Goal: Use online tool/utility: Use online tool/utility

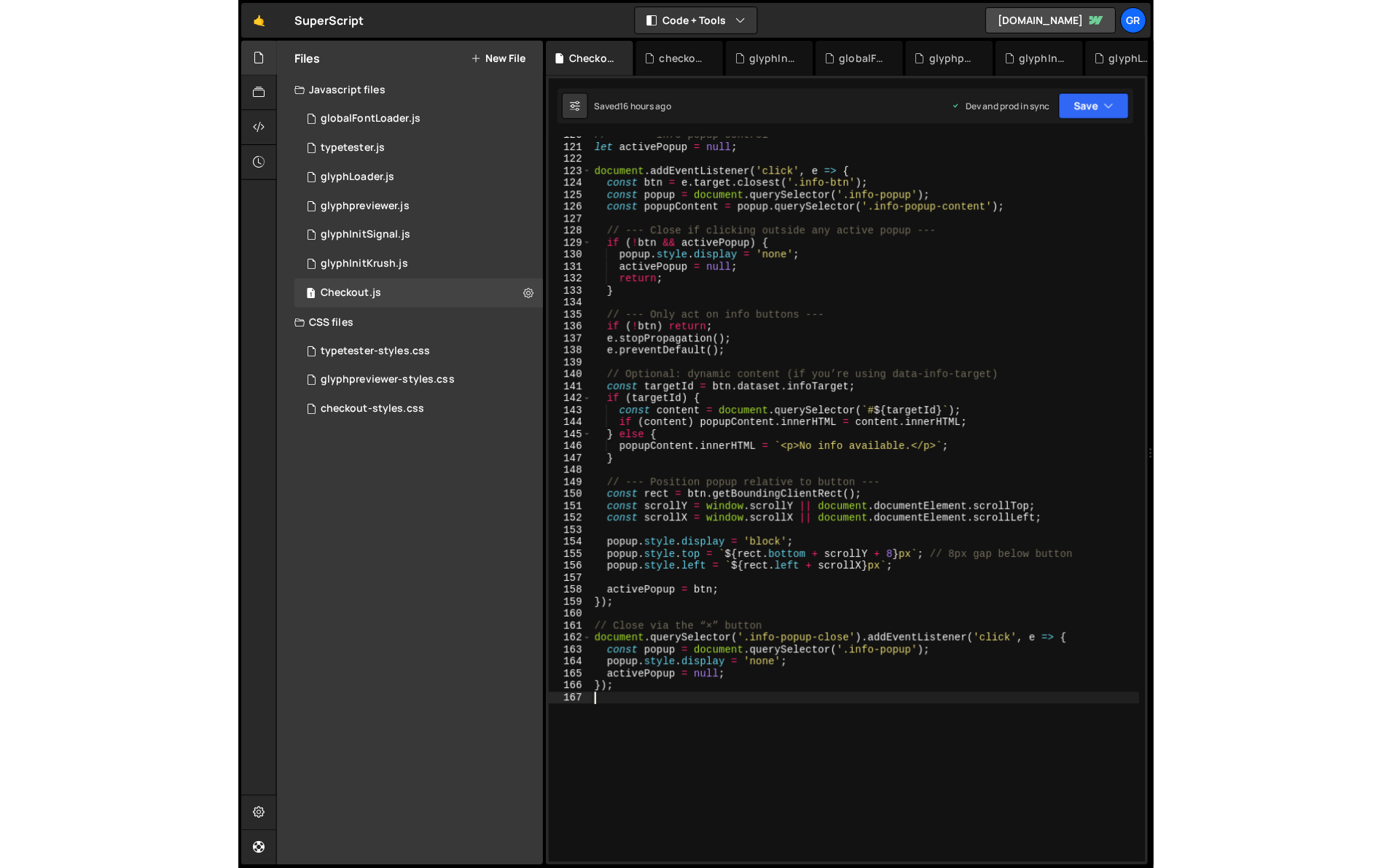
scroll to position [1475, 0]
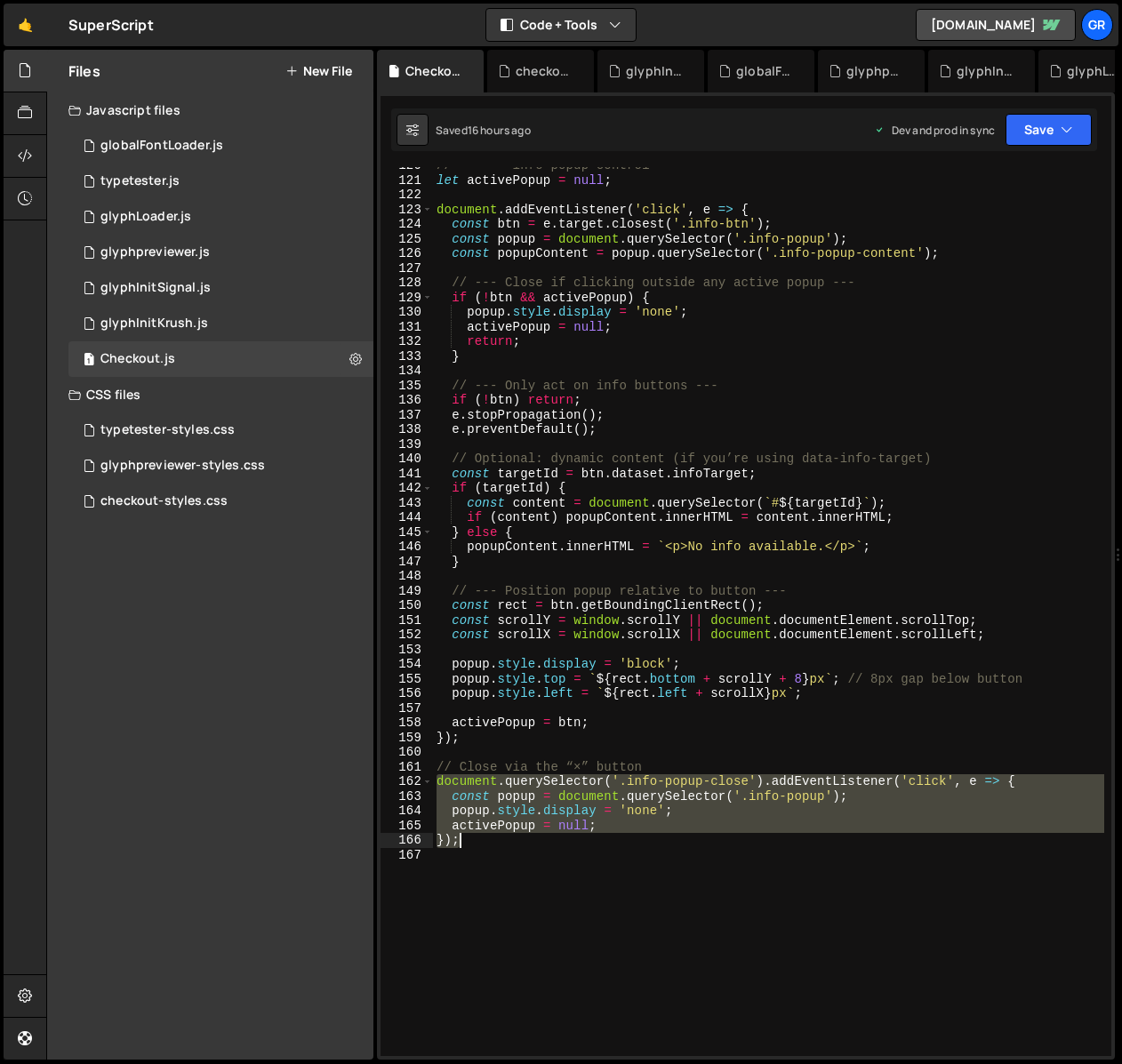
drag, startPoint x: 434, startPoint y: 779, endPoint x: 479, endPoint y: 838, distance: 74.2
click at [479, 689] on div "// ------ info popup control --------- let activePopup = null ; document . addE…" at bounding box center [768, 618] width 671 height 919
type textarea "activePopup = null; });"
click at [515, 689] on div "// ------ info popup control --------- let activePopup = null ; document . addE…" at bounding box center [768, 618] width 671 height 919
drag, startPoint x: 434, startPoint y: 763, endPoint x: 482, endPoint y: 843, distance: 93.3
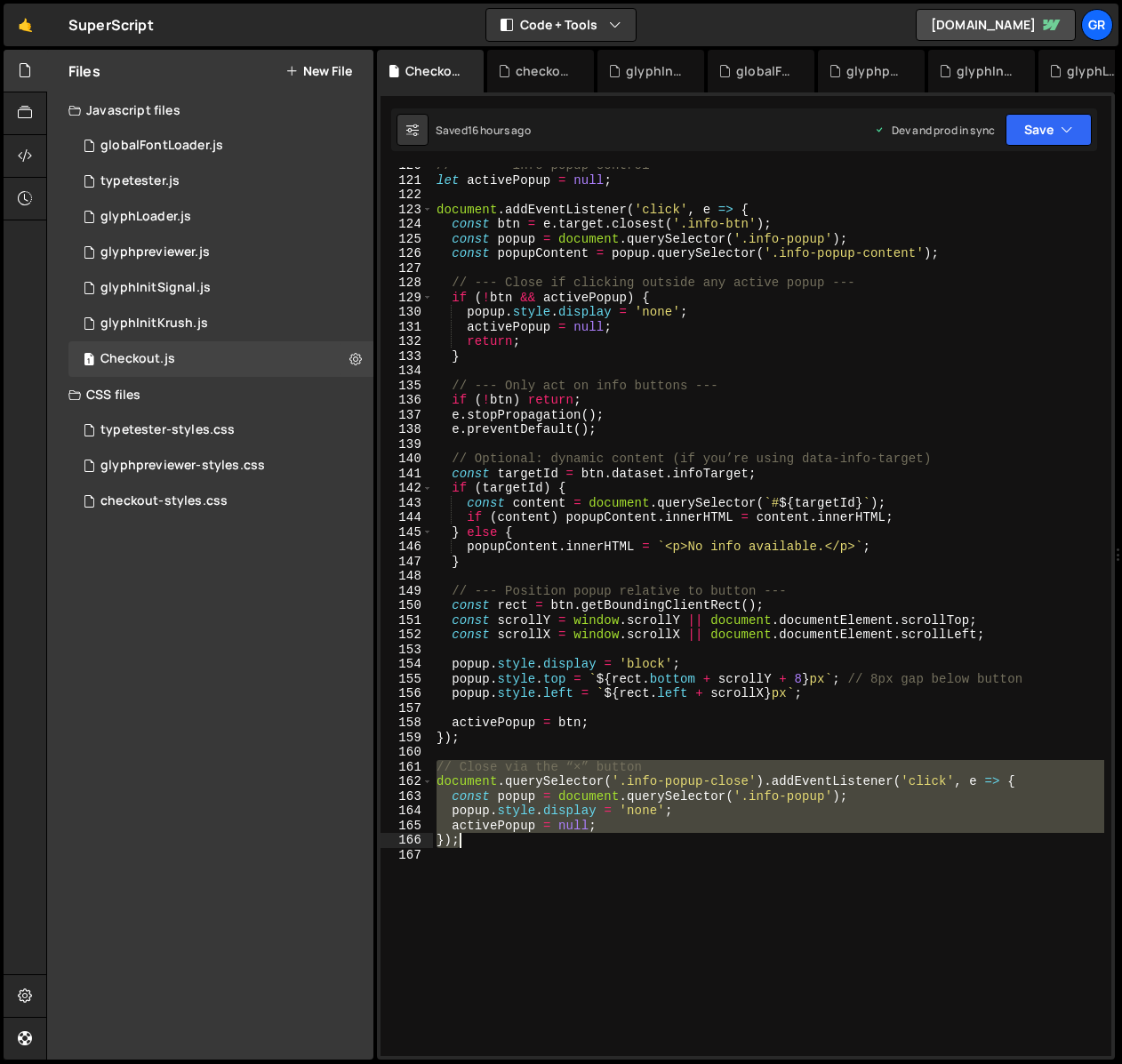
click at [482, 689] on div "// ------ info popup control --------- let activePopup = null ; document . addE…" at bounding box center [768, 618] width 671 height 919
click at [437, 689] on div "// ------ info popup control --------- let activePopup = null ; document . addE…" at bounding box center [768, 612] width 671 height 889
drag, startPoint x: 437, startPoint y: 764, endPoint x: 494, endPoint y: 842, distance: 96.6
click at [494, 689] on div "// ------ info popup control --------- let activePopup = null ; document . addE…" at bounding box center [768, 618] width 671 height 919
paste textarea
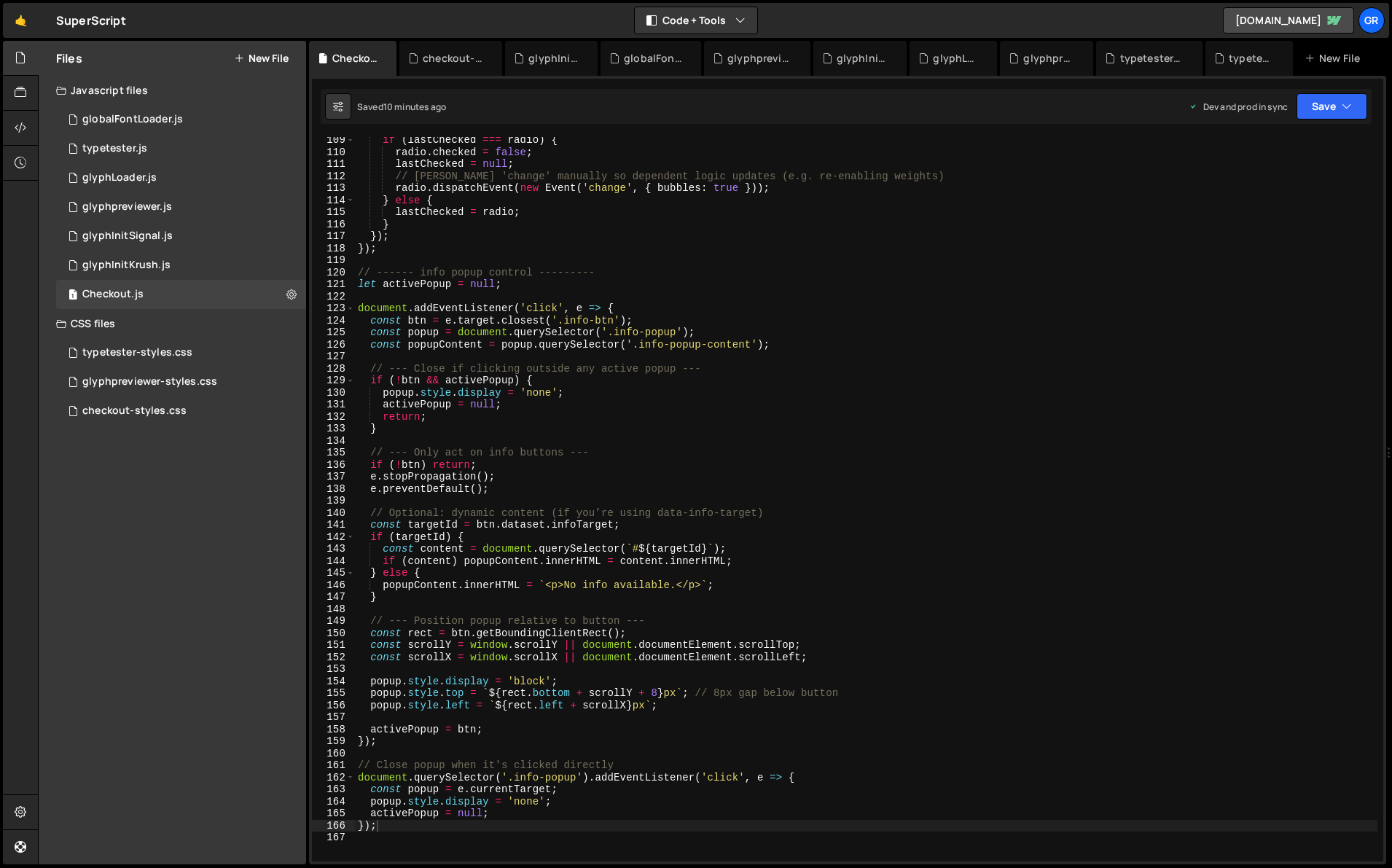
scroll to position [1301, 0]
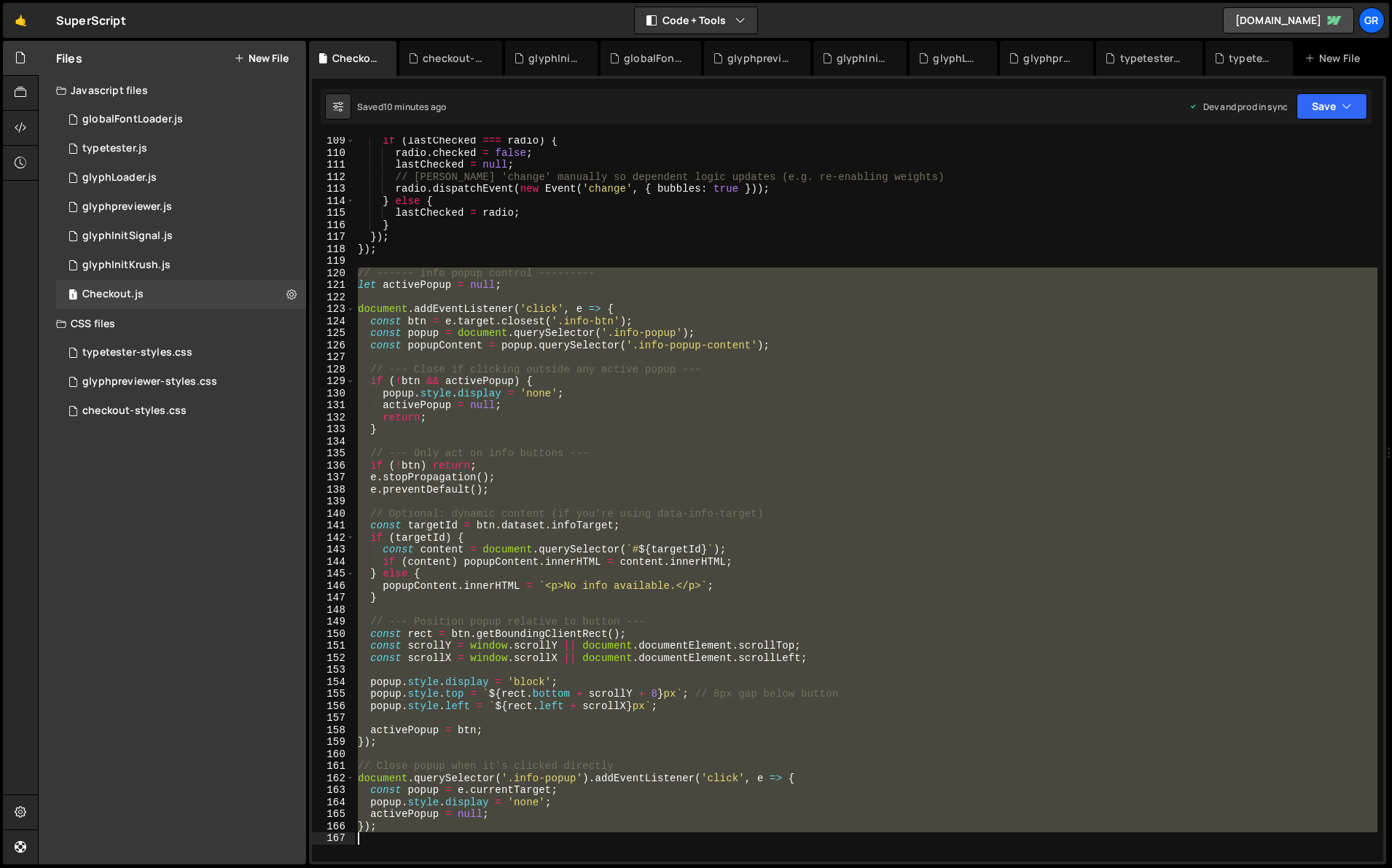
drag, startPoint x: 356, startPoint y: 272, endPoint x: 487, endPoint y: 835, distance: 578.0
click at [487, 564] on div "if ( lastChecked === radio ) { radio . checked = false ; lastChecked = null ; /…" at bounding box center [866, 509] width 1023 height 748
click at [379, 277] on div "if ( lastChecked === radio ) { radio . checked = false ; lastChecked = null ; /…" at bounding box center [866, 499] width 1023 height 725
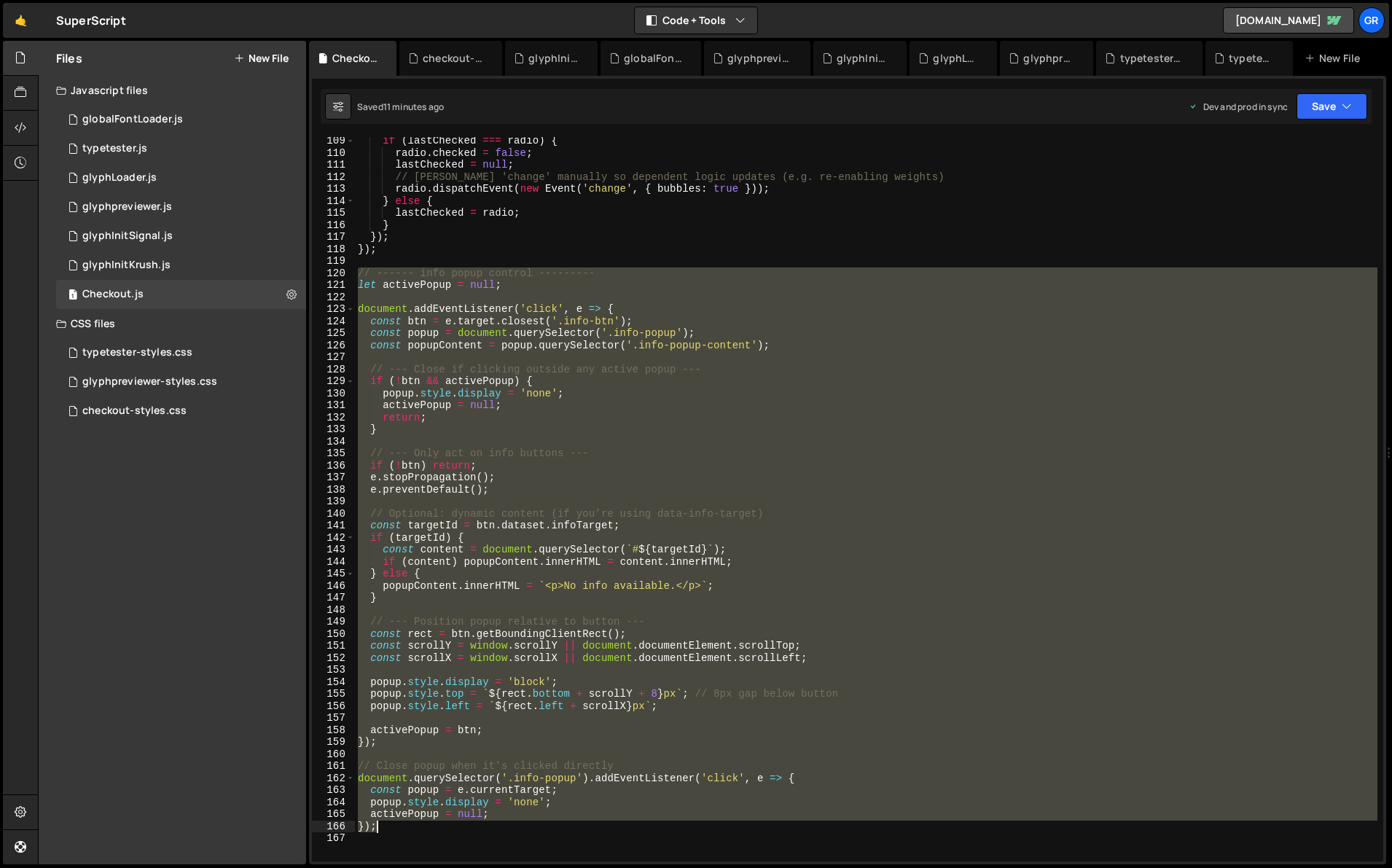
drag, startPoint x: 357, startPoint y: 273, endPoint x: 561, endPoint y: 825, distance: 588.5
click at [562, 564] on div "if ( lastChecked === radio ) { radio . checked = false ; lastChecked = null ; /…" at bounding box center [866, 509] width 1023 height 748
paste textarea
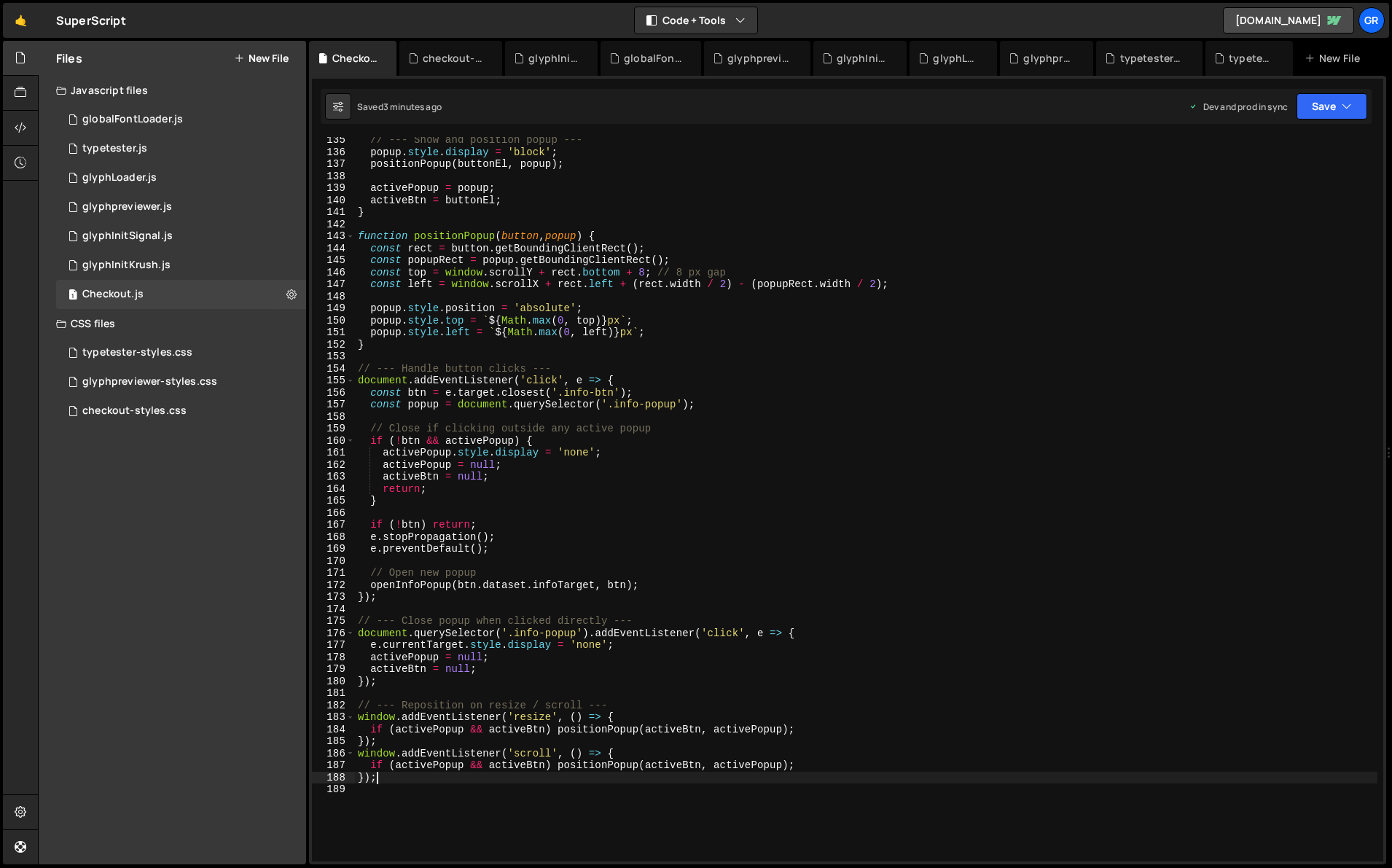
scroll to position [1613, 0]
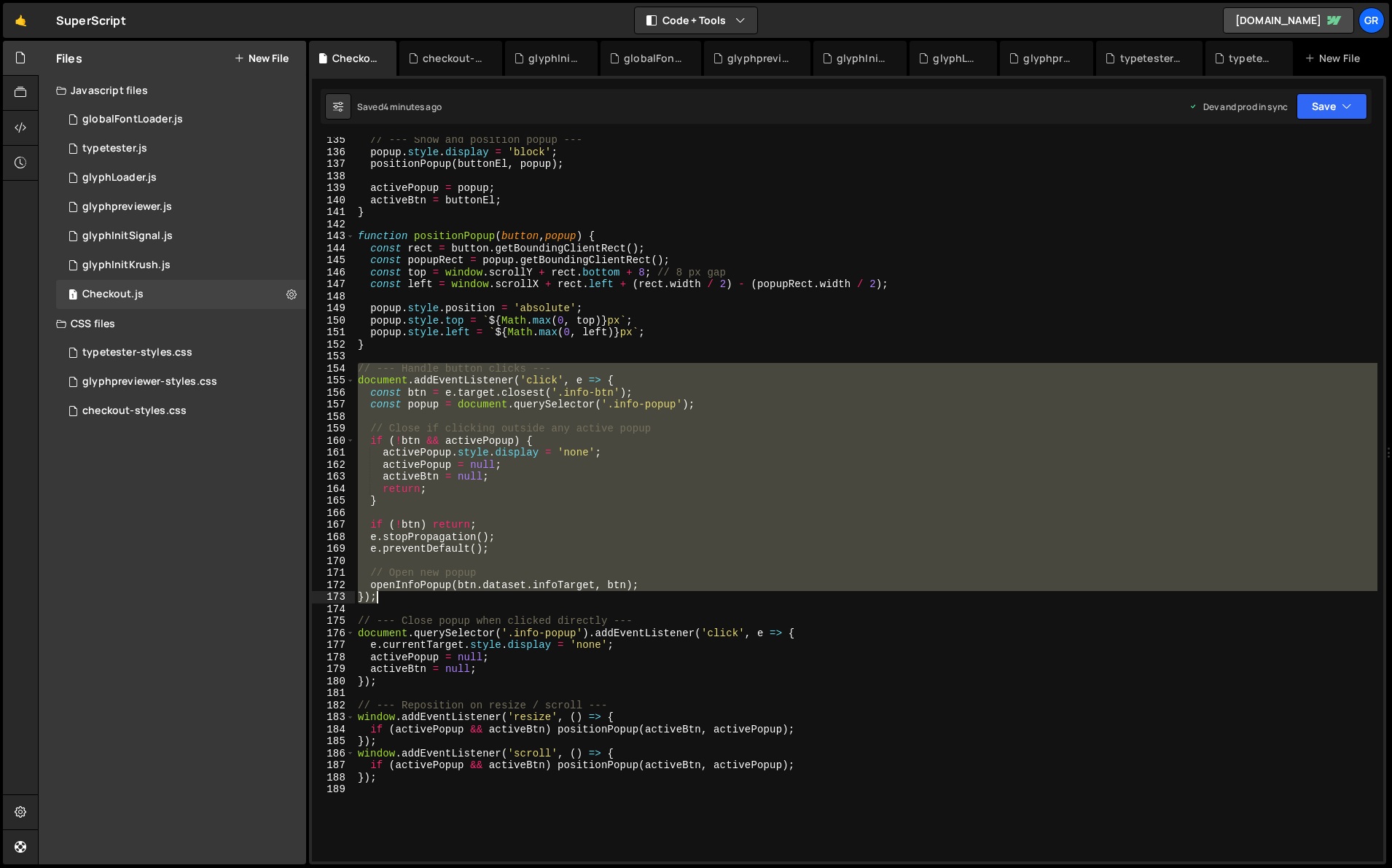
drag, startPoint x: 358, startPoint y: 369, endPoint x: 399, endPoint y: 601, distance: 235.6
click at [399, 564] on div "// --- Show and position popup --- popup . style . display = 'block' ; position…" at bounding box center [866, 508] width 1023 height 748
paste textarea
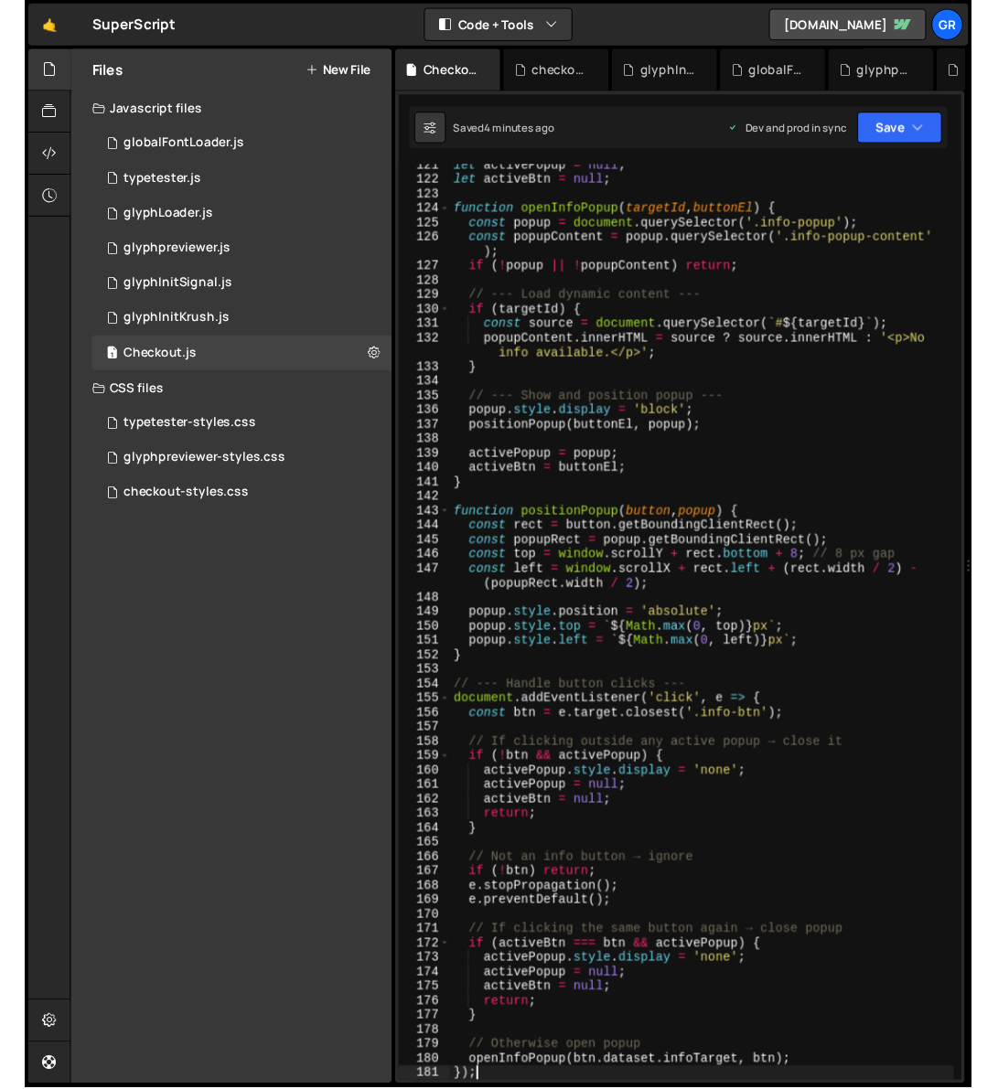
scroll to position [1983, 0]
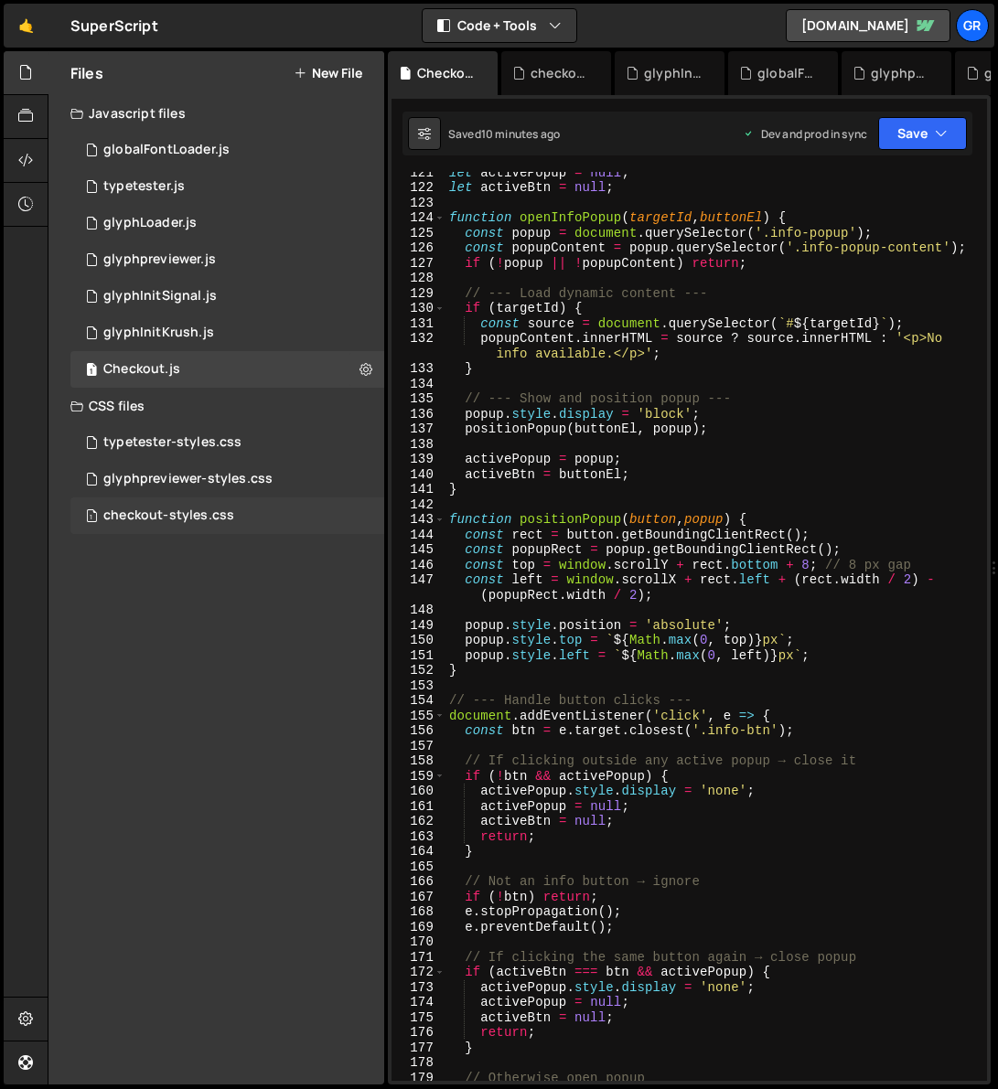
click at [232, 508] on div "1 checkout-styles.css 0" at bounding box center [227, 515] width 314 height 37
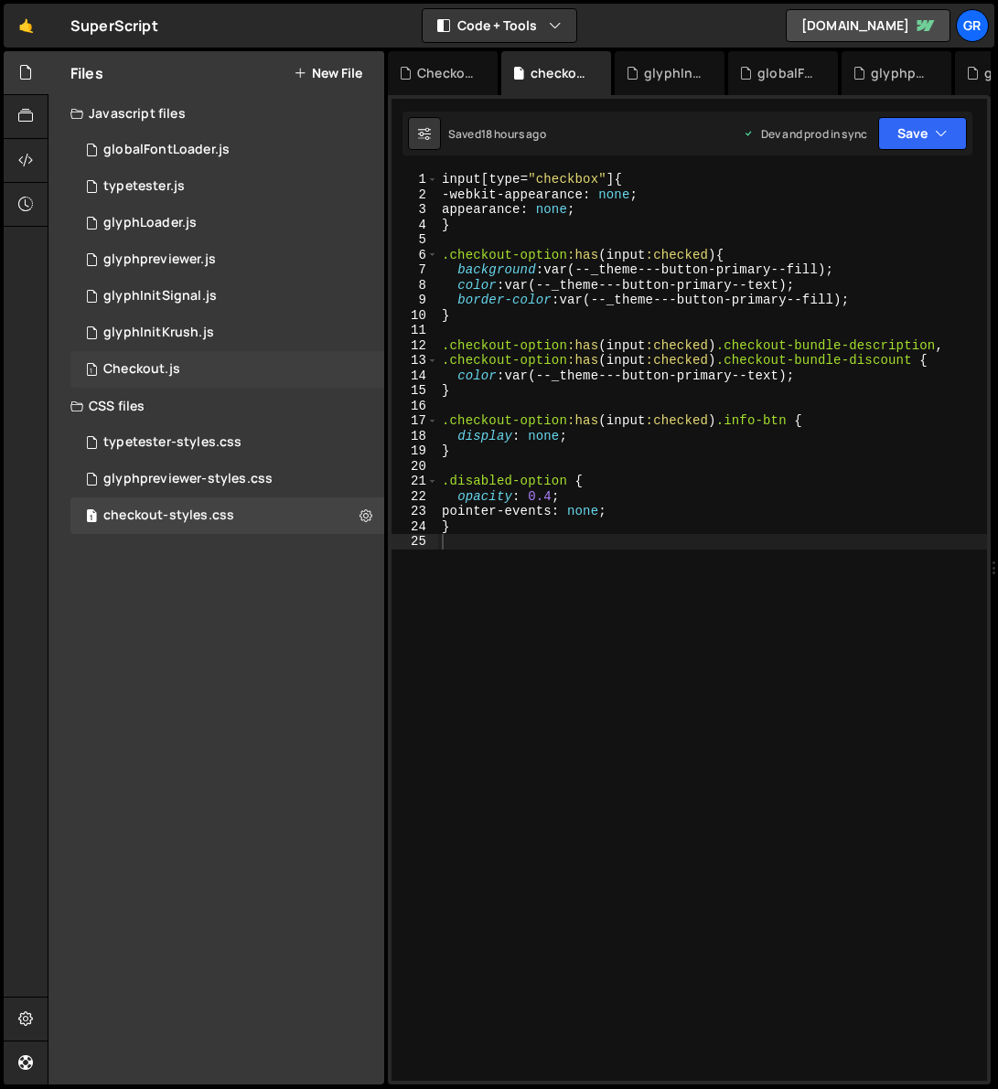
click at [167, 377] on div "Checkout.js" at bounding box center [141, 369] width 77 height 16
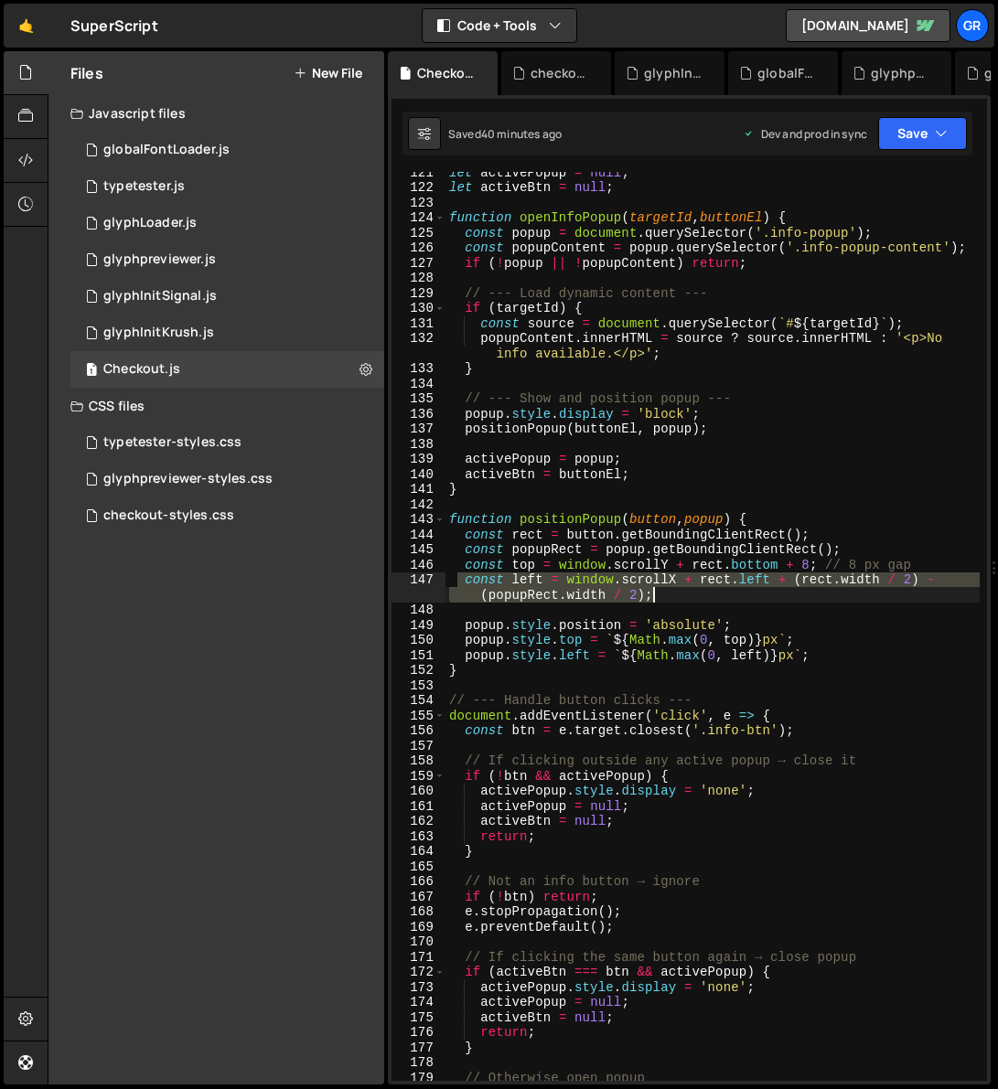
drag, startPoint x: 455, startPoint y: 579, endPoint x: 843, endPoint y: 595, distance: 388.0
click at [843, 595] on div "let activePopup = null ; let activeBtn = null ; function openInfoPopup ( target…" at bounding box center [712, 634] width 534 height 939
click at [465, 578] on div "let activePopup = null ; let activeBtn = null ; function openInfoPopup ( target…" at bounding box center [712, 626] width 534 height 909
drag, startPoint x: 463, startPoint y: 579, endPoint x: 666, endPoint y: 592, distance: 203.4
click at [666, 592] on div "let activePopup = null ; let activeBtn = null ; function openInfoPopup ( target…" at bounding box center [712, 634] width 534 height 939
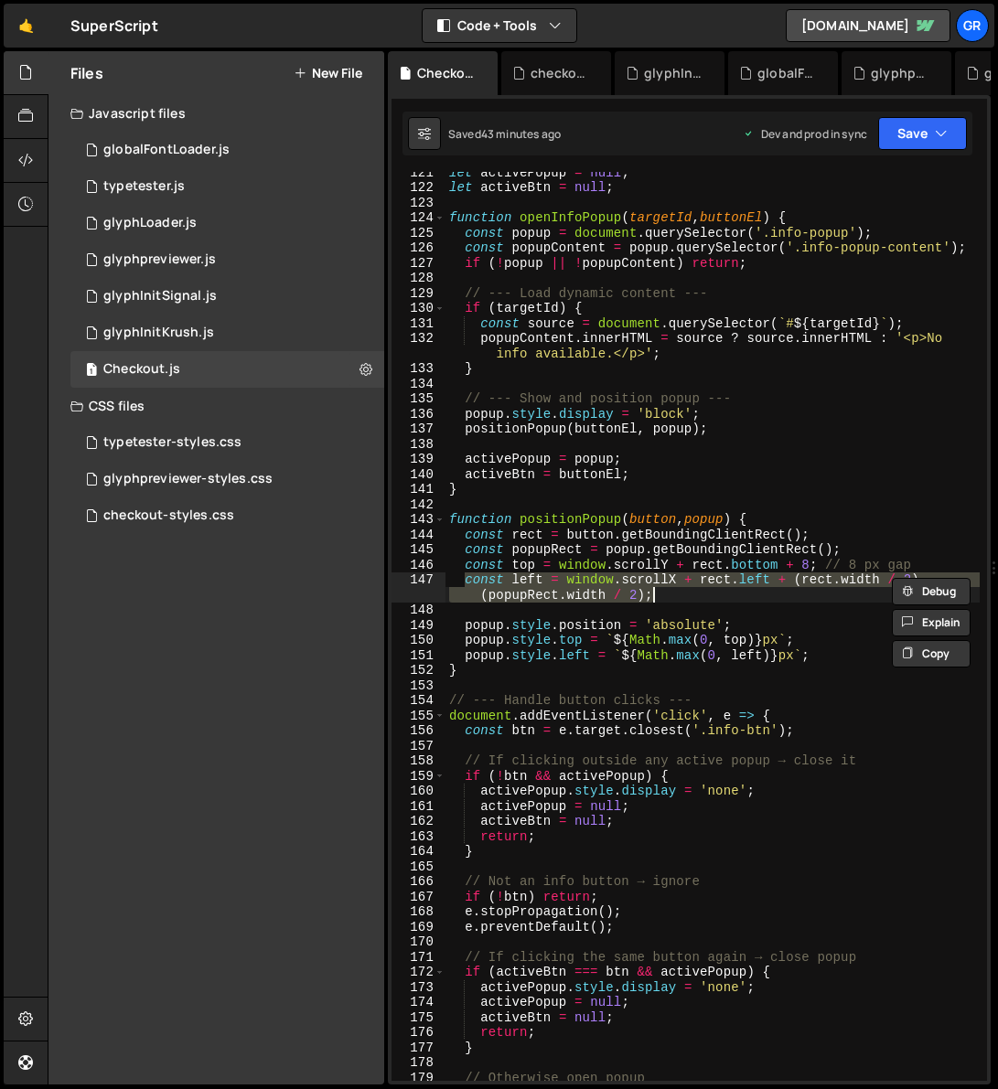
paste textarea "right - popupRect.width"
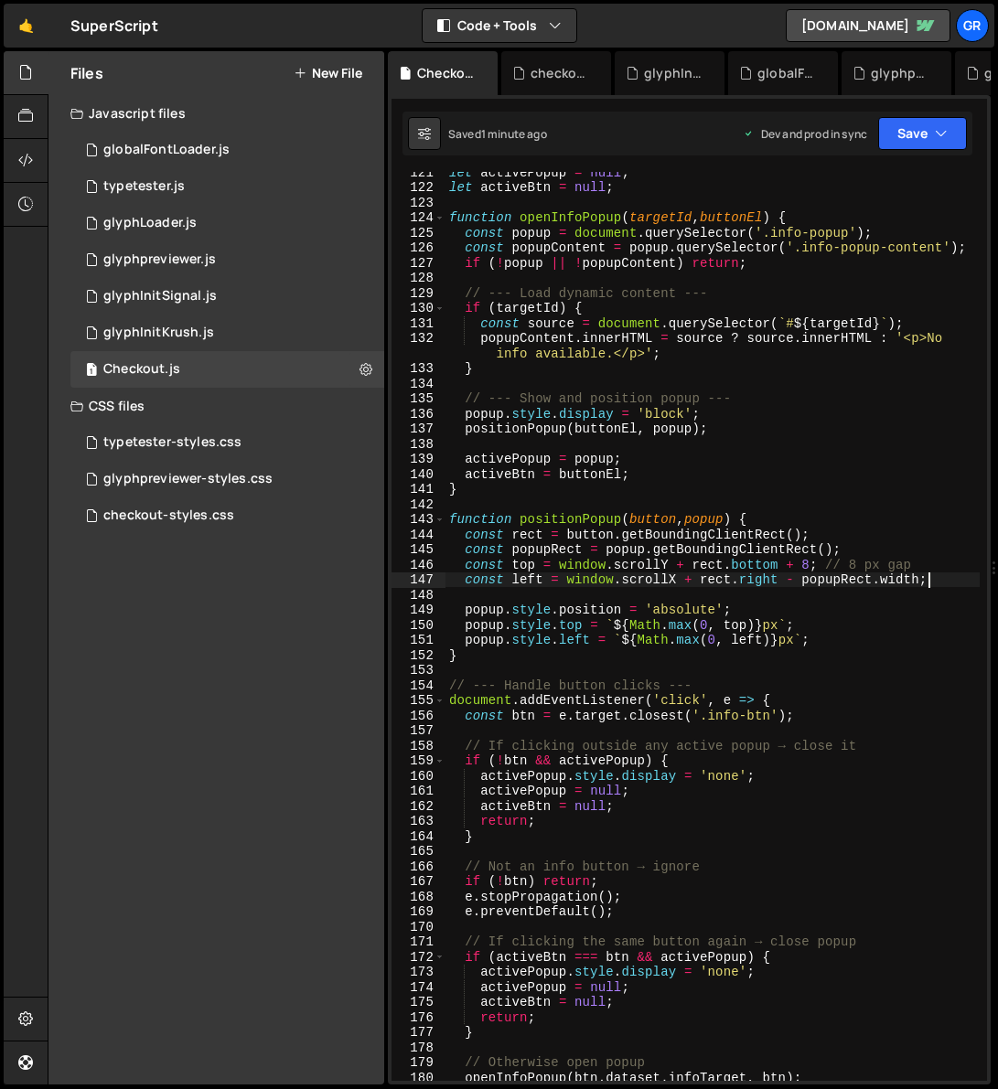
click at [919, 581] on div "let activePopup = null ; let activeBtn = null ; function openInfoPopup ( target…" at bounding box center [712, 634] width 534 height 939
click at [934, 582] on div "let activePopup = null ; let activeBtn = null ; function openInfoPopup ( target…" at bounding box center [712, 634] width 534 height 939
drag, startPoint x: 950, startPoint y: 579, endPoint x: 958, endPoint y: 567, distance: 14.5
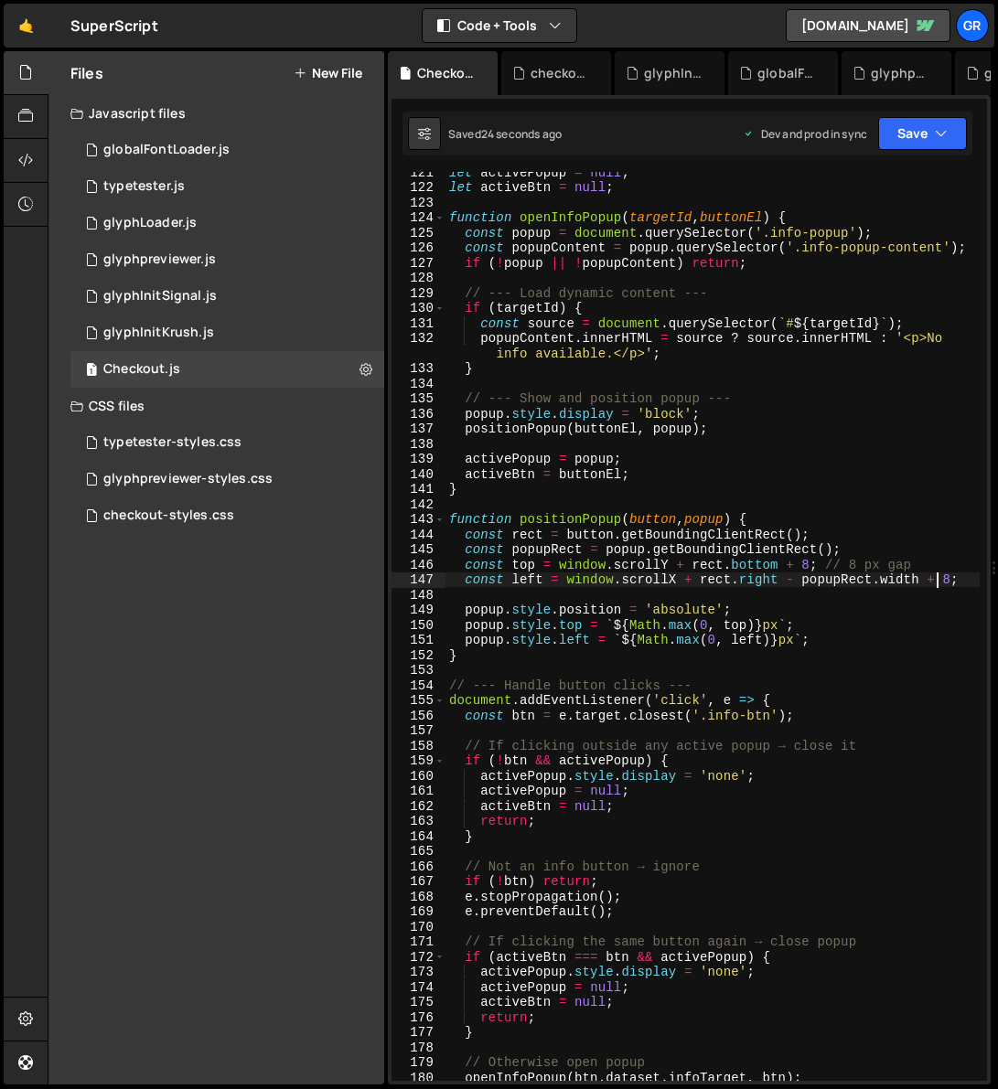
click at [950, 579] on div "let activePopup = null ; let activeBtn = null ; function openInfoPopup ( target…" at bounding box center [712, 634] width 534 height 939
click at [959, 580] on div "let activePopup = null ; let activeBtn = null ; function openInfoPopup ( target…" at bounding box center [712, 634] width 534 height 939
click at [960, 579] on div "let activePopup = null ; let activeBtn = null ; function openInfoPopup ( target…" at bounding box center [712, 634] width 534 height 939
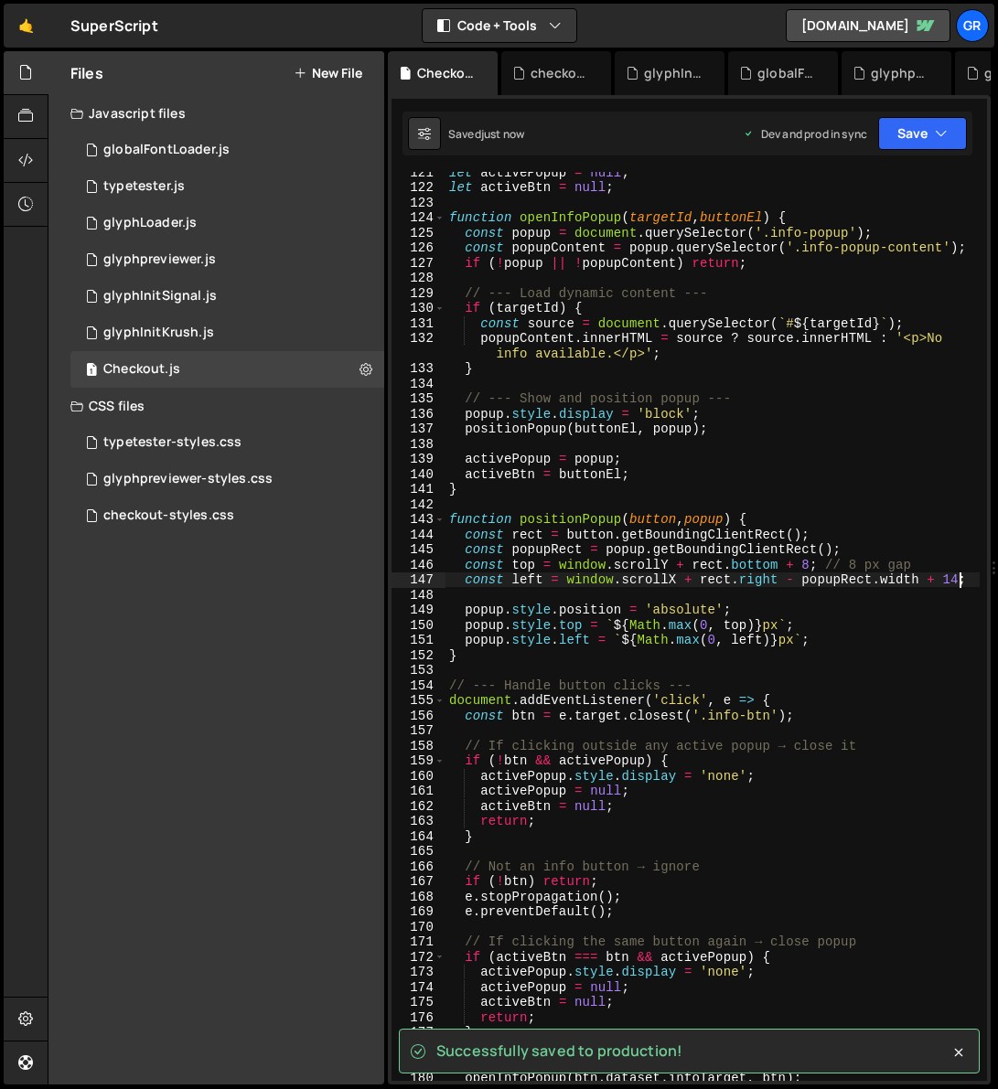
type textarea "const left = window.scrollX + rect.right - popupRect.width + 14;"
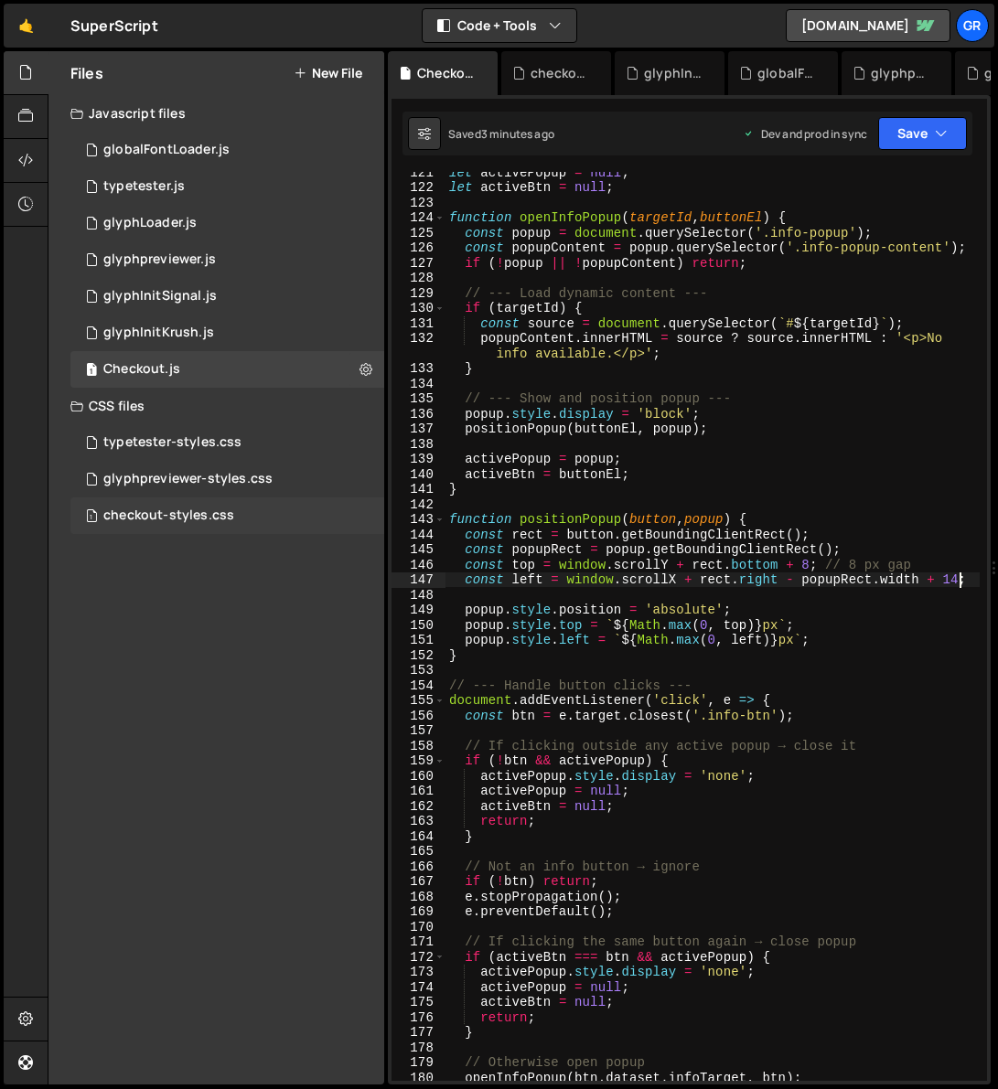
click at [197, 513] on div "checkout-styles.css" at bounding box center [168, 515] width 131 height 16
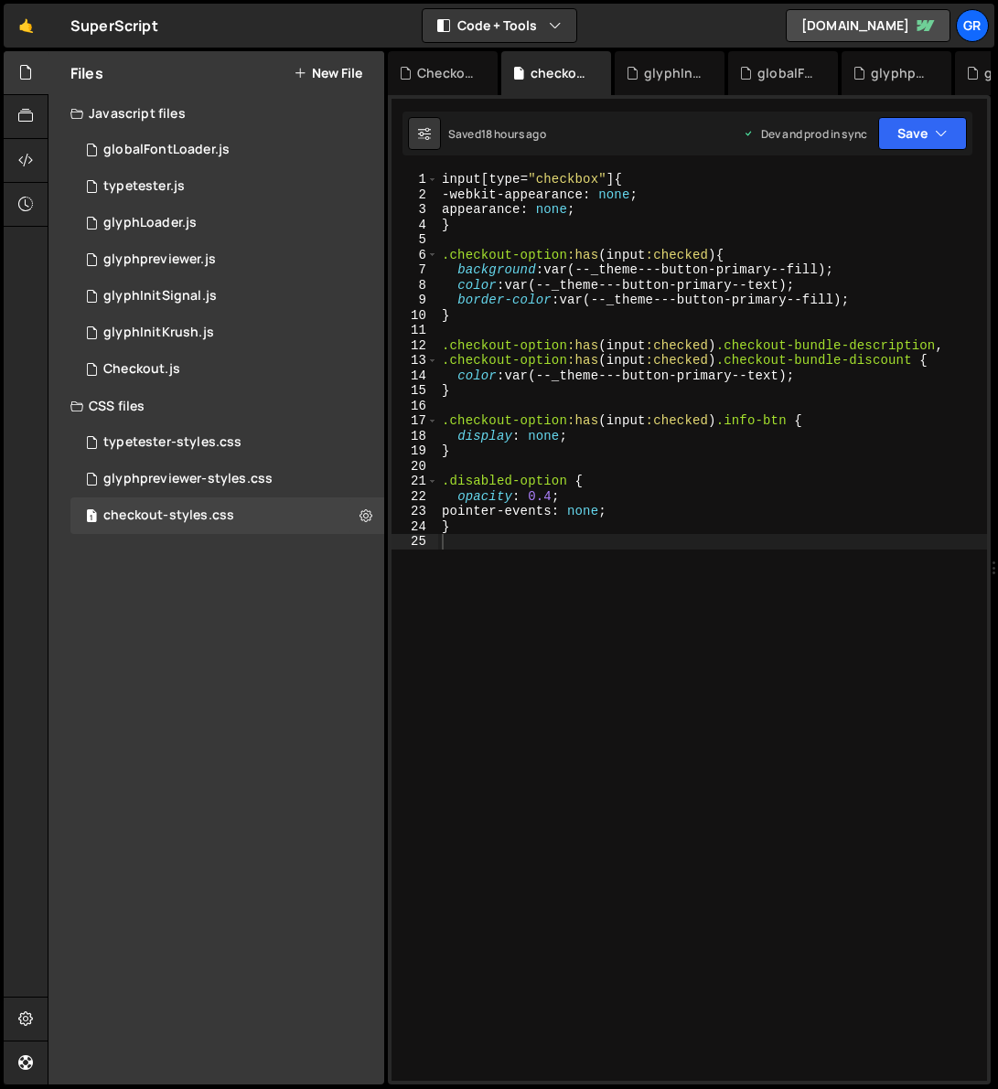
click at [483, 550] on div "input [ type = " checkbox " ] { -webkit-appearance : none ; appearance : none ;…" at bounding box center [897, 666] width 919 height 989
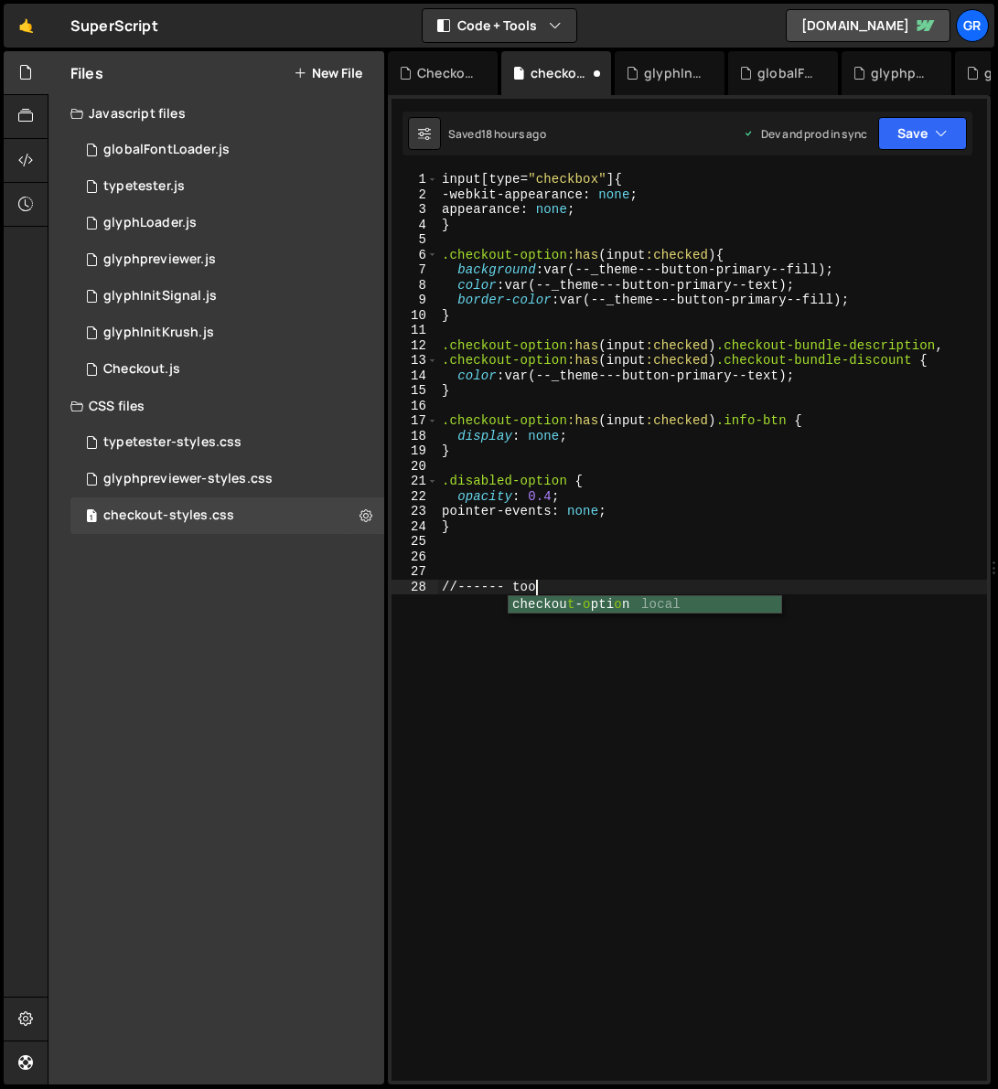
scroll to position [0, 5]
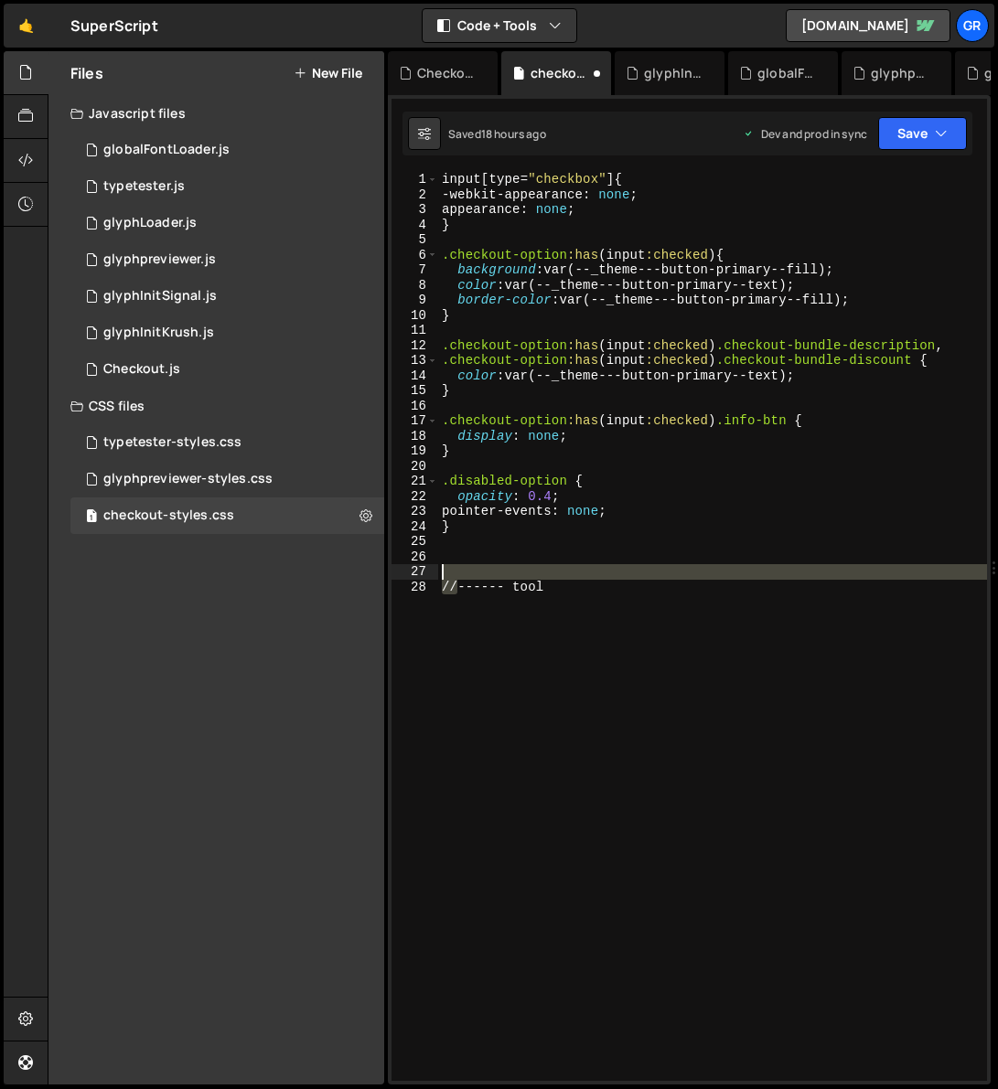
drag, startPoint x: 460, startPoint y: 582, endPoint x: 421, endPoint y: 578, distance: 39.6
click at [423, 579] on div "//------ tool 1 2 3 4 5 6 7 8 9 10 11 12 13 14 15 16 17 18 19 20 21 22 23 24 25…" at bounding box center [688, 626] width 595 height 909
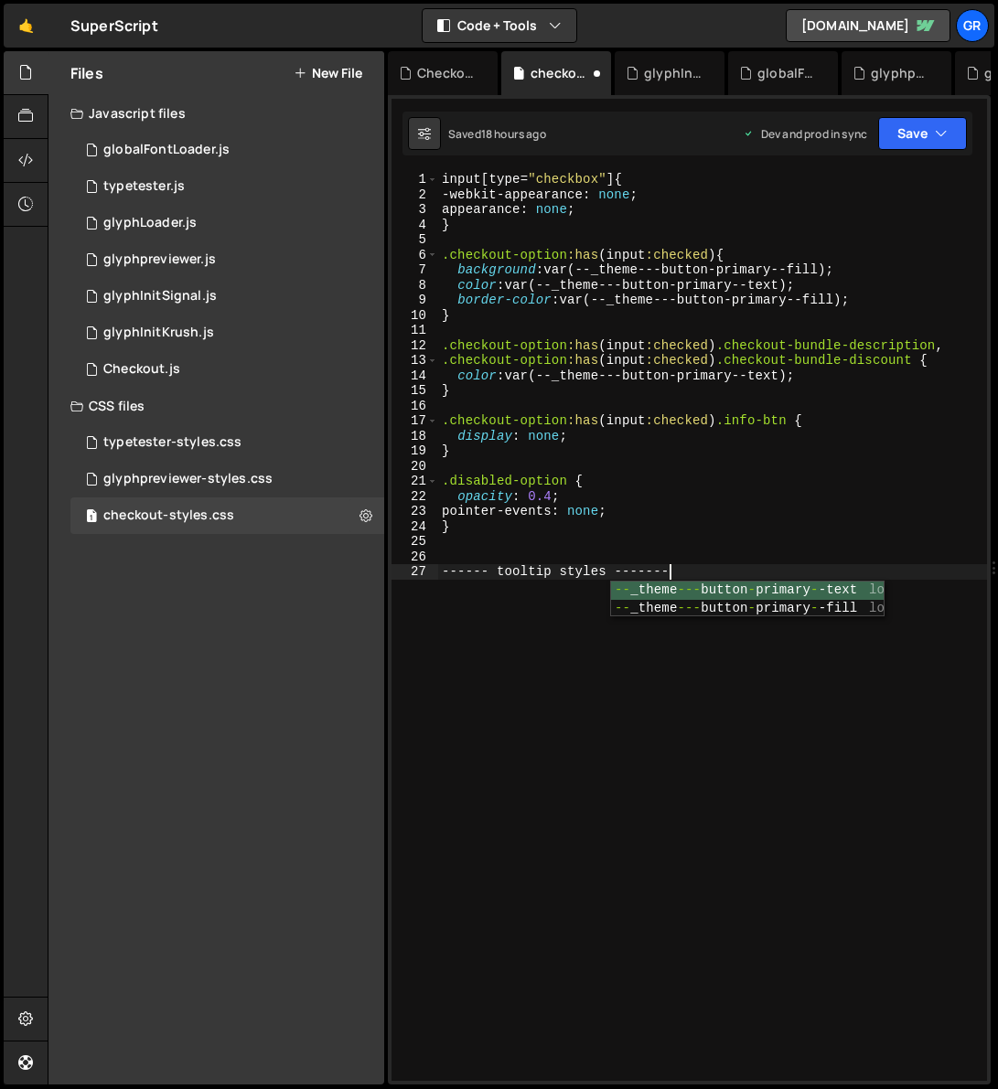
scroll to position [0, 15]
click at [454, 569] on div "input [ type = " checkbox " ] { -webkit-appearance : none ; appearance : none ;…" at bounding box center [712, 641] width 549 height 939
drag, startPoint x: 442, startPoint y: 571, endPoint x: 680, endPoint y: 576, distance: 238.7
click at [680, 576] on div "input [ type = " checkbox " ] { -webkit-appearance : none ; appearance : none ;…" at bounding box center [712, 641] width 549 height 939
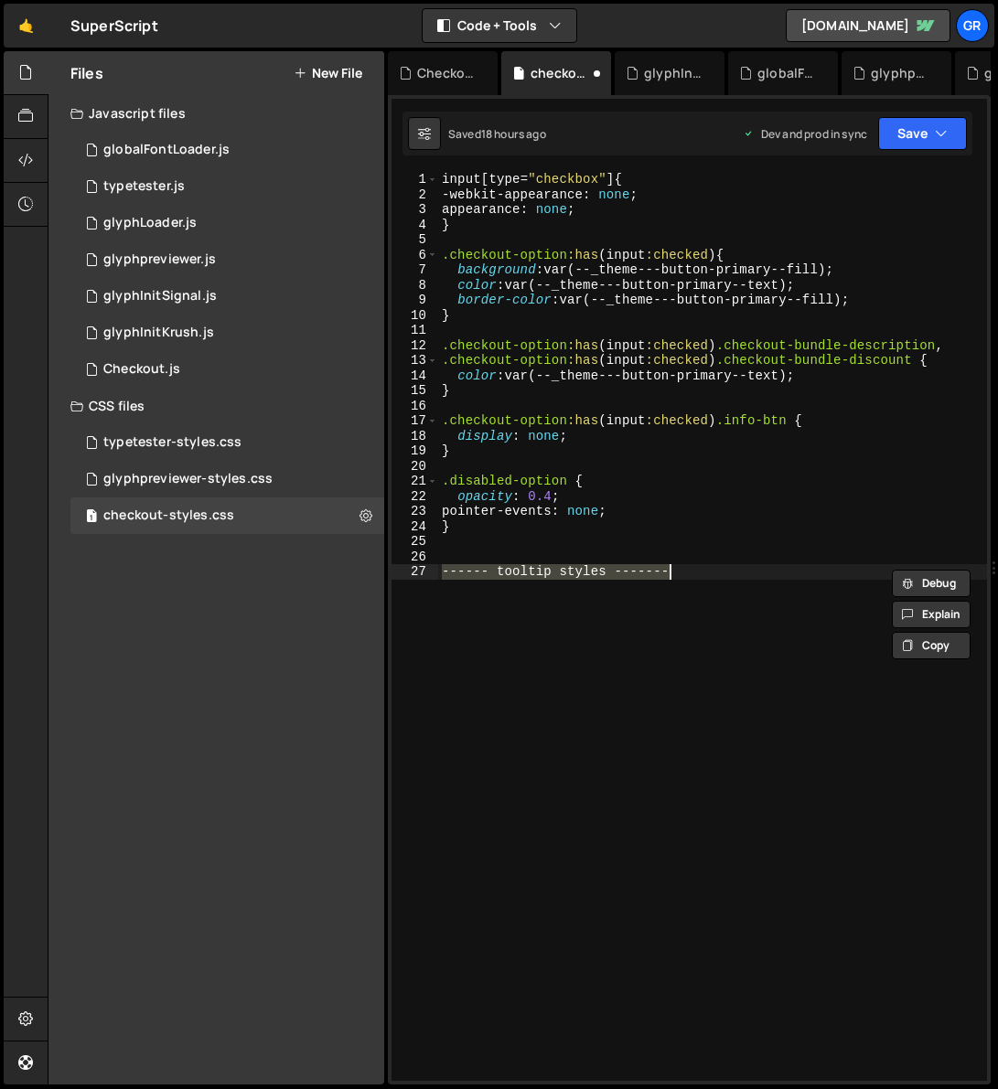
type textarea "/*------ tooltip styles -------*/"
click at [787, 561] on div "input [ type = " checkbox " ] { -webkit-appearance : none ; appearance : none ;…" at bounding box center [712, 641] width 549 height 939
click at [769, 573] on div "input [ type = " checkbox " ] { -webkit-appearance : none ; appearance : none ;…" at bounding box center [712, 641] width 549 height 939
type textarea "/*------ tooltip styles -------*/"
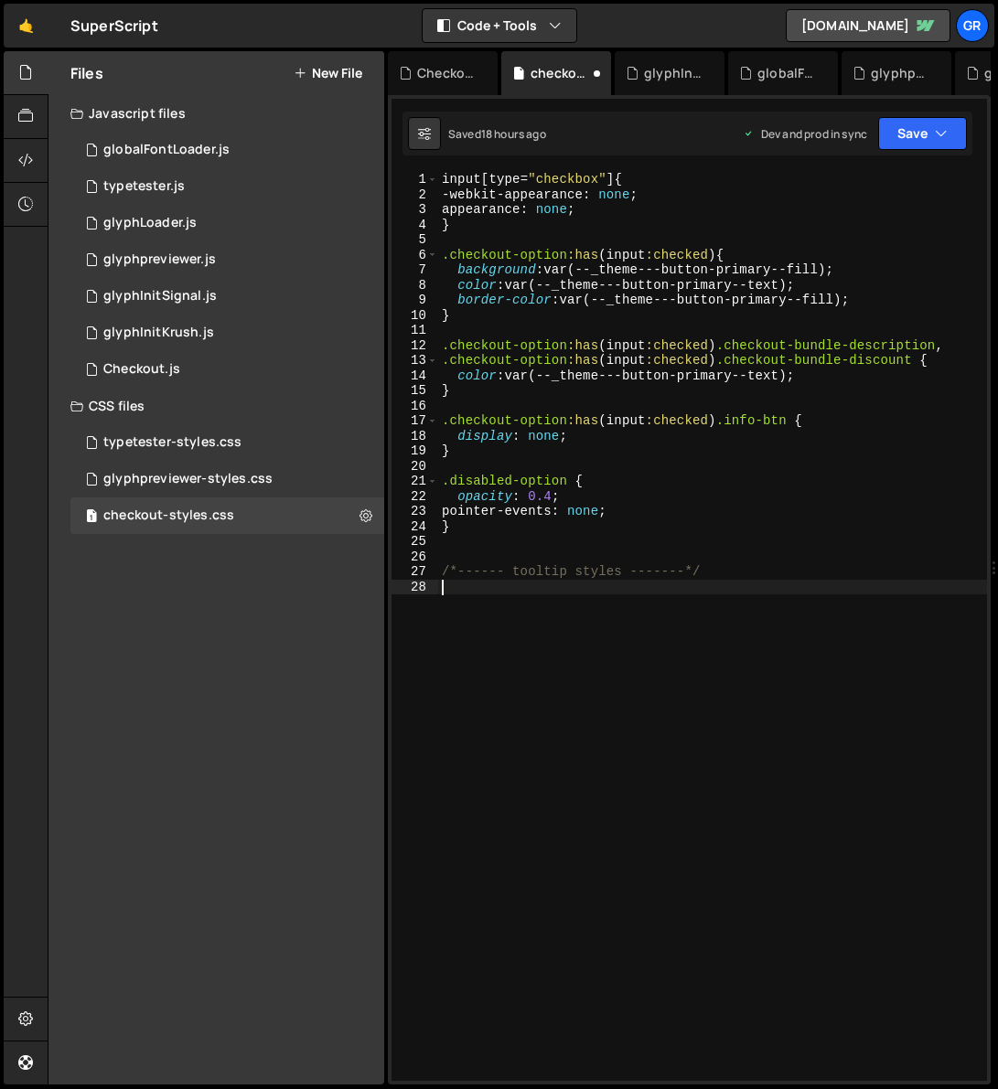
paste textarea "}"
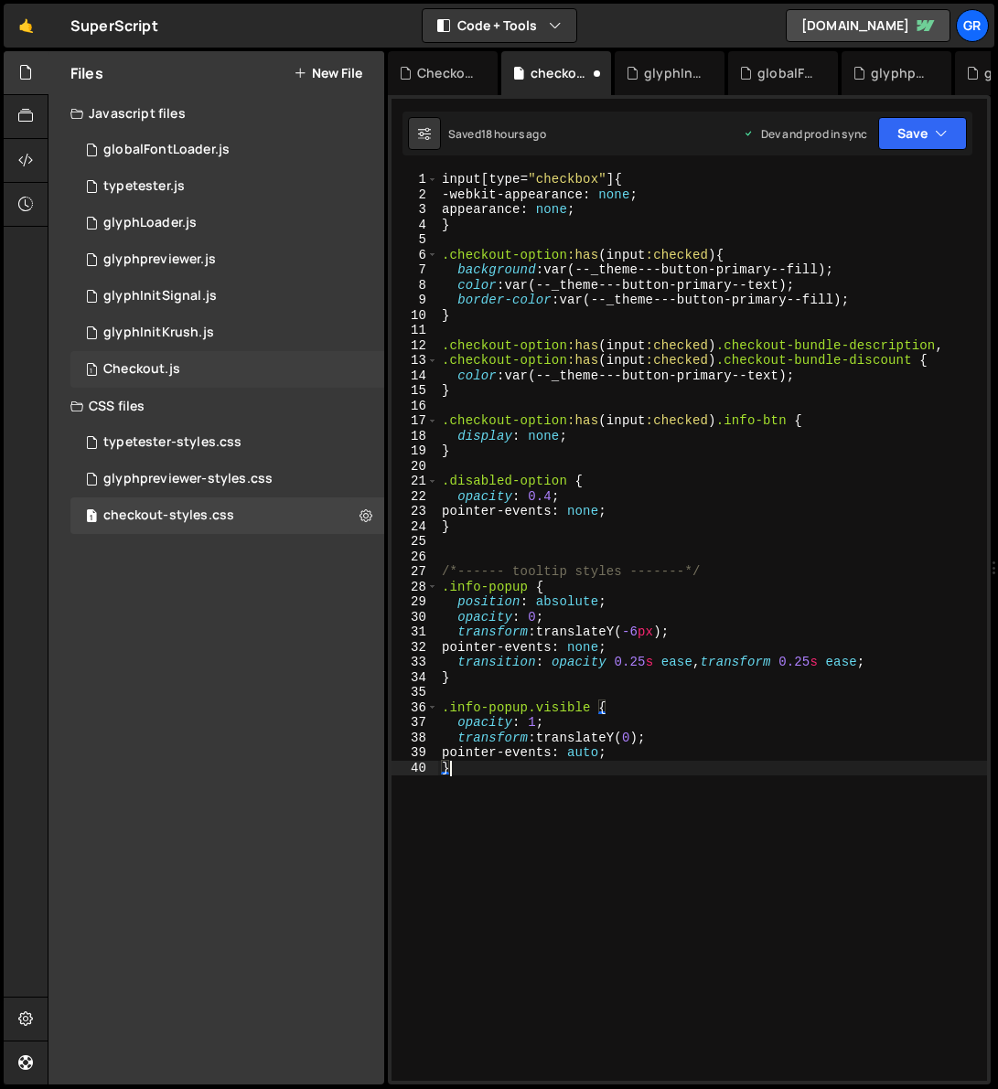
type textarea "}"
click at [148, 362] on div "Checkout.js" at bounding box center [141, 369] width 77 height 16
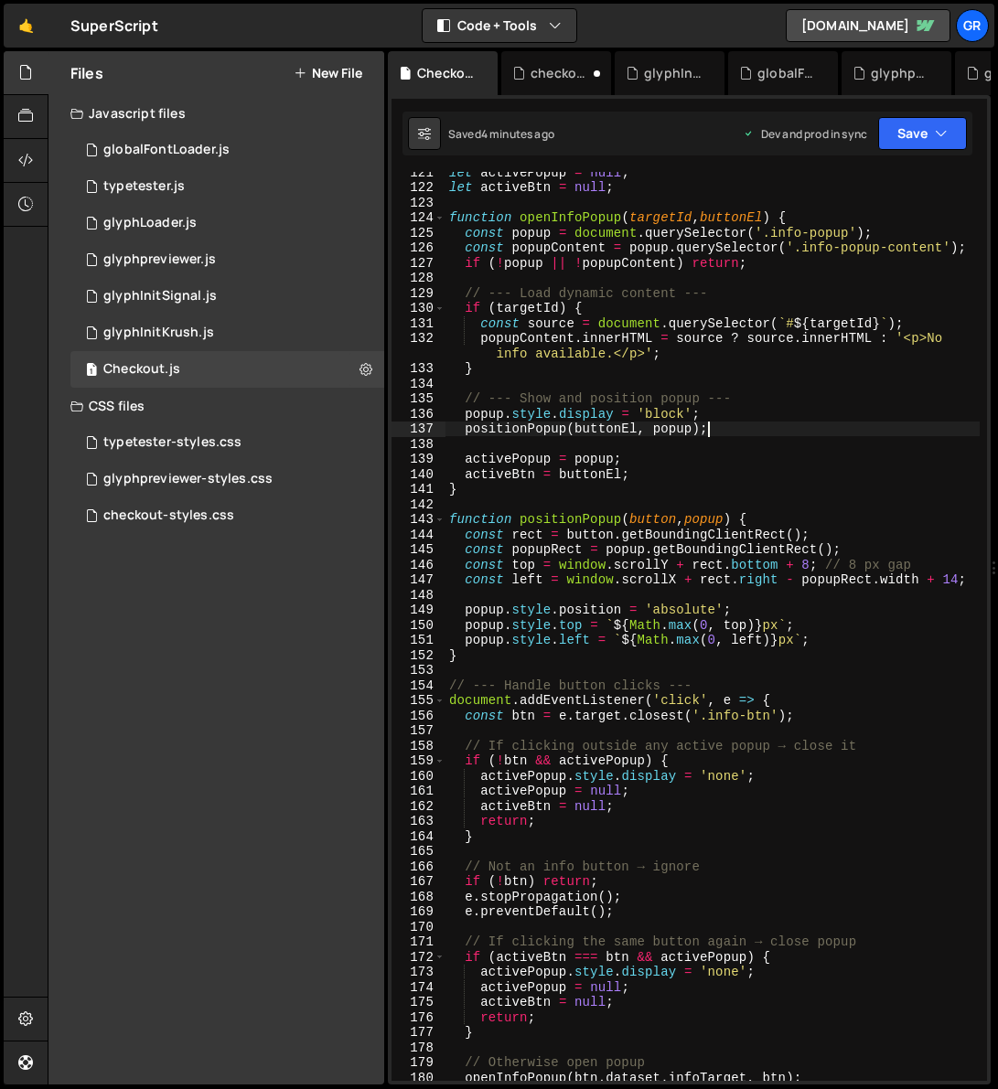
scroll to position [0, 17]
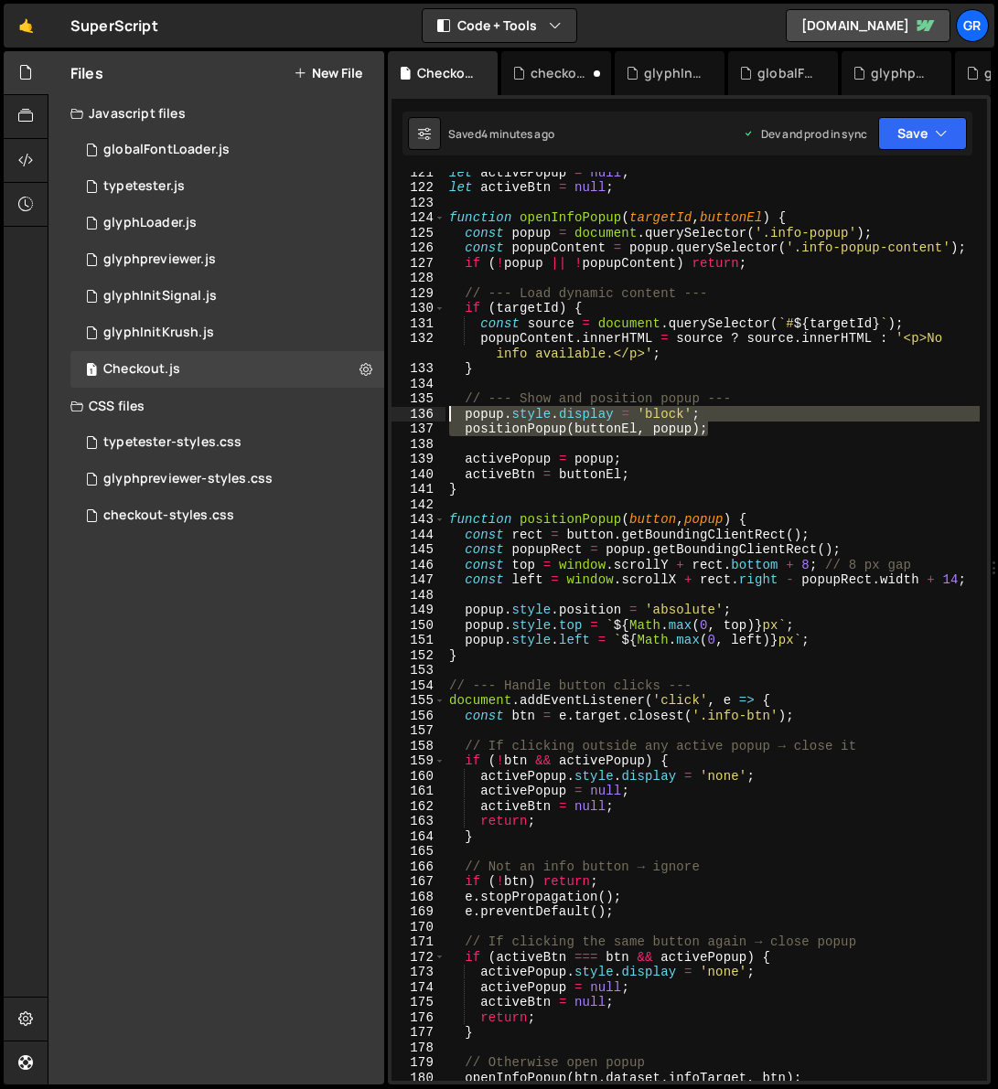
drag, startPoint x: 717, startPoint y: 431, endPoint x: 448, endPoint y: 418, distance: 269.1
click at [448, 418] on div "let activePopup = null ; let activeBtn = null ; function openInfoPopup ( target…" at bounding box center [712, 634] width 534 height 939
paste textarea
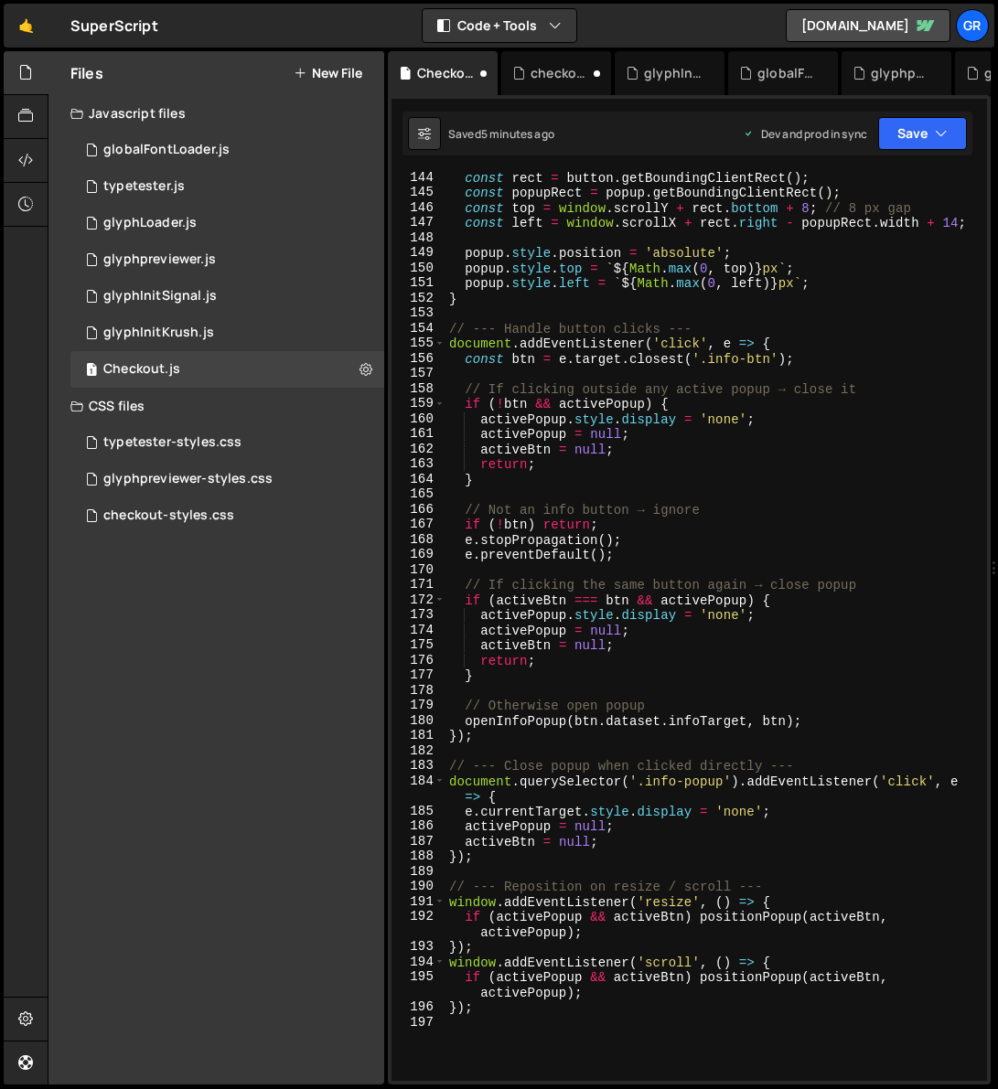
scroll to position [2343, 0]
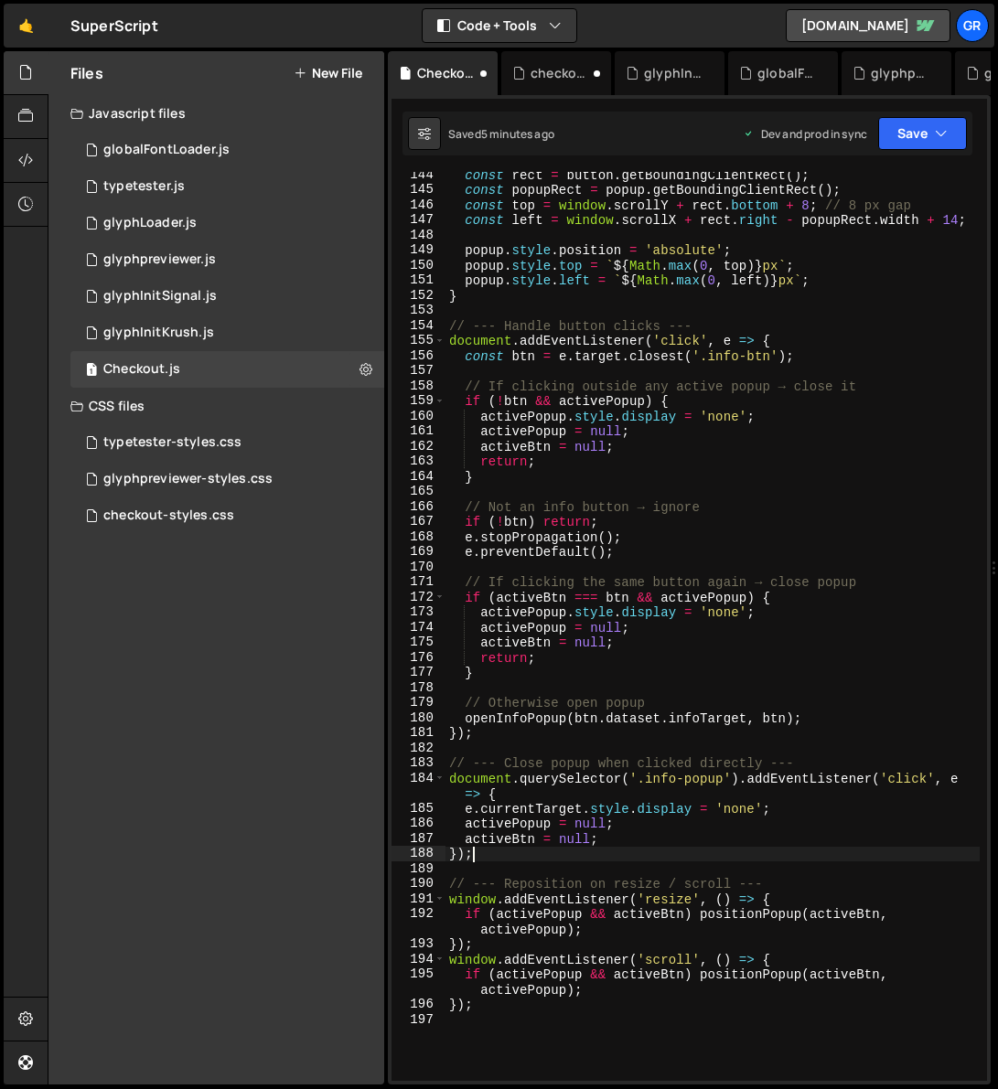
click at [513, 708] on div "const rect = button . getBoundingClientRect ( ) ; const popupRect = popup . get…" at bounding box center [712, 636] width 534 height 939
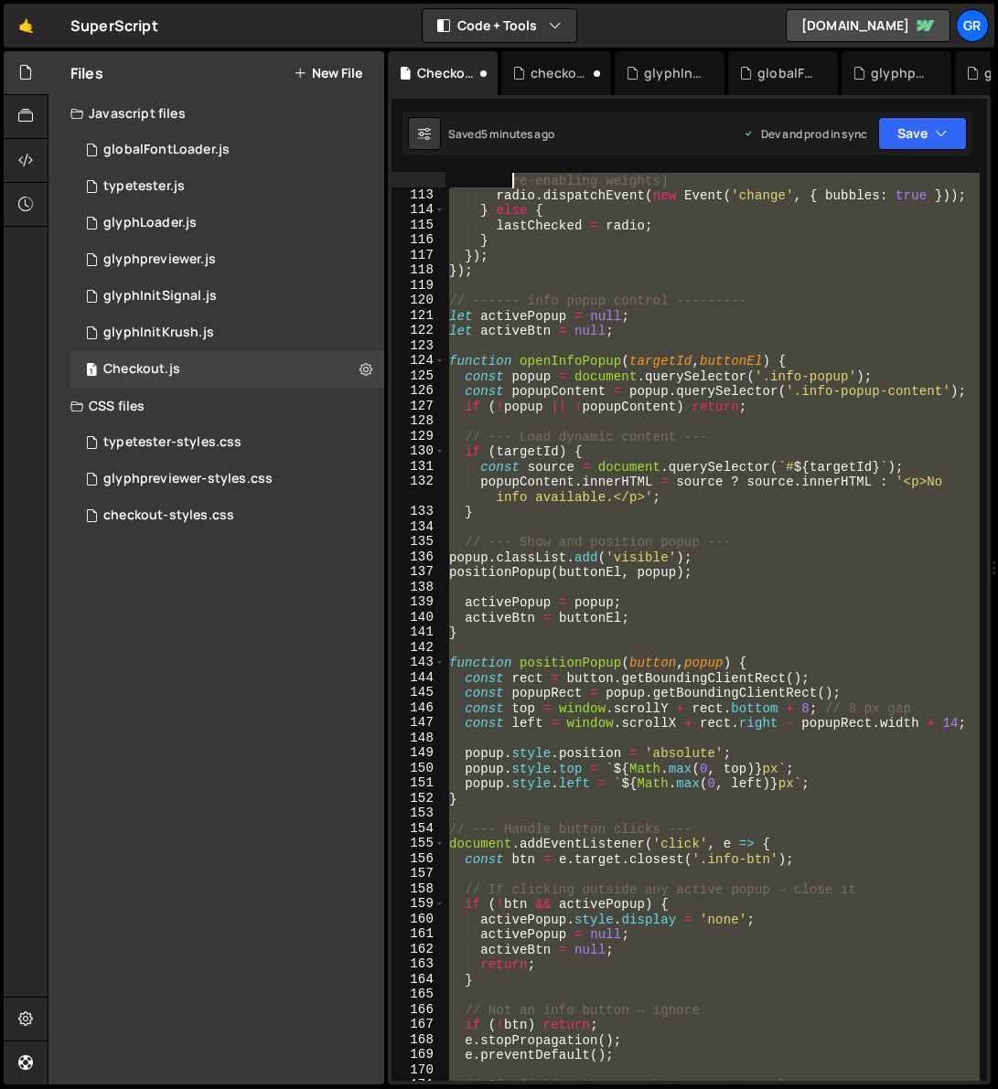
scroll to position [1674, 0]
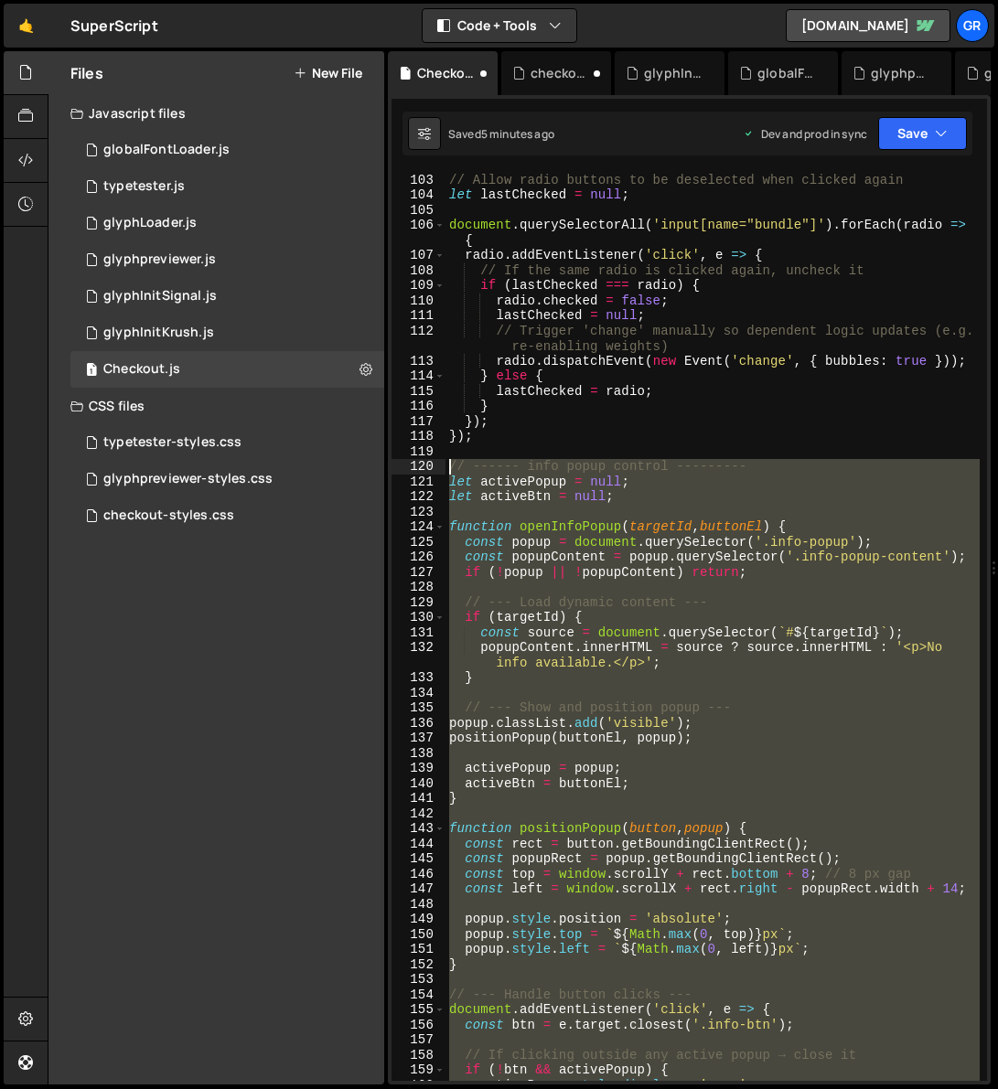
drag, startPoint x: 496, startPoint y: 1009, endPoint x: 449, endPoint y: 467, distance: 543.3
click at [449, 467] on div "// Allow radio buttons to be deselected when clicked again let lastChecked = nu…" at bounding box center [712, 641] width 534 height 939
type textarea "// ------ info popup control --------- let activePopup = null;"
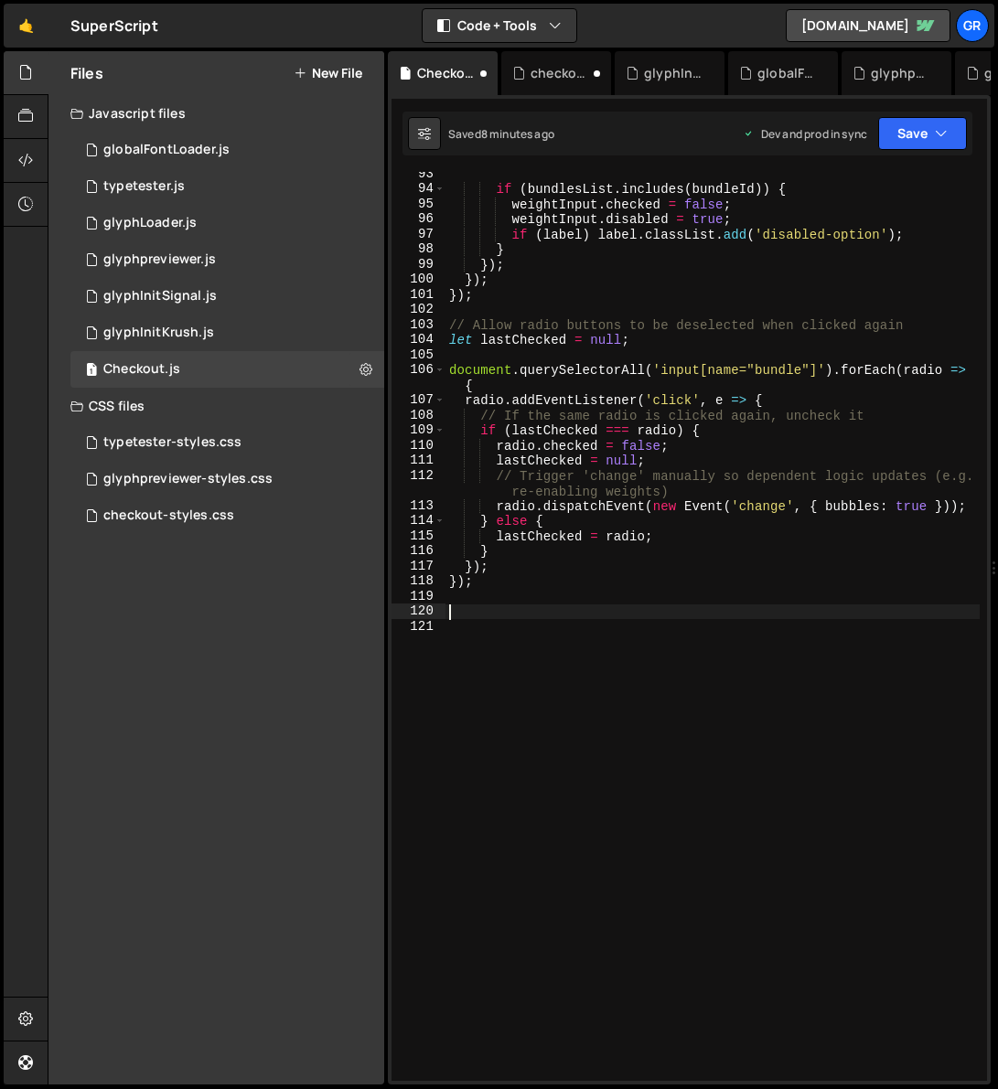
scroll to position [1530, 0]
paste textarea "});"
type textarea "});"
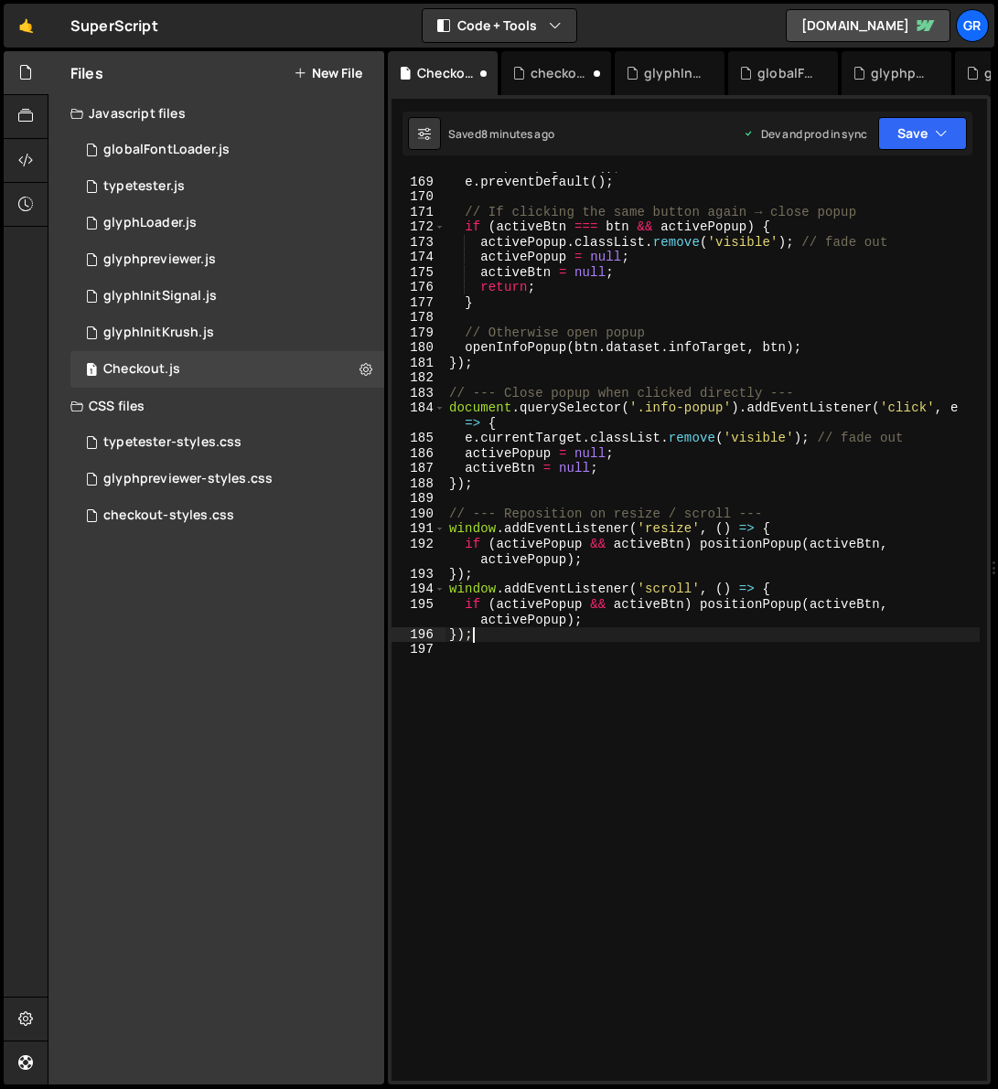
scroll to position [2728, 0]
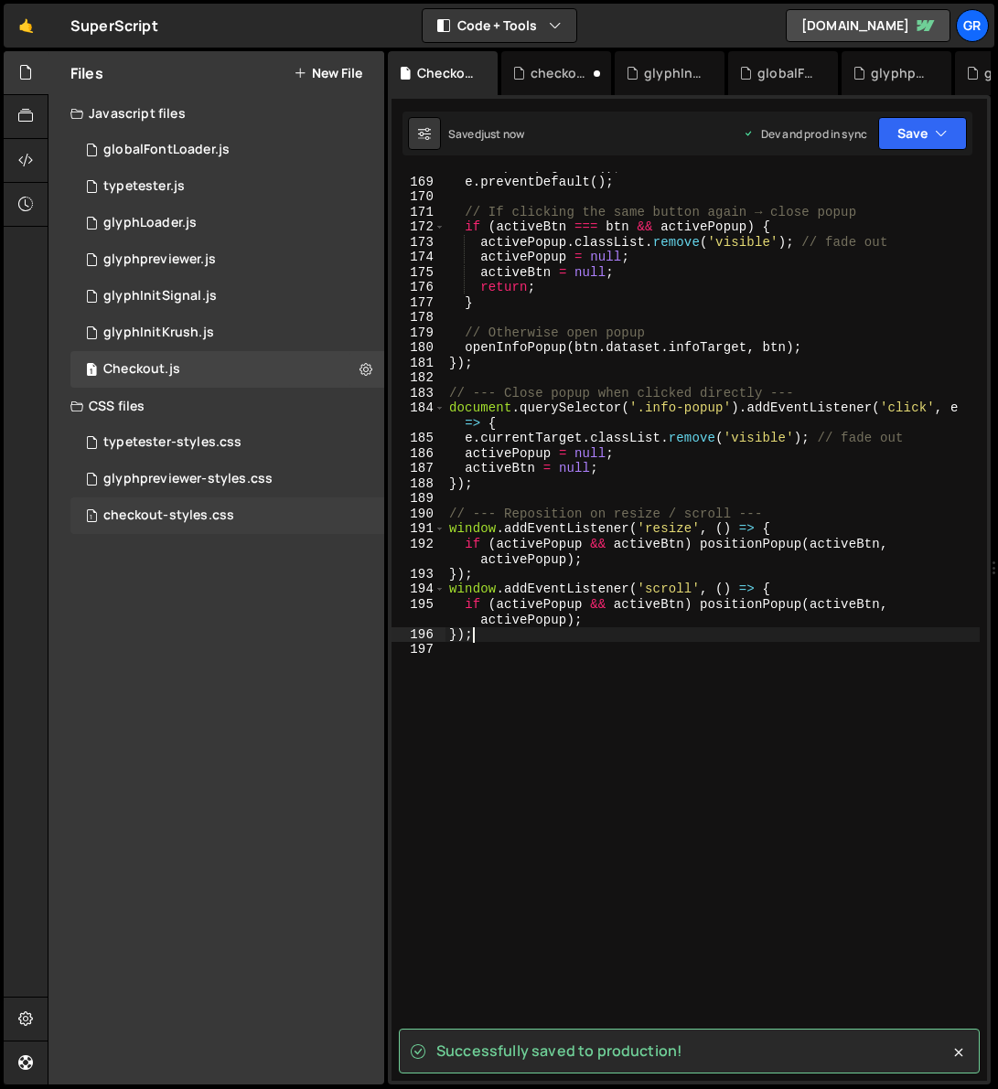
click at [201, 507] on div "1 checkout-styles.css 0" at bounding box center [227, 515] width 314 height 37
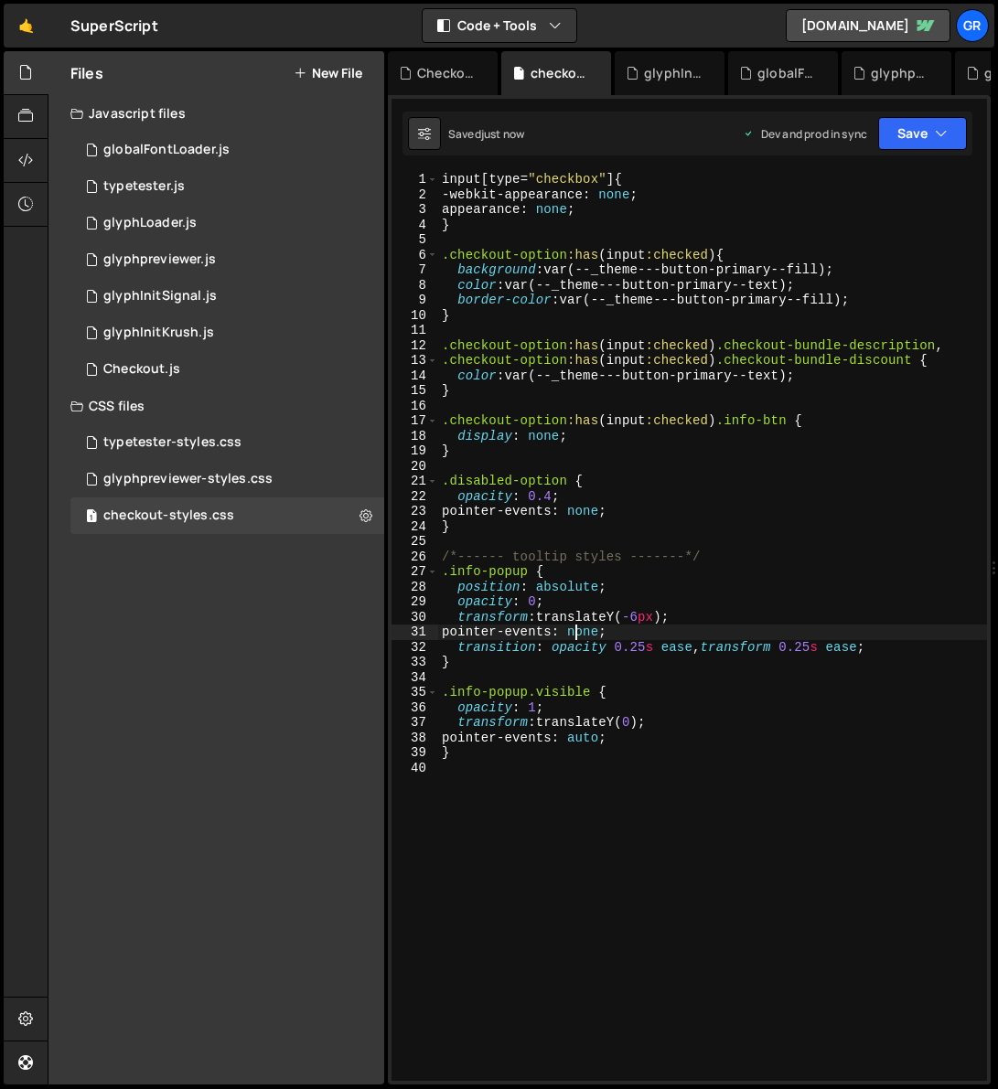
click at [575, 630] on div "input [ type = " checkbox " ] { -webkit-appearance : none ; appearance : none ;…" at bounding box center [712, 641] width 549 height 939
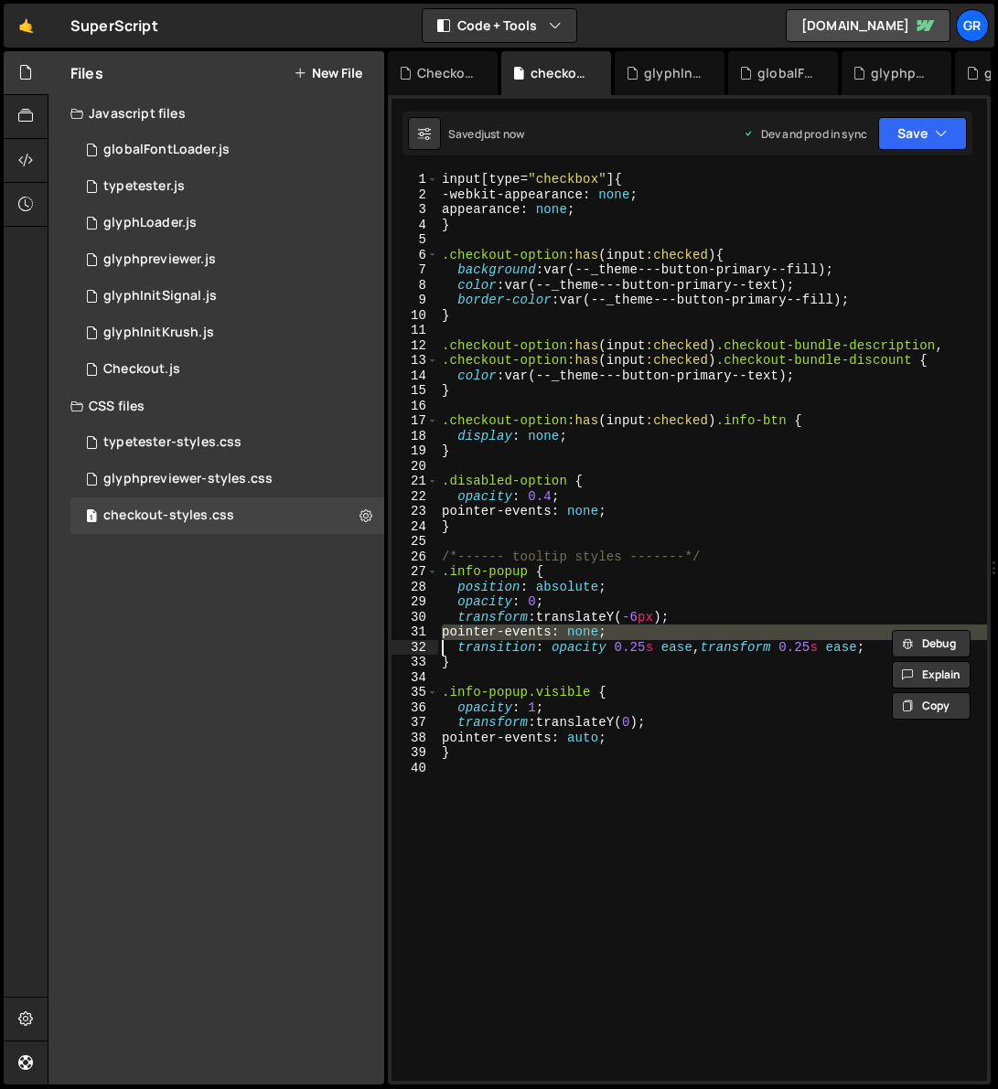
click at [615, 631] on div "input [ type = " checkbox " ] { -webkit-appearance : none ; appearance : none ;…" at bounding box center [712, 626] width 549 height 909
type textarea "pointer-events: none;"
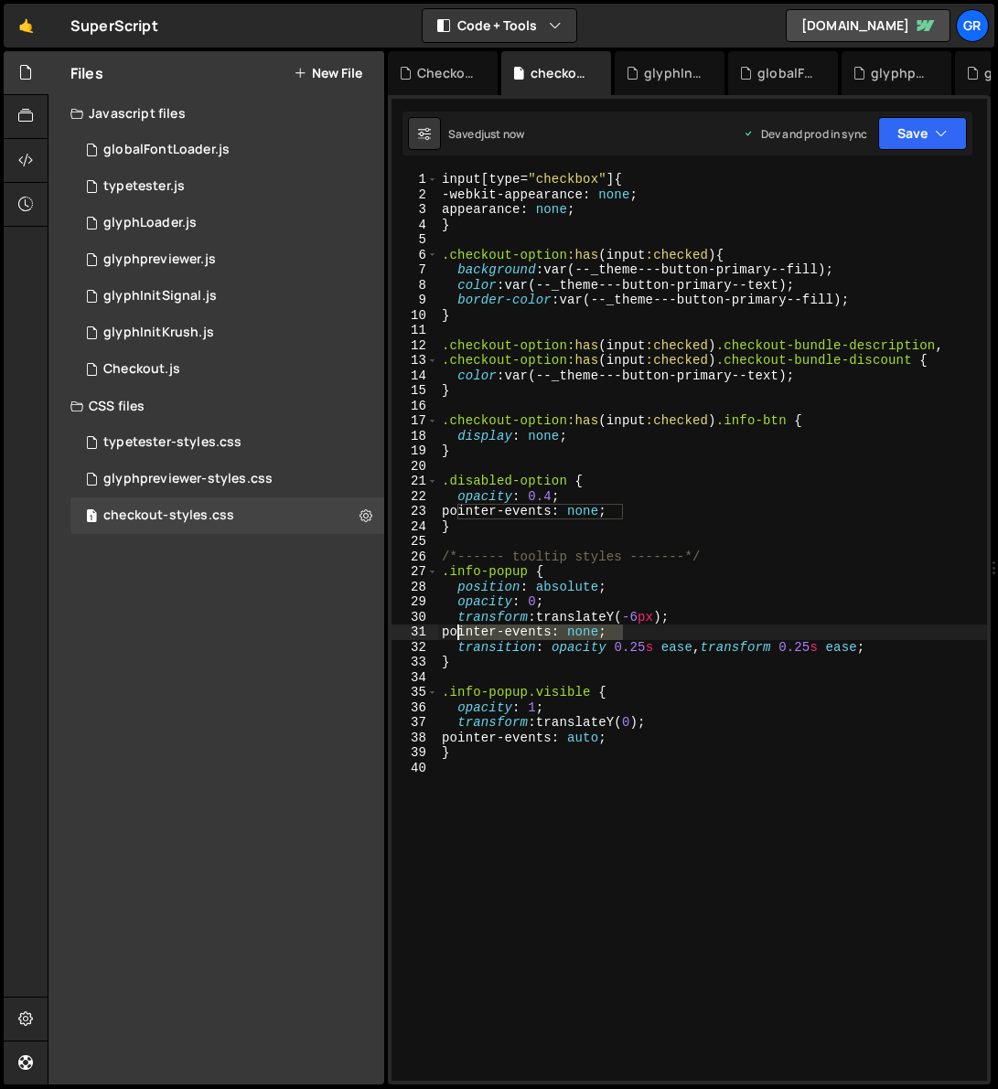
drag, startPoint x: 635, startPoint y: 630, endPoint x: 460, endPoint y: 630, distance: 174.6
click at [460, 630] on div "input [ type = " checkbox " ] { -webkit-appearance : none ; appearance : none ;…" at bounding box center [712, 641] width 549 height 939
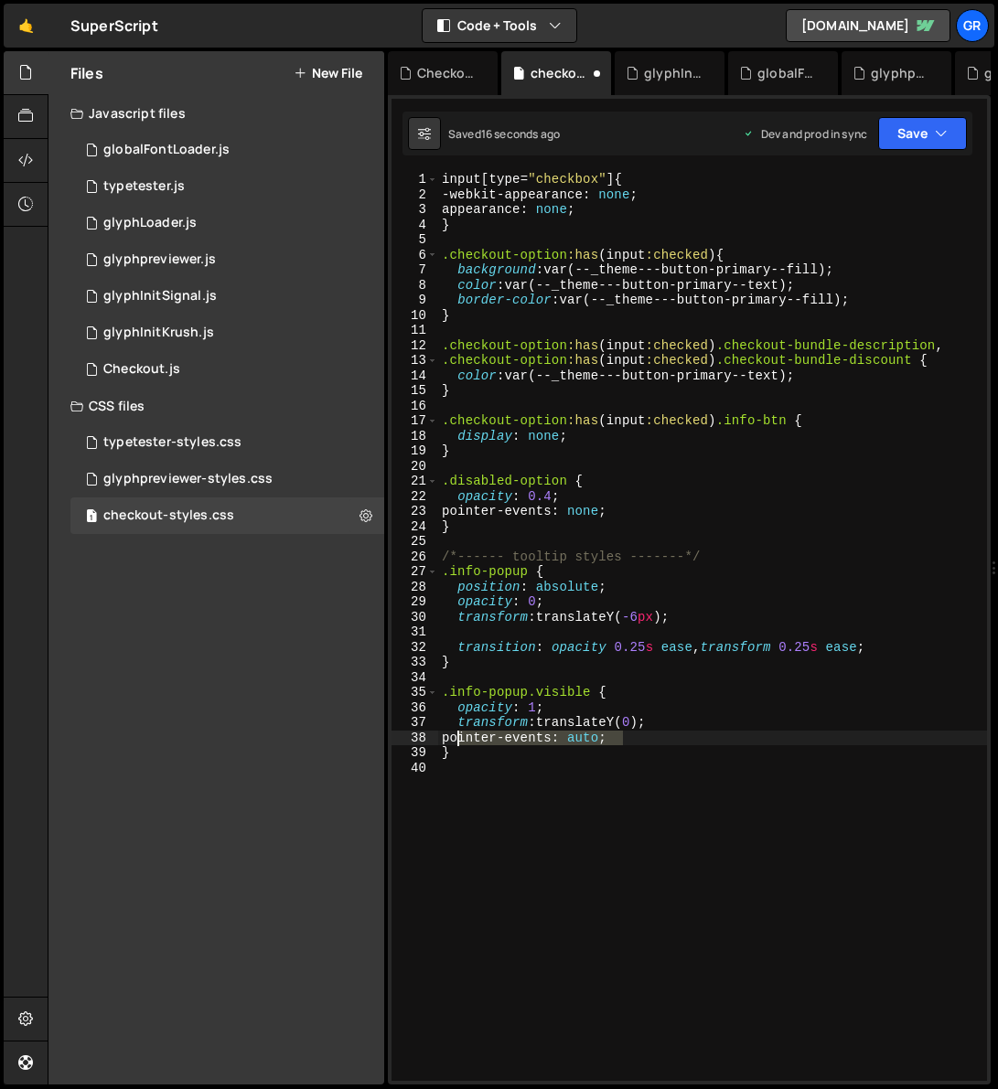
drag, startPoint x: 625, startPoint y: 740, endPoint x: 458, endPoint y: 739, distance: 167.3
click at [458, 708] on div "input [ type = " checkbox " ] { -webkit-appearance : none ; appearance : none ;…" at bounding box center [712, 641] width 549 height 939
type textarea "pointer-events: auto;"
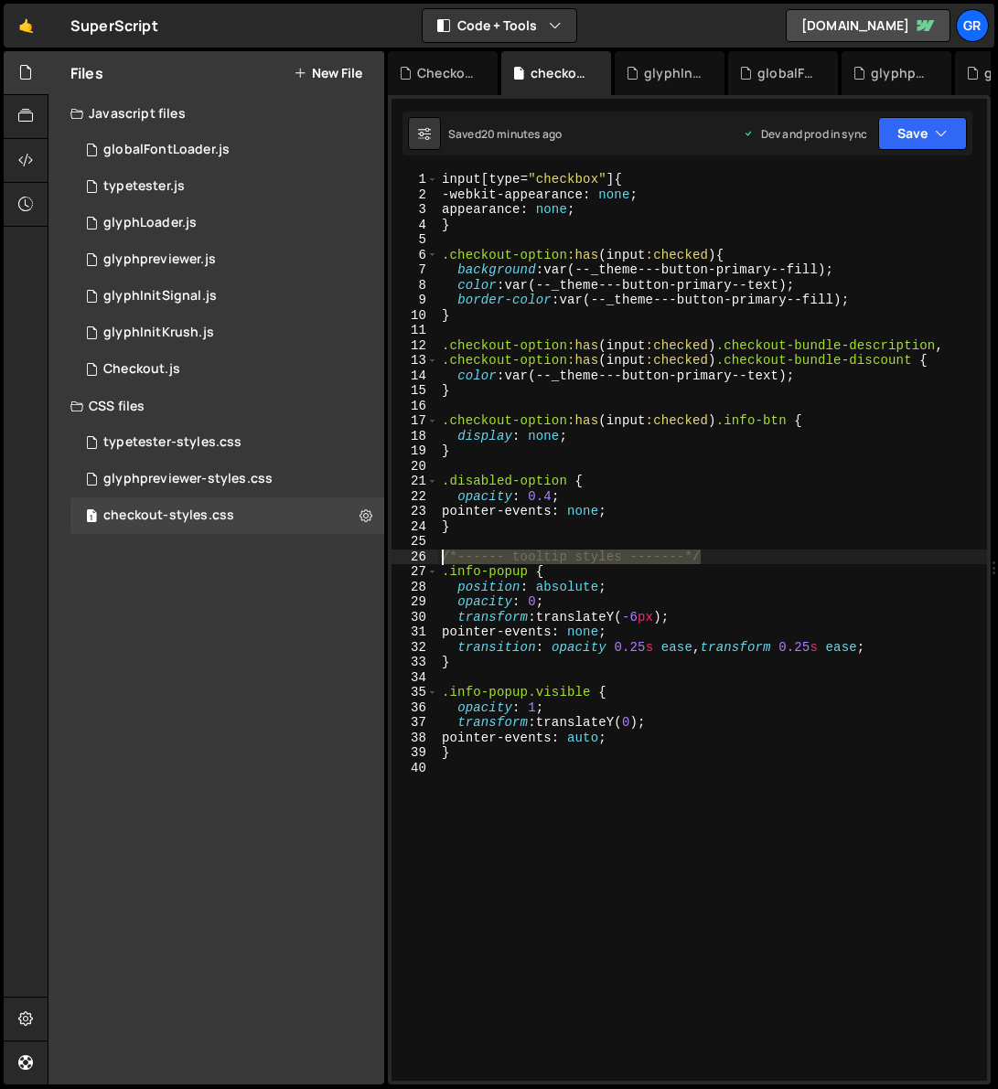
drag, startPoint x: 719, startPoint y: 556, endPoint x: 432, endPoint y: 559, distance: 286.2
click at [431, 560] on div "pointer-events: none; 1 2 3 4 5 6 7 8 9 10 11 12 13 14 15 16 17 18 19 20 21 22 …" at bounding box center [688, 626] width 595 height 909
click at [440, 178] on div "input [ type = " checkbox " ] { -webkit-appearance : none ; appearance : none ;…" at bounding box center [712, 641] width 549 height 939
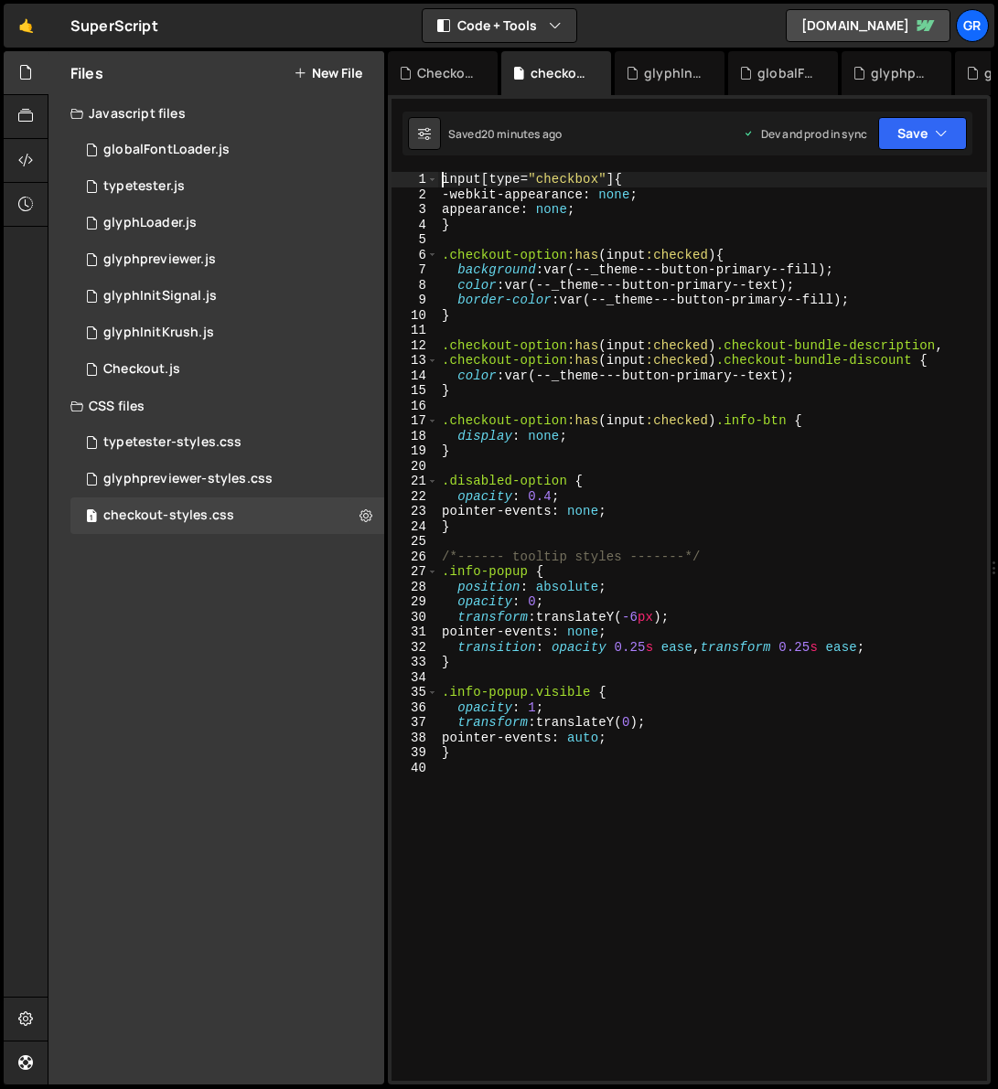
type textarea "input[type="checkbox"] {"
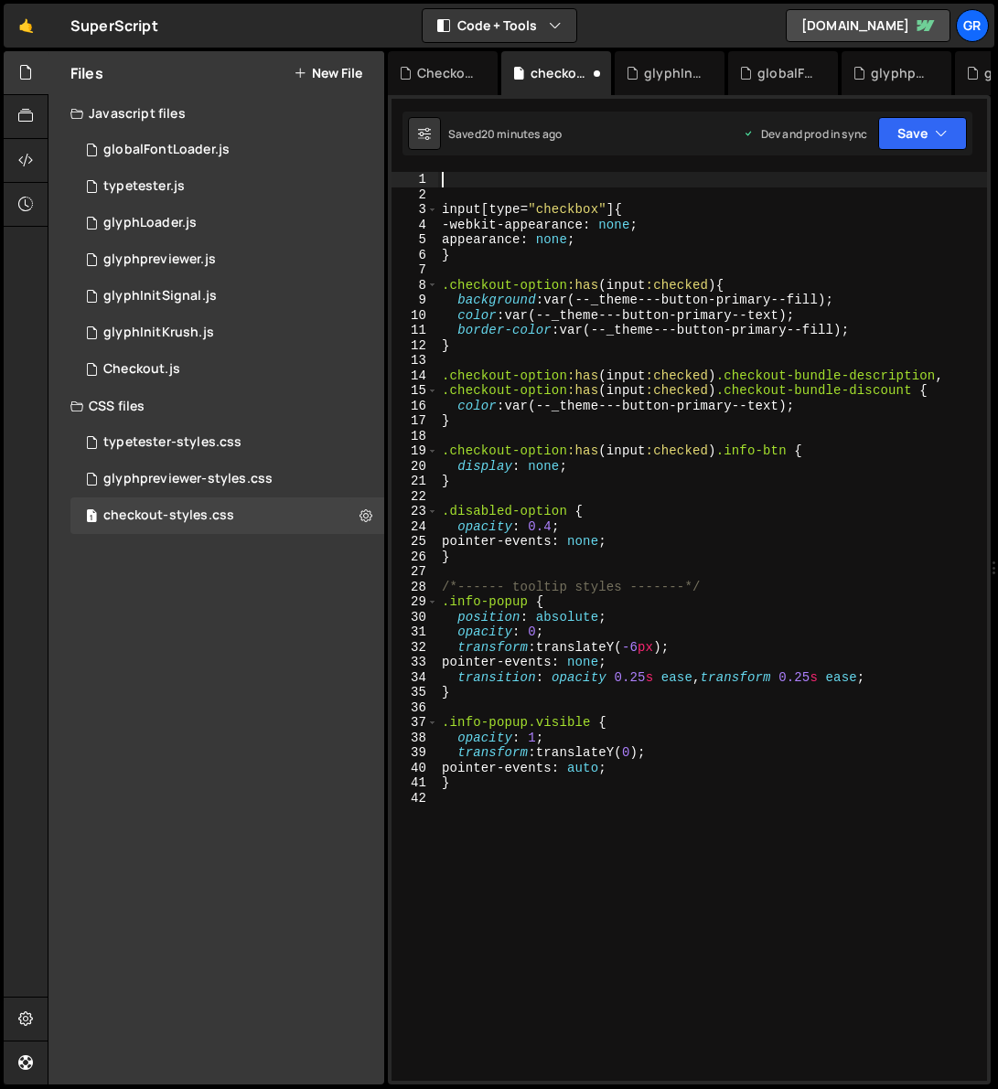
paste textarea "/*------ tooltip styles -------*/"
drag, startPoint x: 514, startPoint y: 179, endPoint x: 620, endPoint y: 177, distance: 106.1
click at [620, 177] on div "/*------ tooltip styles -------*/ input [ type = " checkbox " ] { -webkit-appea…" at bounding box center [712, 641] width 549 height 939
type textarea "/*------ input styles and behaviour -------*/"
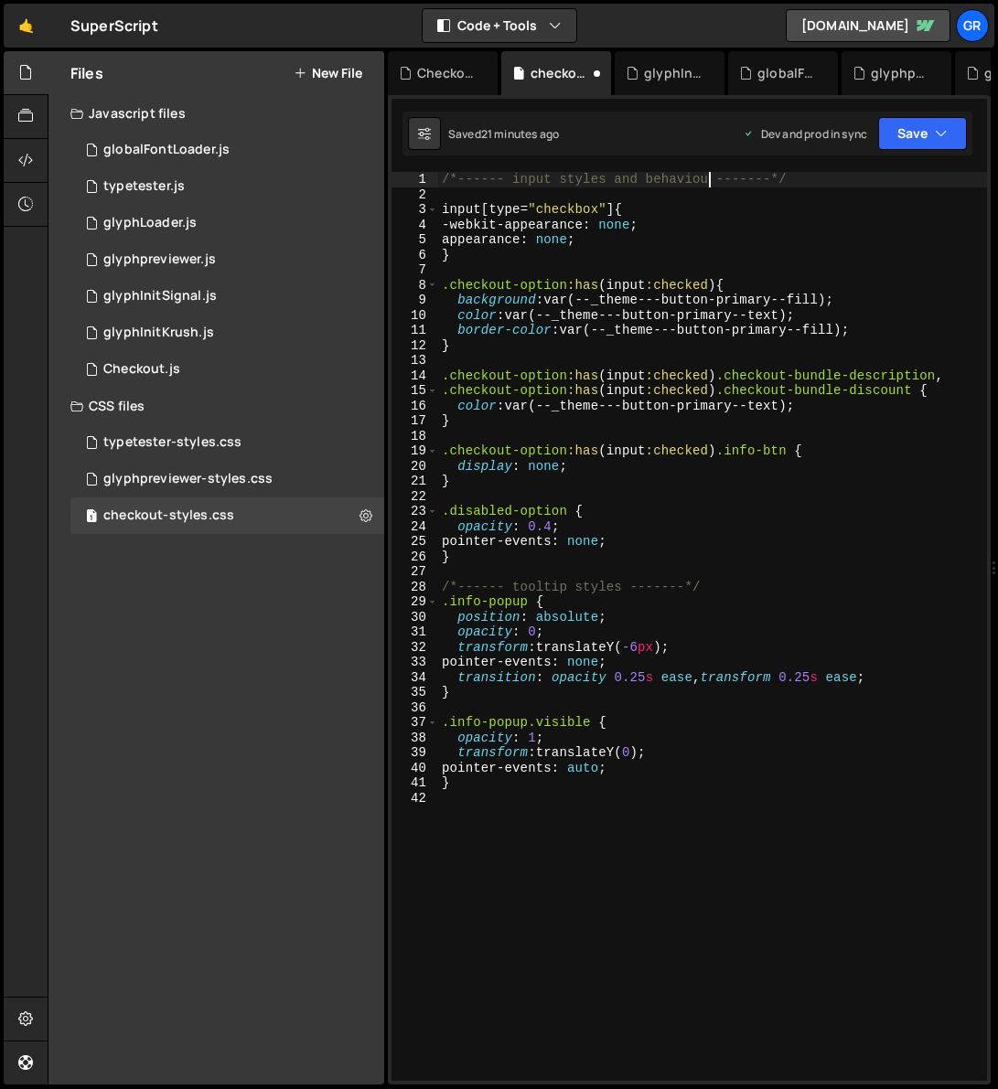
scroll to position [0, 18]
click at [508, 267] on div "/*------ input styles and behaviour -------*/ input [ type = " checkbox " ] { -…" at bounding box center [712, 641] width 549 height 939
click at [156, 368] on div "Checkout.js" at bounding box center [141, 369] width 77 height 16
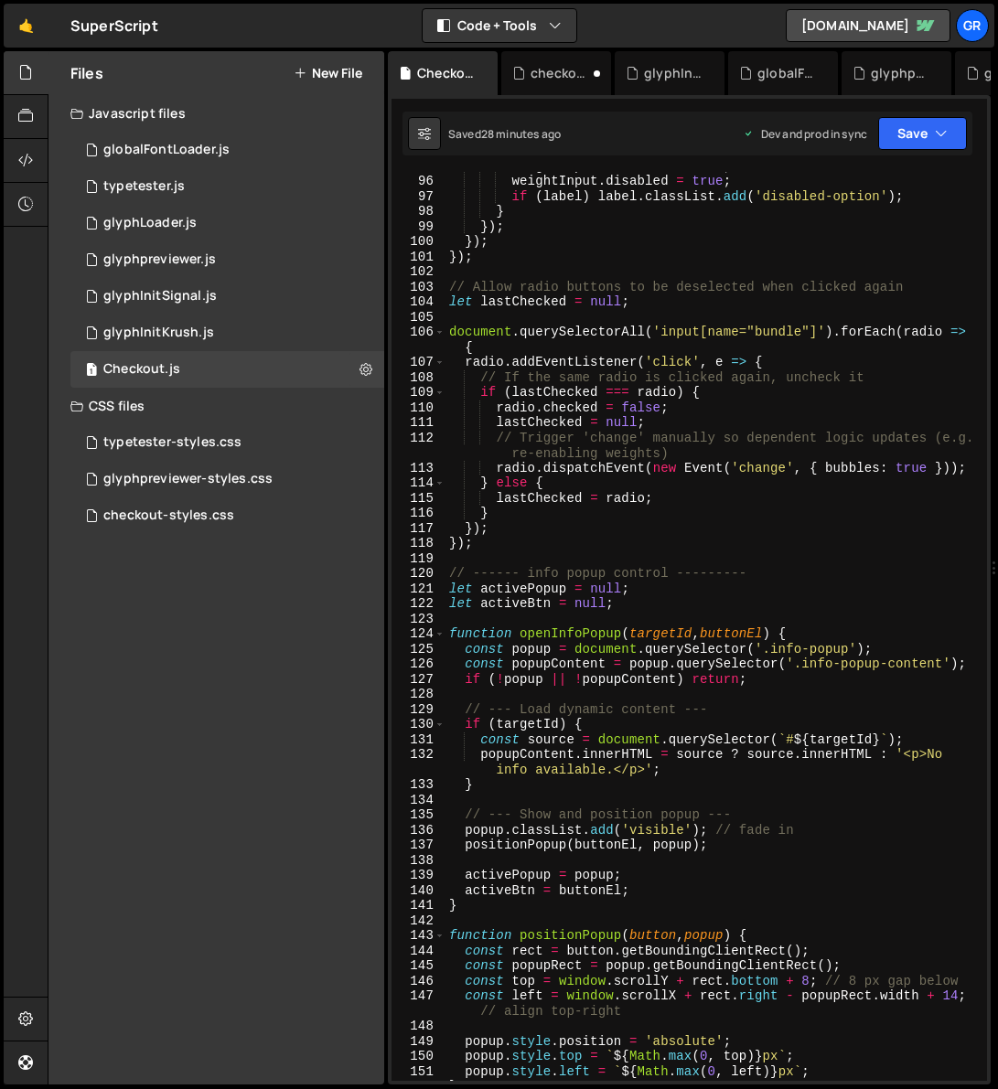
scroll to position [1531, 0]
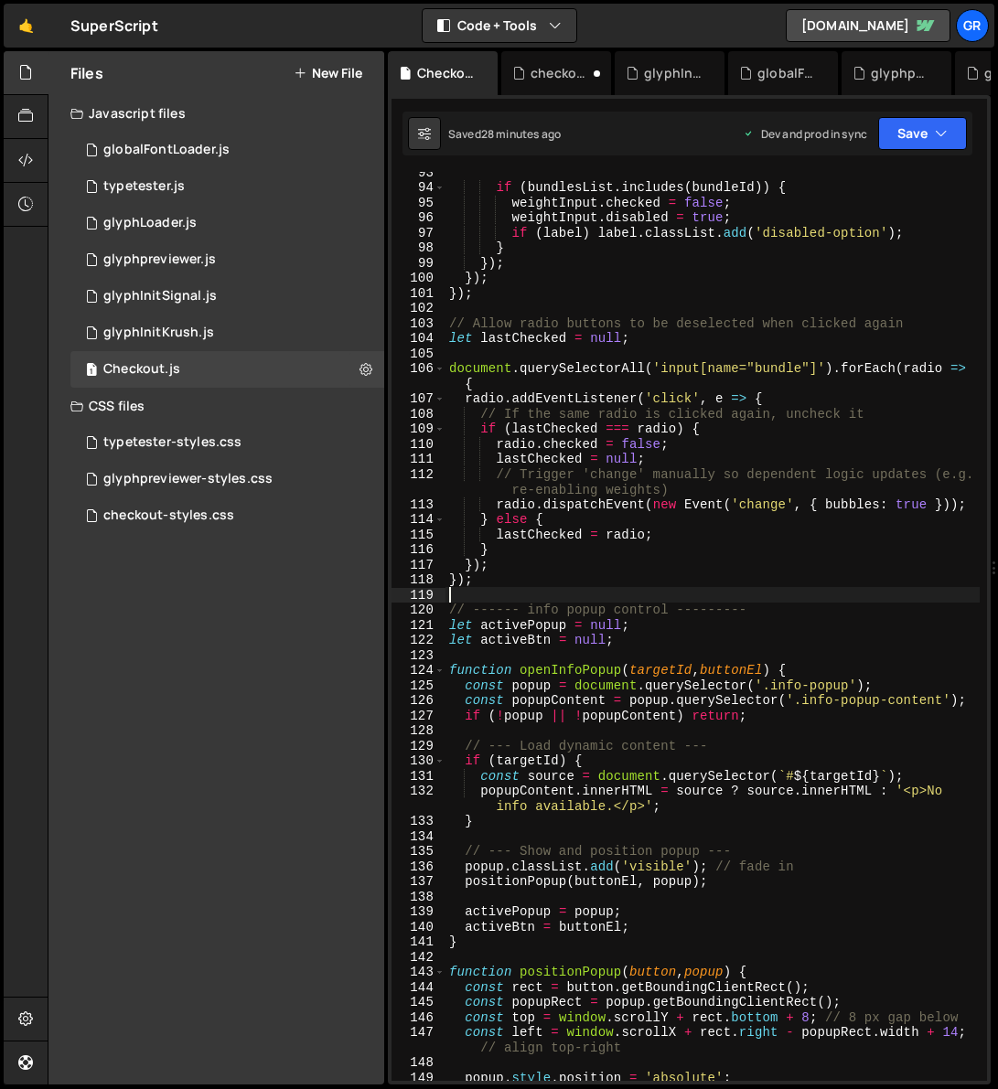
click at [456, 599] on div "if ( bundlesList . includes ( bundleId )) { weightInput . checked = false ; wei…" at bounding box center [712, 634] width 534 height 939
click at [509, 577] on div "if ( bundlesList . includes ( bundleId )) { weightInput . checked = false ; wei…" at bounding box center [712, 634] width 534 height 939
type textarea "});"
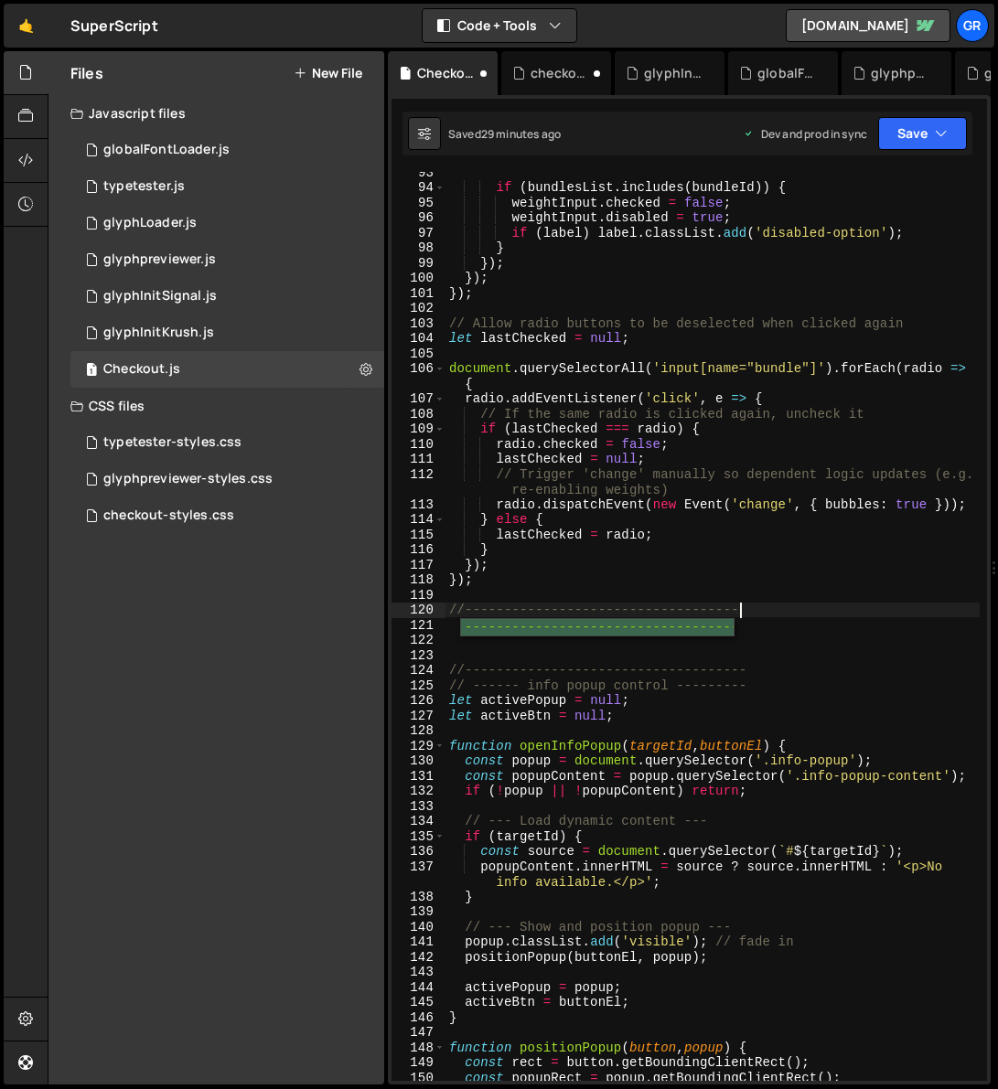
type textarea "//------------------------------------"
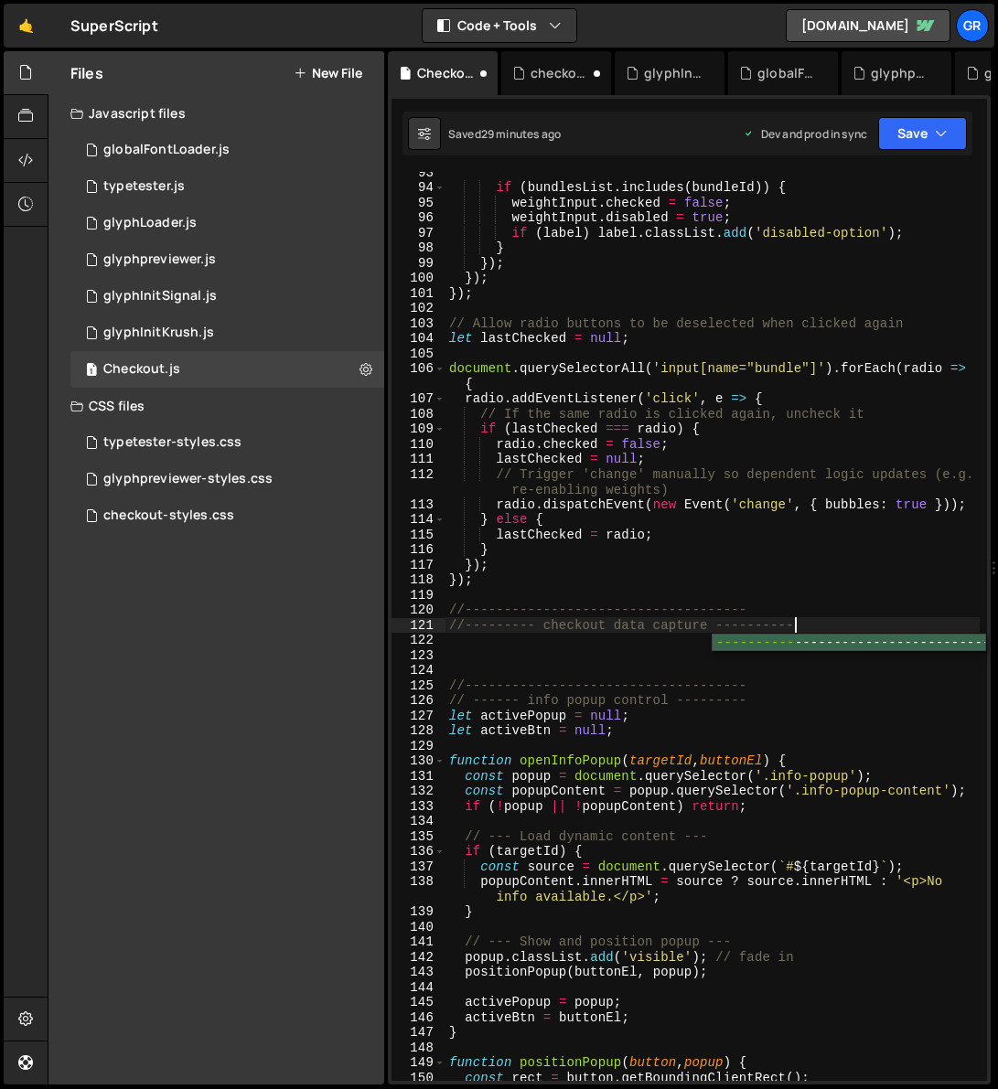
scroll to position [0, 23]
type textarea "//--------- checkout data capture ------------------------------------"
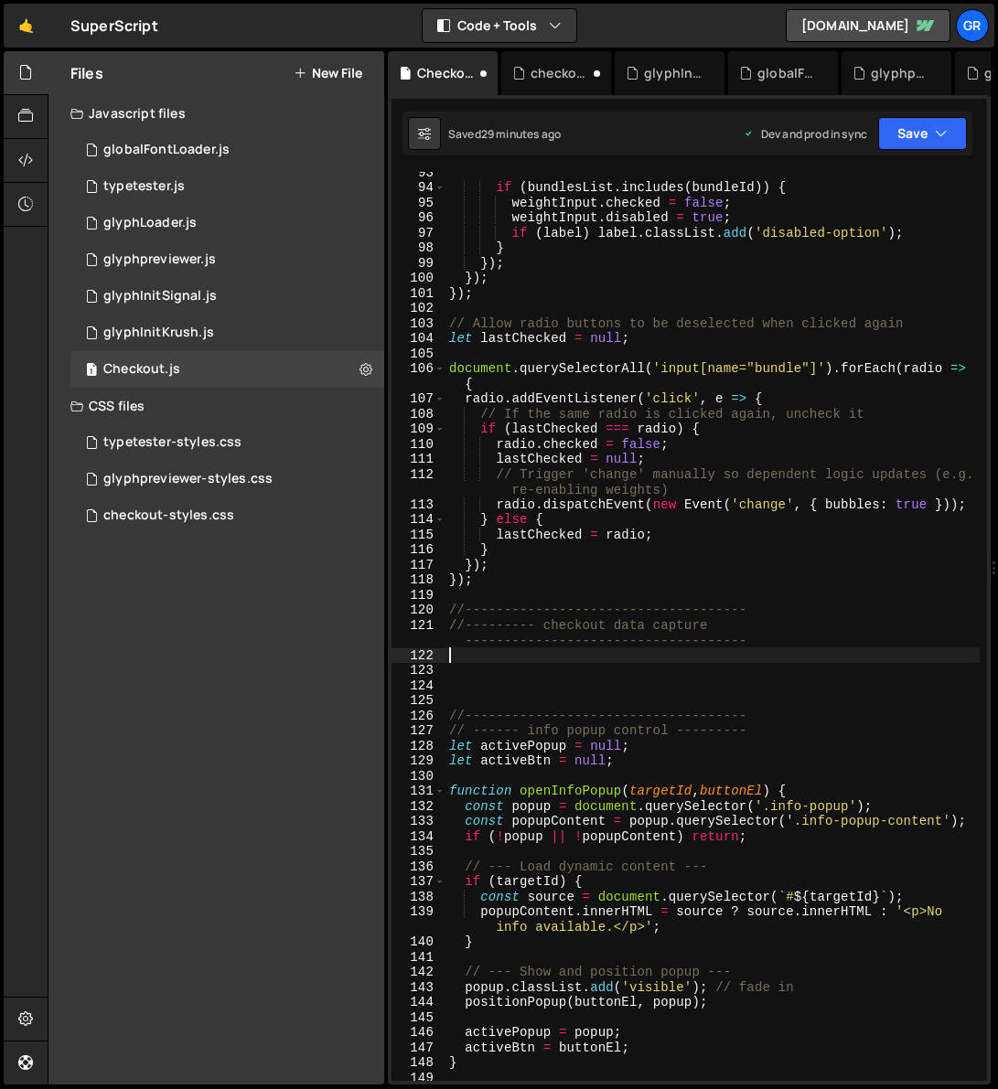
scroll to position [0, 0]
paste textarea "}"
type textarea "}"
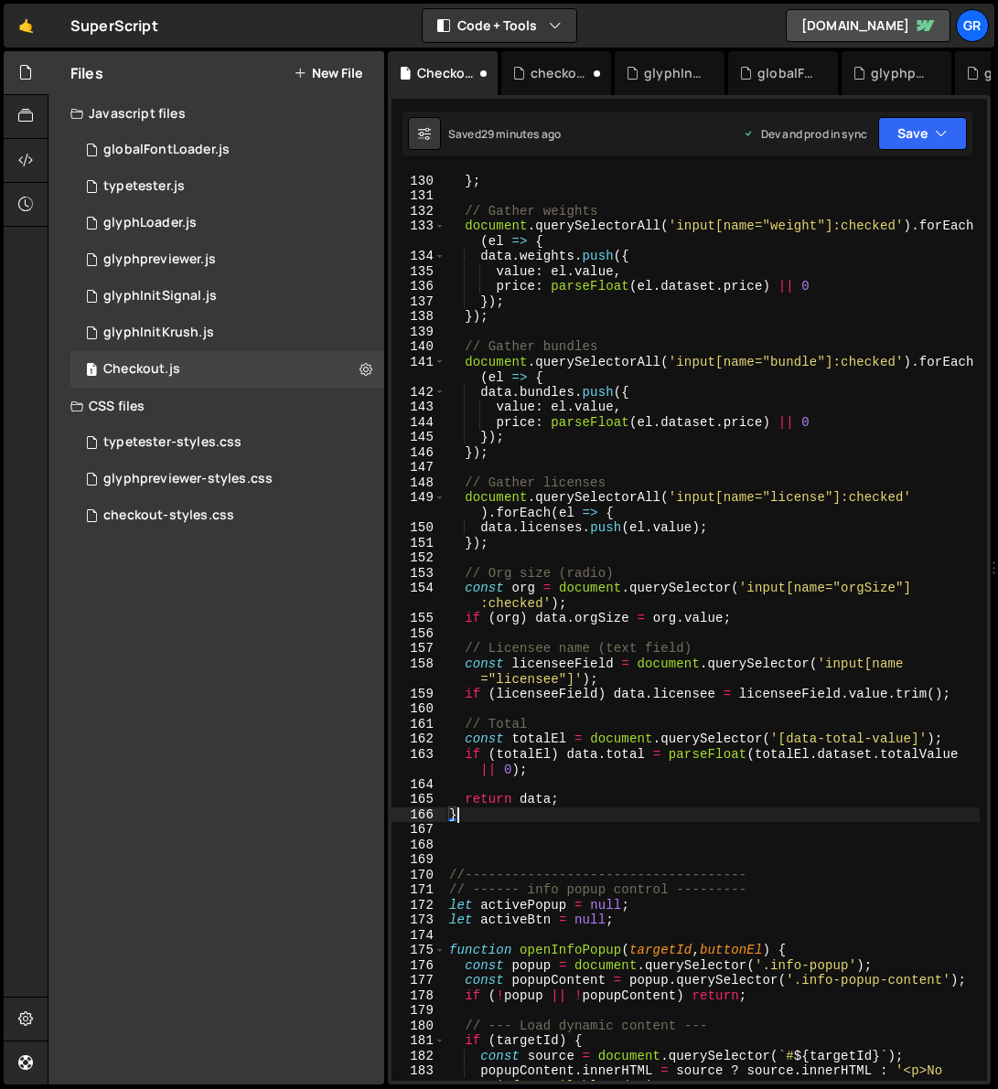
scroll to position [2133, 0]
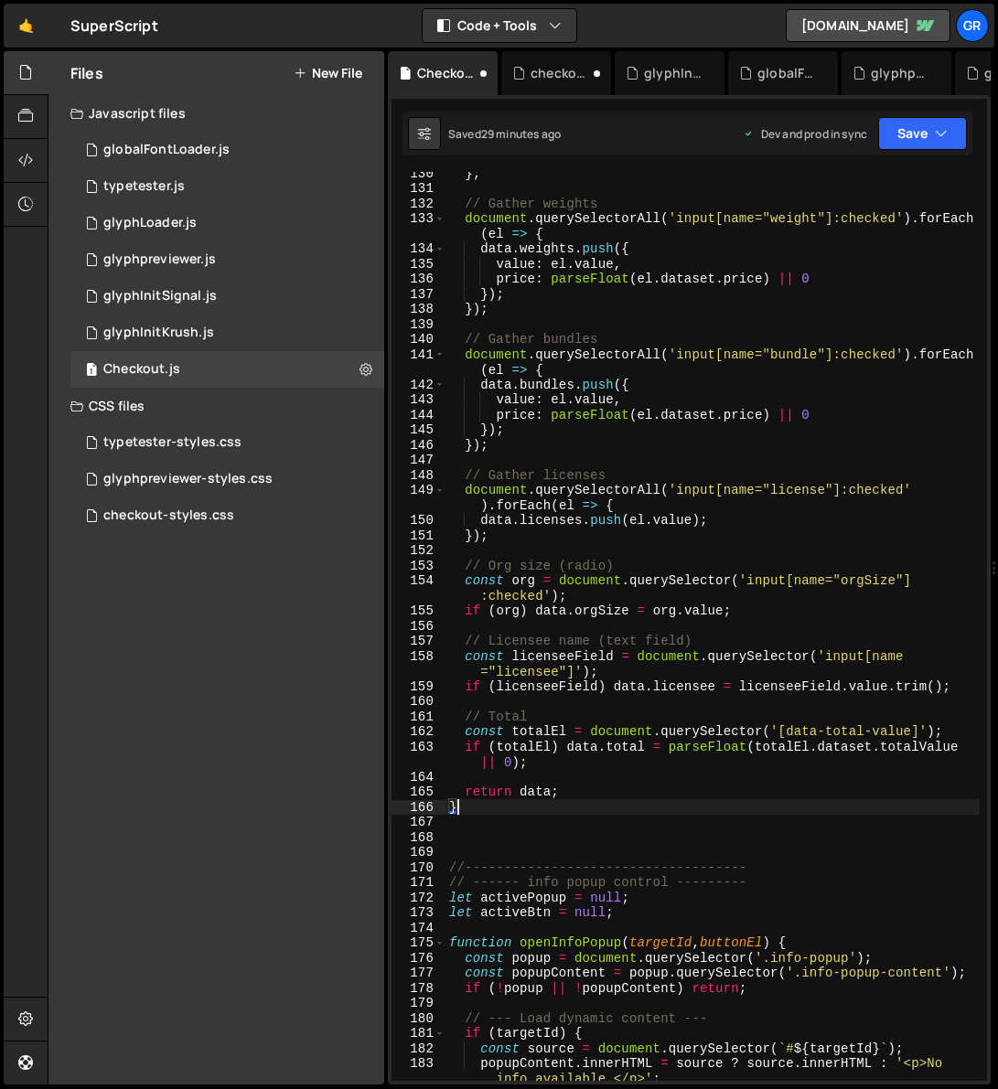
click at [573, 708] on div "} ; // Gather weights document . querySelectorAll ( 'input[name="weight"]:check…" at bounding box center [712, 634] width 534 height 939
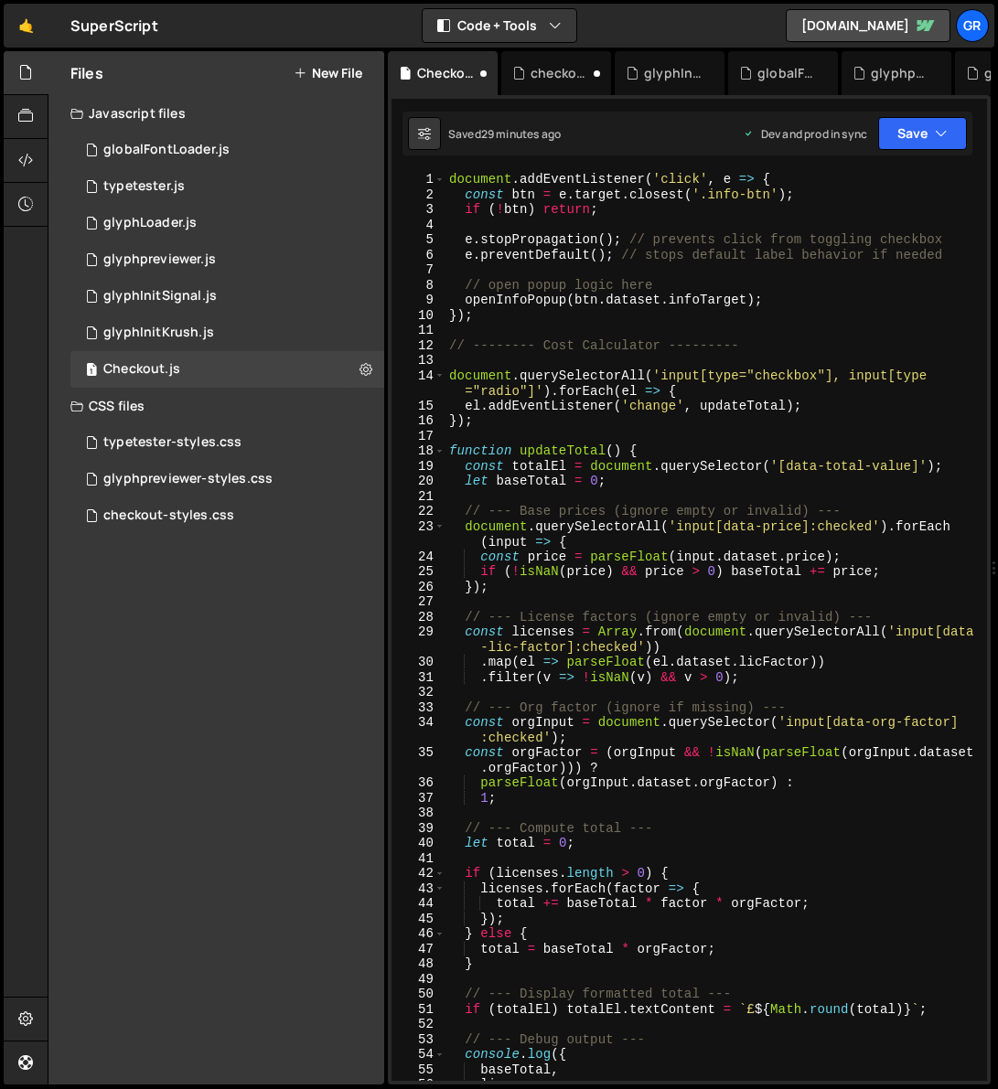
scroll to position [0, 0]
click at [816, 319] on div "document . addEventListener ( 'click' , e => { const btn = e . target . closest…" at bounding box center [712, 641] width 534 height 939
type textarea "});"
click at [560, 328] on div "document . addEventListener ( 'click' , e => { const btn = e . target . closest…" at bounding box center [712, 641] width 534 height 939
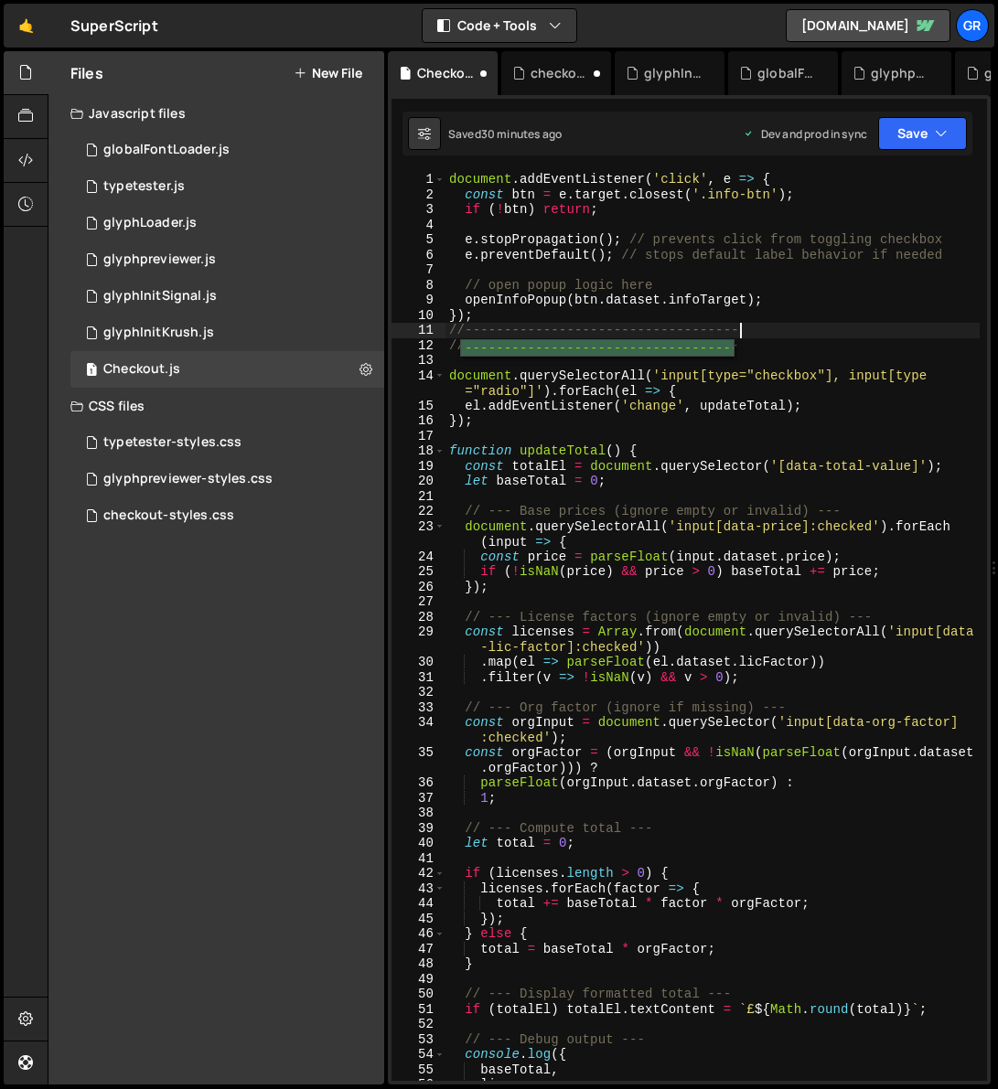
click at [794, 351] on div "document . addEventListener ( 'click' , e => { const btn = e . target . closest…" at bounding box center [712, 641] width 534 height 939
click at [633, 322] on div "document . addEventListener ( 'click' , e => { const btn = e . target . closest…" at bounding box center [712, 641] width 534 height 939
type textarea "});"
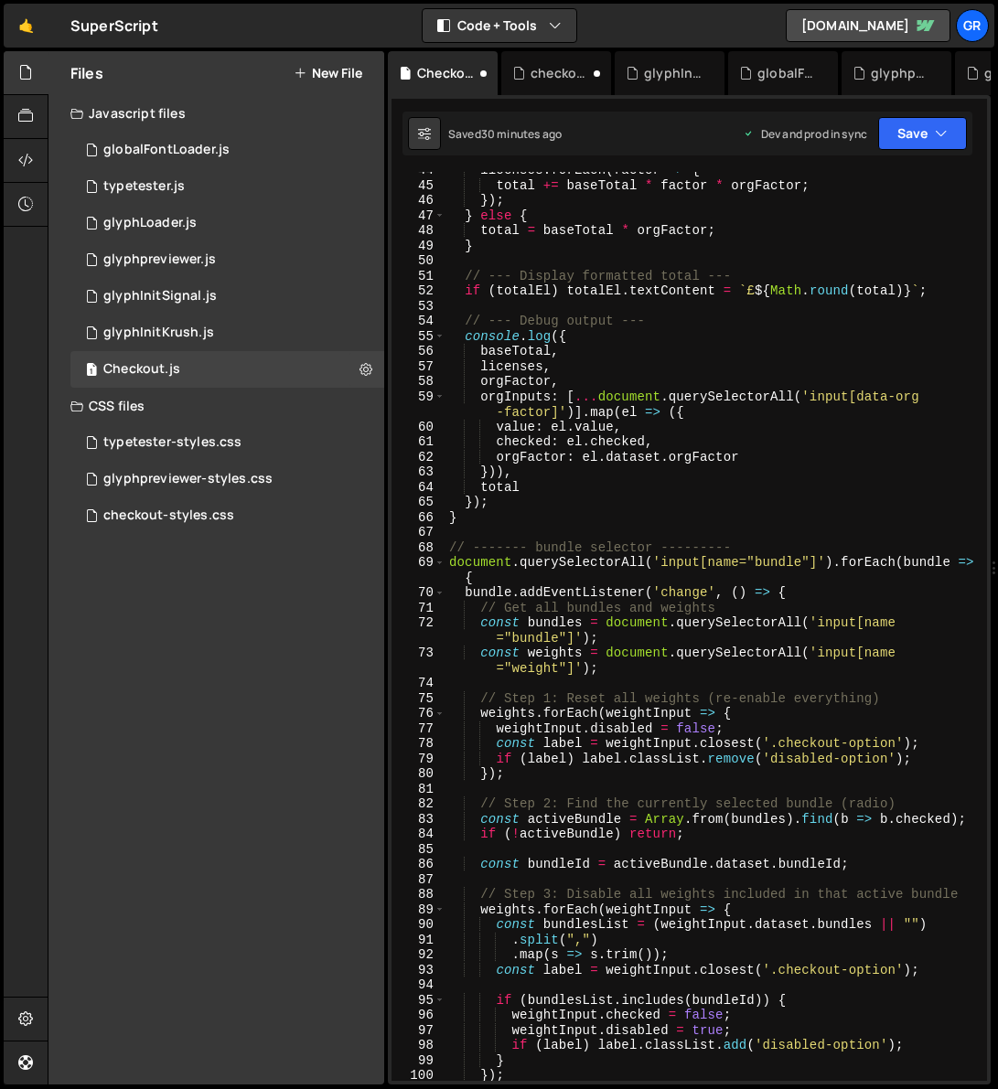
scroll to position [756, 0]
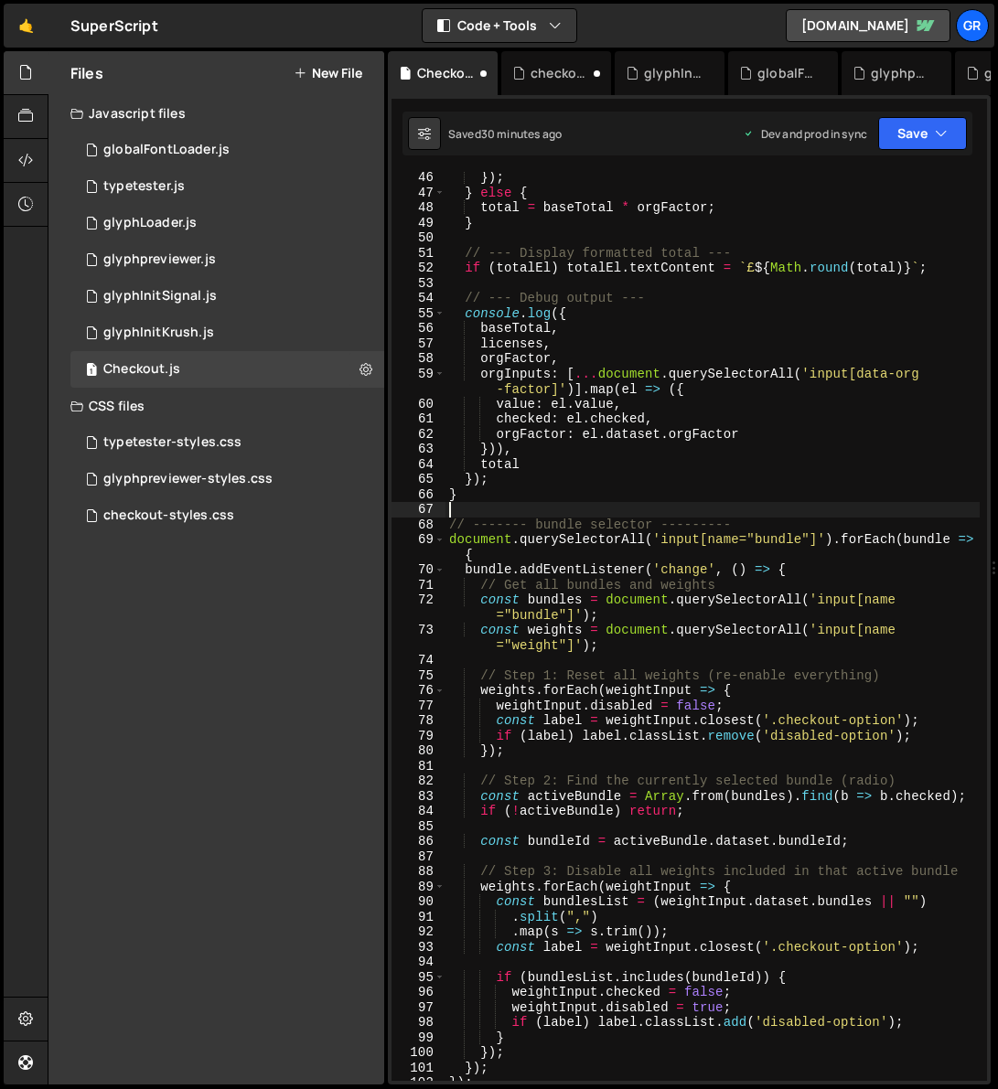
click at [463, 512] on div "}) ; } else { total = baseTotal * orgFactor ; } // --- Display formatted total …" at bounding box center [712, 639] width 534 height 939
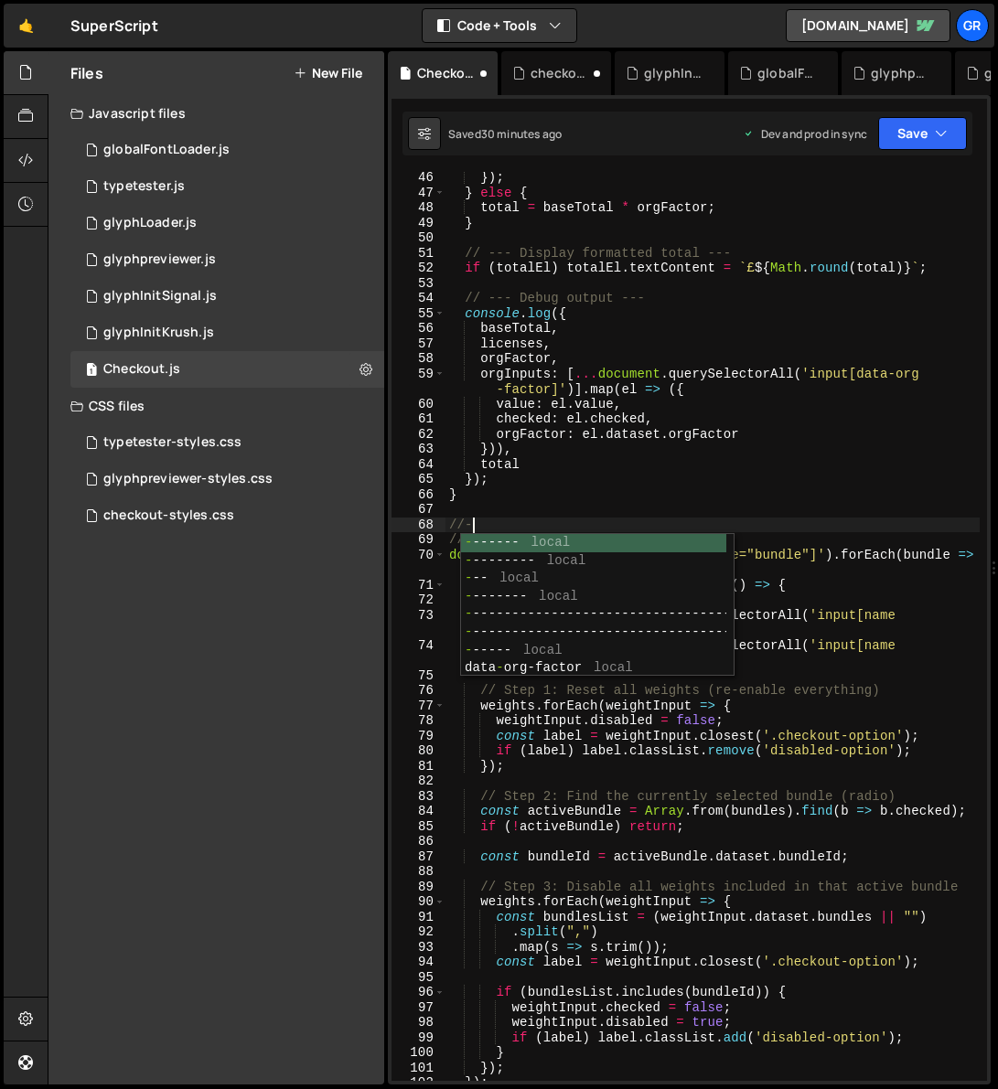
scroll to position [0, 0]
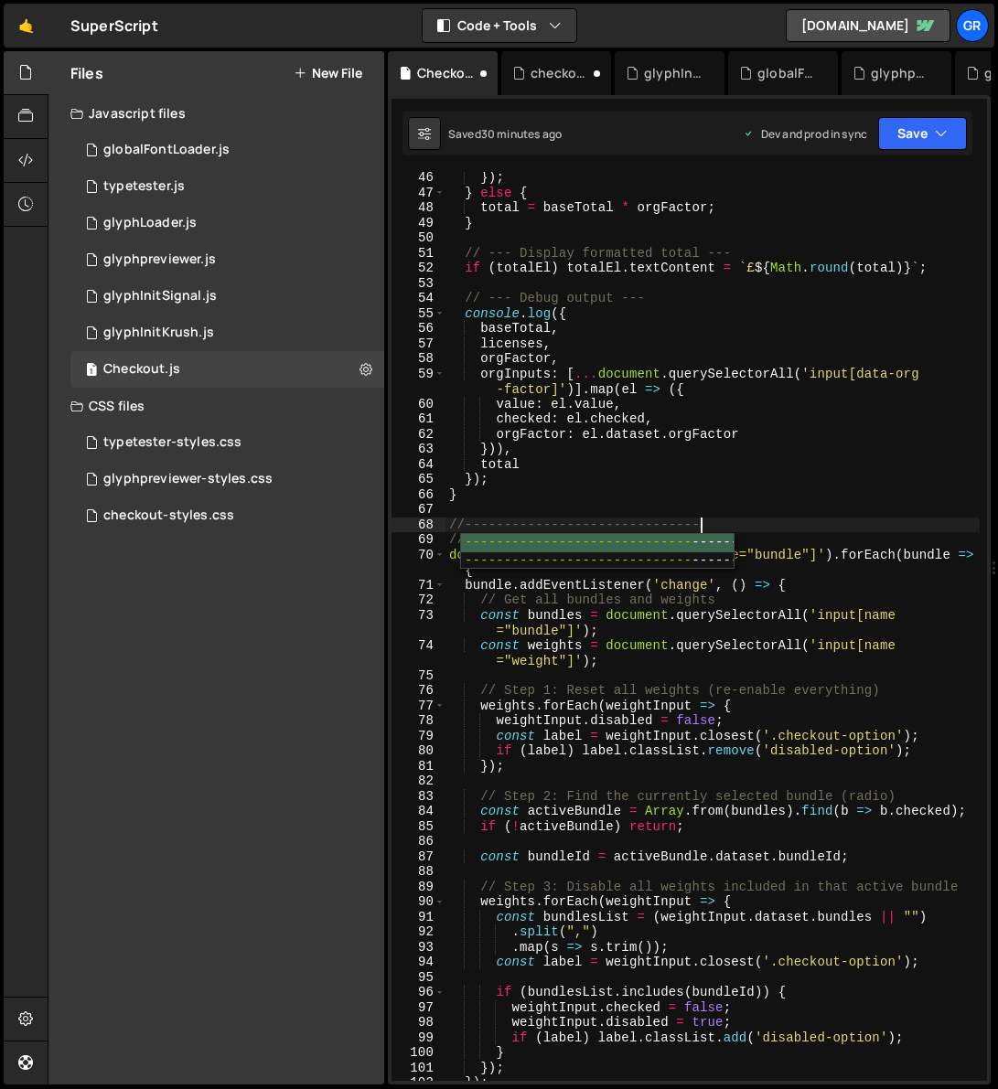
type textarea "//---------------------------------"
click at [767, 513] on div "}) ; } else { total = baseTotal * orgFactor ; } // --- Display formatted total …" at bounding box center [712, 639] width 534 height 939
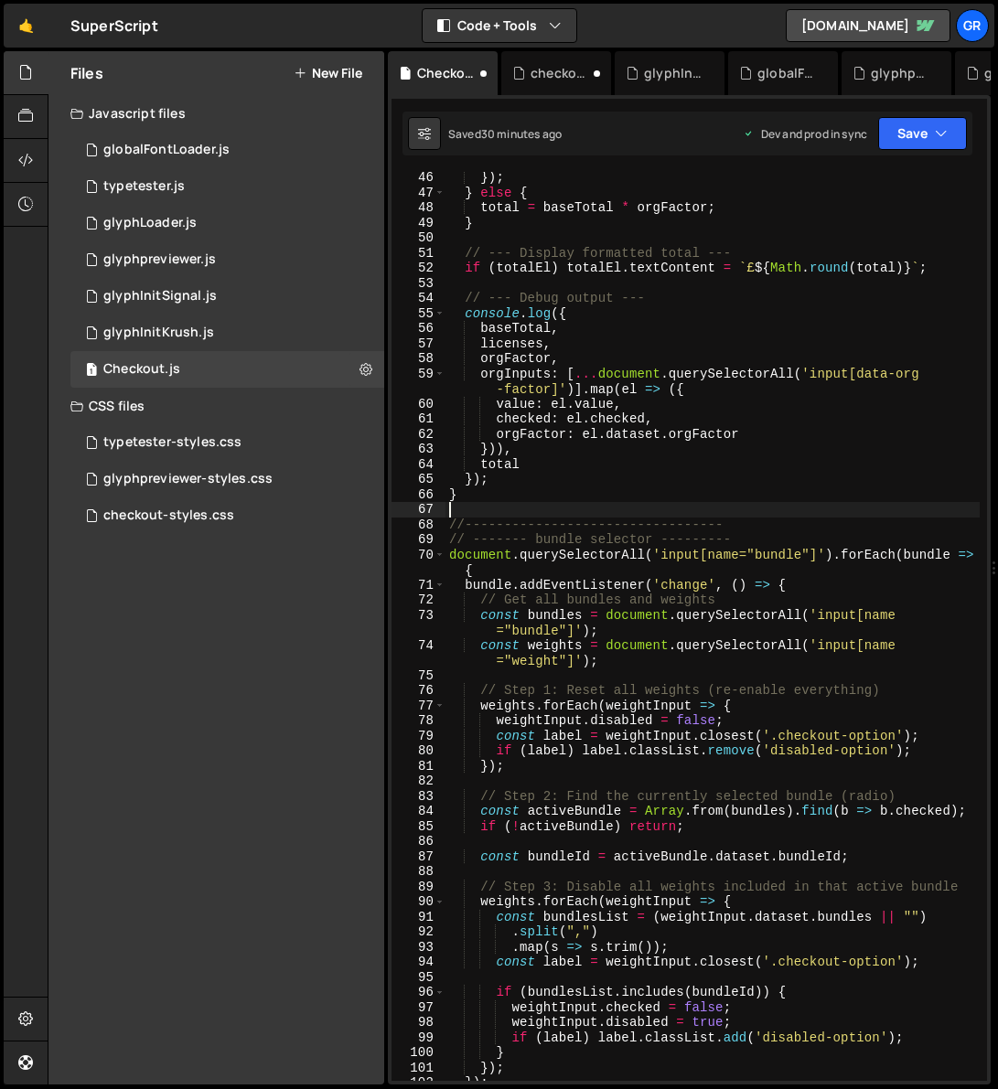
click at [785, 538] on div "}) ; } else { total = baseTotal * orgFactor ; } // --- Display formatted total …" at bounding box center [712, 639] width 534 height 939
type textarea "// ------- bundle selector ---------"
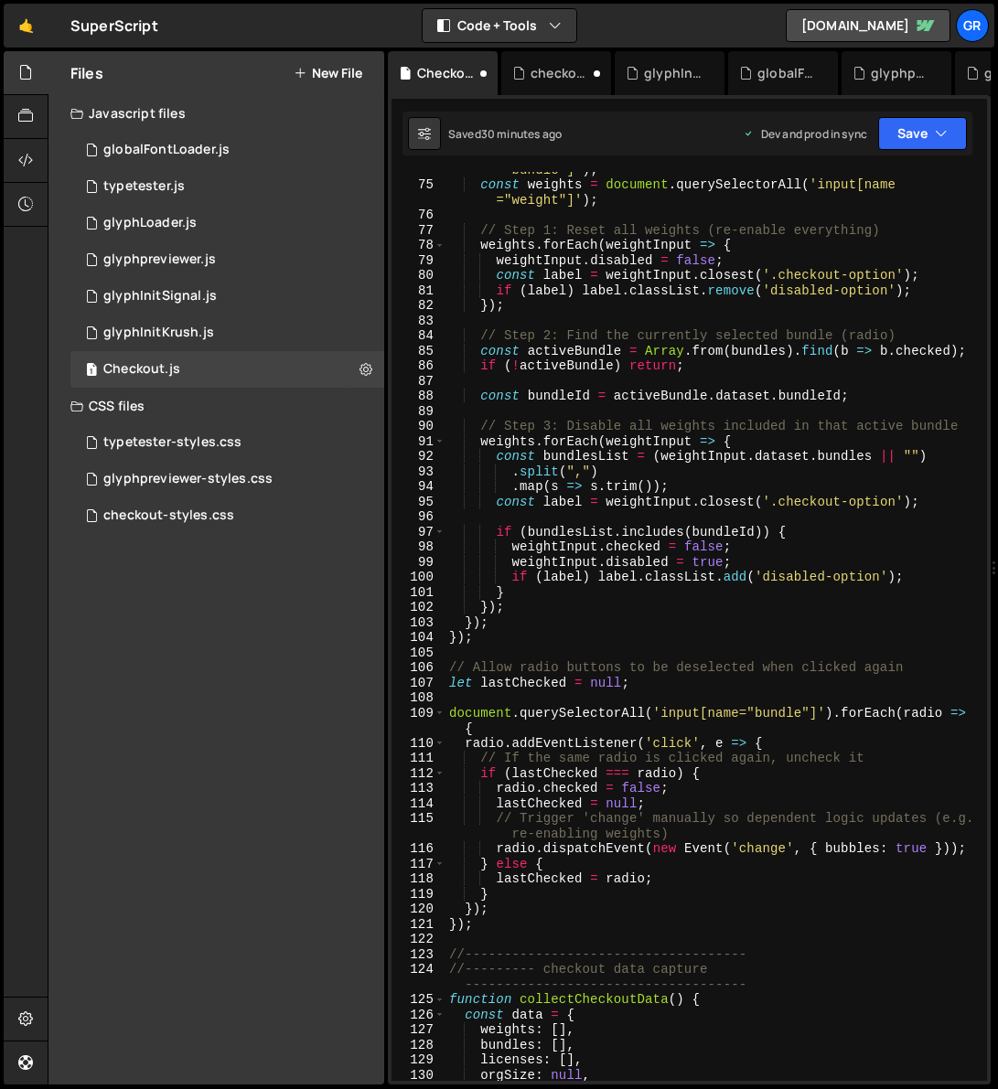
scroll to position [1232, 0]
click at [459, 653] on div "const bundles = document . querySelectorAll ( 'input[name ="bundle"]' ) ; const…" at bounding box center [712, 624] width 534 height 955
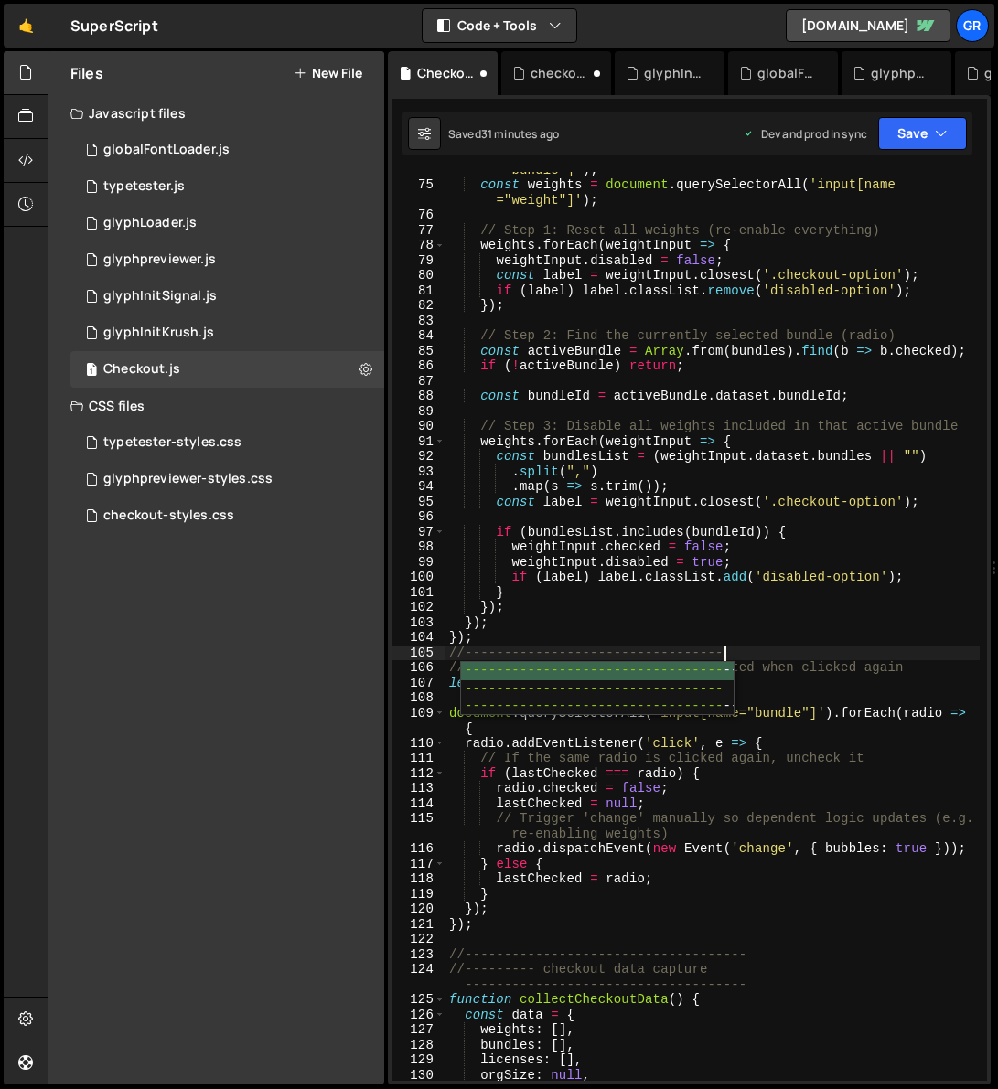
scroll to position [0, 19]
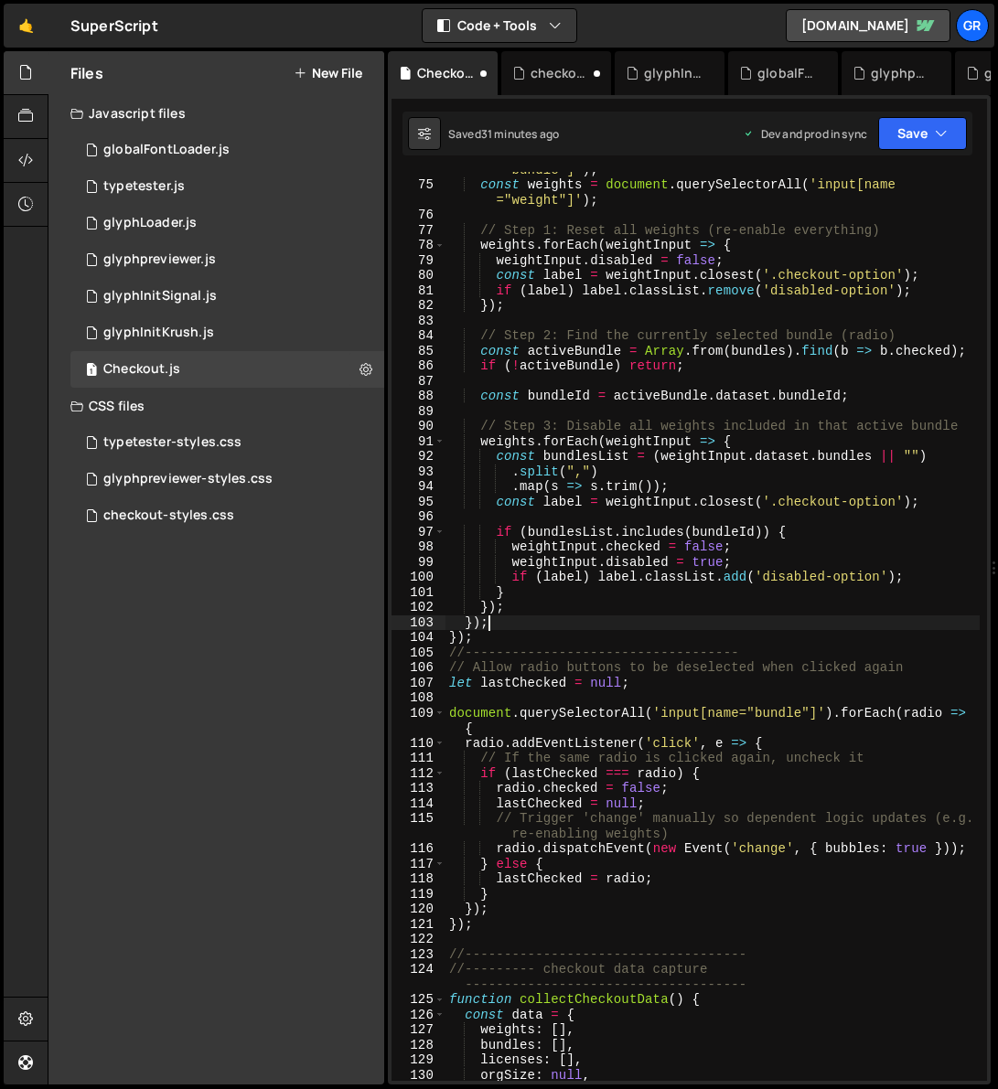
click at [811, 630] on div "const bundles = document . querySelectorAll ( 'input[name ="bundle"]' ) ; const…" at bounding box center [712, 624] width 534 height 955
click at [528, 644] on div "const bundles = document . querySelectorAll ( 'input[name ="bundle"]' ) ; const…" at bounding box center [712, 624] width 534 height 955
type textarea "});"
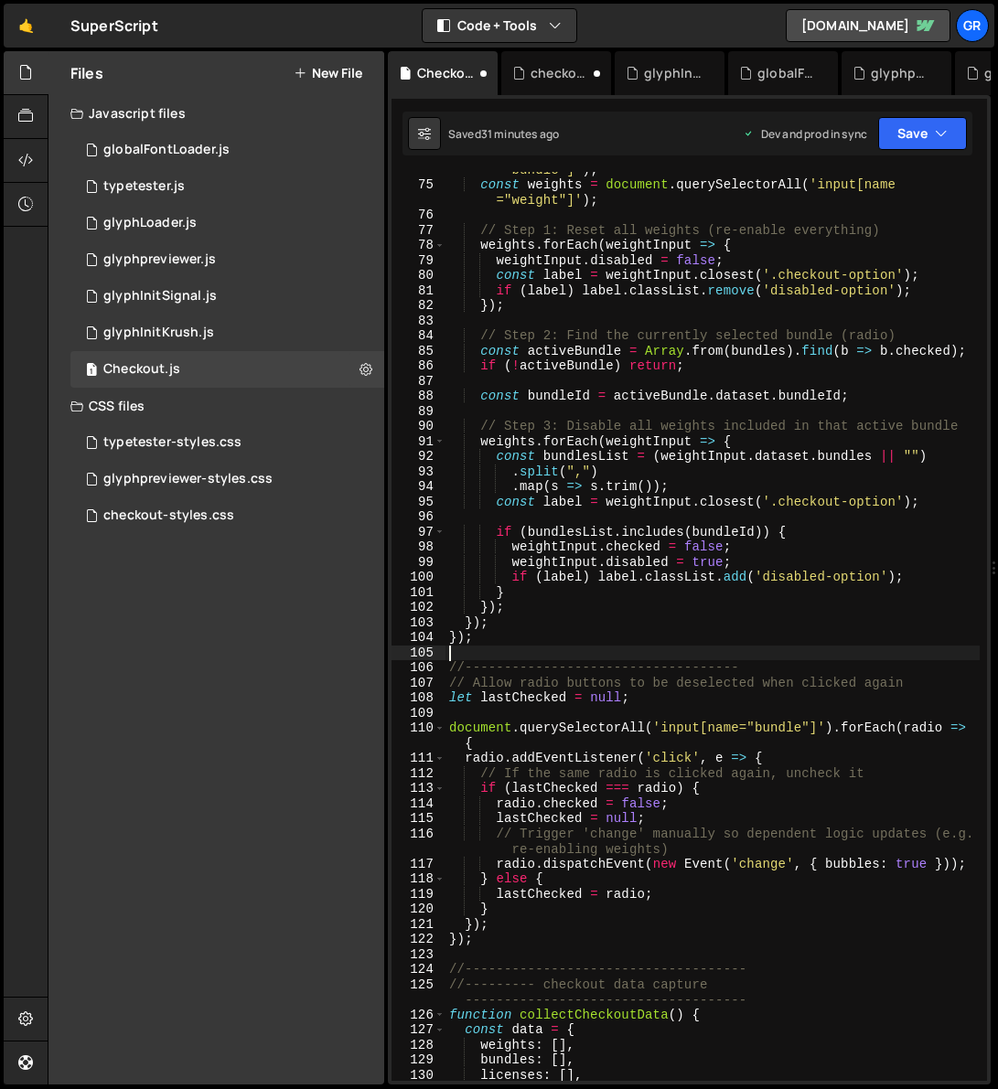
click at [922, 680] on div "const bundles = document . querySelectorAll ( 'input[name ="bundle"]' ) ; const…" at bounding box center [712, 624] width 534 height 955
type textarea "// Allow radio buttons to be deselected when clicked again"
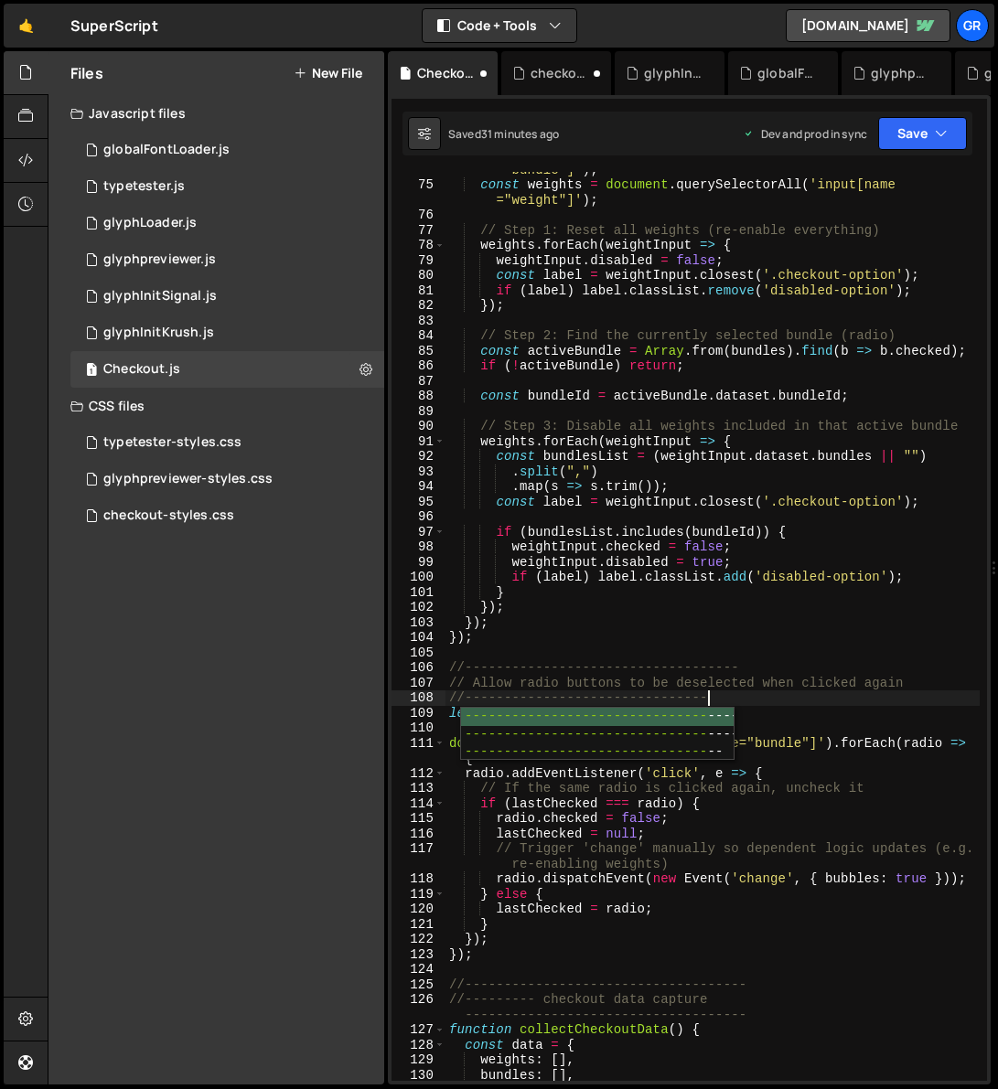
scroll to position [0, 18]
click at [737, 708] on div "const bundles = document . querySelectorAll ( 'input[name ="bundle"]' ) ; const…" at bounding box center [712, 624] width 534 height 955
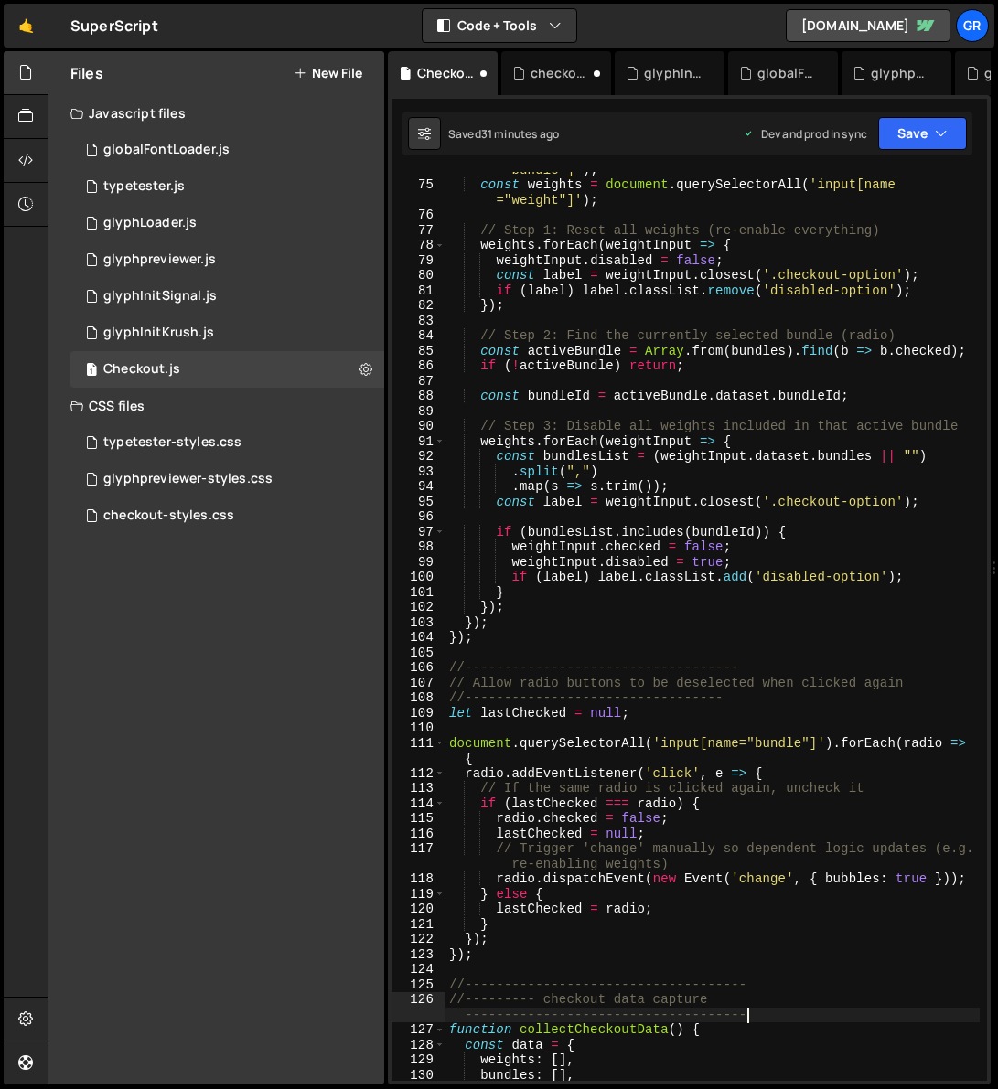
click at [748, 708] on div "const bundles = document . querySelectorAll ( 'input[name ="bundle"]' ) ; const…" at bounding box center [712, 624] width 534 height 955
type textarea "//--------- checkout data capture ----------"
click at [856, 708] on div "const bundles = document . querySelectorAll ( 'input[name ="bundle"]' ) ; const…" at bounding box center [712, 624] width 534 height 955
type textarea "//--------- checkout data capture ----------"
click at [866, 708] on div "const bundles = document . querySelectorAll ( 'input[name ="bundle"]' ) ; const…" at bounding box center [712, 624] width 534 height 955
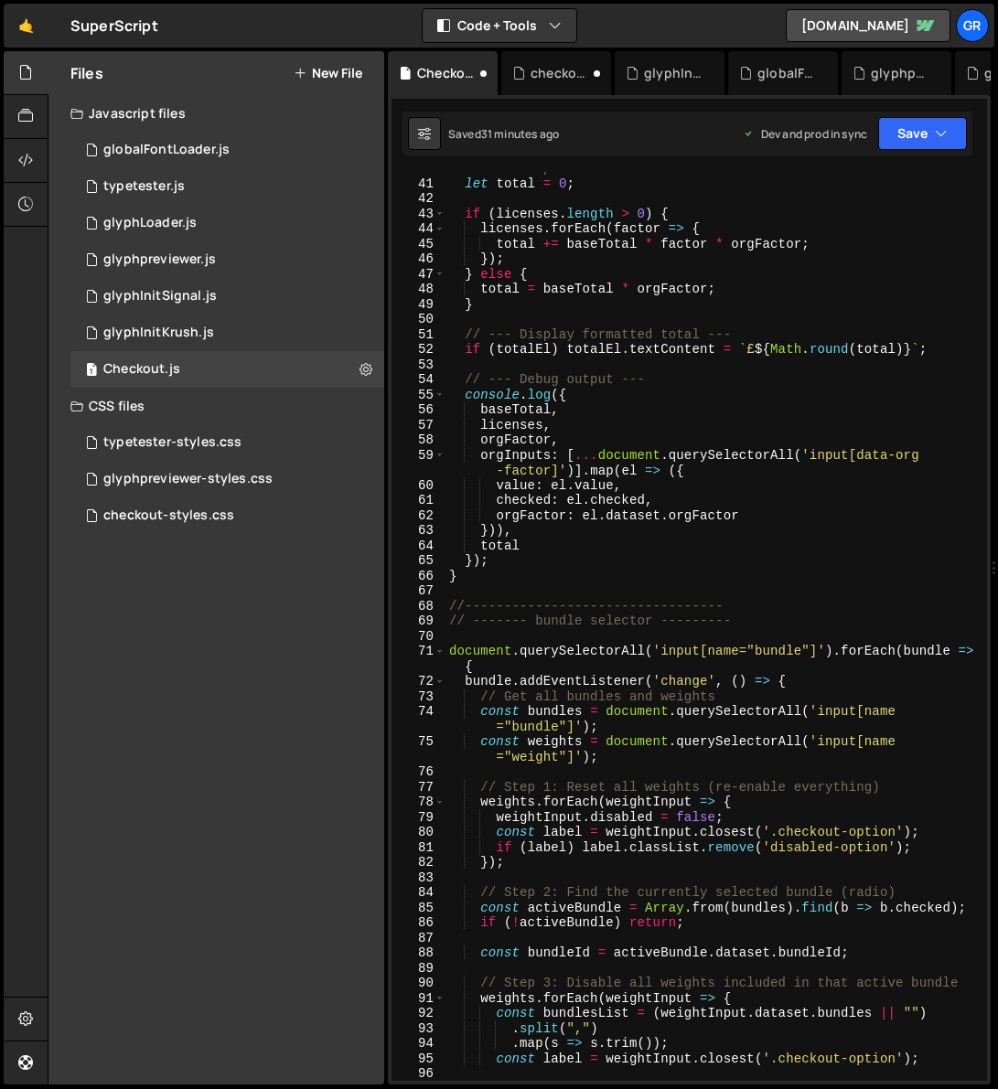
scroll to position [675, 0]
click at [742, 624] on div "// --- Compute total --- let total = 0 ; if ( licenses . length > 0 ) { license…" at bounding box center [712, 630] width 534 height 939
type textarea "// ------- bundle selector ---------"
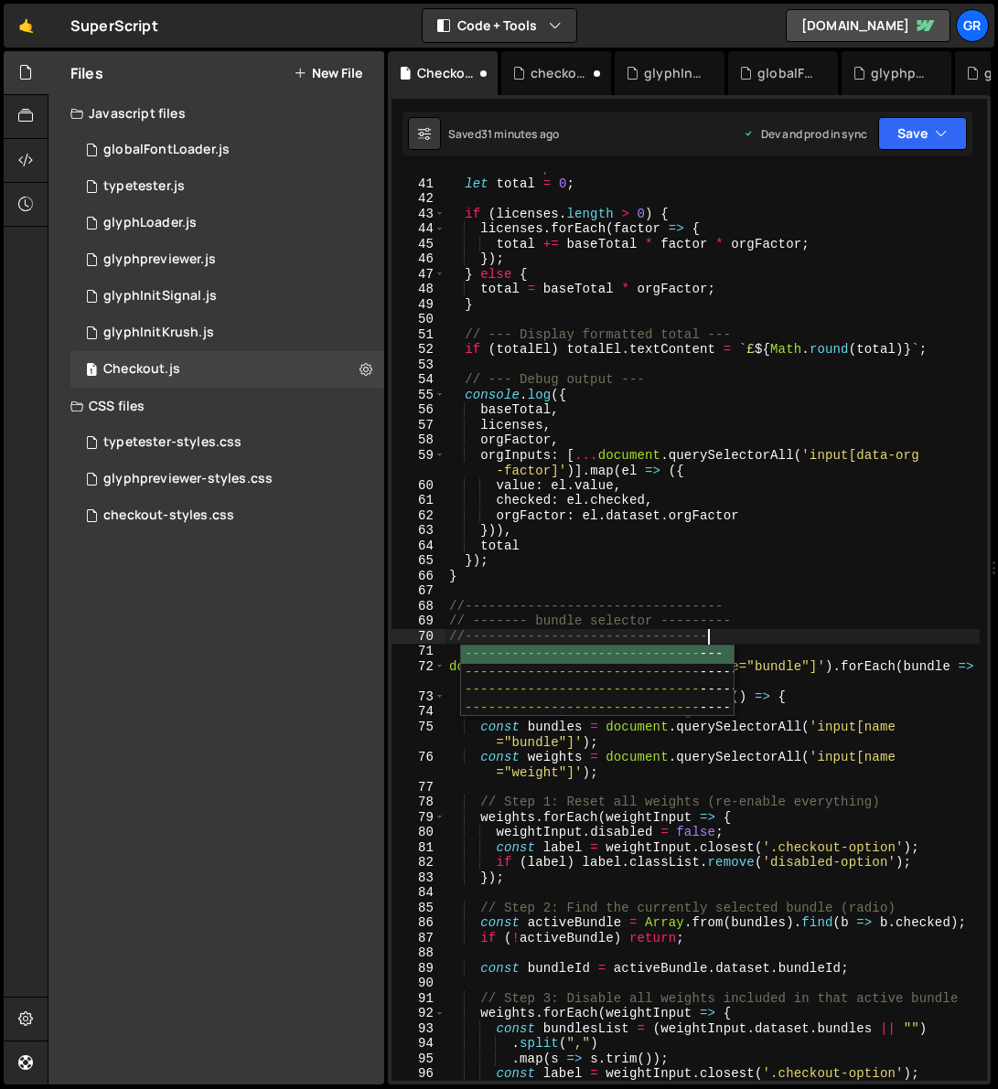
scroll to position [0, 18]
click at [787, 554] on div "// --- Compute total --- let total = 0 ; if ( licenses . length > 0 ) { license…" at bounding box center [712, 630] width 534 height 939
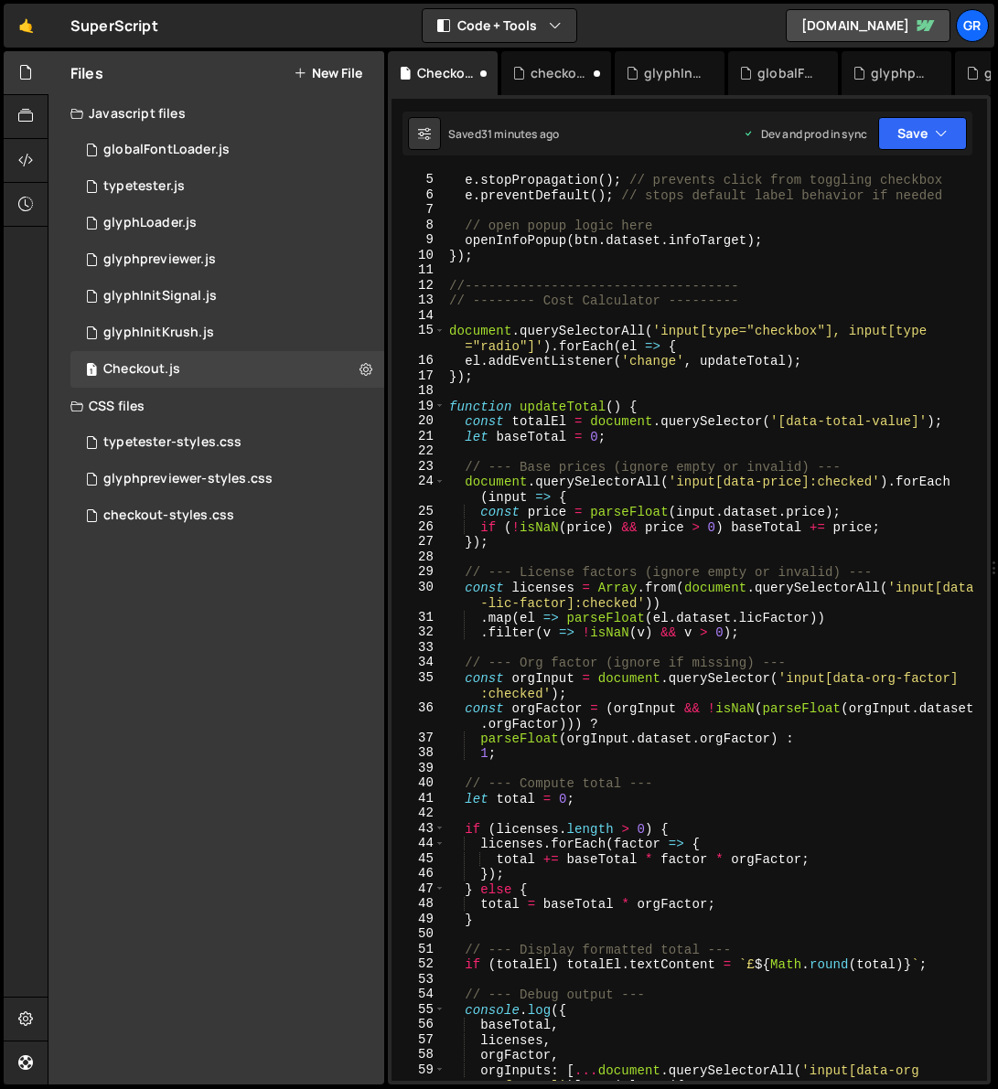
scroll to position [0, 0]
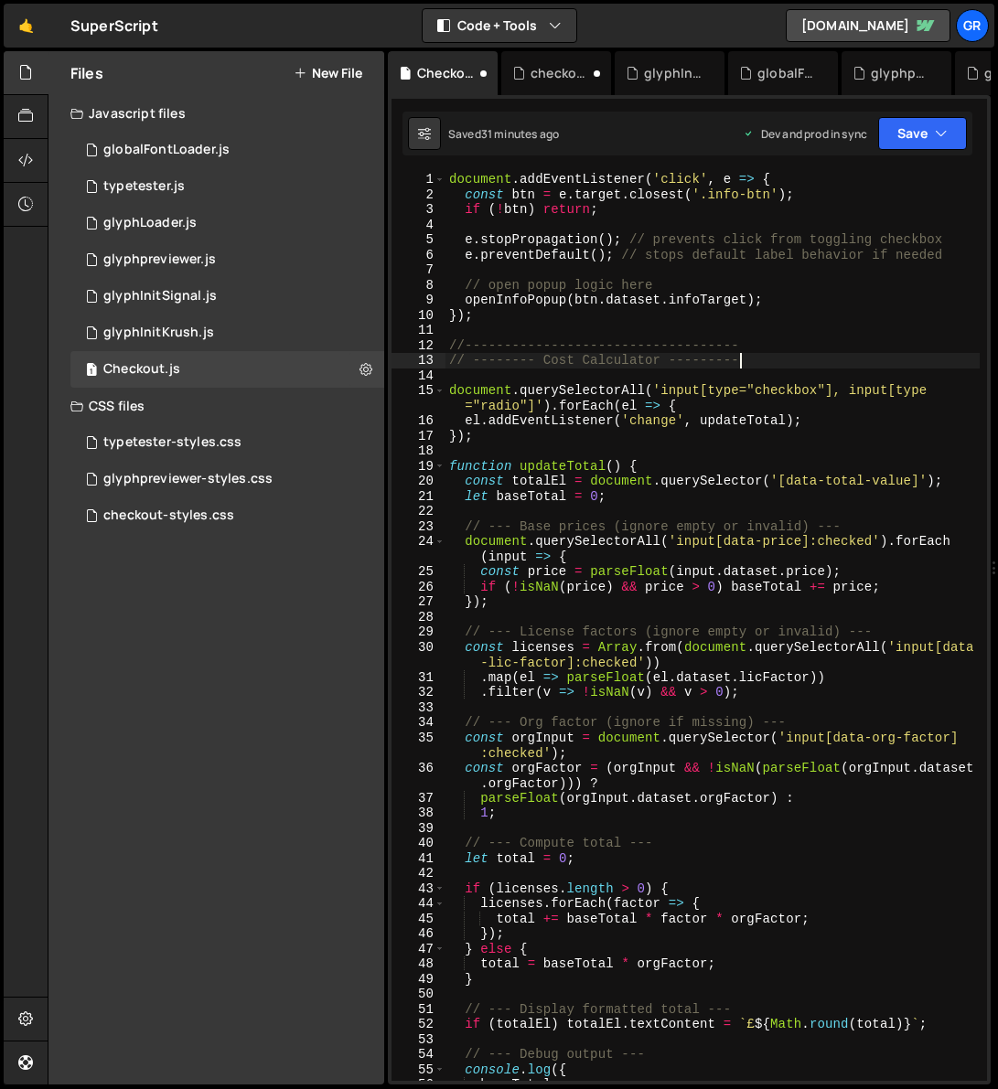
click at [754, 363] on div "document . addEventListener ( 'click' , e => { const btn = e . target . closest…" at bounding box center [712, 641] width 534 height 939
type textarea "// -------- Cost Calculator ---------"
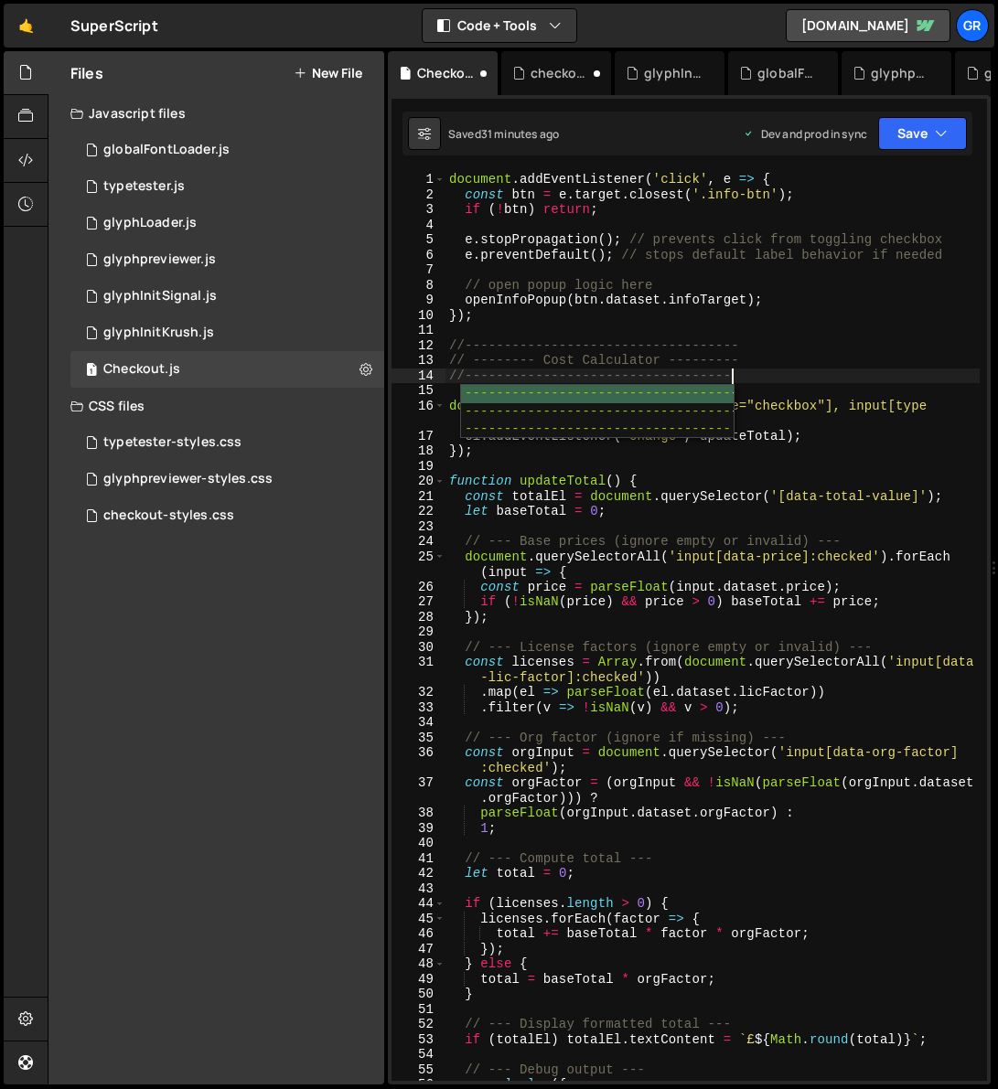
scroll to position [0, 19]
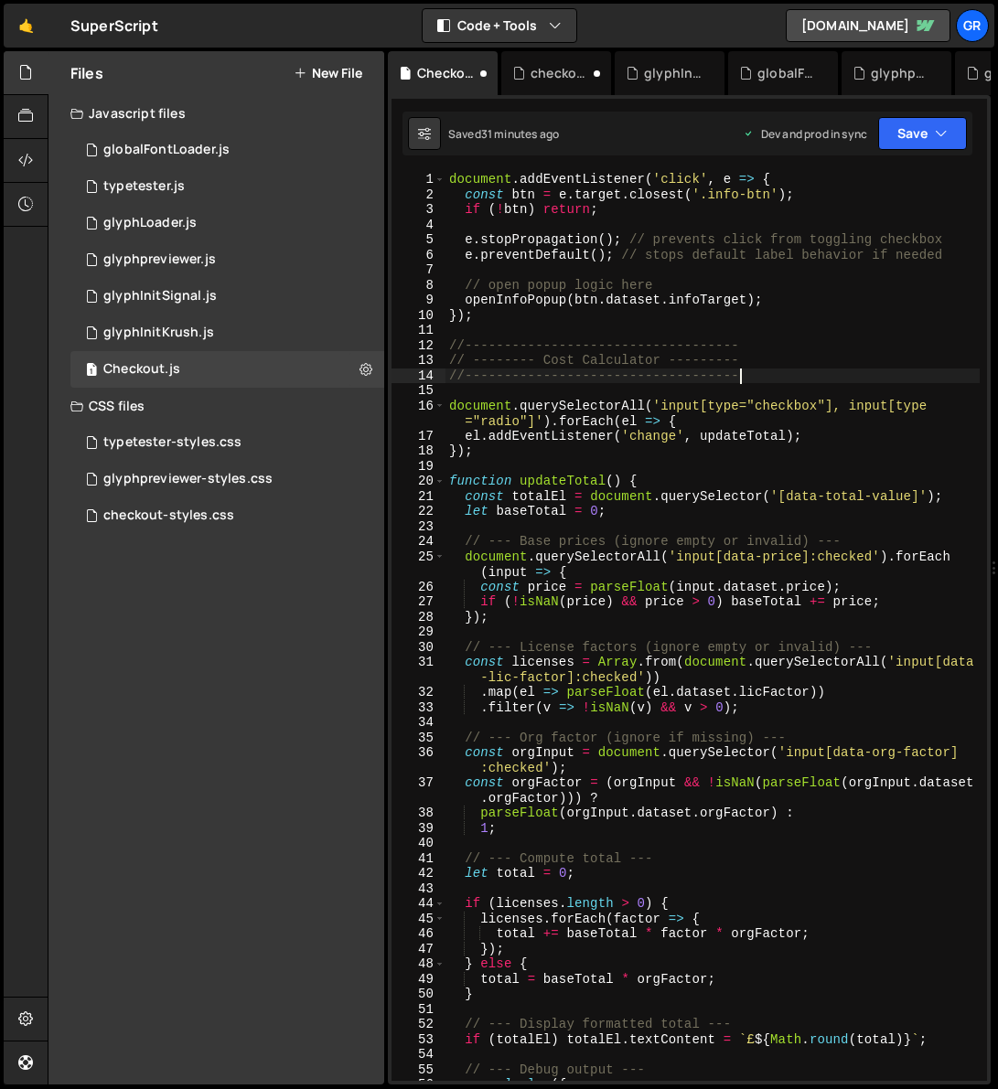
click at [805, 367] on div "document . addEventListener ( 'click' , e => { const btn = e . target . closest…" at bounding box center [712, 641] width 534 height 939
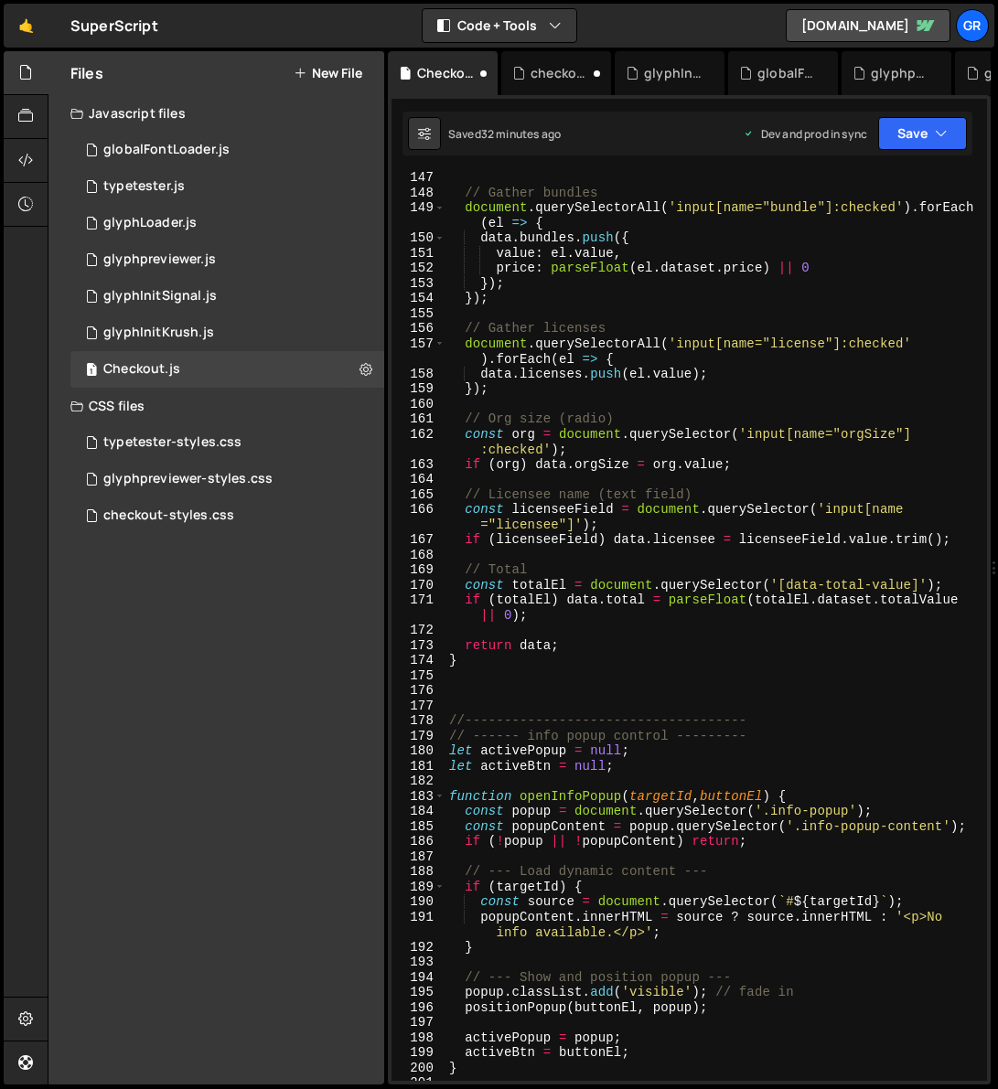
scroll to position [2386, 0]
click at [524, 664] on div "// Gather bundles document . querySelectorAll ( 'input[name="bundle"]:checked' …" at bounding box center [712, 639] width 534 height 939
type textarea "}"
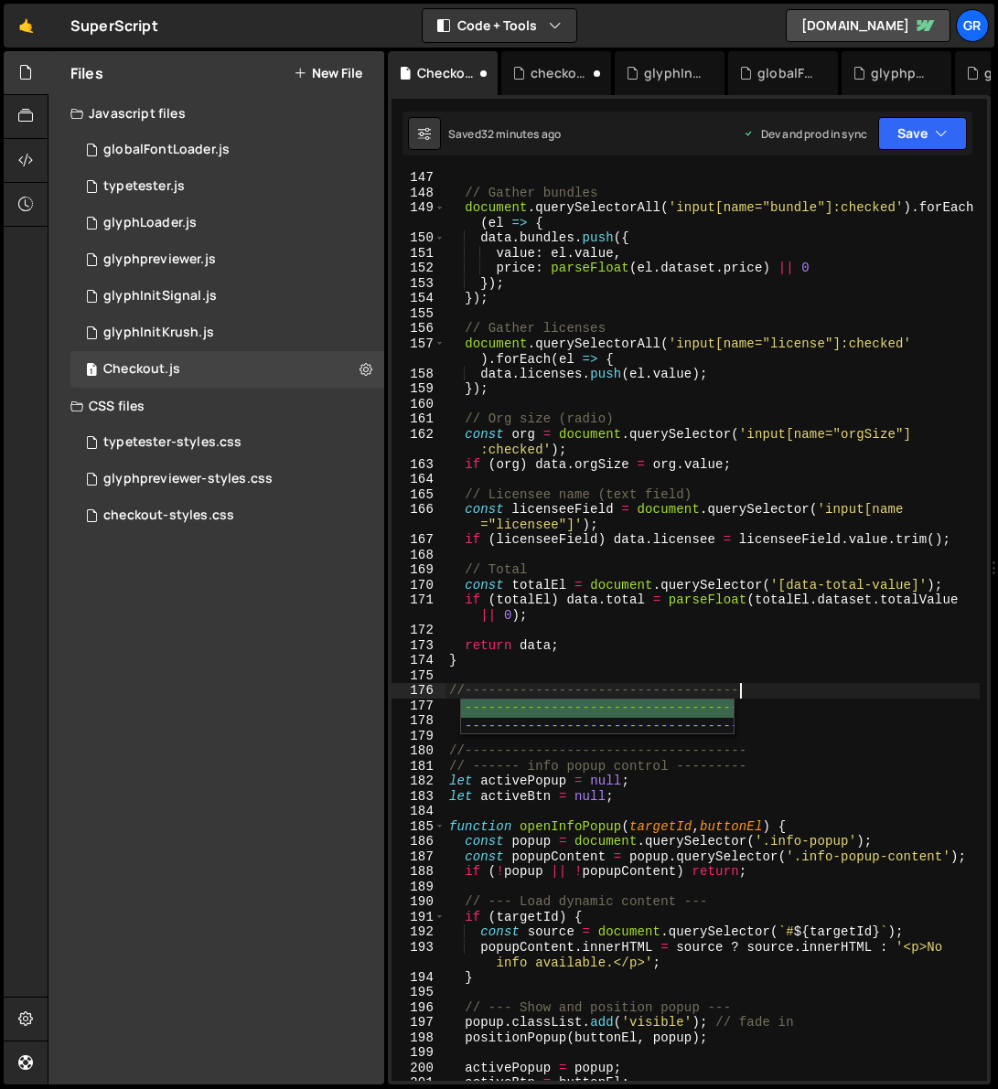
scroll to position [0, 19]
type textarea "//------------------------------------"
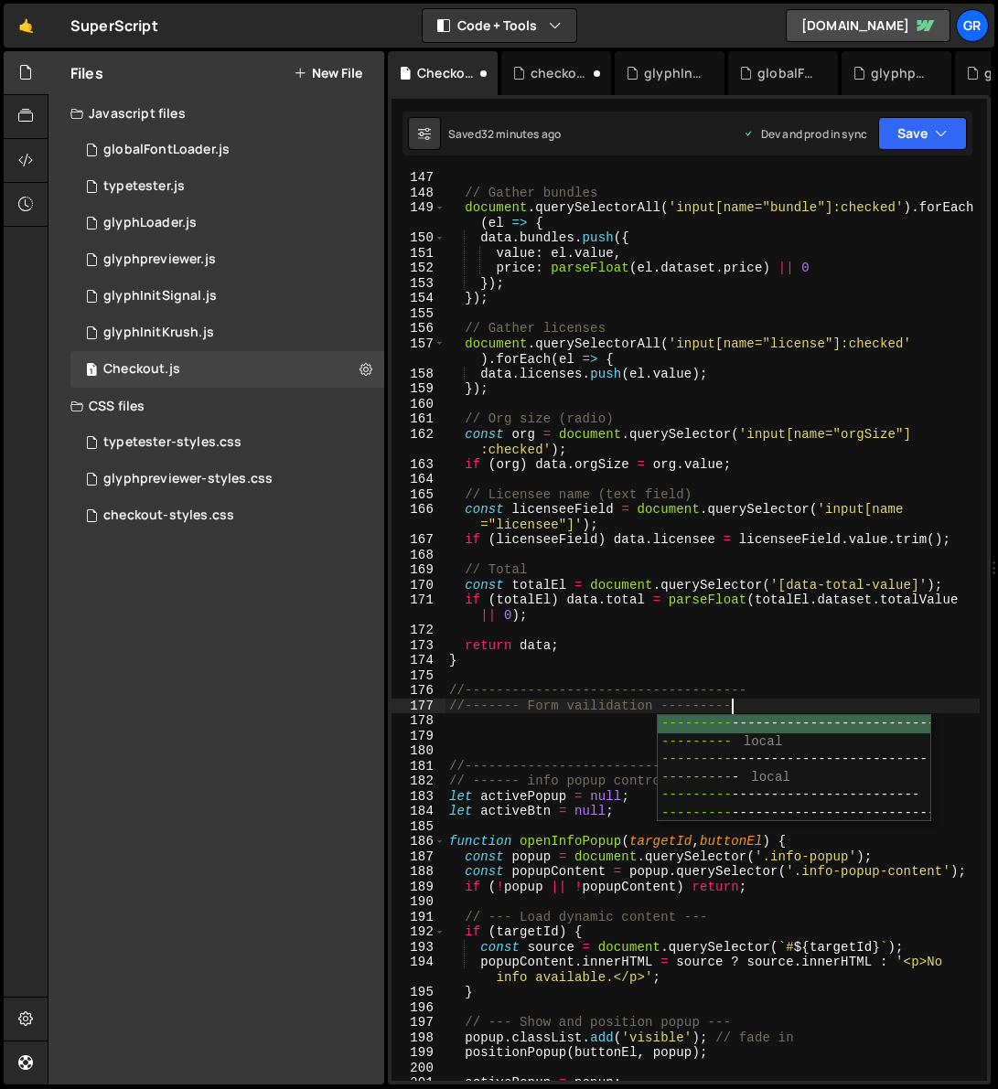
scroll to position [0, 20]
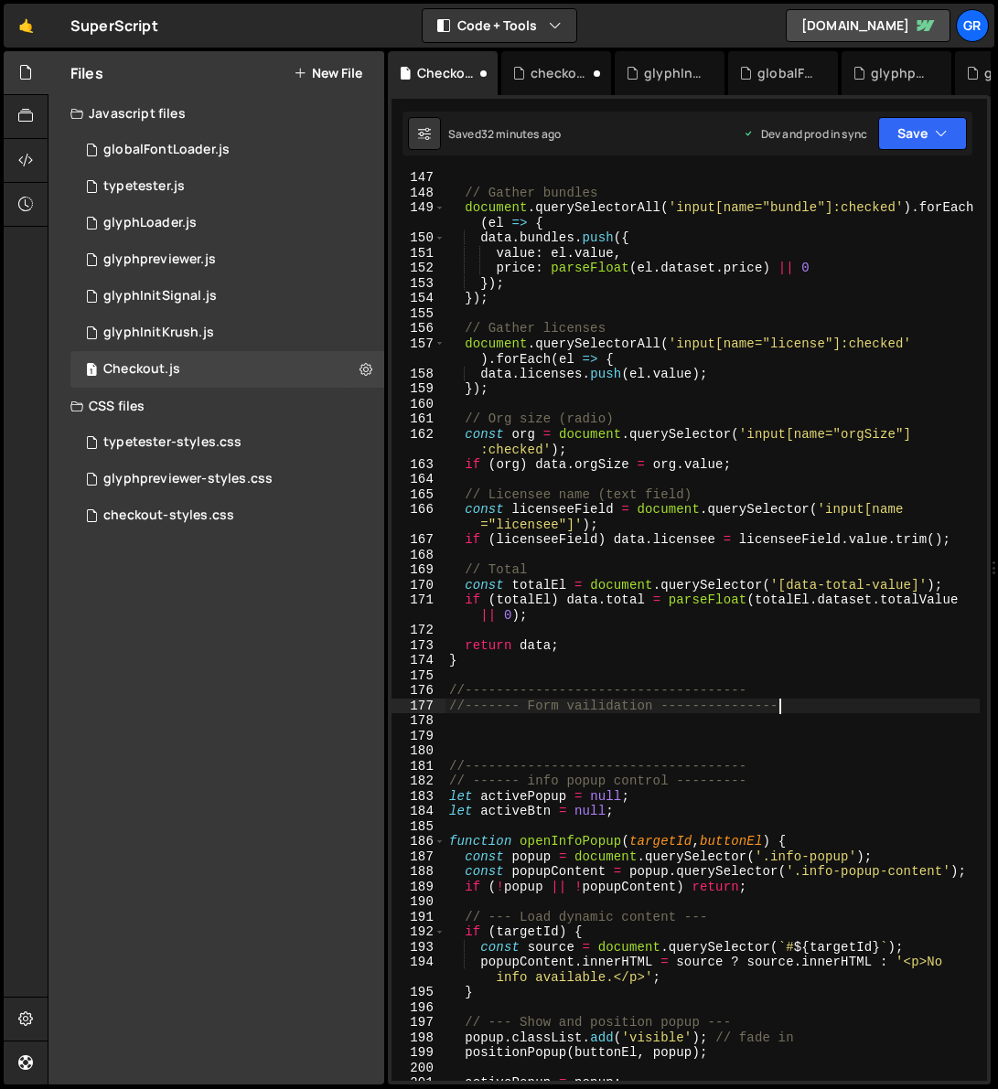
type textarea "//------- Form vailidation --------------"
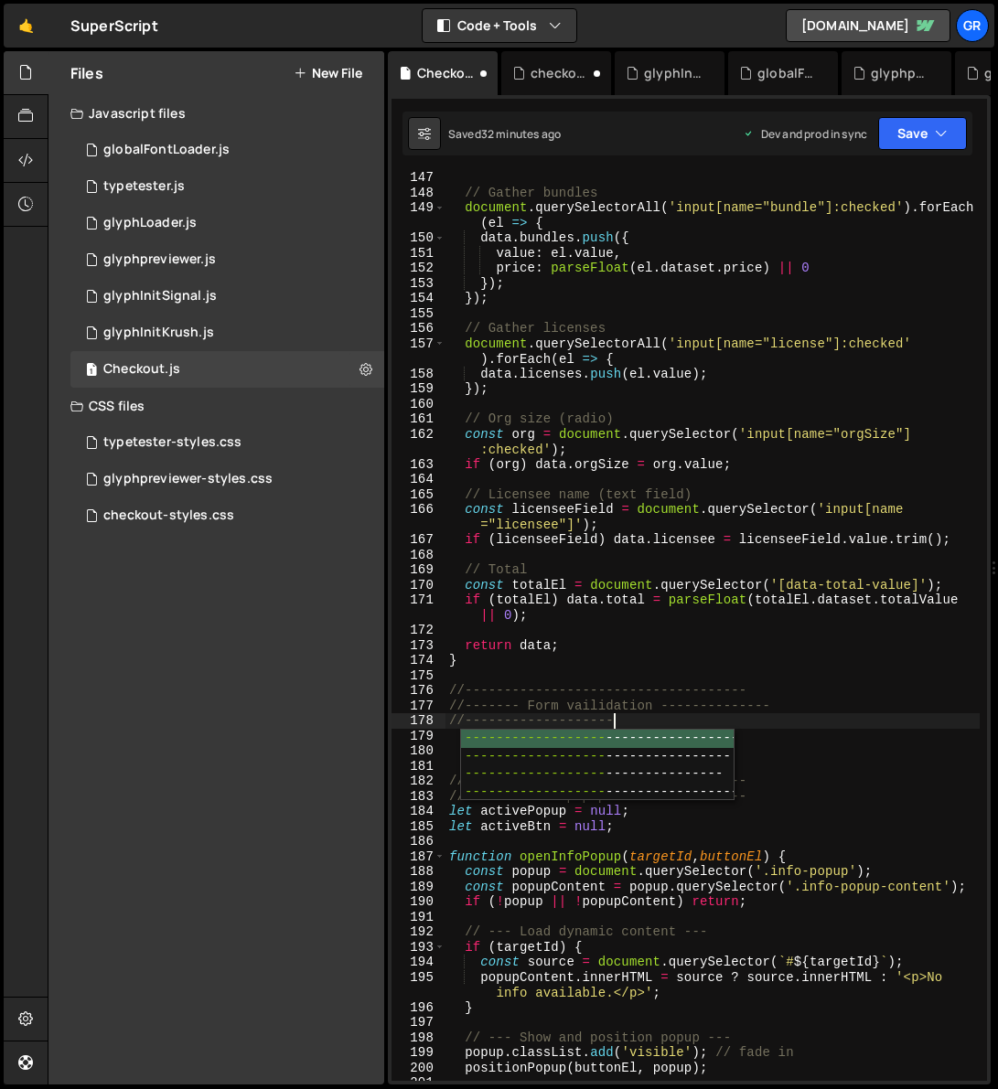
scroll to position [0, 11]
type textarea "//------------------------------------"
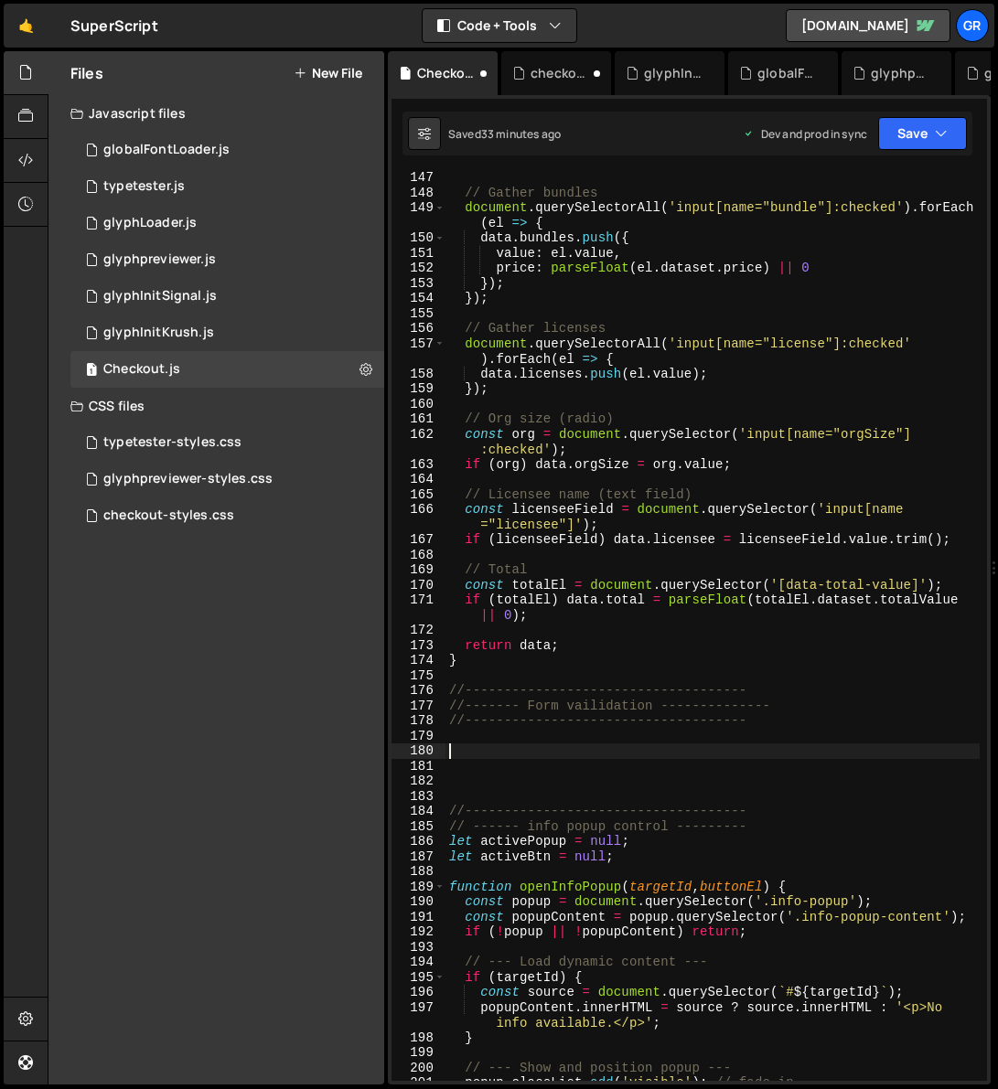
paste textarea "}"
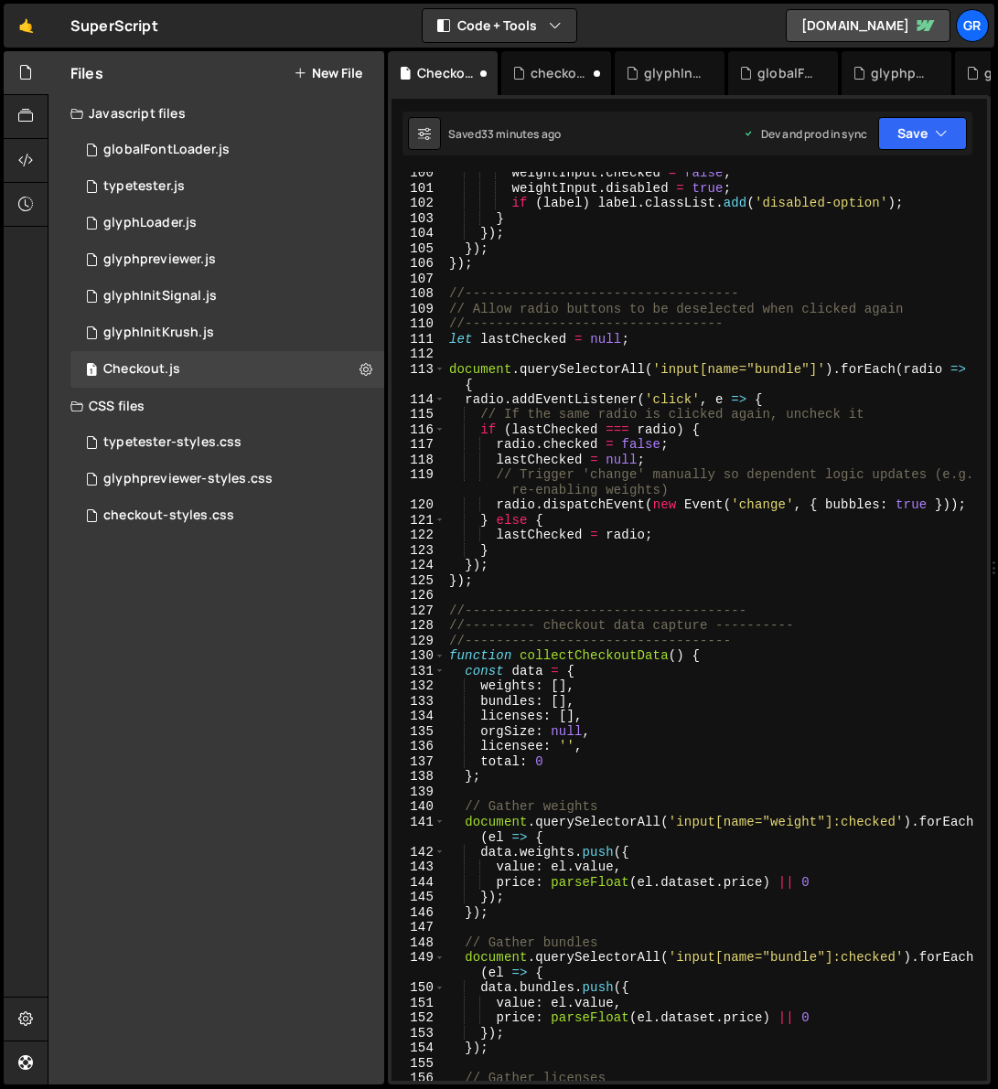
scroll to position [1602, 0]
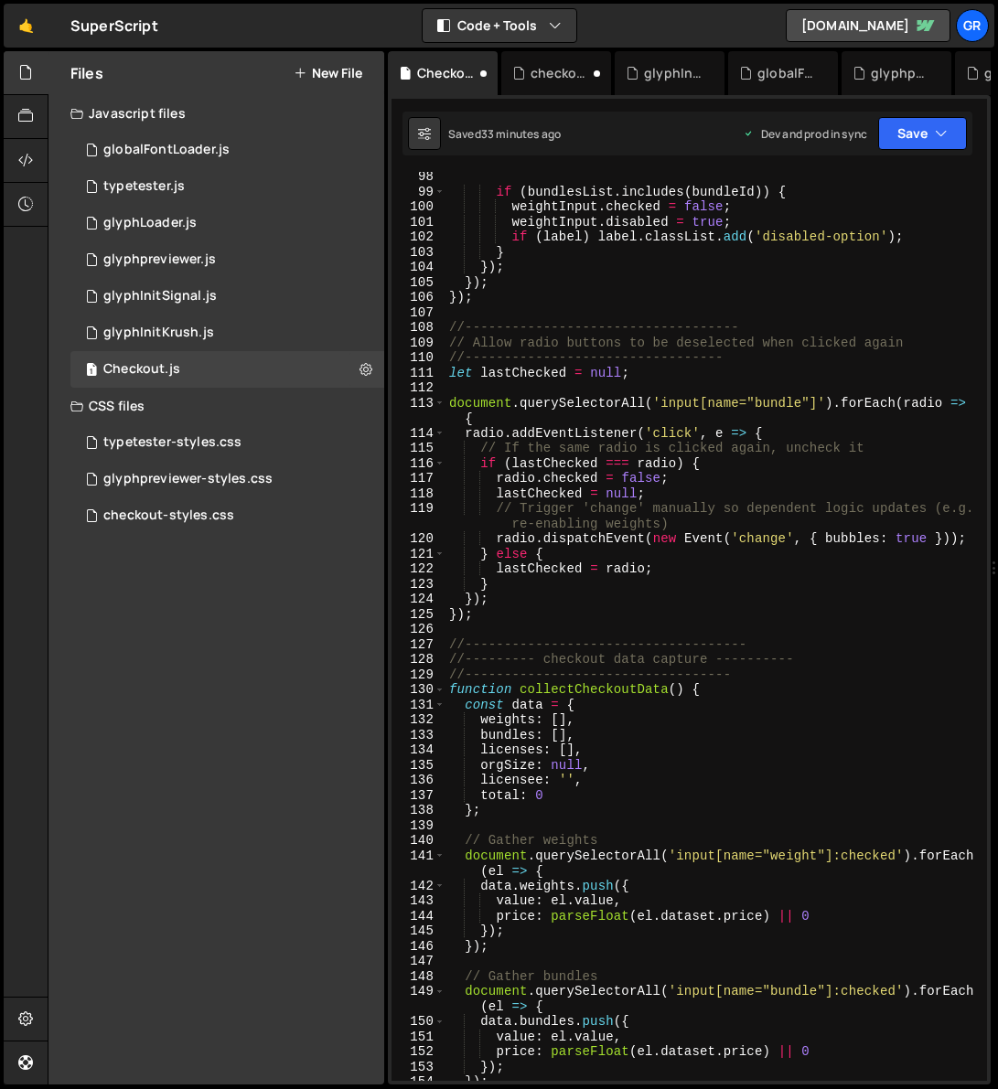
click at [747, 675] on div "if ( bundlesList . includes ( bundleId )) { weightInput . checked = false ; wei…" at bounding box center [712, 638] width 534 height 939
type textarea "//----------------------------------"
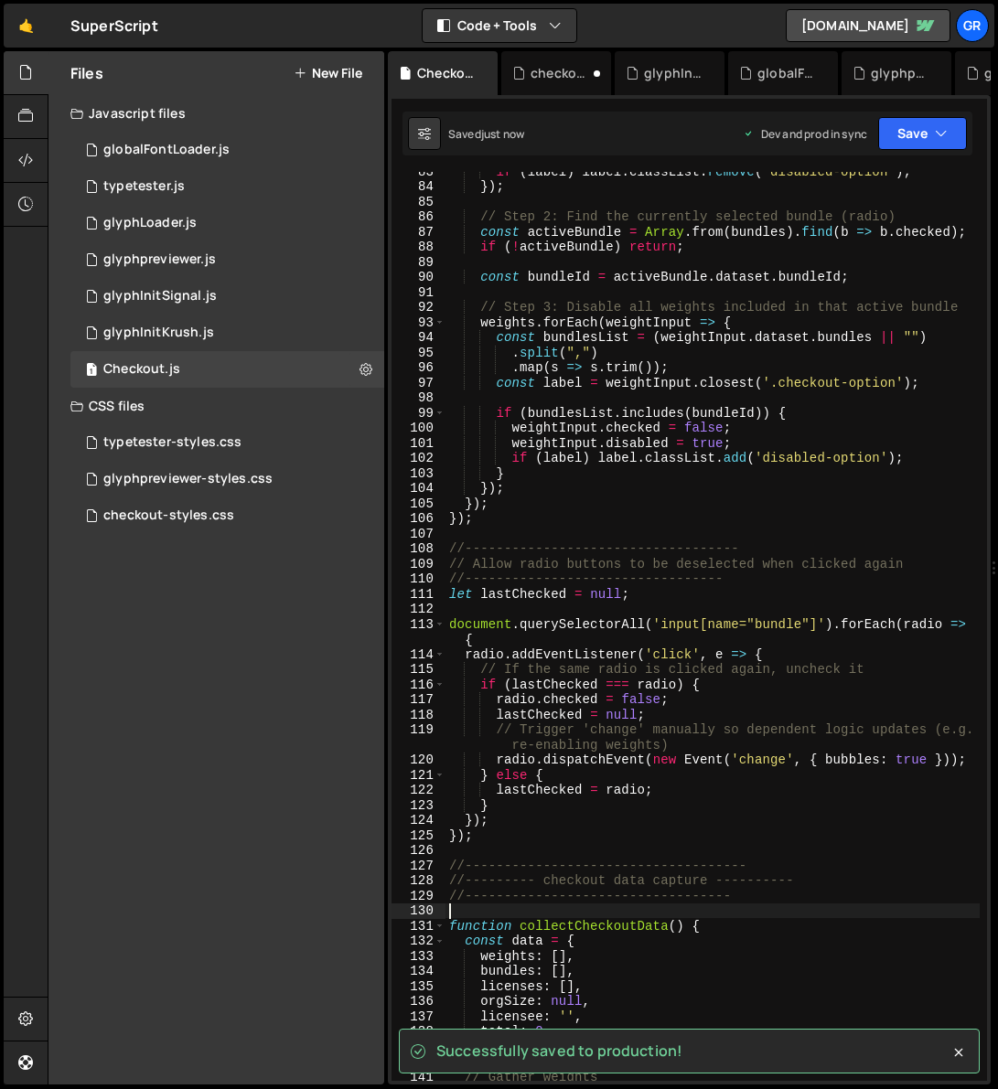
scroll to position [1318, 0]
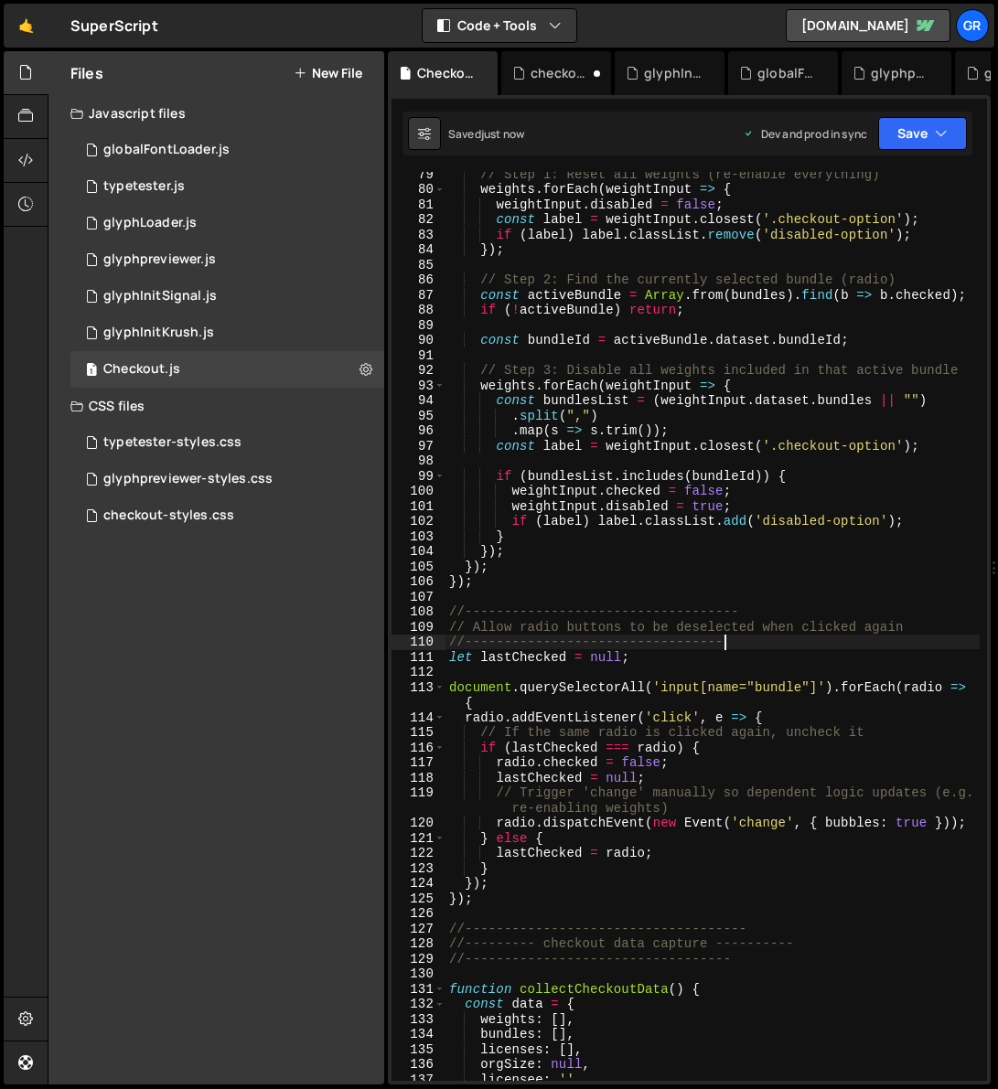
click at [762, 638] on div "// Step 1: Reset all weights (re-enable everything) weights . forEach ( weightI…" at bounding box center [712, 635] width 534 height 939
type textarea "//---------------------------------"
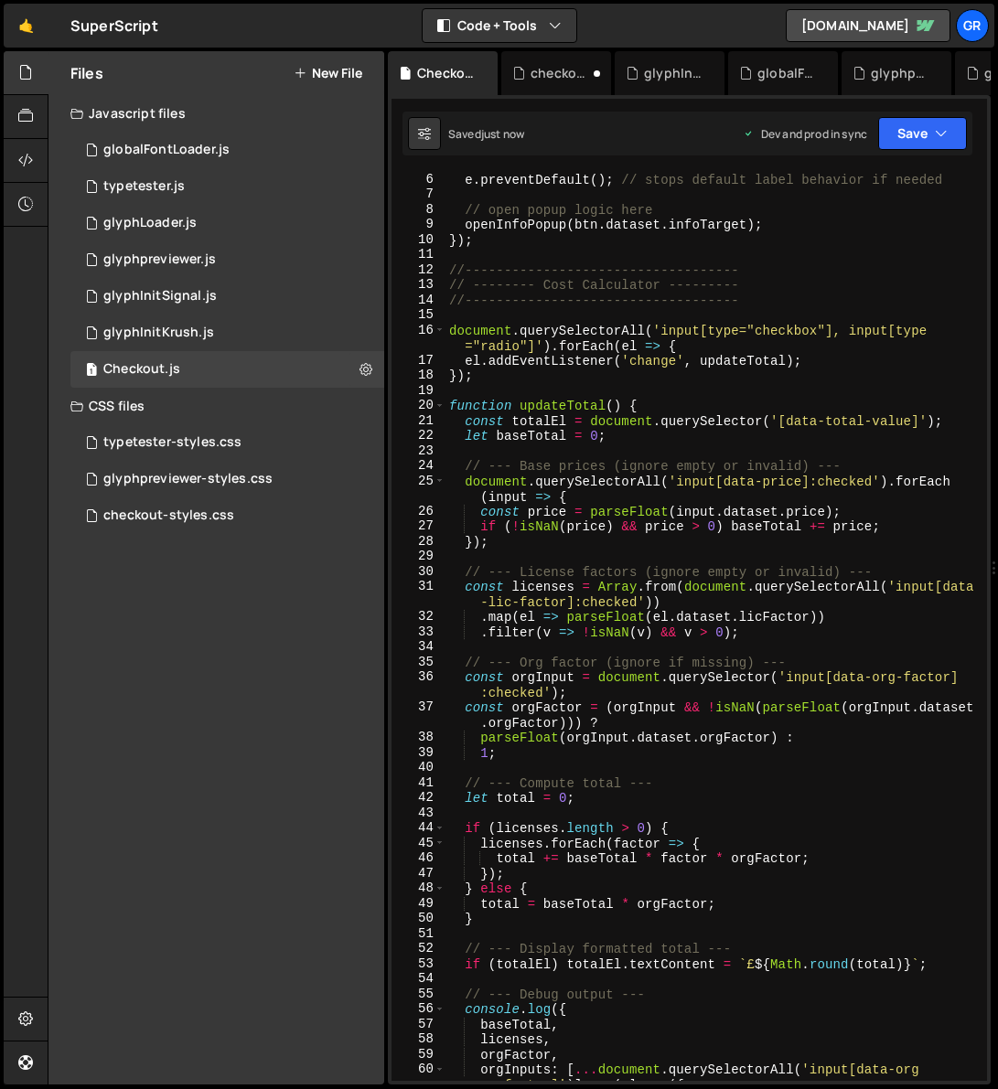
scroll to position [0, 0]
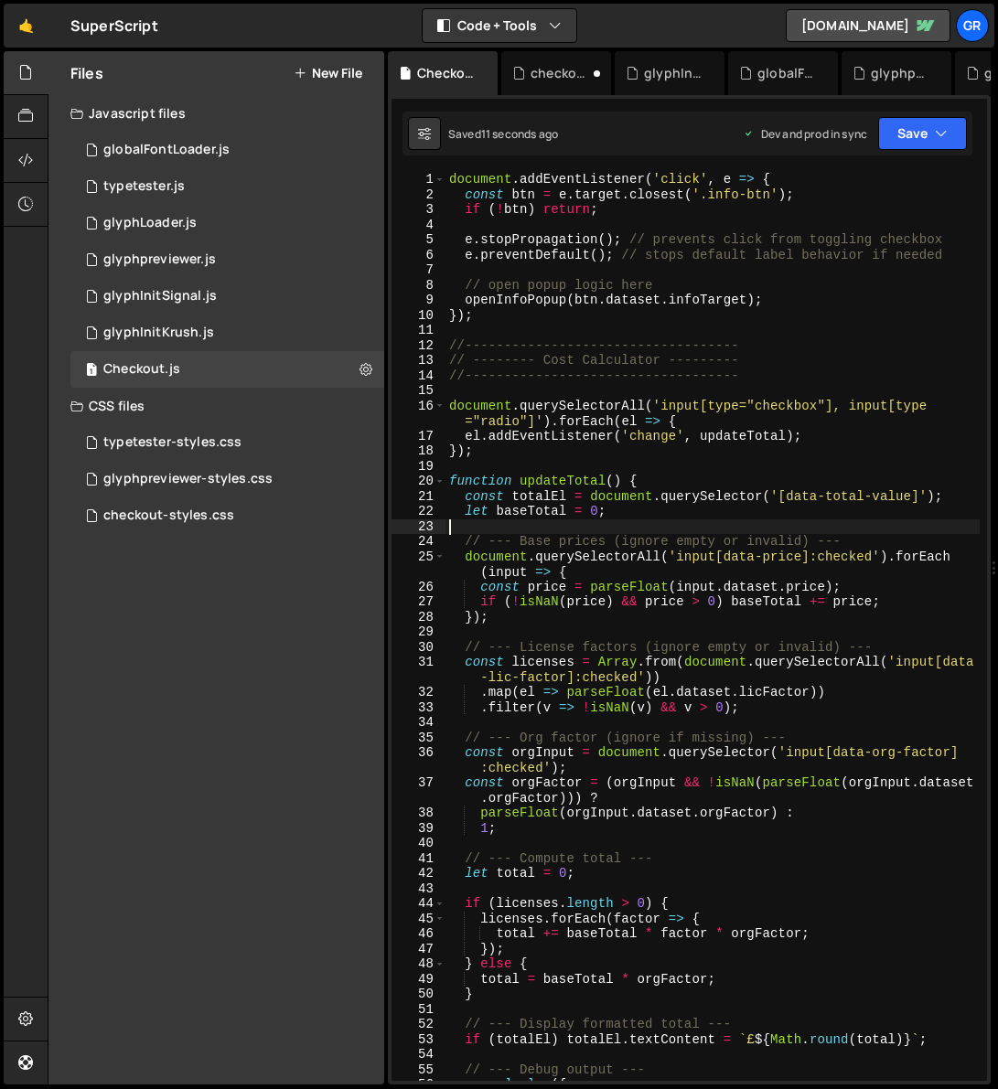
click at [687, 523] on div "document . addEventListener ( 'click' , e => { const btn = e . target . closest…" at bounding box center [712, 641] width 534 height 939
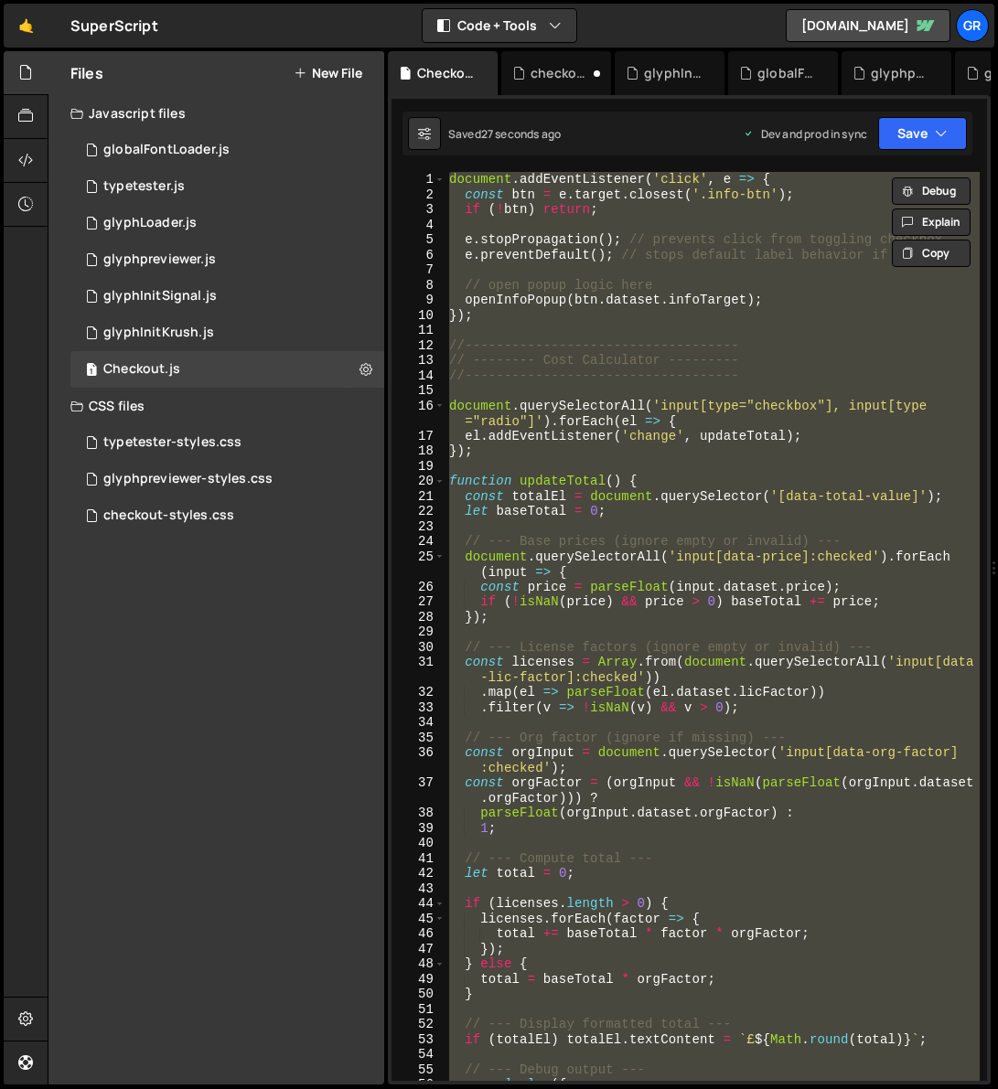
click at [781, 708] on div "document . addEventListener ( 'click' , e => { const btn = e . target . closest…" at bounding box center [712, 626] width 534 height 909
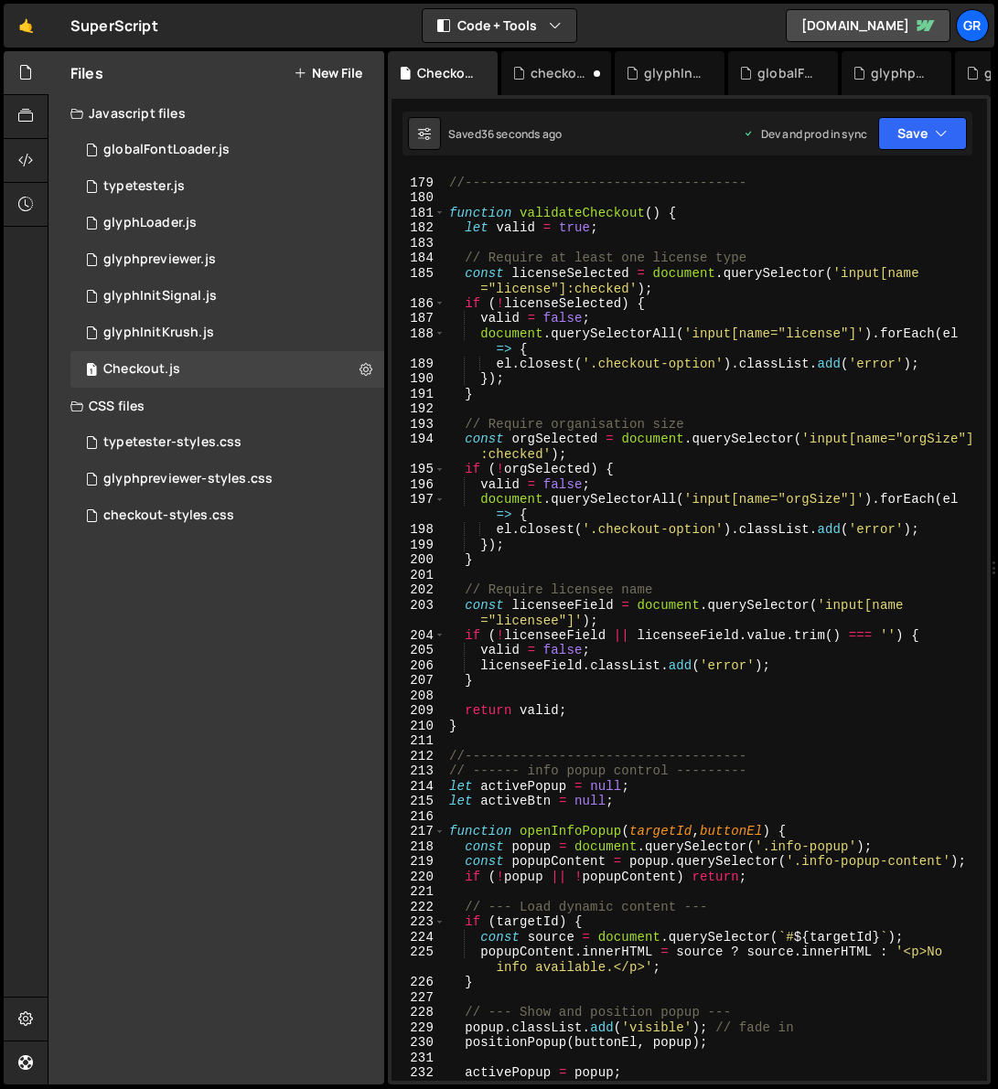
scroll to position [2938, 0]
click at [473, 708] on div "//------- Form vailidation -------------- //-----------------------------------…" at bounding box center [712, 629] width 534 height 939
type textarea "}"
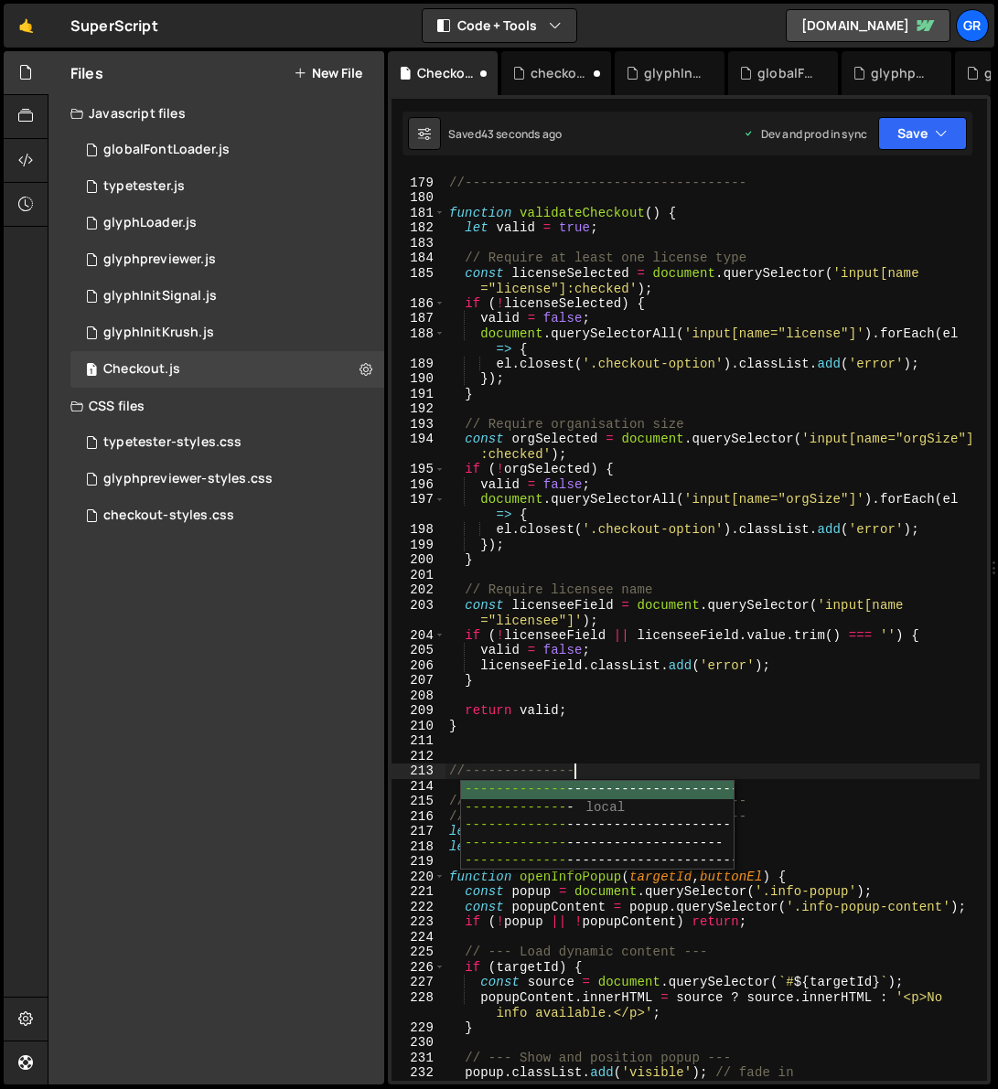
scroll to position [0, 9]
type textarea "//------------------------------------"
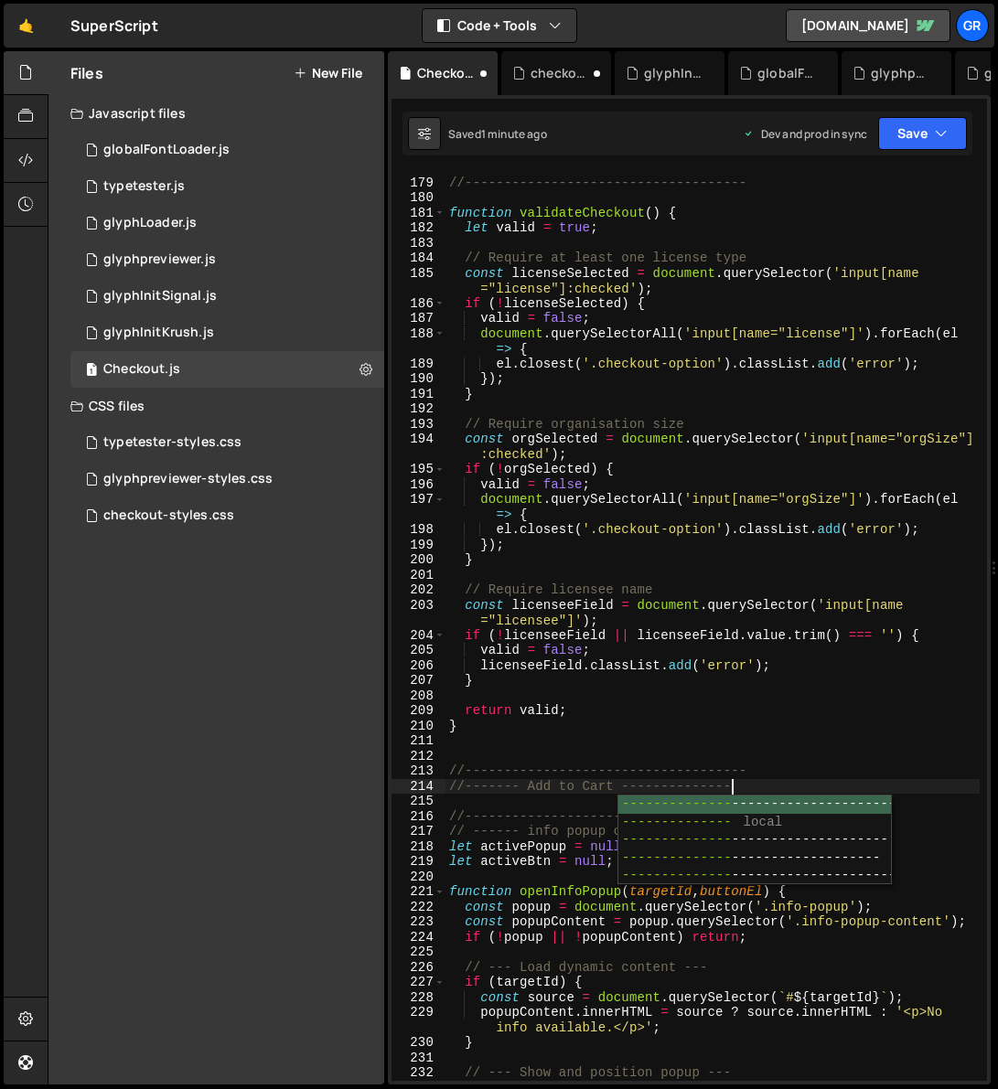
scroll to position [0, 19]
type textarea "//------- Add to Cart ----------------"
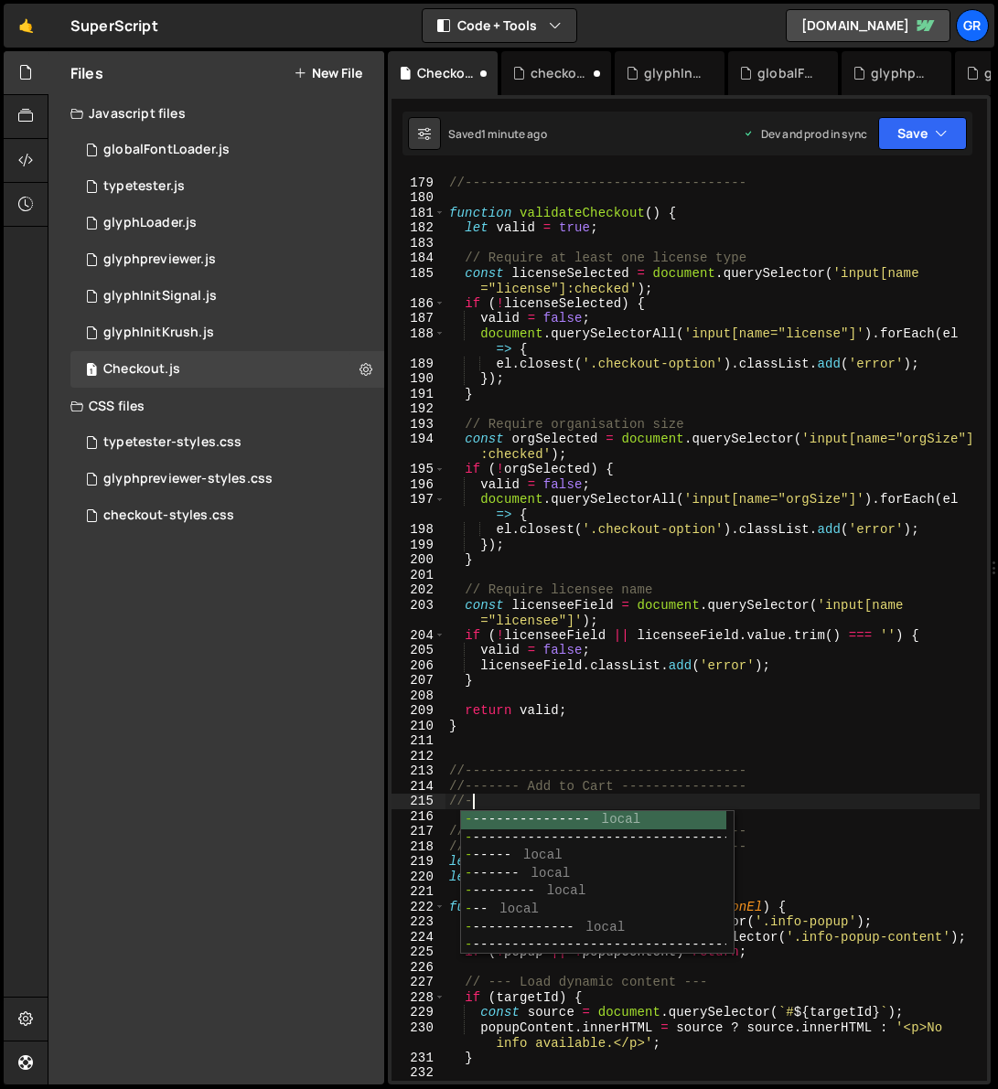
scroll to position [0, 0]
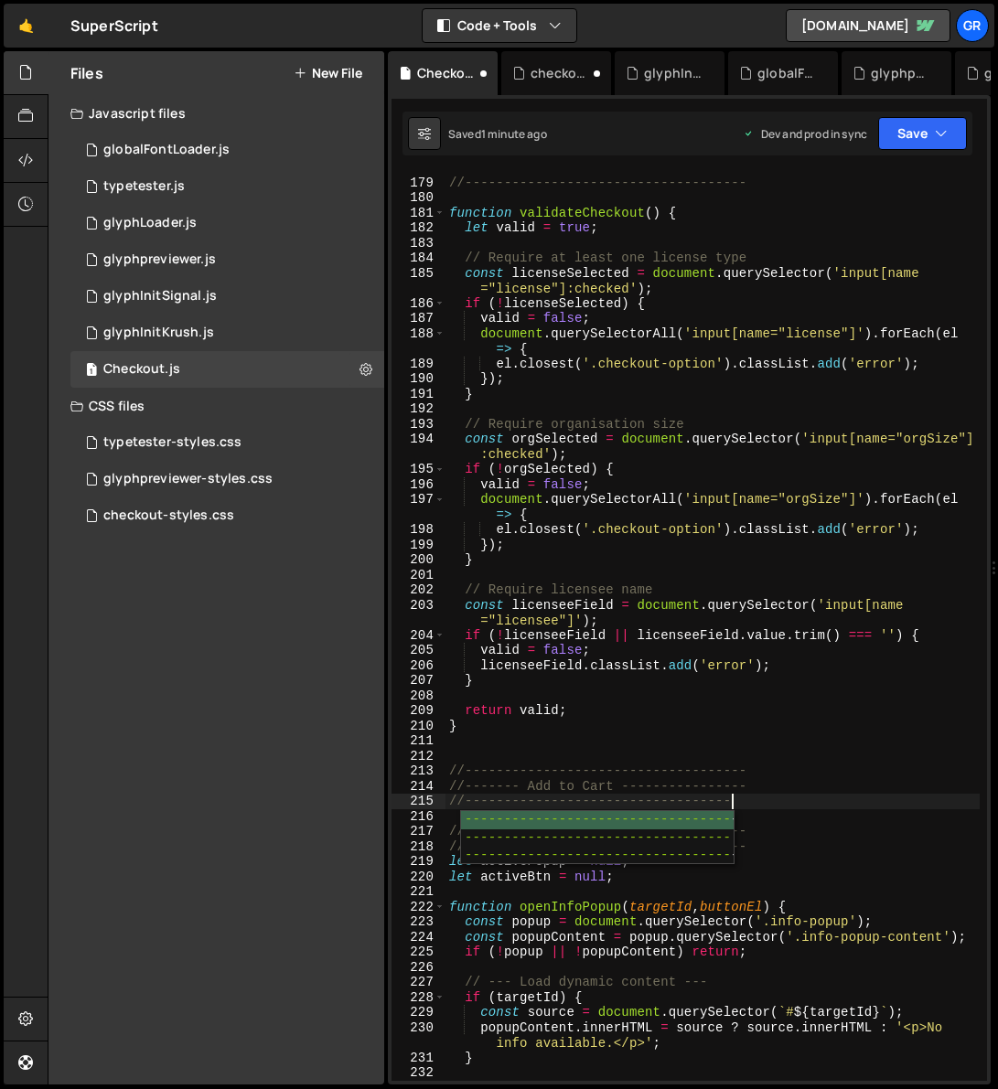
type textarea "//------------------------------------"
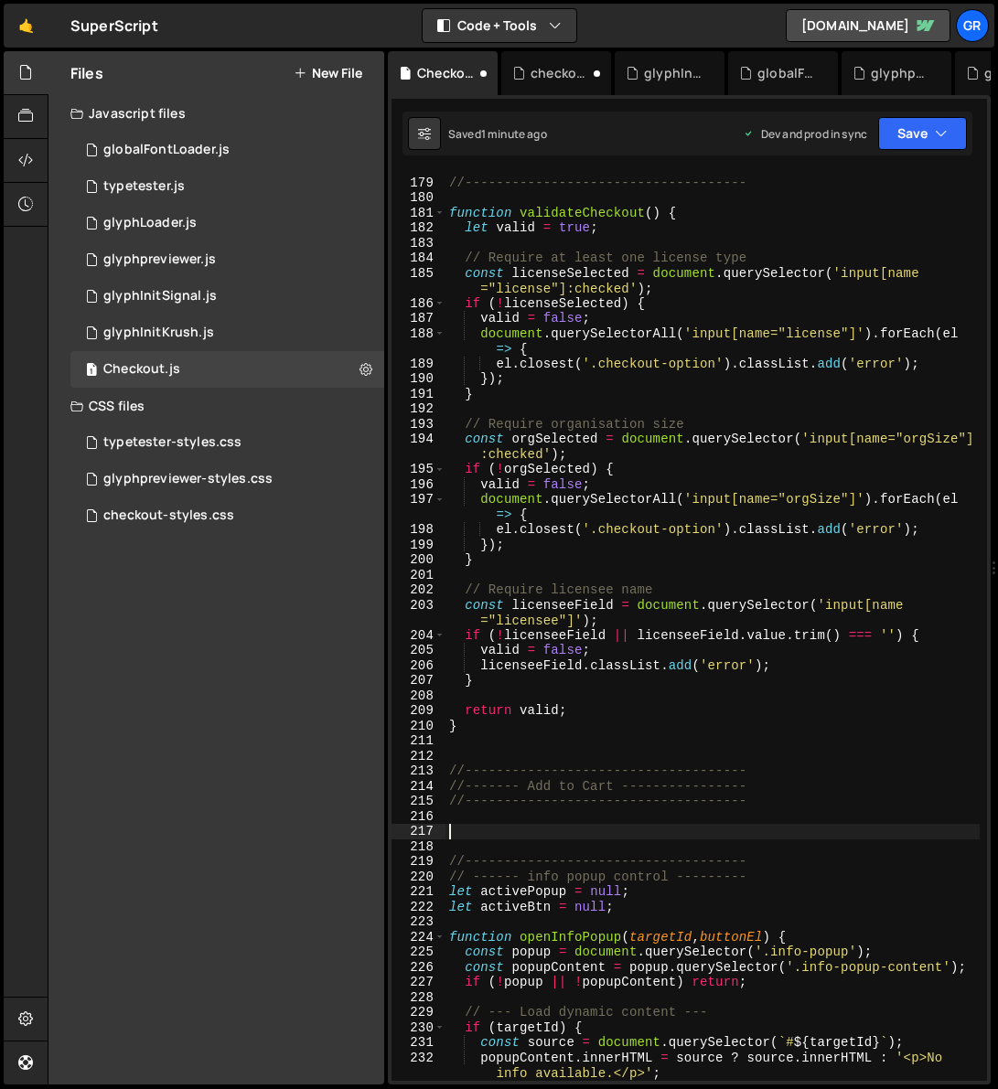
paste textarea "});"
type textarea "});"
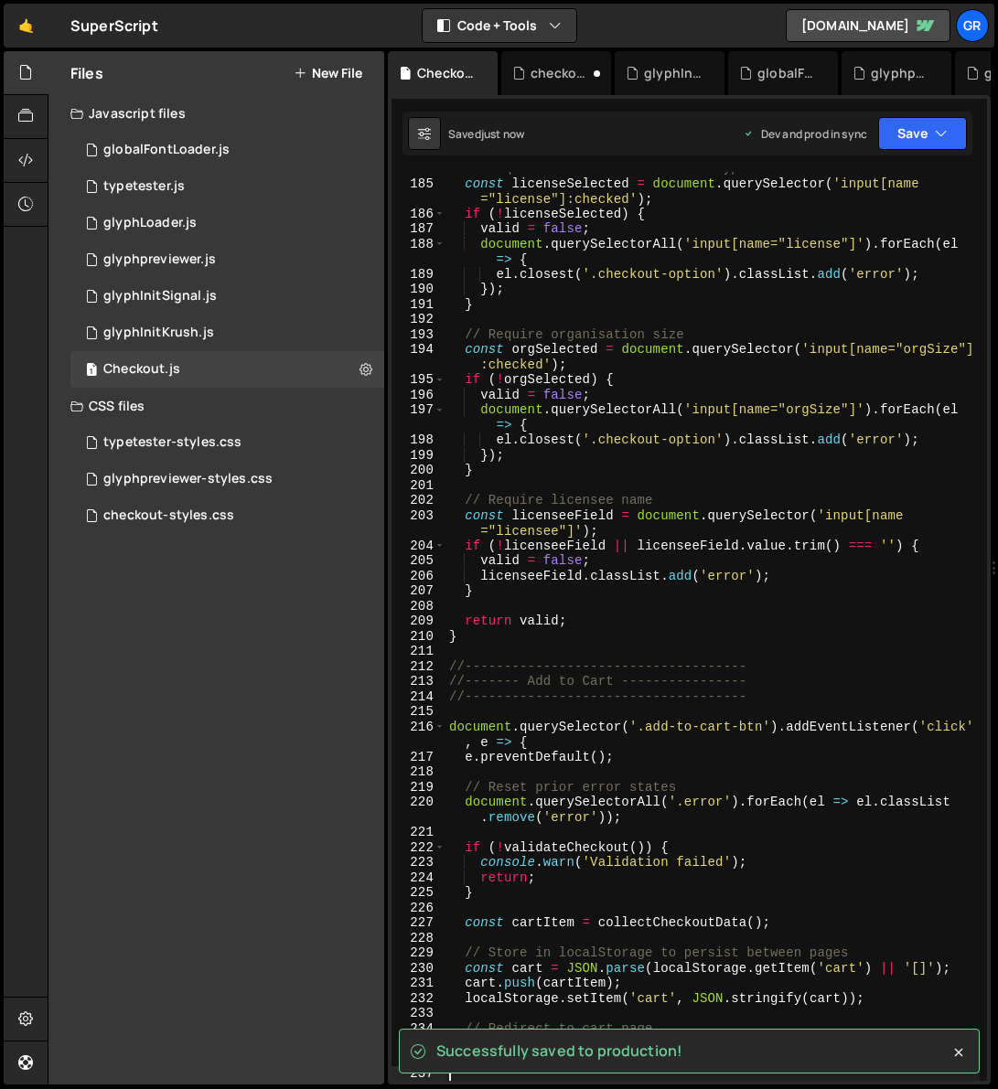
click at [627, 605] on div "// Require at least one license type const licenseSelected = document . querySe…" at bounding box center [712, 630] width 534 height 939
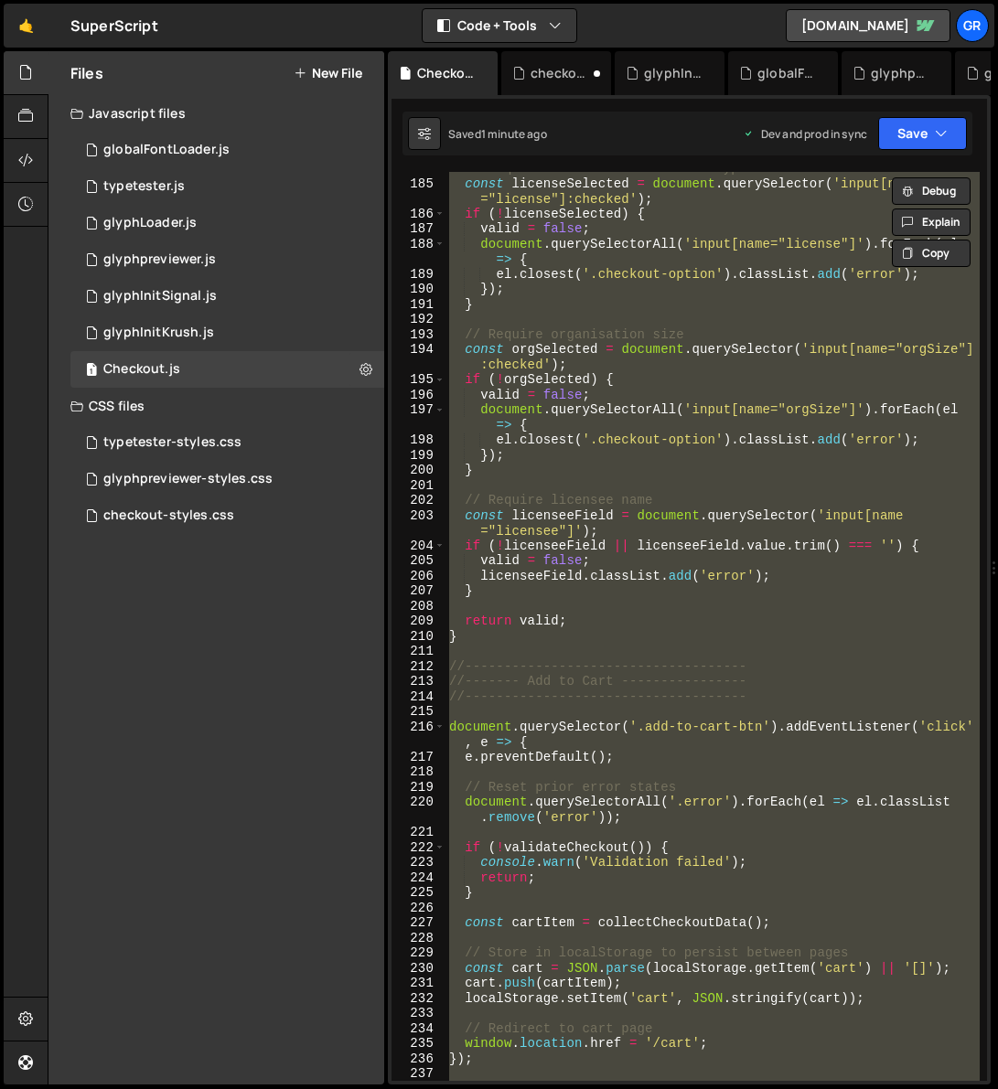
click at [665, 627] on div "// Require at least one license type const licenseSelected = document . querySe…" at bounding box center [712, 626] width 534 height 909
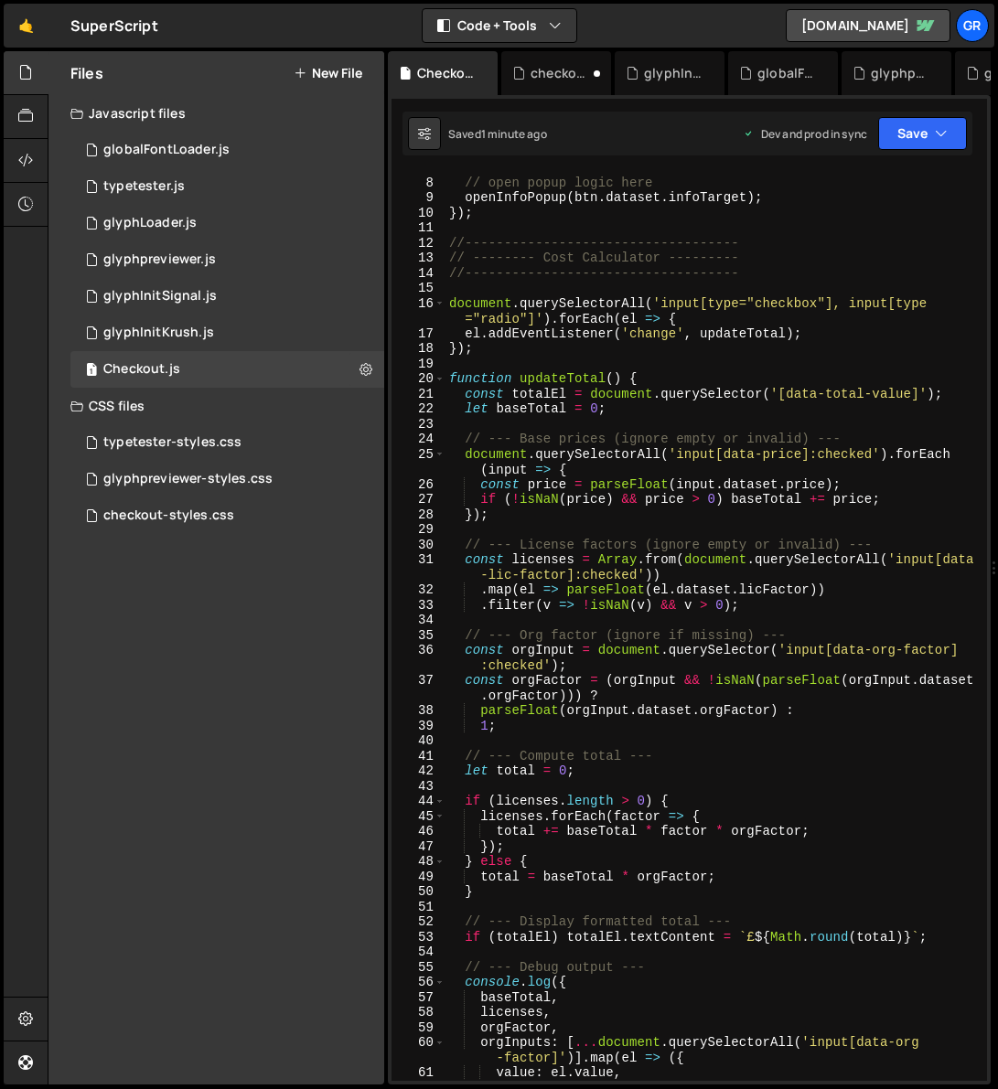
scroll to position [0, 0]
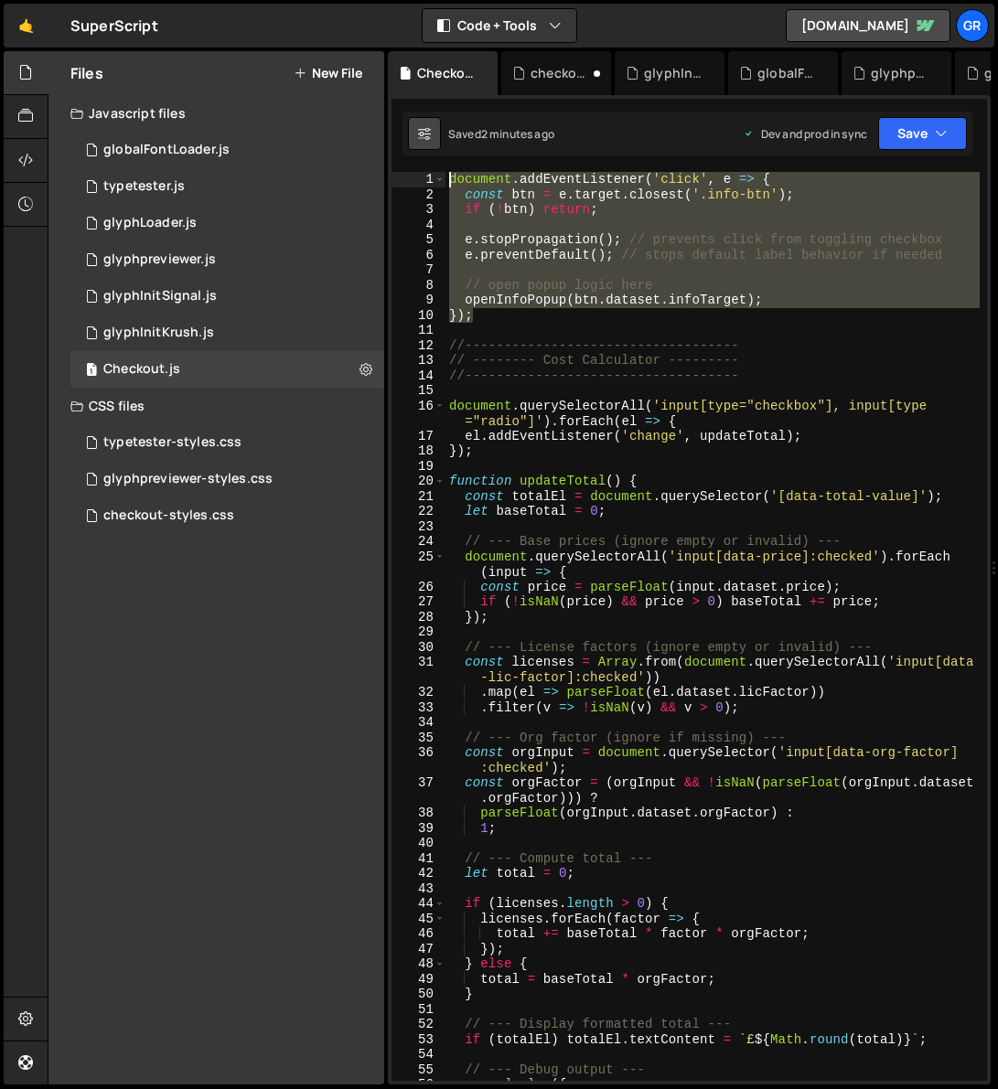
drag, startPoint x: 488, startPoint y: 321, endPoint x: 435, endPoint y: 144, distance: 184.3
click at [435, 144] on div "Debug Explain Copy Checkout.js checkout-styles.css glyphInitKrush.js globalFont…" at bounding box center [689, 568] width 603 height 1034
type textarea "document.addEventListener('click', e => { const btn = e.target.closest('.info-b…"
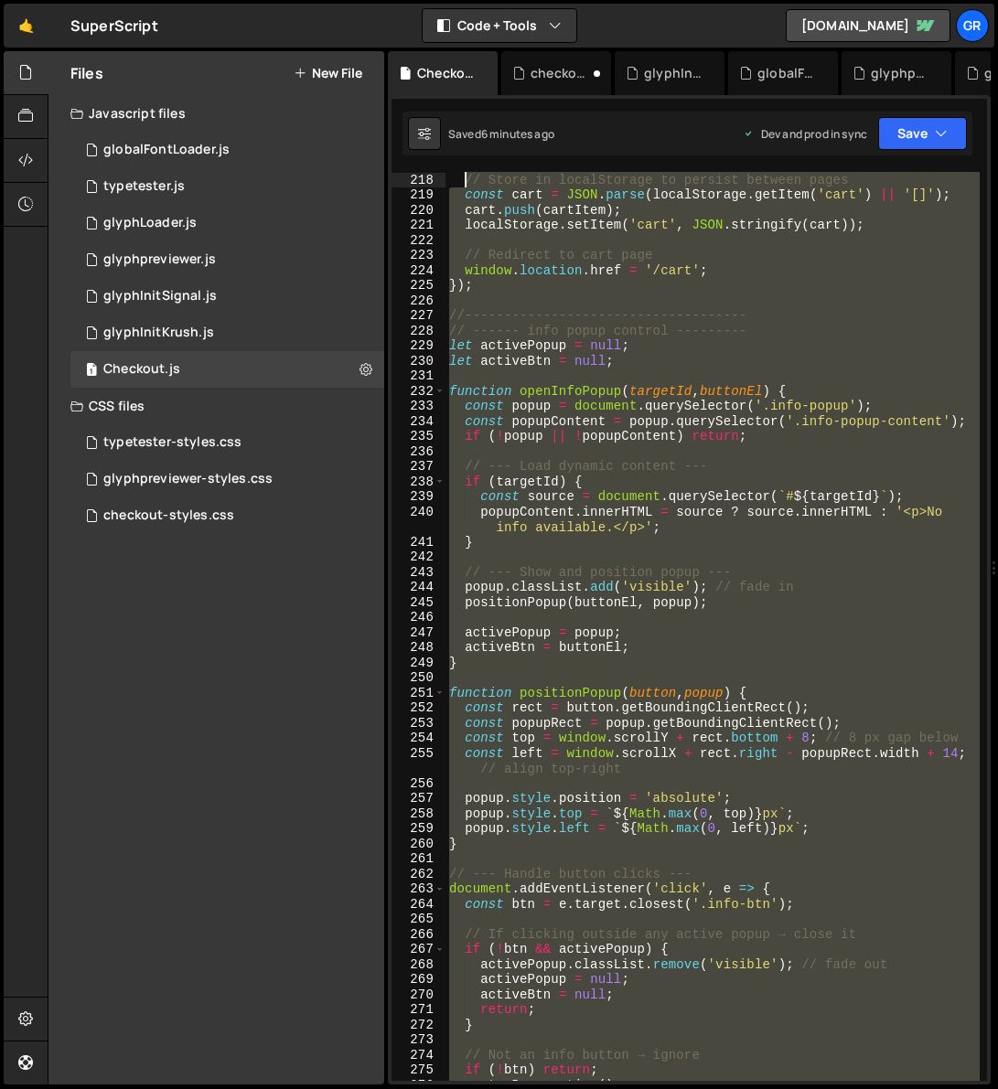
scroll to position [3500, 0]
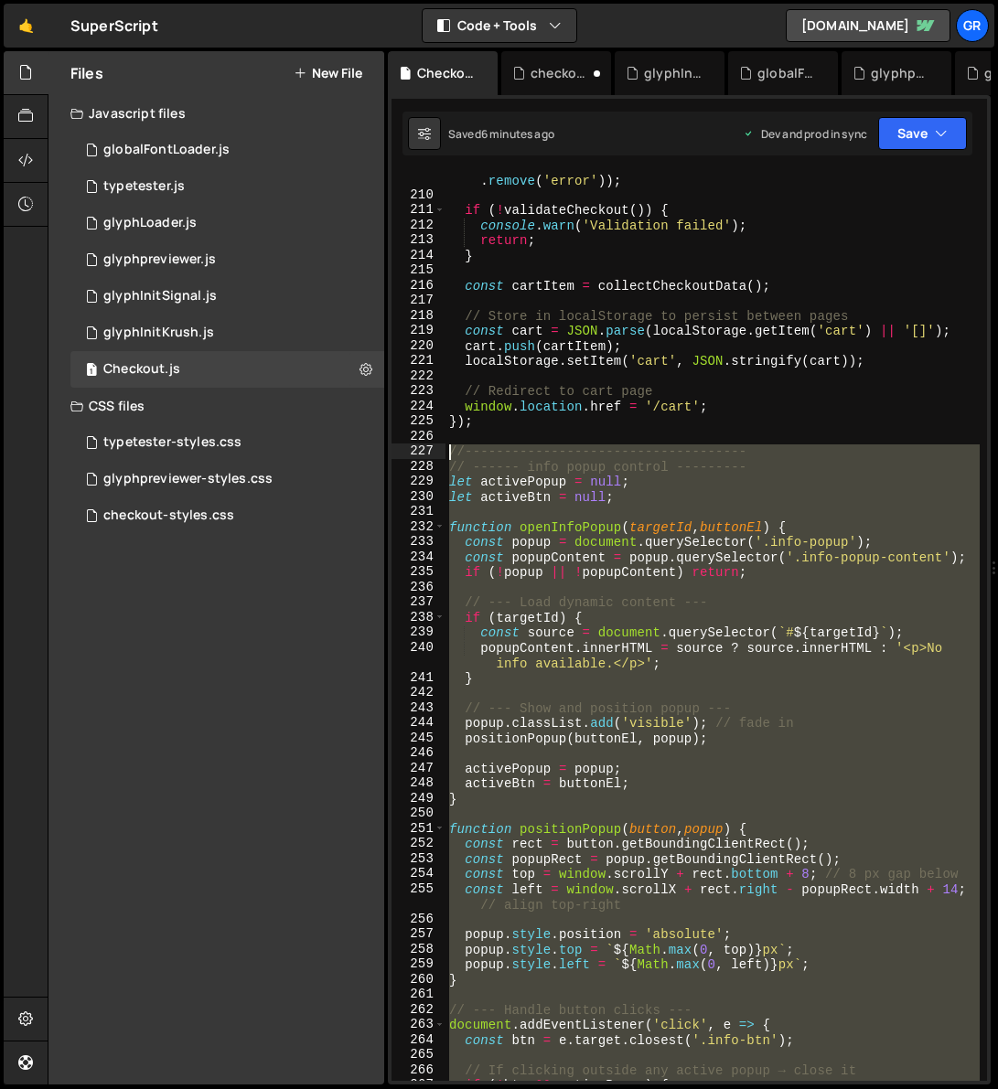
drag, startPoint x: 506, startPoint y: 962, endPoint x: 449, endPoint y: 453, distance: 512.4
click at [449, 453] on div "document . querySelectorAll ( '.error' ) . forEach ( el => el . classList . rem…" at bounding box center [712, 634] width 534 height 955
type textarea "// //------------------------------------ // // ------ info popup control -----…"
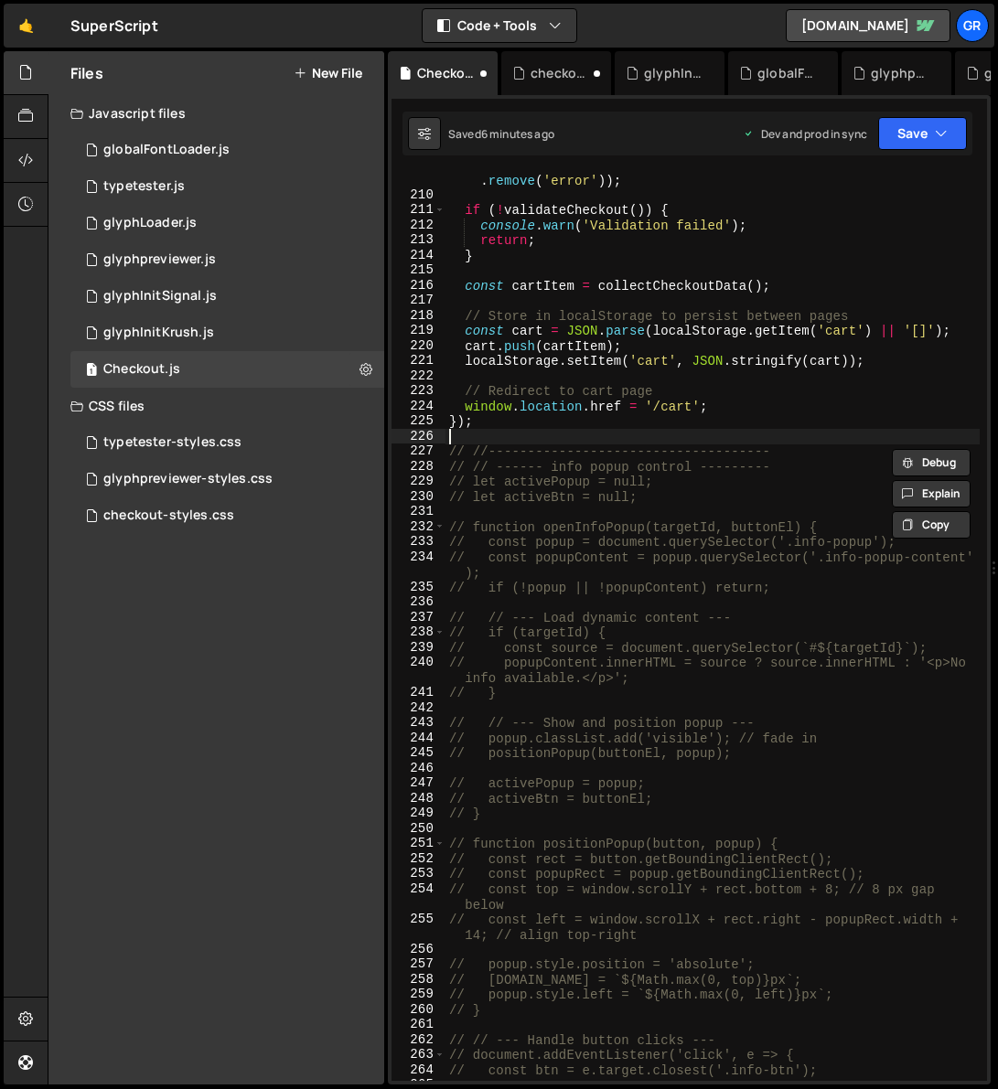
click at [529, 431] on div "document . querySelectorAll ( '.error' ) . forEach ( el => el . classList . rem…" at bounding box center [712, 634] width 534 height 955
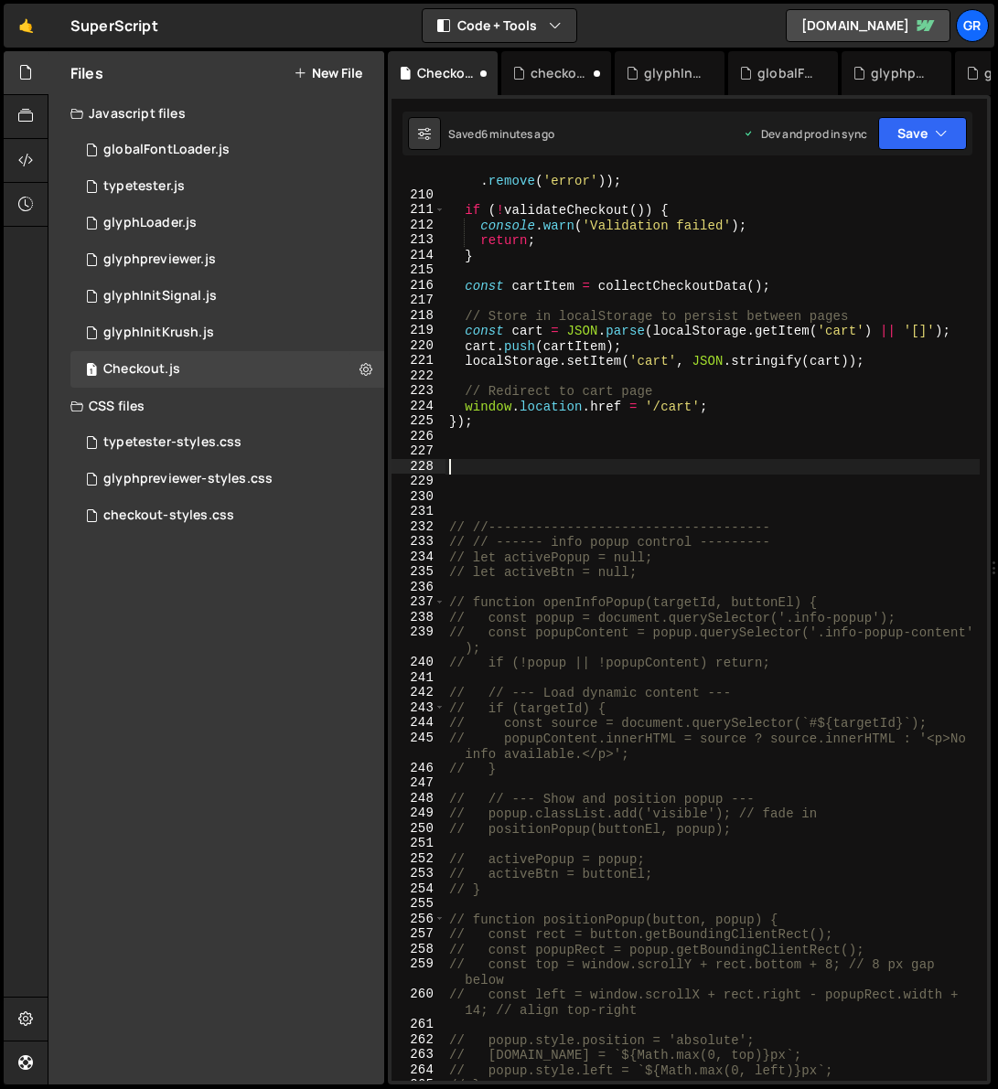
paste textarea ");"
type textarea ");"
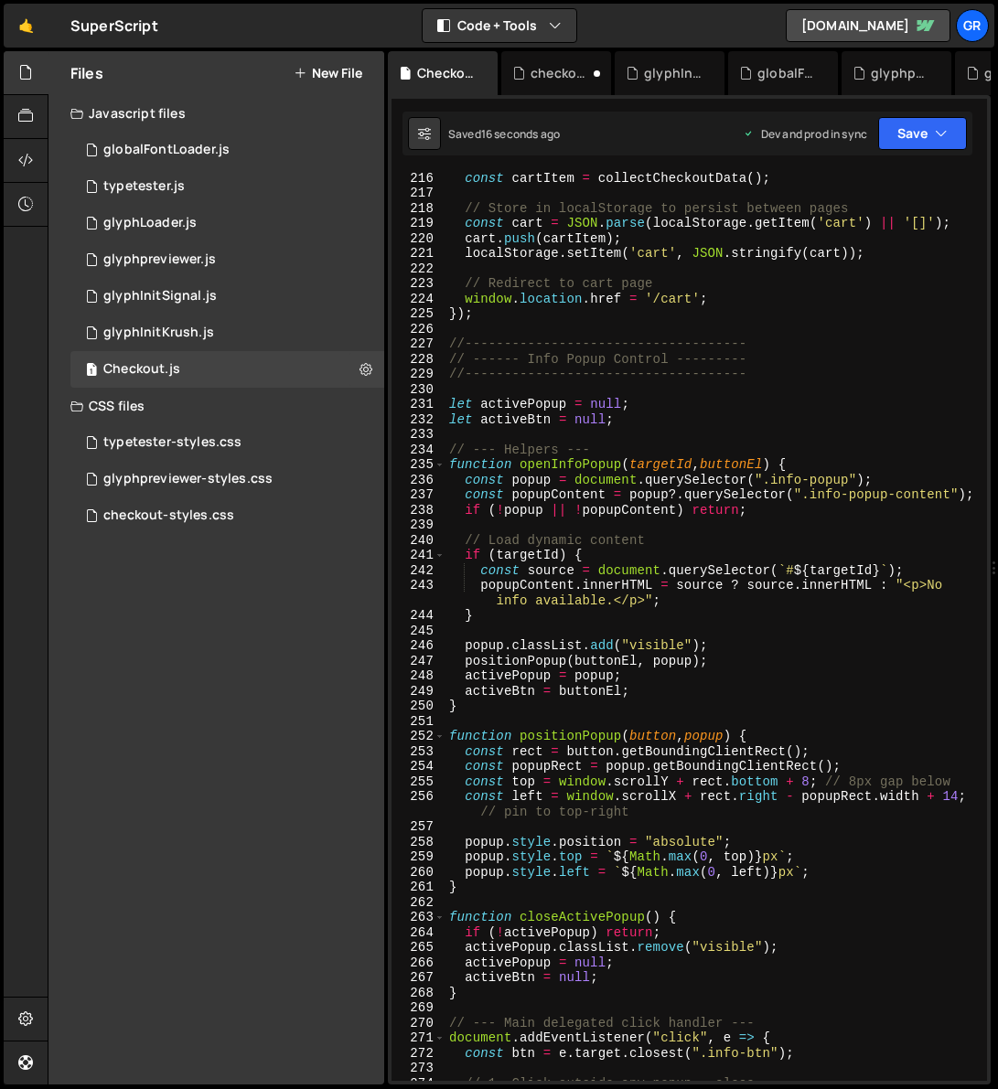
scroll to position [3560, 0]
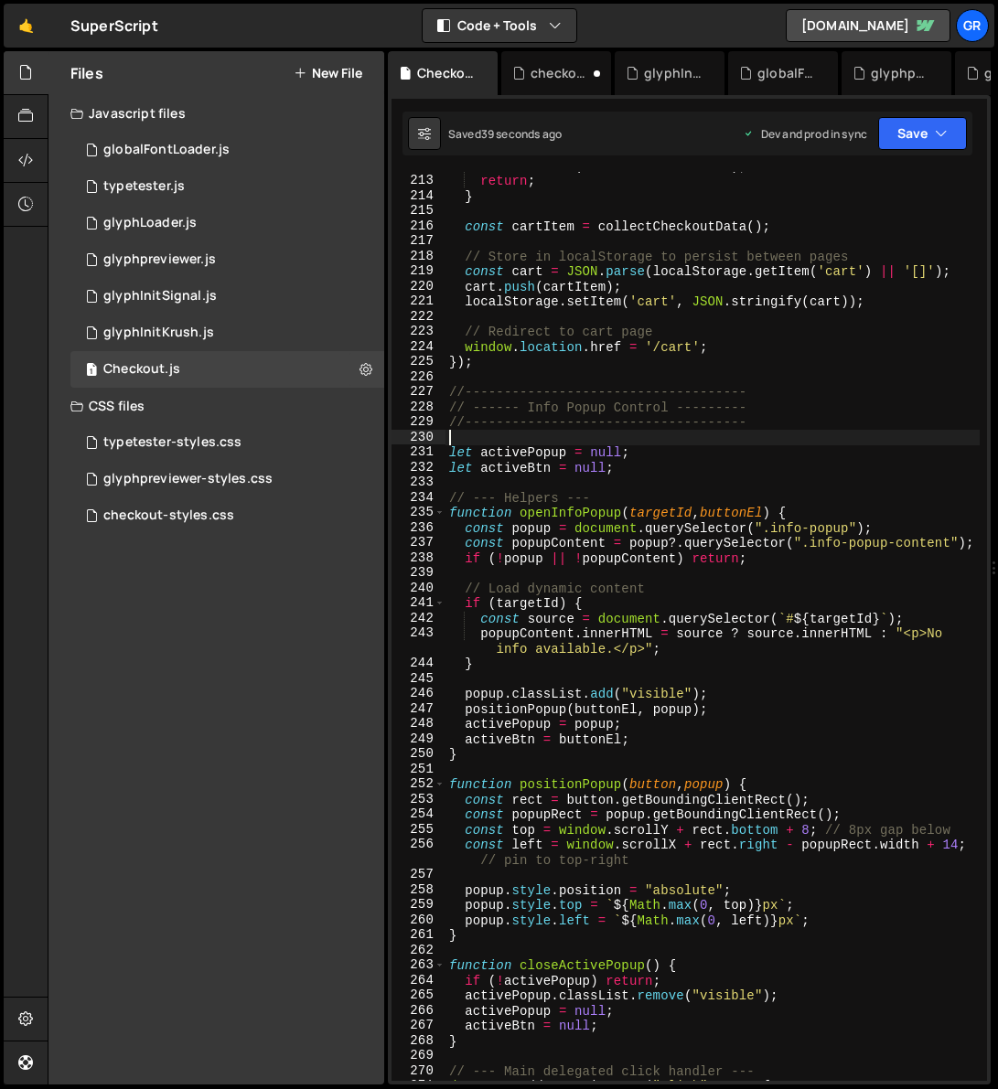
click at [496, 434] on div "console . warn ( 'Validation failed' ) ; return ; } const cartItem = collectChe…" at bounding box center [712, 627] width 534 height 939
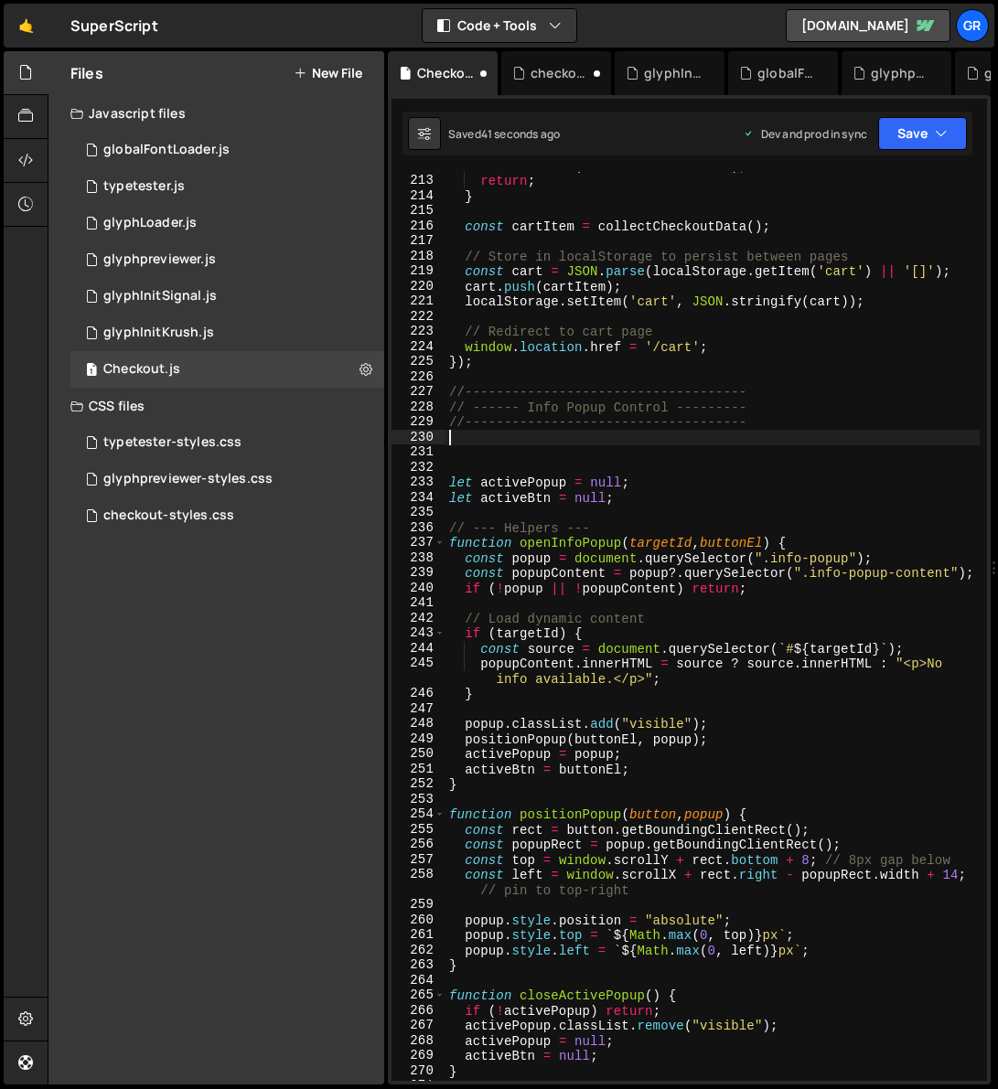
paste textarea "e.preventDefault(); // stops default label behavior if needed"
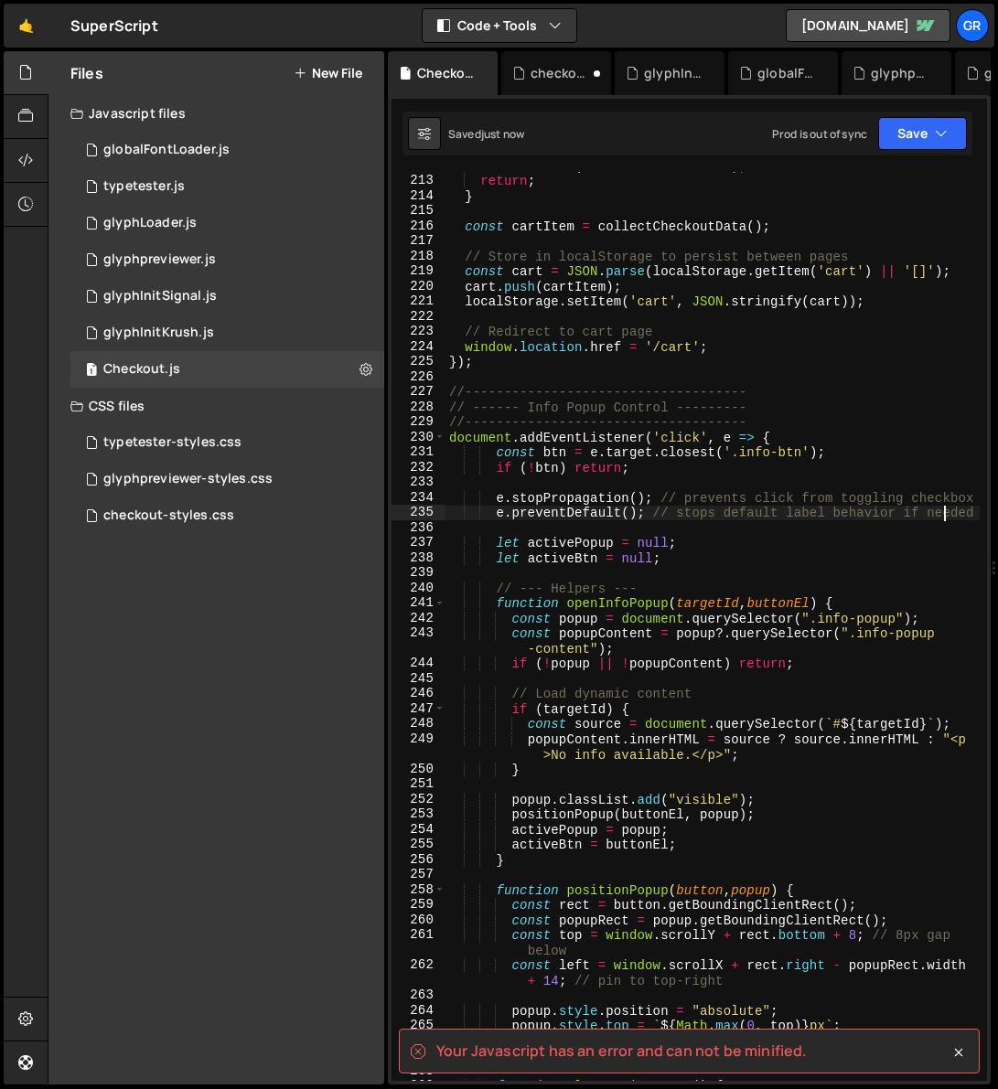
type textarea "// });"
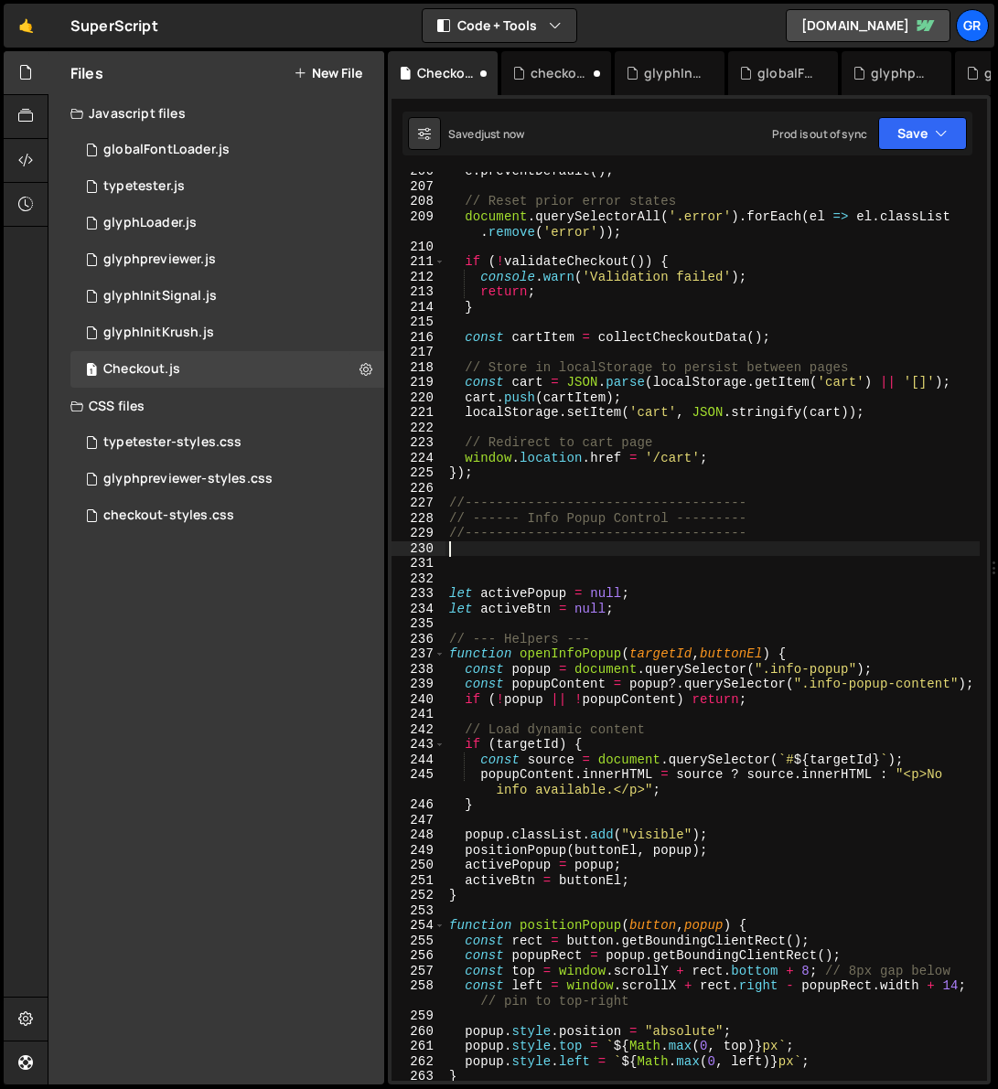
scroll to position [3447, 0]
click at [507, 565] on div "e . preventDefault ( ) ; // Reset prior error states document . querySelectorAl…" at bounding box center [712, 633] width 534 height 939
click at [459, 562] on div "e . preventDefault ( ) ; // Reset prior error states document . querySelectorAl…" at bounding box center [712, 633] width 534 height 939
paste textarea "});"
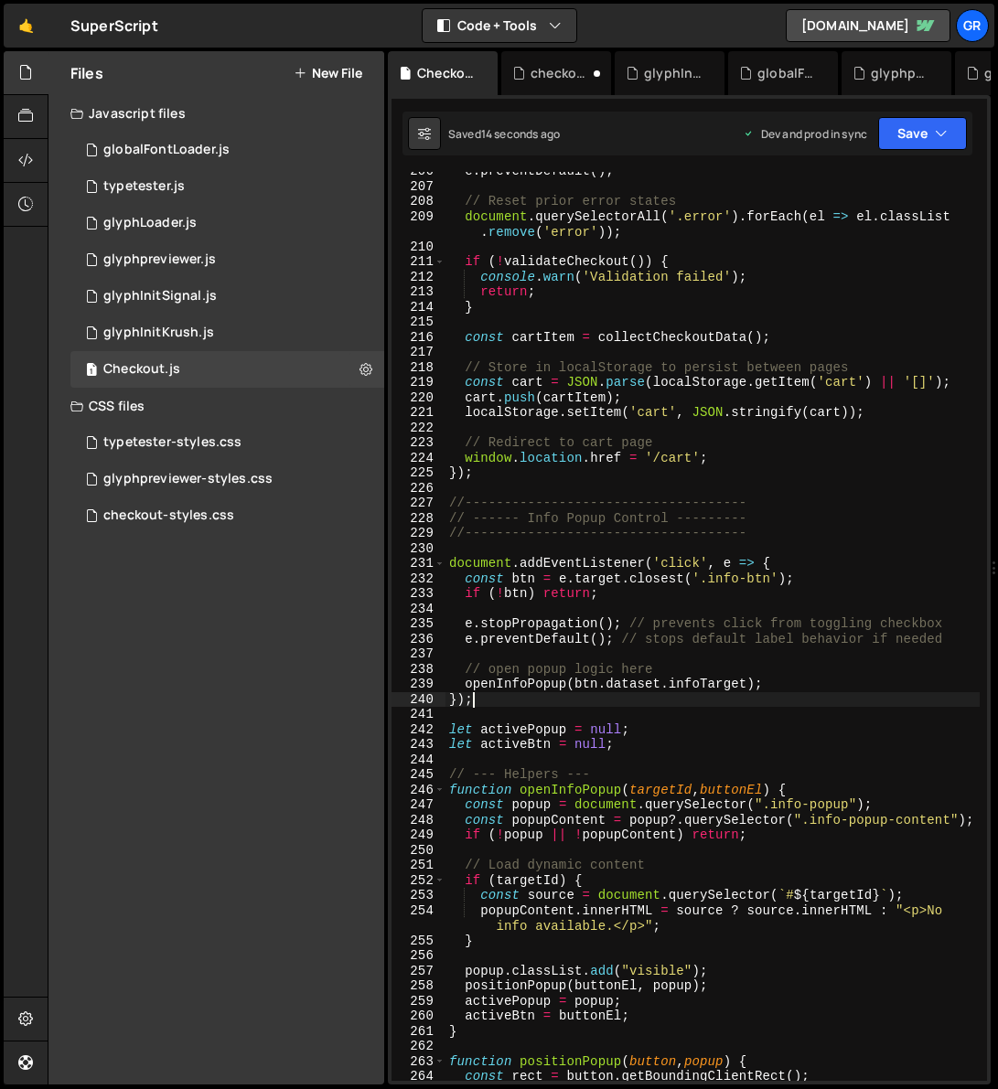
click at [685, 595] on div "e . preventDefault ( ) ; // Reset prior error states document . querySelectorAl…" at bounding box center [712, 633] width 534 height 939
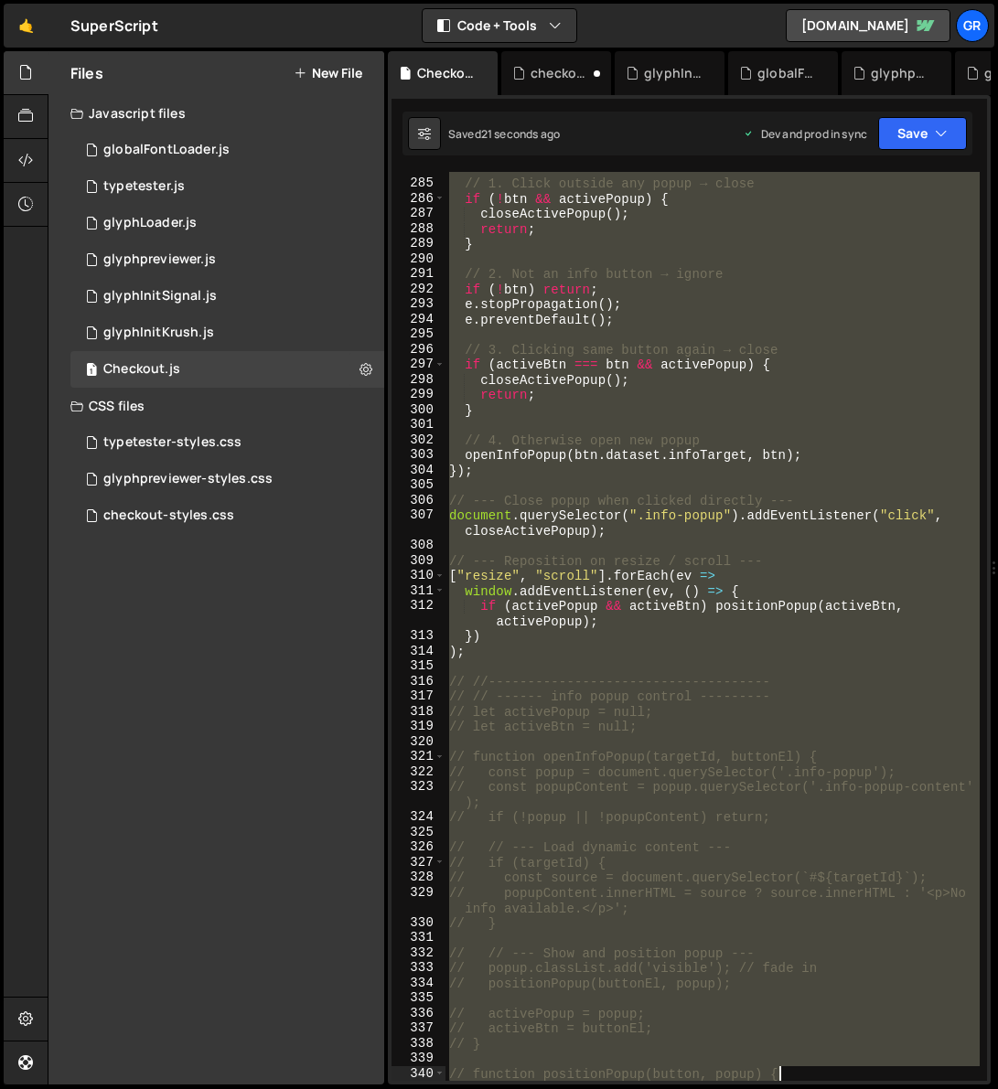
scroll to position [4673, 0]
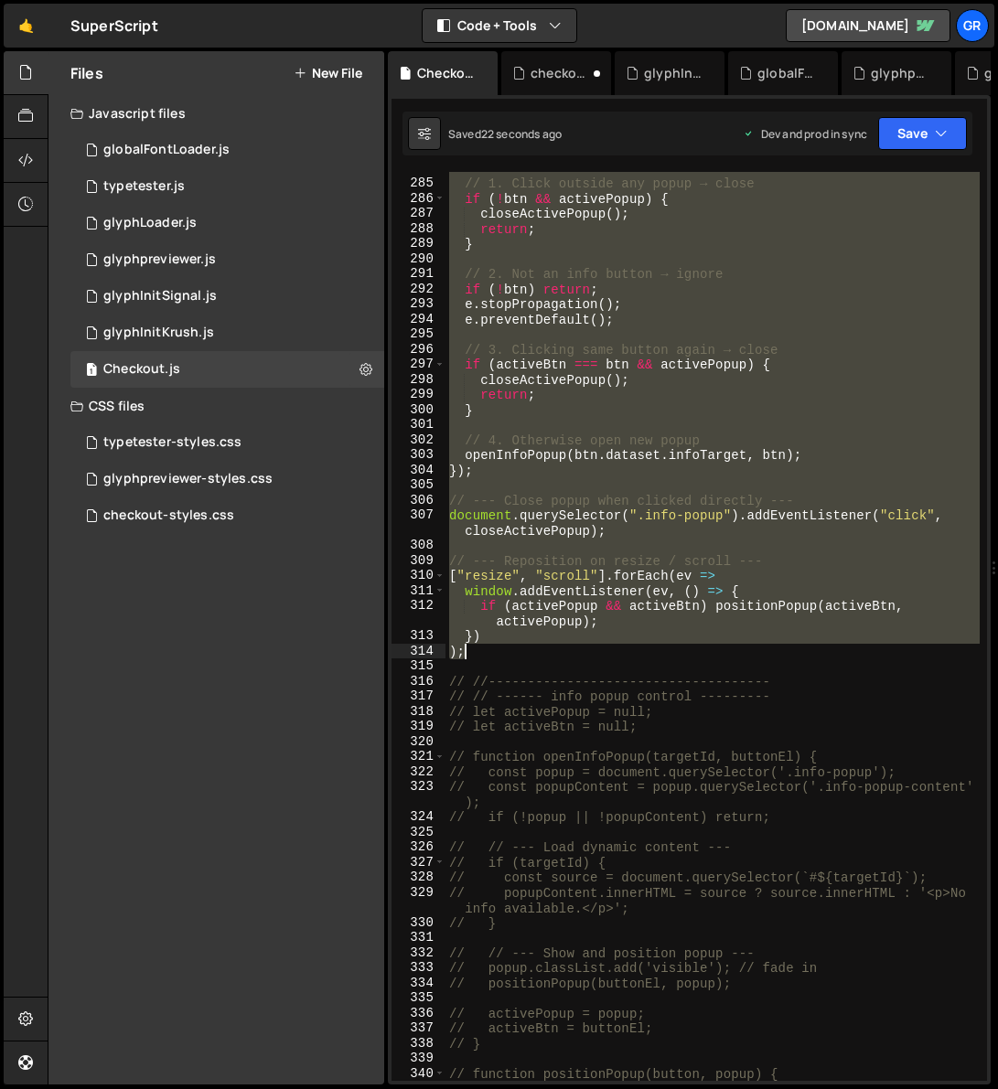
drag, startPoint x: 449, startPoint y: 622, endPoint x: 749, endPoint y: 652, distance: 301.4
click at [749, 652] on div "// 1. Click outside any popup → close if ( ! btn && activePopup ) { closeActive…" at bounding box center [712, 630] width 534 height 939
type textarea "}) );"
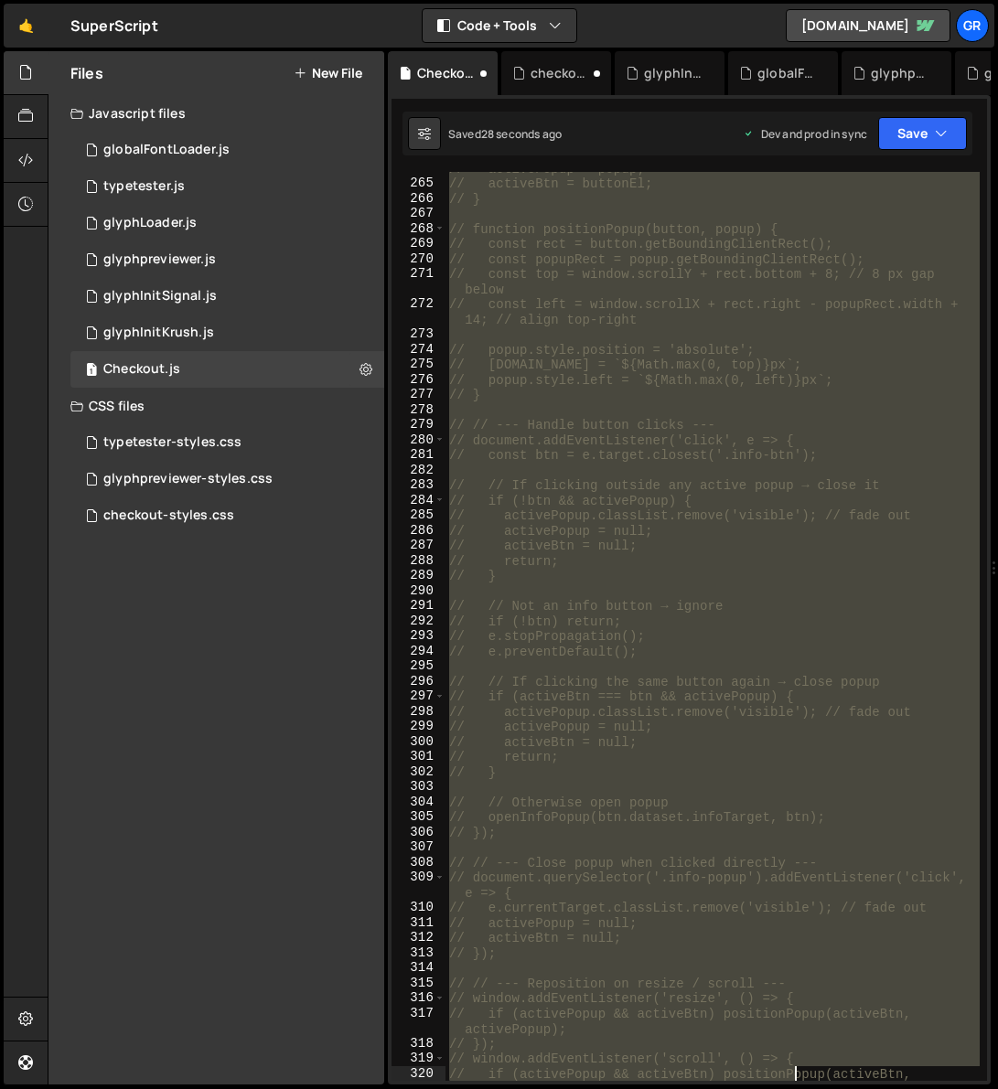
scroll to position [4416, 0]
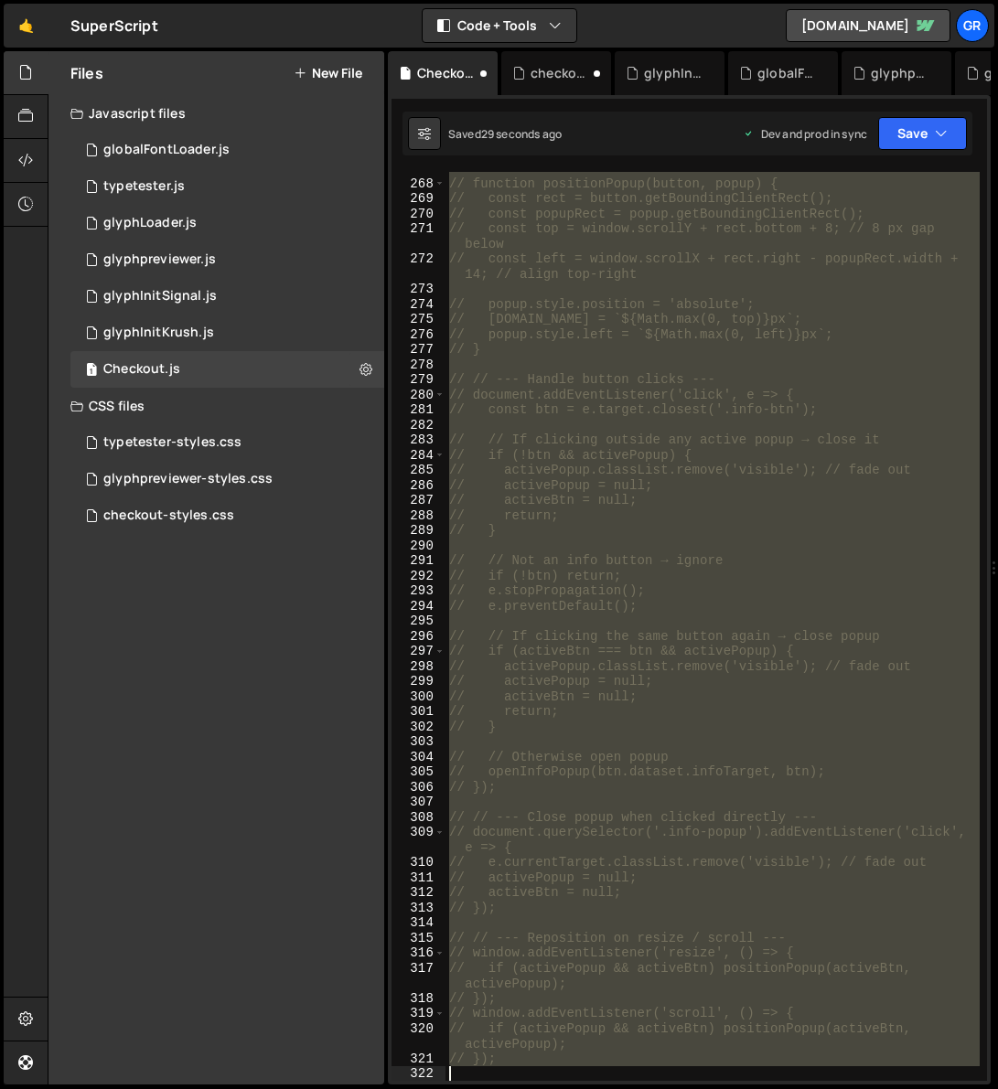
drag, startPoint x: 451, startPoint y: 240, endPoint x: 763, endPoint y: 1110, distance: 924.6
click at [763, 708] on html "Projects [GEOGRAPHIC_DATA] Blog Gr Projects Your Teams Account Upgrade Logout" at bounding box center [499, 544] width 998 height 1089
type textarea "});"
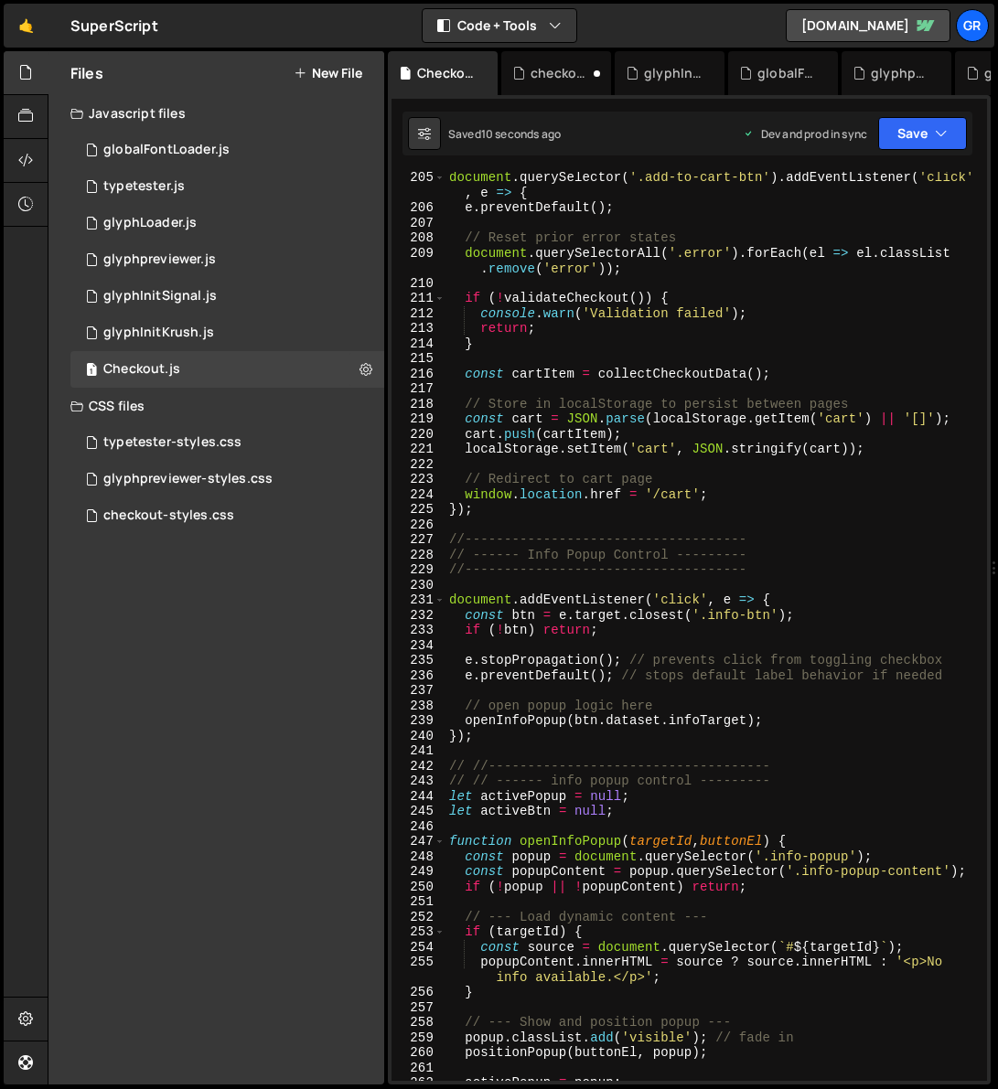
scroll to position [3407, 0]
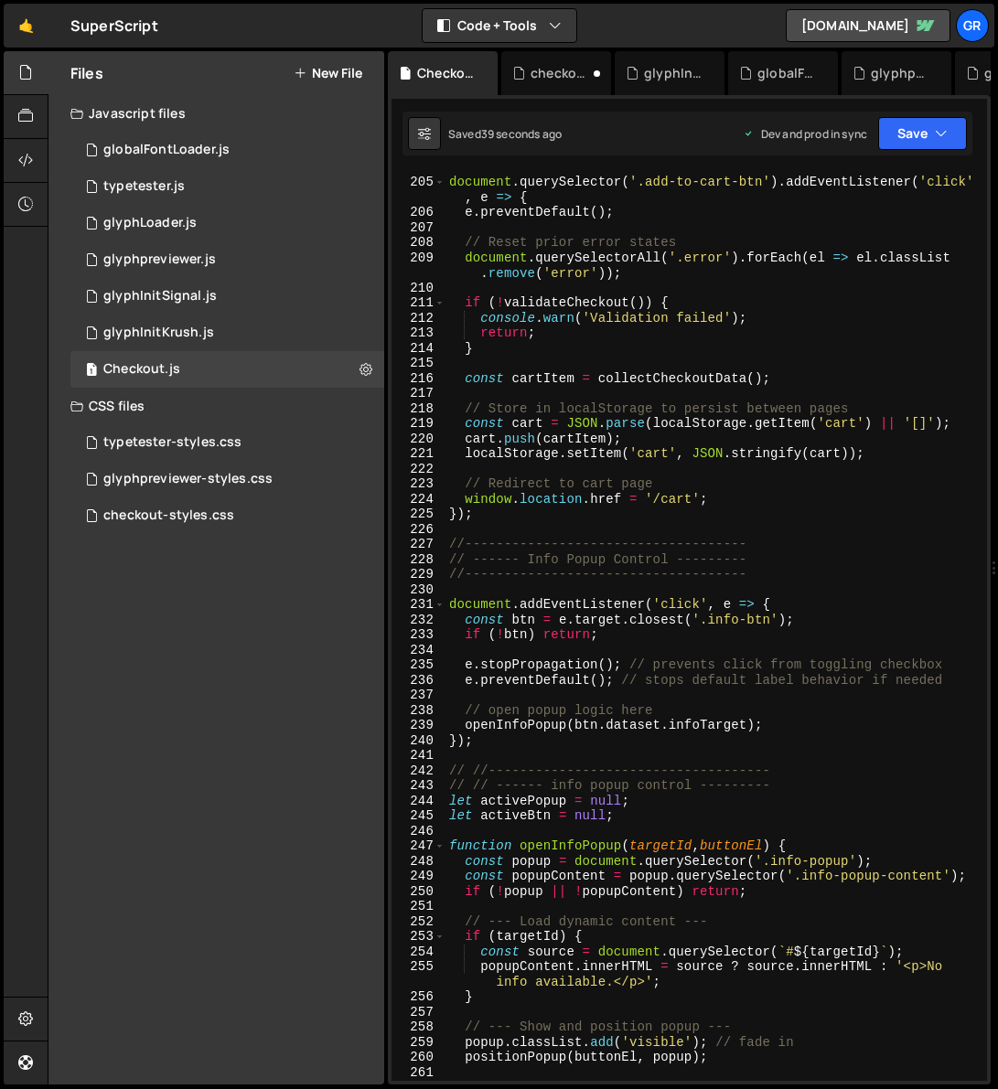
click at [747, 509] on div "document . querySelector ( '.add-to-cart-btn' ) . addEventListener ( 'click' , …" at bounding box center [712, 628] width 534 height 939
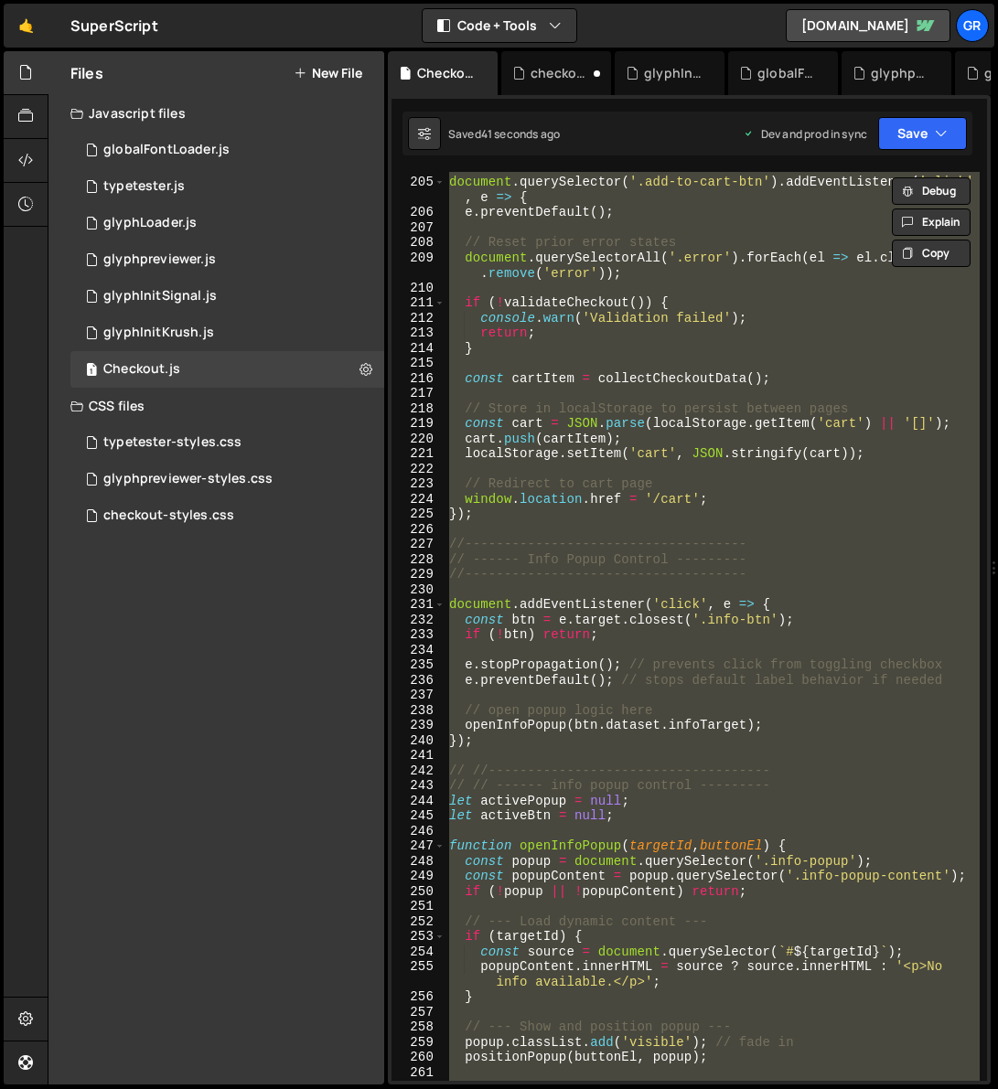
paste textarea
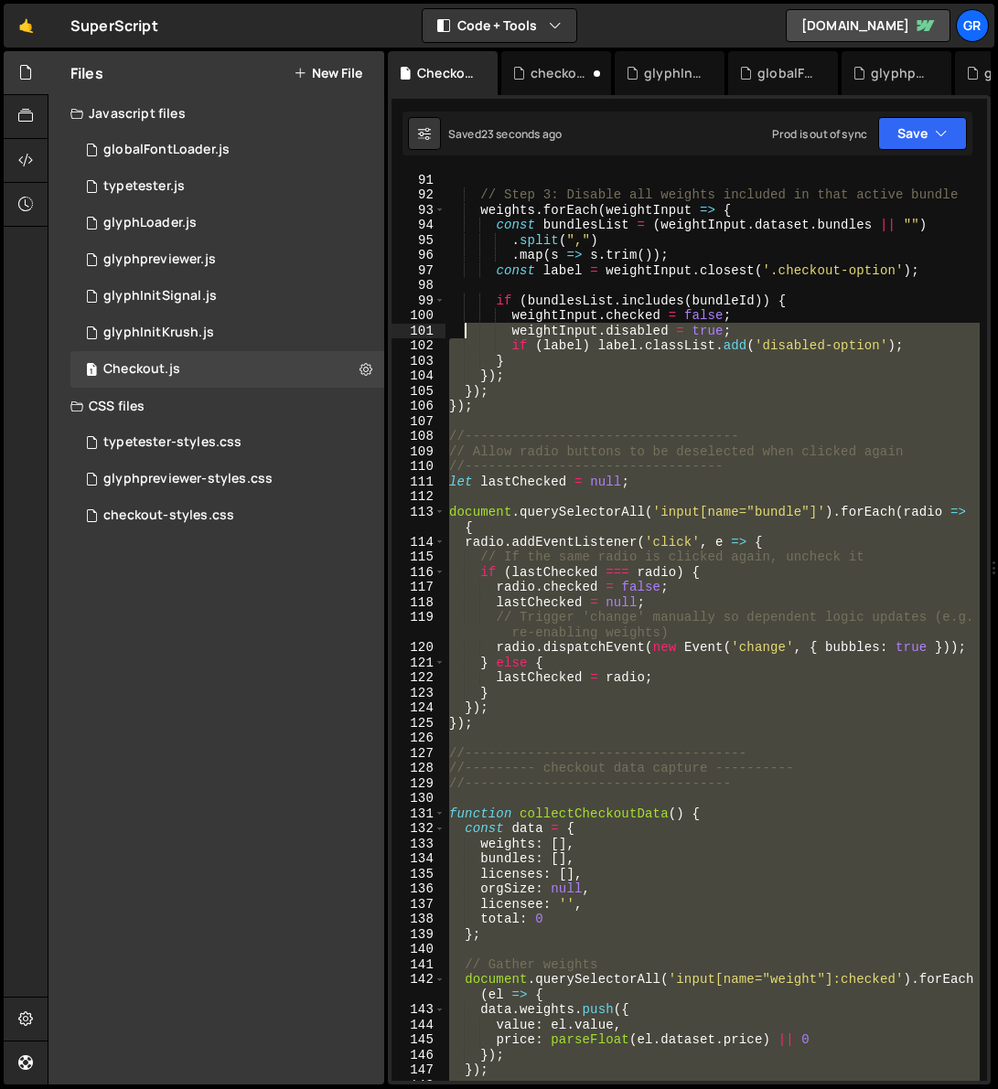
scroll to position [1489, 0]
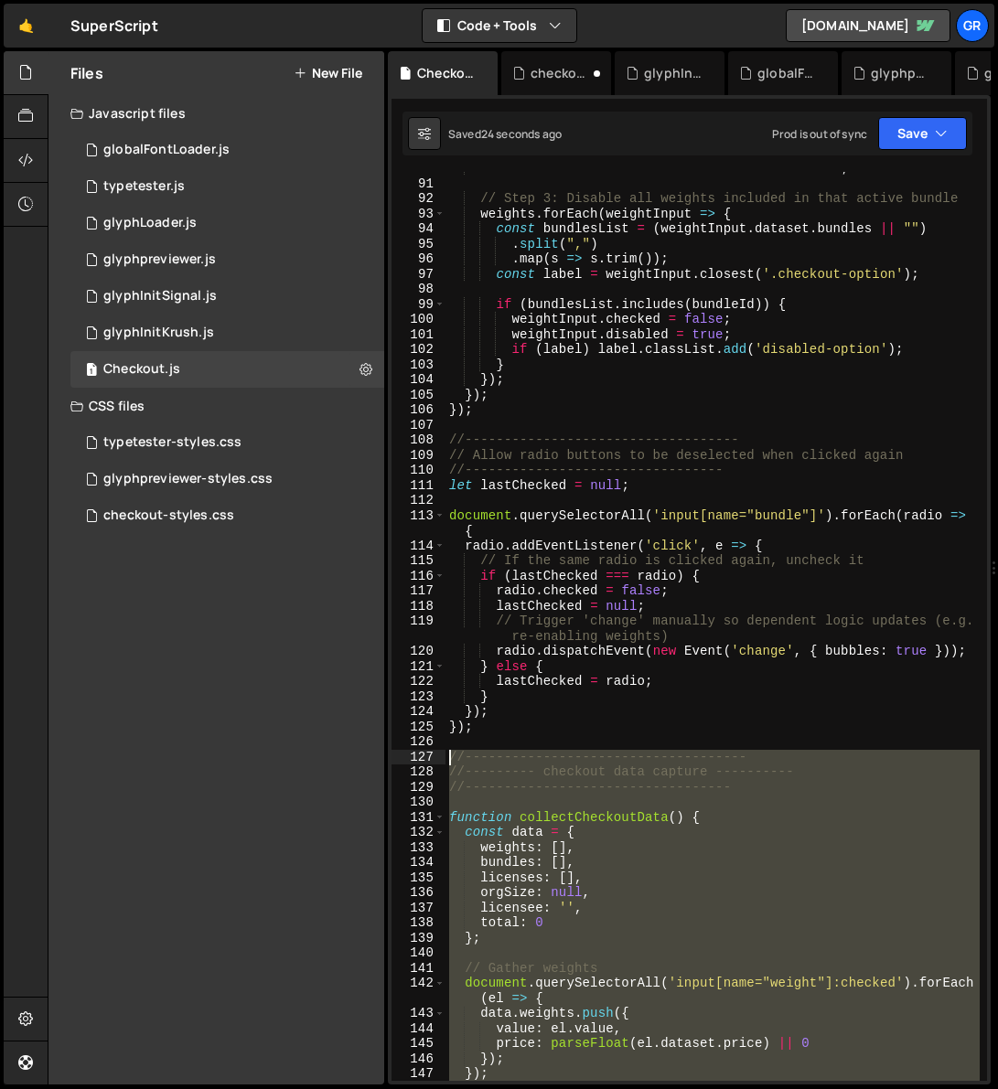
drag, startPoint x: 497, startPoint y: 985, endPoint x: 433, endPoint y: 751, distance: 242.7
click at [433, 708] on div "}); 90 91 92 93 94 95 96 97 98 99 100 101 102 103 104 105 106 107 108 109 110 1…" at bounding box center [688, 626] width 595 height 909
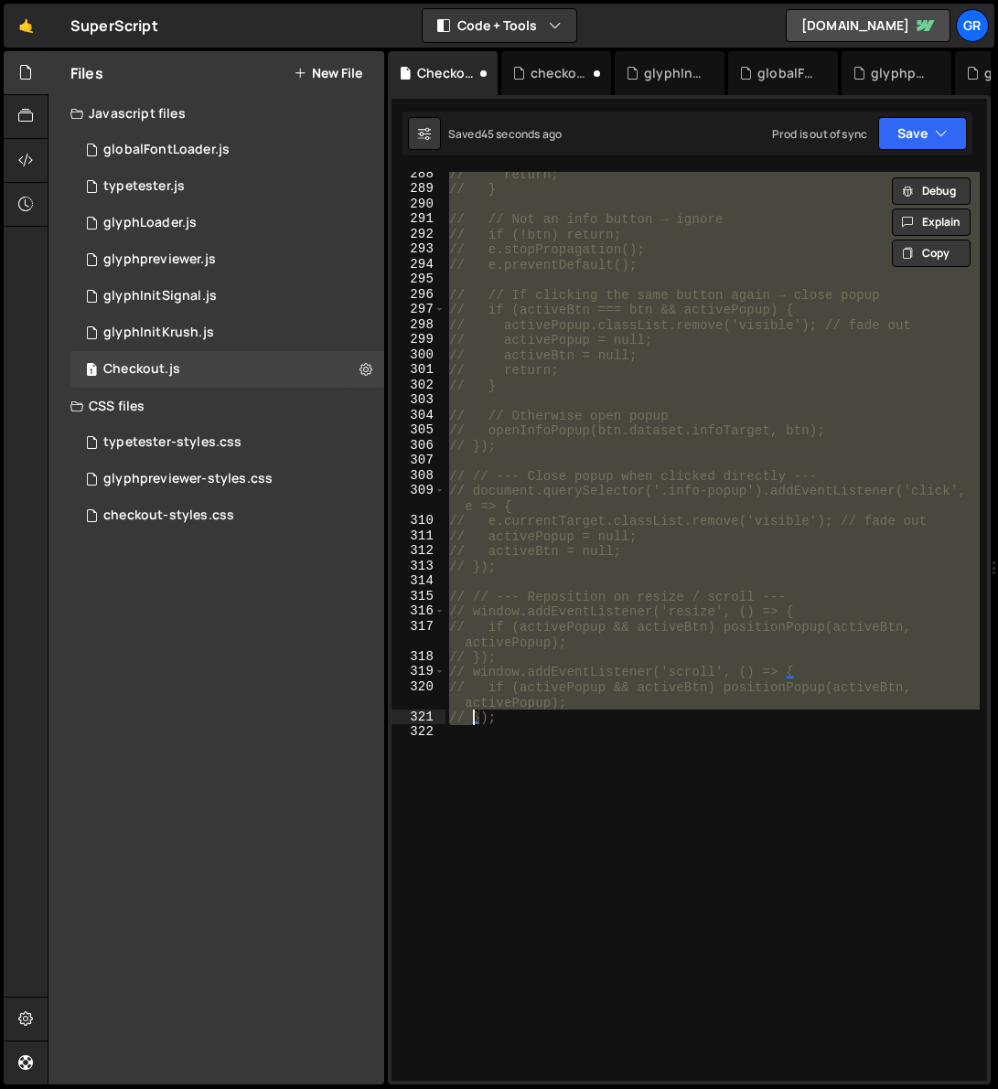
scroll to position [4728, 0]
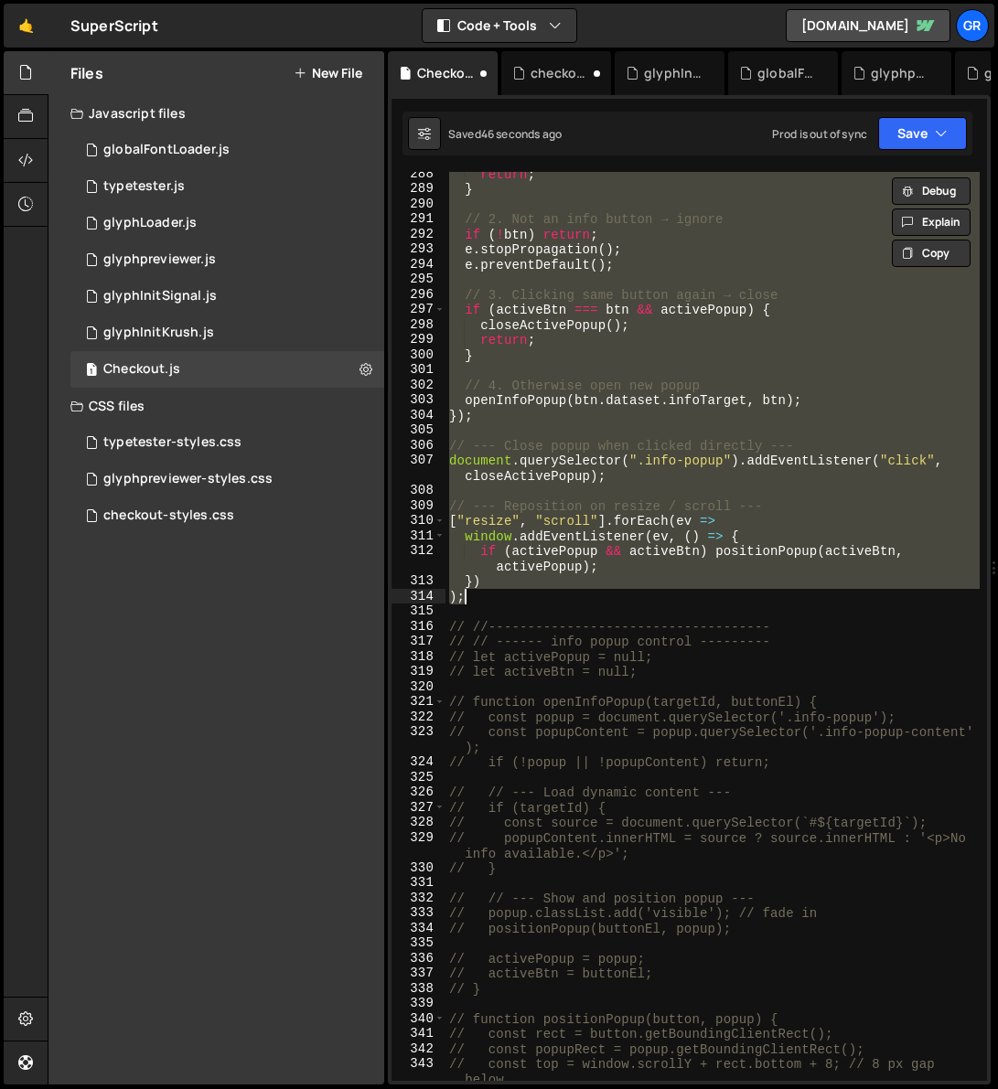
type textarea "// });"
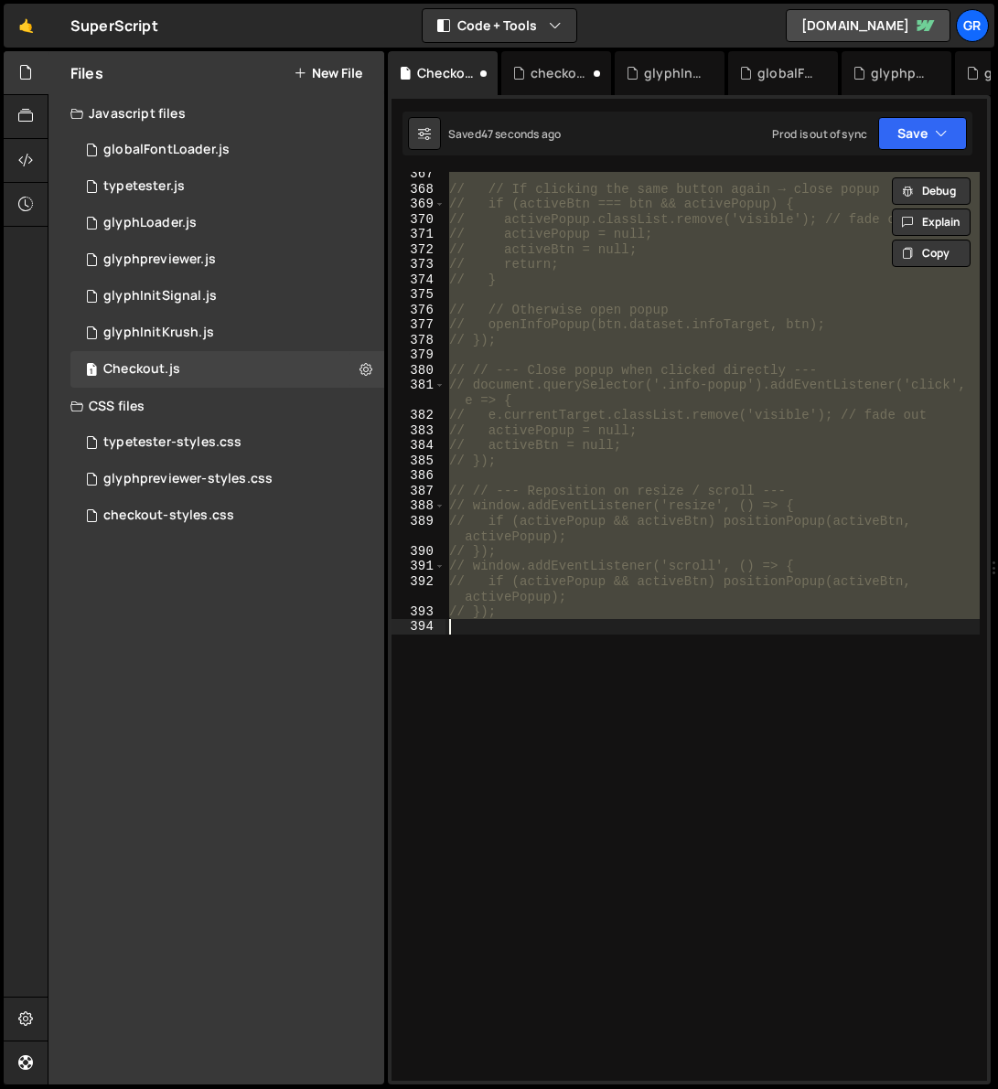
scroll to position [3378, 0]
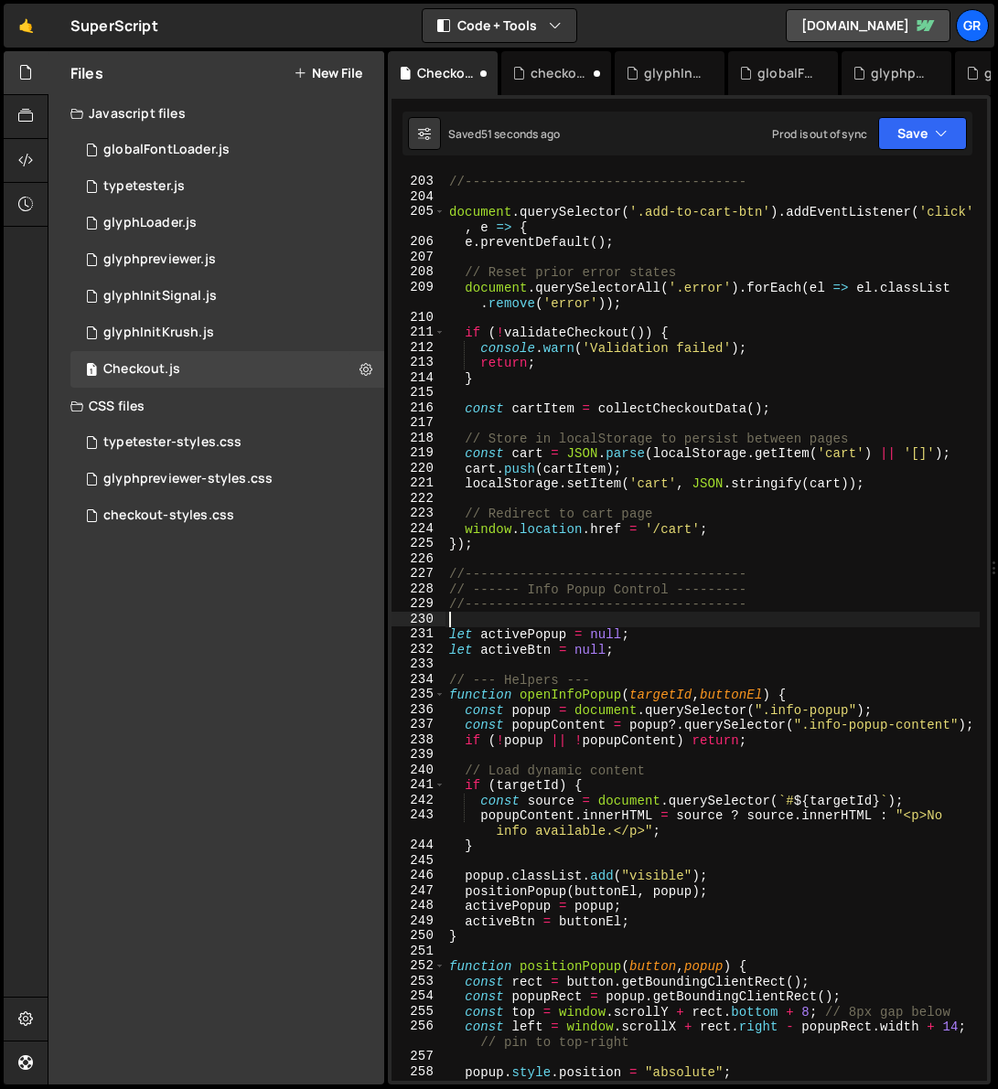
type textarea "// });"
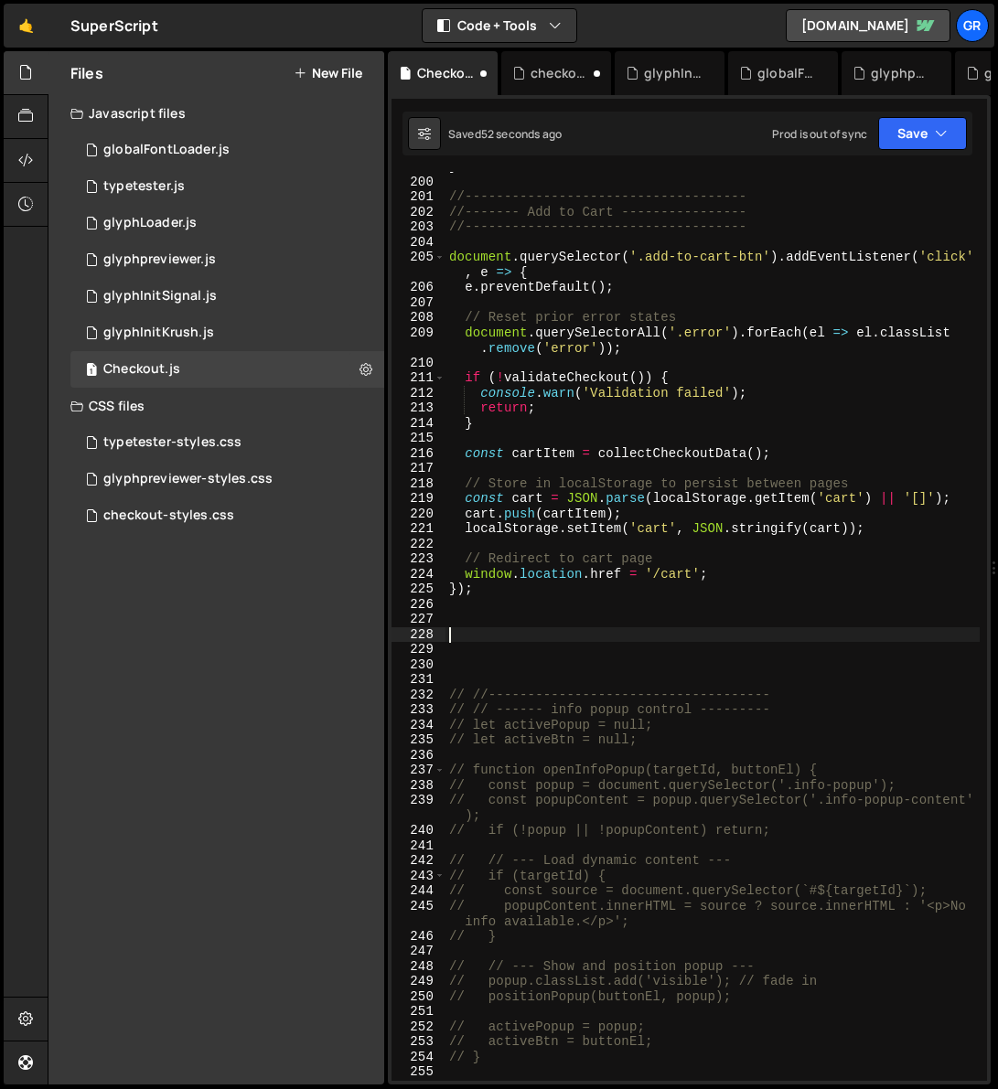
scroll to position [3332, 0]
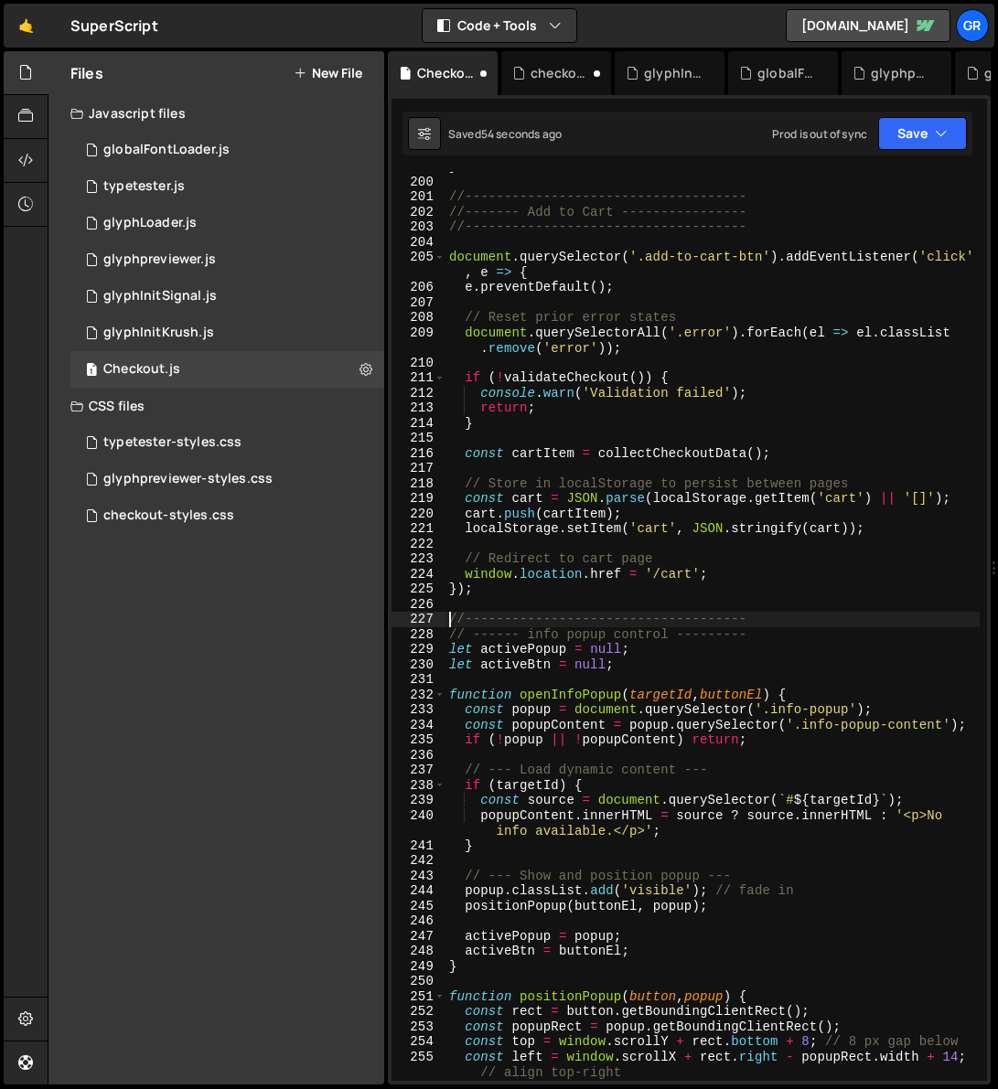
type textarea "});"
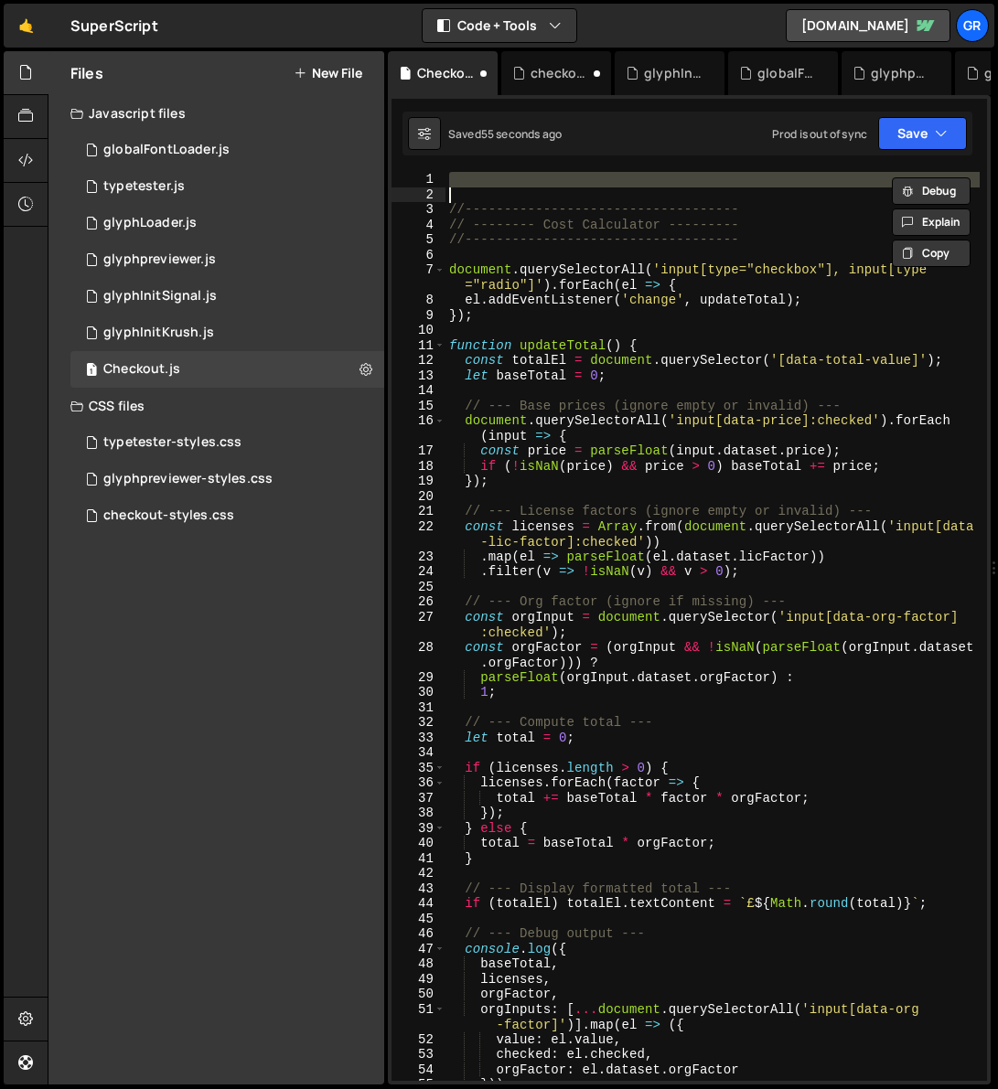
scroll to position [0, 0]
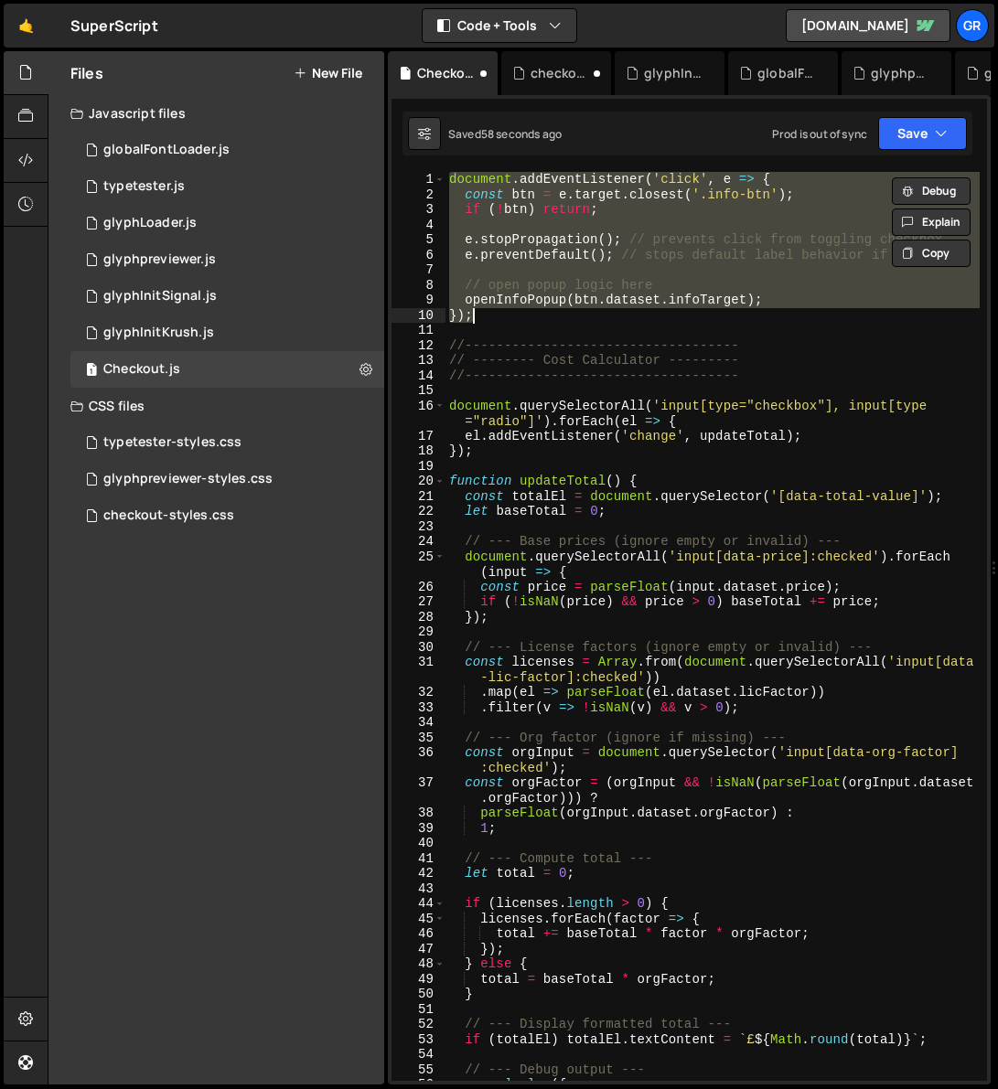
type textarea "});"
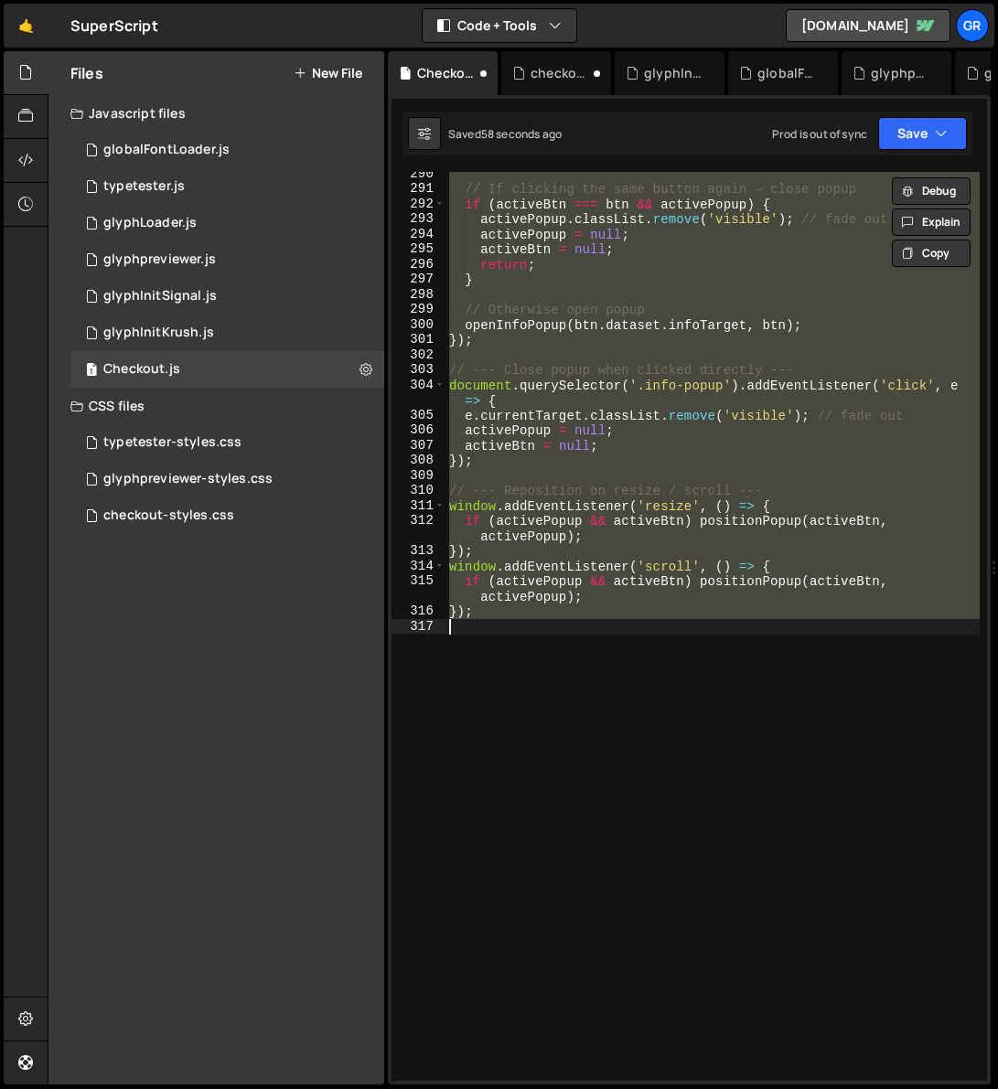
scroll to position [3136, 0]
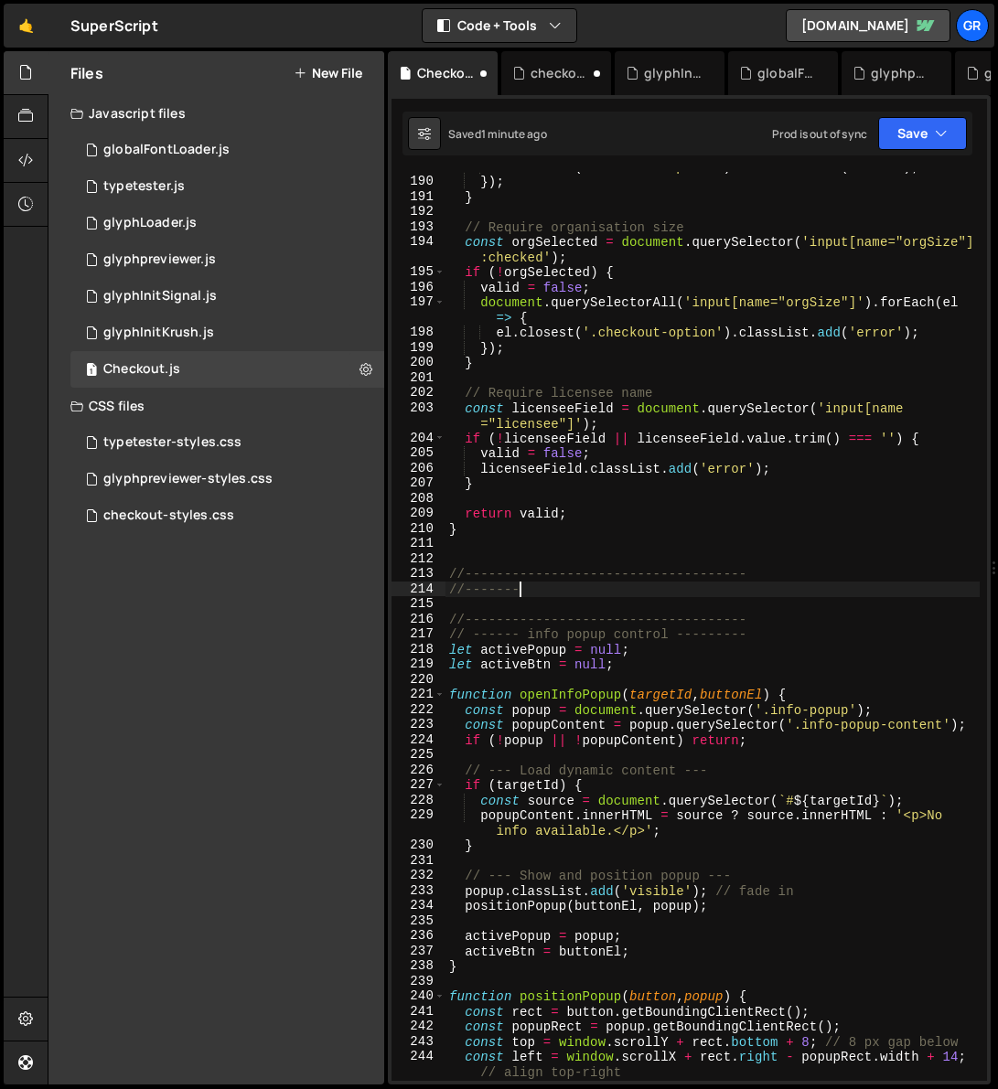
type textarea "//--"
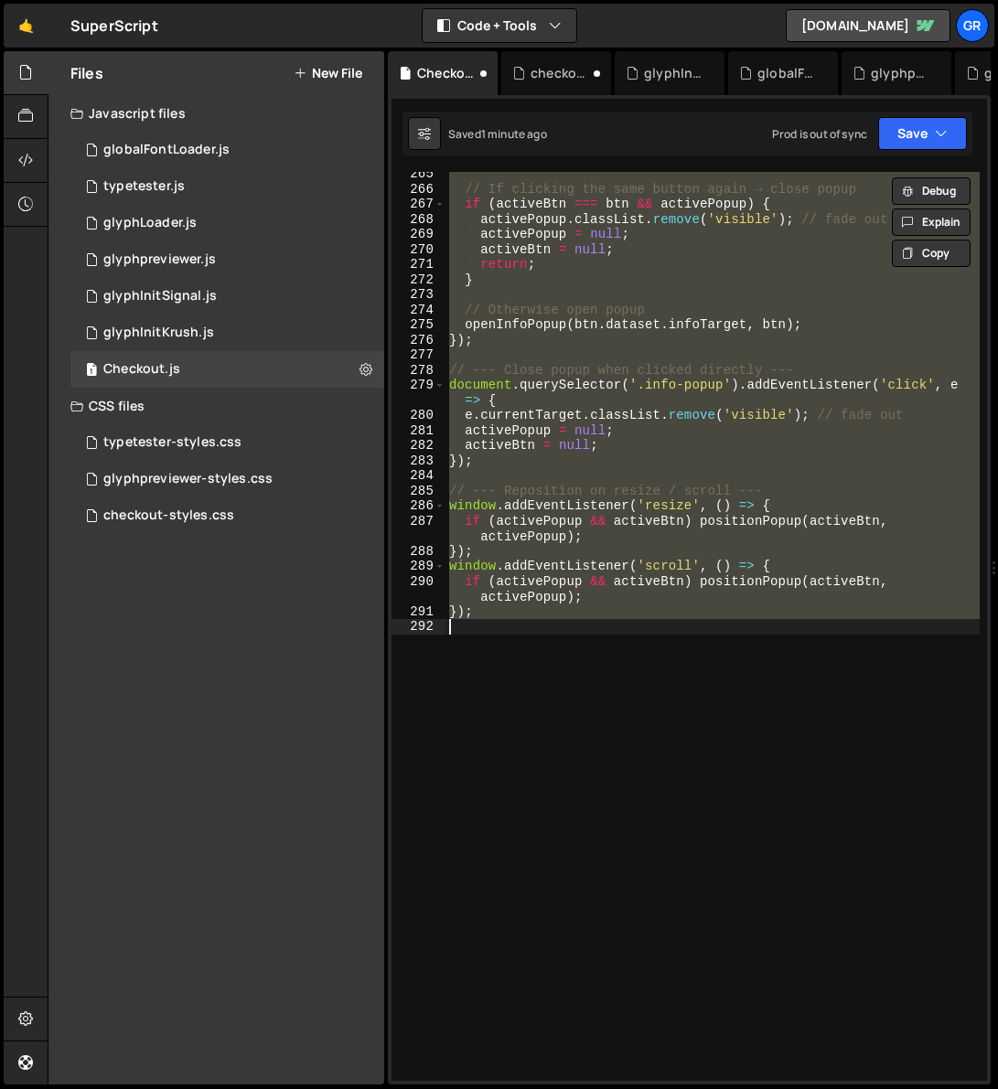
type textarea "//----------------------------------"
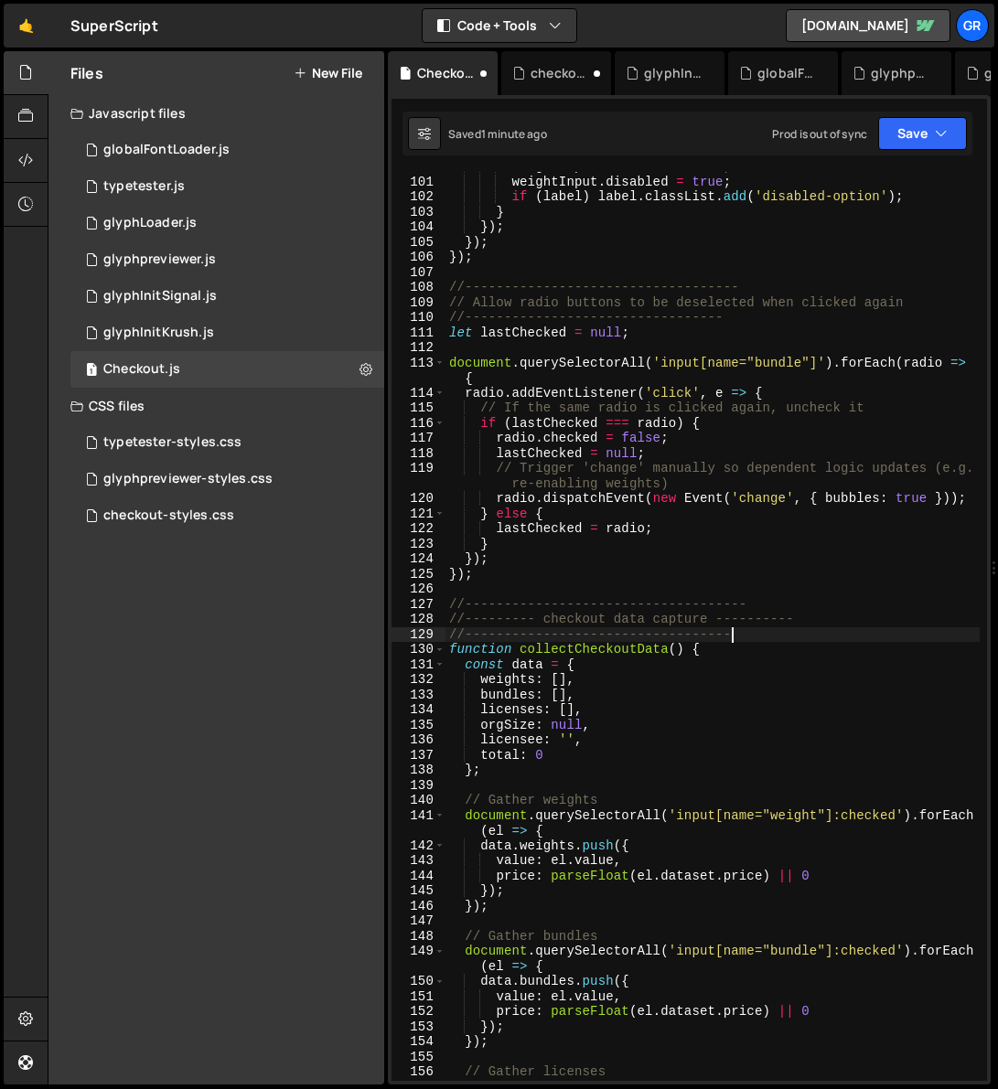
scroll to position [2517, 0]
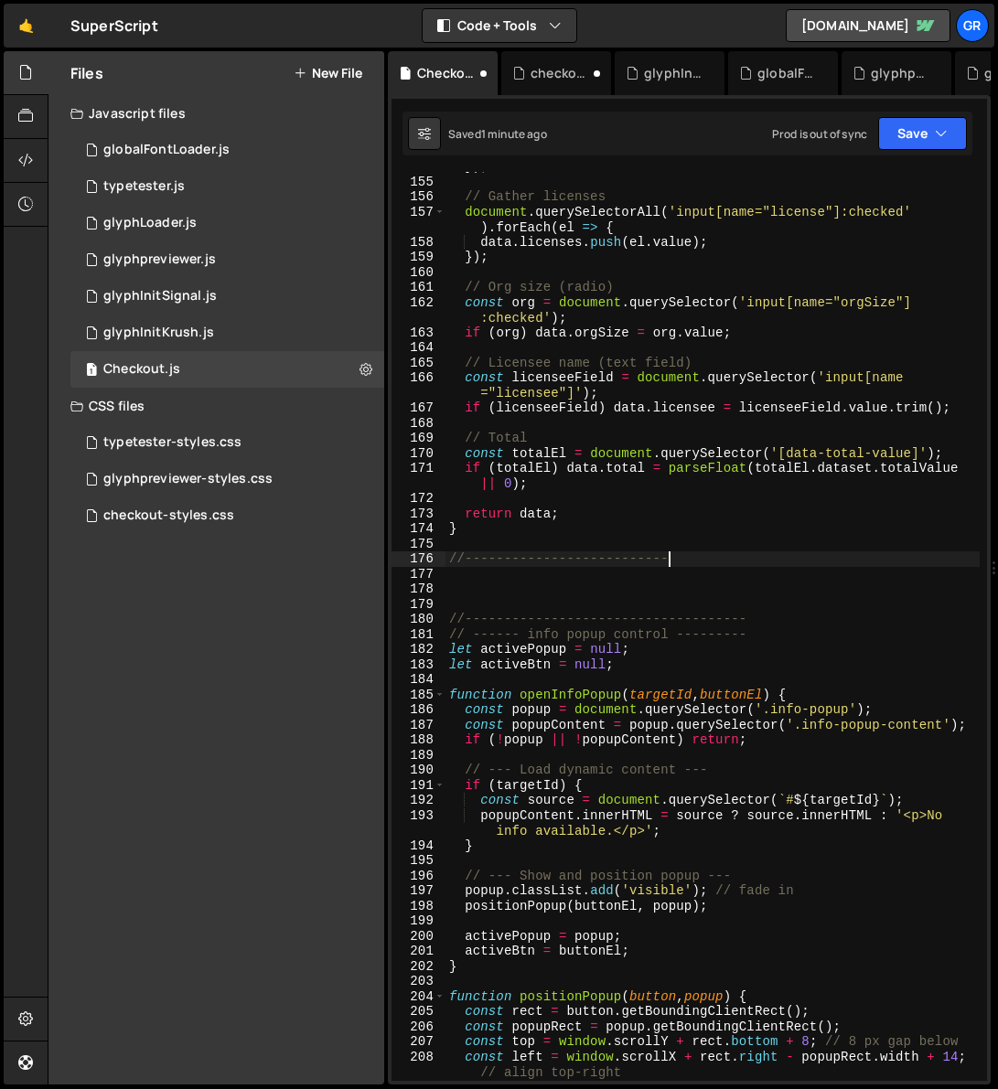
type textarea "//-"
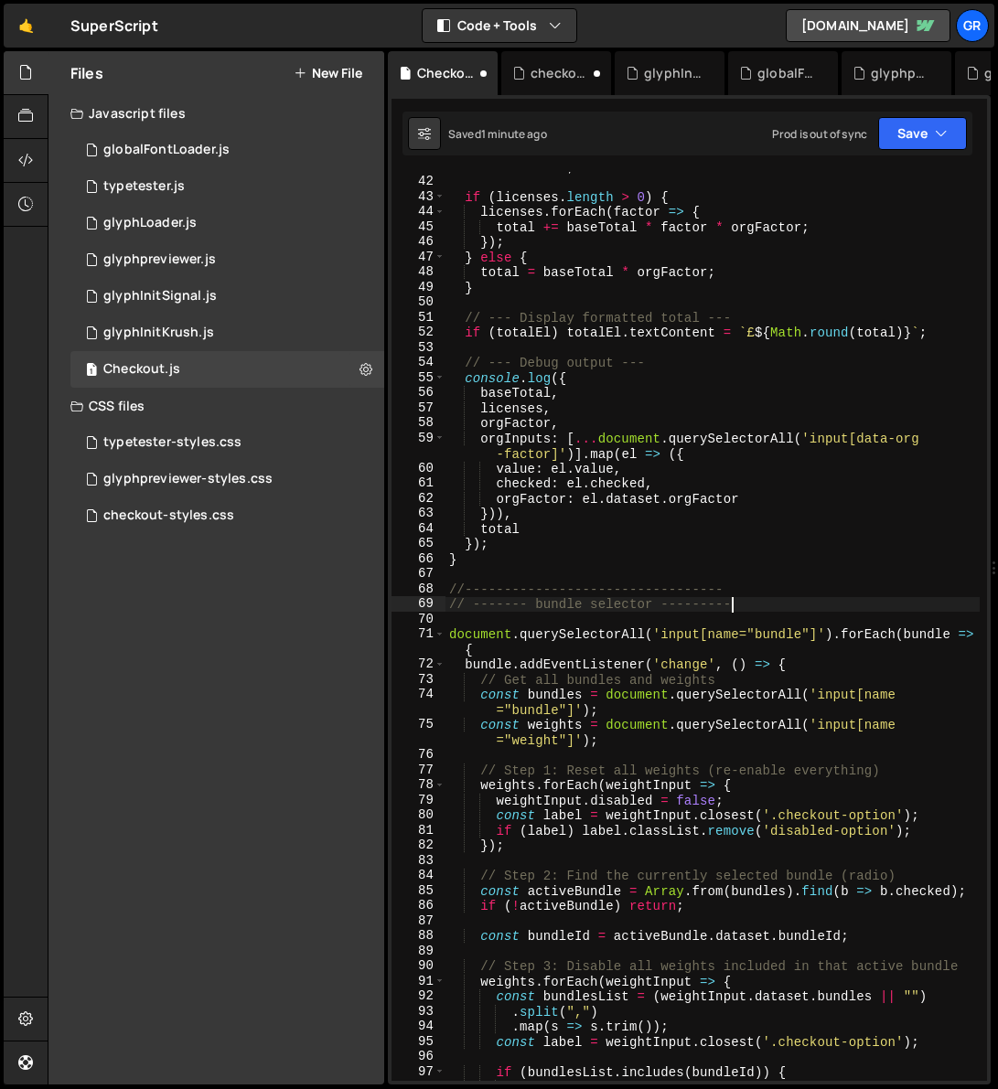
scroll to position [1628, 0]
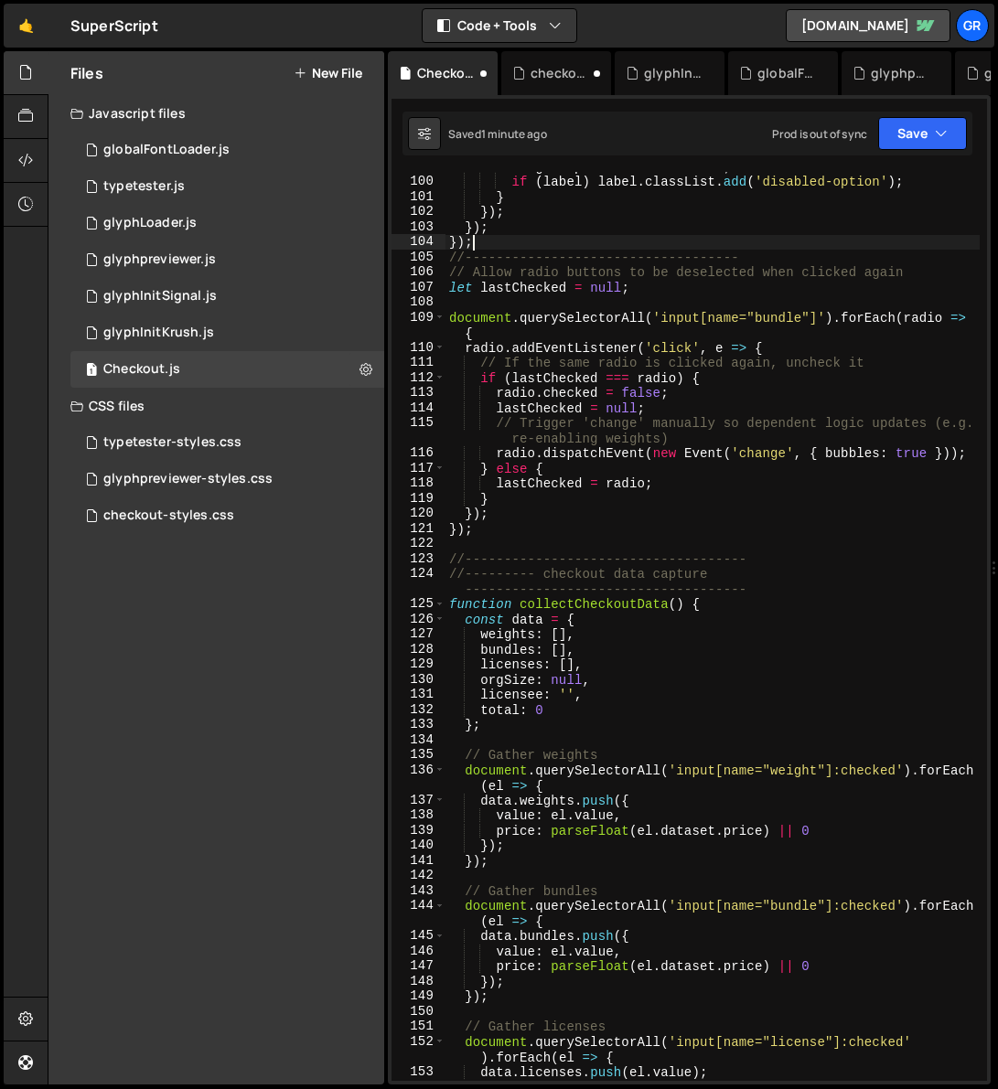
type textarea "//--------------"
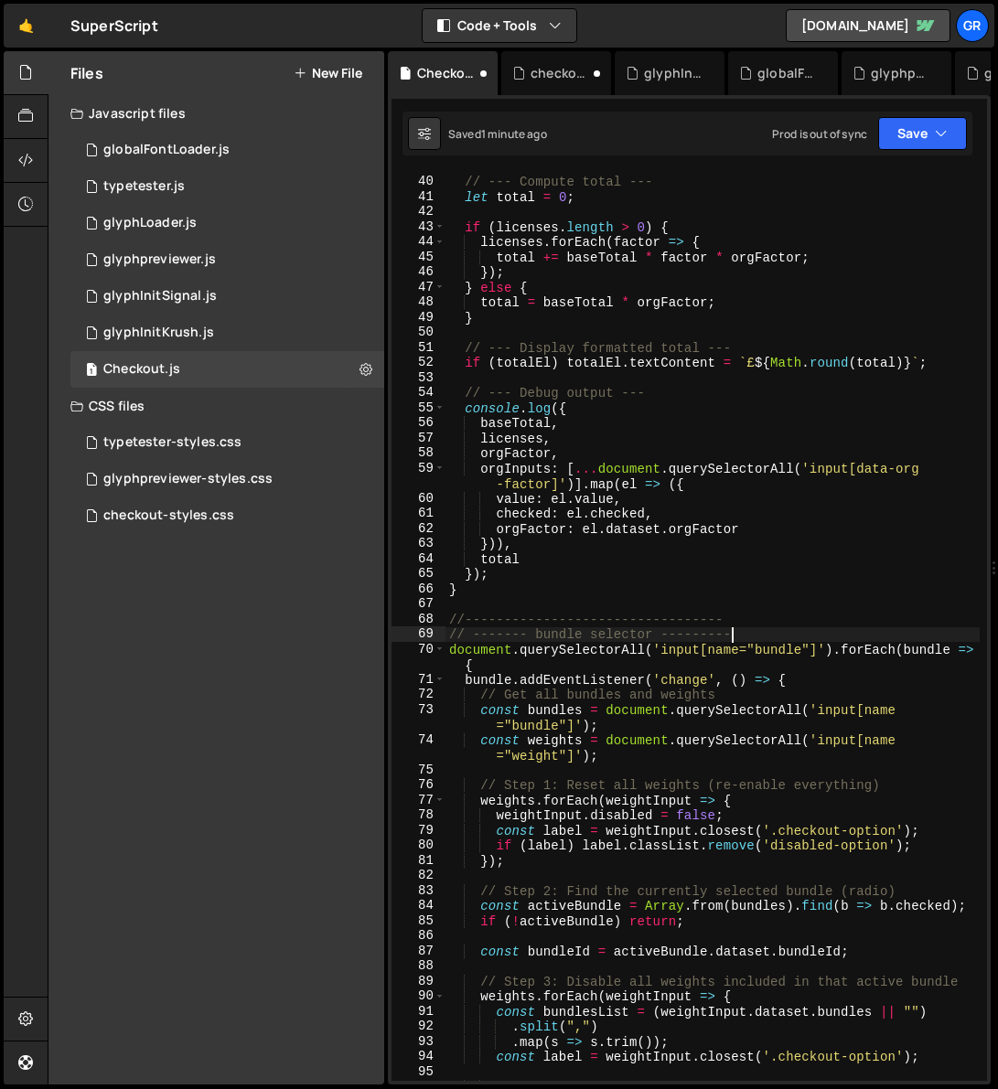
scroll to position [662, 0]
type textarea "//--------"
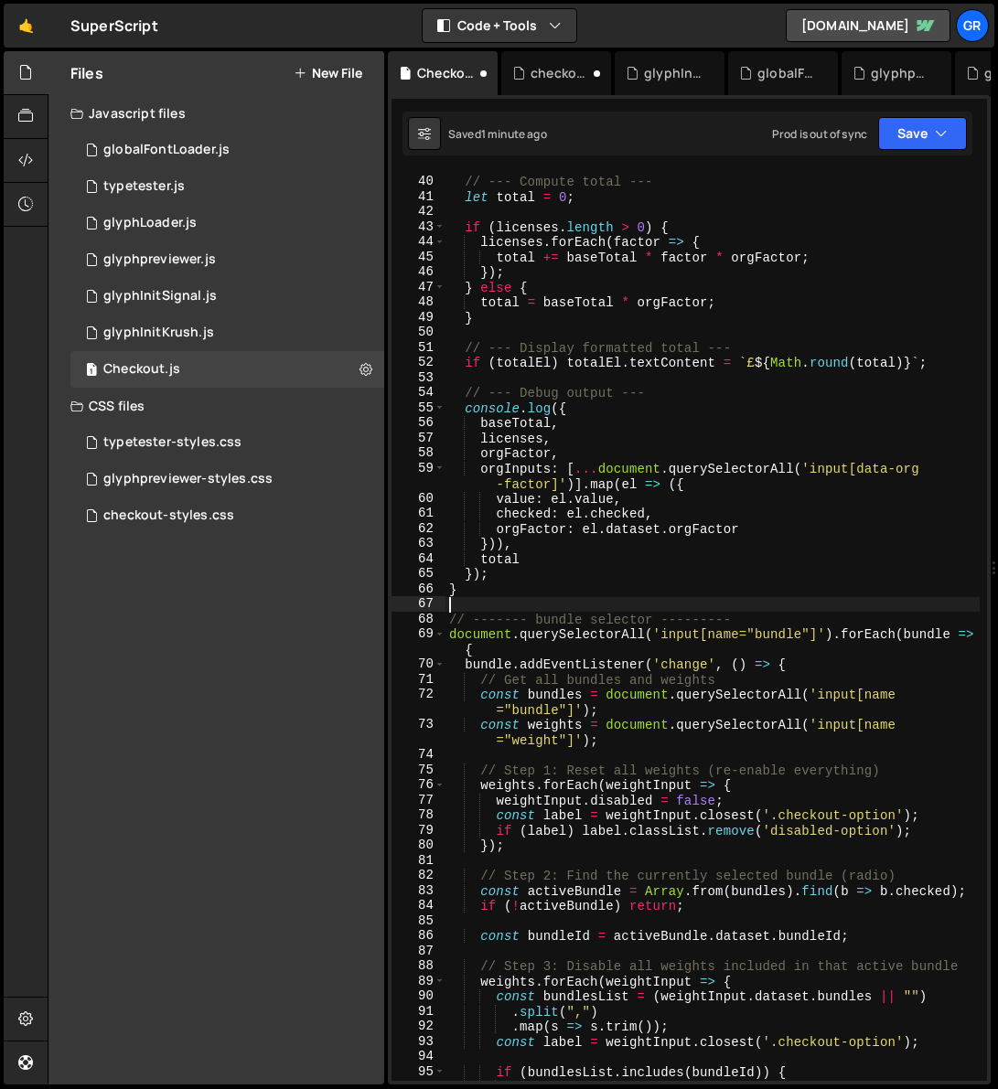
scroll to position [0, 0]
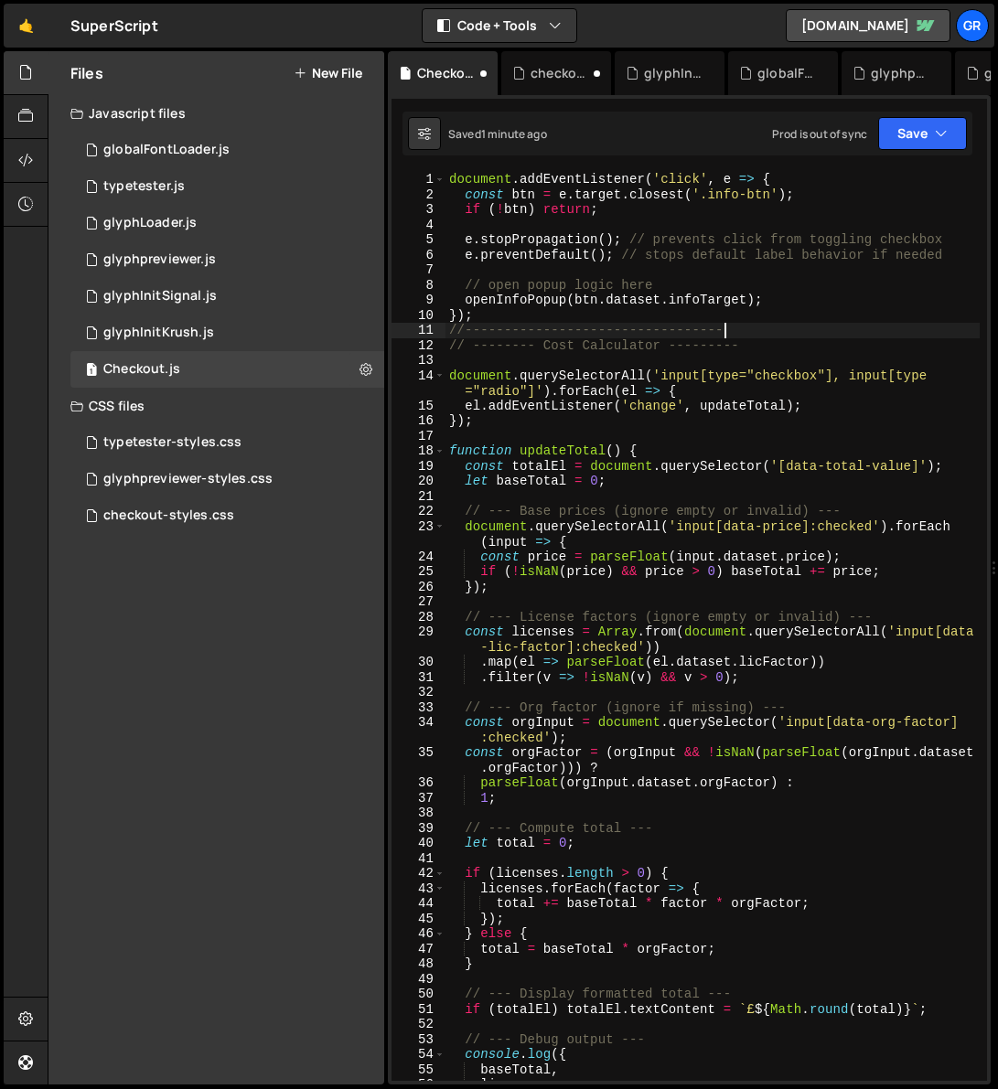
type textarea "//--------------"
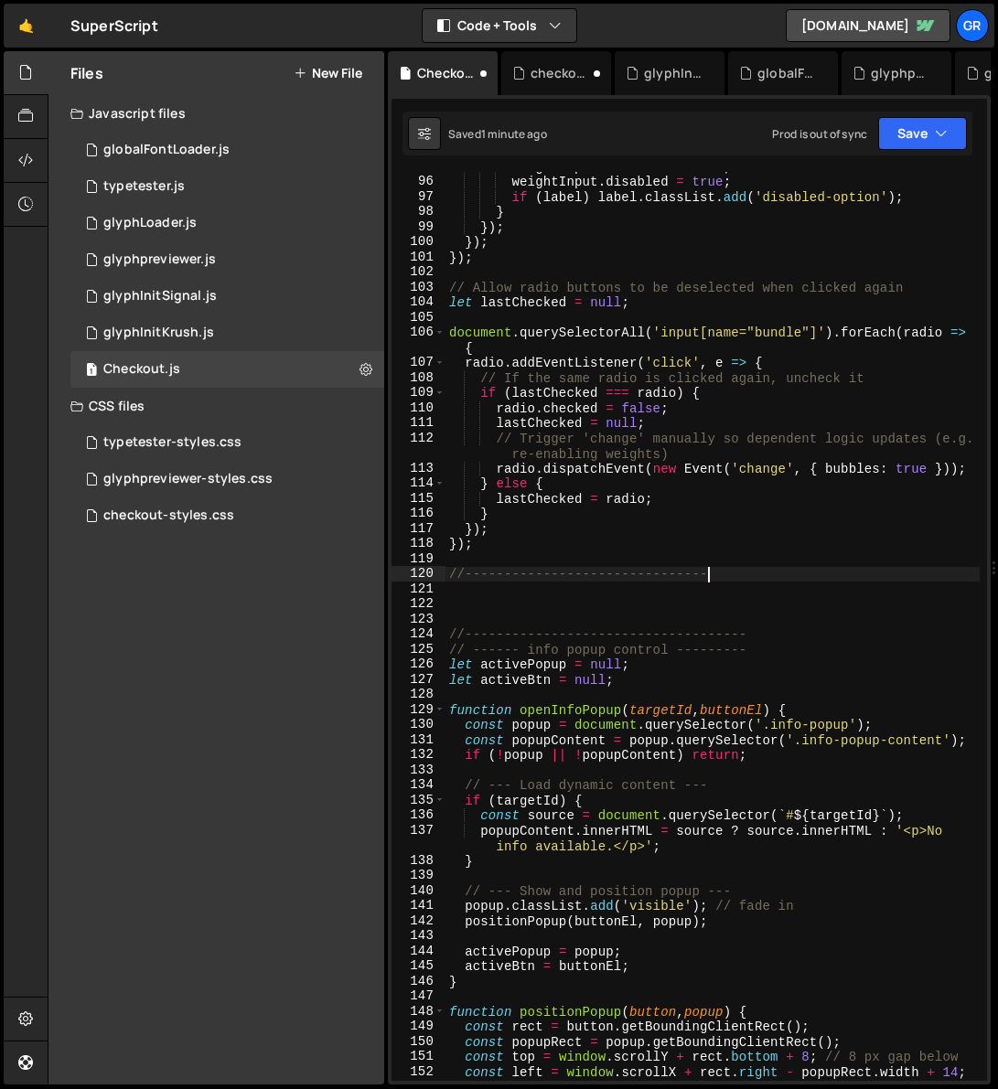
type textarea "//------"
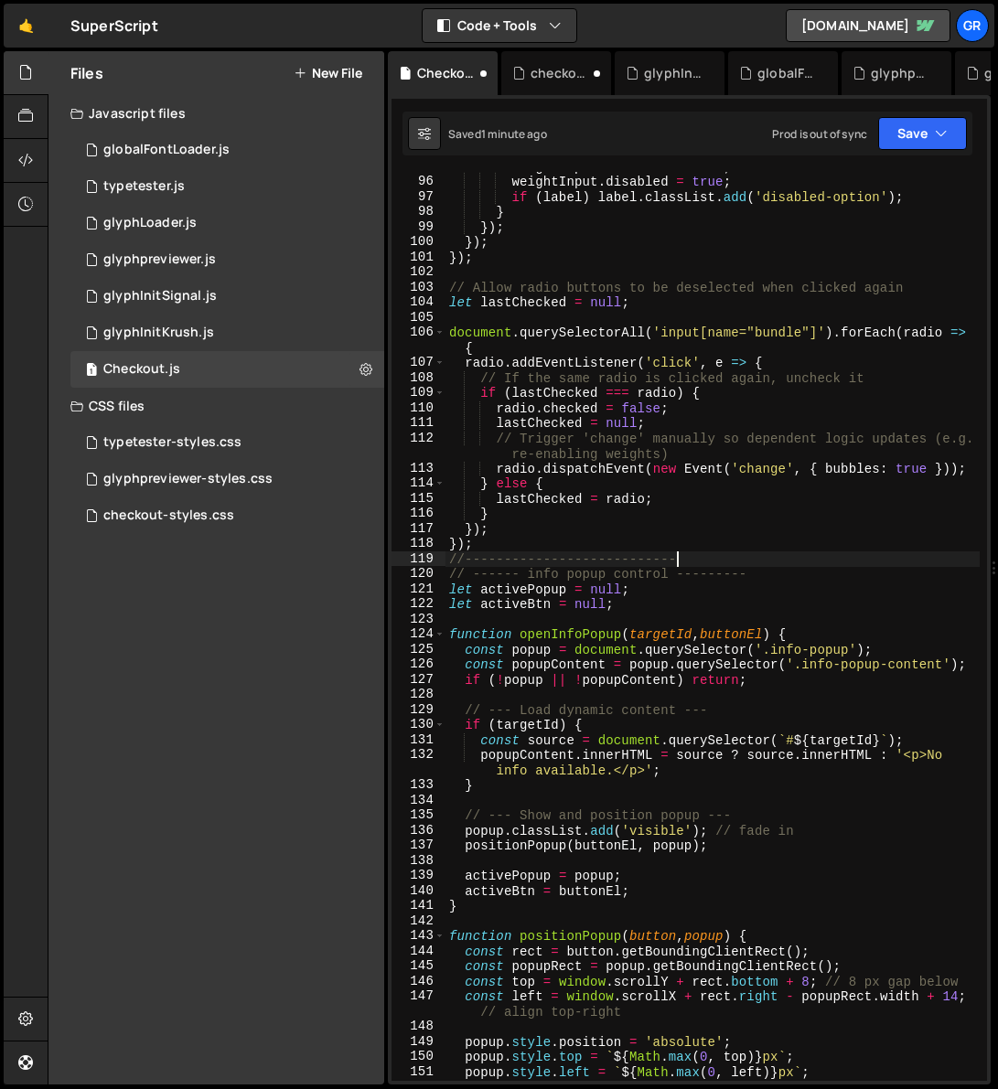
type textarea "//--"
type textarea "});"
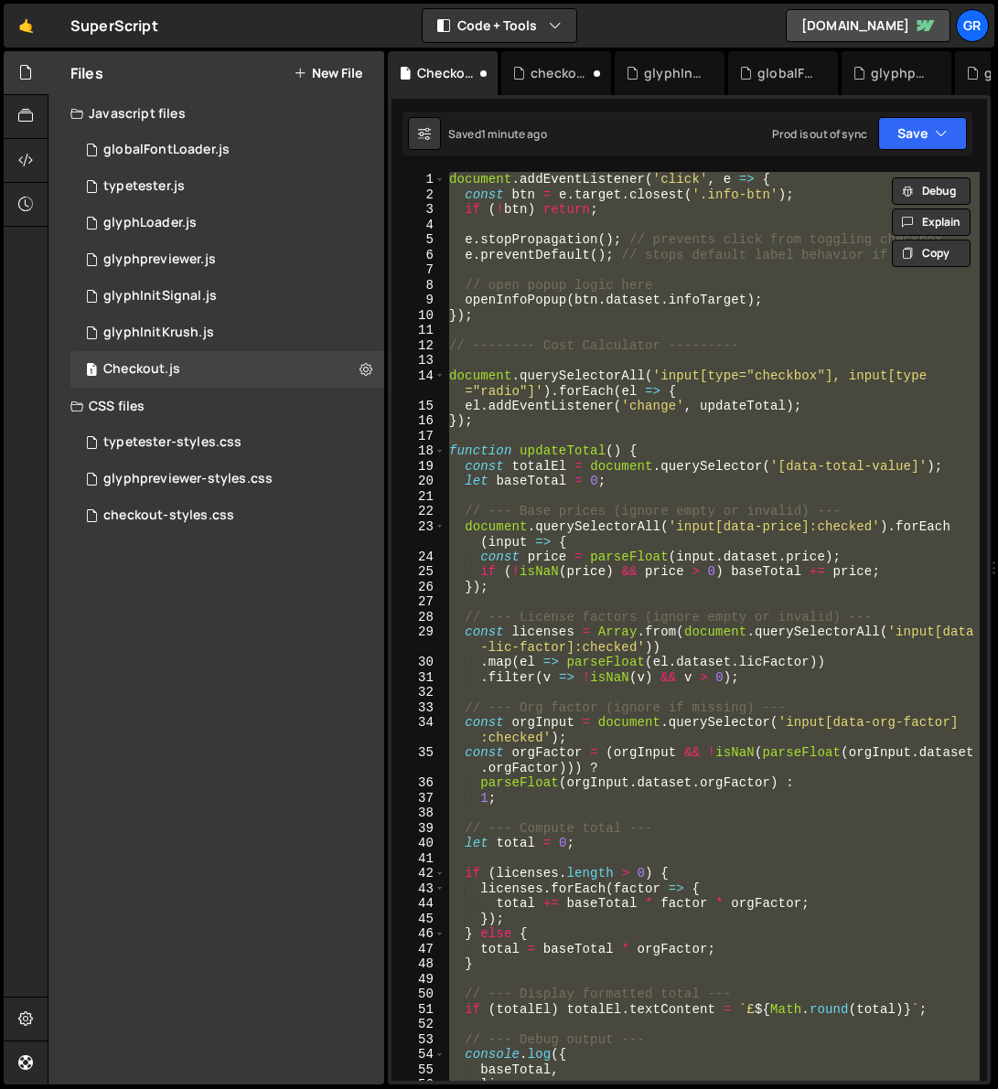
scroll to position [1521, 0]
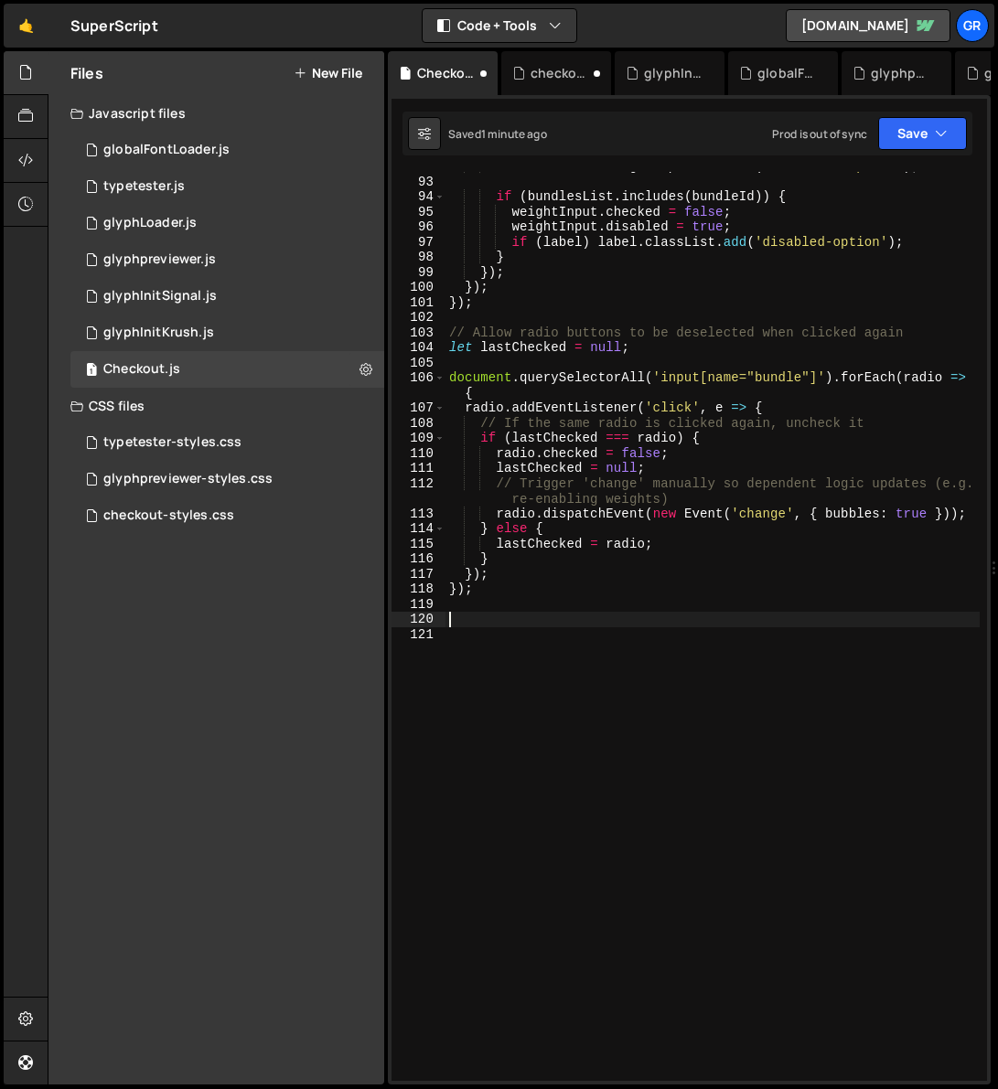
type textarea "if (activePopup && activeBtn) positionPopup(activeBtn, activePopup); });"
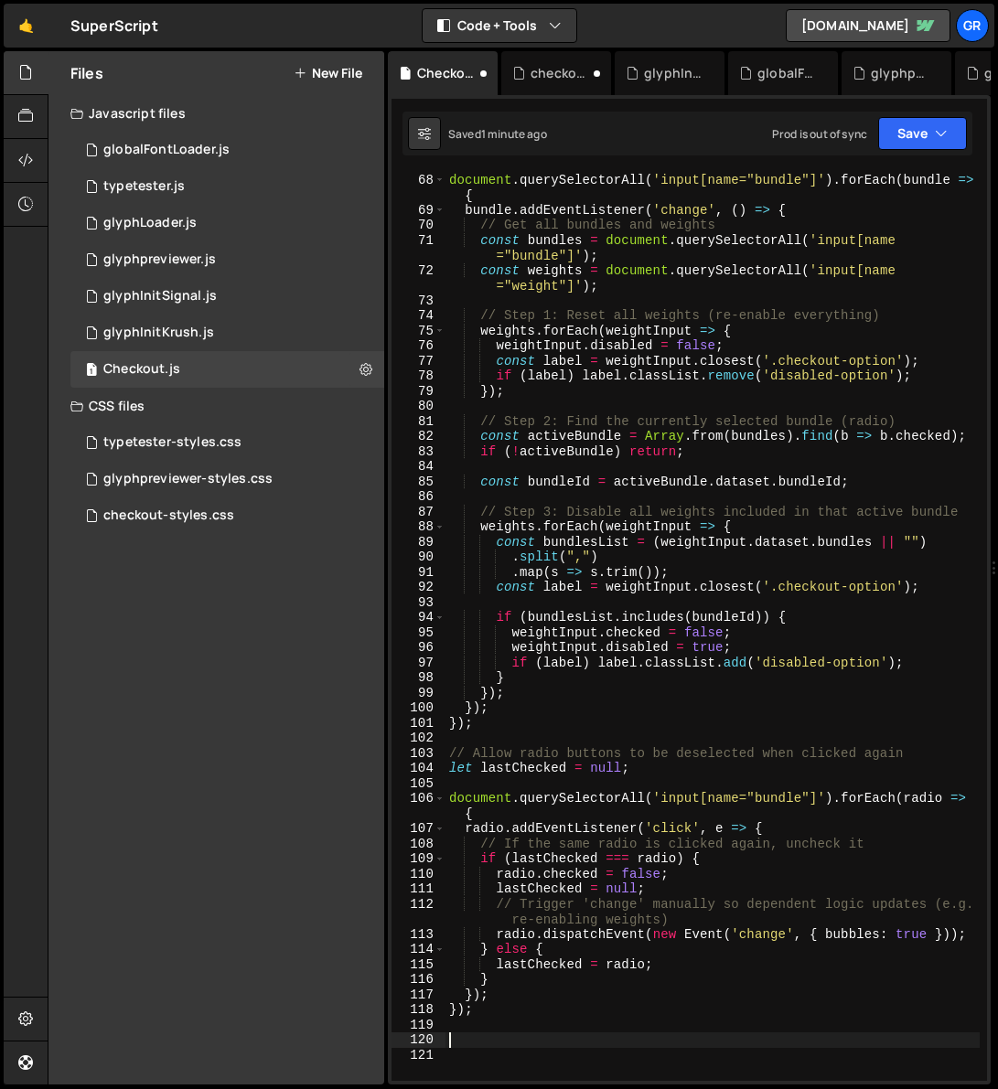
scroll to position [1076, 0]
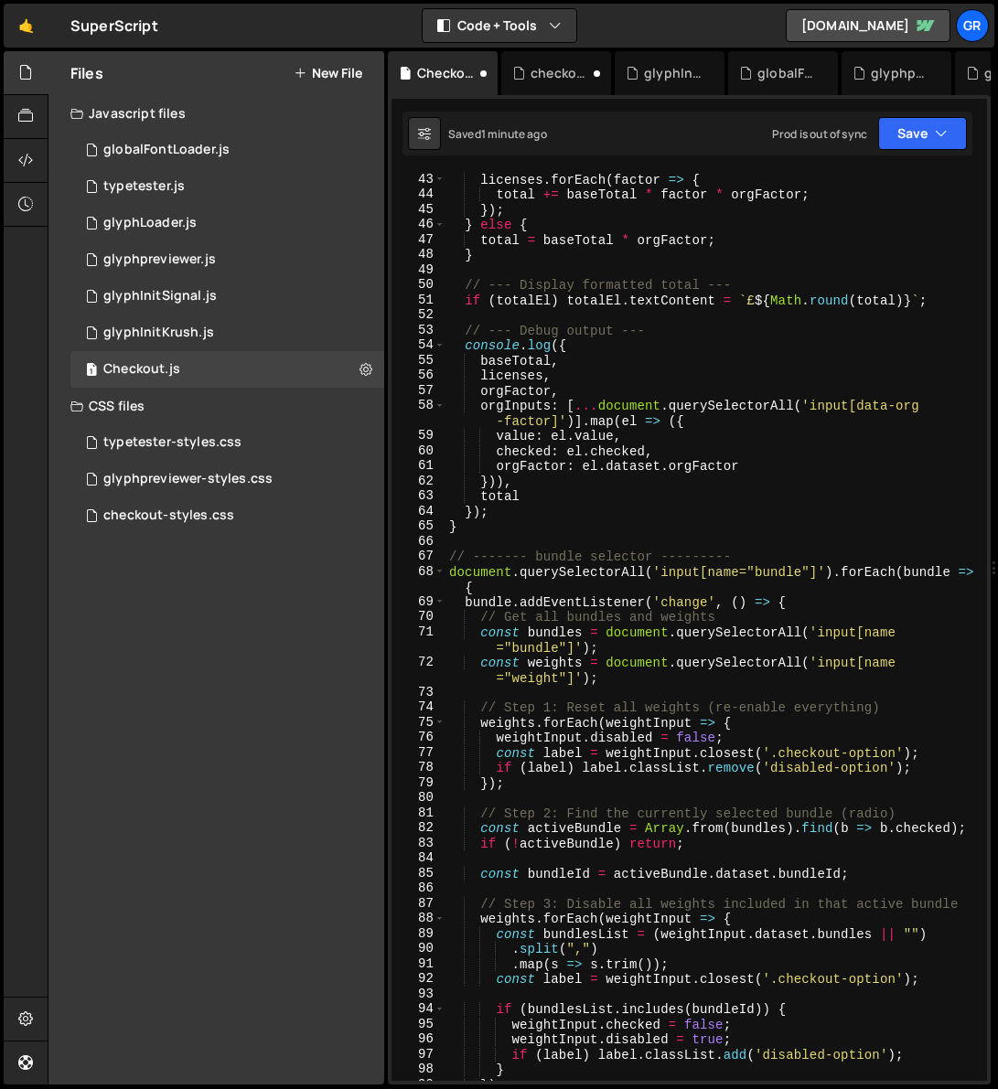
type textarea "if (activePopup && activeBtn) positionPopup(activeBtn, activePopup); });"
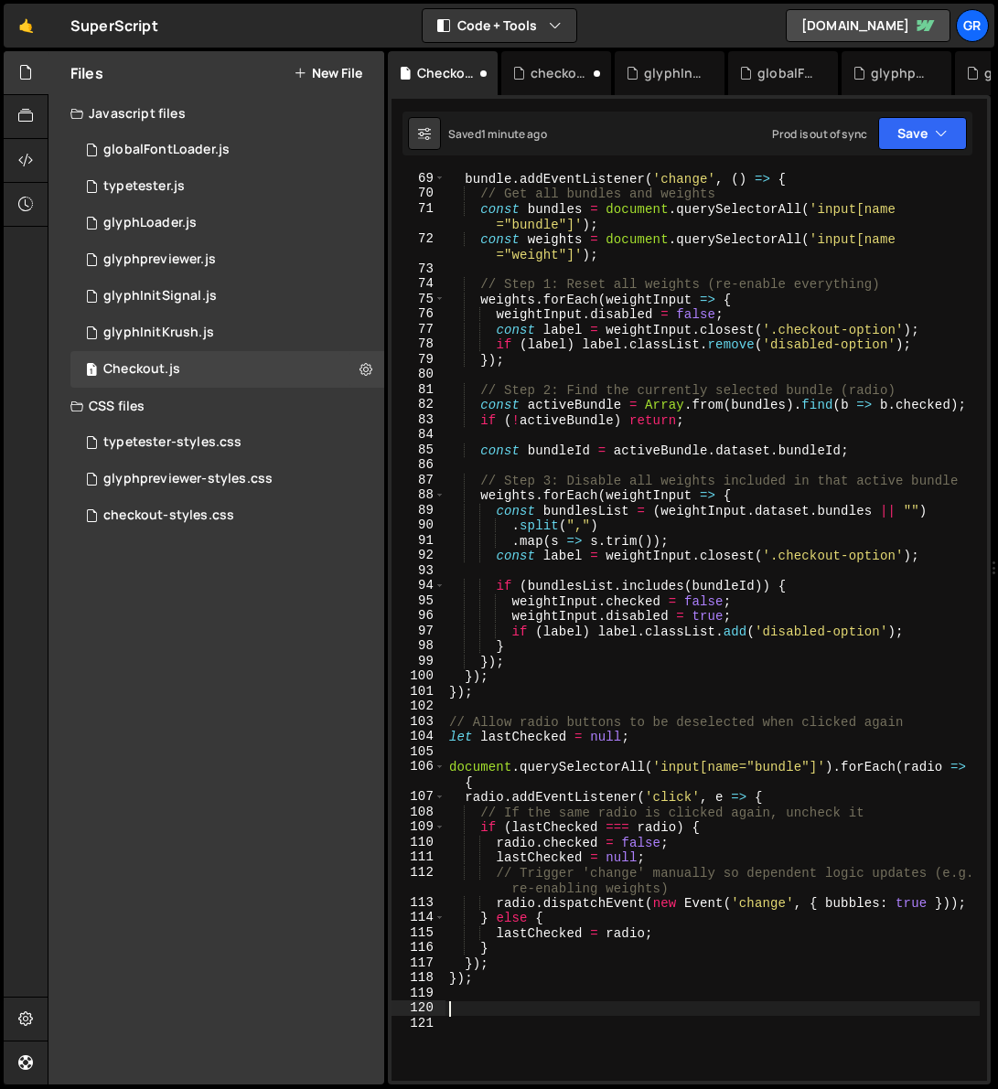
scroll to position [1126, 0]
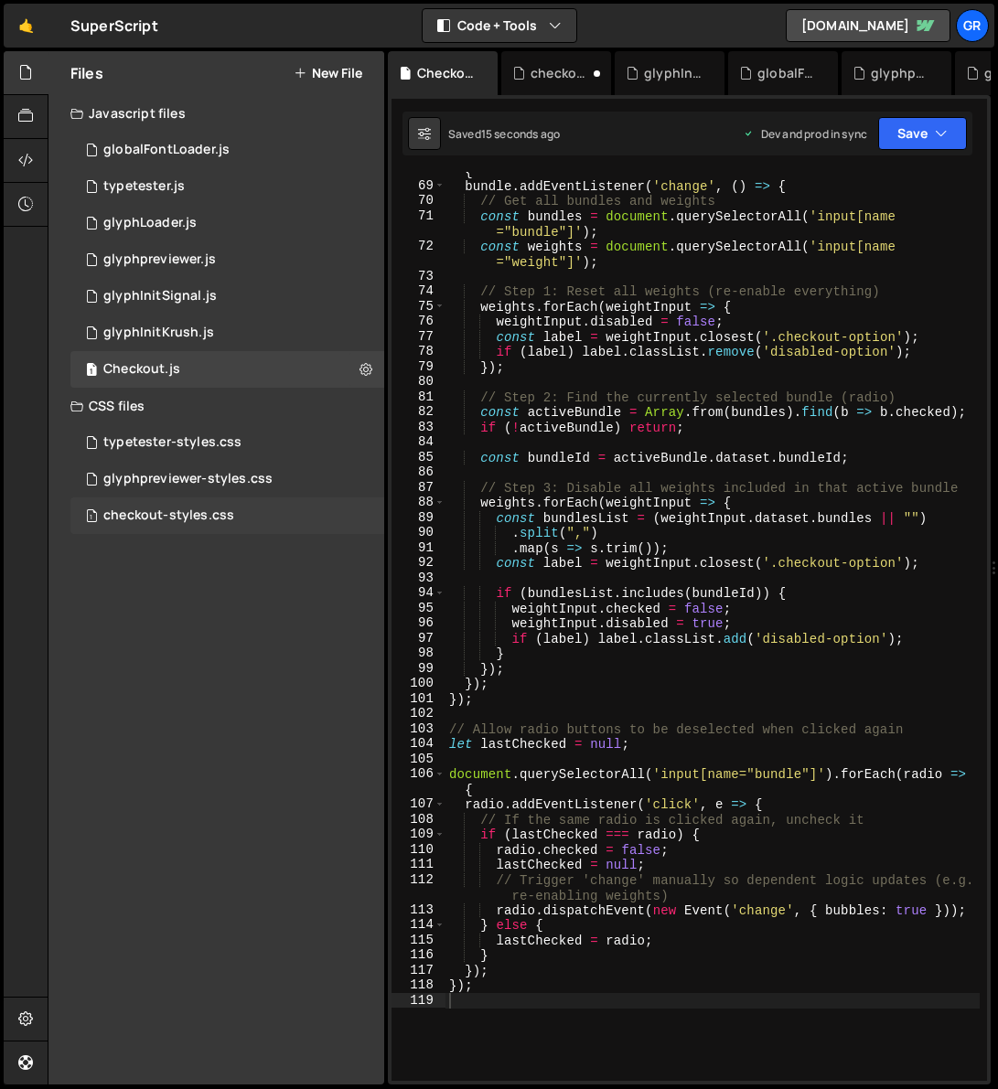
click at [250, 516] on div "1 checkout-styles.css 0" at bounding box center [227, 515] width 314 height 37
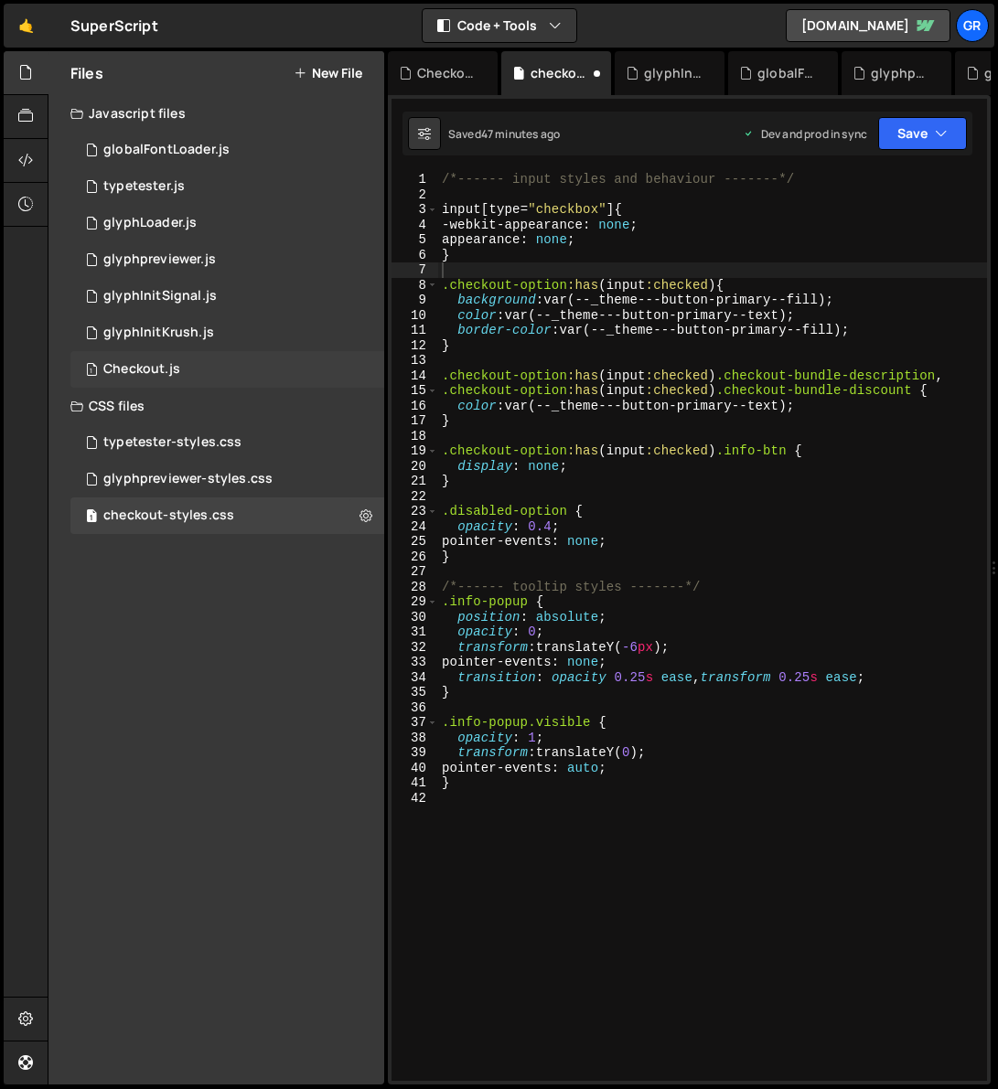
click at [160, 368] on div "Checkout.js" at bounding box center [141, 369] width 77 height 16
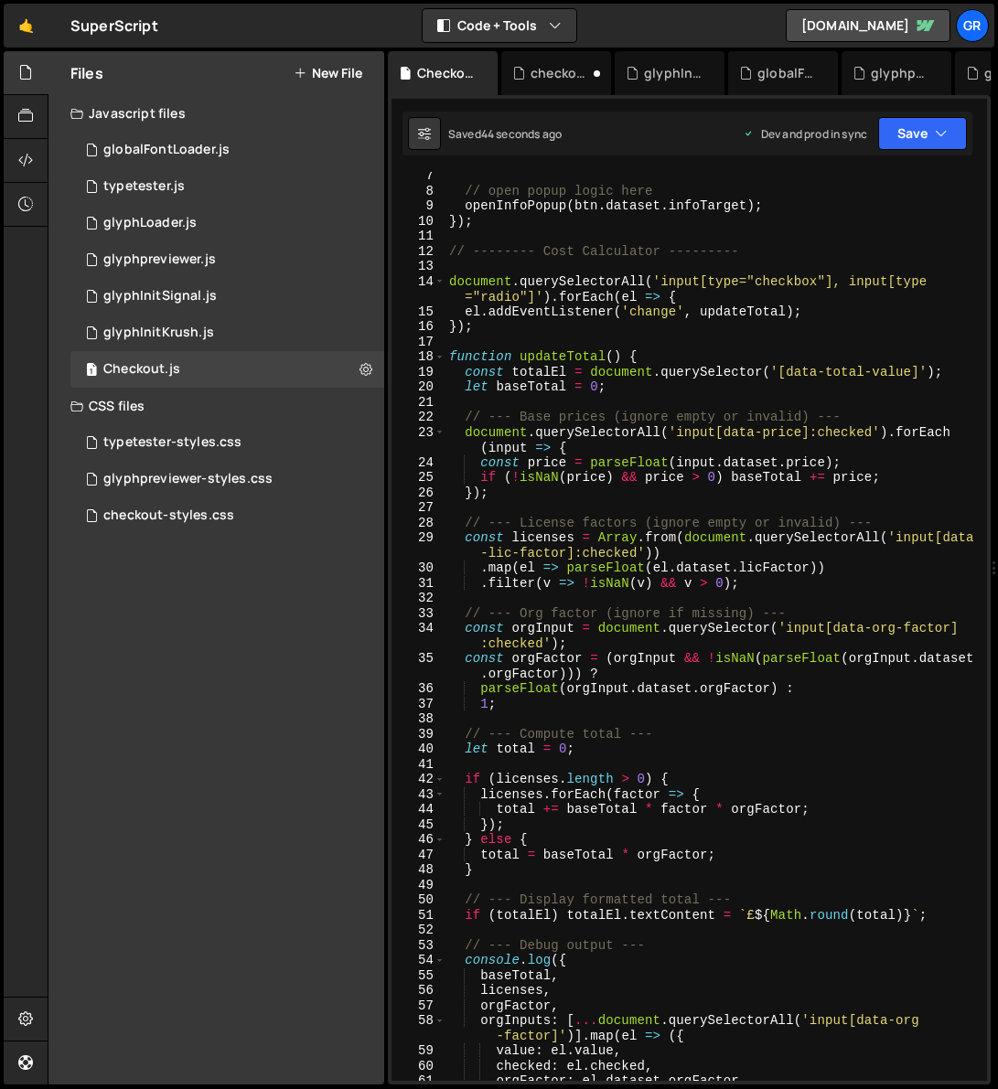
scroll to position [0, 0]
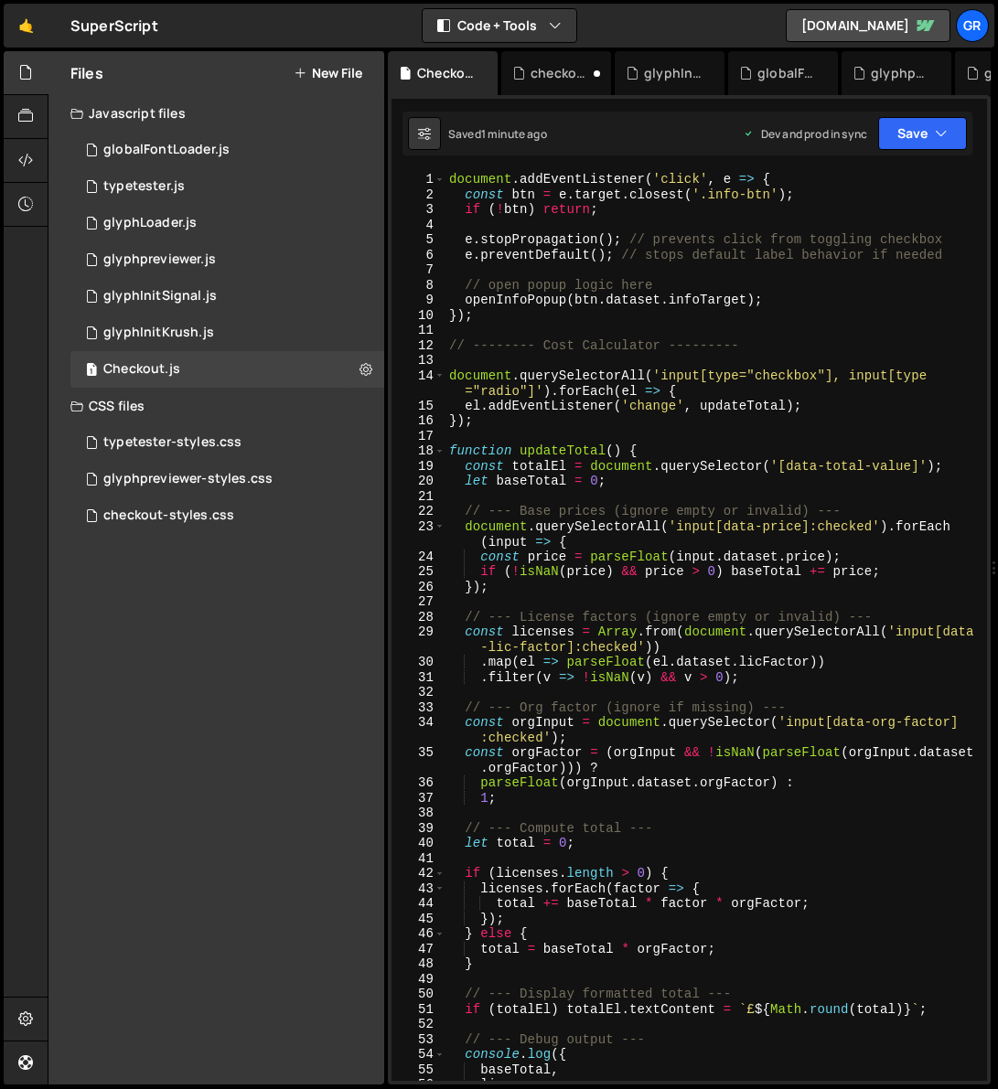
click at [665, 333] on div "document . addEventListener ( 'click' , e => { const btn = e . target . closest…" at bounding box center [712, 641] width 534 height 939
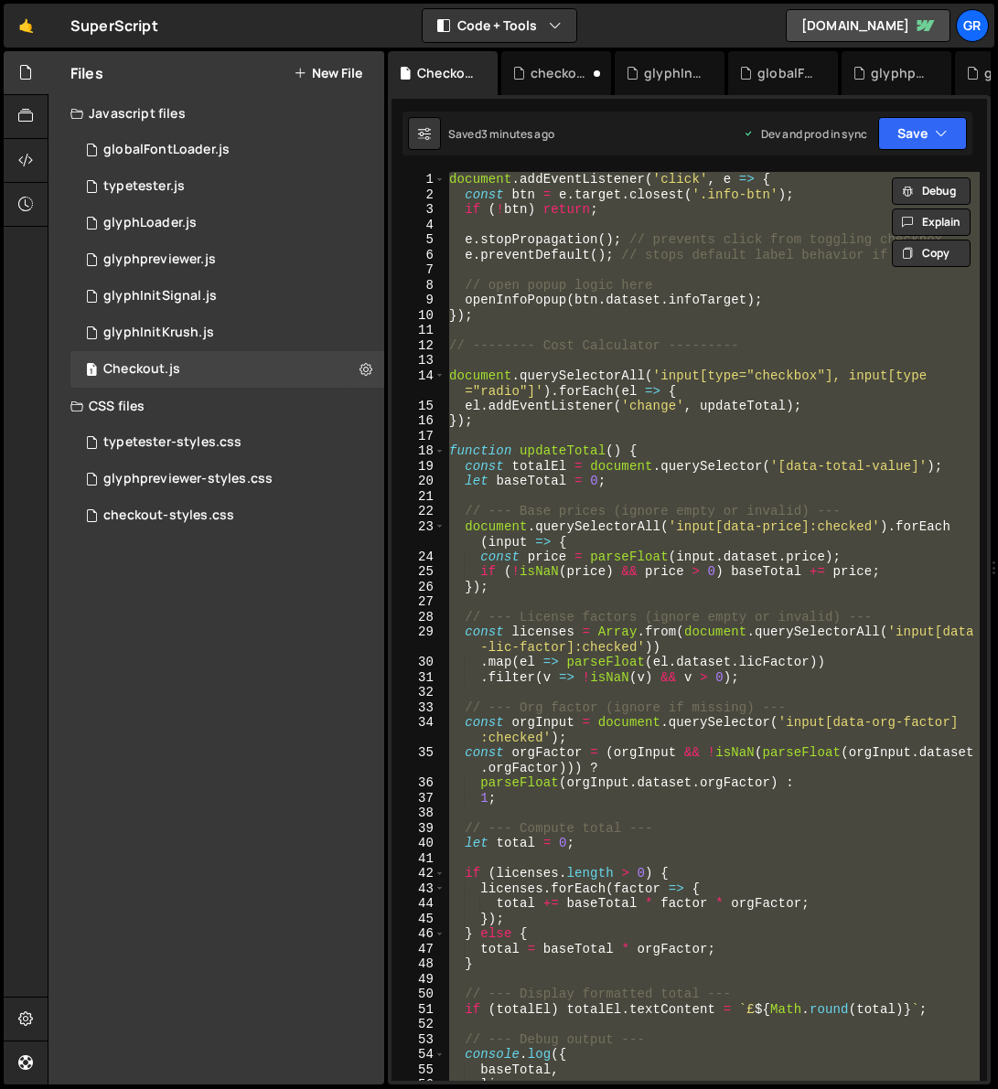
click at [836, 708] on div "document . addEventListener ( 'click' , e => { const btn = e . target . closest…" at bounding box center [712, 626] width 534 height 909
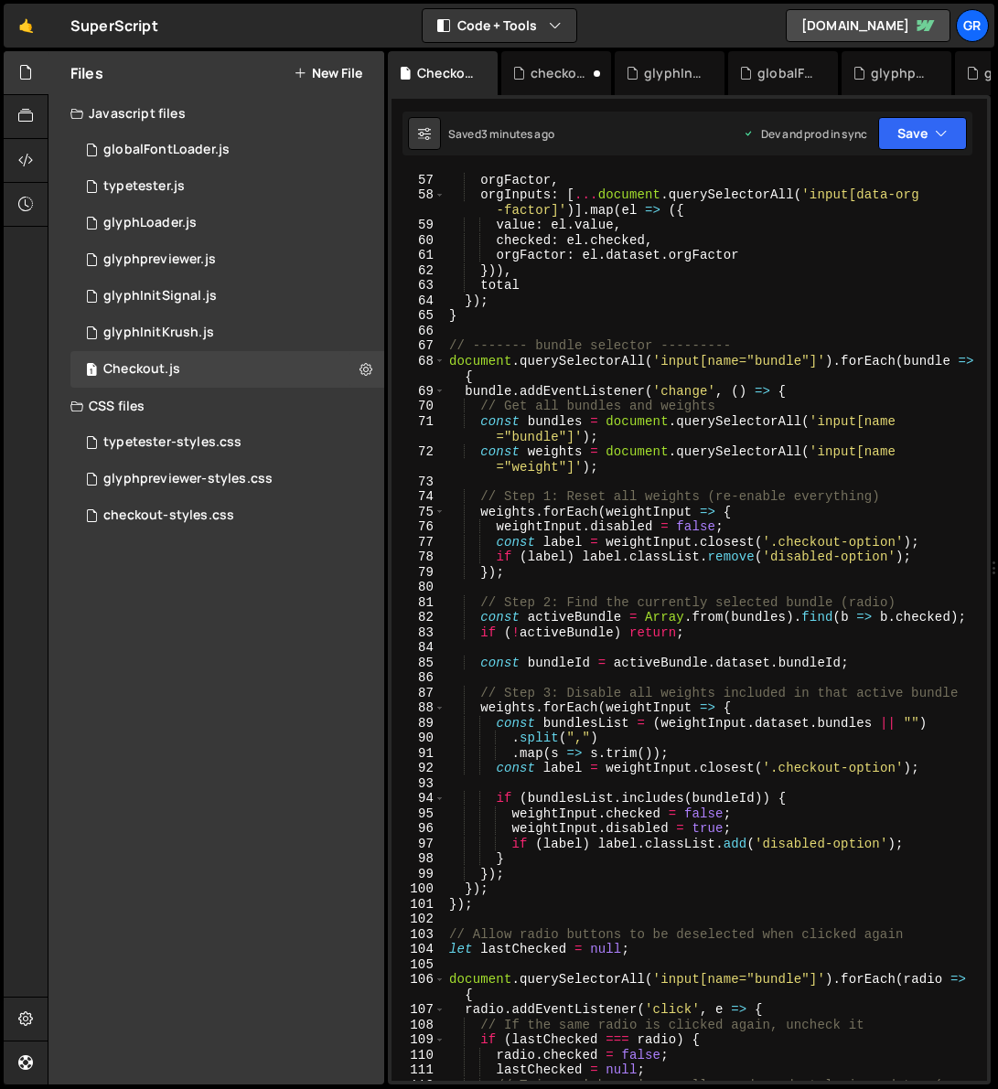
scroll to position [1500, 0]
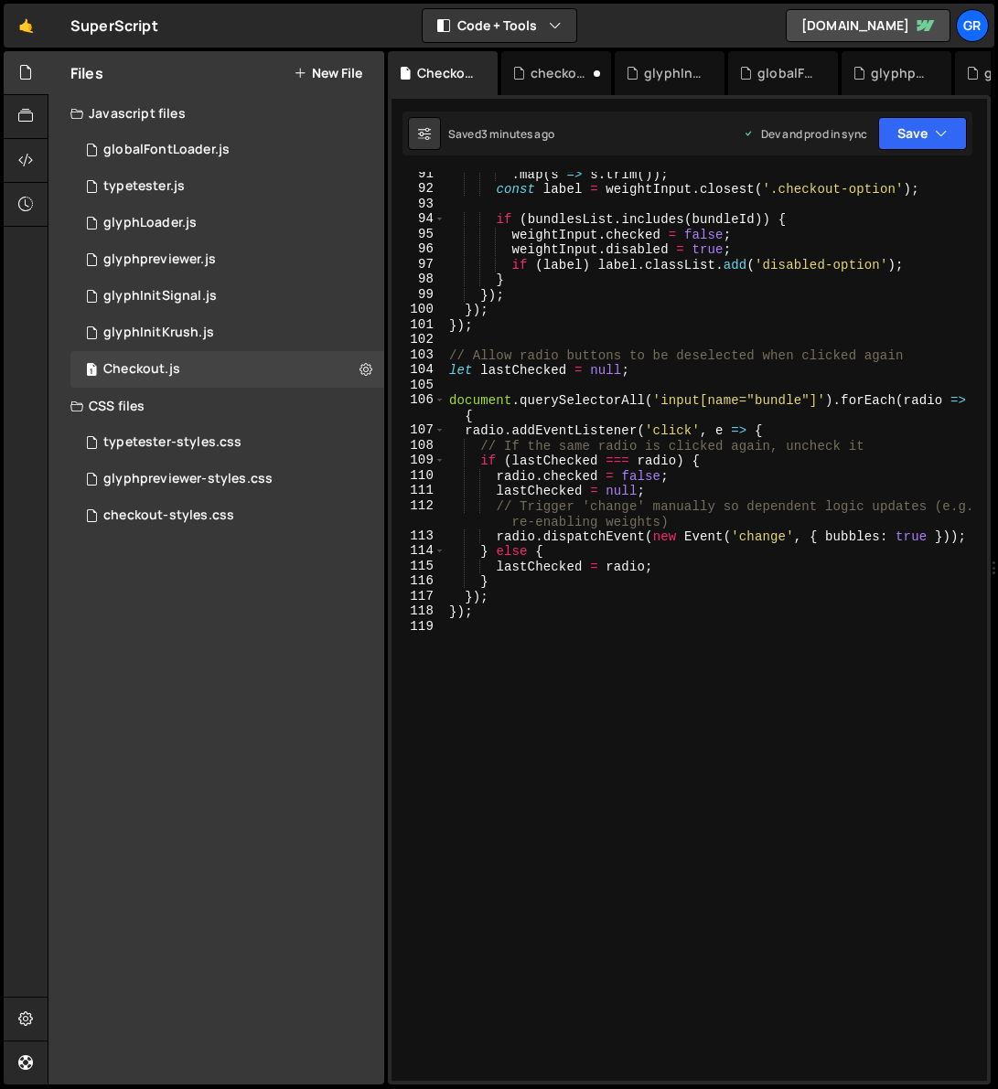
click at [494, 614] on div ". map ( s => s . trim ( )) ; const label = weightInput . closest ( '.checkout-o…" at bounding box center [712, 635] width 534 height 939
type textarea "});"
paste textarea "});"
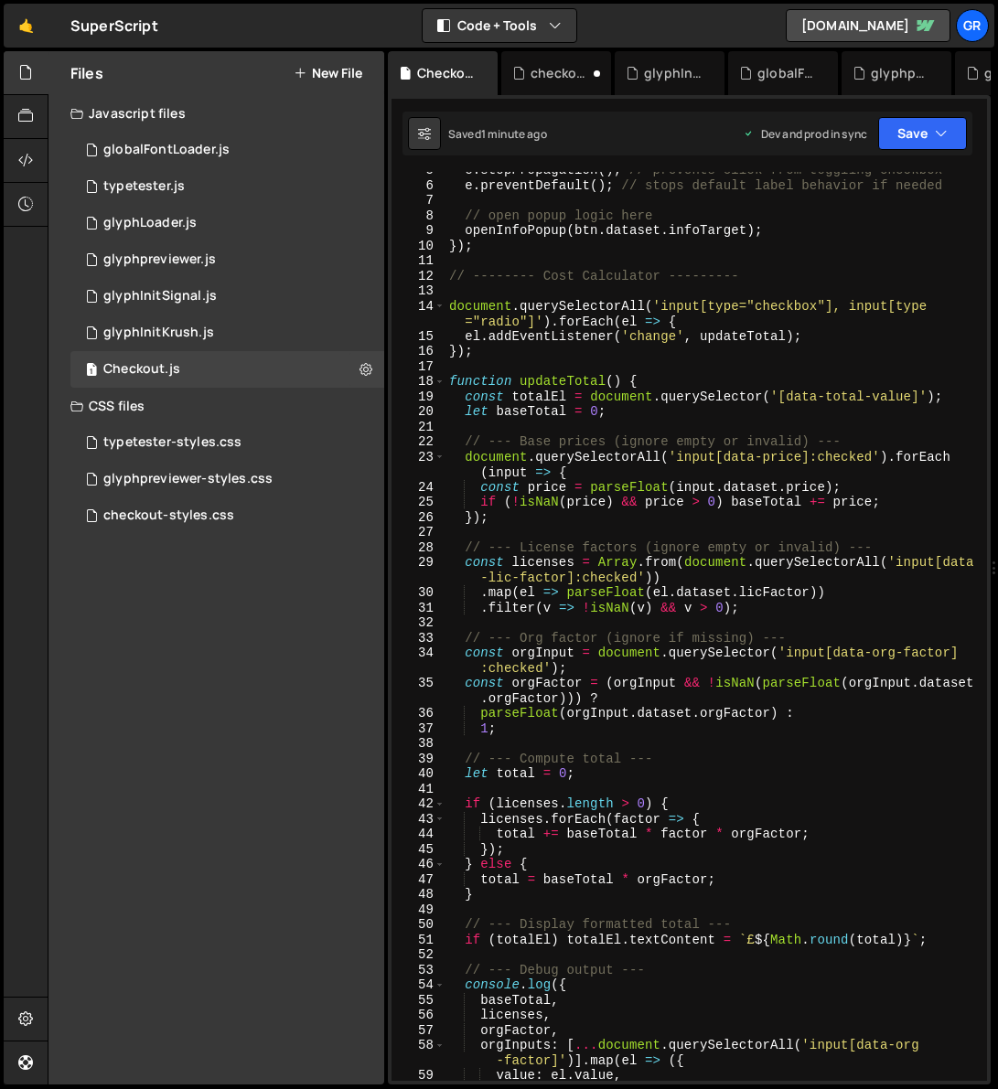
scroll to position [0, 0]
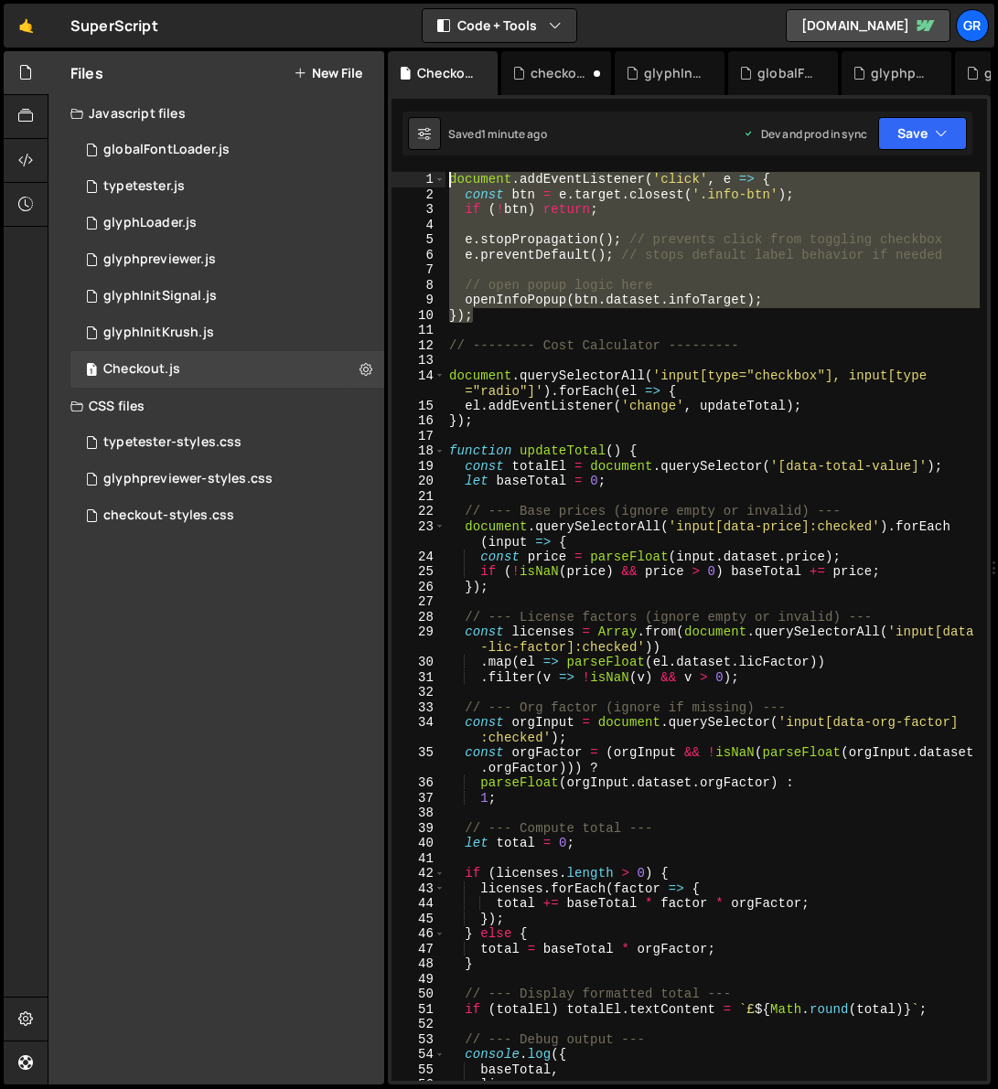
drag, startPoint x: 508, startPoint y: 315, endPoint x: 432, endPoint y: 169, distance: 164.4
click at [432, 169] on div "const BREAKPOINT = 767; // shared breakpoint 29 30 31 32 33 34 35 36 37 38 39 4…" at bounding box center [689, 589] width 603 height 989
paste textarea "}"
drag, startPoint x: 489, startPoint y: 317, endPoint x: 414, endPoint y: 150, distance: 183.4
click at [414, 150] on div "Debug Explain Copy Checkout.js checkout-styles.css glyphInitKrush.js globalFont…" at bounding box center [689, 568] width 603 height 1034
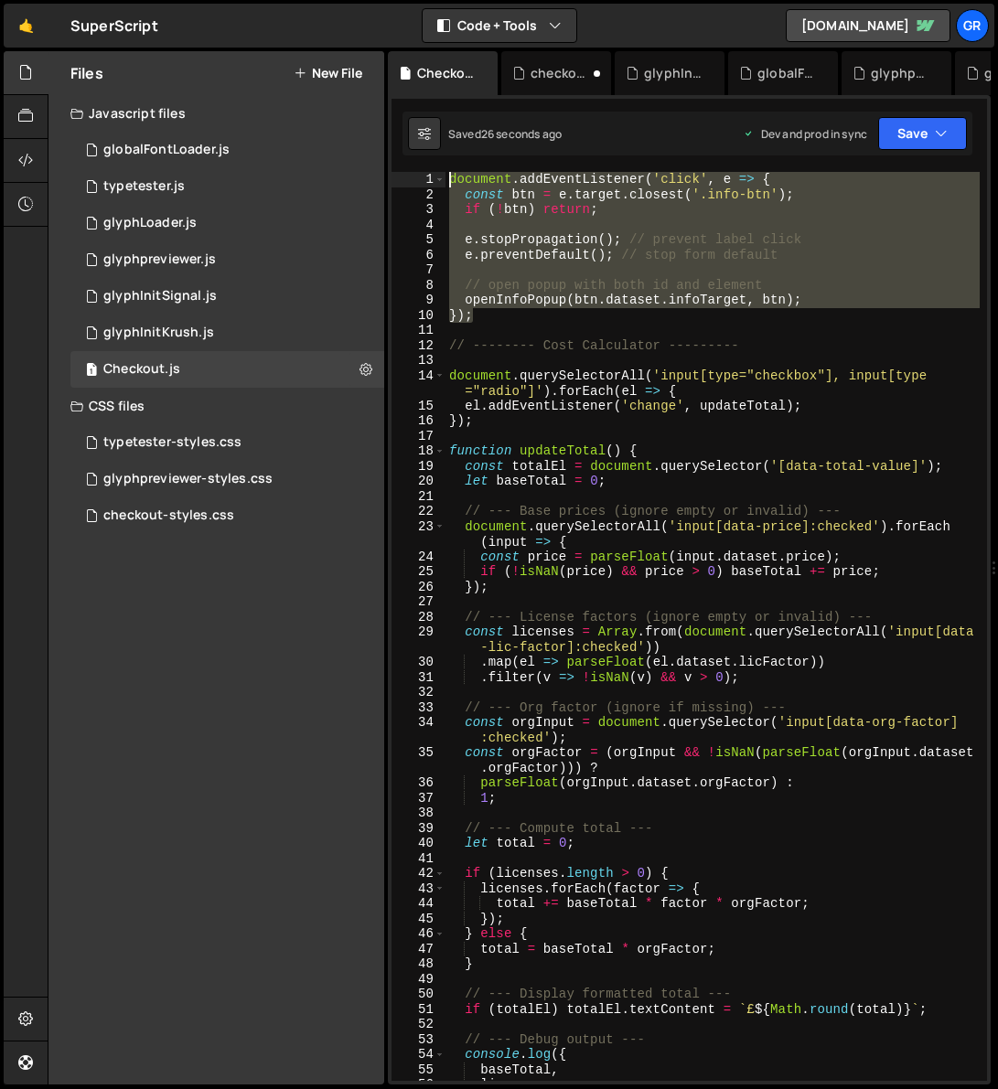
type textarea "document.addEventListener('click', e => { const btn = e.target.closest('.info-b…"
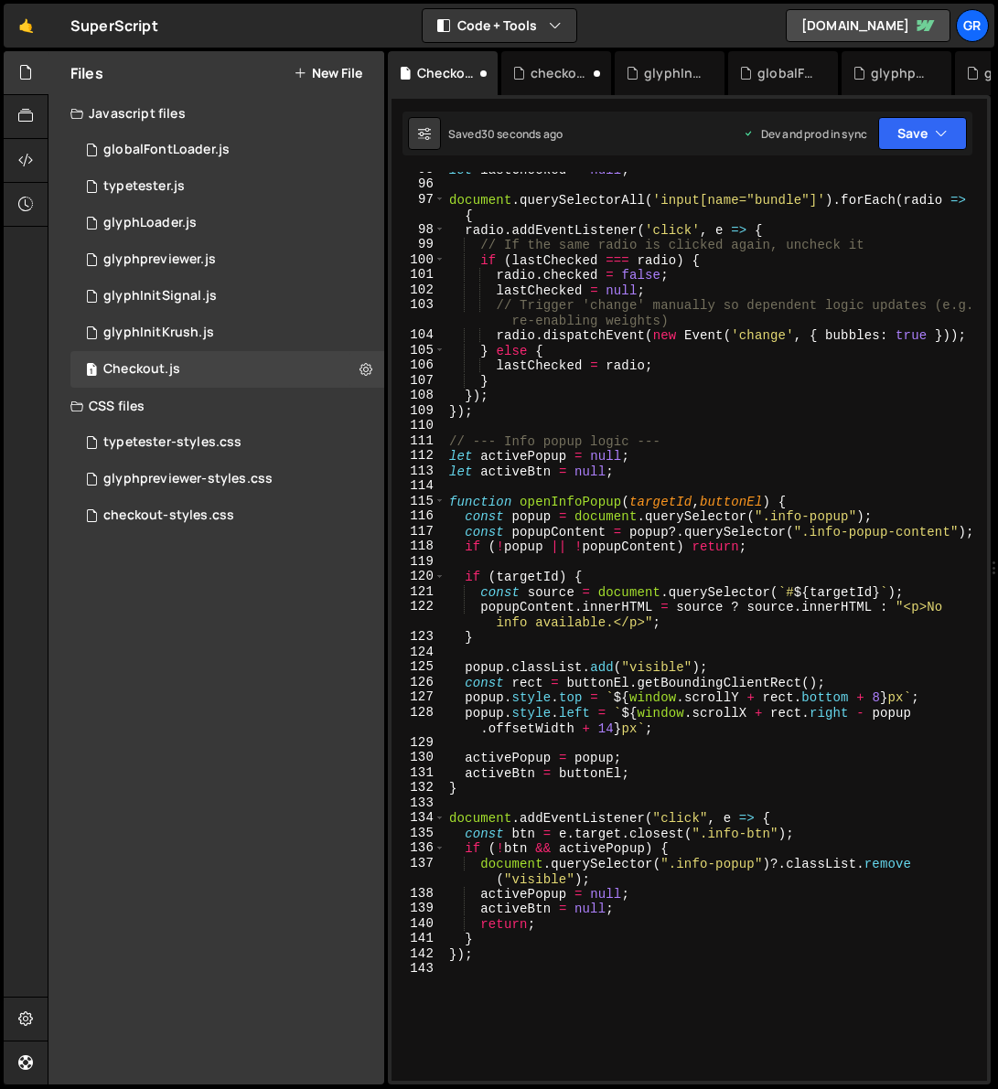
scroll to position [1577, 0]
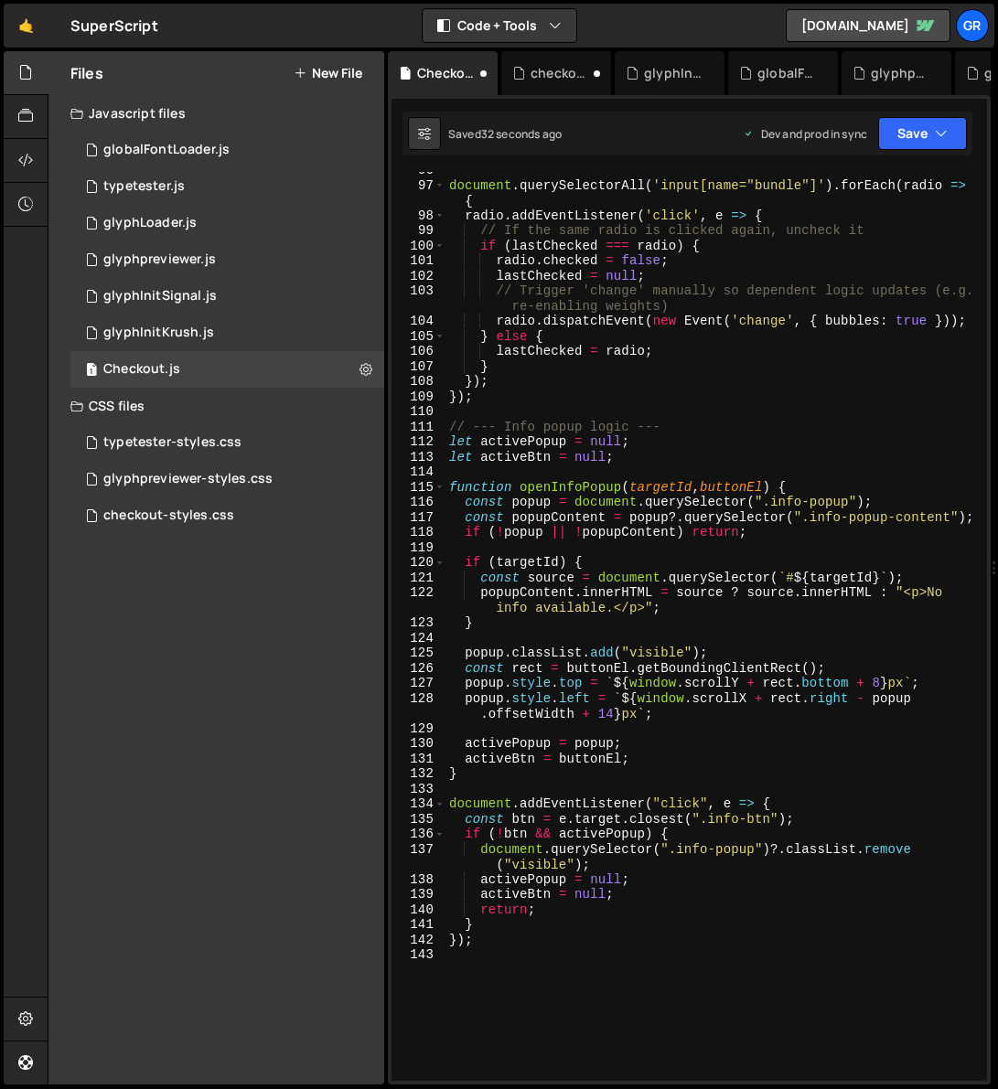
click at [680, 422] on div "document . querySelectorAll ( 'input[name="bundle"]' ) . forEach ( radio => { r…" at bounding box center [712, 632] width 534 height 939
type textarea "// --- Info popup logic ---"
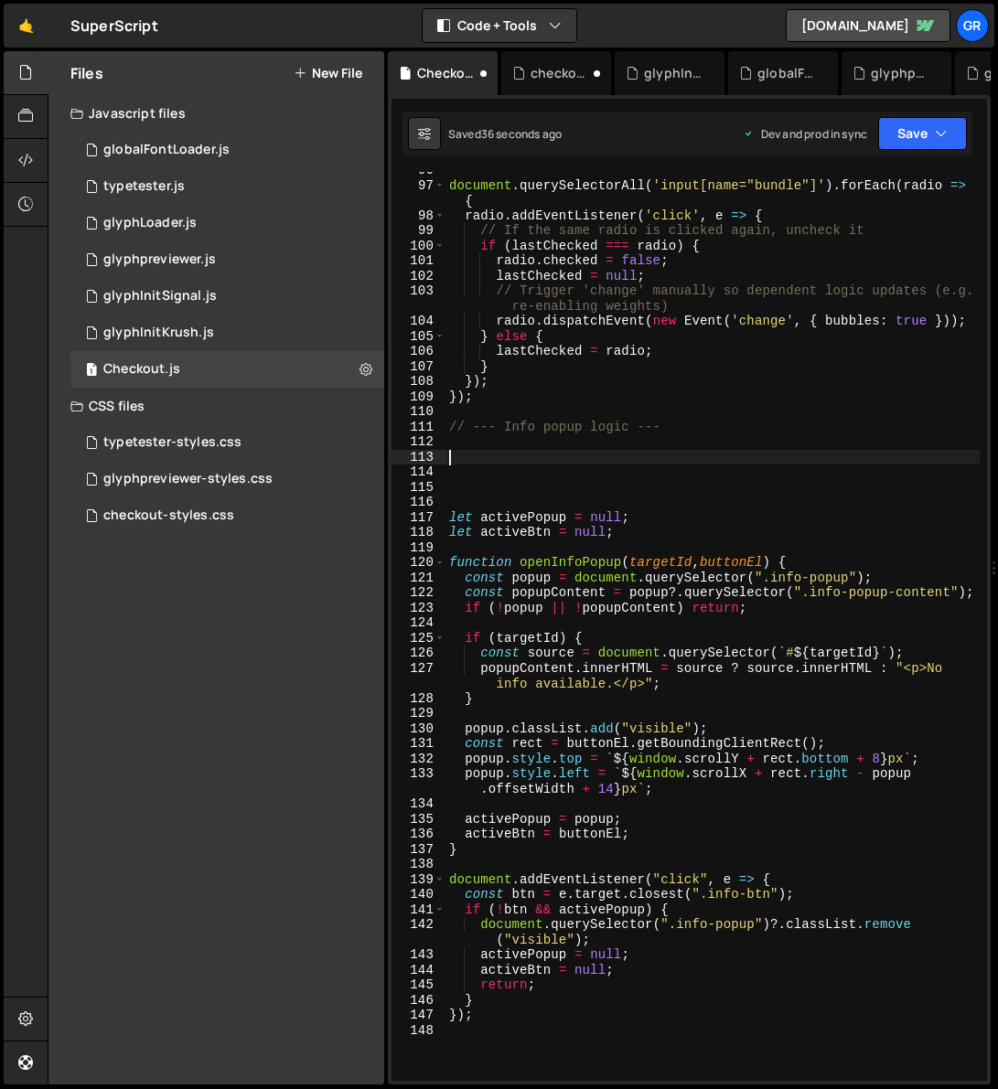
paste textarea "});"
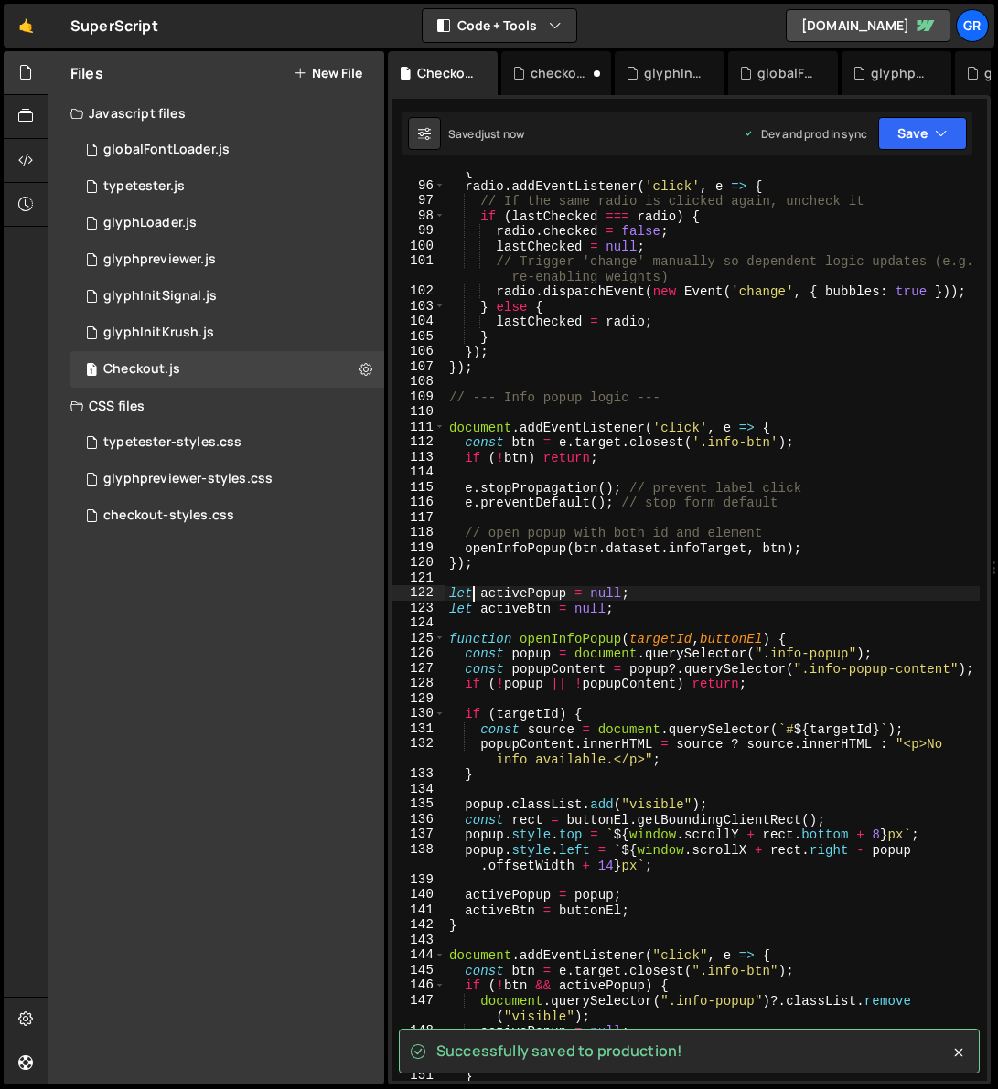
type textarea "let activePopup = null;"
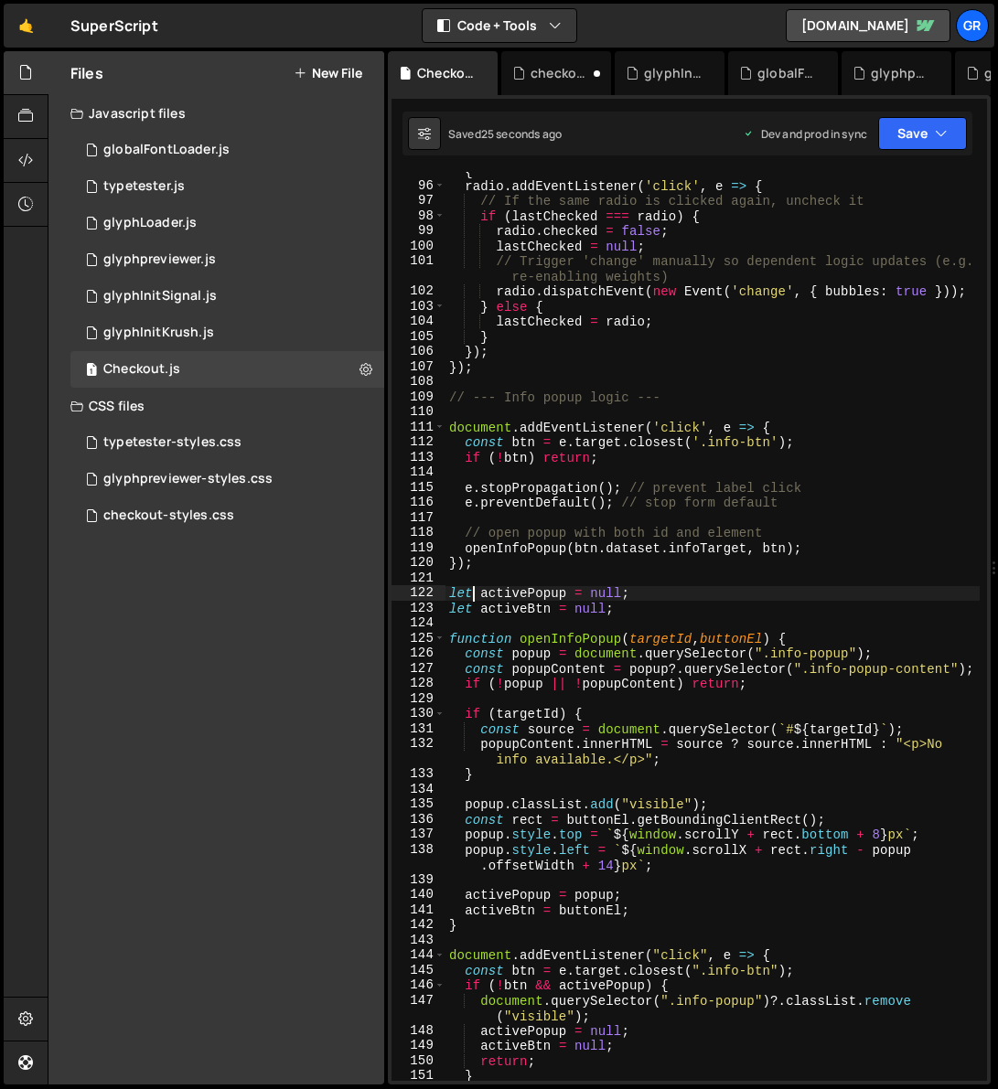
click at [452, 383] on div "document . querySelectorAll ( 'input[name="bundle"]' ) . forEach ( radio => { r…" at bounding box center [712, 625] width 534 height 955
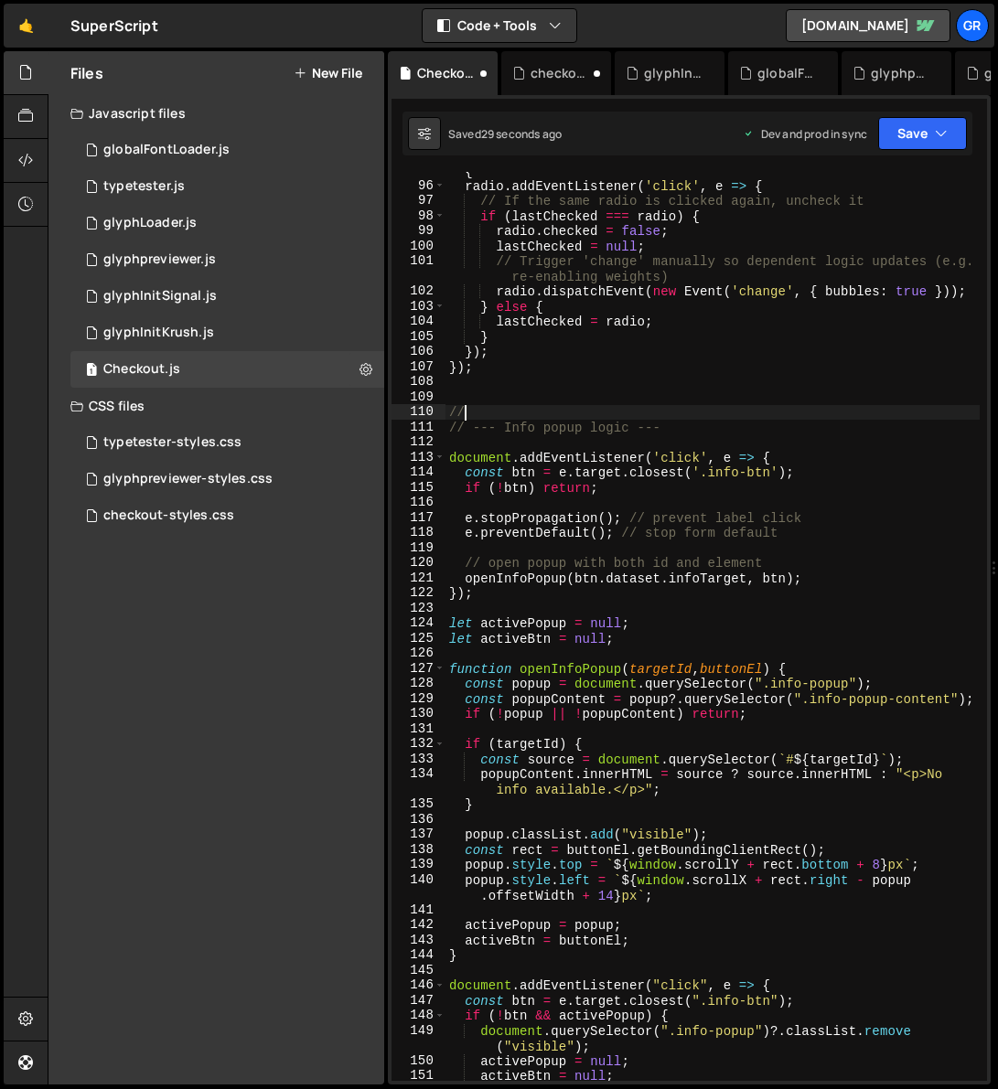
scroll to position [0, 0]
type textarea "//-------------------------"
drag, startPoint x: 677, startPoint y: 410, endPoint x: 446, endPoint y: 414, distance: 230.5
click at [446, 414] on div "document . querySelectorAll ( 'input[name="bundle"]' ) . forEach ( radio => { r…" at bounding box center [712, 625] width 534 height 955
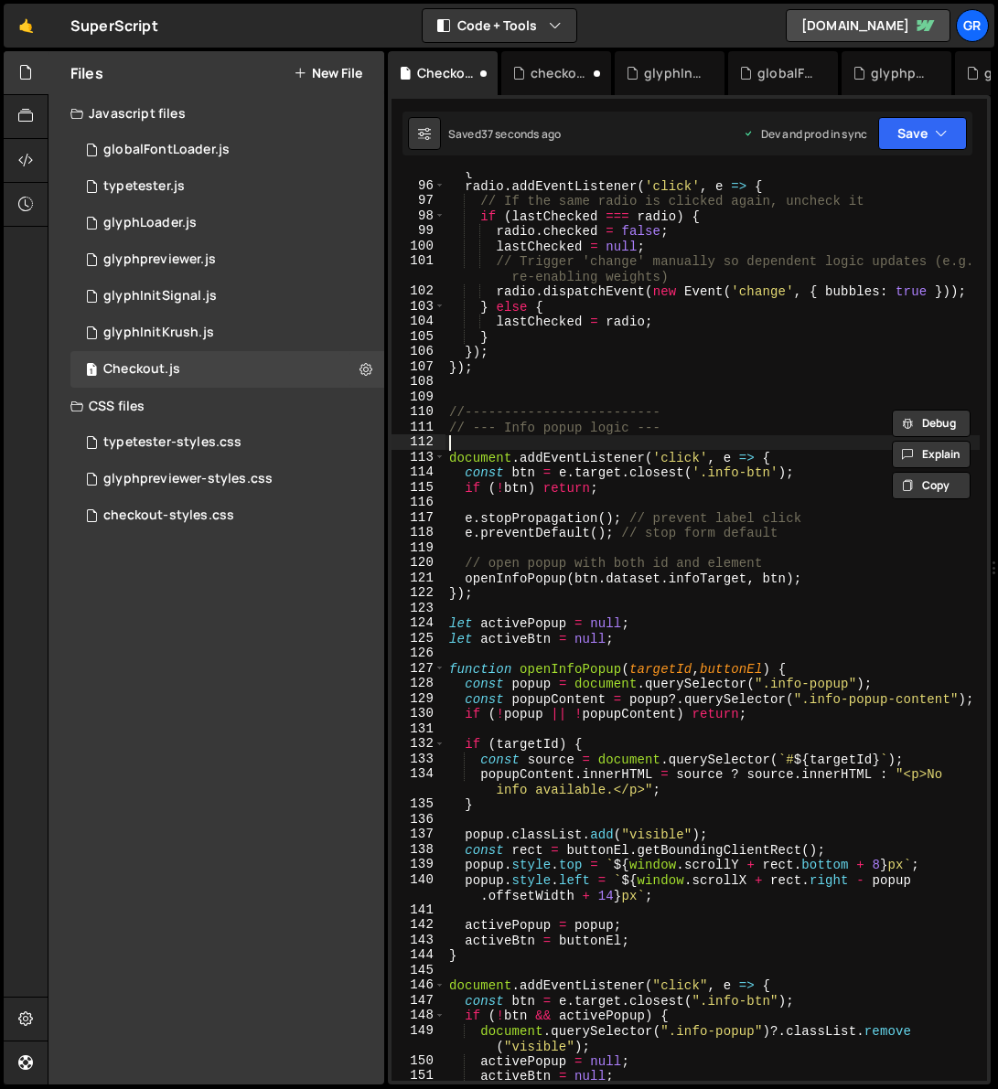
click at [461, 445] on div "document . querySelectorAll ( 'input[name="bundle"]' ) . forEach ( radio => { r…" at bounding box center [712, 625] width 534 height 955
paste textarea "//-------------------------"
type textarea "//-------------------------"
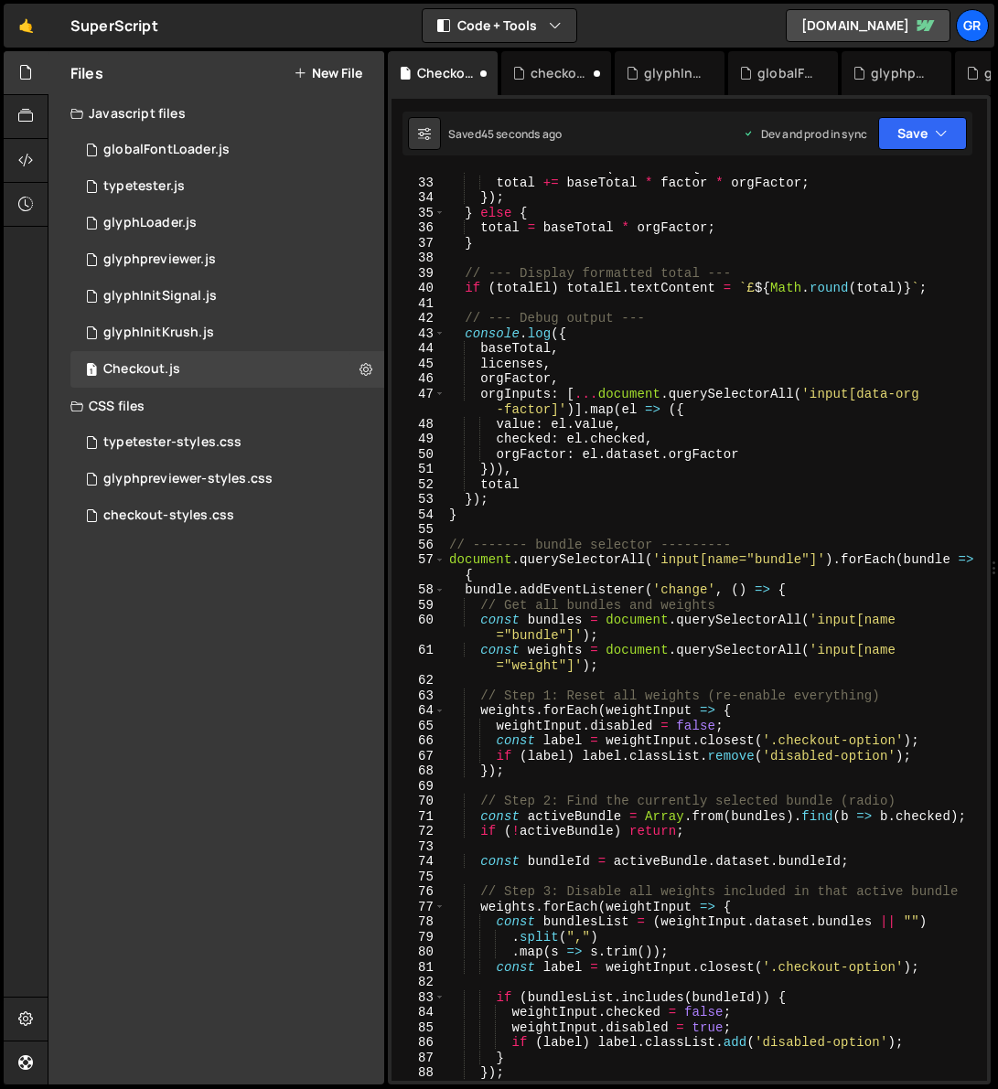
scroll to position [539, 0]
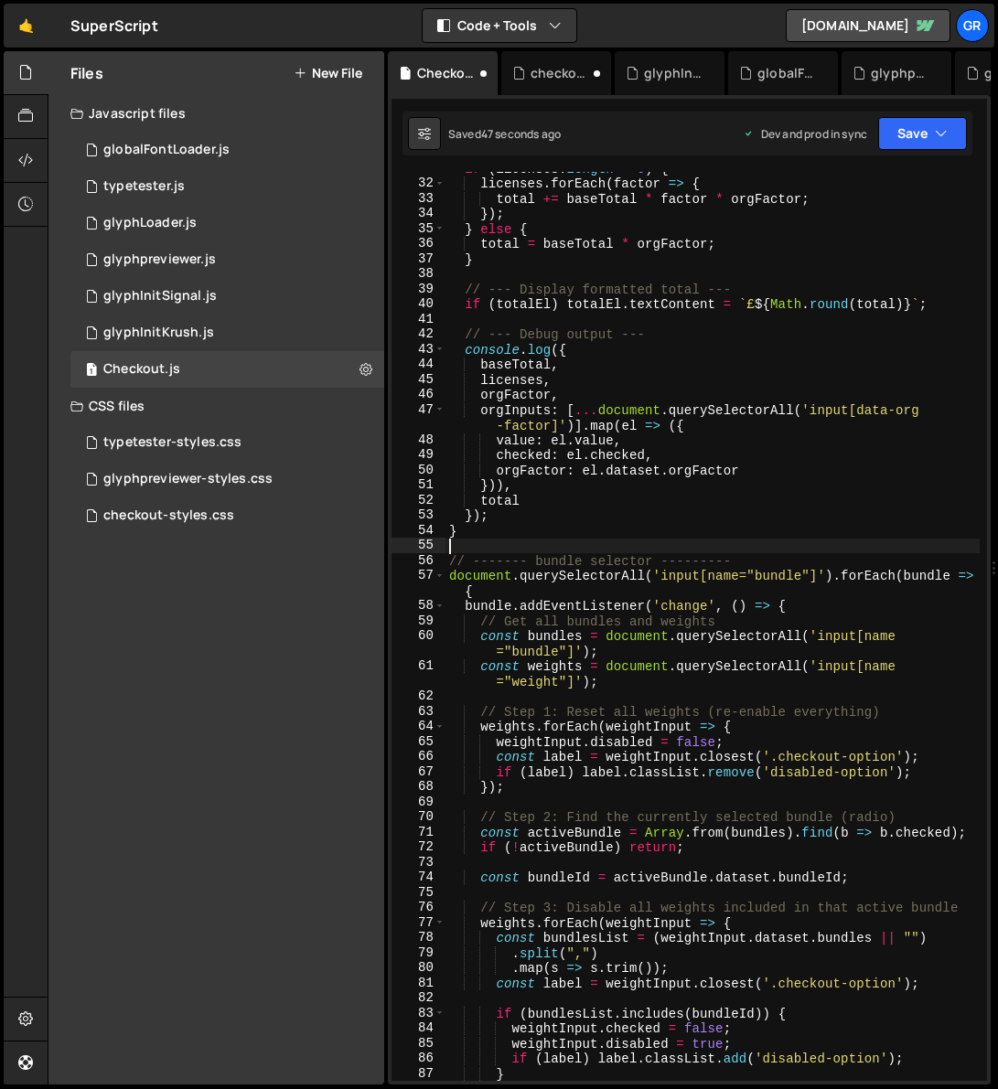
click at [456, 546] on div "if ( licenses . length > 0 ) { licenses . forEach ( factor => { total += baseTo…" at bounding box center [712, 630] width 534 height 939
paste textarea "//-------------------------"
click at [670, 531] on div "if ( licenses . length > 0 ) { licenses . forEach ( factor => { total += baseTo…" at bounding box center [712, 630] width 534 height 939
type textarea "}"
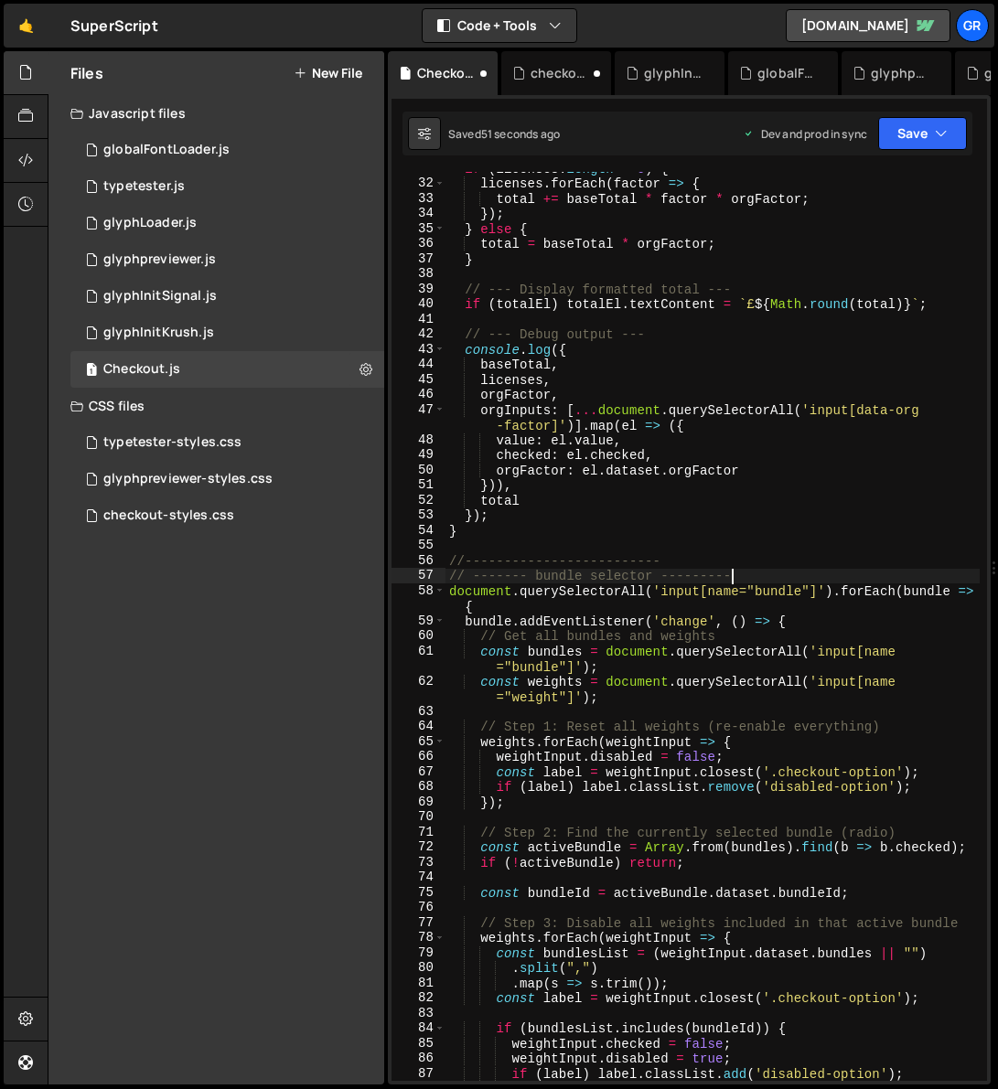
click at [740, 573] on div "if ( licenses . length > 0 ) { licenses . forEach ( factor => { total += baseTo…" at bounding box center [712, 630] width 534 height 939
type textarea "// ------- bundle selector ---------"
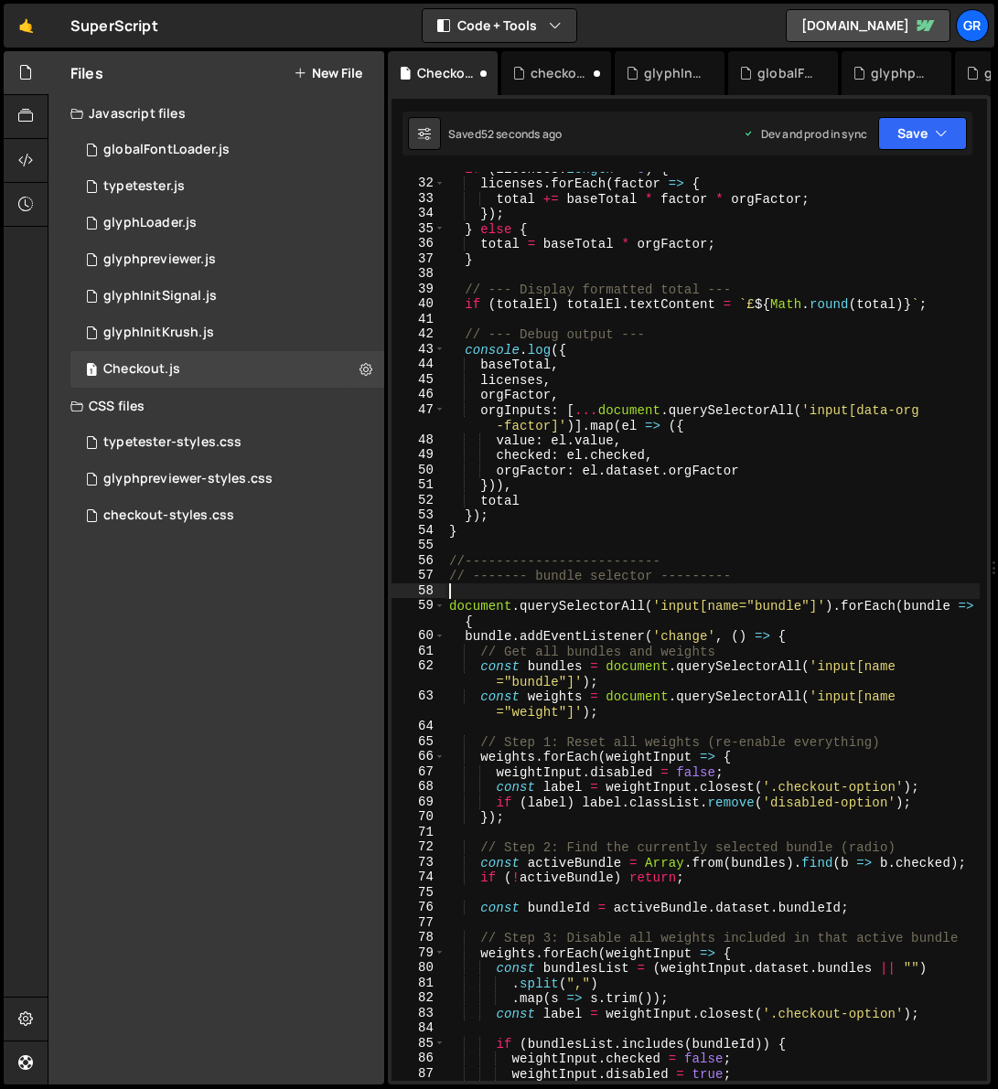
paste textarea "//-------------------------"
type textarea "//-------------------------"
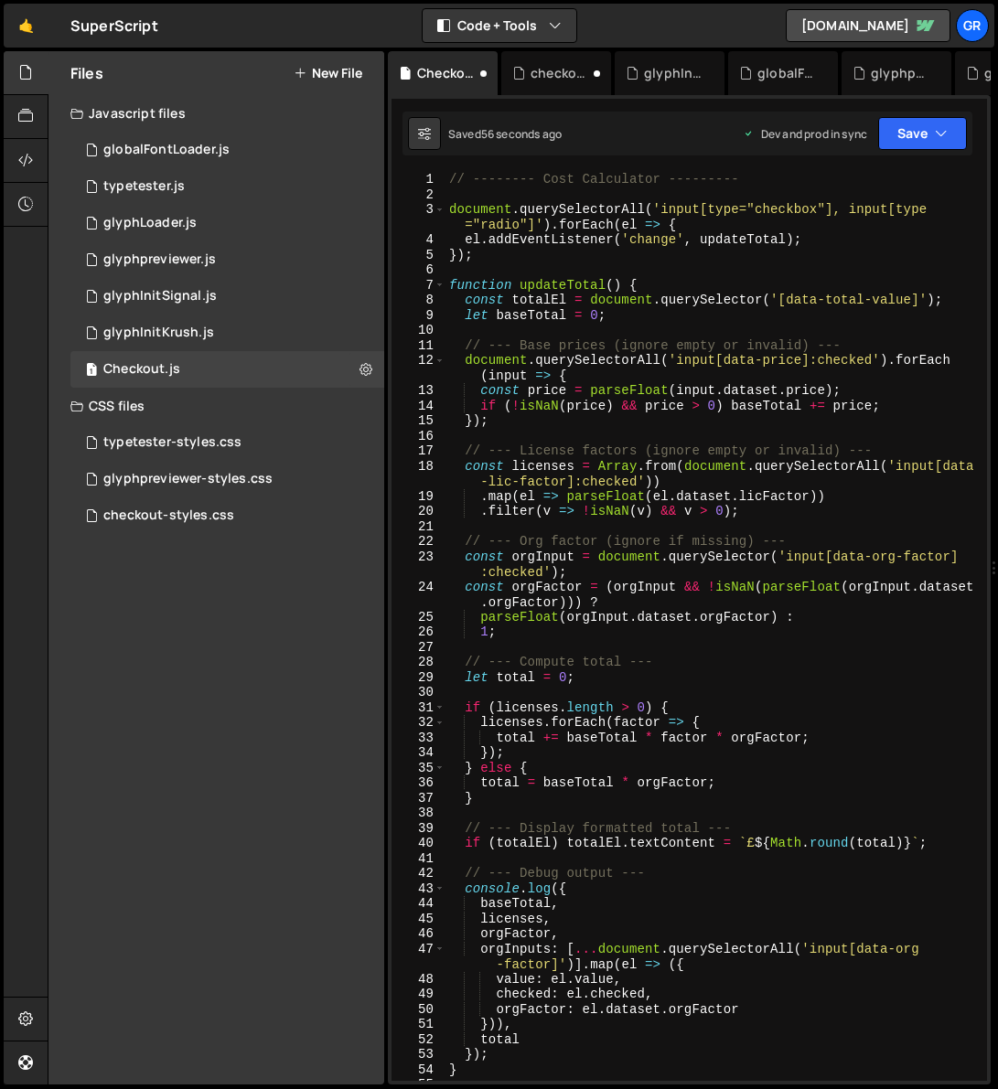
scroll to position [0, 0]
click at [450, 176] on div "// -------- Cost Calculator --------- document . querySelectorAll ( 'input[type…" at bounding box center [712, 641] width 534 height 939
type textarea "// -------- Cost Calculator ---------"
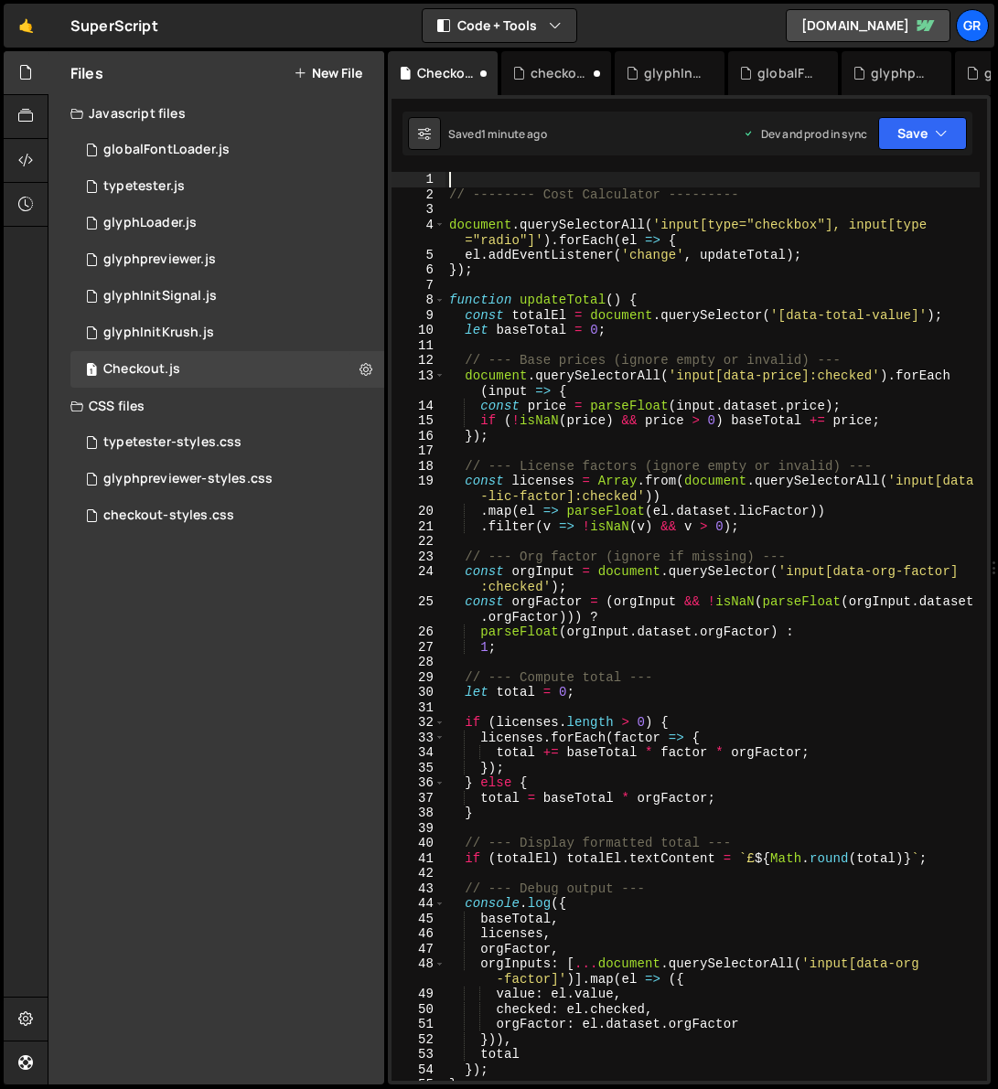
paste textarea "//-------------------------"
type textarea "// -------- Cost Calculator ---------"
paste textarea "//-------------------------"
type textarea "//-------------------------"
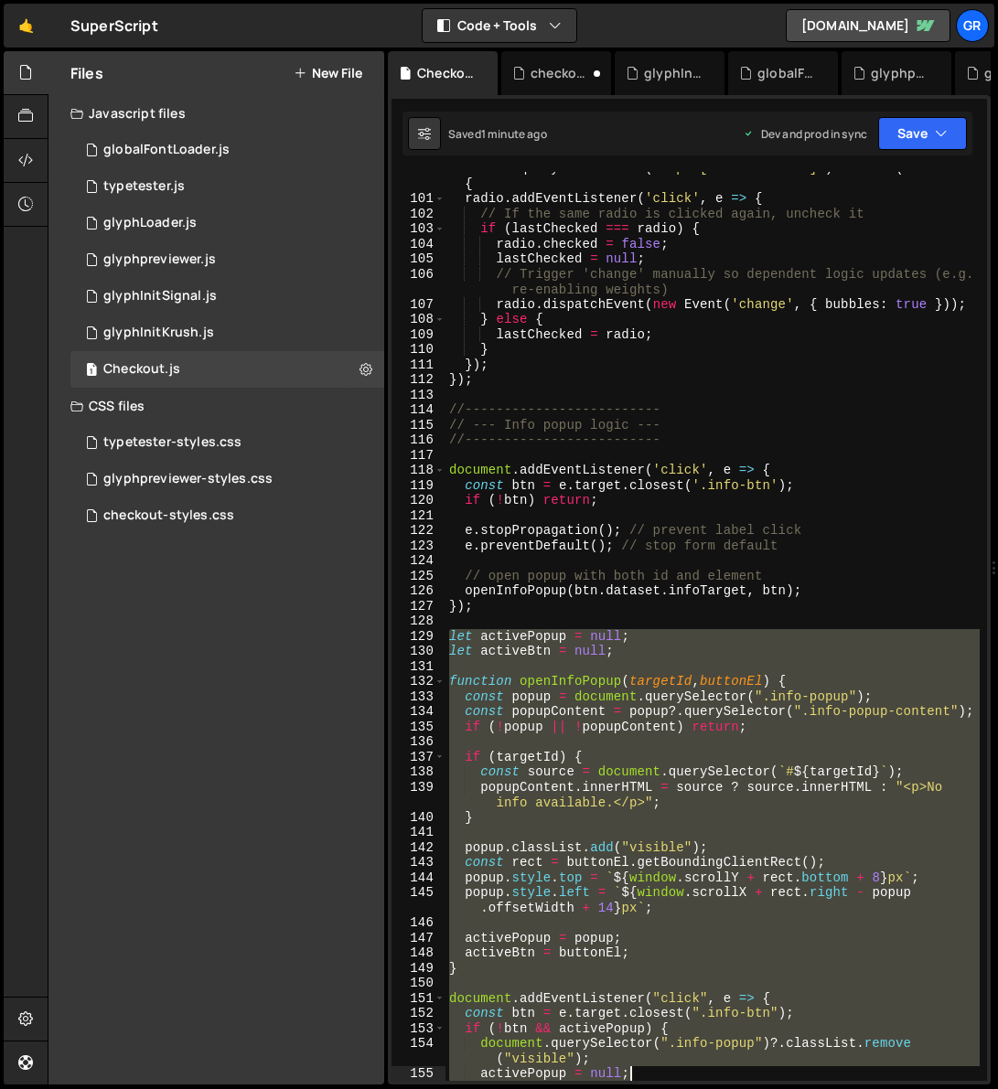
scroll to position [1716, 0]
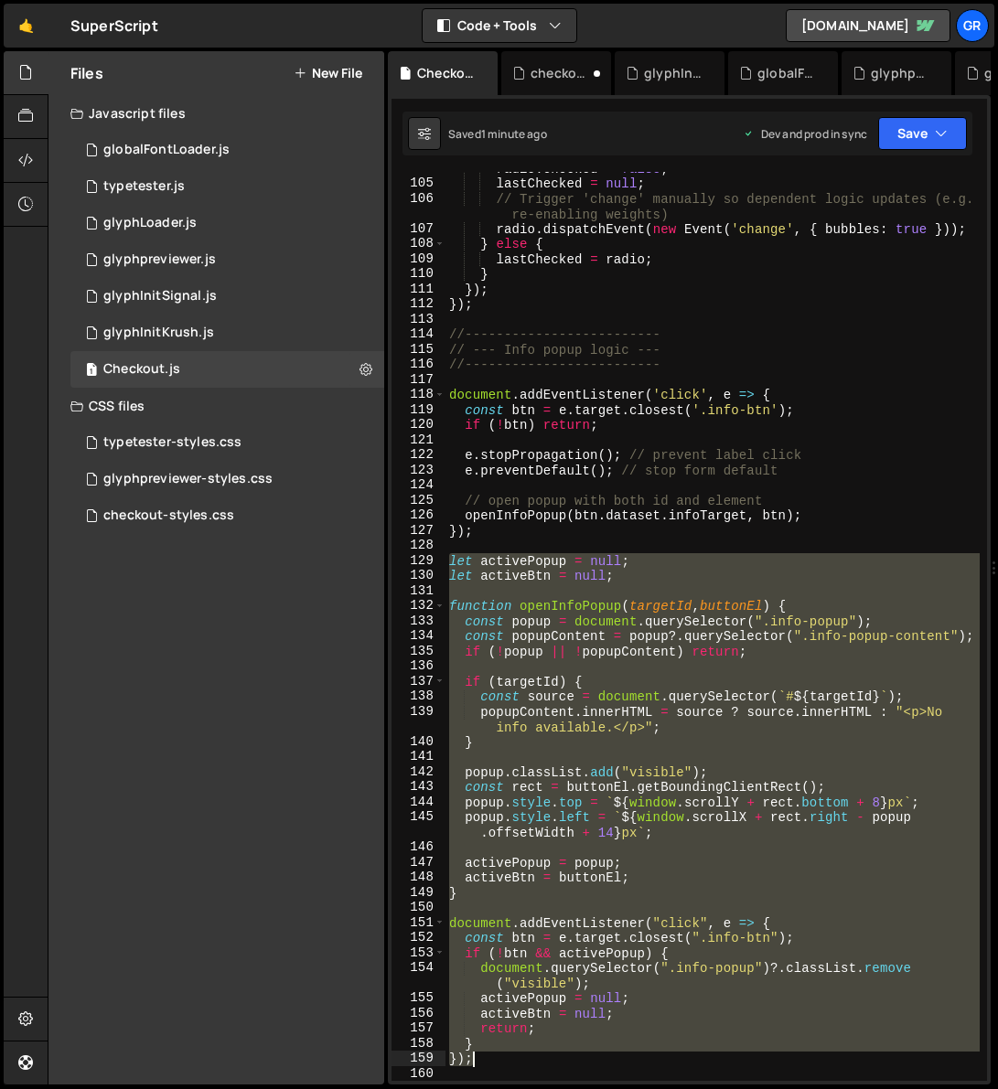
drag, startPoint x: 452, startPoint y: 653, endPoint x: 632, endPoint y: 1062, distance: 446.6
click at [632, 708] on div "radio . checked = false ; lastChecked = null ; // Trigger 'change' manually so …" at bounding box center [712, 630] width 534 height 939
paste textarea
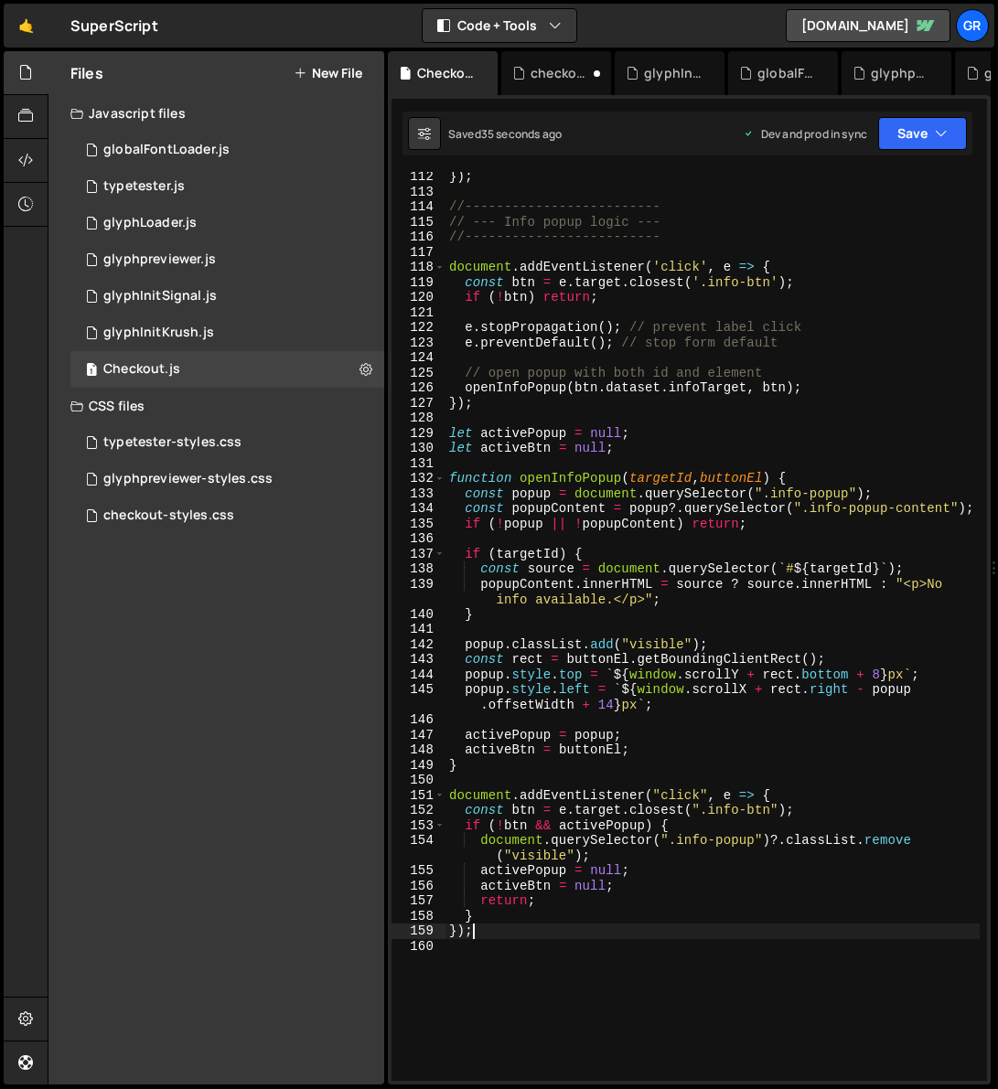
scroll to position [1783, 0]
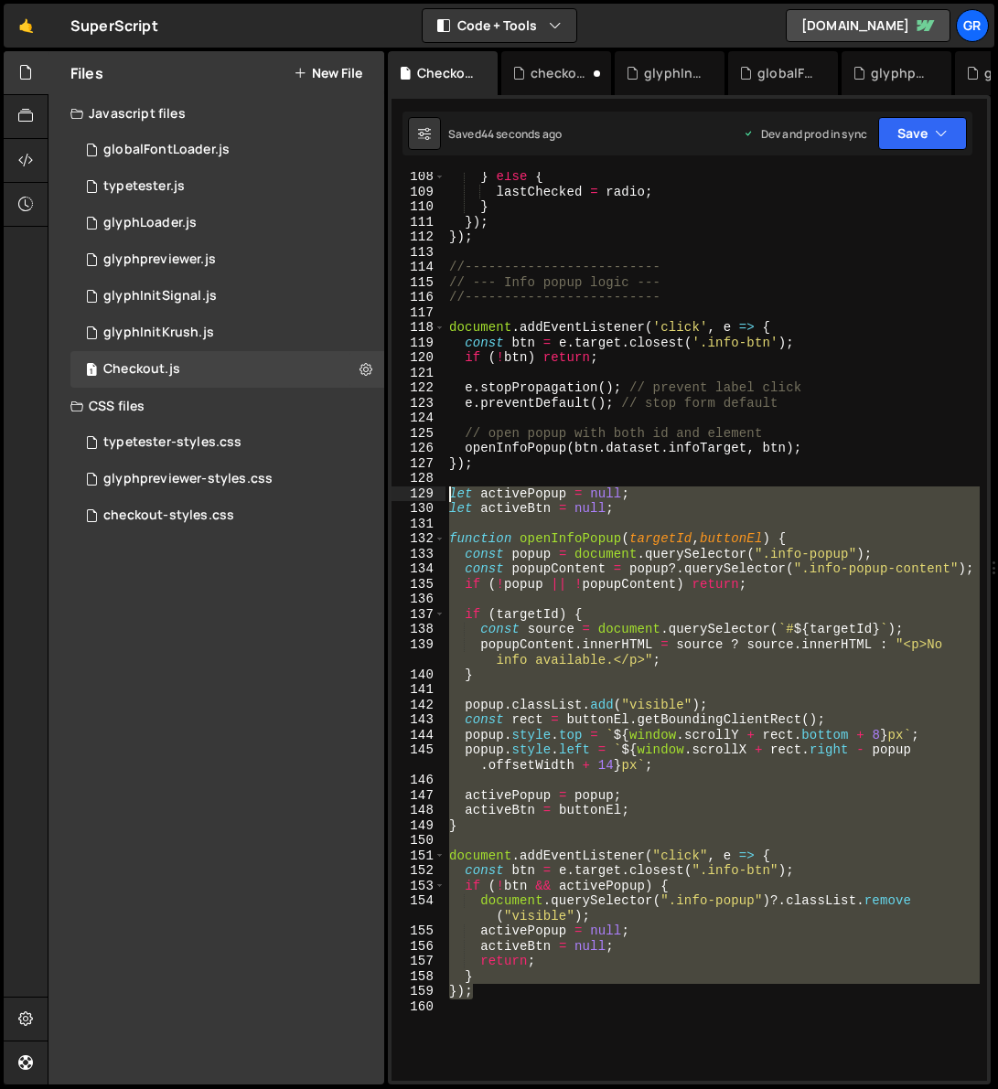
drag, startPoint x: 525, startPoint y: 996, endPoint x: 411, endPoint y: 492, distance: 516.6
click at [411, 492] on div "}); 108 109 110 111 112 113 114 115 116 117 118 119 120 121 122 123 124 125 126…" at bounding box center [688, 626] width 595 height 909
paste textarea ")"
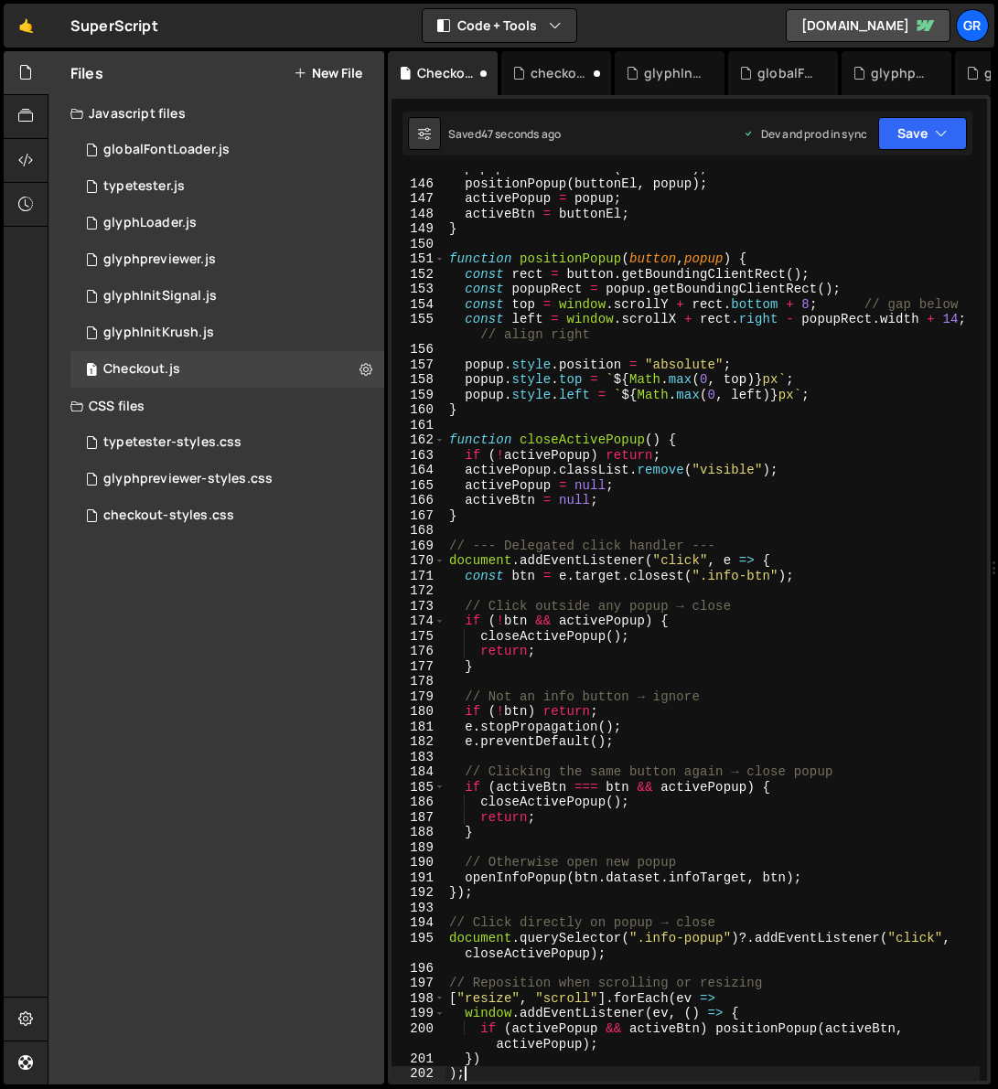
scroll to position [2365, 0]
click at [784, 652] on div "popup . classList . add ( "visible" ) ; positionPopup ( buttonEl , popup ) ; ac…" at bounding box center [712, 630] width 534 height 939
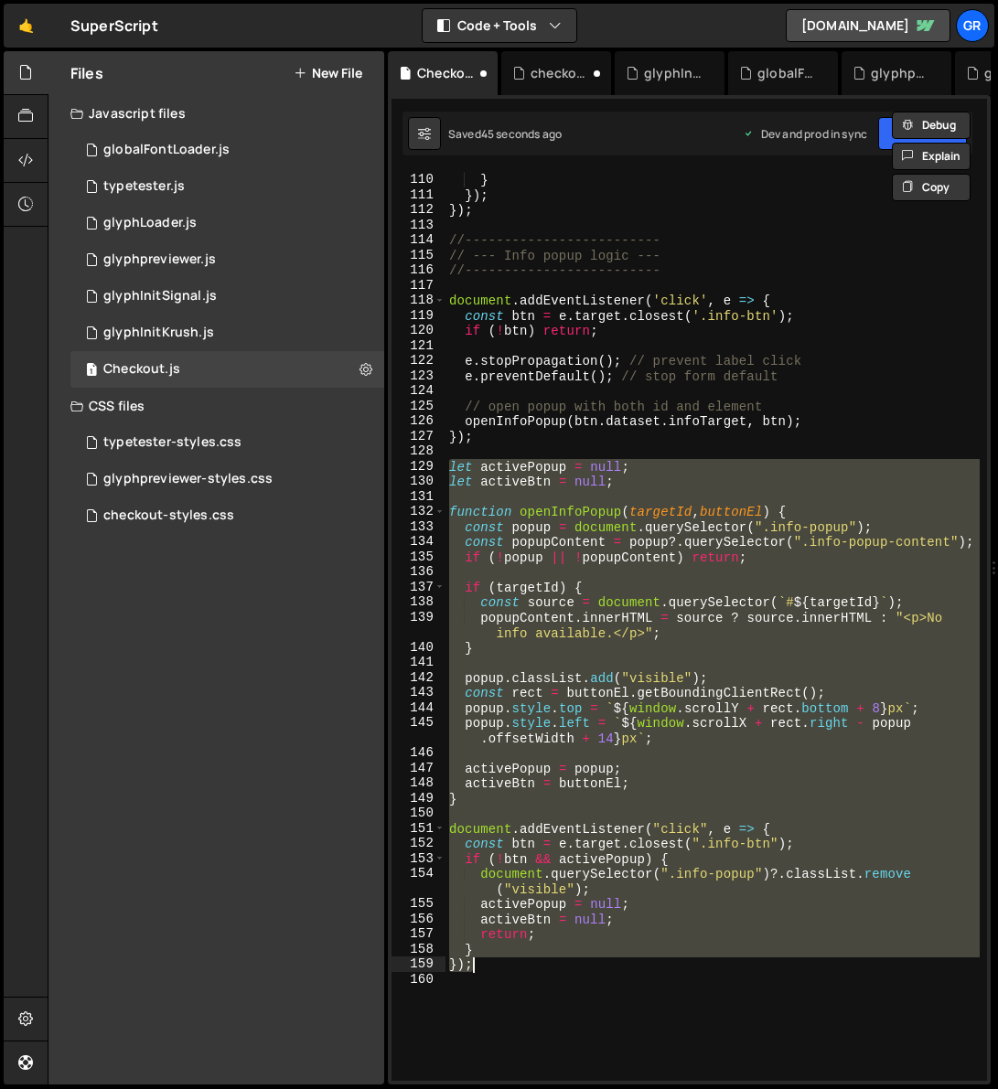
scroll to position [1810, 0]
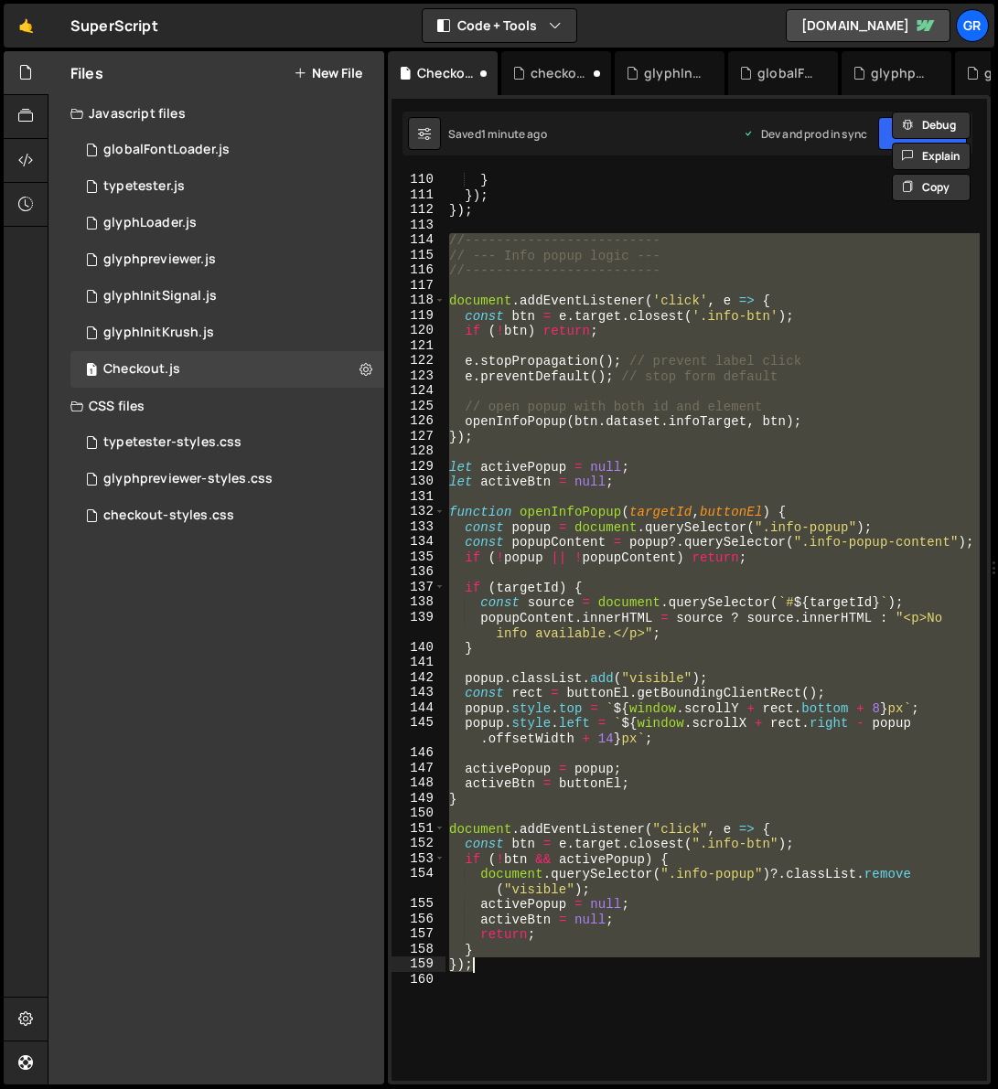
drag, startPoint x: 449, startPoint y: 237, endPoint x: 544, endPoint y: 963, distance: 732.2
click at [544, 708] on div "lastChecked = radio ; } }) ; }) ; //------------------------- // --- Info popup…" at bounding box center [712, 626] width 534 height 939
click at [659, 708] on div "lastChecked = radio ; } }) ; }) ; //------------------------- // --- Info popup…" at bounding box center [712, 626] width 534 height 909
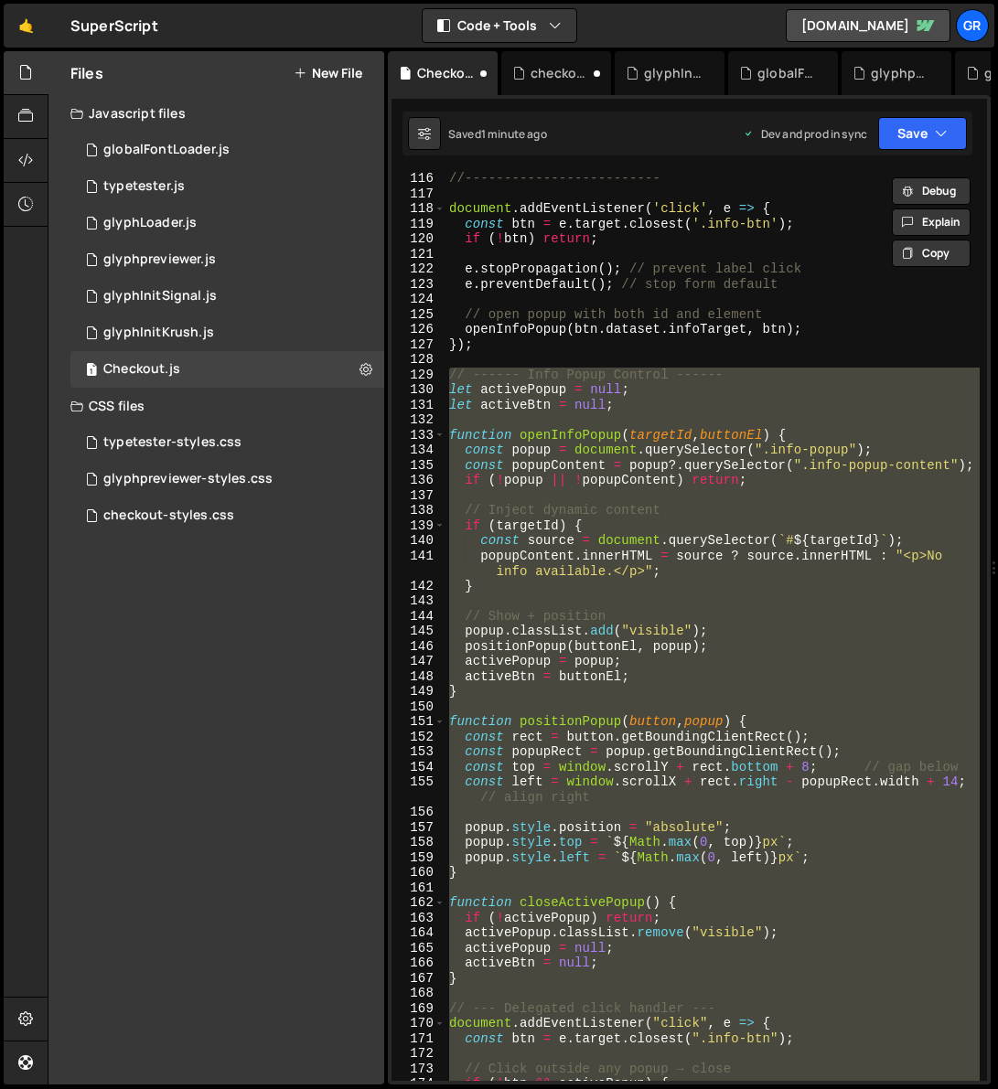
scroll to position [1817, 0]
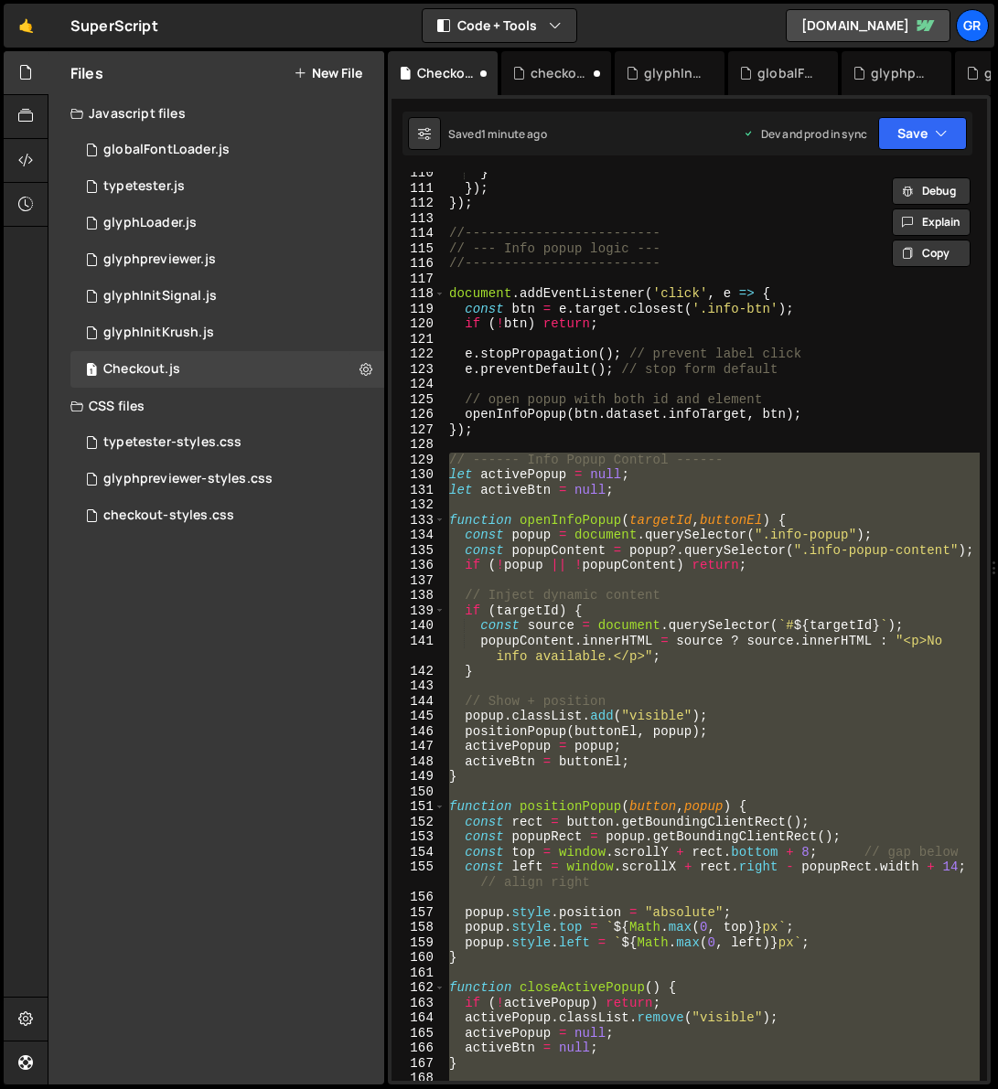
click at [450, 226] on div "} }) ; }) ; //------------------------- // --- Info popup logic --- //---------…" at bounding box center [712, 634] width 534 height 939
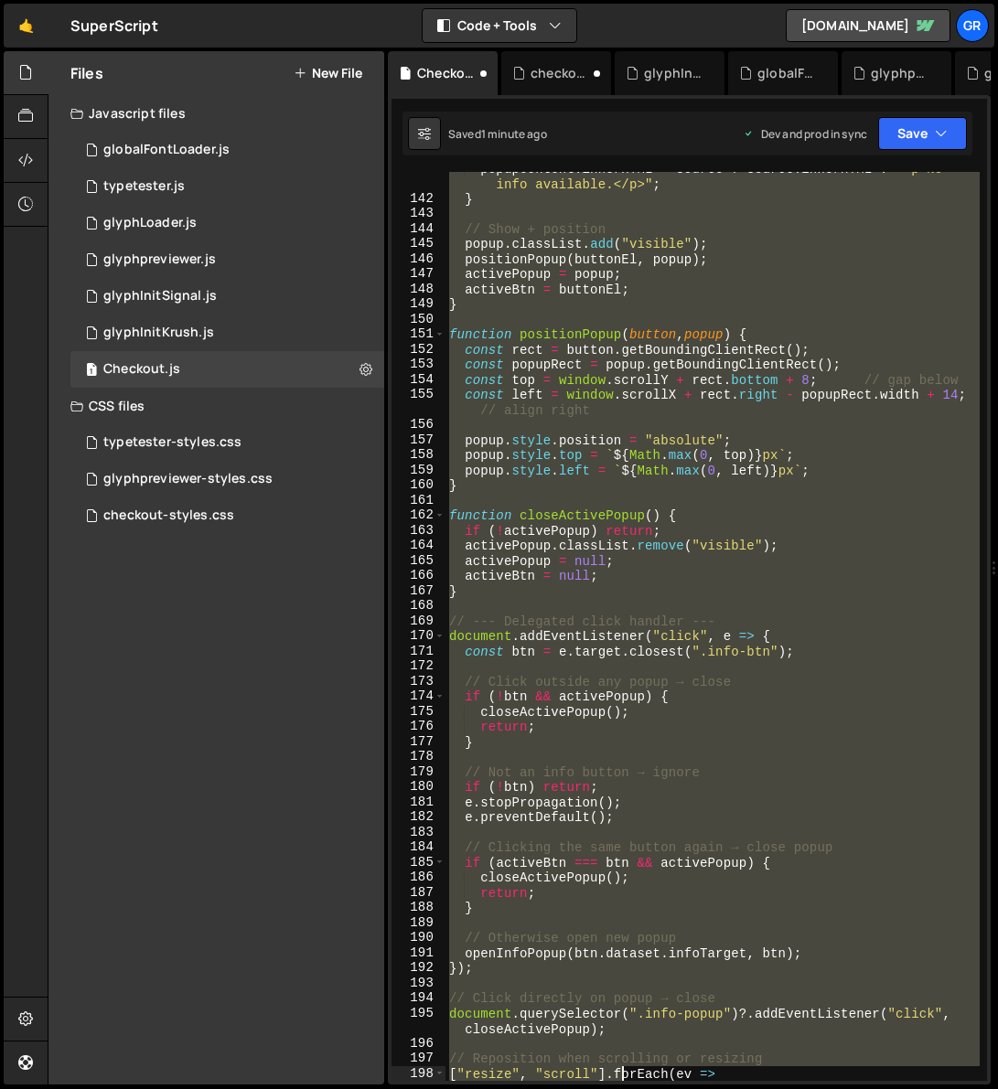
scroll to position [2380, 0]
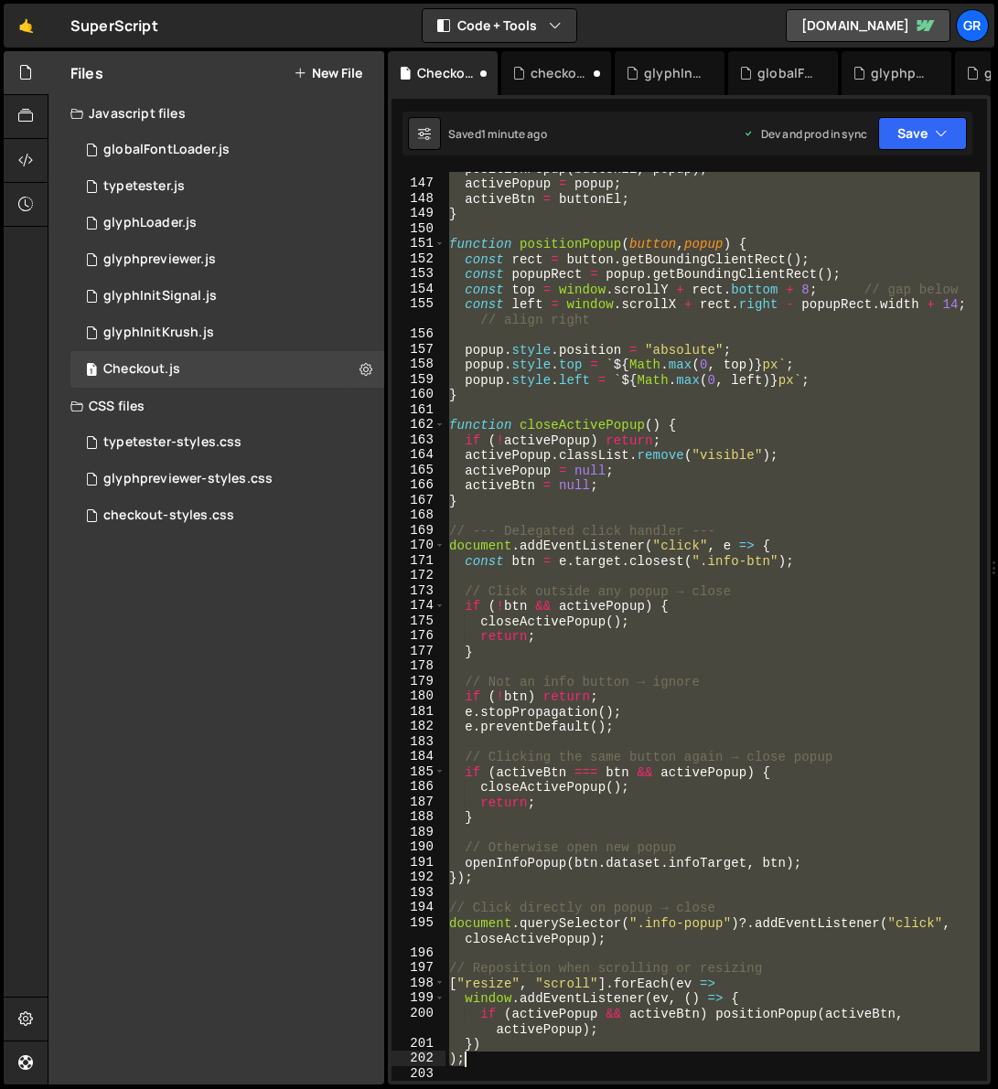
drag, startPoint x: 449, startPoint y: 230, endPoint x: 501, endPoint y: 1060, distance: 831.0
click at [501, 708] on div "positionPopup ( buttonEl , popup ) ; activePopup = popup ; activeBtn = buttonEl…" at bounding box center [712, 630] width 534 height 939
type textarea "}) );"
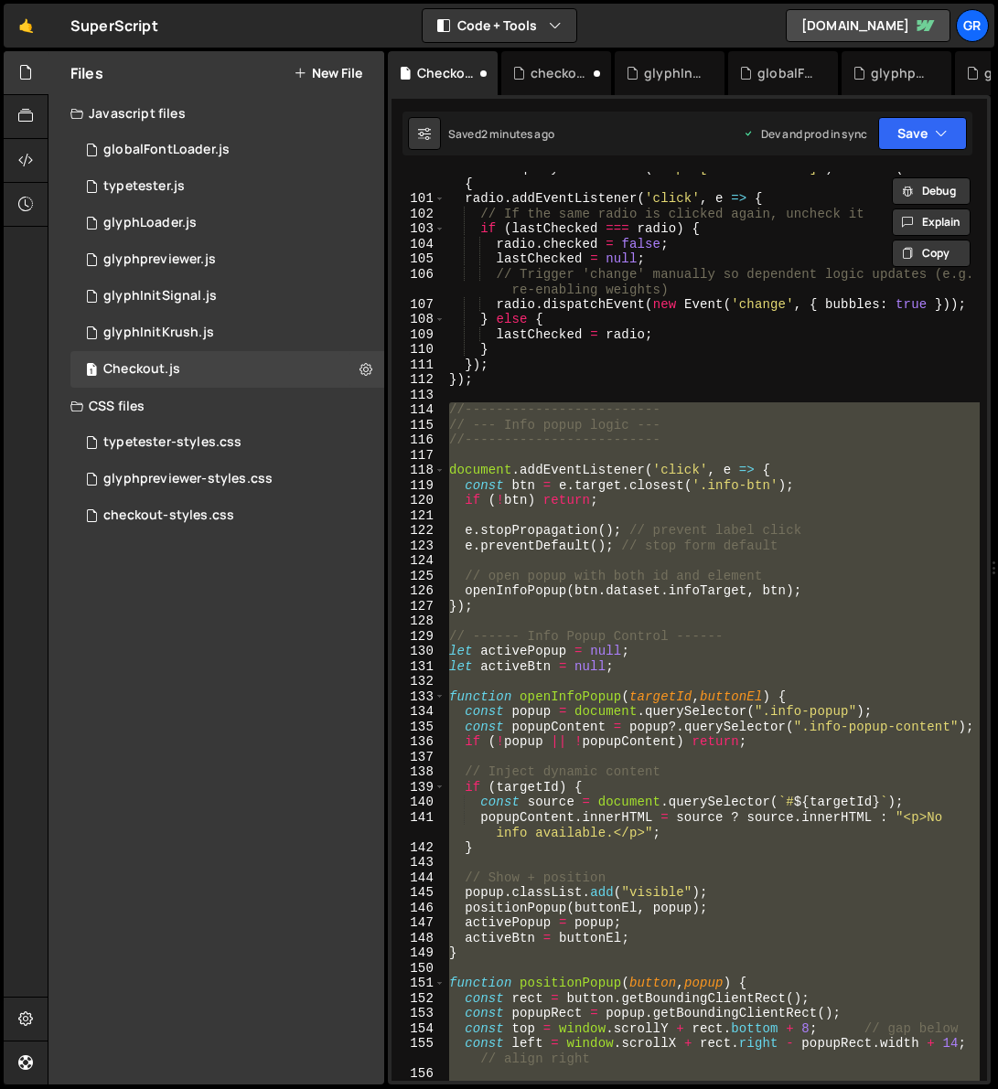
scroll to position [1604, 0]
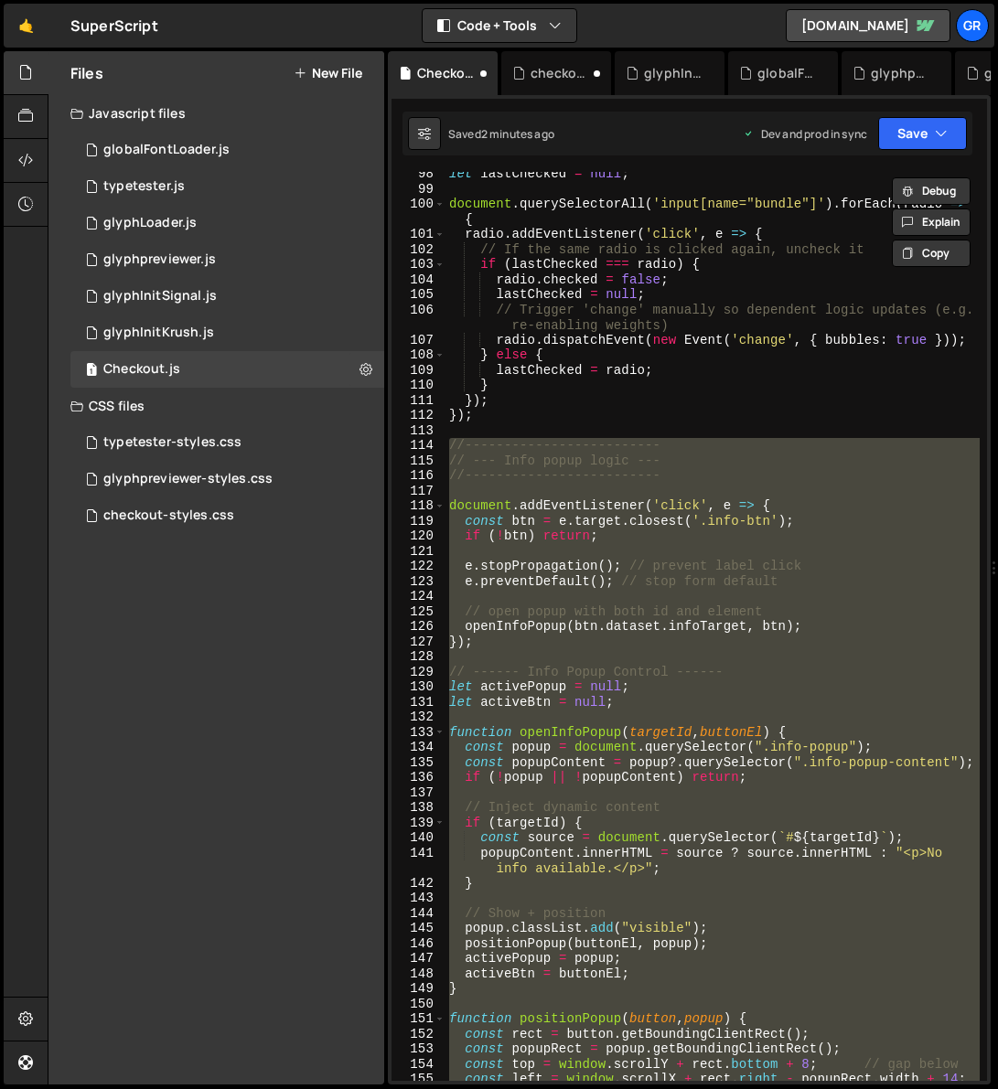
click at [508, 553] on div "let lastChecked = null ; document . querySelectorAll ( 'input[name="bundle"]' )…" at bounding box center [712, 626] width 534 height 909
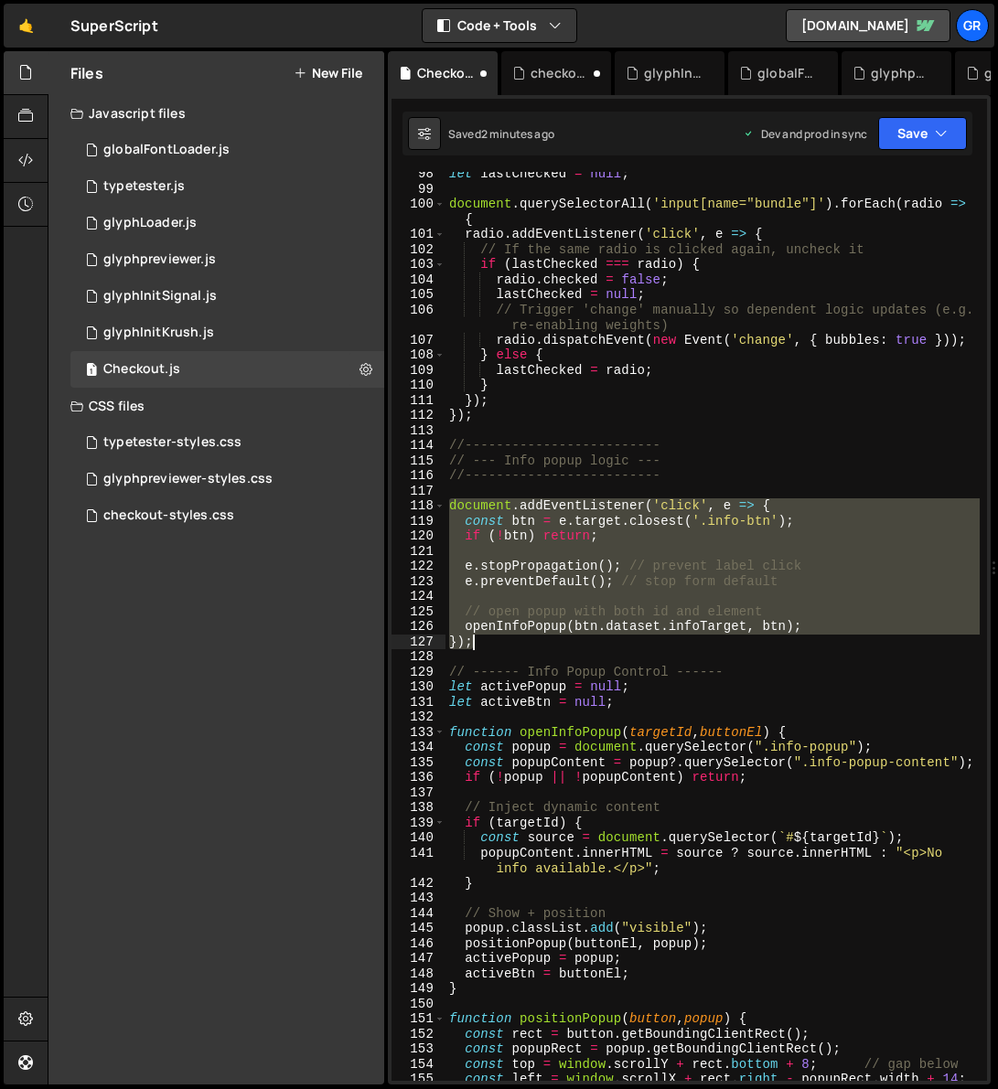
drag, startPoint x: 452, startPoint y: 505, endPoint x: 534, endPoint y: 645, distance: 162.3
click at [534, 645] on div "let lastChecked = null ; document . querySelectorAll ( 'input[name="bundle"]' )…" at bounding box center [712, 643] width 534 height 955
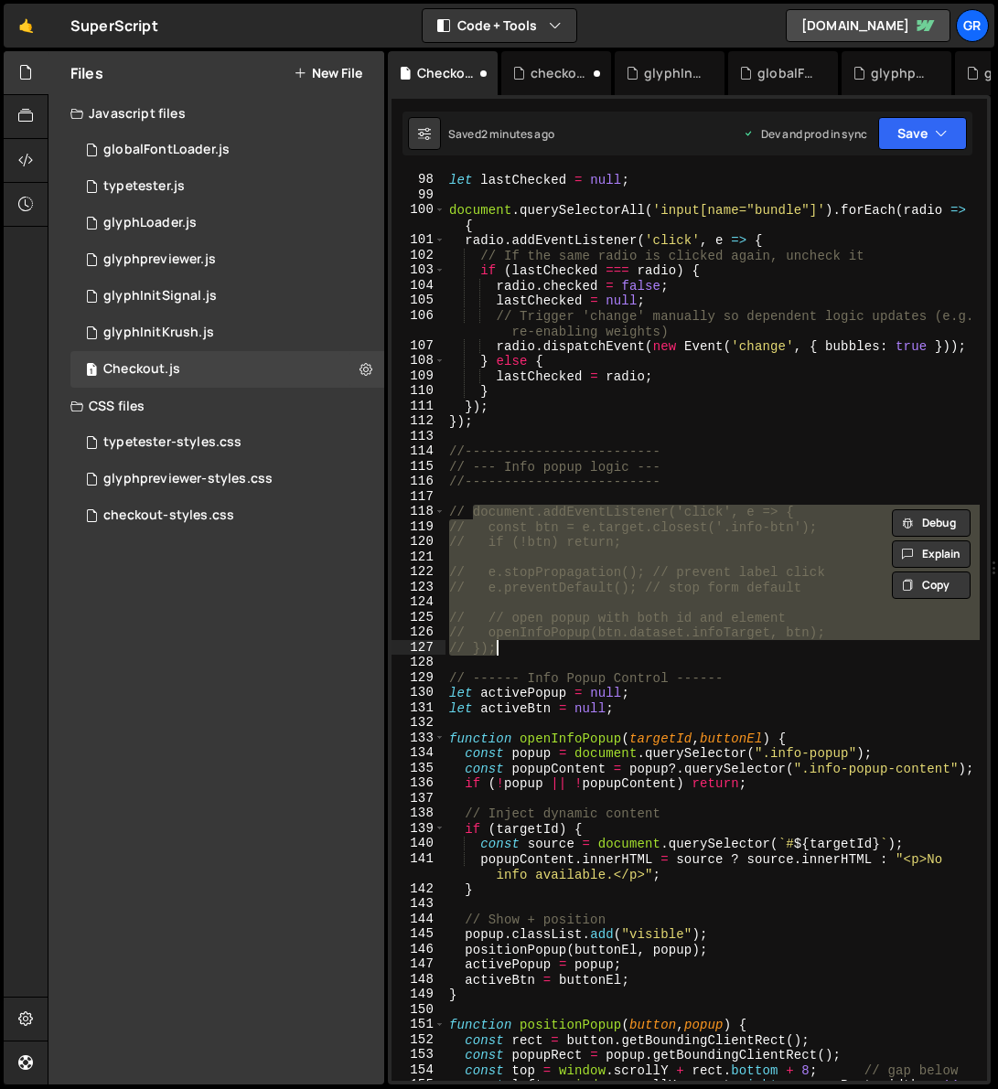
scroll to position [1599, 0]
drag, startPoint x: 584, startPoint y: 651, endPoint x: 510, endPoint y: 511, distance: 158.3
click at [454, 515] on div "let lastChecked = null ; document . querySelectorAll ( 'input[name="bundle"]' )…" at bounding box center [712, 649] width 534 height 955
type textarea "/"
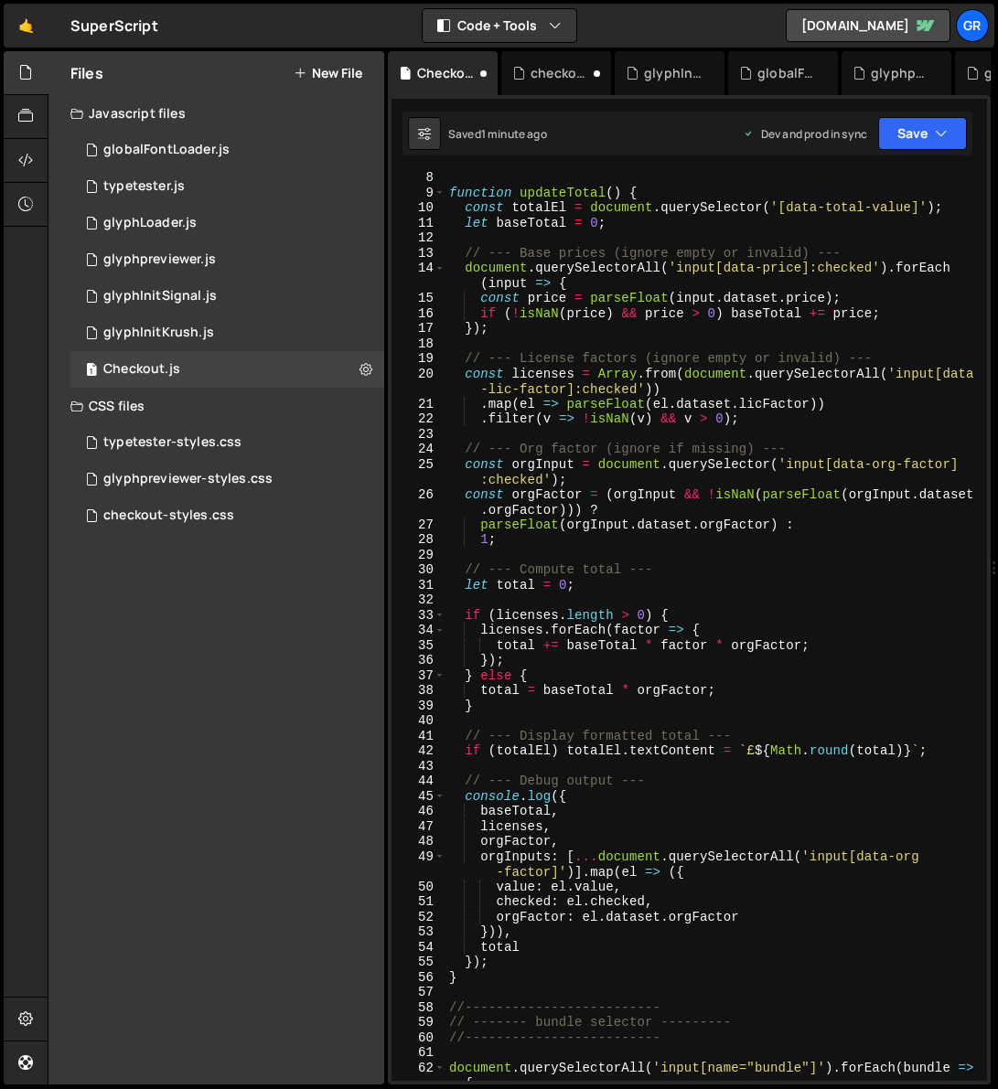
scroll to position [123, 0]
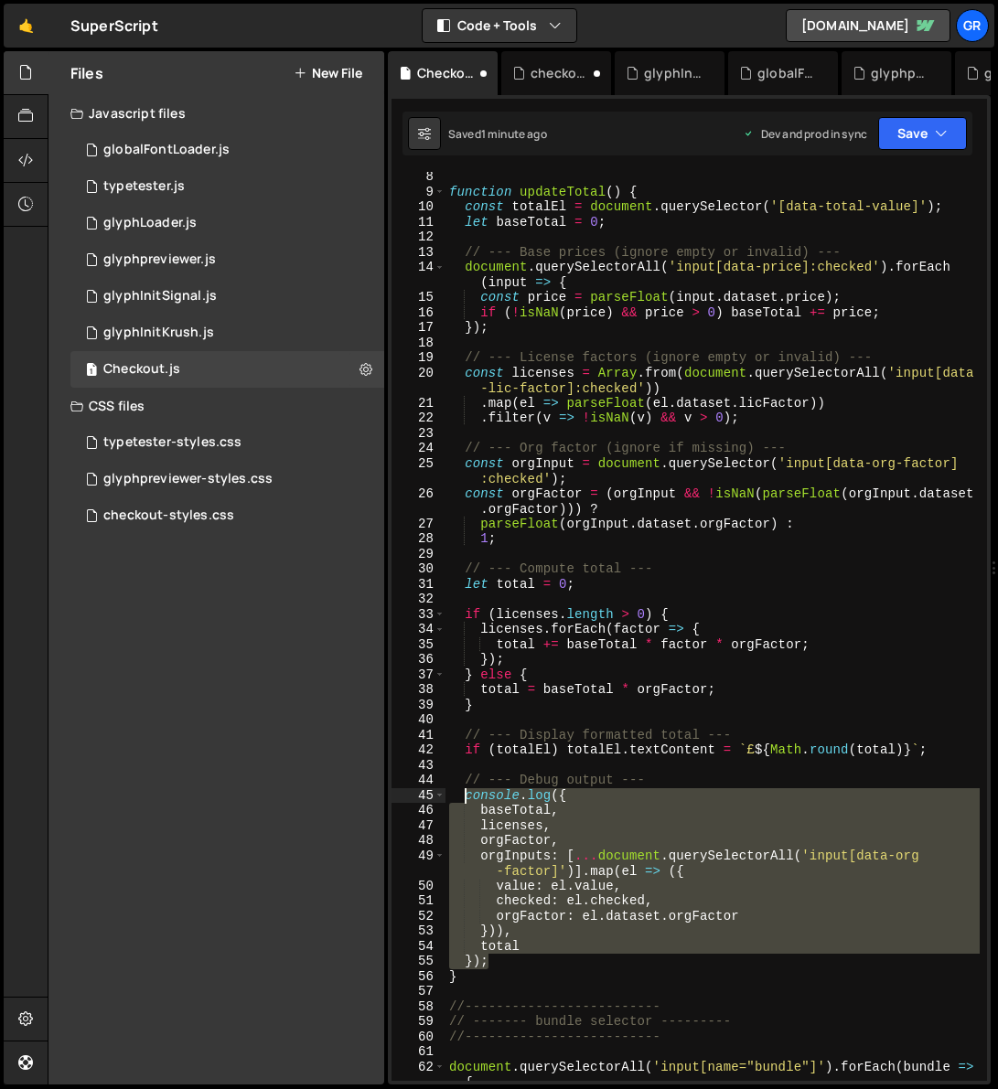
drag, startPoint x: 504, startPoint y: 963, endPoint x: 464, endPoint y: 793, distance: 174.6
click at [464, 708] on div "function updateTotal ( ) { const totalEl = document . querySelector ( '[data-to…" at bounding box center [712, 638] width 534 height 939
click at [666, 708] on div "function updateTotal ( ) { const totalEl = document . querySelector ( '[data-to…" at bounding box center [712, 626] width 534 height 909
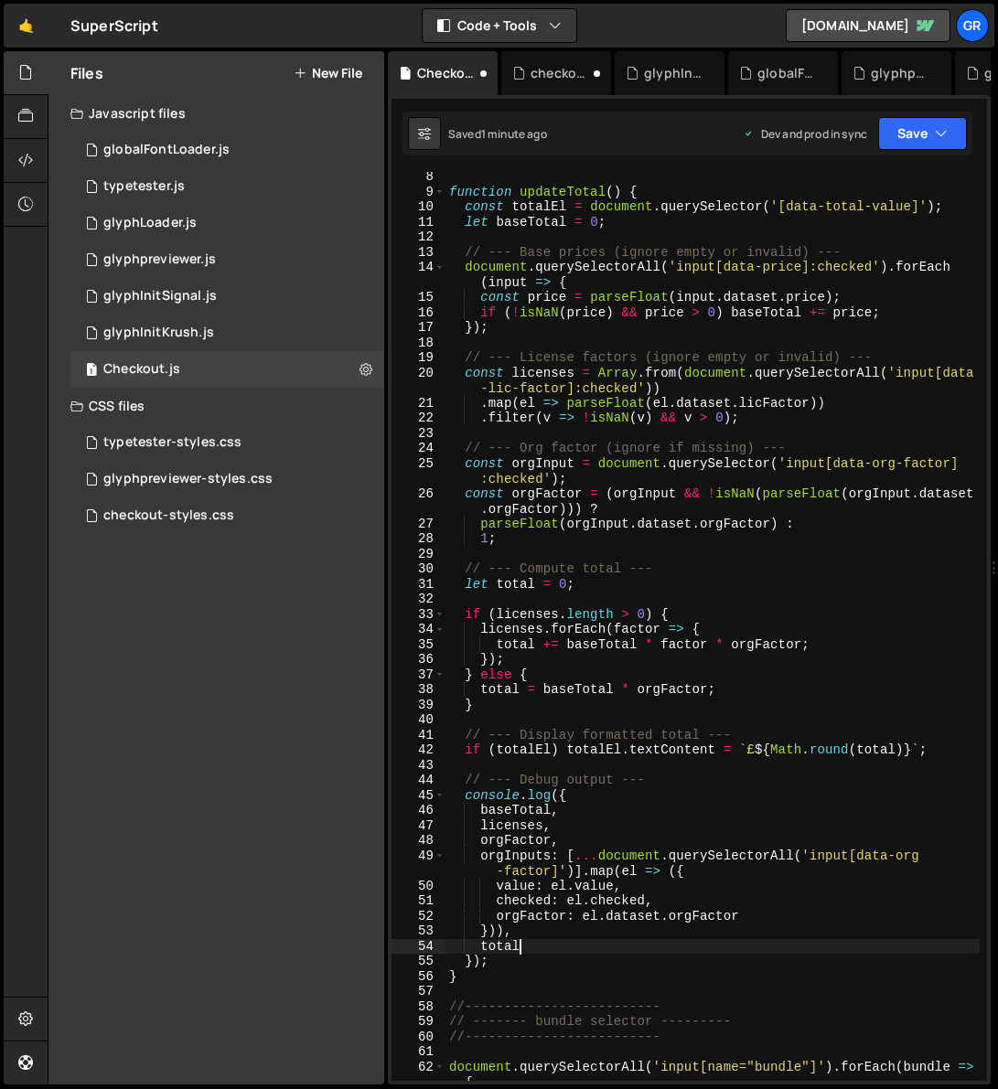
click at [643, 708] on div "function updateTotal ( ) { const totalEl = document . querySelector ( '[data-to…" at bounding box center [712, 638] width 534 height 939
type textarea "total"
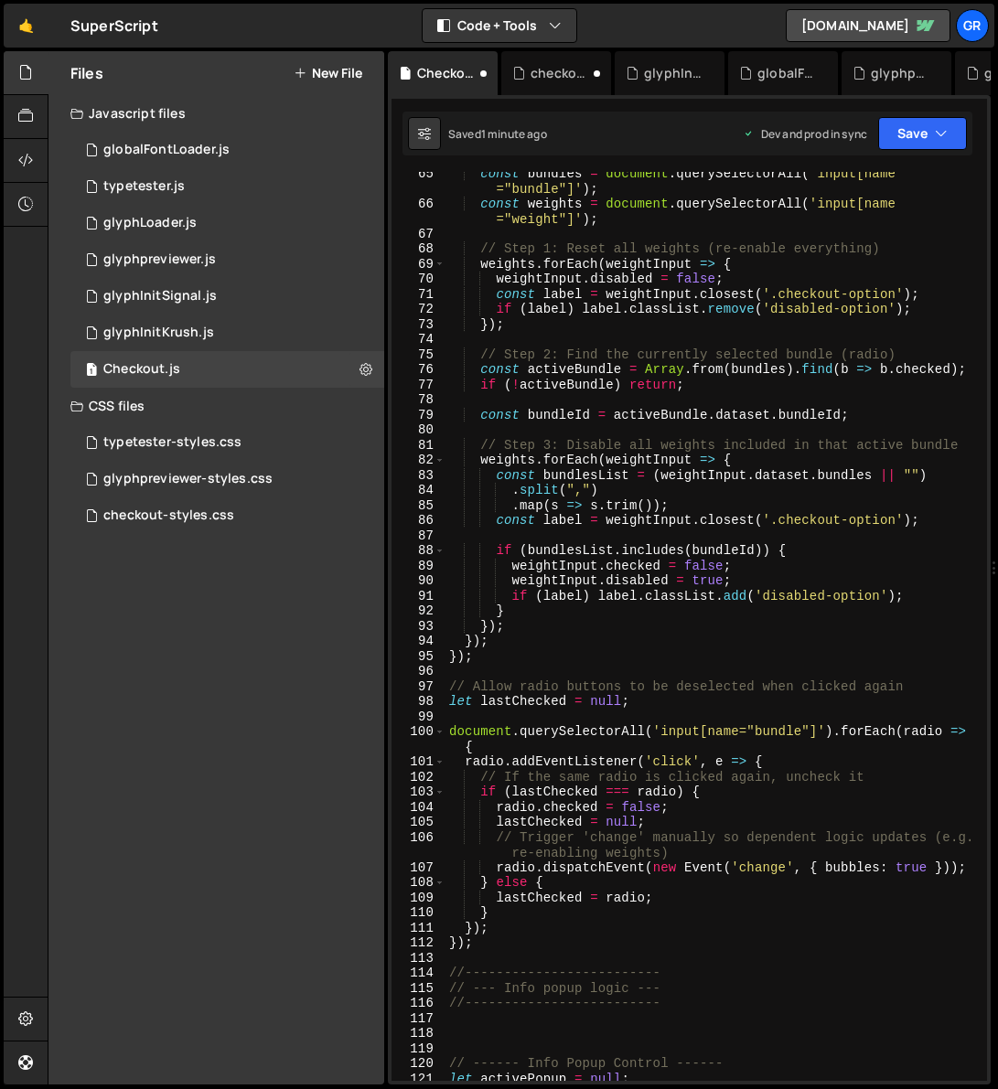
scroll to position [1078, 0]
click at [497, 708] on div "const bundles = document . querySelectorAll ( 'input[name ="bundle"]' ) ; const…" at bounding box center [712, 642] width 534 height 955
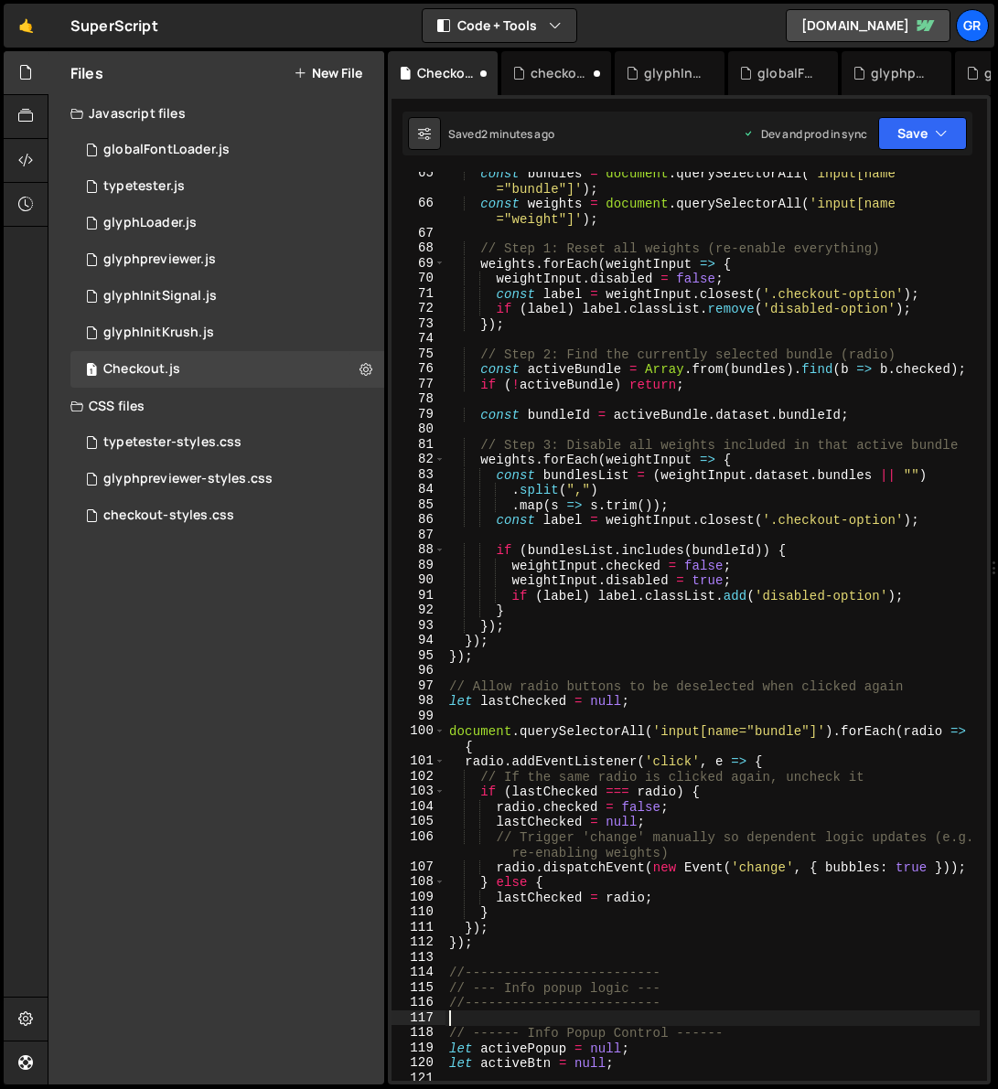
click at [645, 708] on div "const bundles = document . querySelectorAll ( 'input[name ="bundle"]' ) ; const…" at bounding box center [712, 642] width 534 height 955
click at [787, 708] on div "const bundles = document . querySelectorAll ( 'input[name ="bundle"]' ) ; const…" at bounding box center [712, 642] width 534 height 955
type textarea "// --- Info popup logic ---"
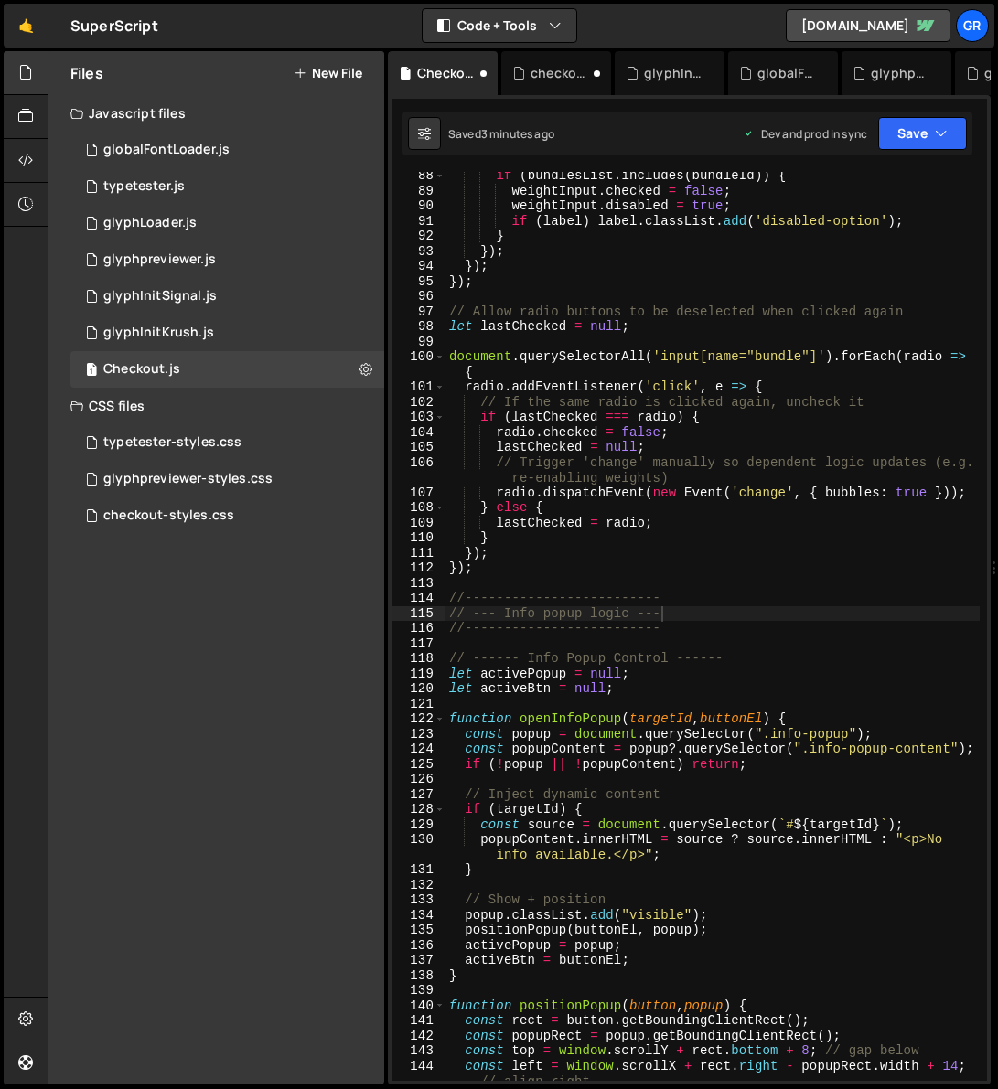
scroll to position [1528, 0]
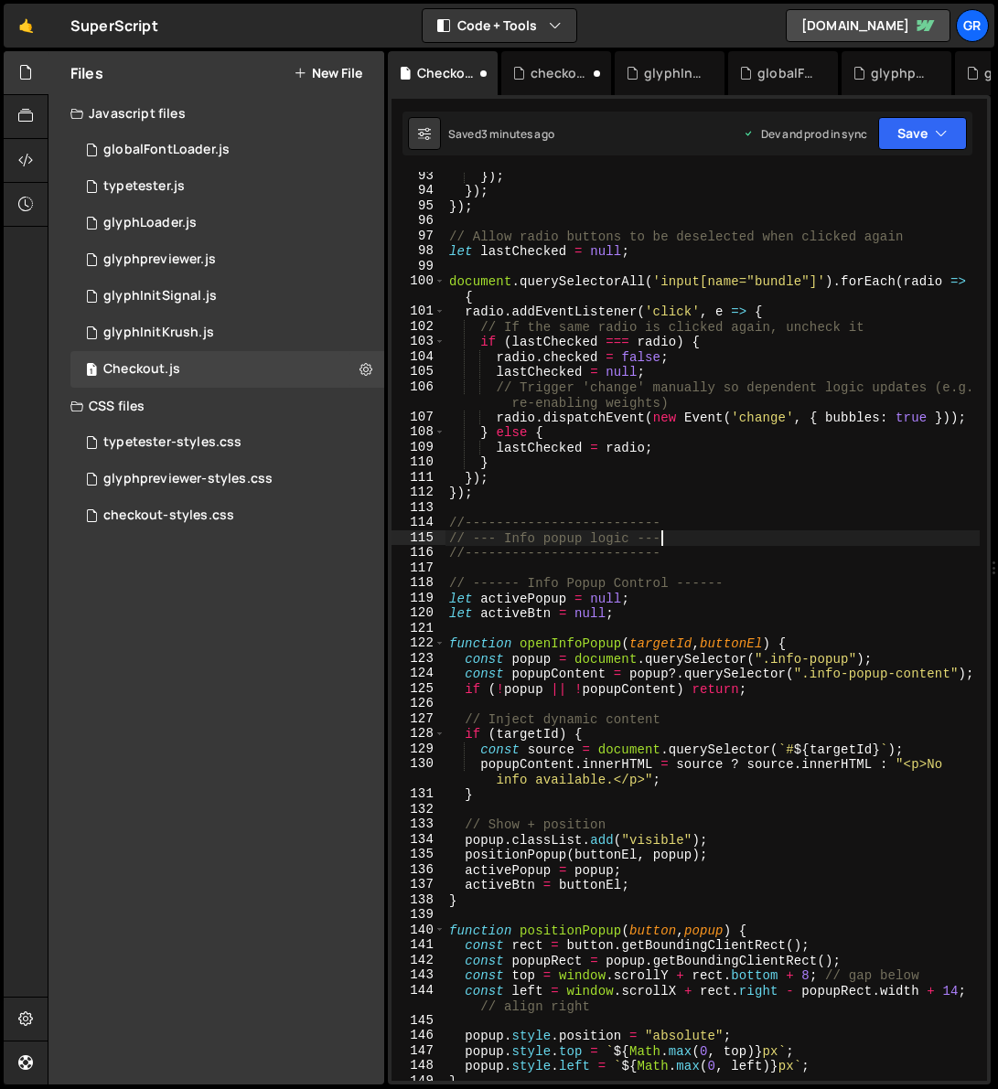
click at [517, 509] on div "}) ; }) ; }) ; // Allow radio buttons to be deselected when clicked again let l…" at bounding box center [712, 637] width 534 height 939
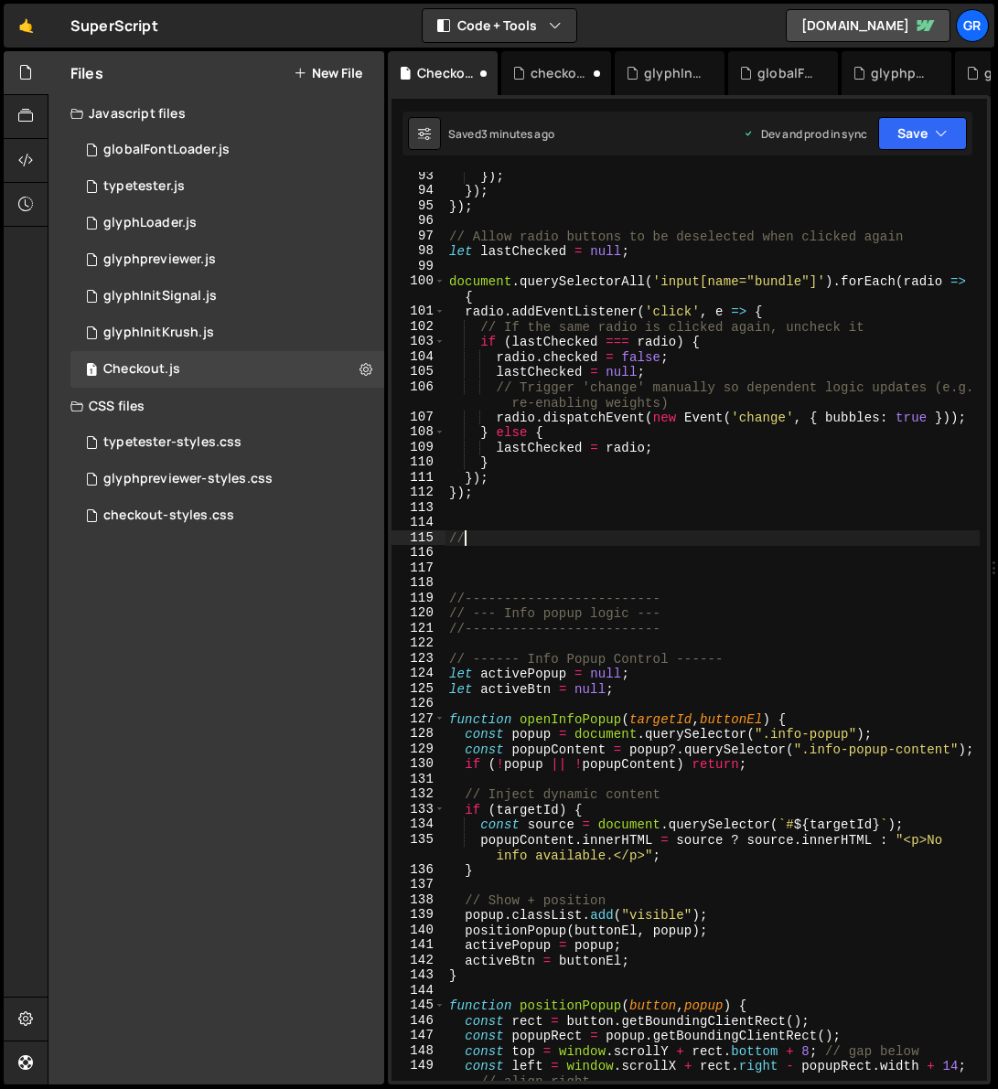
scroll to position [0, 0]
type textarea "//--------------------------"
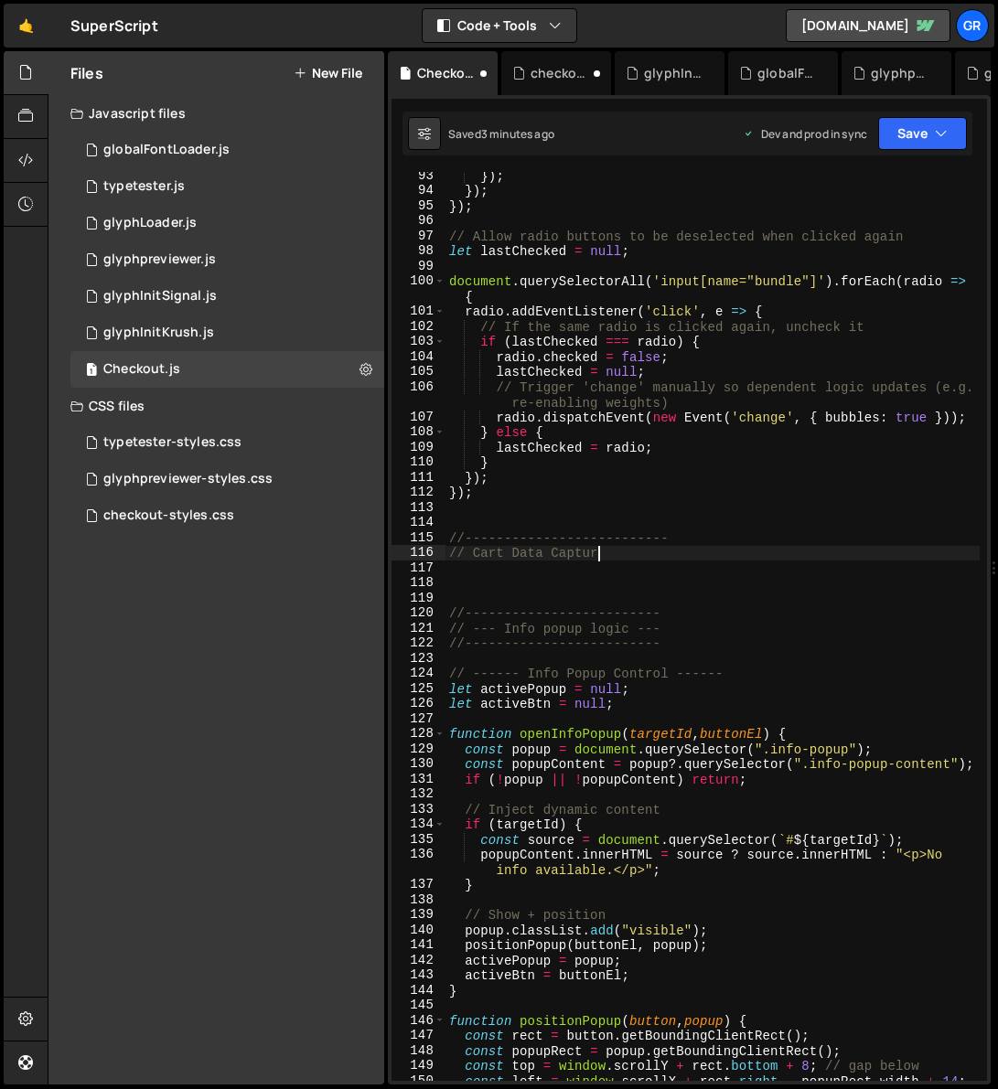
type textarea "// Cart Data Capture"
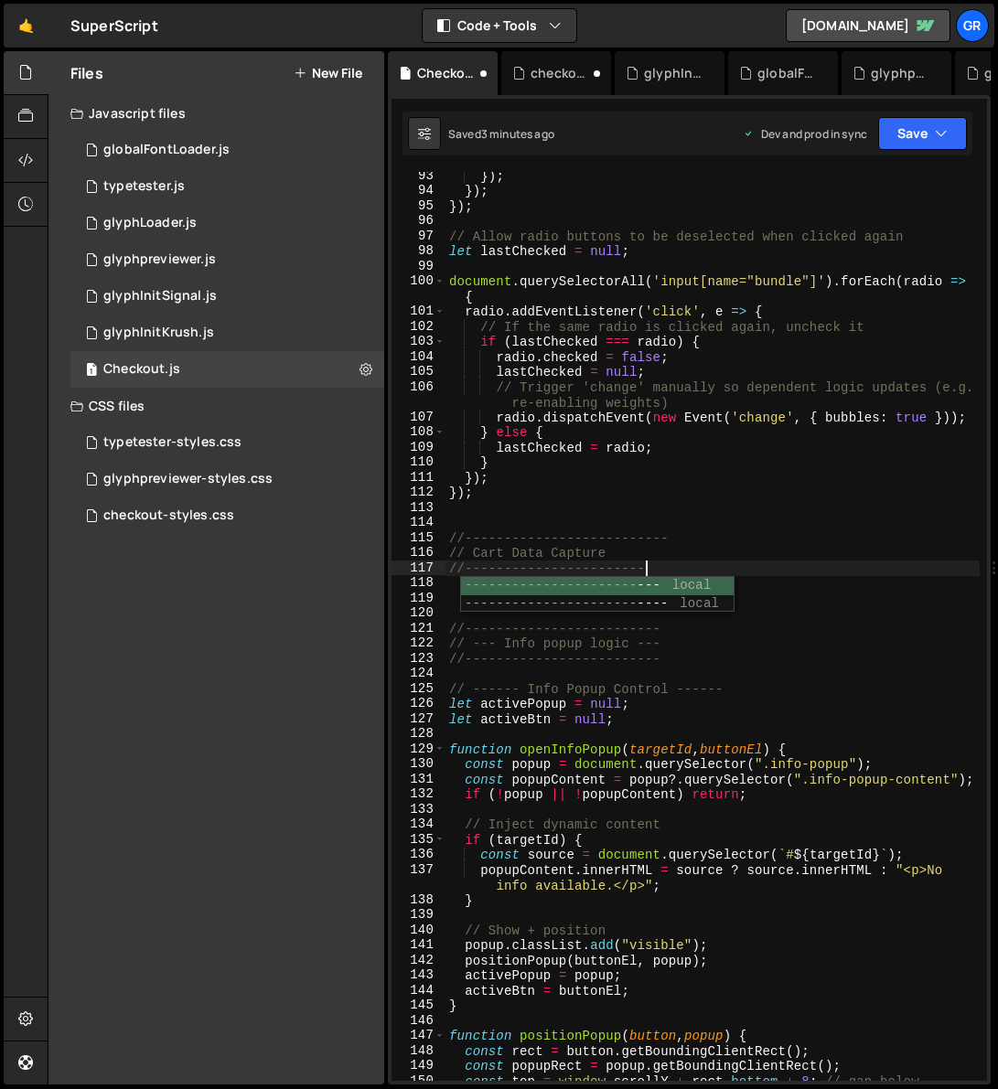
type textarea "//--------------------------"
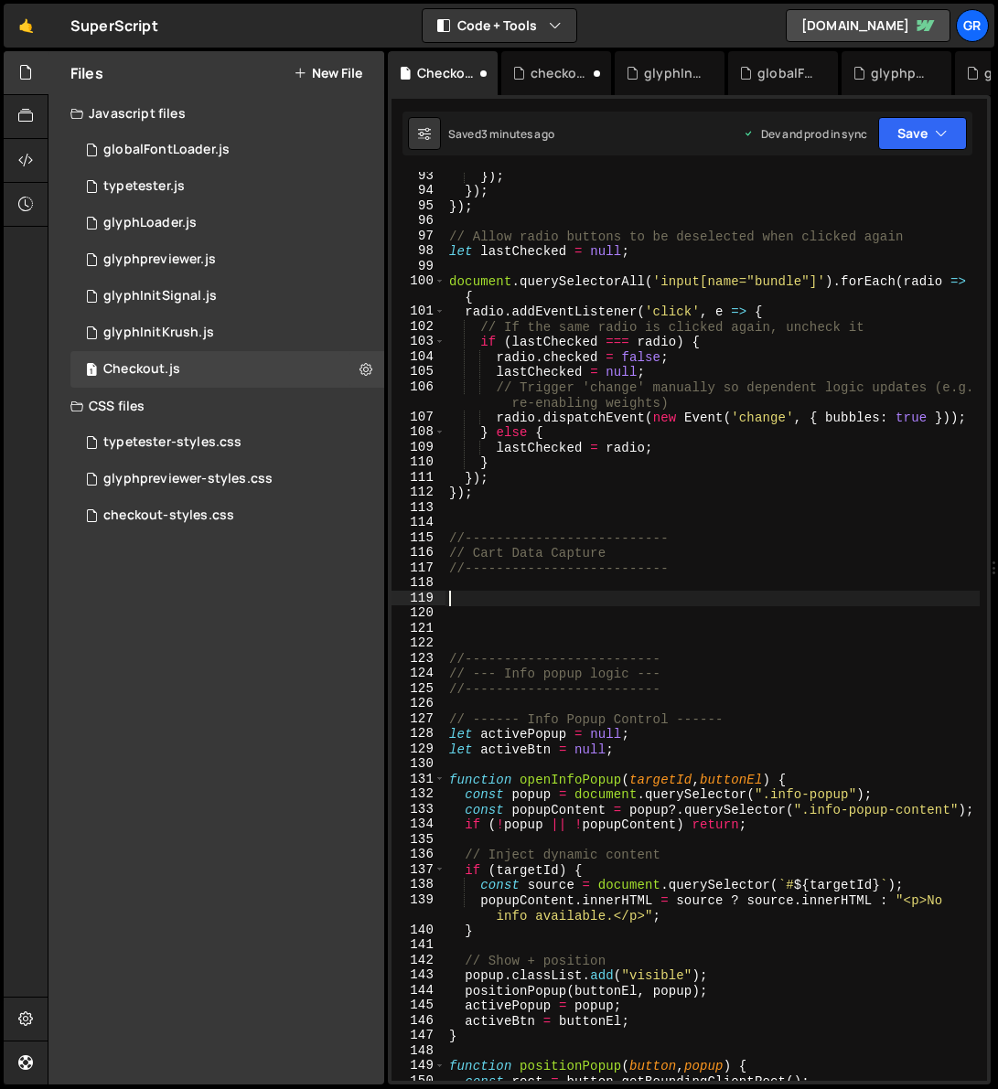
paste textarea "}"
type textarea "}"
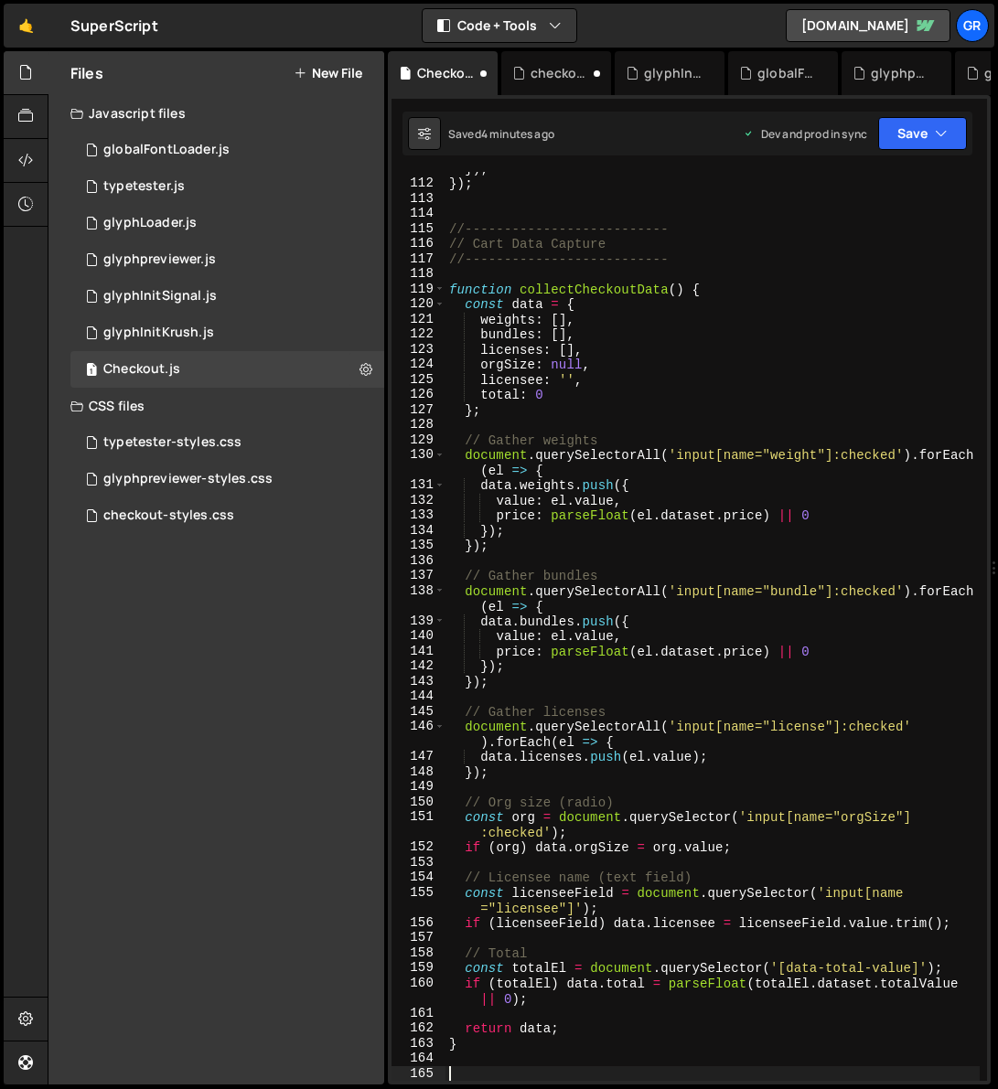
scroll to position [1837, 0]
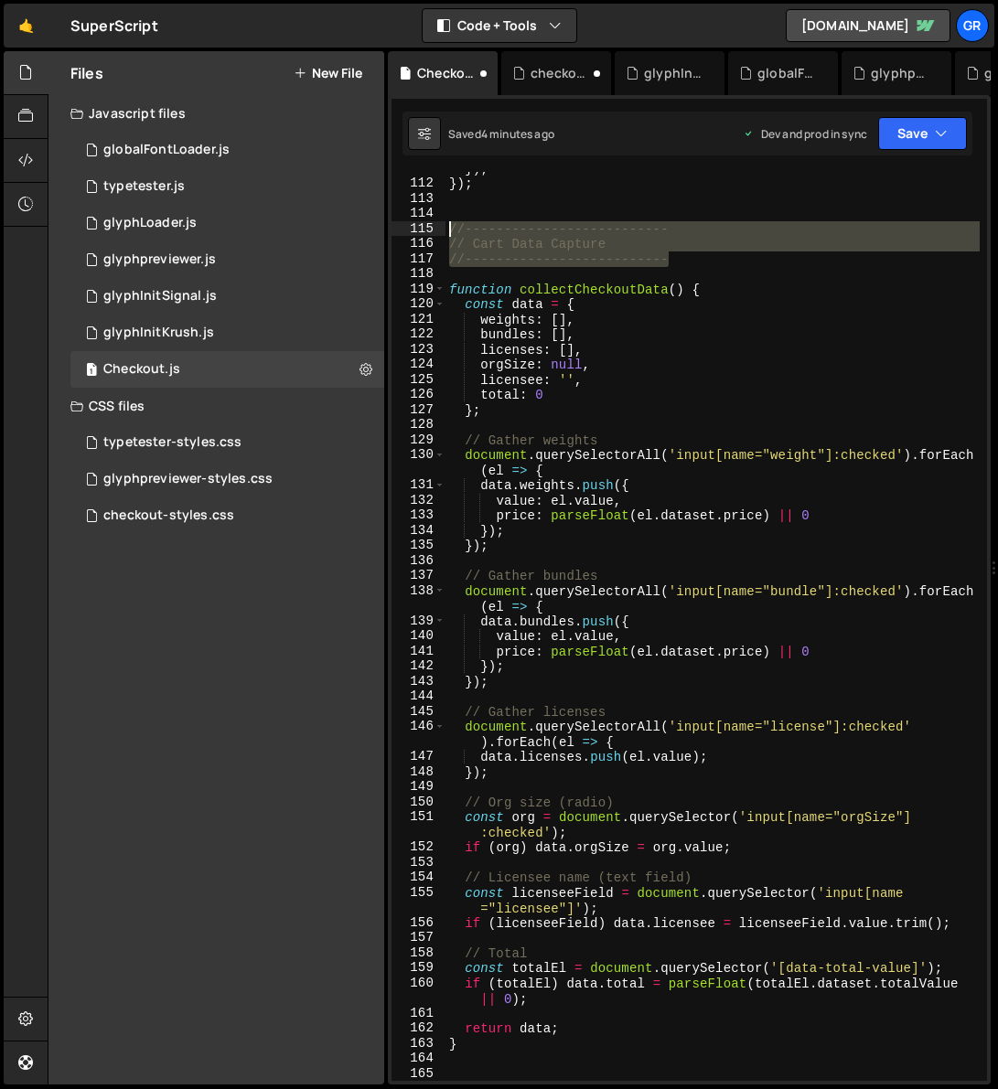
drag, startPoint x: 678, startPoint y: 259, endPoint x: 443, endPoint y: 228, distance: 237.0
click at [443, 228] on div "111 112 113 114 115 116 117 118 119 120 121 122 123 124 125 126 127 128 129 130…" at bounding box center [688, 626] width 595 height 909
type textarea "//-------------------------- // Cart Data Capture"
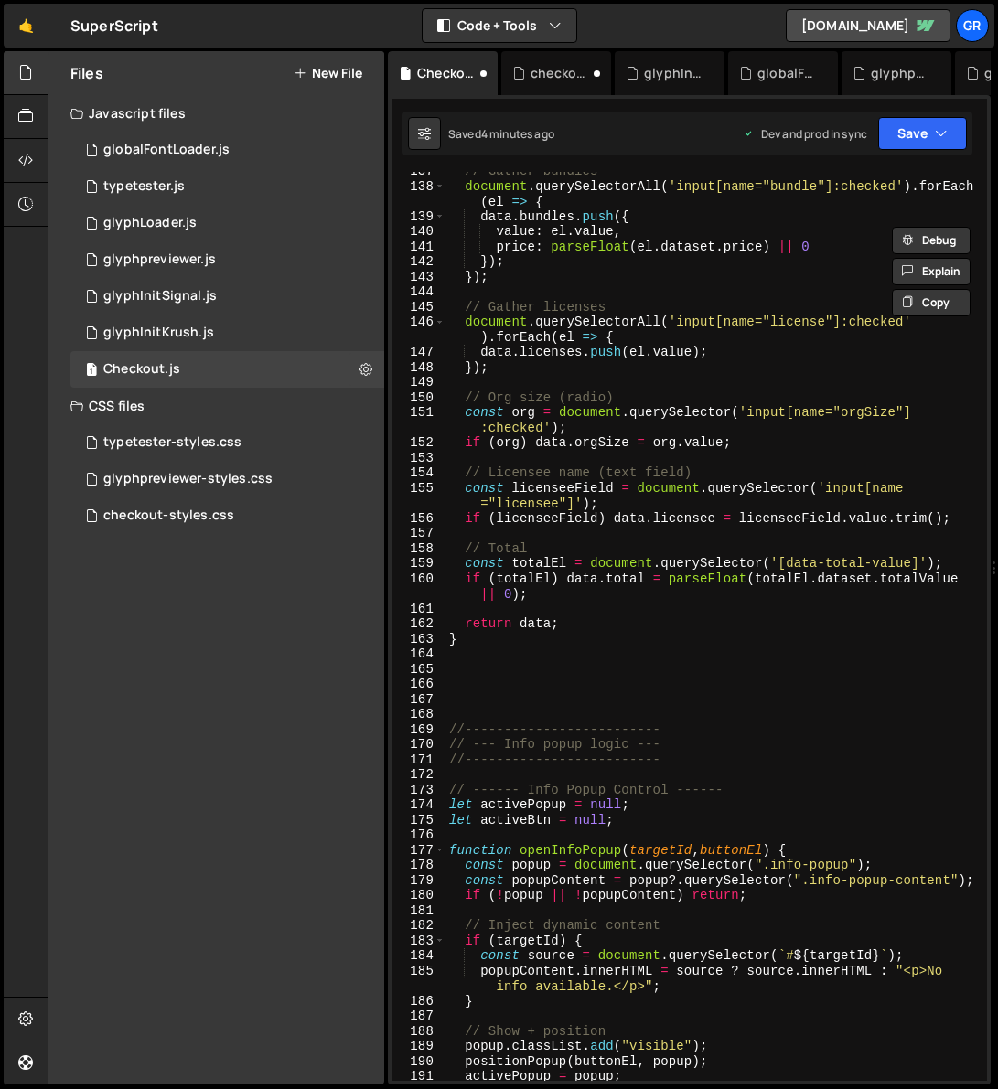
scroll to position [2240, 0]
click at [467, 665] on div "// Gather bundles document . querySelectorAll ( 'input[name="bundle"]:checked' …" at bounding box center [712, 633] width 534 height 939
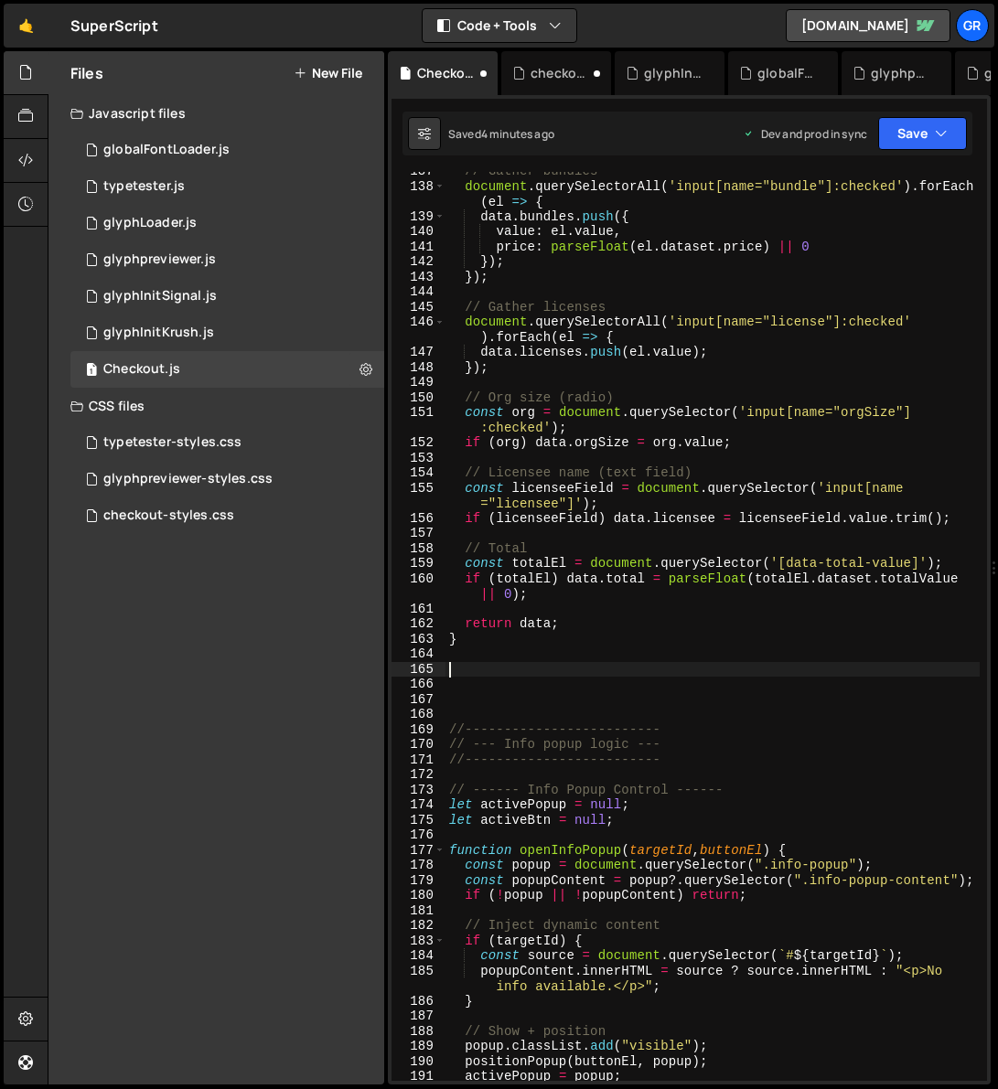
paste textarea "//--------------------------"
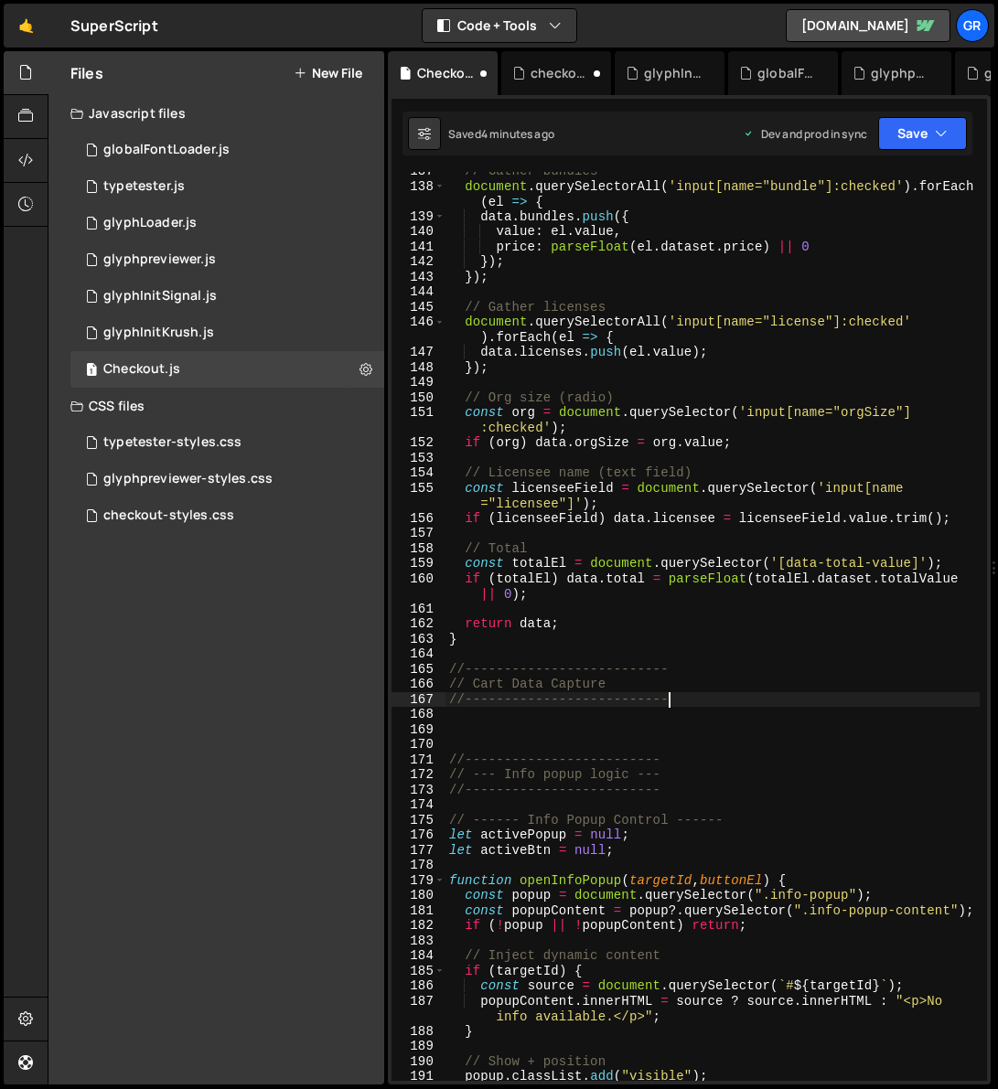
click at [607, 684] on div "// Gather bundles document . querySelectorAll ( 'input[name="bundle"]:checked' …" at bounding box center [712, 633] width 534 height 939
drag, startPoint x: 609, startPoint y: 683, endPoint x: 473, endPoint y: 688, distance: 136.3
click at [473, 688] on div "// Gather bundles document . querySelectorAll ( 'input[name="bundle"]:checked' …" at bounding box center [712, 633] width 534 height 939
type textarea "// Form Validation"
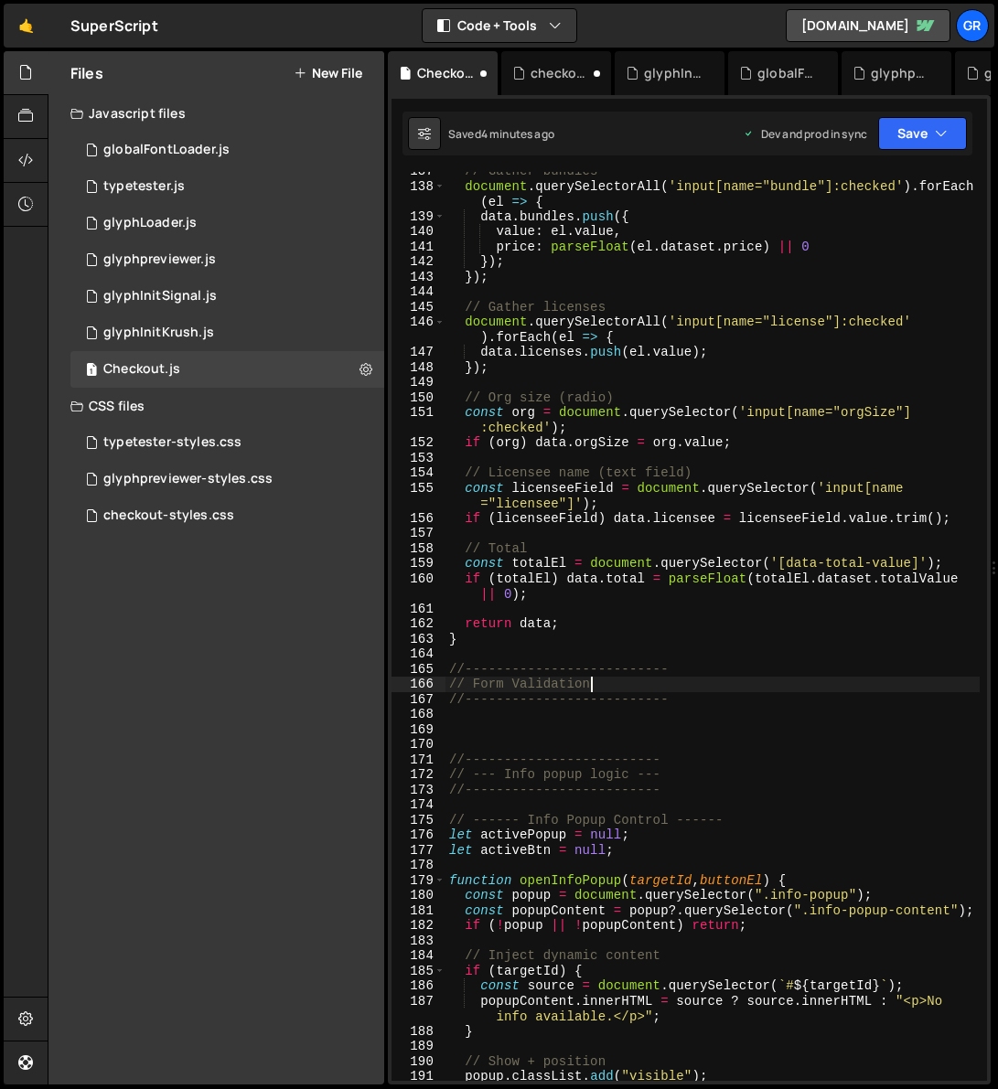
click at [571, 708] on div "// Gather bundles document . querySelectorAll ( 'input[name="bundle"]:checked' …" at bounding box center [712, 633] width 534 height 939
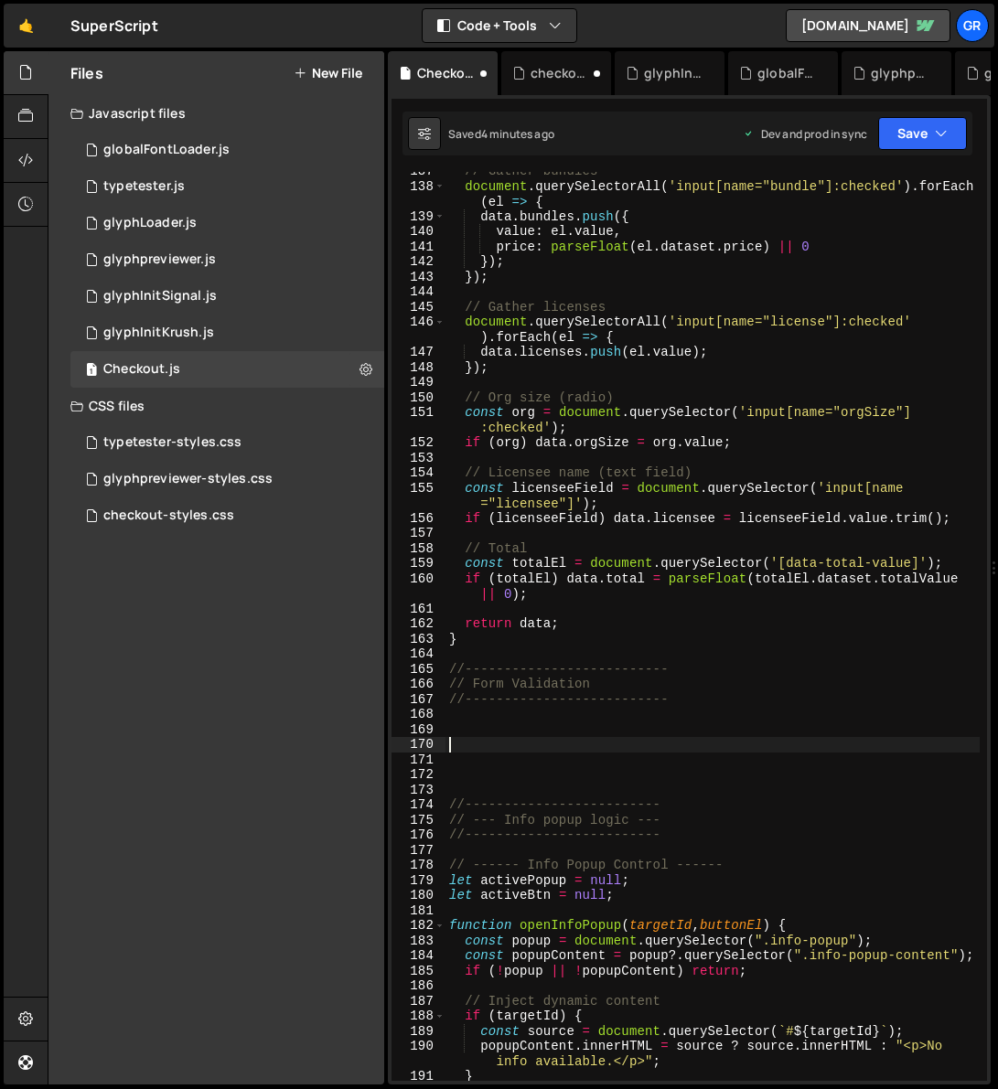
paste textarea "//--------------------------"
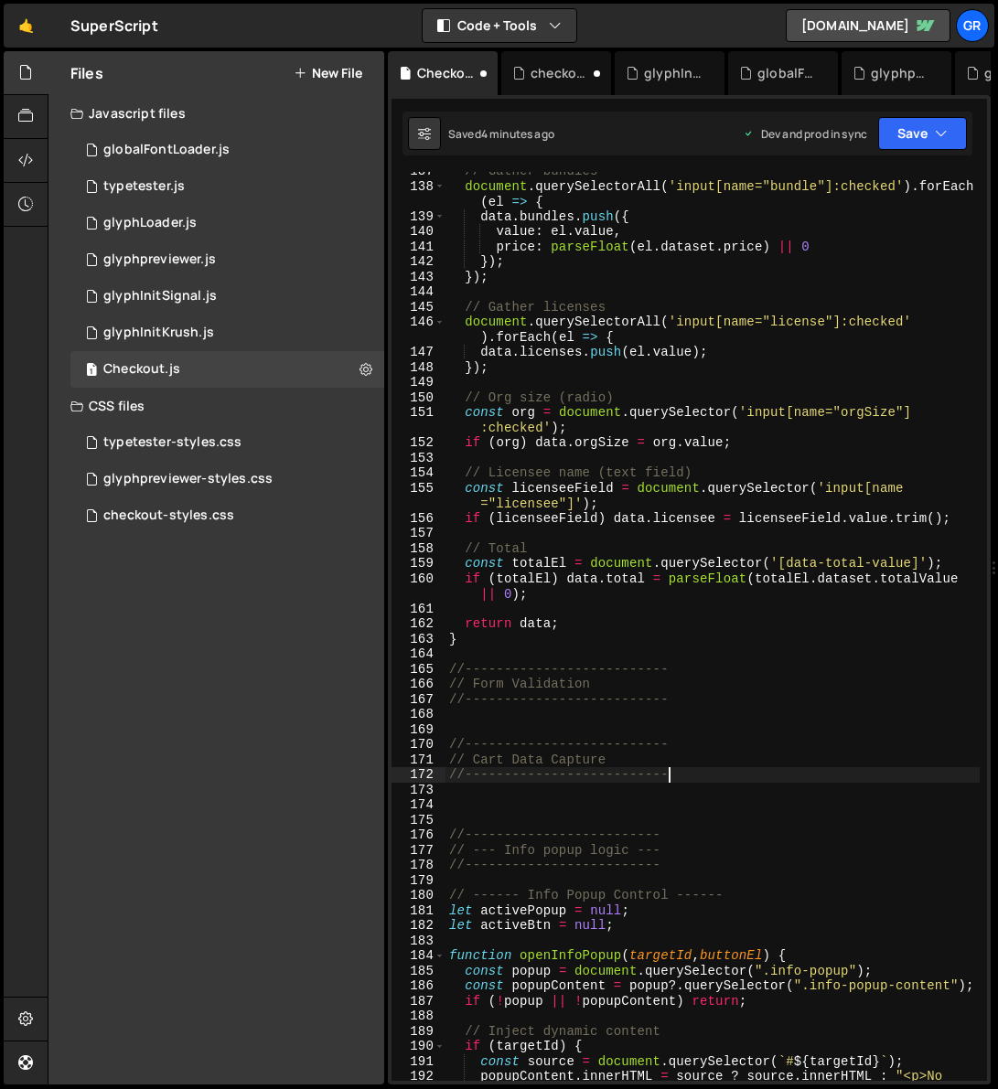
click at [594, 708] on div "// Gather bundles document . querySelectorAll ( 'input[name="bundle"]:checked' …" at bounding box center [712, 641] width 534 height 955
click at [615, 708] on div "// Gather bundles document . querySelectorAll ( 'input[name="bundle"]:checked' …" at bounding box center [712, 641] width 534 height 955
drag, startPoint x: 613, startPoint y: 759, endPoint x: 475, endPoint y: 761, distance: 138.1
click at [475, 708] on div "// Gather bundles document . querySelectorAll ( 'input[name="bundle"]:checked' …" at bounding box center [712, 641] width 534 height 955
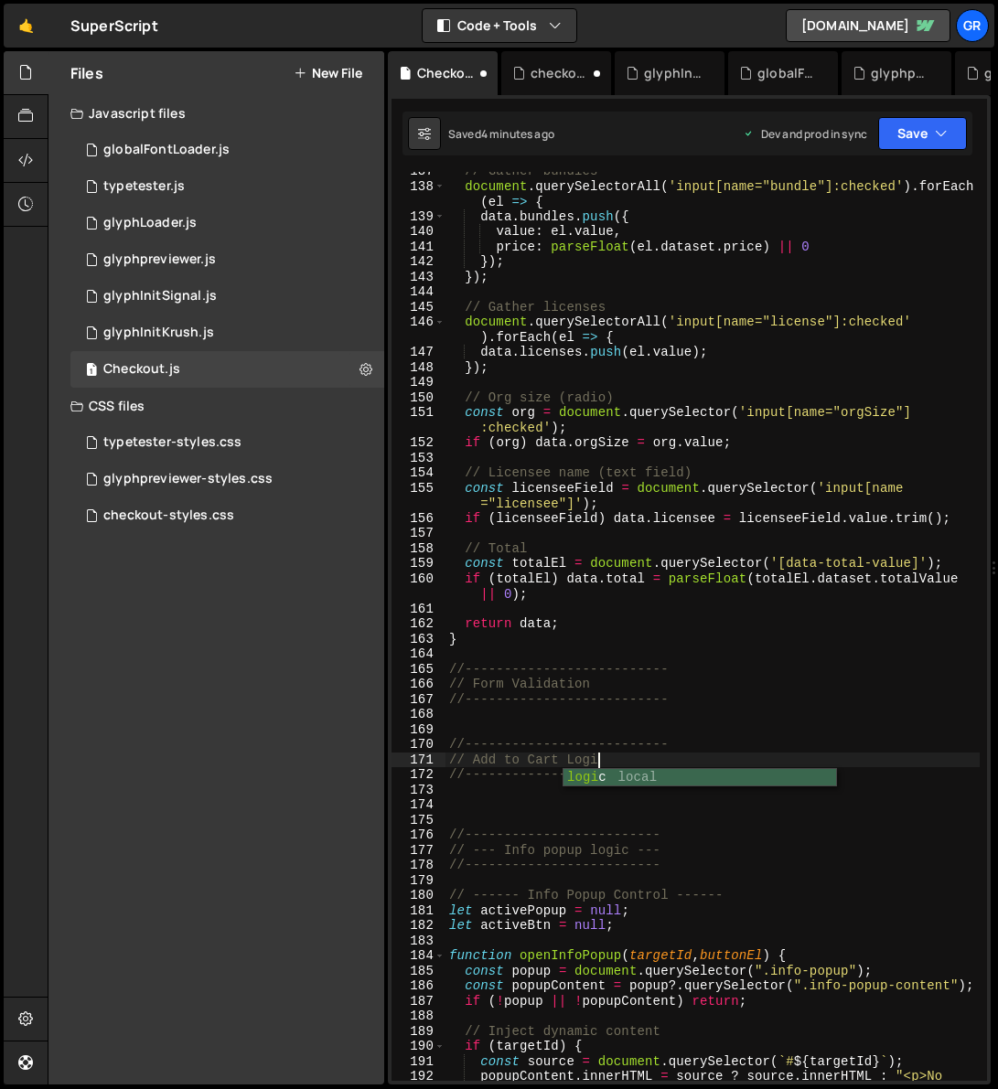
type textarea "// Add to Cart Logic"
click at [585, 651] on div "// Gather bundles document . querySelectorAll ( 'input[name="bundle"]:checked' …" at bounding box center [712, 641] width 534 height 955
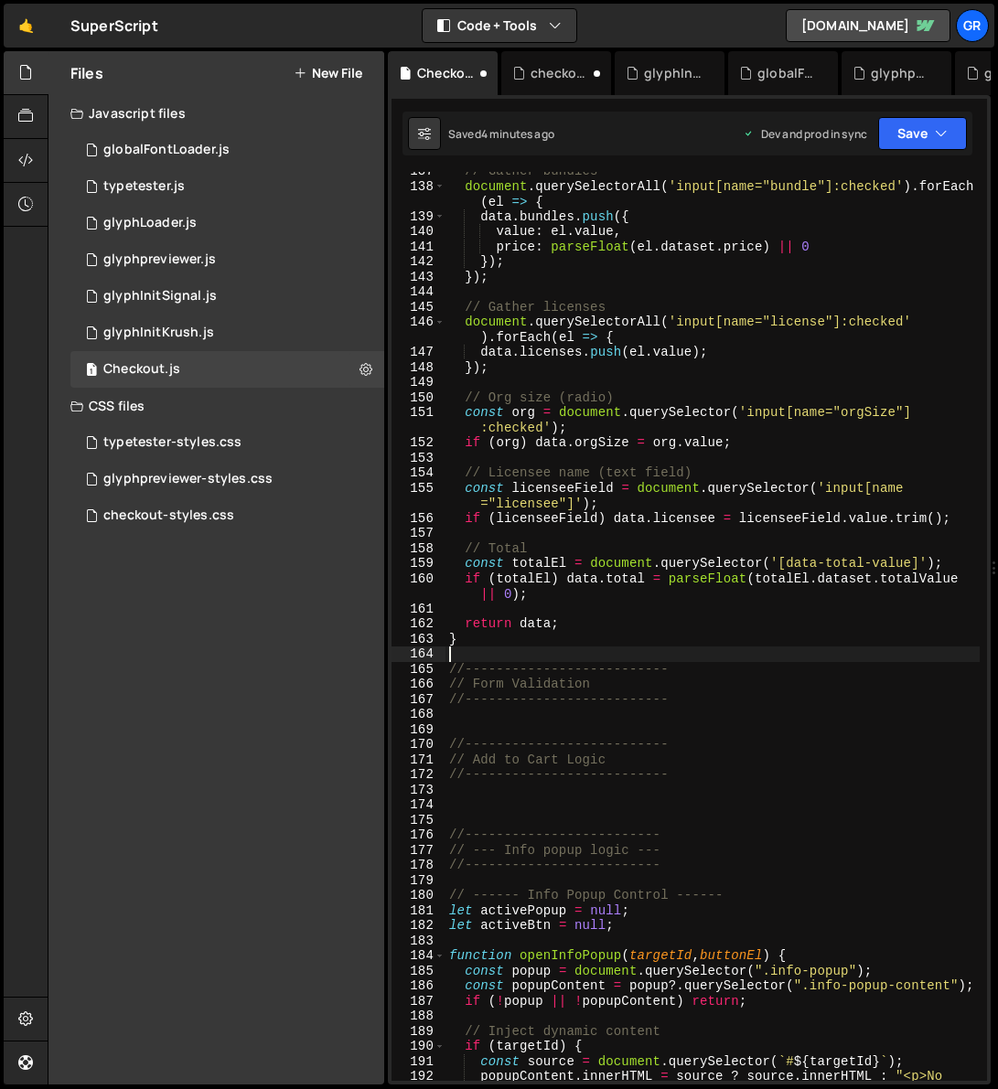
scroll to position [0, 0]
click at [469, 708] on div "// Gather bundles document . querySelectorAll ( 'input[name="bundle"]:checked' …" at bounding box center [712, 641] width 534 height 955
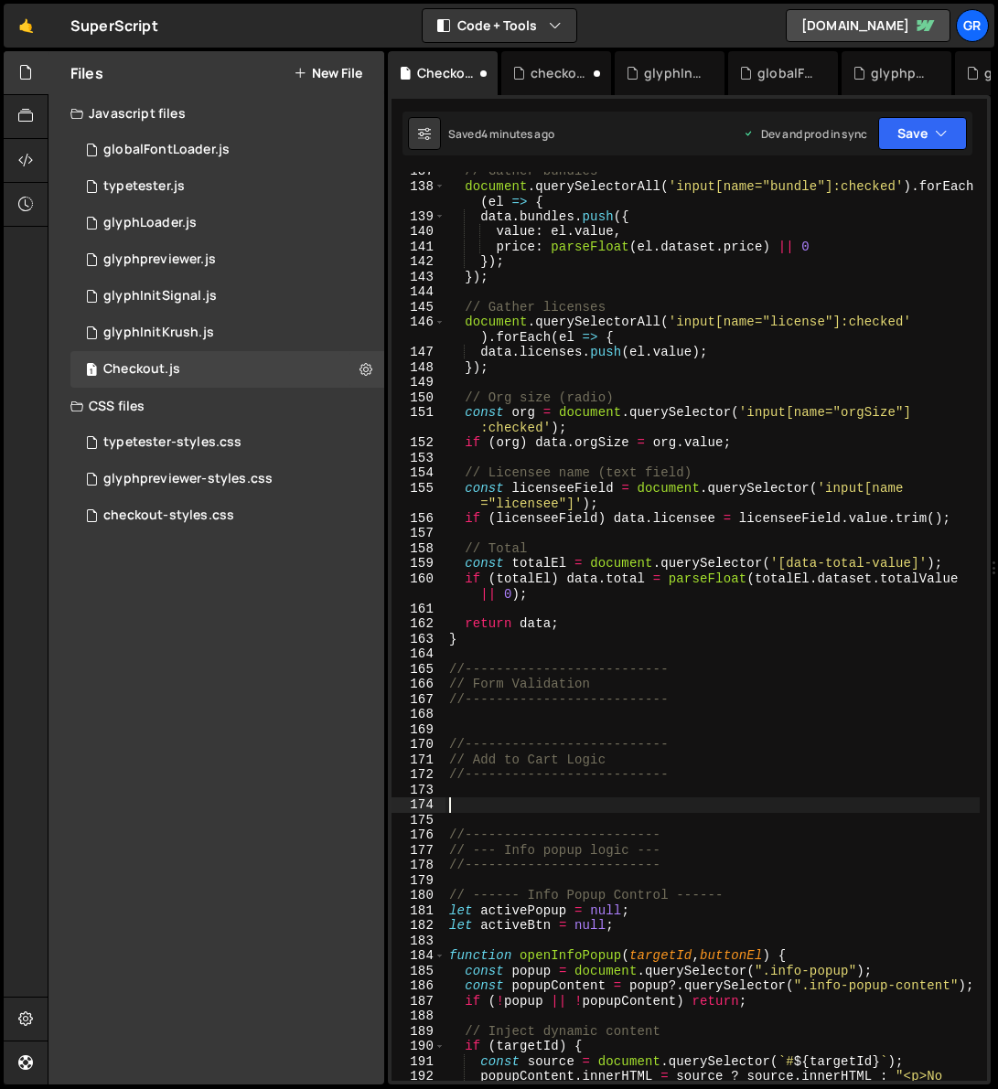
paste textarea "});"
type textarea "});"
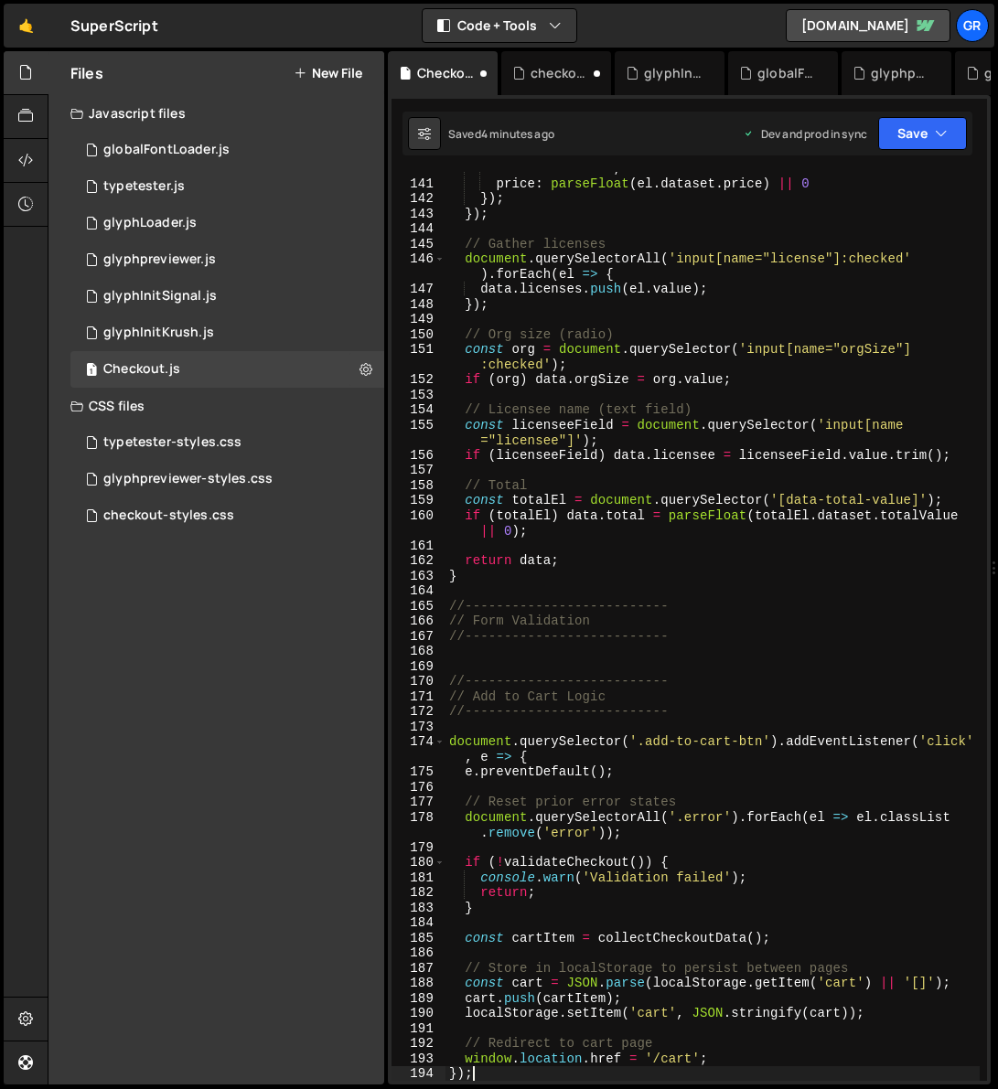
click at [478, 659] on div "value : el . value , price : parseFloat ( el . dataset . price ) || 0 }) ; }) ;…" at bounding box center [712, 630] width 534 height 939
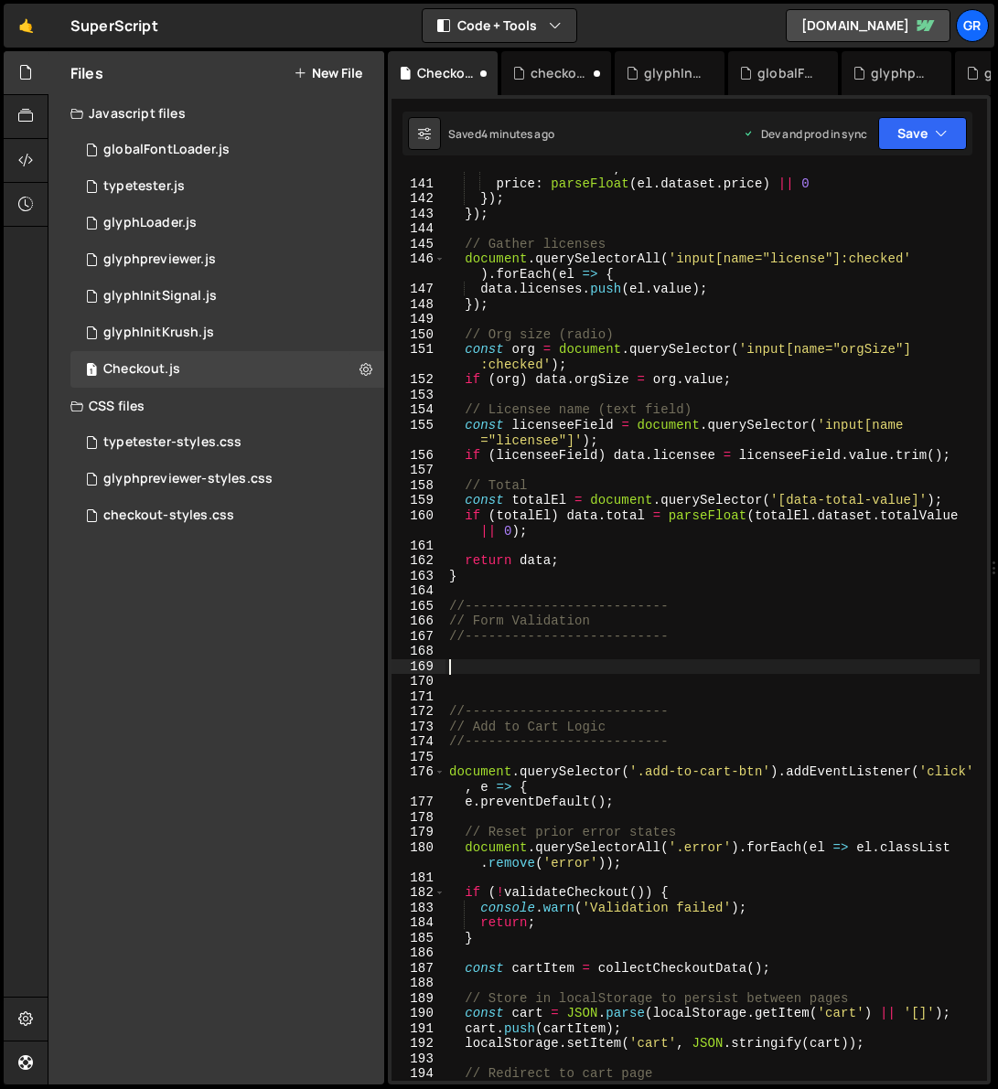
paste textarea "}"
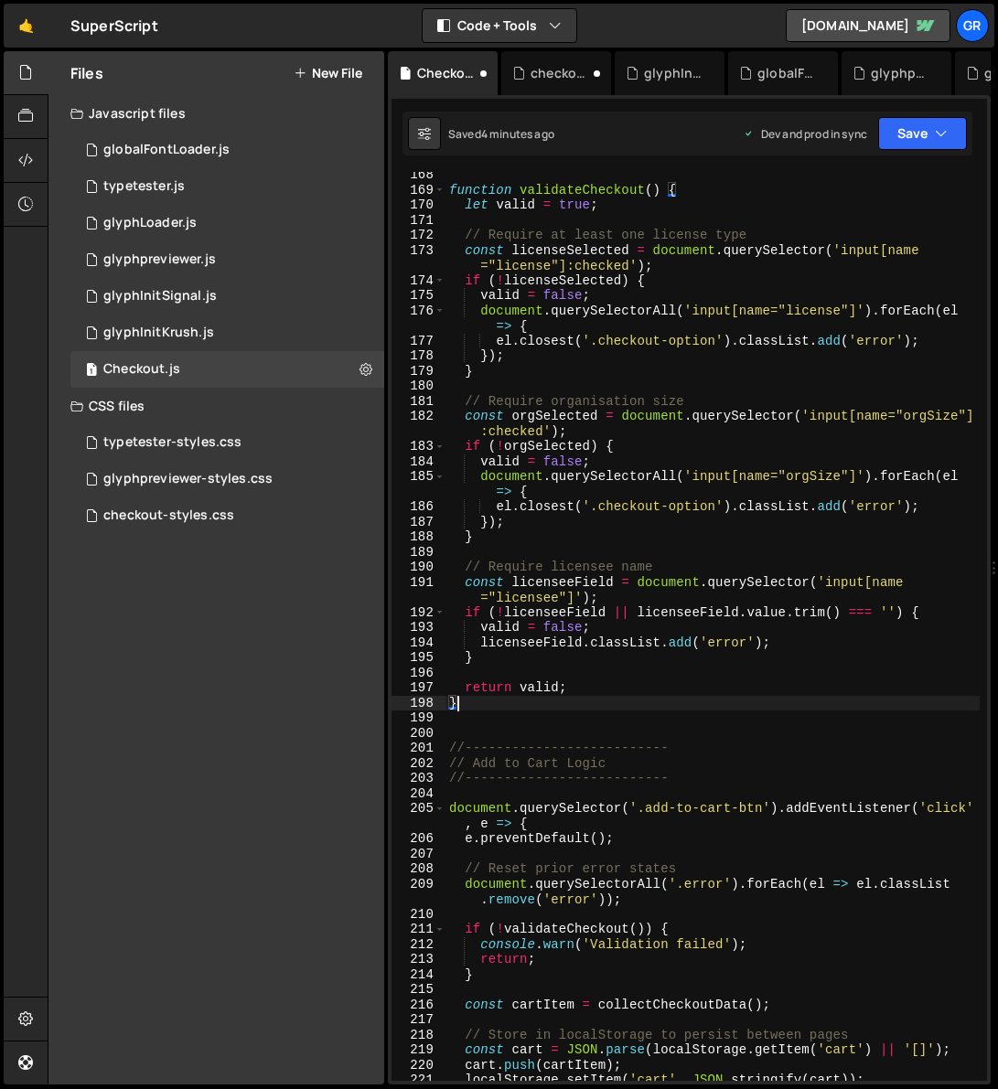
scroll to position [2781, 0]
drag, startPoint x: 563, startPoint y: 764, endPoint x: 589, endPoint y: 741, distance: 34.9
click at [563, 708] on div "function validateCheckout ( ) { let valid = true ; // Require at least one lice…" at bounding box center [712, 636] width 534 height 939
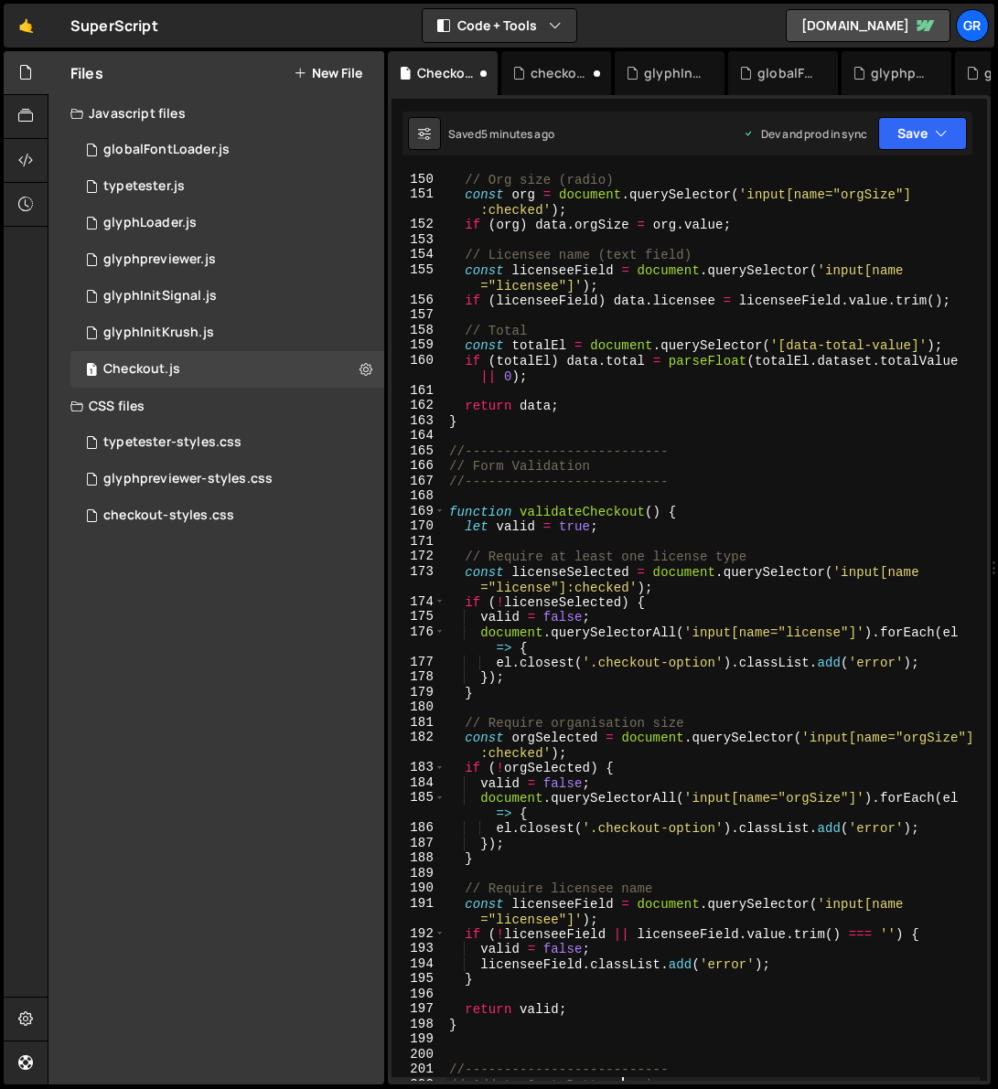
scroll to position [2456, 0]
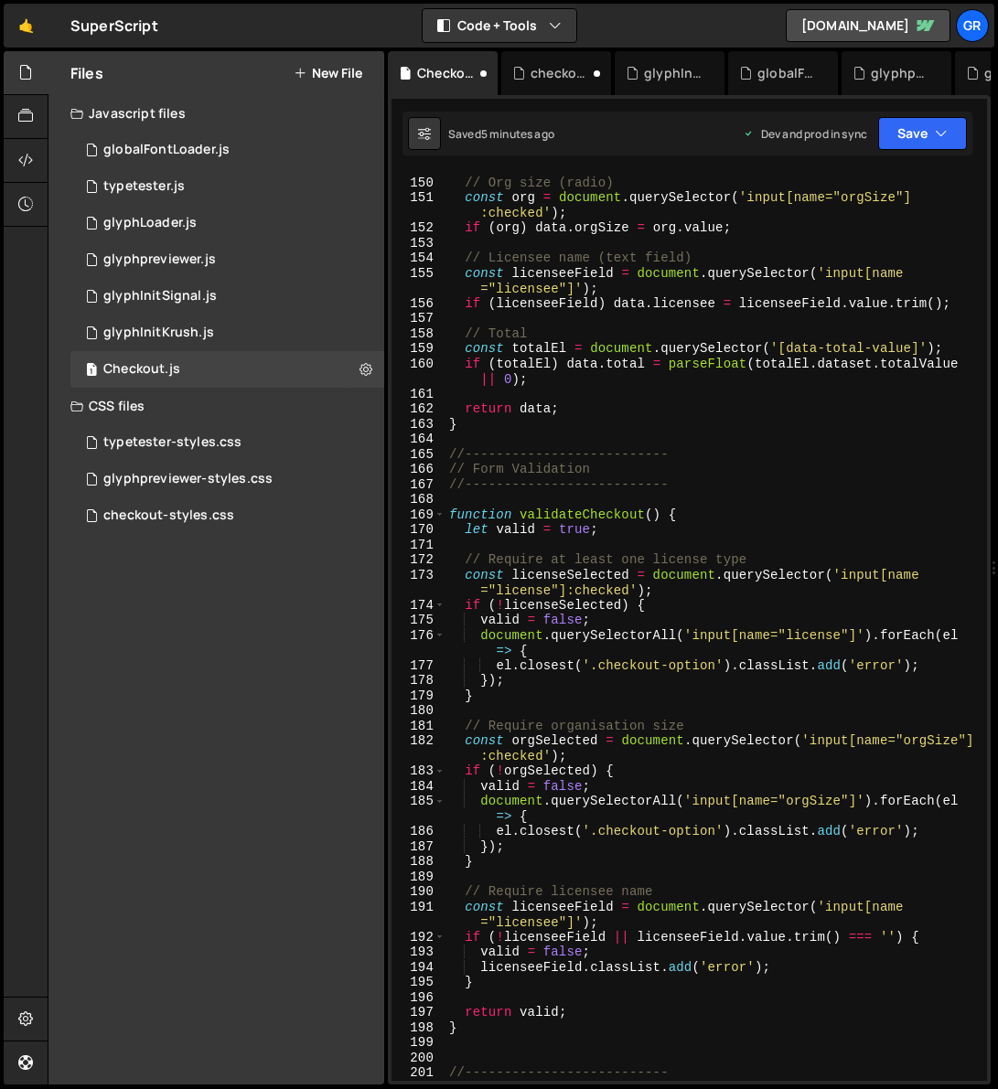
type textarea "// Add to Cart Button Logic"
click at [295, 72] on icon at bounding box center [300, 73] width 13 height 15
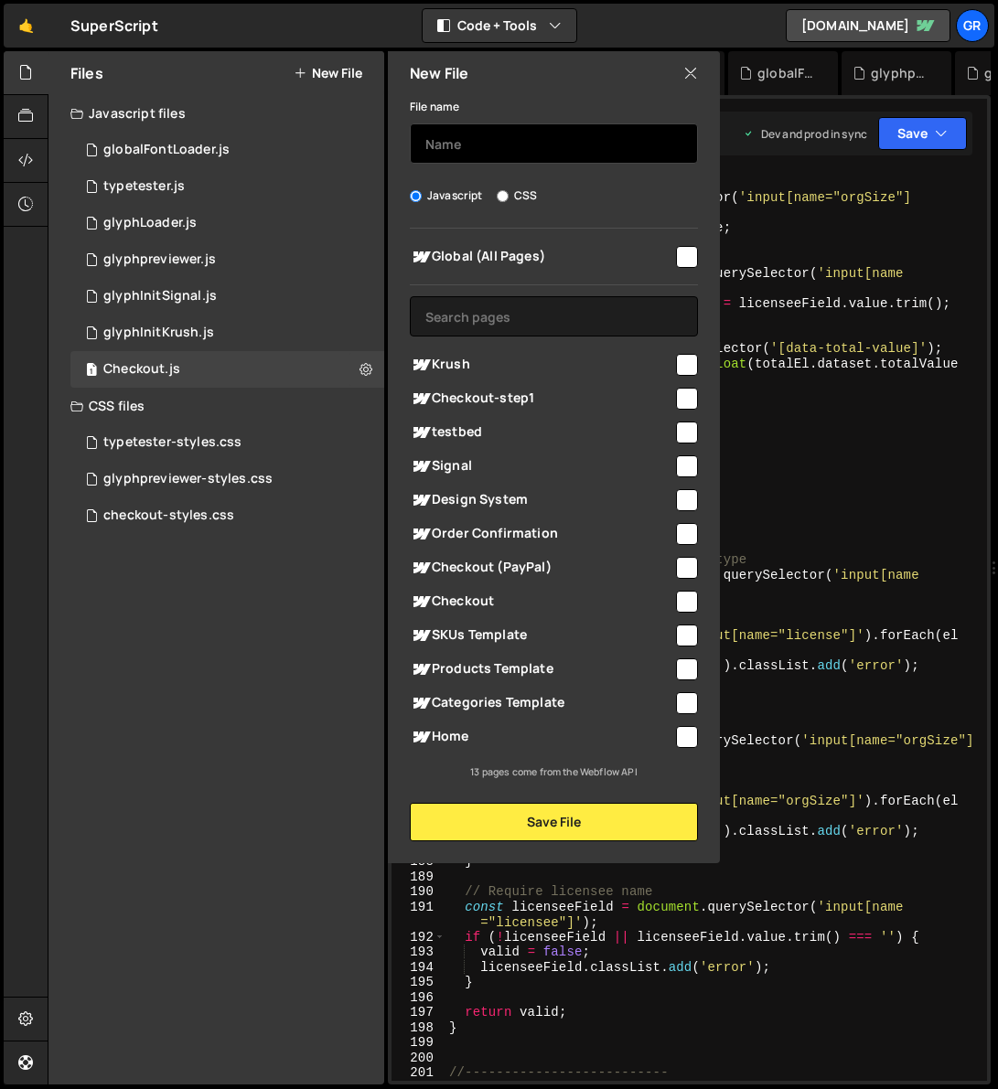
click at [462, 135] on input "text" at bounding box center [554, 143] width 288 height 40
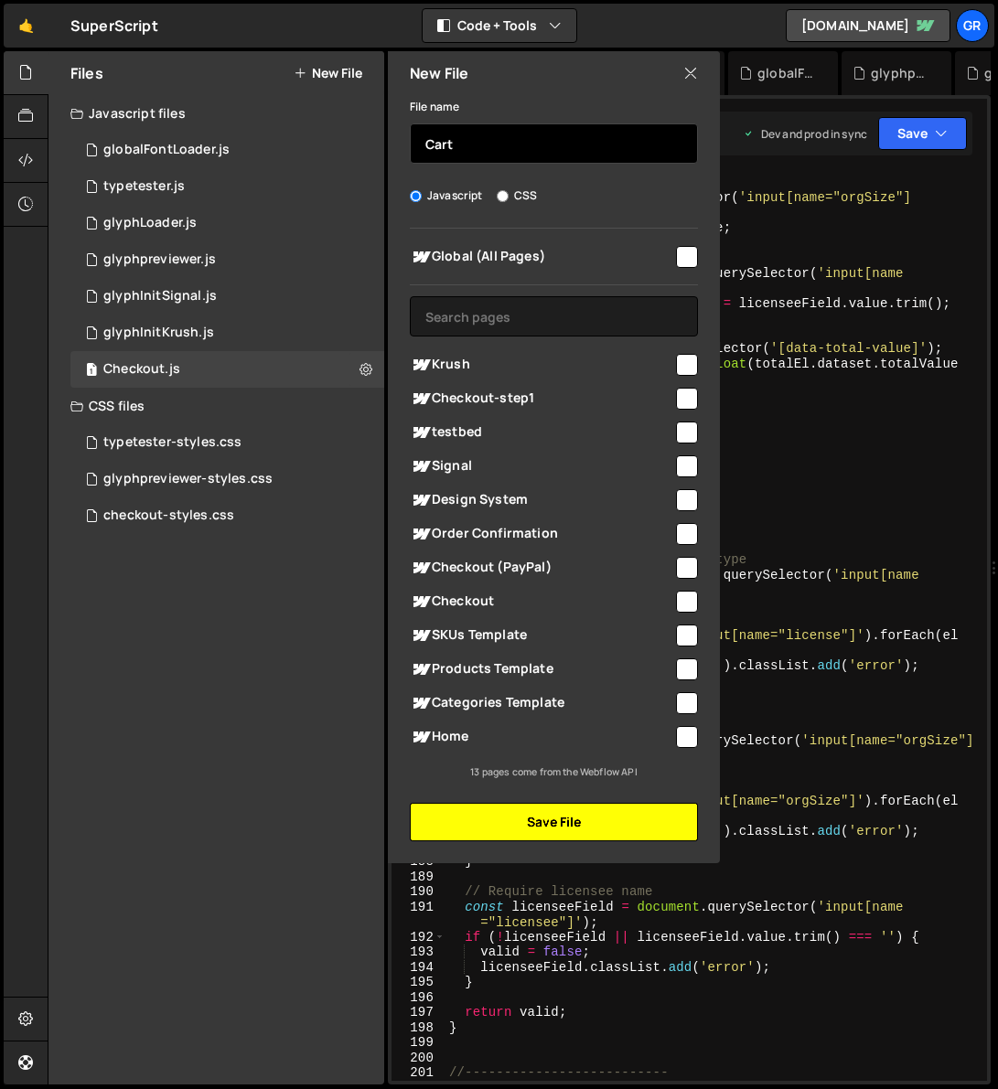
type input "Cart"
click at [563, 708] on button "Save File" at bounding box center [554, 822] width 288 height 38
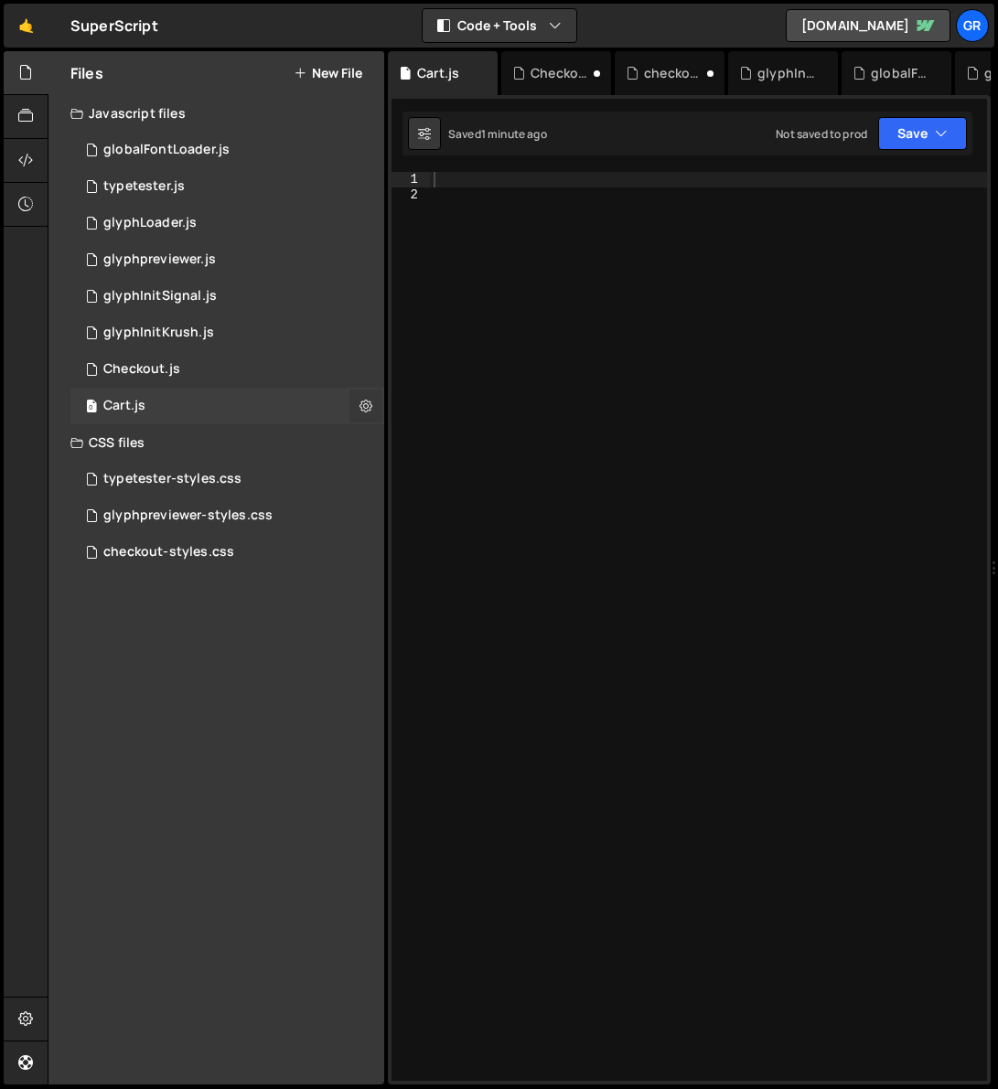
click at [357, 404] on button at bounding box center [365, 406] width 33 height 33
type input "Cart"
radio input "true"
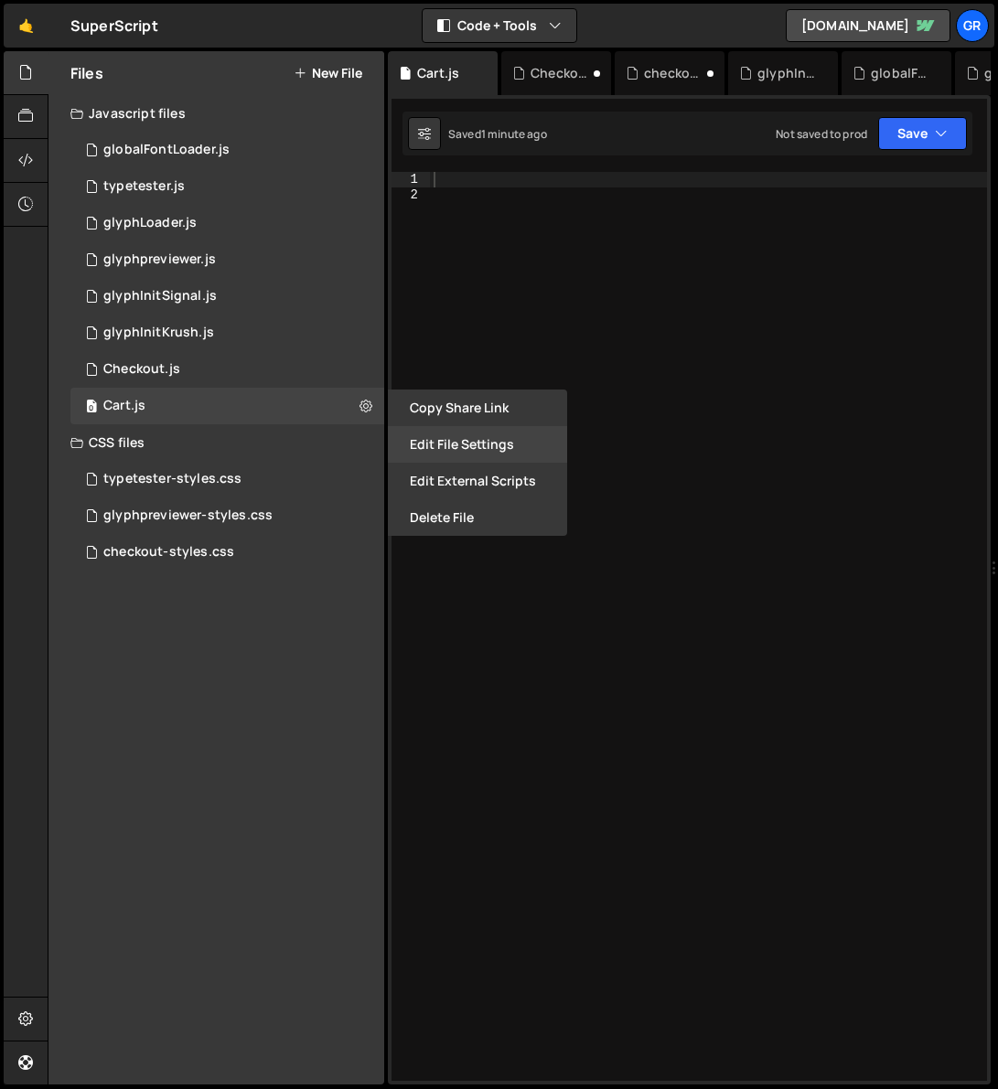
click at [476, 446] on button "Edit File Settings" at bounding box center [477, 444] width 179 height 37
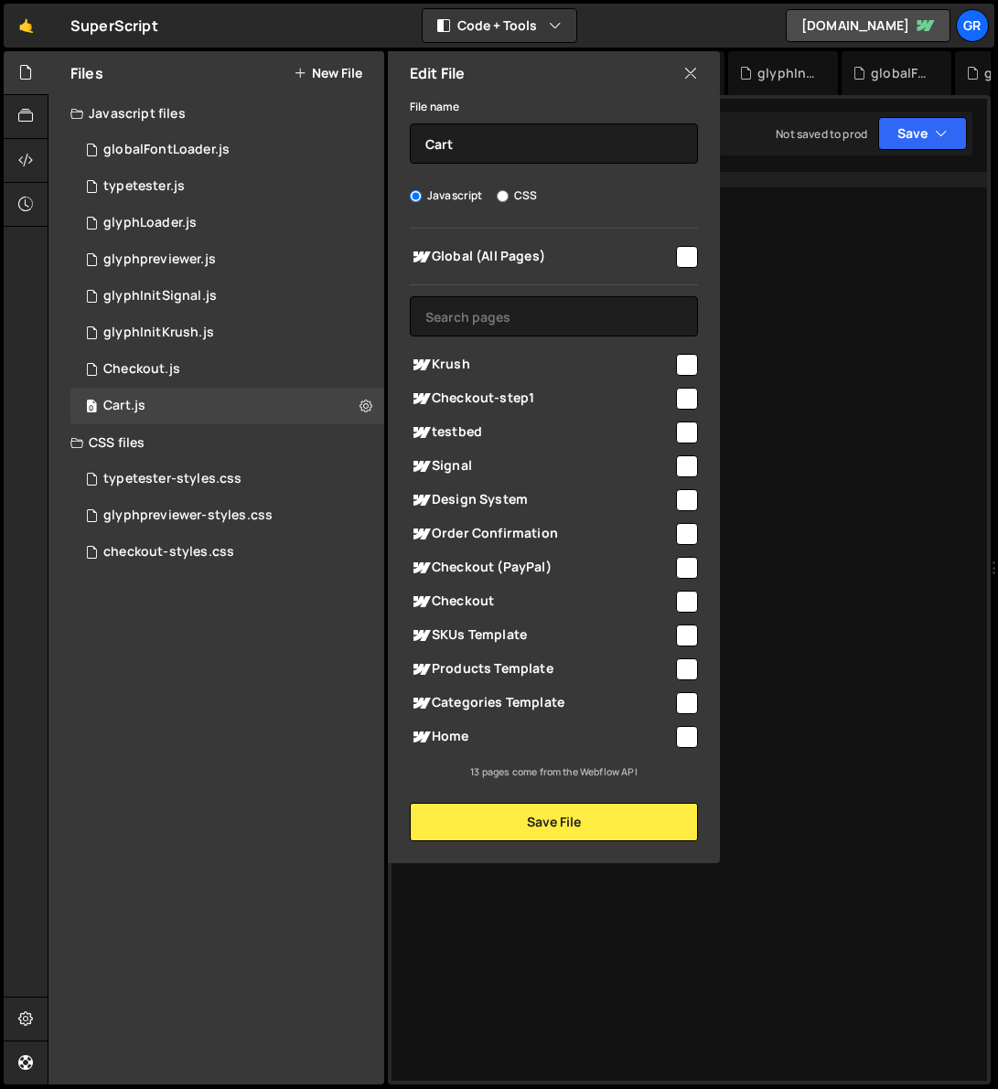
click at [759, 458] on div at bounding box center [708, 641] width 557 height 939
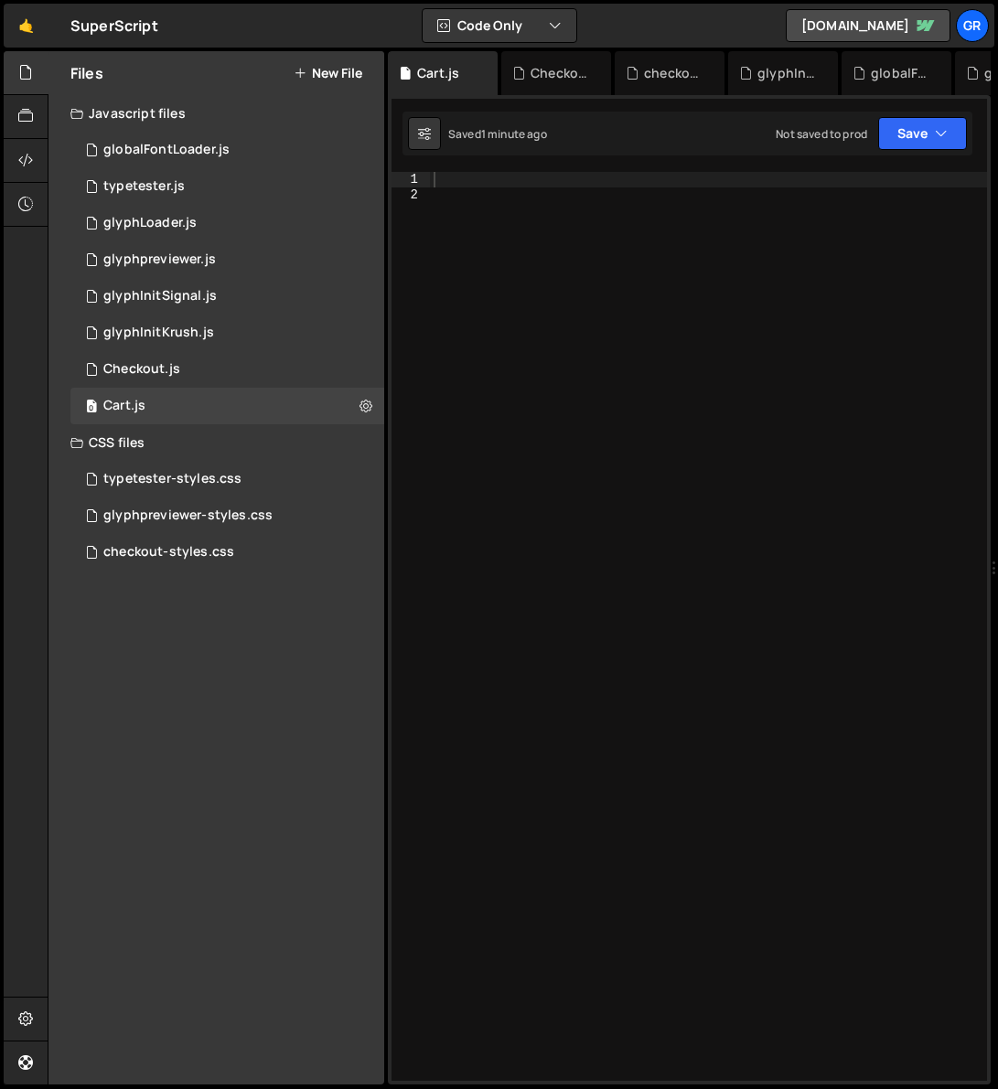
drag, startPoint x: 697, startPoint y: 87, endPoint x: 1116, endPoint y: 98, distance: 419.8
click at [997, 98] on html "Projects [GEOGRAPHIC_DATA] Blog Gr Projects Your Teams Account Upgrade Logout" at bounding box center [499, 544] width 998 height 1089
click at [361, 400] on icon at bounding box center [365, 405] width 13 height 17
type input "Cart"
radio input "true"
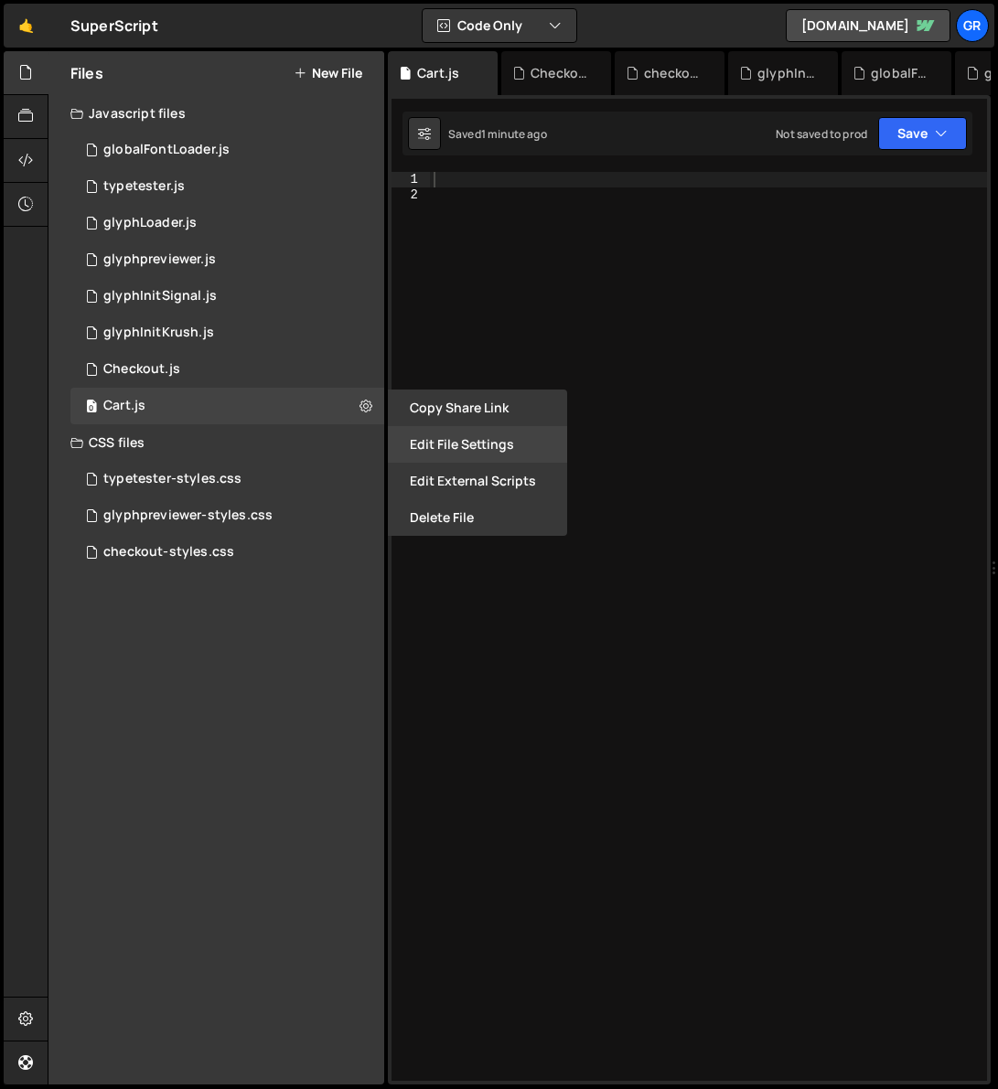
click at [460, 439] on button "Edit File Settings" at bounding box center [477, 444] width 179 height 37
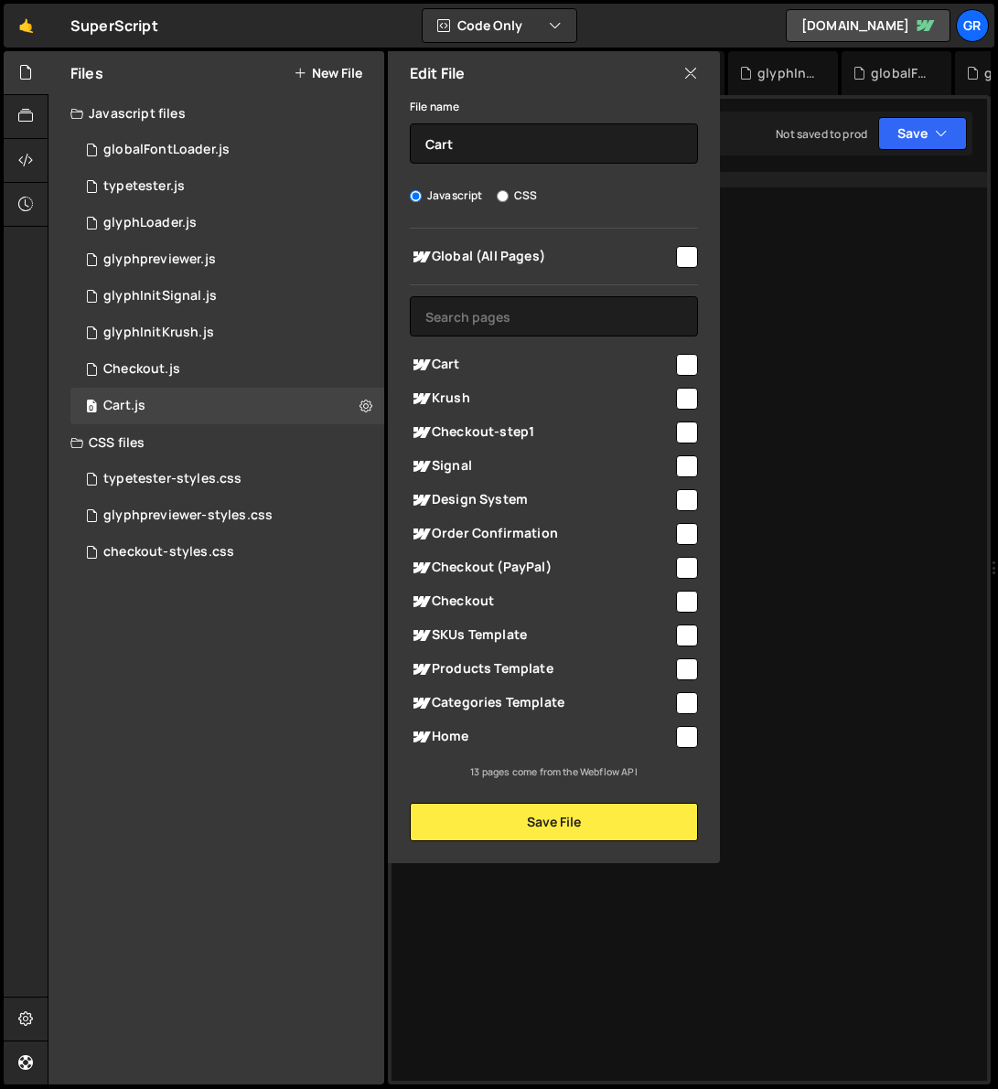
click at [684, 359] on input "checkbox" at bounding box center [687, 365] width 22 height 22
checkbox input "true"
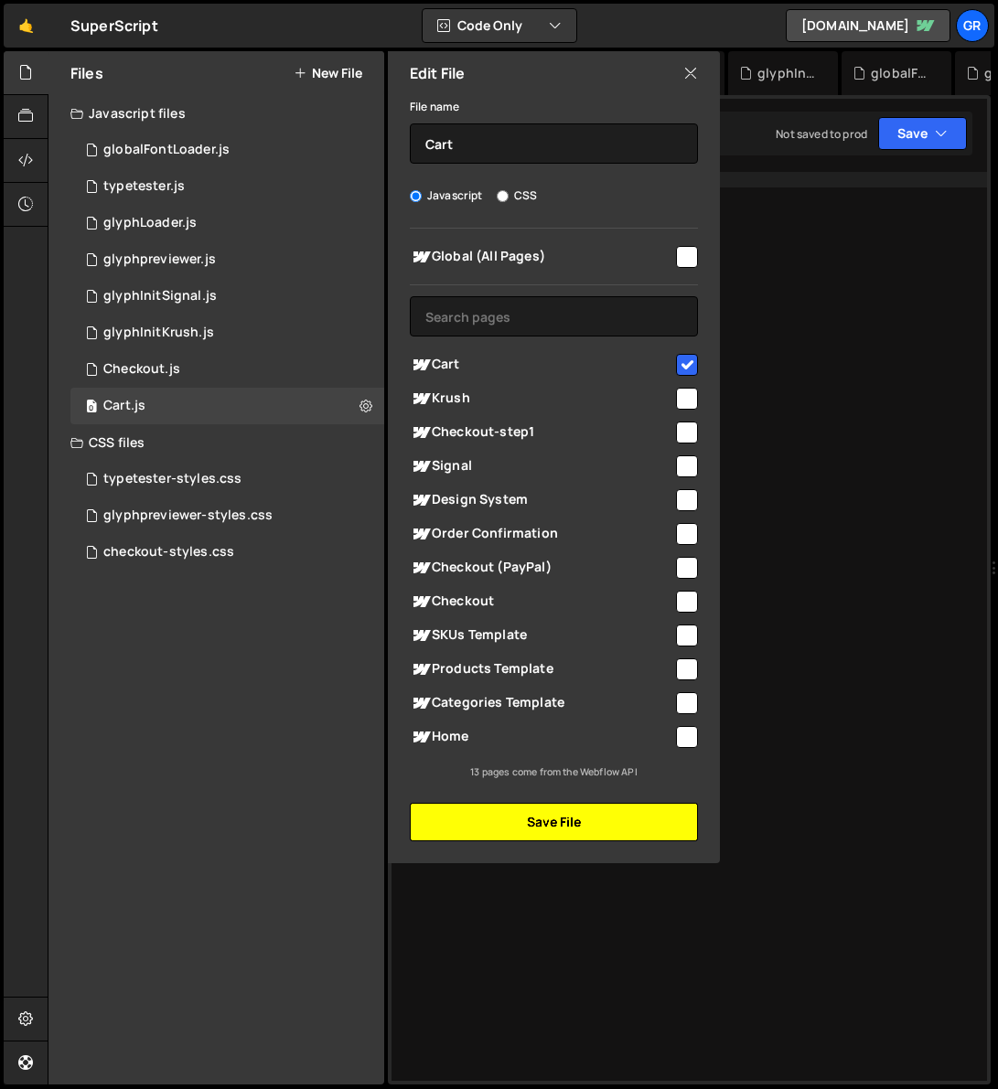
click at [578, 817] on button "Save File" at bounding box center [554, 822] width 288 height 38
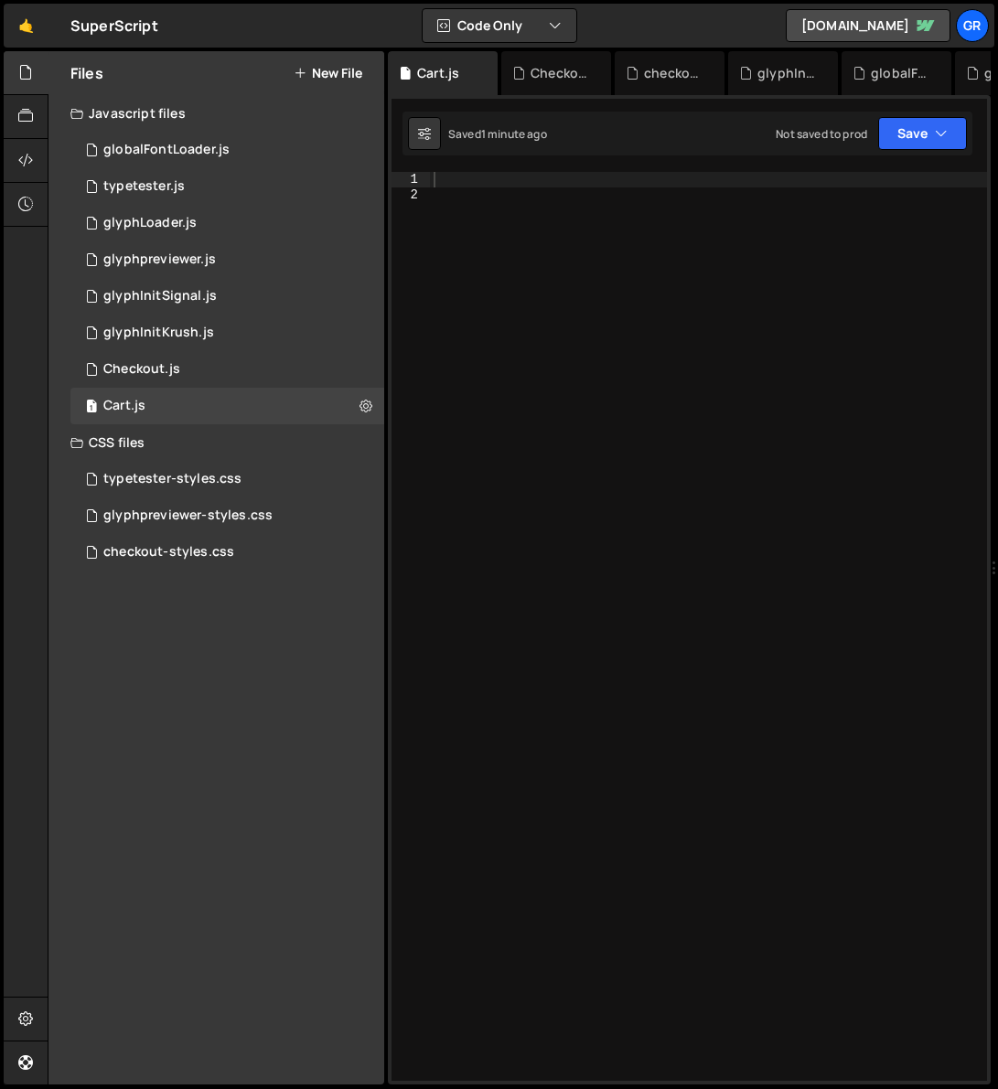
click at [505, 185] on div at bounding box center [708, 641] width 557 height 939
paste textarea "});"
type textarea "});"
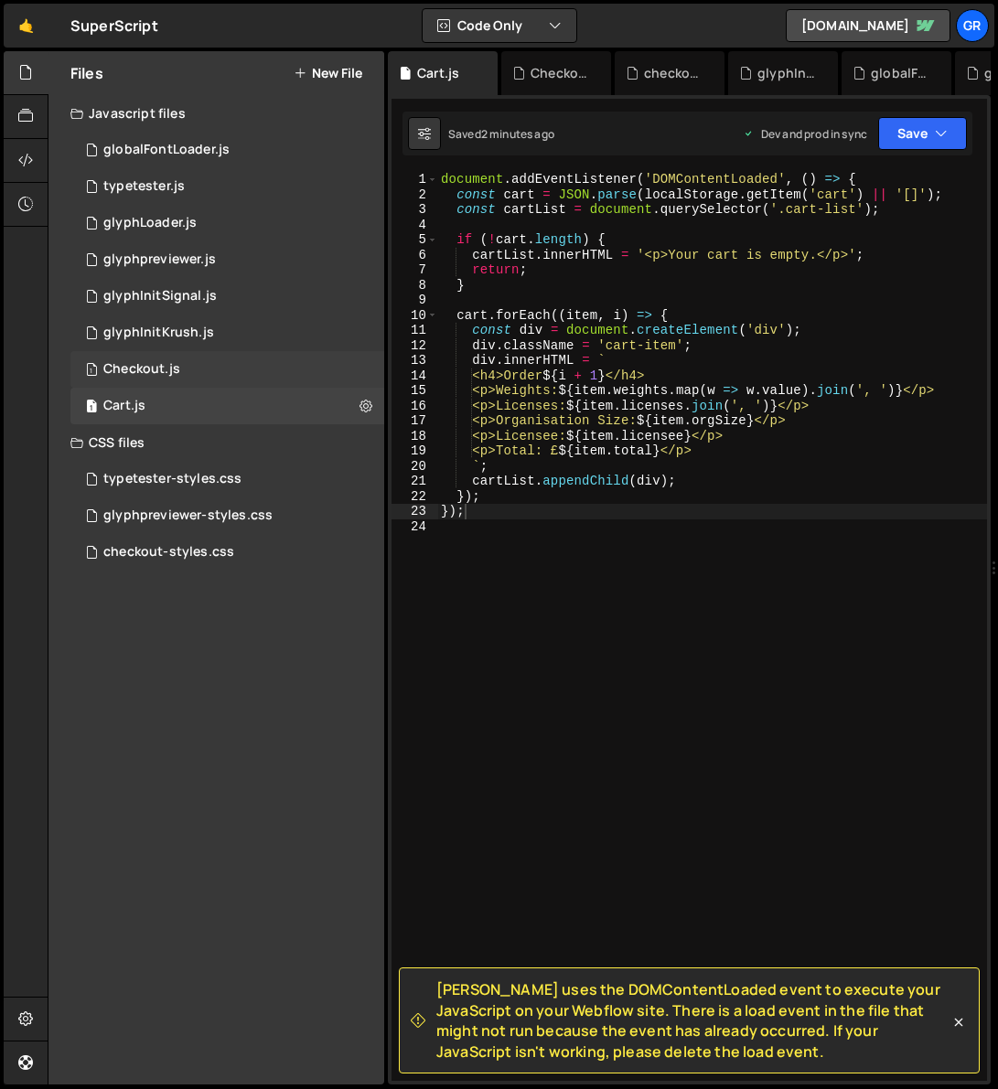
click at [158, 367] on div "Checkout.js" at bounding box center [141, 369] width 77 height 16
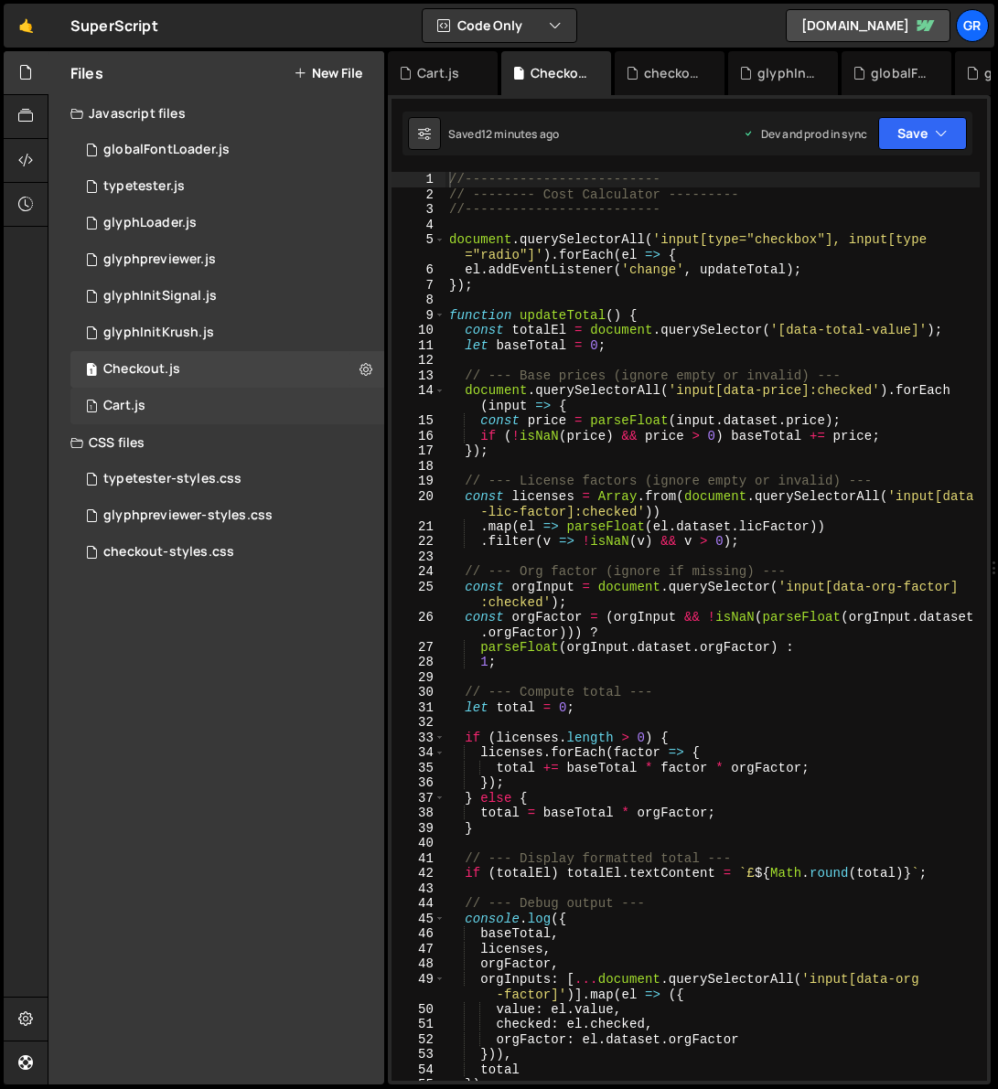
click at [221, 410] on div "1 Cart.js 0" at bounding box center [227, 406] width 314 height 37
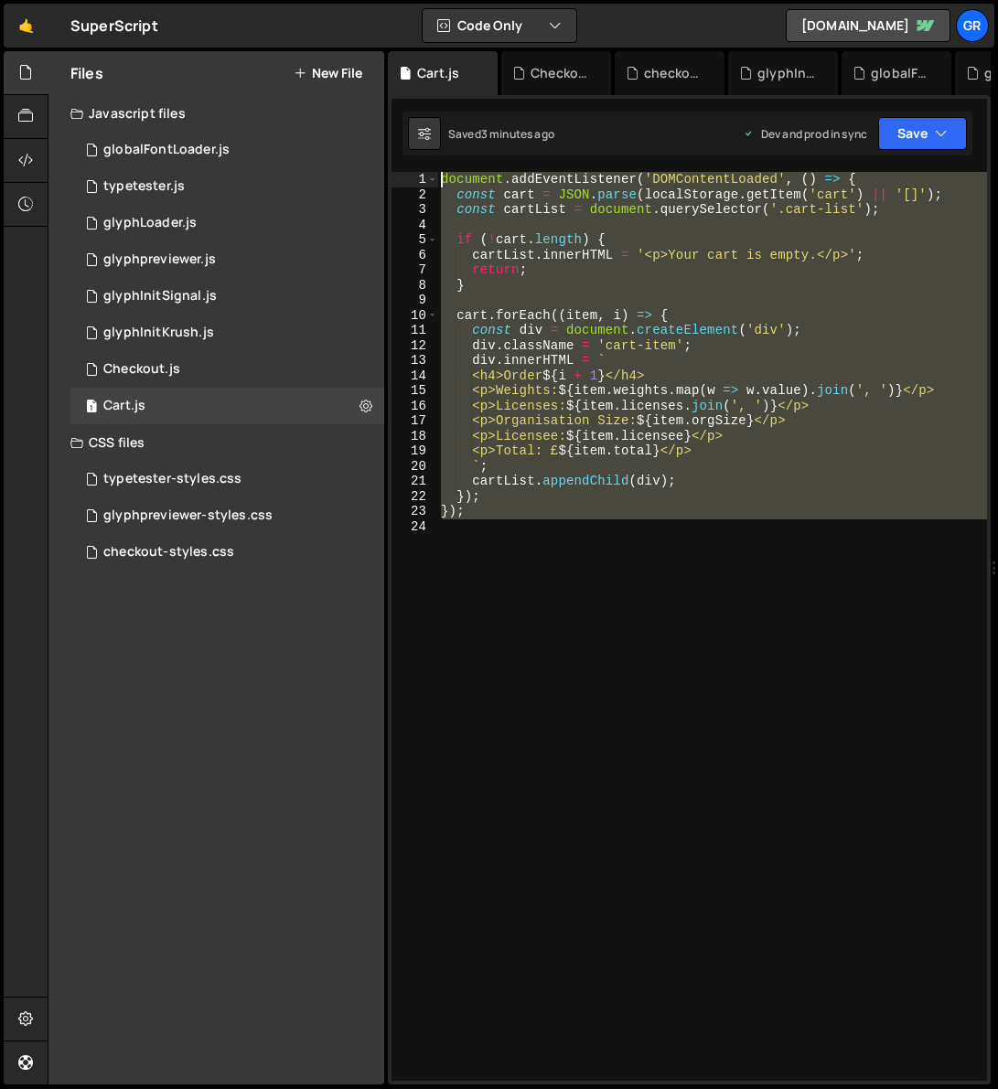
drag, startPoint x: 518, startPoint y: 539, endPoint x: 390, endPoint y: 142, distance: 418.1
click at [390, 142] on div "XXXXXXXXXXXXXXXXXXXXXXXXXXXXXXXXXXXXXXXXXXXXXXXXXXXXXXXXXXXXXXXXXXXXXXXXXXXXXXX…" at bounding box center [689, 589] width 603 height 989
paste textarea "}"
type textarea "});"
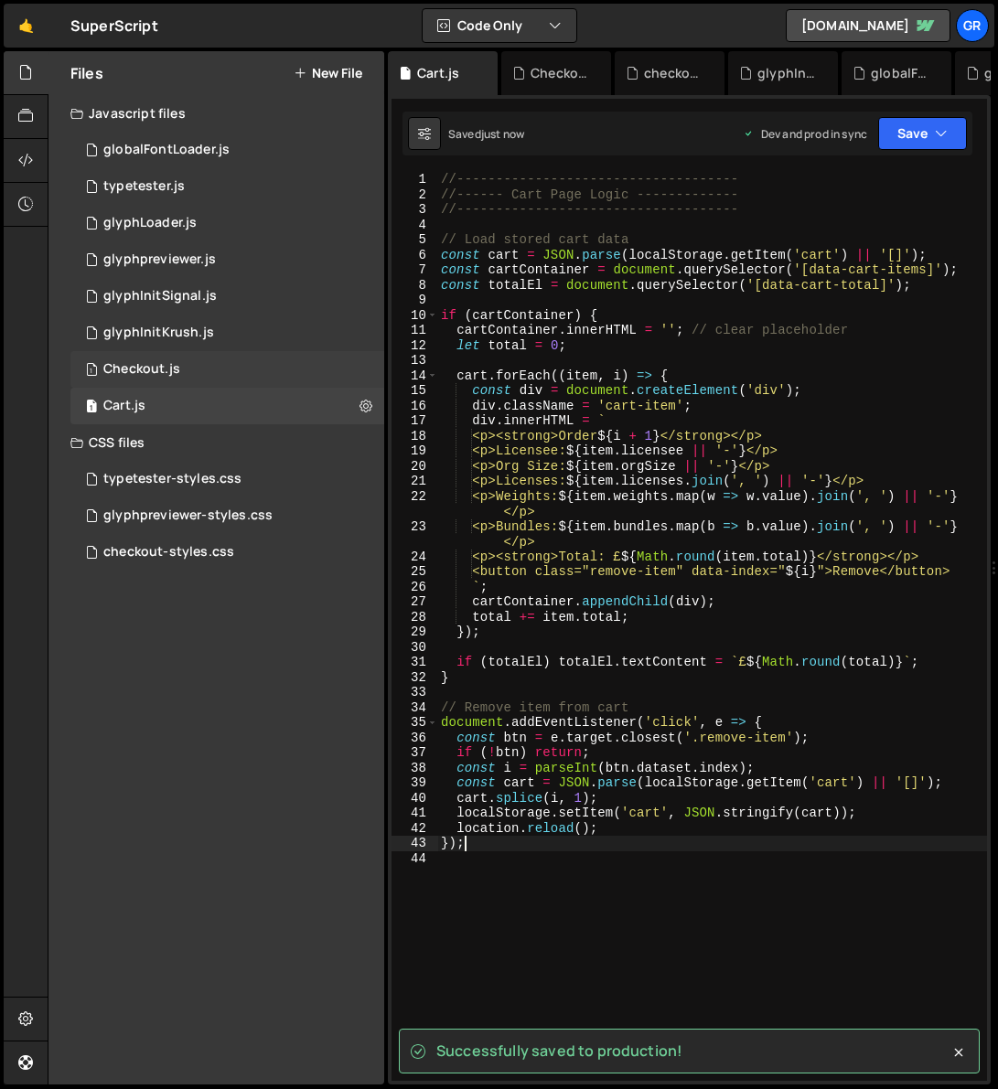
click at [178, 371] on div "Checkout.js" at bounding box center [141, 369] width 77 height 16
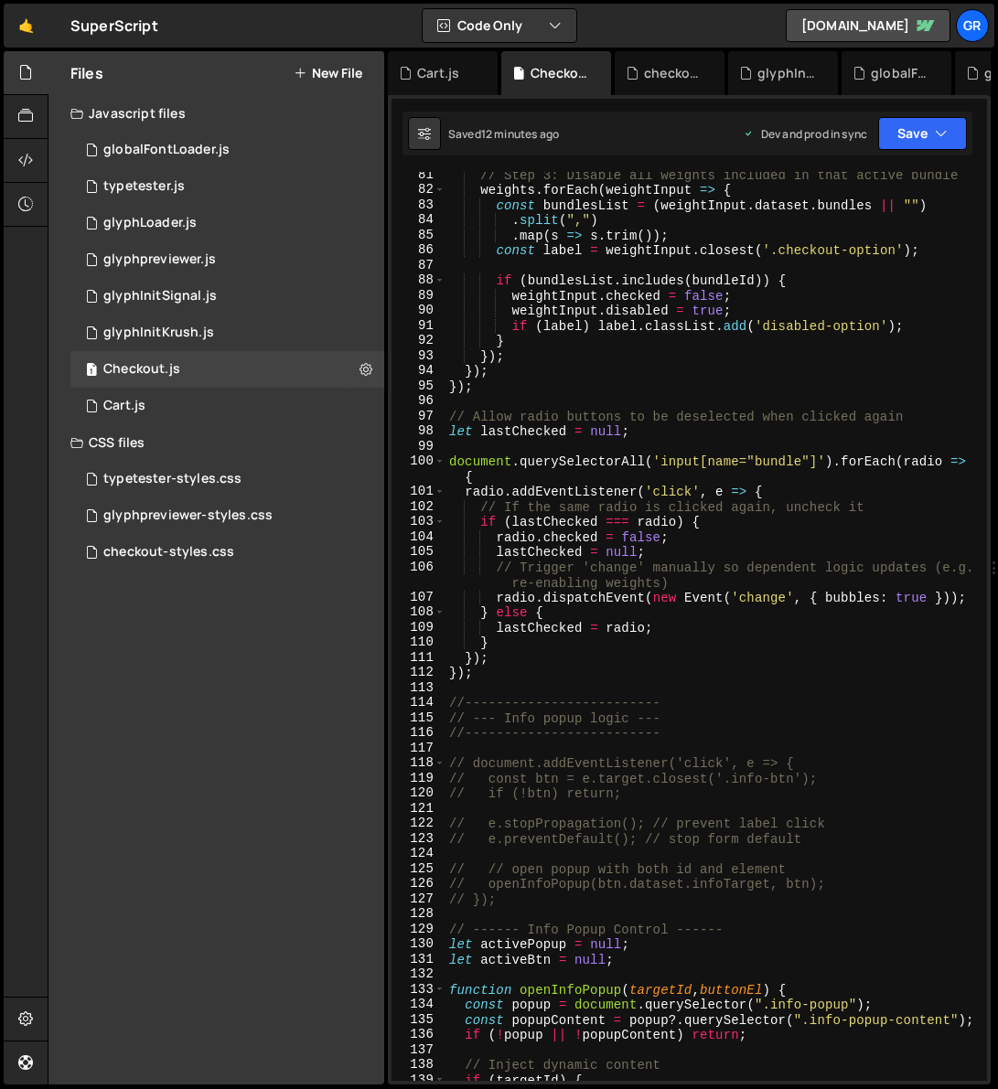
scroll to position [1368, 0]
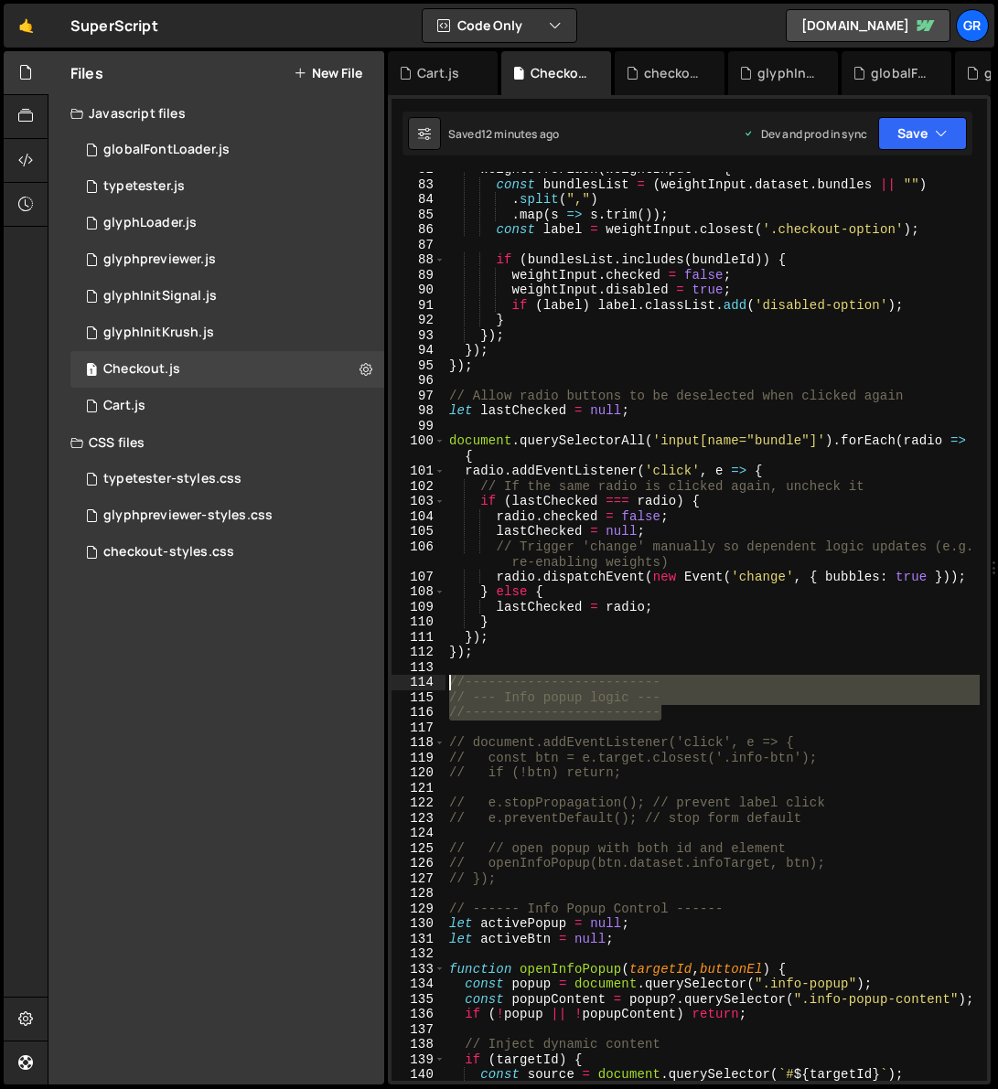
drag, startPoint x: 676, startPoint y: 712, endPoint x: 447, endPoint y: 678, distance: 231.1
click at [447, 678] on div "weights . forEach ( weightInput => { const bundlesList = ( weightInput . datase…" at bounding box center [712, 639] width 534 height 955
click at [548, 651] on div "weights . forEach ( weightInput => { const bundlesList = ( weightInput . datase…" at bounding box center [712, 639] width 534 height 955
type textarea "});"
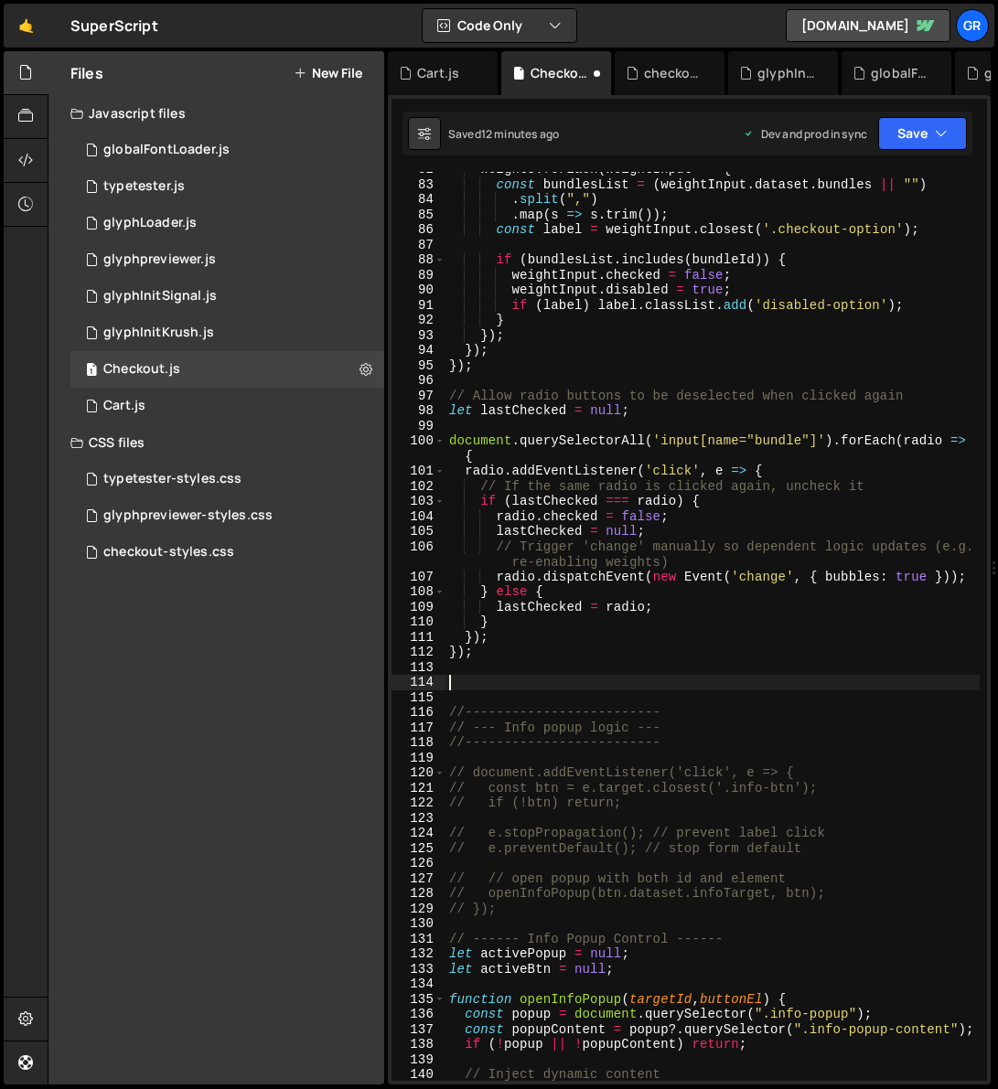
paste textarea "//-------------------------"
type textarea "//-------------------------"
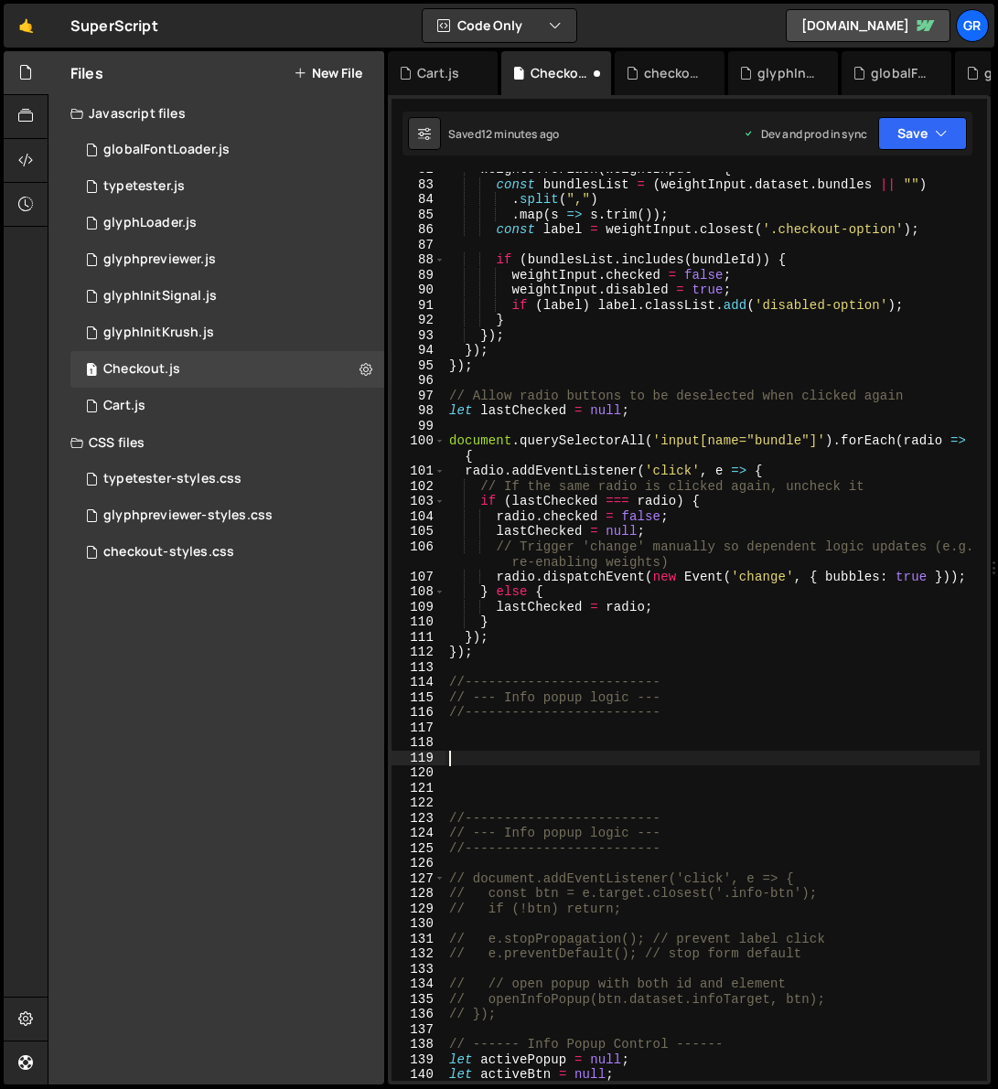
paste textarea "//-------------------------"
type textarea "//-------------------------"
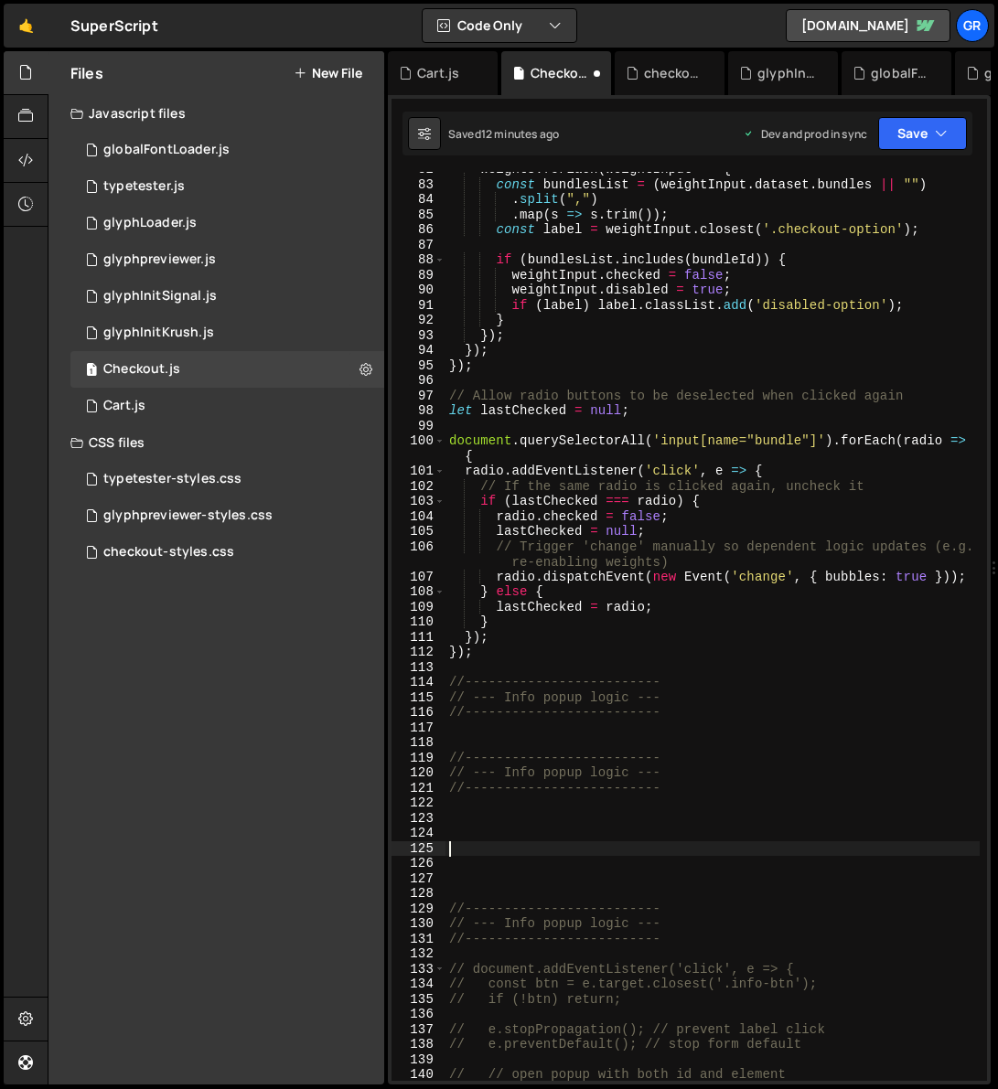
paste textarea "//-------------------------"
type textarea "//-------------------------"
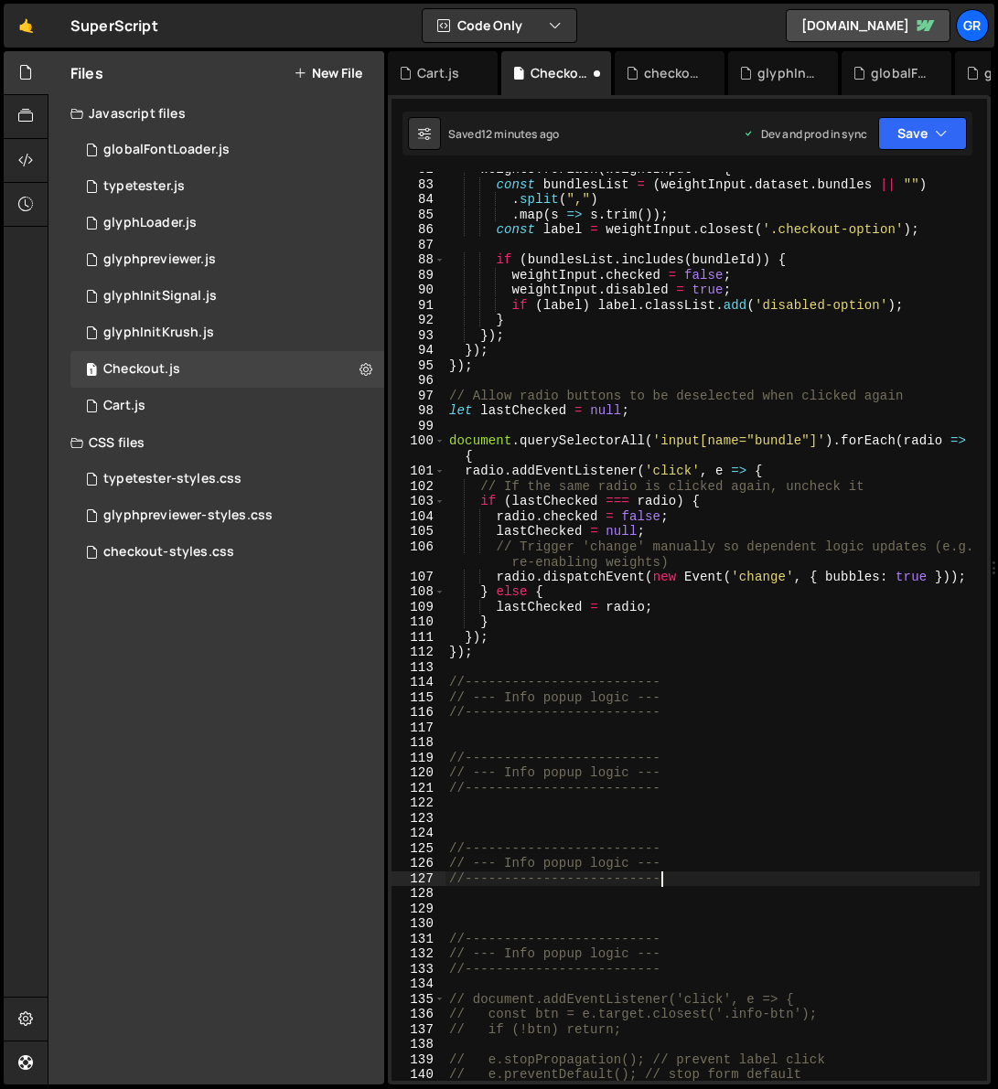
click at [491, 742] on div "weights . forEach ( weightInput => { const bundlesList = ( weightInput . datase…" at bounding box center [712, 631] width 534 height 939
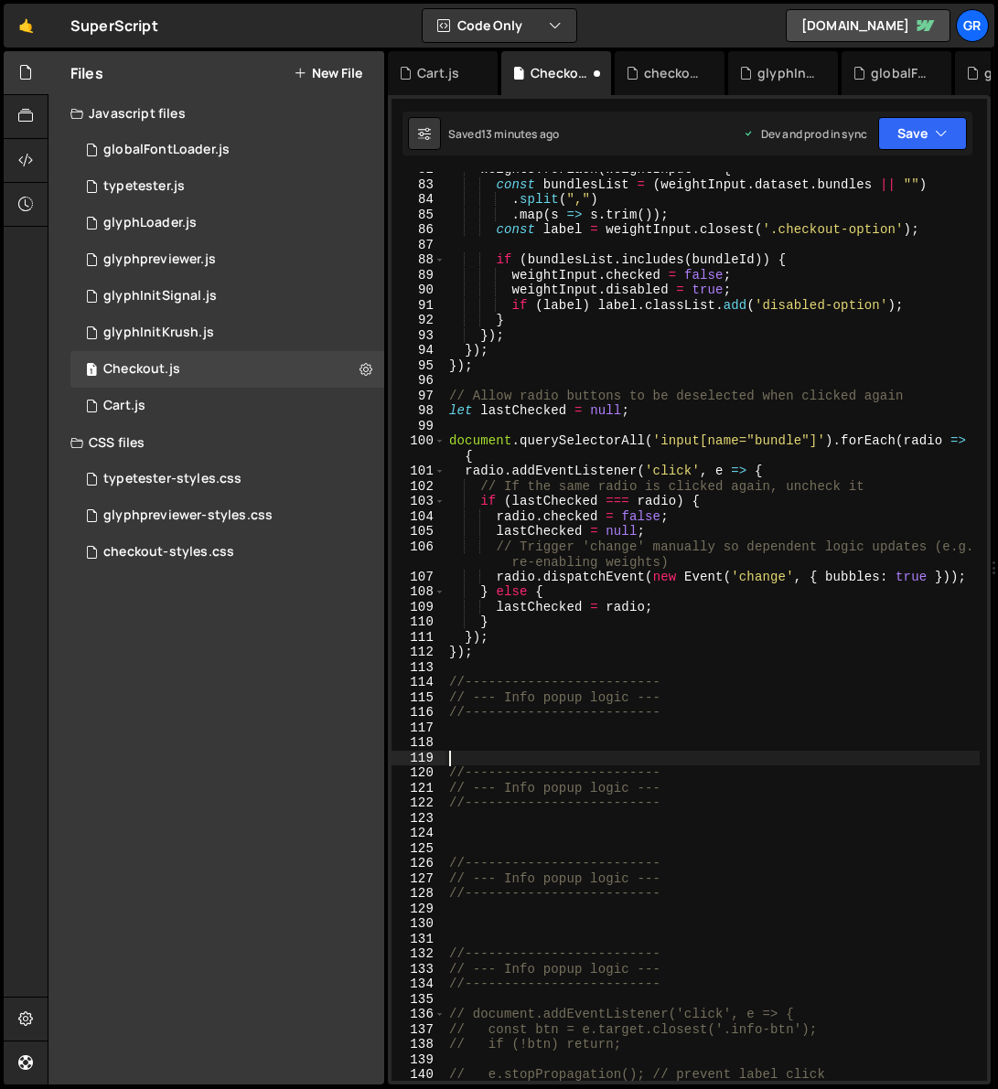
click at [472, 919] on div "weights . forEach ( weightInput => { const bundlesList = ( weightInput . datase…" at bounding box center [712, 631] width 534 height 939
paste textarea "});"
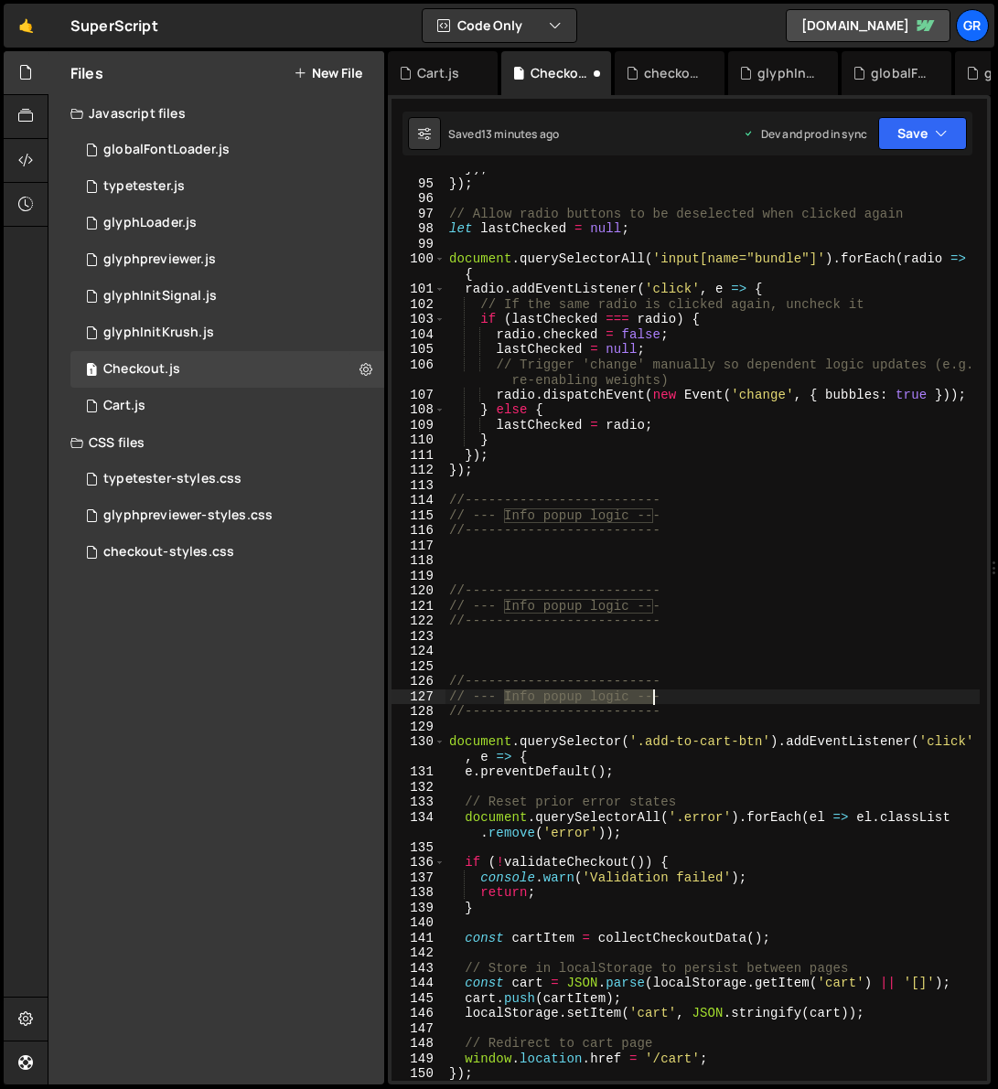
drag, startPoint x: 506, startPoint y: 696, endPoint x: 657, endPoint y: 697, distance: 151.8
click at [657, 697] on div "}) ; }) ; // Allow radio buttons to be deselected when clicked again let lastCh…" at bounding box center [712, 630] width 534 height 939
click at [659, 697] on div "}) ; }) ; // Allow radio buttons to be deselected when clicked again let lastCh…" at bounding box center [712, 626] width 534 height 909
drag, startPoint x: 660, startPoint y: 695, endPoint x: 475, endPoint y: 697, distance: 185.6
click at [475, 697] on div "}) ; }) ; // Allow radio buttons to be deselected when clicked again let lastCh…" at bounding box center [712, 630] width 534 height 939
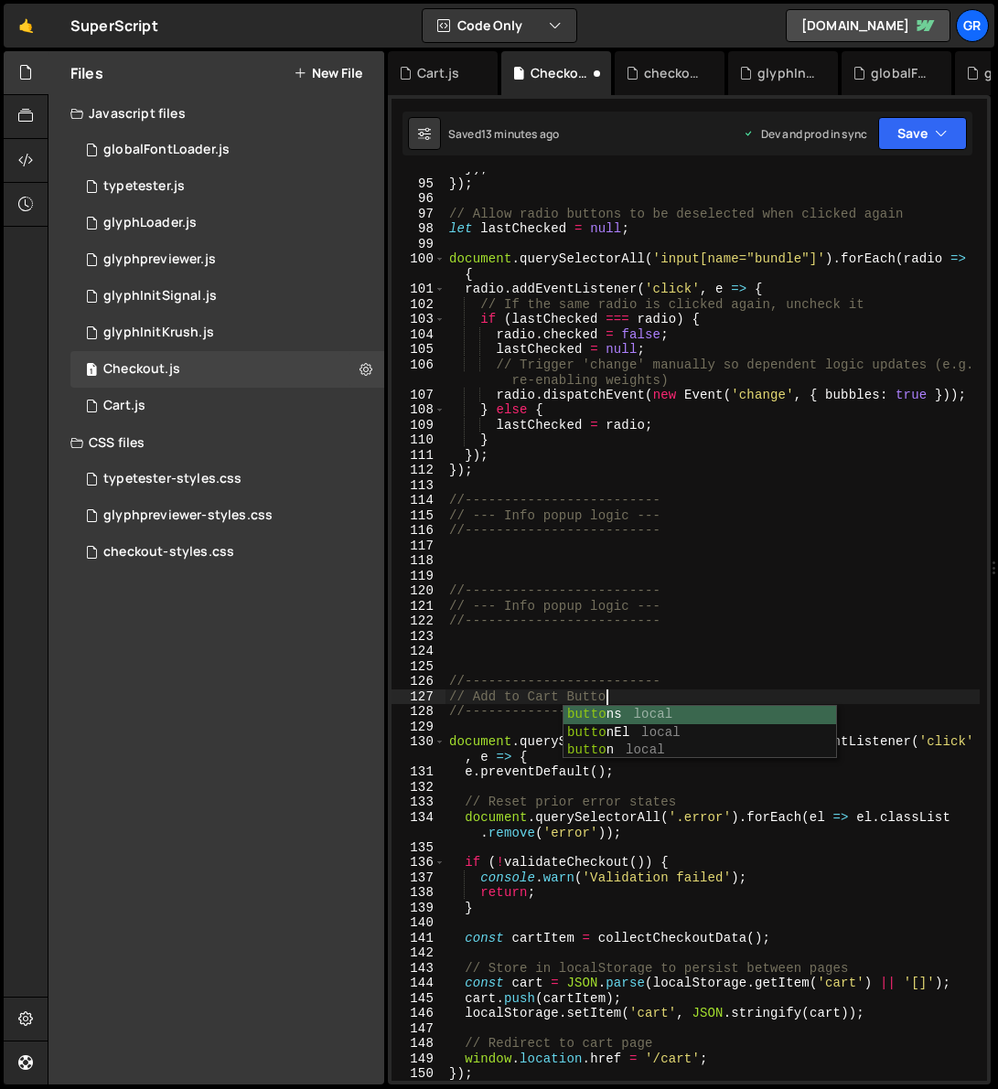
scroll to position [0, 10]
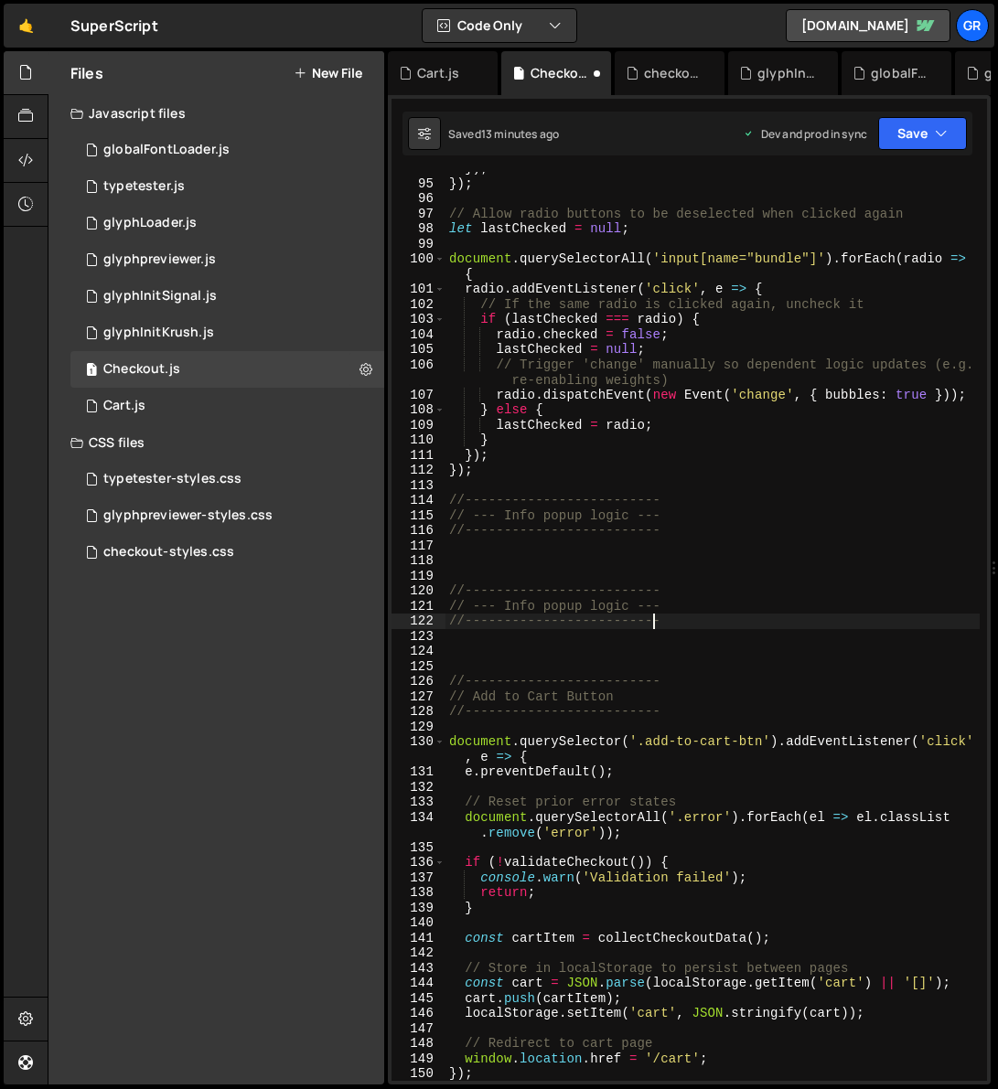
click at [649, 614] on div "}) ; }) ; // Allow radio buttons to be deselected when clicked again let lastCh…" at bounding box center [712, 630] width 534 height 939
click at [590, 604] on div "}) ; }) ; // Allow radio buttons to be deselected when clicked again let lastCh…" at bounding box center [712, 630] width 534 height 939
drag, startPoint x: 473, startPoint y: 604, endPoint x: 660, endPoint y: 605, distance: 187.4
click at [660, 605] on div "}) ; }) ; // Allow radio buttons to be deselected when clicked again let lastCh…" at bounding box center [712, 630] width 534 height 939
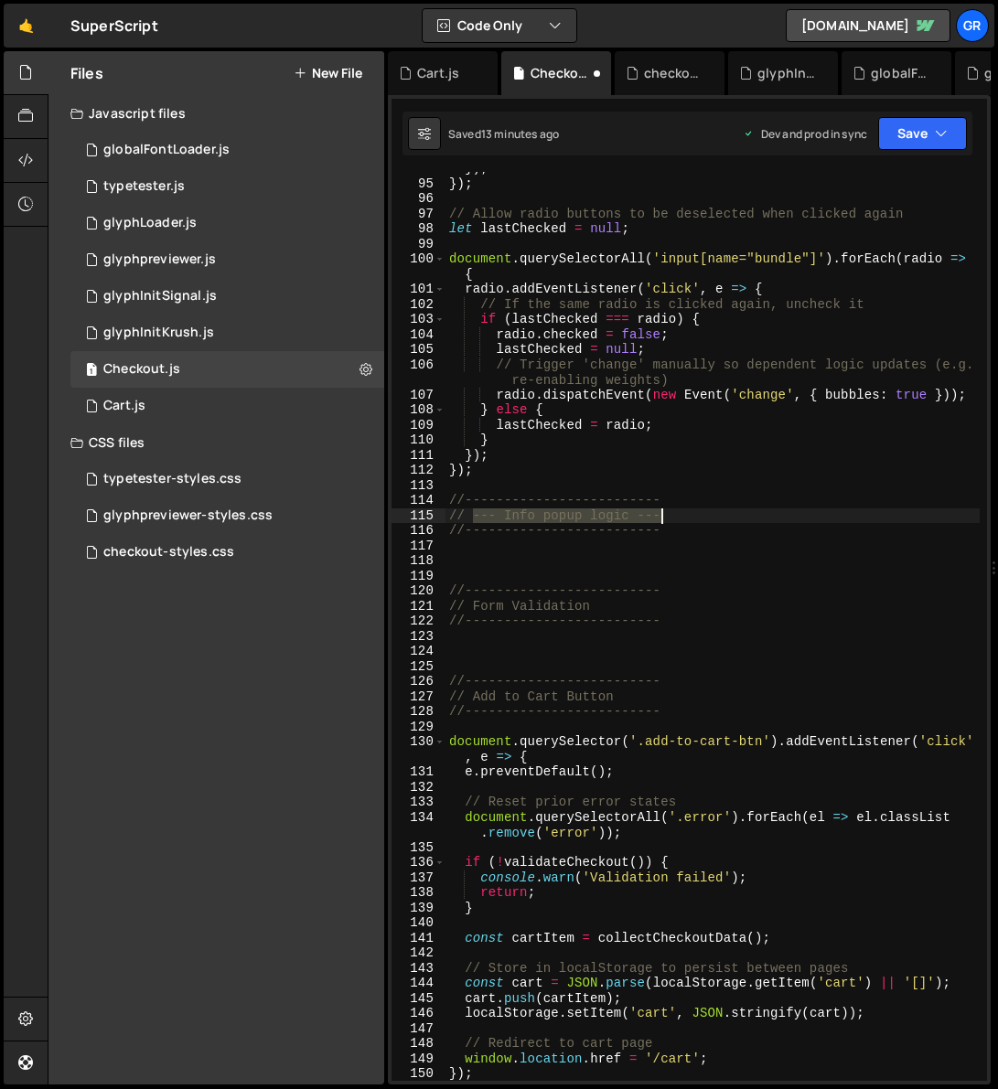
drag, startPoint x: 474, startPoint y: 514, endPoint x: 660, endPoint y: 517, distance: 186.5
click at [660, 517] on div "}) ; }) ; // Allow radio buttons to be deselected when clicked again let lastCh…" at bounding box center [712, 630] width 534 height 939
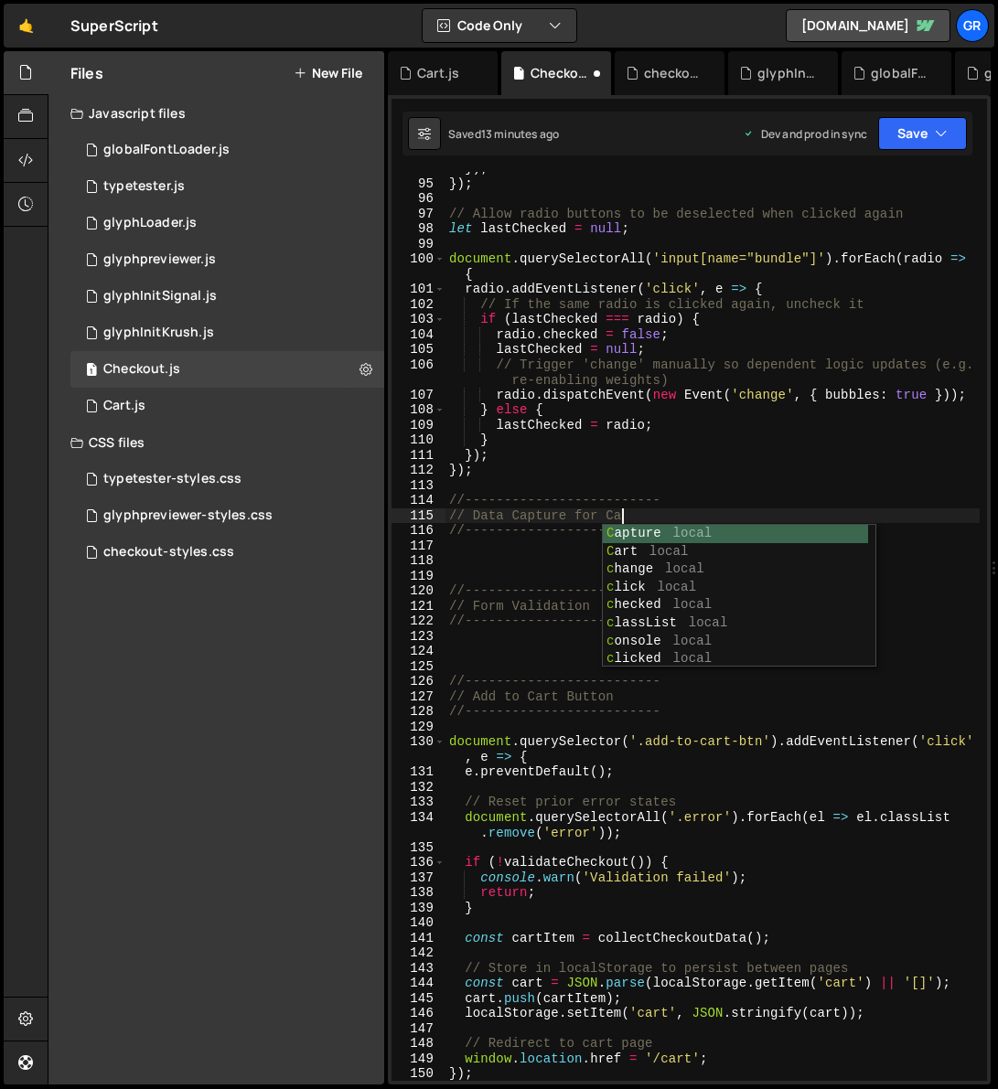
type textarea "// Data Capture for Cart"
click at [518, 562] on div "}) ; }) ; // Allow radio buttons to be deselected when clicked again let lastCh…" at bounding box center [712, 630] width 534 height 939
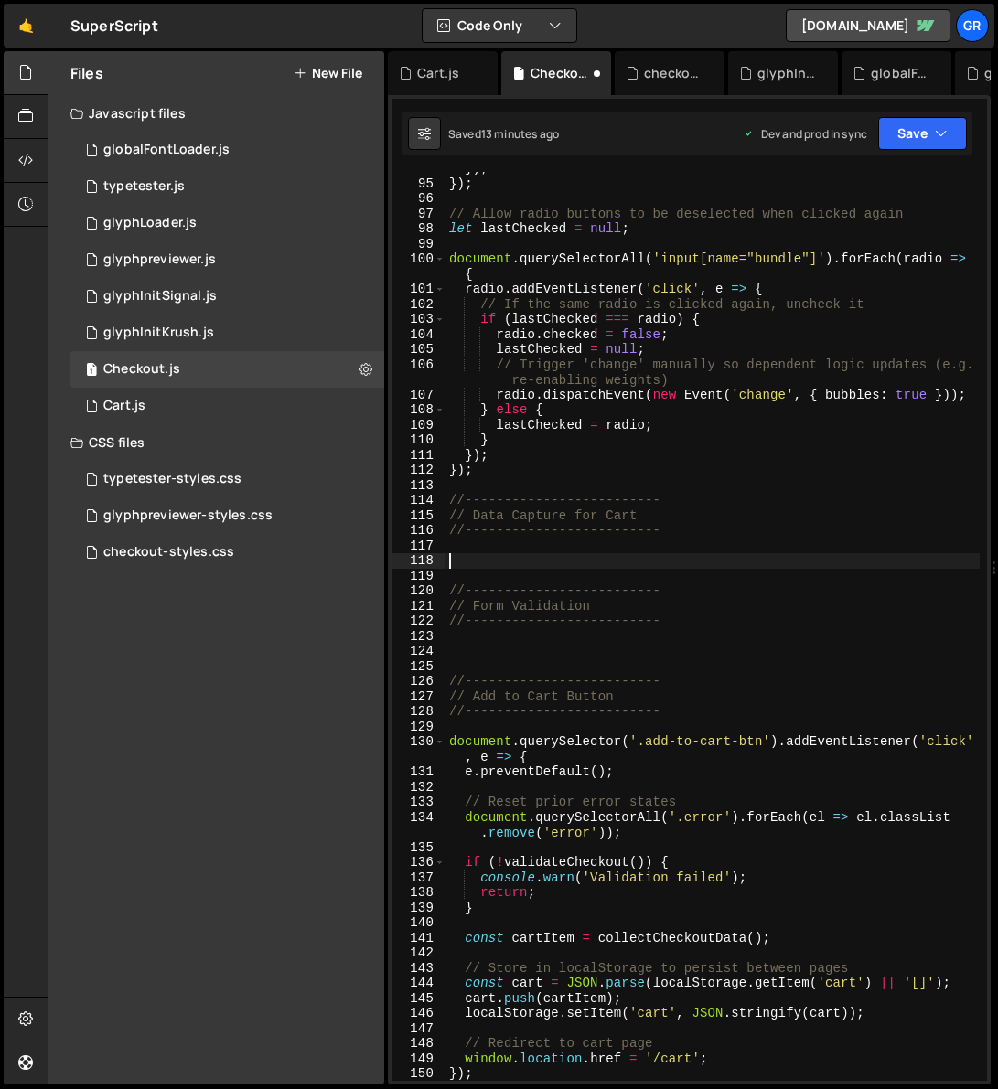
click at [475, 646] on div "}) ; }) ; // Allow radio buttons to be deselected when clicked again let lastCh…" at bounding box center [712, 630] width 534 height 939
paste textarea "}"
type textarea "}"
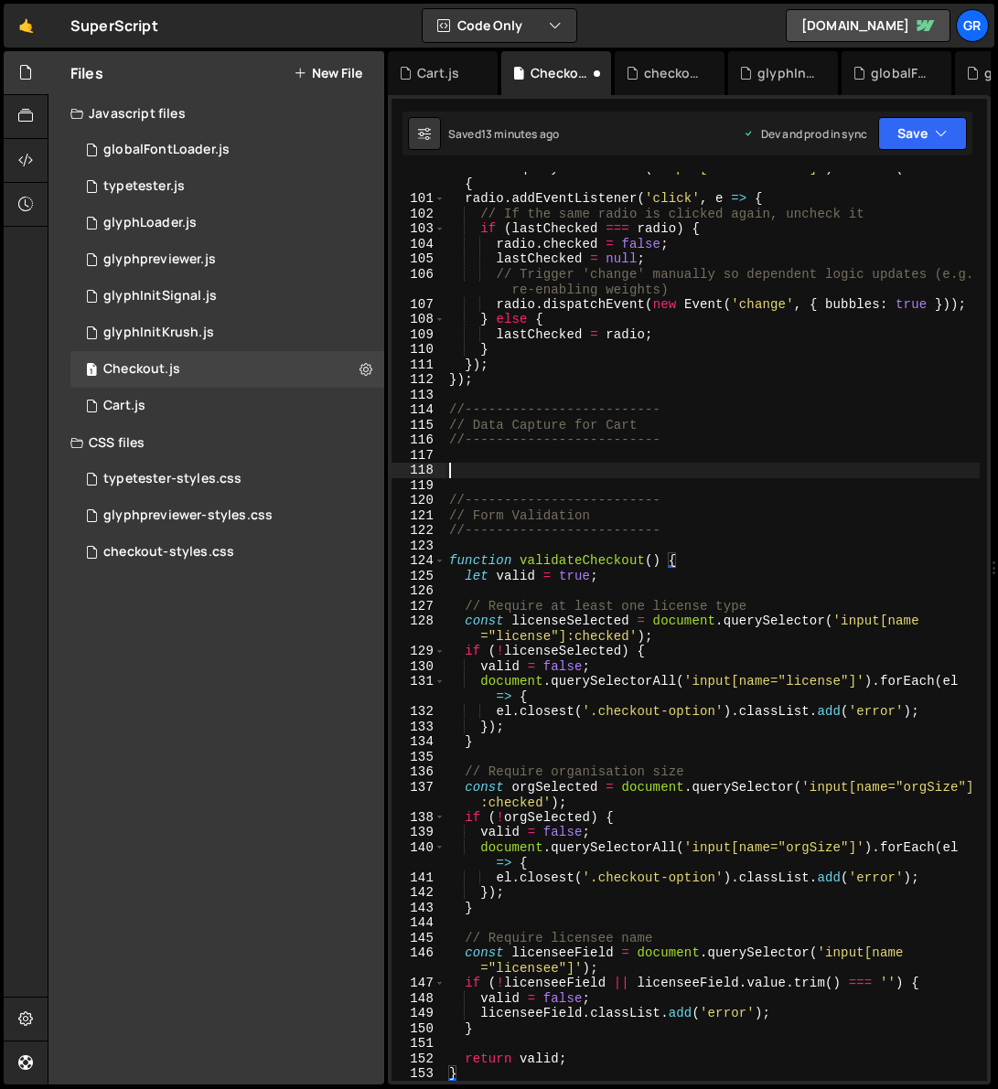
click at [498, 463] on div "document . querySelectorAll ( 'input[name="bundle"]' ) . forEach ( radio => { r…" at bounding box center [712, 638] width 534 height 955
paste textarea "}"
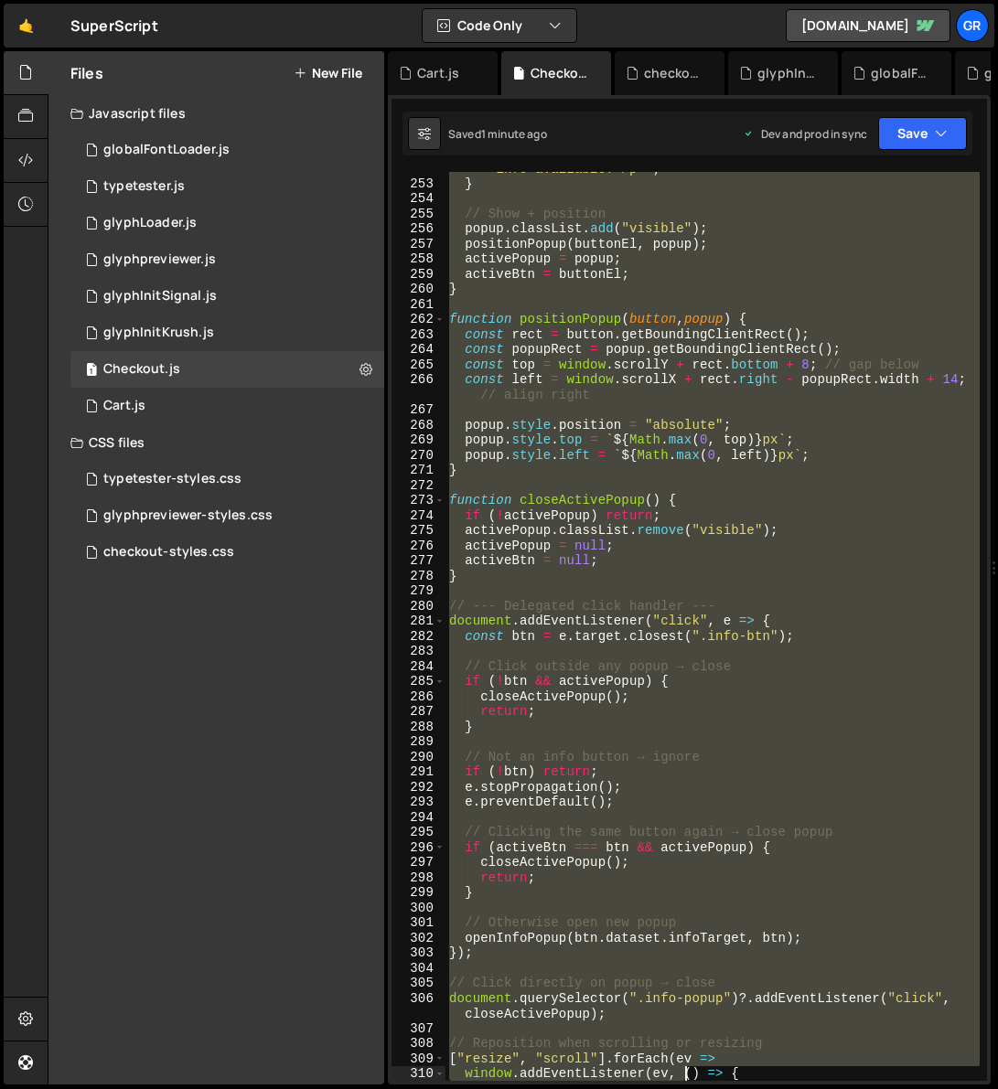
scroll to position [4251, 0]
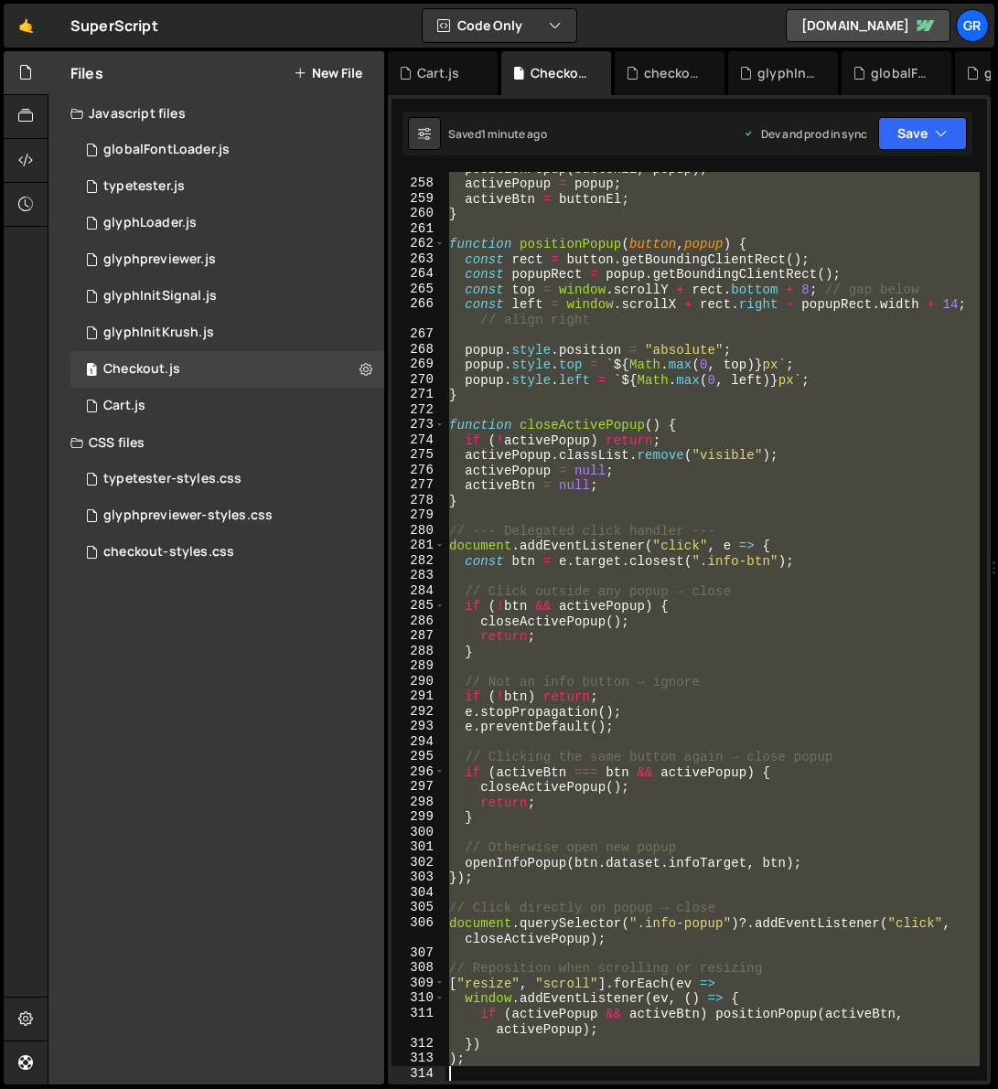
drag, startPoint x: 450, startPoint y: 464, endPoint x: 521, endPoint y: 1067, distance: 606.8
click at [521, 1067] on div "positionPopup ( buttonEl , popup ) ; activePopup = popup ; activeBtn = buttonEl…" at bounding box center [712, 630] width 534 height 939
paste textarea
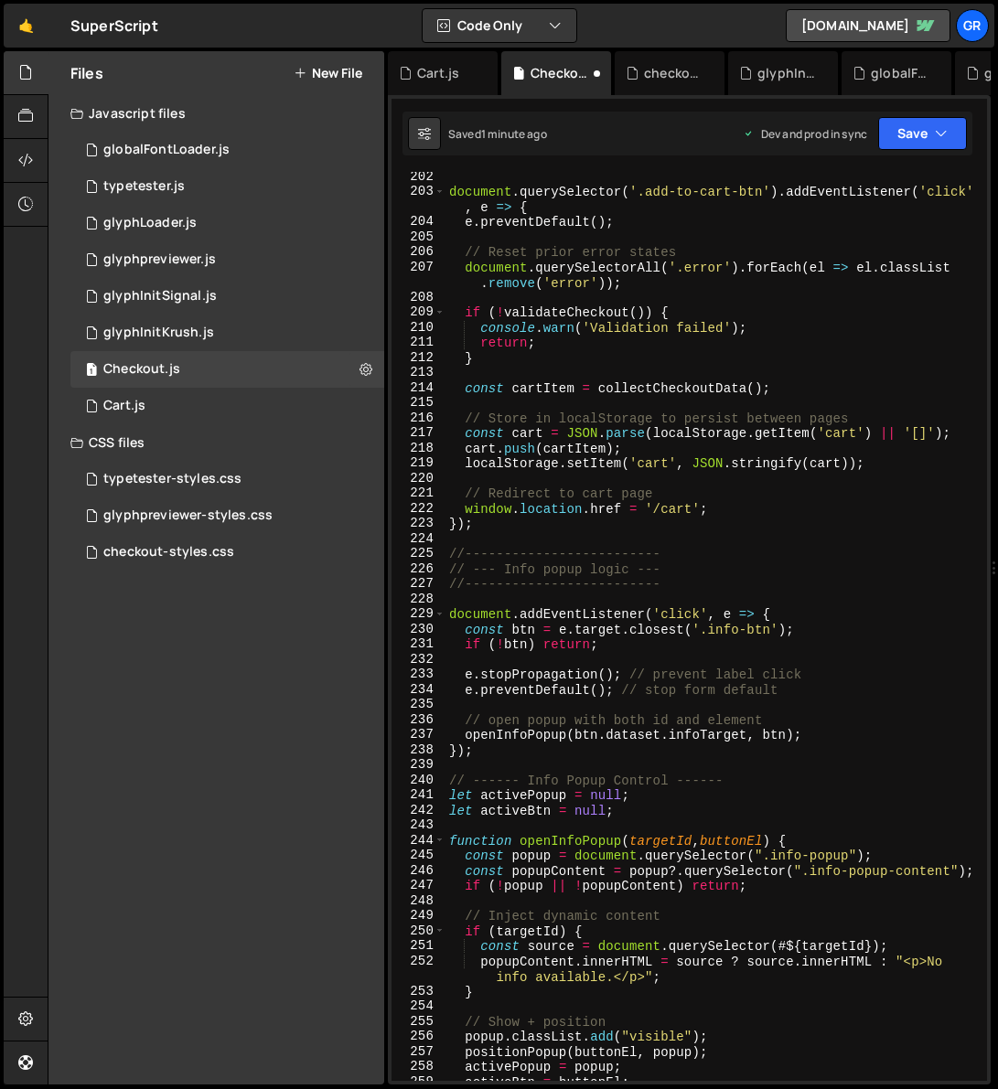
scroll to position [3381, 0]
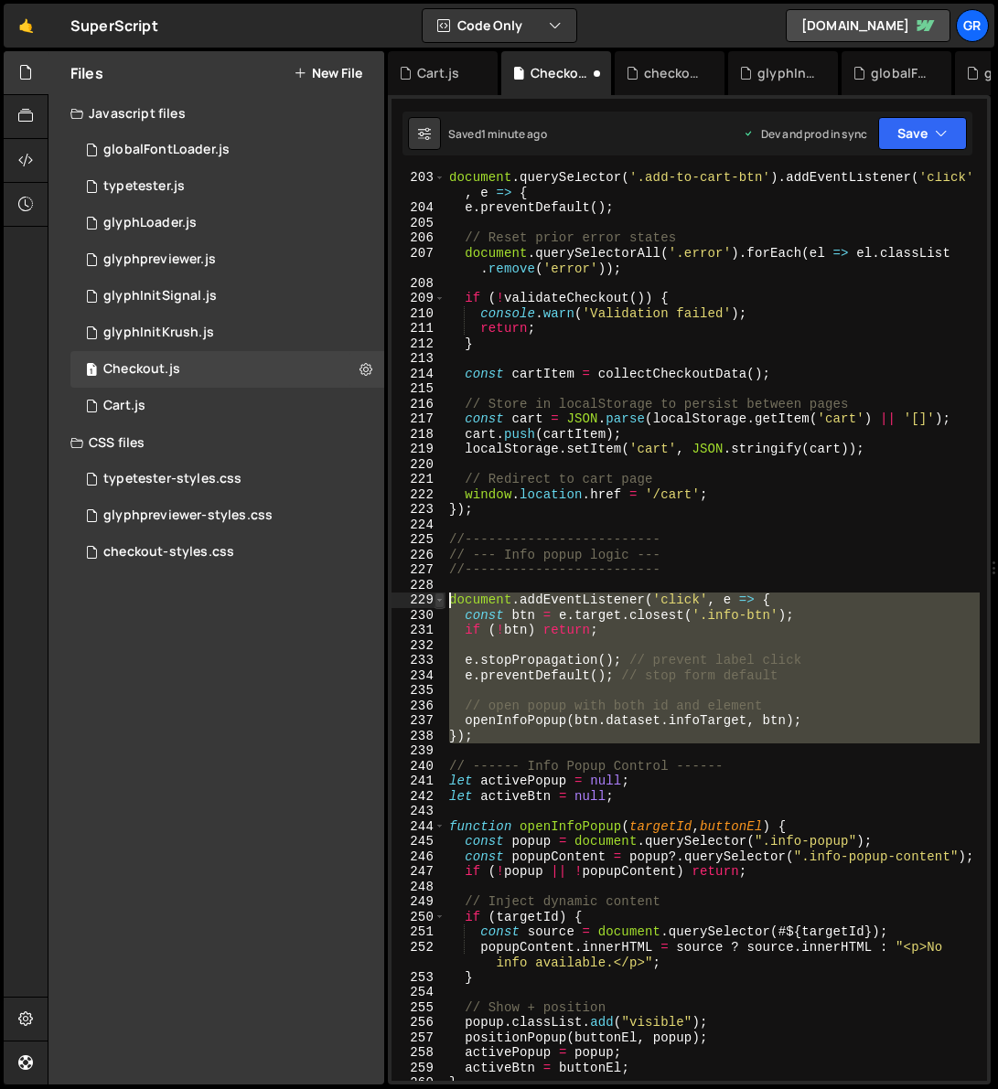
drag, startPoint x: 499, startPoint y: 743, endPoint x: 440, endPoint y: 597, distance: 157.9
click at [440, 597] on div "); 203 204 205 206 207 208 209 210 211 212 213 214 215 216 217 218 219 220 221 …" at bounding box center [688, 626] width 595 height 909
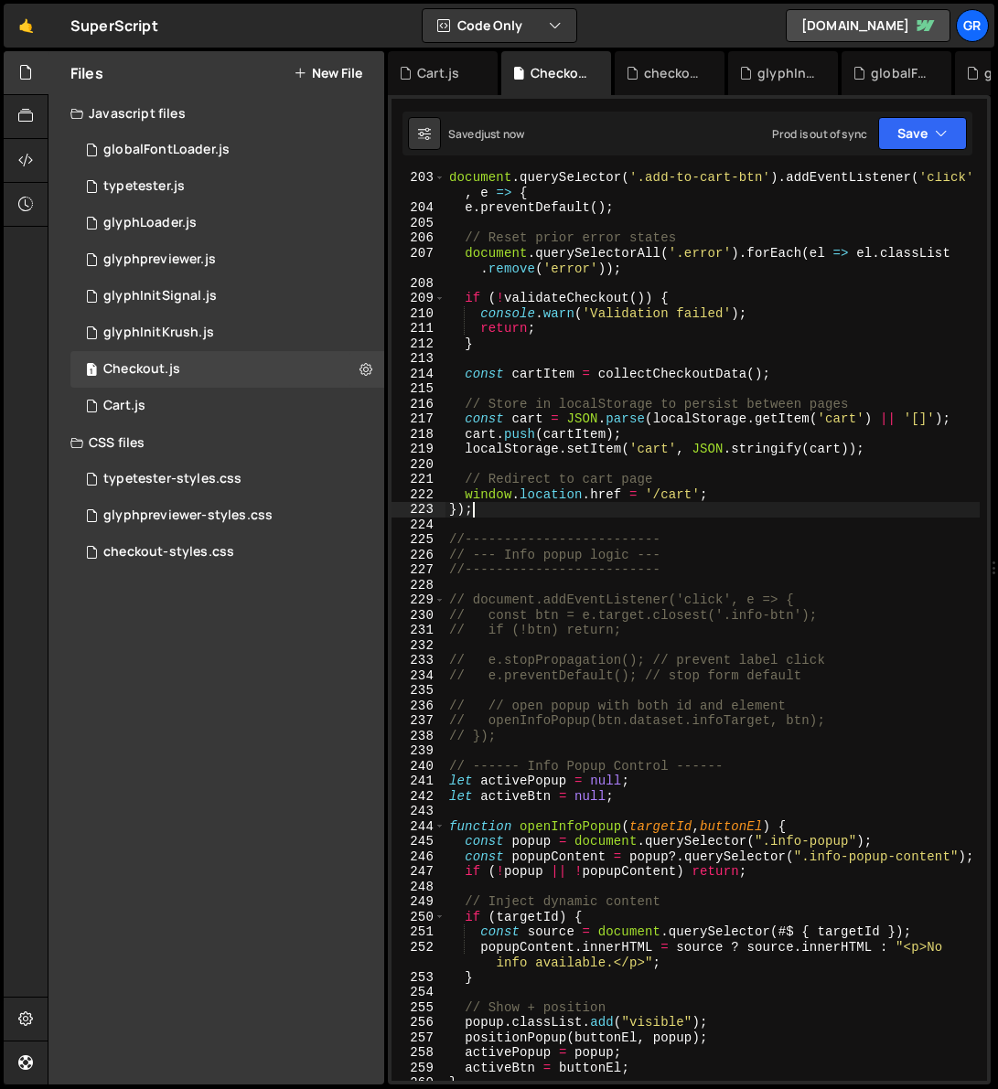
click at [600, 507] on div "document . querySelector ( '.add-to-cart-btn' ) . addEventListener ( 'click' , …" at bounding box center [712, 647] width 534 height 955
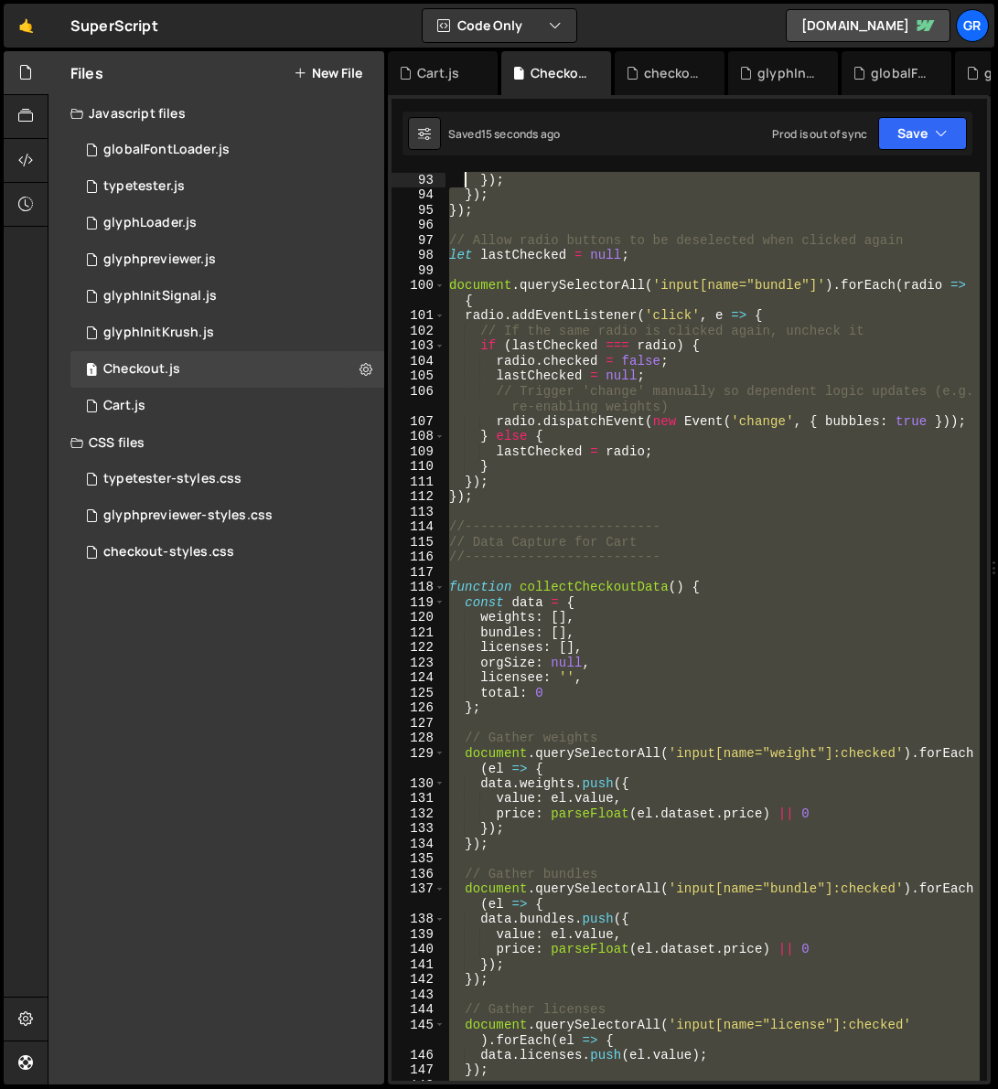
scroll to position [1328, 0]
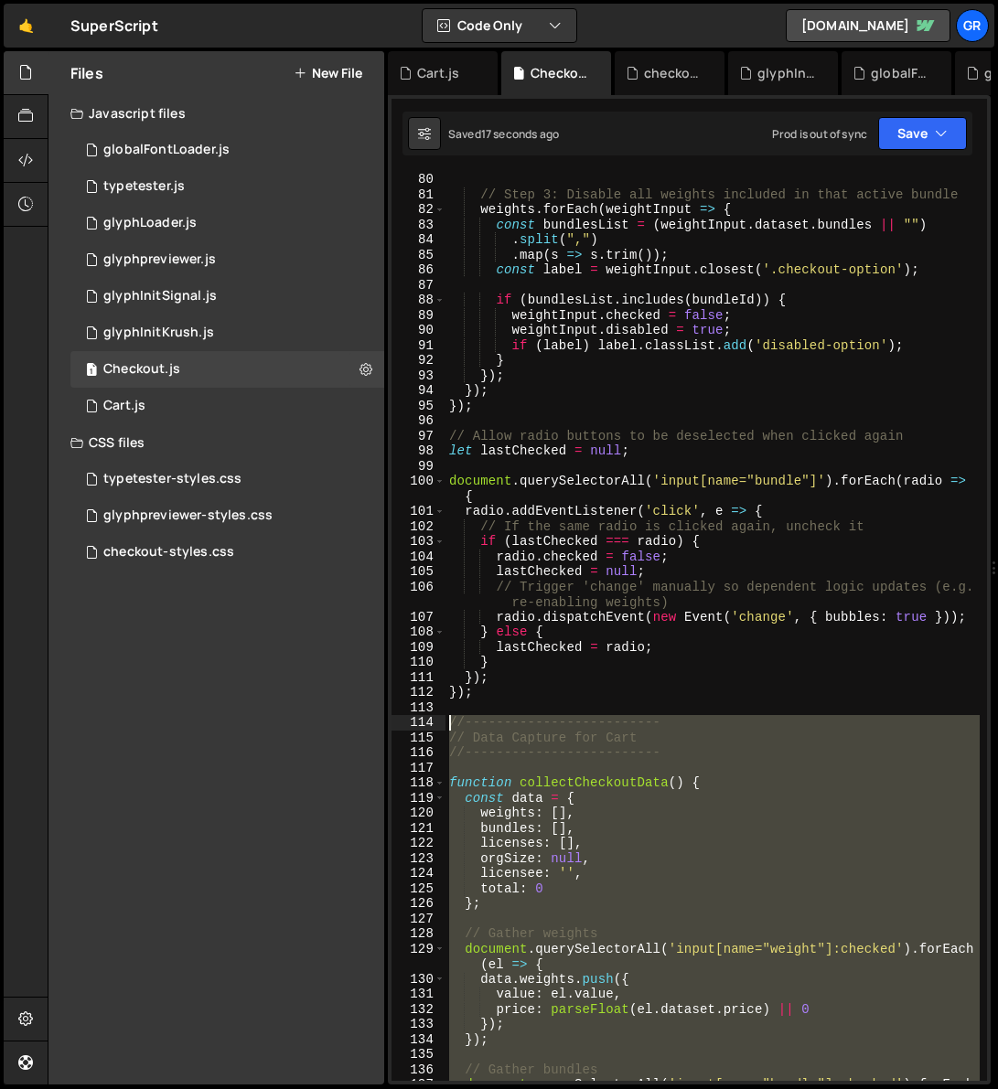
drag, startPoint x: 500, startPoint y: 833, endPoint x: 439, endPoint y: 715, distance: 132.9
click at [439, 715] on div "}); 80 81 82 83 84 85 86 87 88 89 90 91 92 93 94 95 96 97 98 99 100 101 102 103…" at bounding box center [688, 626] width 595 height 909
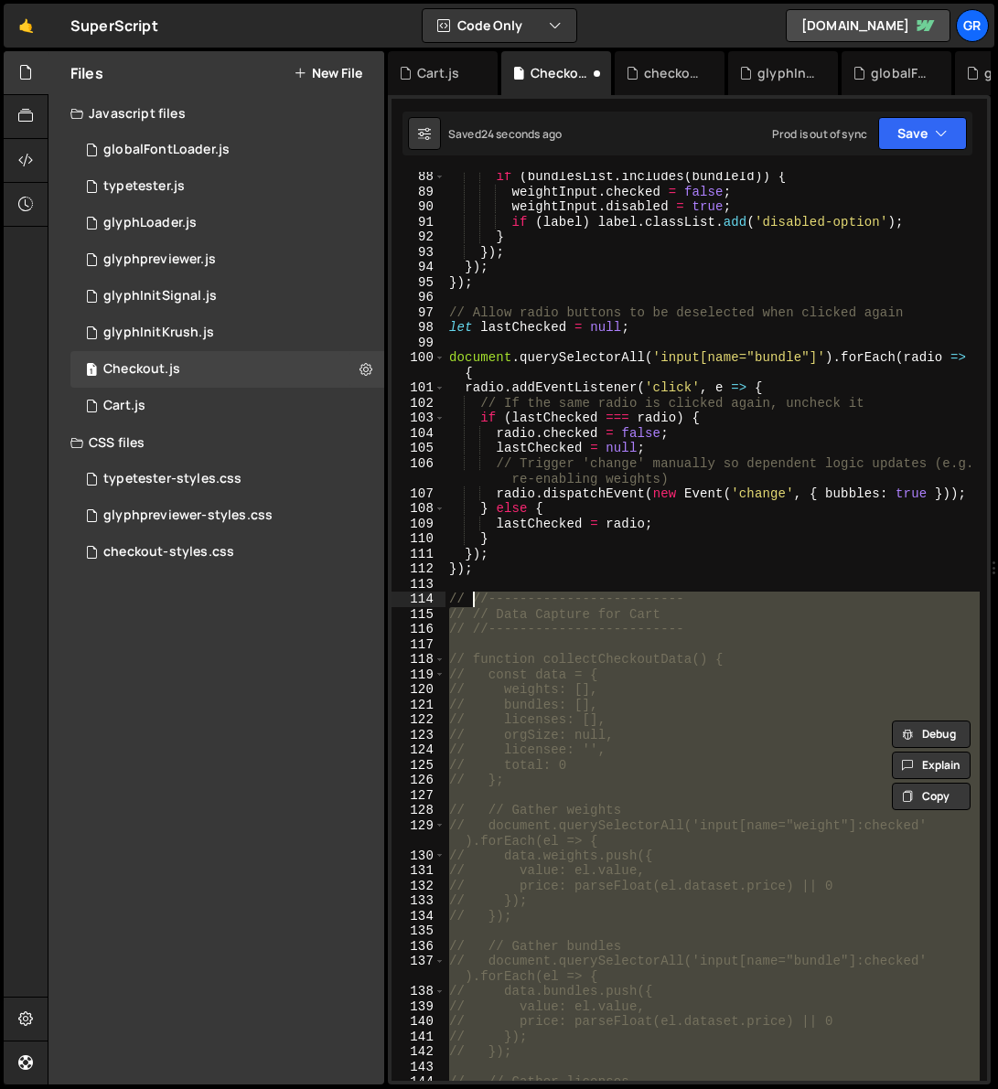
scroll to position [1451, 0]
type textarea "// //-------------------------"
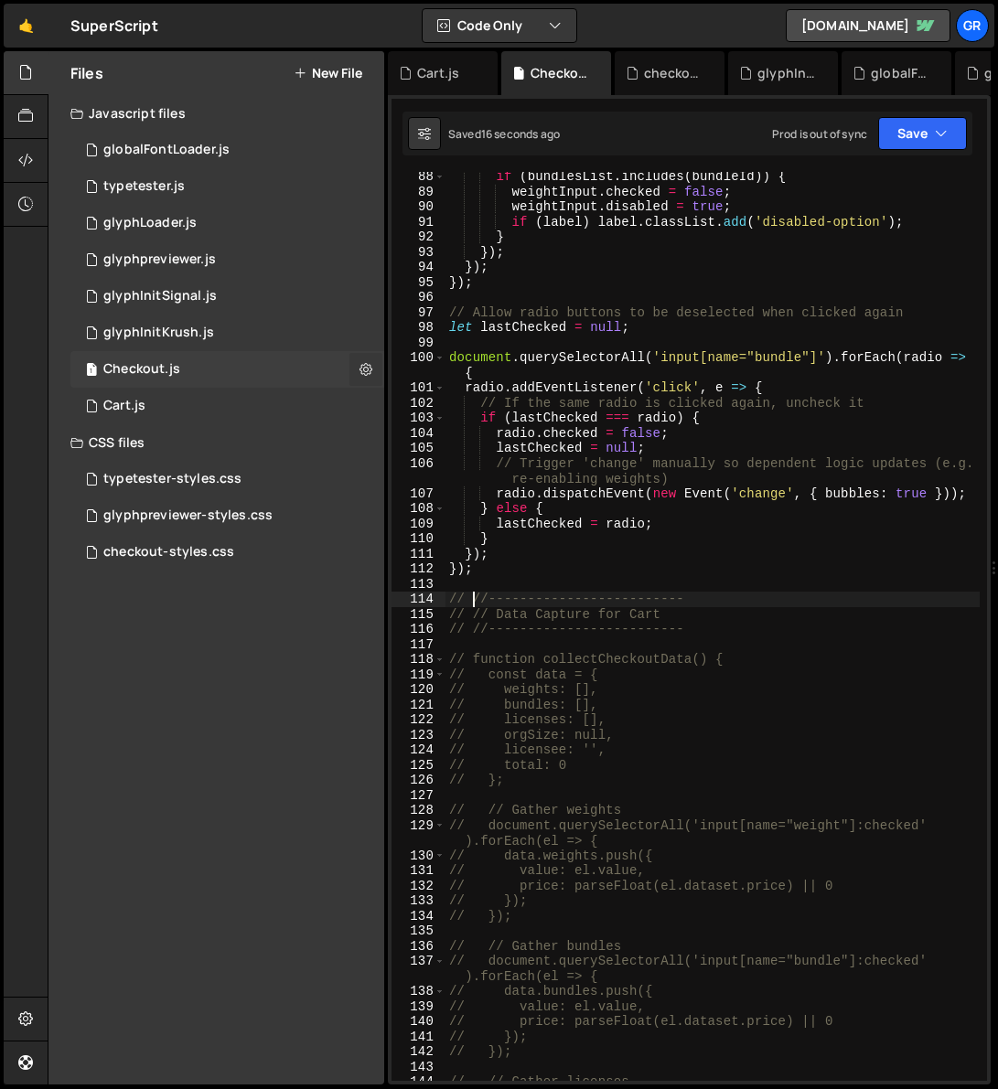
click at [365, 364] on icon at bounding box center [365, 368] width 13 height 17
type input "Checkout"
radio input "true"
checkbox input "true"
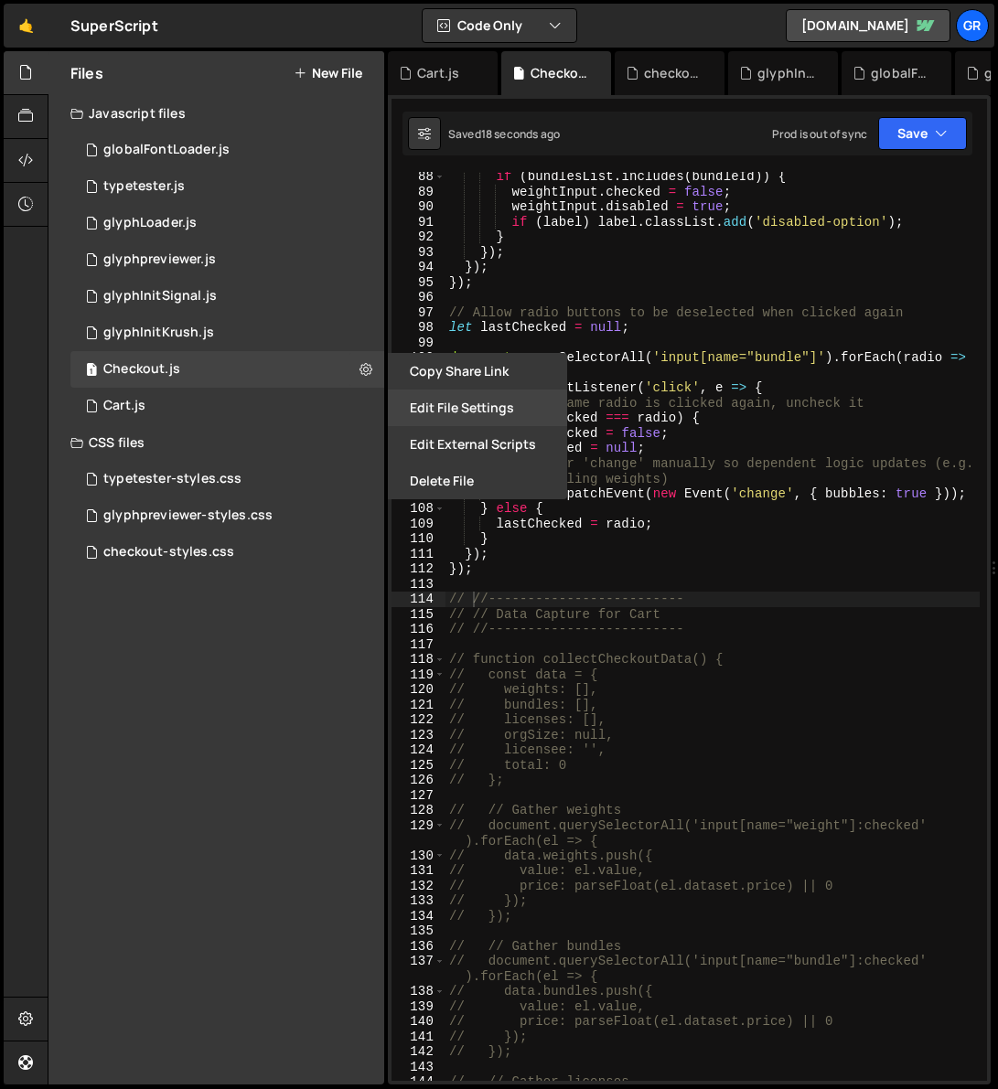
click at [494, 402] on button "Edit File Settings" at bounding box center [477, 408] width 179 height 37
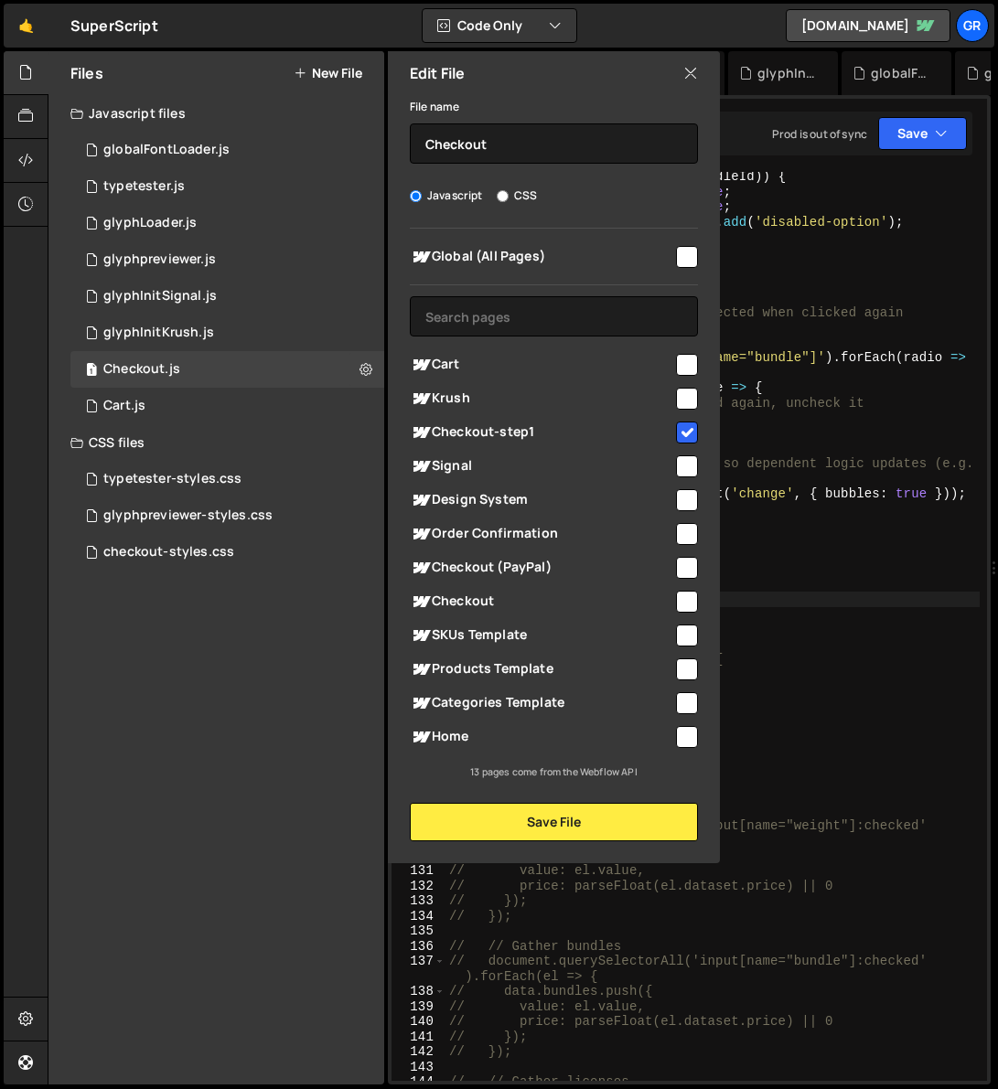
click at [687, 252] on input "checkbox" at bounding box center [687, 257] width 22 height 22
checkbox input "true"
drag, startPoint x: 687, startPoint y: 425, endPoint x: 679, endPoint y: 436, distance: 13.2
click at [687, 426] on input "checkbox" at bounding box center [687, 433] width 22 height 22
checkbox input "false"
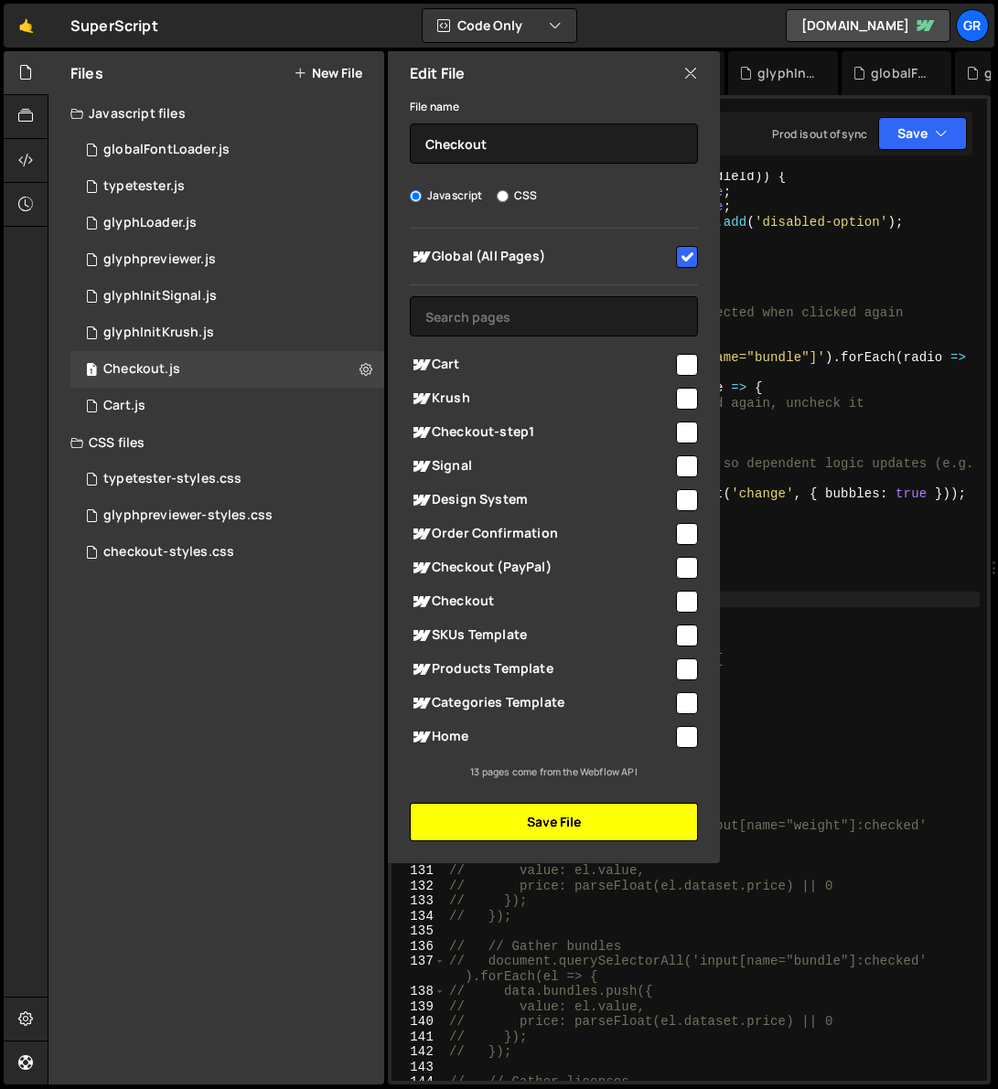
click at [570, 814] on button "Save File" at bounding box center [554, 822] width 288 height 38
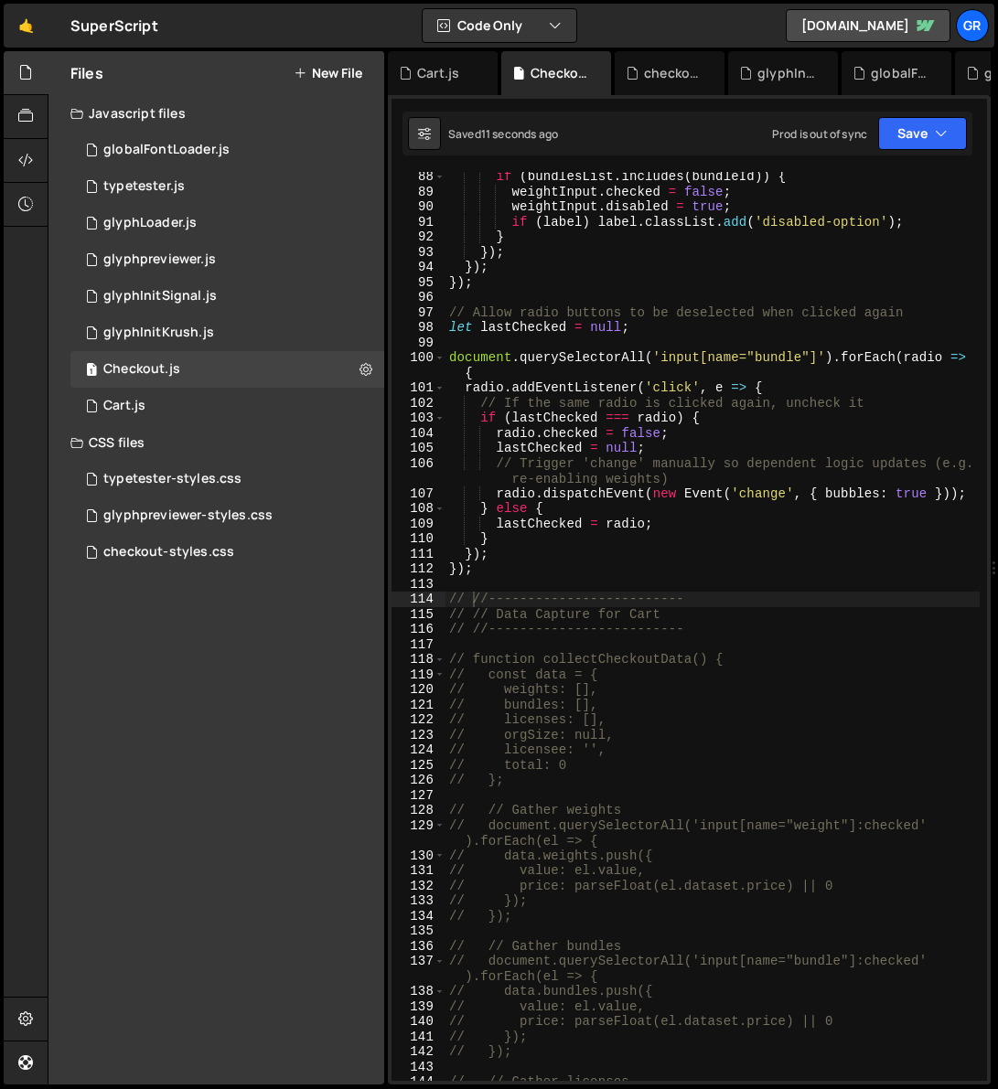
click at [687, 275] on div "if ( bundlesList . includes ( bundleId )) { weightInput . checked = false ; wei…" at bounding box center [712, 646] width 534 height 955
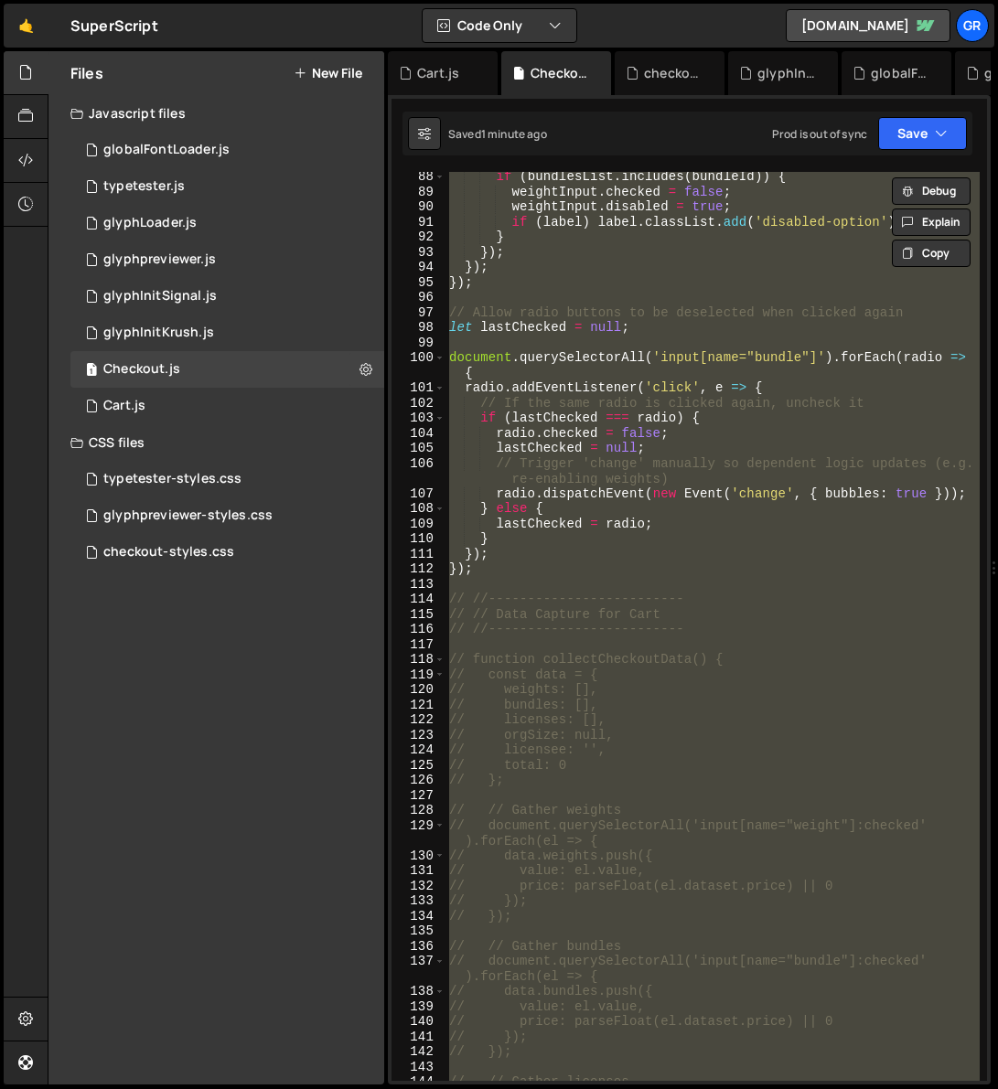
click at [613, 570] on div "if ( bundlesList . includes ( bundleId )) { weightInput . checked = false ; wei…" at bounding box center [712, 626] width 534 height 909
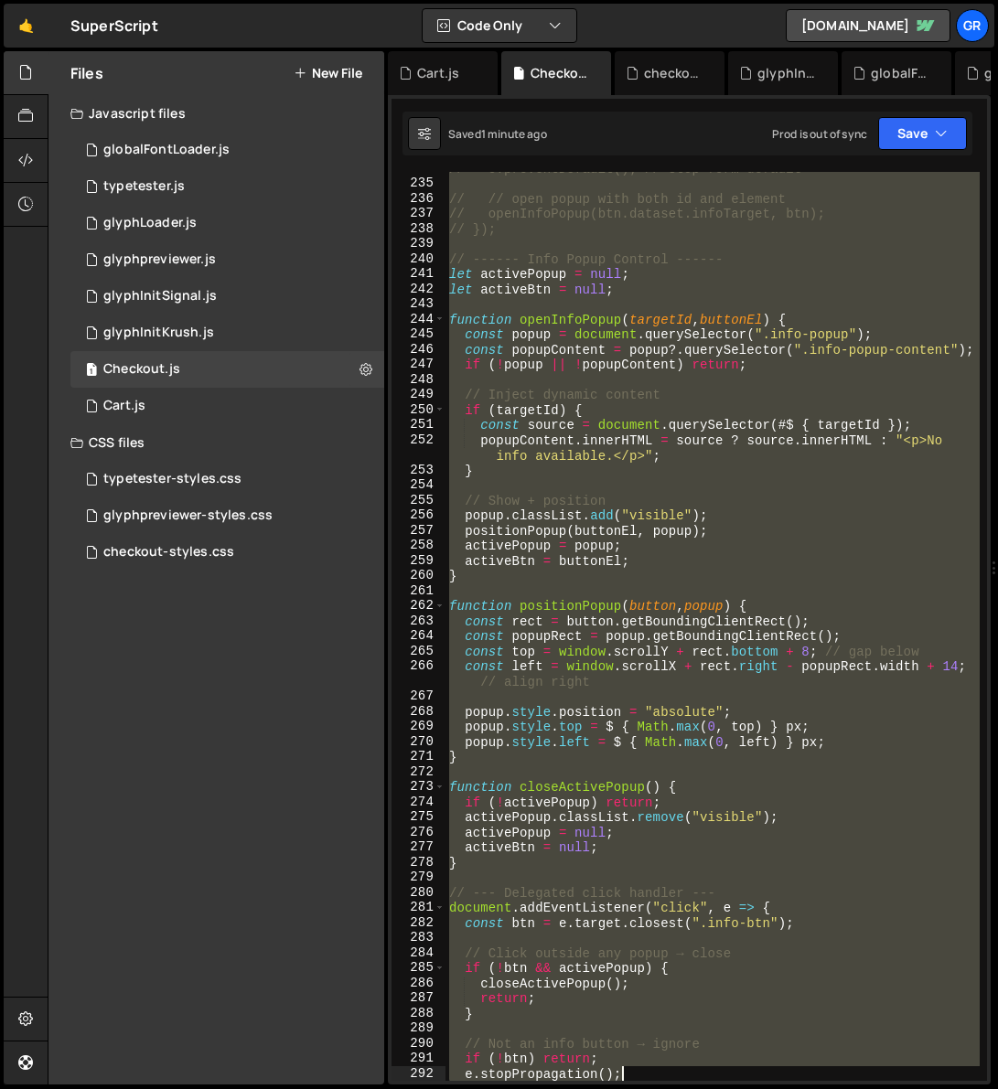
scroll to position [4251, 0]
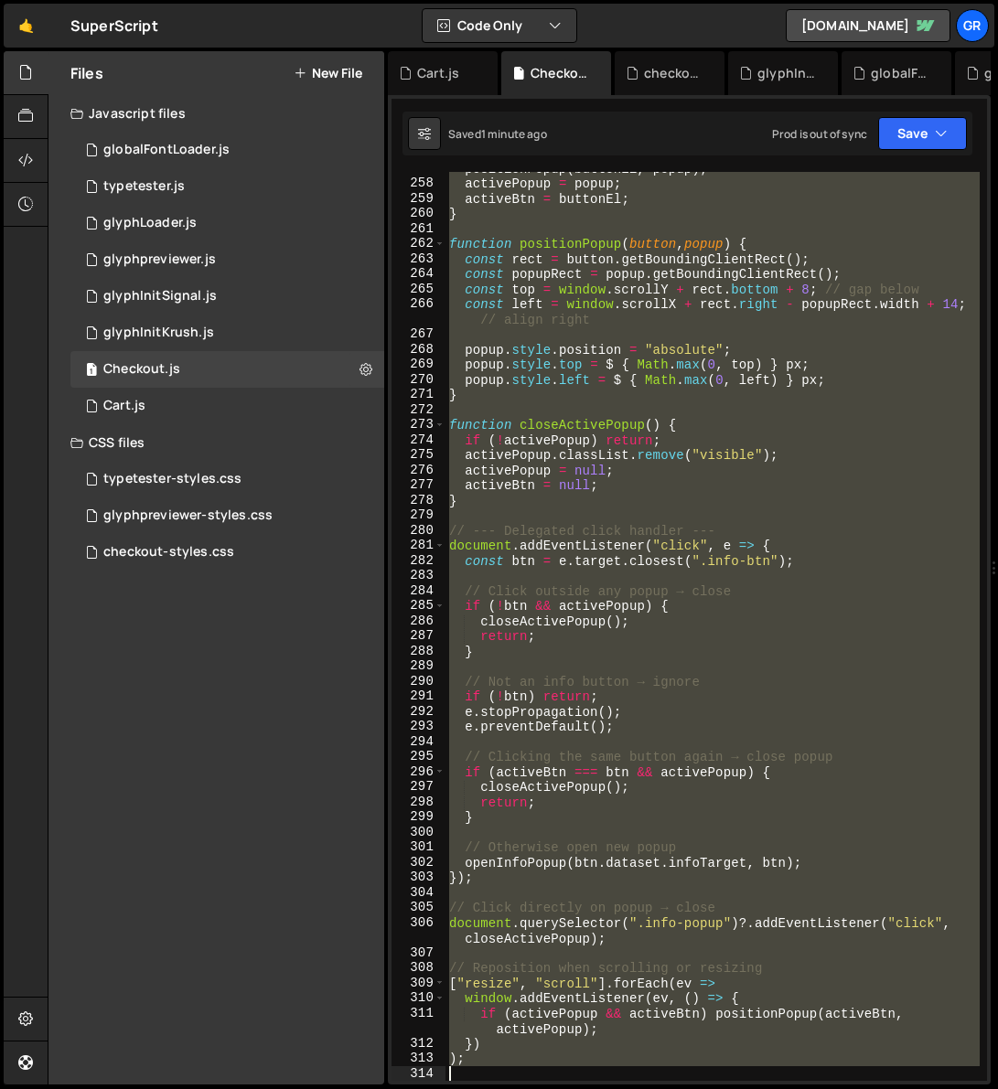
drag, startPoint x: 449, startPoint y: 359, endPoint x: 667, endPoint y: 1122, distance: 793.3
click at [667, 1088] on html "Projects [GEOGRAPHIC_DATA] Blog Gr Projects Your Teams Account Upgrade Logout" at bounding box center [499, 544] width 998 height 1089
paste textarea
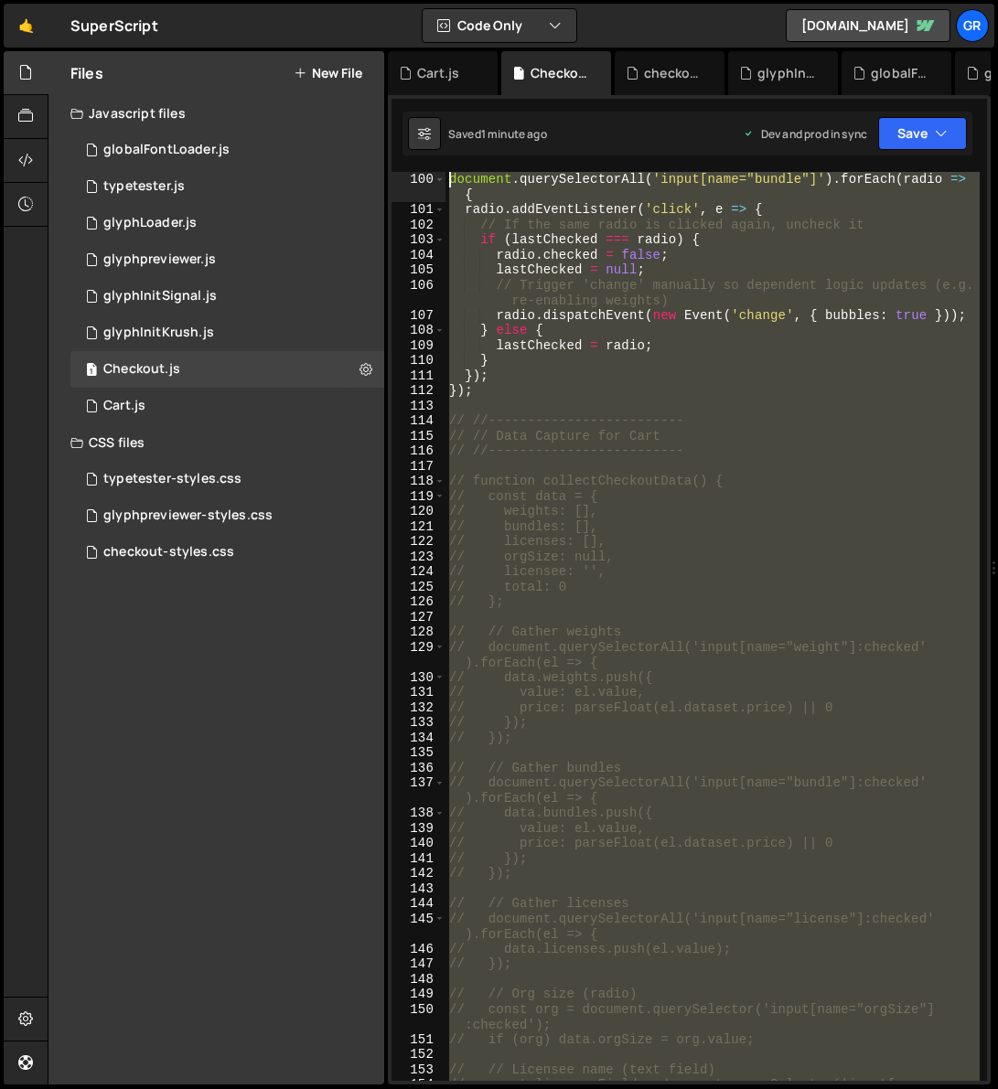
scroll to position [1479, 0]
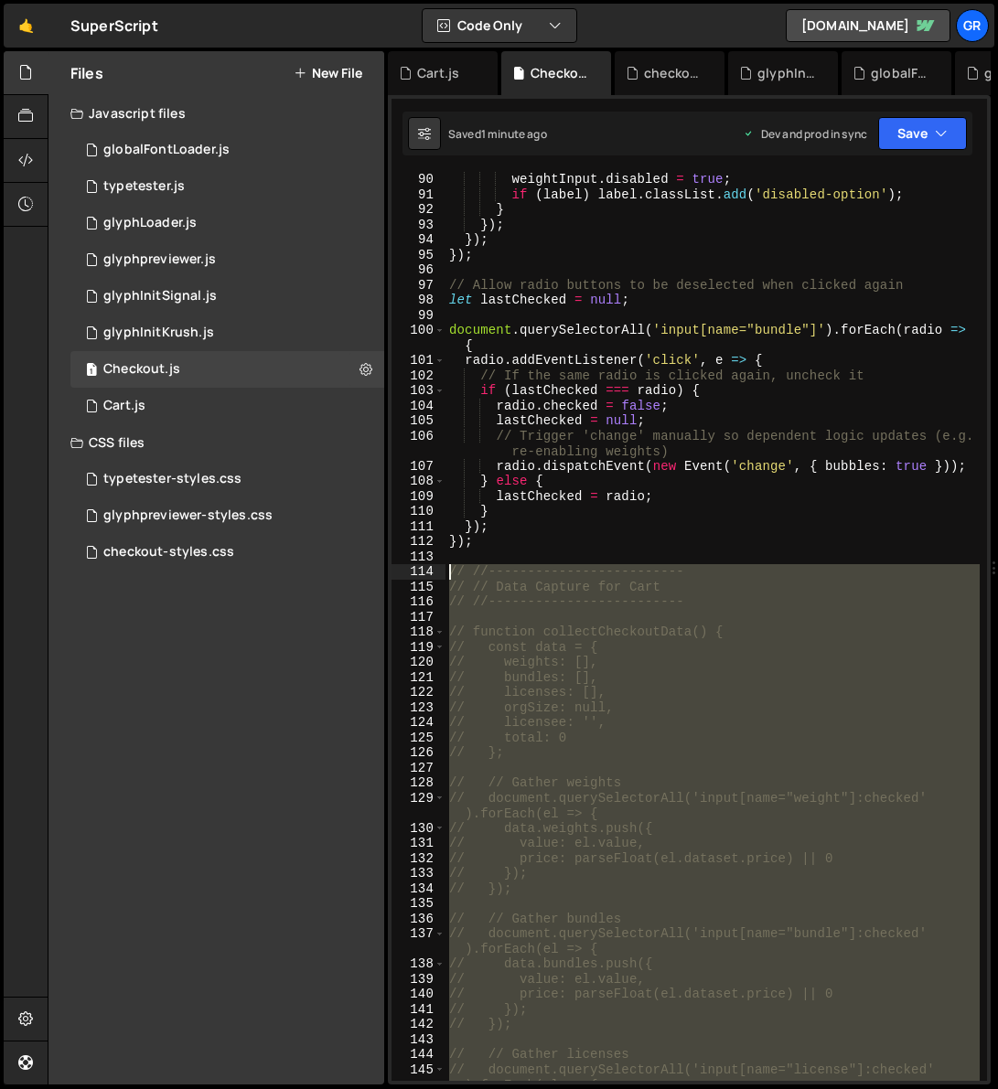
drag, startPoint x: 531, startPoint y: 900, endPoint x: 445, endPoint y: 566, distance: 344.6
click at [445, 566] on div "weightInput . disabled = true ; if ( label ) label . classList . add ( 'disable…" at bounding box center [712, 641] width 534 height 939
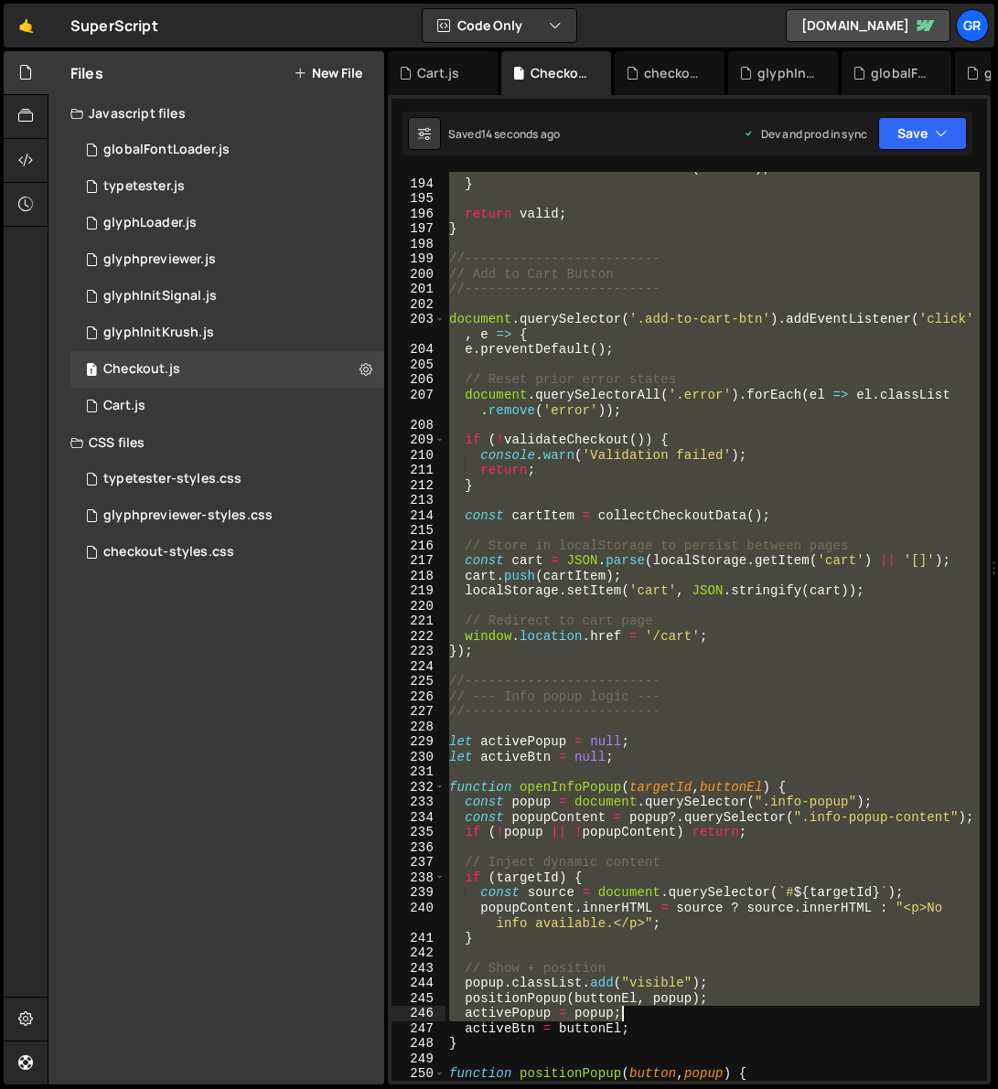
scroll to position [3240, 0]
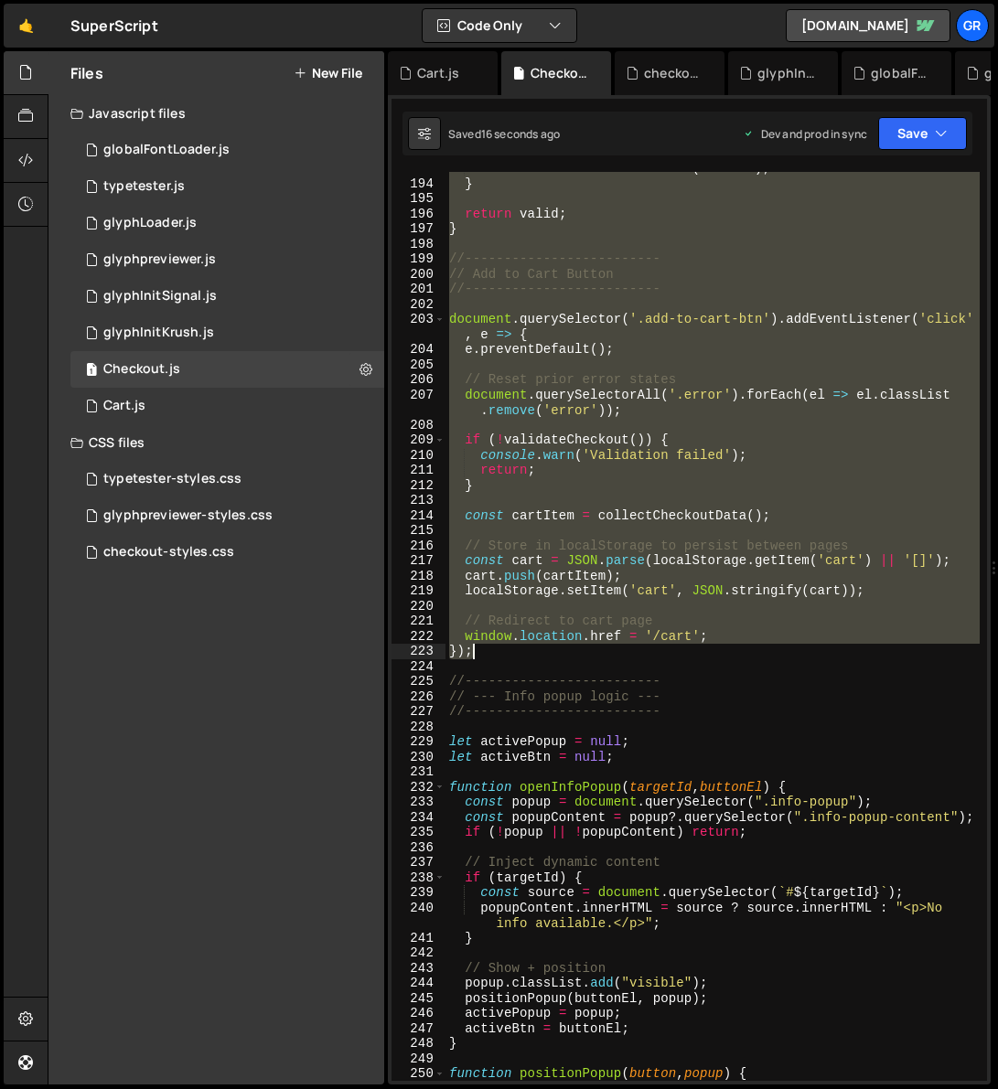
drag, startPoint x: 448, startPoint y: 570, endPoint x: 629, endPoint y: 653, distance: 199.2
click at [629, 653] on div "licenseeField . classList . add ( 'error' ) ; } return valid ; } //------------…" at bounding box center [712, 630] width 534 height 939
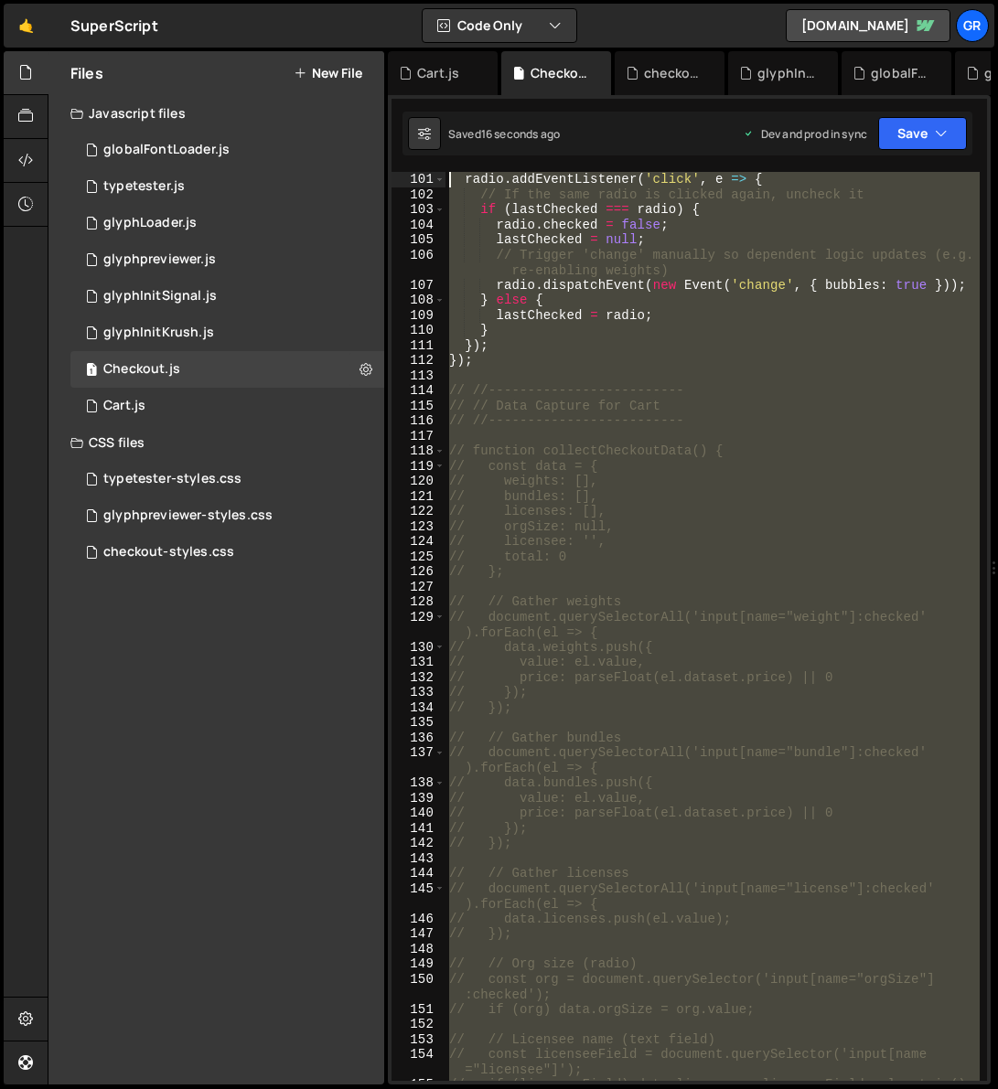
scroll to position [1644, 0]
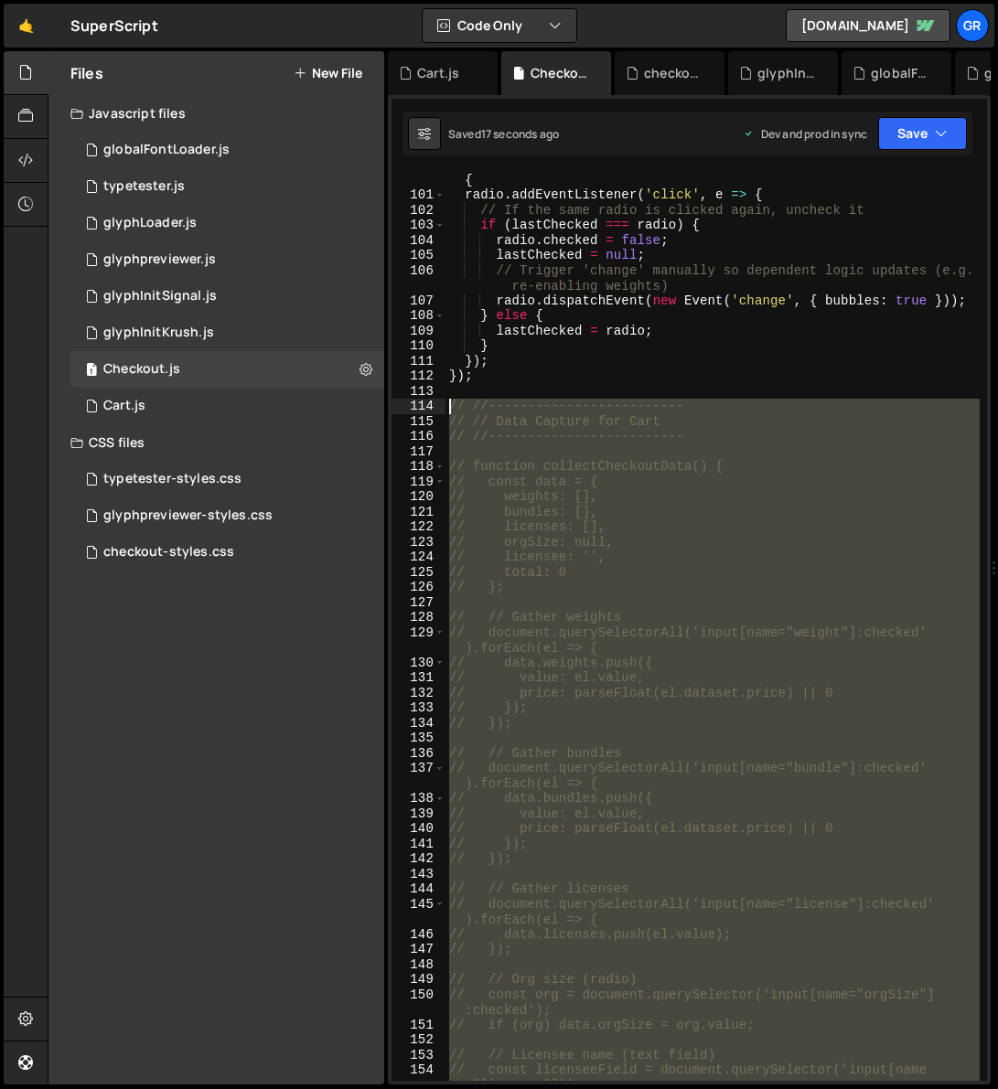
drag, startPoint x: 524, startPoint y: 653, endPoint x: 447, endPoint y: 411, distance: 253.3
click at [447, 411] on div "document . querySelectorAll ( 'input[name="bundle"]' ) . forEach ( radio => { r…" at bounding box center [712, 634] width 534 height 955
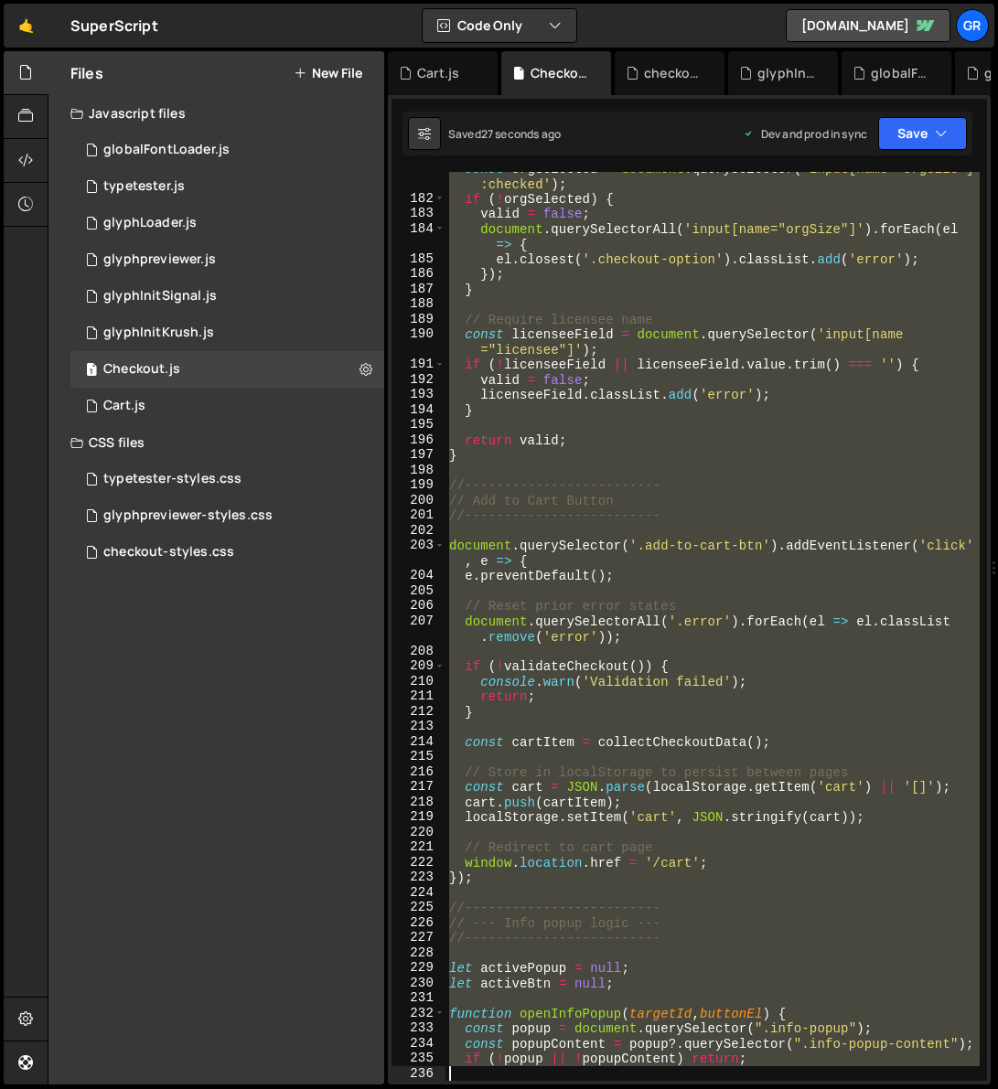
scroll to position [3270, 0]
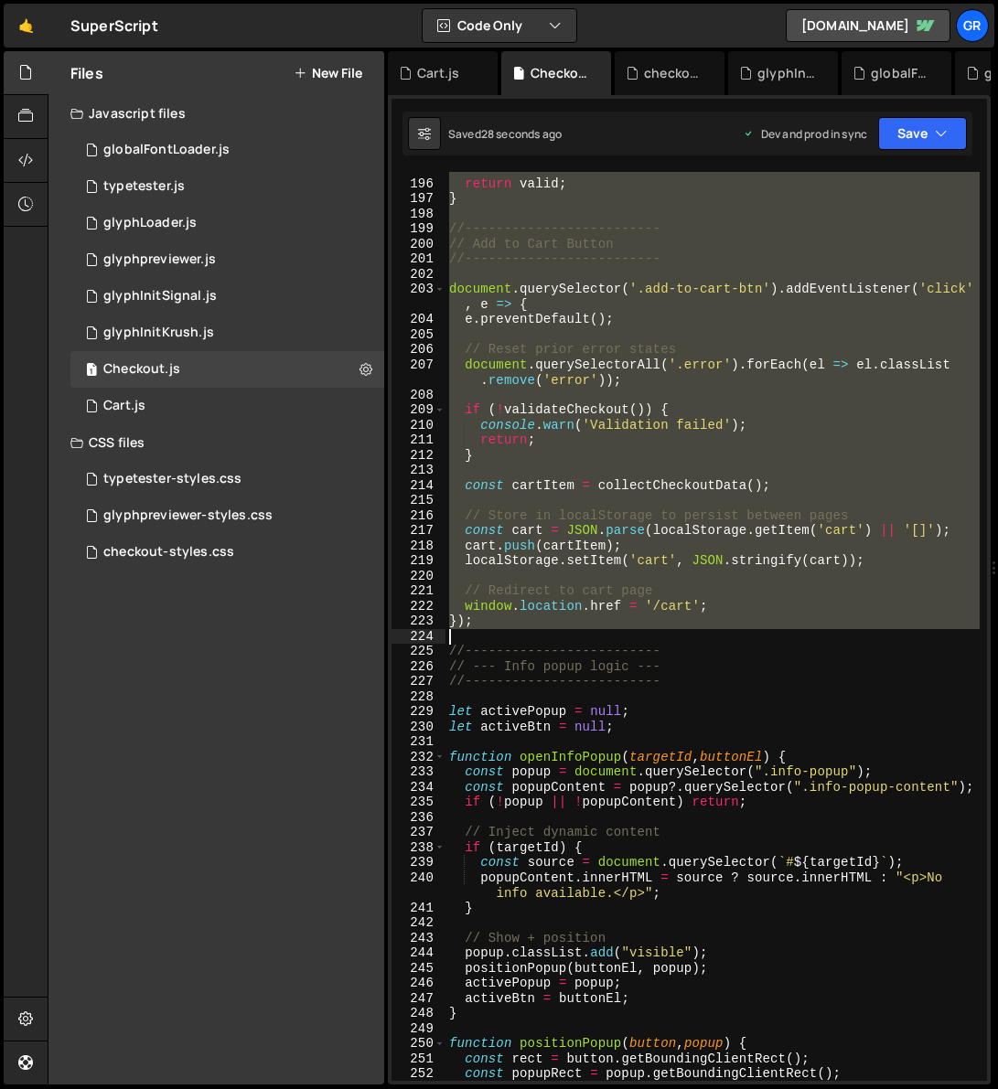
drag, startPoint x: 446, startPoint y: 403, endPoint x: 645, endPoint y: 628, distance: 299.9
click at [645, 628] on div "return valid ; } //------------------------- // Add to Cart Button //----------…" at bounding box center [712, 630] width 534 height 939
type textarea "// });"
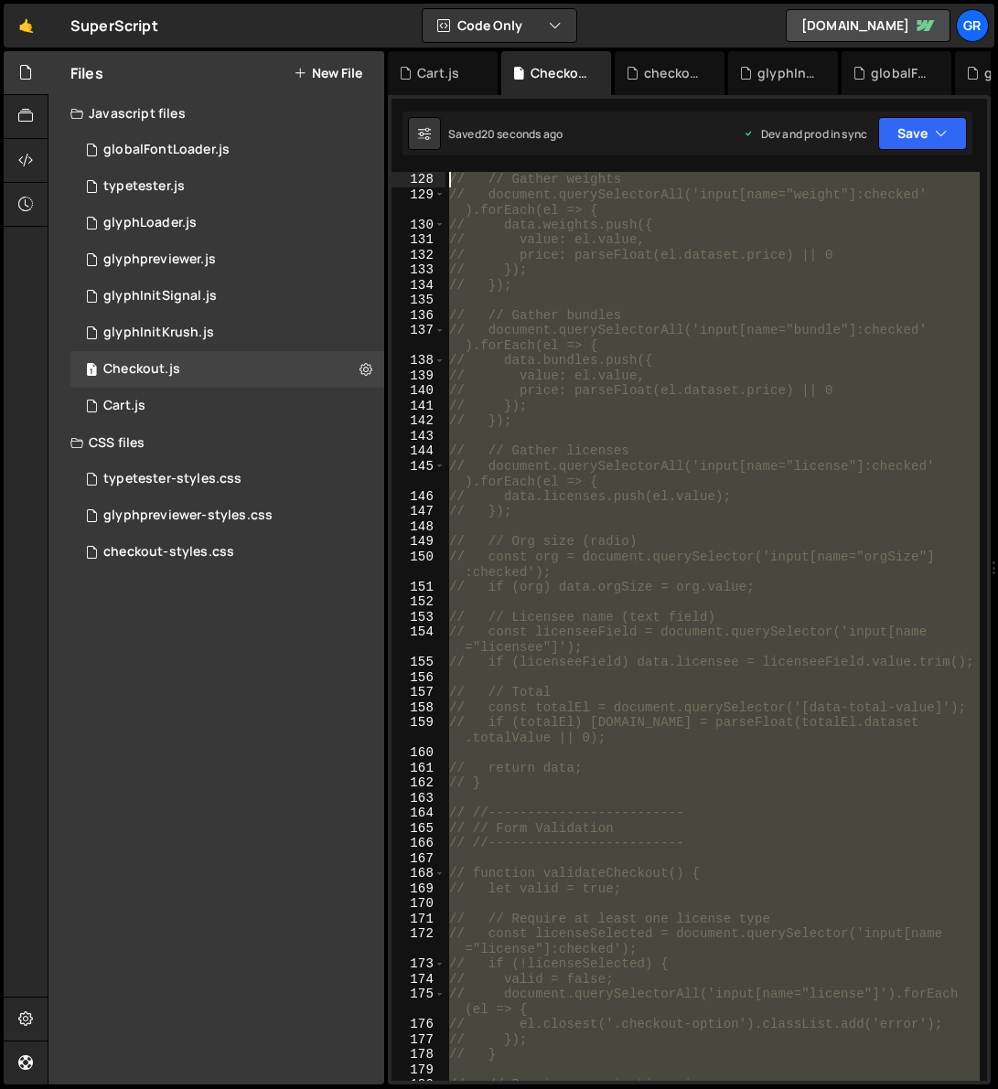
scroll to position [1660, 0]
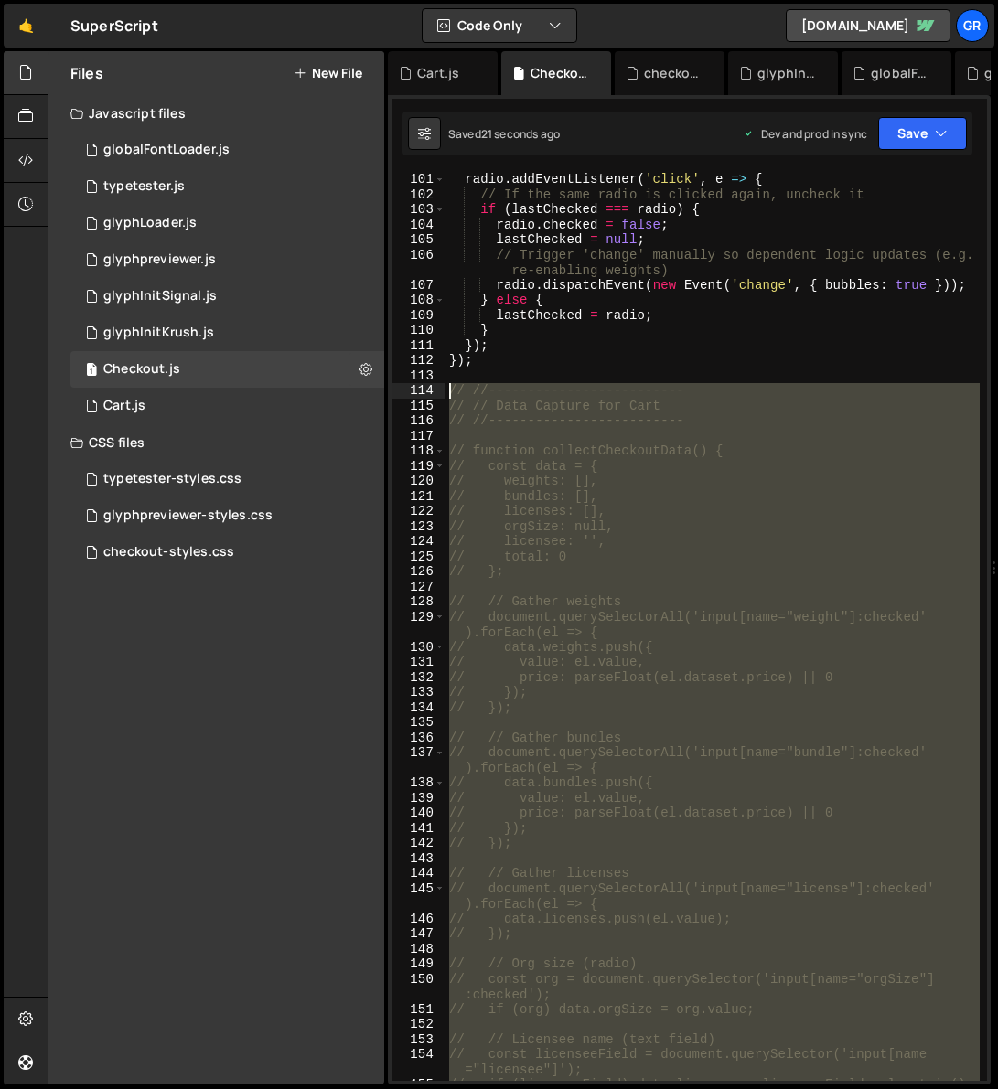
drag, startPoint x: 529, startPoint y: 624, endPoint x: 432, endPoint y: 395, distance: 248.3
click at [432, 395] on div "101 102 103 104 105 106 107 108 109 110 111 112 113 114 115 116 117 118 119 120…" at bounding box center [688, 626] width 595 height 909
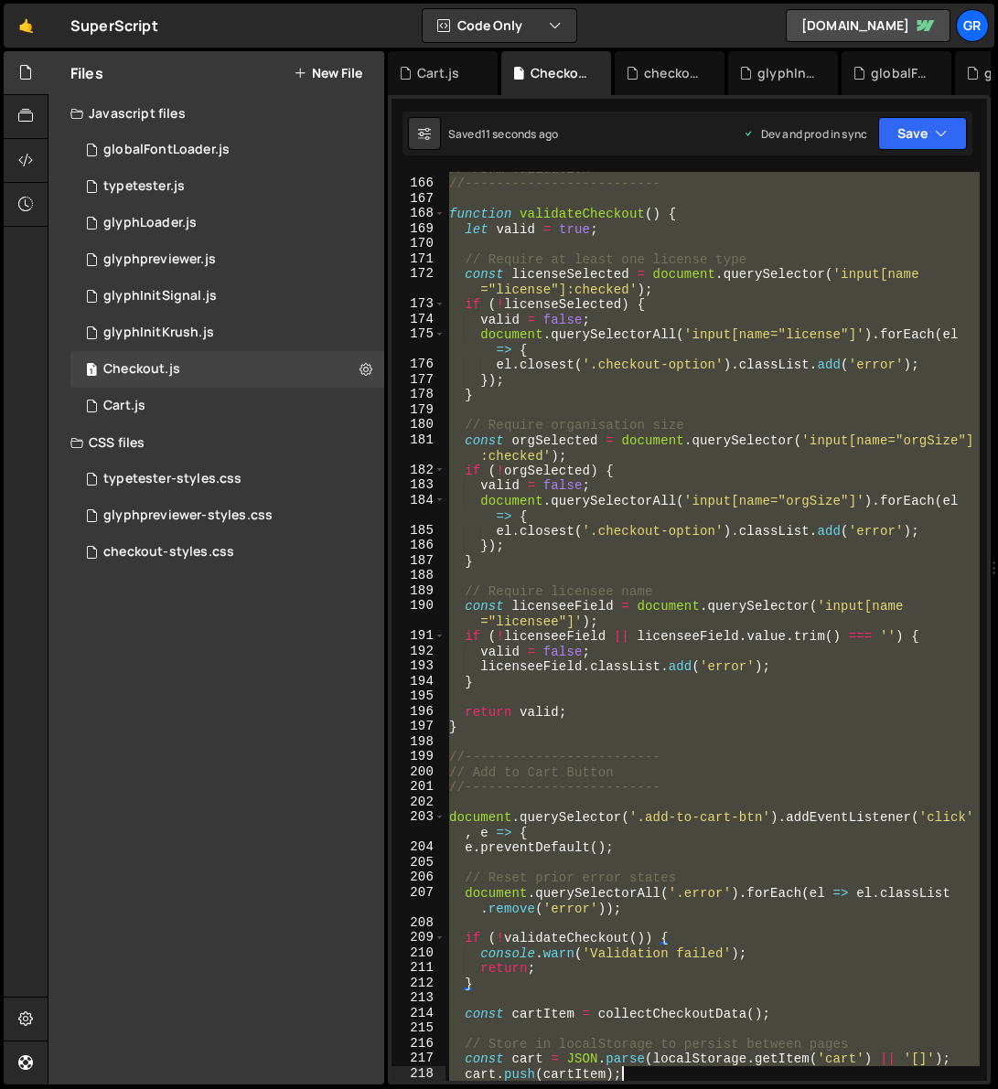
scroll to position [3149, 0]
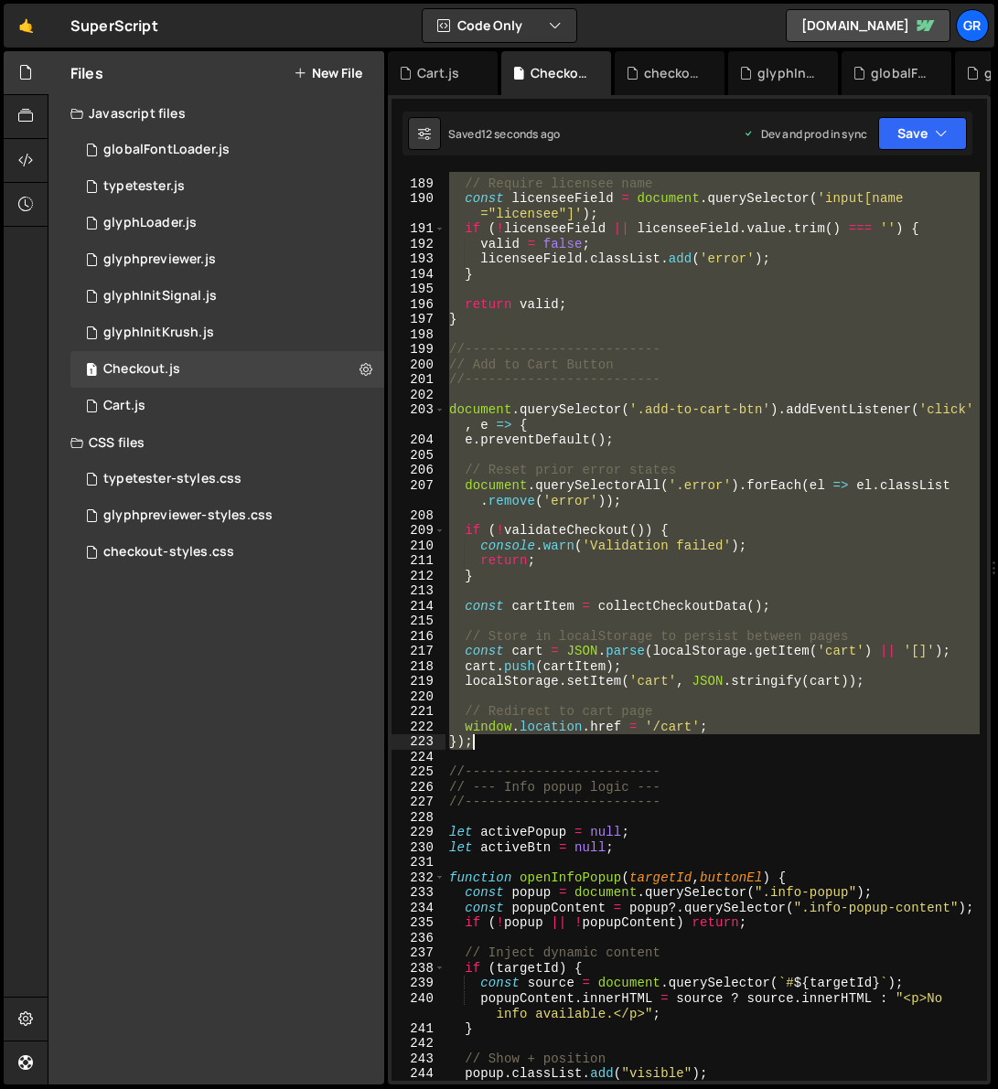
drag, startPoint x: 451, startPoint y: 390, endPoint x: 623, endPoint y: 741, distance: 390.9
click at [623, 741] on div "// Require licensee name const licenseeField = document . querySelector ( 'inpu…" at bounding box center [712, 630] width 534 height 939
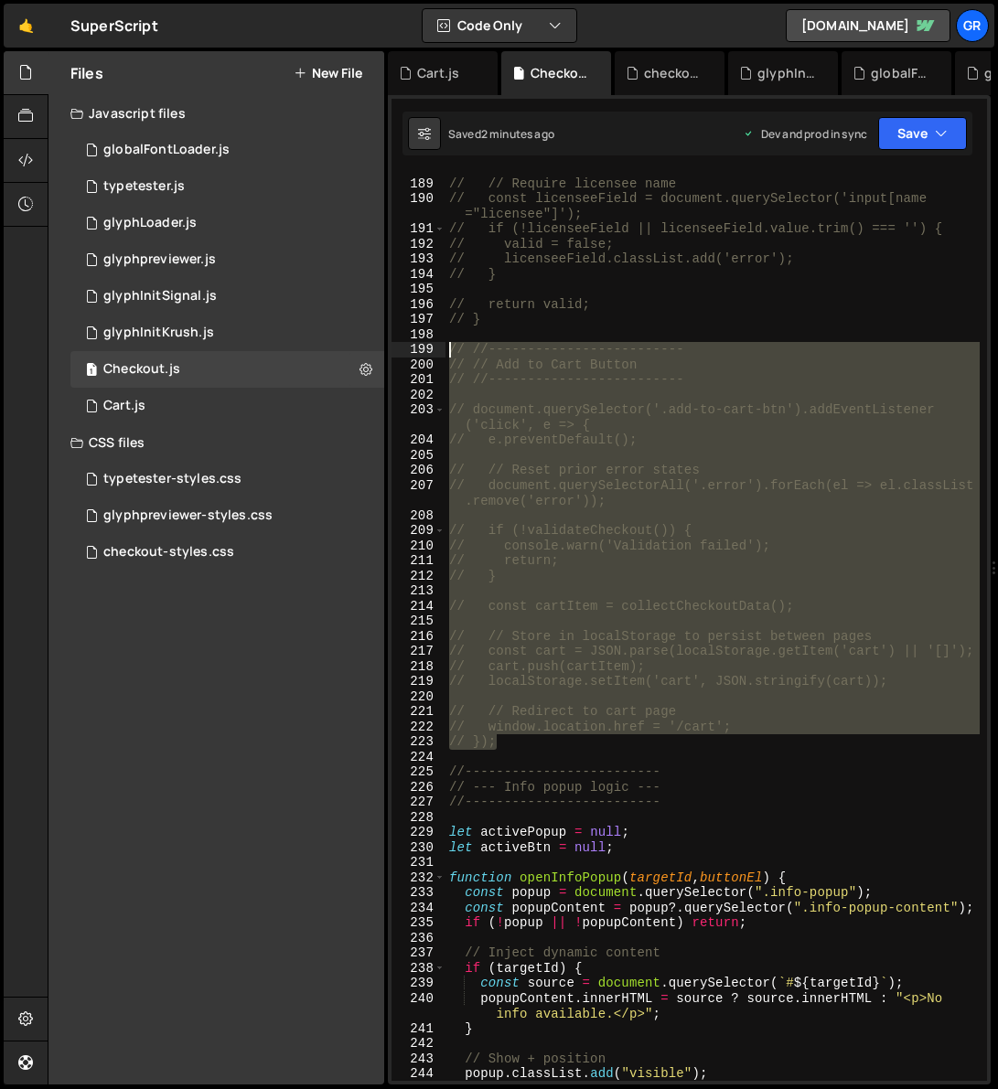
drag, startPoint x: 543, startPoint y: 743, endPoint x: 443, endPoint y: 347, distance: 409.2
click at [443, 347] on div "// }); 188 189 190 191 192 193 194 195 196 197 198 199 200 201 202 203 204 205 …" at bounding box center [688, 626] width 595 height 909
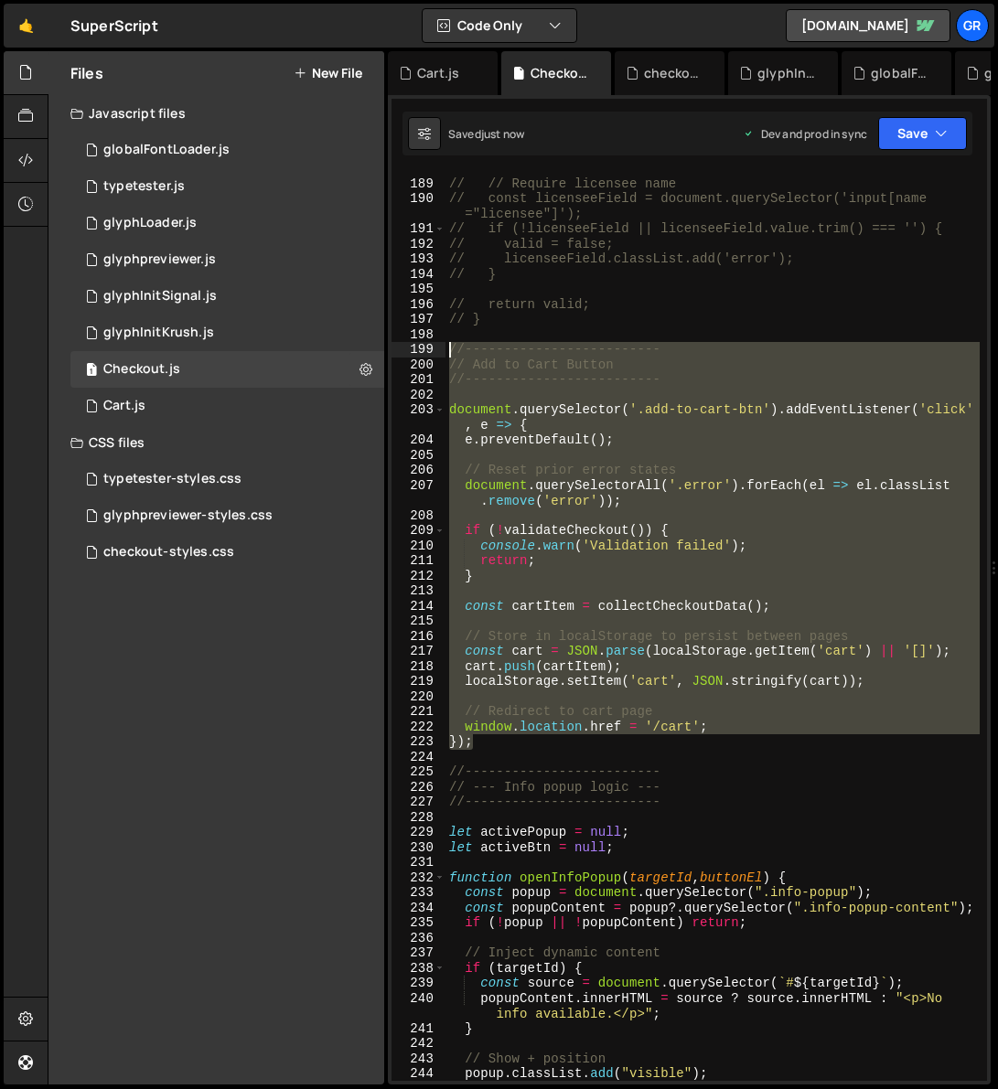
drag, startPoint x: 507, startPoint y: 745, endPoint x: 445, endPoint y: 349, distance: 400.6
click at [445, 349] on div "// // Require licensee name // const licenseeField = document.querySelector('in…" at bounding box center [712, 630] width 534 height 939
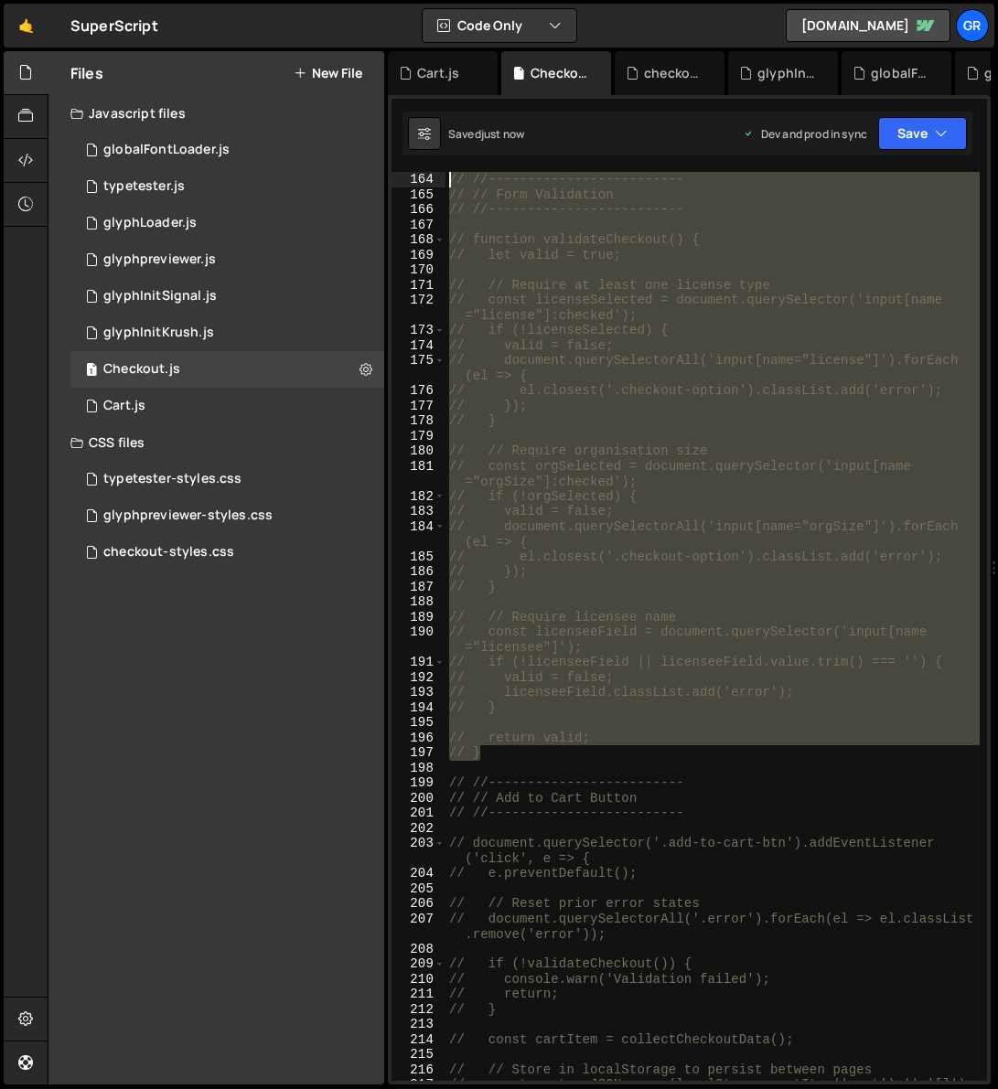
scroll to position [2716, 0]
drag, startPoint x: 502, startPoint y: 750, endPoint x: 449, endPoint y: 180, distance: 572.1
click at [449, 180] on div "// //------------------------- // // Form Validation // //---------------------…" at bounding box center [712, 641] width 534 height 939
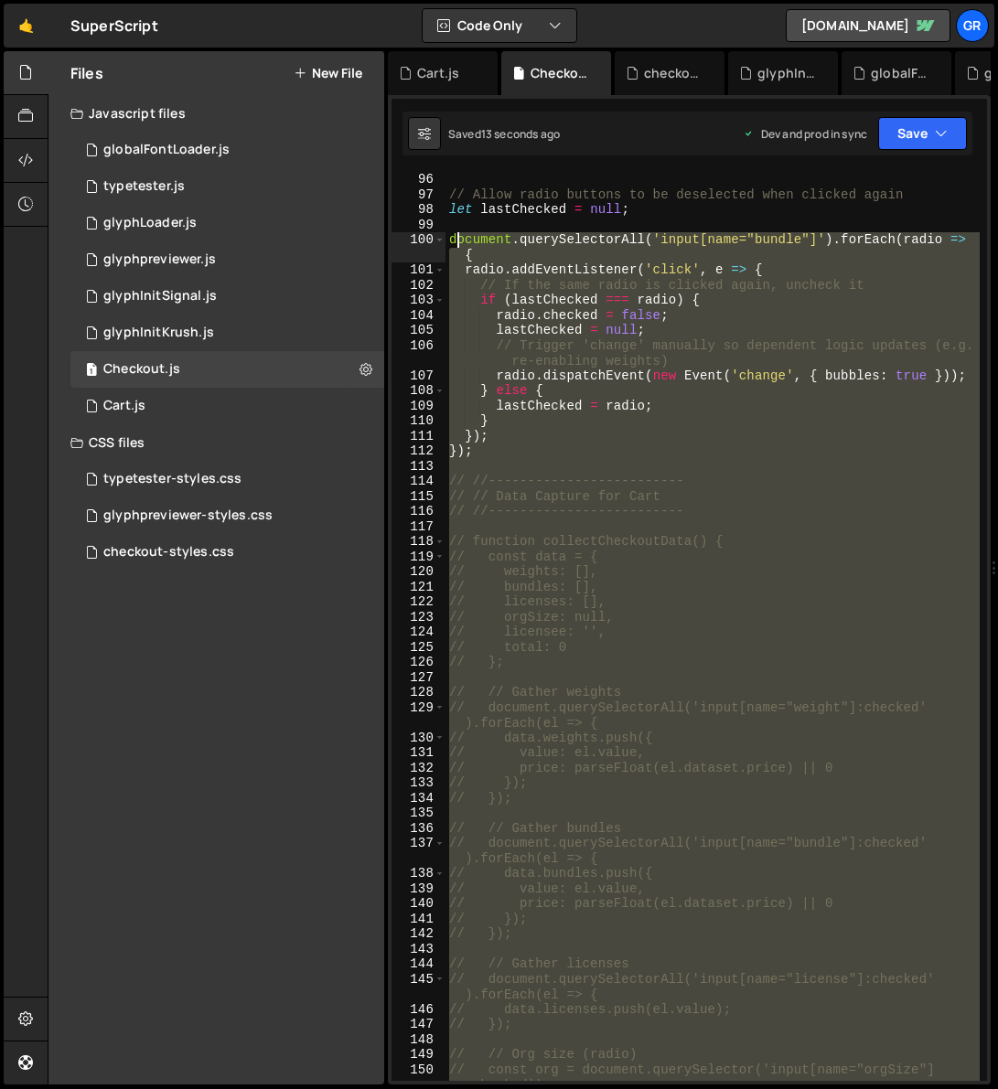
scroll to position [1569, 0]
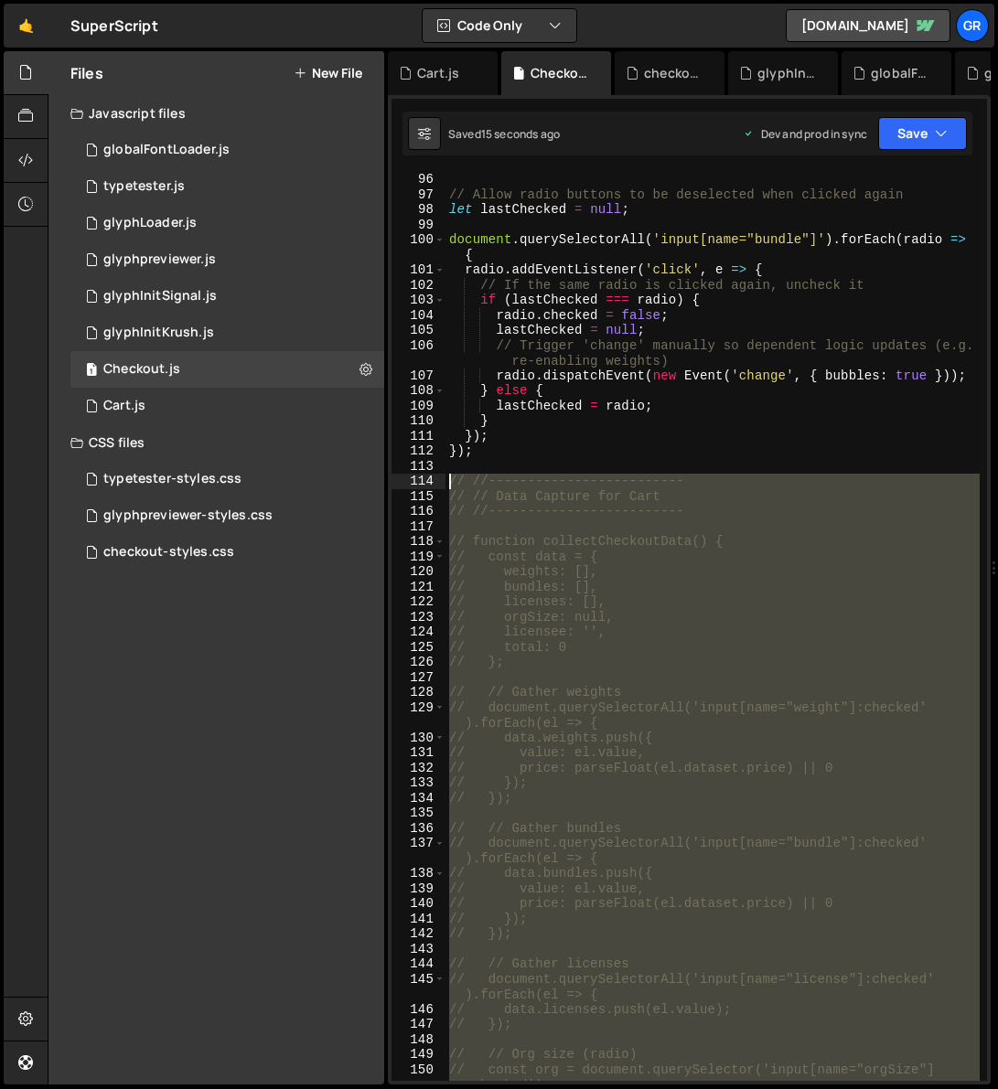
drag, startPoint x: 497, startPoint y: 830, endPoint x: 469, endPoint y: 479, distance: 352.3
click at [448, 479] on div "// Allow radio buttons to be deselected when clicked again let lastChecked = nu…" at bounding box center [712, 641] width 534 height 939
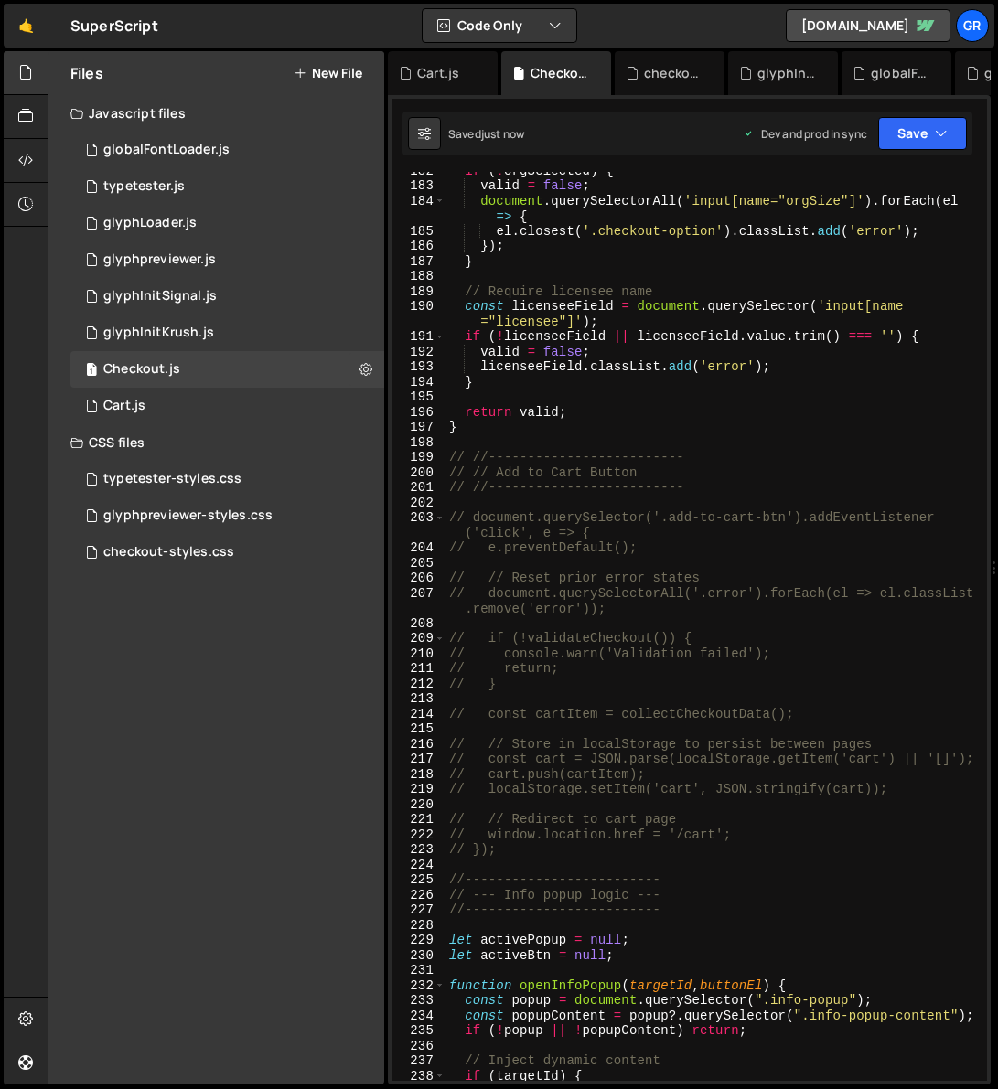
scroll to position [3062, 0]
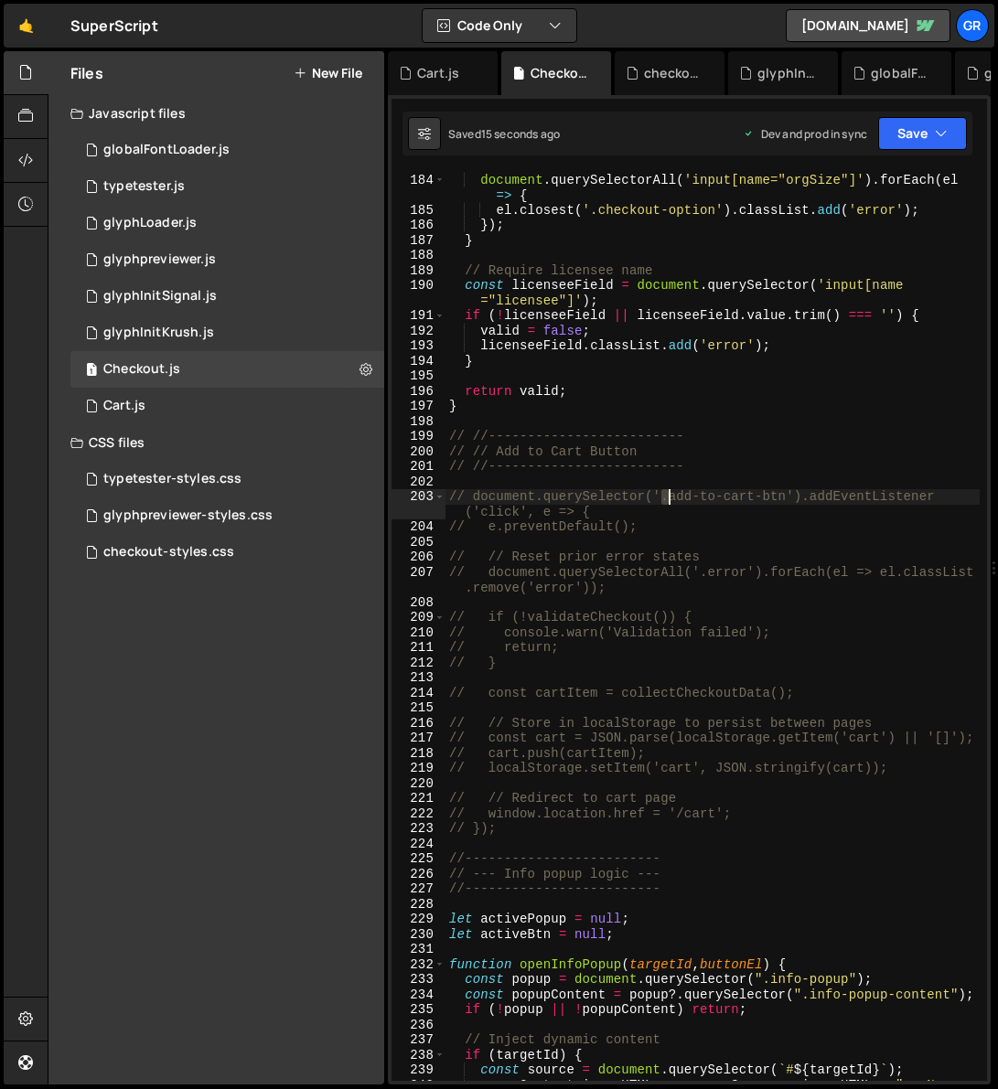
click at [665, 494] on div "valid = false ; document . querySelectorAll ( 'input[name="orgSize"]' ) . forEa…" at bounding box center [712, 634] width 534 height 955
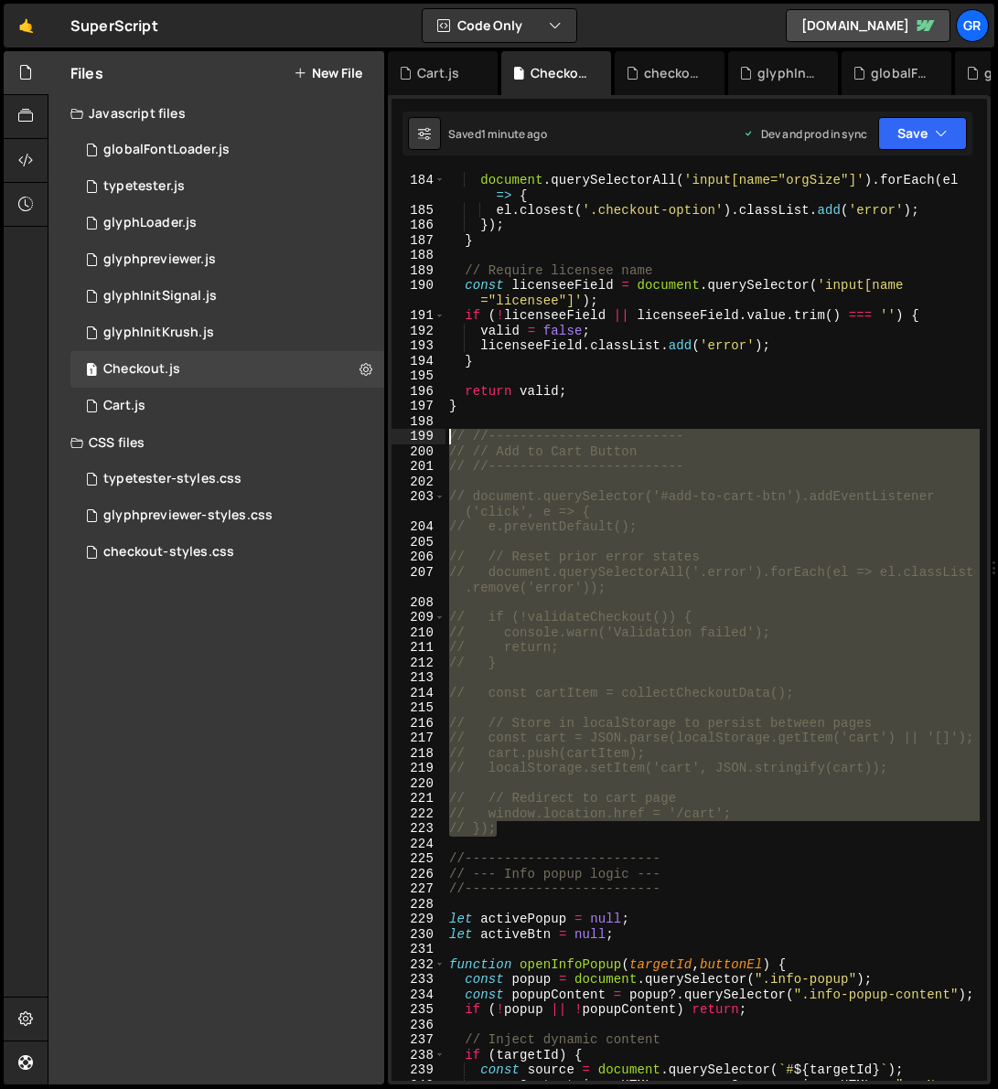
drag, startPoint x: 497, startPoint y: 806, endPoint x: 473, endPoint y: 444, distance: 362.0
click at [445, 437] on div "valid = false ; document . querySelectorAll ( 'input[name="orgSize"]' ) . forEa…" at bounding box center [712, 634] width 534 height 955
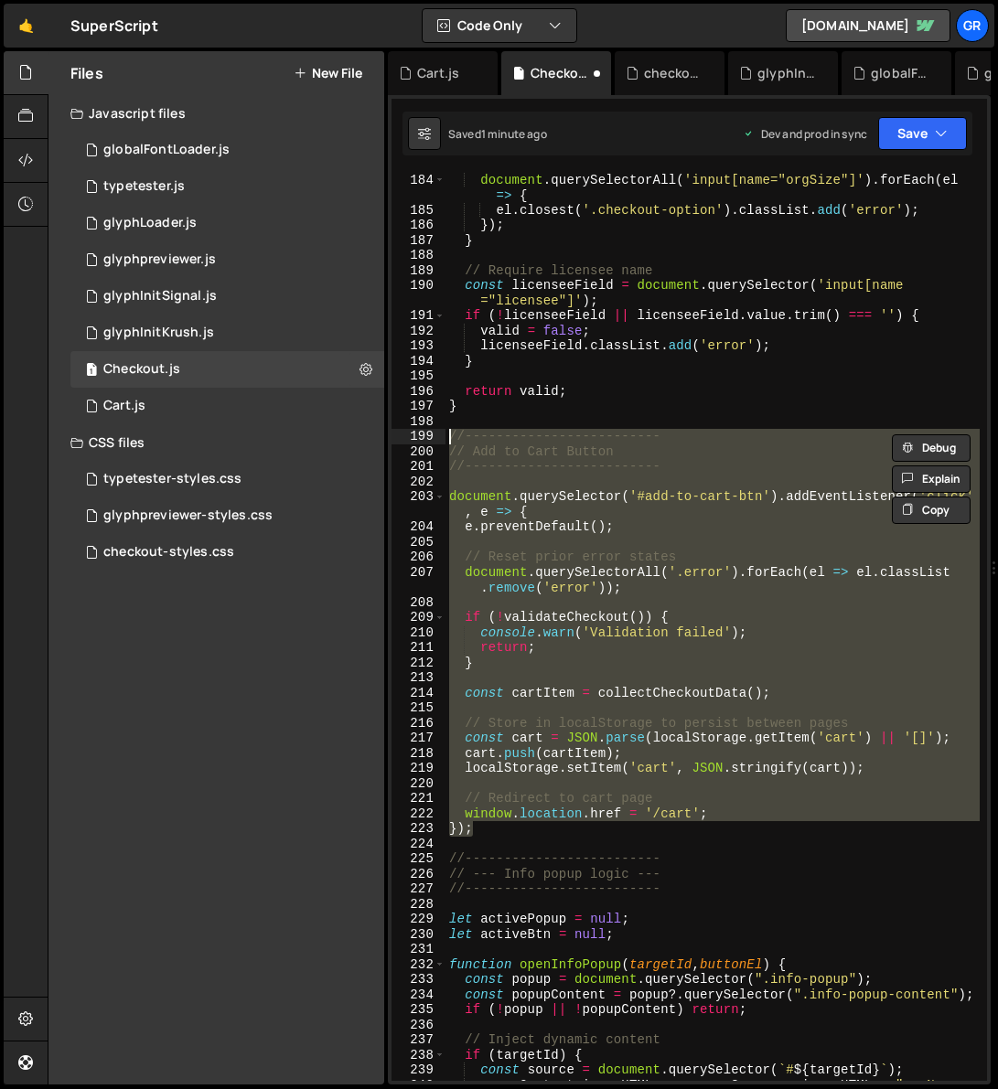
scroll to position [0, 14]
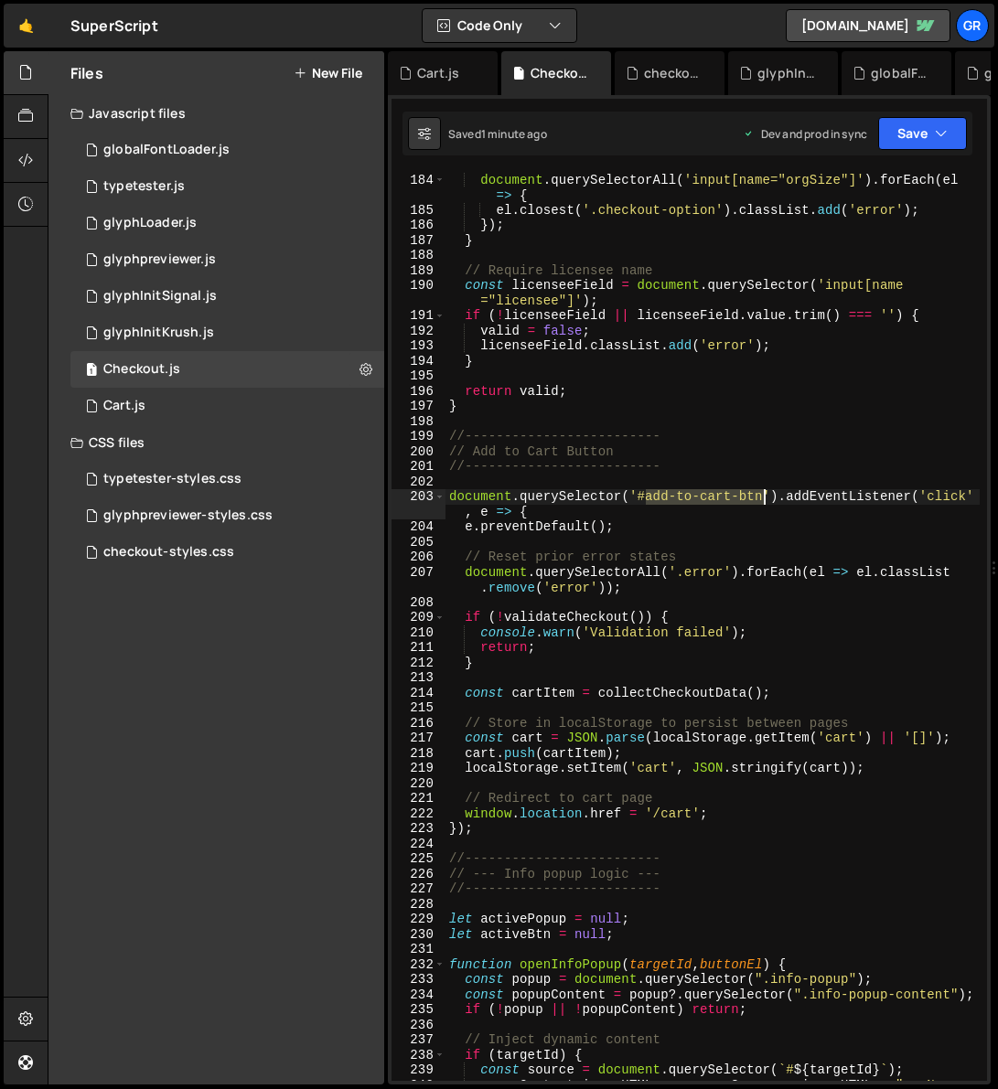
drag, startPoint x: 644, startPoint y: 496, endPoint x: 764, endPoint y: 495, distance: 120.7
click at [764, 495] on div "valid = false ; document . querySelectorAll ( 'input[name="orgSize"]' ) . forEa…" at bounding box center [712, 634] width 534 height 955
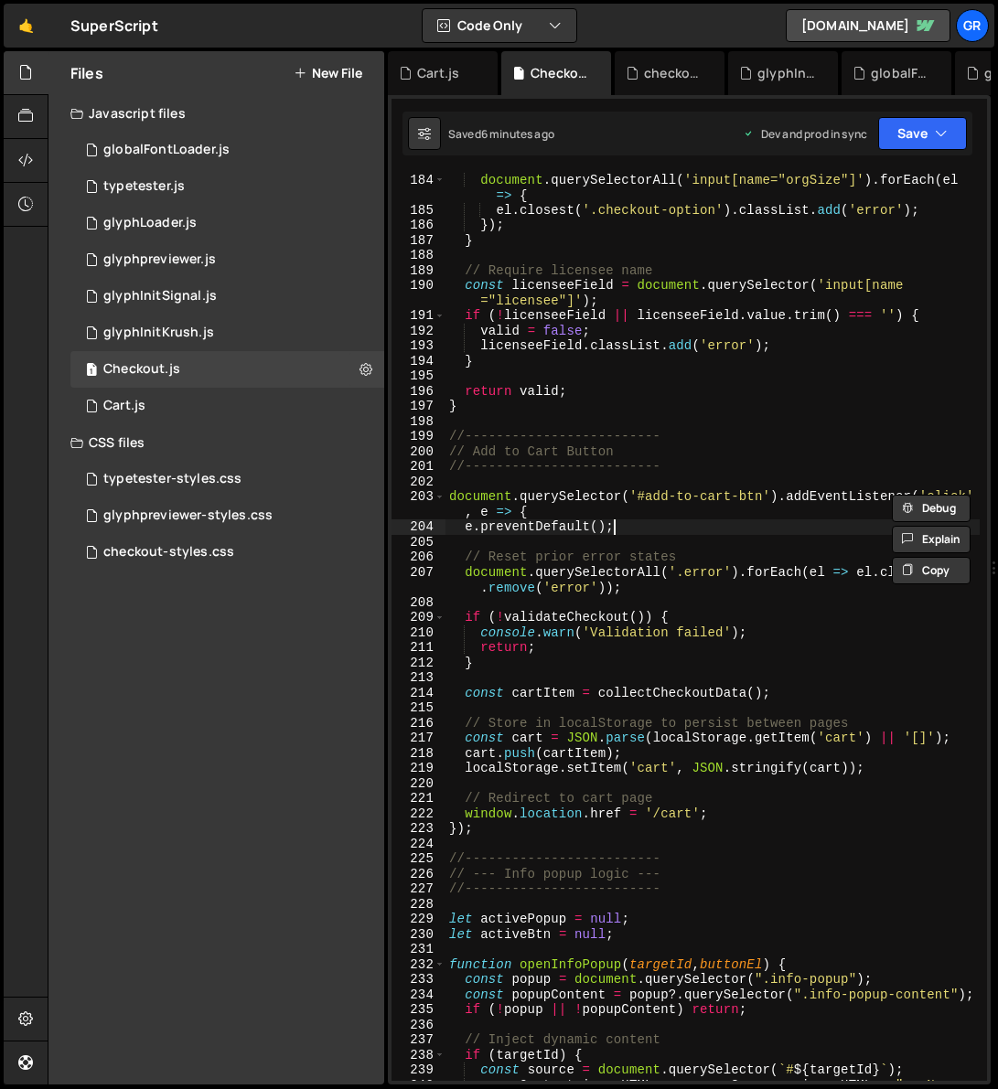
click at [646, 528] on div "valid = false ; document . querySelectorAll ( 'input[name="orgSize"]' ) . forEa…" at bounding box center [712, 634] width 534 height 955
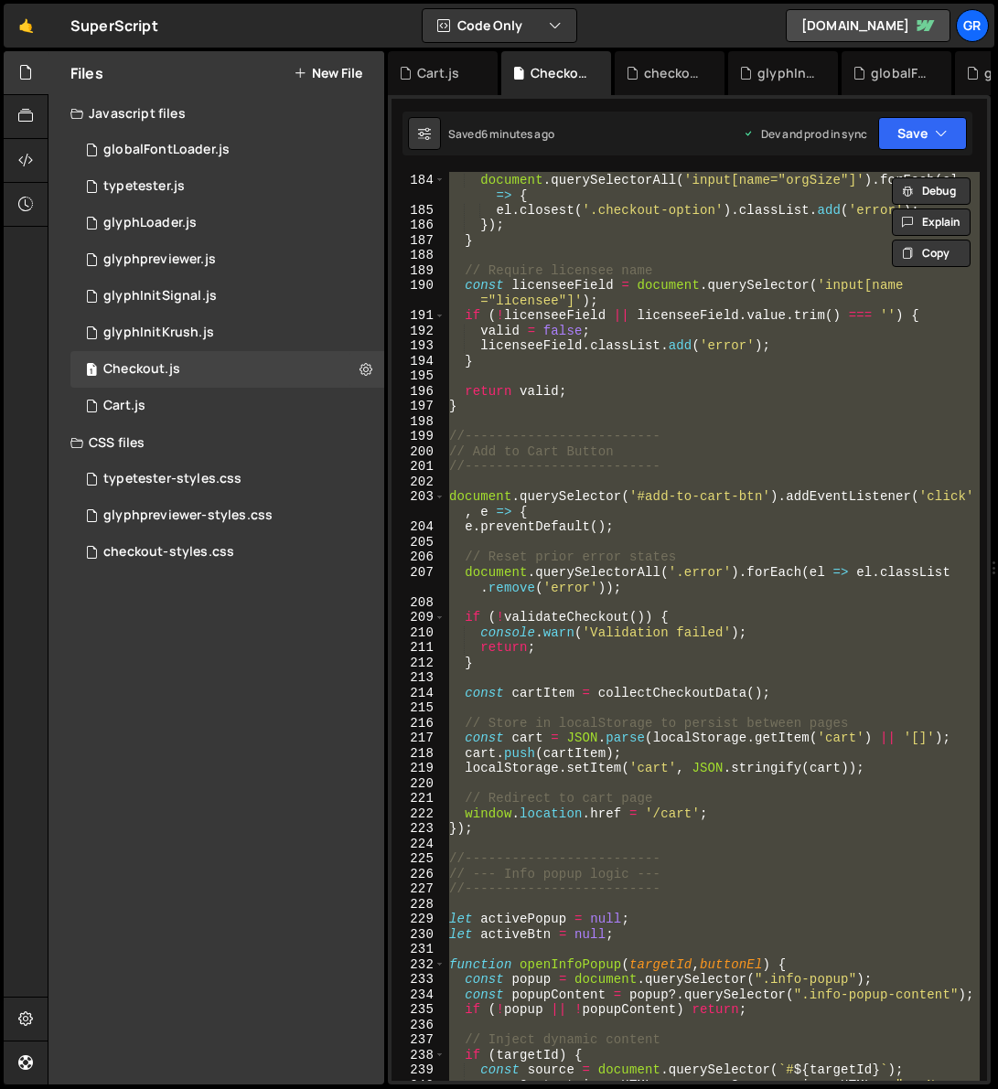
scroll to position [0, 0]
click at [743, 594] on div "valid = false ; document . querySelectorAll ( 'input[name="orgSize"]' ) . forEa…" at bounding box center [712, 626] width 534 height 909
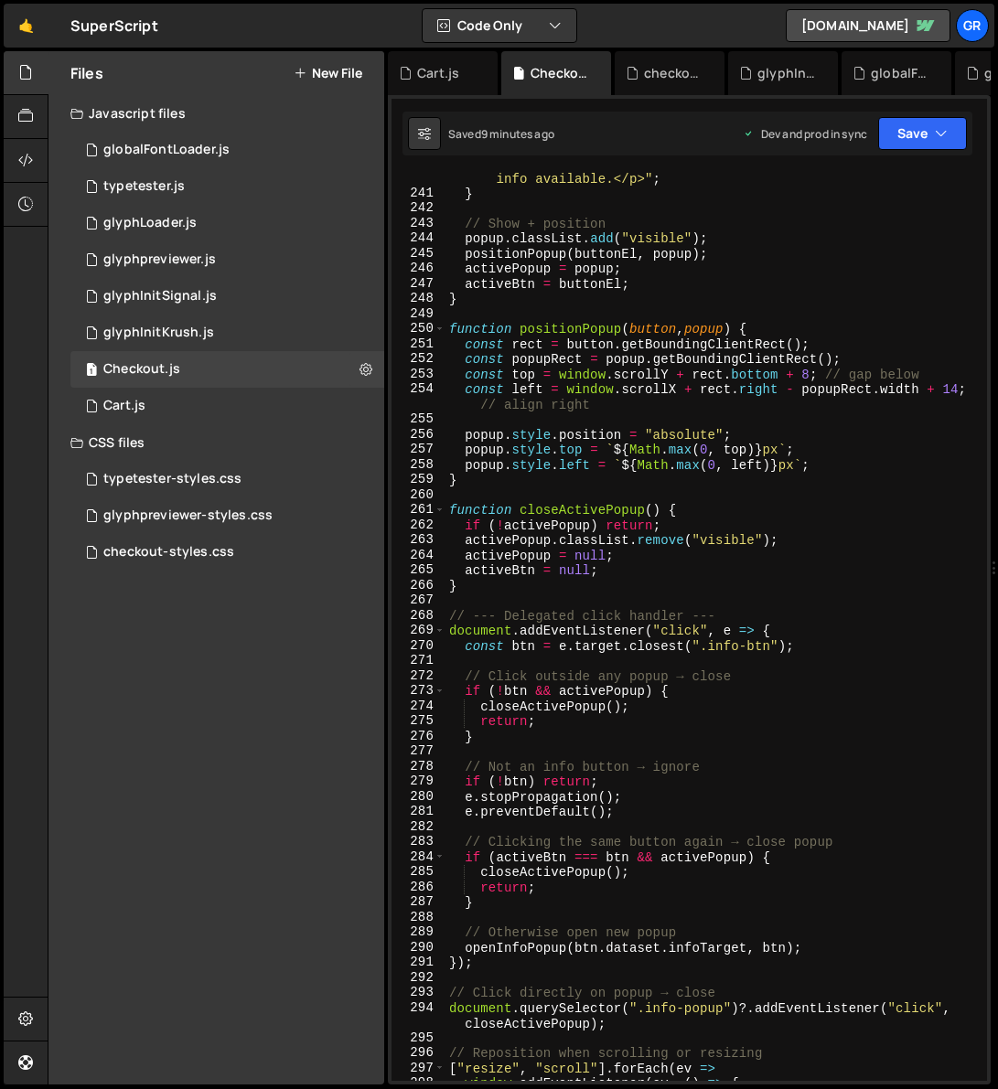
scroll to position [4517, 0]
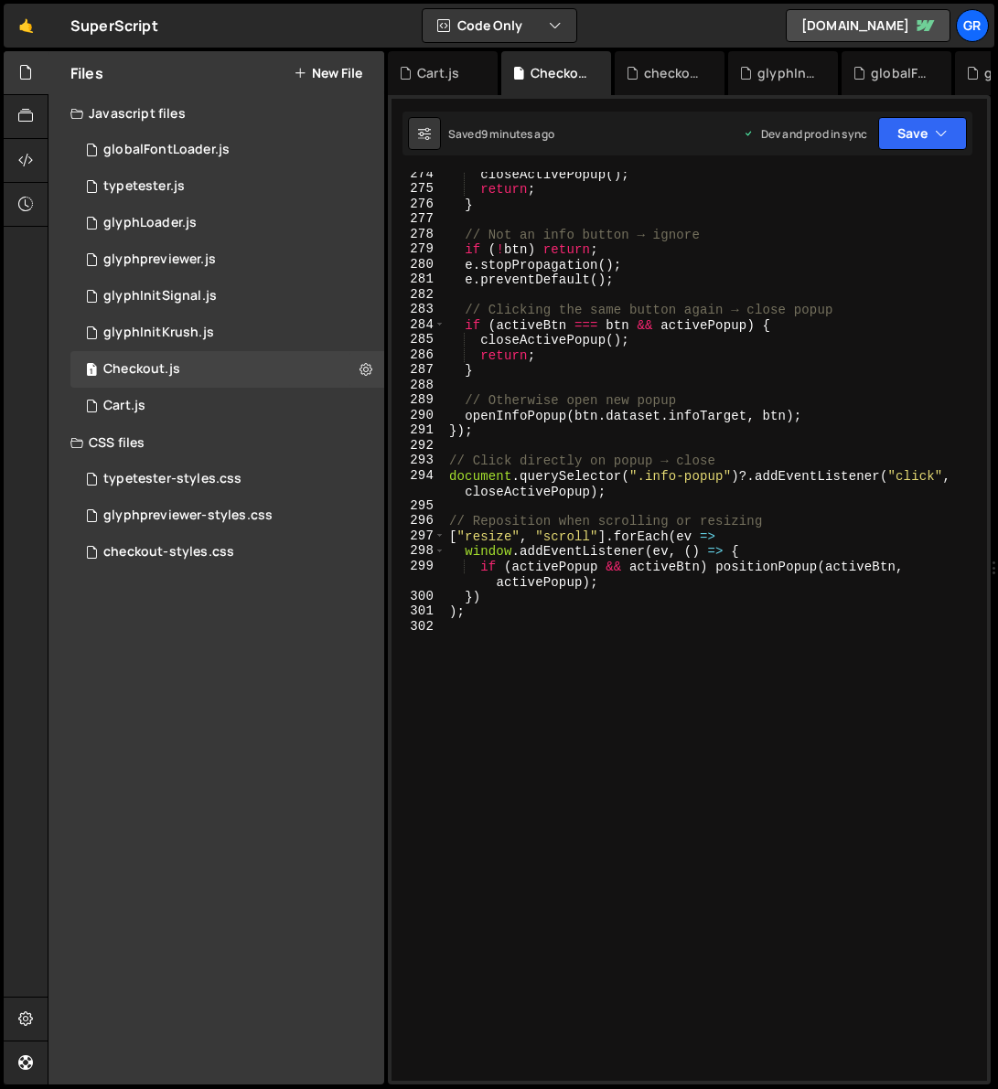
click at [493, 618] on div "closeActivePopup ( ) ; return ; } // Not an info button → ignore if ( ! btn ) r…" at bounding box center [712, 635] width 534 height 939
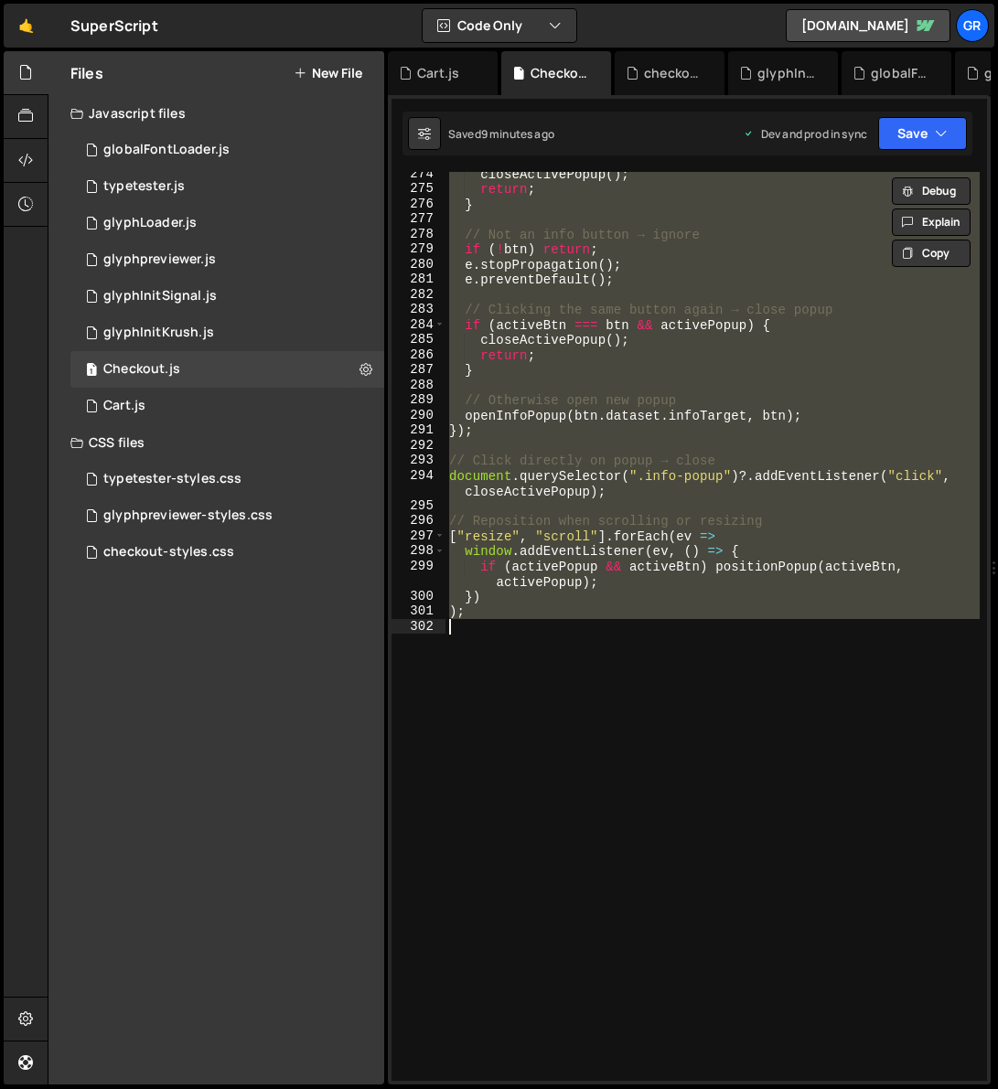
type textarea "// );"
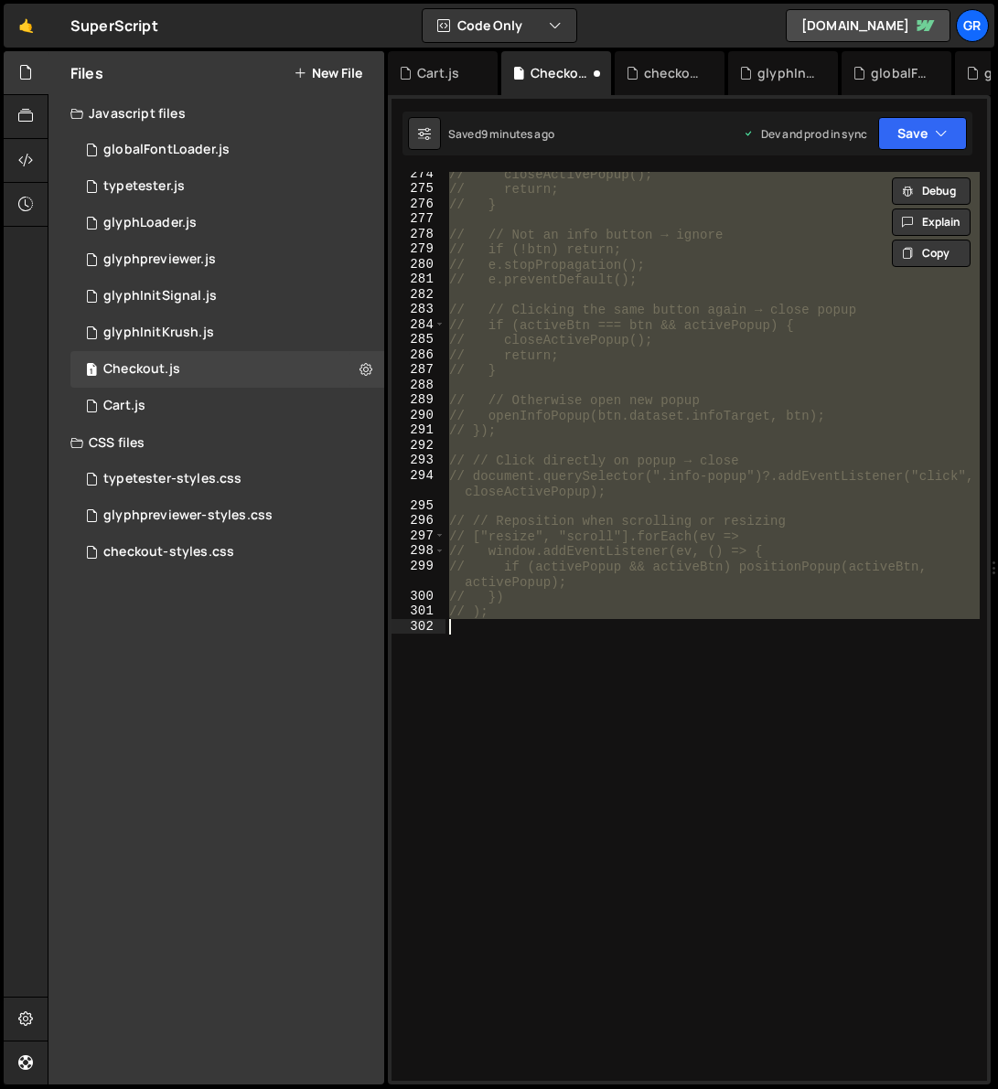
scroll to position [4577, 0]
click at [495, 625] on div "// closeActivePopup(); // return; // } // // Not an info button → ignore // if …" at bounding box center [712, 626] width 534 height 909
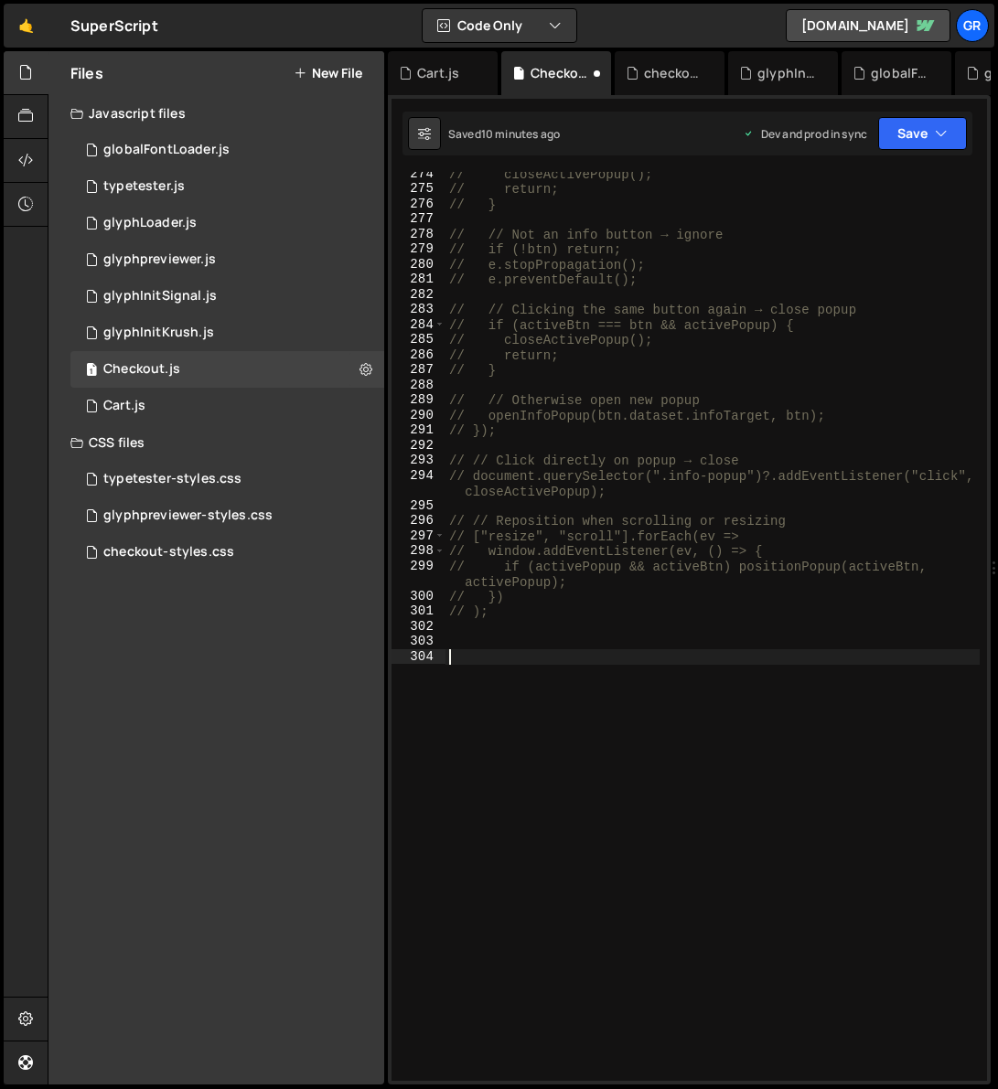
paste textarea ");"
type textarea ");"
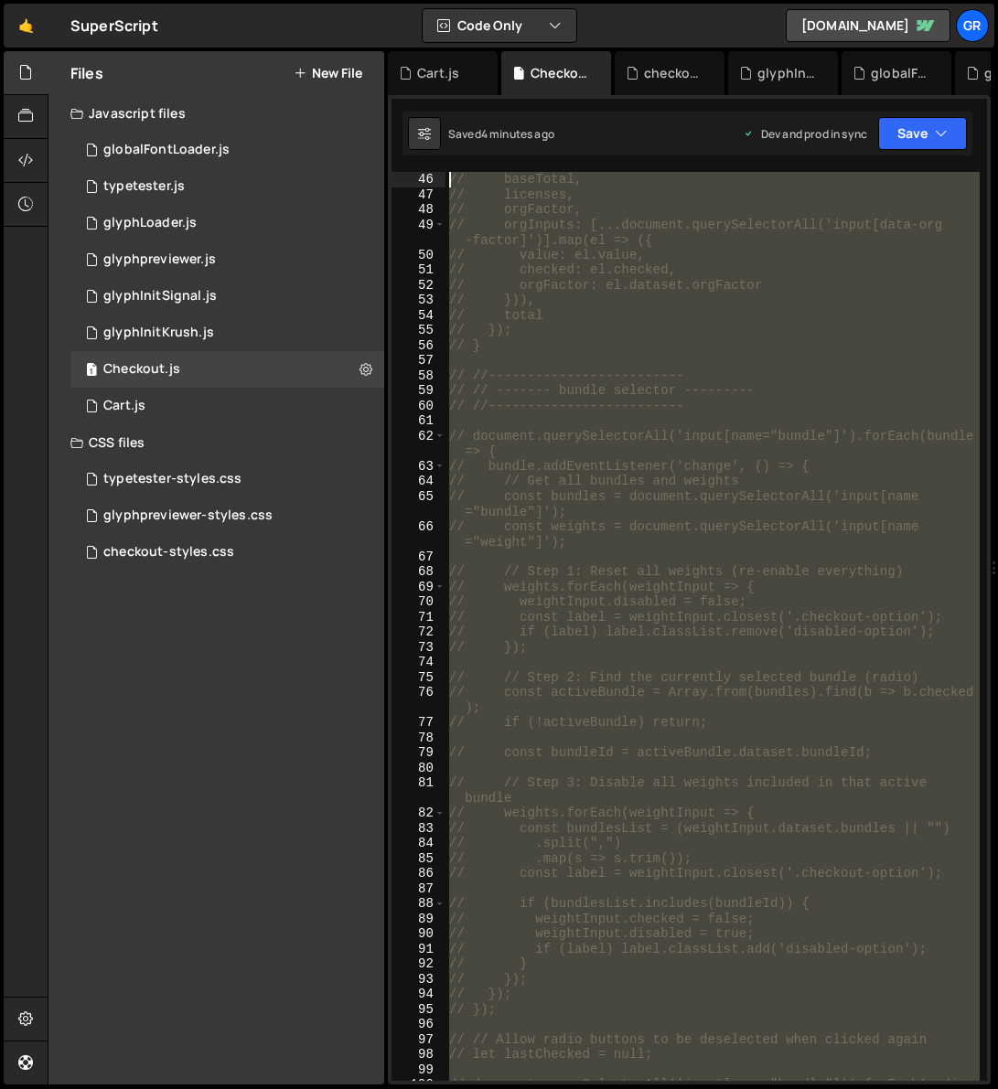
scroll to position [0, 0]
drag, startPoint x: 519, startPoint y: 700, endPoint x: 421, endPoint y: -101, distance: 807.0
click at [421, 0] on html "Projects [GEOGRAPHIC_DATA] Blog Gr Projects Your Teams Account Upgrade Logout" at bounding box center [499, 544] width 998 height 1089
type textarea "// //------------------------- // // -------- Cost Calculator ---------"
click at [707, 230] on div "// //------------------------- // // -------- Cost Calculator --------- // //--…" at bounding box center [712, 626] width 534 height 909
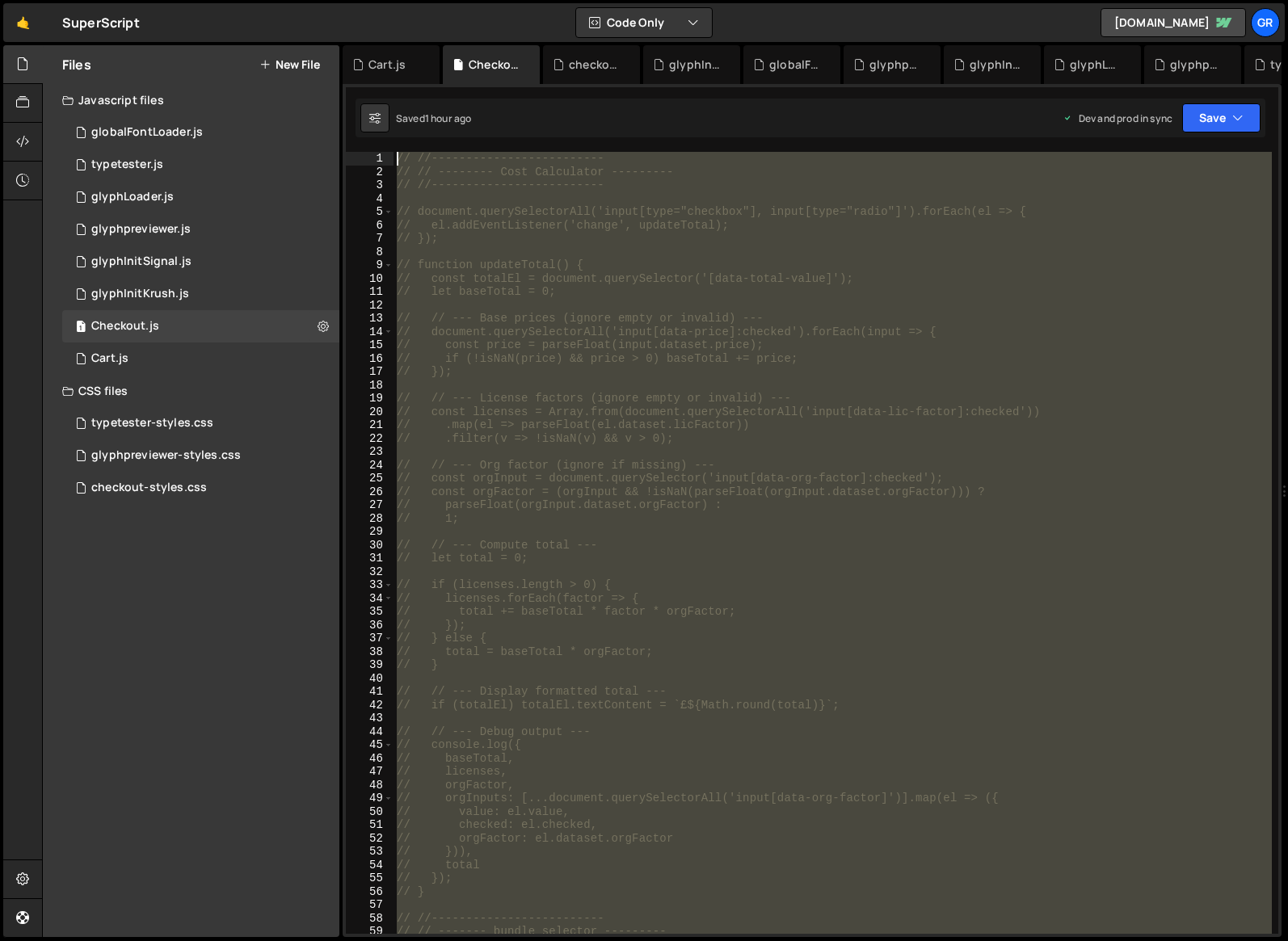
drag, startPoint x: 493, startPoint y: 755, endPoint x: 316, endPoint y: -87, distance: 860.4
click at [316, 0] on html "Projects [GEOGRAPHIC_DATA] Blog Gr Projects Your Teams Account Upgrade Logout" at bounding box center [644, 470] width 1288 height 941
type textarea "// //------------------------- // // -------- Cost Calculator ---------"
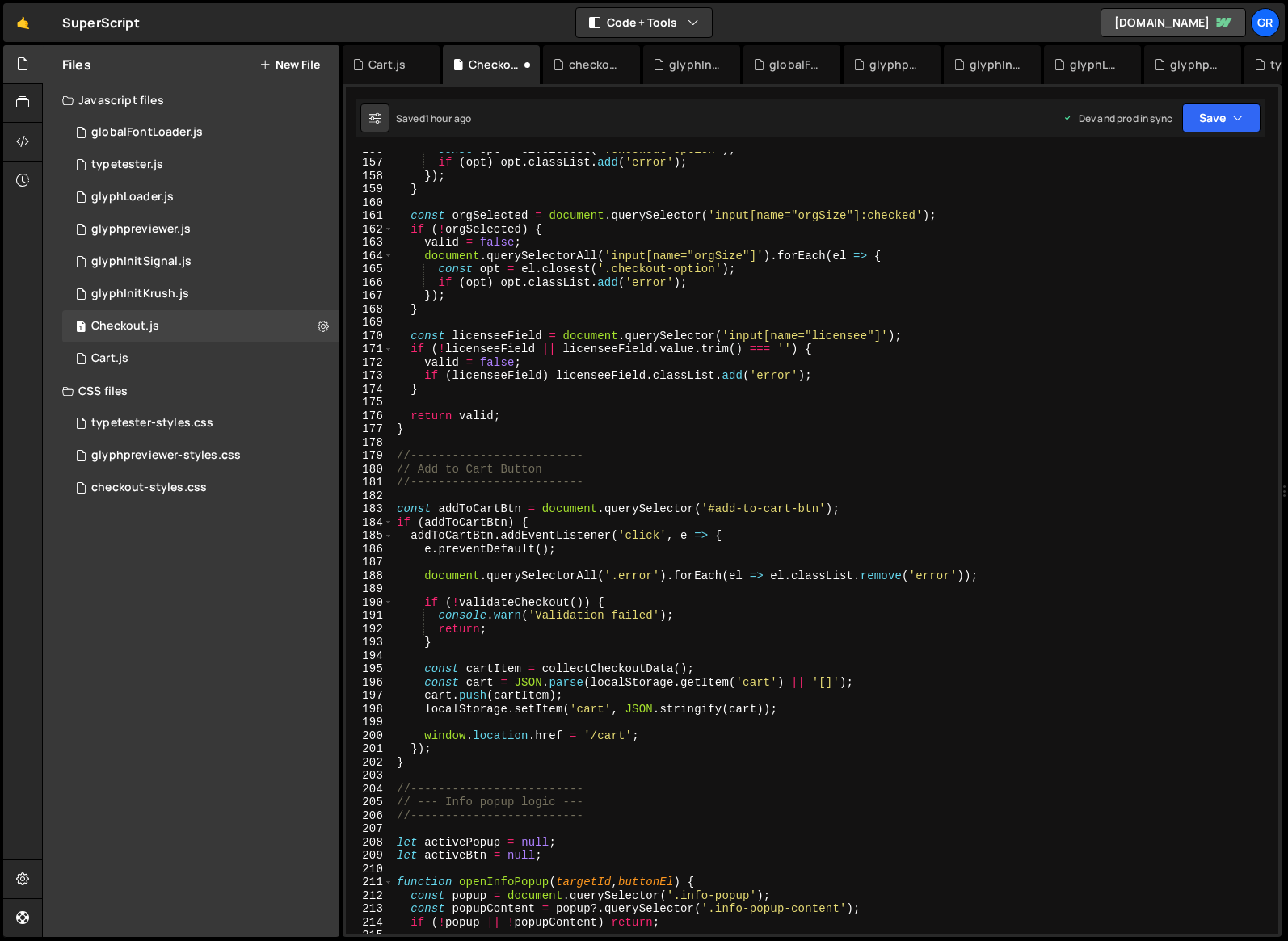
scroll to position [2076, 0]
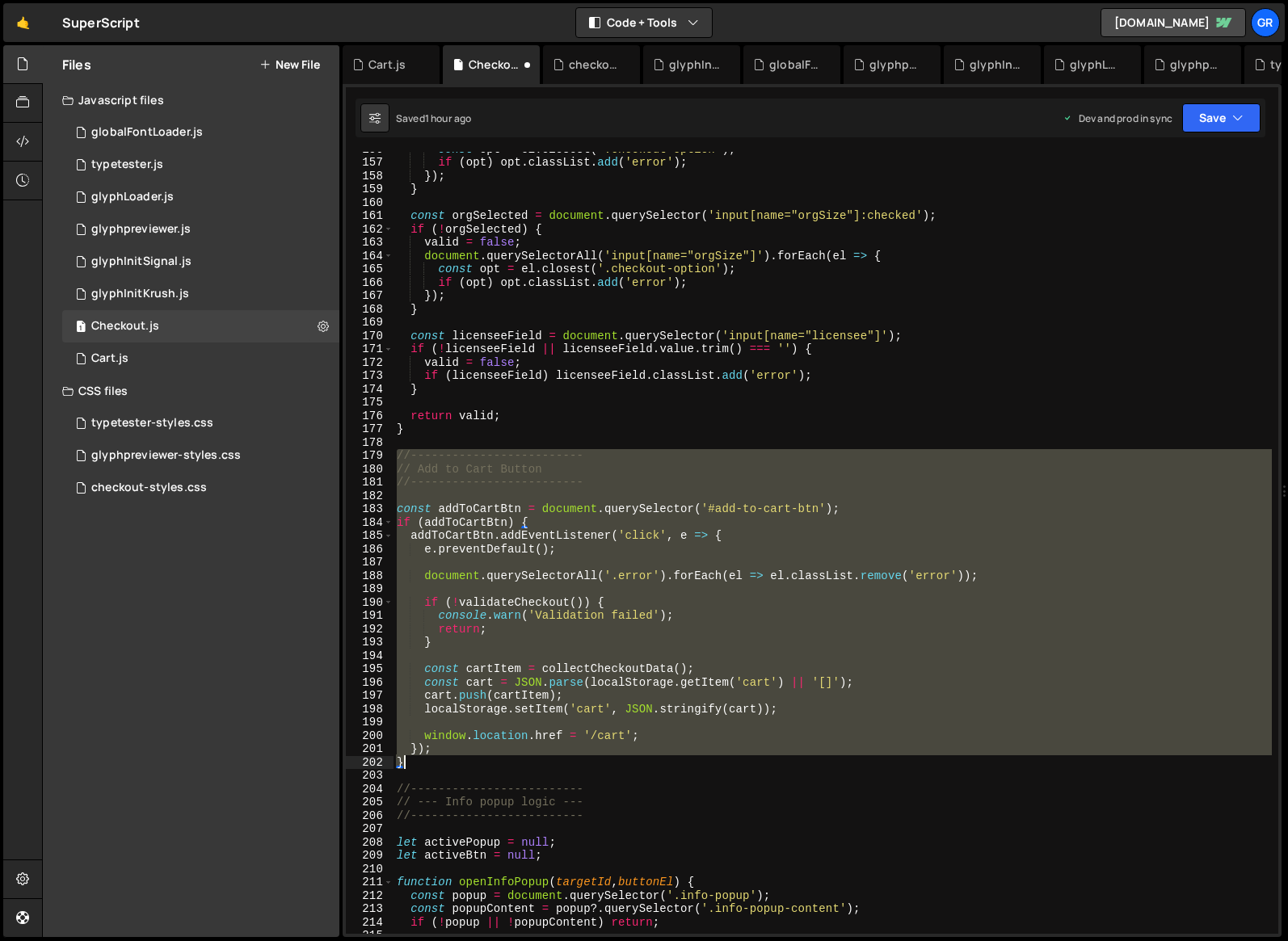
drag, startPoint x: 399, startPoint y: 454, endPoint x: 446, endPoint y: 757, distance: 306.6
click at [446, 757] on div "const opt = el . closest ( '.checkout-option' ) ; if ( opt ) opt . classList . …" at bounding box center [833, 546] width 879 height 808
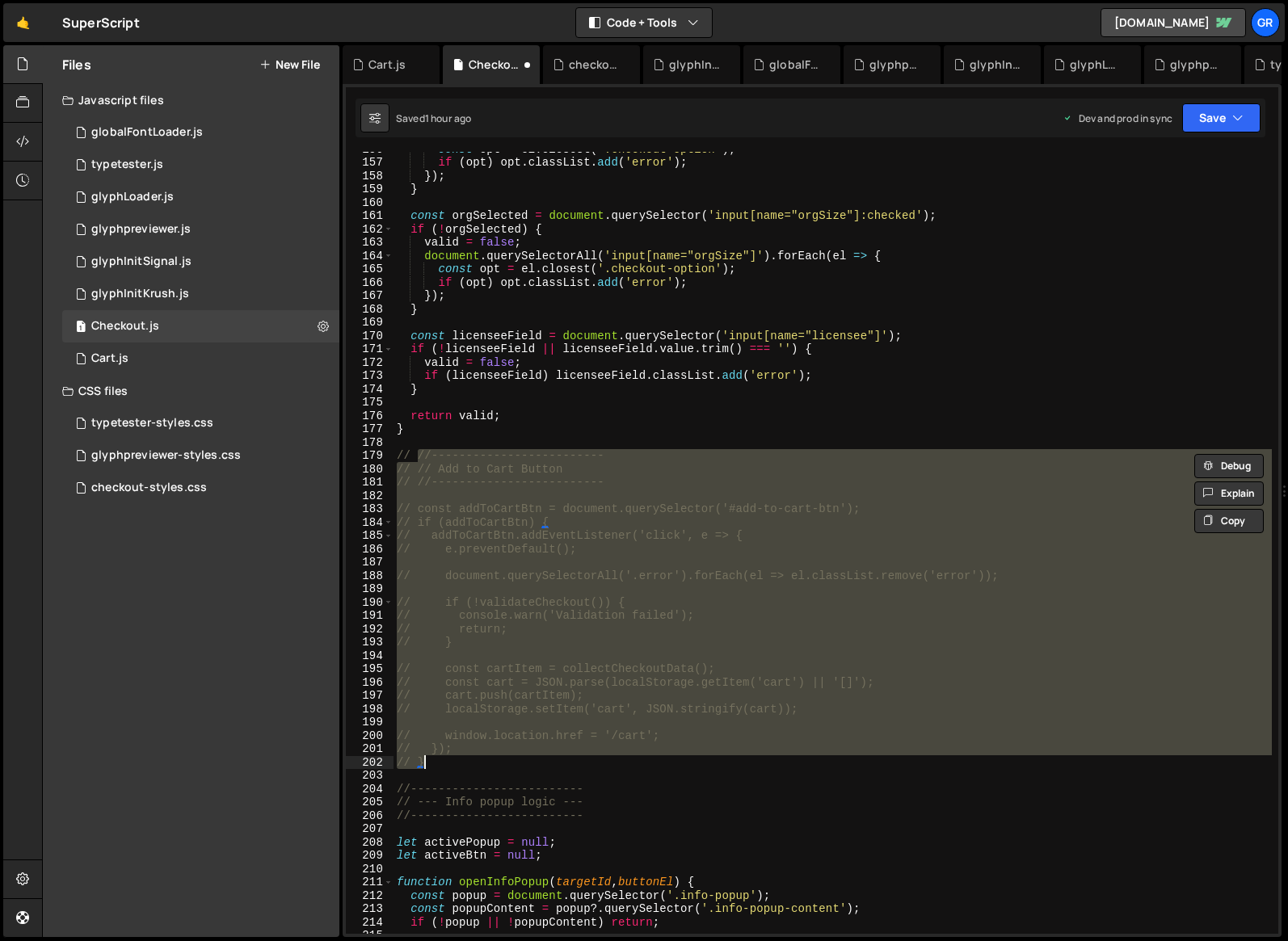
click at [461, 433] on div "const opt = el . closest ( '.checkout-option' ) ; if ( opt ) opt . classList . …" at bounding box center [833, 546] width 879 height 808
type textarea "}"
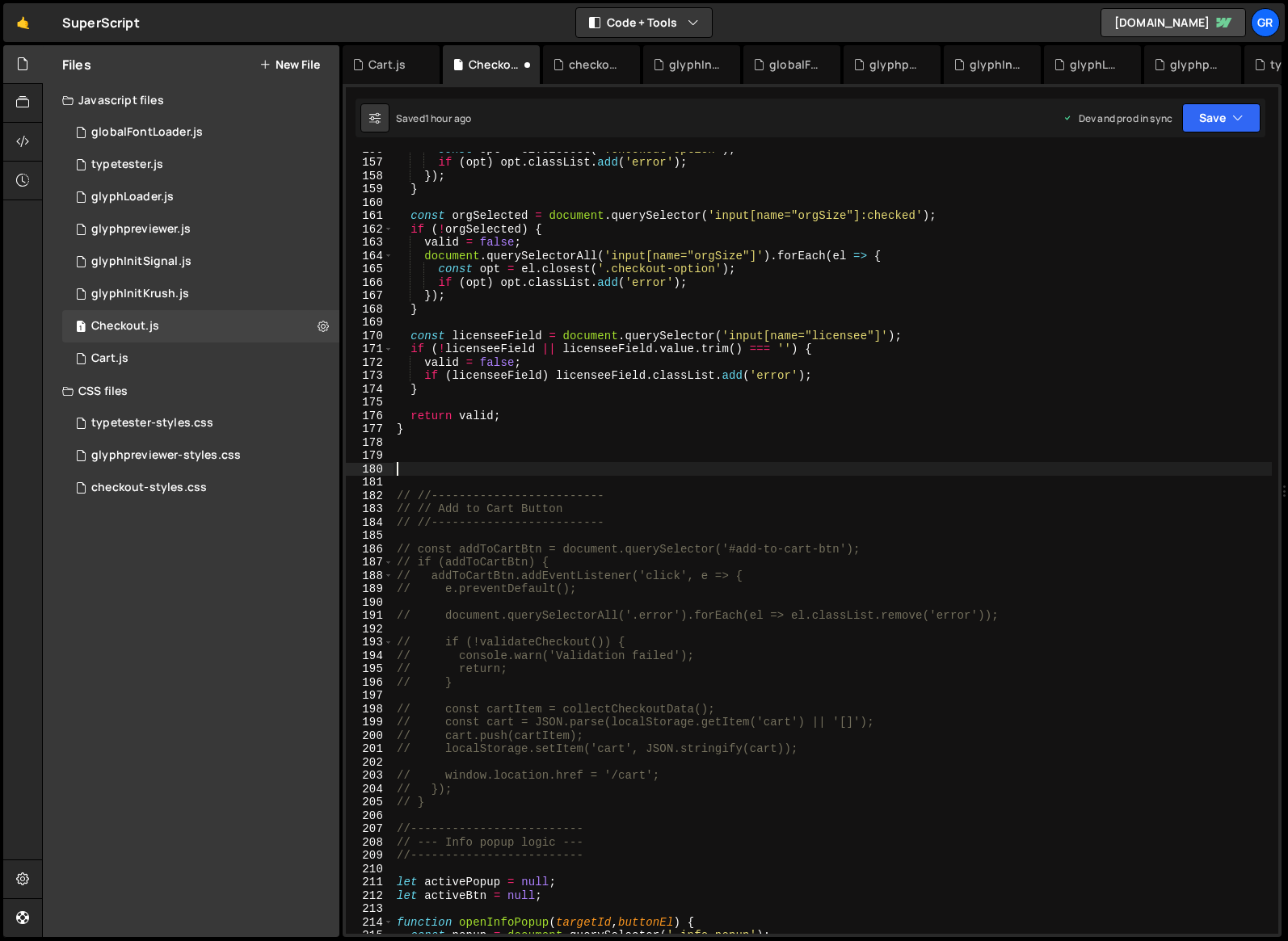
paste textarea "document.addEventListener('DOMContentLoaded', loadCartState);"
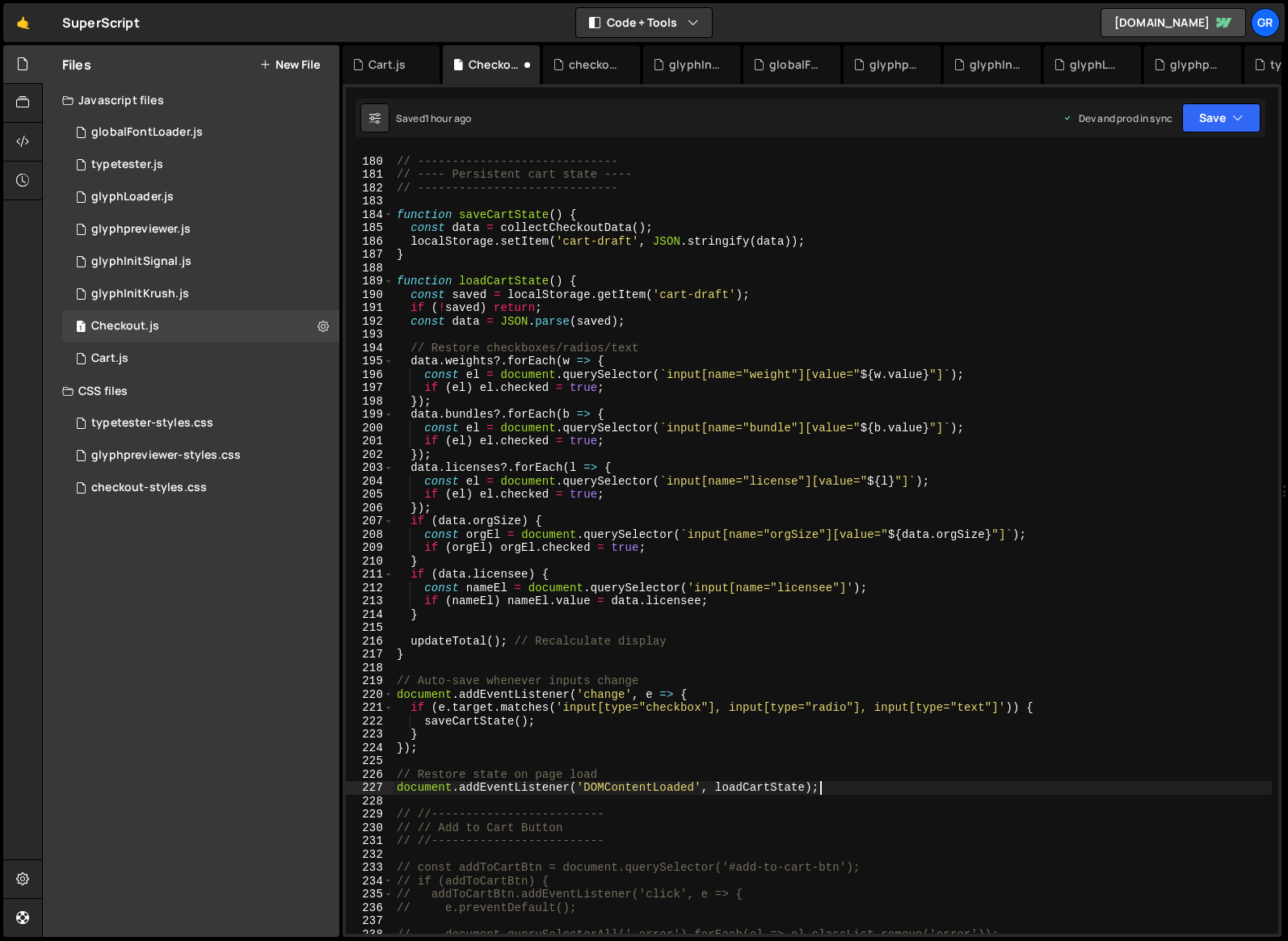
scroll to position [2406, 0]
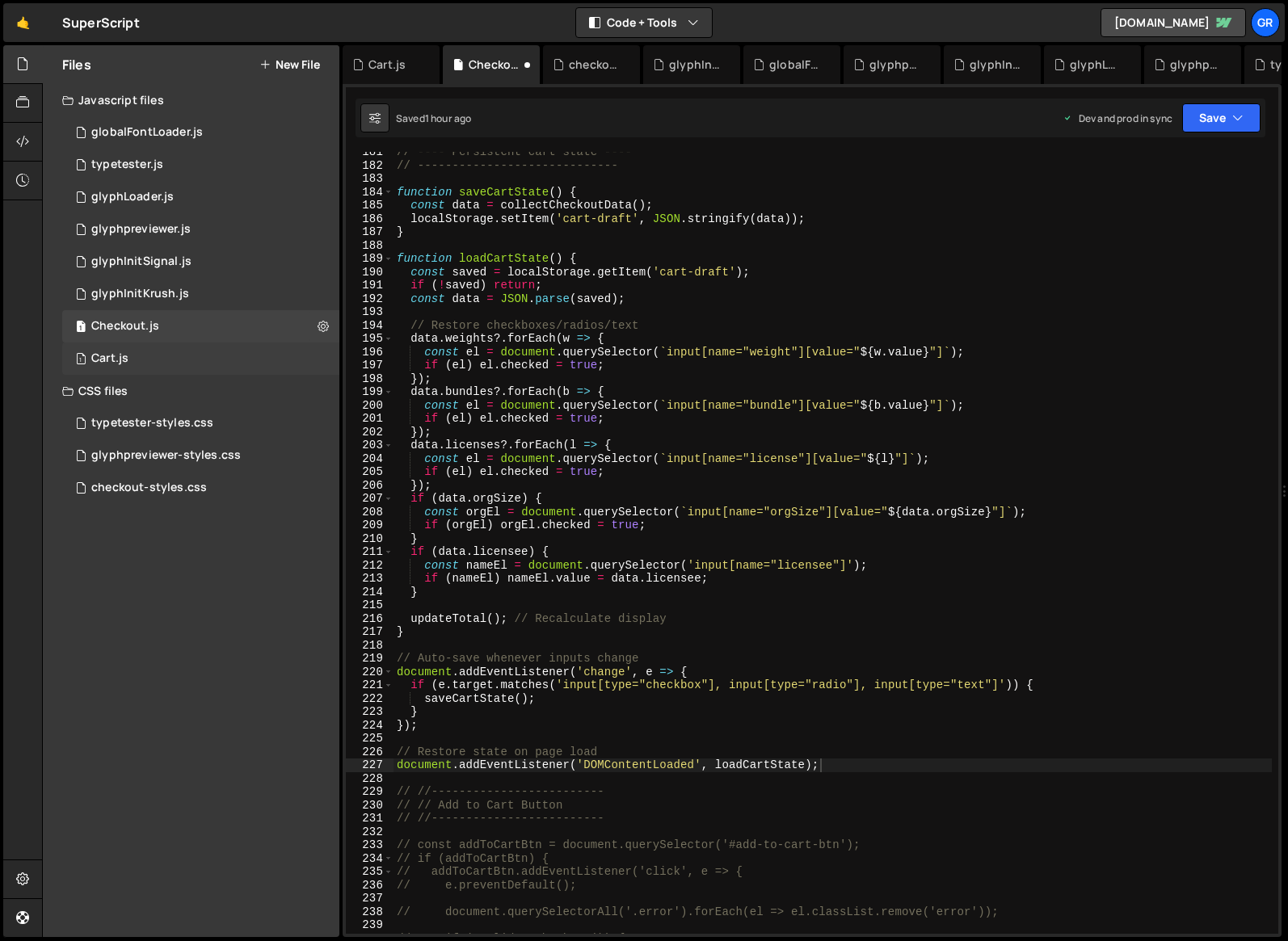
click at [164, 361] on div "1 Cart.js 0" at bounding box center [201, 359] width 278 height 33
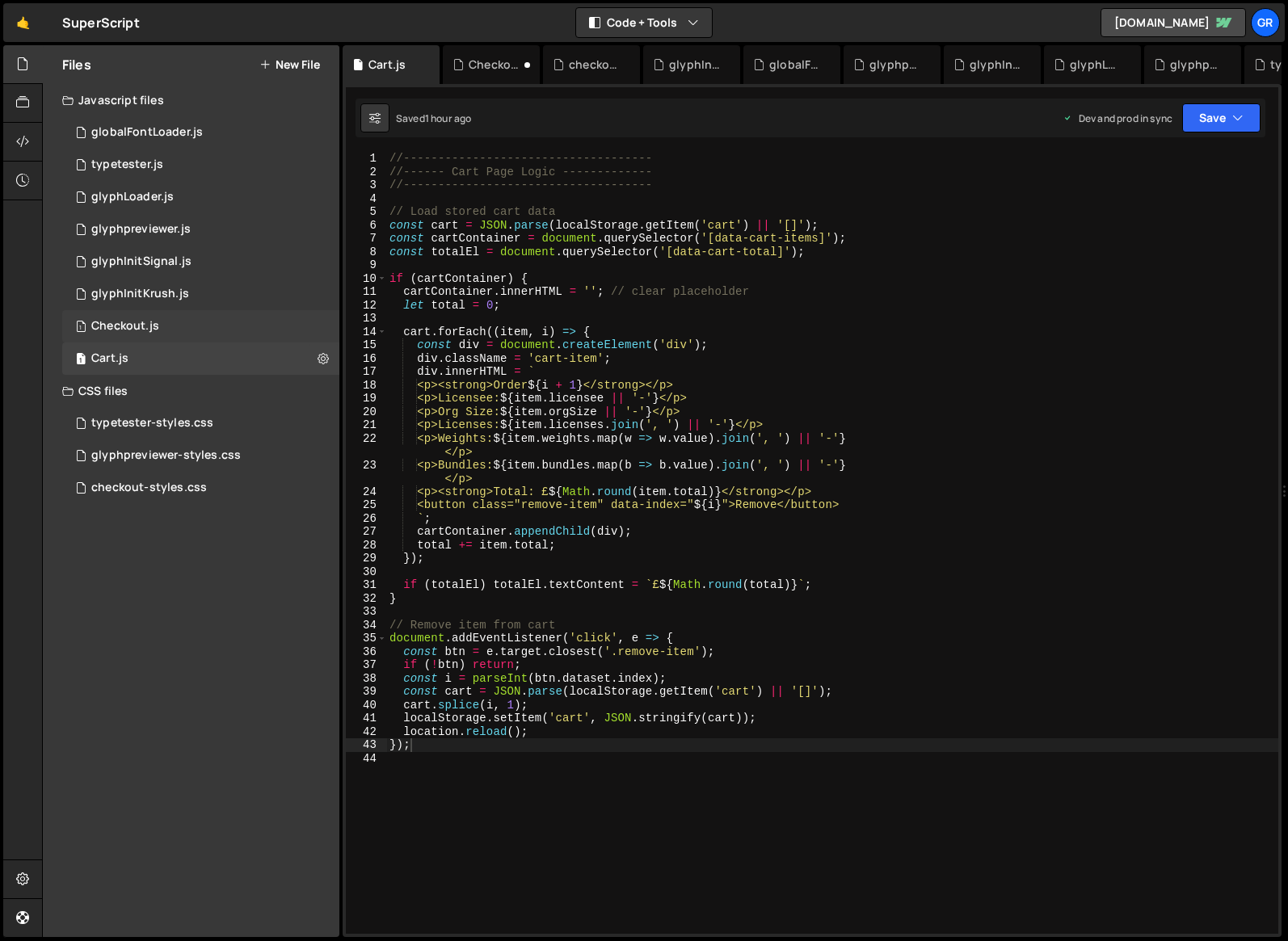
click at [162, 319] on div "1 Checkout.js 0" at bounding box center [201, 326] width 278 height 33
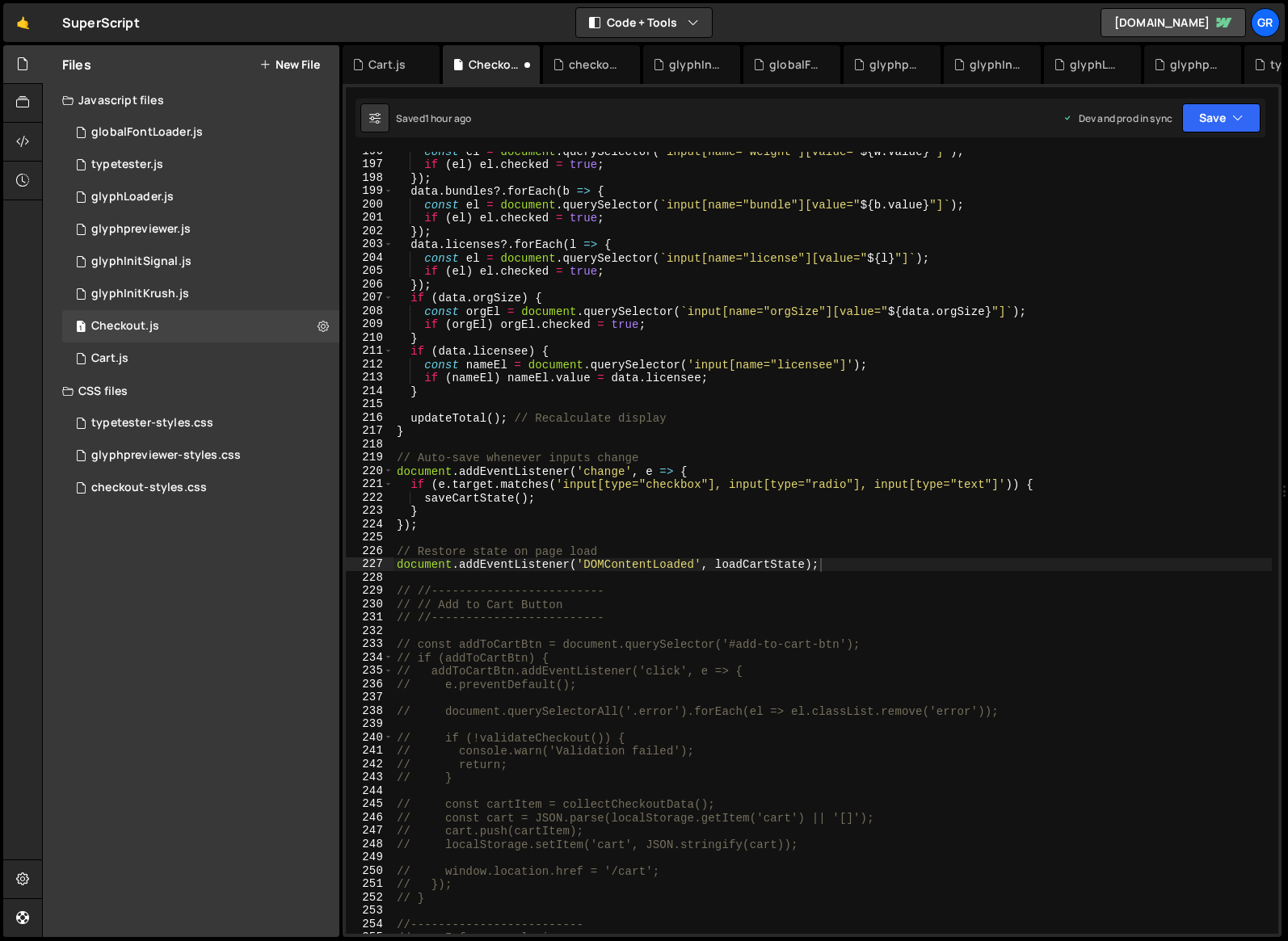
scroll to position [2654, 0]
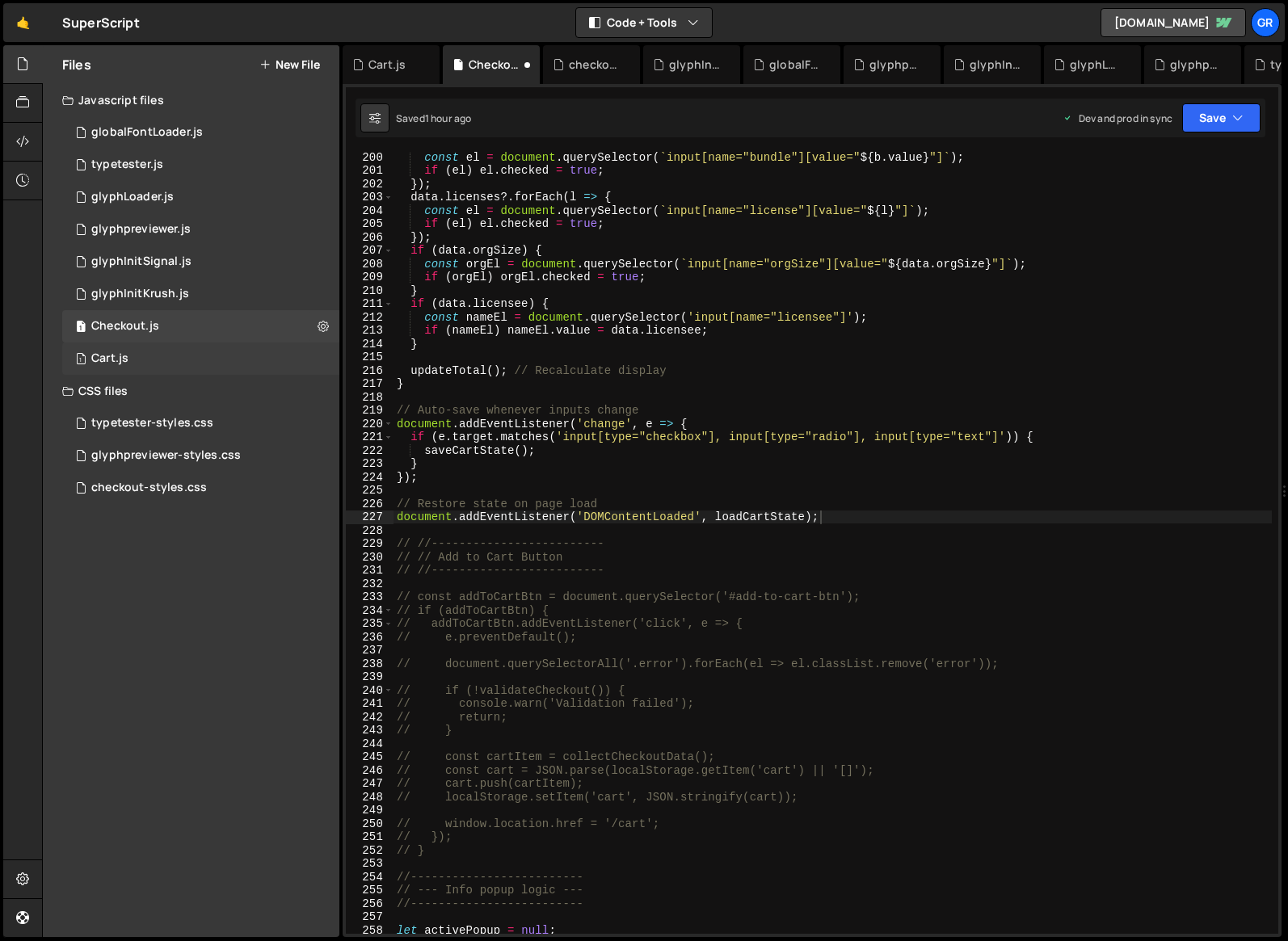
click at [174, 350] on div "1 Cart.js 0" at bounding box center [201, 359] width 278 height 33
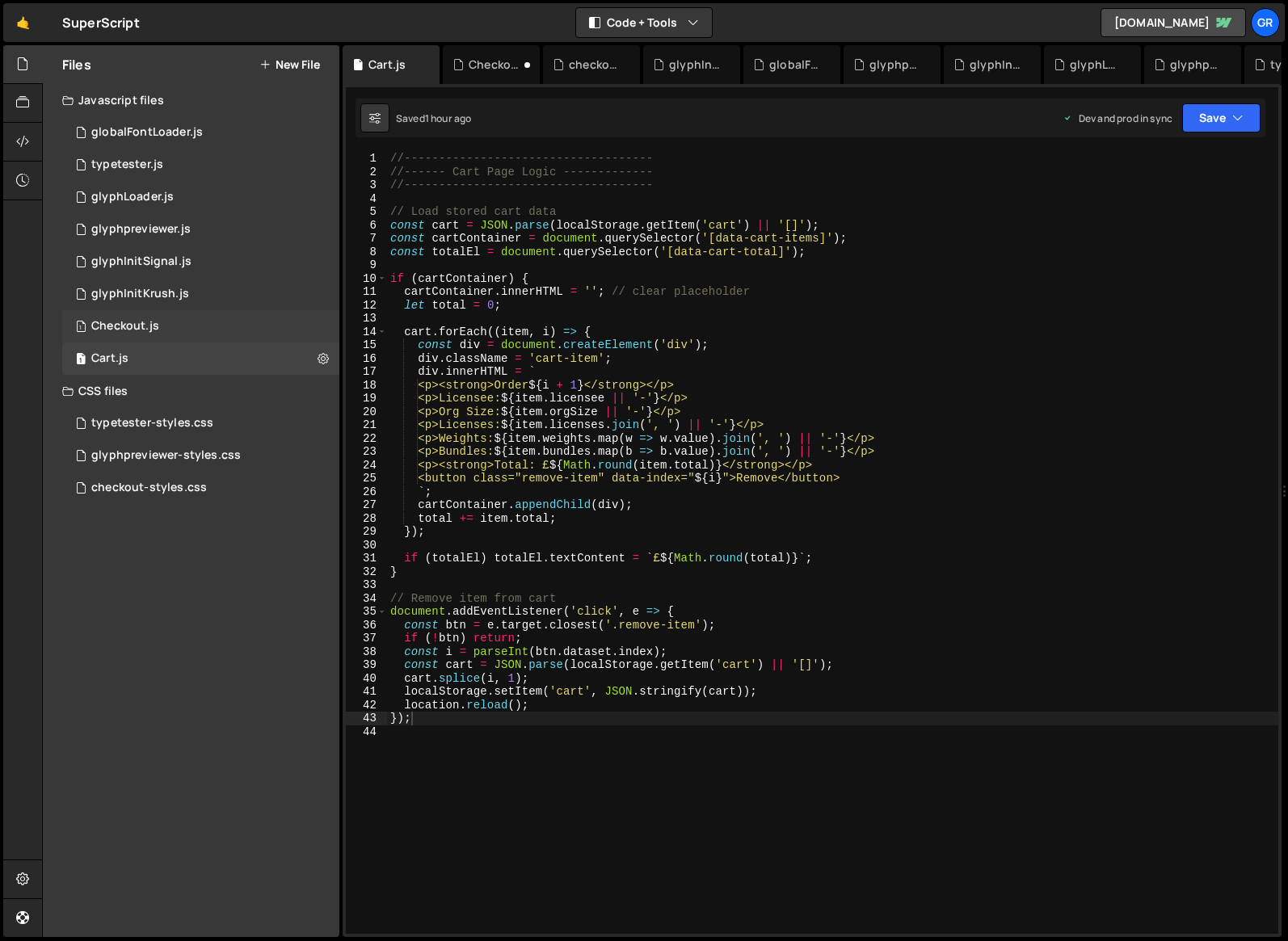
click at [174, 330] on div "1 Checkout.js 0" at bounding box center [201, 326] width 278 height 33
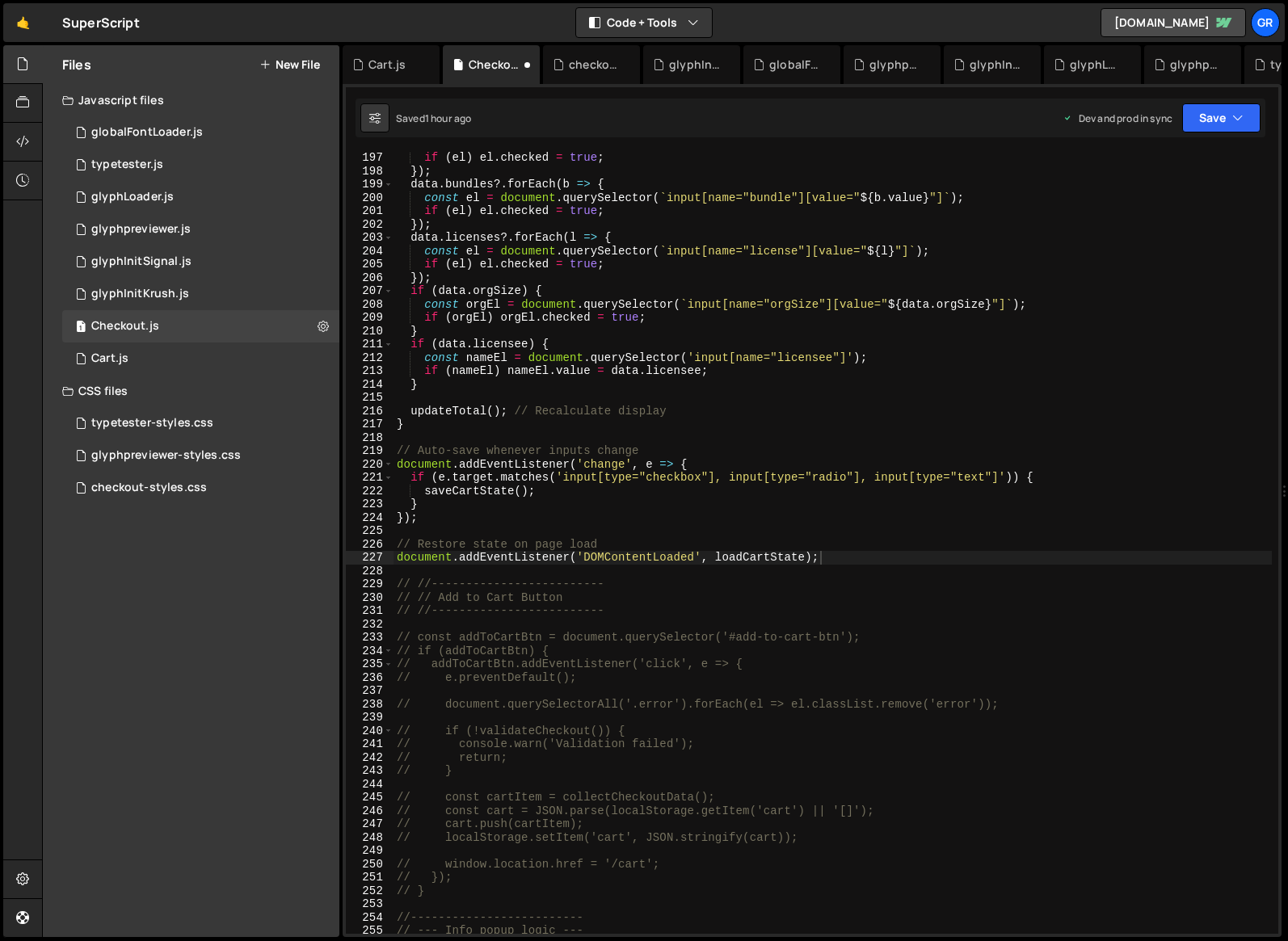
scroll to position [2615, 0]
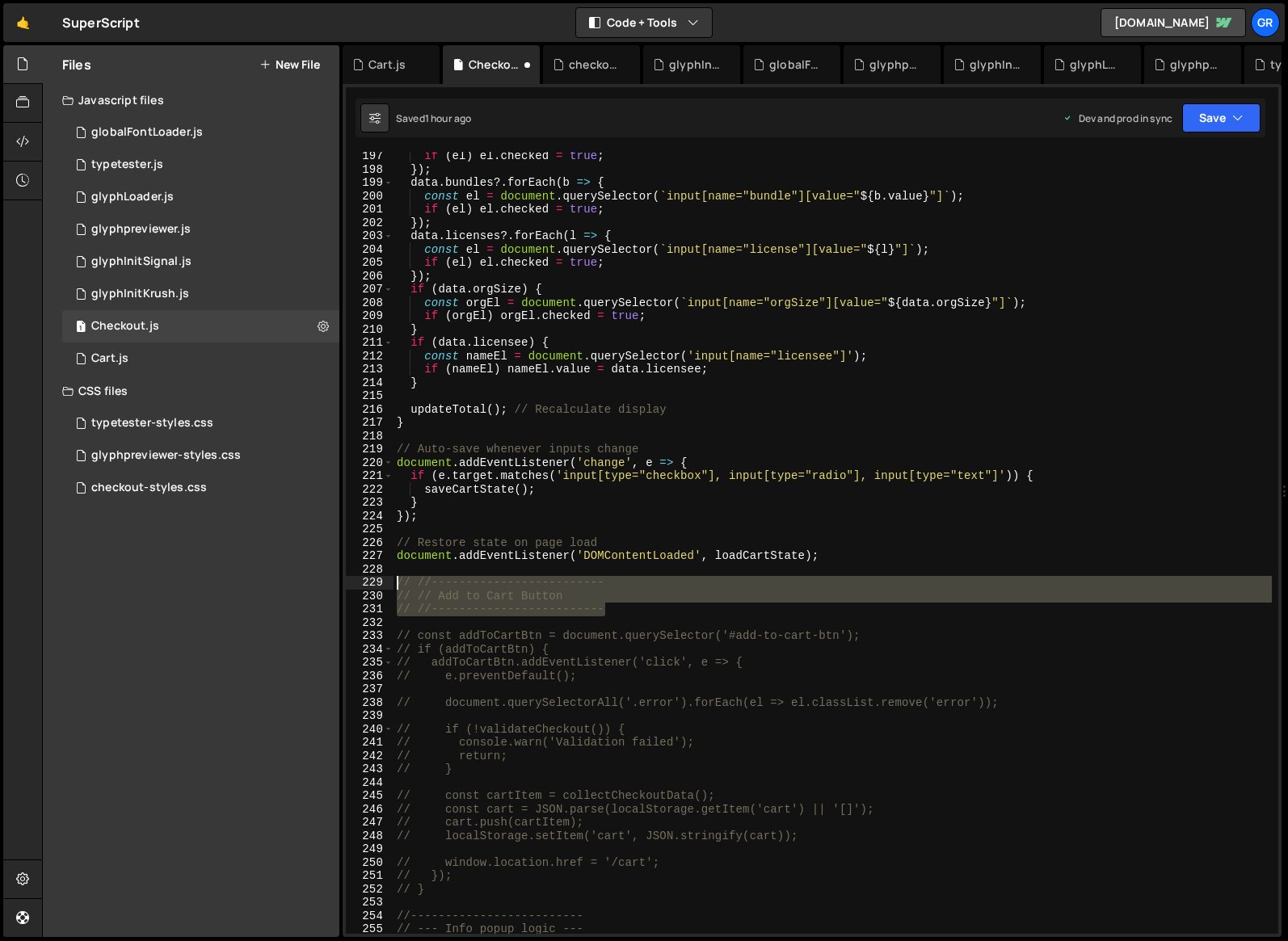
drag, startPoint x: 626, startPoint y: 609, endPoint x: 389, endPoint y: 580, distance: 238.8
click at [389, 580] on div "// //------------------------- 197 198 199 200 201 202 203 204 205 206 207 208 …" at bounding box center [812, 543] width 933 height 782
click at [881, 553] on div "if ( el ) el . checked = true ; }) ; data . bundles ?. forEach ( b => { const e…" at bounding box center [833, 553] width 879 height 808
type textarea "document.addEventListener('DOMContentLoaded', loadCartState);"
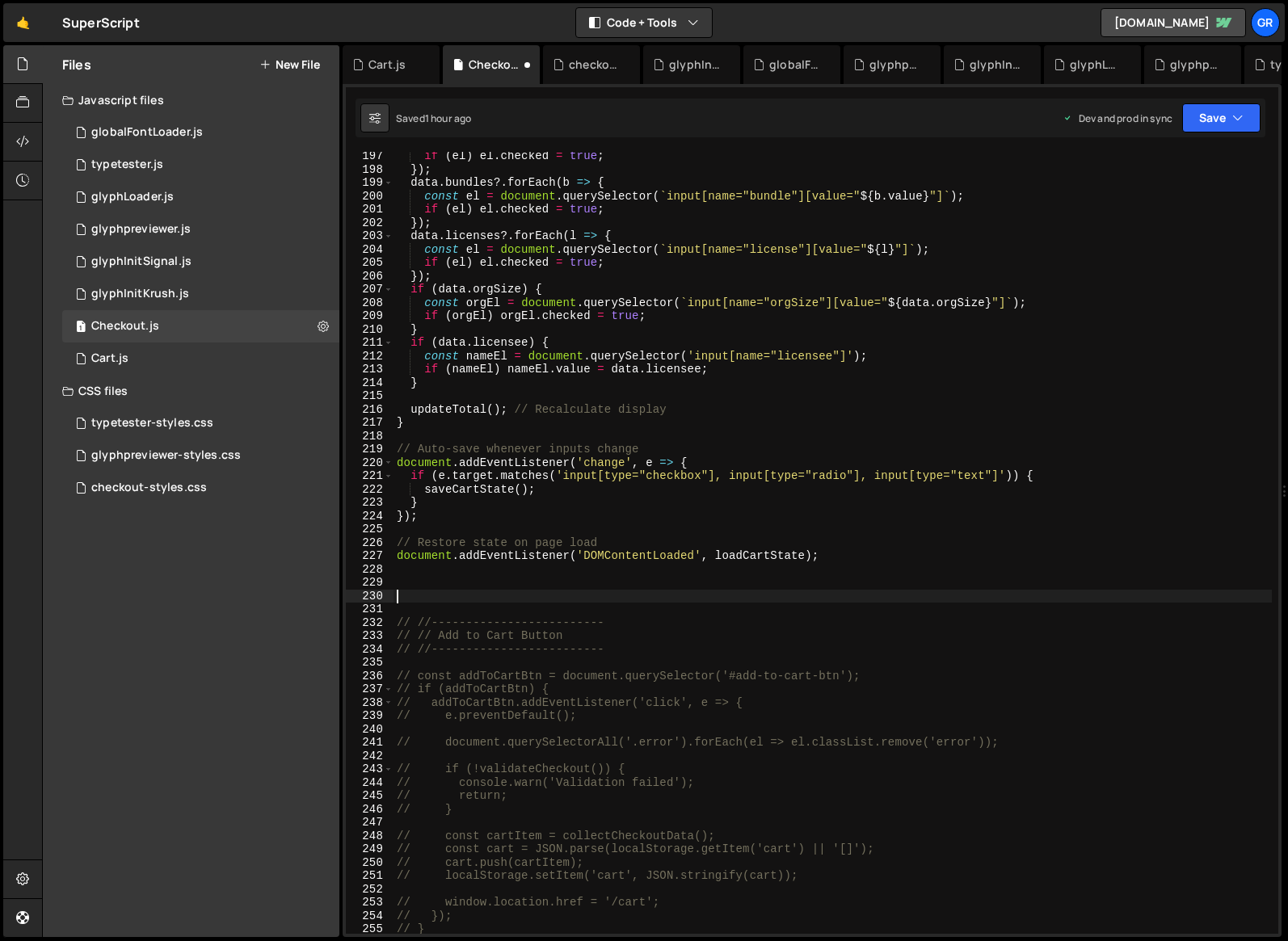
paste textarea "// //-------------------------"
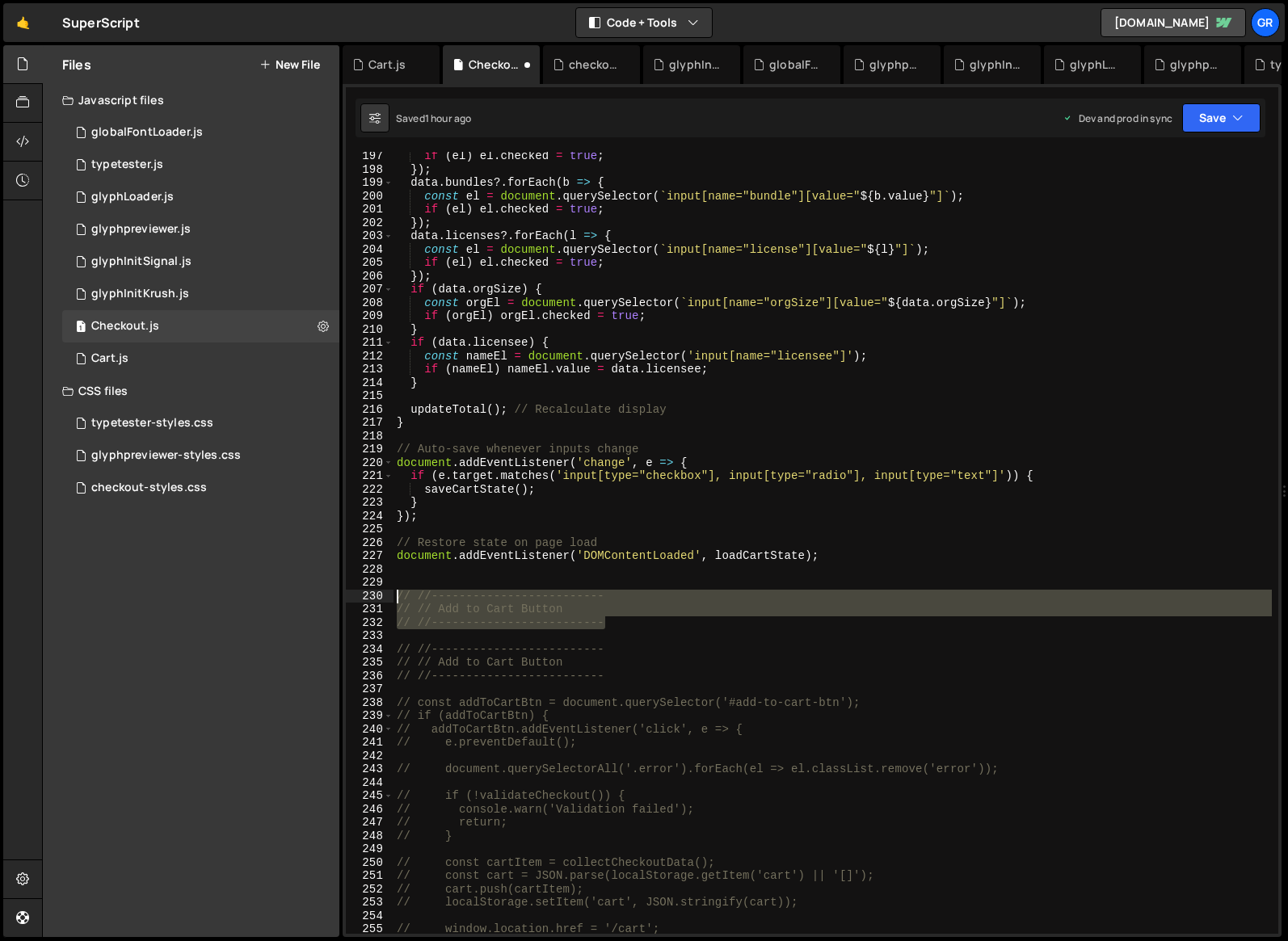
drag, startPoint x: 610, startPoint y: 622, endPoint x: 385, endPoint y: 589, distance: 227.4
click at [385, 589] on div "// //------------------------- 197 198 199 200 201 202 203 204 205 206 207 208 …" at bounding box center [812, 543] width 933 height 782
click at [431, 618] on div "if ( el ) el . checked = true ; }) ; data . bundles ?. forEach ( b => { const e…" at bounding box center [833, 543] width 879 height 782
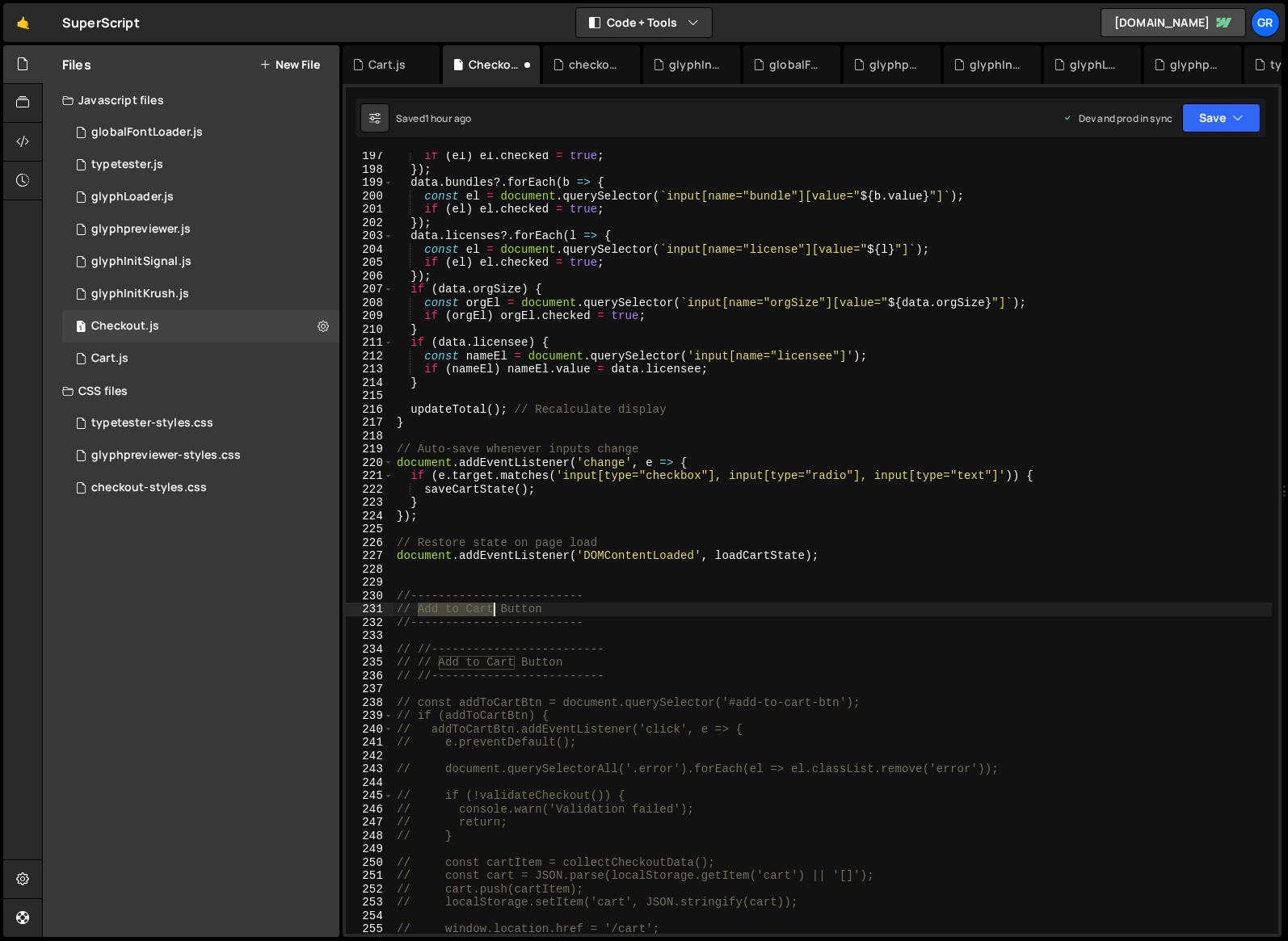
drag, startPoint x: 420, startPoint y: 610, endPoint x: 492, endPoint y: 610, distance: 72.0
click at [492, 610] on div "if ( el ) el . checked = true ; }) ; data . bundles ?. forEach ( b => { const e…" at bounding box center [833, 553] width 879 height 808
click at [695, 620] on div "if ( el ) el . checked = true ; }) ; data . bundles ?. forEach ( b => { const e…" at bounding box center [833, 553] width 879 height 808
type textarea "//-------------------------"
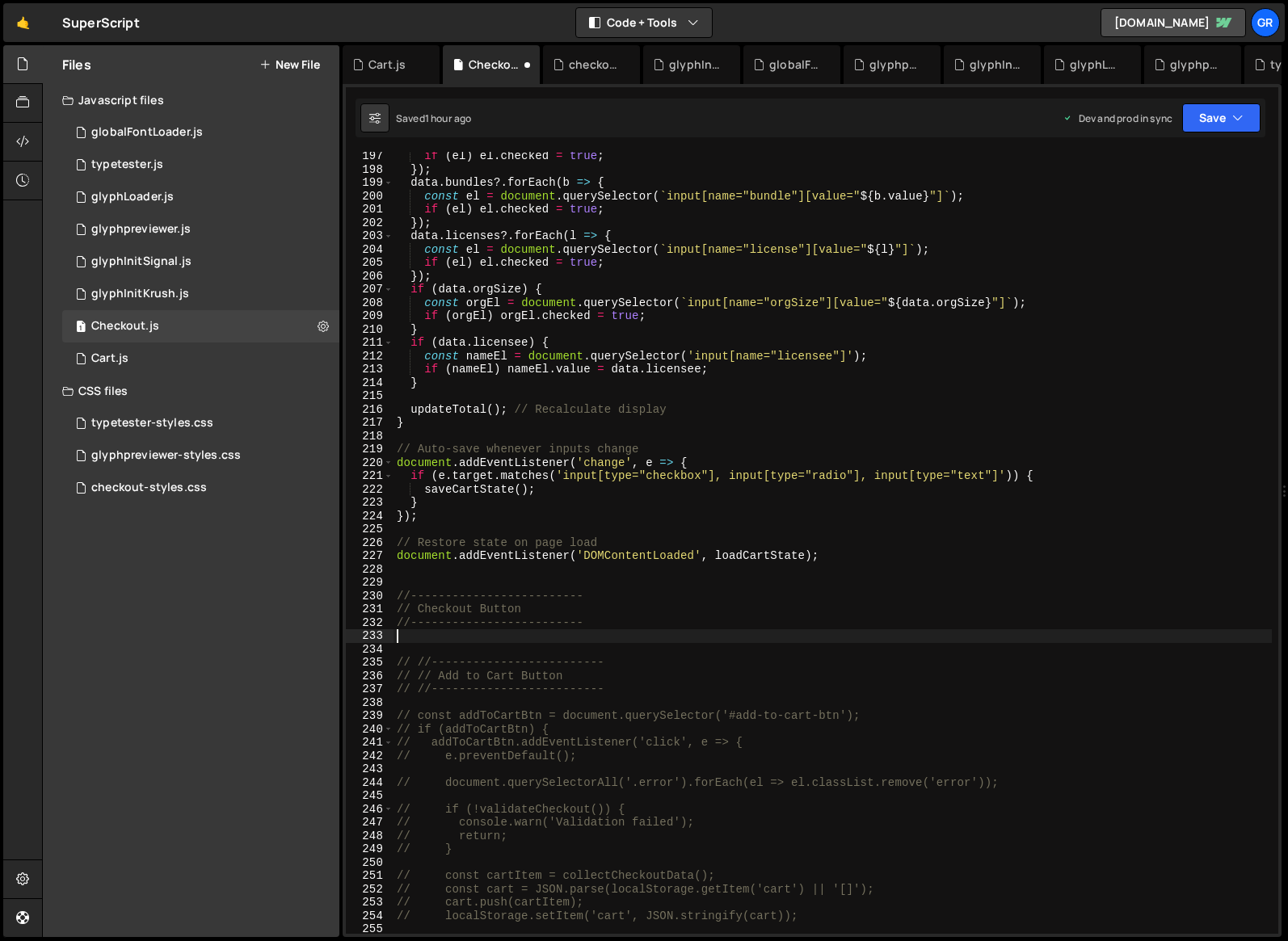
scroll to position [0, 0]
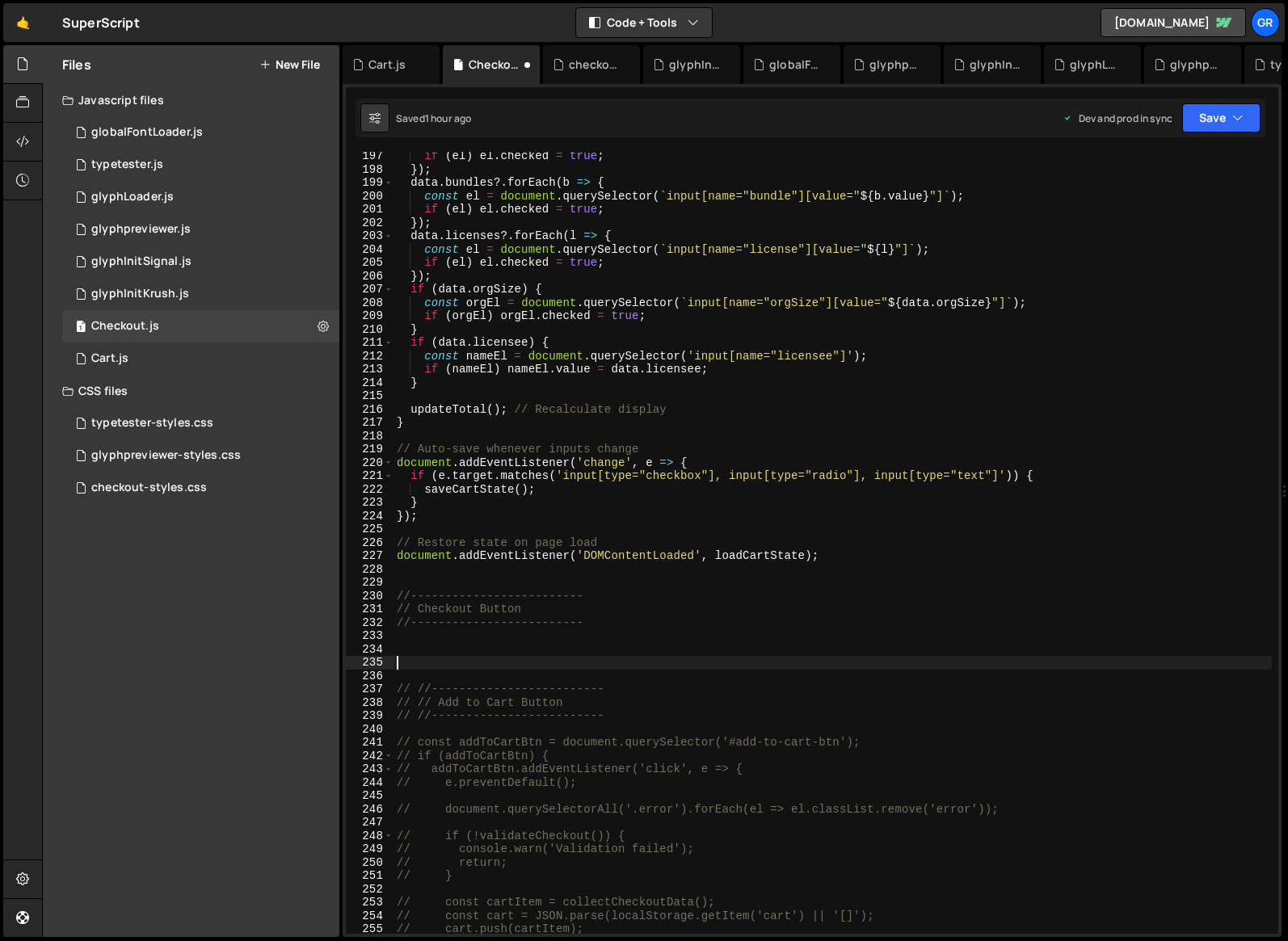
click at [410, 650] on div "if ( el ) el . checked = true ; }) ; data . bundles ?. forEach ( b => { const e…" at bounding box center [833, 553] width 879 height 808
paste textarea "});"
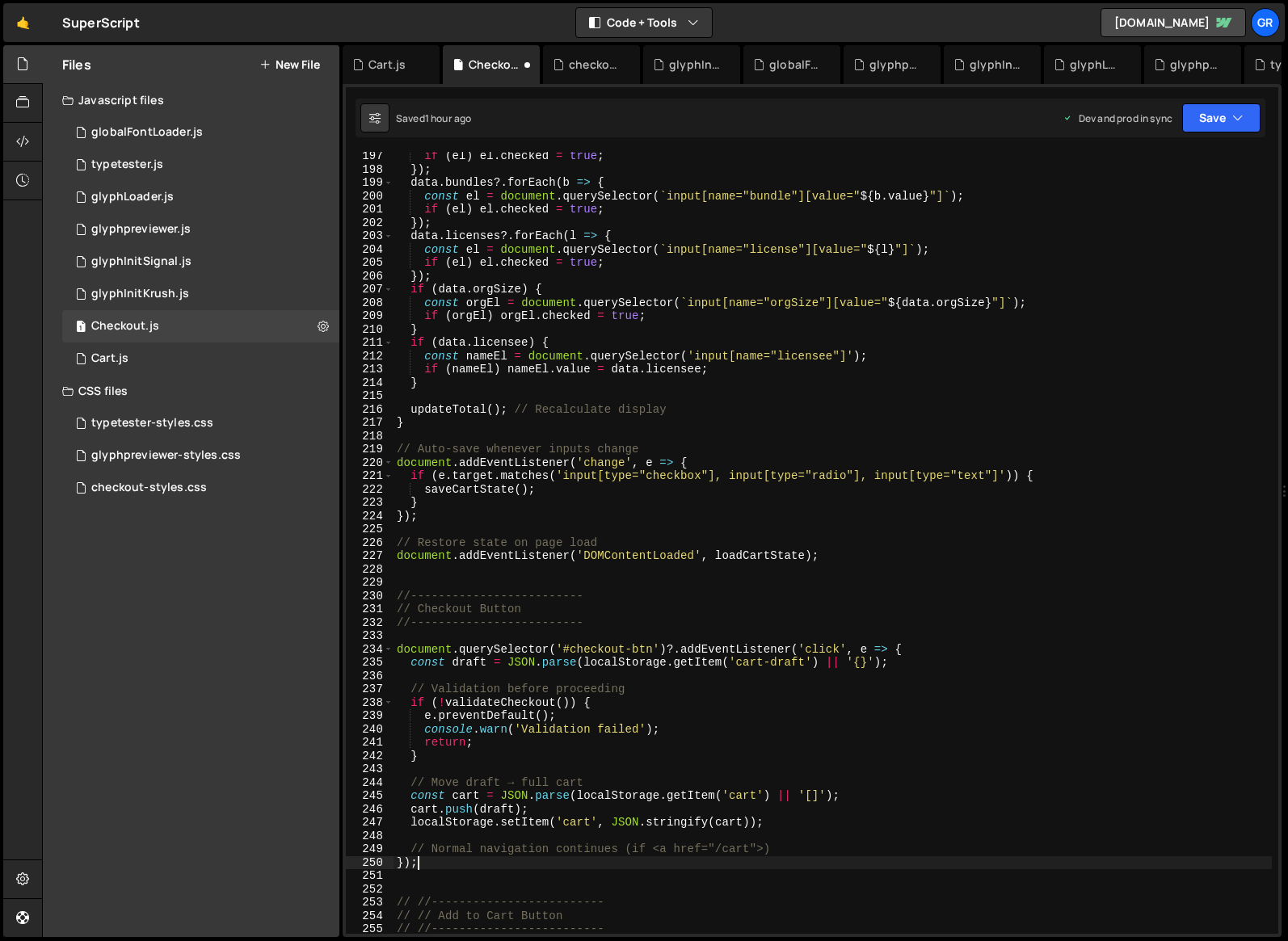
click at [881, 368] on div "if ( el ) el . checked = true ; }) ; data . bundles ?. forEach ( b => { const e…" at bounding box center [833, 553] width 879 height 808
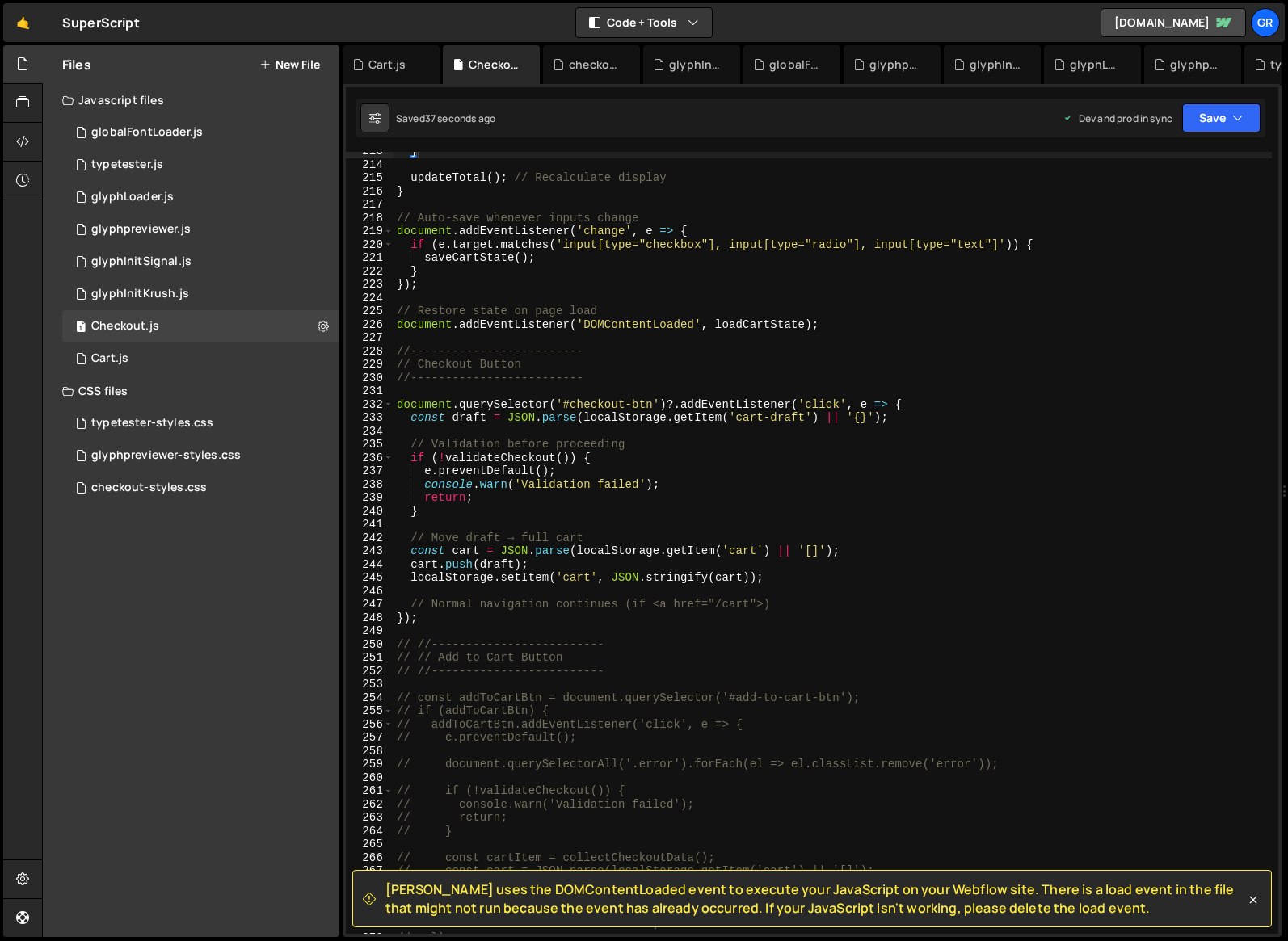
scroll to position [2862, 0]
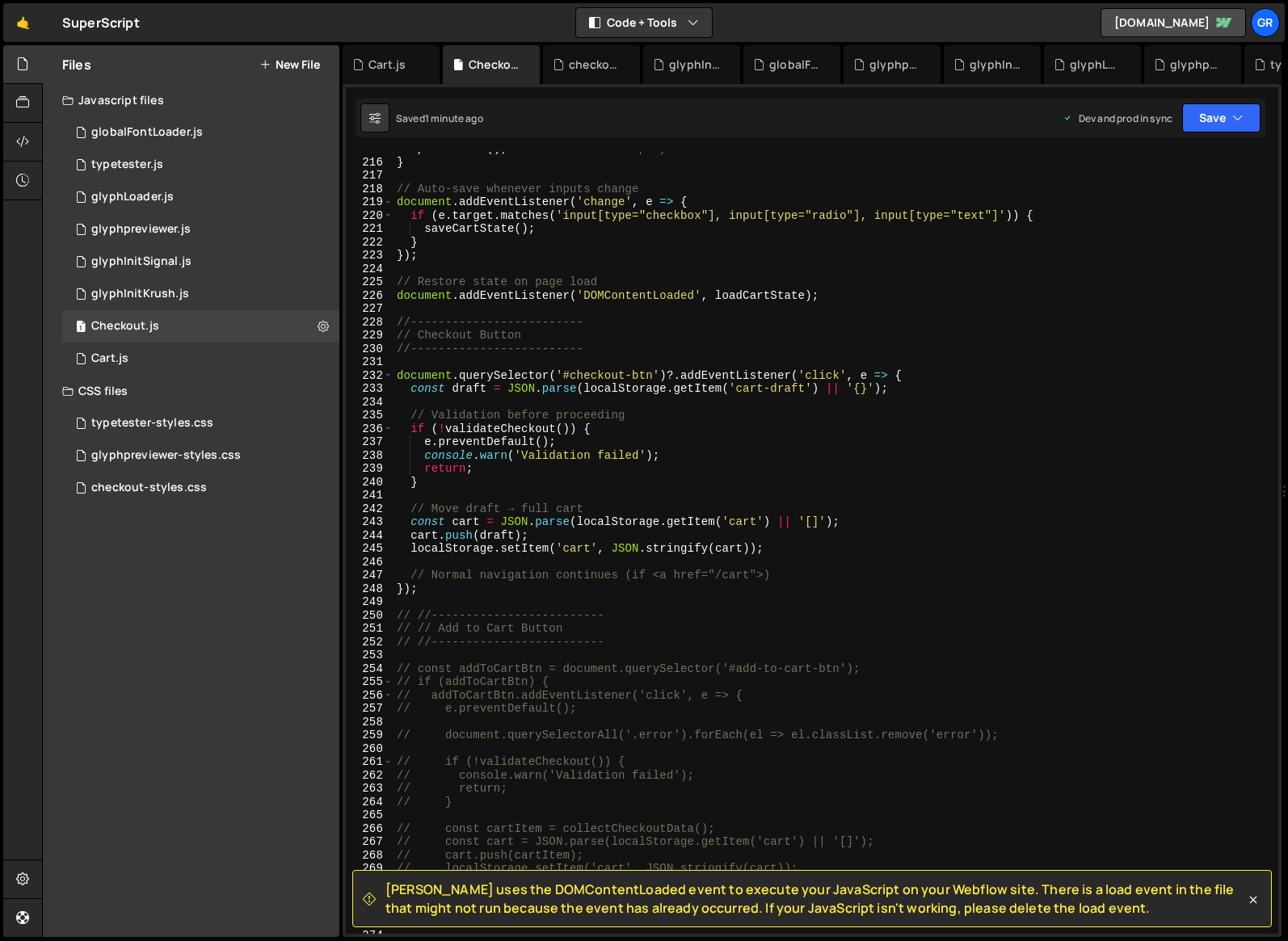
click at [697, 595] on div "updateTotal ( ) ; // Recalculate display } // Auto-save whenever inputs change …" at bounding box center [833, 546] width 879 height 808
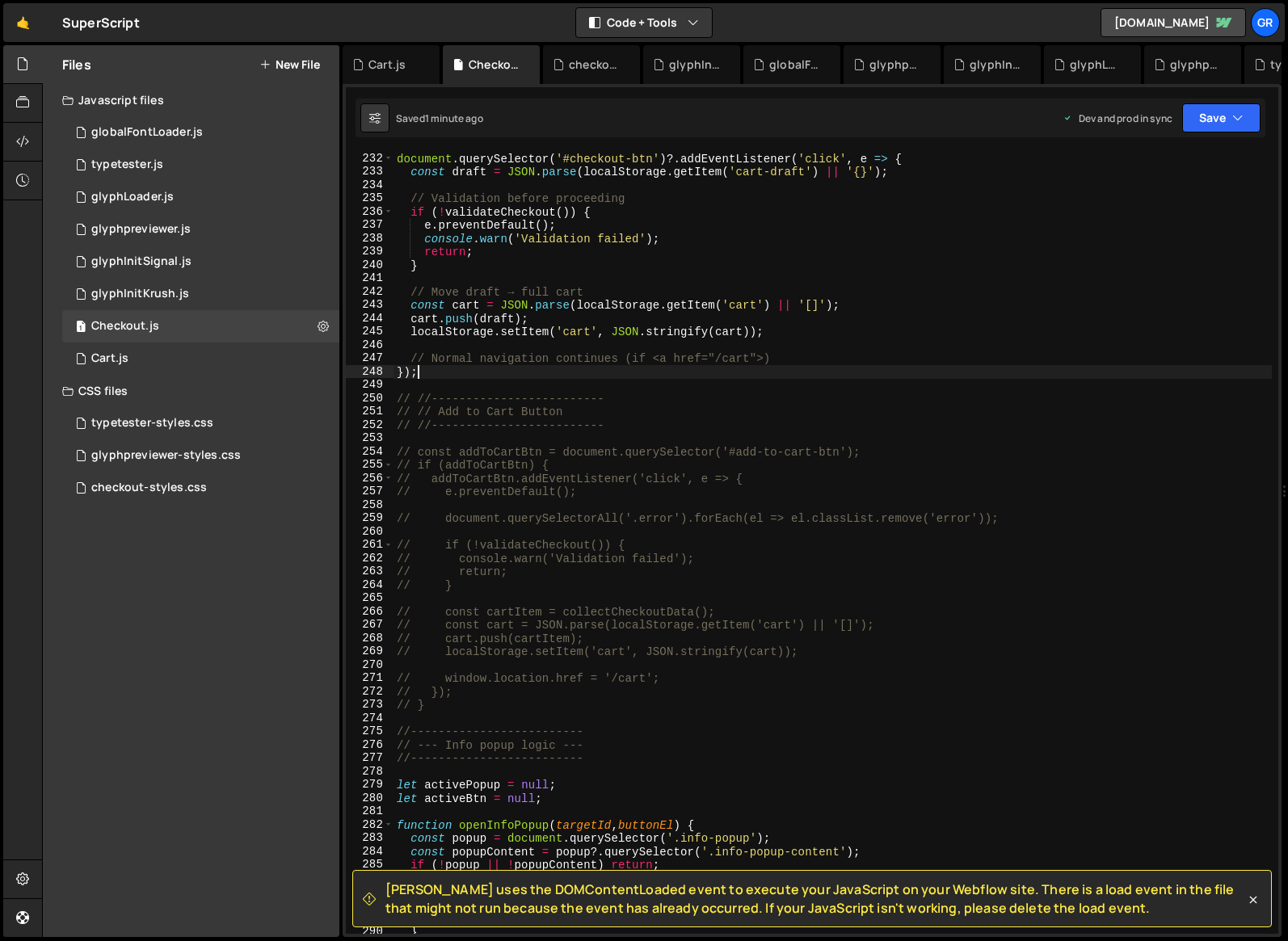
scroll to position [3105, 0]
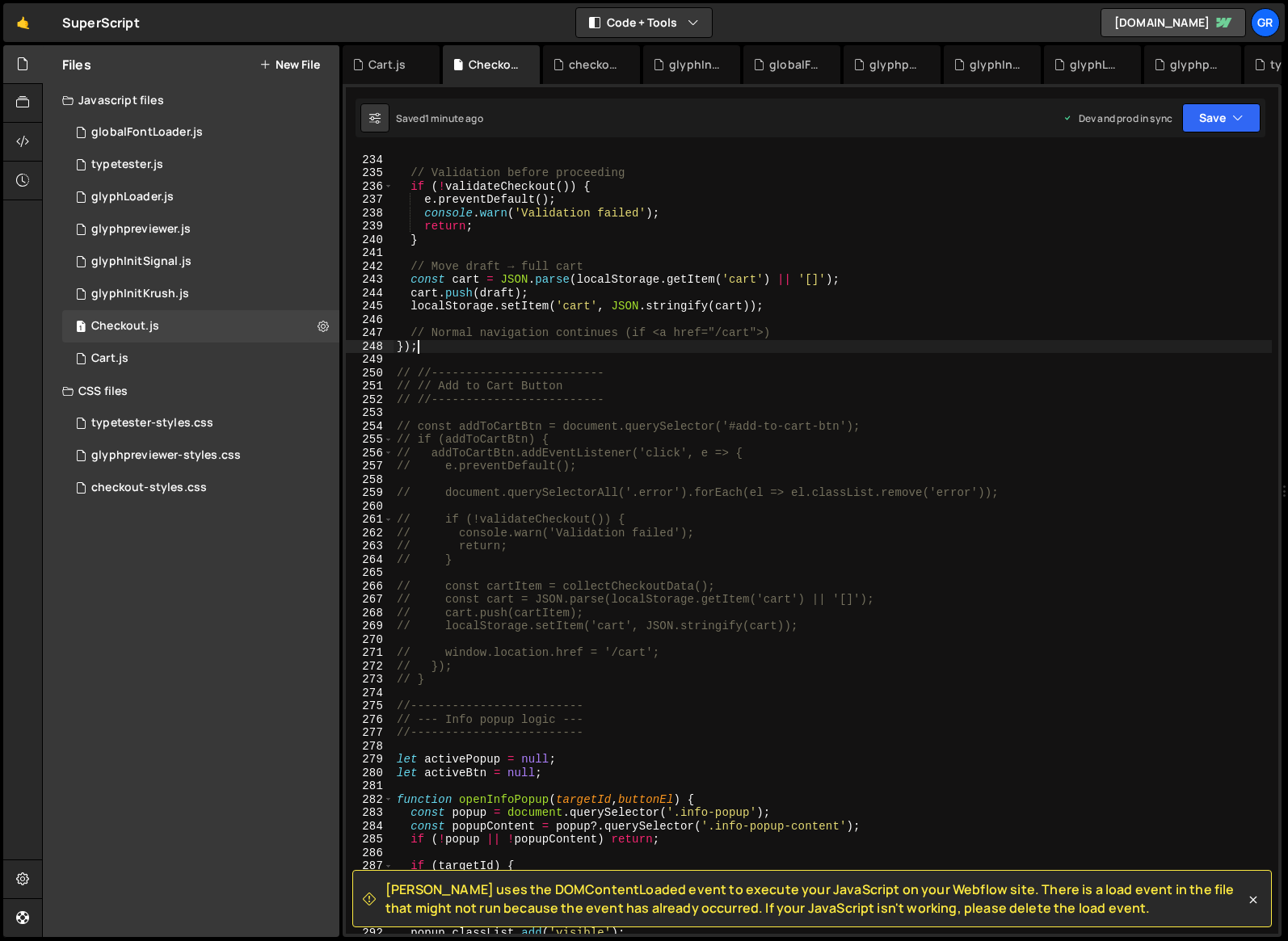
click at [728, 401] on div "const draft = JSON . parse ( localStorage . getItem ( 'cart-draft' ) || '{}' ) …" at bounding box center [833, 543] width 879 height 808
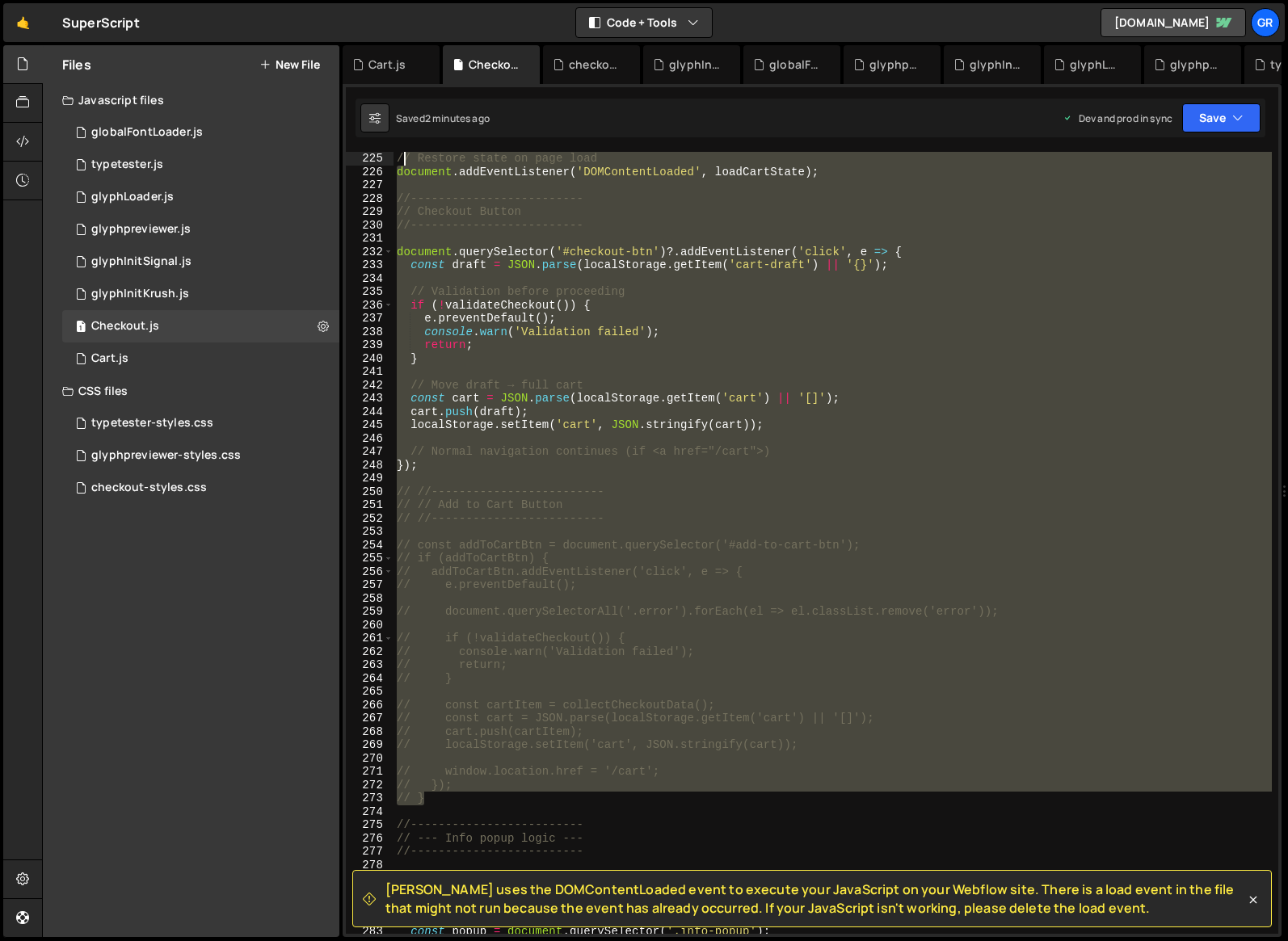
scroll to position [2933, 0]
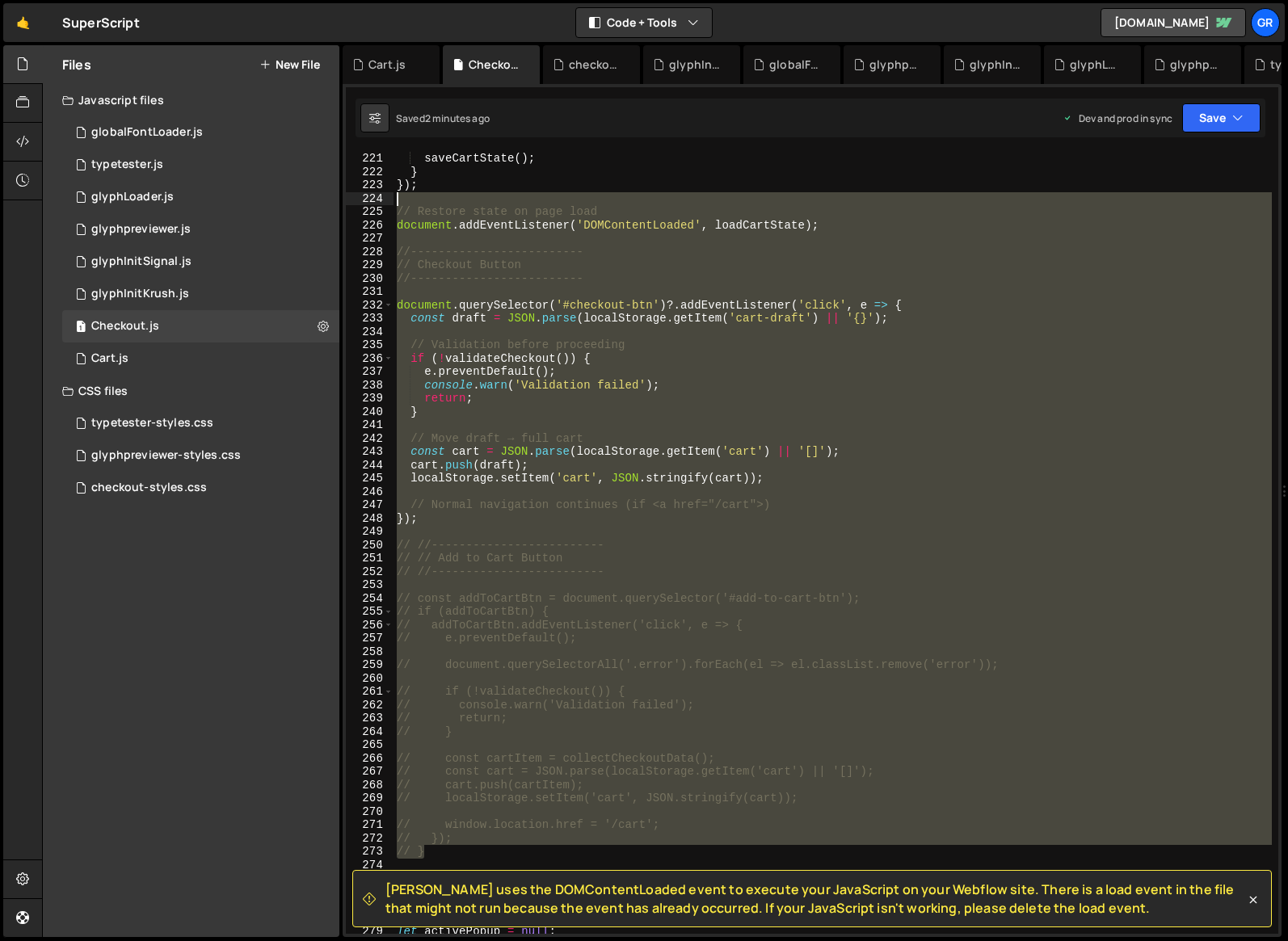
drag, startPoint x: 436, startPoint y: 670, endPoint x: 403, endPoint y: 194, distance: 477.1
click at [403, 194] on div "saveCartState ( ) ; } }) ; // Restore state on page load document . addEventLis…" at bounding box center [833, 556] width 879 height 808
click at [458, 471] on div "saveCartState ( ) ; } }) ; // Restore state on page load document . addEventLis…" at bounding box center [833, 543] width 879 height 782
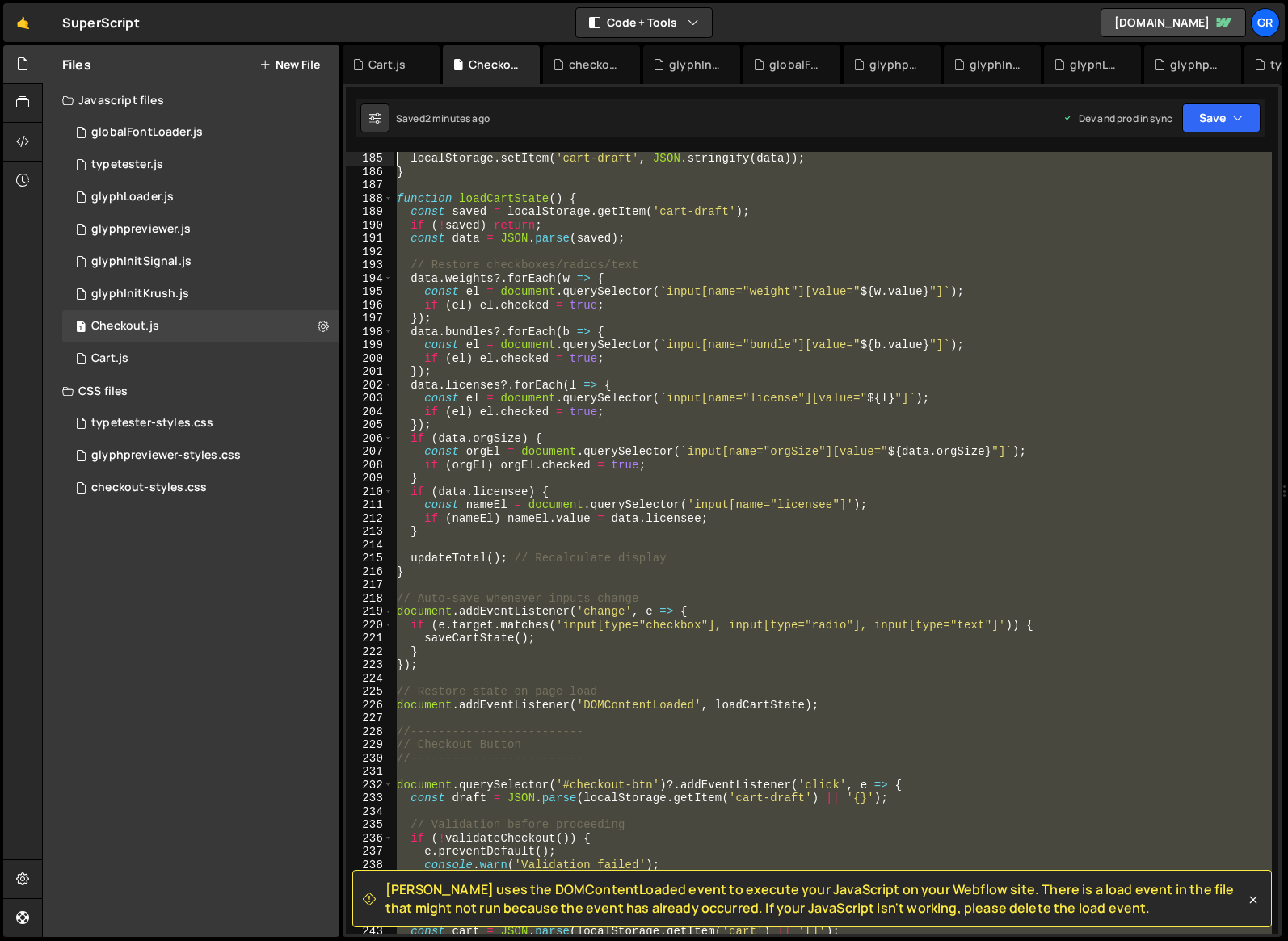
scroll to position [2372, 0]
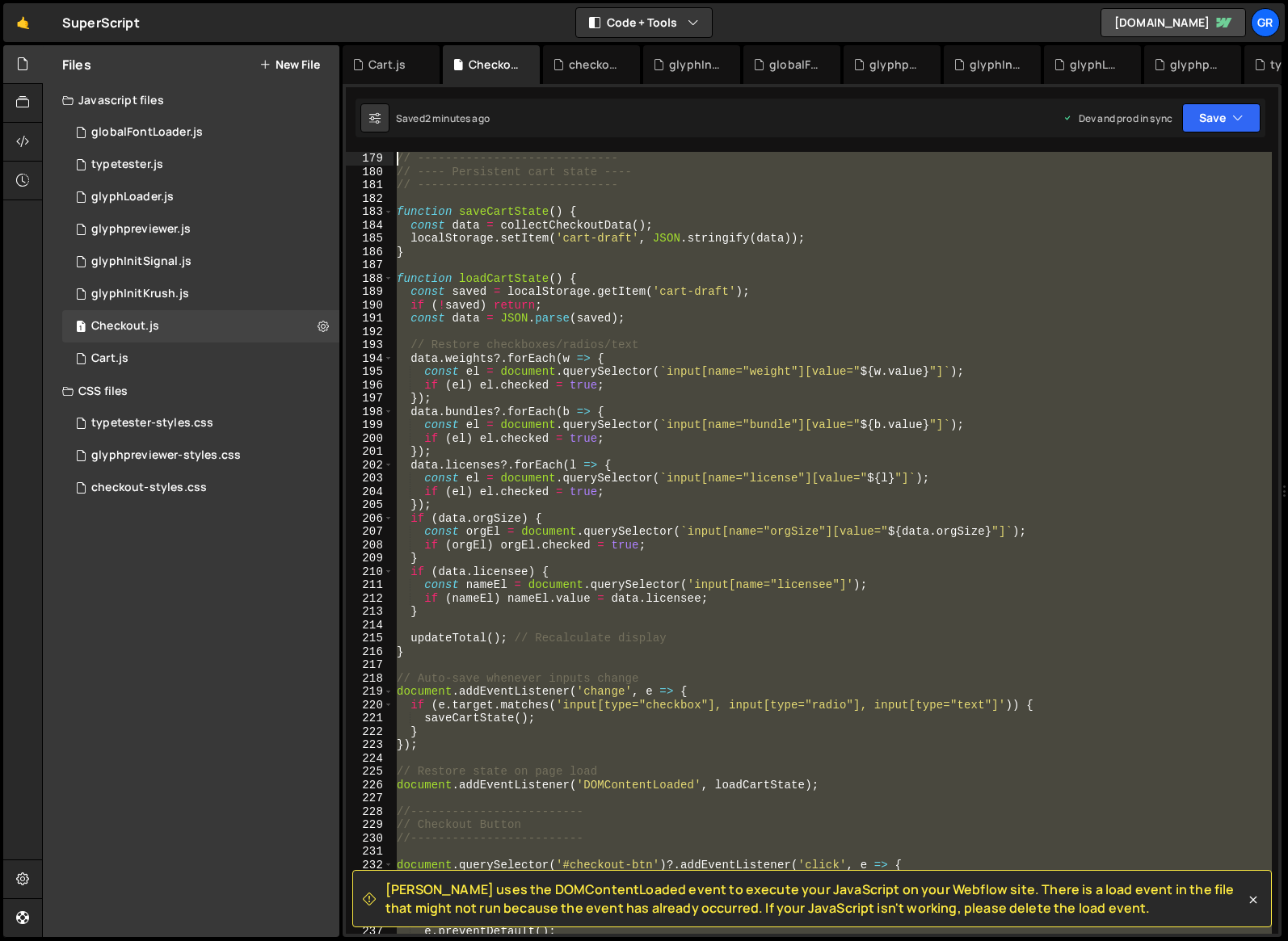
drag, startPoint x: 433, startPoint y: 520, endPoint x: 382, endPoint y: 156, distance: 367.6
click at [382, 156] on div "cart.push(draft); 179 180 181 182 183 184 185 186 187 188 189 190 191 192 193 1…" at bounding box center [812, 543] width 933 height 782
paste textarea "}"
type textarea "}"
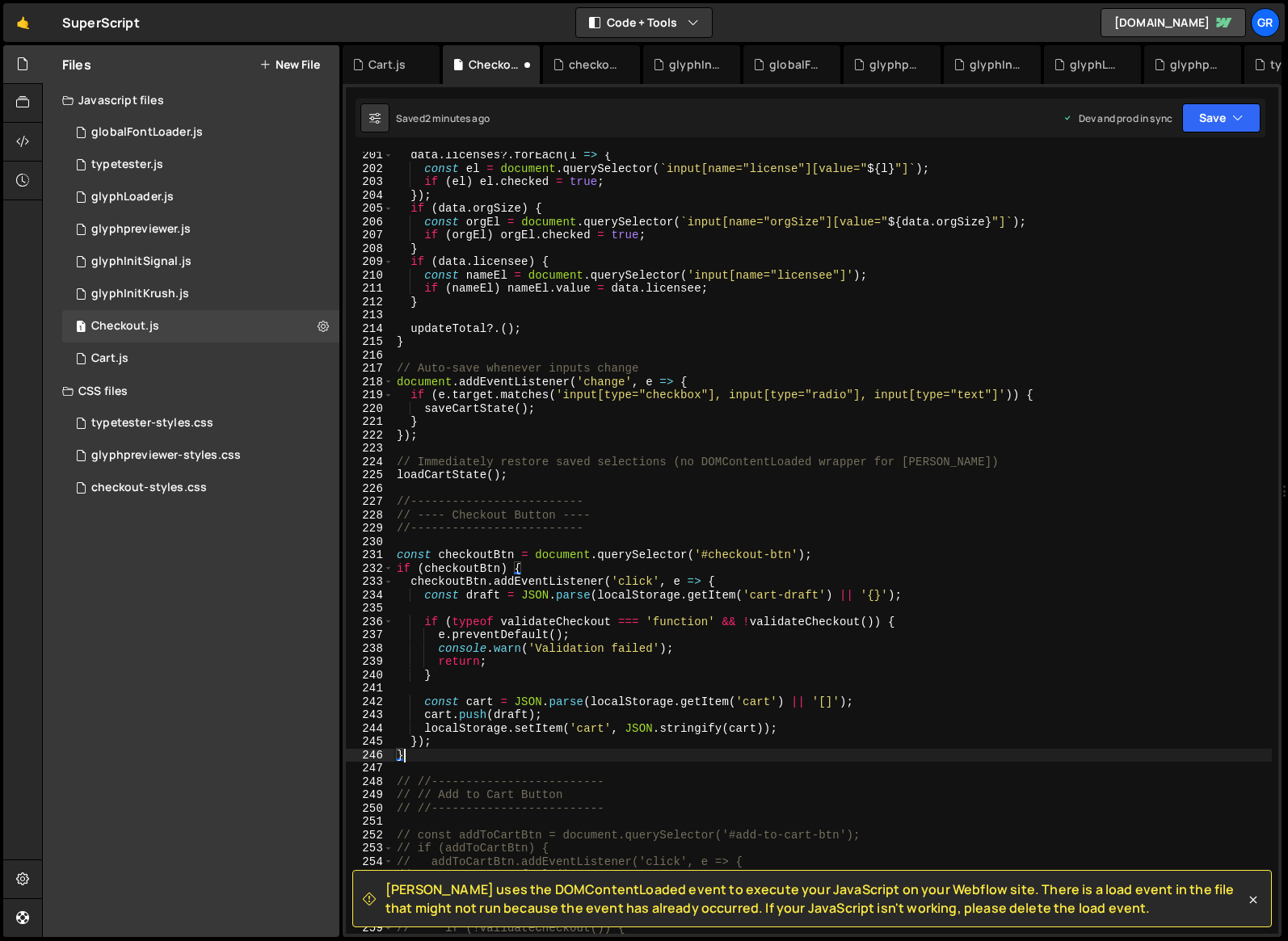
scroll to position [2669, 0]
click at [269, 64] on icon at bounding box center [265, 65] width 11 height 13
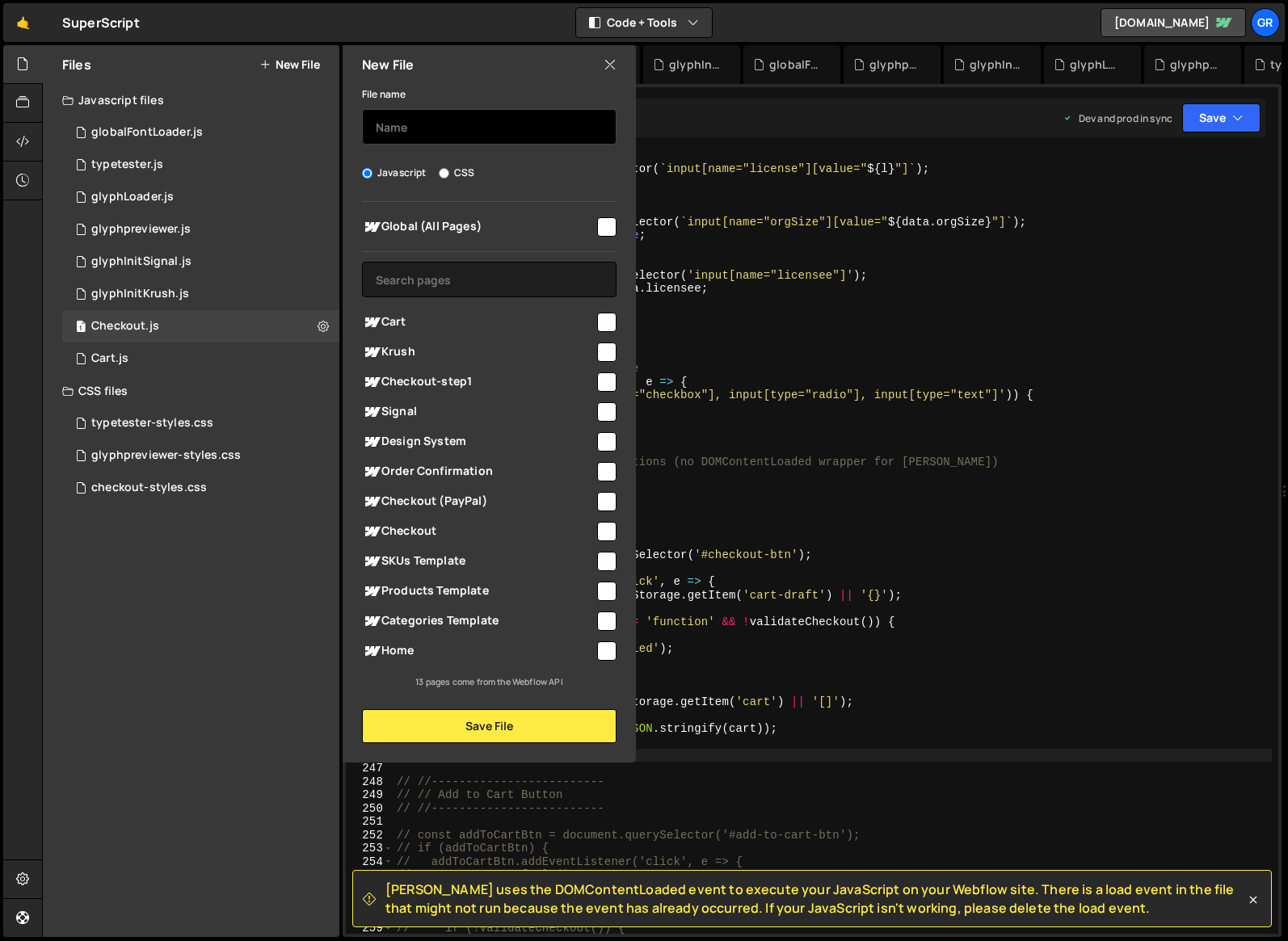
click at [458, 124] on input "text" at bounding box center [490, 126] width 255 height 35
type input "checkout-backup"
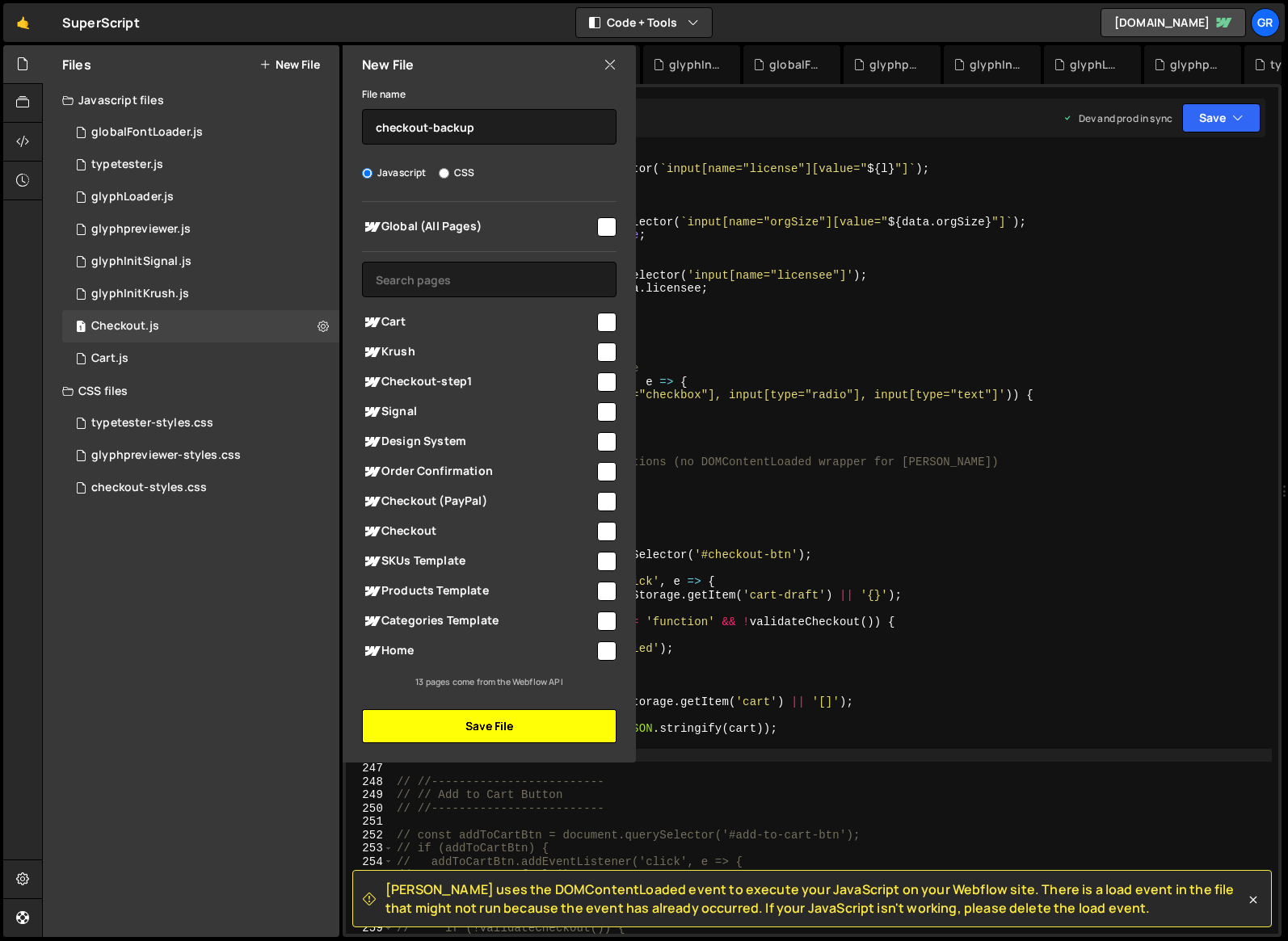
click at [493, 725] on button "Save File" at bounding box center [490, 726] width 255 height 34
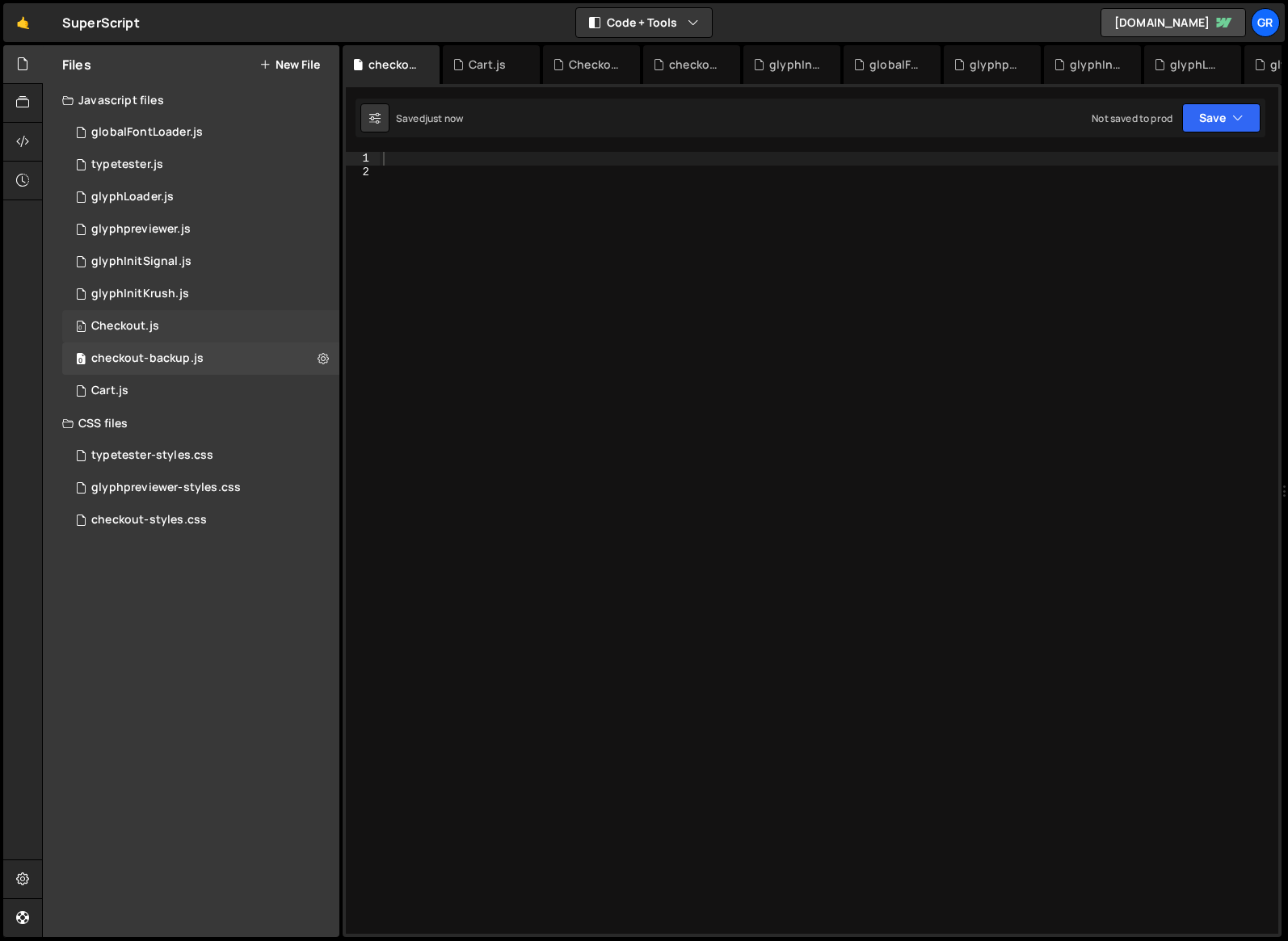
click at [146, 320] on div "Checkout.js" at bounding box center [125, 326] width 68 height 14
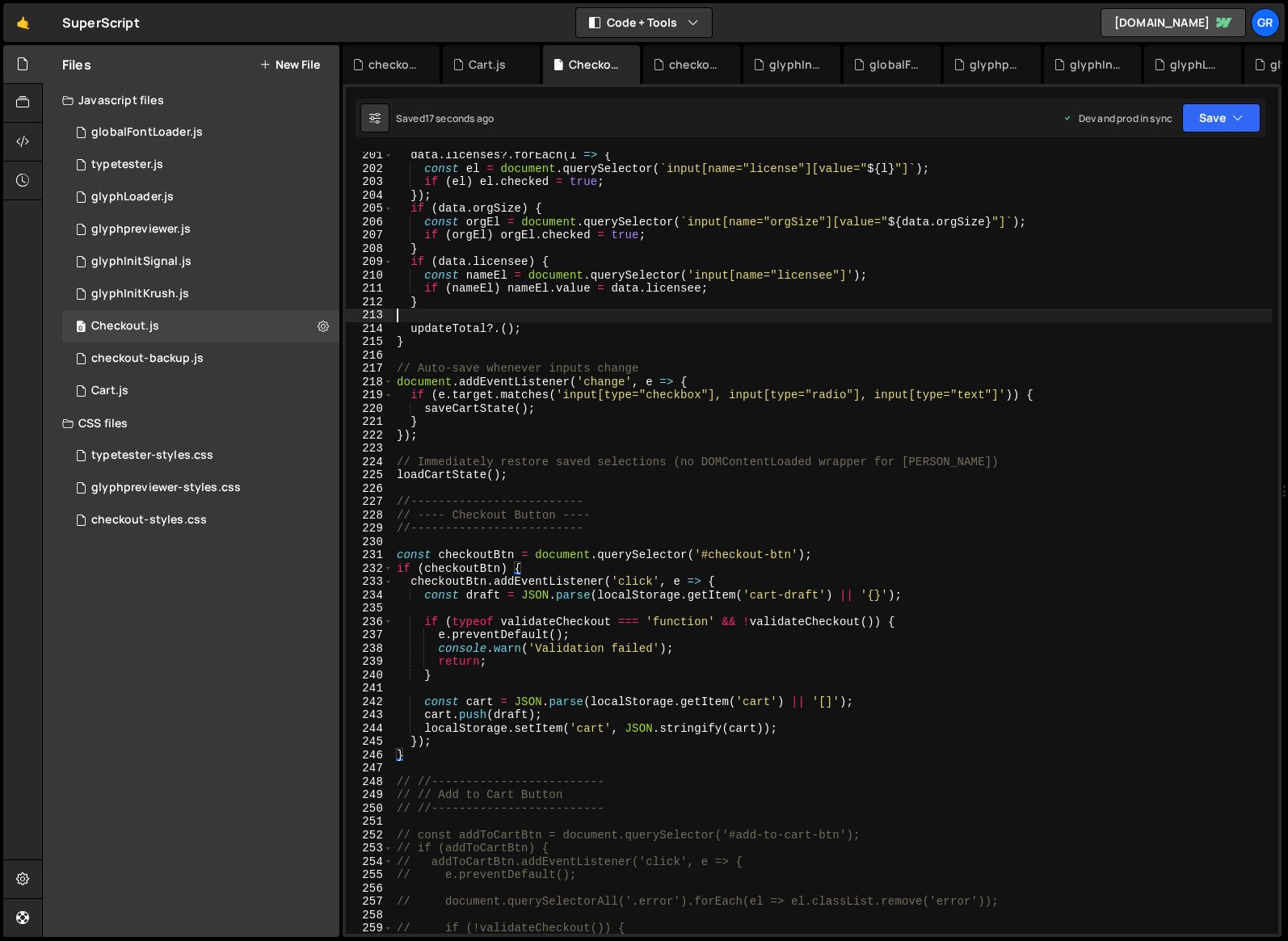
click at [507, 310] on div "data . licenses ?. forEach ( l => { const el = document . querySelector ( ` inp…" at bounding box center [833, 552] width 879 height 808
type textarea ");"
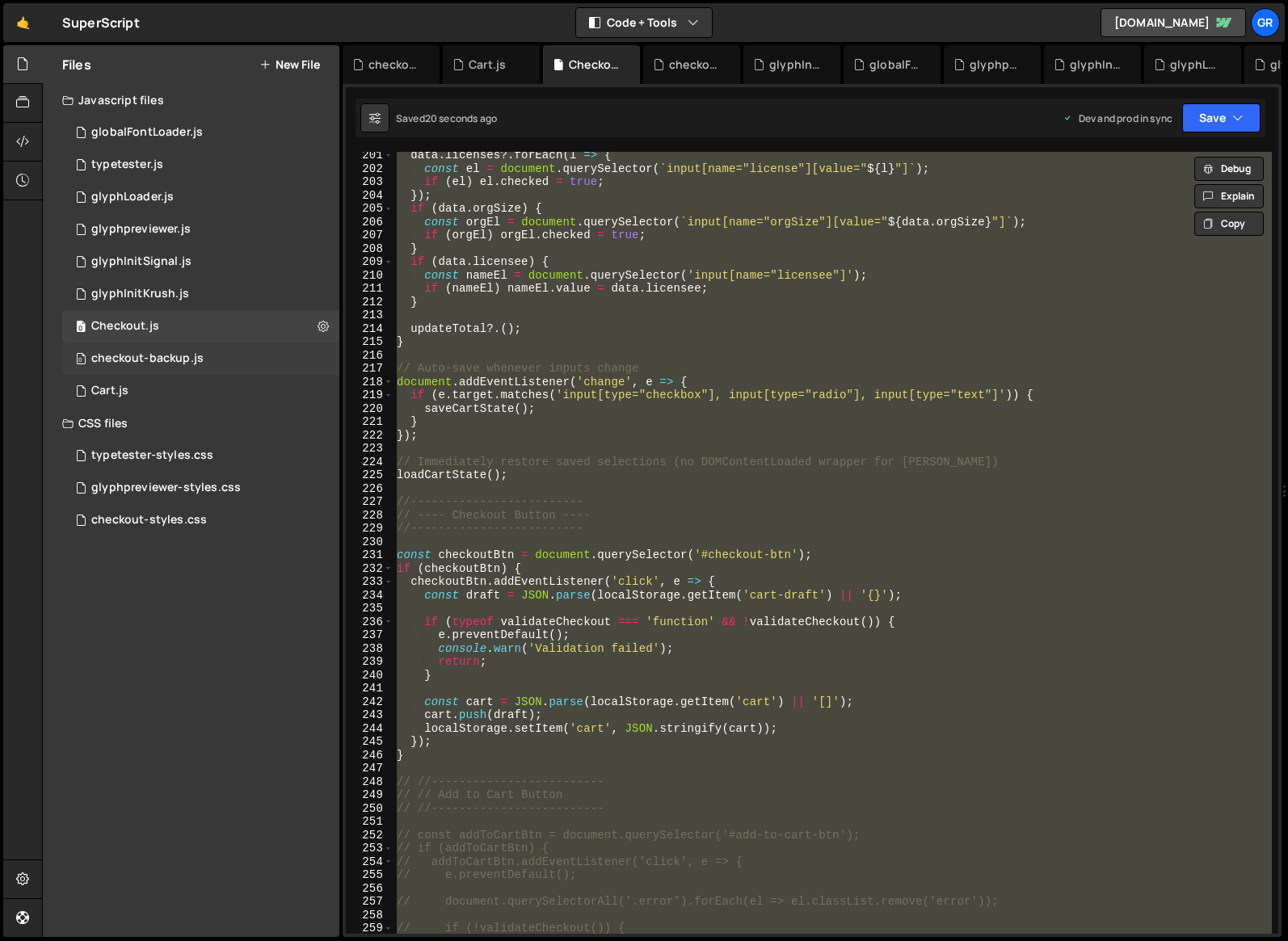
click at [141, 359] on div "checkout-backup.js" at bounding box center [147, 359] width 112 height 14
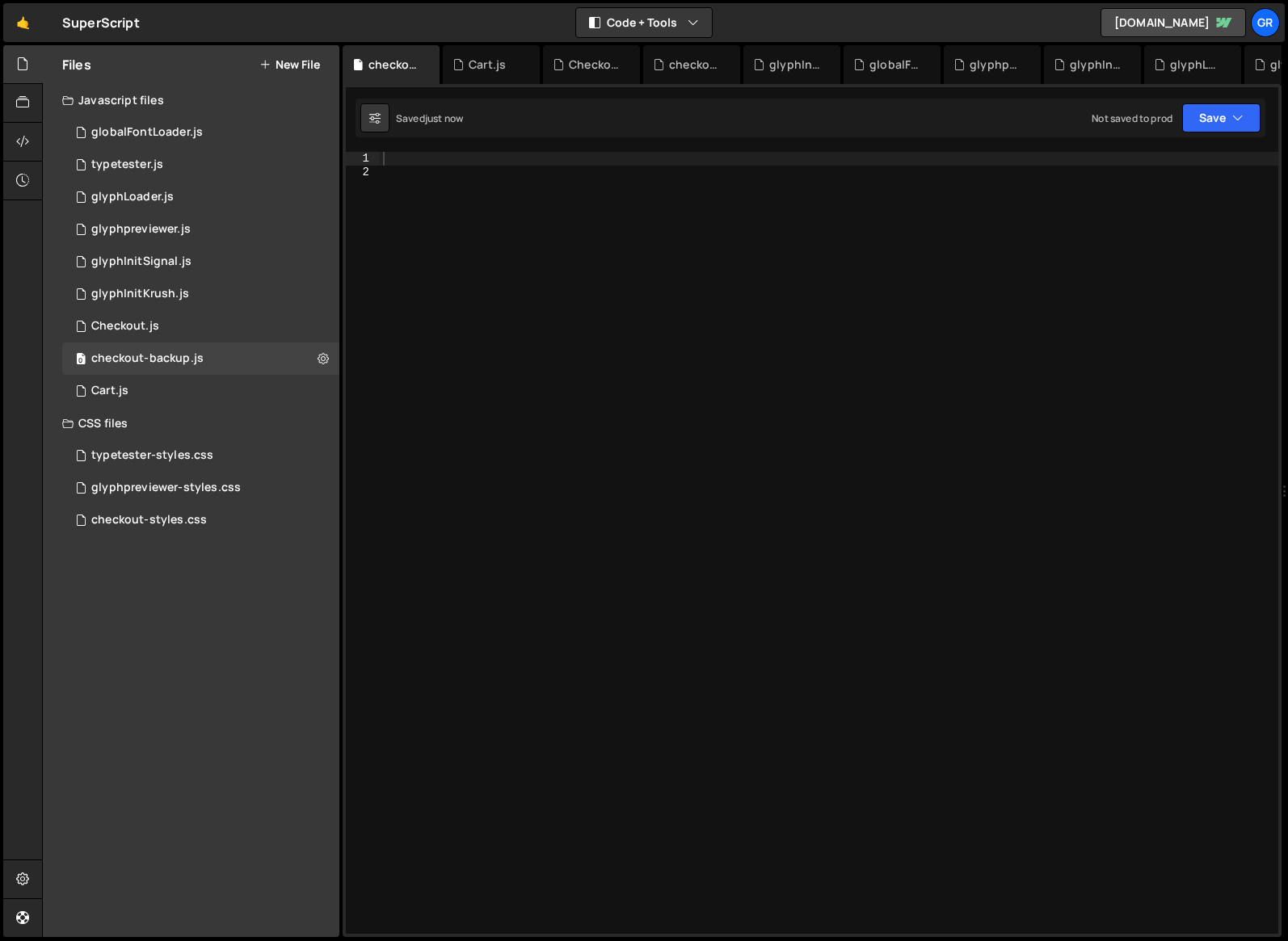
click at [478, 164] on div at bounding box center [829, 556] width 899 height 808
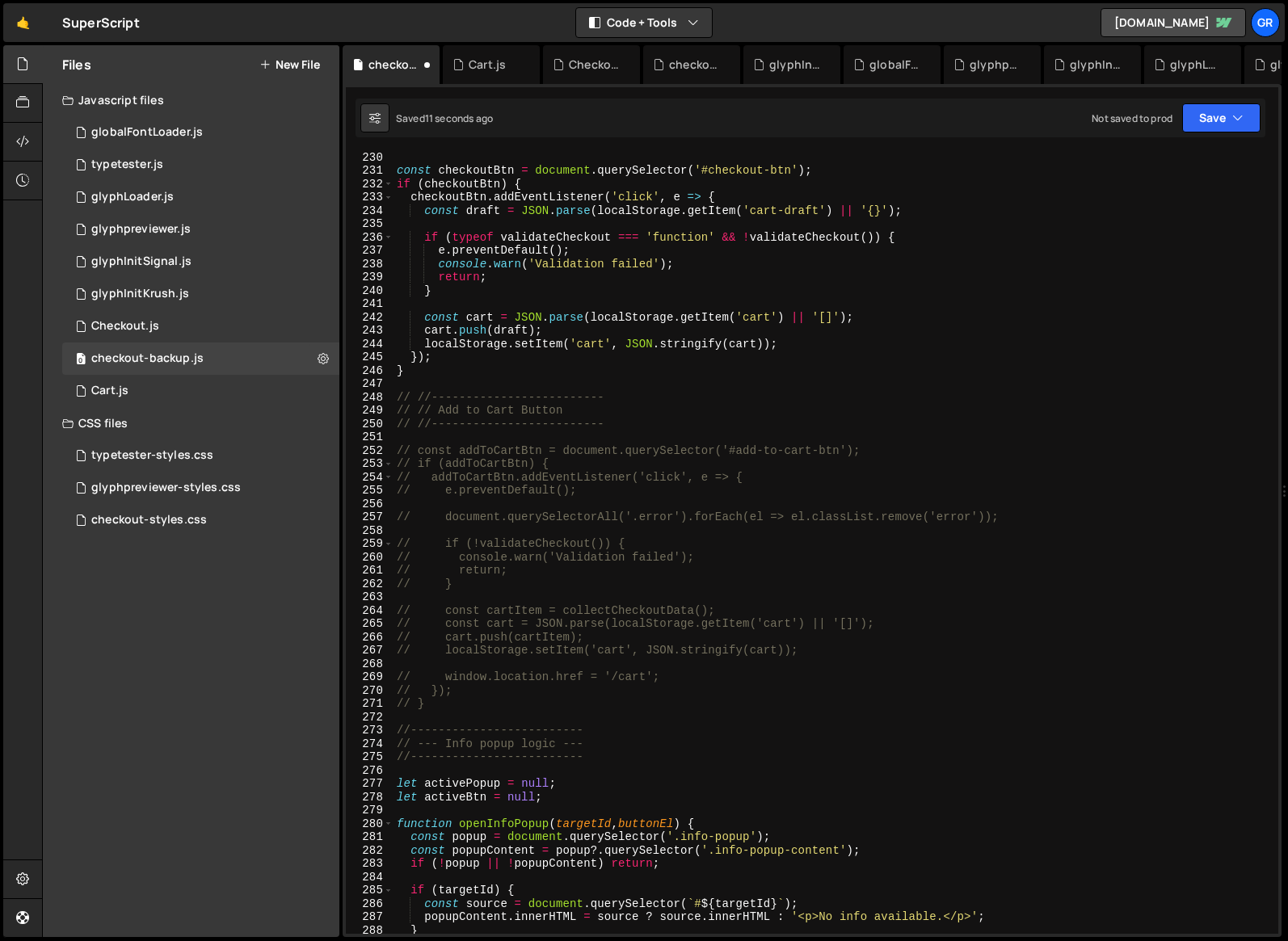
scroll to position [3054, 0]
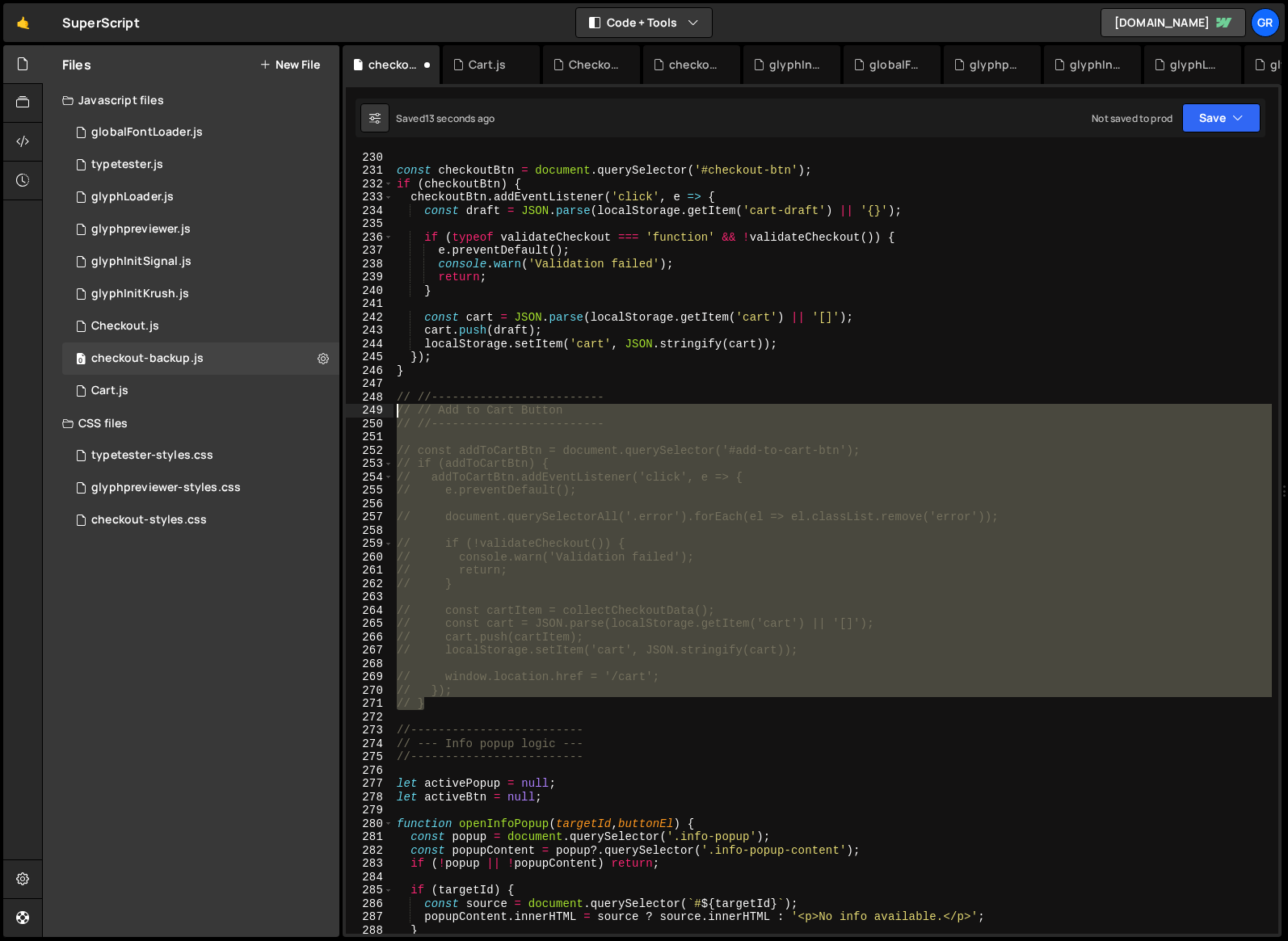
drag, startPoint x: 450, startPoint y: 703, endPoint x: 382, endPoint y: 408, distance: 302.7
click at [382, 408] on div "230 231 232 233 234 235 236 237 238 239 240 241 242 243 244 245 246 247 248 249…" at bounding box center [812, 543] width 933 height 782
click at [455, 376] on div "const checkoutBtn = document . querySelector ( '#checkout-btn' ) ; if ( checkou…" at bounding box center [833, 554] width 879 height 808
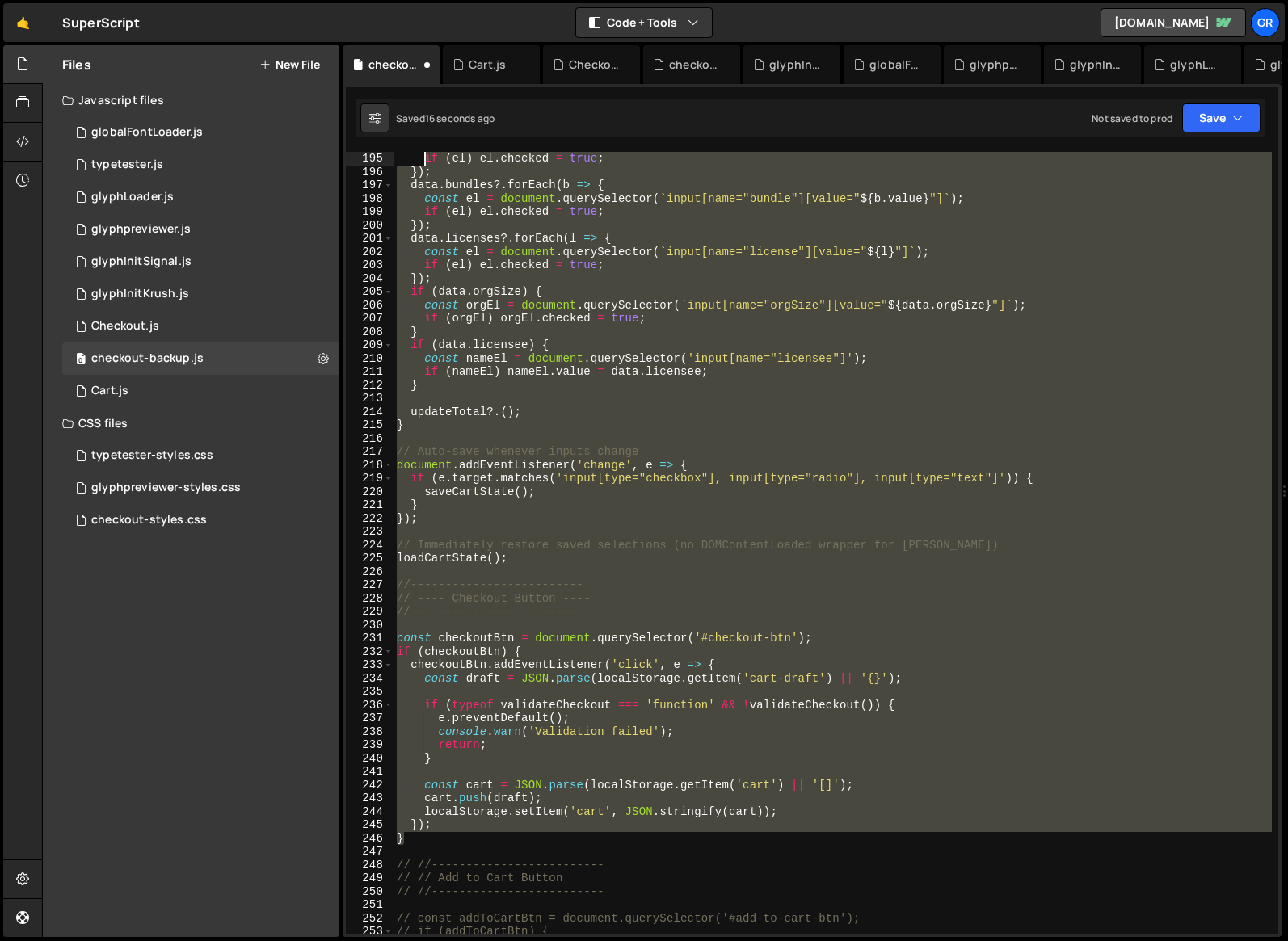
scroll to position [2319, 0]
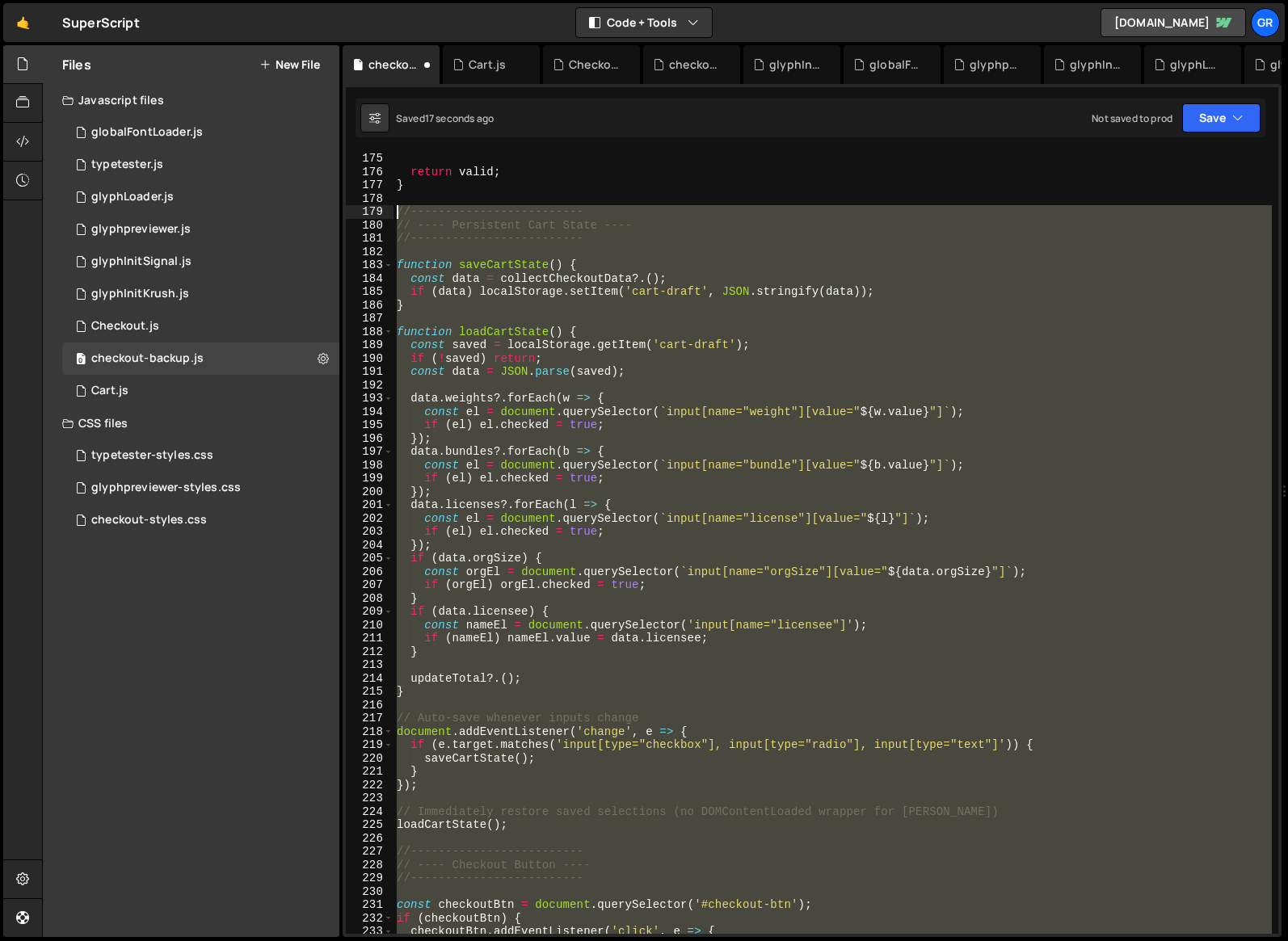
drag, startPoint x: 430, startPoint y: 585, endPoint x: 392, endPoint y: 212, distance: 374.9
click at [392, 212] on div "} 175 176 177 178 179 180 181 182 183 184 185 186 187 188 189 190 191 192 193 1…" at bounding box center [812, 543] width 933 height 782
type textarea "//------------------------- // ---- Persistent Cart State ----"
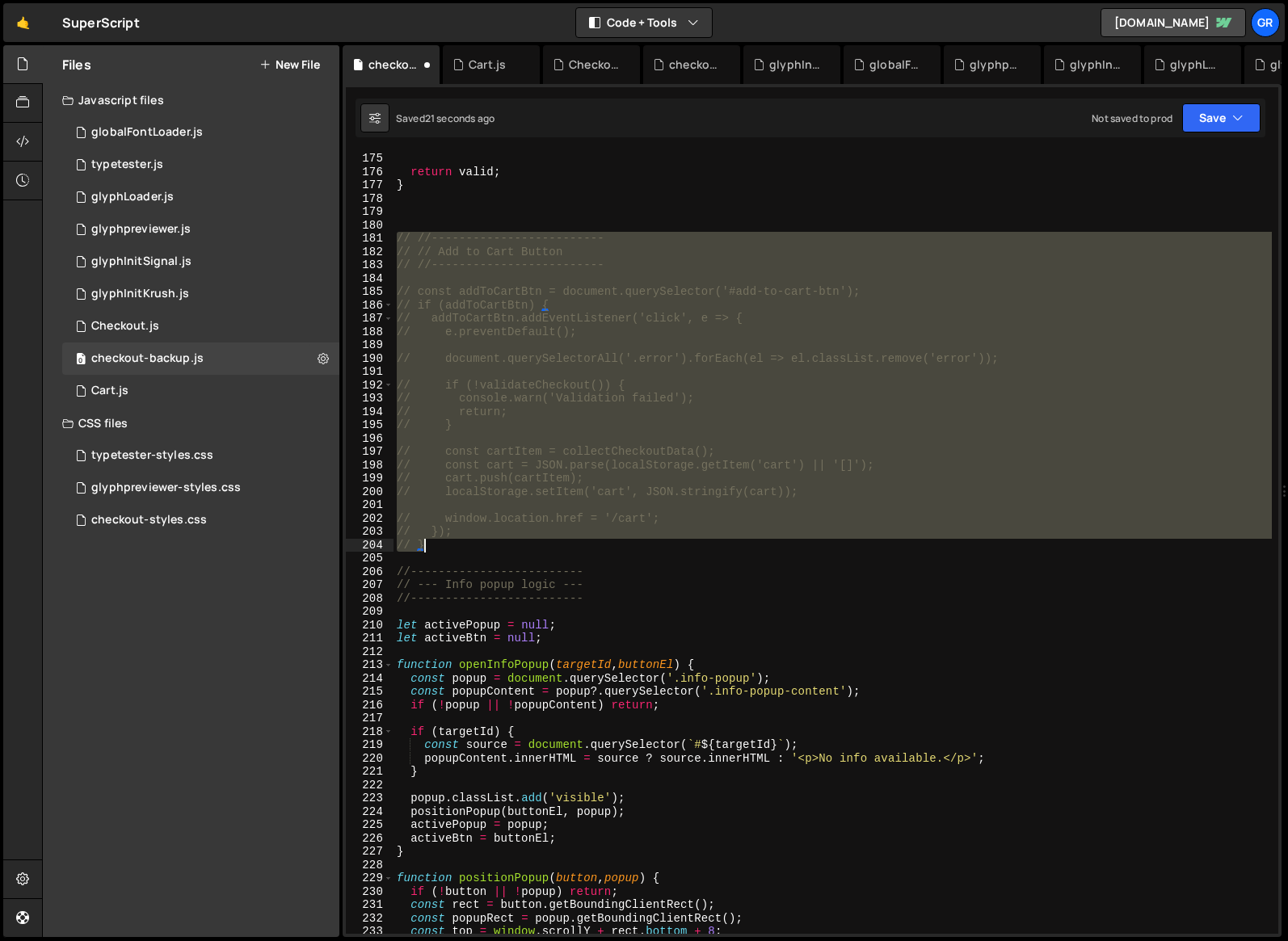
drag, startPoint x: 395, startPoint y: 233, endPoint x: 513, endPoint y: 543, distance: 331.7
click at [513, 543] on div "return valid ; } // //------------------------- // // Add to Cart Button // //-…" at bounding box center [833, 556] width 879 height 808
type textarea "}); }"
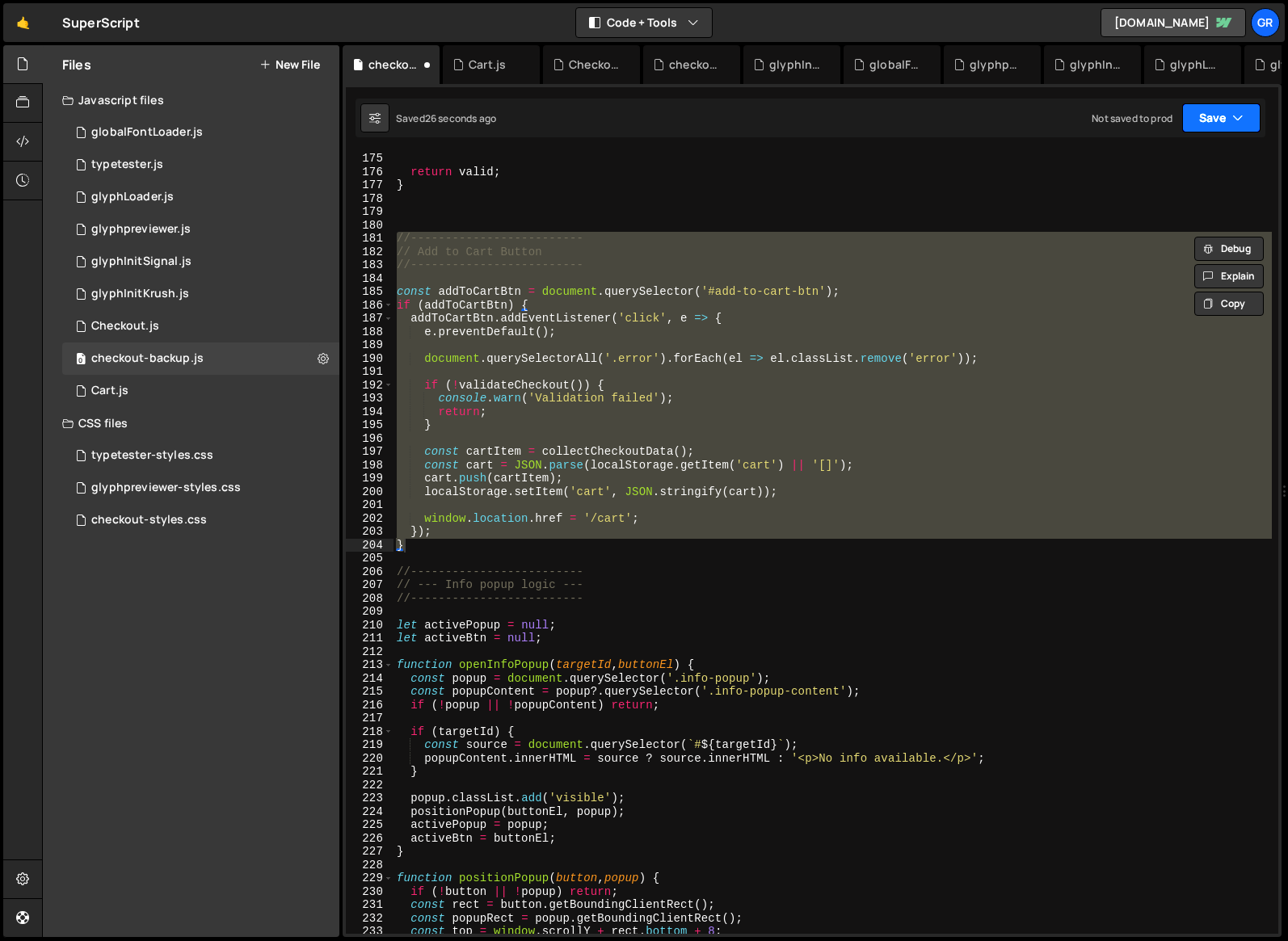
click at [881, 116] on icon "button" at bounding box center [1238, 118] width 11 height 16
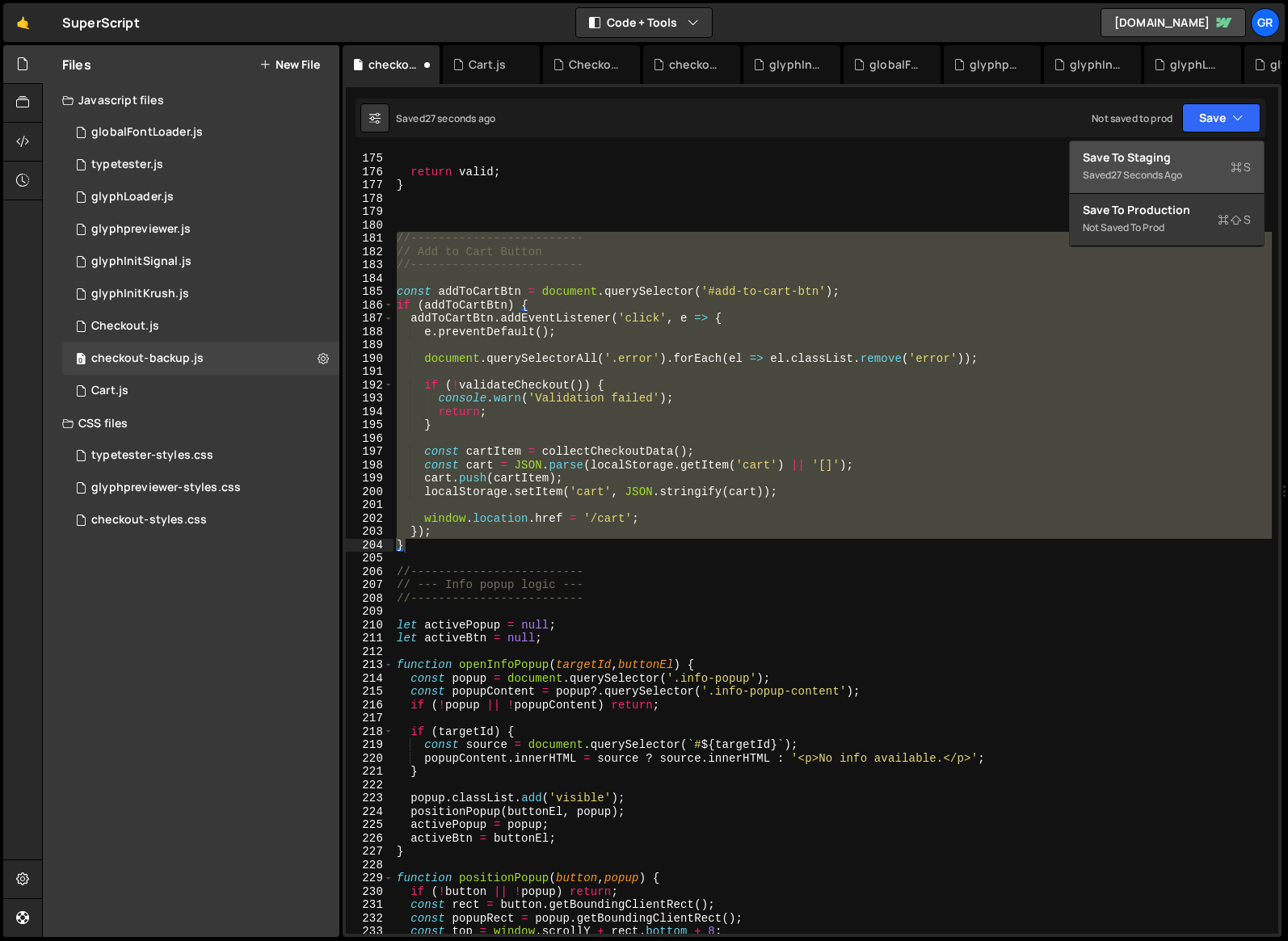
click at [881, 157] on div "Save to Staging S" at bounding box center [1167, 157] width 168 height 16
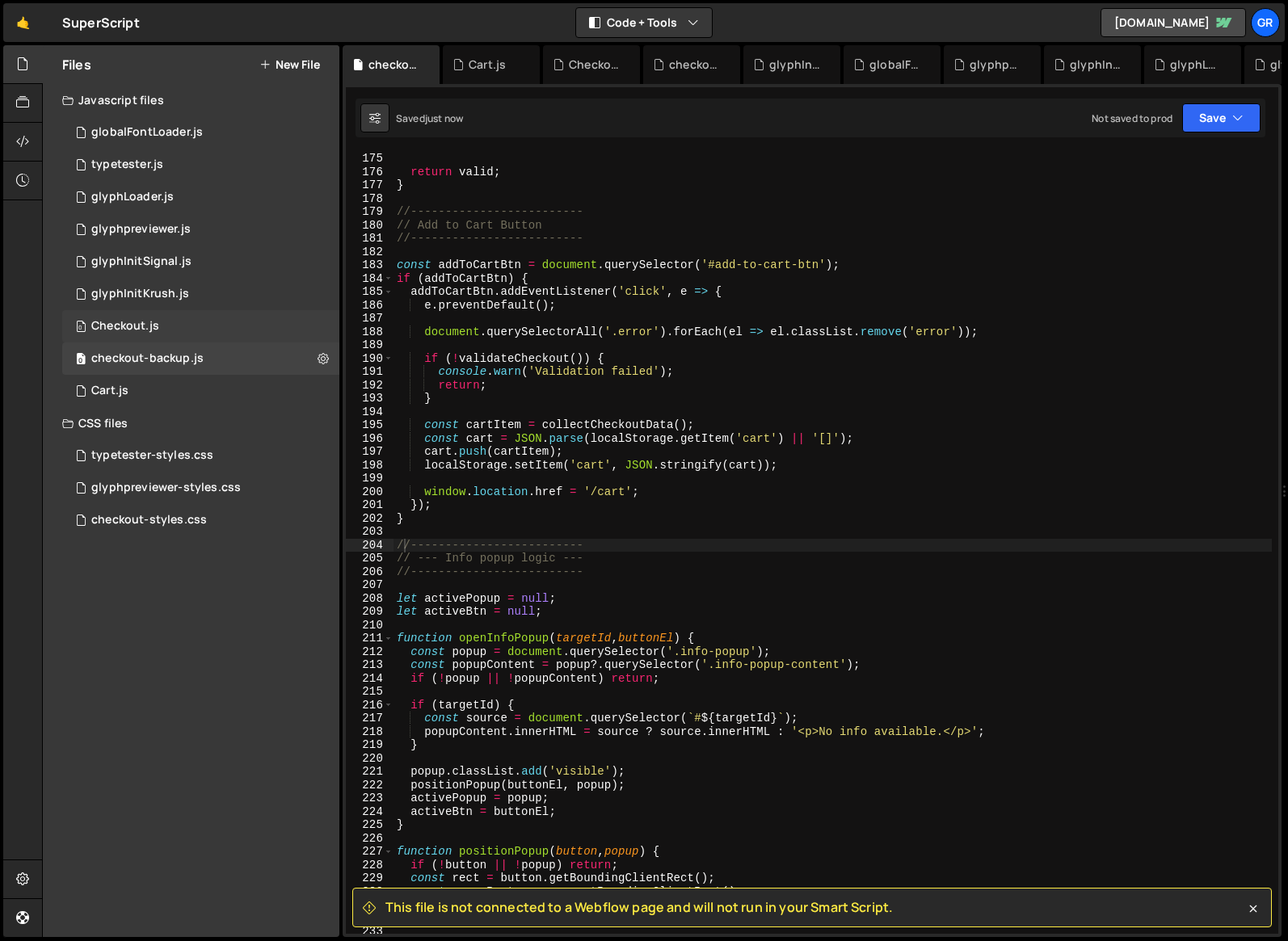
click at [184, 328] on div "0 Checkout.js 0" at bounding box center [201, 326] width 278 height 33
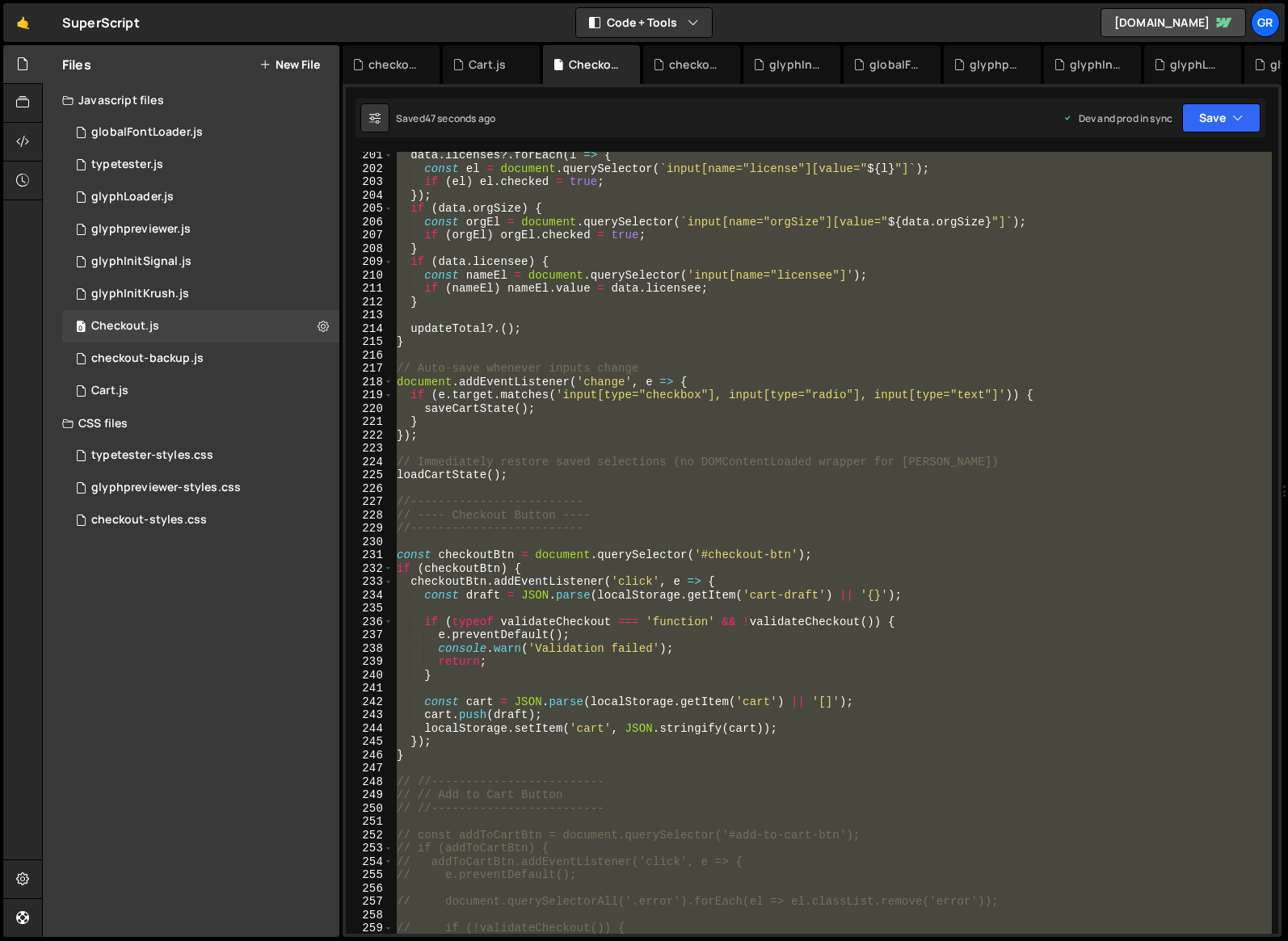
click at [680, 430] on div "data . licenses ?. forEach ( l => { const el = document . querySelector ( ` inp…" at bounding box center [833, 543] width 879 height 782
paste textarea
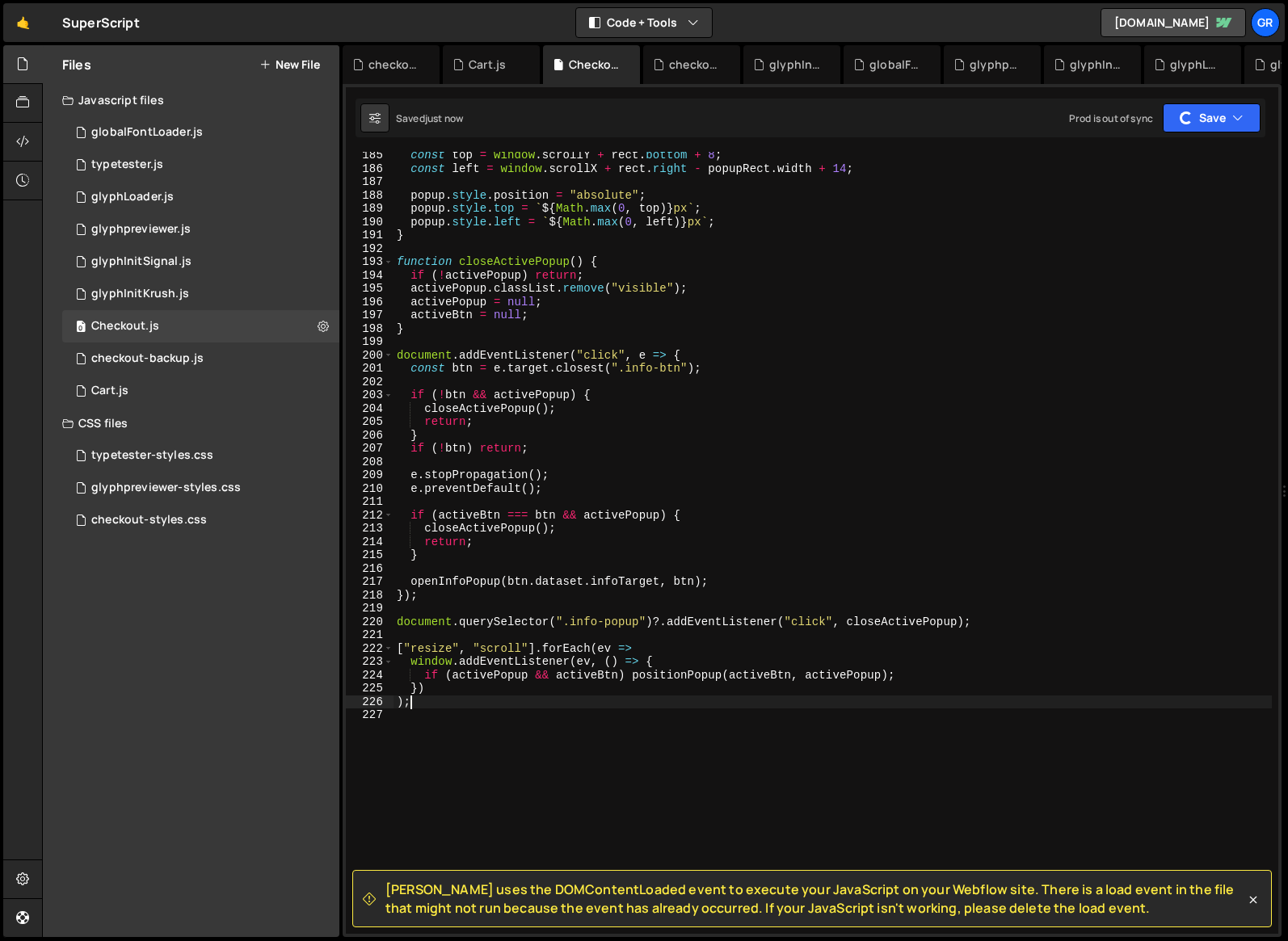
scroll to position [2456, 0]
drag, startPoint x: 385, startPoint y: 889, endPoint x: 1051, endPoint y: 911, distance: 666.4
click at [881, 911] on span "Slater uses the DOMContentLoaded event to execute your JavaScript on your Webfl…" at bounding box center [815, 899] width 860 height 36
copy span "Slater uses the DOMContentLoaded event to execute your JavaScript on your Webfl…"
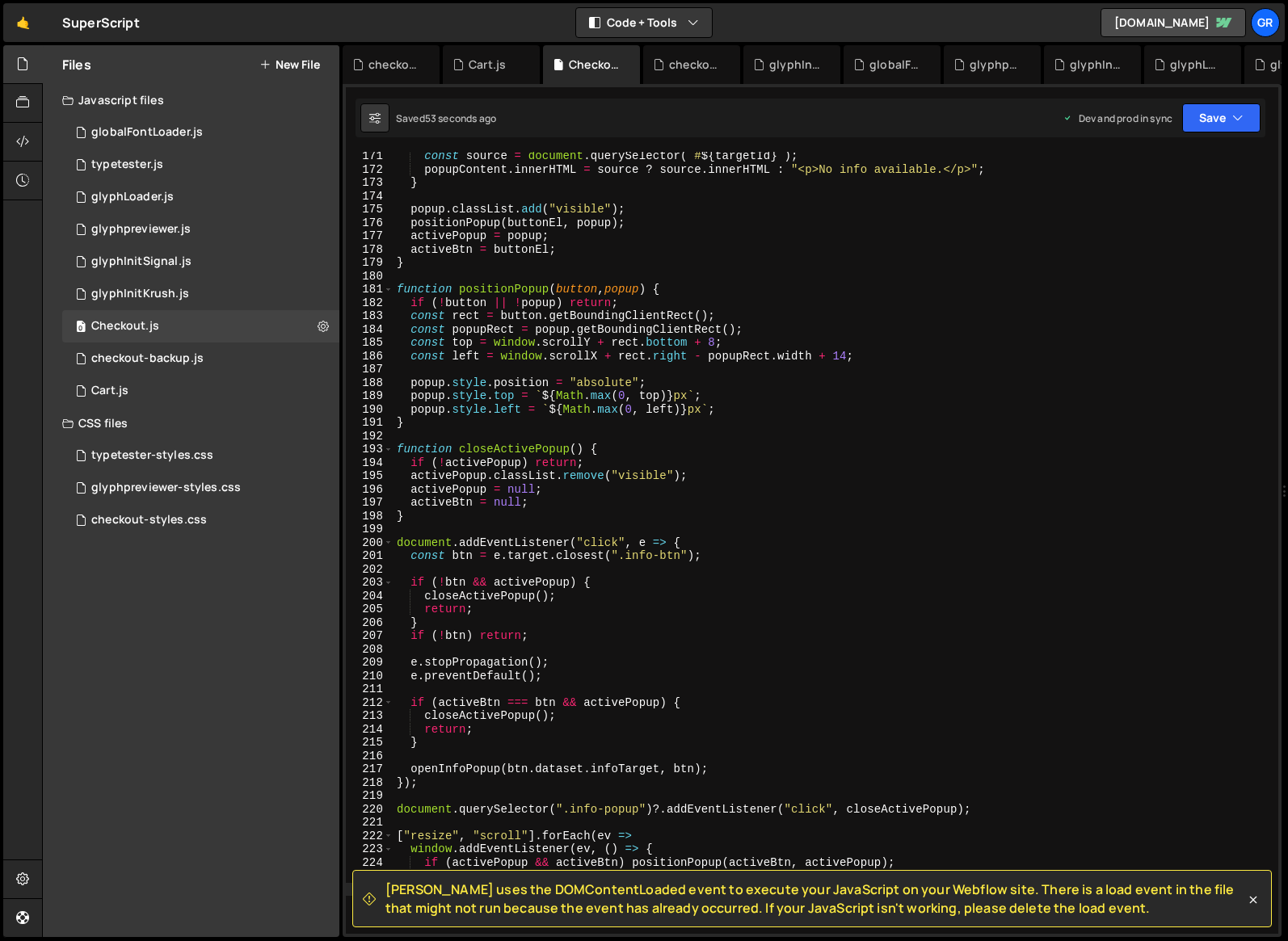
scroll to position [2229, 0]
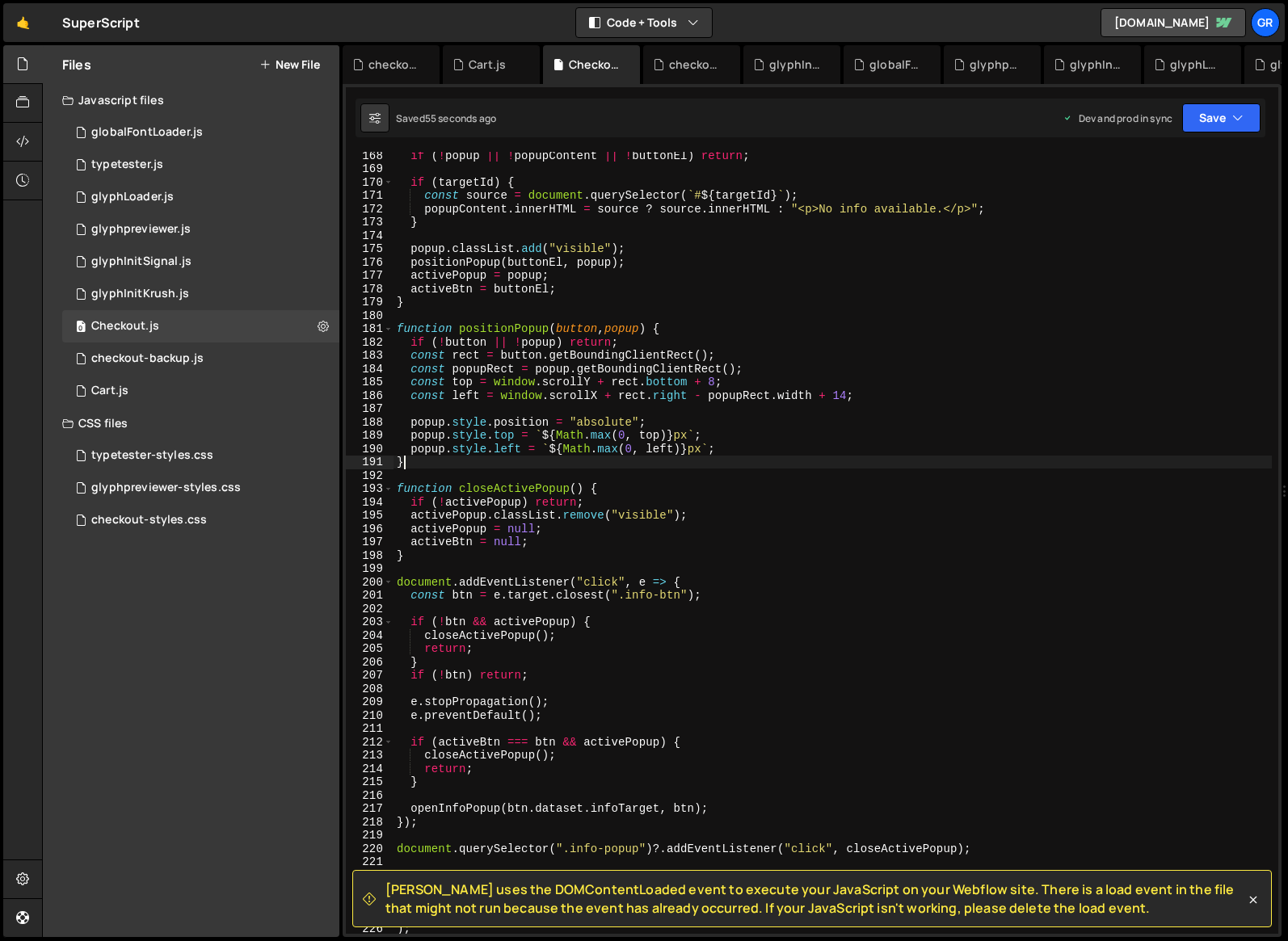
click at [822, 465] on div "if ( ! popup || ! popupContent || ! buttonEl ) return ; if ( targetId ) { const…" at bounding box center [833, 552] width 879 height 808
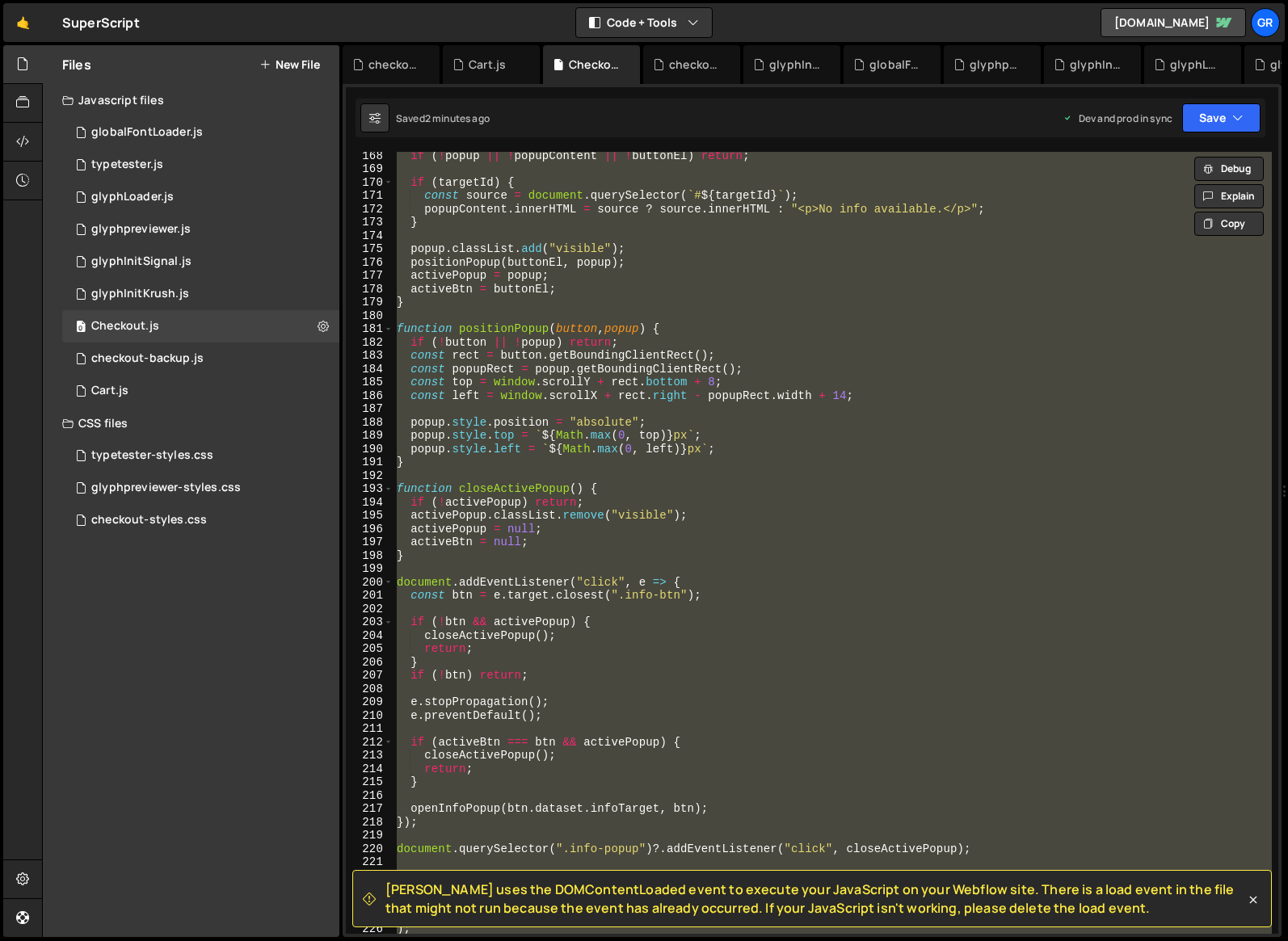
click at [789, 336] on div "if ( ! popup || ! popupContent || ! buttonEl ) return ; if ( targetId ) { const…" at bounding box center [833, 543] width 879 height 782
paste textarea "})();"
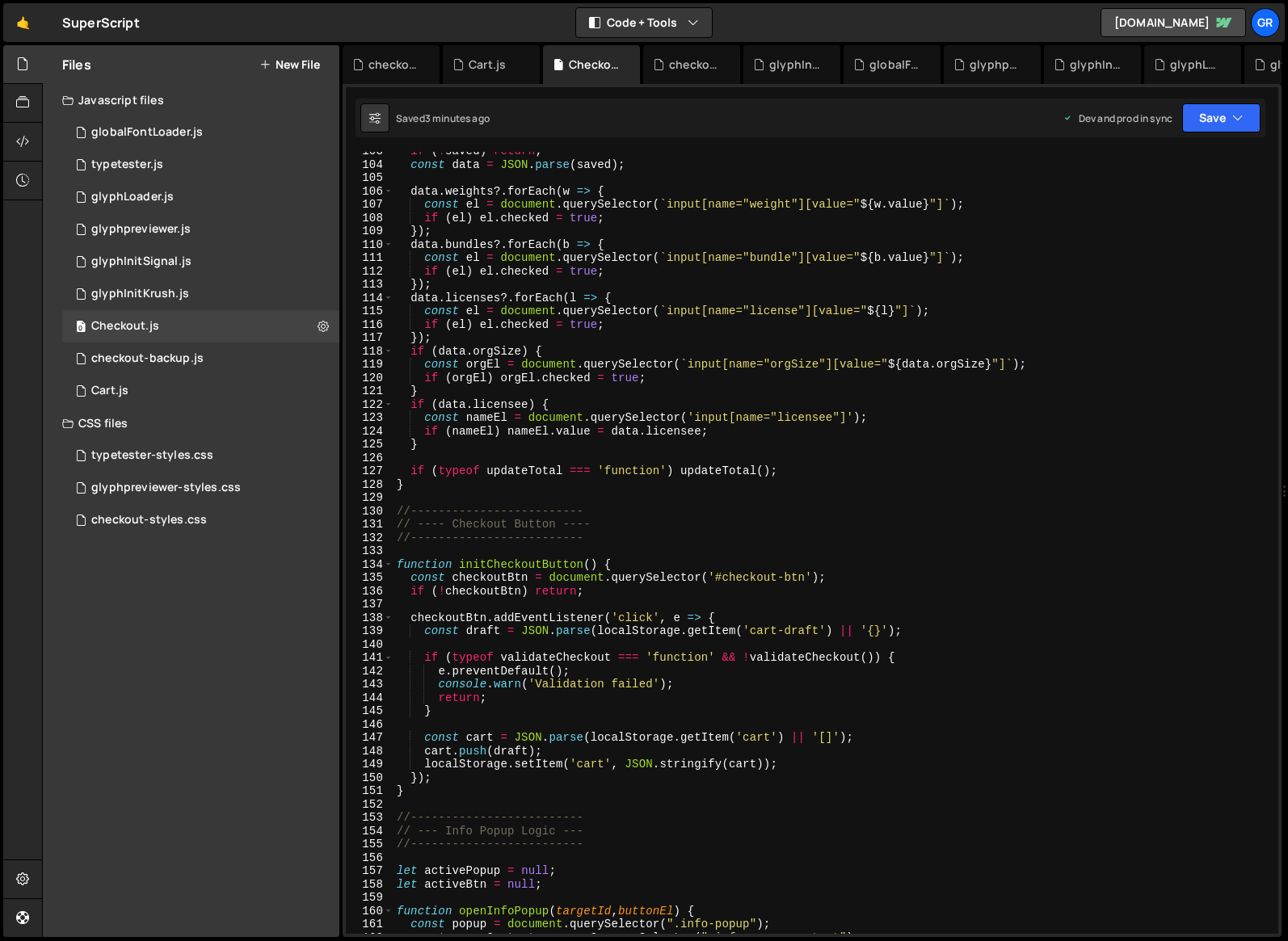
scroll to position [1357, 0]
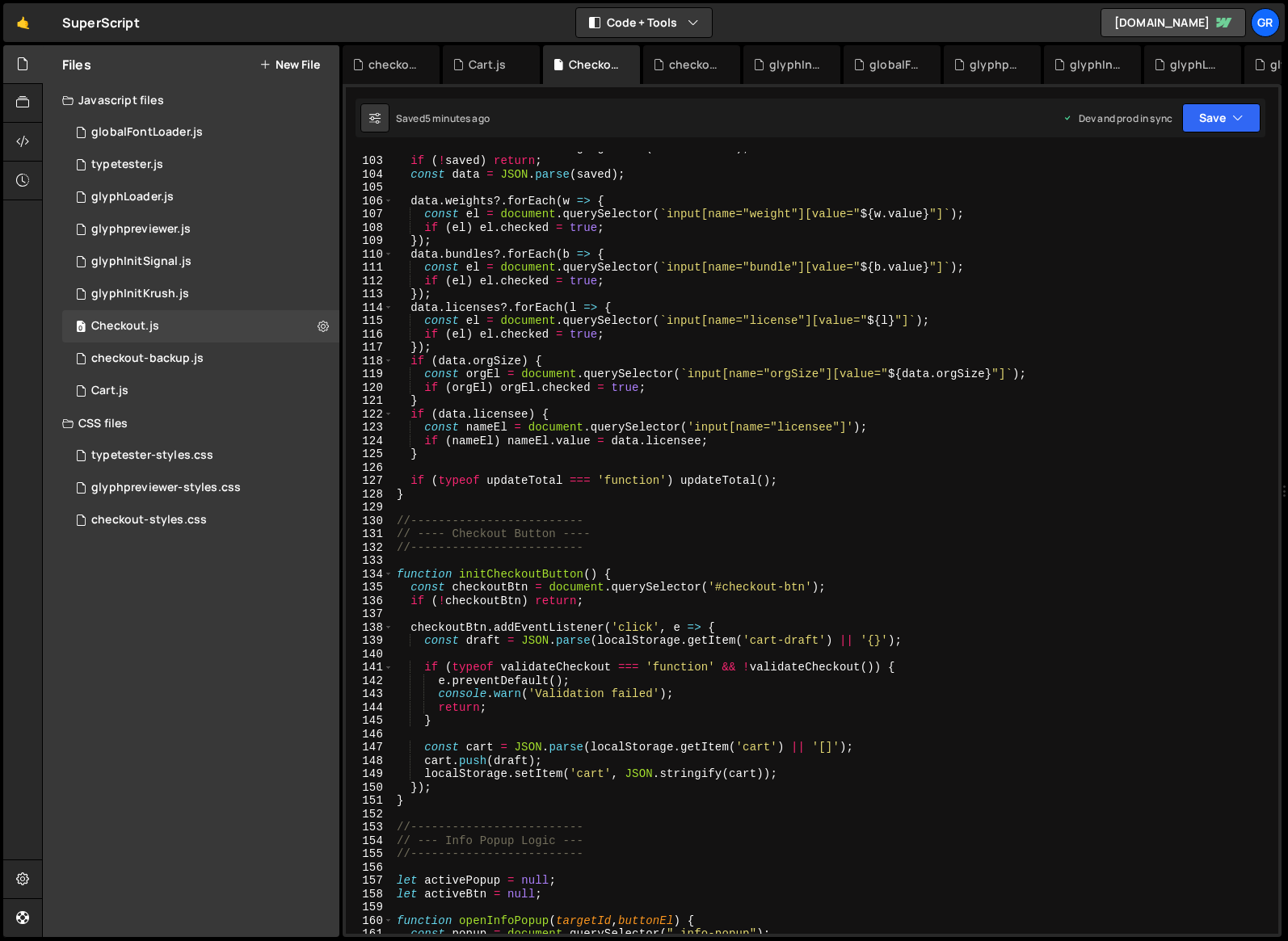
click at [877, 550] on div "const saved = localStorage . getItem ( 'cart-draft' ) ; if ( ! saved ) return ;…" at bounding box center [833, 544] width 879 height 808
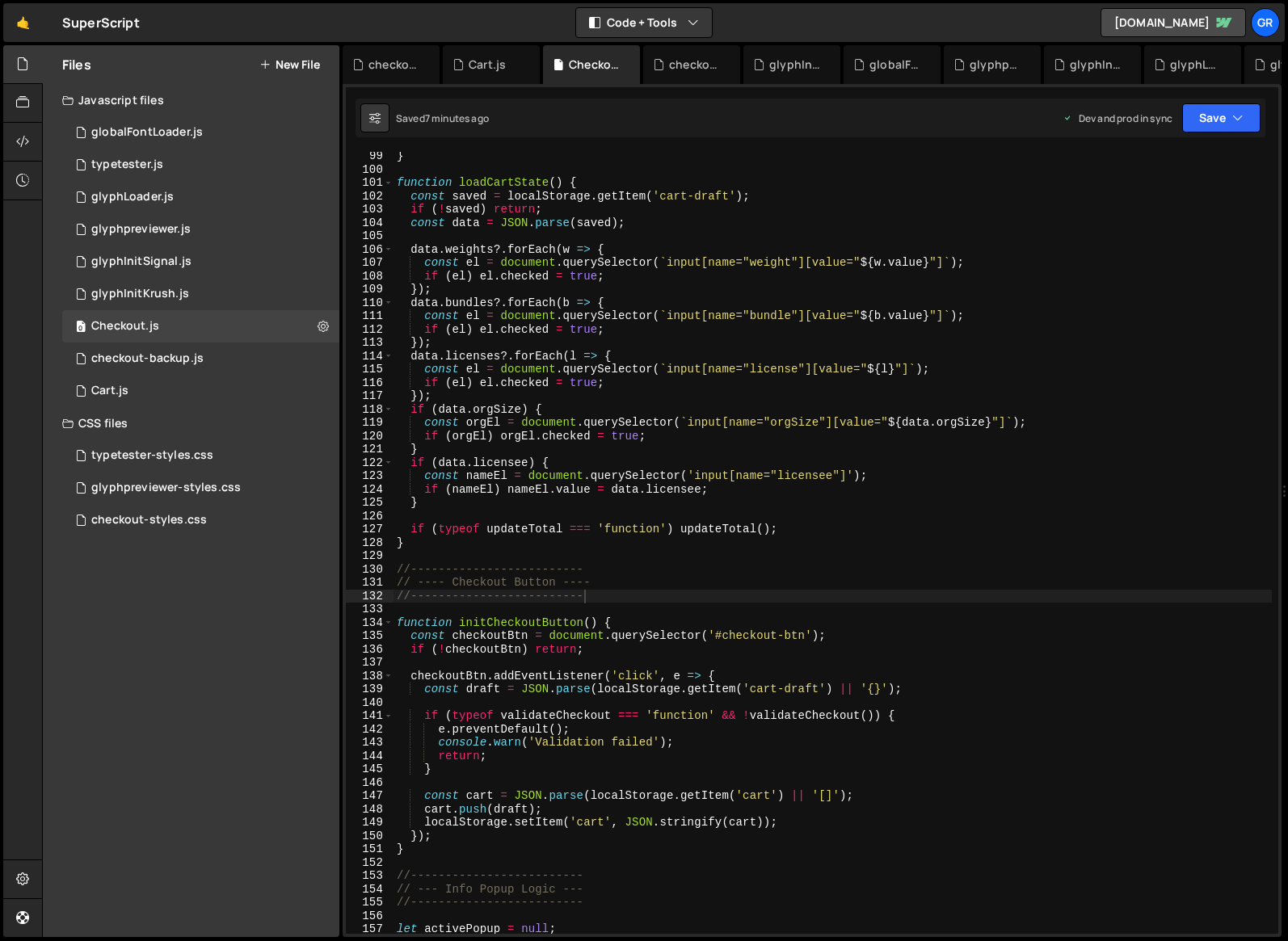
scroll to position [1309, 0]
click at [153, 391] on div "1 Cart.js 0" at bounding box center [201, 391] width 278 height 33
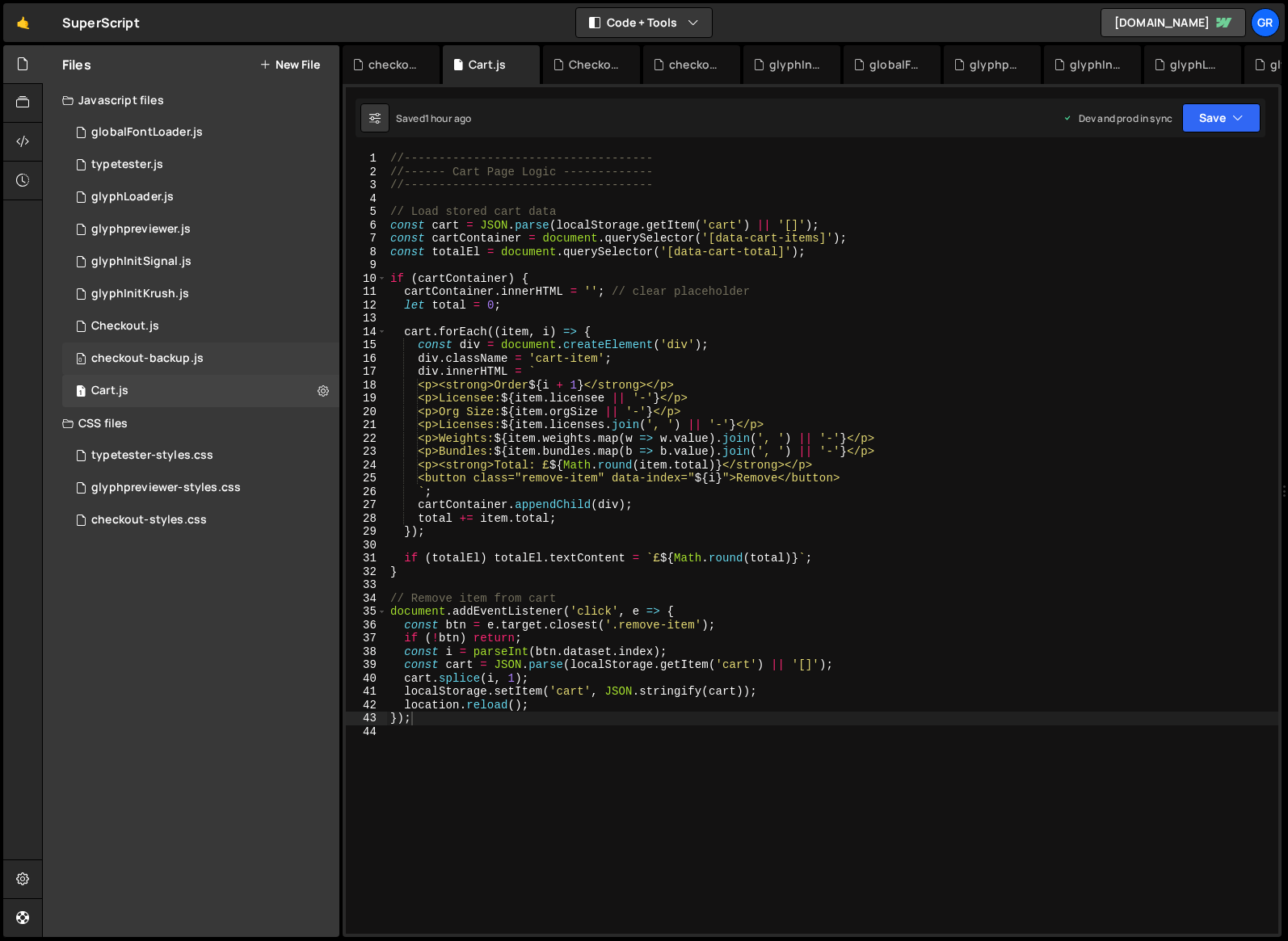
click at [185, 353] on div "checkout-backup.js" at bounding box center [147, 359] width 112 height 14
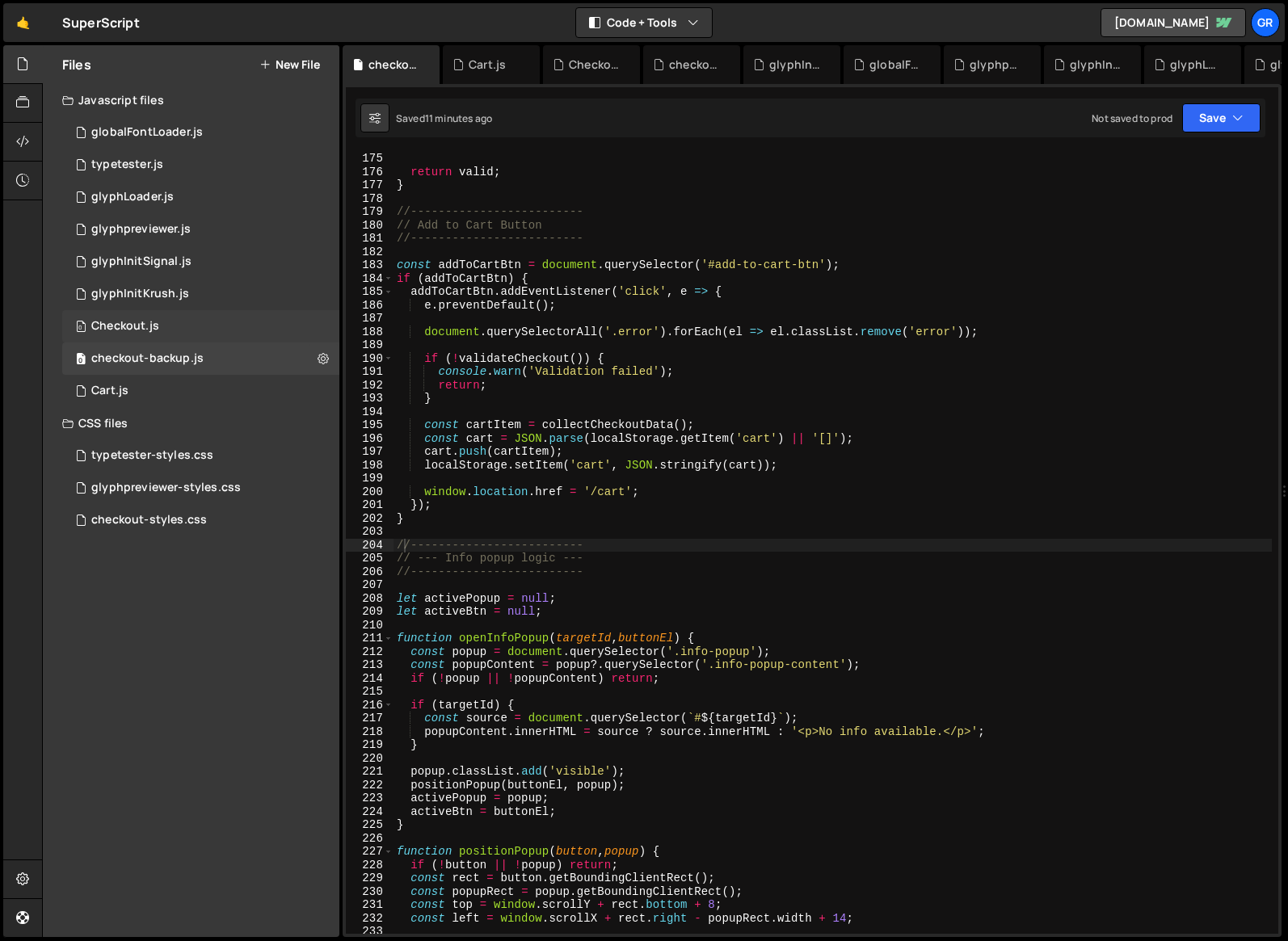
click at [146, 331] on div "Checkout.js" at bounding box center [125, 326] width 68 height 14
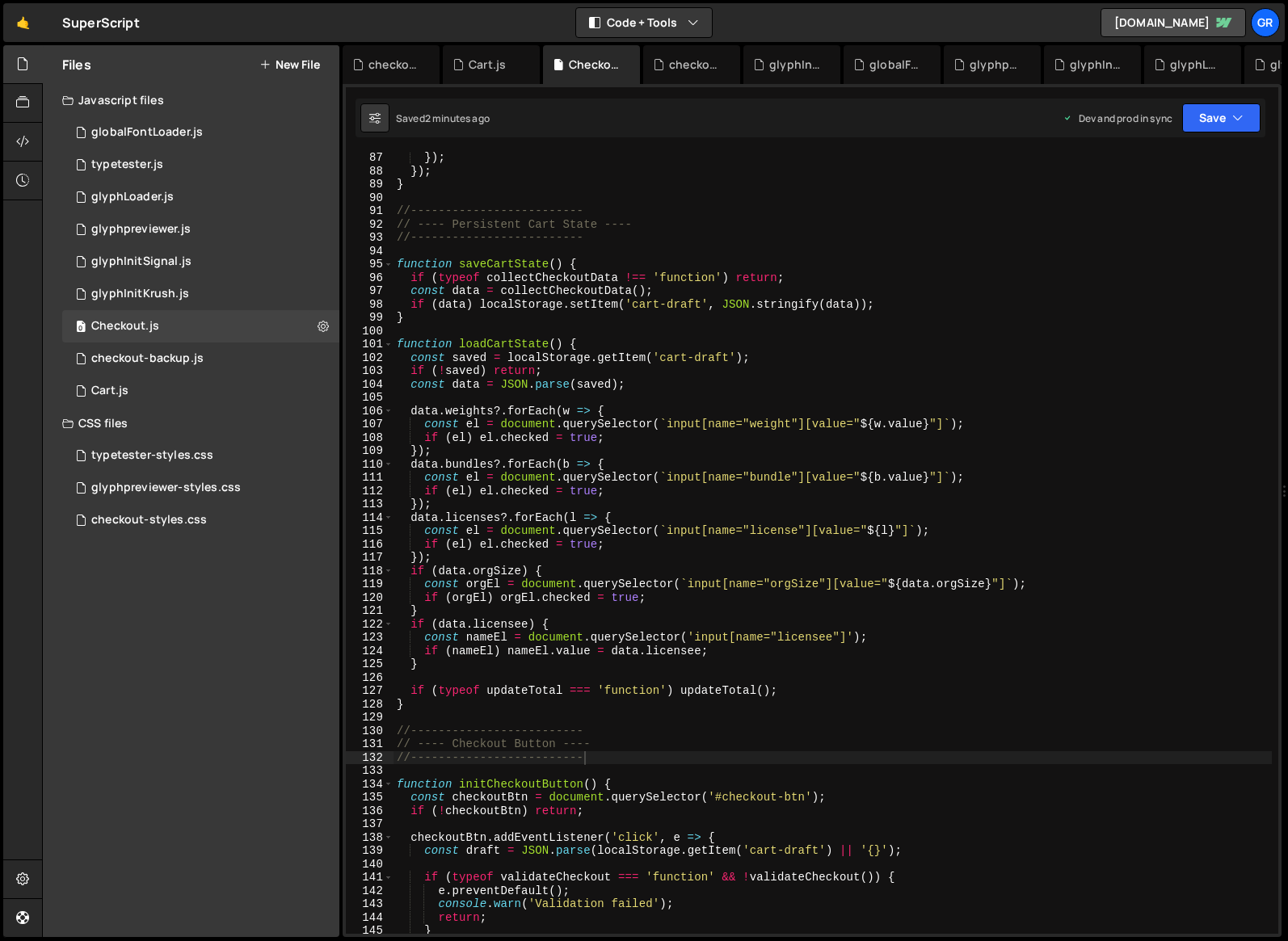
scroll to position [1146, 0]
click at [193, 360] on div "checkout-backup.js" at bounding box center [147, 359] width 112 height 14
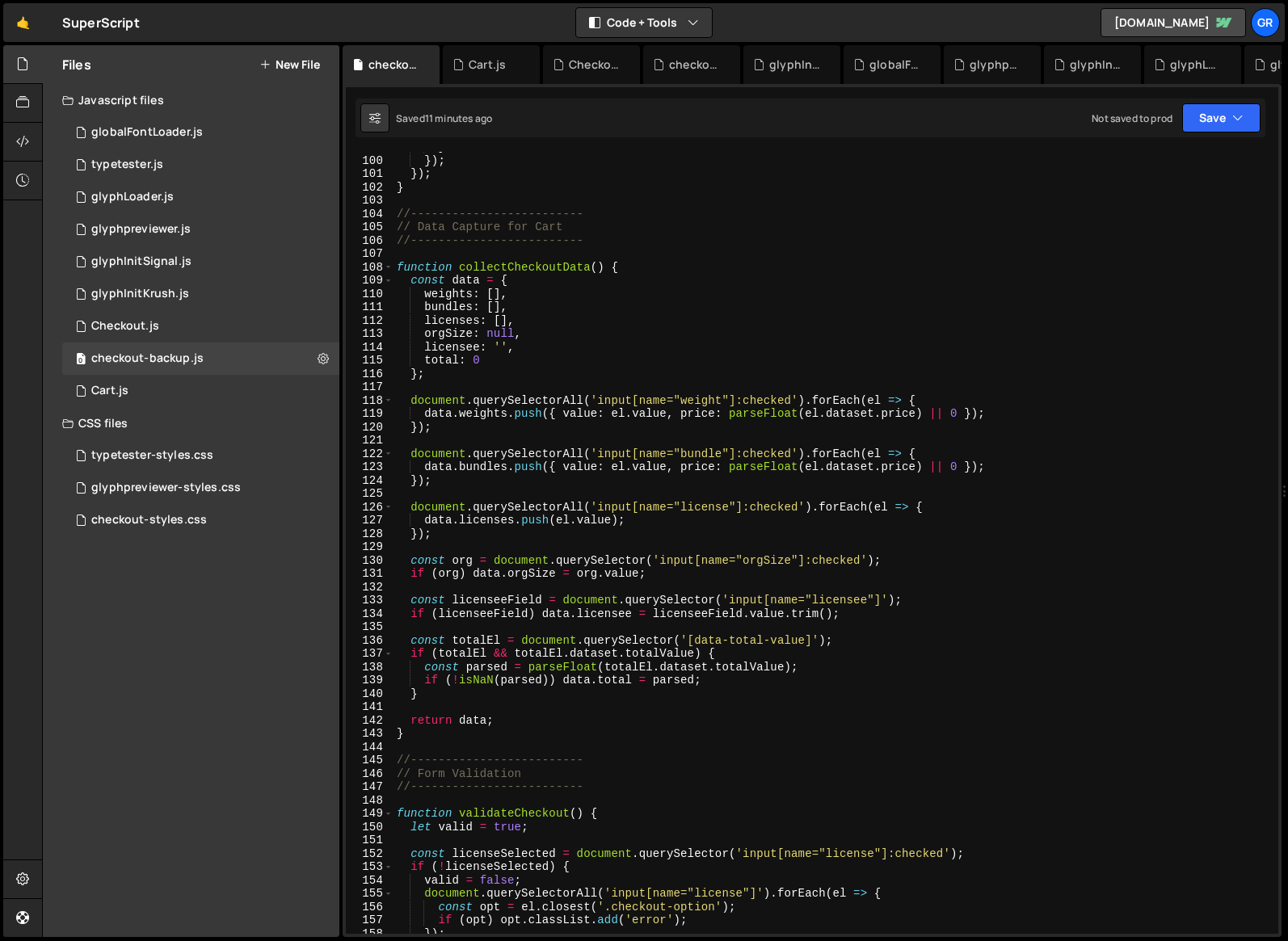
scroll to position [1317, 0]
click at [154, 321] on div "Checkout.js" at bounding box center [125, 326] width 68 height 14
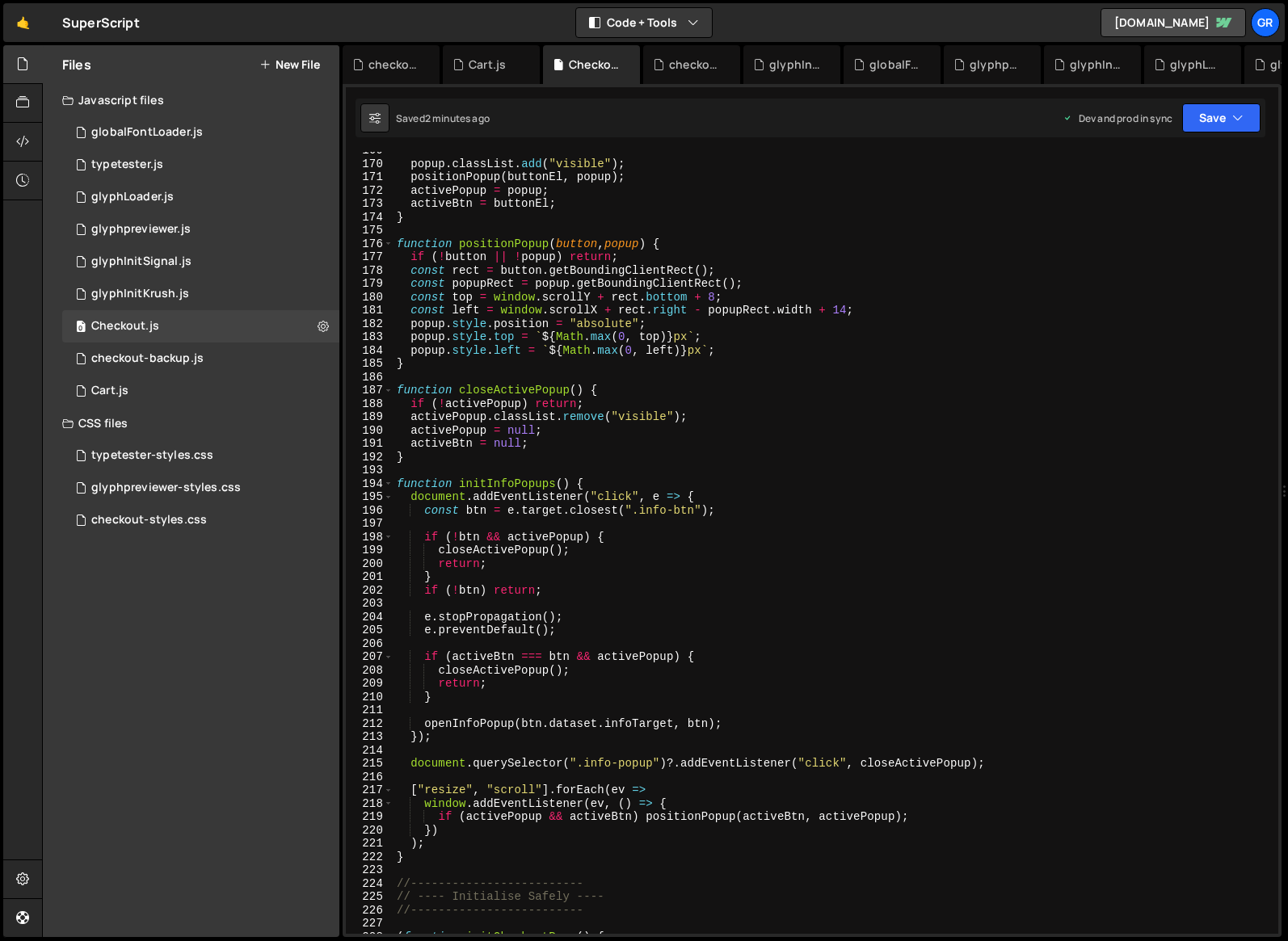
scroll to position [2247, 0]
click at [179, 354] on div "checkout-backup.js" at bounding box center [147, 359] width 112 height 14
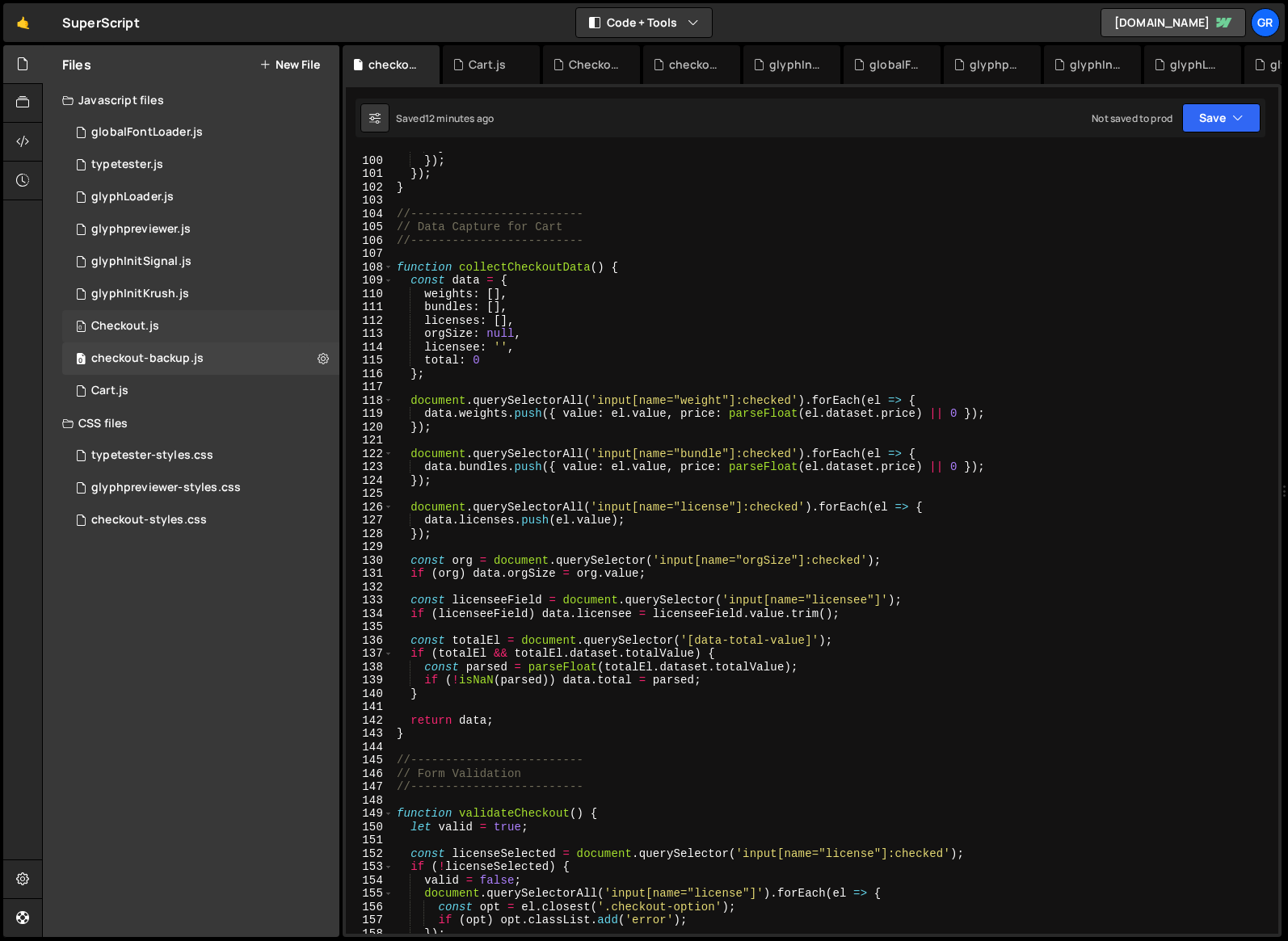
click at [186, 326] on div "0 Checkout.js 0" at bounding box center [201, 326] width 278 height 33
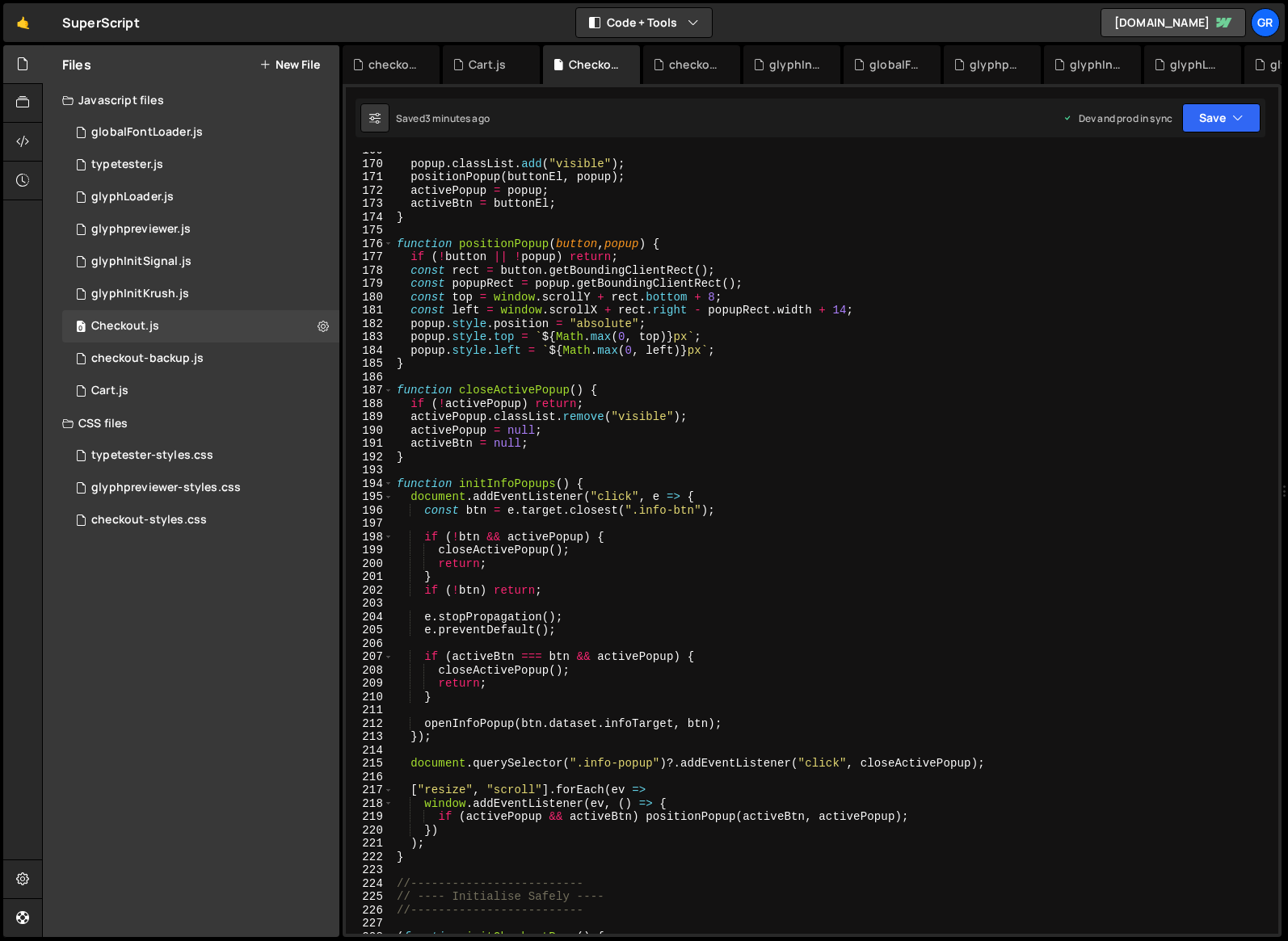
click at [802, 399] on div "popup . classList . add ( "visible" ) ; positionPopup ( buttonEl , popup ) ; ac…" at bounding box center [833, 548] width 879 height 808
type textarea "})();"
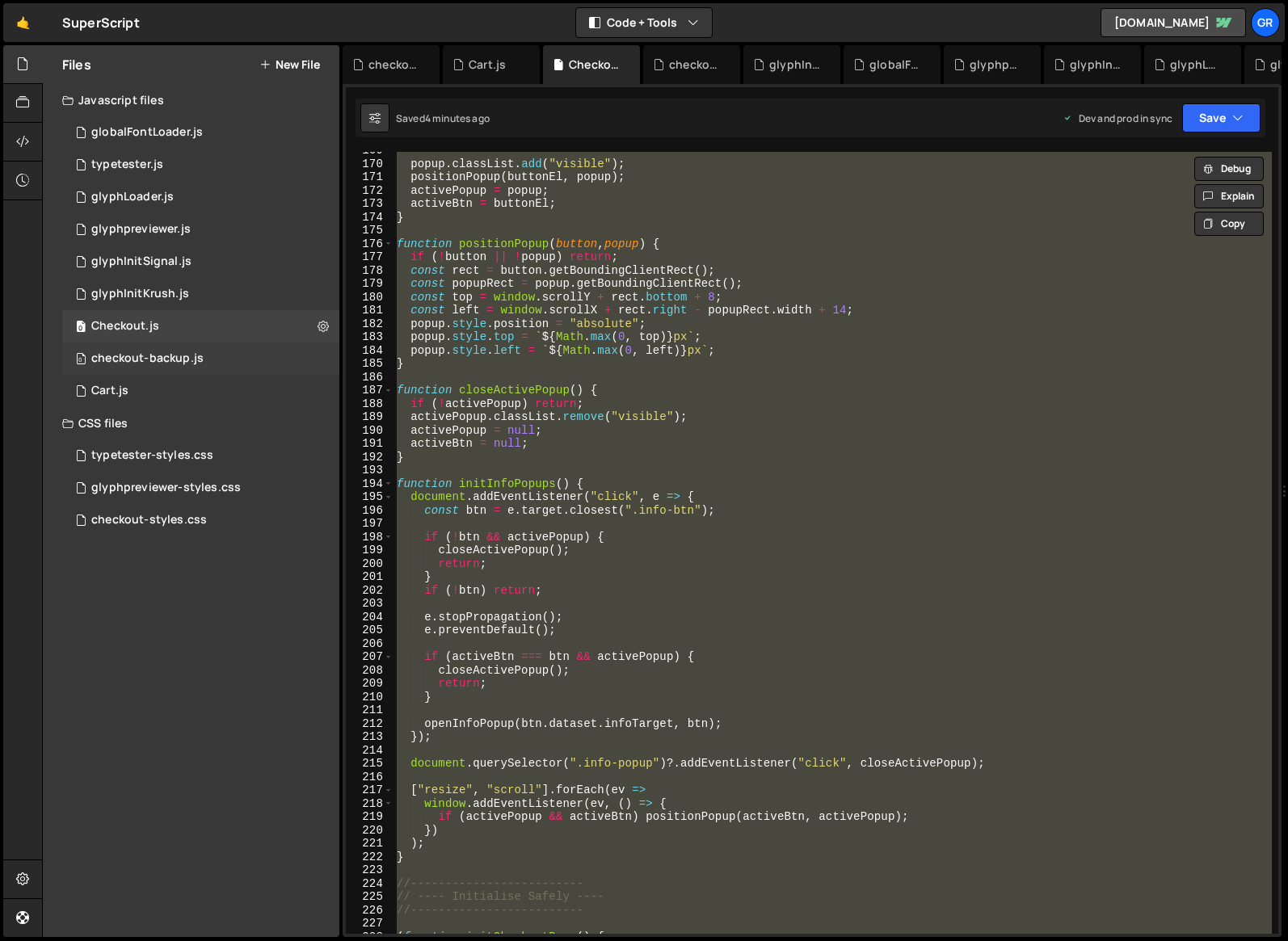
click at [194, 359] on div "checkout-backup.js" at bounding box center [147, 359] width 112 height 14
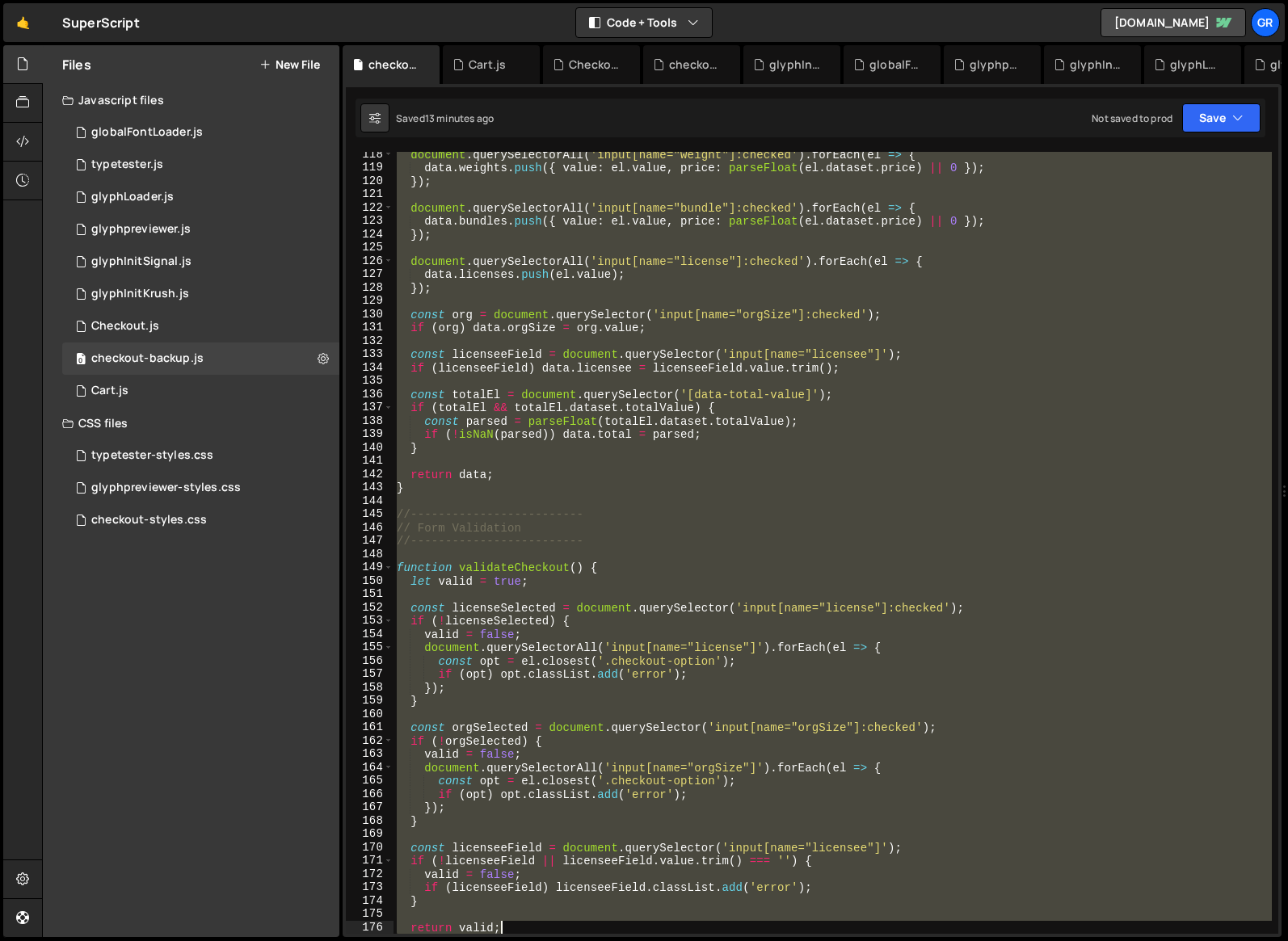
scroll to position [1790, 0]
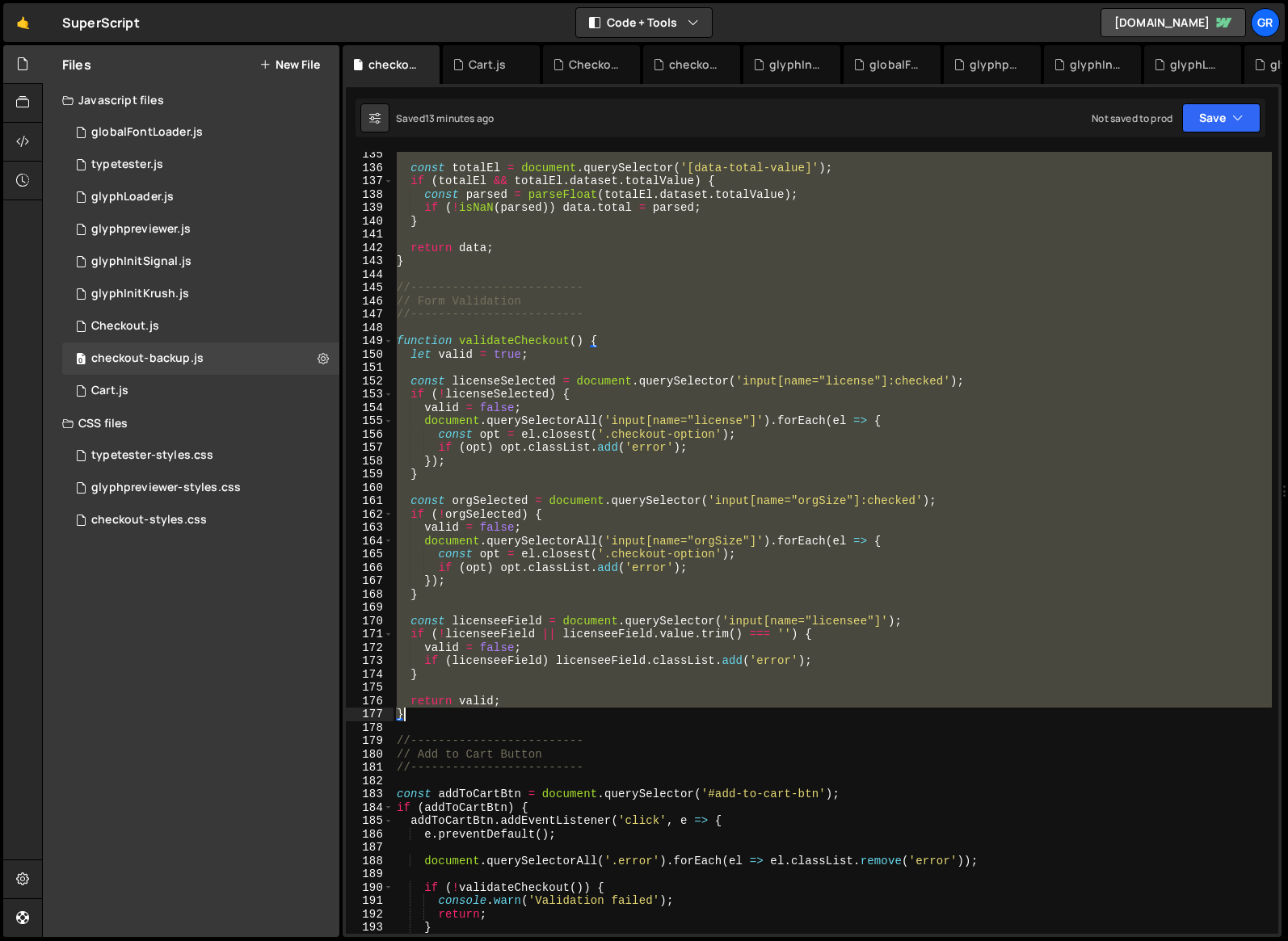
drag, startPoint x: 399, startPoint y: 215, endPoint x: 575, endPoint y: 720, distance: 534.8
click at [575, 720] on div "const totalEl = document . querySelector ( '[data-total-value]' ) ; if ( totalE…" at bounding box center [833, 551] width 879 height 808
type textarea "return valid; }"
click at [780, 323] on div "const totalEl = document . querySelector ( '[data-total-value]' ) ; if ( totalE…" at bounding box center [833, 543] width 879 height 782
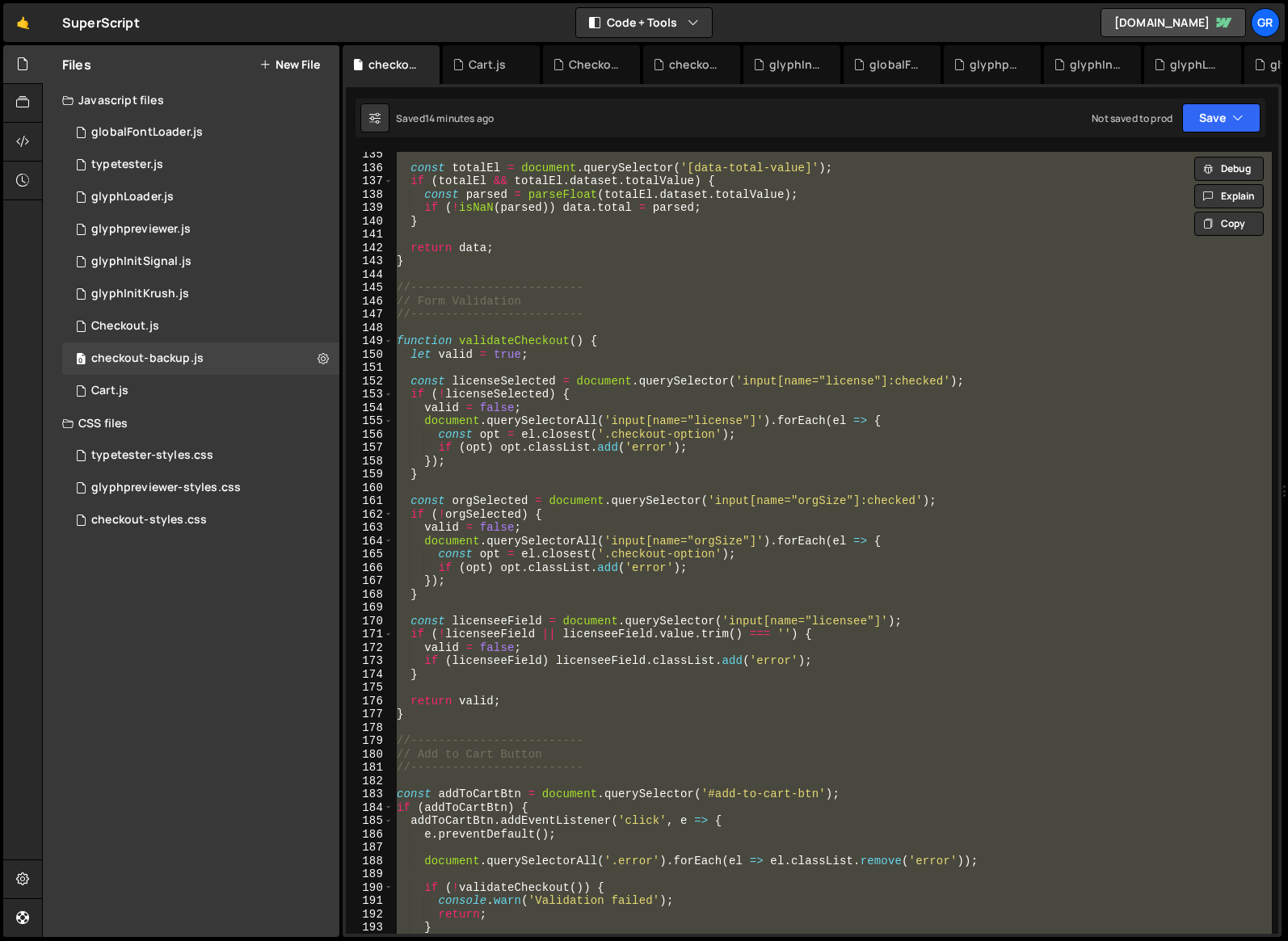
paste textarea "})();"
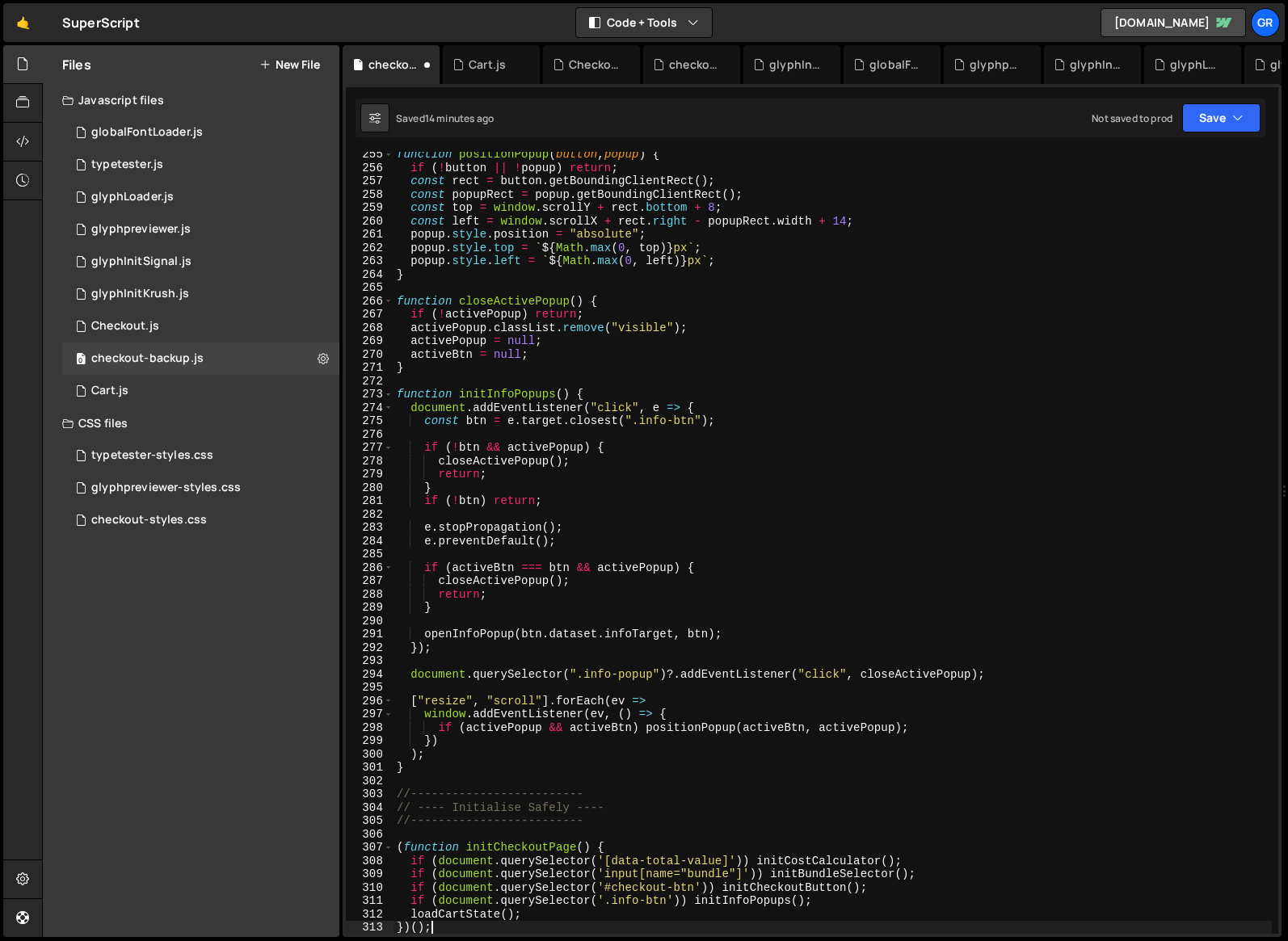
scroll to position [3390, 0]
click at [615, 367] on div "function positionPopup ( button , popup ) { if ( ! button || ! popup ) return ;…" at bounding box center [833, 551] width 879 height 808
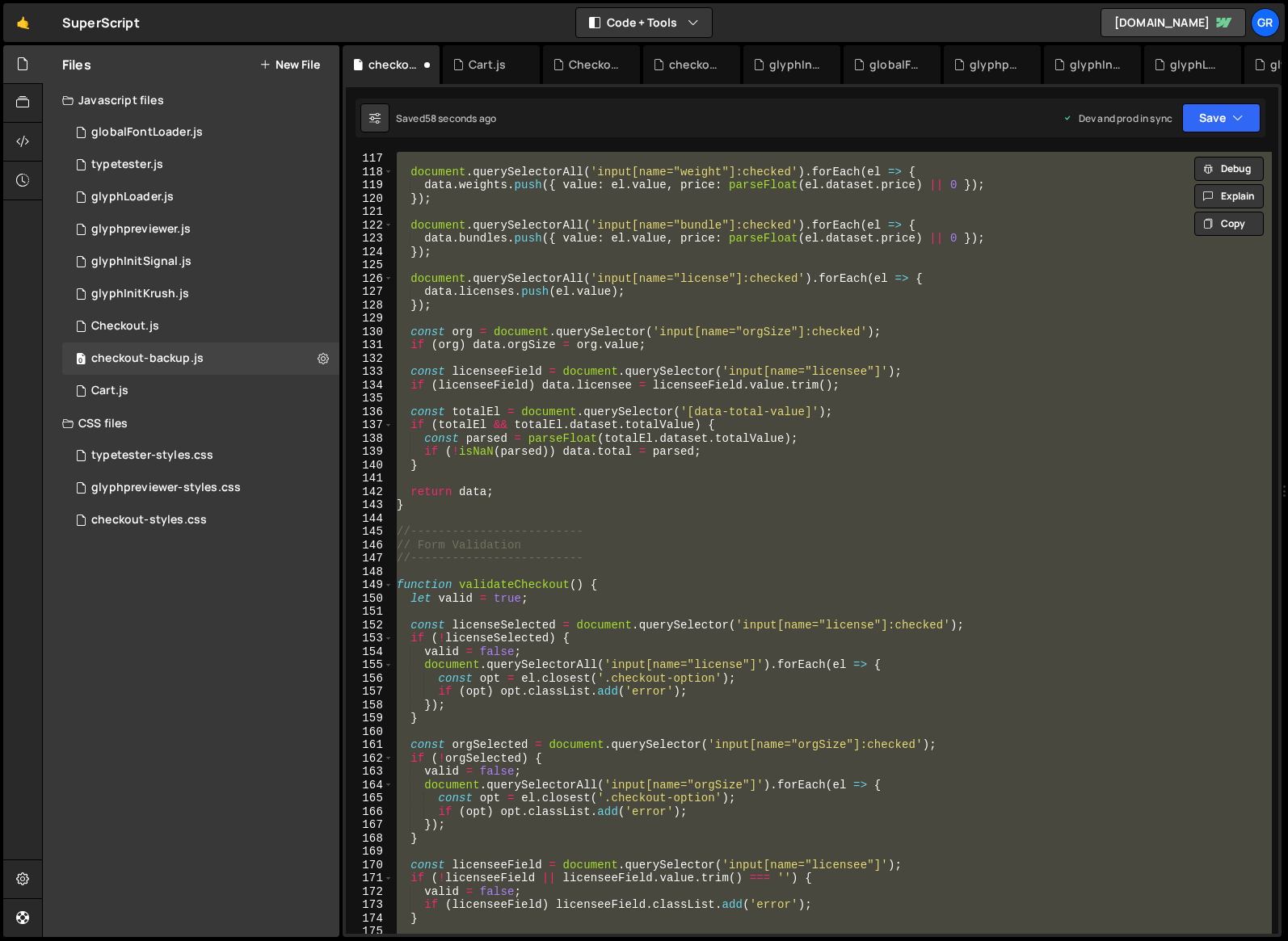
scroll to position [1546, 0]
click at [615, 367] on div "document . querySelectorAll ( 'input[name="weight"]:checked' ) . forEach ( el =…" at bounding box center [833, 543] width 879 height 782
type textarea "const licenseeField = document.querySelector('input[name="licensee"]');"
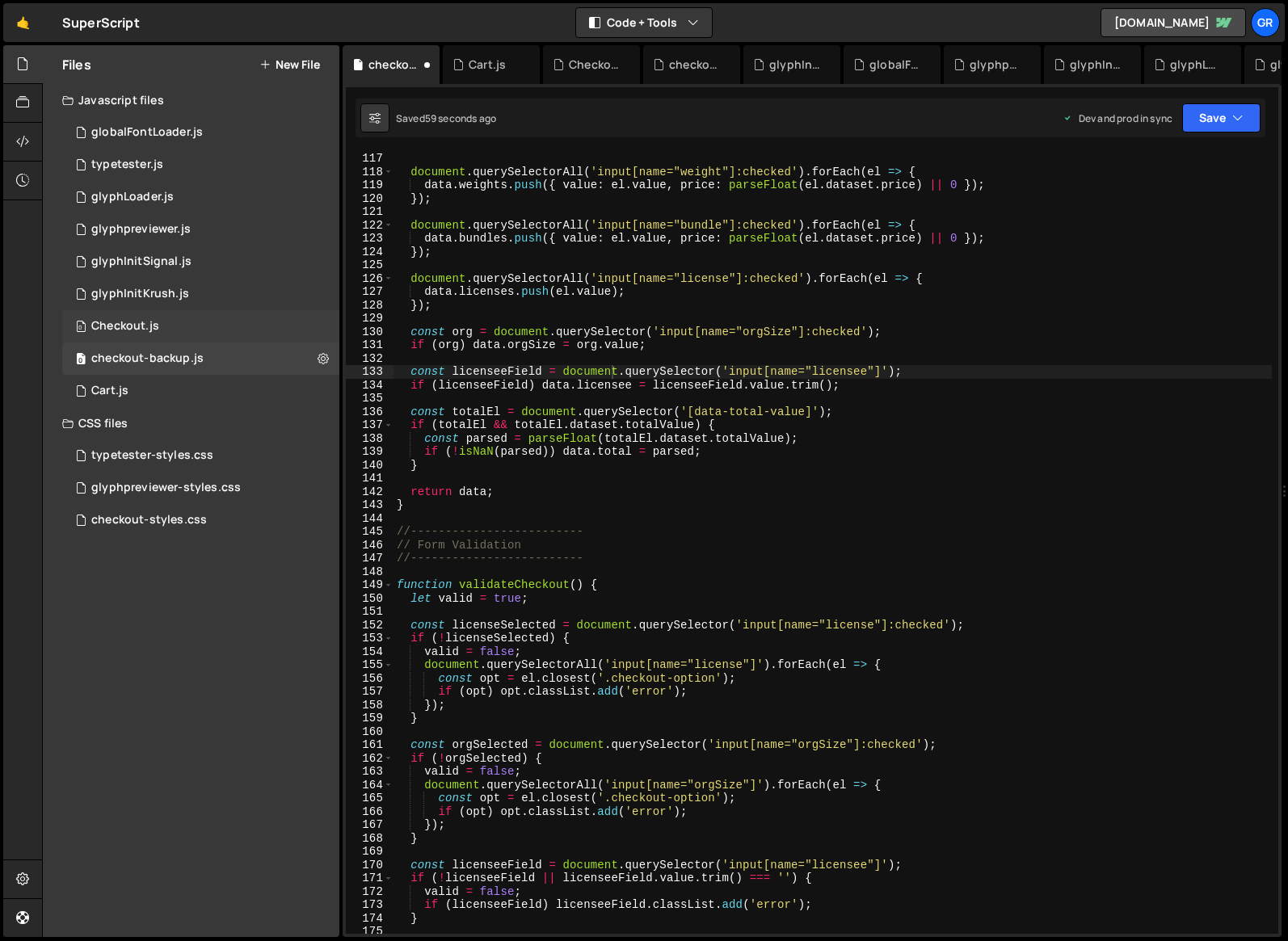
drag, startPoint x: 138, startPoint y: 325, endPoint x: 173, endPoint y: 326, distance: 35.0
click at [139, 325] on div "Checkout.js" at bounding box center [125, 326] width 68 height 14
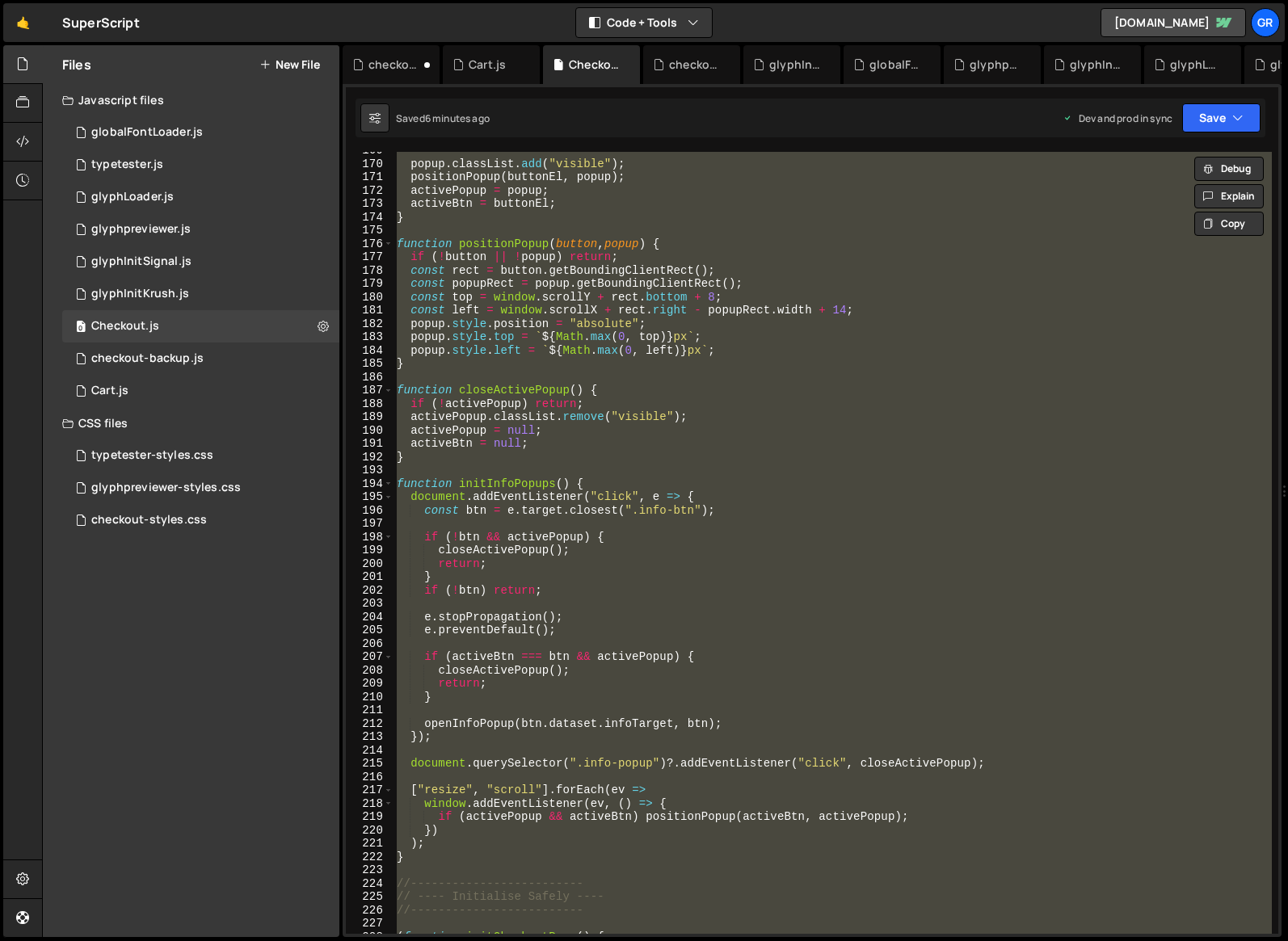
click at [735, 368] on div "popup . classList . add ( "visible" ) ; positionPopup ( buttonEl , popup ) ; ac…" at bounding box center [833, 543] width 879 height 782
paste textarea
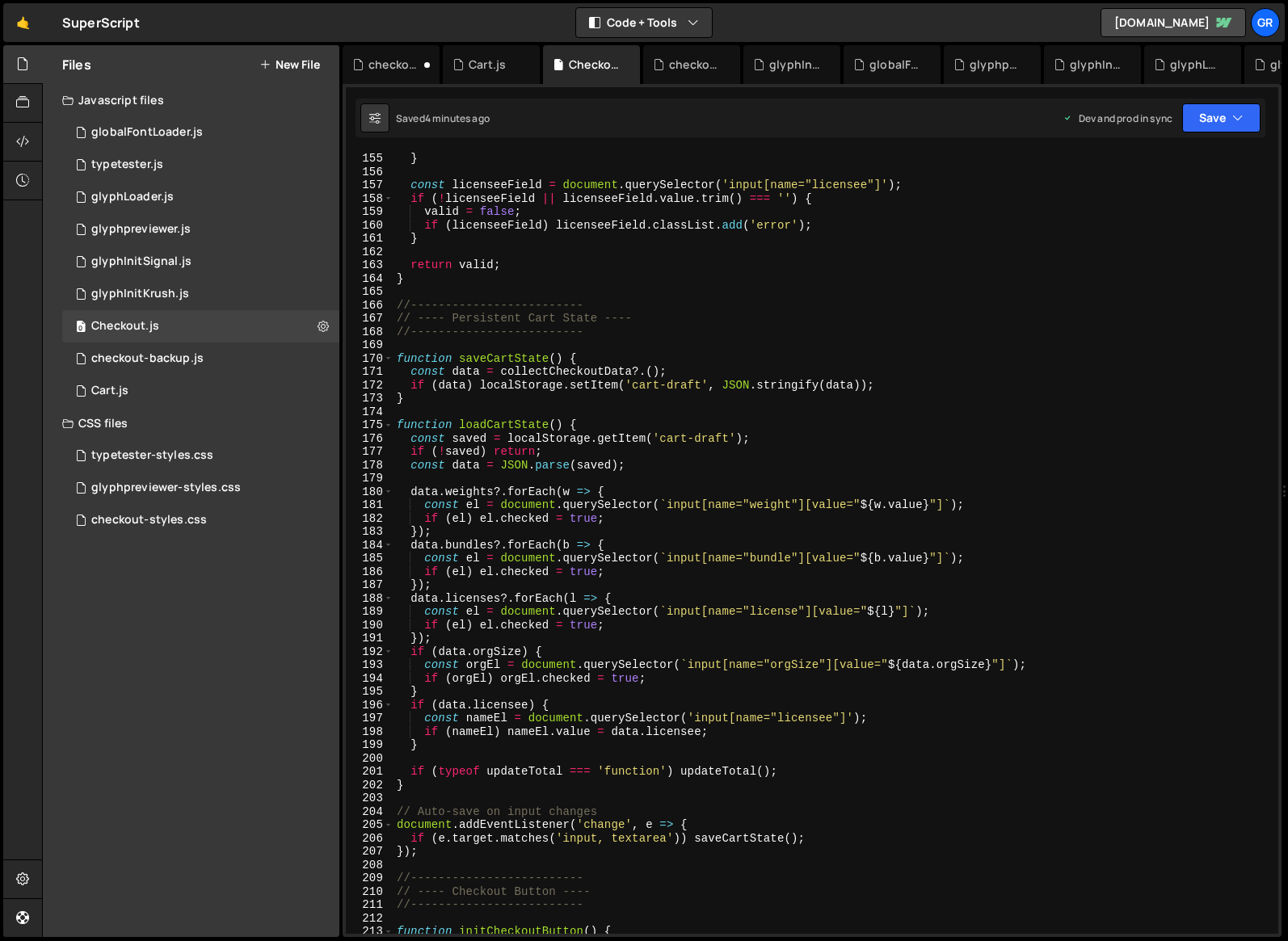
scroll to position [2053, 0]
click at [795, 661] on div "} const licenseeField = document . querySelector ( 'input[name="licensee"]' ) ;…" at bounding box center [833, 555] width 879 height 808
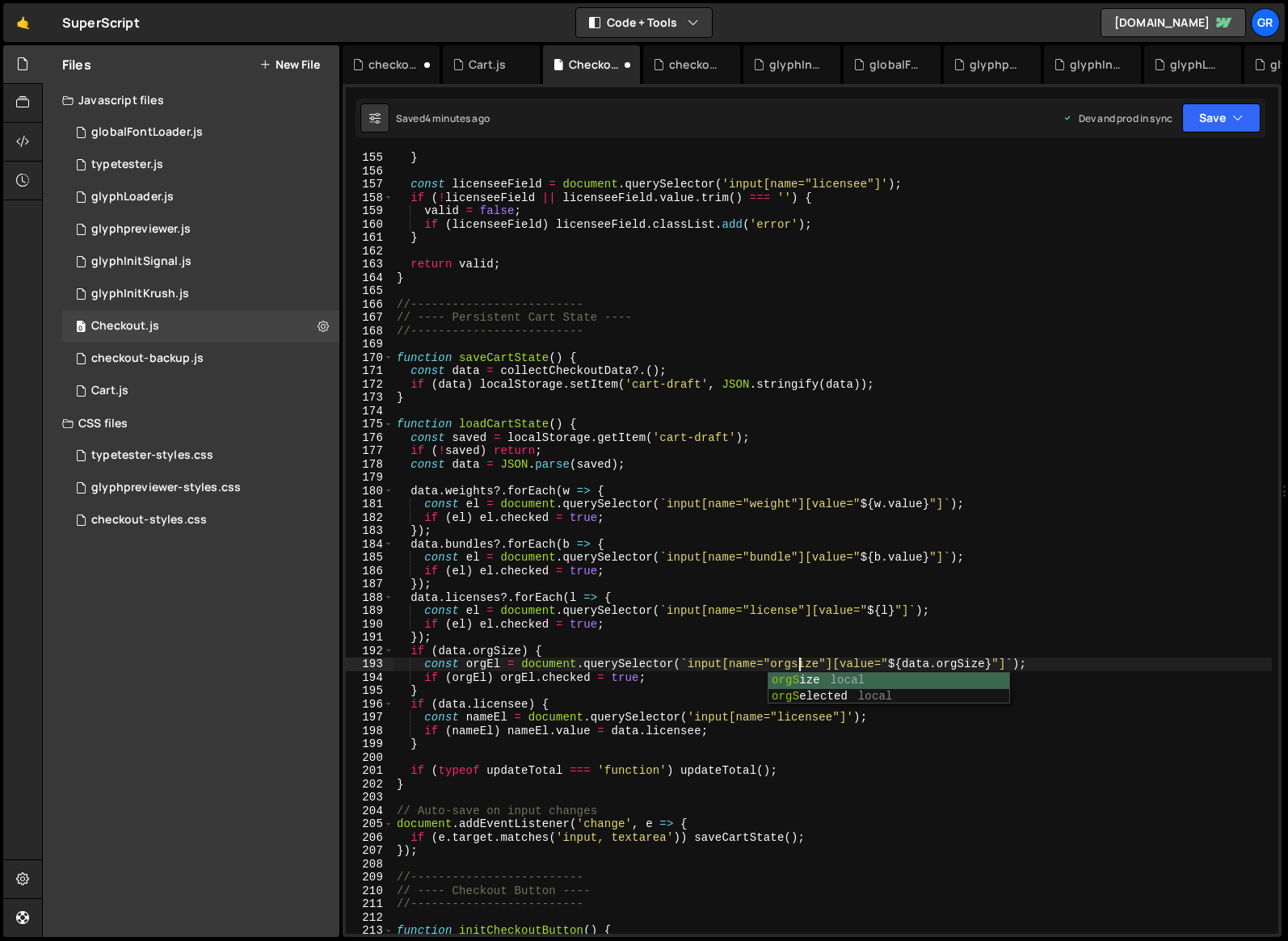
scroll to position [0, 27]
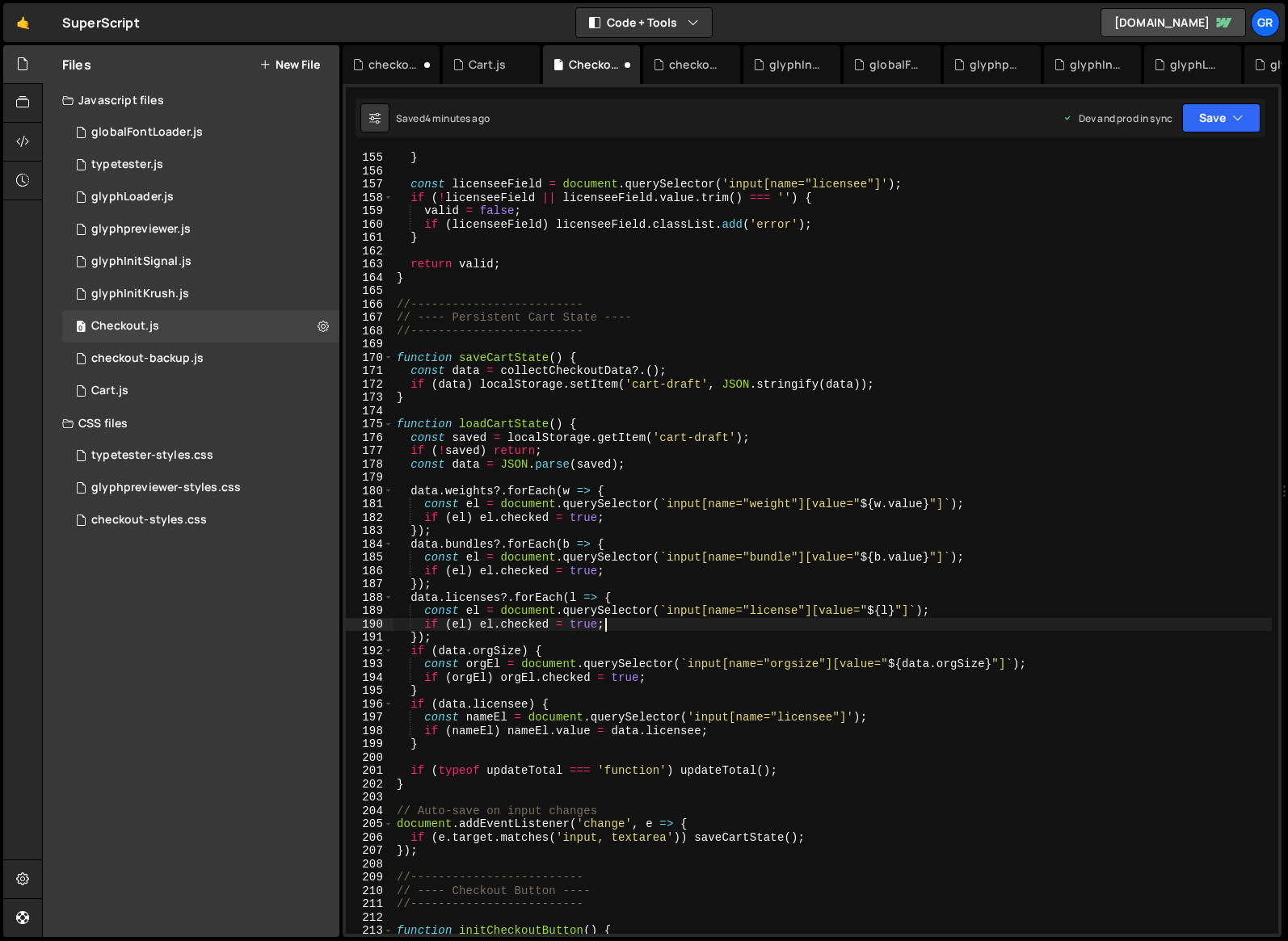
click at [881, 627] on div "} const licenseeField = document . querySelector ( 'input[name="licensee"]' ) ;…" at bounding box center [833, 555] width 879 height 808
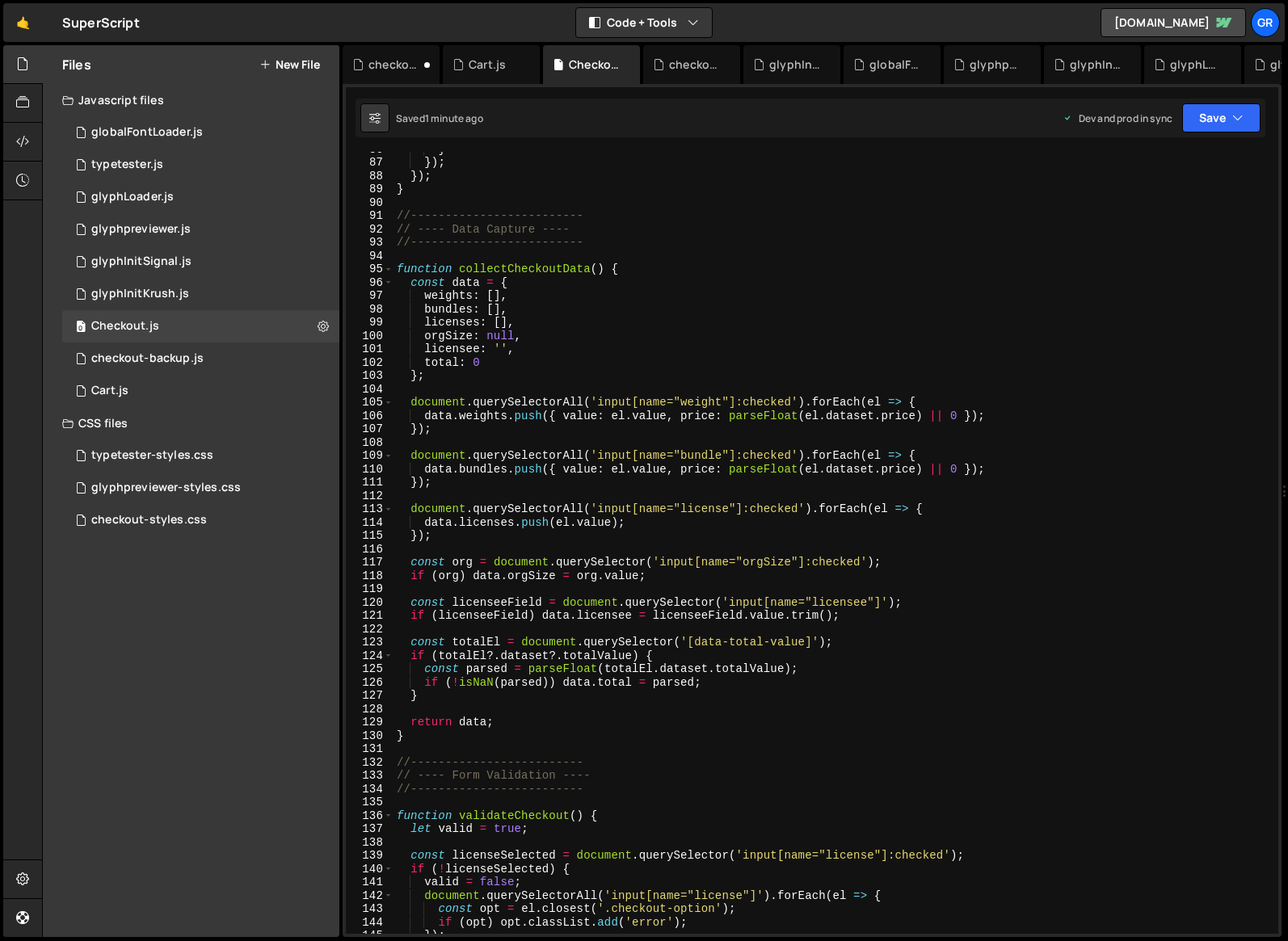
scroll to position [1142, 0]
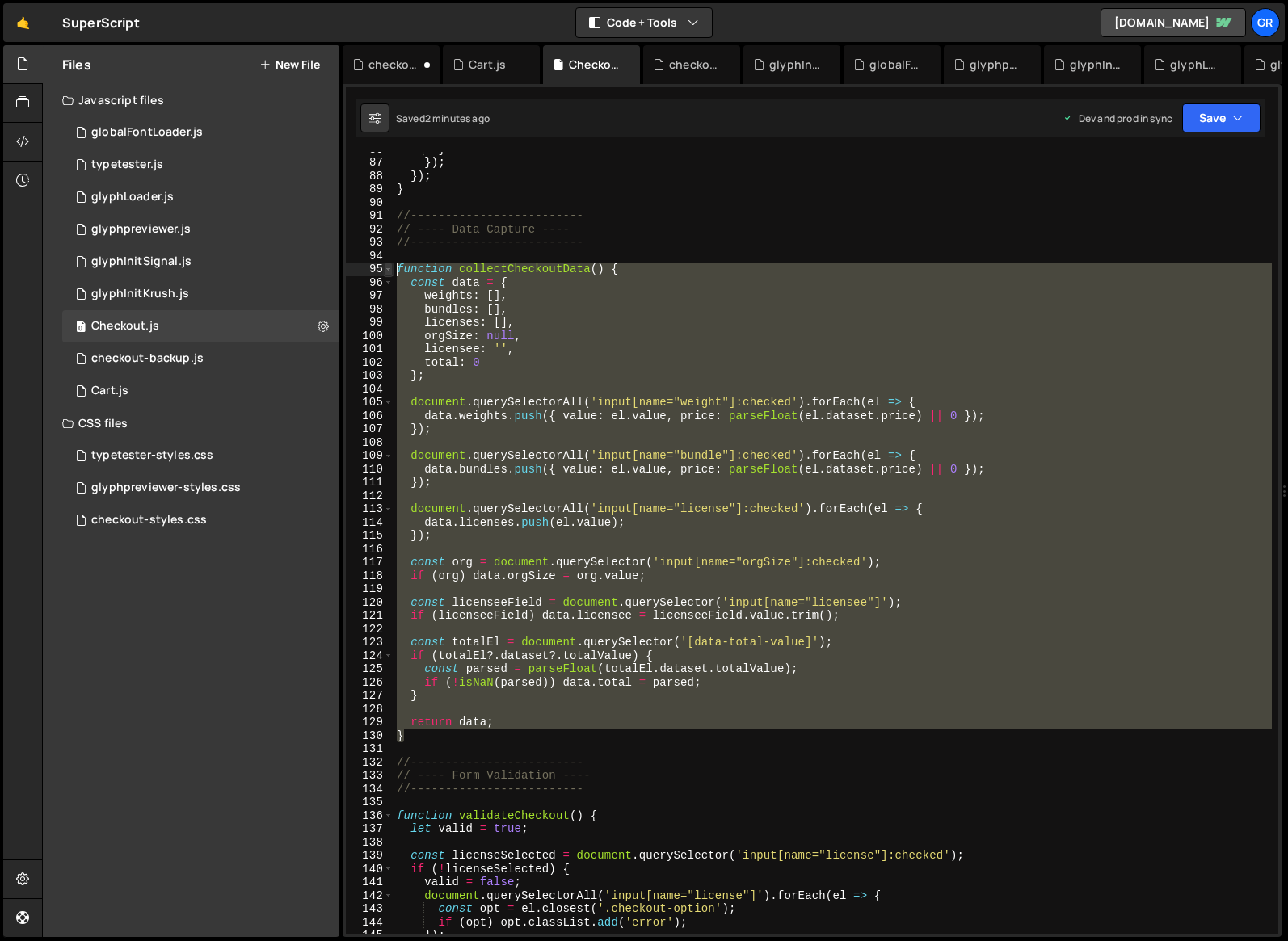
drag, startPoint x: 441, startPoint y: 740, endPoint x: 392, endPoint y: 266, distance: 476.5
click at [392, 266] on div "if (el) el.checked = true; 86 87 88 89 90 91 92 93 94 95 96 97 98 99 100 101 10…" at bounding box center [812, 543] width 933 height 782
click at [439, 732] on div "} }) ; }) ; } //------------------------- // ---- Data Capture ---- //---------…" at bounding box center [833, 543] width 879 height 782
drag, startPoint x: 458, startPoint y: 738, endPoint x: 401, endPoint y: 271, distance: 470.5
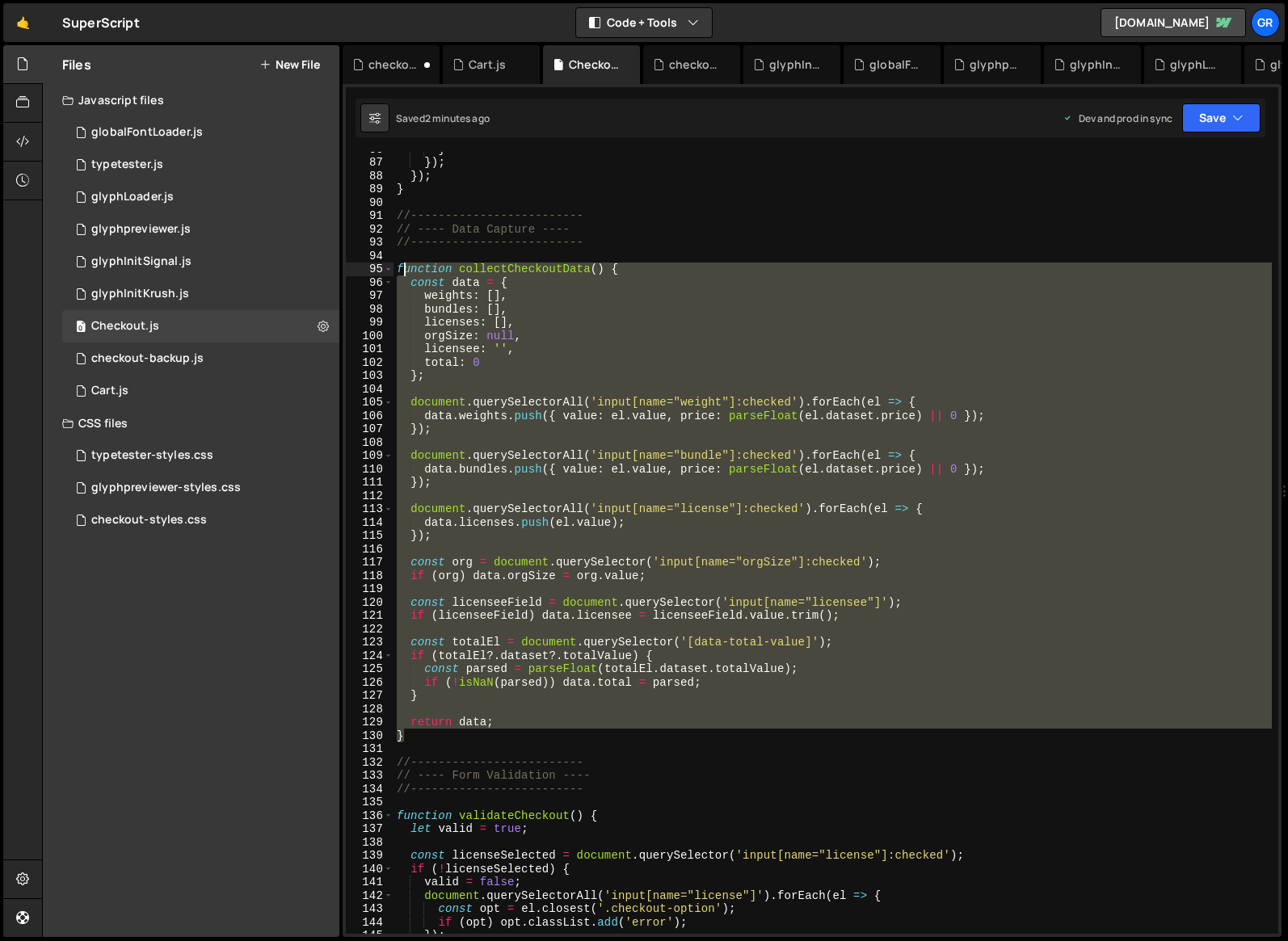
click at [401, 271] on div "} }) ; }) ; } //------------------------- // ---- Data Capture ---- //---------…" at bounding box center [833, 546] width 879 height 808
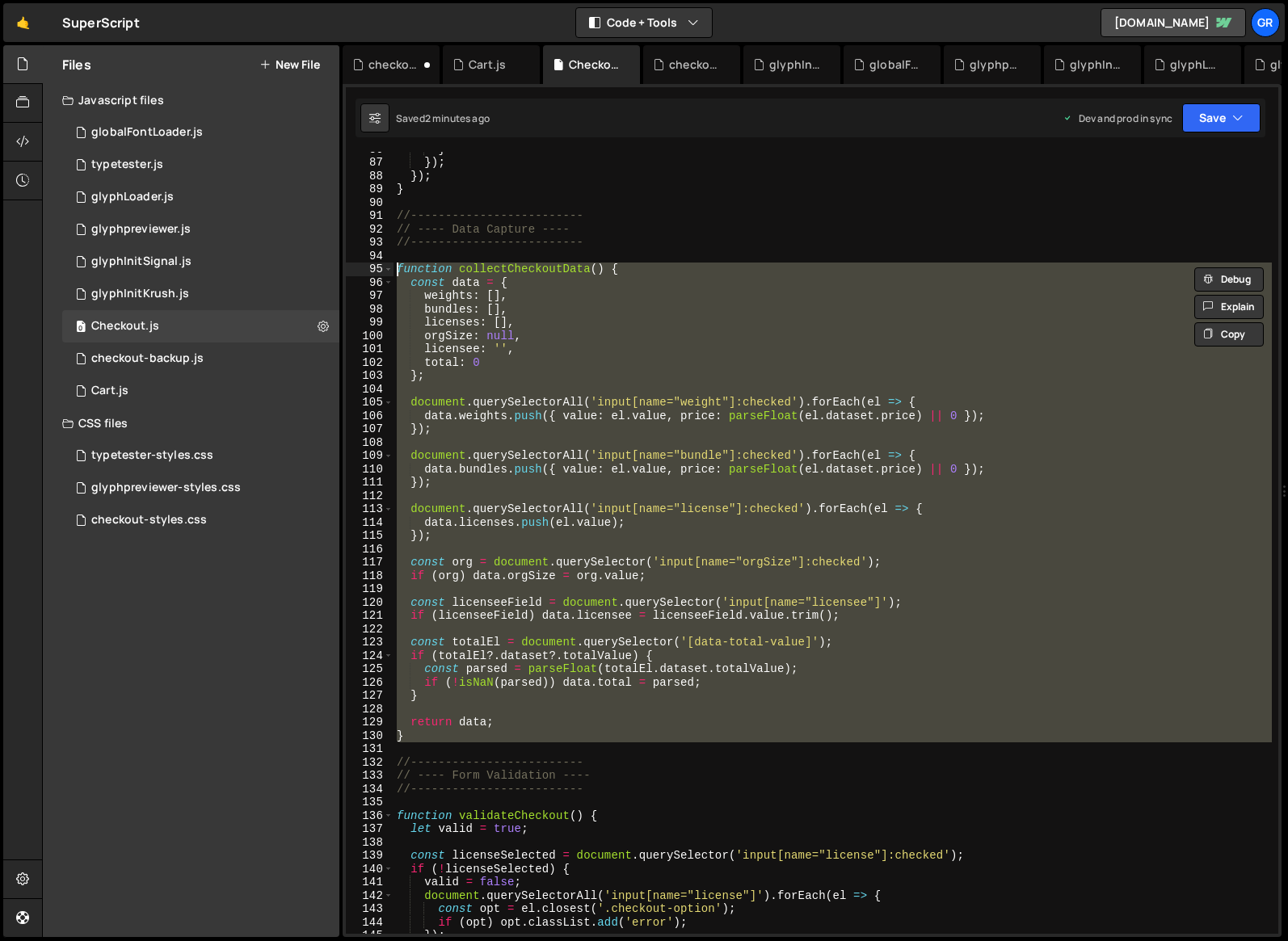
drag, startPoint x: 442, startPoint y: 742, endPoint x: 381, endPoint y: 269, distance: 476.9
click at [381, 269] on div "function collectCheckoutData() { const data = { 86 87 88 89 90 91 92 93 94 95 9…" at bounding box center [812, 543] width 933 height 782
paste textarea "}"
type textarea "}"
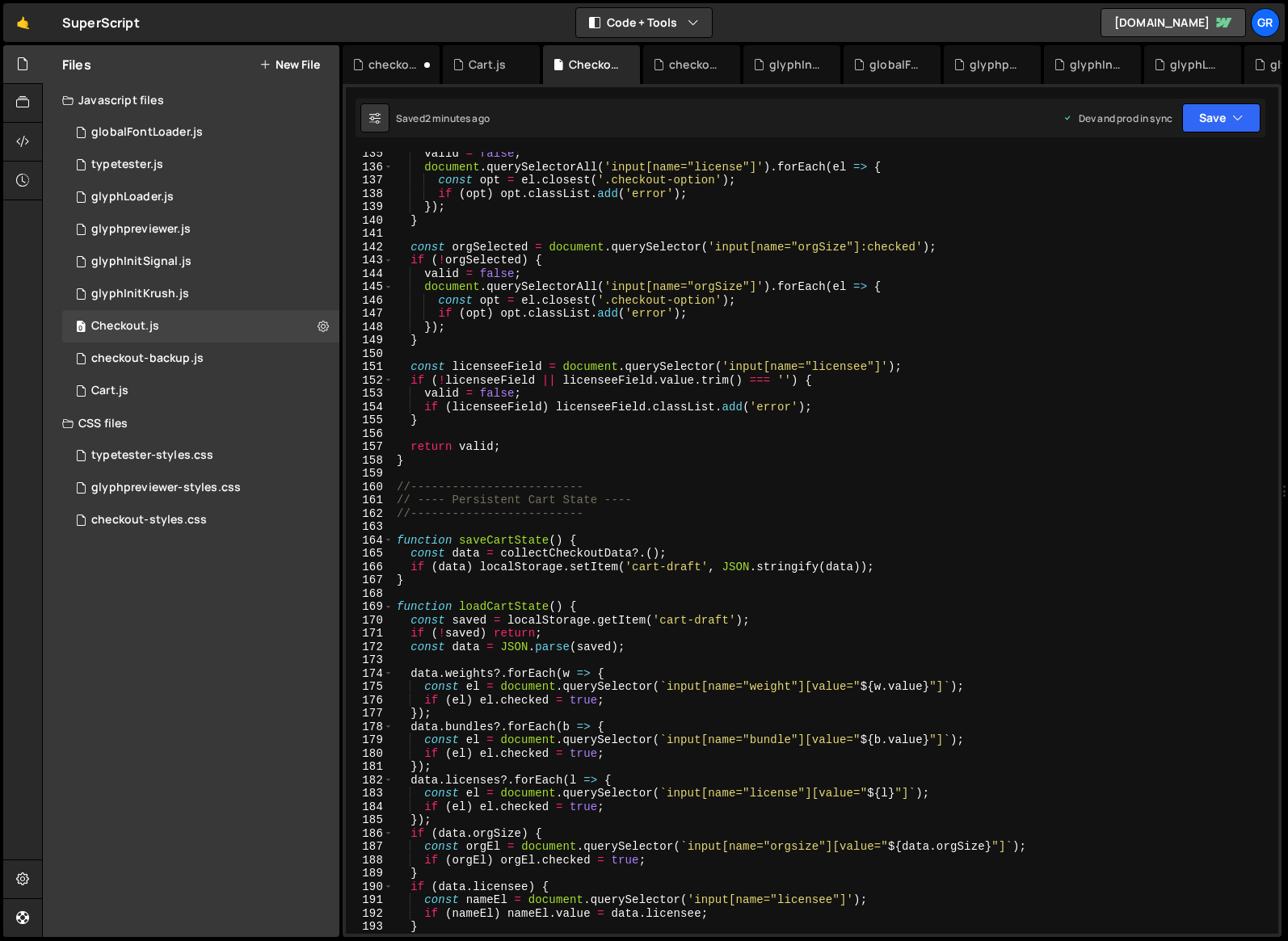
scroll to position [1791, 0]
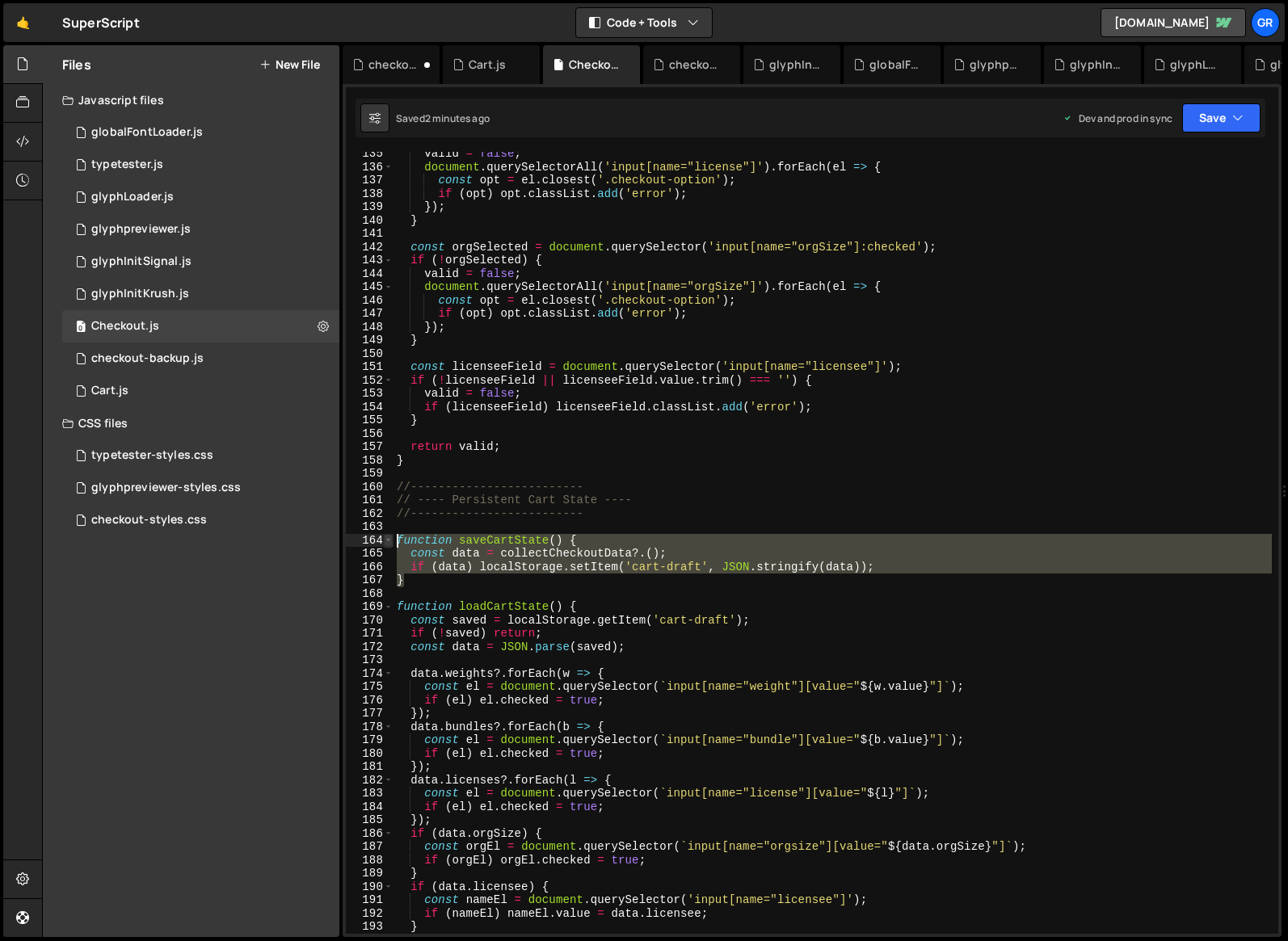
drag, startPoint x: 415, startPoint y: 581, endPoint x: 390, endPoint y: 540, distance: 48.0
click at [390, 540] on div "135 136 137 138 139 140 141 142 143 144 145 146 147 148 149 150 151 152 153 154…" at bounding box center [812, 543] width 933 height 782
paste textarea "}"
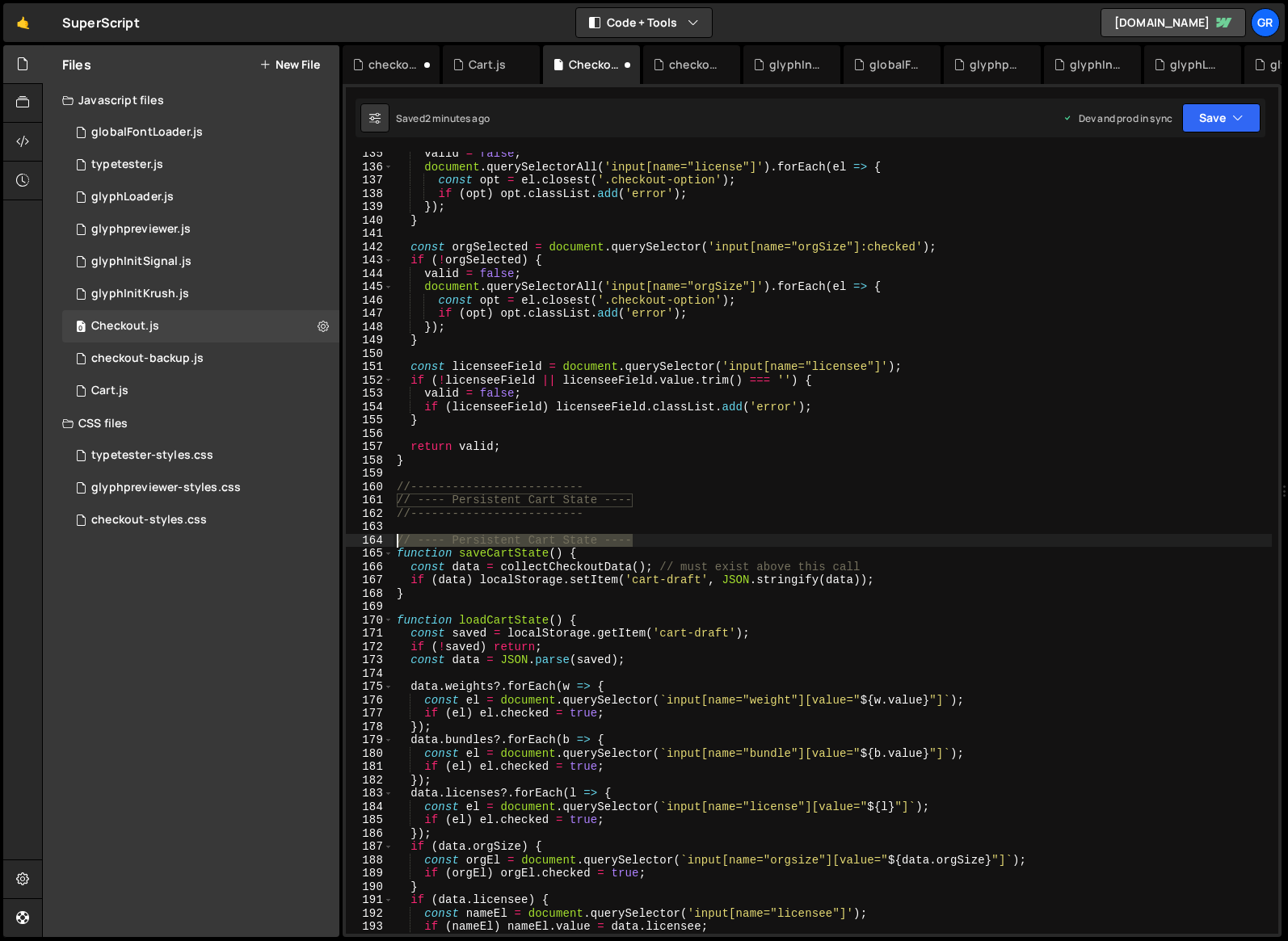
drag, startPoint x: 666, startPoint y: 536, endPoint x: 397, endPoint y: 534, distance: 269.0
click at [397, 534] on div "valid = false ; document . querySelectorAll ( 'input[name="license"]' ) . forEa…" at bounding box center [833, 550] width 879 height 808
type textarea "// ---- Persistent Cart State ----"
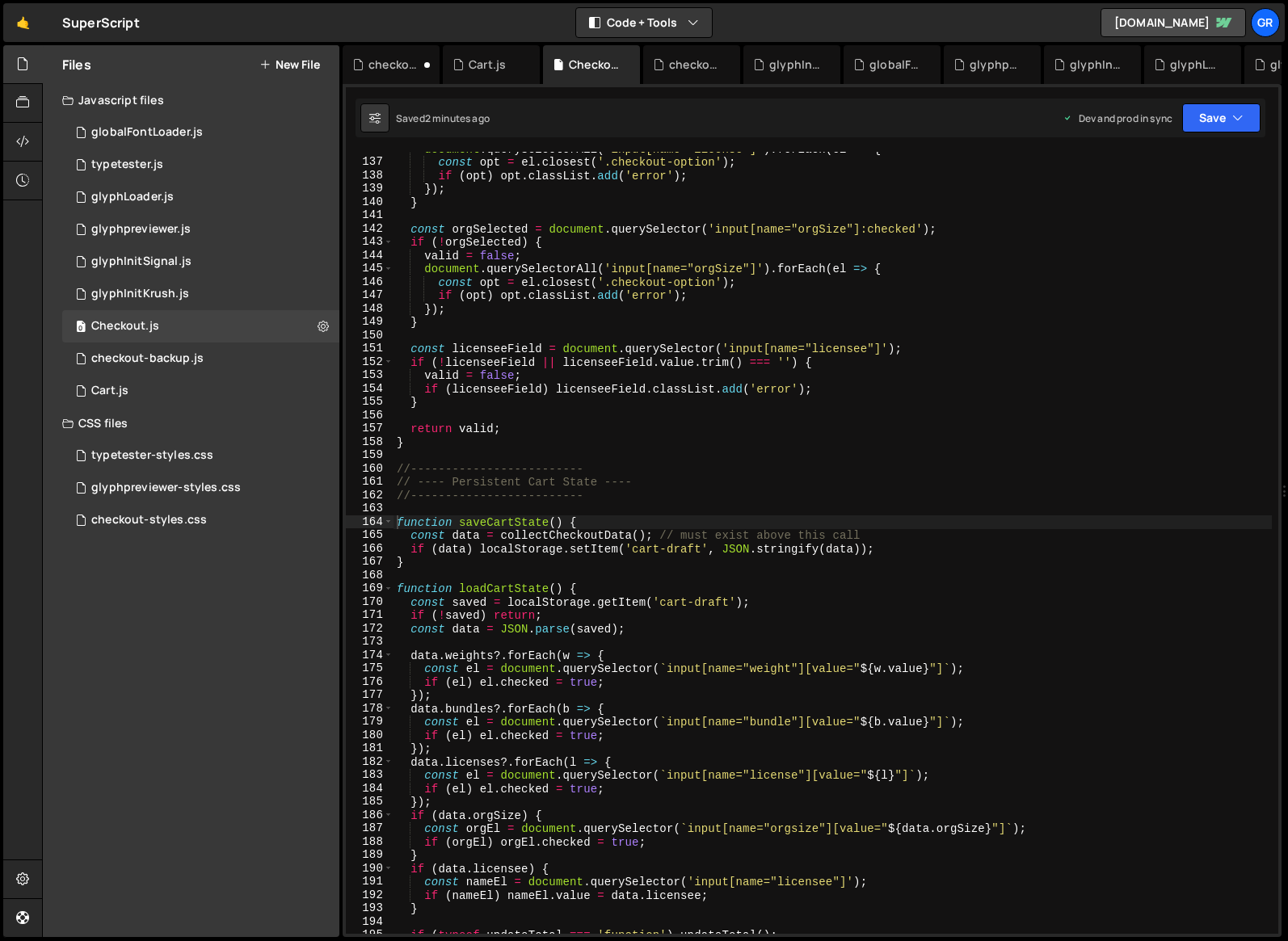
scroll to position [1810, 0]
click at [839, 448] on div "document . querySelectorAll ( 'input[name="license"]' ) . forEach ( el => { con…" at bounding box center [833, 546] width 879 height 808
type textarea "})();"
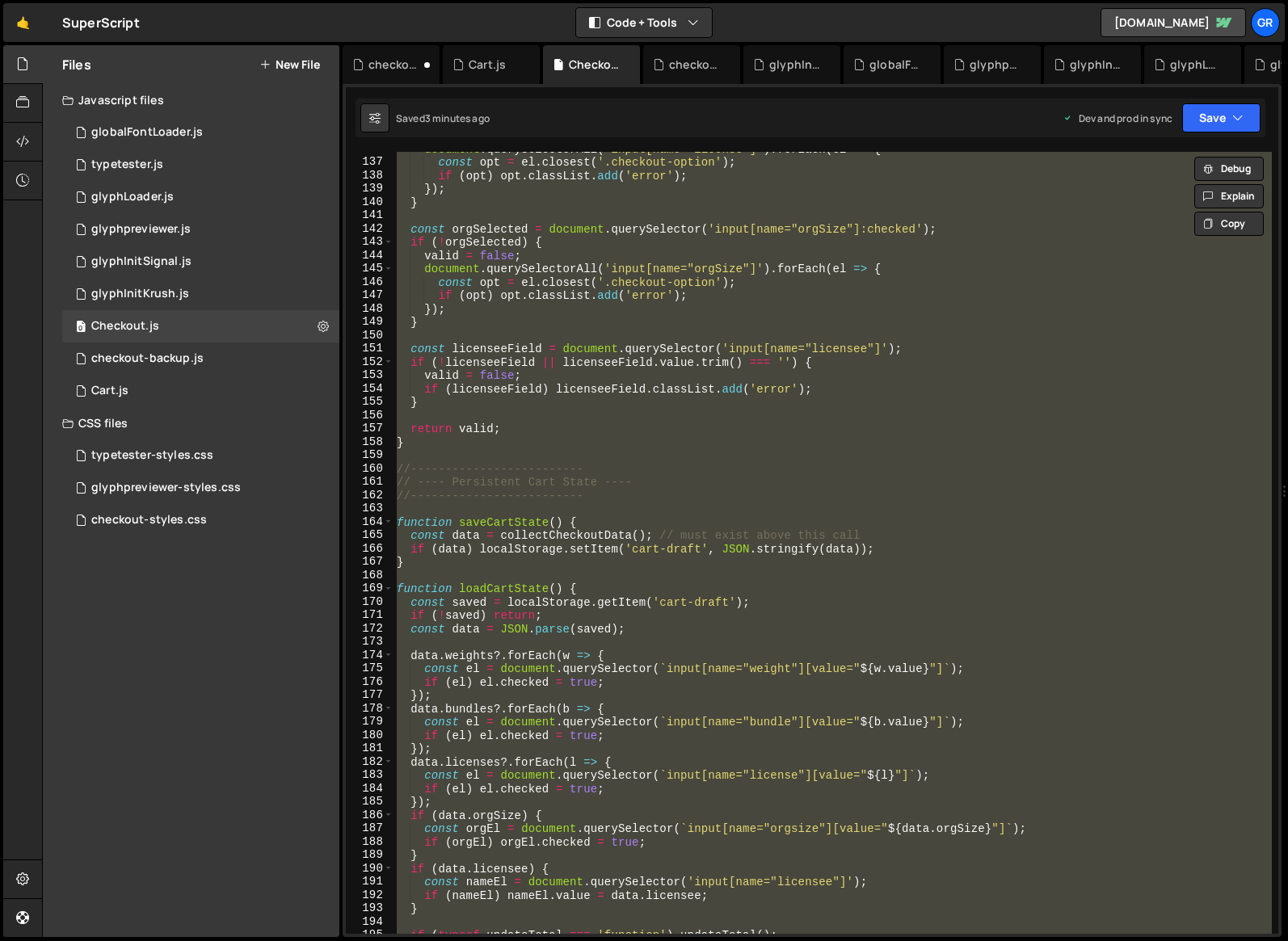
click at [642, 454] on div "document . querySelectorAll ( 'input[name="license"]' ) . forEach ( el => { con…" at bounding box center [833, 543] width 879 height 782
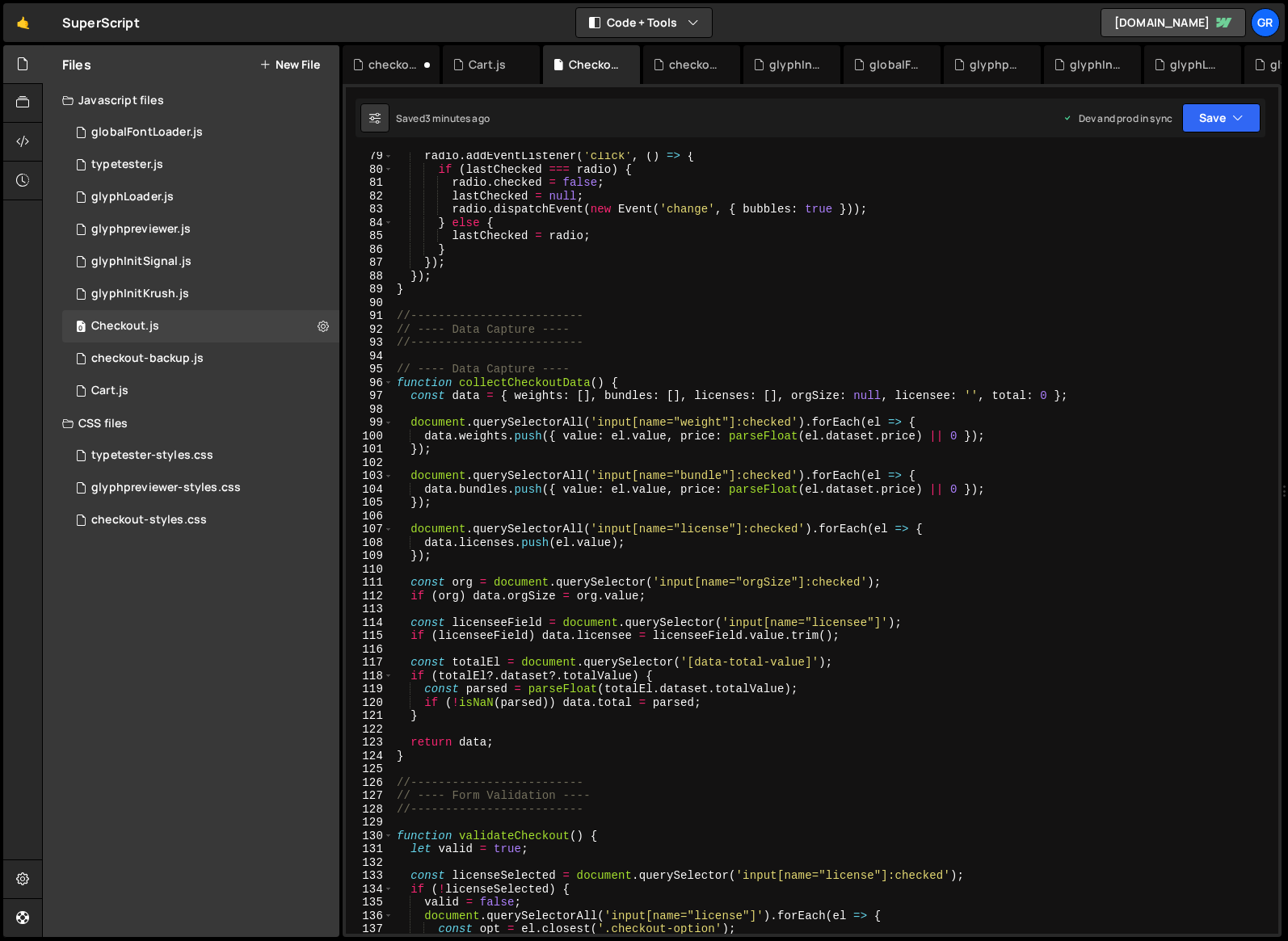
scroll to position [1042, 0]
click at [770, 582] on div "radio . addEventListener ( 'click' , ( ) => { if ( lastChecked === radio ) { ra…" at bounding box center [833, 553] width 879 height 808
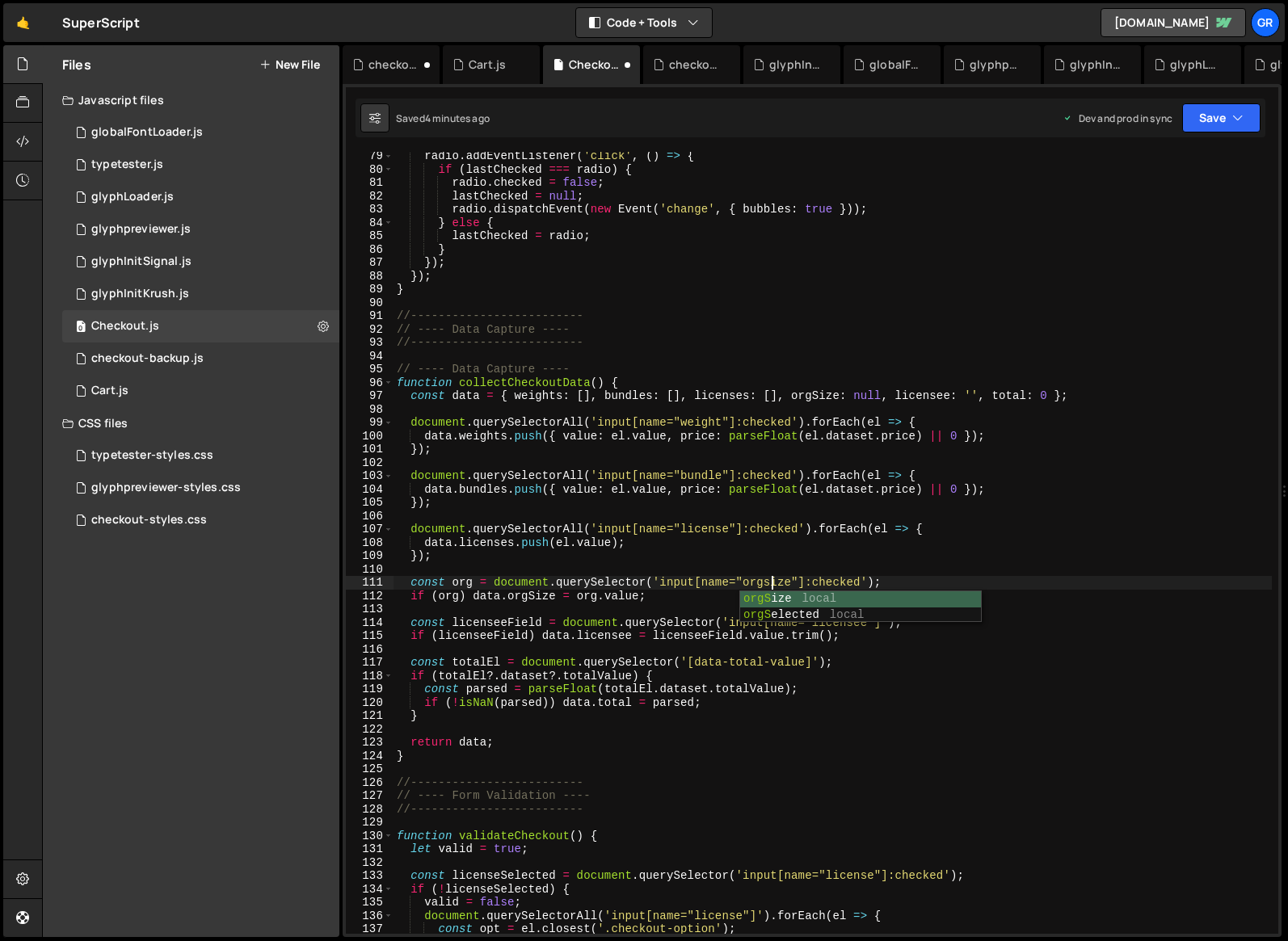
scroll to position [0, 26]
click at [881, 555] on div "radio . addEventListener ( 'click' , ( ) => { if ( lastChecked === radio ) { ra…" at bounding box center [833, 553] width 879 height 808
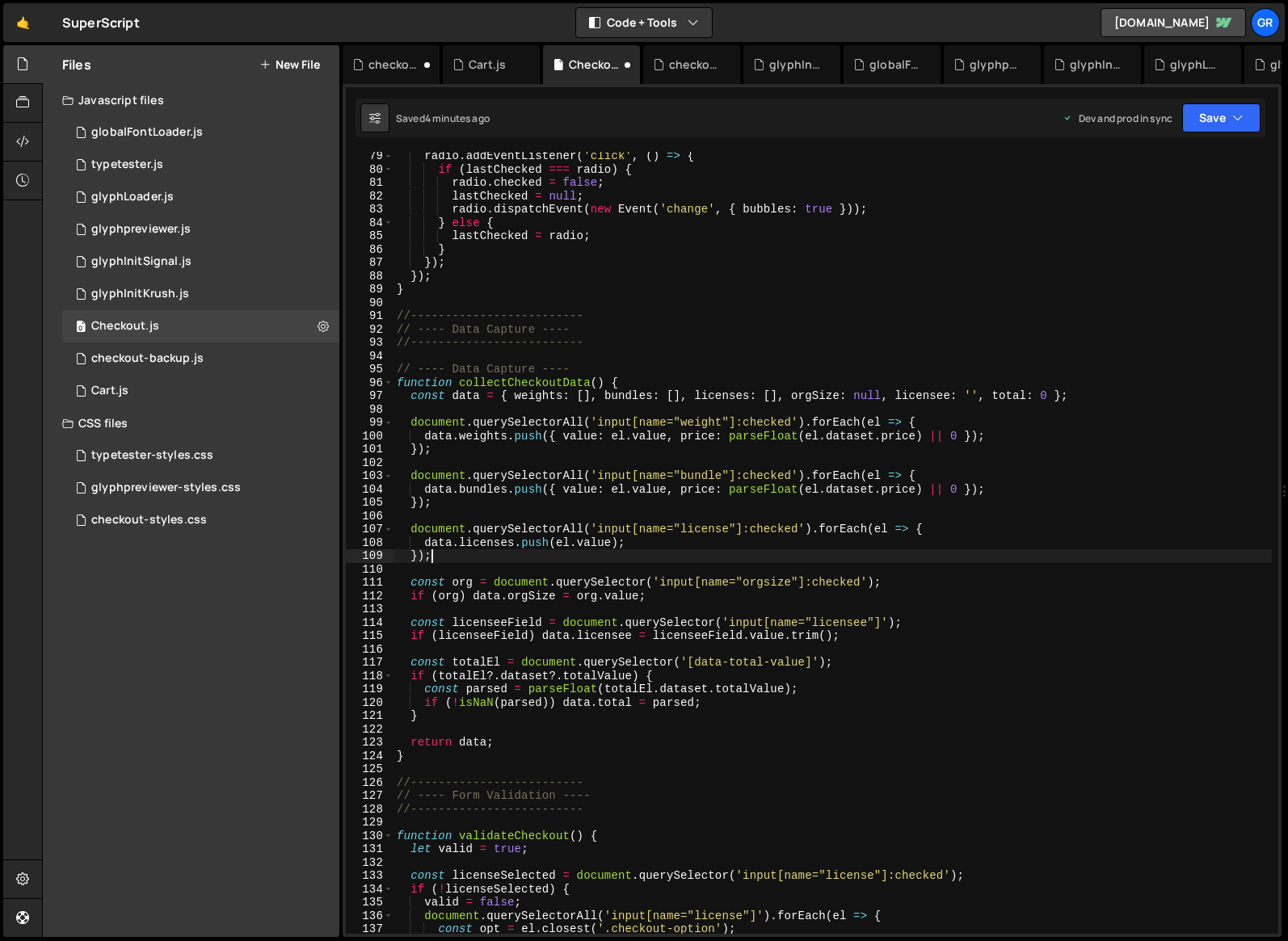
scroll to position [0, 2]
click at [869, 621] on div "radio . addEventListener ( 'click' , ( ) => { if ( lastChecked === radio ) { ra…" at bounding box center [833, 553] width 879 height 808
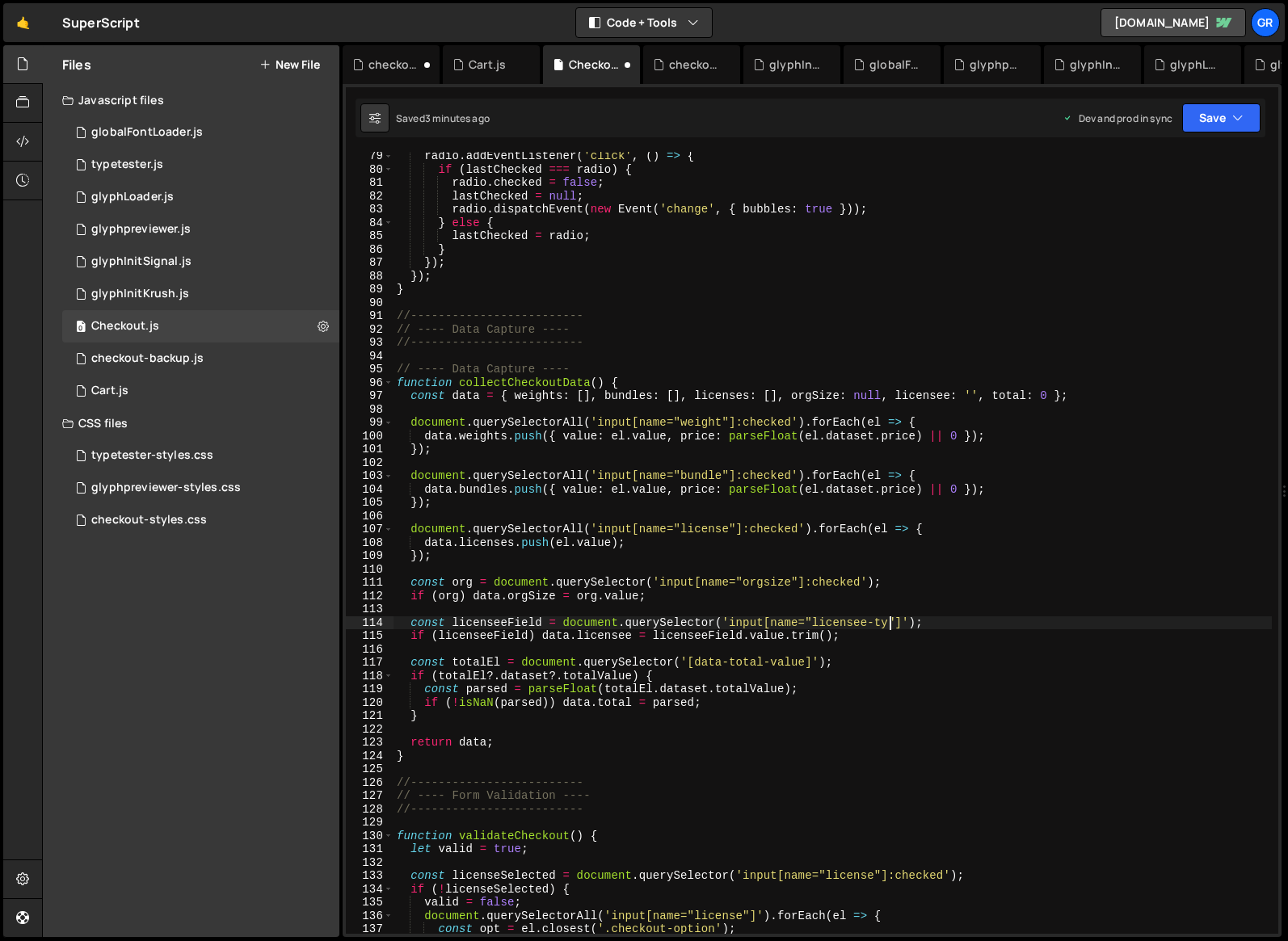
type textarea "const licenseeField = document.querySelector('input[name="licensee-type"]');"
click at [881, 652] on div "radio . addEventListener ( 'click' , ( ) => { if ( lastChecked === radio ) { ra…" at bounding box center [833, 553] width 879 height 808
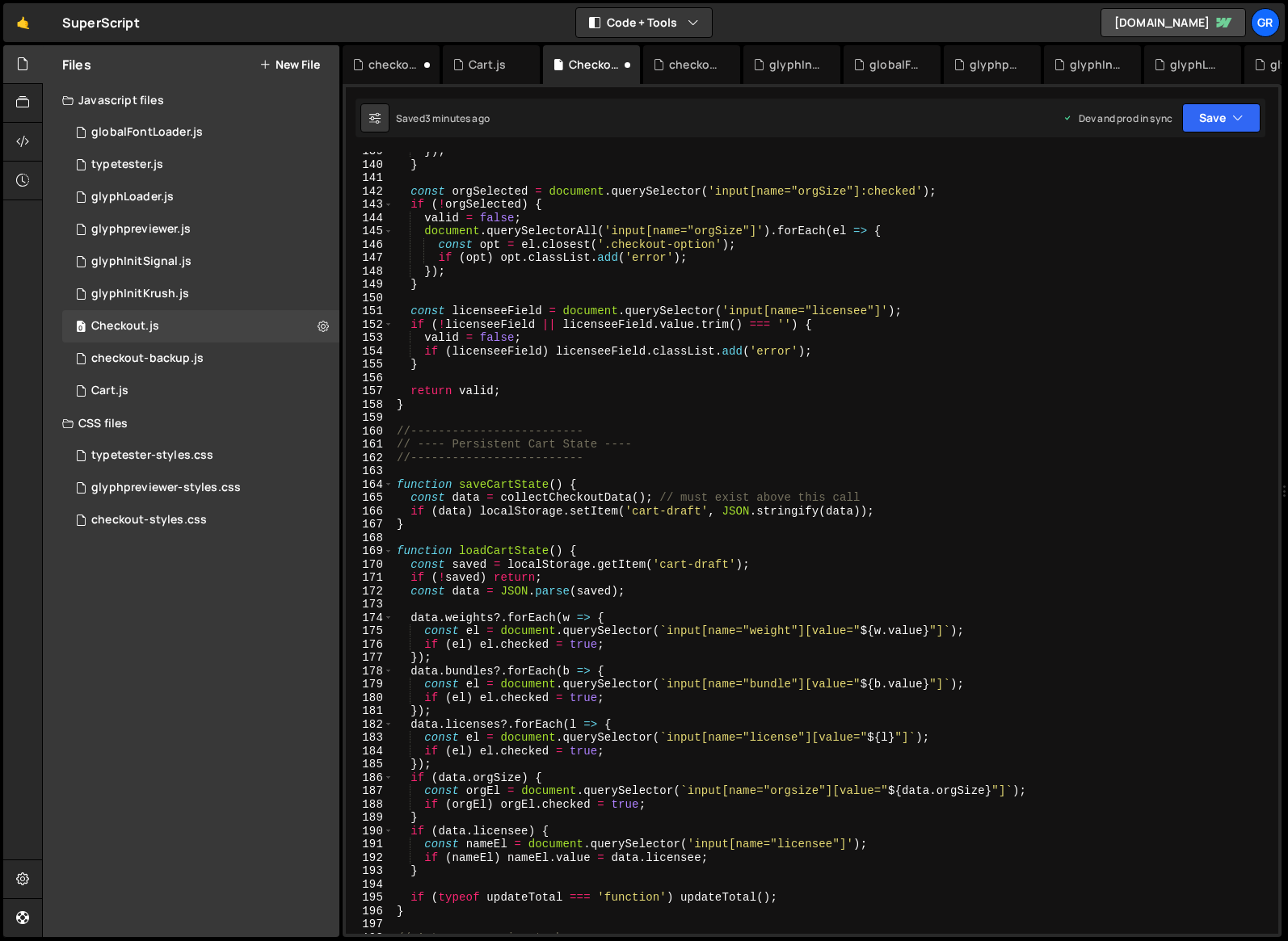
scroll to position [1846, 0]
click at [835, 842] on div "}) ; } const orgSelected = document . querySelector ( 'input[name="orgSize"]:ch…" at bounding box center [833, 549] width 879 height 808
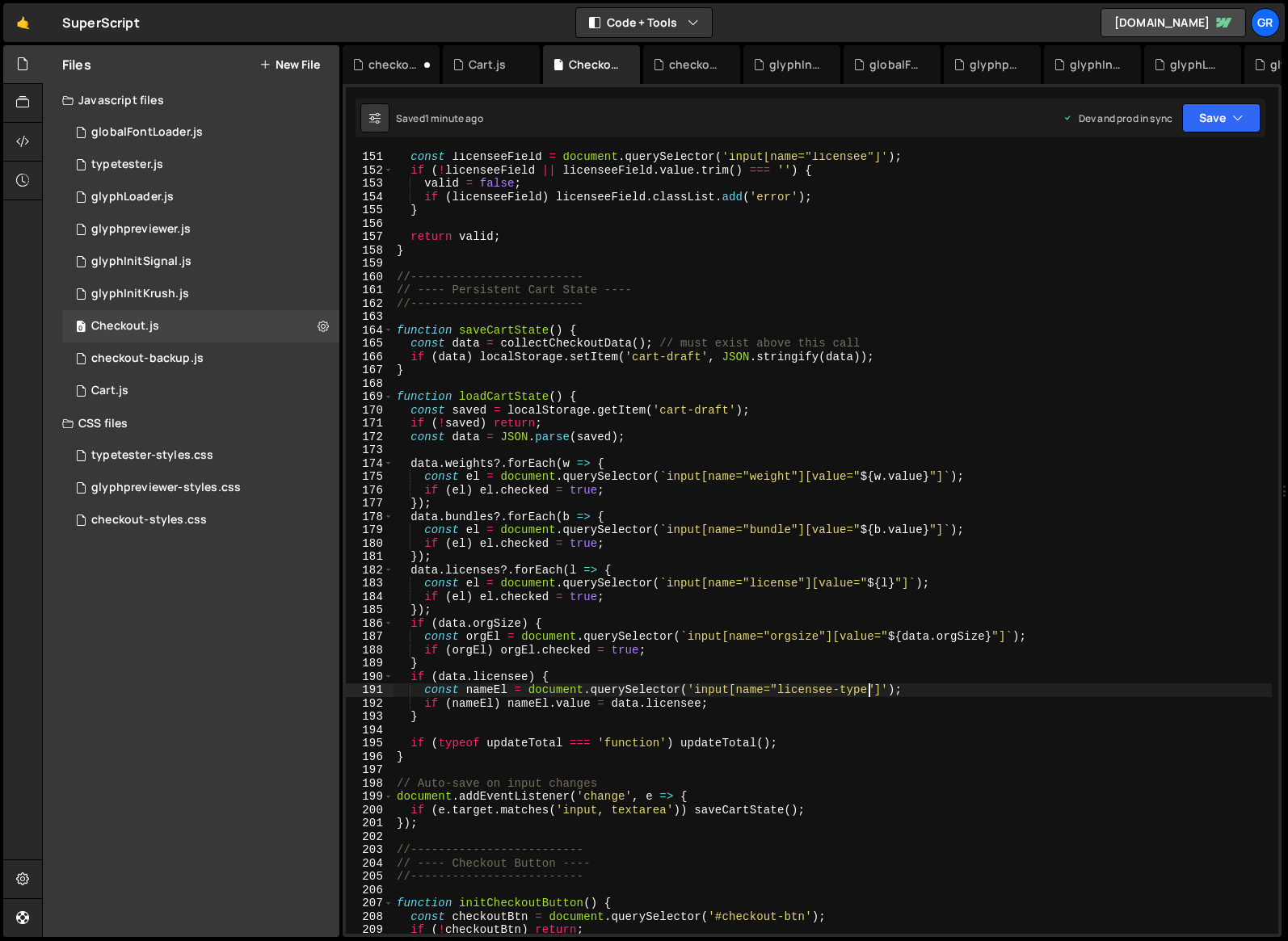
scroll to position [2001, 0]
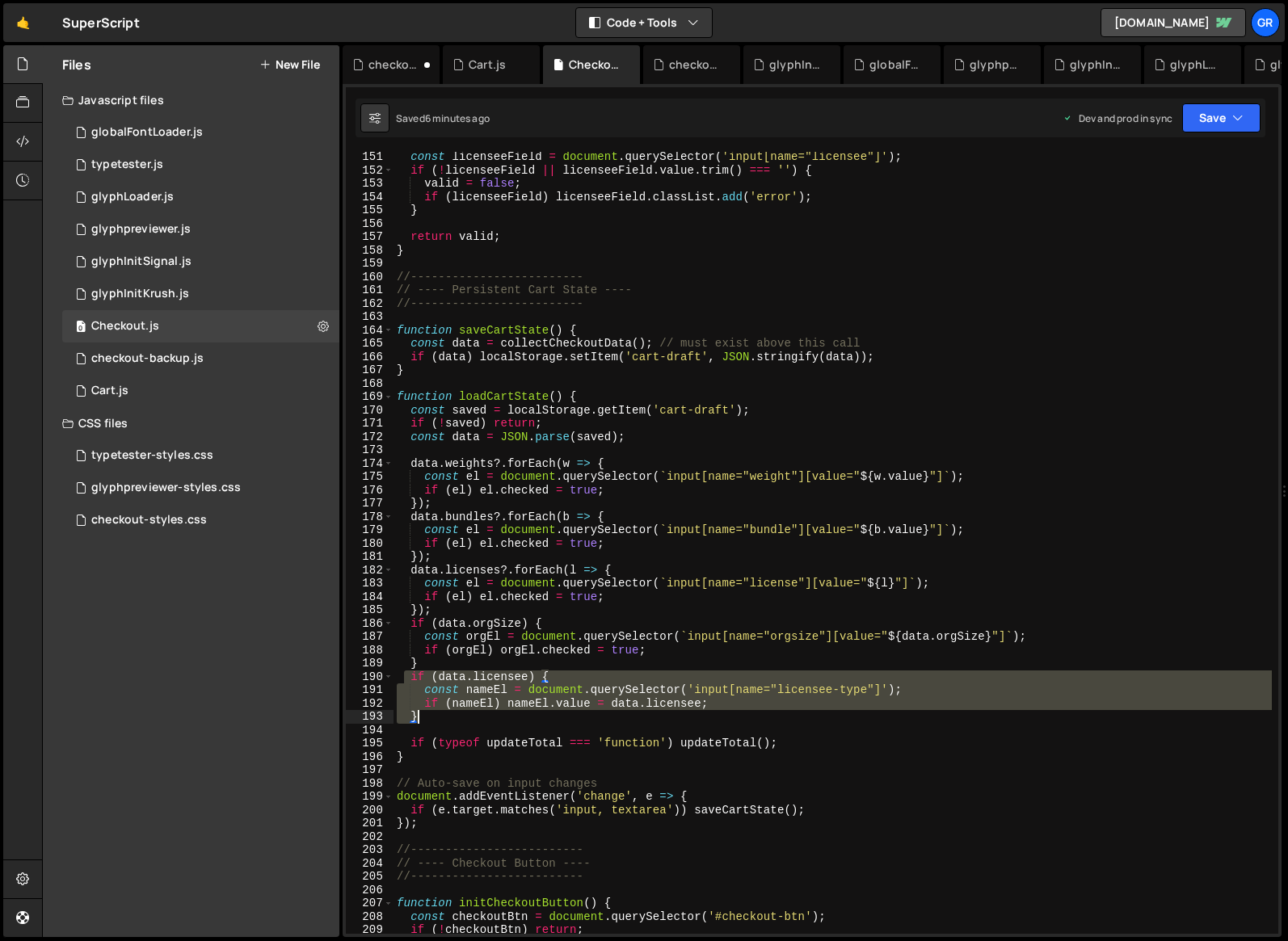
drag, startPoint x: 405, startPoint y: 676, endPoint x: 632, endPoint y: 714, distance: 230.2
click at [632, 714] on div "const licenseeField = document . querySelector ( 'input[name="licensee"]' ) ; i…" at bounding box center [833, 554] width 879 height 808
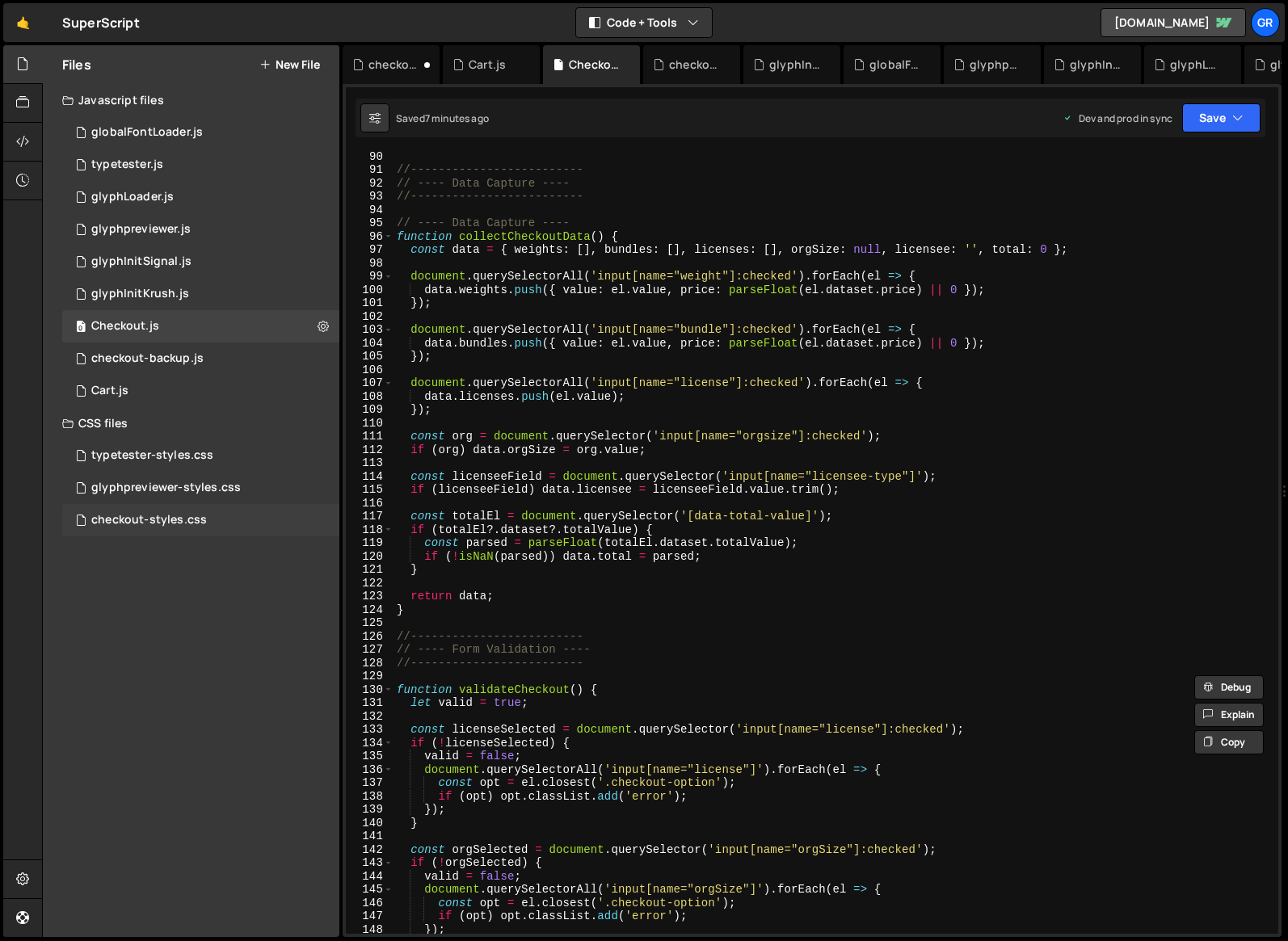
scroll to position [1157, 0]
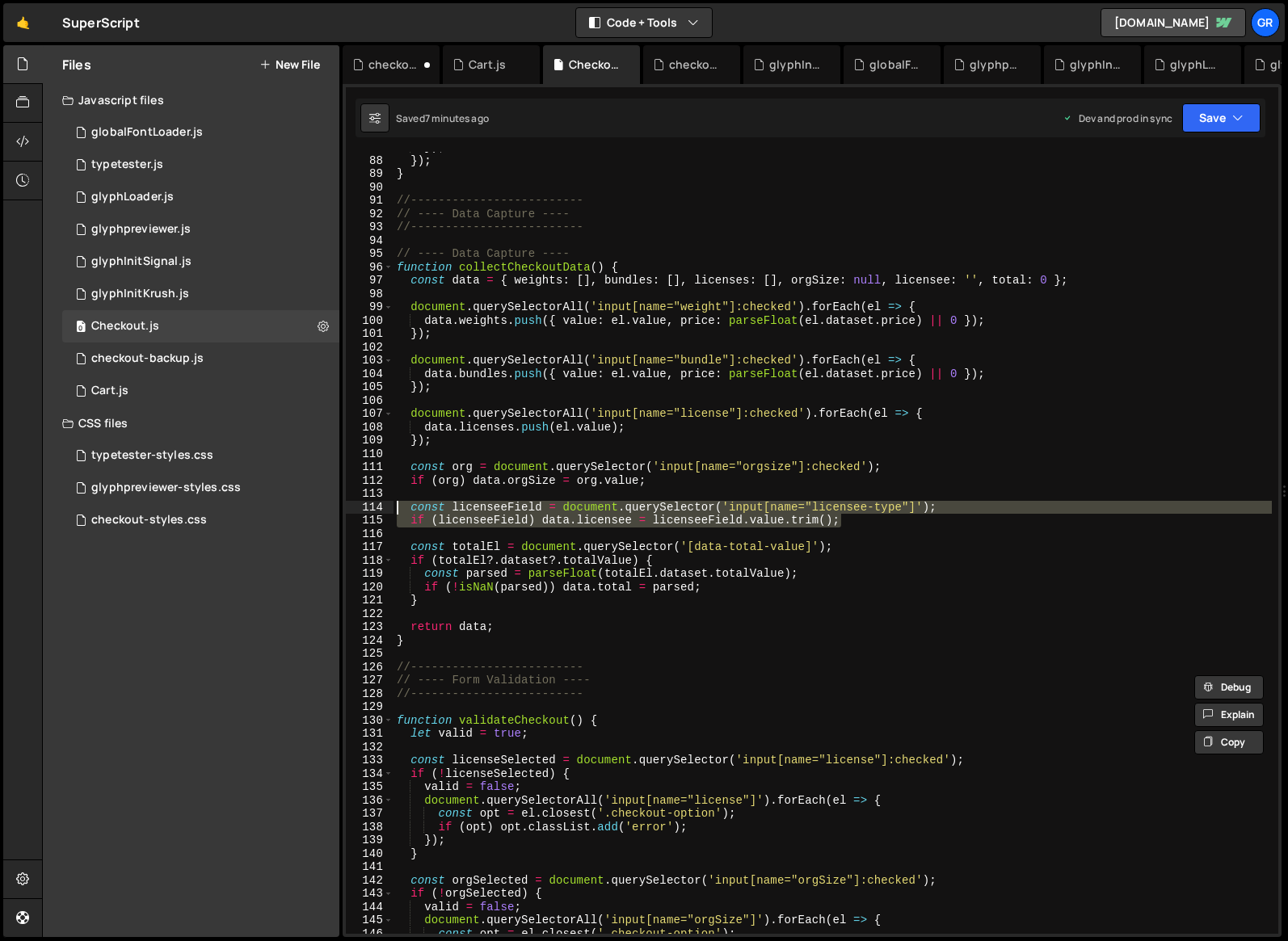
drag, startPoint x: 851, startPoint y: 521, endPoint x: 384, endPoint y: 512, distance: 467.1
click at [384, 512] on div "if (nameEl) nameEl.value = data.licensee; } 87 88 89 90 91 92 93 94 95 96 97 98…" at bounding box center [812, 543] width 933 height 782
click at [881, 505] on div "}) ; }) ; } //------------------------- // ---- Data Capture ---- //-----------…" at bounding box center [833, 543] width 879 height 782
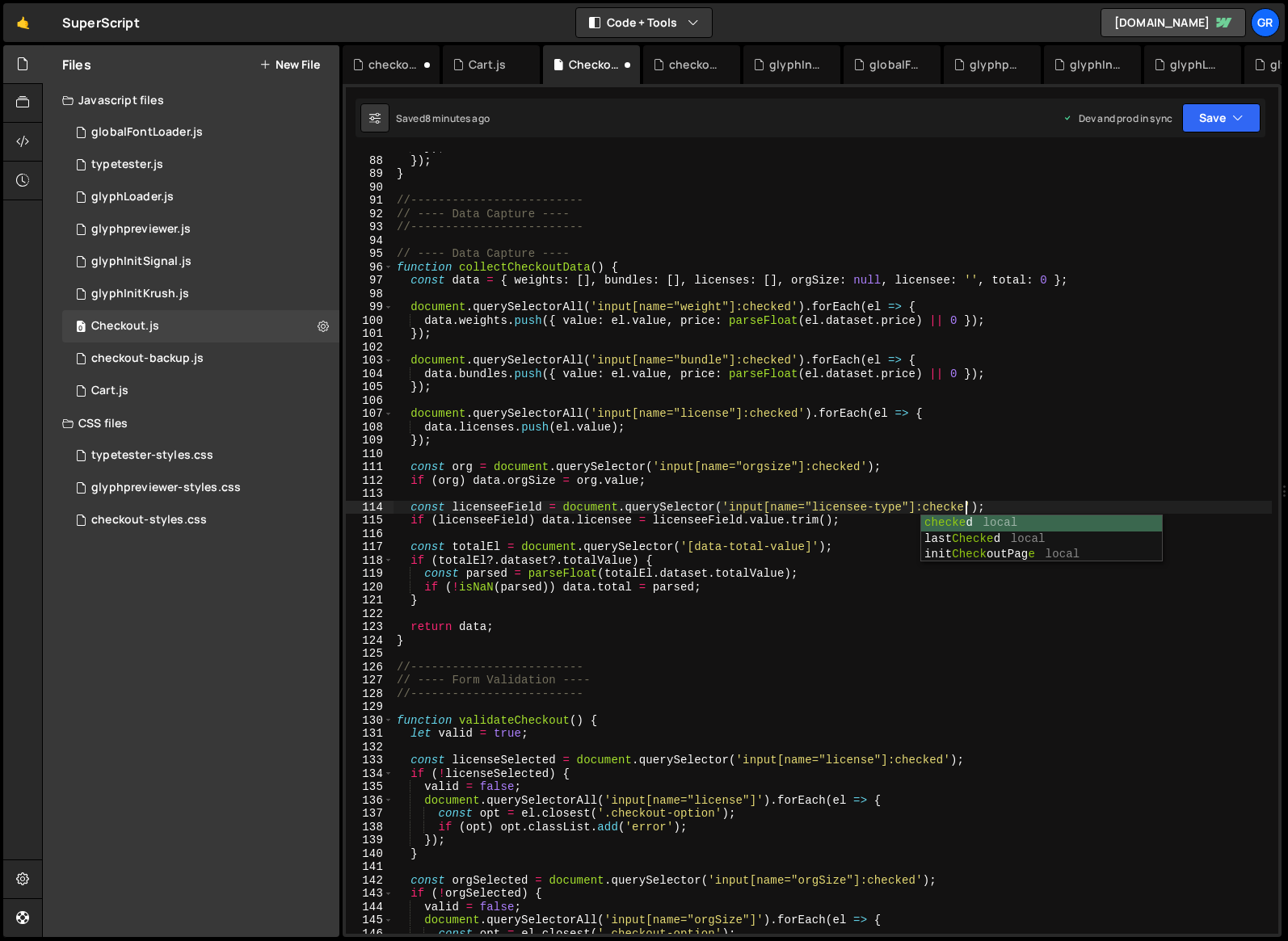
scroll to position [0, 40]
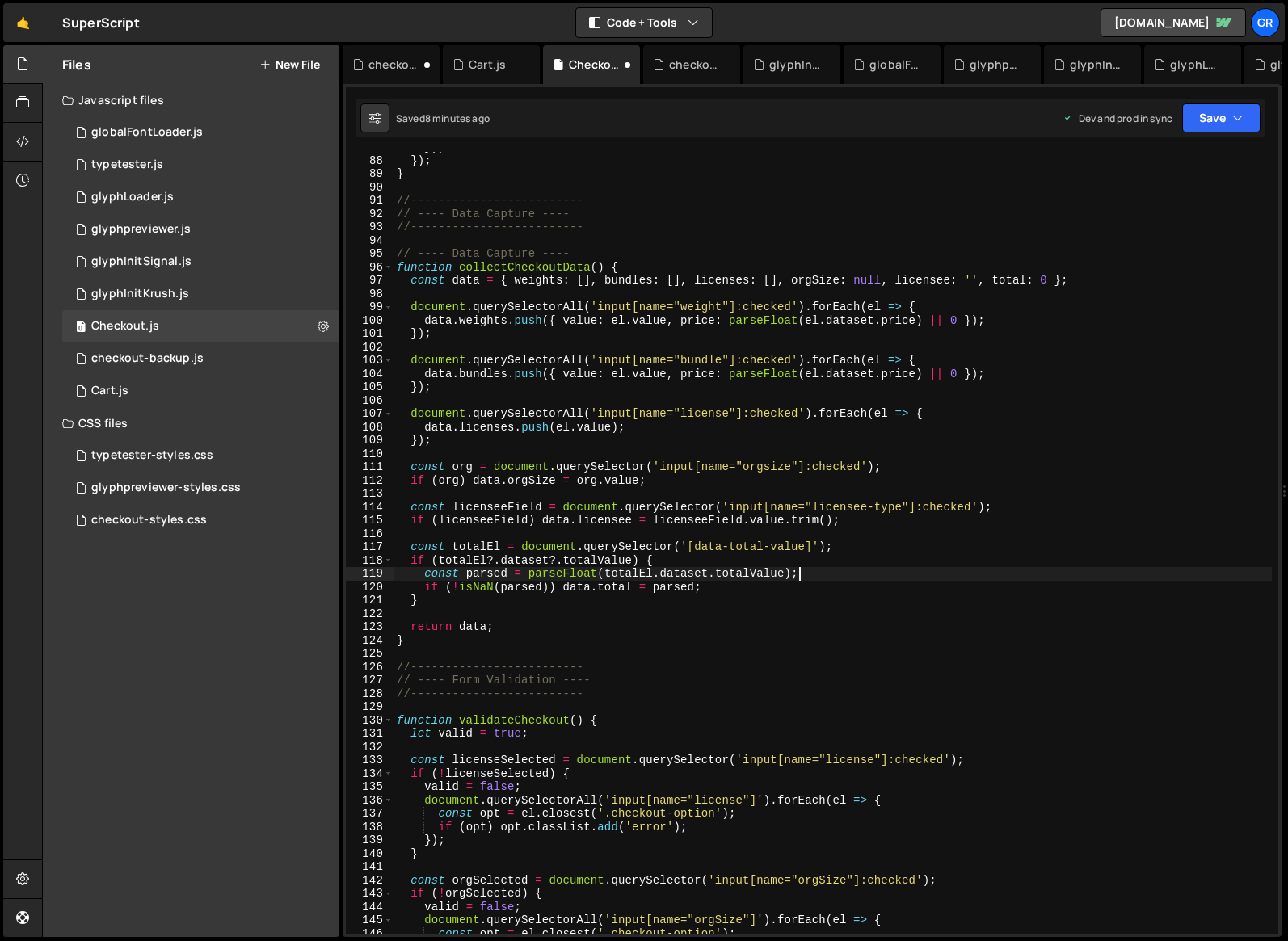
click at [881, 576] on div "}) ; }) ; } //------------------------- // ---- Data Capture ---- //-----------…" at bounding box center [833, 544] width 879 height 808
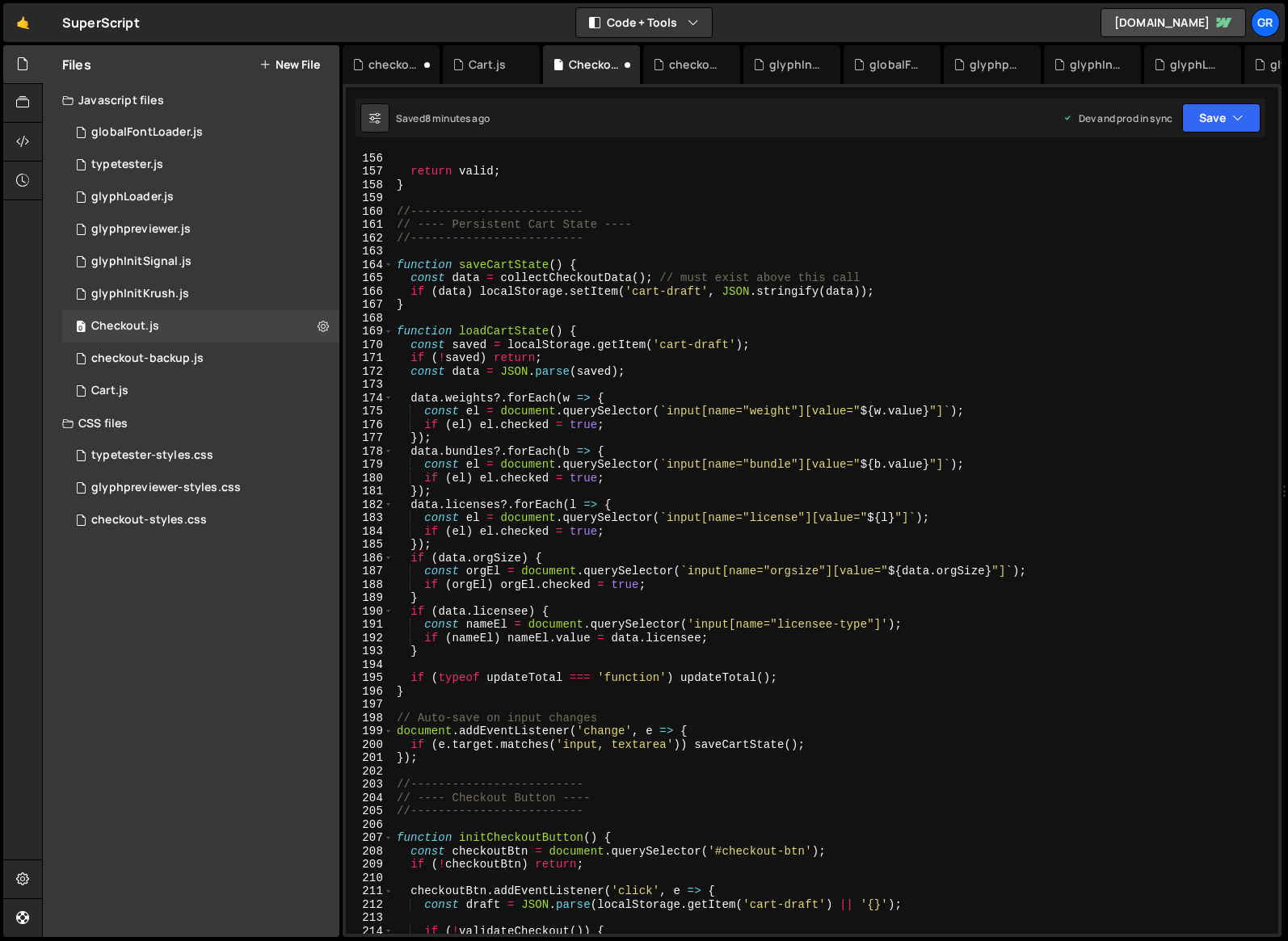
scroll to position [2077, 0]
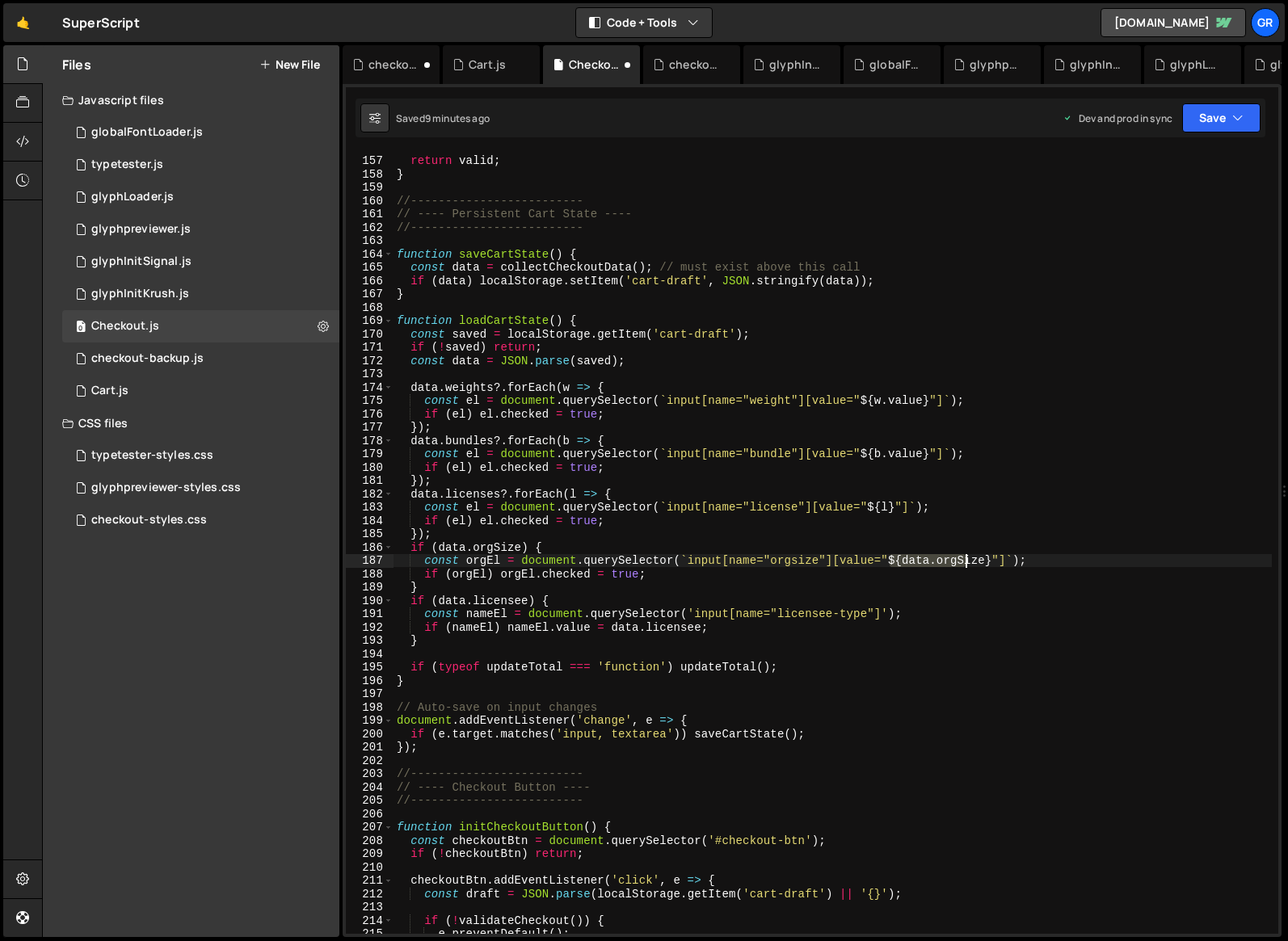
drag, startPoint x: 890, startPoint y: 560, endPoint x: 963, endPoint y: 563, distance: 73.1
click at [881, 563] on div "return valid ; } //------------------------- // ---- Persistent Cart State ----…" at bounding box center [833, 544] width 879 height 808
click at [881, 581] on div "return valid ; } //------------------------- // ---- Persistent Cart State ----…" at bounding box center [833, 544] width 879 height 808
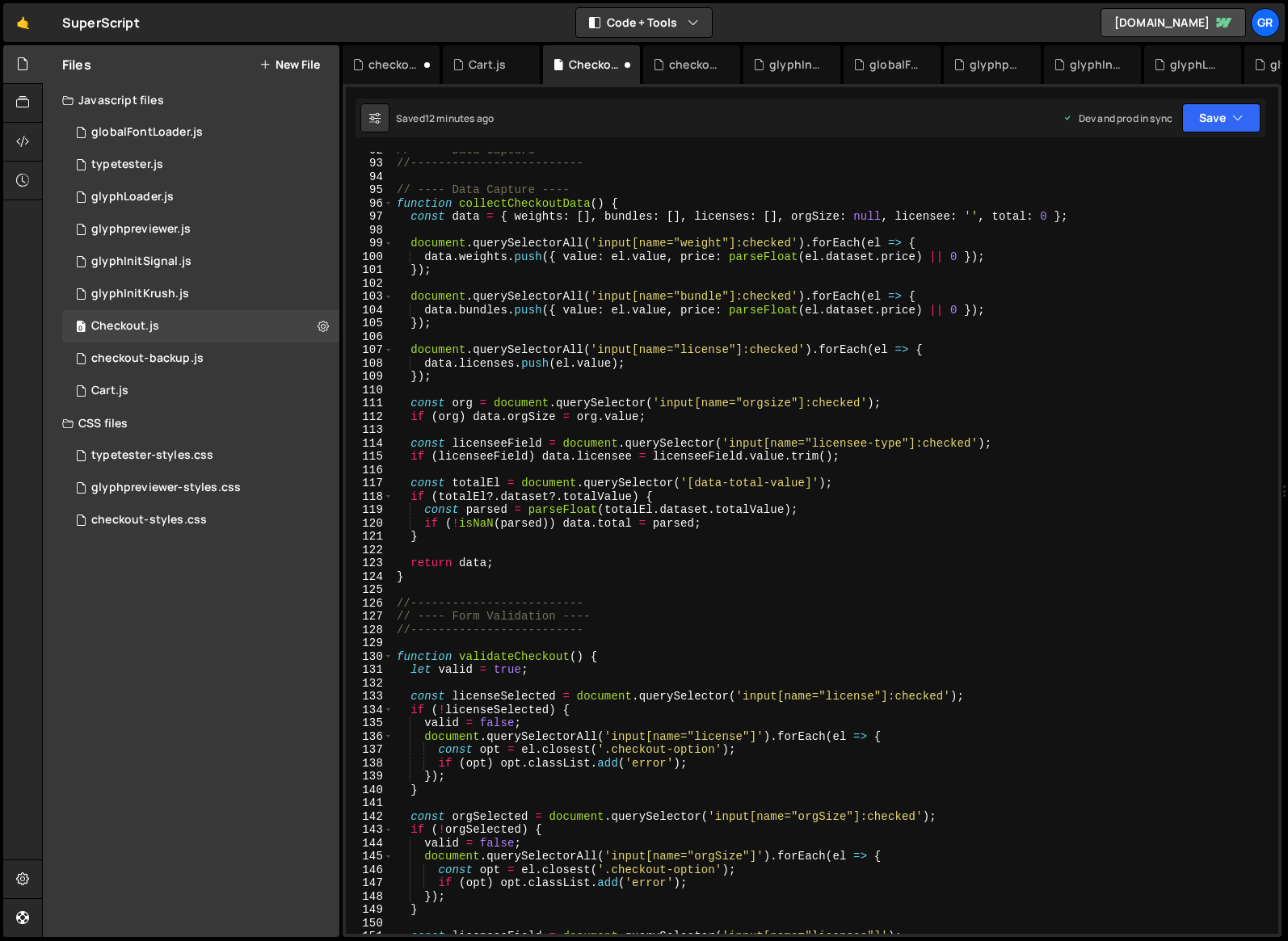
scroll to position [1165, 0]
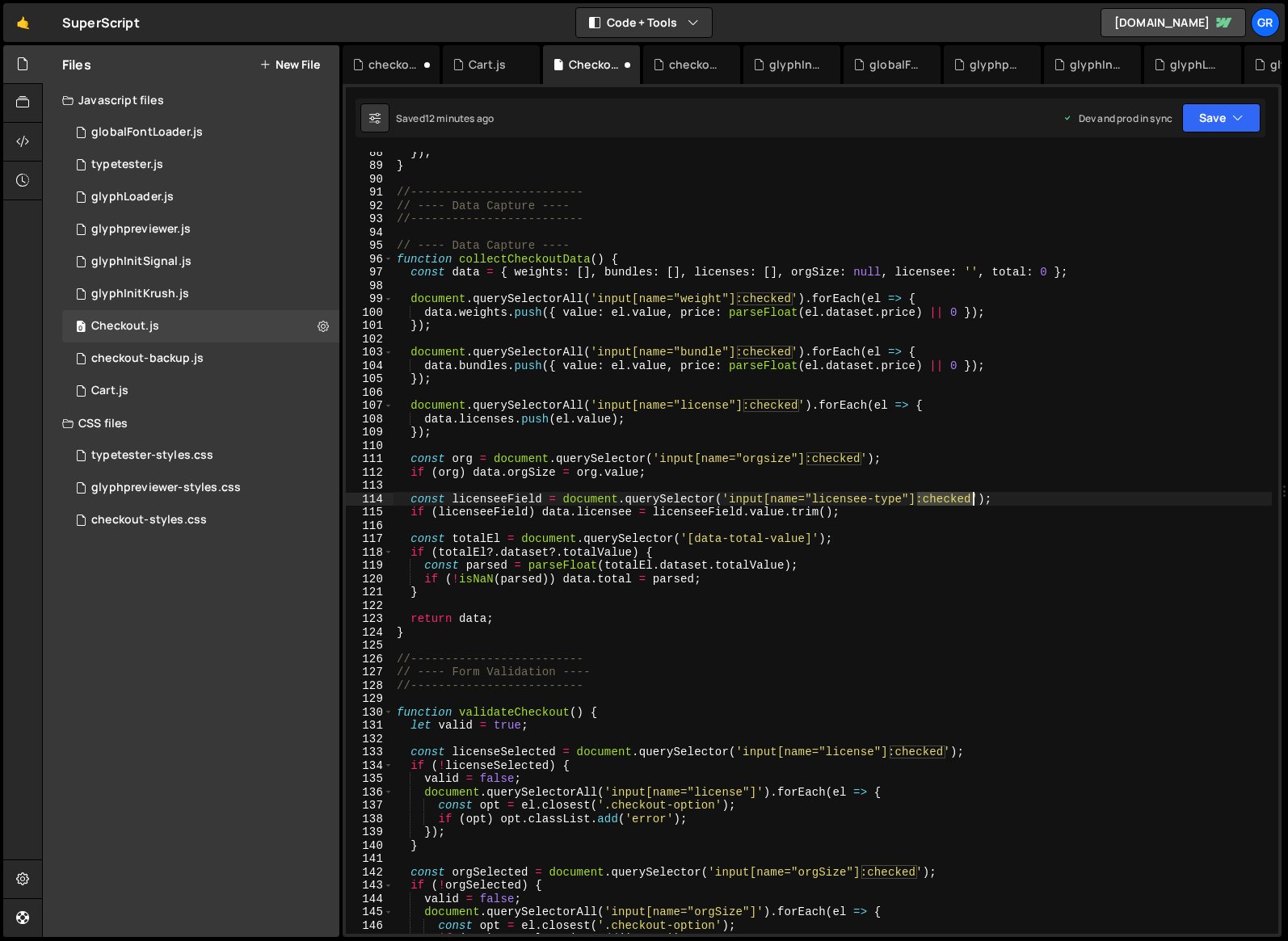
drag, startPoint x: 918, startPoint y: 500, endPoint x: 971, endPoint y: 499, distance: 53.0
click at [881, 499] on div "}) ; } //------------------------- // ---- Data Capture ---- //----------------…" at bounding box center [833, 550] width 879 height 808
drag, startPoint x: 874, startPoint y: 498, endPoint x: 911, endPoint y: 474, distance: 44.1
click at [881, 495] on div "}) ; } //------------------------- // ---- Data Capture ---- //----------------…" at bounding box center [833, 550] width 879 height 808
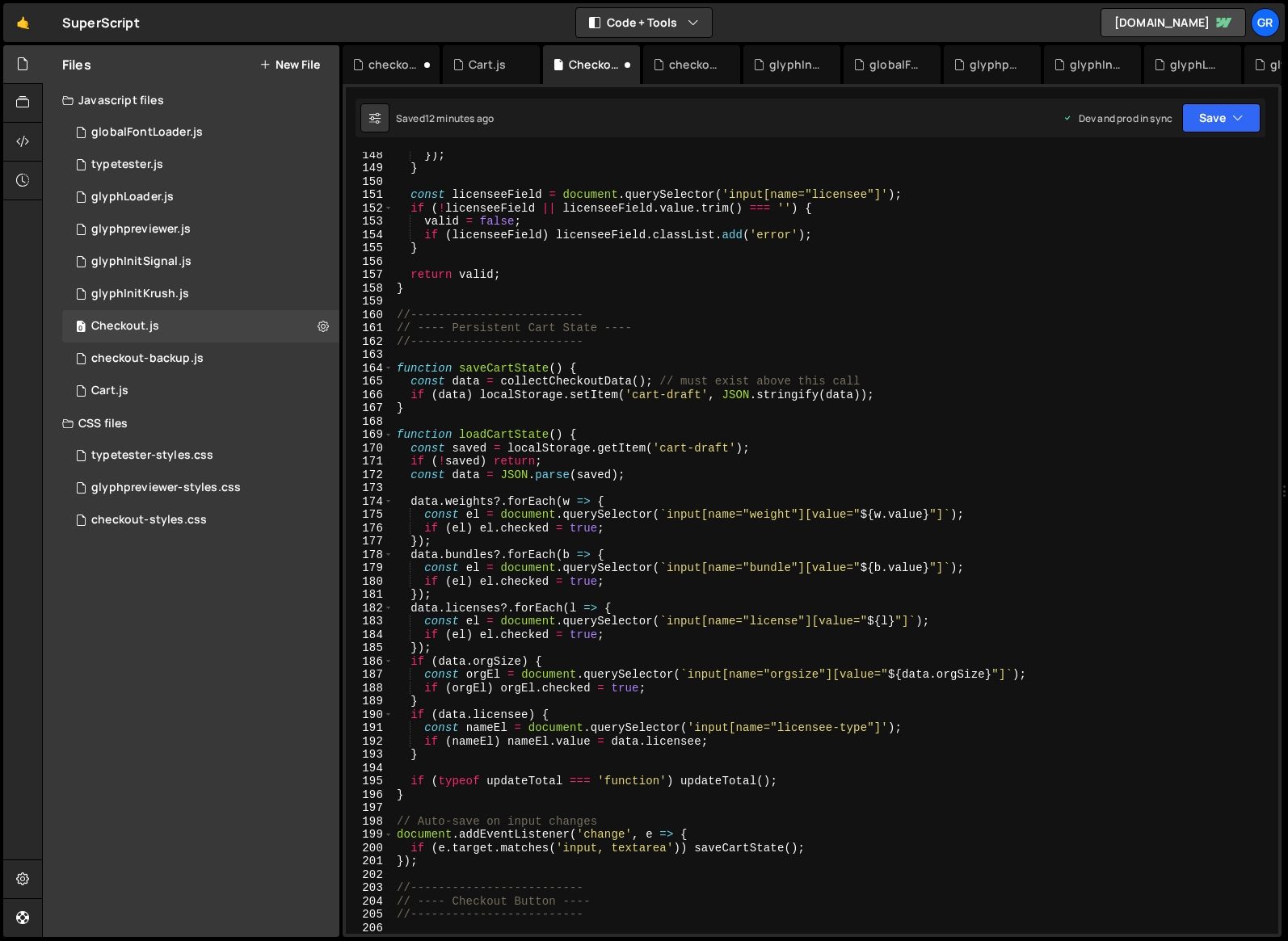
scroll to position [2011, 0]
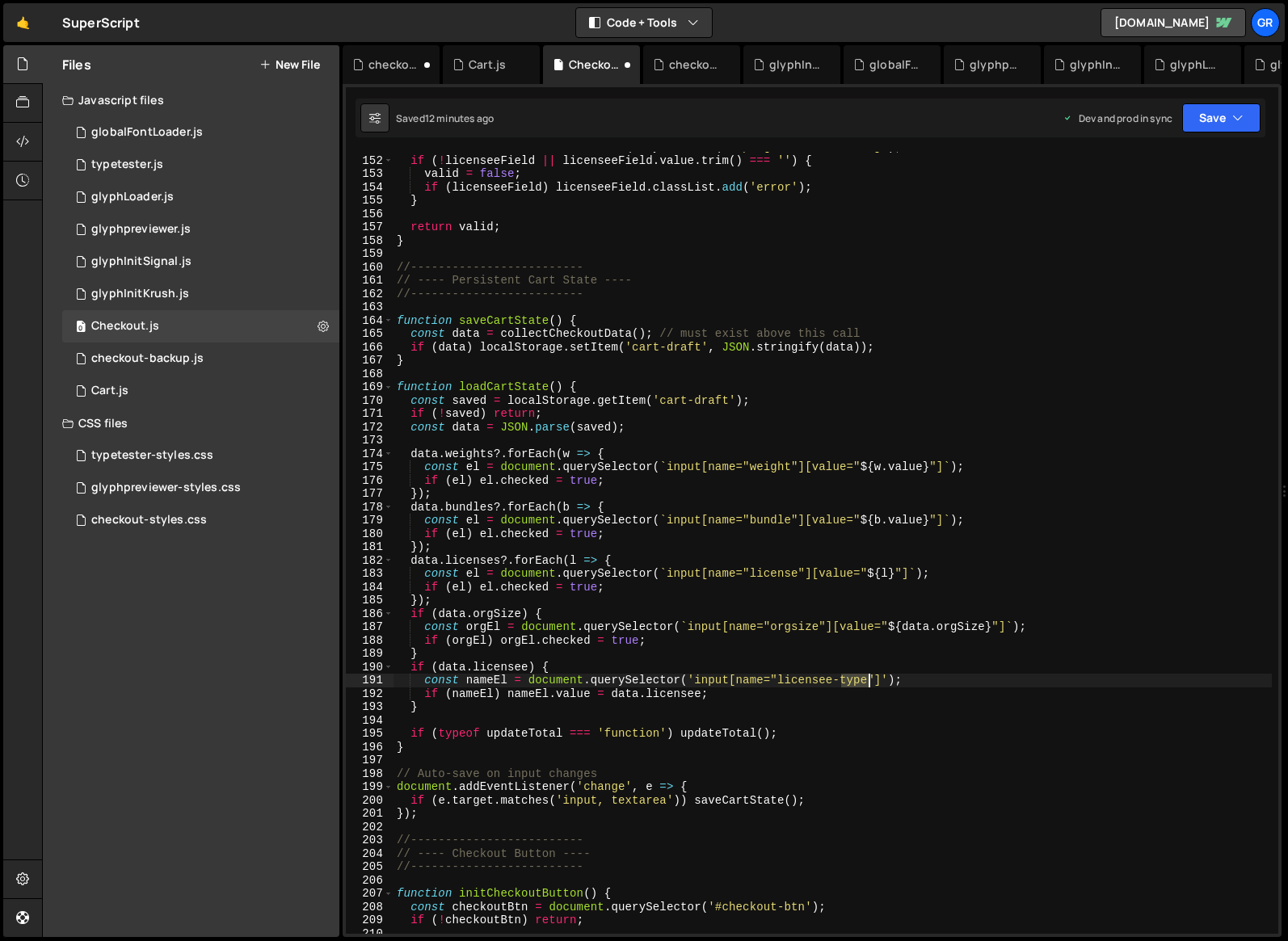
drag, startPoint x: 842, startPoint y: 680, endPoint x: 874, endPoint y: 645, distance: 47.4
click at [867, 677] on div "const licenseeField = document . querySelector ( 'input[name="licensee"]' ) ; i…" at bounding box center [833, 544] width 879 height 808
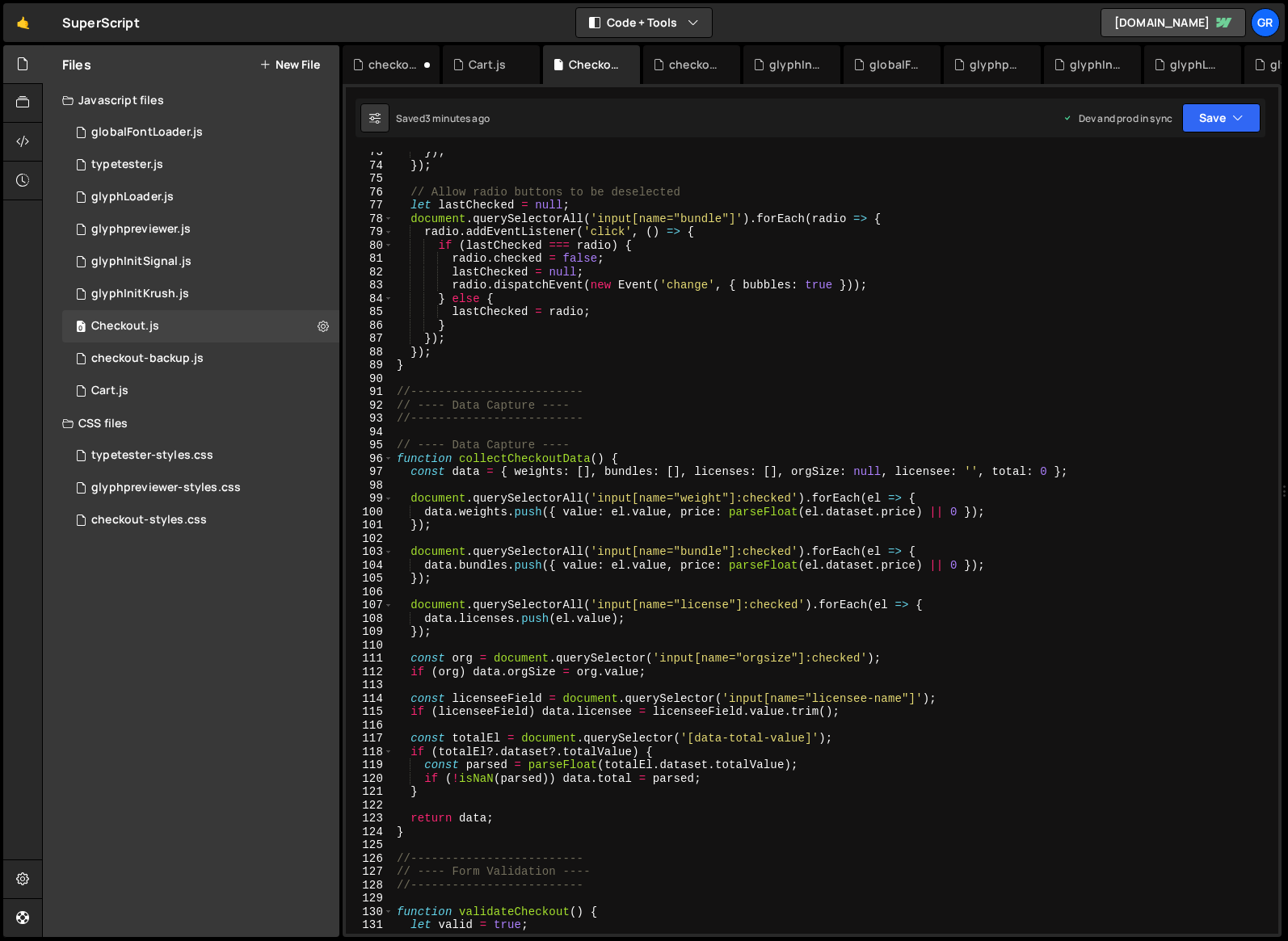
scroll to position [967, 0]
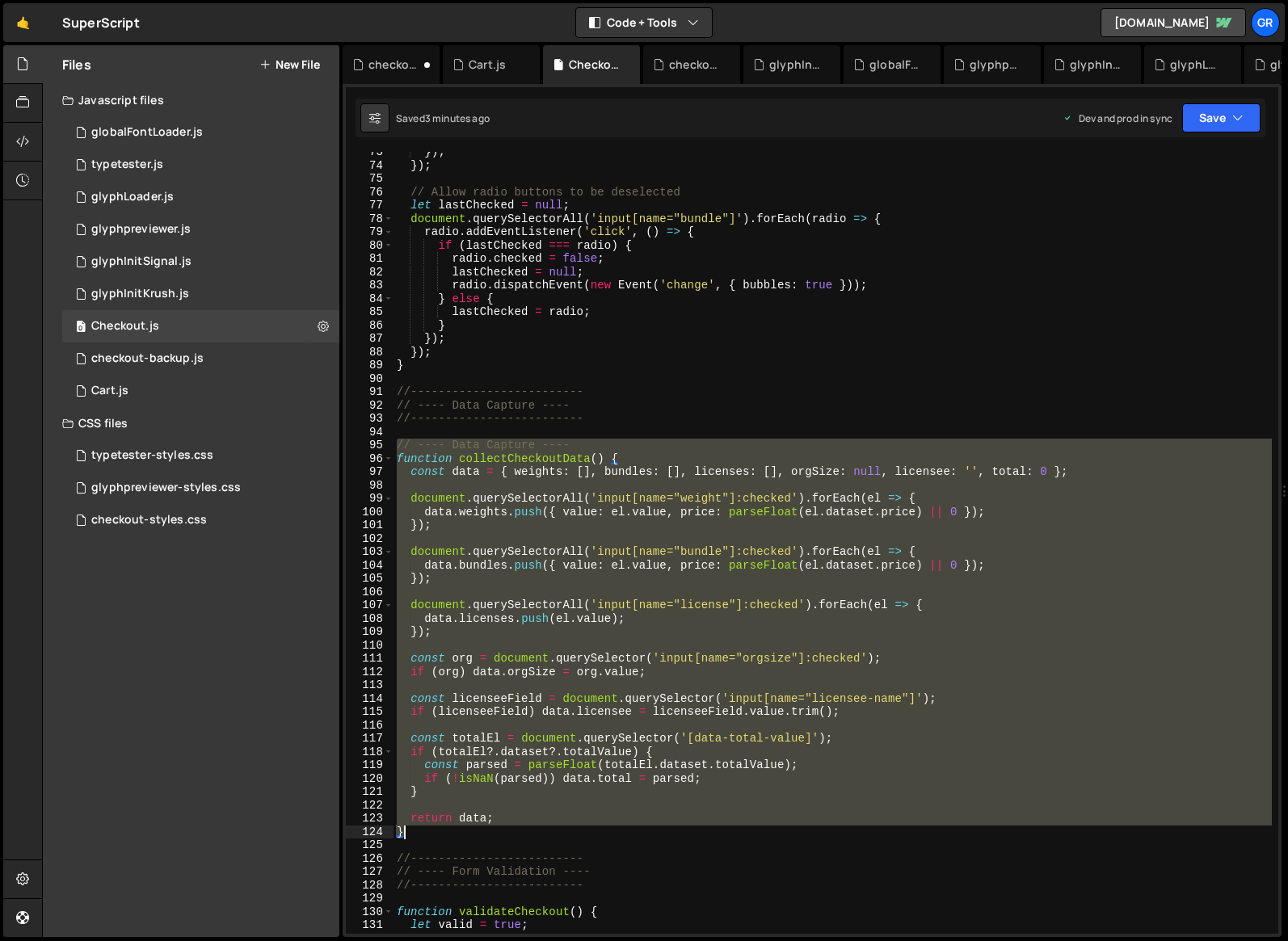
drag, startPoint x: 399, startPoint y: 444, endPoint x: 509, endPoint y: 824, distance: 395.6
click at [510, 825] on div "}) ; }) ; // Allow radio buttons to be deselected let lastChecked = null ; docu…" at bounding box center [833, 550] width 879 height 808
paste textarea
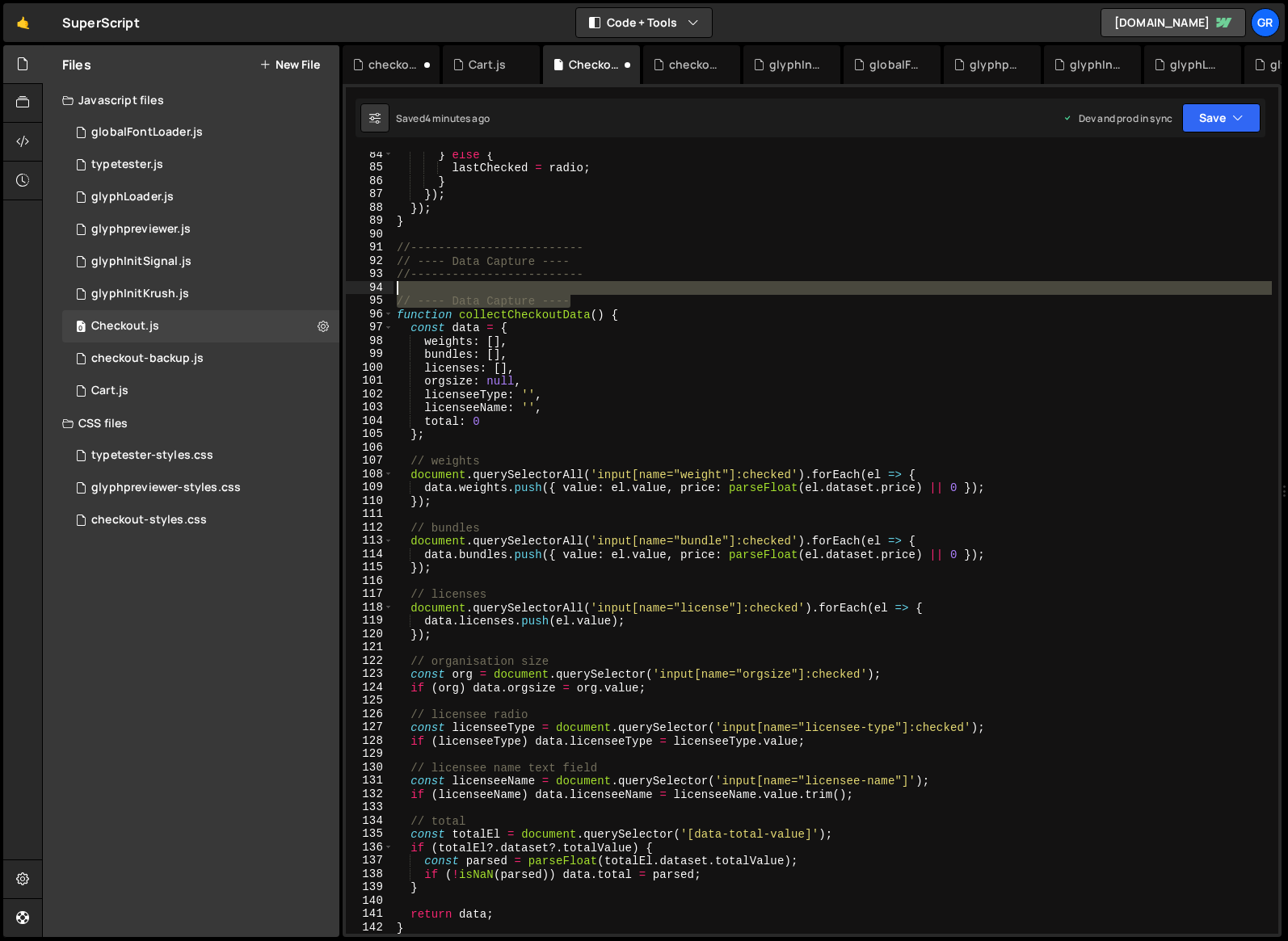
drag, startPoint x: 581, startPoint y: 299, endPoint x: 373, endPoint y: 285, distance: 208.5
click at [373, 285] on div "} 84 85 86 87 88 89 90 91 92 93 94 95 96 97 98 99 100 101 102 103 104 105 106 1…" at bounding box center [812, 543] width 933 height 782
type textarea "// ---- Data Capture ----"
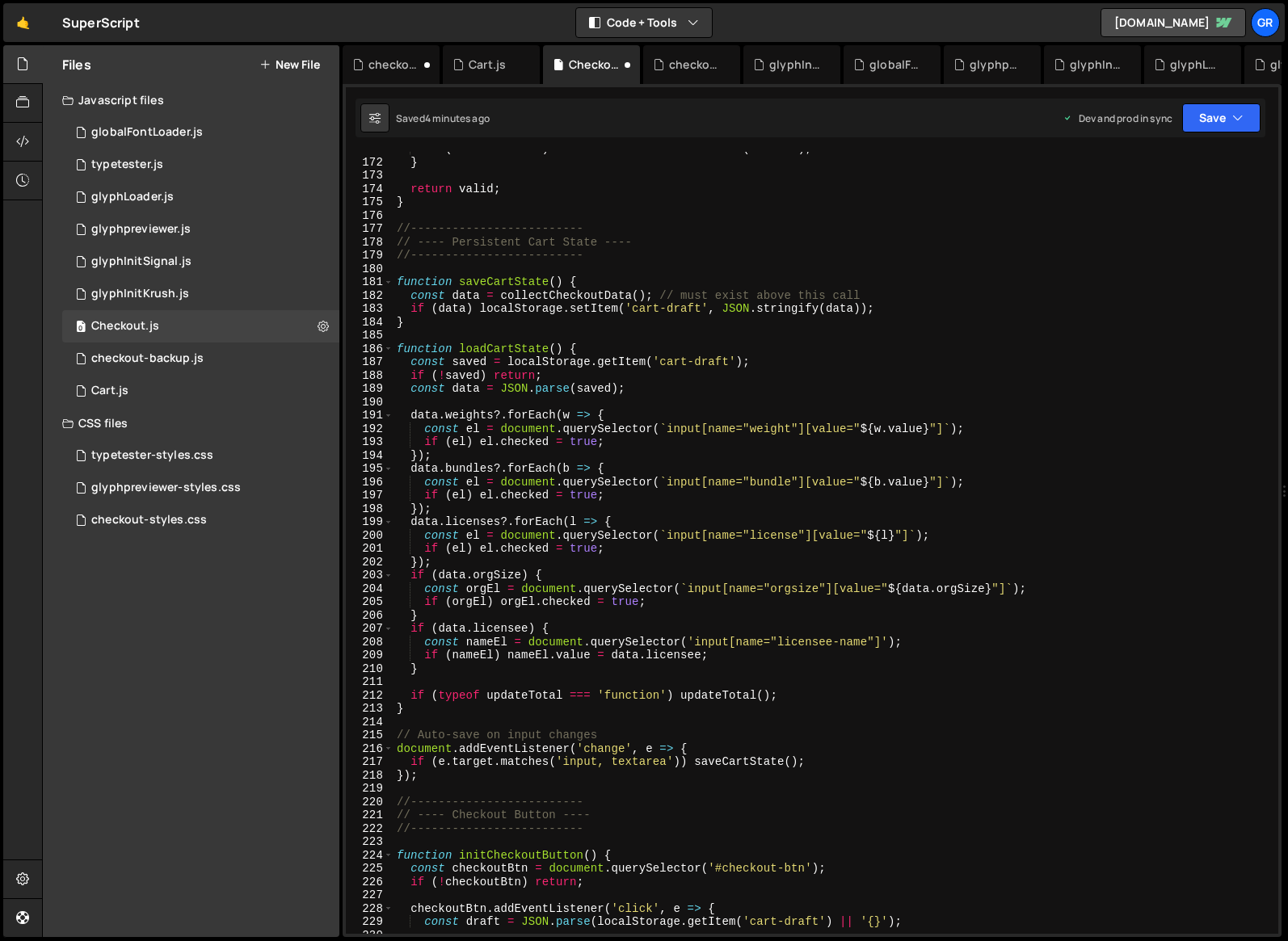
scroll to position [2324, 0]
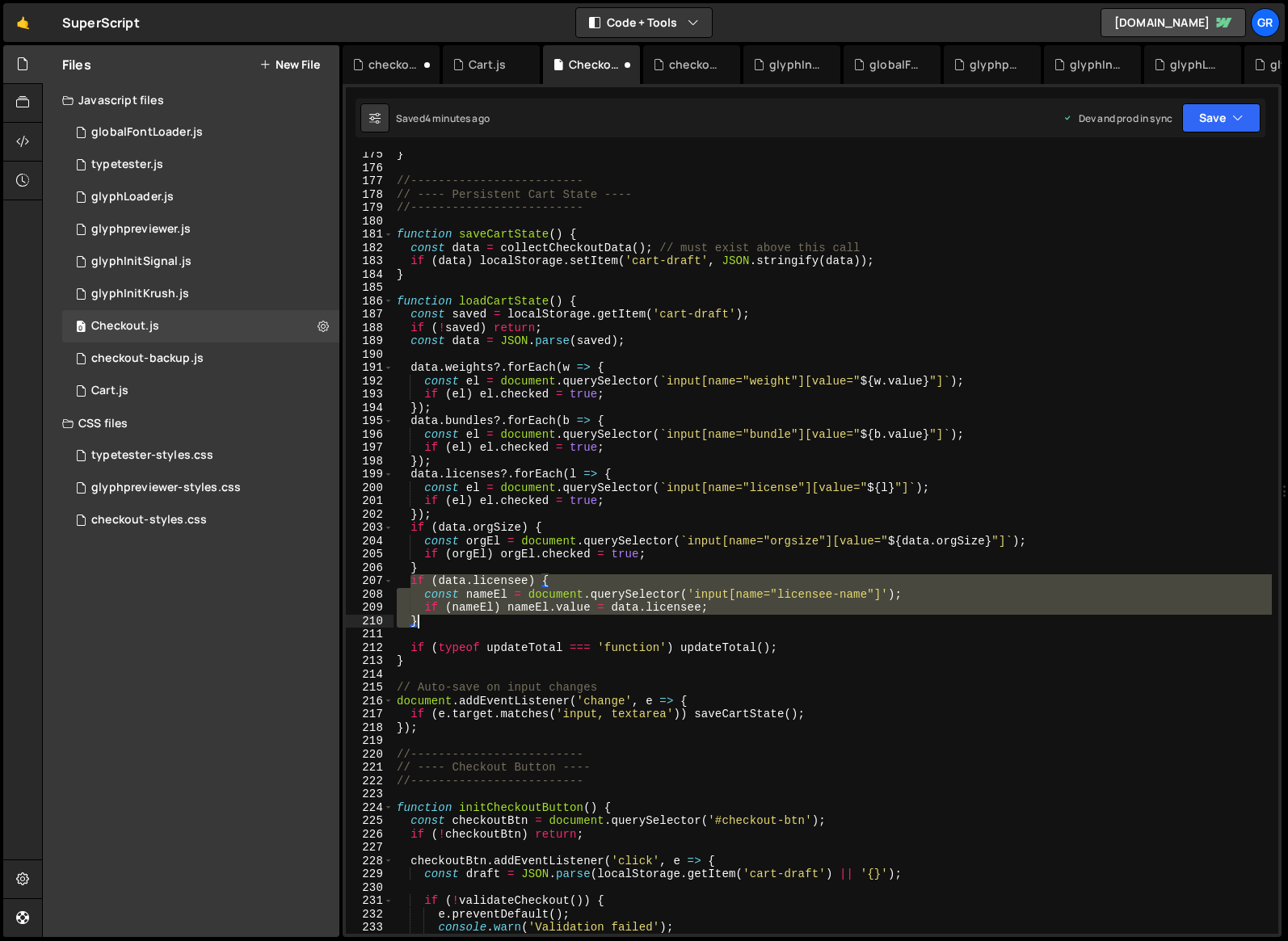
drag, startPoint x: 410, startPoint y: 579, endPoint x: 430, endPoint y: 619, distance: 44.7
click at [430, 619] on div "} //------------------------- // ---- Persistent Cart State ---- //------------…" at bounding box center [833, 551] width 879 height 808
paste textarea
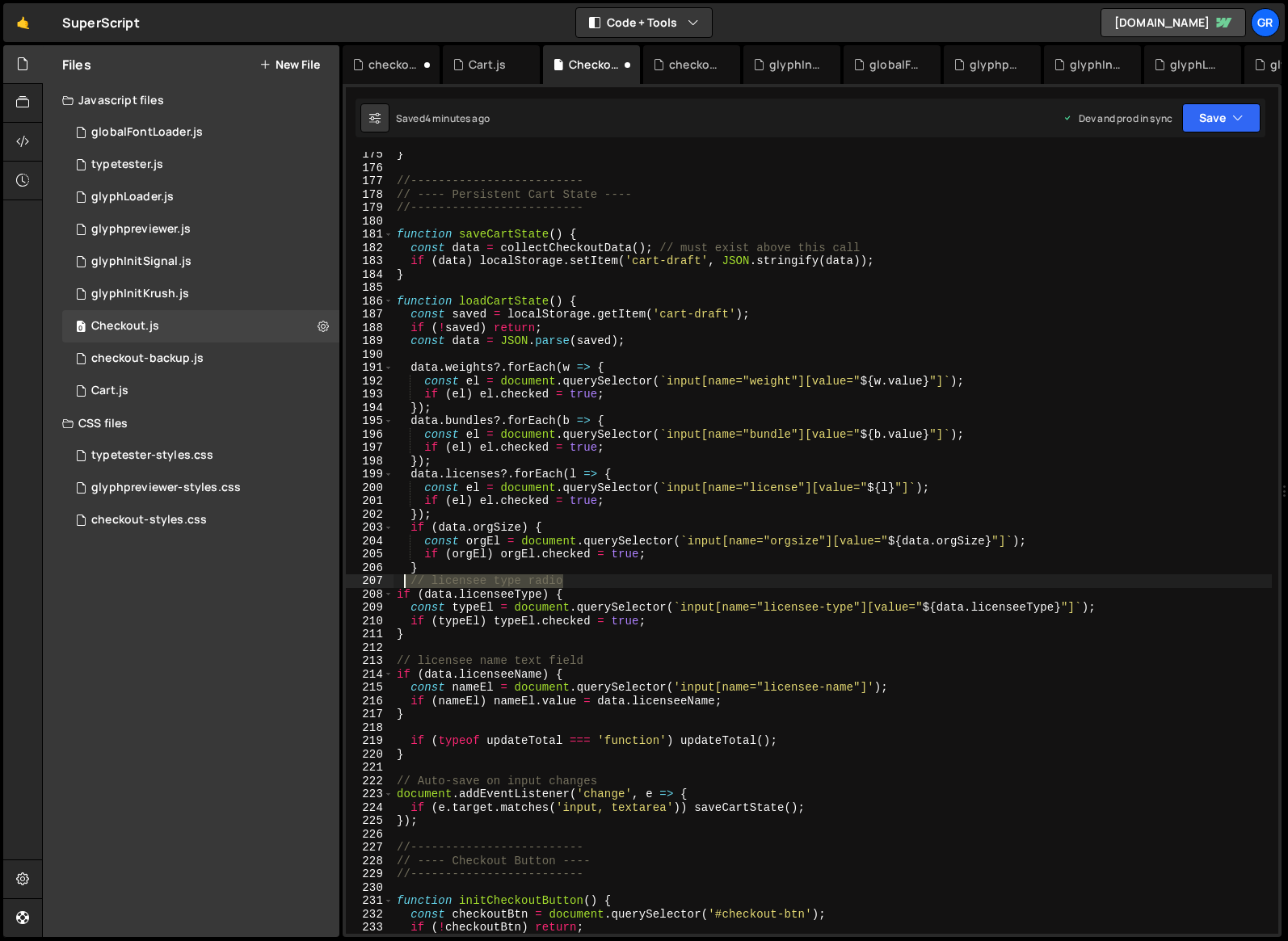
drag, startPoint x: 568, startPoint y: 581, endPoint x: 406, endPoint y: 577, distance: 162.0
click at [406, 577] on div "} //------------------------- // ---- Persistent Cart State ---- //------------…" at bounding box center [833, 551] width 879 height 808
type textarea "// licensee type radio"
click at [397, 592] on div "} //------------------------- // ---- Persistent Cart State ---- //------------…" at bounding box center [833, 551] width 879 height 808
click at [394, 634] on div "} //------------------------- // ---- Persistent Cart State ---- //------------…" at bounding box center [833, 551] width 879 height 808
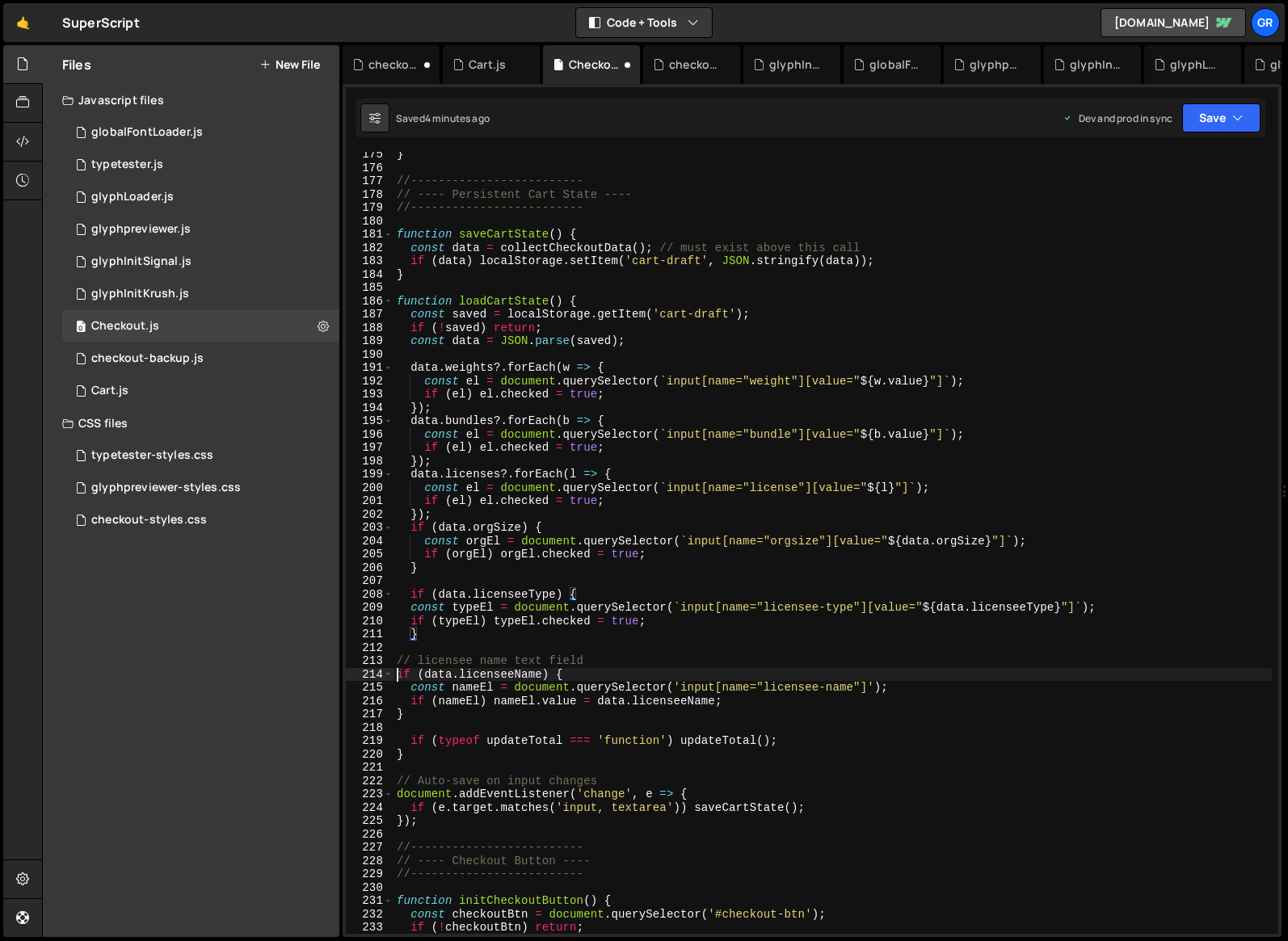
click at [398, 675] on div "} //------------------------- // ---- Persistent Cart State ---- //------------…" at bounding box center [833, 551] width 879 height 808
click at [396, 710] on div "} //------------------------- // ---- Persistent Cart State ---- //------------…" at bounding box center [833, 551] width 879 height 808
drag, startPoint x: 400, startPoint y: 663, endPoint x: 585, endPoint y: 660, distance: 185.0
click at [585, 660] on div "} //------------------------- // ---- Persistent Cart State ---- //------------…" at bounding box center [833, 551] width 879 height 808
type textarea "// licensee name text field"
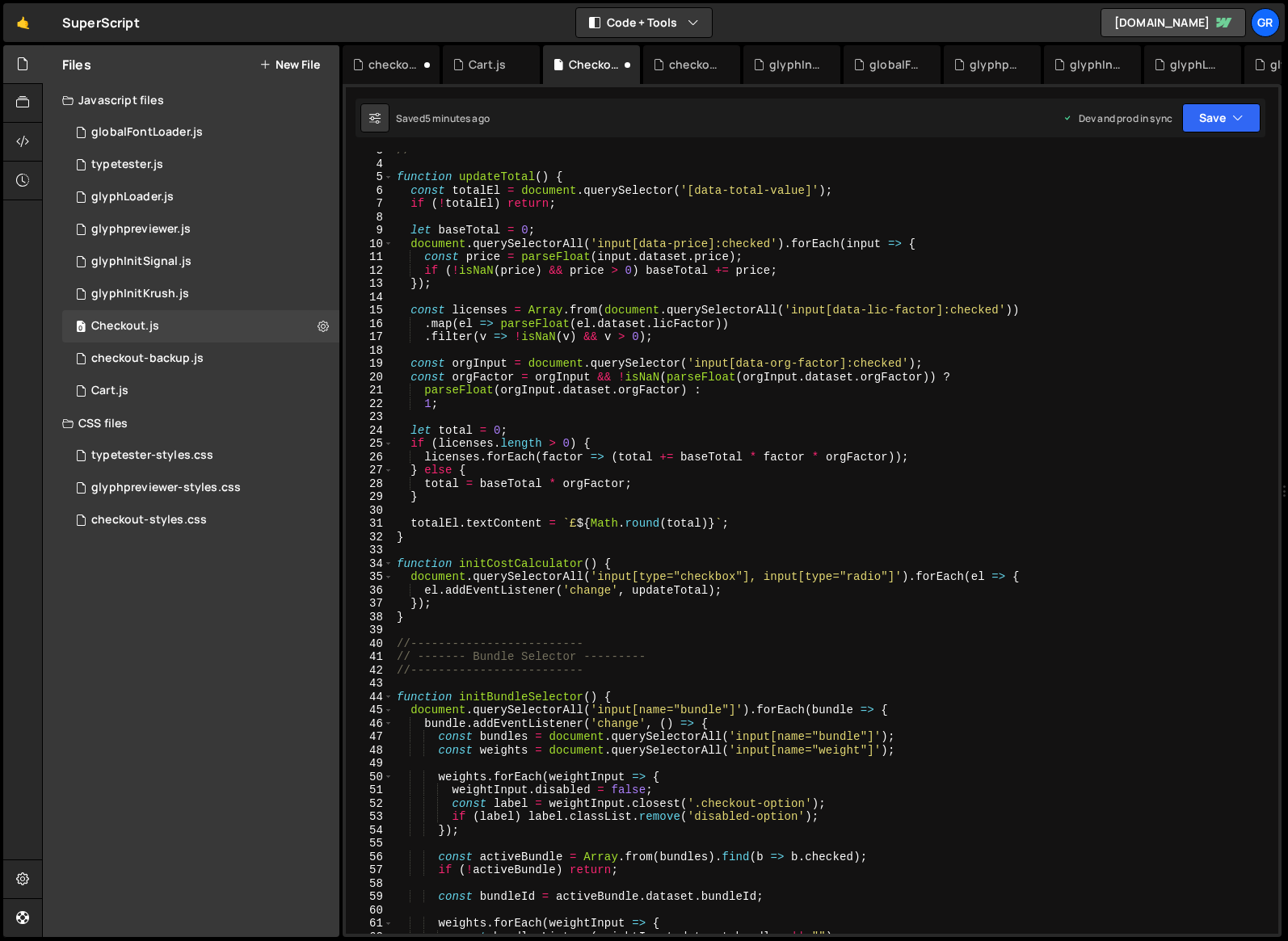
scroll to position [0, 0]
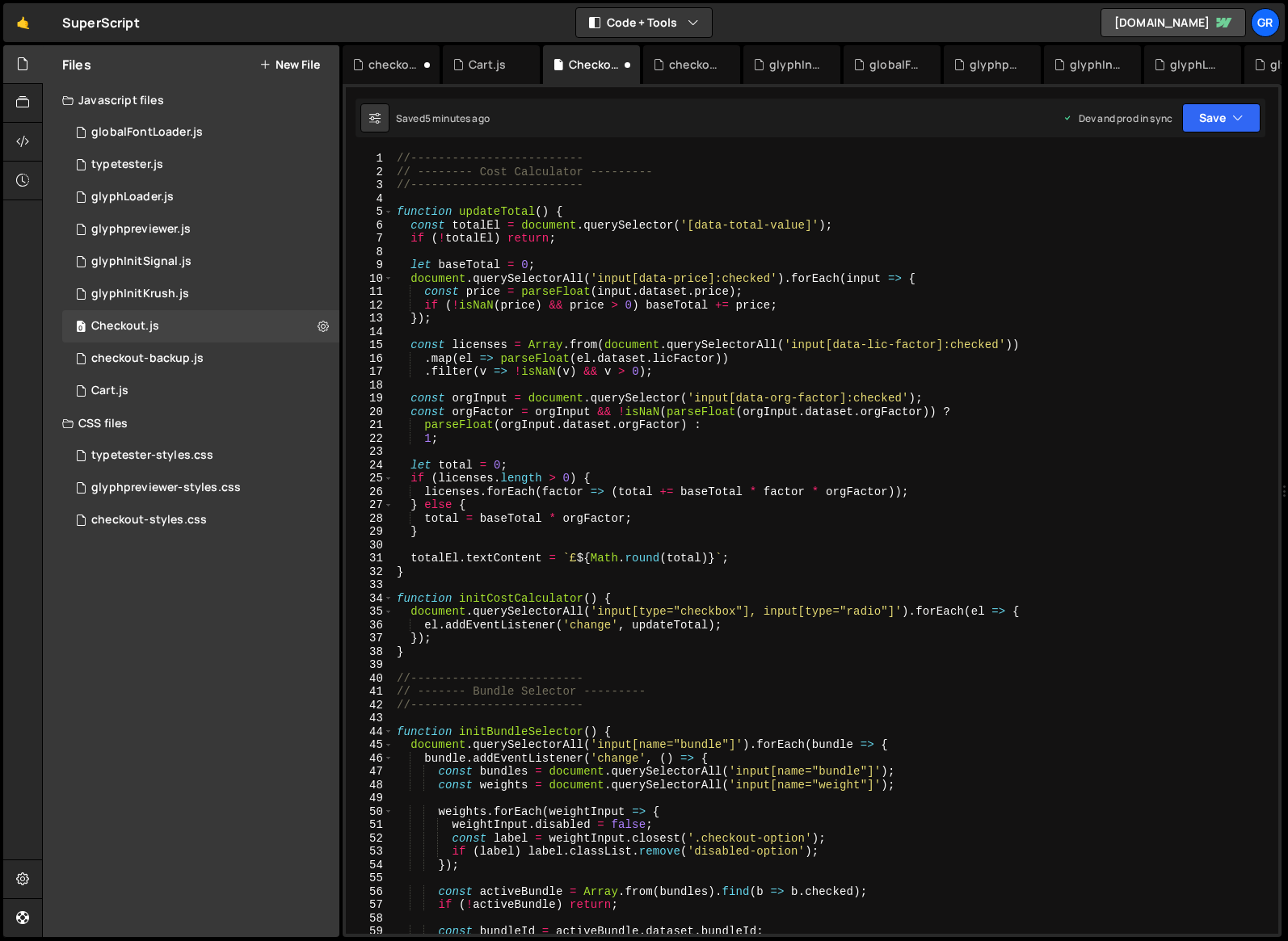
click at [740, 556] on div "//------------------------- // -------- Cost Calculator --------- //-----------…" at bounding box center [833, 556] width 879 height 808
type textarea "totalEl.textContent = `£${Math.round(total)}`;"
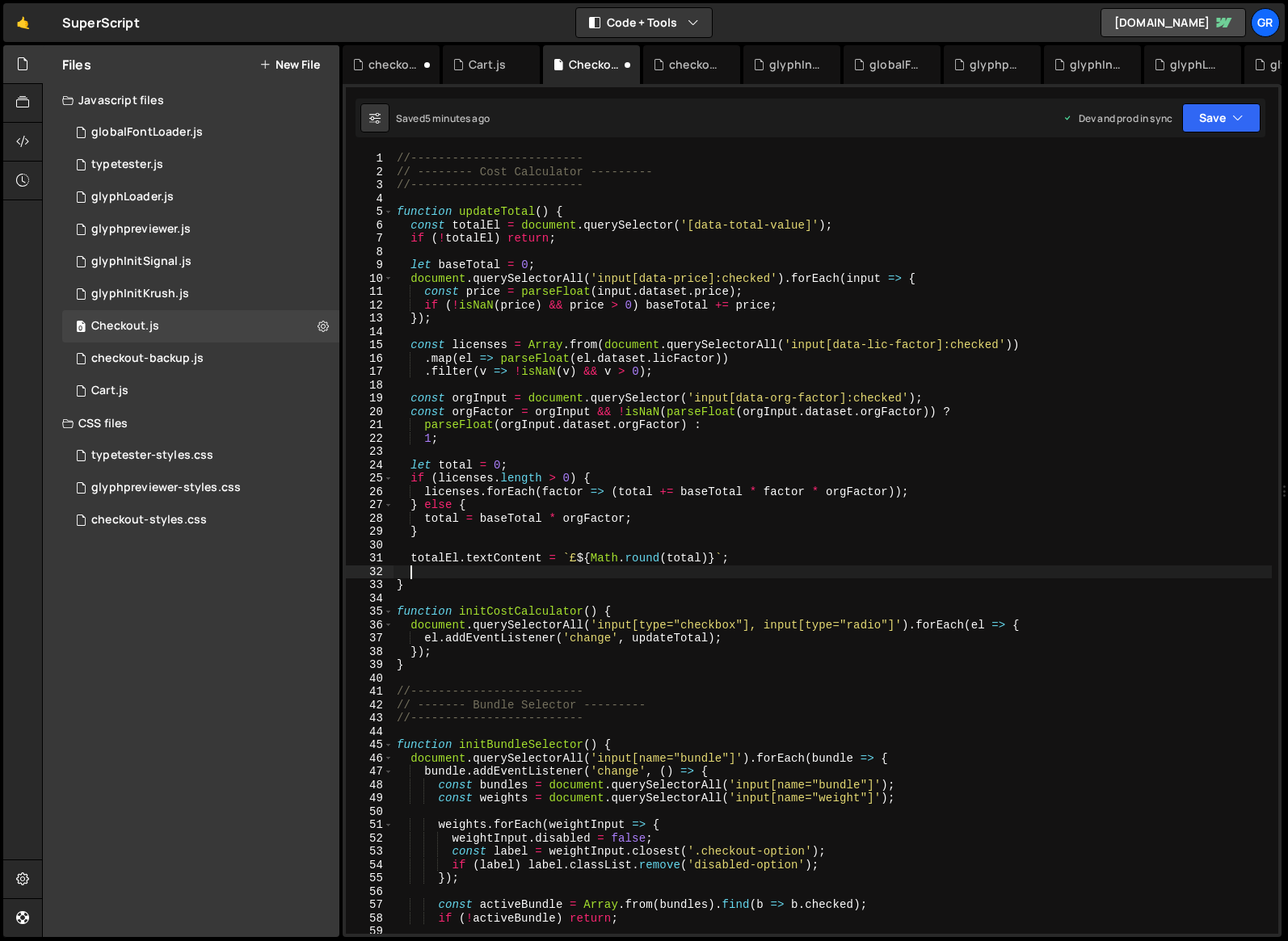
paste textarea "totalEl.dataset.totalValue = total;"
click at [769, 559] on div "//------------------------- // -------- Cost Calculator --------- //-----------…" at bounding box center [833, 556] width 879 height 808
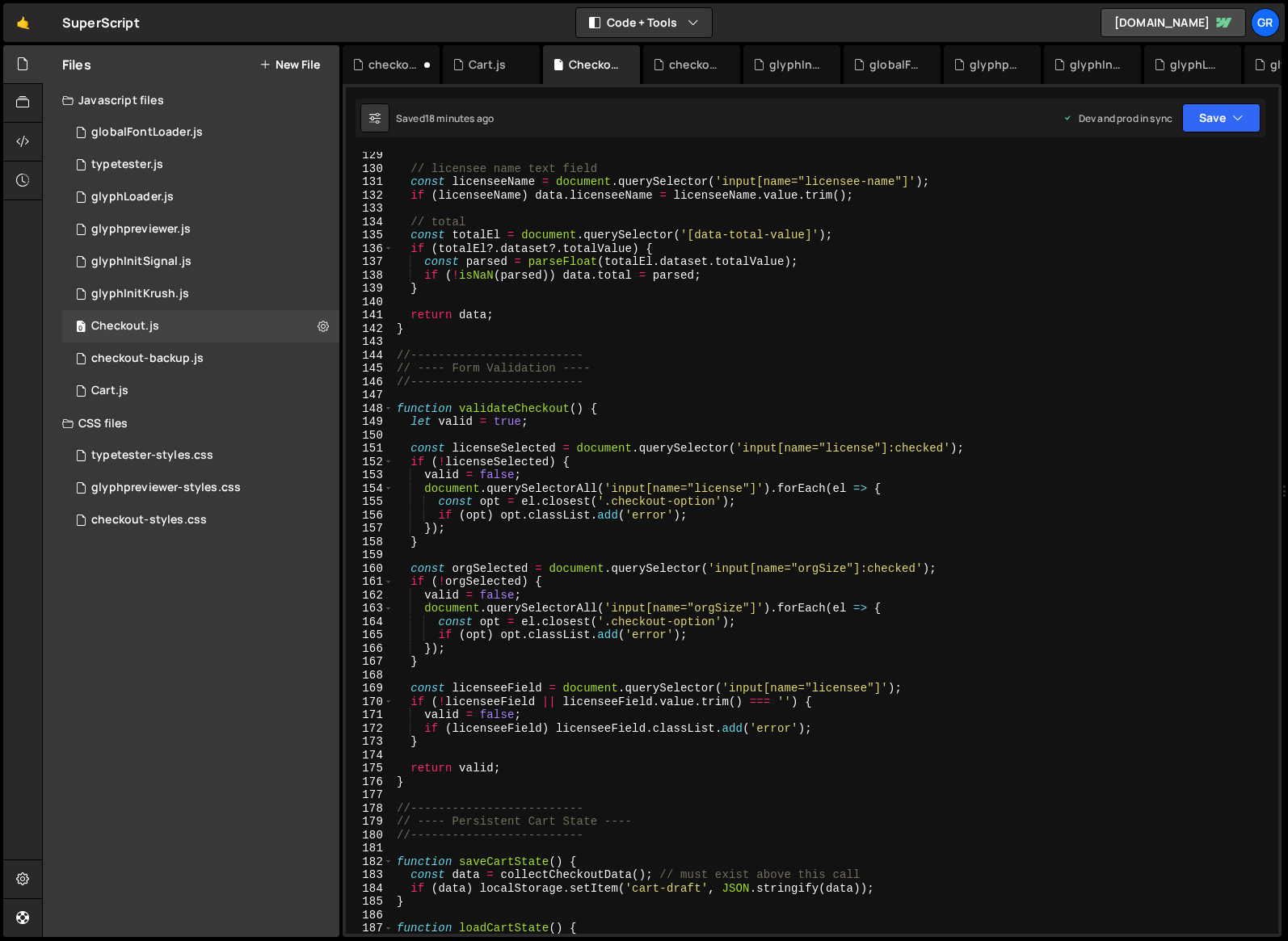
scroll to position [1710, 0]
click at [824, 565] on div "// licensee name text field const licenseeName = document . querySelector ( 'in…" at bounding box center [833, 552] width 879 height 808
click at [823, 566] on div "// licensee name text field const licenseeName = document . querySelector ( 'in…" at bounding box center [833, 552] width 879 height 808
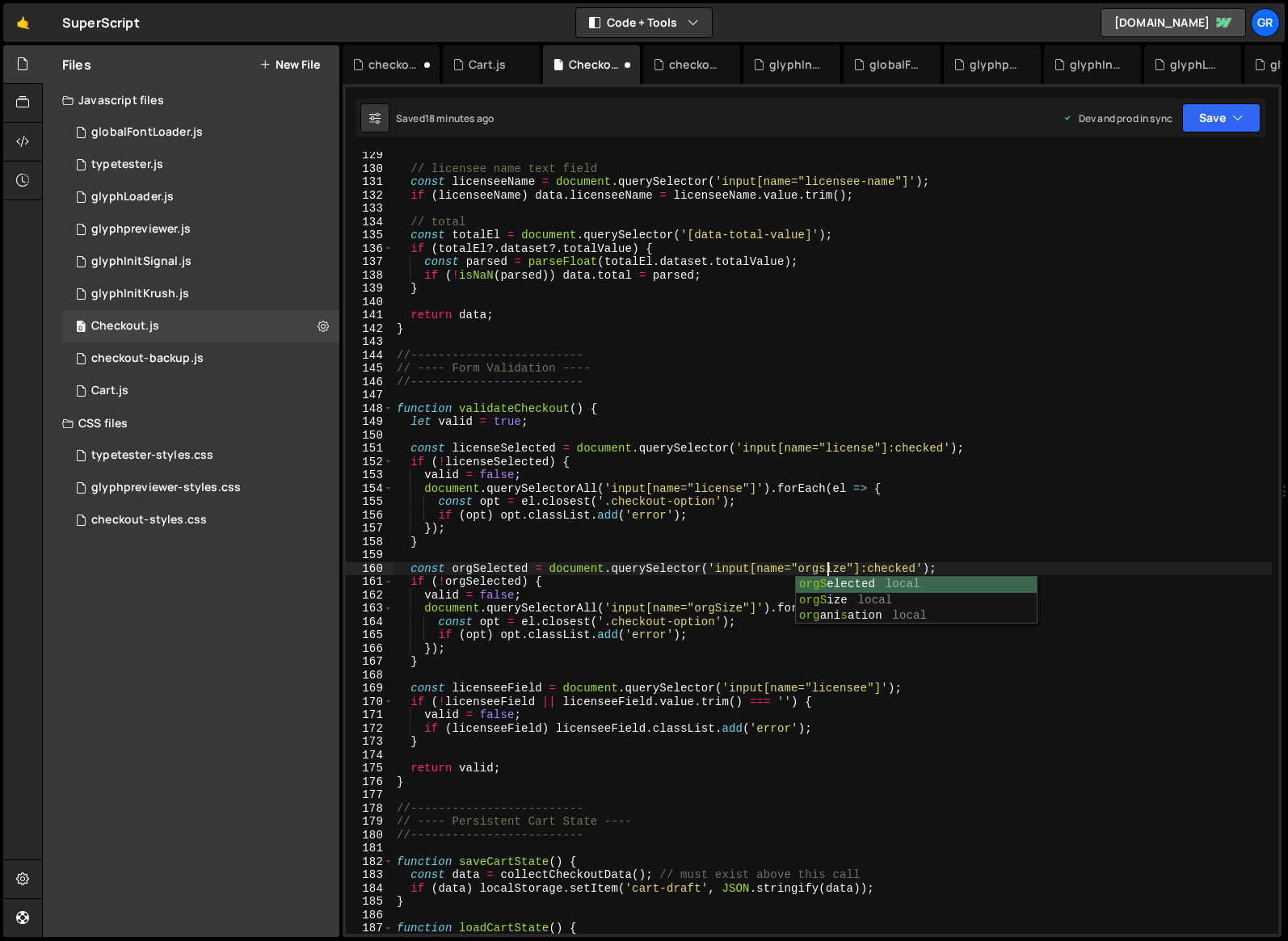
scroll to position [0, 30]
click at [881, 649] on div "// licensee name text field const licenseeName = document . querySelector ( 'in…" at bounding box center [833, 552] width 879 height 808
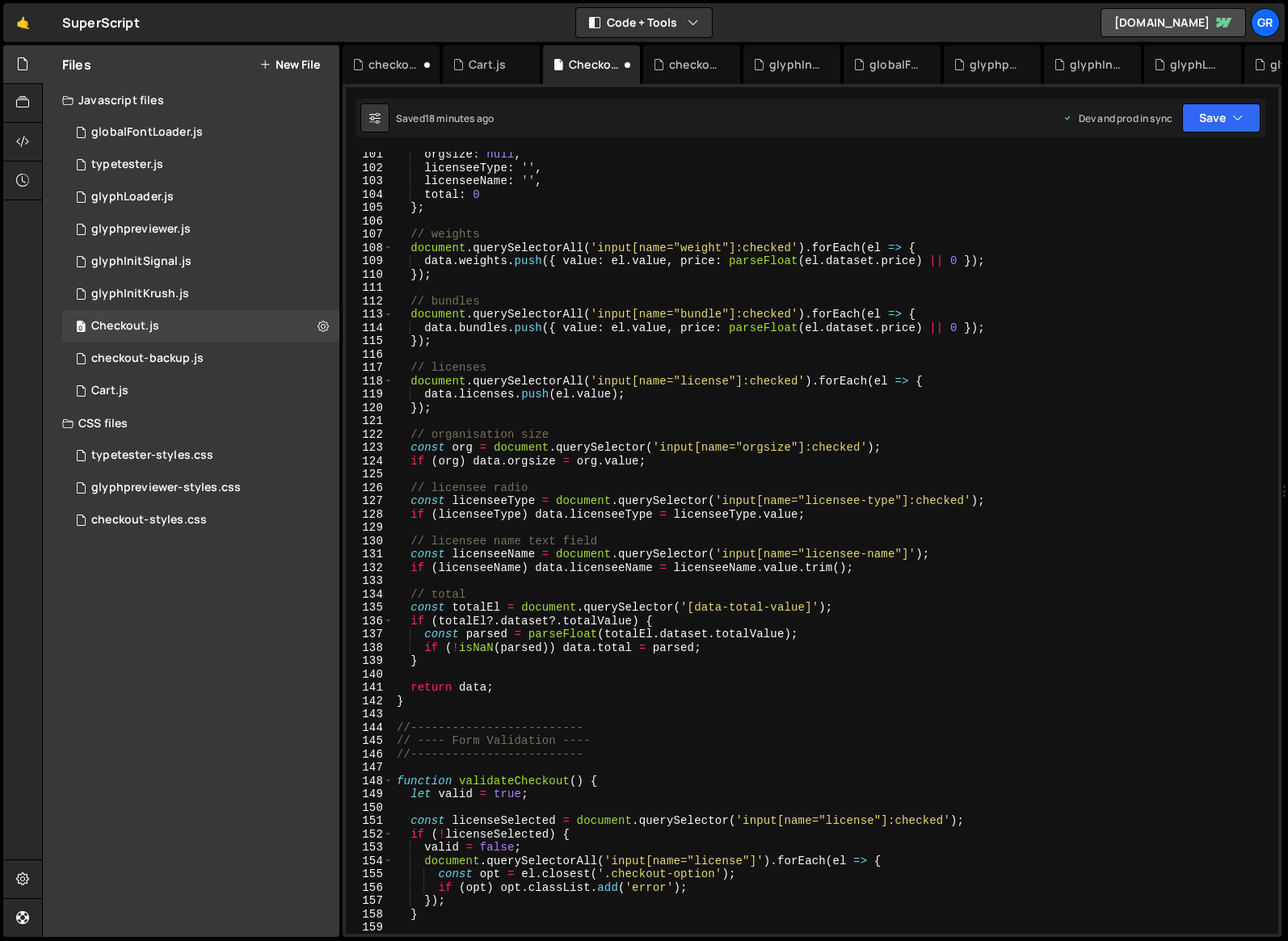
scroll to position [1808, 0]
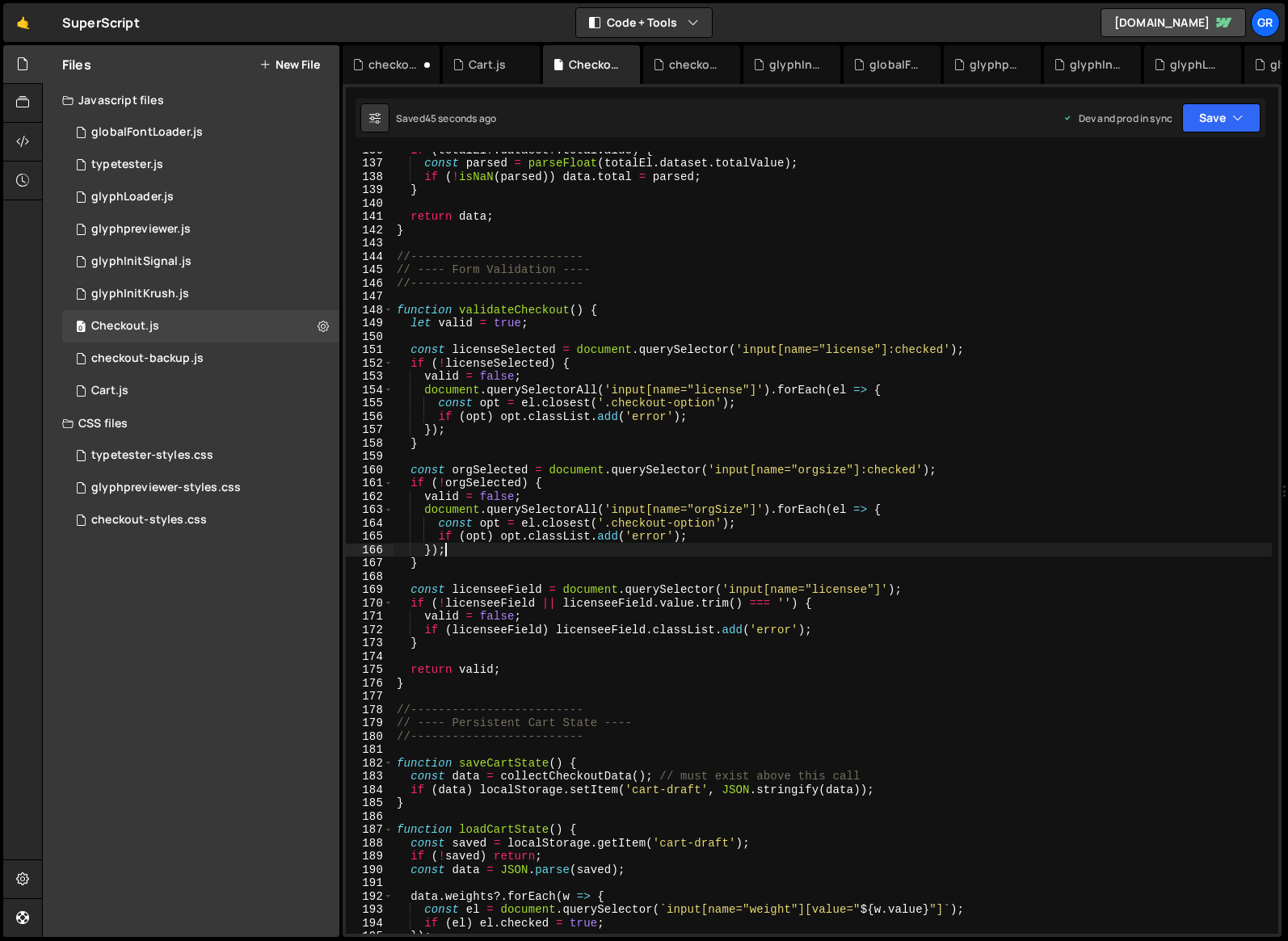
click at [539, 444] on div "if ( totalEl ?. dataset ?. totalValue ) { const parsed = parseFloat ( totalEl .…" at bounding box center [833, 547] width 879 height 808
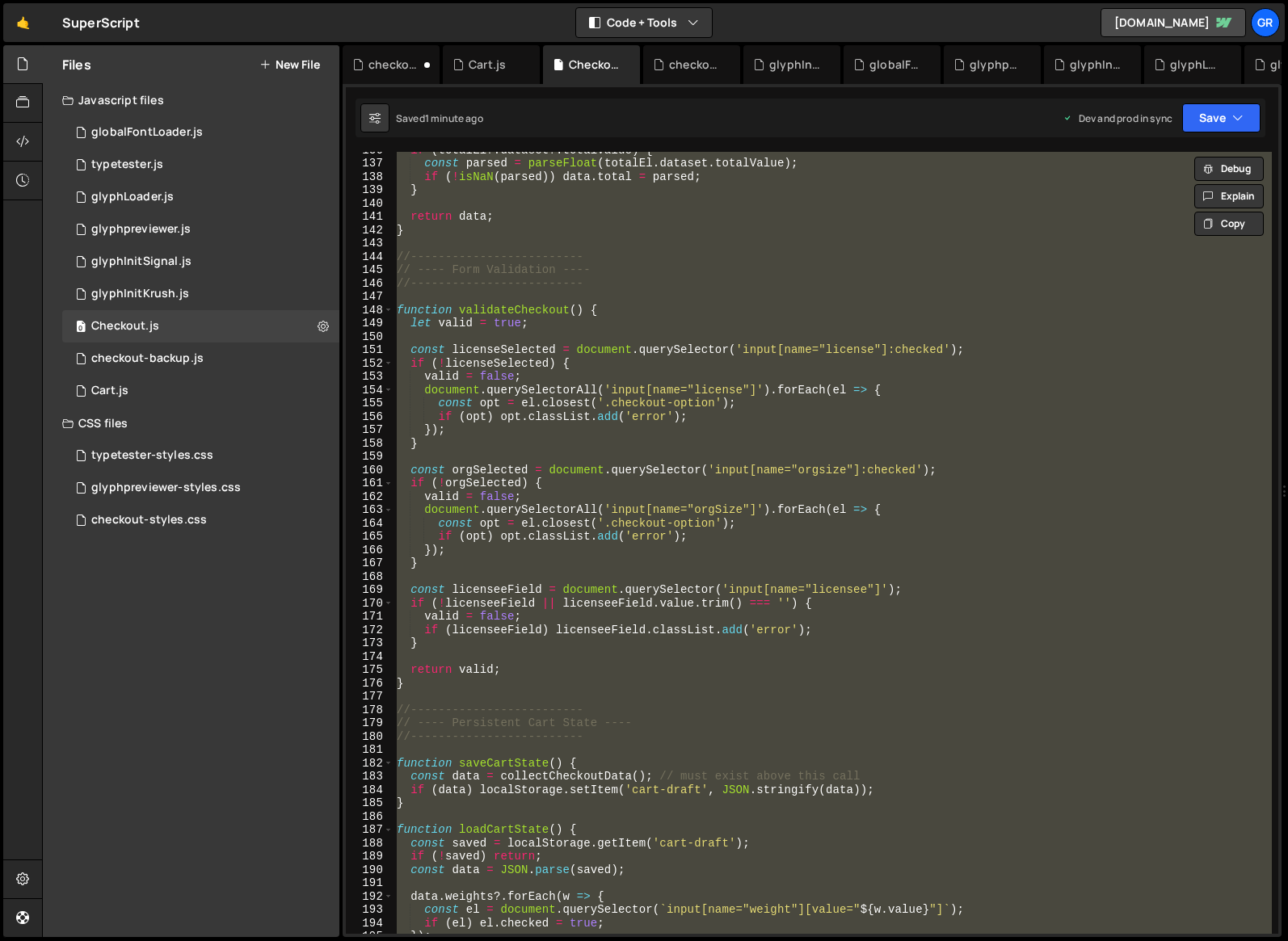
click at [603, 678] on div "if ( totalEl ?. dataset ?. totalValue ) { const parsed = parseFloat ( totalEl .…" at bounding box center [833, 543] width 879 height 782
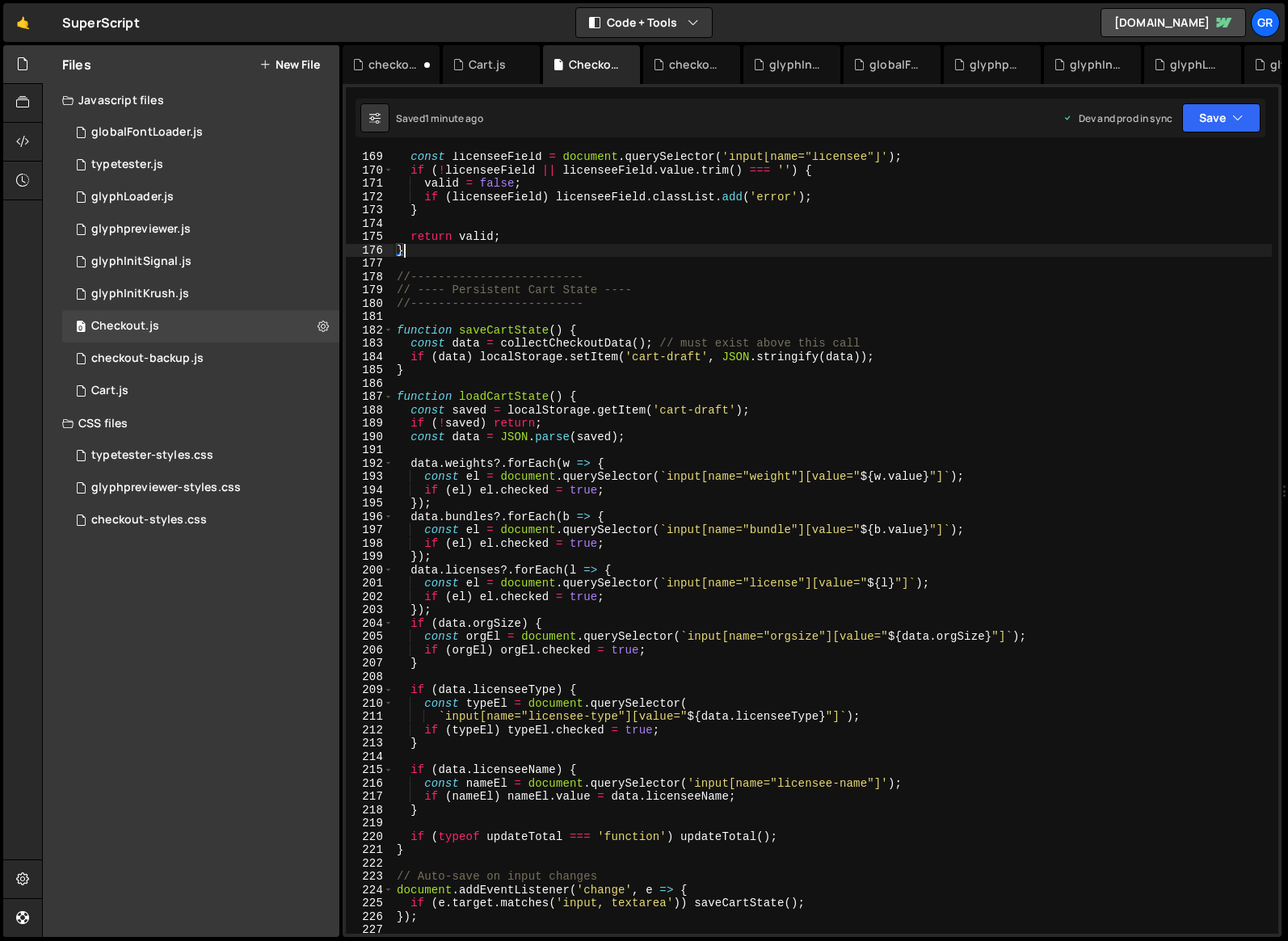
scroll to position [2250, 0]
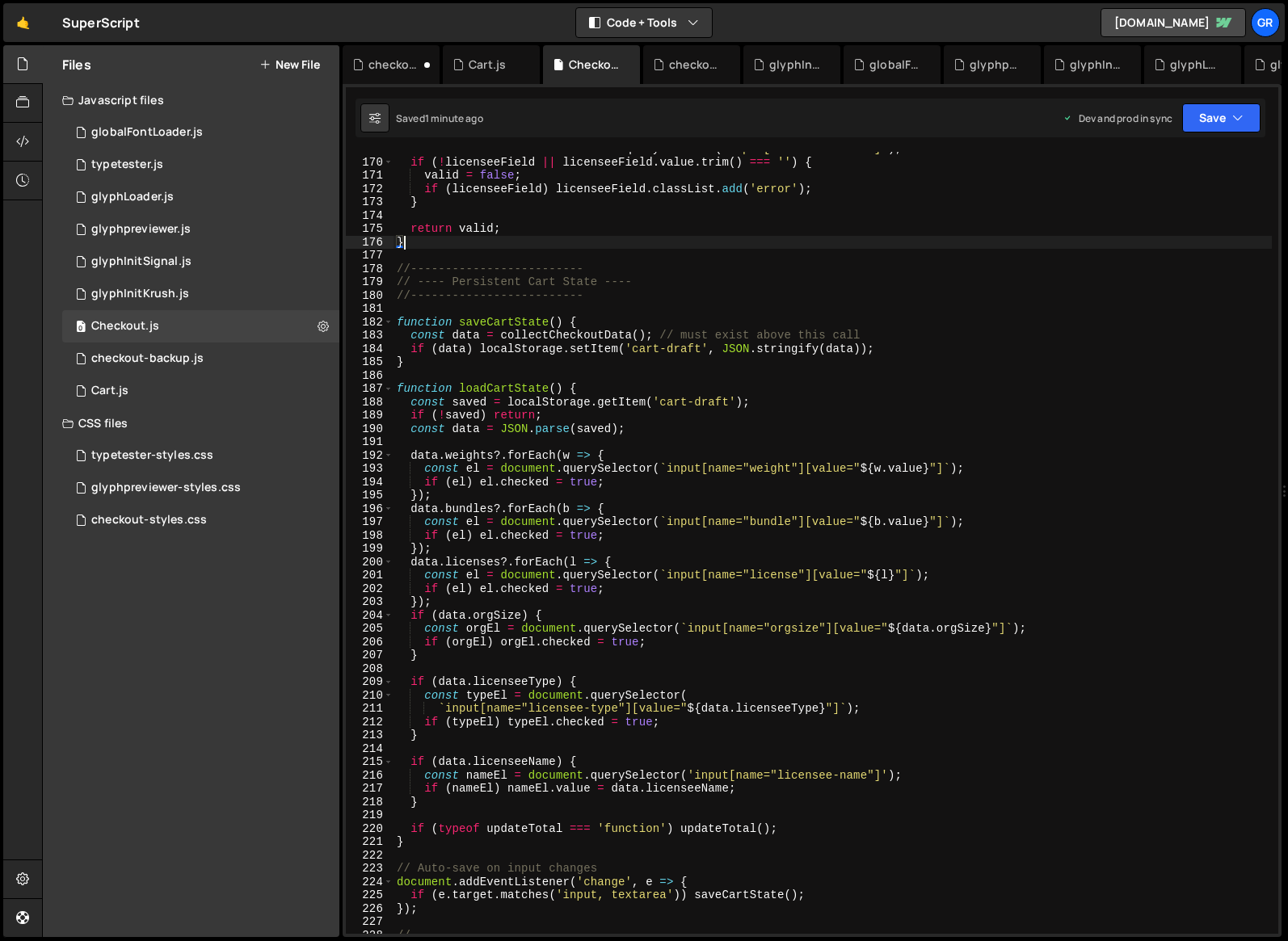
click at [499, 615] on div "const licenseeField = document . querySelector ( 'input[name="licensee"]' ) ; i…" at bounding box center [833, 546] width 879 height 808
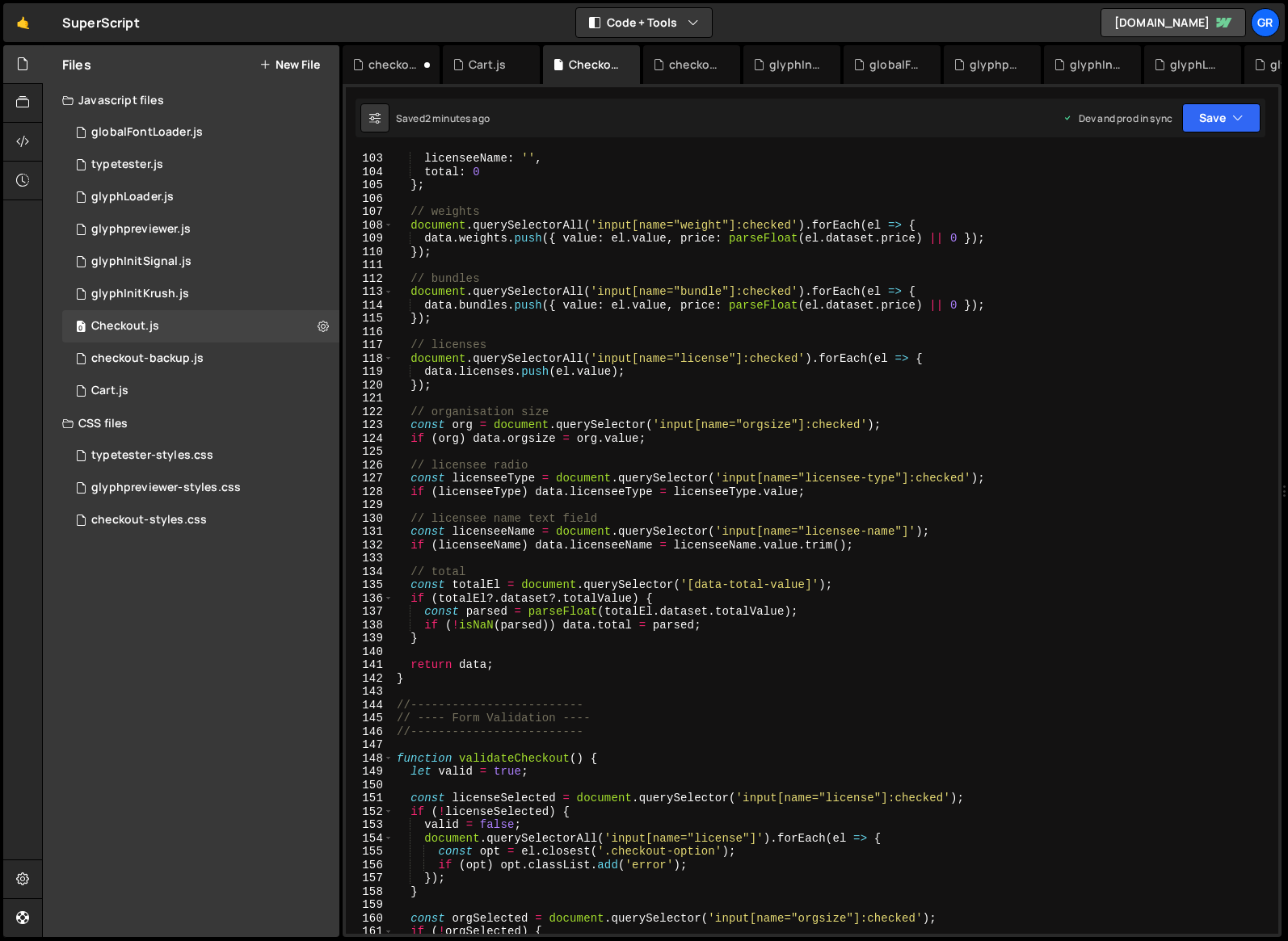
scroll to position [1360, 0]
click at [535, 438] on div "licenseeName : '' , total : 0 } ; // weights document . querySelectorAll ( 'inp…" at bounding box center [833, 556] width 879 height 808
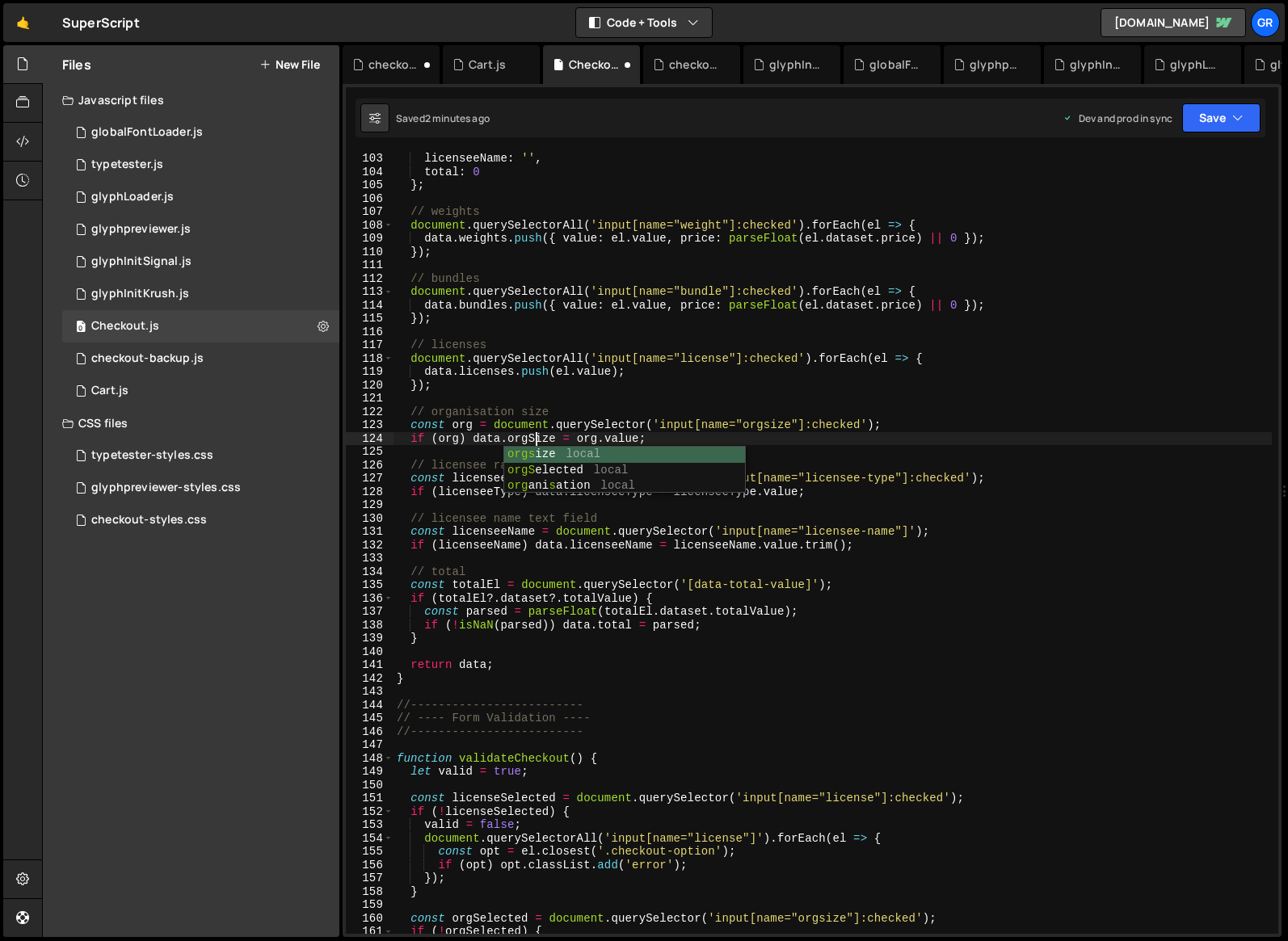
scroll to position [0, 9]
click at [881, 442] on div "licenseeName : '' , total : 0 } ; // weights document . querySelectorAll ( 'inp…" at bounding box center [833, 556] width 879 height 808
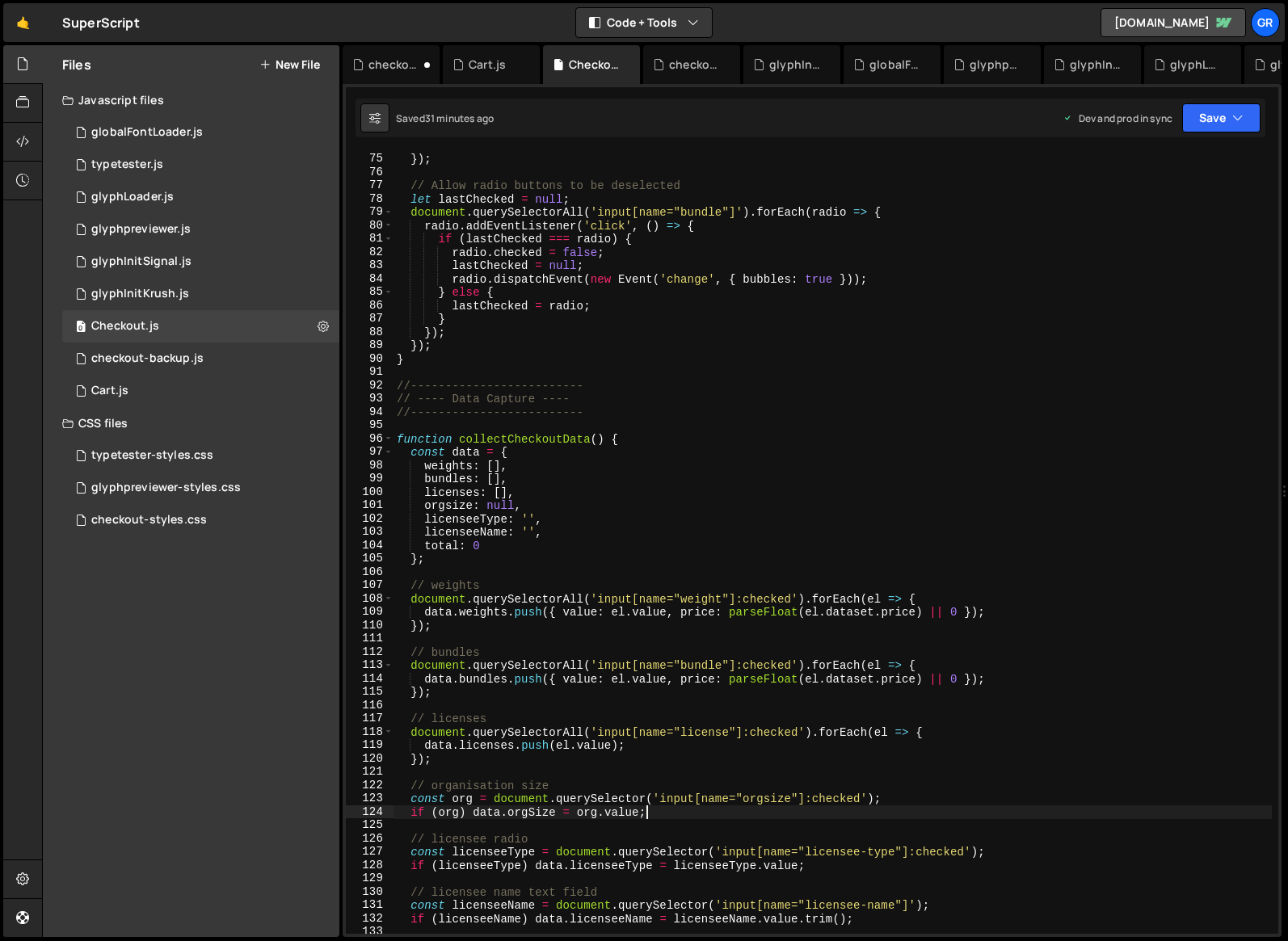
scroll to position [986, 0]
click at [520, 452] on div "}) ; }) ; // Allow radio buttons to be deselected let lastChecked = null ; docu…" at bounding box center [833, 543] width 879 height 808
type textarea "const data = {"
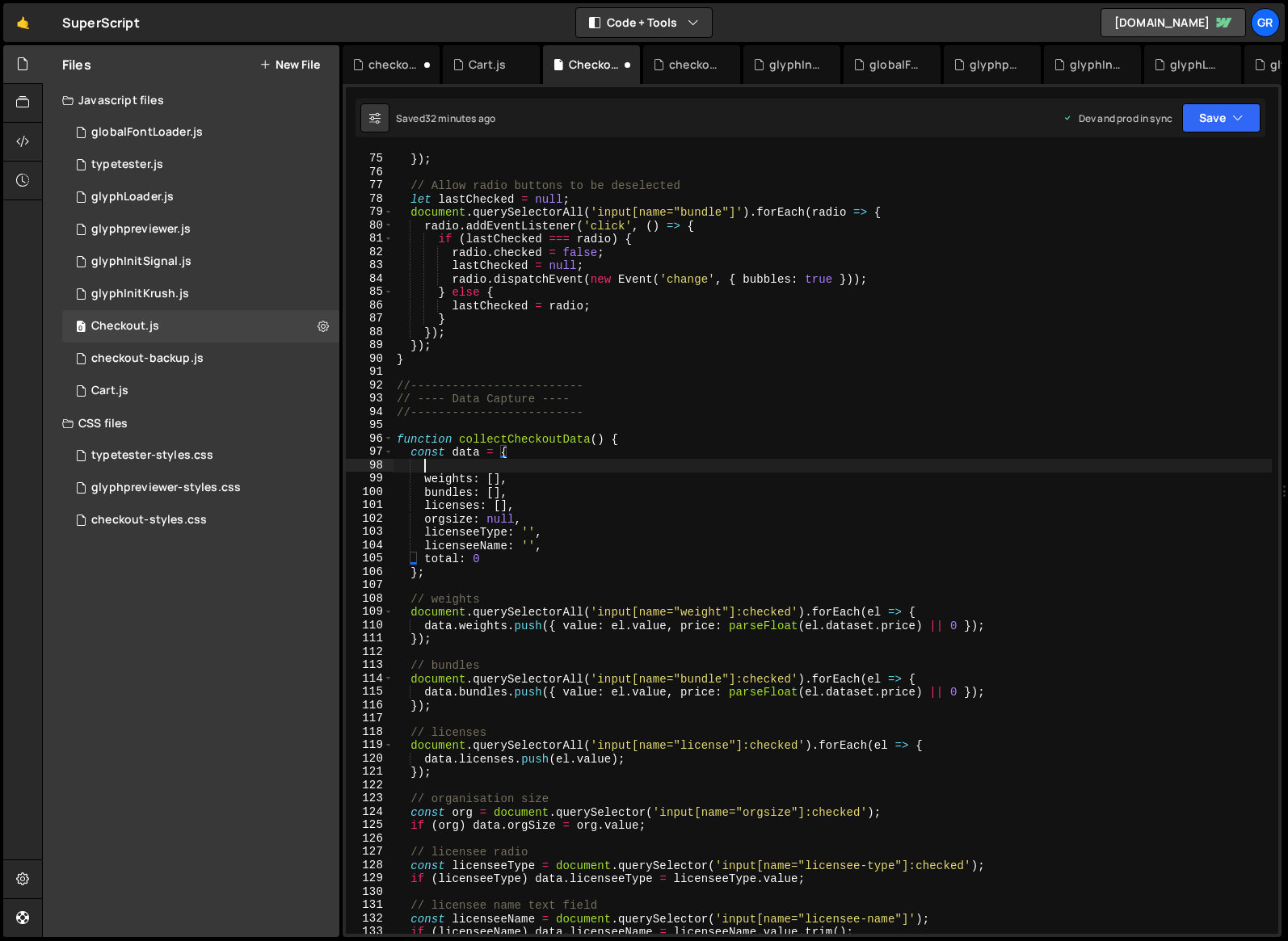
scroll to position [0, 1]
paste textarea "family: document.querySelector('[data-family]')?.dataset.family || 'Unknown',"
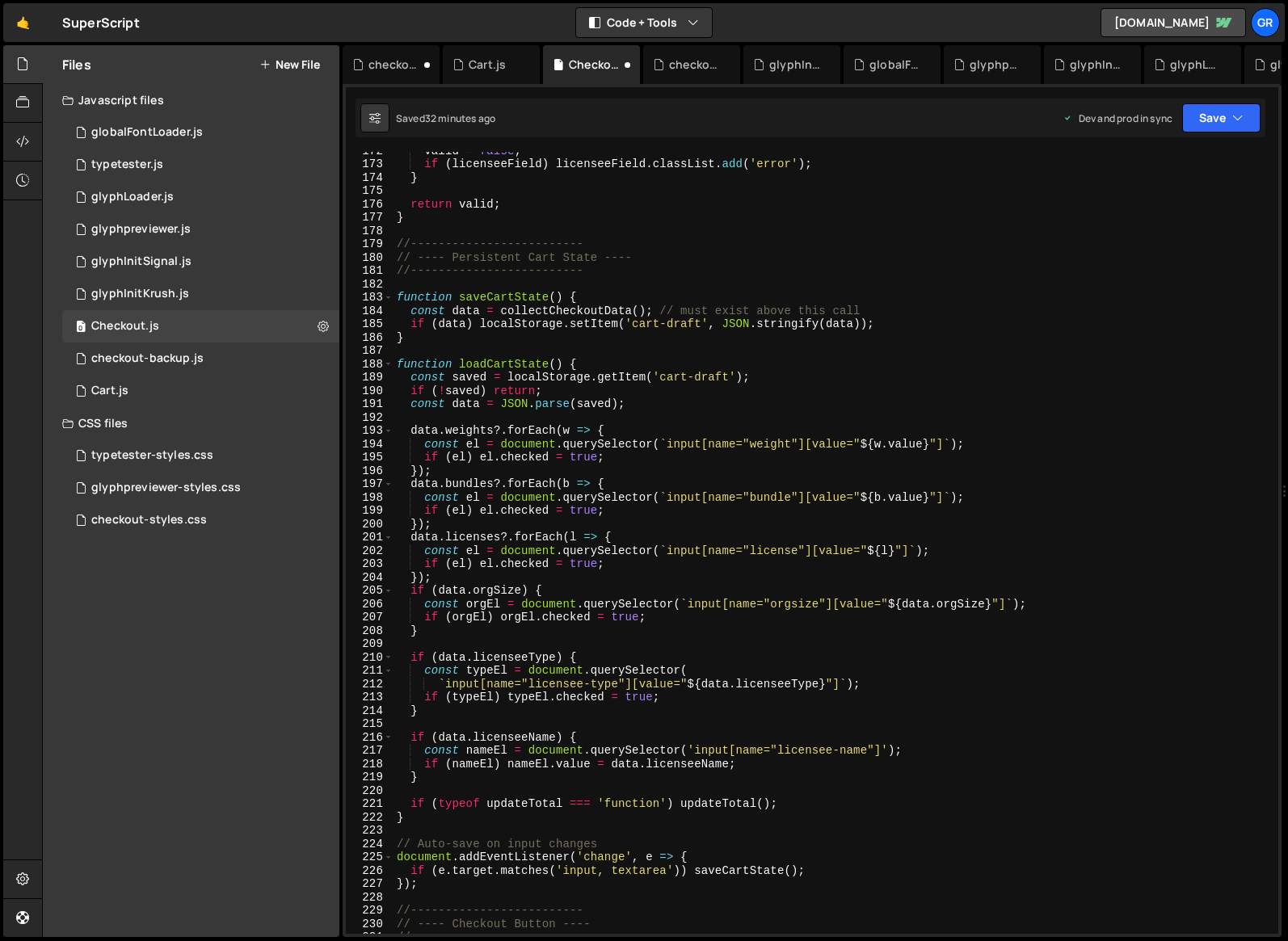
scroll to position [2177, 0]
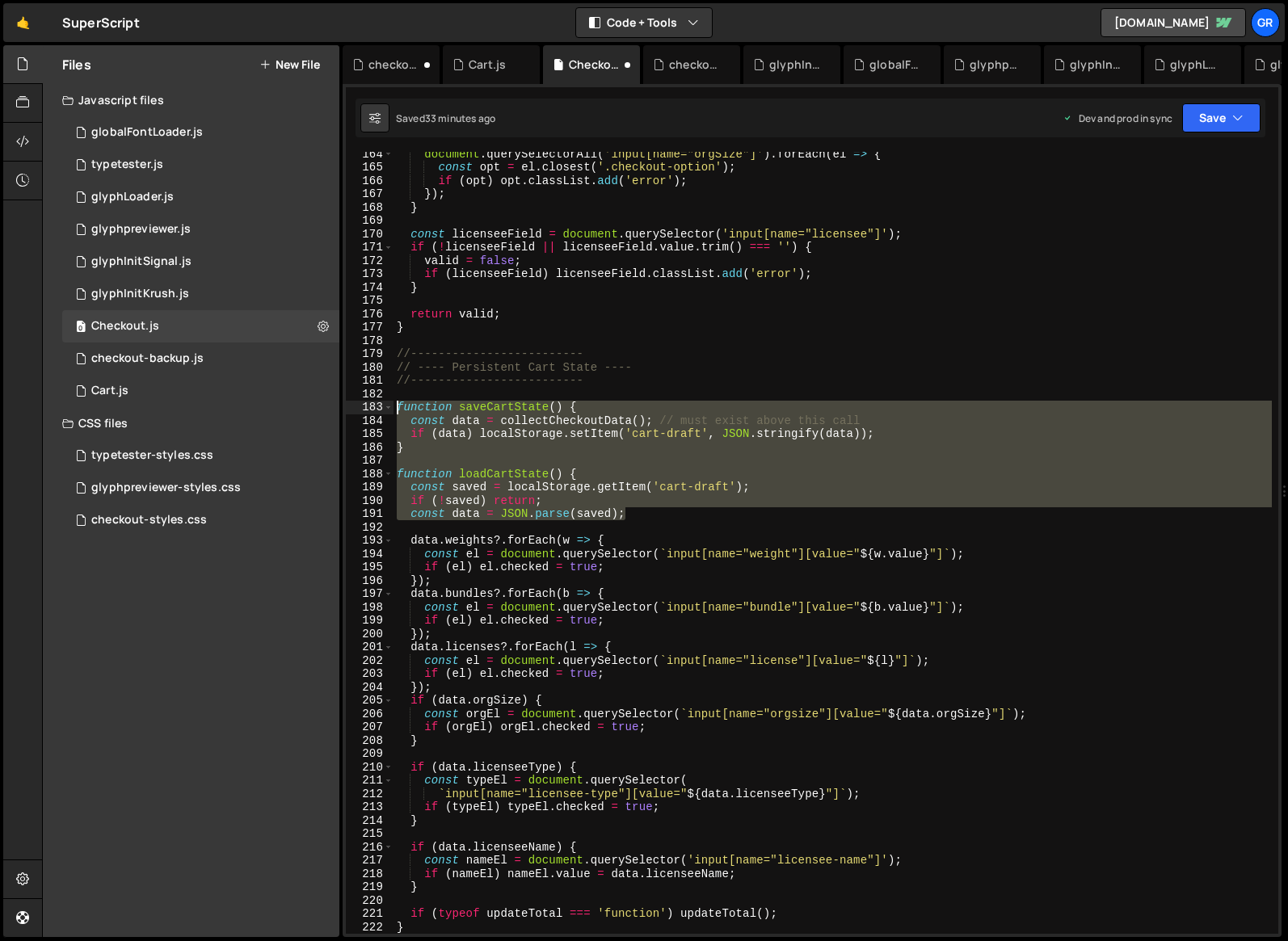
drag, startPoint x: 633, startPoint y: 513, endPoint x: 400, endPoint y: 410, distance: 254.8
click at [400, 410] on div "document . querySelectorAll ( 'input[name="orgSize"]' ) . forEach ( el => { con…" at bounding box center [833, 550] width 879 height 808
paste textarea "const data = JSON.parse(saved);"
type textarea "const data = JSON.parse(saved);"
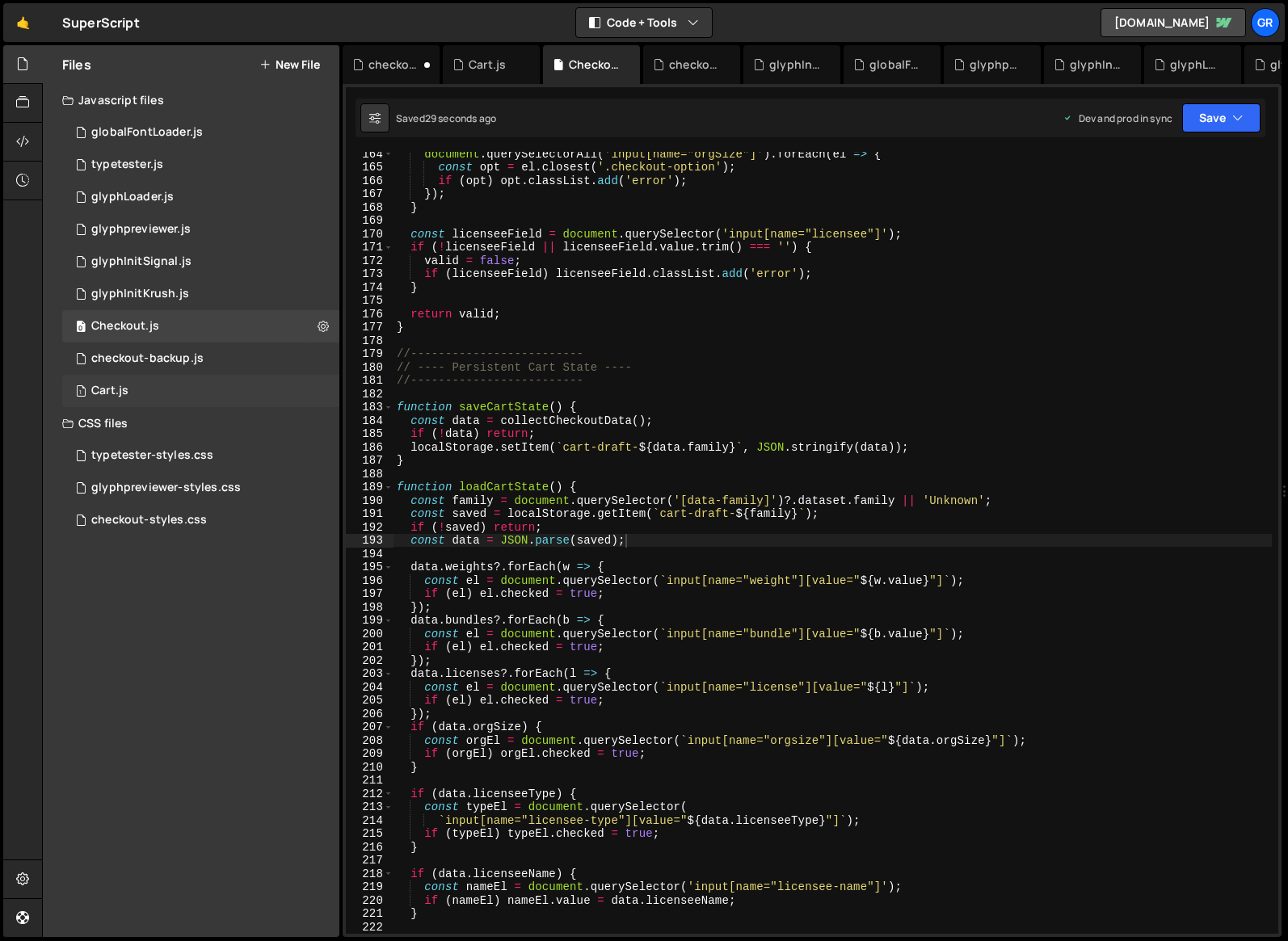
click at [101, 391] on div "Cart.js" at bounding box center [110, 391] width 37 height 14
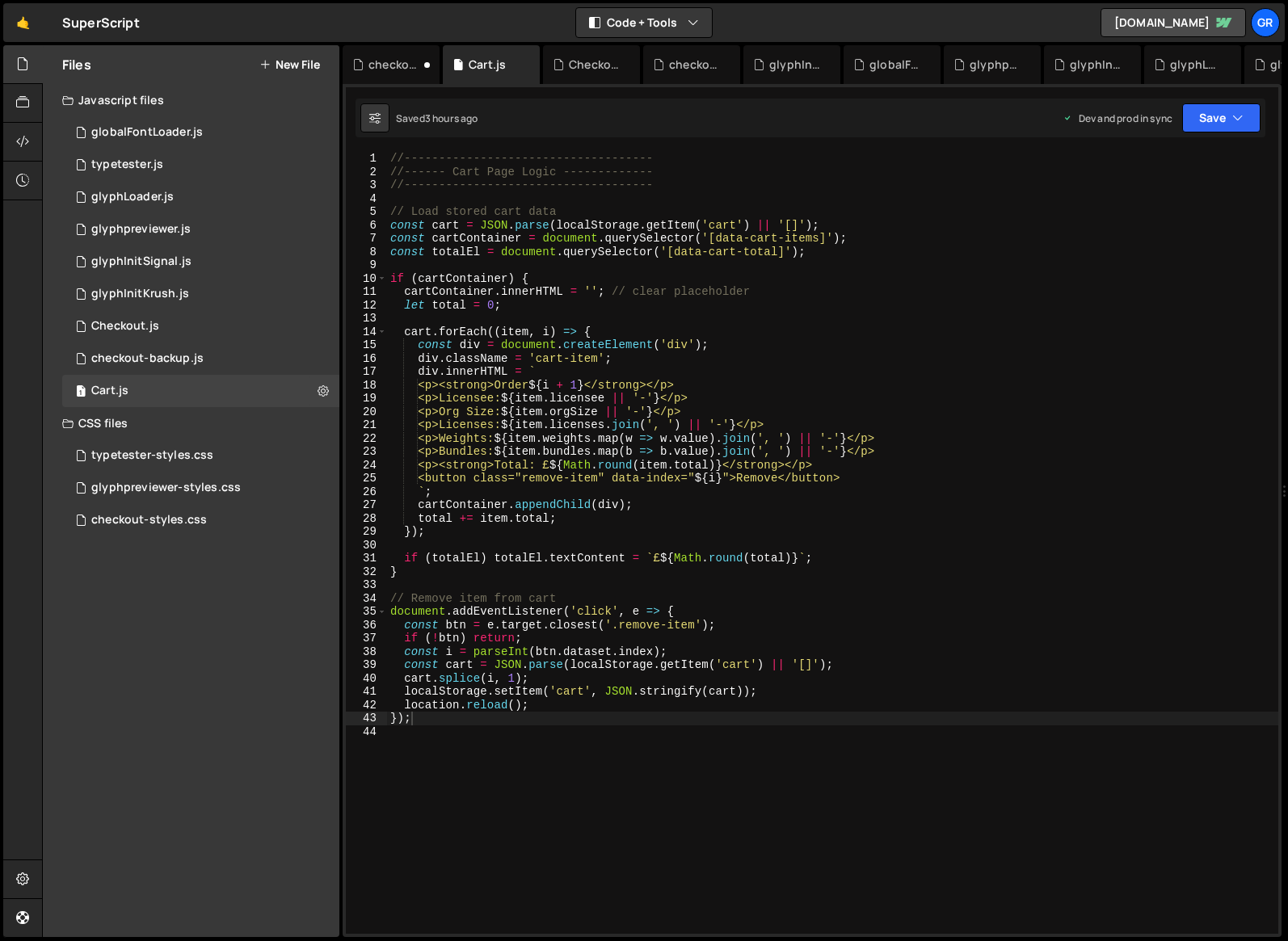
click at [752, 331] on div "//------------------------------------ //------ Cart Page Logic ------------- /…" at bounding box center [833, 553] width 892 height 802
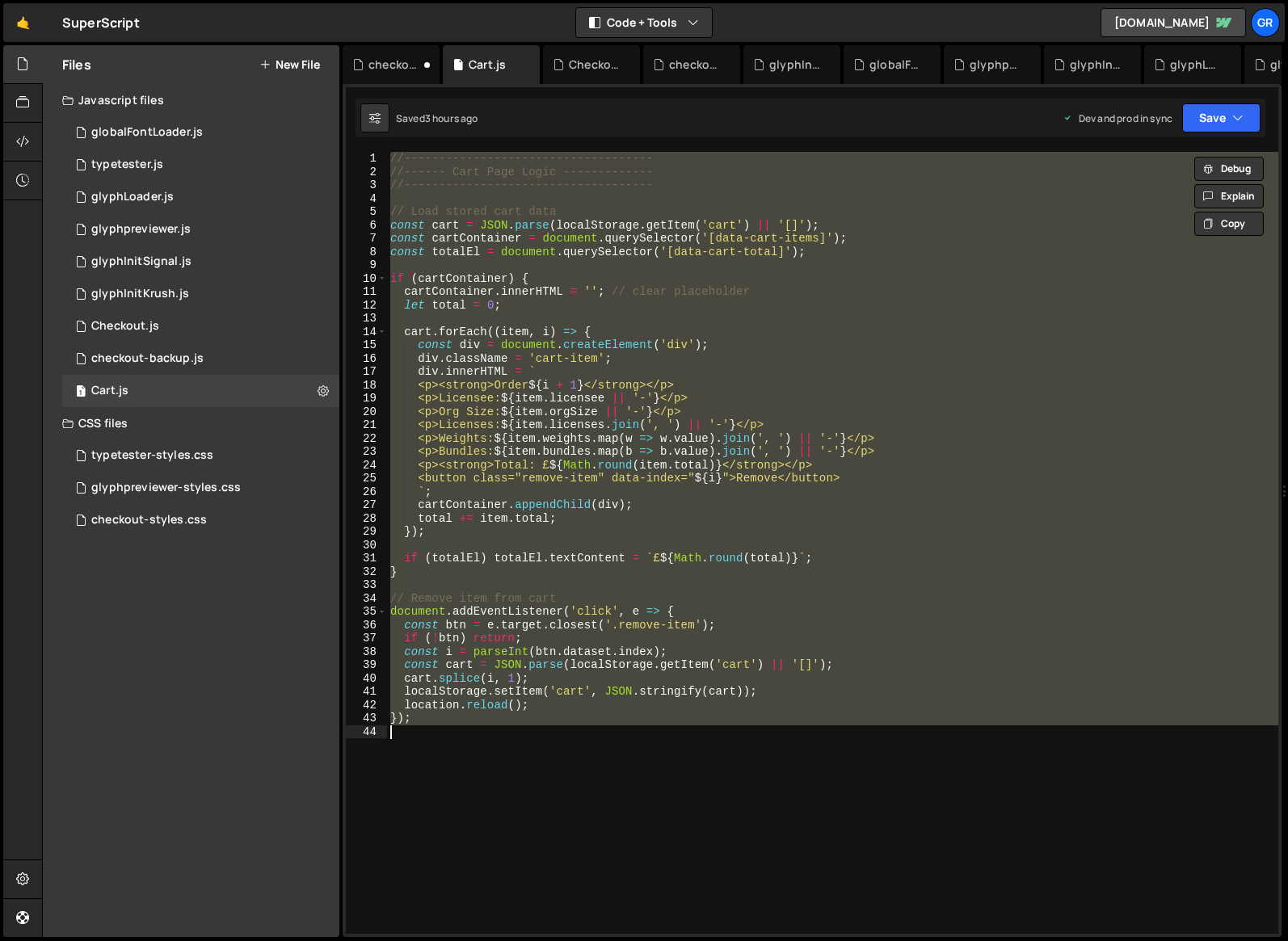
click at [881, 486] on div "//------------------------------------ //------ Cart Page Logic ------------- /…" at bounding box center [833, 543] width 892 height 782
paste textarea
type textarea "});"
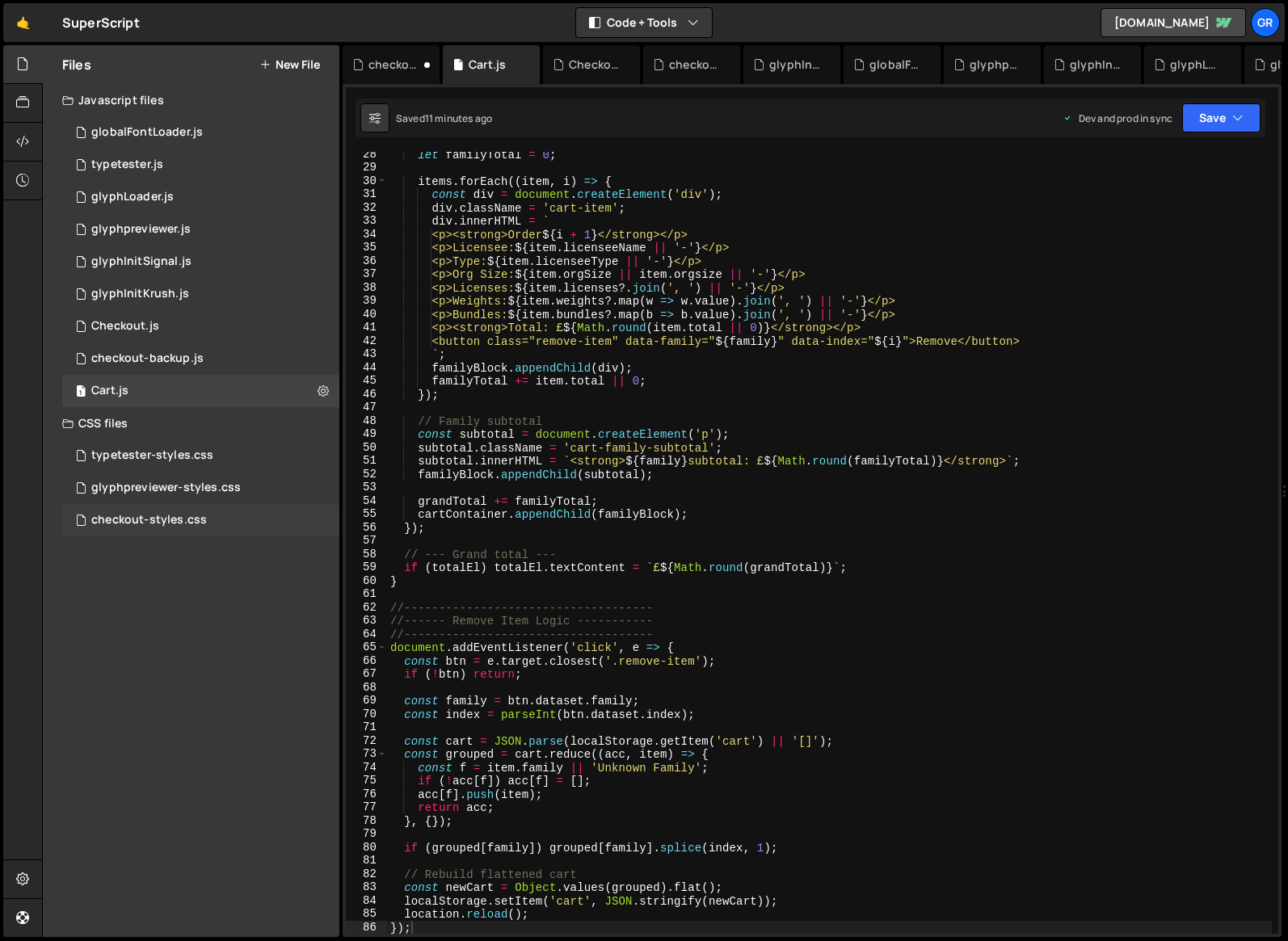
click at [194, 515] on div "checkout-styles.css" at bounding box center [149, 520] width 116 height 14
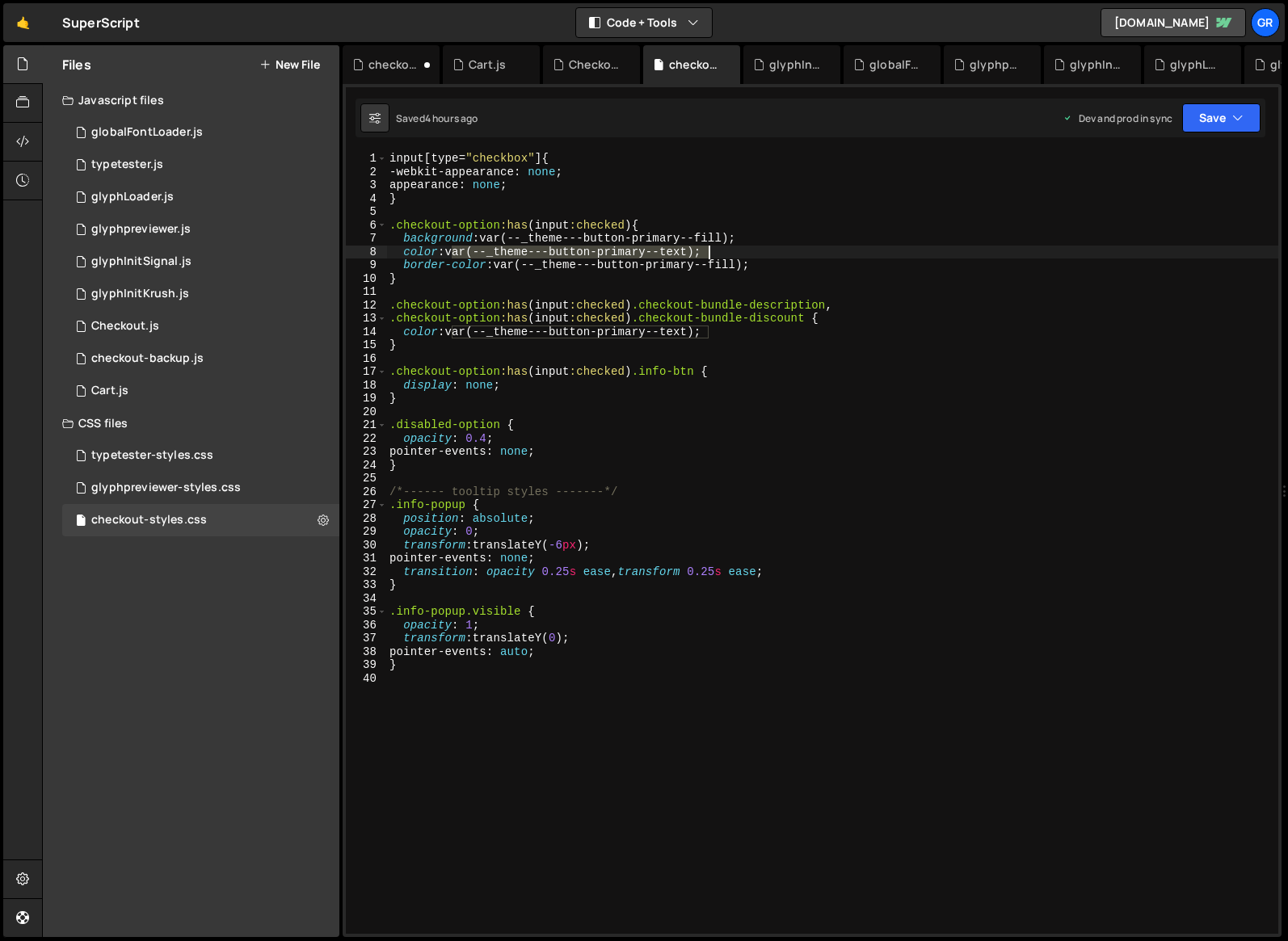
drag, startPoint x: 453, startPoint y: 250, endPoint x: 706, endPoint y: 246, distance: 253.0
click at [706, 246] on div "input [ type = " checkbox " ] { -webkit-appearance : none ; appearance : none ;…" at bounding box center [832, 556] width 892 height 808
click at [451, 250] on div "input [ type = " checkbox " ] { -webkit-appearance : none ; appearance : none ;…" at bounding box center [832, 543] width 892 height 782
paste textarea "swatch--slate);var(--"
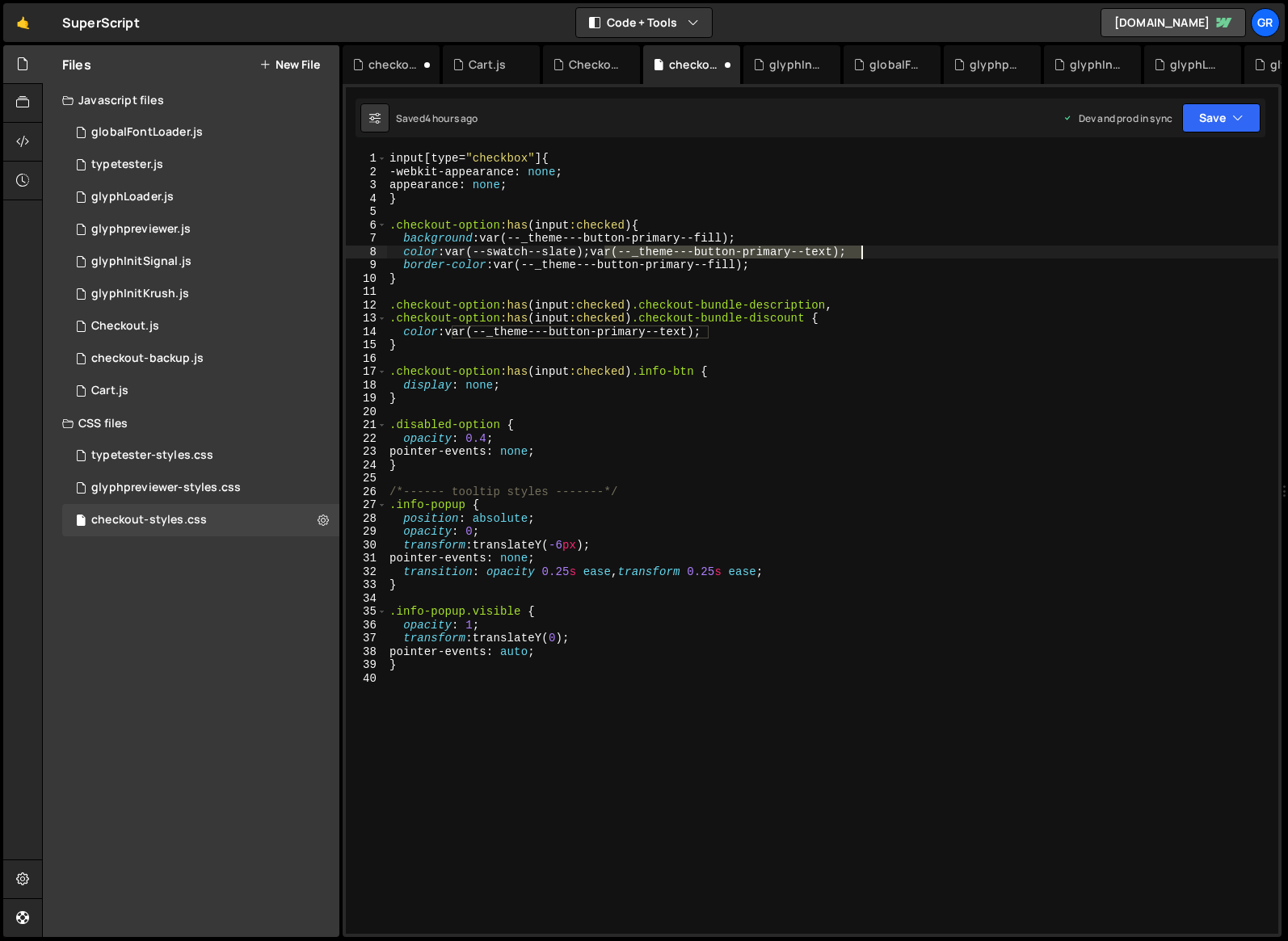
drag, startPoint x: 605, startPoint y: 250, endPoint x: 874, endPoint y: 250, distance: 269.0
click at [874, 250] on div "input [ type = " checkbox " ] { -webkit-appearance : none ; appearance : none ;…" at bounding box center [832, 556] width 892 height 808
click at [606, 251] on div "input [ type = " checkbox " ] { -webkit-appearance : none ; appearance : none ;…" at bounding box center [832, 556] width 892 height 808
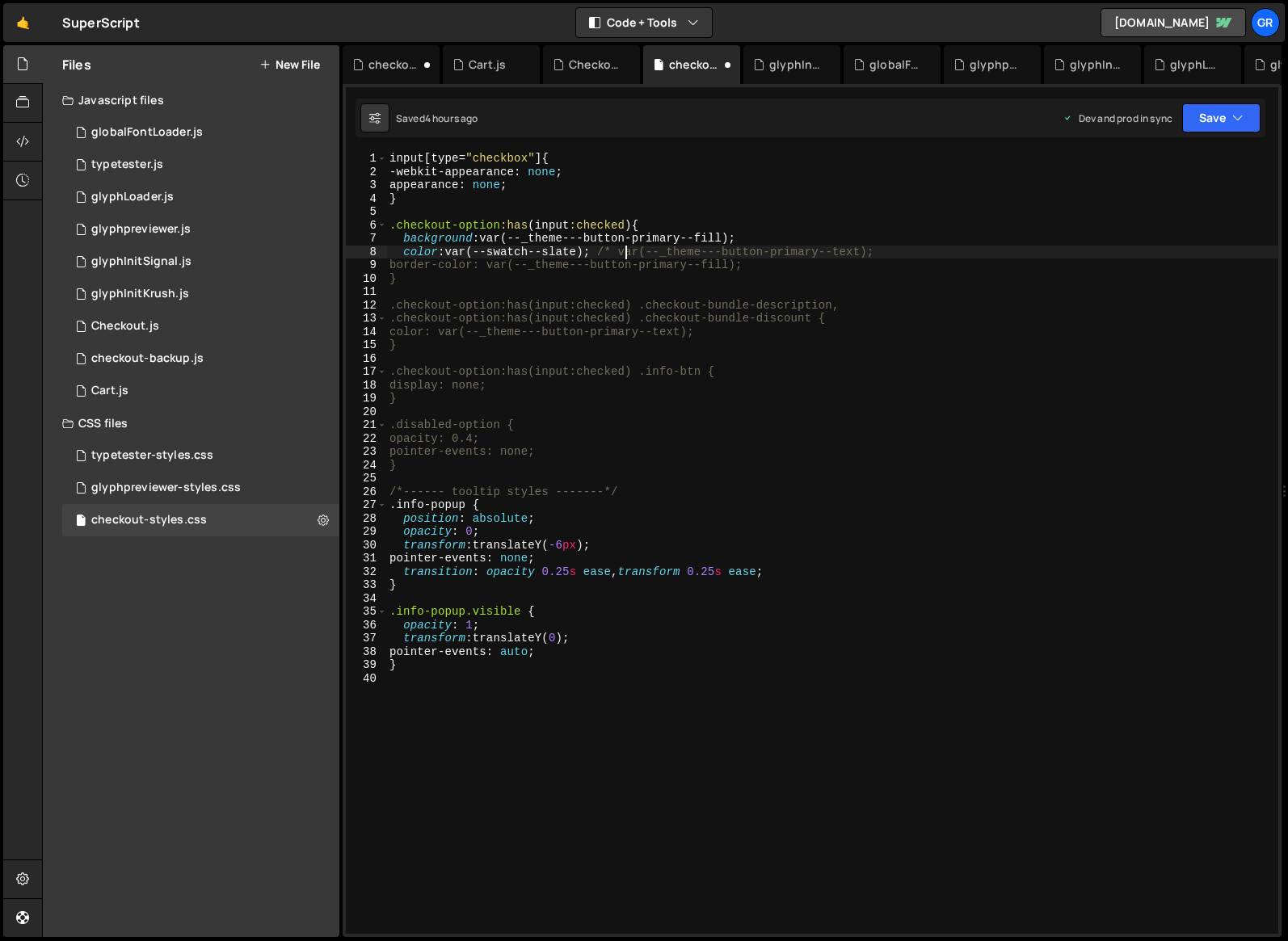
click at [502, 265] on div "input [ type = " checkbox " ] { -webkit-appearance : none ; appearance : none ;…" at bounding box center [832, 556] width 892 height 808
click at [794, 267] on div "input [ type = " checkbox " ] { -webkit-appearance : none ; appearance : none ;…" at bounding box center [832, 556] width 892 height 808
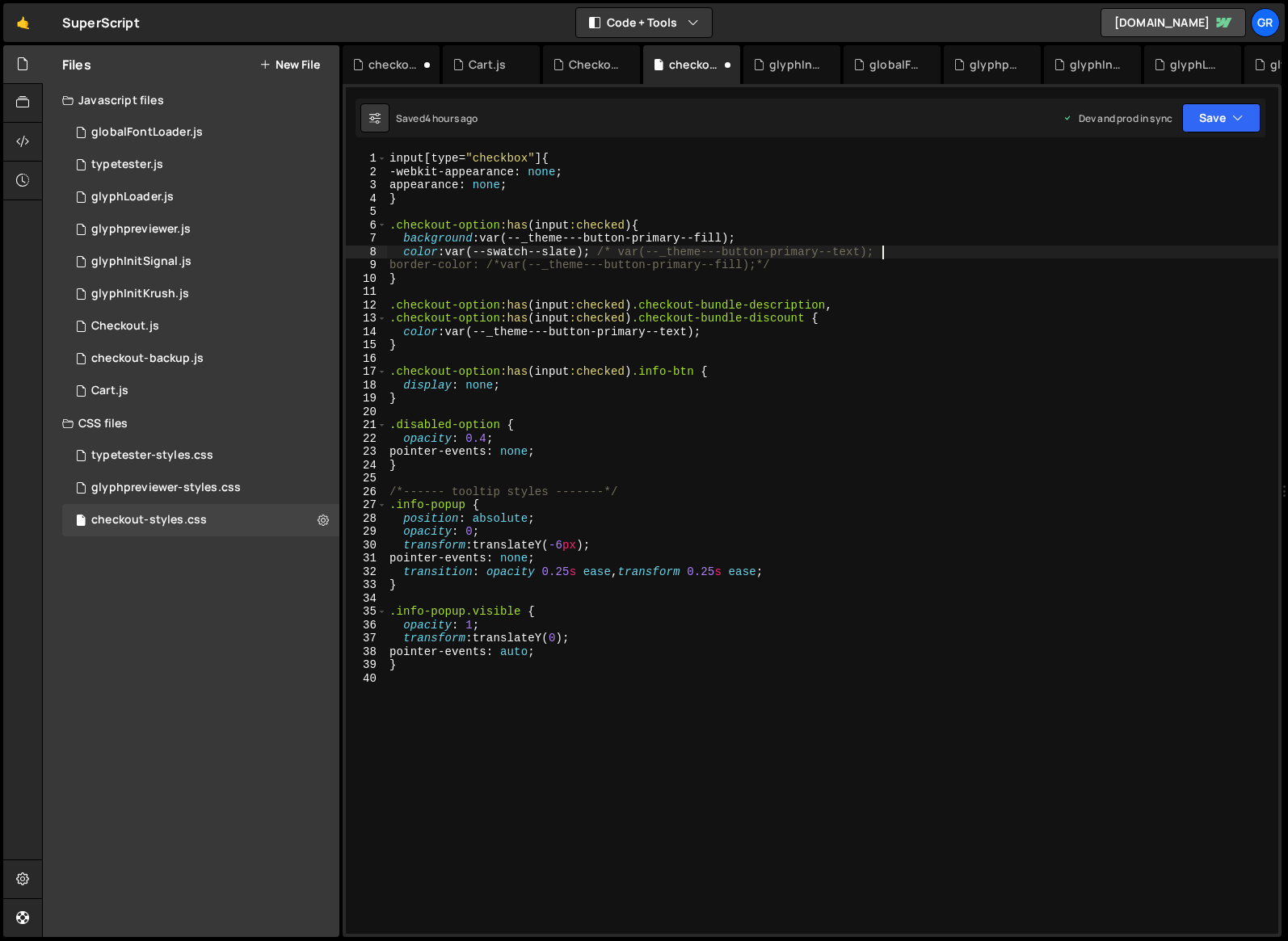
click at [881, 250] on div "input [ type = " checkbox " ] { -webkit-appearance : none ; appearance : none ;…" at bounding box center [832, 556] width 892 height 808
click at [499, 264] on div "input [ type = " checkbox " ] { -webkit-appearance : none ; appearance : none ;…" at bounding box center [832, 556] width 892 height 808
paste textarea "var(--swatch--slate);"
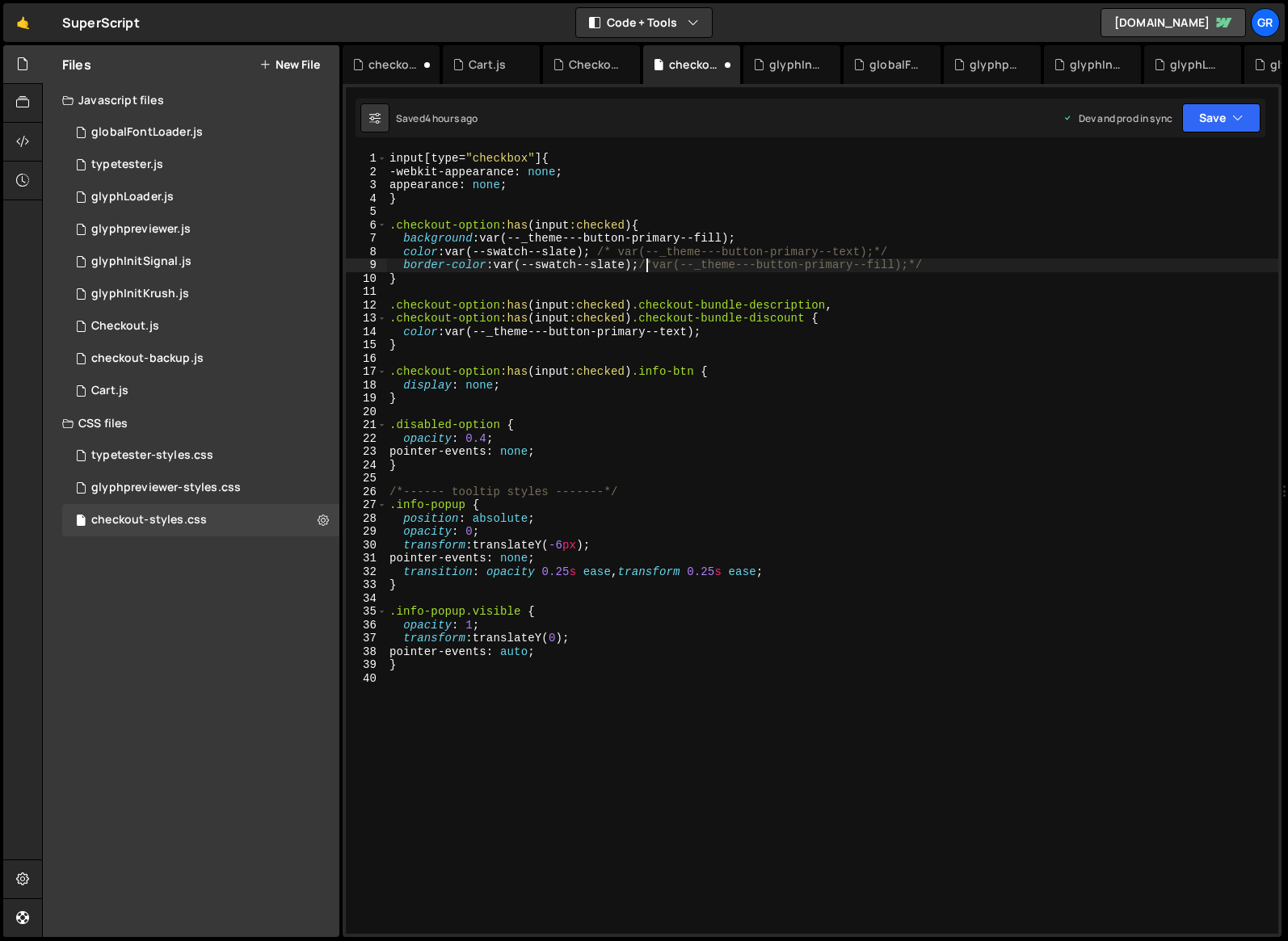
scroll to position [0, 19]
click at [667, 267] on div "input [ type = " checkbox " ] { -webkit-appearance : none ; appearance : none ;…" at bounding box center [832, 556] width 892 height 808
click at [881, 253] on div "input [ type = " checkbox " ] { -webkit-appearance : none ; appearance : none ;…" at bounding box center [832, 556] width 892 height 808
click at [881, 267] on div "input [ type = " checkbox " ] { -webkit-appearance : none ; appearance : none ;…" at bounding box center [832, 556] width 892 height 808
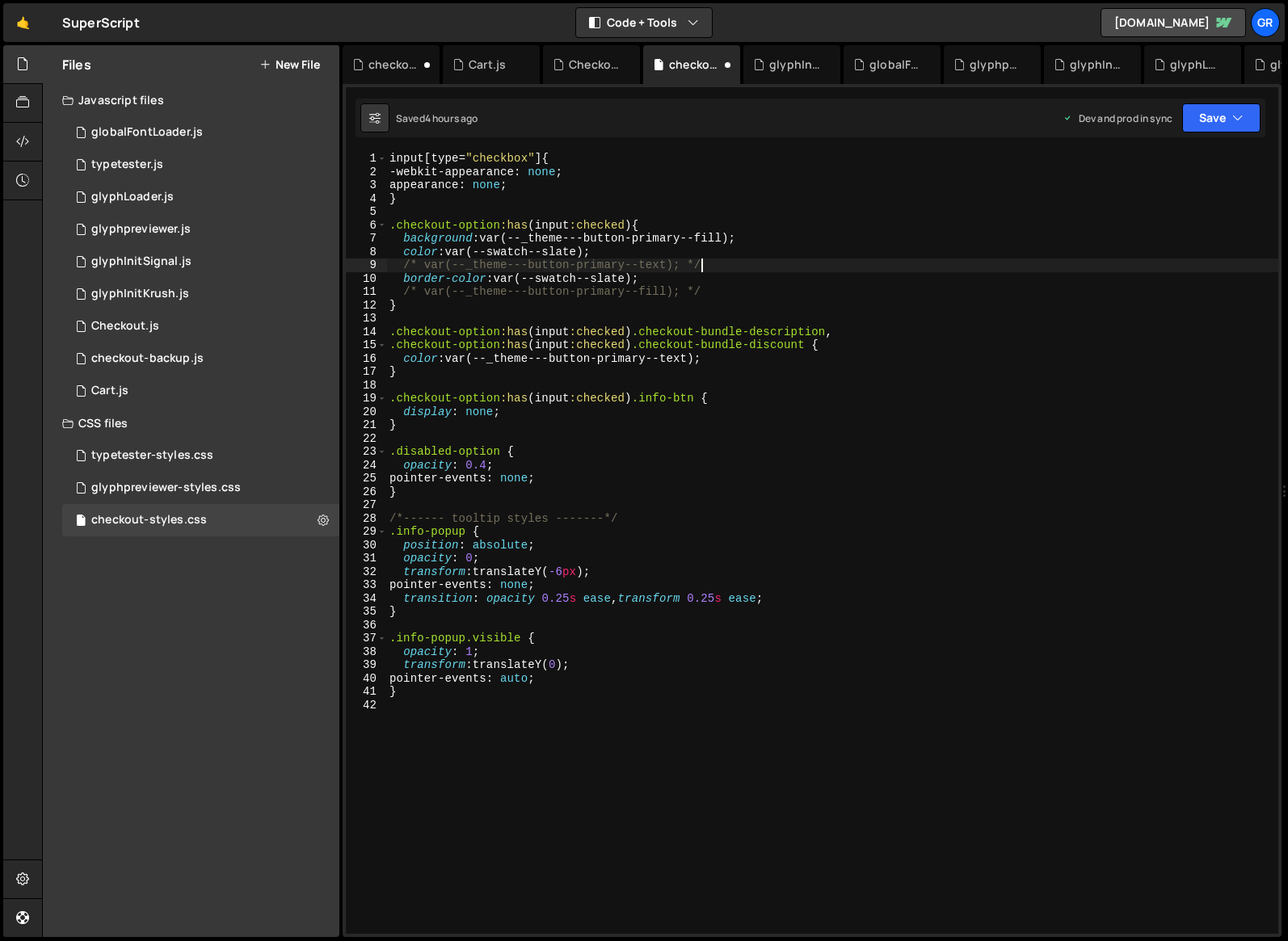
scroll to position [0, 21]
drag, startPoint x: 420, startPoint y: 266, endPoint x: 405, endPoint y: 266, distance: 15.0
click at [405, 266] on div "input [ type = " checkbox " ] { -webkit-appearance : none ; appearance : none ;…" at bounding box center [832, 556] width 892 height 808
click at [690, 266] on div "input [ type = " checkbox " ] { -webkit-appearance : none ; appearance : none ;…" at bounding box center [832, 556] width 892 height 808
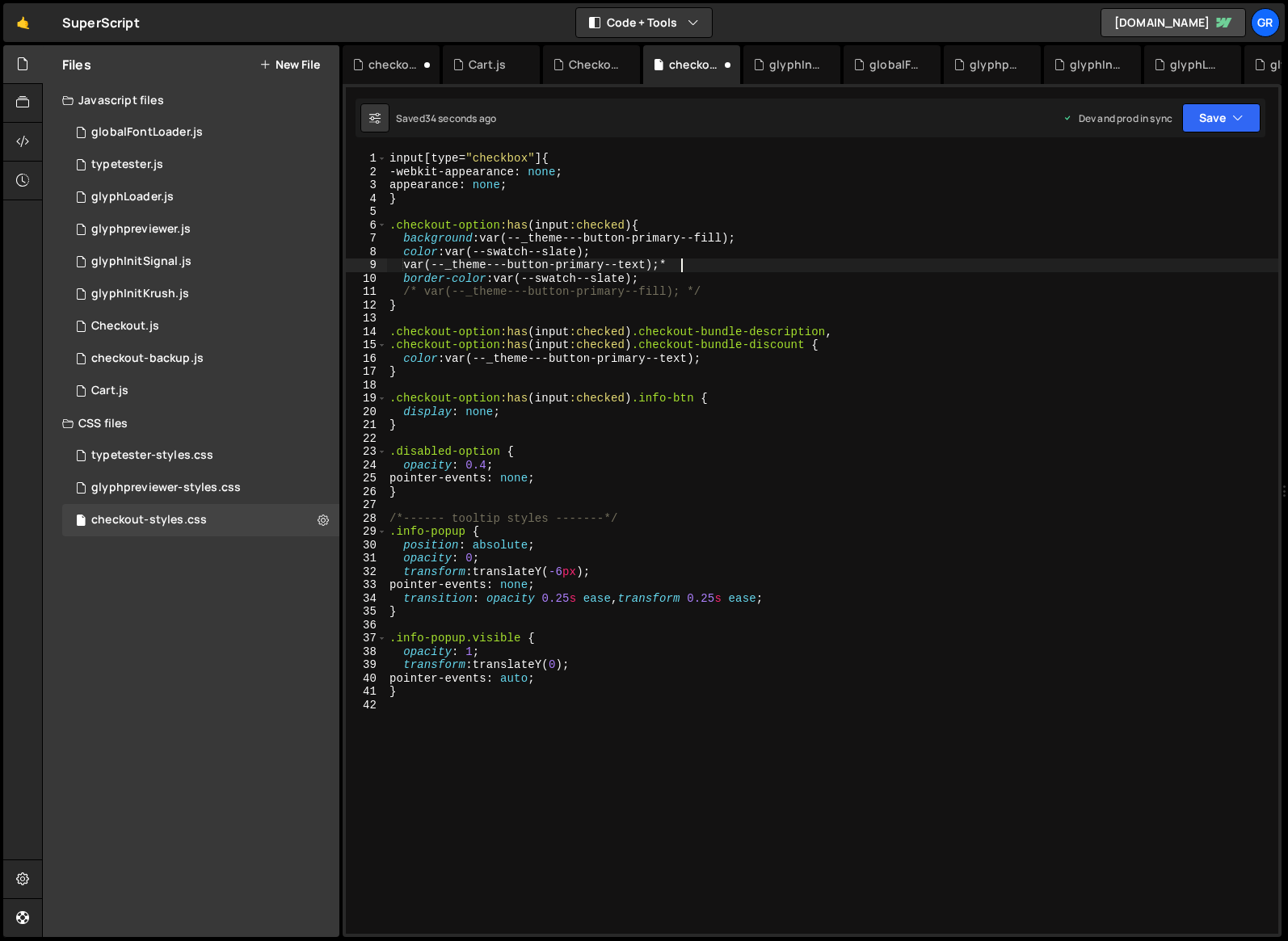
scroll to position [0, 19]
click at [487, 237] on div "input [ type = " checkbox " ] { -webkit-appearance : none ; appearance : none ;…" at bounding box center [832, 556] width 892 height 808
drag, startPoint x: 451, startPoint y: 251, endPoint x: 606, endPoint y: 252, distance: 155.0
click at [606, 252] on div "input [ type = " checkbox " ] { -webkit-appearance : none ; appearance : none ;…" at bounding box center [832, 556] width 892 height 808
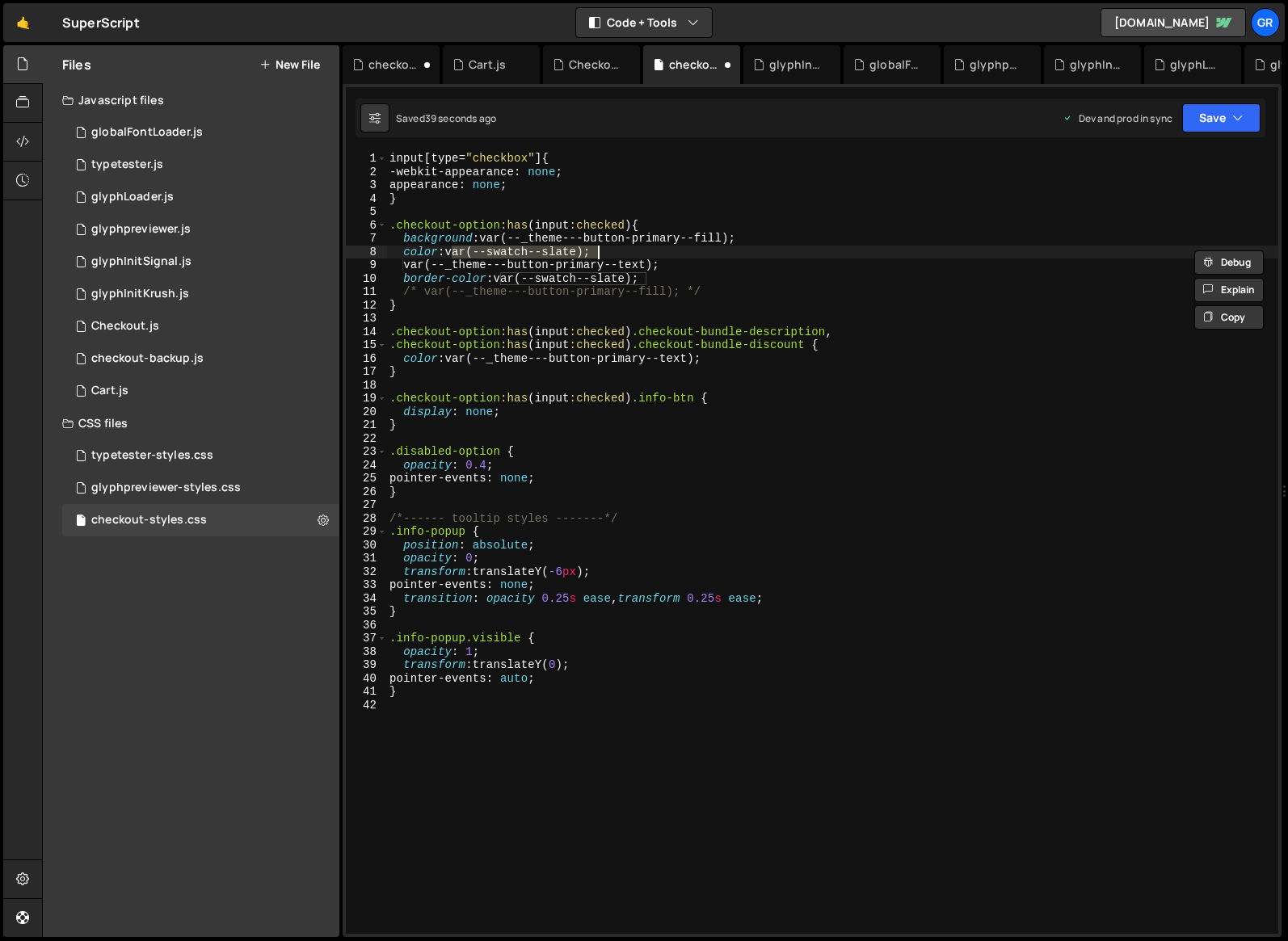
scroll to position [0, 4]
click at [484, 238] on div "input [ type = " checkbox " ] { -webkit-appearance : none ; appearance : none ;…" at bounding box center [832, 556] width 892 height 808
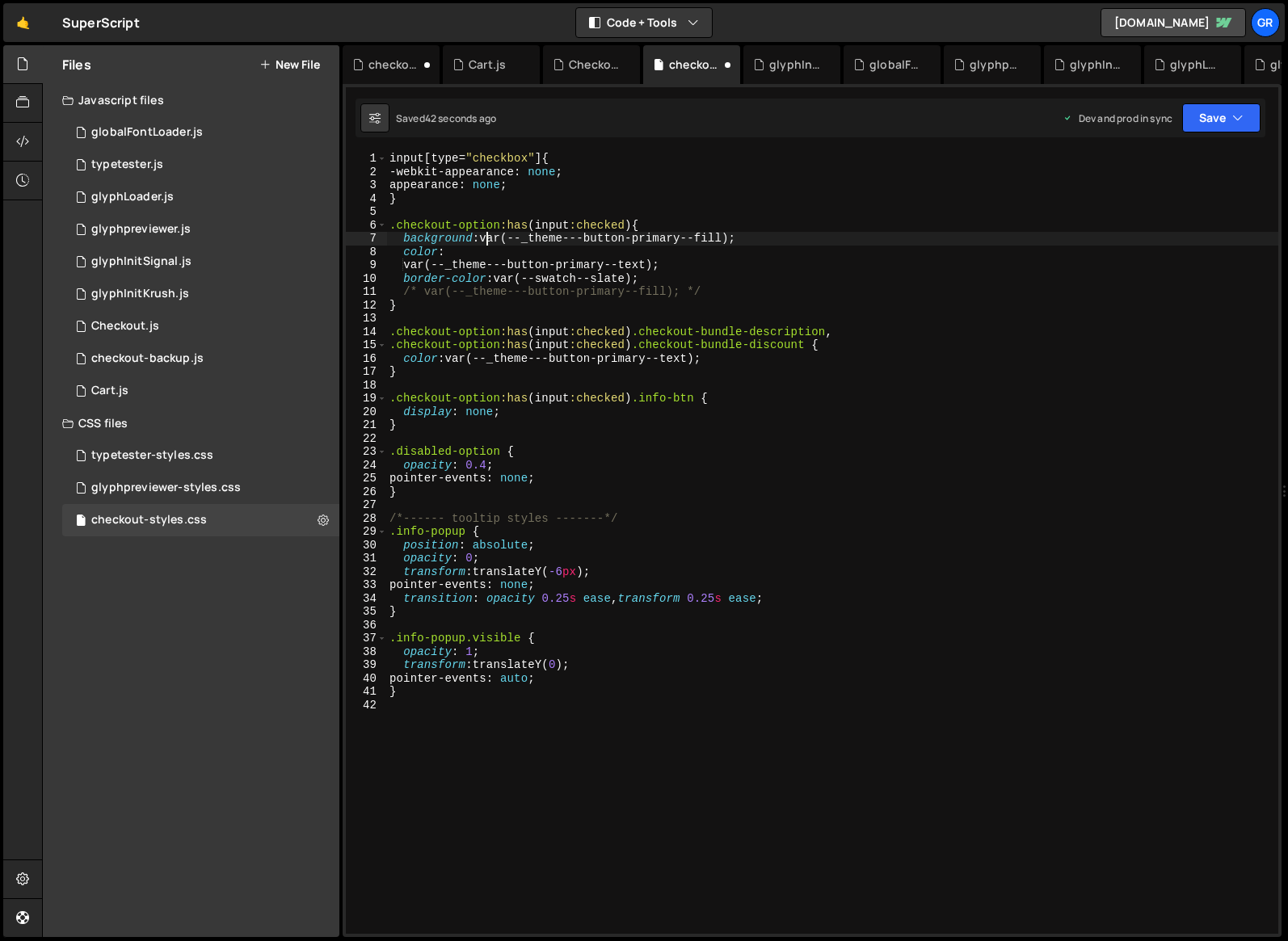
paste textarea "swatch--slate);var(--"
click at [881, 232] on div "input [ type = " checkbox " ] { -webkit-appearance : none ; appearance : none ;…" at bounding box center [832, 556] width 892 height 808
click at [463, 253] on div "input [ type = " checkbox " ] { -webkit-appearance : none ; appearance : none ;…" at bounding box center [832, 556] width 892 height 808
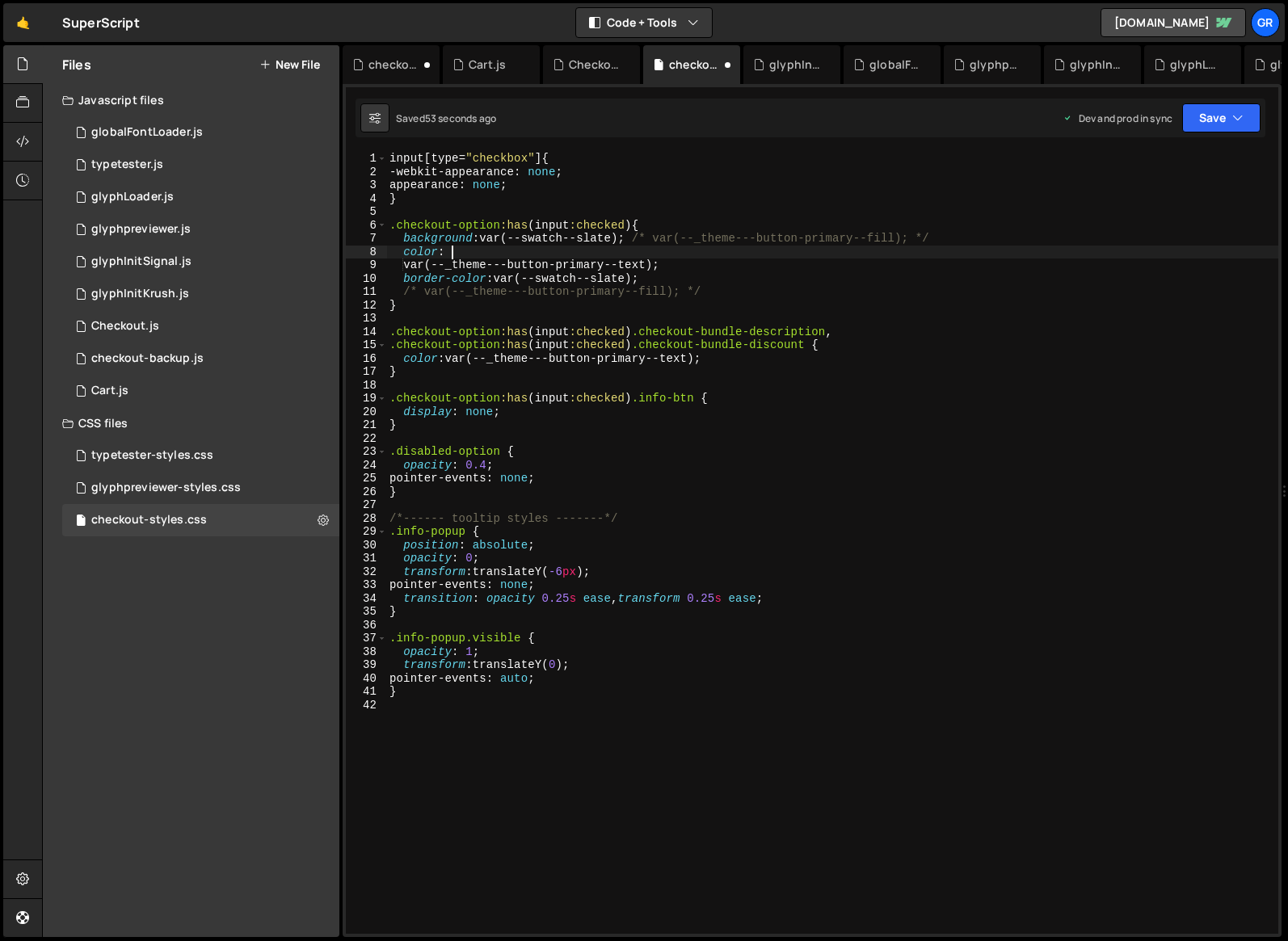
scroll to position [0, 4]
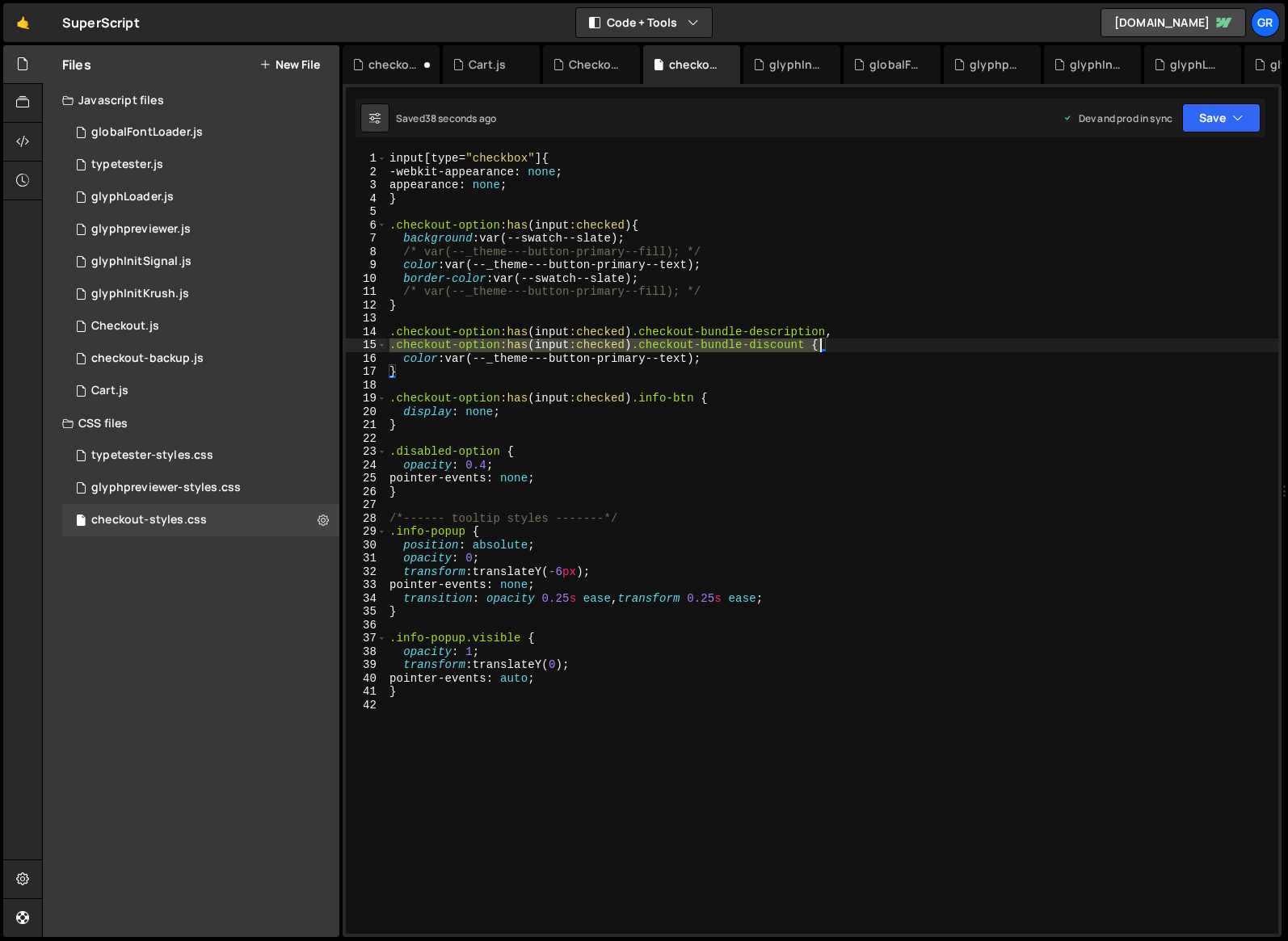
drag, startPoint x: 392, startPoint y: 345, endPoint x: 823, endPoint y: 350, distance: 431.0
click at [823, 350] on div "input [ type = " checkbox " ] { -webkit-appearance : none ; appearance : none ;…" at bounding box center [832, 556] width 892 height 808
type textarea "{"
click at [156, 324] on div "Checkout.js" at bounding box center [125, 326] width 68 height 14
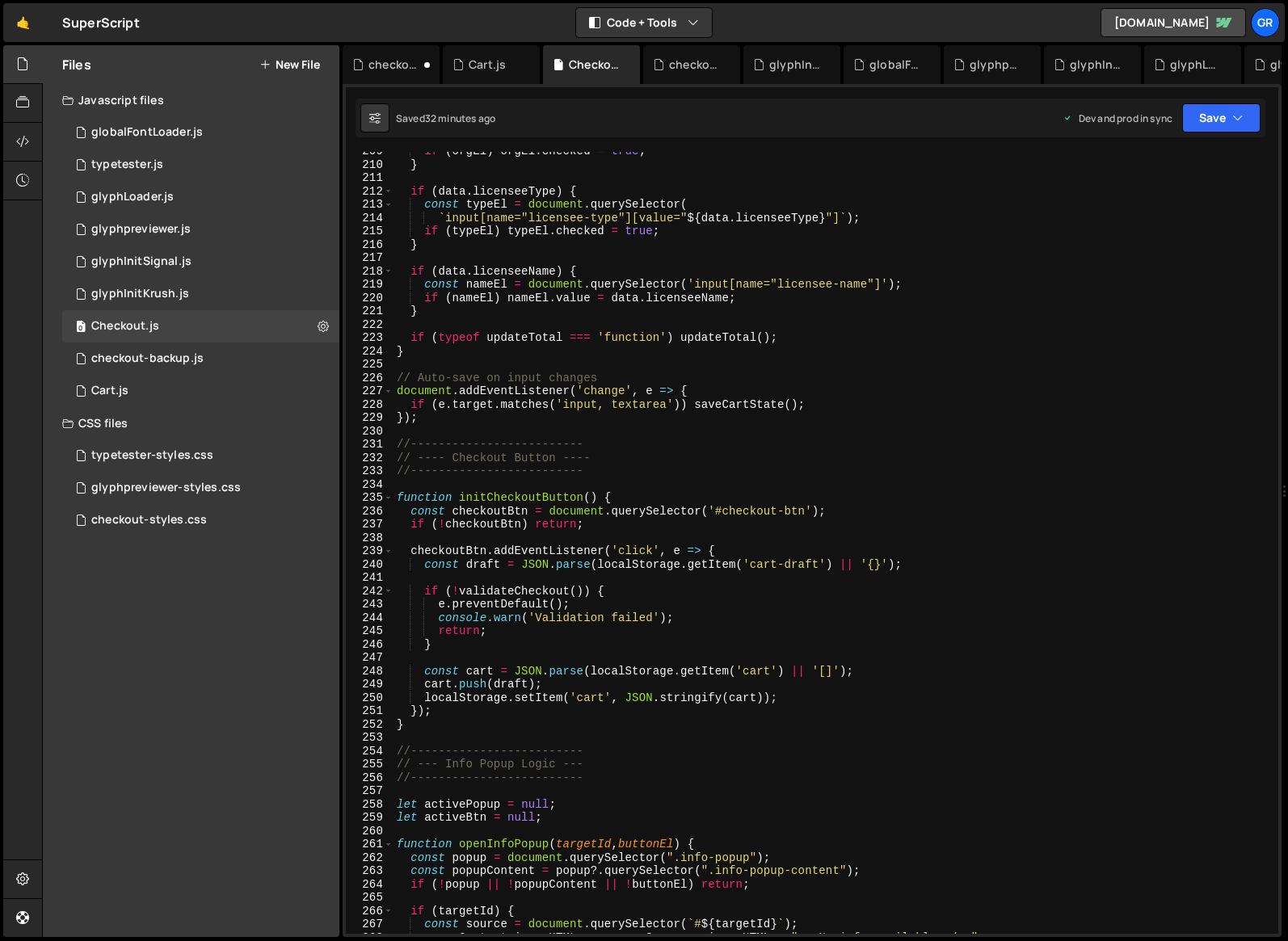
scroll to position [2812, 0]
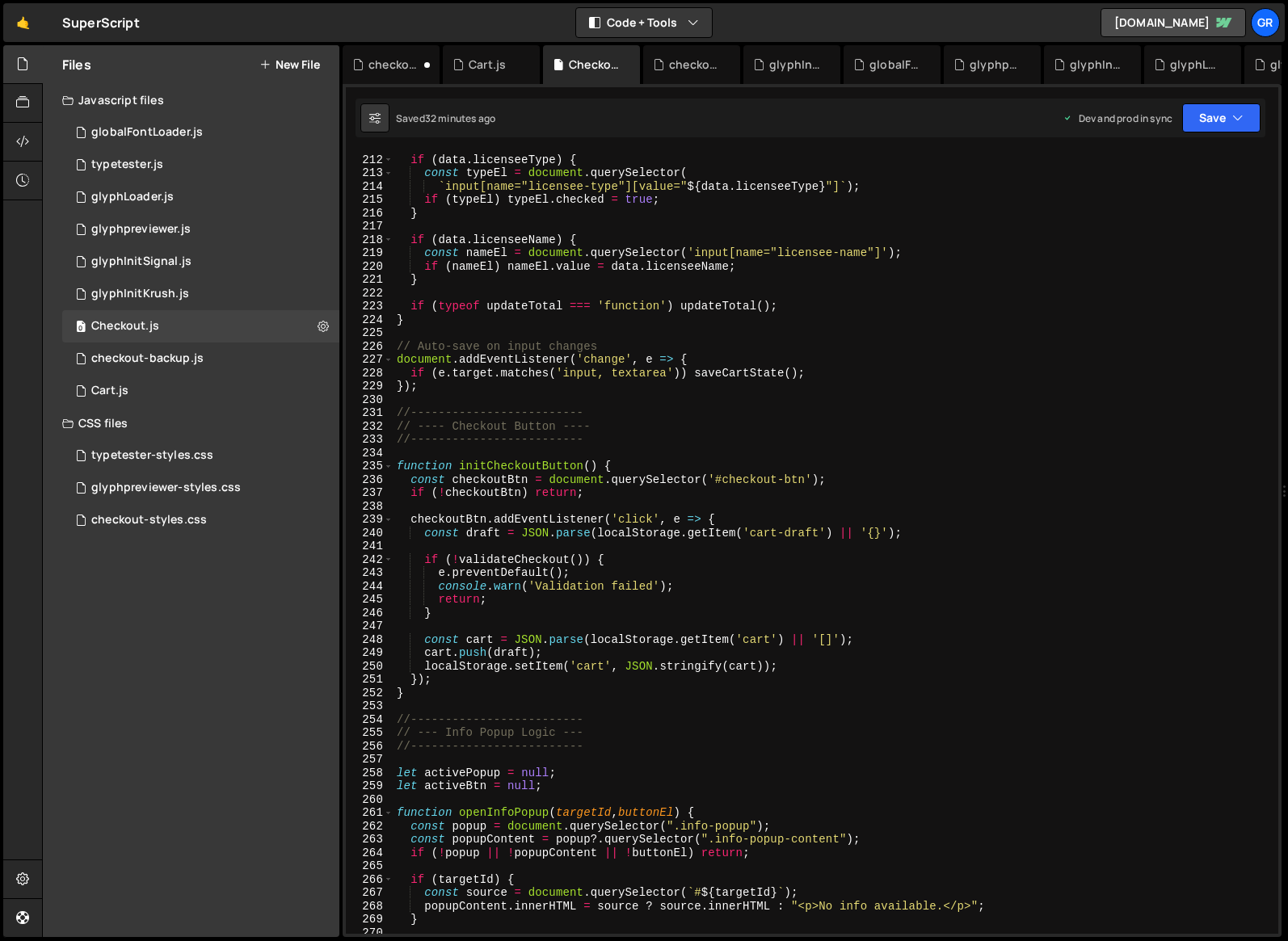
type textarea "localStorage.setItem('cart', JSON.stringify(cart));"
click at [806, 666] on div "if ( data . licenseeType ) { const typeEl = document . querySelector ( ` input[…" at bounding box center [833, 543] width 879 height 808
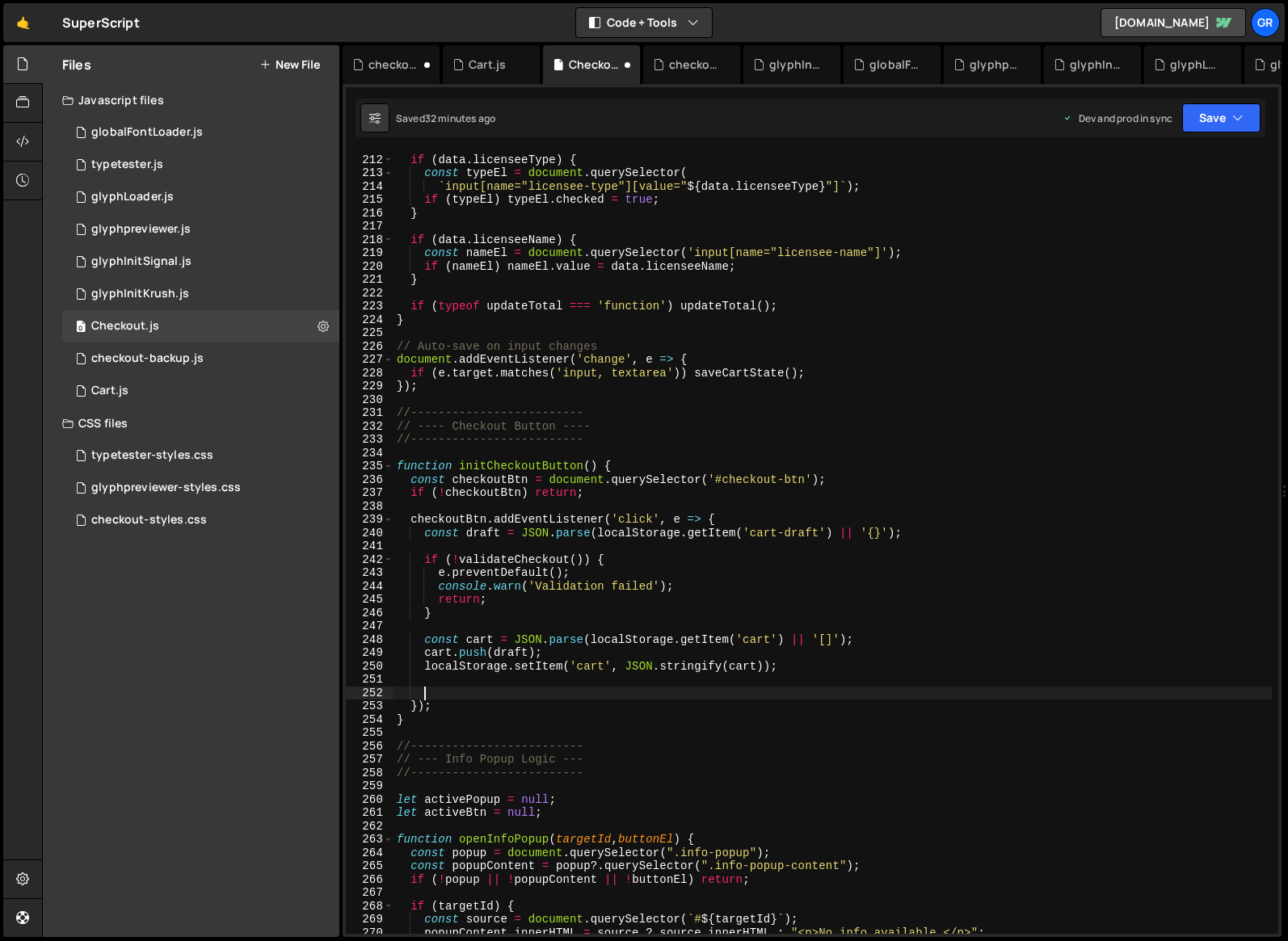
paste textarea "window.location.href = '/cart';"
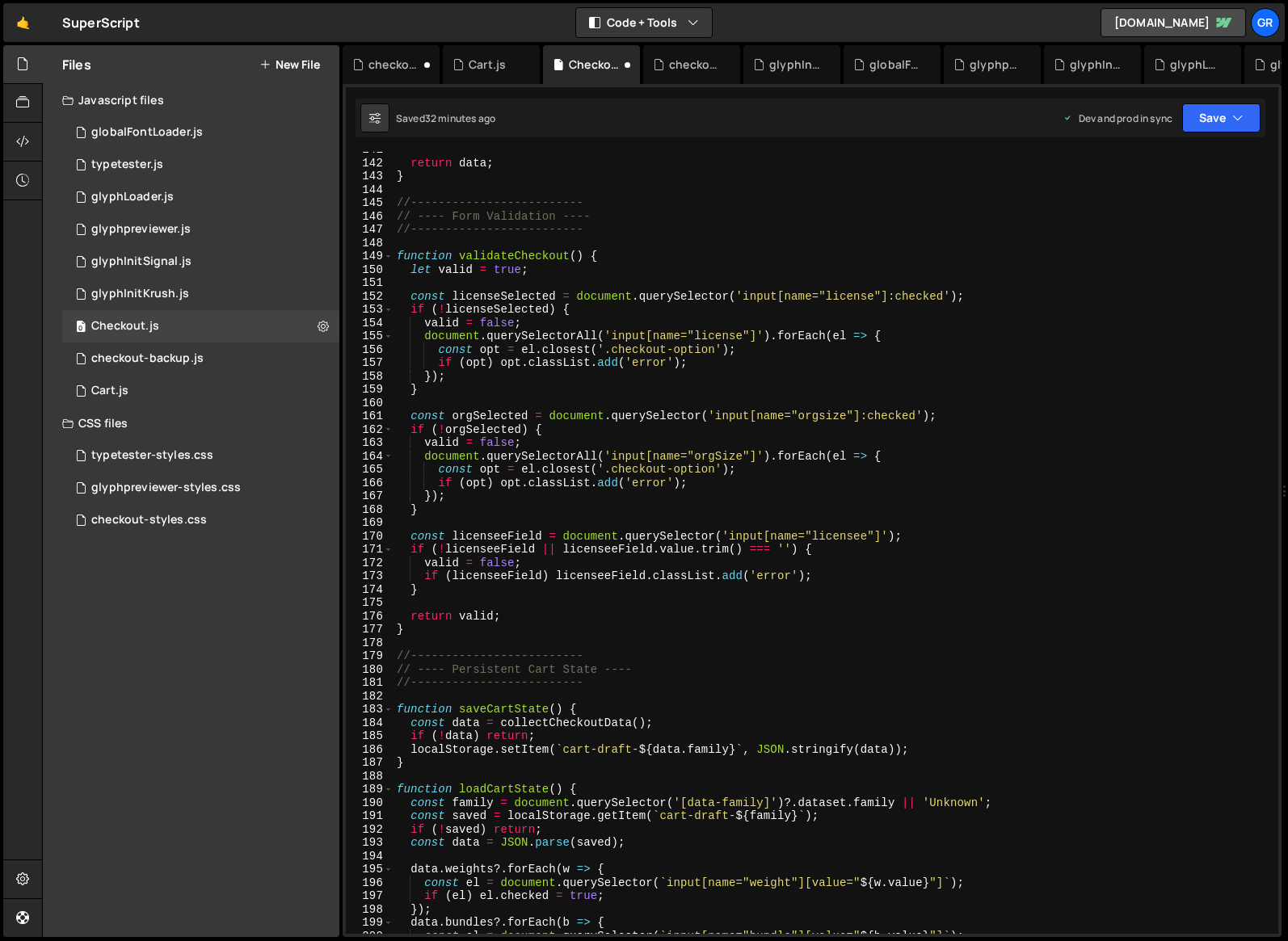
scroll to position [1823, 0]
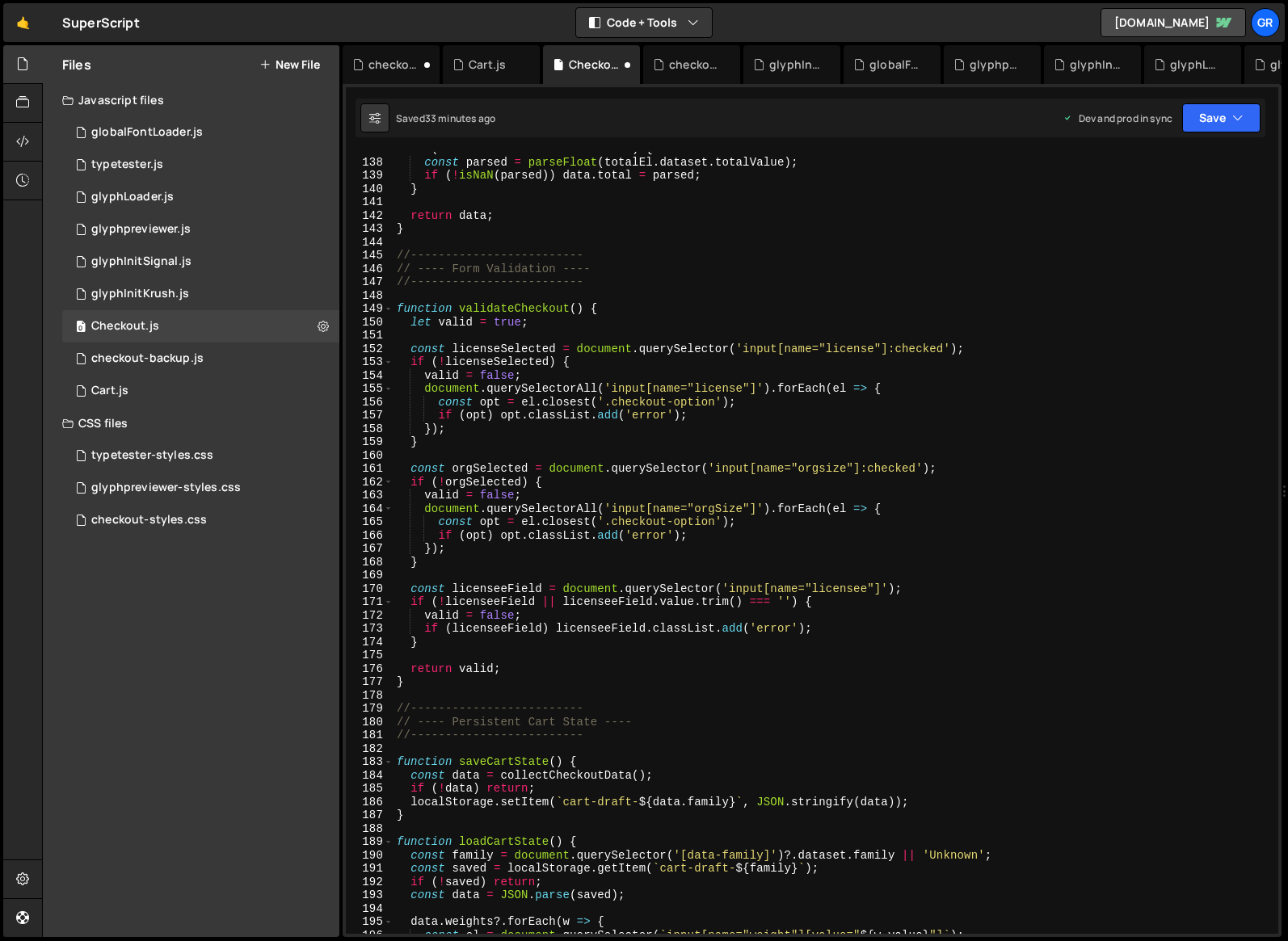
click at [722, 505] on div "if ( totalEl ?. dataset ?. totalValue ) { const parsed = parseFloat ( totalEl .…" at bounding box center [833, 546] width 879 height 808
click at [881, 499] on div "if ( totalEl ?. dataset ?. totalValue ) { const parsed = parseFloat ( totalEl .…" at bounding box center [833, 546] width 879 height 808
click at [866, 587] on div "if ( totalEl ?. dataset ?. totalValue ) { const parsed = parseFloat ( totalEl .…" at bounding box center [833, 546] width 879 height 808
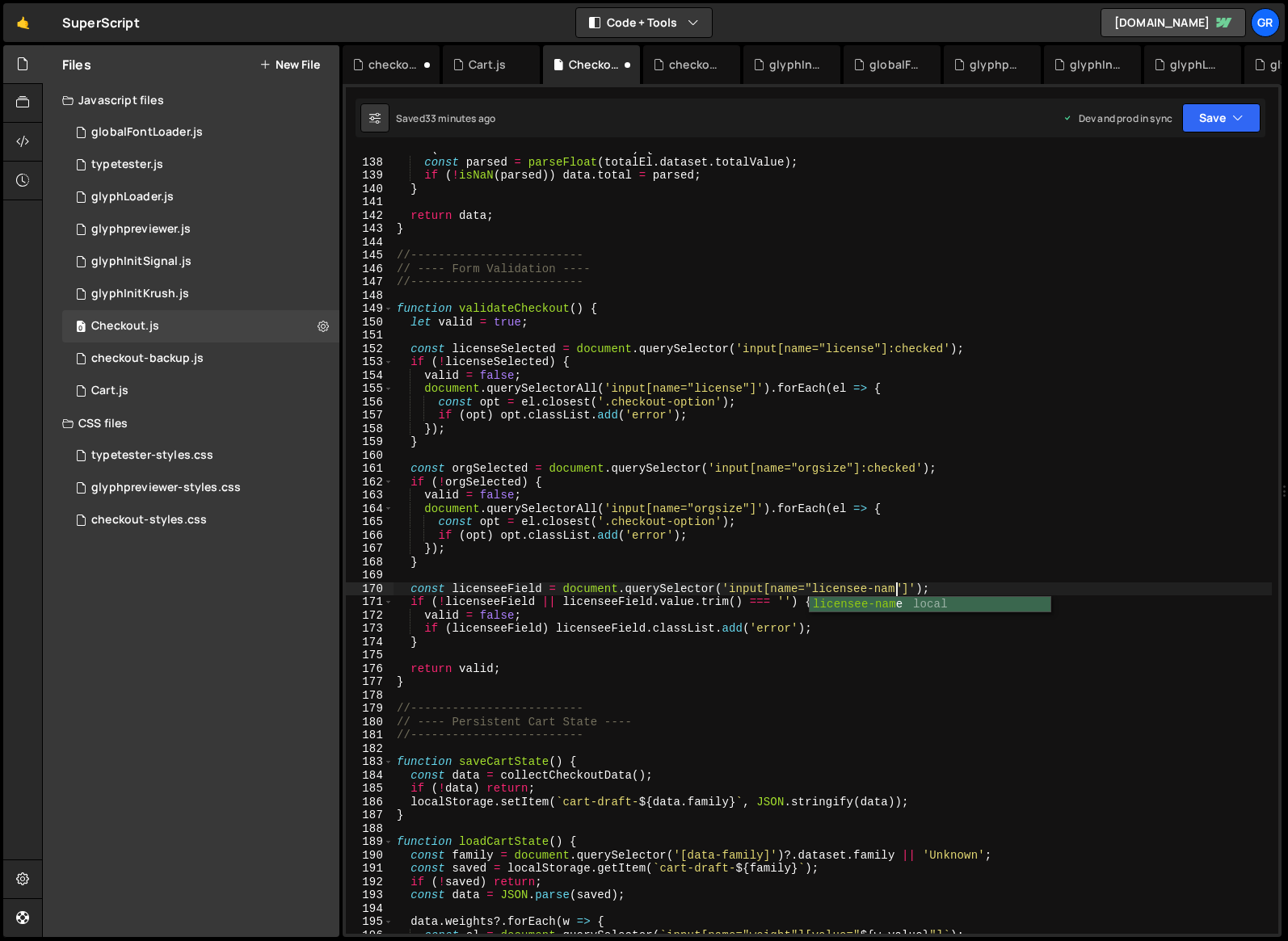
scroll to position [0, 34]
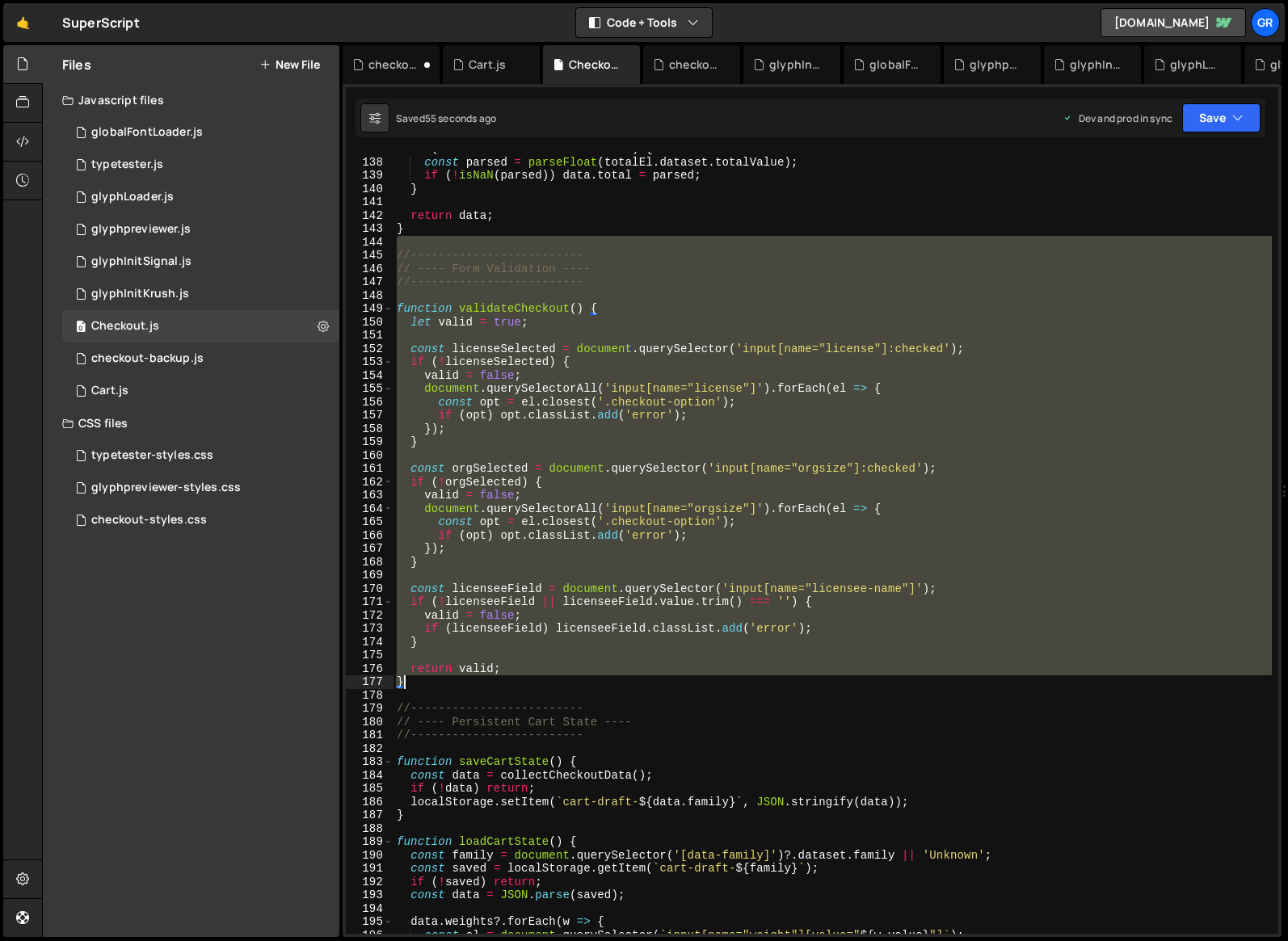
drag, startPoint x: 396, startPoint y: 249, endPoint x: 537, endPoint y: 684, distance: 457.3
click at [537, 684] on div "if ( totalEl ?. dataset ?. totalValue ) { const parsed = parseFloat ( totalEl .…" at bounding box center [833, 546] width 879 height 808
click at [435, 266] on div "if ( totalEl ?. dataset ?. totalValue ) { const parsed = parseFloat ( totalEl .…" at bounding box center [833, 543] width 879 height 782
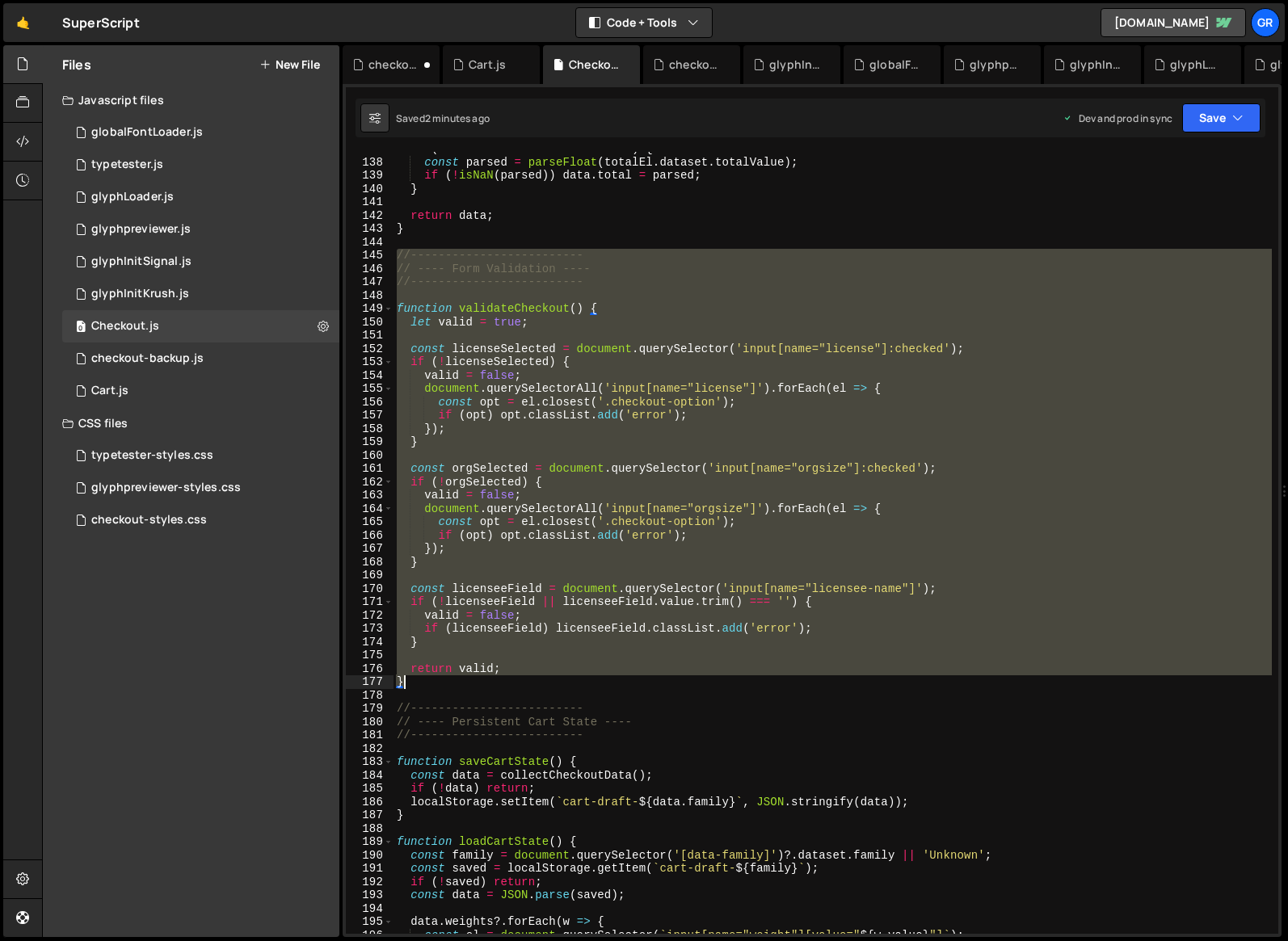
drag, startPoint x: 399, startPoint y: 252, endPoint x: 461, endPoint y: 685, distance: 437.4
click at [461, 685] on div "if ( totalEl ?. dataset ?. totalValue ) { const parsed = parseFloat ( totalEl .…" at bounding box center [833, 546] width 879 height 808
paste textarea
type textarea "}"
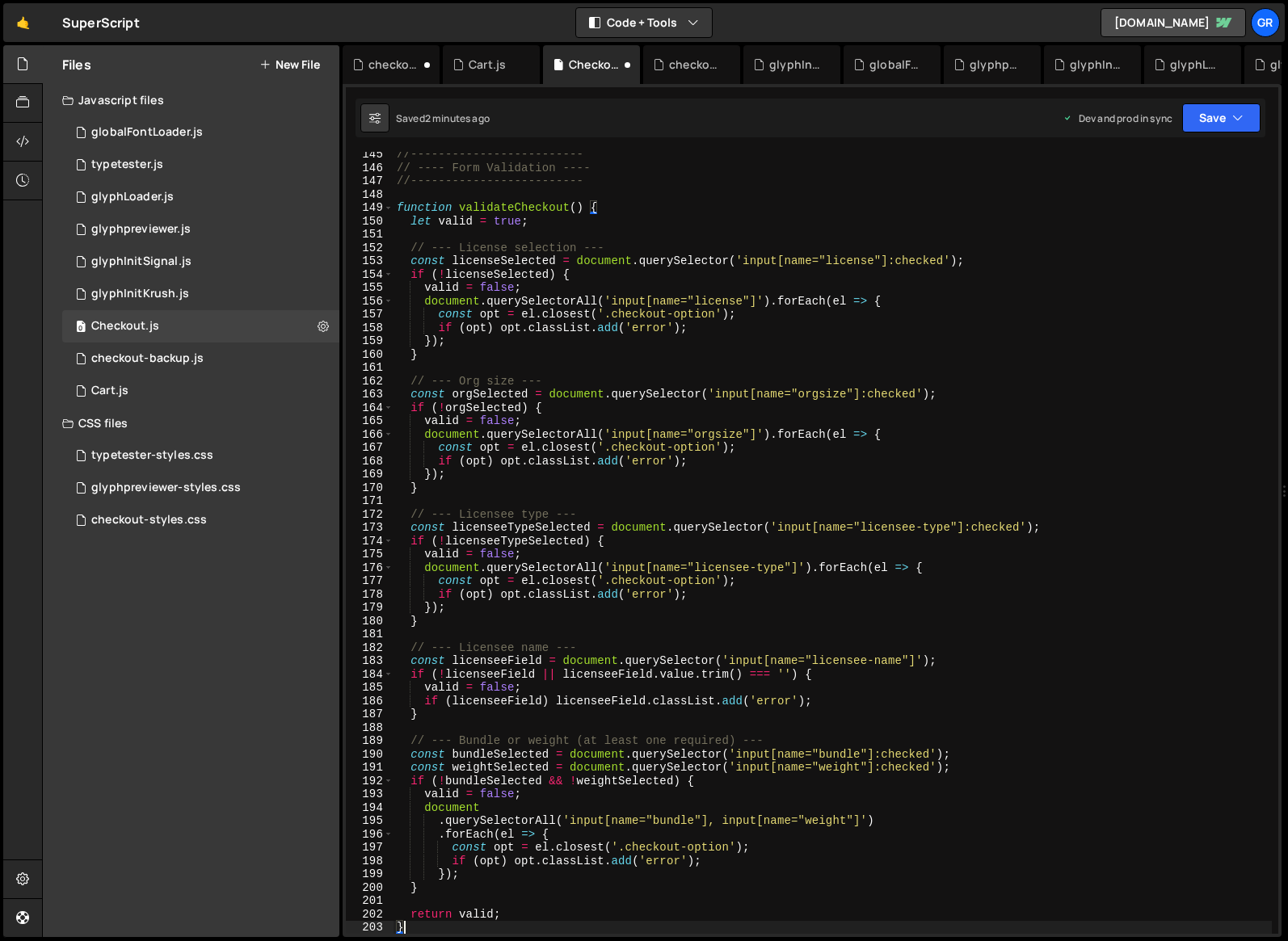
scroll to position [1924, 0]
click at [156, 532] on div "checkout-styles.css 0" at bounding box center [201, 520] width 278 height 33
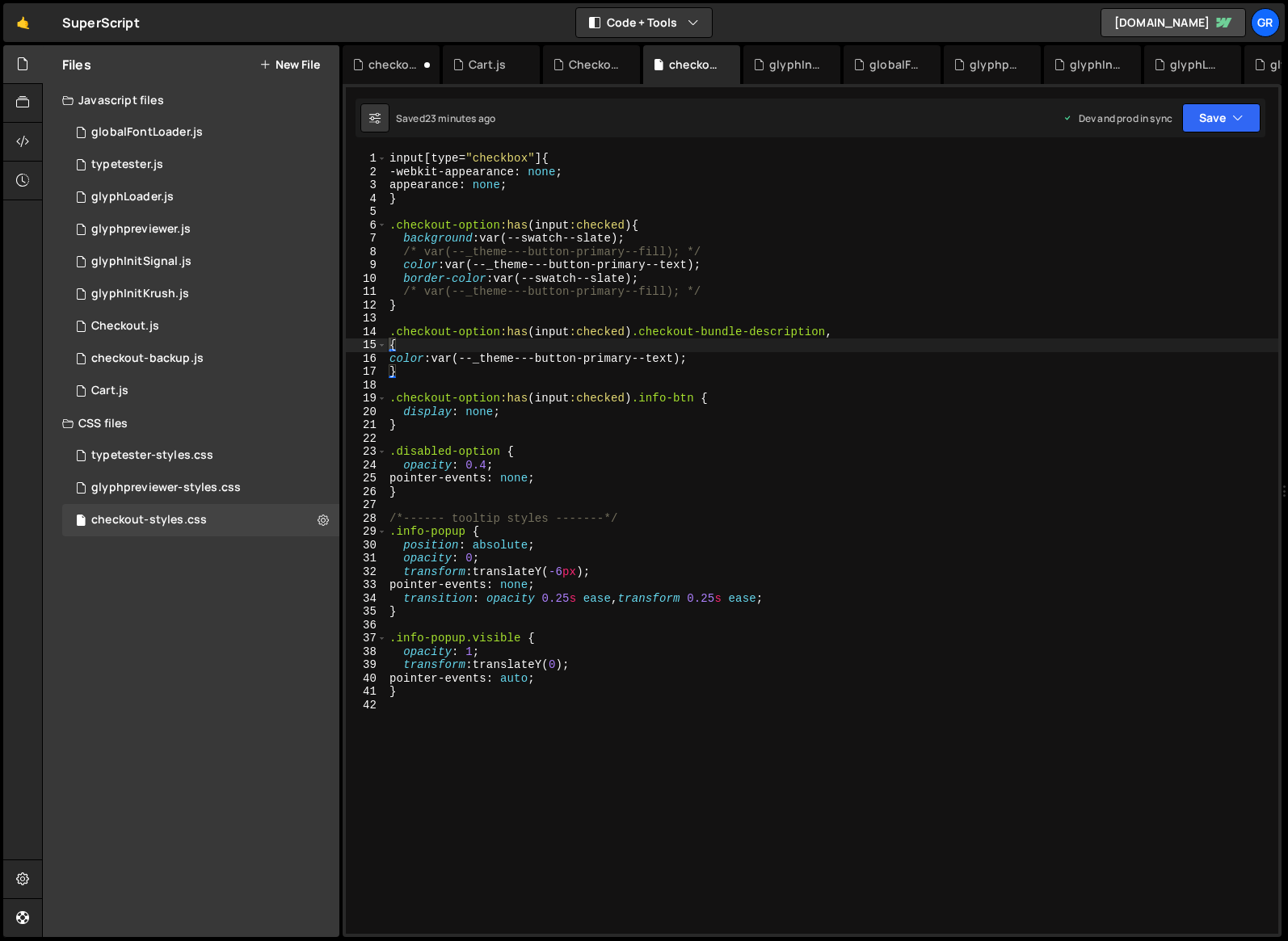
type textarea "/* var(--_theme---button-primary--fill); */"
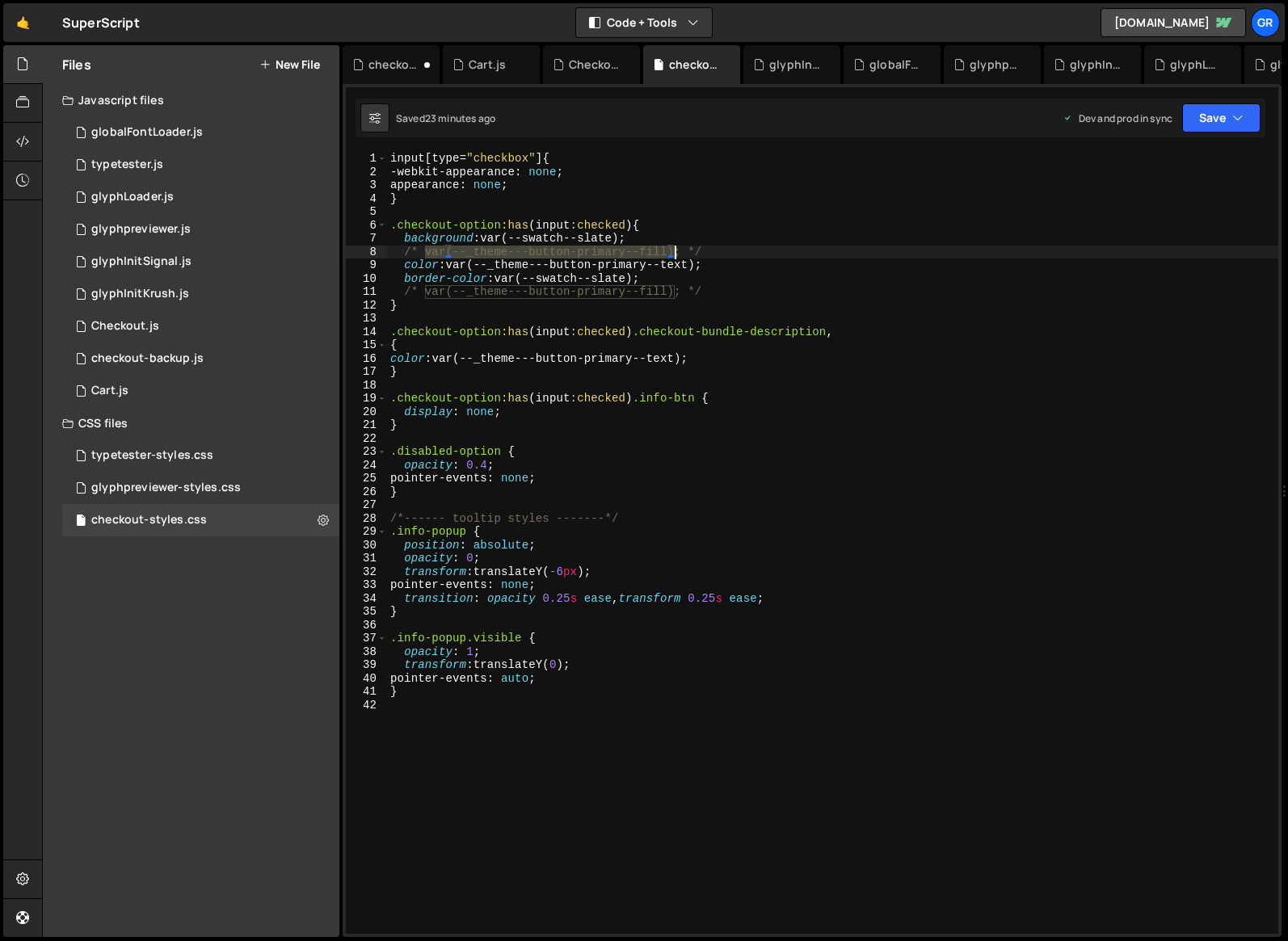
drag, startPoint x: 425, startPoint y: 250, endPoint x: 674, endPoint y: 247, distance: 249.0
click at [674, 247] on div "input [ type = " checkbox " ] { -webkit-appearance : none ; appearance : none ;…" at bounding box center [833, 556] width 892 height 808
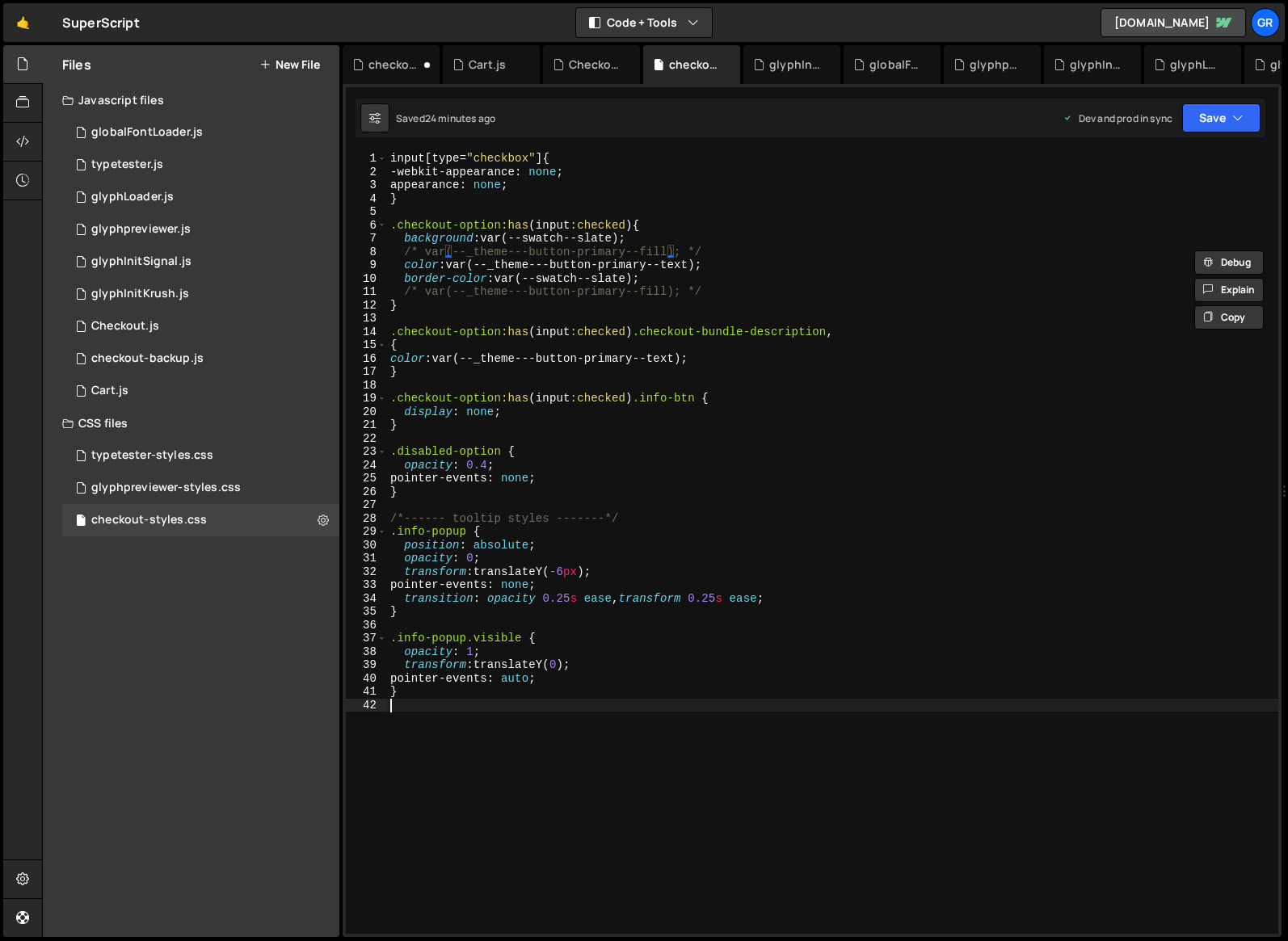
click at [444, 738] on div "input [ type = " checkbox " ] { -webkit-appearance : none ; appearance : none ;…" at bounding box center [833, 556] width 892 height 808
click at [448, 493] on div "input [ type = " checkbox " ] { -webkit-appearance : none ; appearance : none ;…" at bounding box center [833, 556] width 892 height 808
type textarea "}"
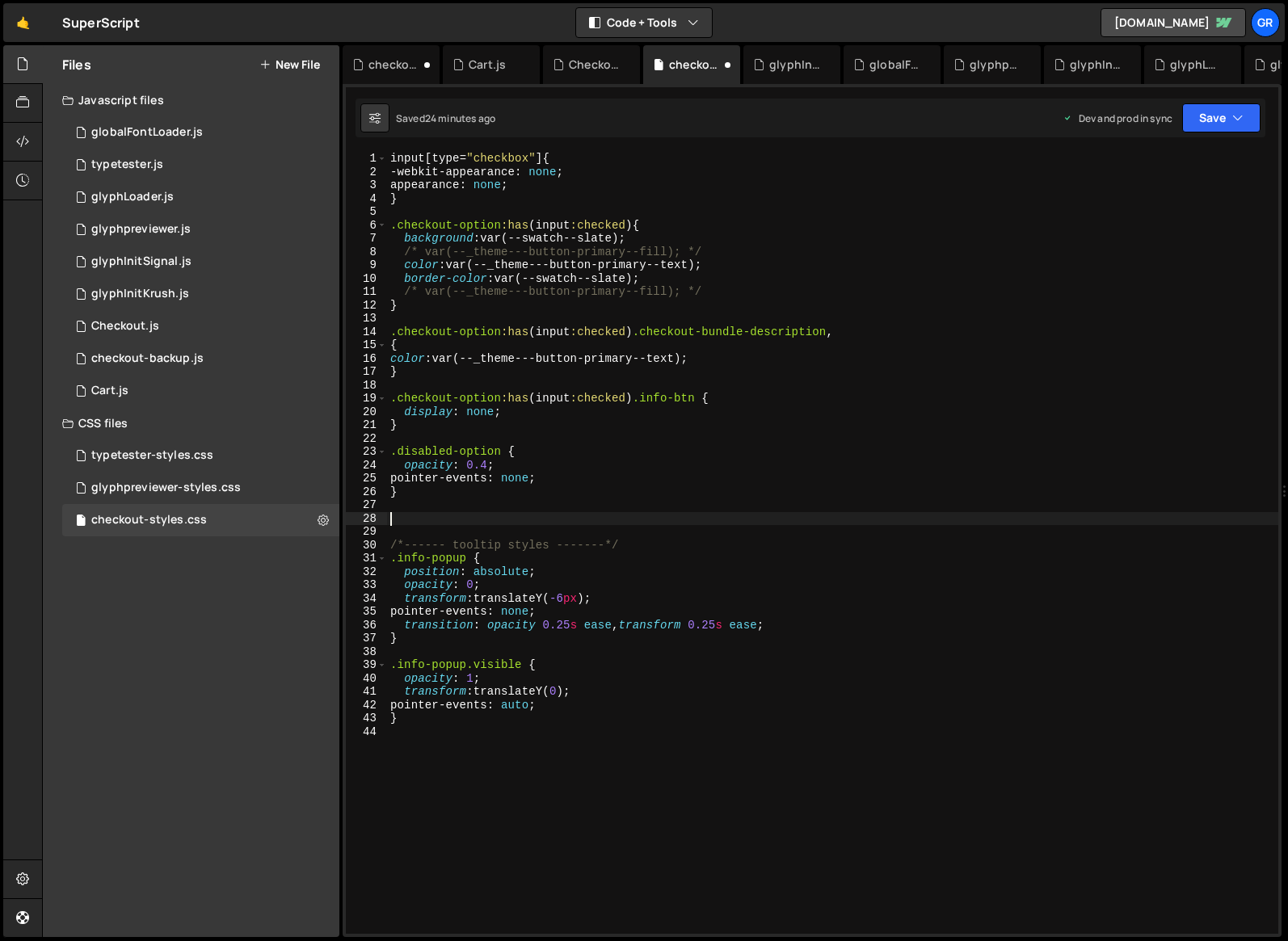
paste textarea "}"
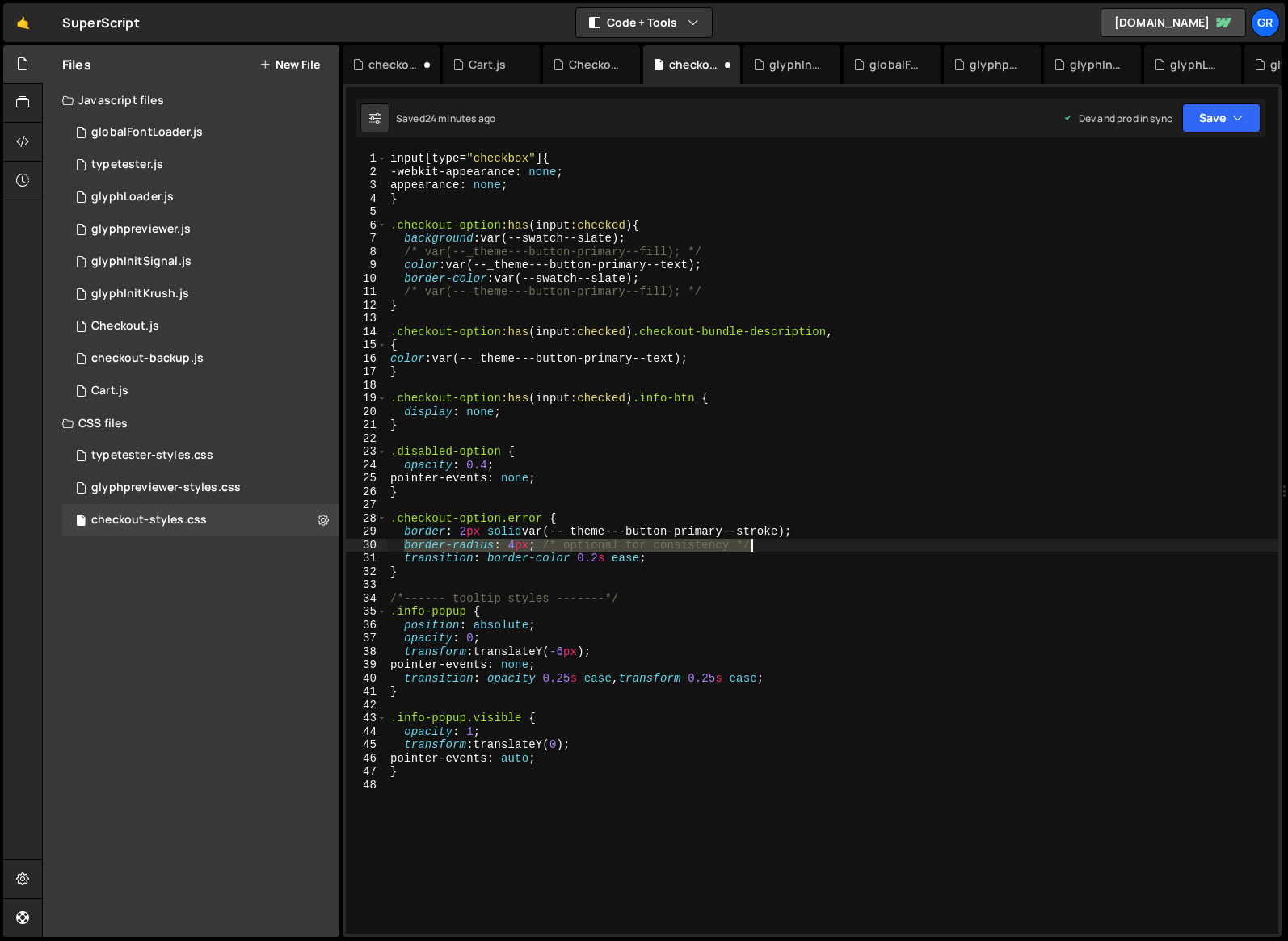
drag, startPoint x: 414, startPoint y: 546, endPoint x: 767, endPoint y: 549, distance: 353.0
click at [767, 549] on div "input [ type = " checkbox " ] { -webkit-appearance : none ; appearance : none ;…" at bounding box center [833, 556] width 892 height 808
type textarea "border-radius: 4px; /* optional for consistency */"
drag, startPoint x: 458, startPoint y: 532, endPoint x: 522, endPoint y: 531, distance: 64.0
click at [522, 531] on div "input [ type = " checkbox " ] { -webkit-appearance : none ; appearance : none ;…" at bounding box center [833, 556] width 892 height 808
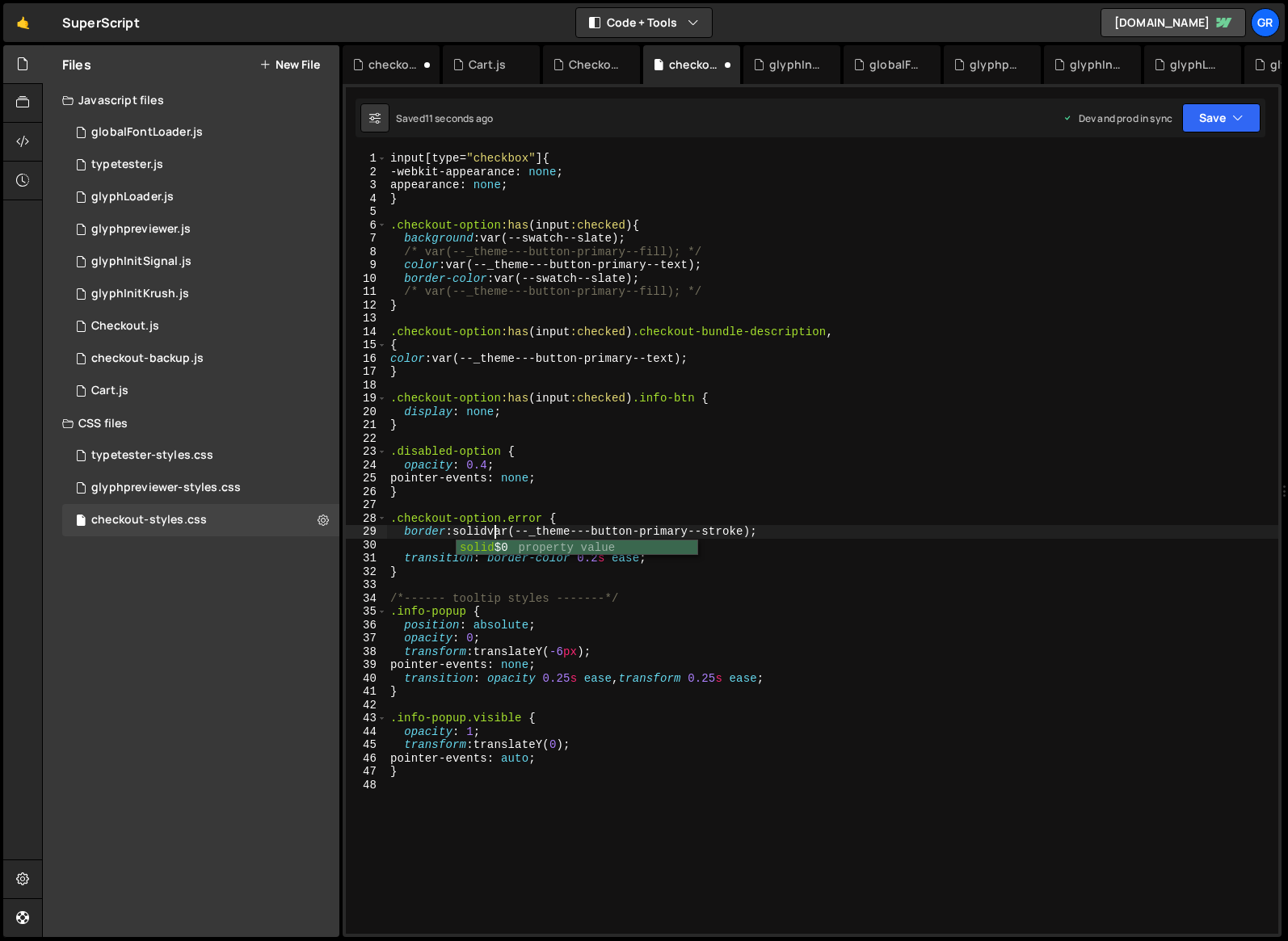
scroll to position [0, 7]
click at [461, 529] on div "input [ type = " checkbox " ] { -webkit-appearance : none ; appearance : none ;…" at bounding box center [833, 556] width 892 height 808
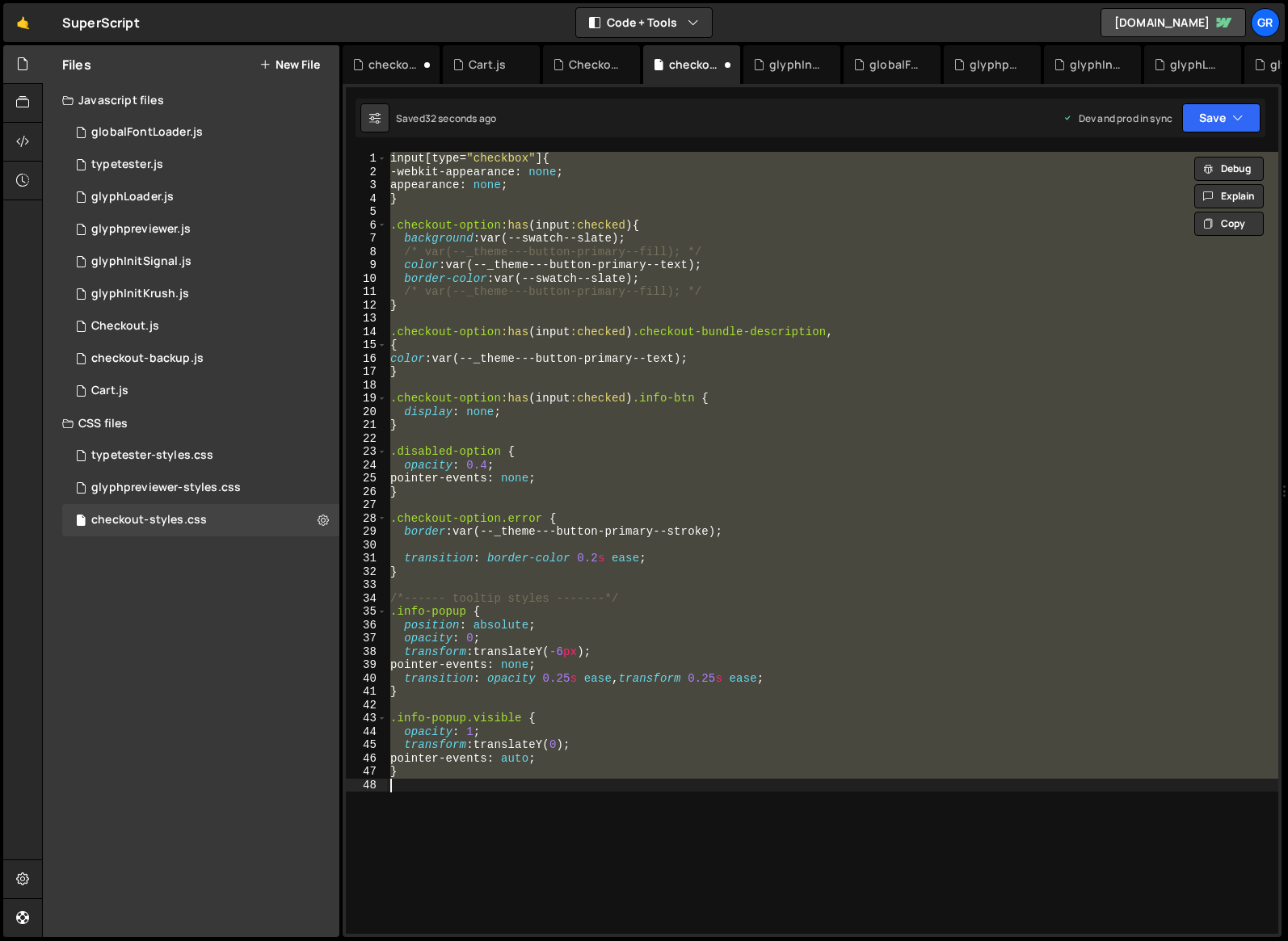
scroll to position [0, 0]
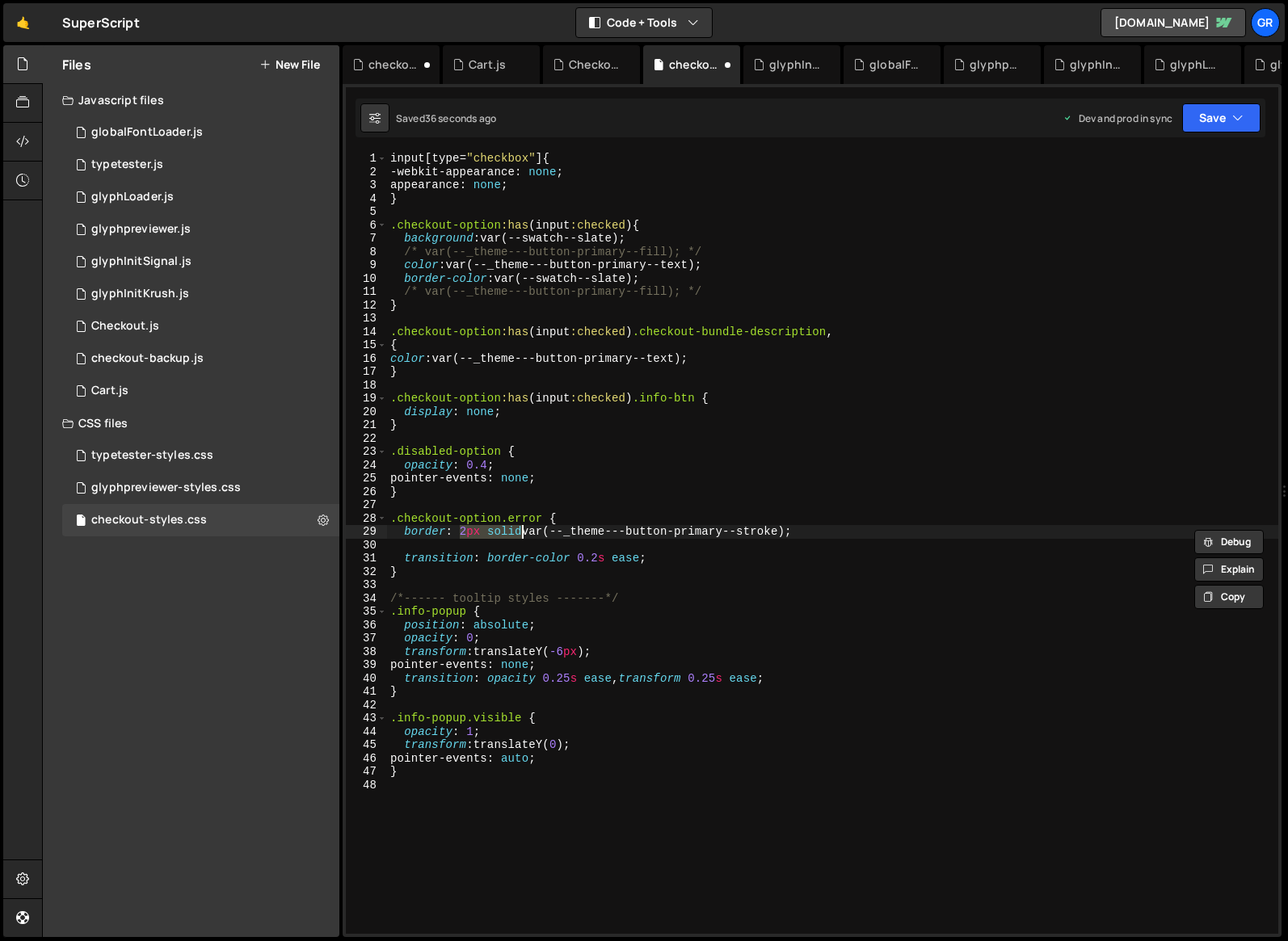
click at [467, 532] on div "input [ type = " checkbox " ] { -webkit-appearance : none ; appearance : none ;…" at bounding box center [833, 543] width 892 height 782
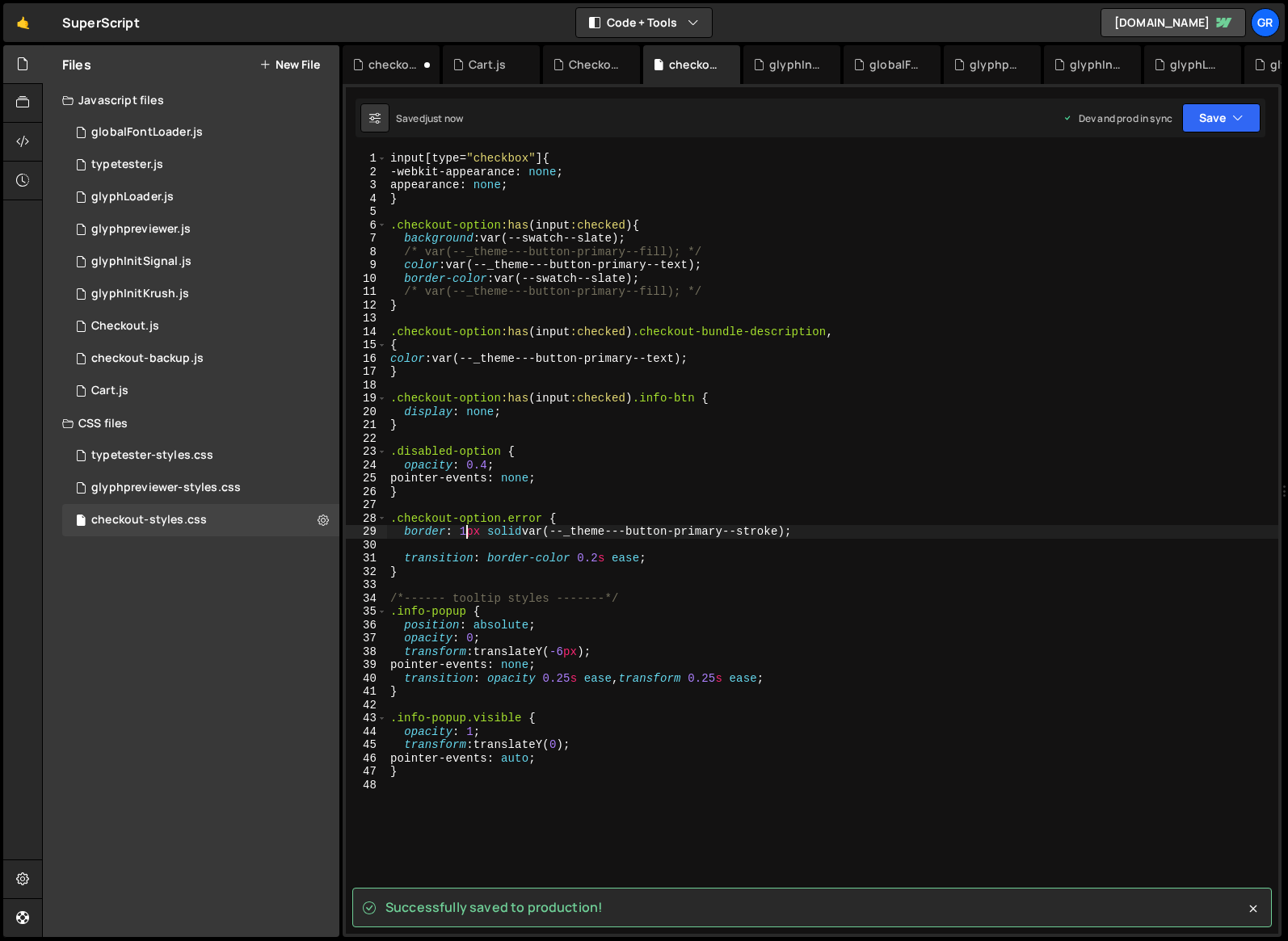
type textarea "border: 1px solid var(--_theme---button-primary--stroke);"
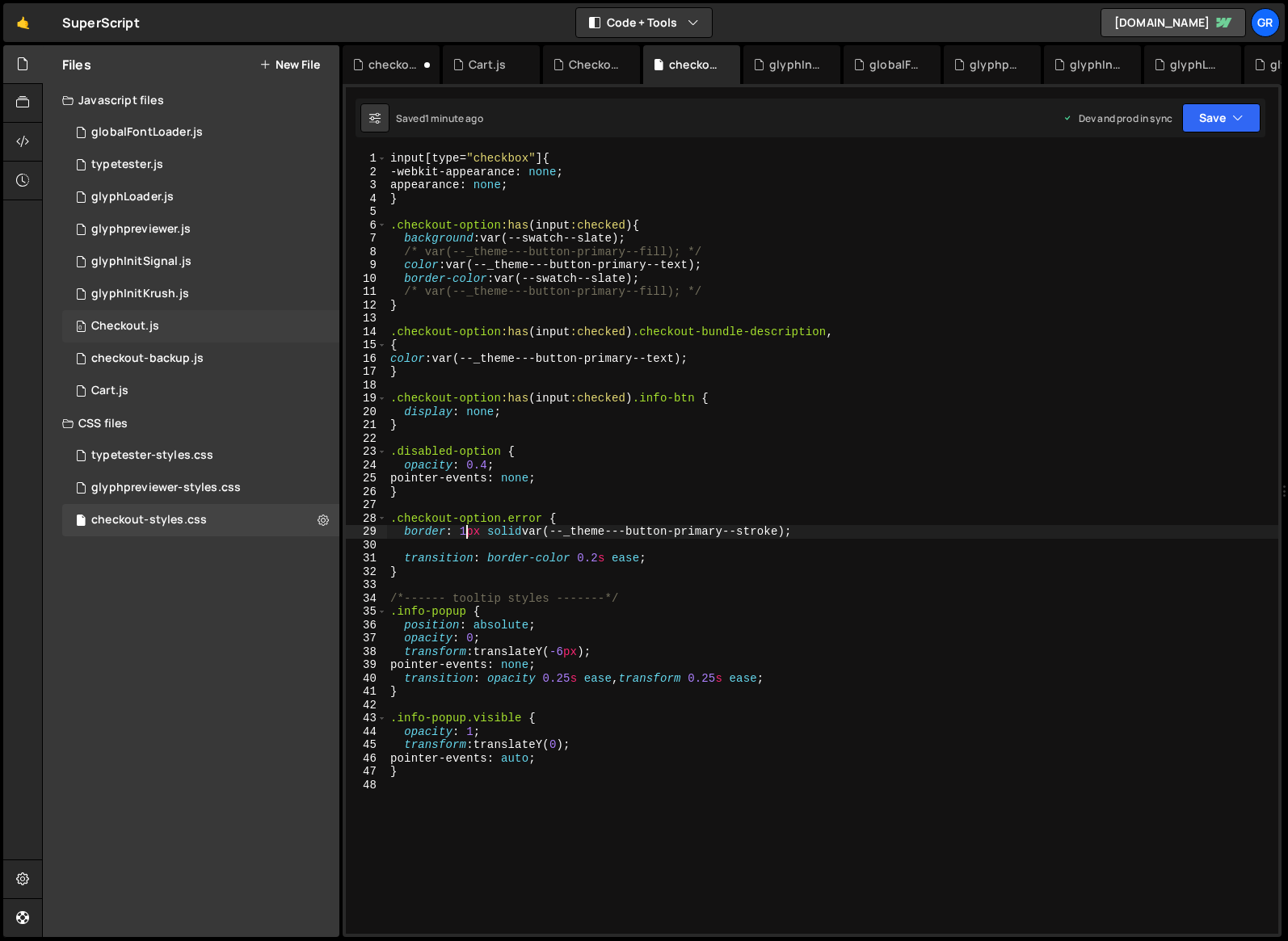
click at [146, 327] on div "Checkout.js" at bounding box center [125, 326] width 68 height 14
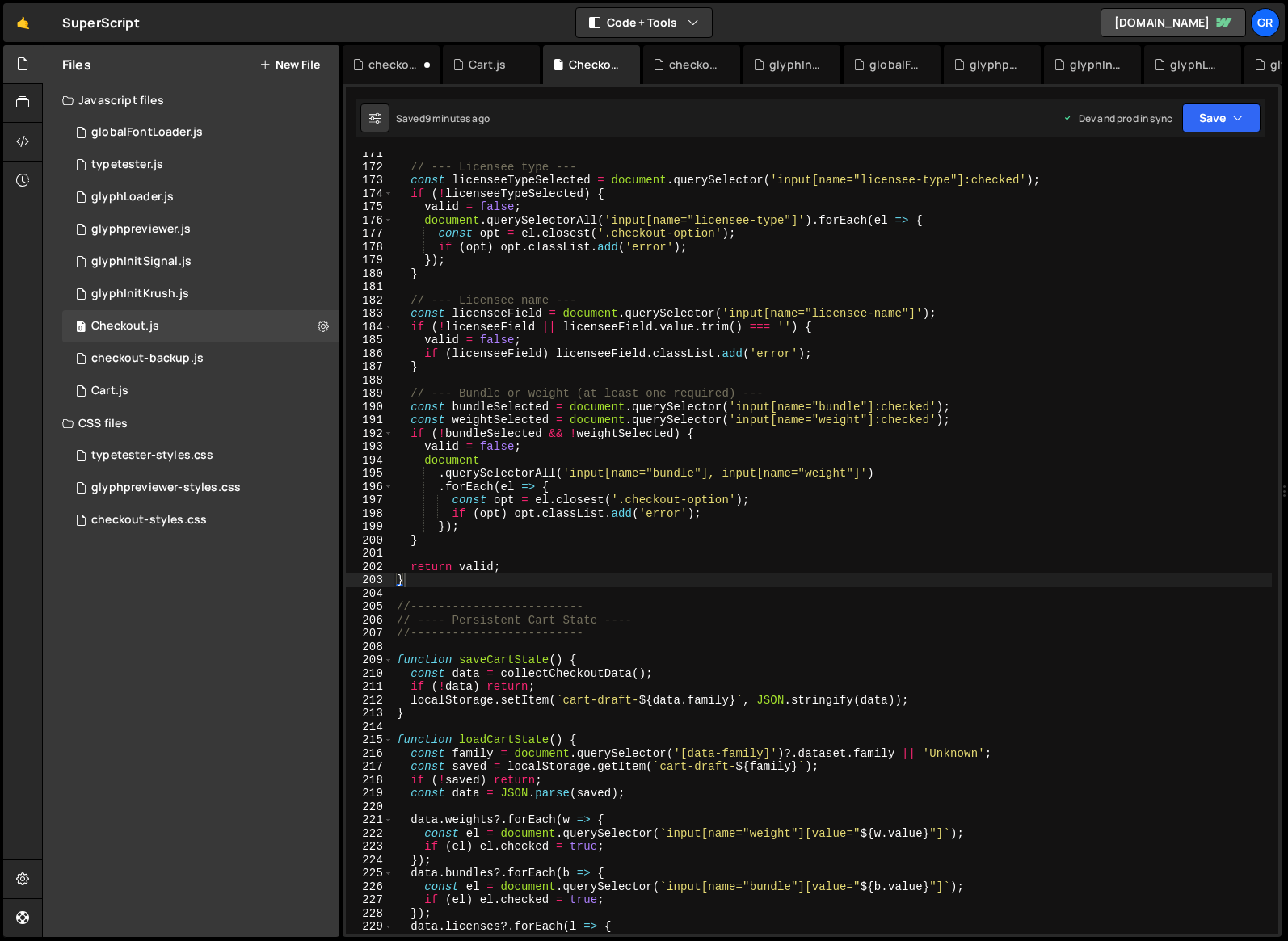
scroll to position [2288, 0]
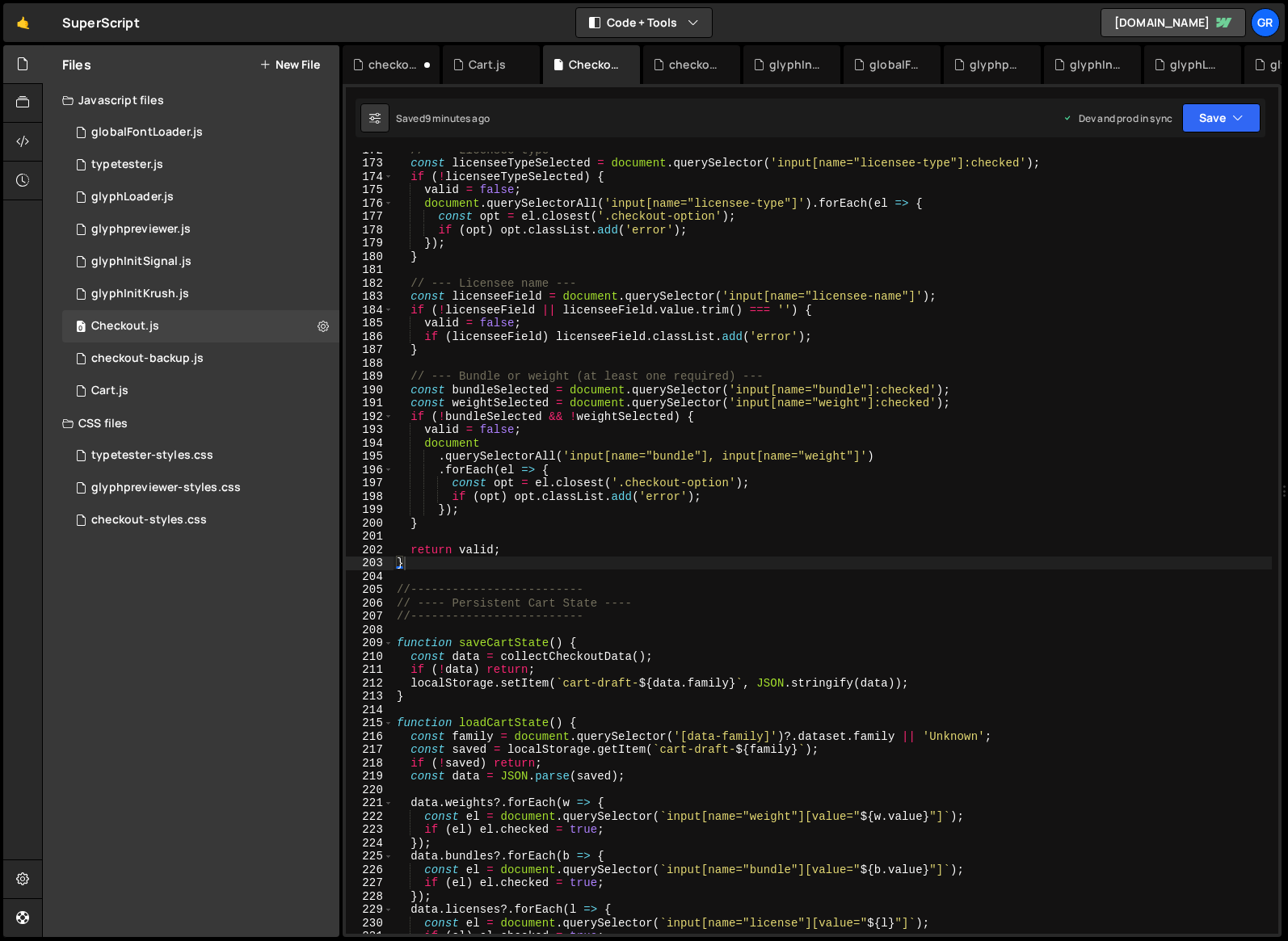
click at [556, 551] on div "// --- Licensee type --- const licenseeTypeSelected = document . querySelector …" at bounding box center [833, 547] width 879 height 808
click at [489, 558] on div "// --- Licensee type --- const licenseeTypeSelected = document . querySelector …" at bounding box center [833, 547] width 879 height 808
type textarea "}"
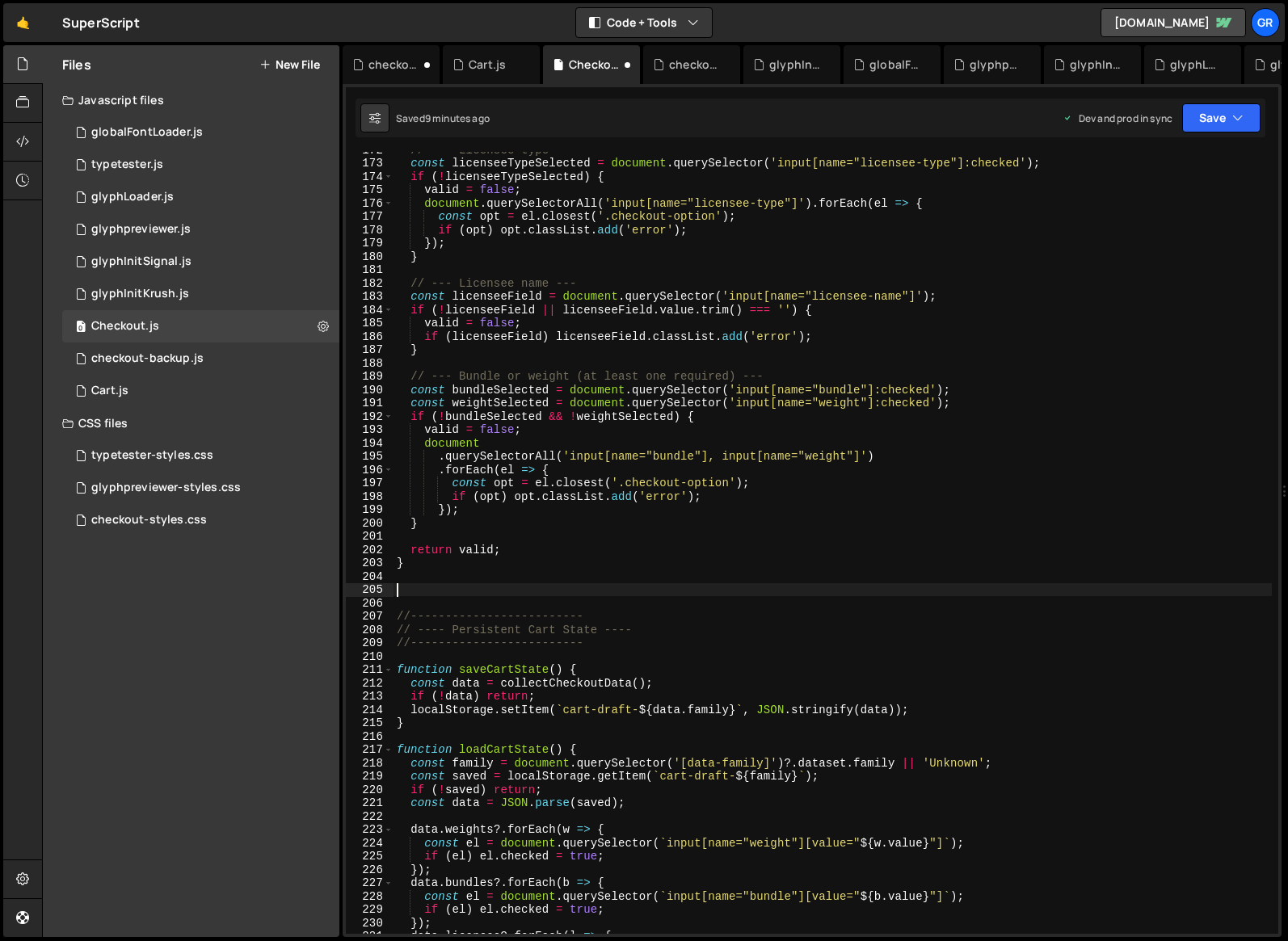
paste textarea "});"
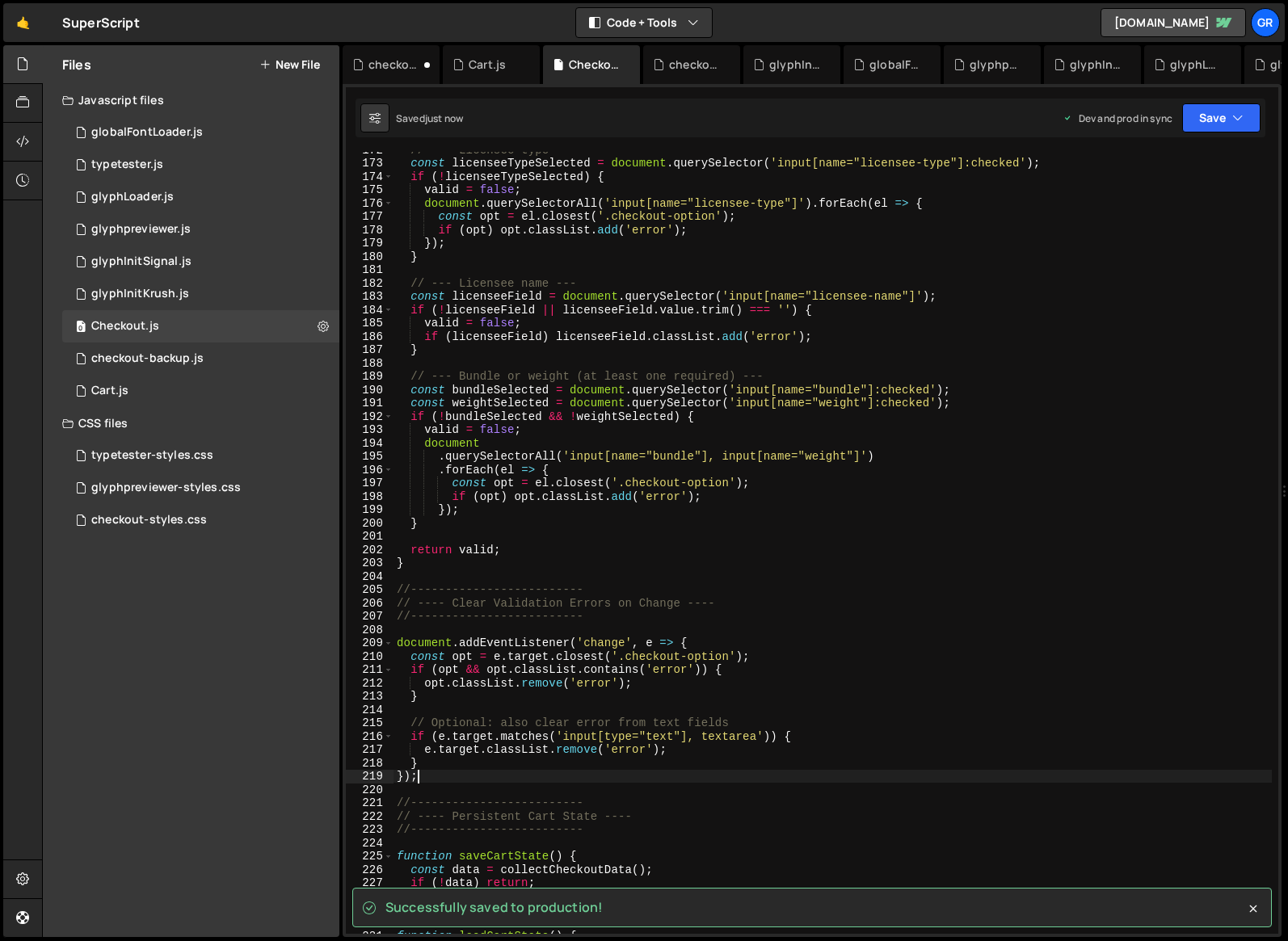
type textarea "});"
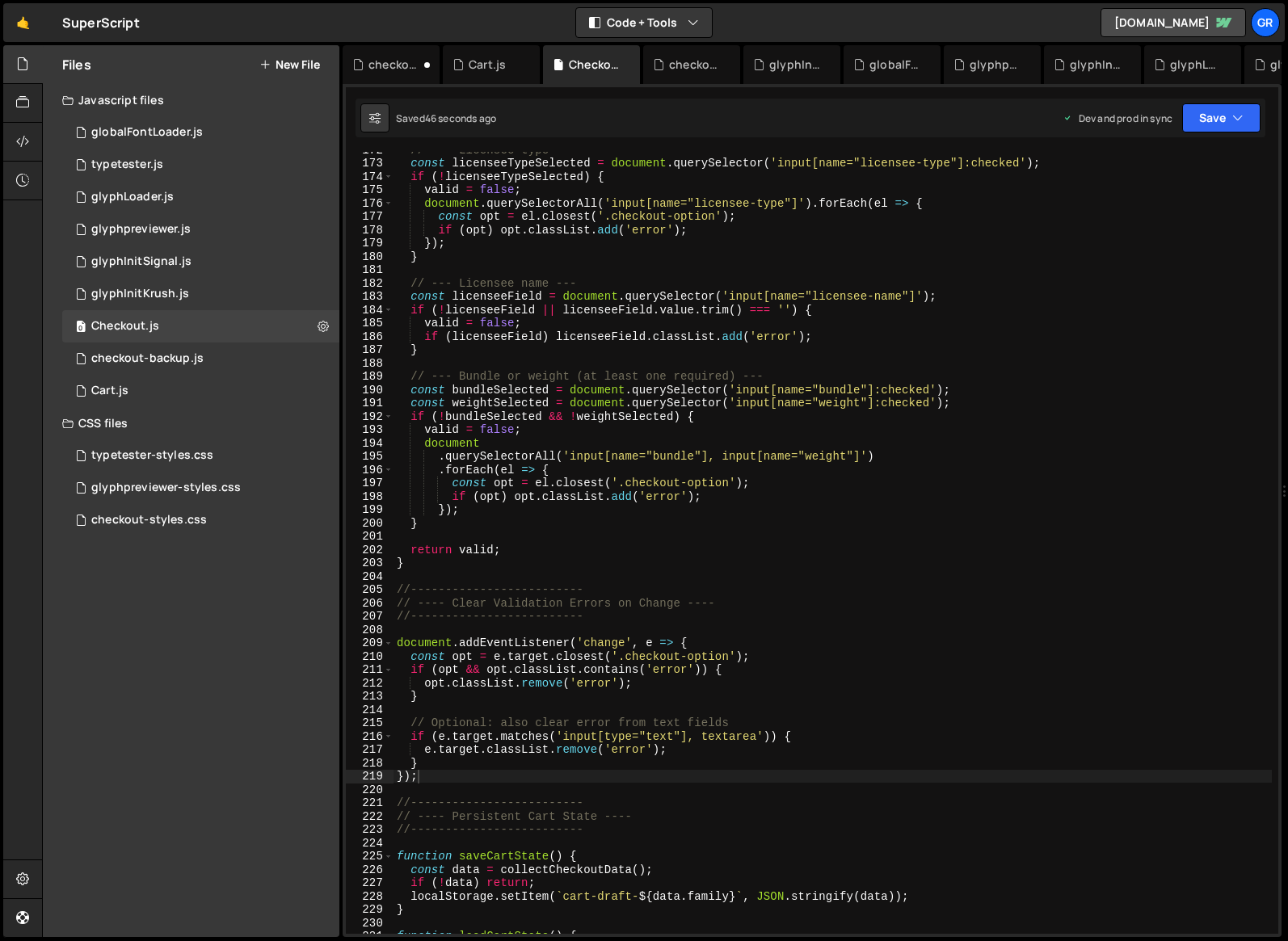
scroll to position [2288, 0]
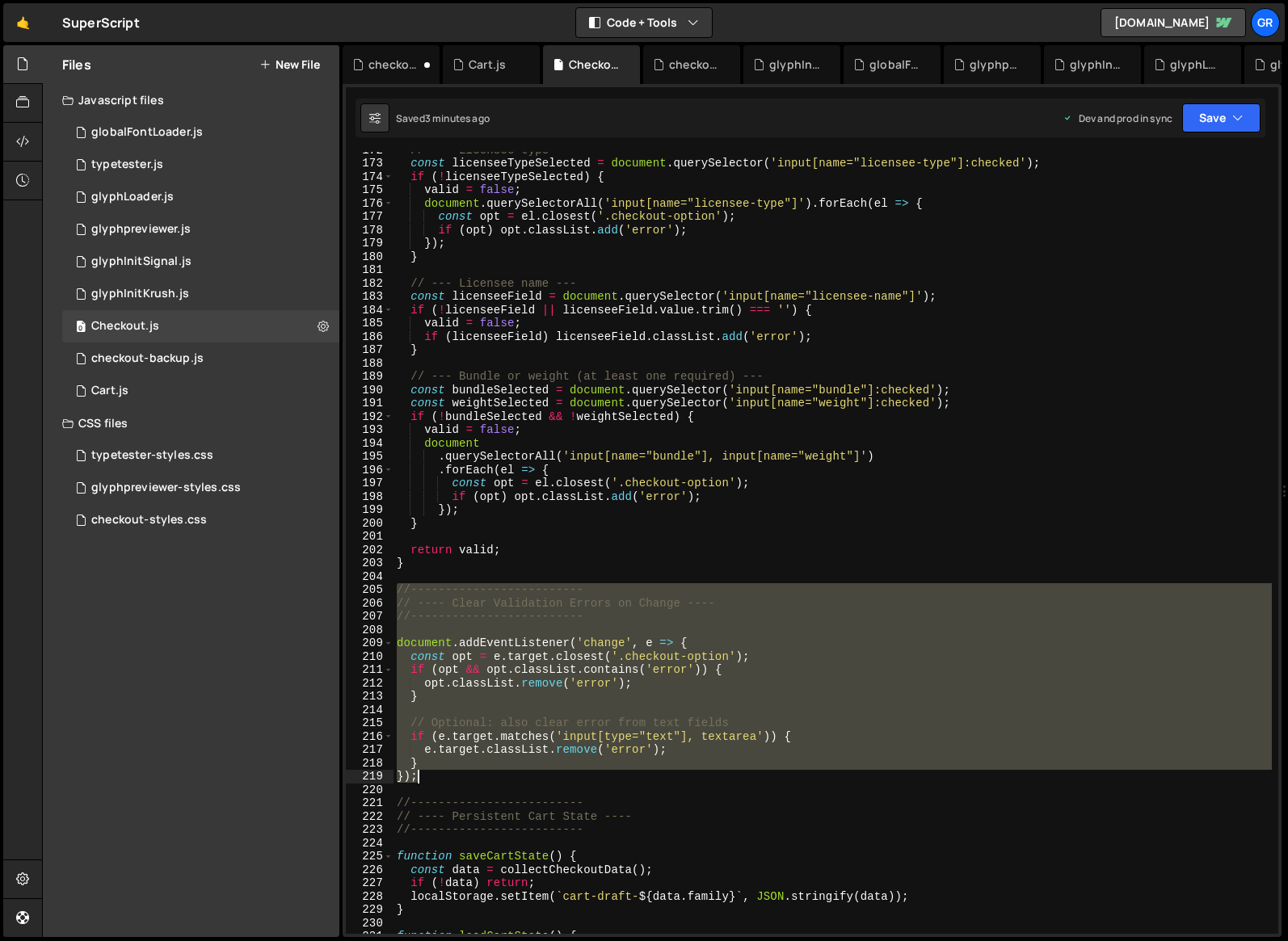
drag, startPoint x: 398, startPoint y: 588, endPoint x: 440, endPoint y: 778, distance: 194.6
click at [440, 778] on div "// --- Licensee type --- const licenseeTypeSelected = document . querySelector …" at bounding box center [833, 547] width 879 height 808
paste textarea
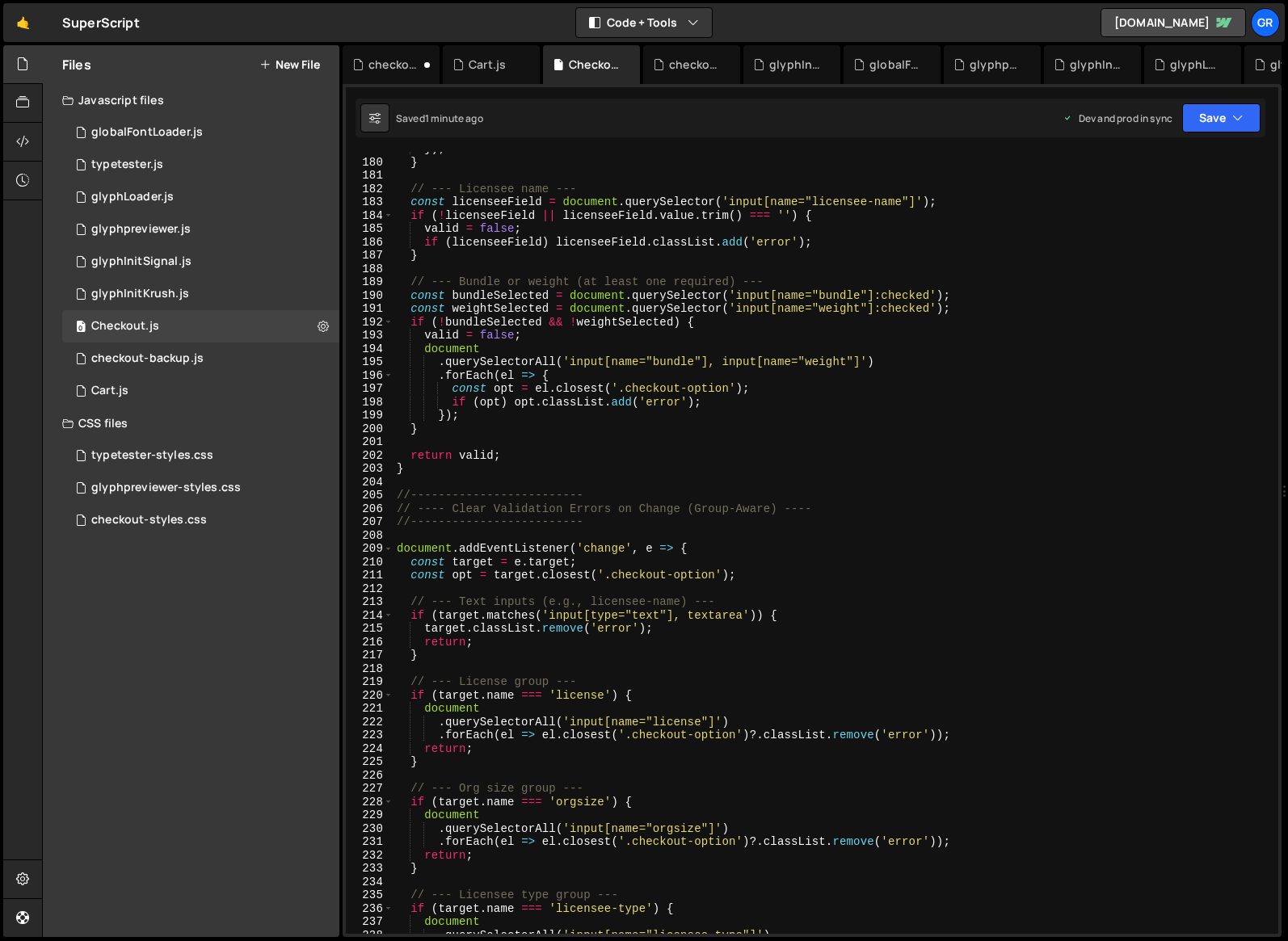
scroll to position [2382, 0]
click at [184, 523] on div "checkout-styles.css" at bounding box center [149, 520] width 116 height 14
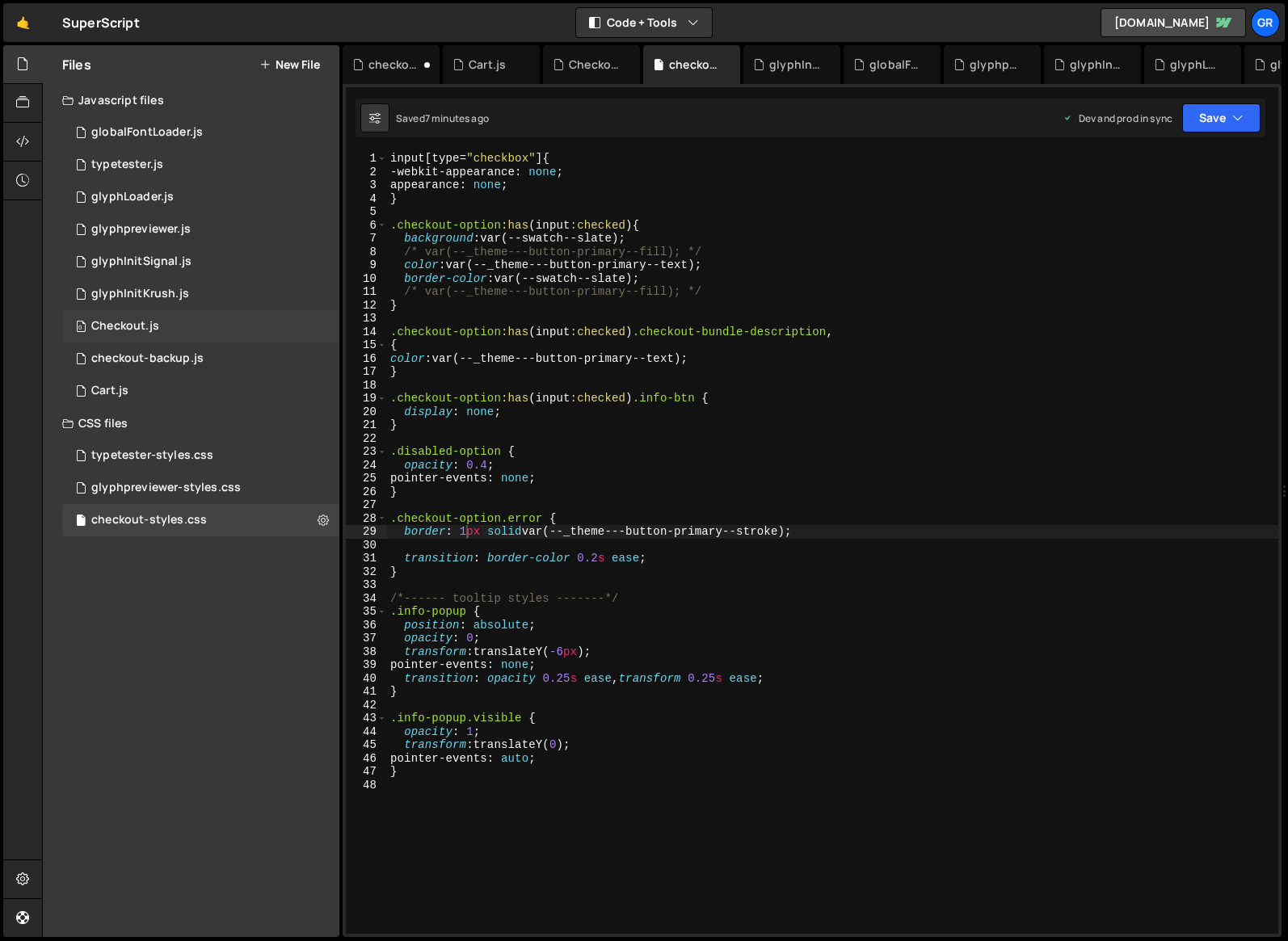
click at [133, 327] on div "Checkout.js" at bounding box center [125, 326] width 68 height 14
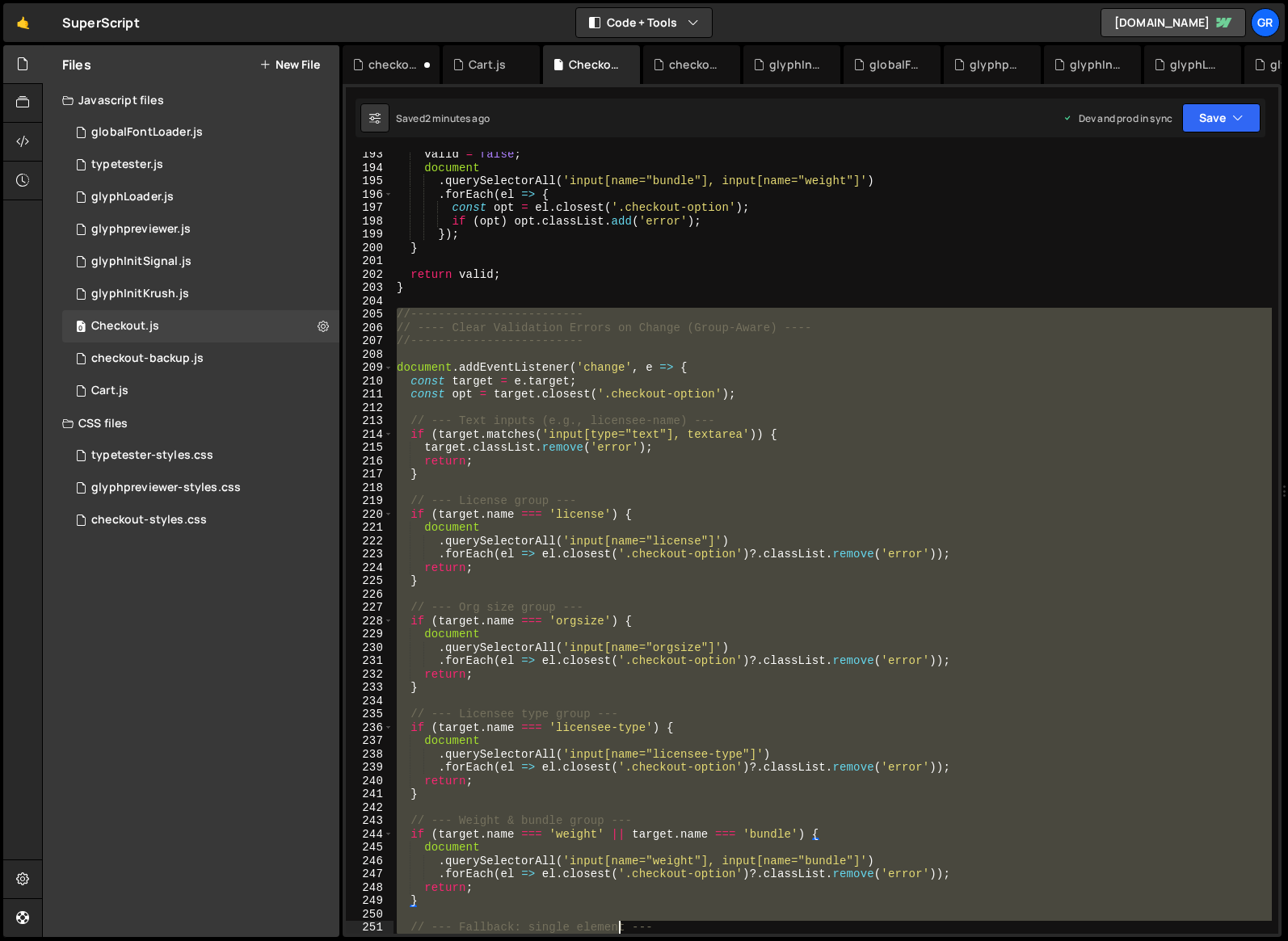
scroll to position [2883, 0]
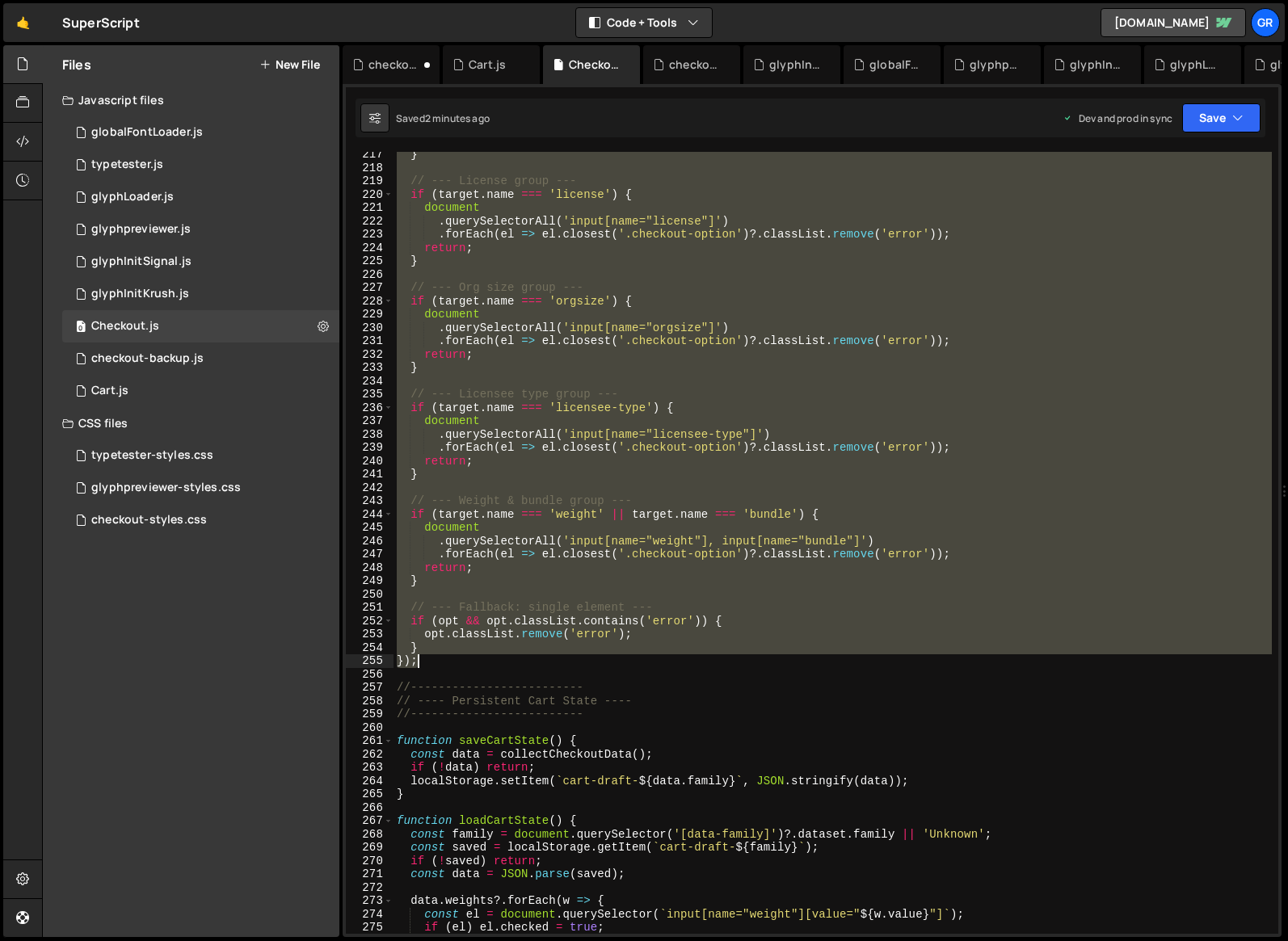
drag, startPoint x: 394, startPoint y: 493, endPoint x: 467, endPoint y: 664, distance: 185.9
click at [467, 664] on div "} // --- License group --- if ( target . name === 'license' ) { document . quer…" at bounding box center [833, 551] width 879 height 808
paste textarea
type textarea "});"
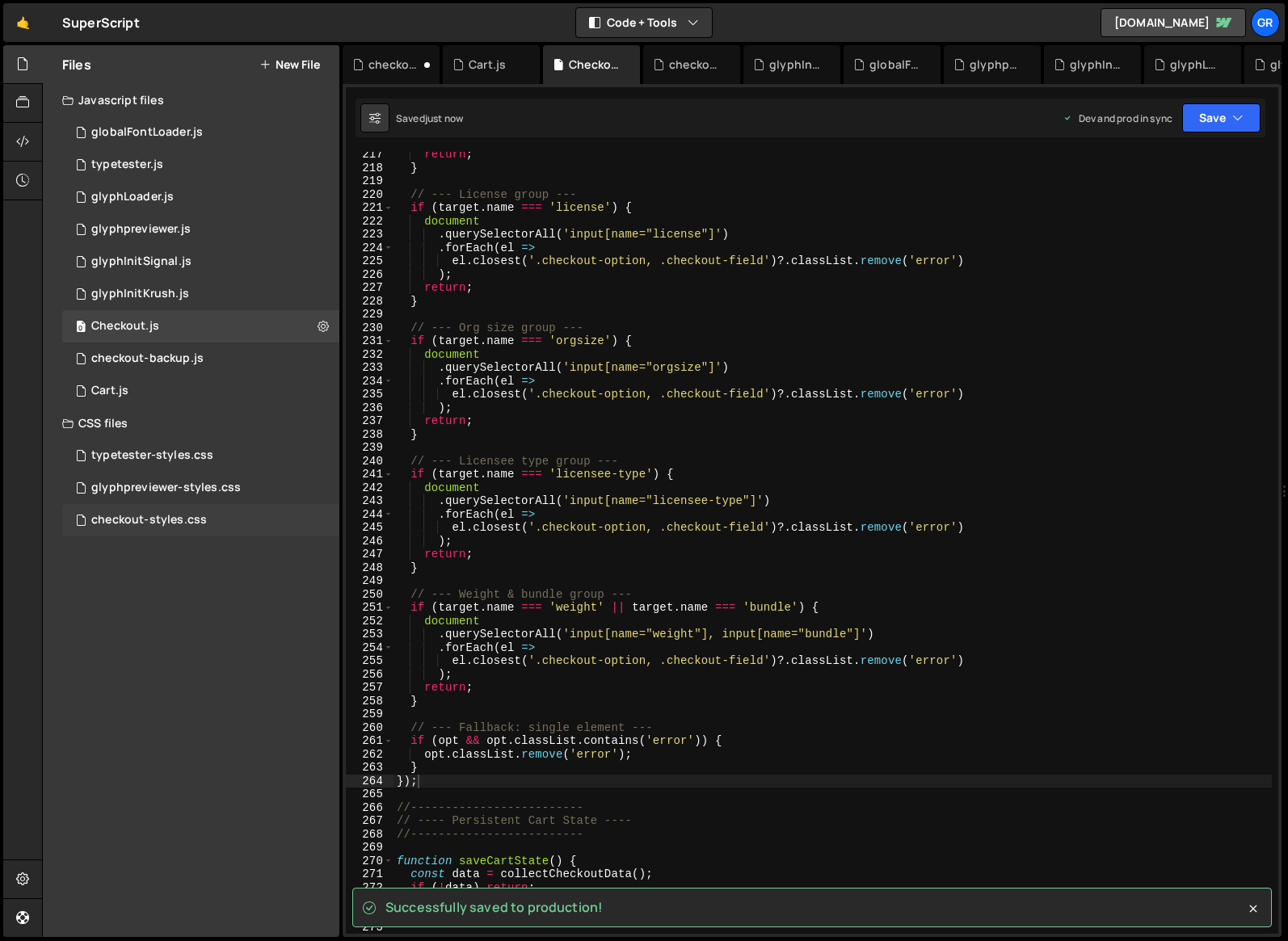
click at [182, 512] on div "checkout-styles.css 0" at bounding box center [201, 520] width 278 height 33
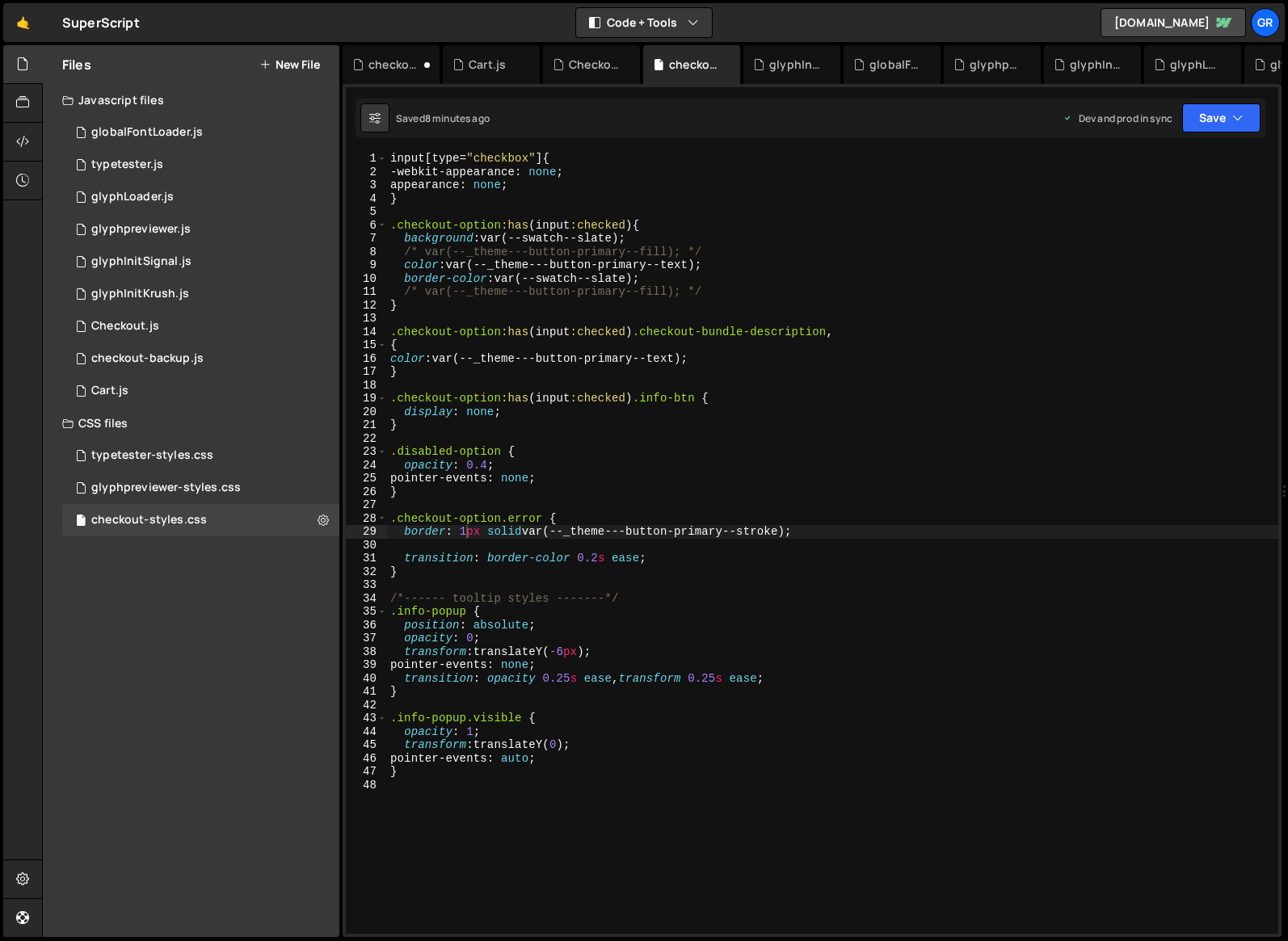
click at [550, 519] on div "input [ type = " checkbox " ] { -webkit-appearance : none ; appearance : none ;…" at bounding box center [833, 556] width 892 height 808
click at [543, 517] on div "input [ type = " checkbox " ] { -webkit-appearance : none ; appearance : none ;…" at bounding box center [833, 556] width 892 height 808
paste textarea ".checkout-field.error"
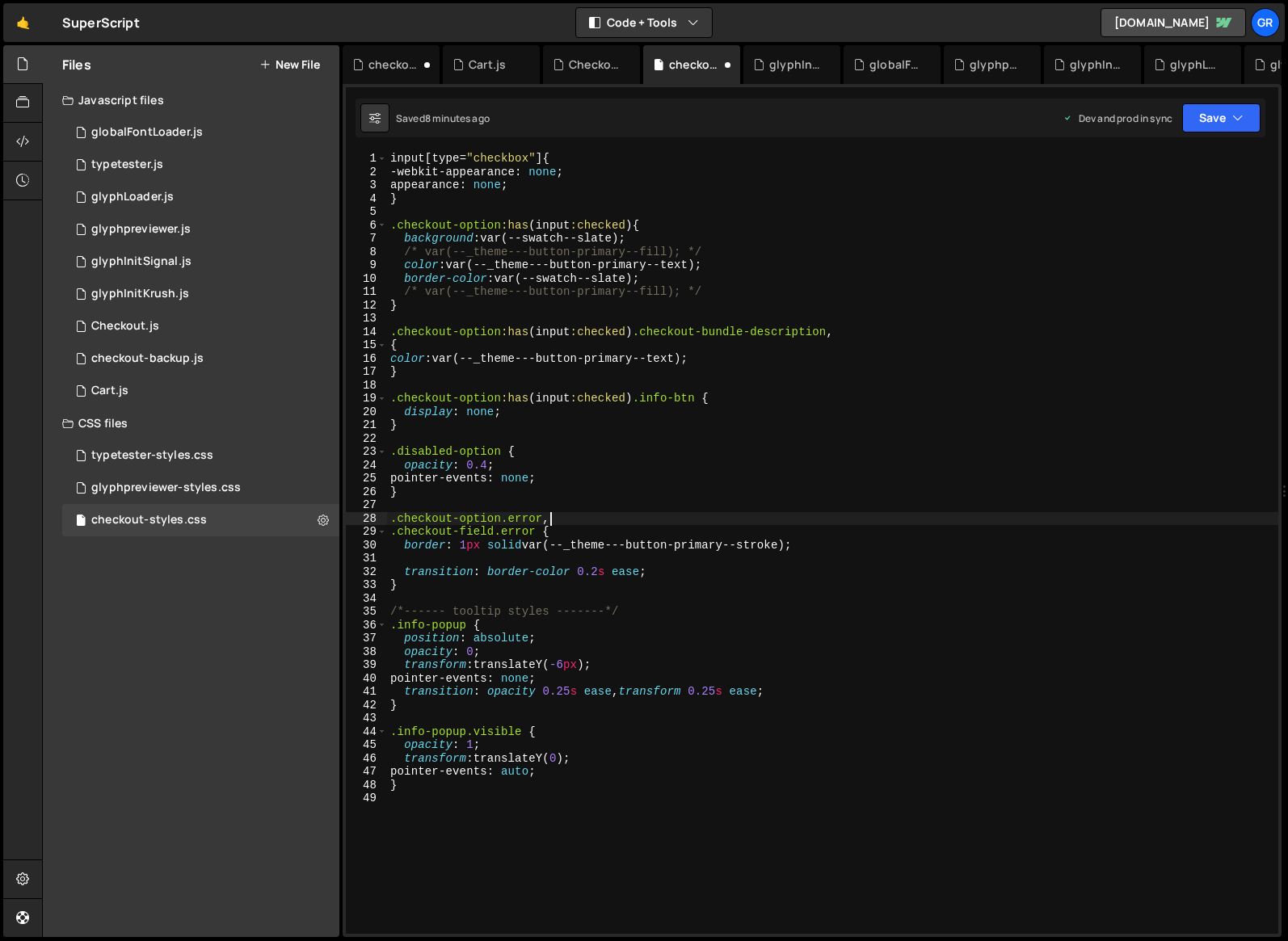
scroll to position [0, 11]
click at [127, 325] on div "Checkout.js" at bounding box center [125, 326] width 68 height 14
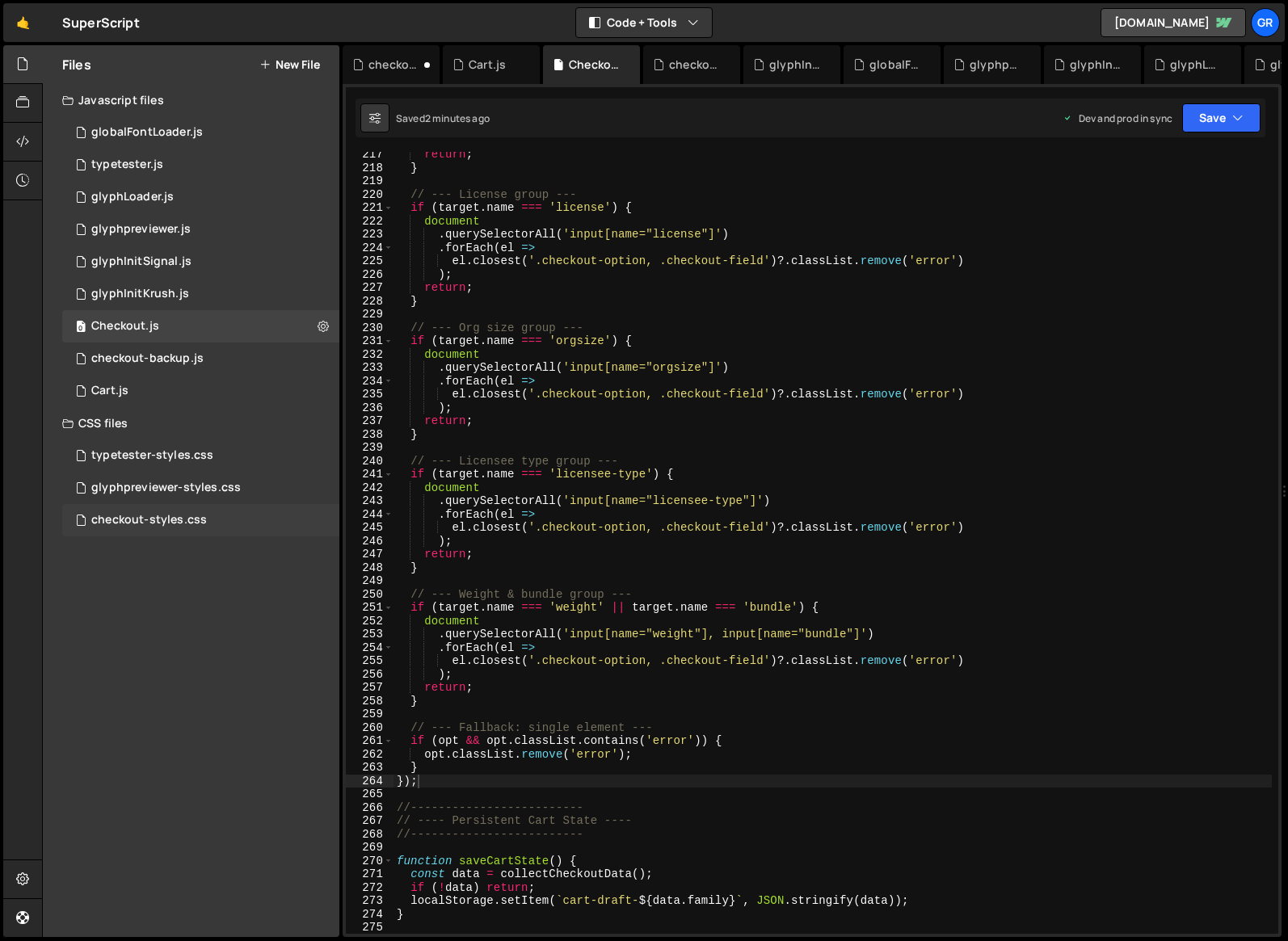
click at [171, 523] on div "checkout-styles.css" at bounding box center [149, 520] width 116 height 14
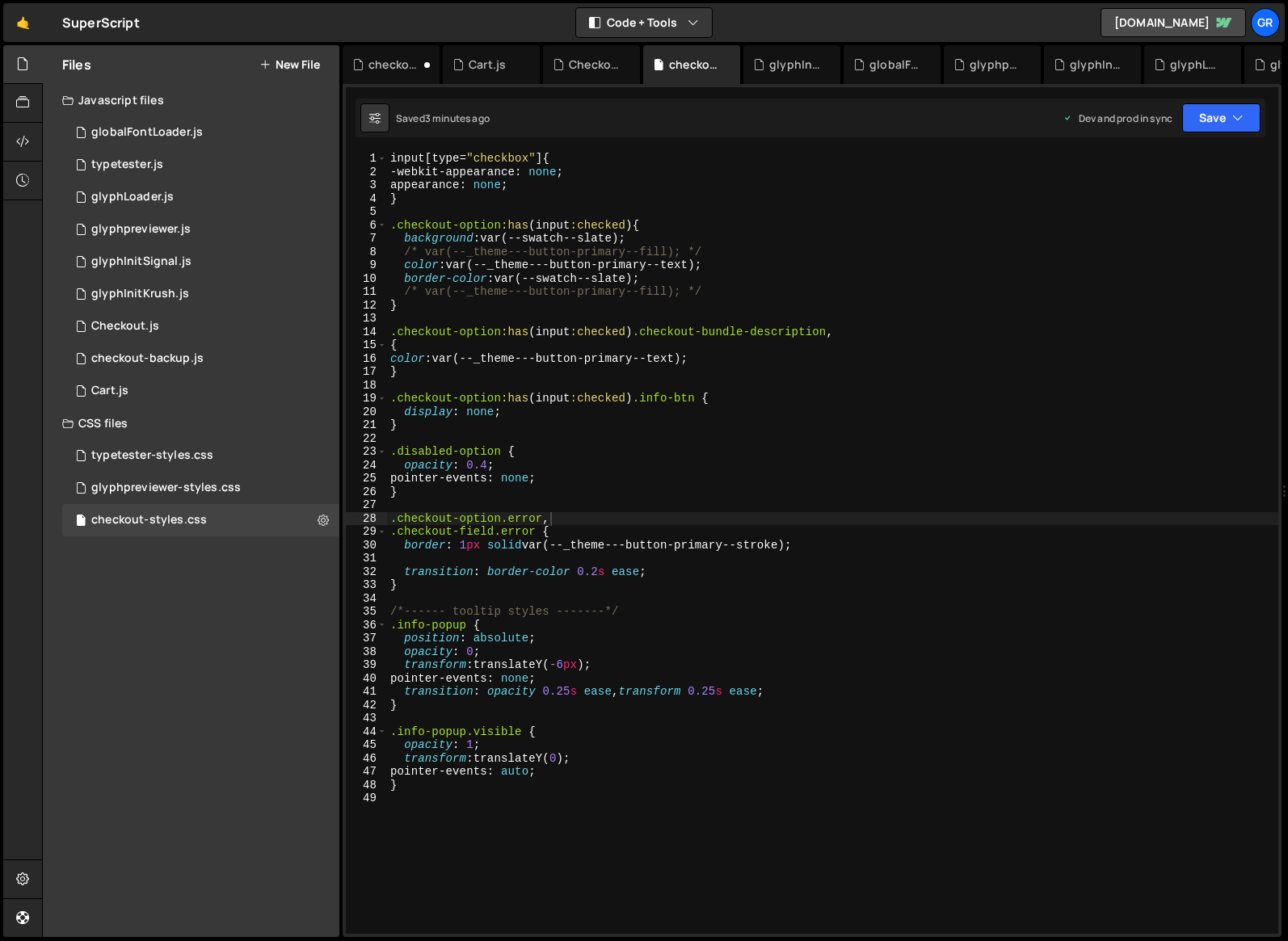
type textarea "}"
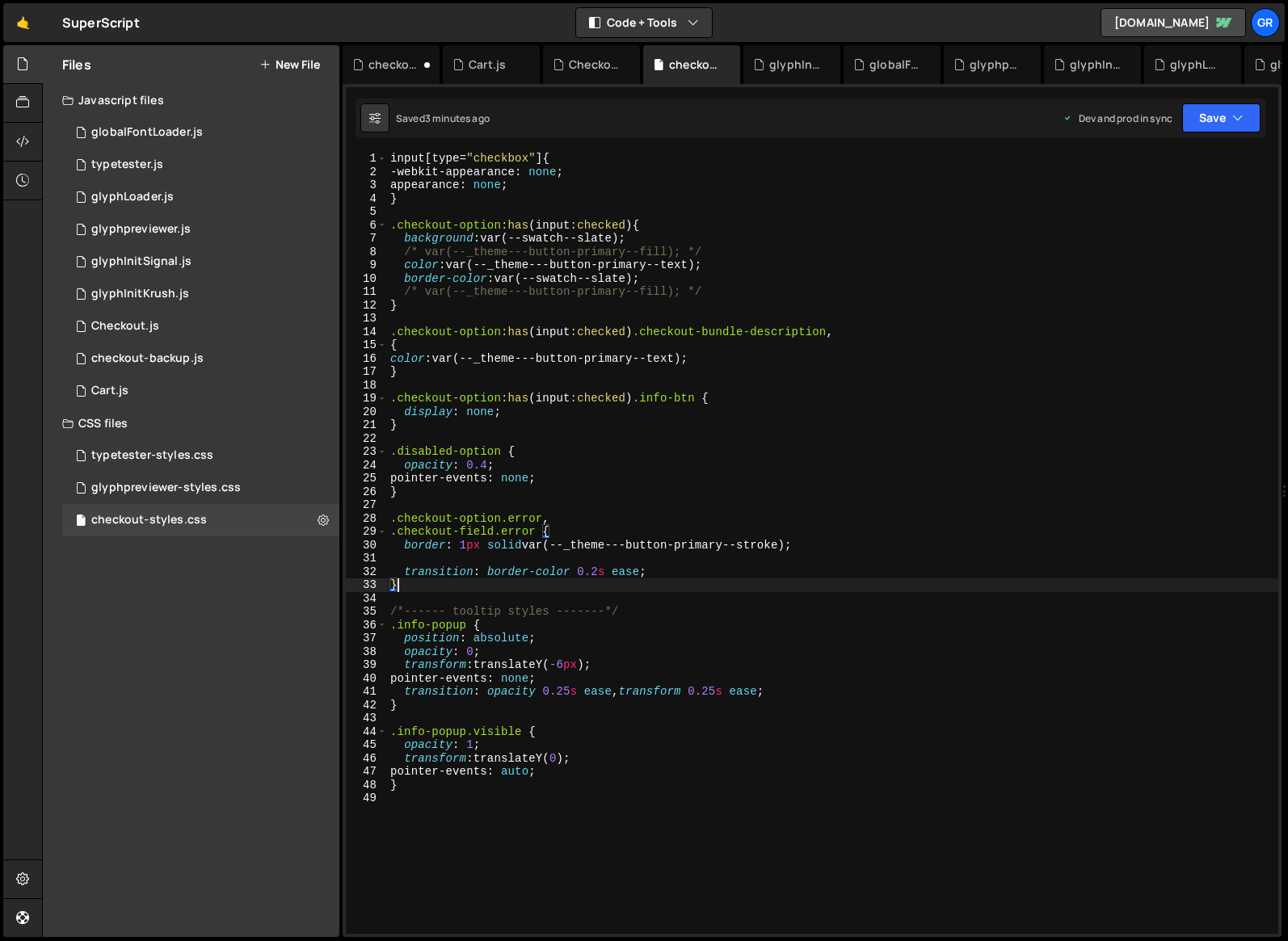
click at [782, 589] on div "input [ type = " checkbox " ] { -webkit-appearance : none ; appearance : none ;…" at bounding box center [833, 556] width 892 height 808
click at [126, 326] on div "Checkout.js" at bounding box center [125, 326] width 68 height 14
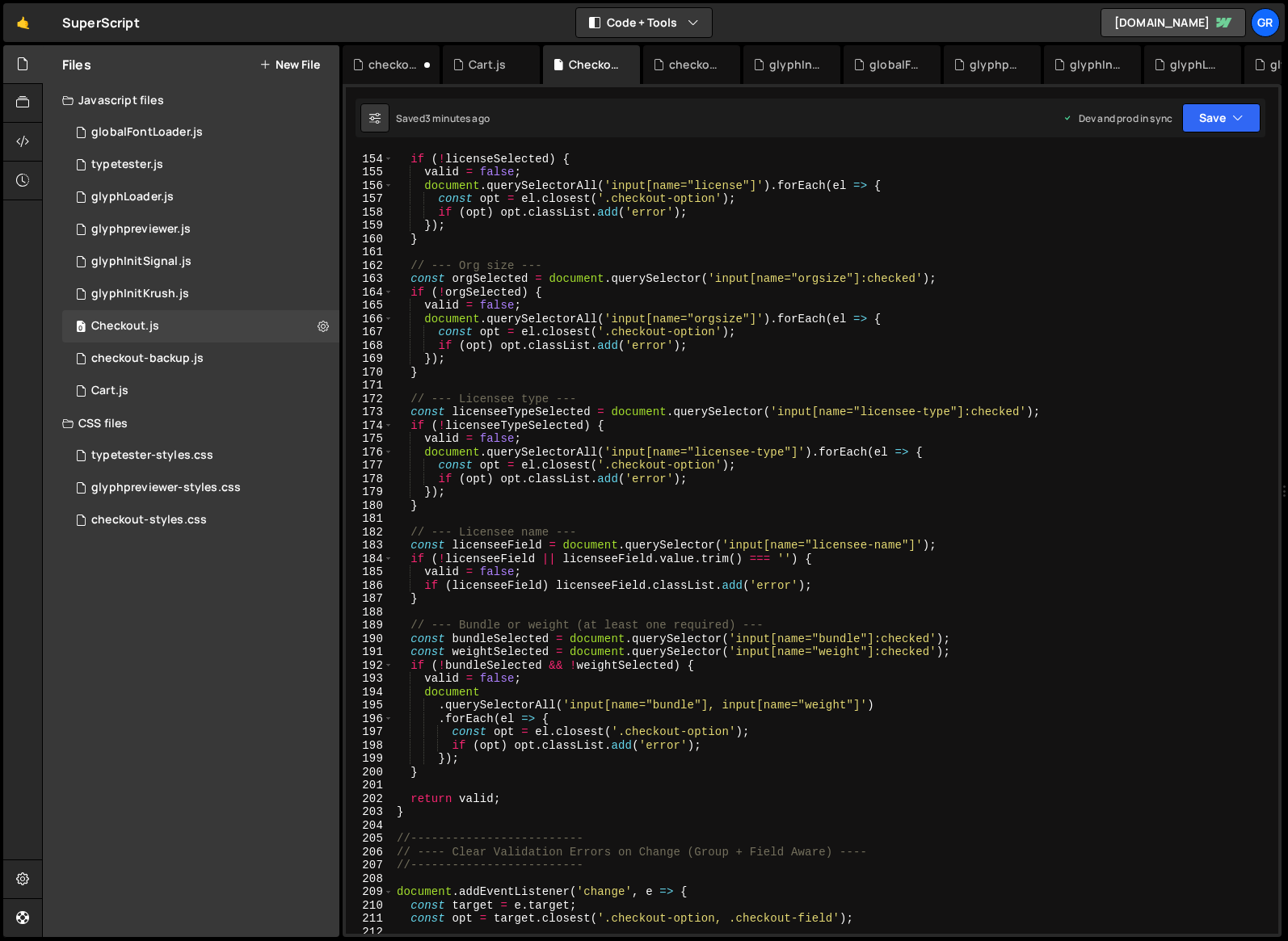
scroll to position [2068, 0]
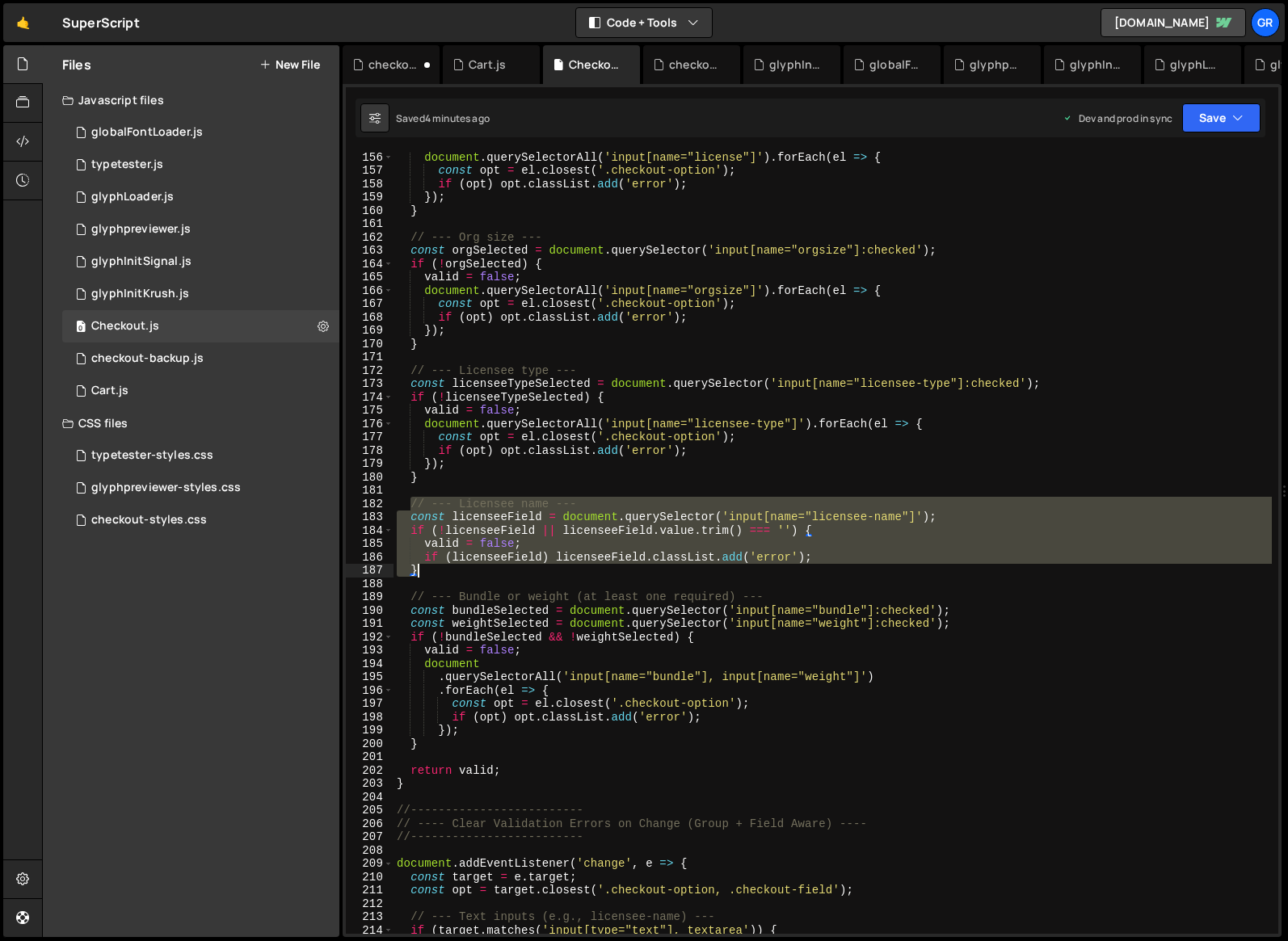
drag, startPoint x: 408, startPoint y: 505, endPoint x: 427, endPoint y: 568, distance: 65.8
click at [427, 568] on div "document . querySelectorAll ( 'input[name="license"]' ) . forEach ( el => { con…" at bounding box center [833, 554] width 879 height 808
paste textarea
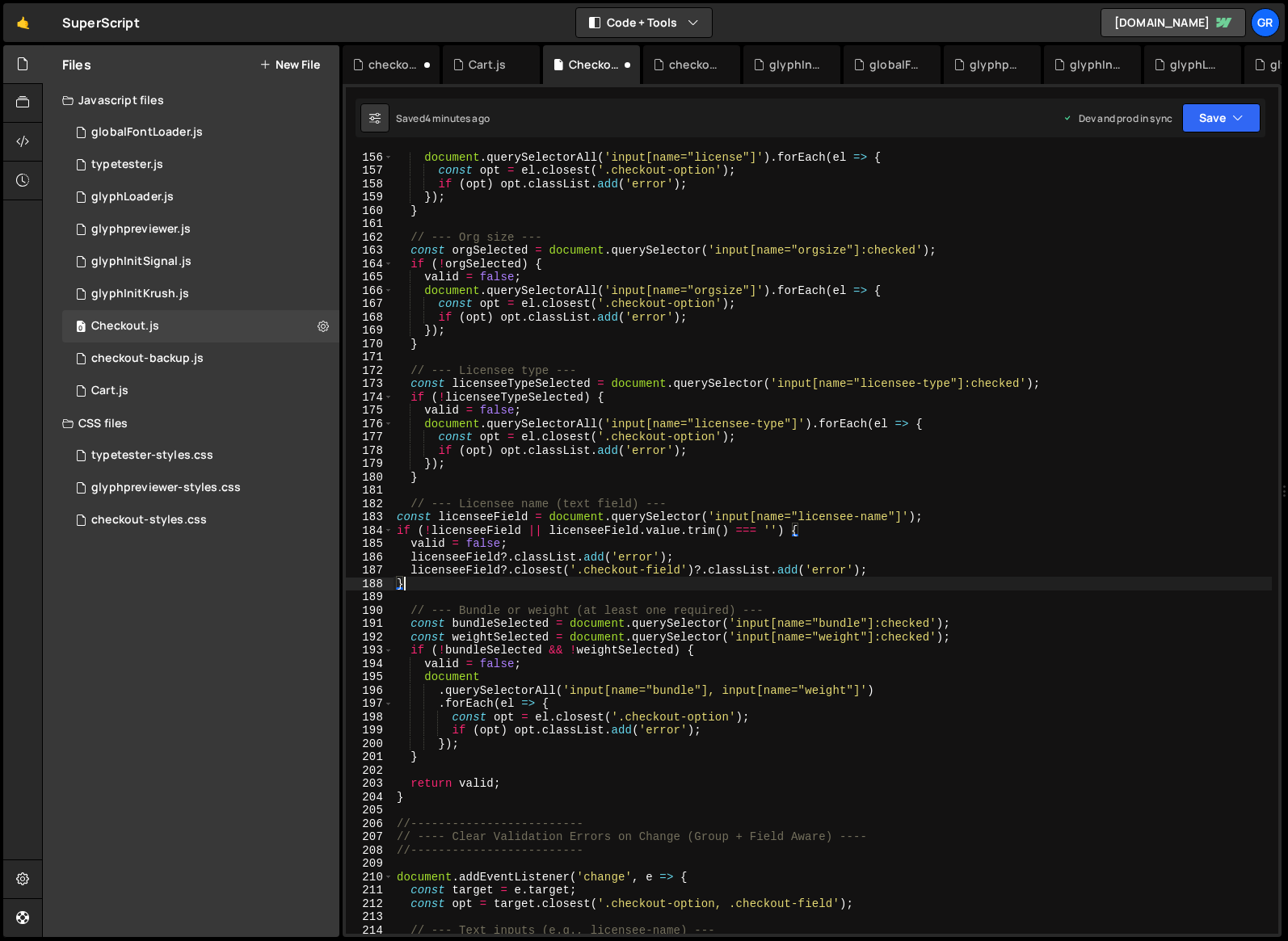
type textarea "}"
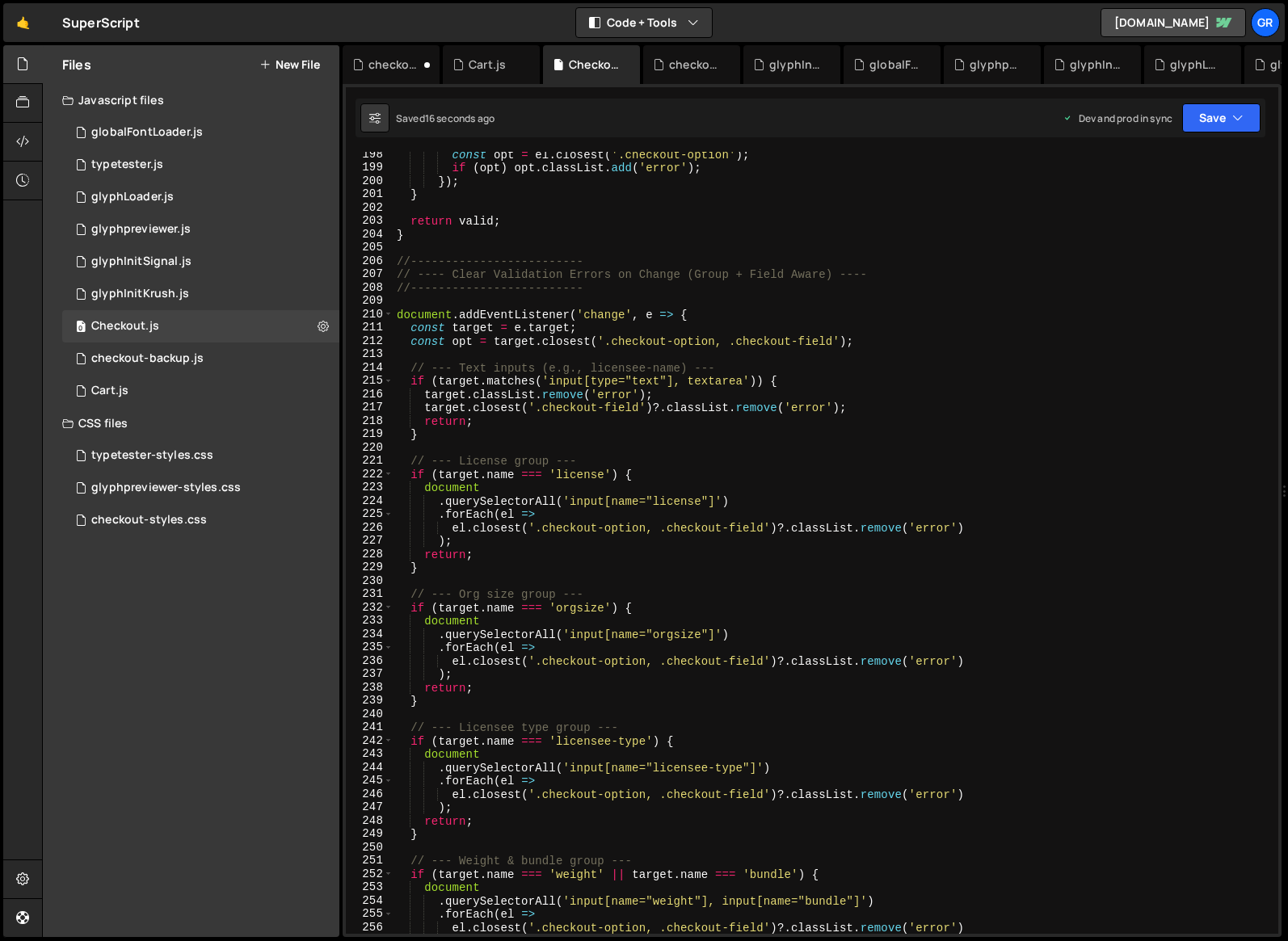
scroll to position [2629, 0]
click at [198, 518] on div "checkout-styles.css" at bounding box center [149, 520] width 116 height 14
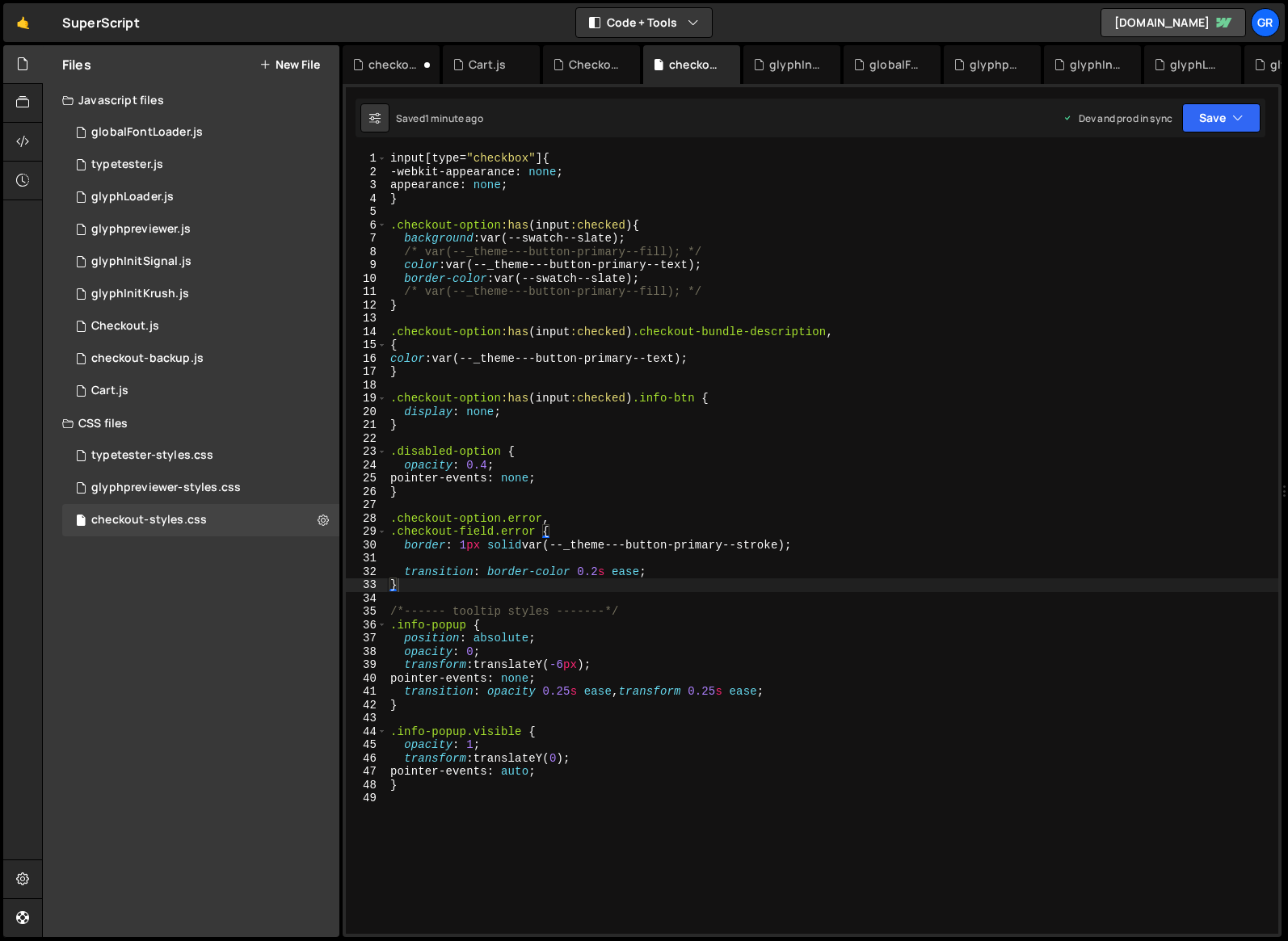
click at [538, 532] on div "input [ type = " checkbox " ] { -webkit-appearance : none ; appearance : none ;…" at bounding box center [833, 556] width 892 height 808
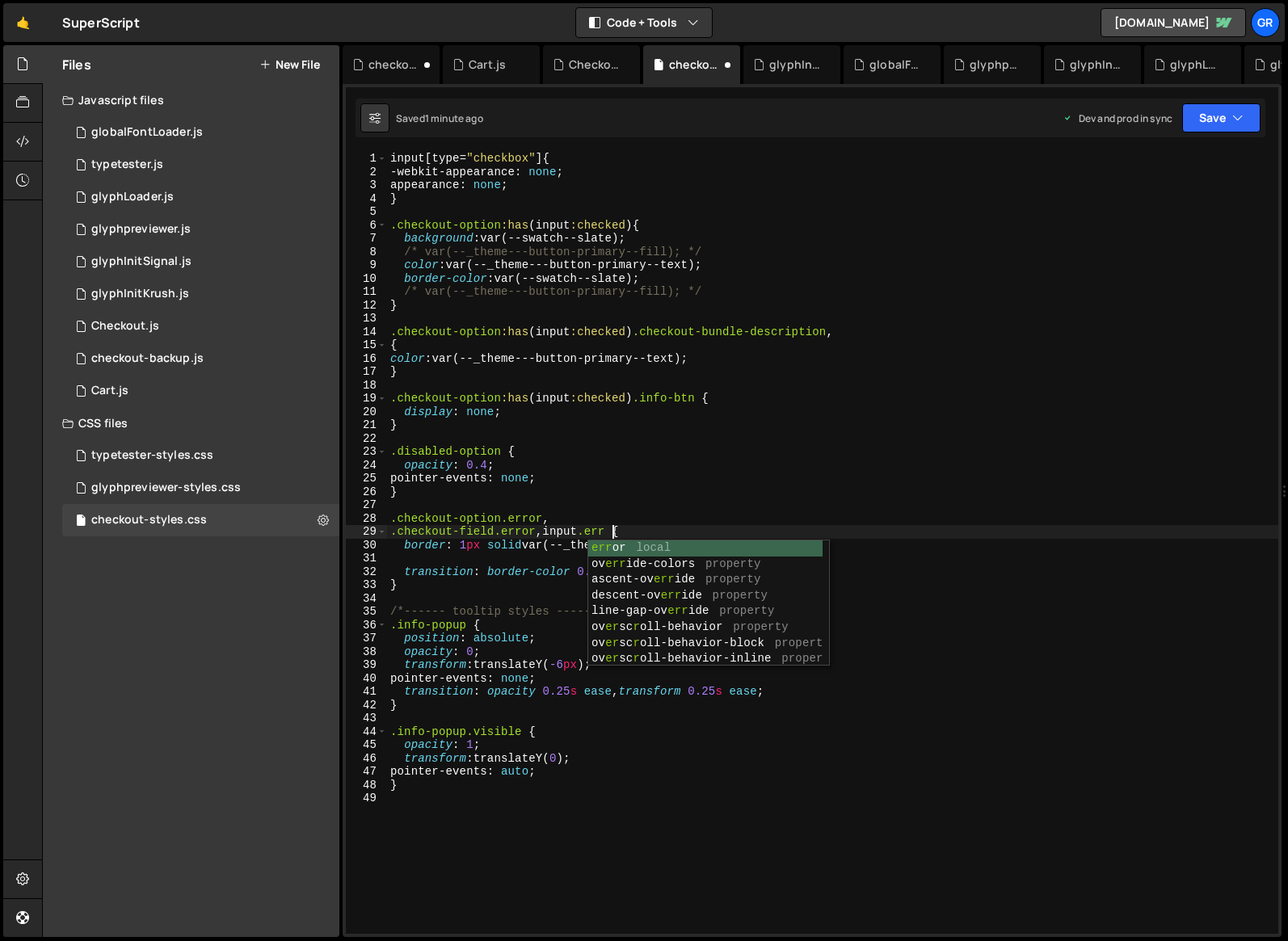
scroll to position [0, 16]
click at [714, 527] on div "input [ type = " checkbox " ] { -webkit-appearance : none ; appearance : none ;…" at bounding box center [833, 556] width 892 height 808
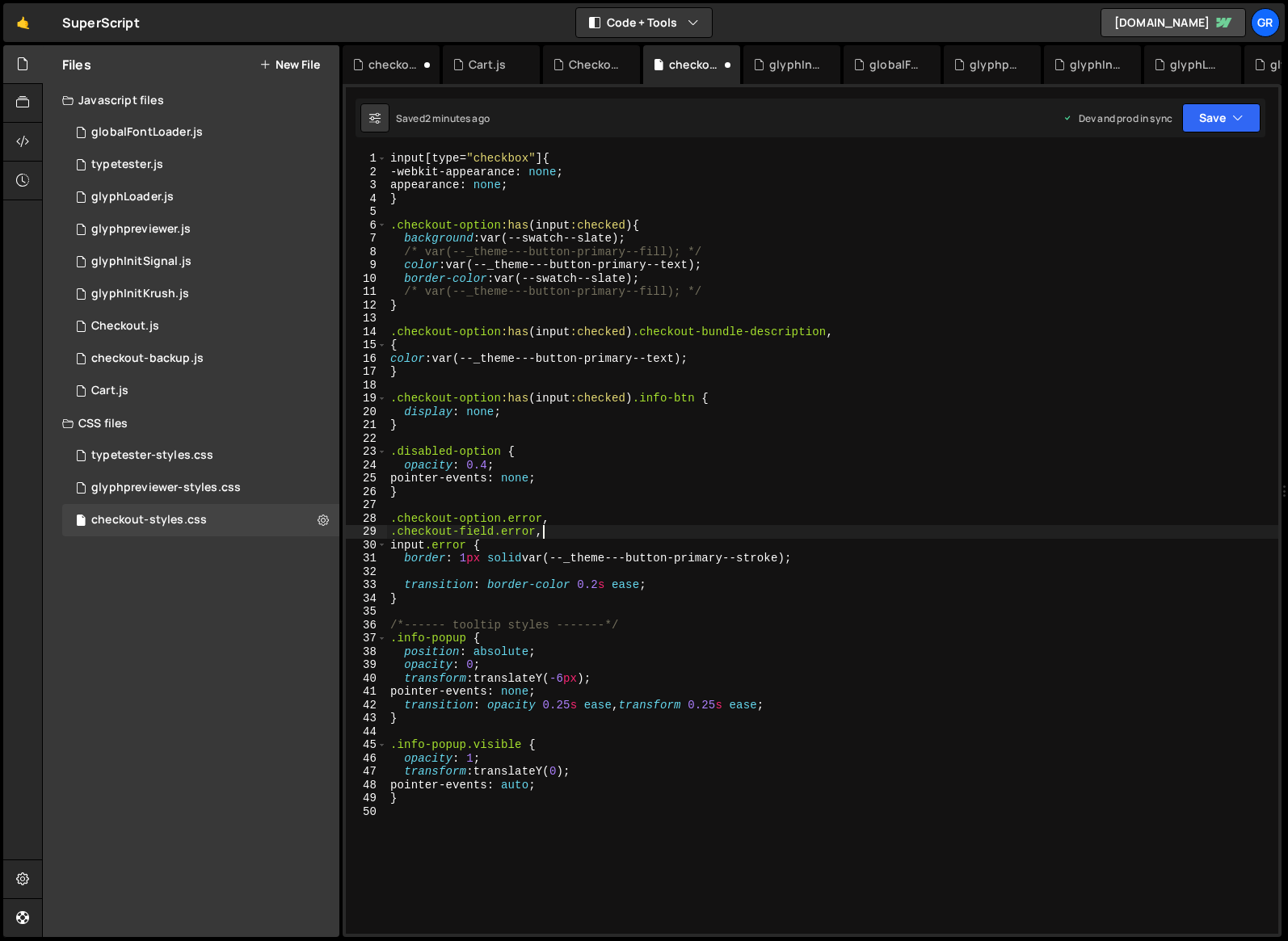
scroll to position [0, 10]
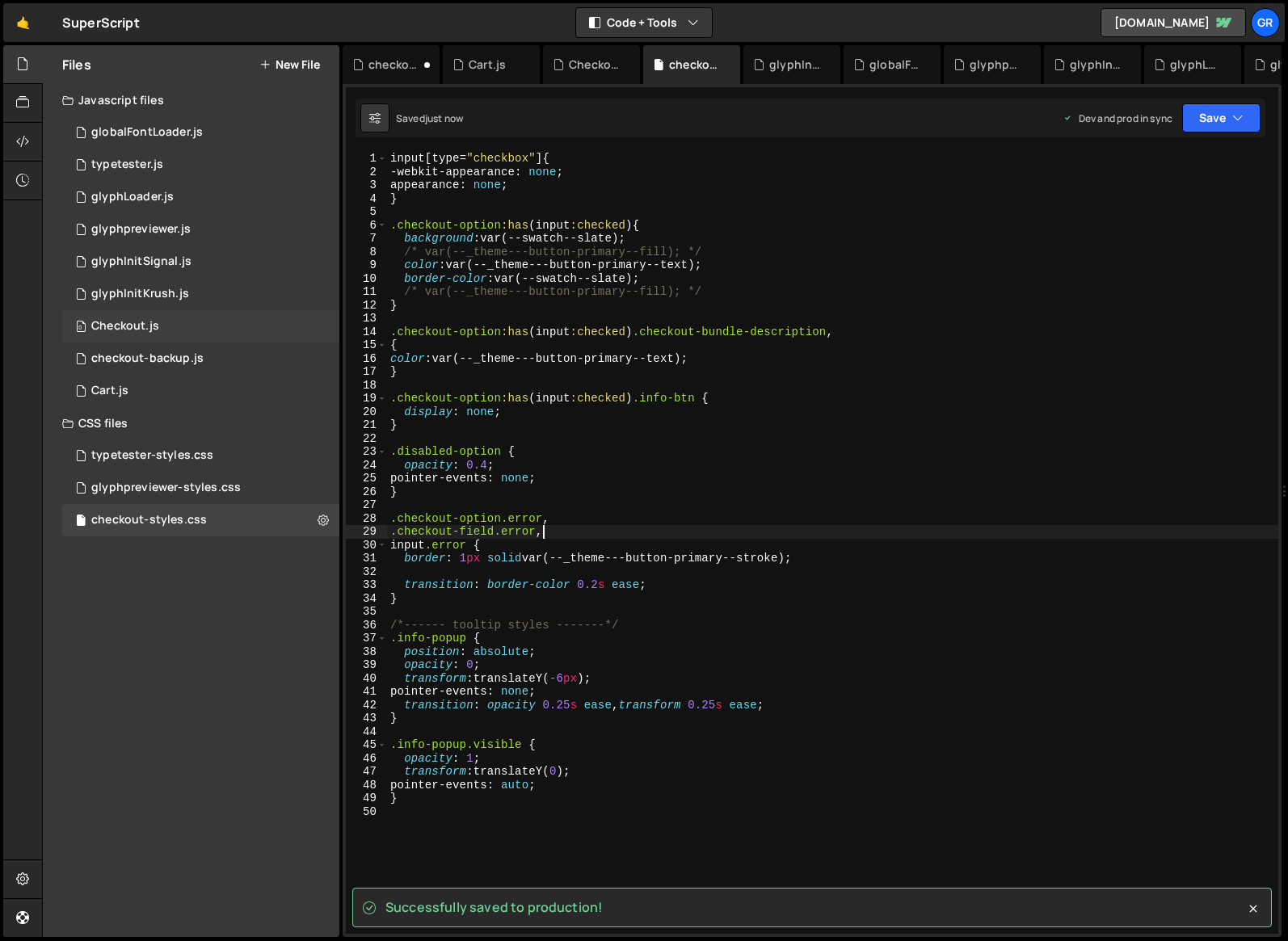
click at [164, 325] on div "0 Checkout.js 0" at bounding box center [201, 326] width 278 height 33
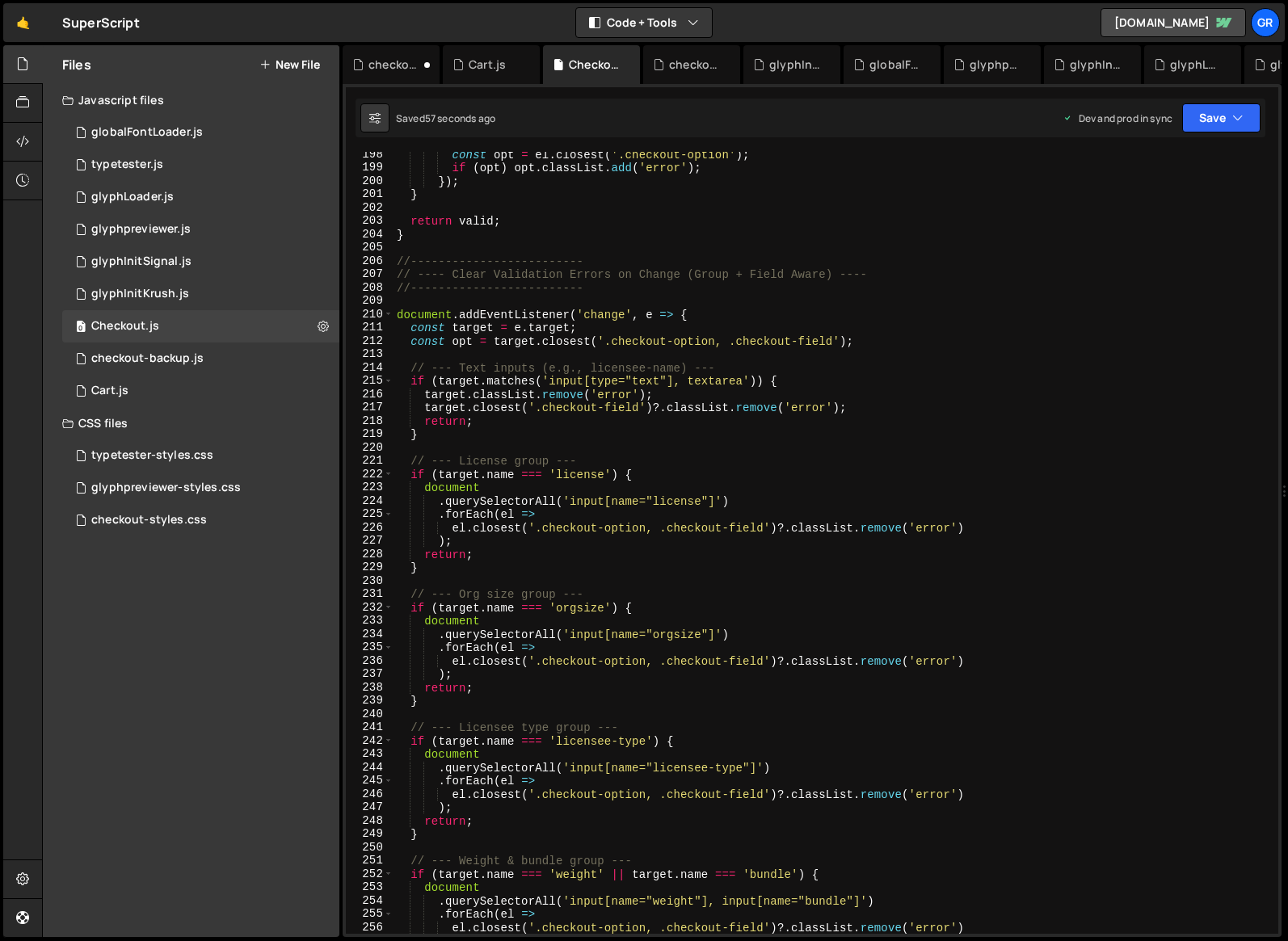
scroll to position [2101, 0]
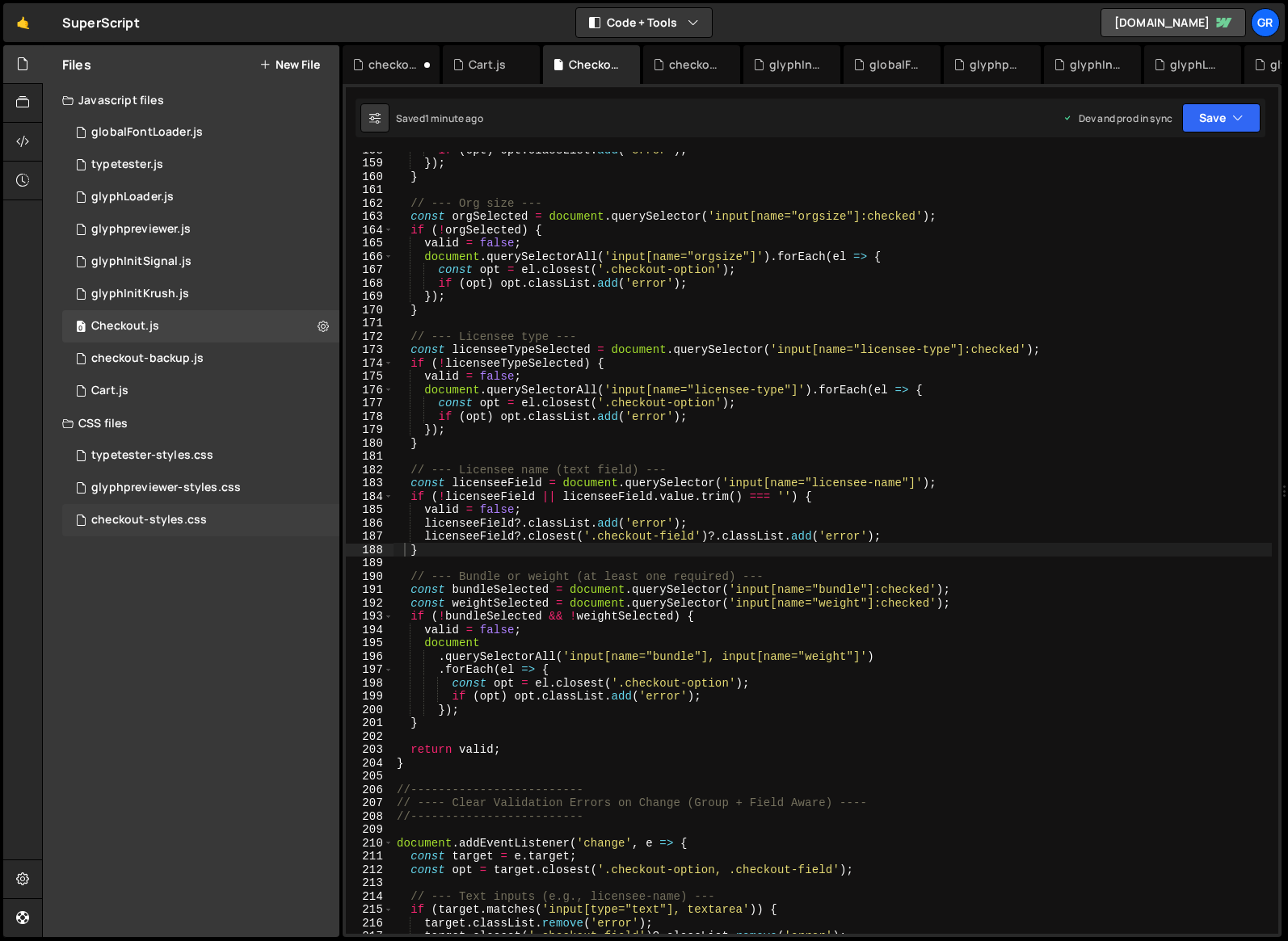
click at [171, 509] on div "checkout-styles.css 0" at bounding box center [201, 520] width 278 height 33
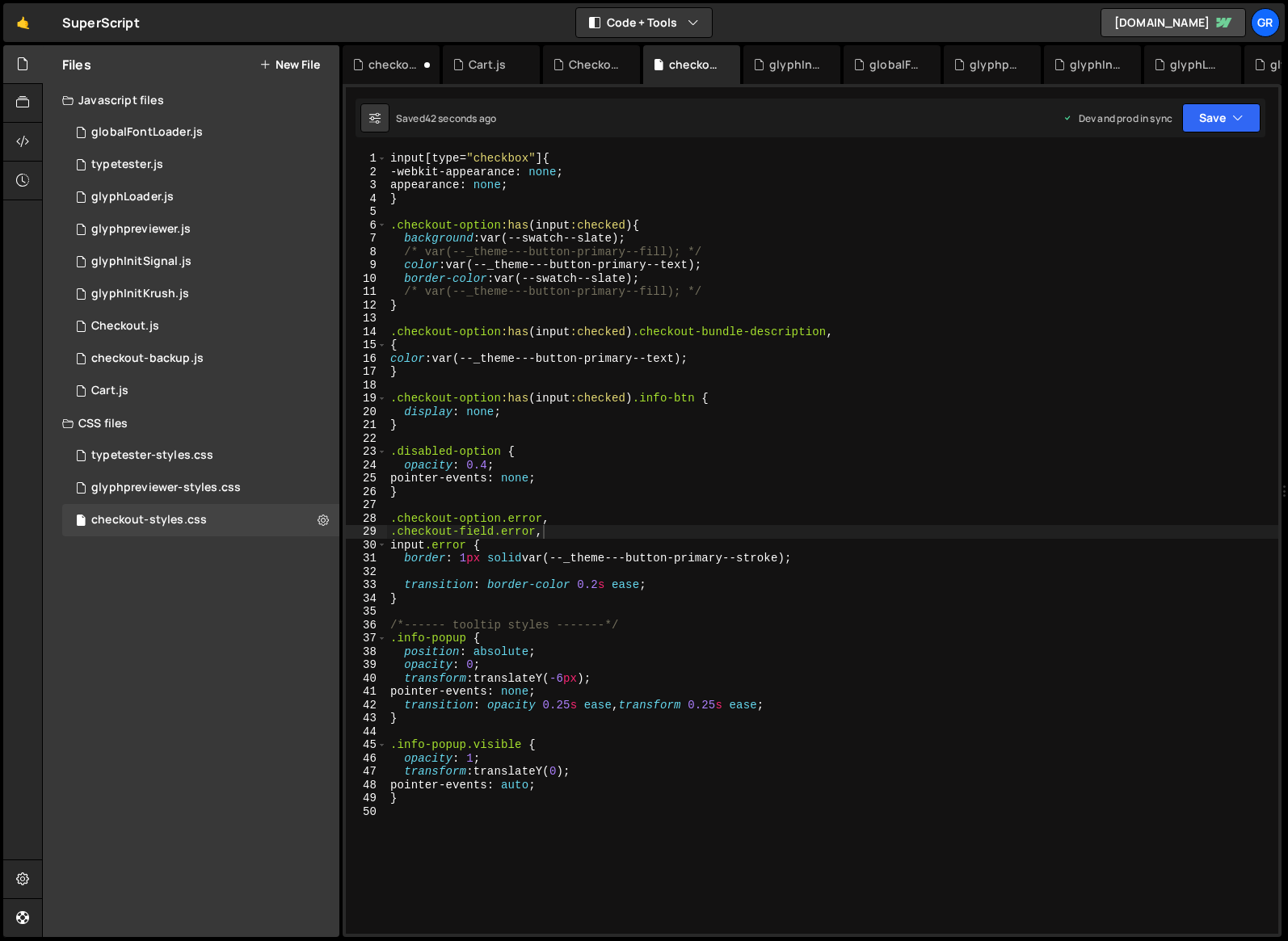
scroll to position [0, 5]
drag, startPoint x: 471, startPoint y: 544, endPoint x: 390, endPoint y: 545, distance: 81.0
click at [390, 545] on div "input [ type = " checkbox " ] { -webkit-appearance : none ; appearance : none ;…" at bounding box center [833, 556] width 892 height 808
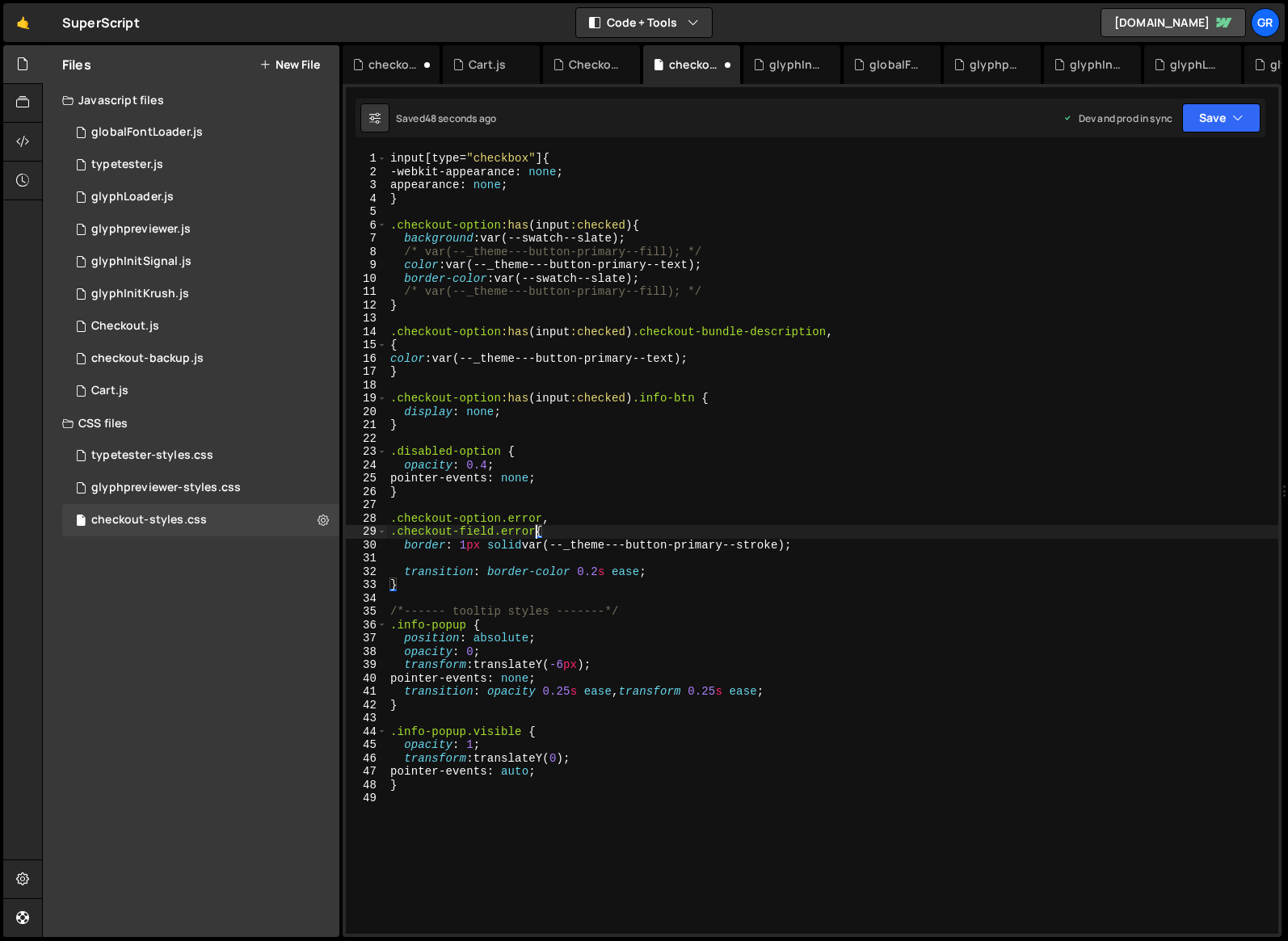
scroll to position [0, 10]
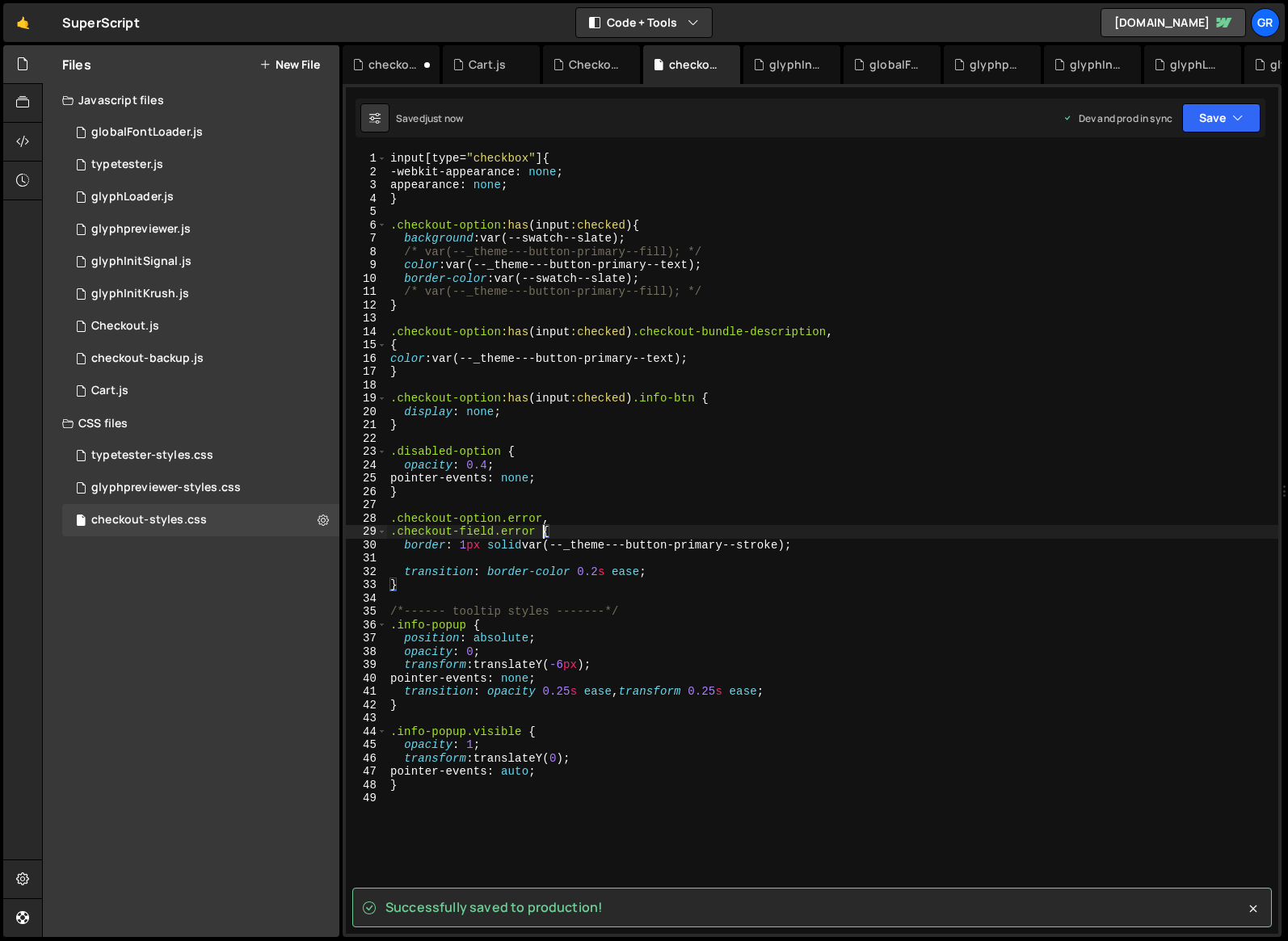
type textarea ".checkout-field.error {"
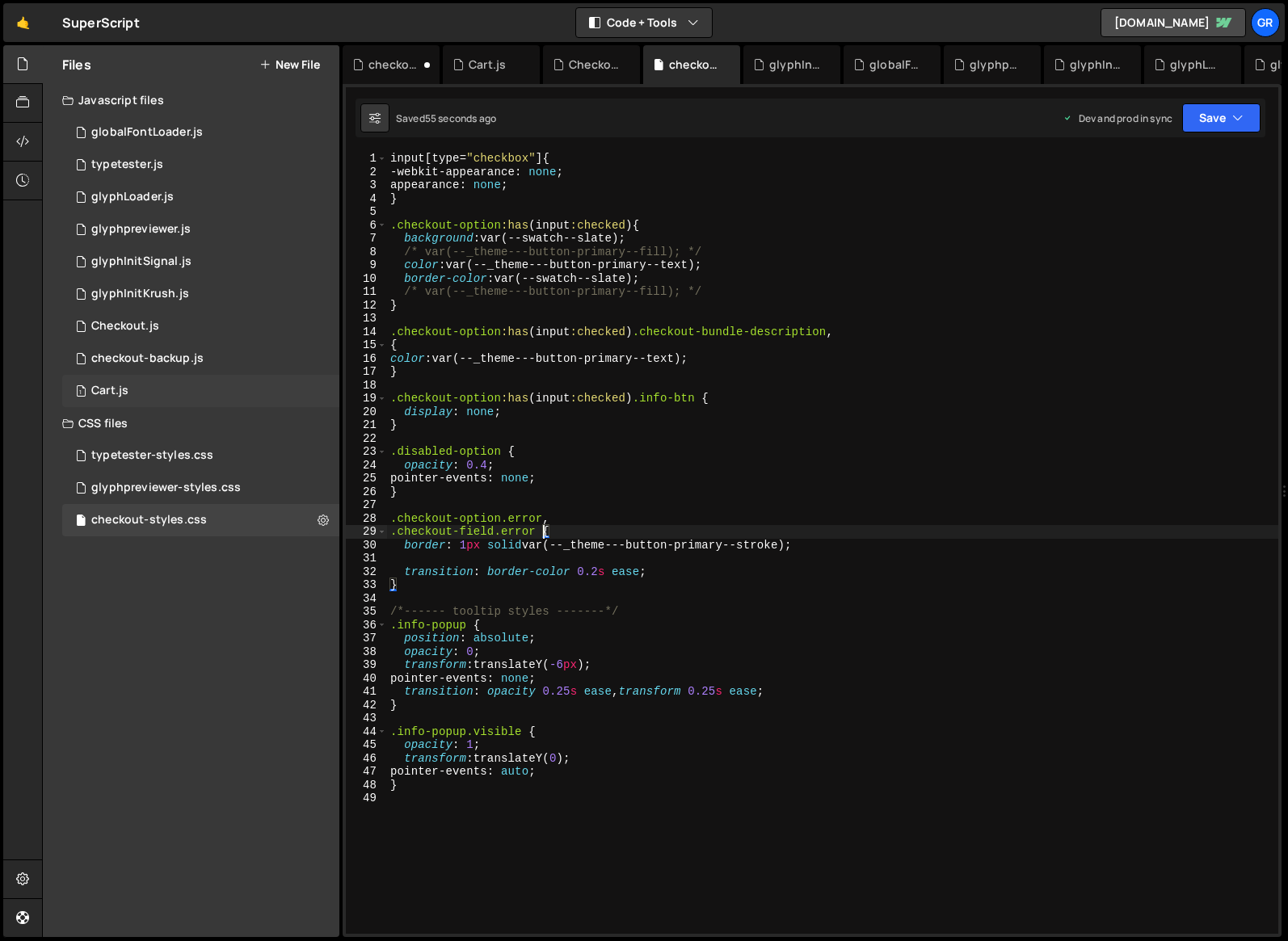
click at [168, 391] on div "1 Cart.js 0" at bounding box center [201, 391] width 278 height 33
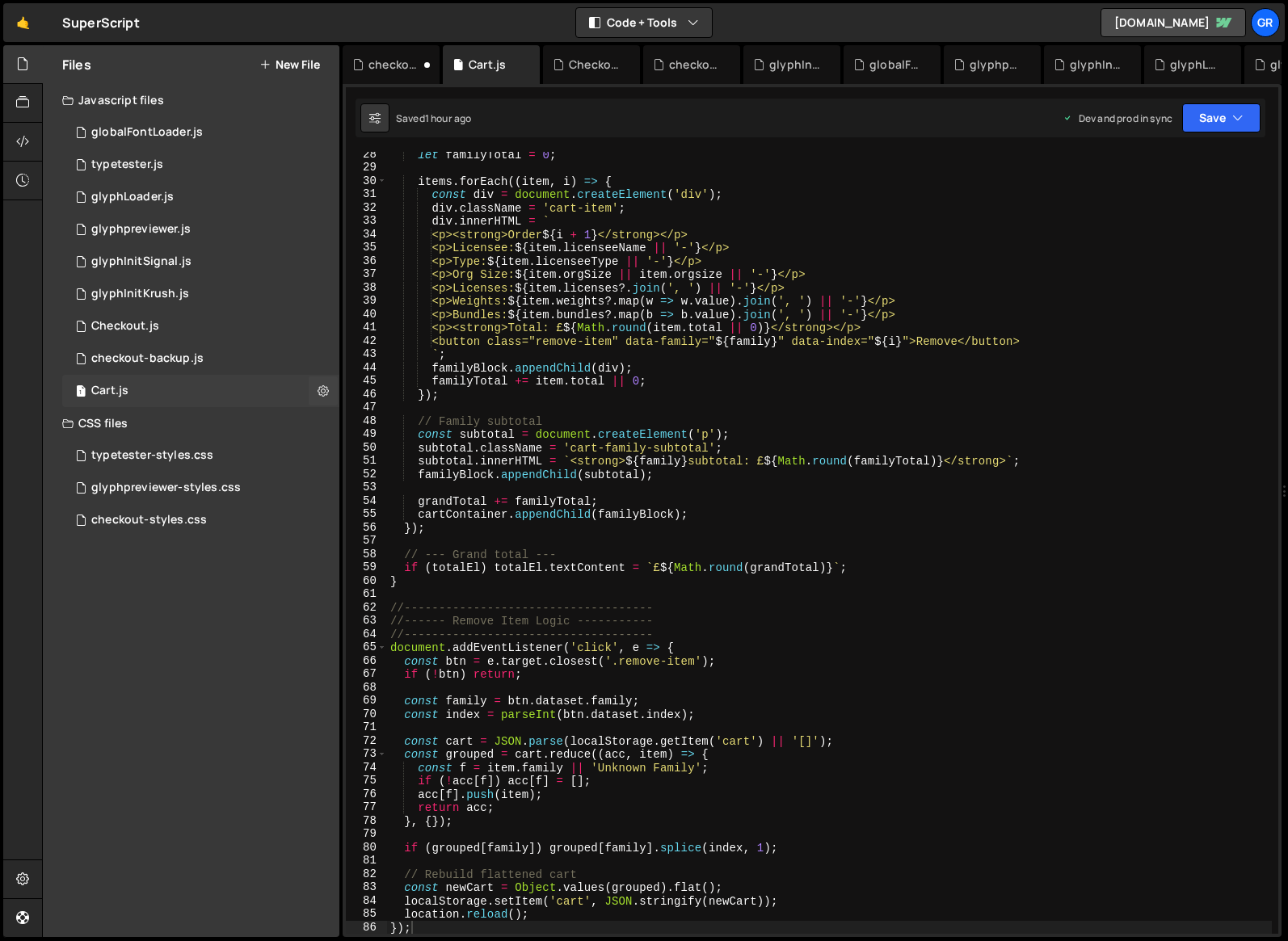
click at [221, 392] on div "1 Cart.js 0" at bounding box center [201, 391] width 278 height 33
click at [707, 386] on div "let familyTotal = 0 ; items . forEach (( item , i ) => { const div = document .…" at bounding box center [829, 551] width 885 height 808
type textarea "});"
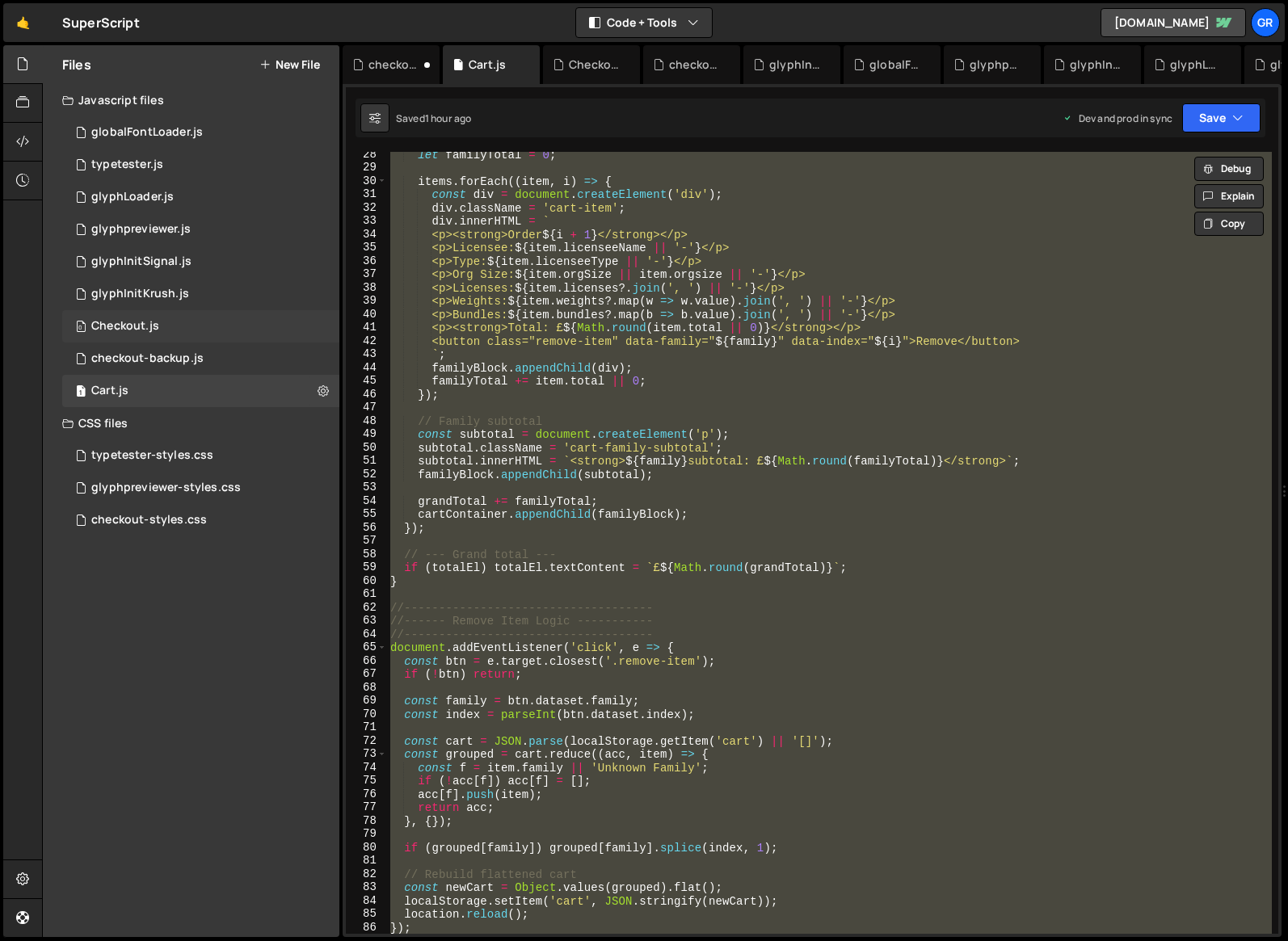
click at [188, 324] on div "0 Checkout.js 0" at bounding box center [201, 326] width 278 height 33
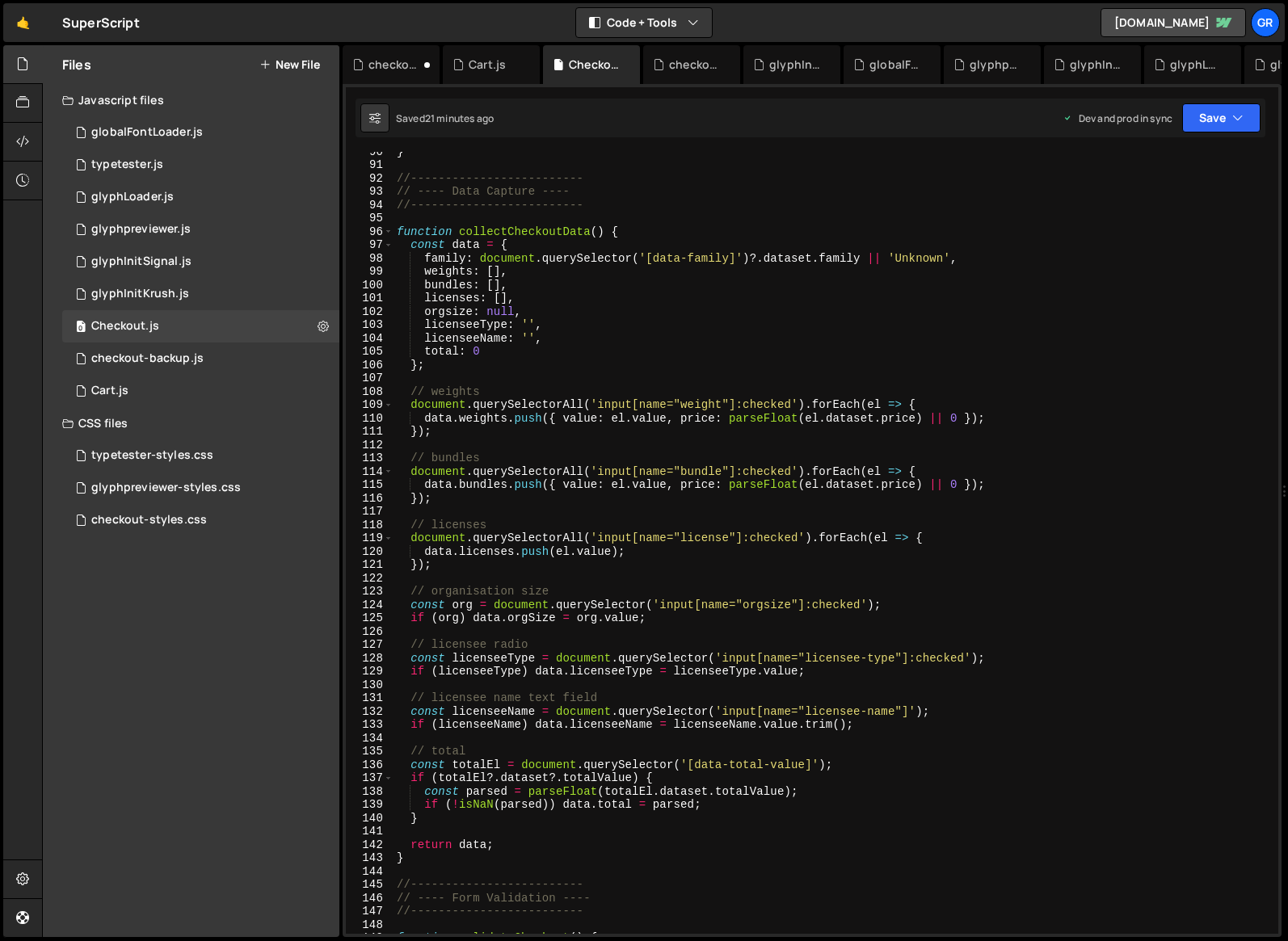
scroll to position [1165, 0]
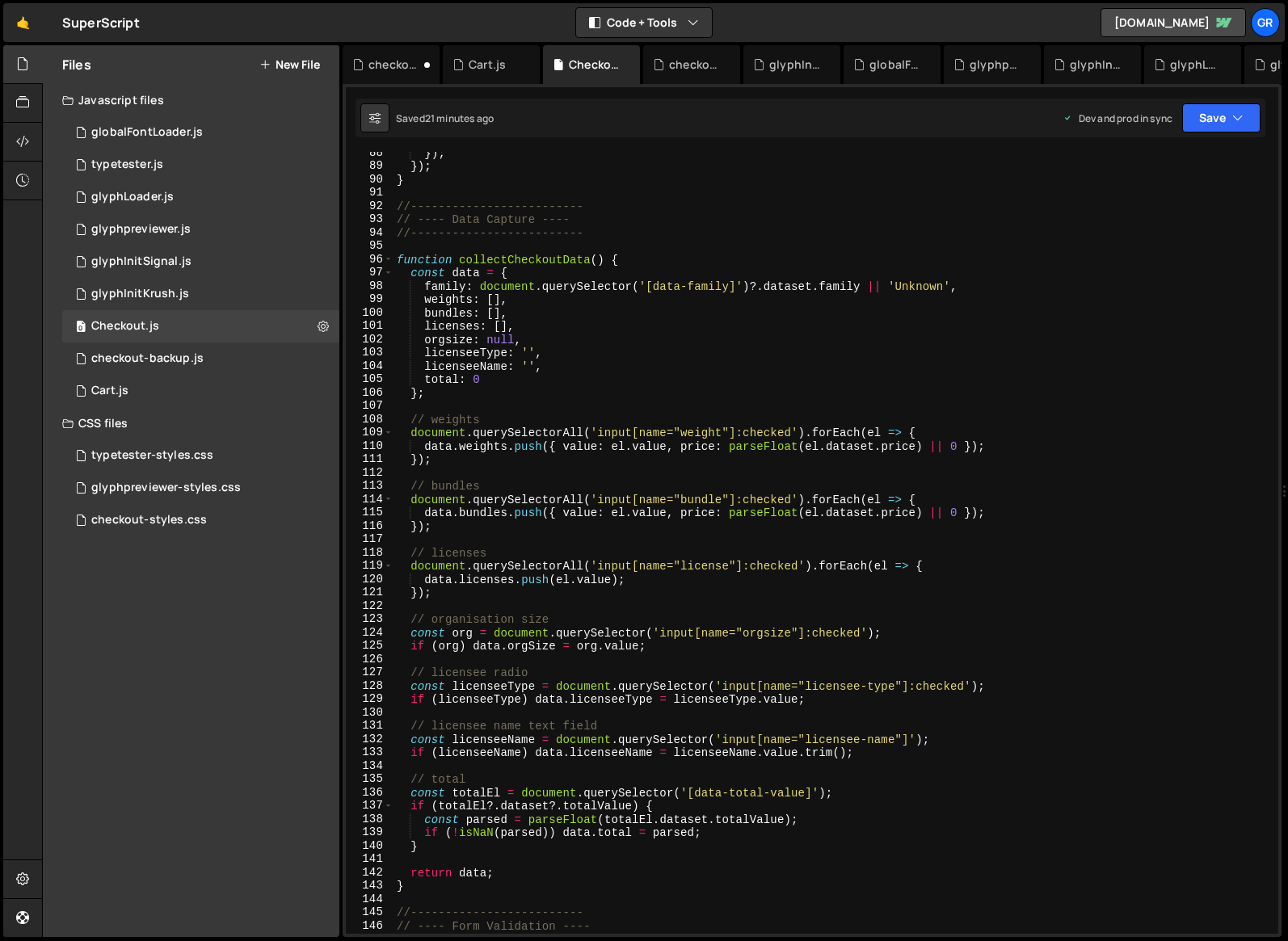
type textarea "};"
click at [473, 398] on div "}) ; }) ; } //------------------------- // ---- Data Capture ---- //-----------…" at bounding box center [833, 550] width 879 height 808
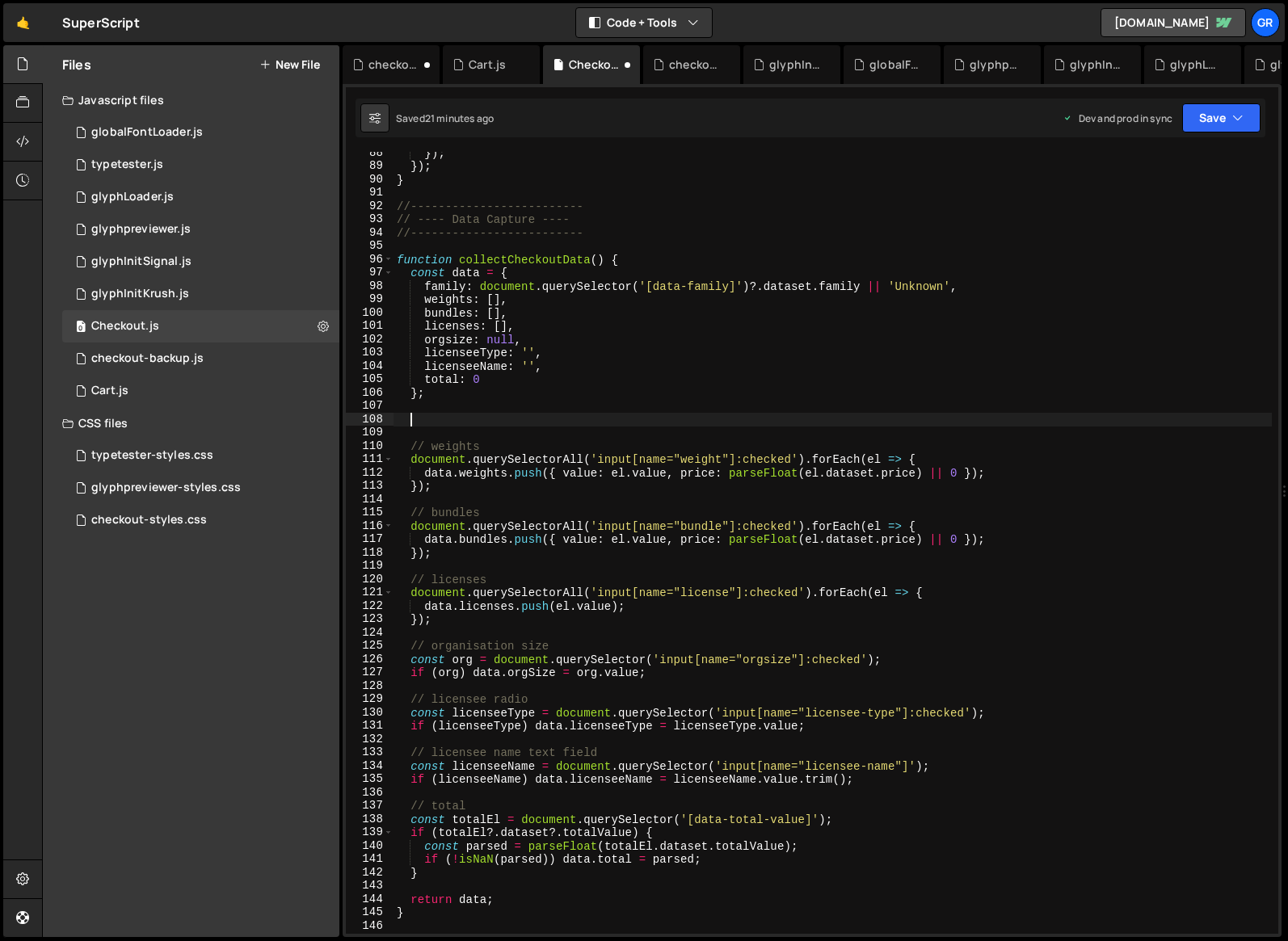
paste textarea "if (familyEl) data.family = familyEl.dataset.family || 'Unknown Family';"
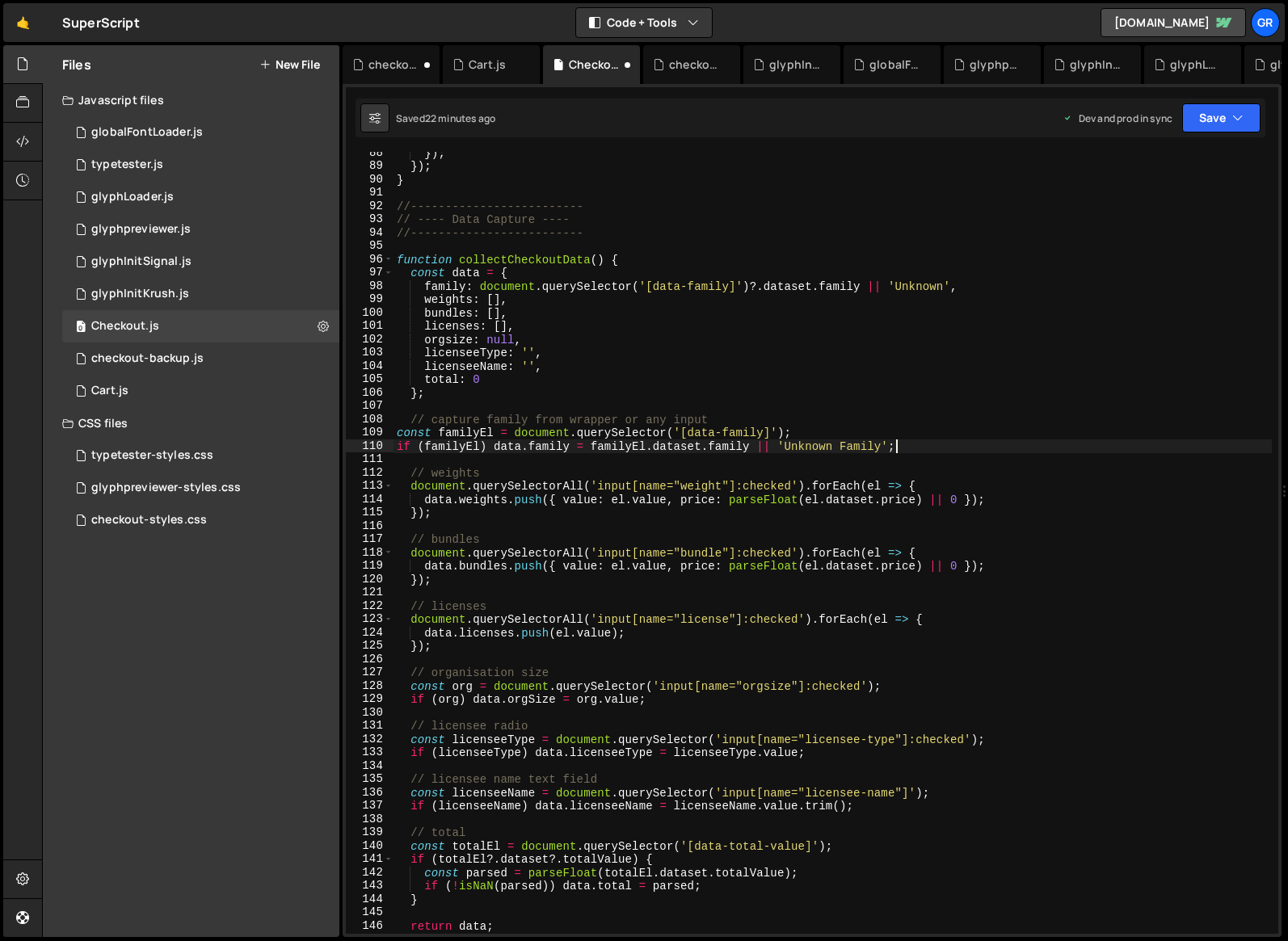
click at [534, 699] on div "}) ; }) ; } //------------------------- // ---- Data Capture ---- //-----------…" at bounding box center [833, 550] width 879 height 808
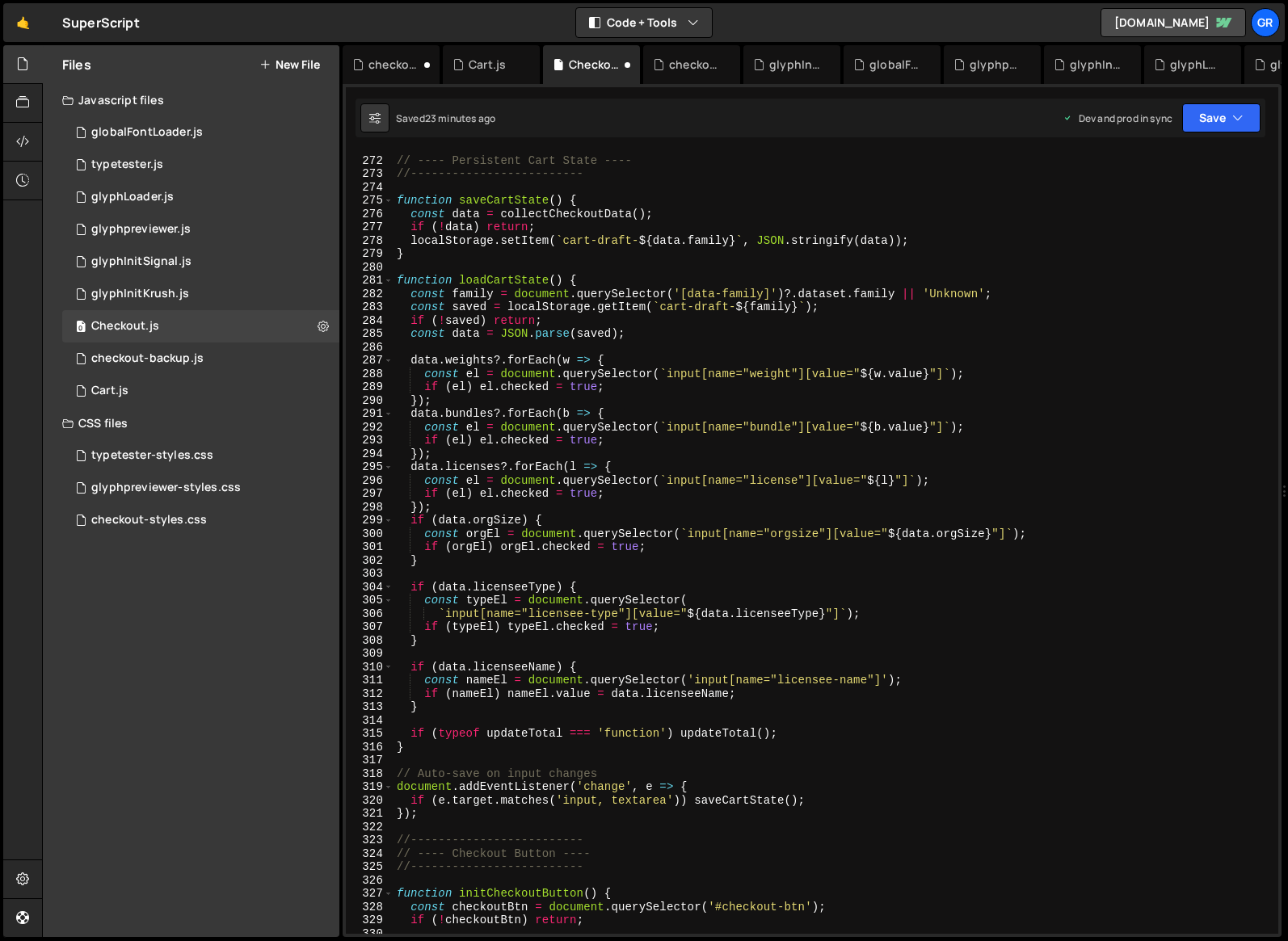
scroll to position [3616, 0]
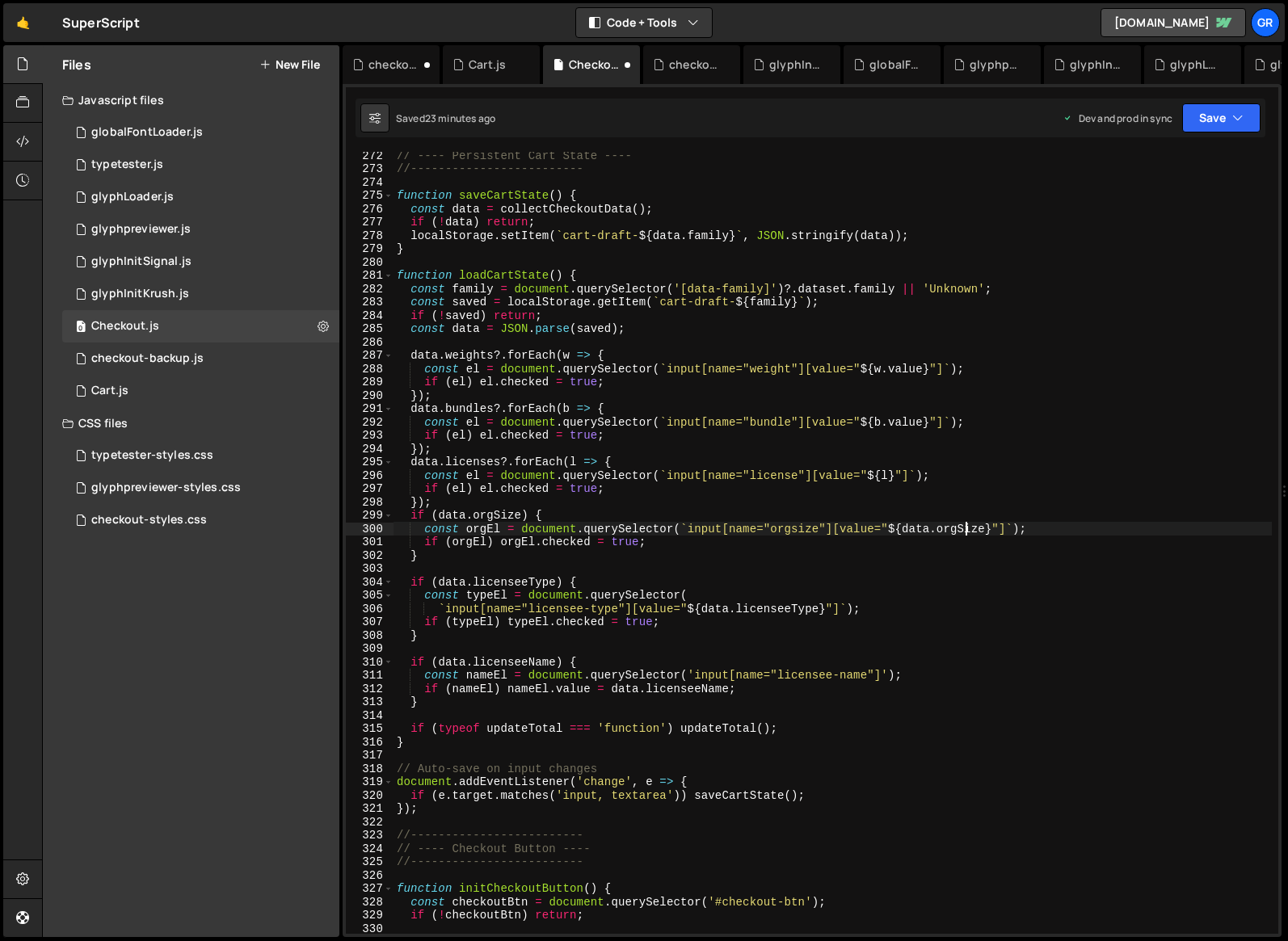
click at [964, 526] on div "// ---- Persistent Cart State ---- //------------------------- function saveCar…" at bounding box center [833, 552] width 879 height 808
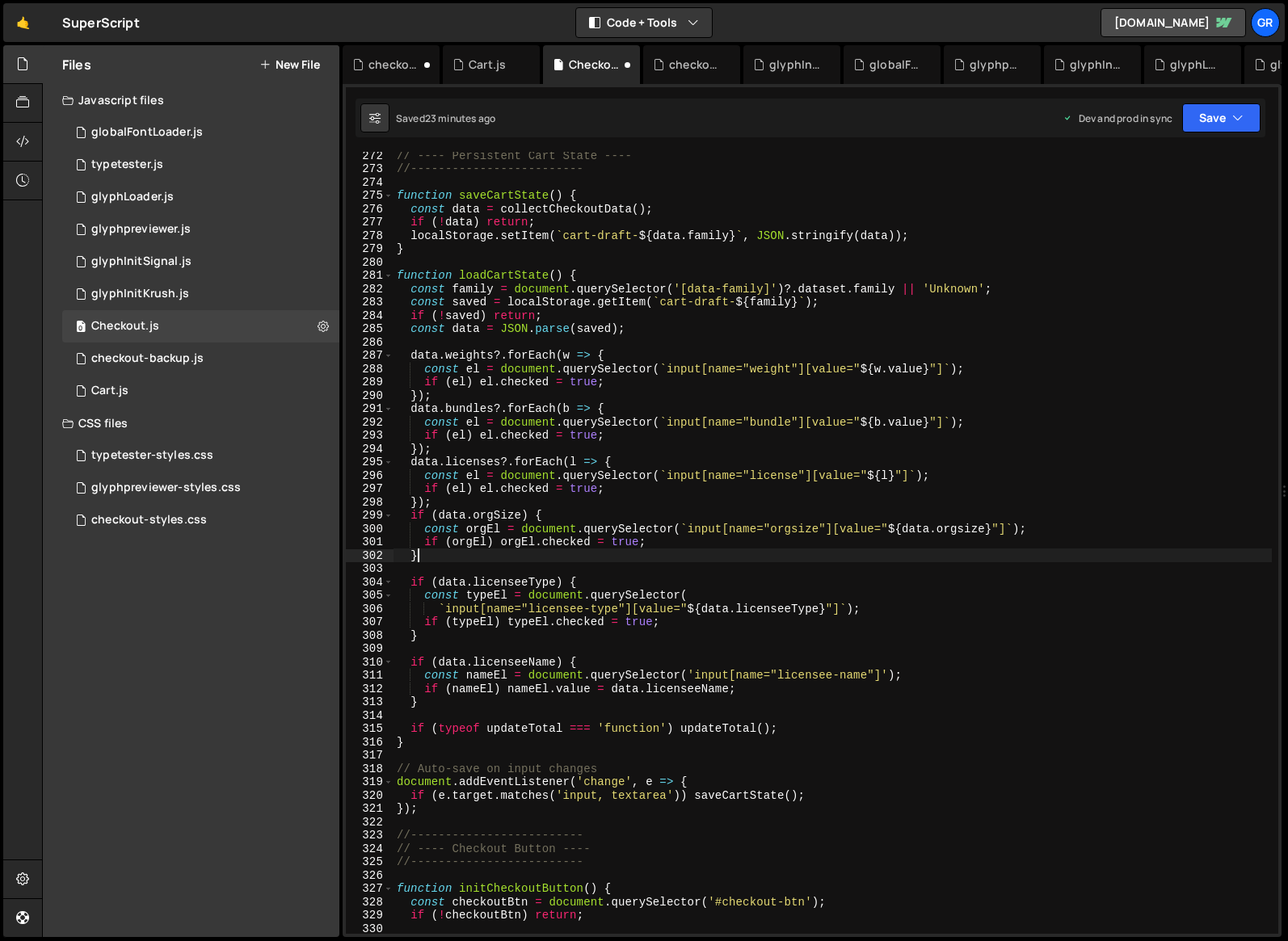
click at [831, 557] on div "// ---- Persistent Cart State ---- //------------------------- function saveCar…" at bounding box center [833, 552] width 879 height 808
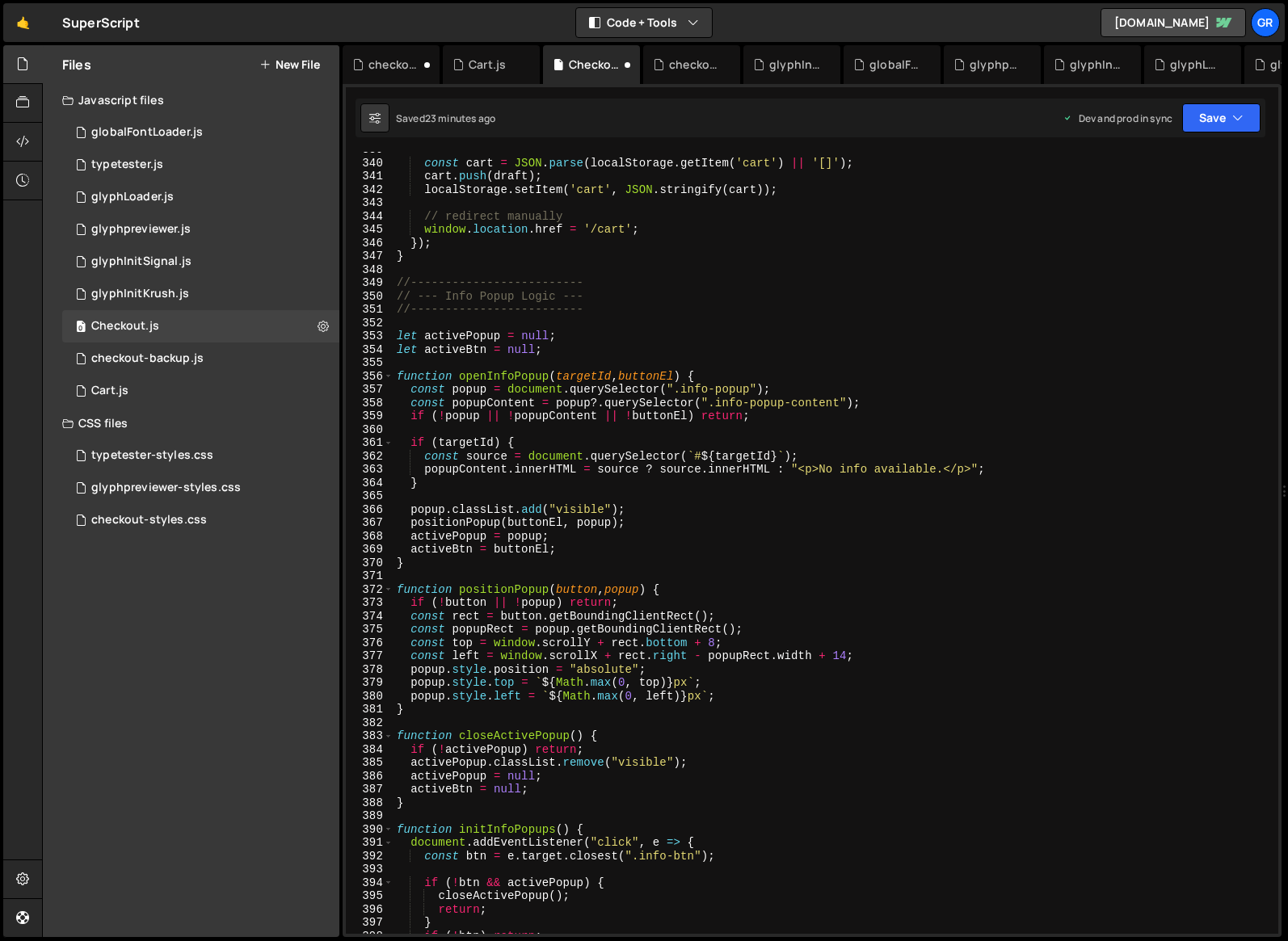
scroll to position [3621, 0]
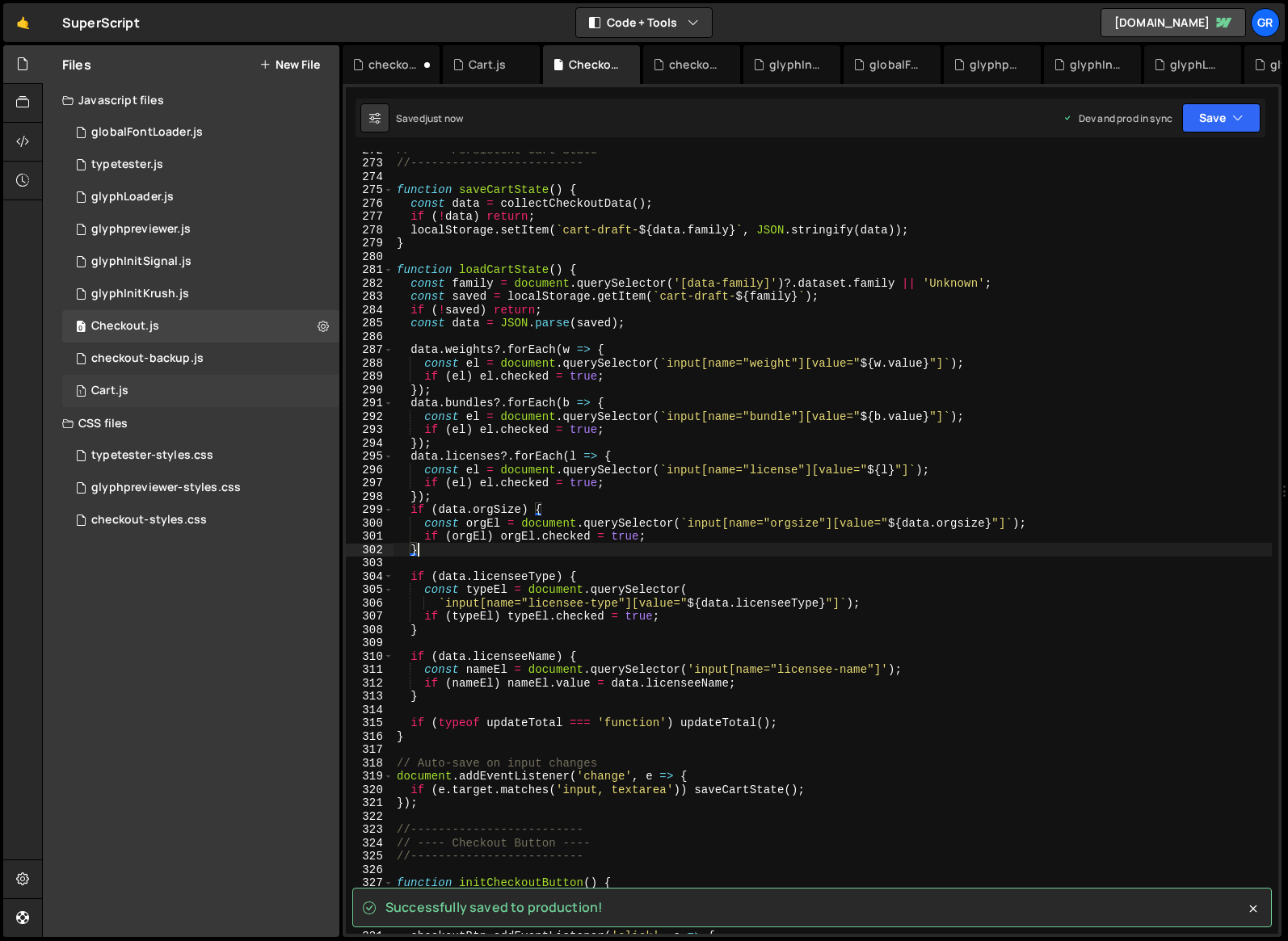
type textarea "}"
click at [143, 392] on div "1 Cart.js 0" at bounding box center [201, 391] width 278 height 33
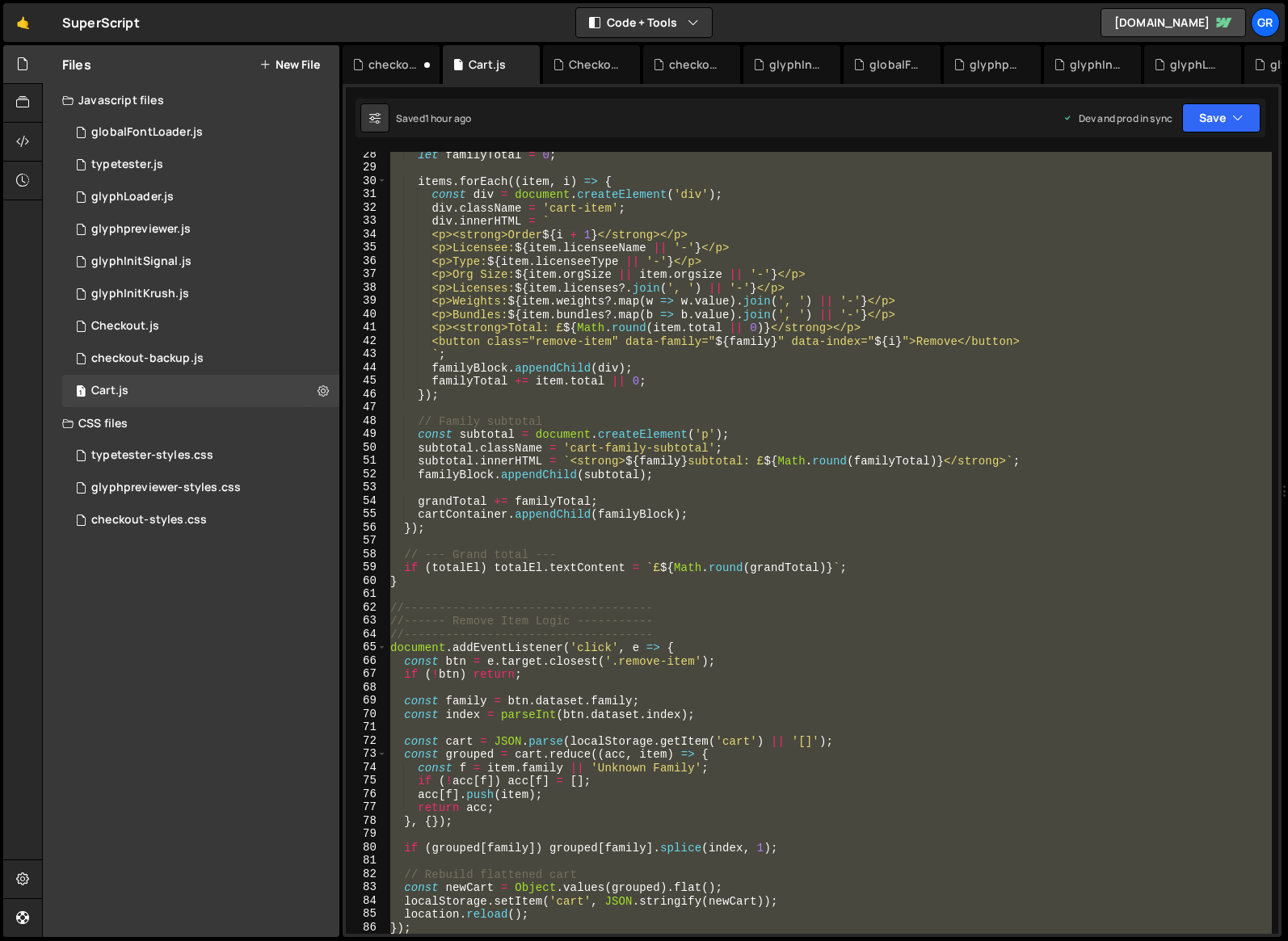
click at [738, 426] on div "let familyTotal = 0 ; items . forEach (( item , i ) => { const div = document .…" at bounding box center [829, 543] width 885 height 782
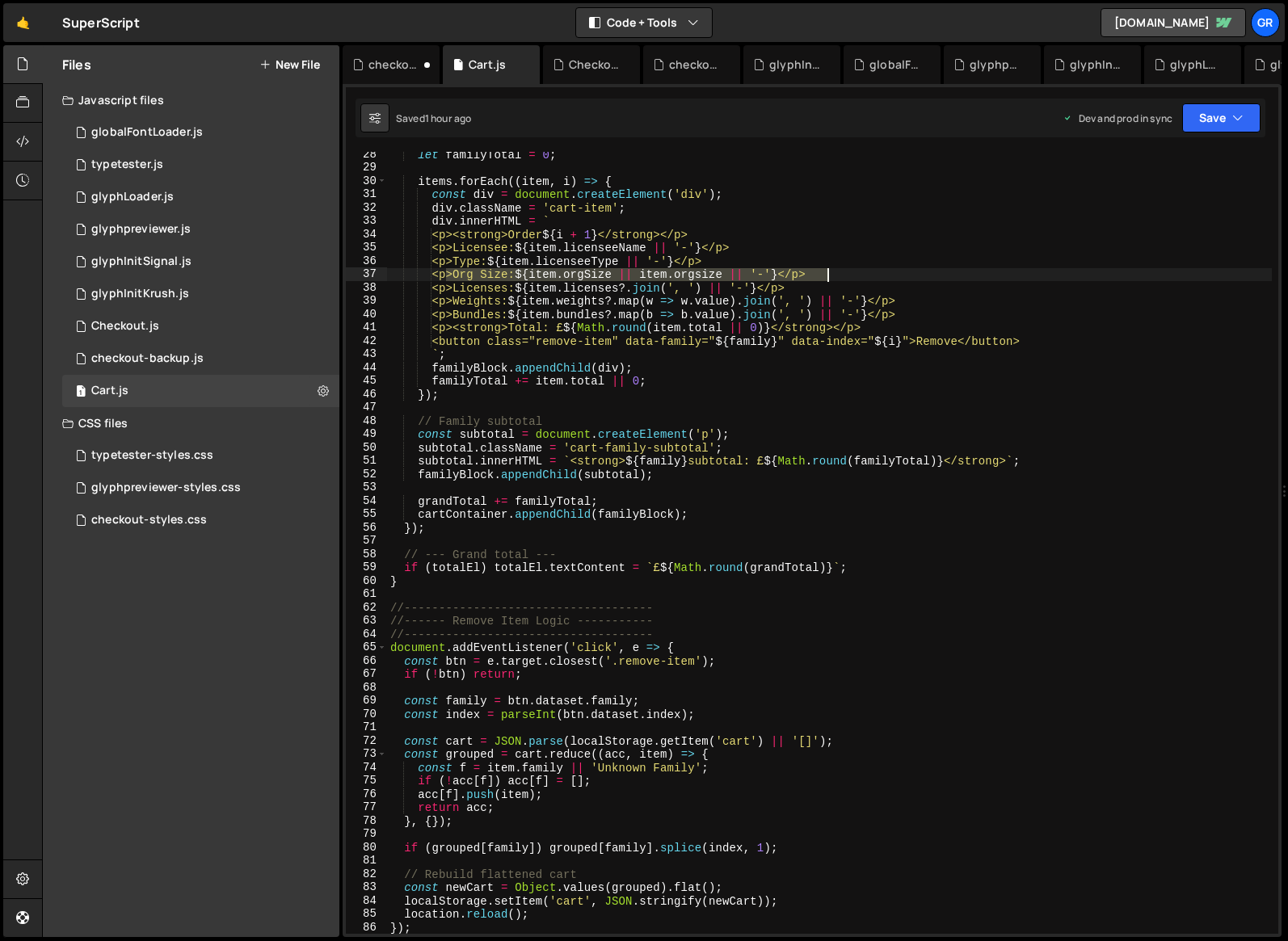
drag, startPoint x: 448, startPoint y: 272, endPoint x: 830, endPoint y: 279, distance: 382.1
click at [830, 279] on div "let familyTotal = 0 ; items . forEach (( item , i ) => { const div = document .…" at bounding box center [829, 551] width 885 height 808
click at [450, 277] on div "let familyTotal = 0 ; items . forEach (( item , i ) => { const div = document .…" at bounding box center [829, 543] width 885 height 782
drag, startPoint x: 448, startPoint y: 275, endPoint x: 826, endPoint y: 269, distance: 378.0
click at [826, 269] on div "let familyTotal = 0 ; items . forEach (( item , i ) => { const div = document .…" at bounding box center [829, 551] width 885 height 808
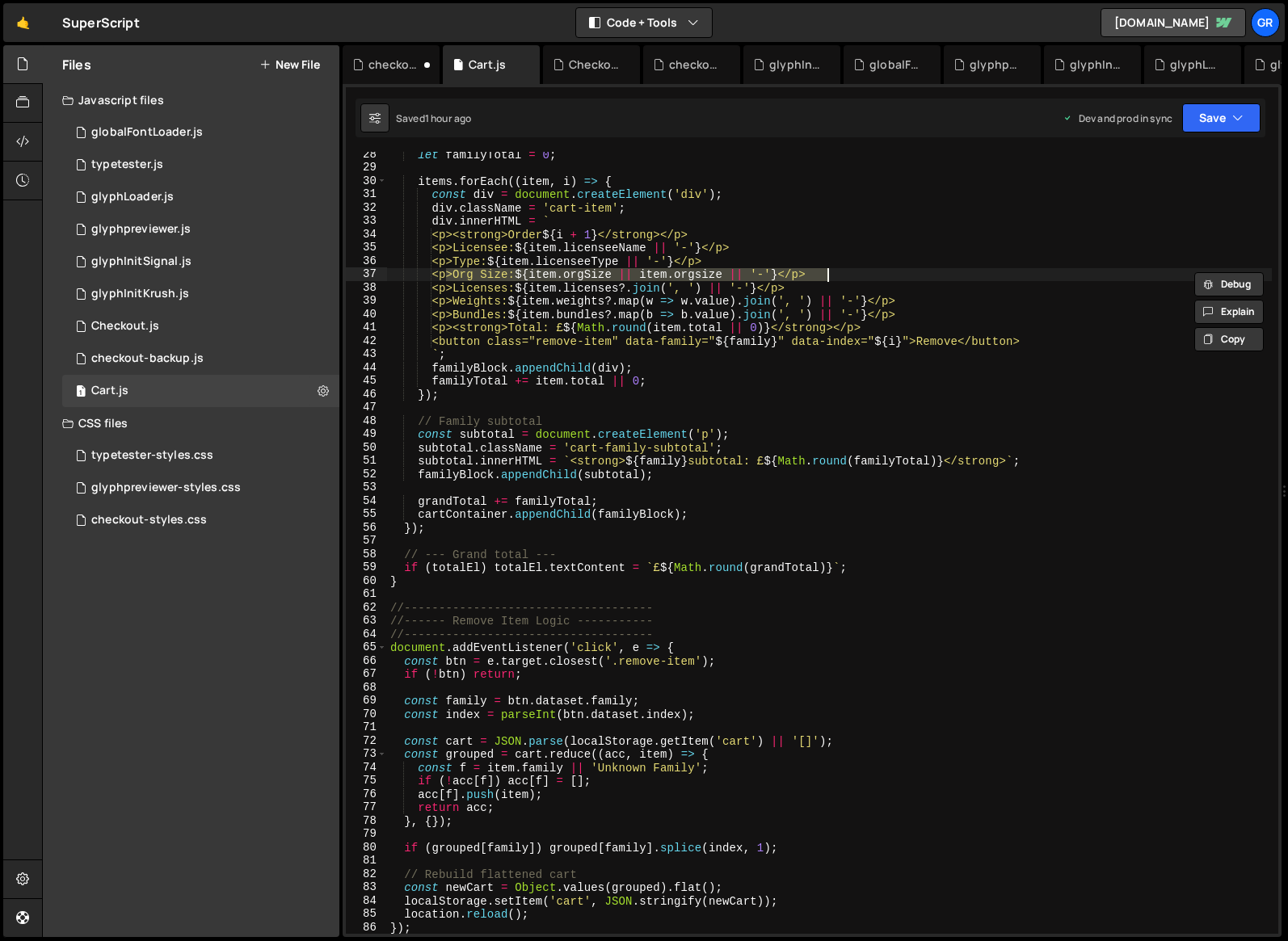
paste textarea
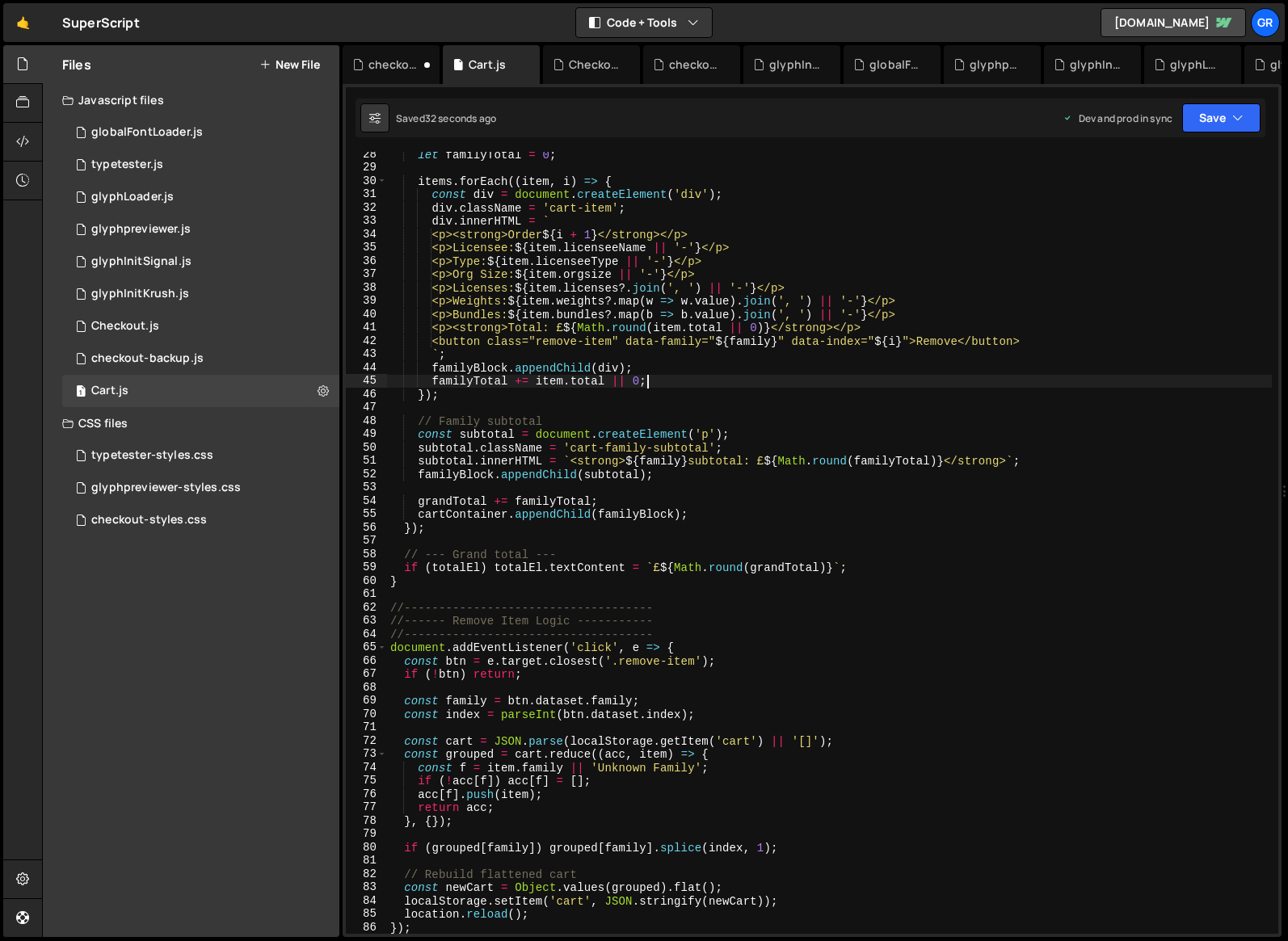
click at [805, 383] on div "let familyTotal = 0 ; items . forEach (( item , i ) => { const div = document .…" at bounding box center [829, 551] width 885 height 808
type textarea "familyTotal += item.total || 0;"
click at [210, 323] on div "0 Checkout.js 0" at bounding box center [201, 326] width 278 height 33
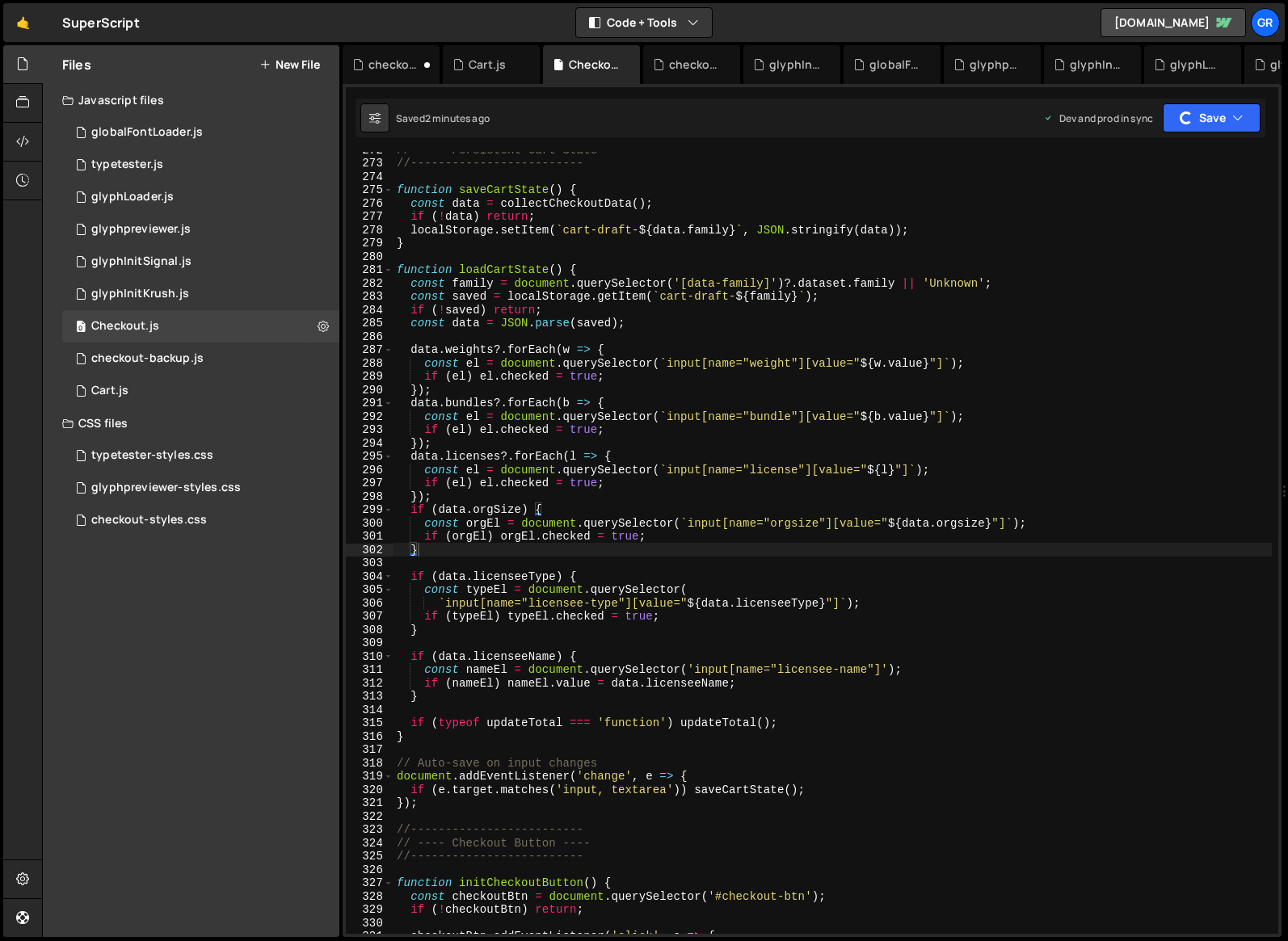
type textarea "data.weights?.forEach(w => {"
click at [778, 344] on div "// ---- Persistent Cart State ---- //------------------------- function saveCar…" at bounding box center [833, 547] width 879 height 808
click at [717, 334] on div "// ---- Persistent Cart State ---- //------------------------- function saveCar…" at bounding box center [833, 547] width 879 height 808
type textarea "})();"
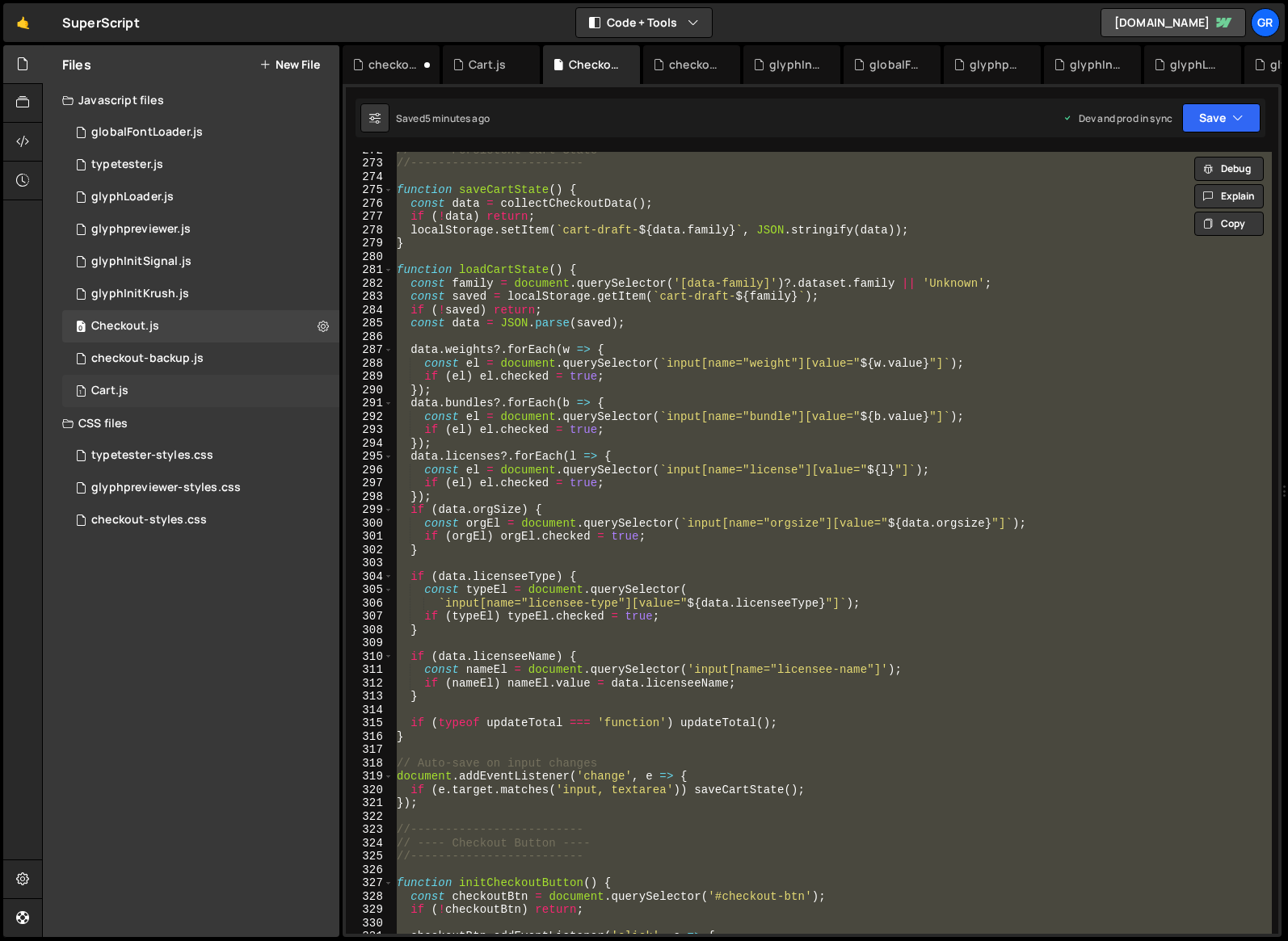
click at [149, 389] on div "1 Cart.js 0" at bounding box center [201, 391] width 278 height 33
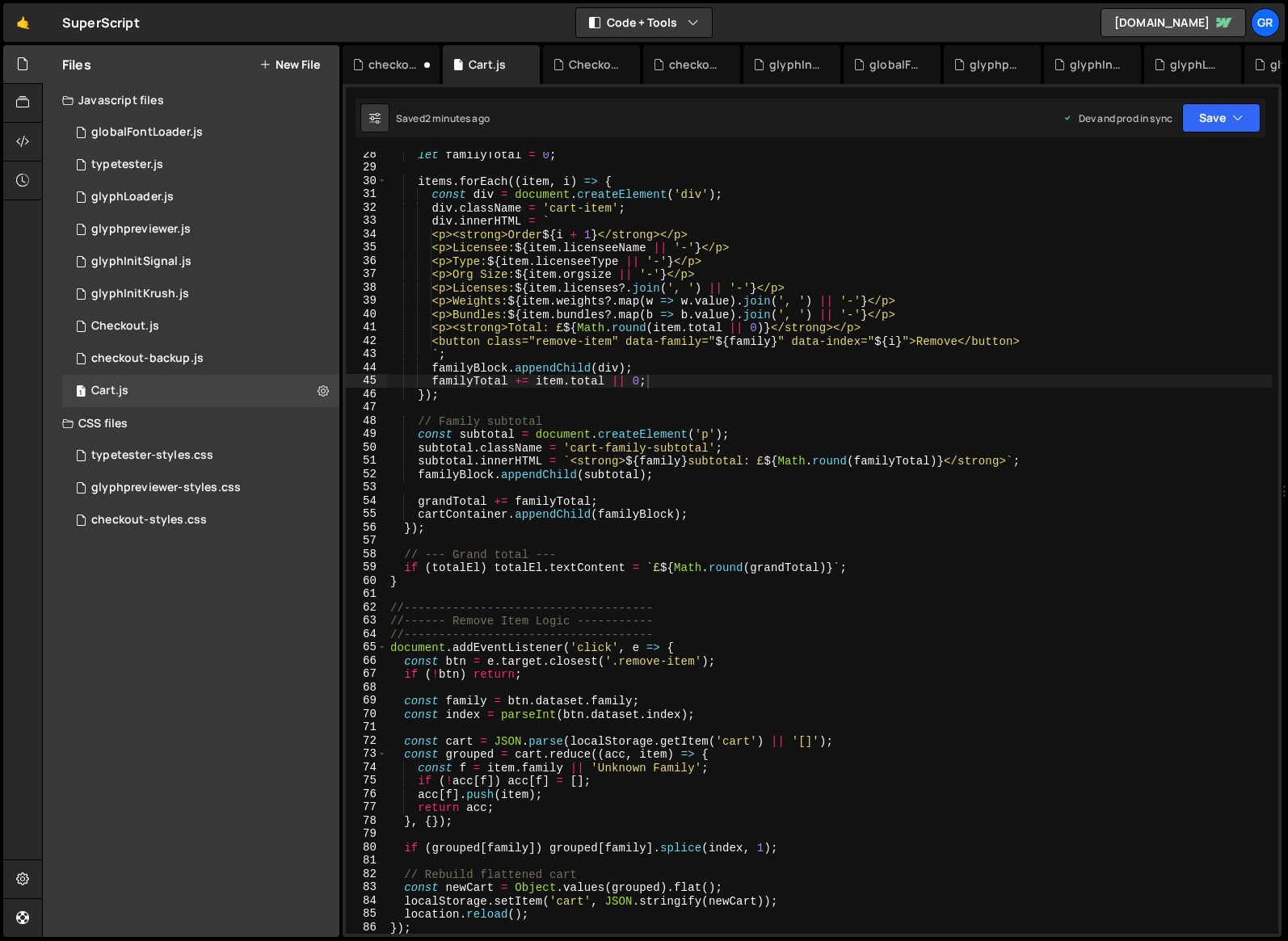
click at [673, 391] on div "let familyTotal = 0 ; items . forEach (( item , i ) => { const div = document .…" at bounding box center [829, 551] width 885 height 808
type textarea "});"
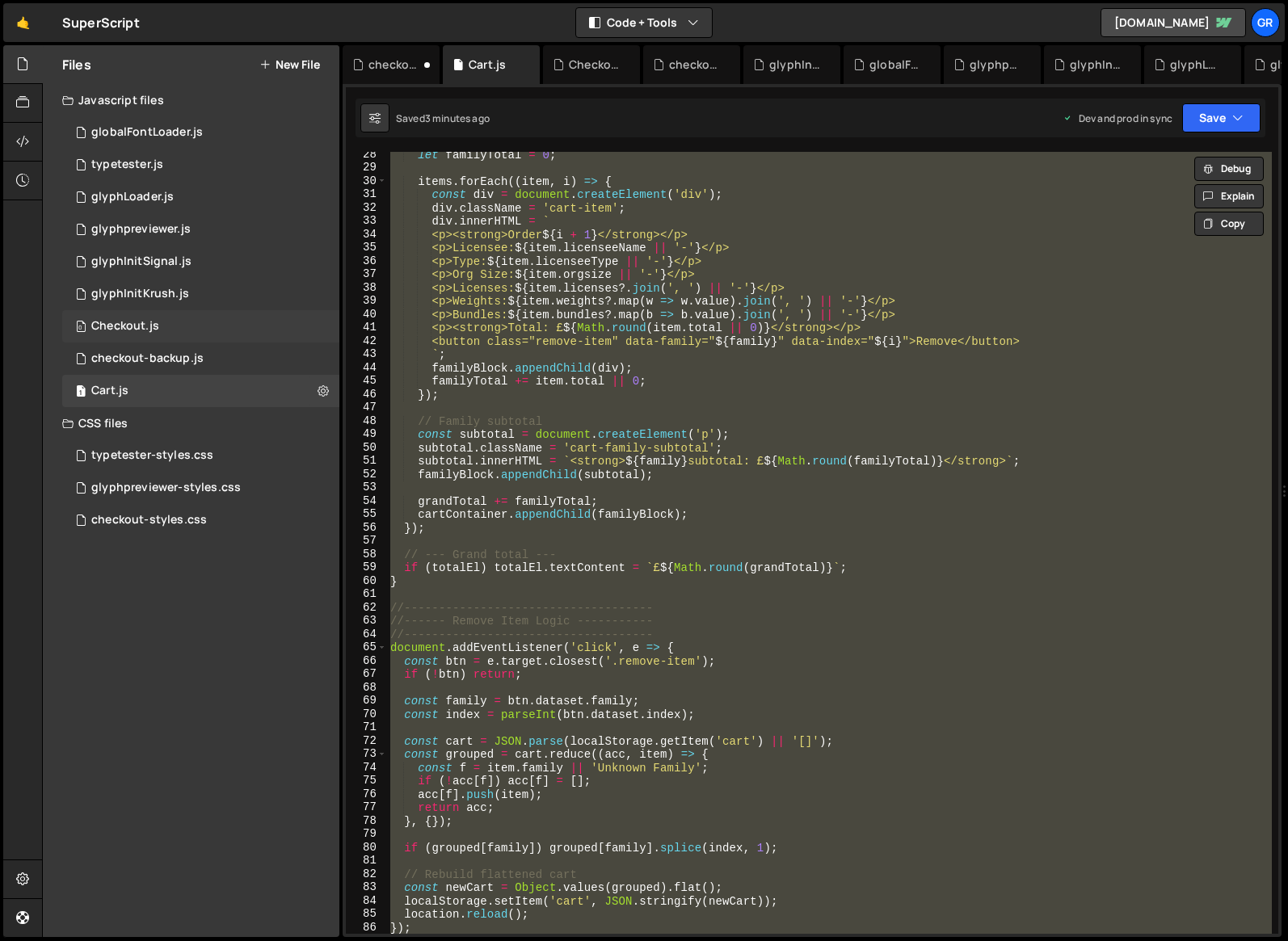
click at [141, 325] on div "Checkout.js" at bounding box center [125, 326] width 68 height 14
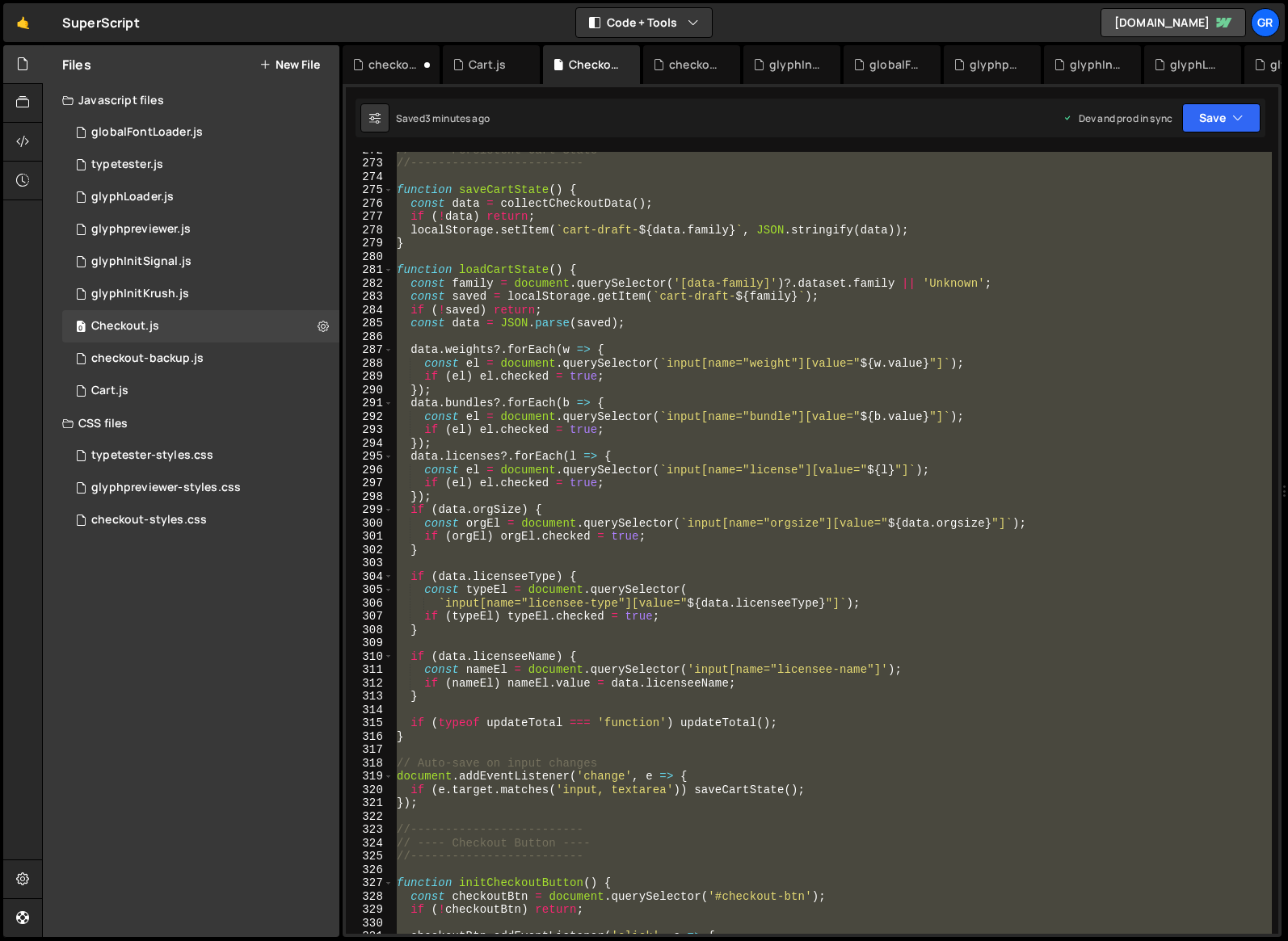
click at [768, 367] on div "// ---- Persistent Cart State ---- //------------------------- function saveCar…" at bounding box center [833, 543] width 879 height 782
type textarea "const el = document.querySelector(`input[name="weight"][value="${w.value}"]`);"
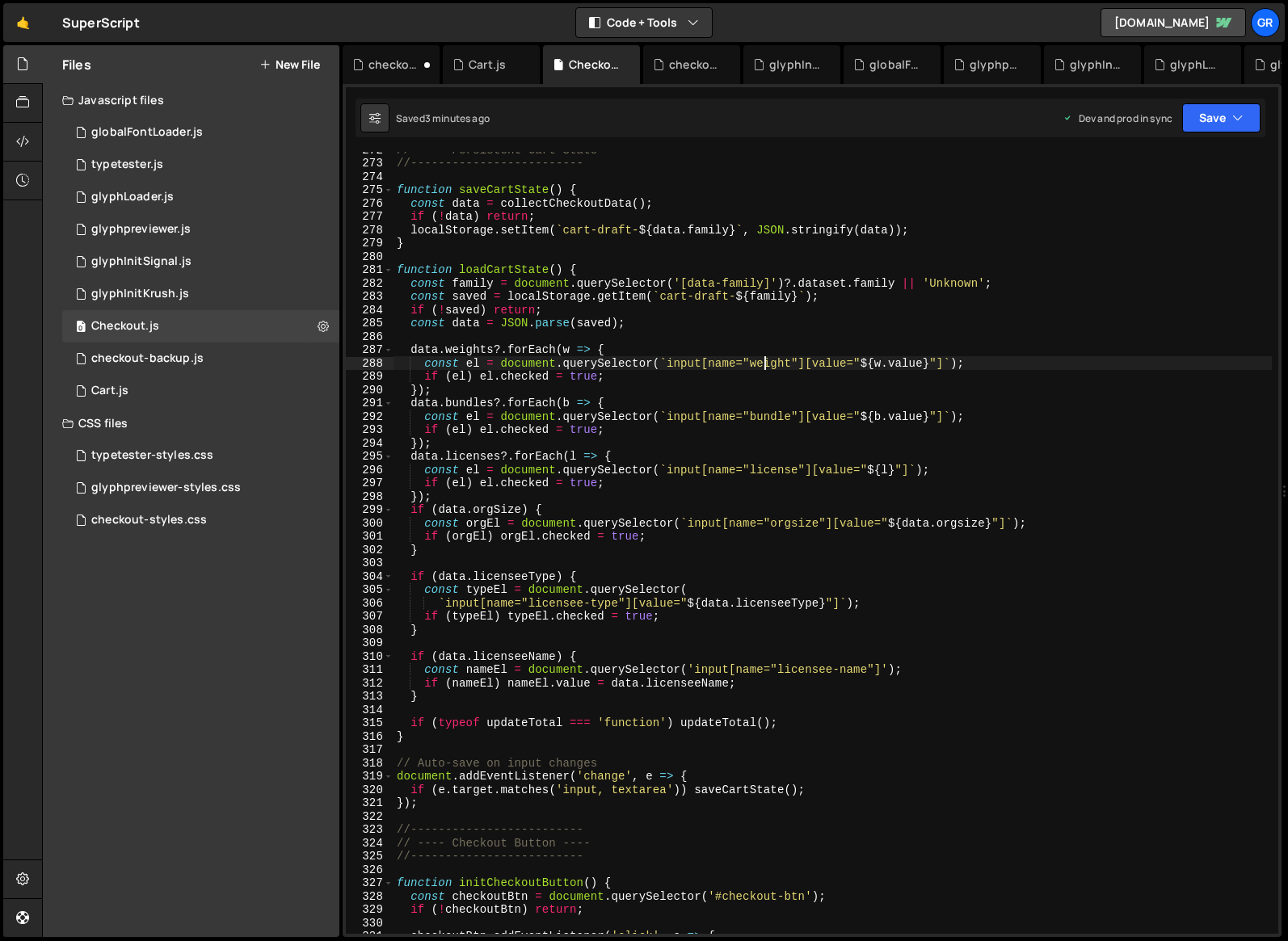
click at [723, 335] on div "// ---- Persistent Cart State ---- //------------------------- function saveCar…" at bounding box center [833, 547] width 879 height 808
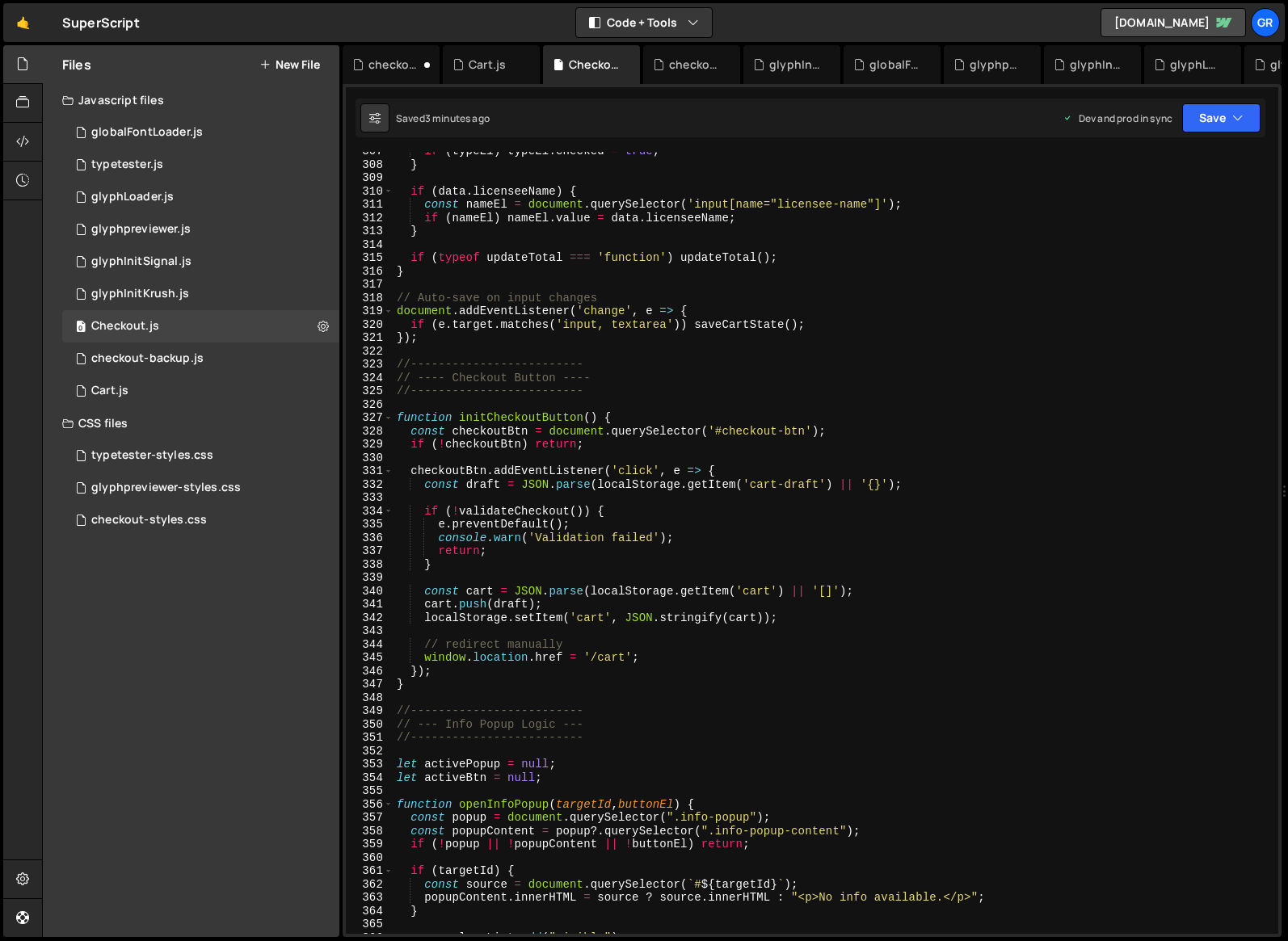
scroll to position [4108, 0]
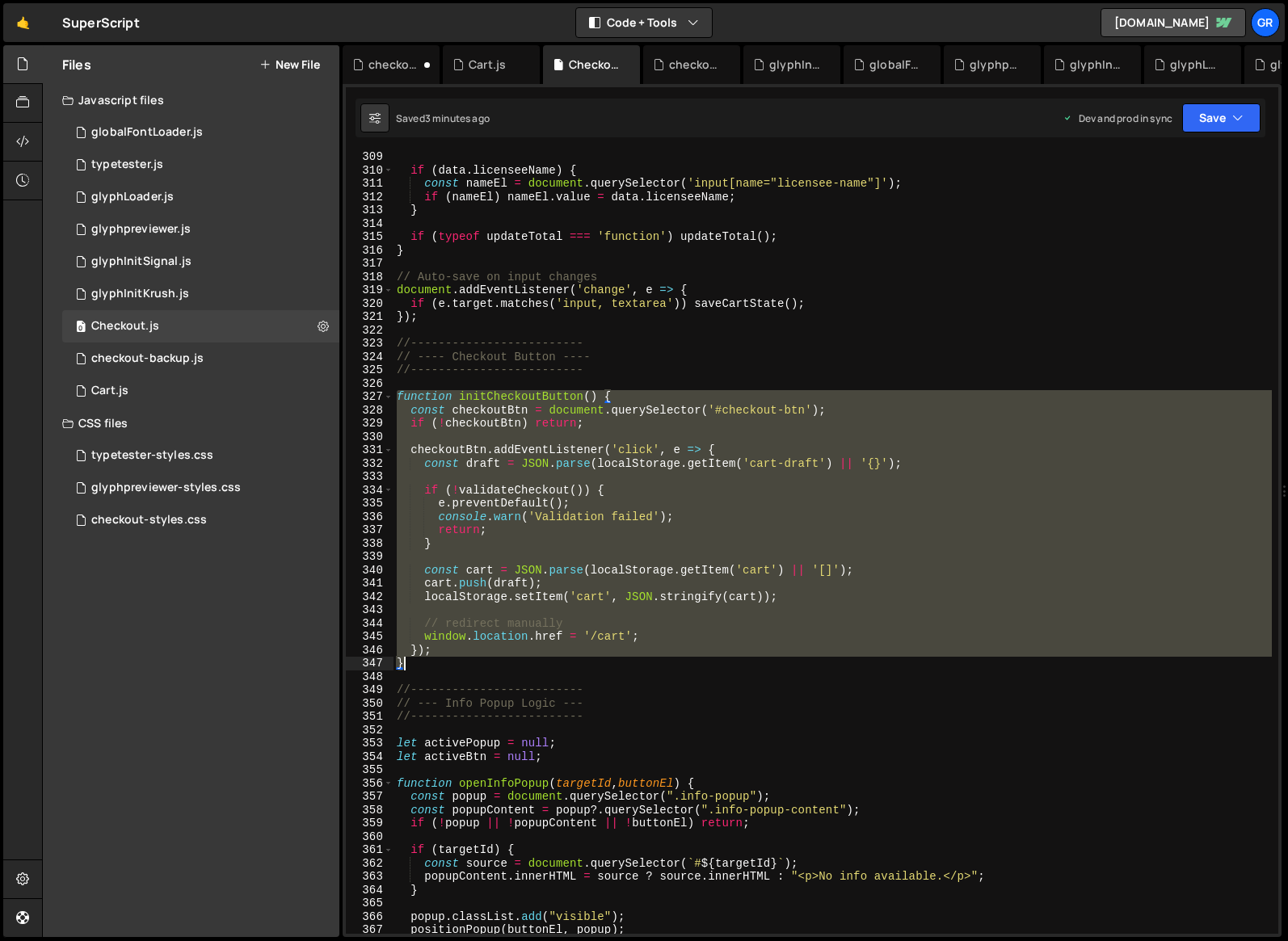
drag, startPoint x: 397, startPoint y: 396, endPoint x: 431, endPoint y: 663, distance: 269.2
click at [431, 663] on div "if ( data . licenseeName ) { const nameEl = document . querySelector ( 'input[n…" at bounding box center [833, 554] width 879 height 808
paste textarea
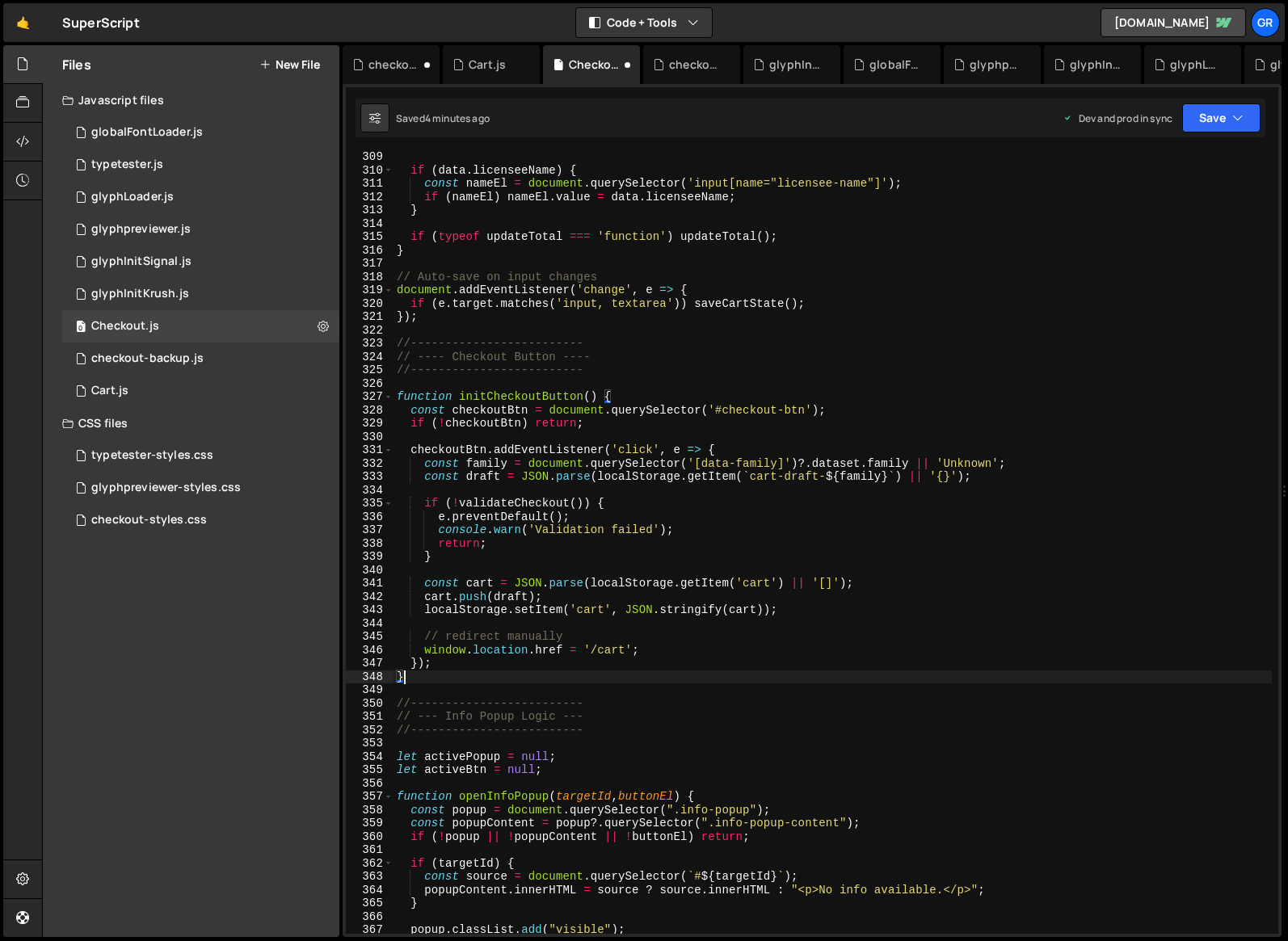
click at [618, 675] on div "if ( data . licenseeName ) { const nameEl = document . querySelector ( 'input[n…" at bounding box center [833, 554] width 879 height 808
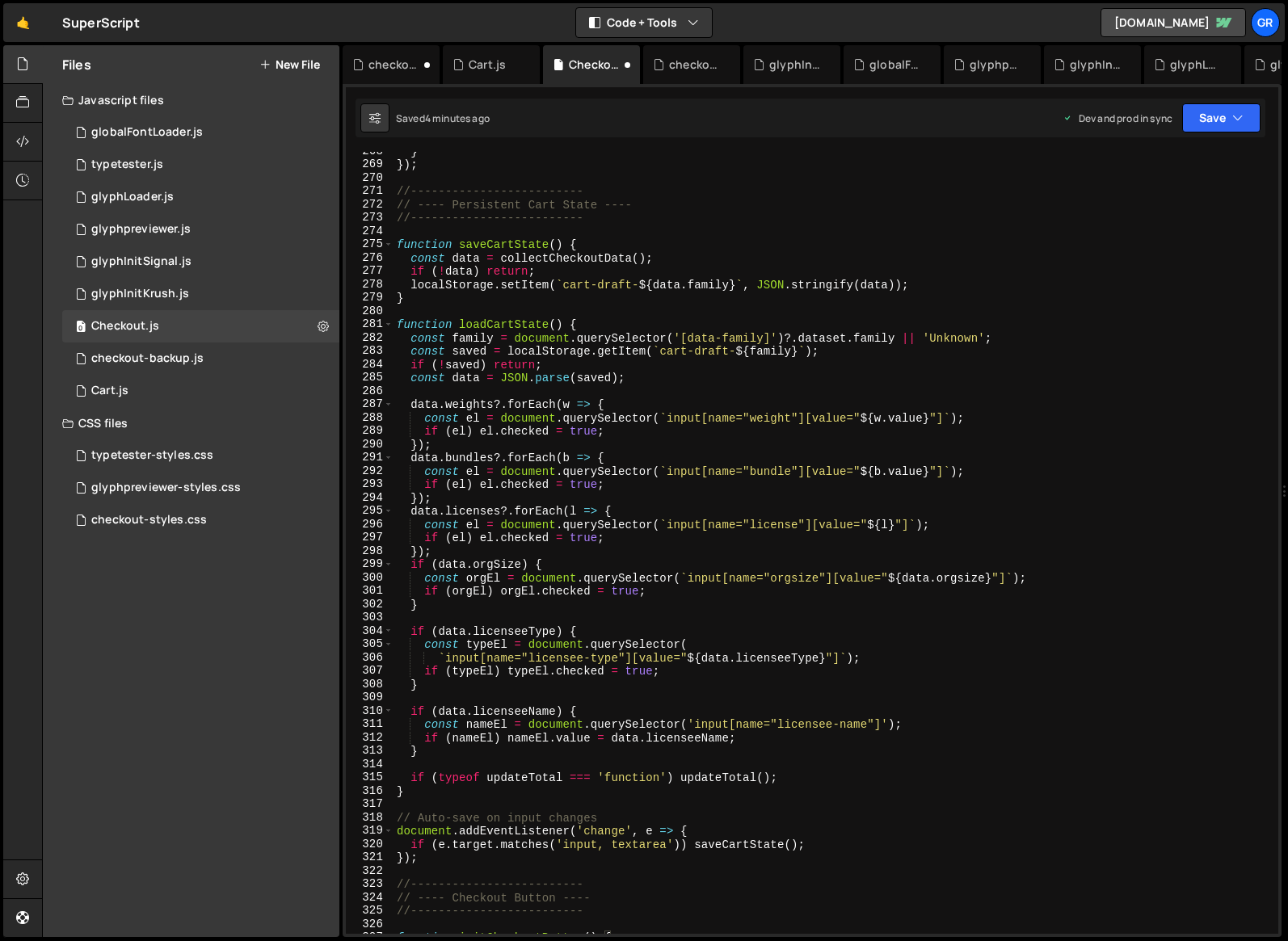
scroll to position [3607, 0]
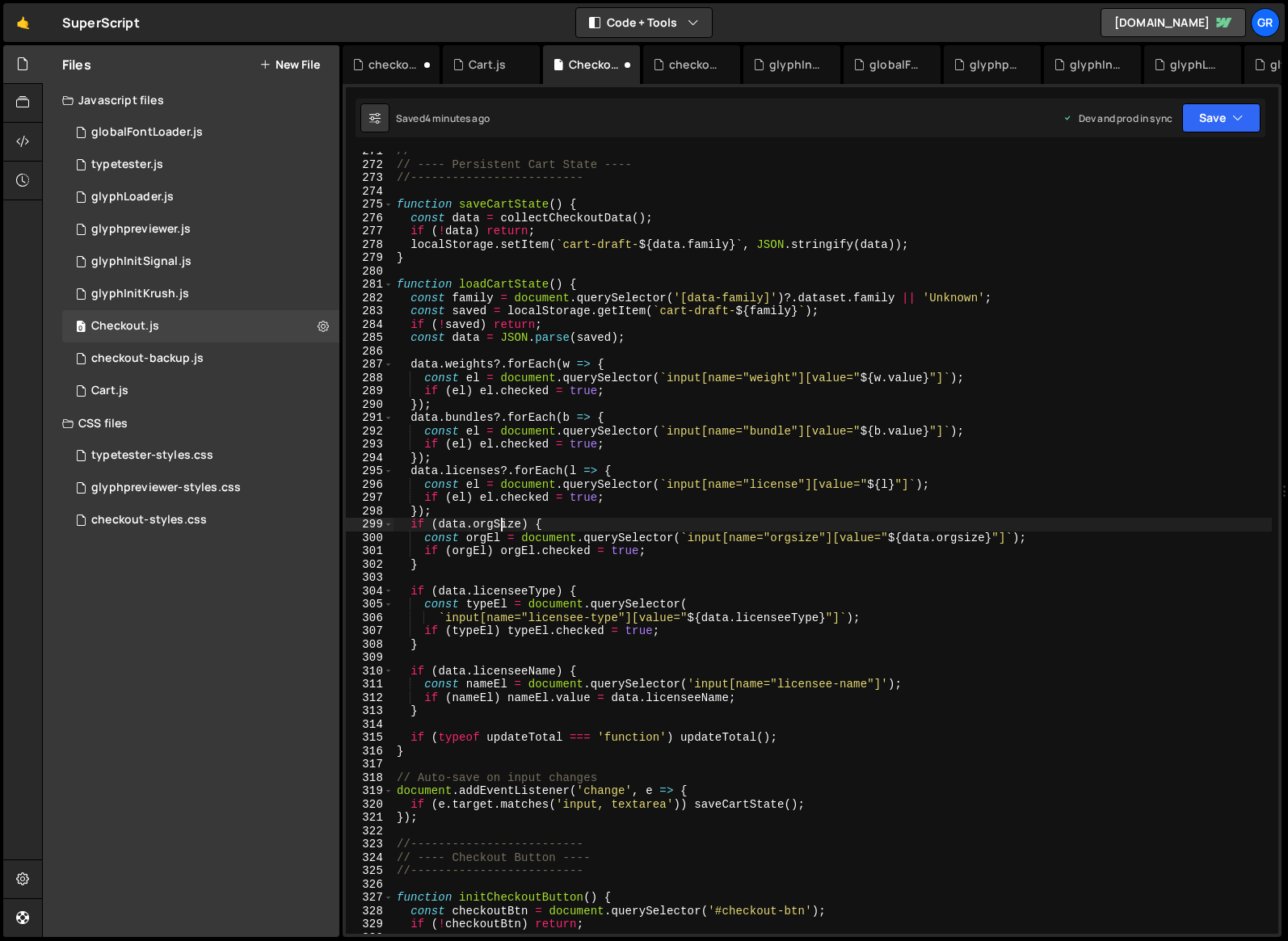
click at [501, 523] on div "//------------------------- // ---- Persistent Cart State ---- //--------------…" at bounding box center [833, 549] width 879 height 808
click at [636, 515] on div "//------------------------- // ---- Persistent Cart State ---- //--------------…" at bounding box center [833, 549] width 879 height 808
click at [636, 519] on div "//------------------------- // ---- Persistent Cart State ---- //--------------…" at bounding box center [833, 549] width 879 height 808
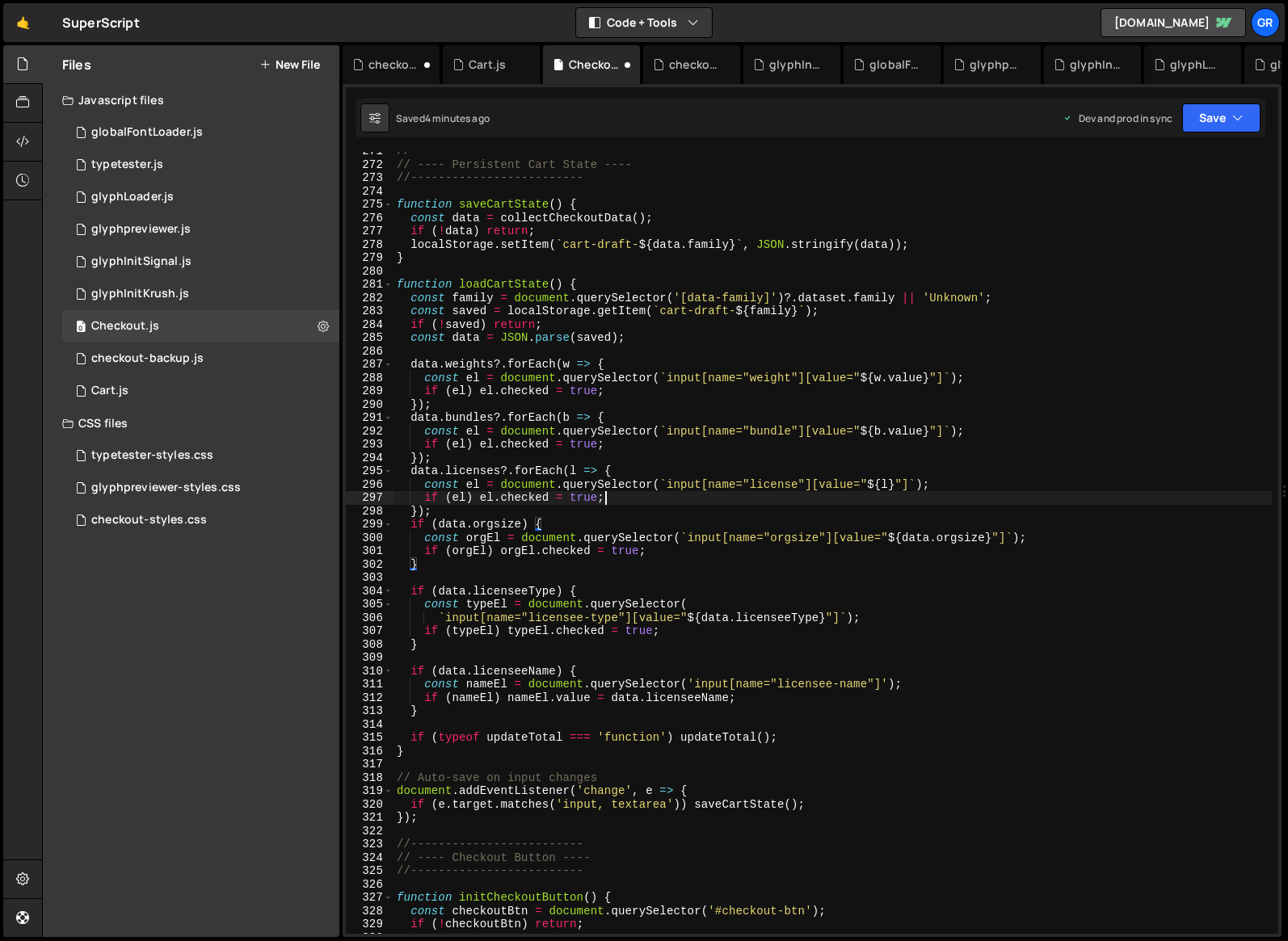
click at [683, 504] on div "//------------------------- // ---- Persistent Cart State ---- //--------------…" at bounding box center [833, 549] width 879 height 808
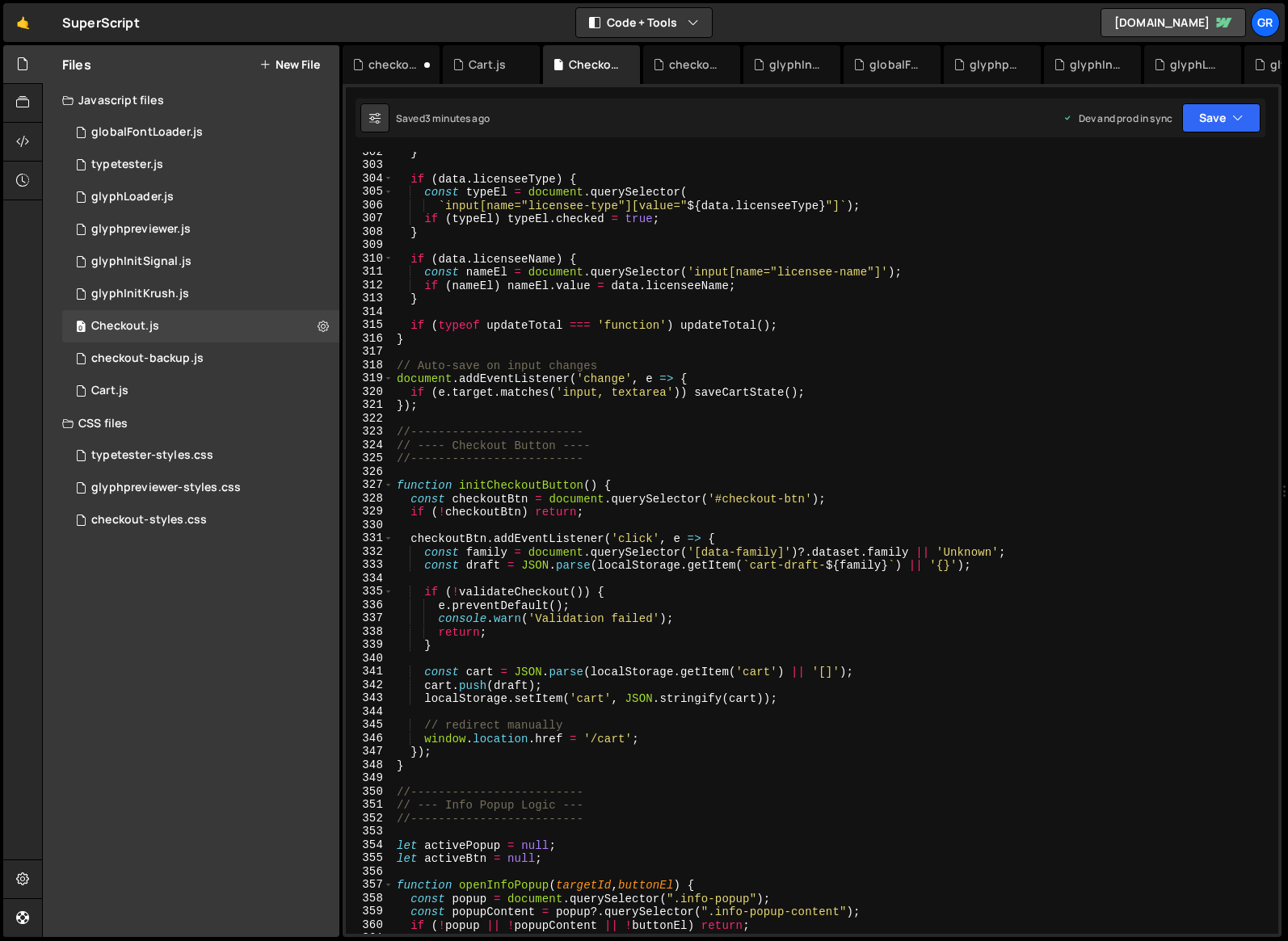
scroll to position [4018, 0]
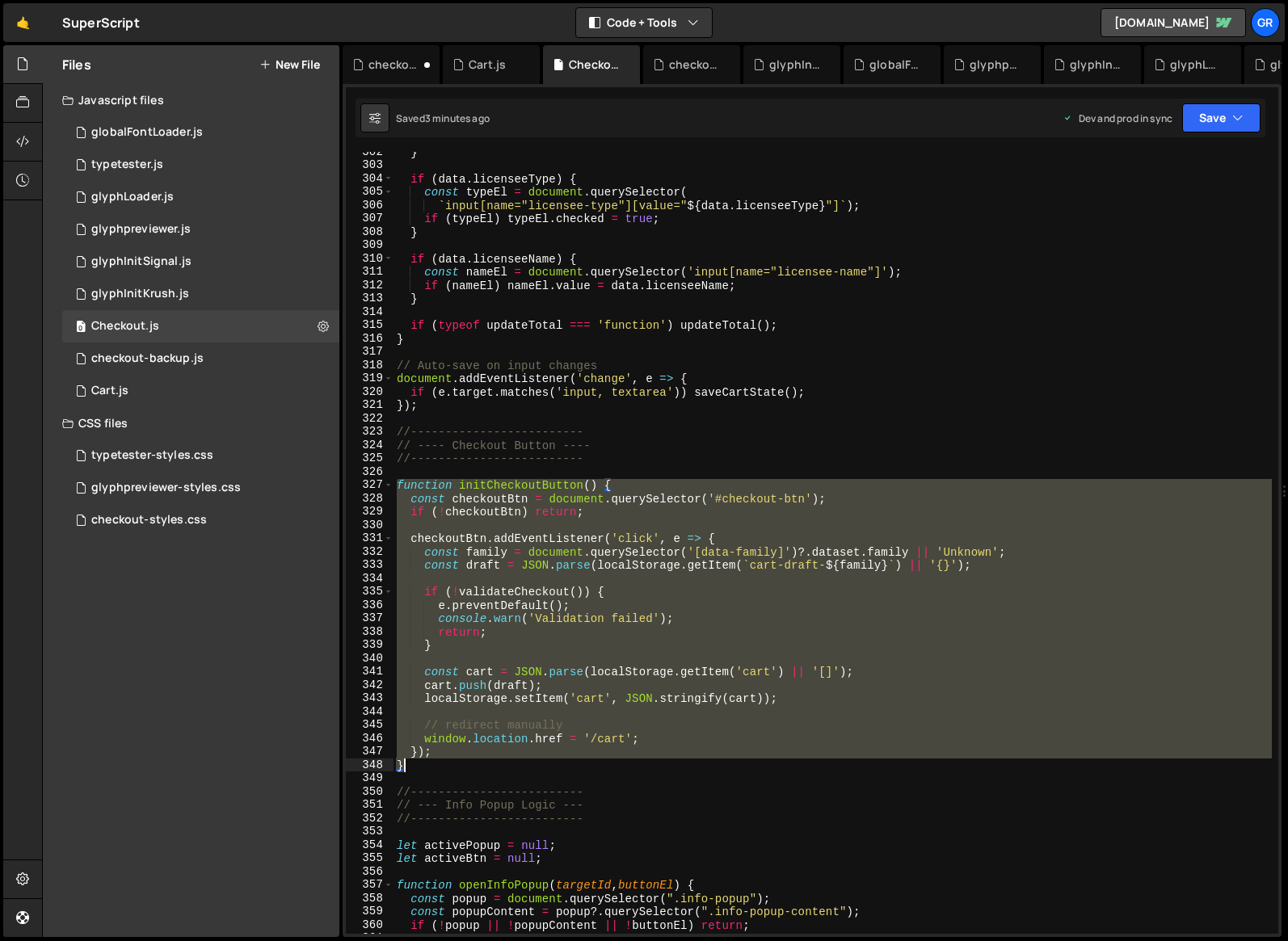
drag, startPoint x: 400, startPoint y: 486, endPoint x: 430, endPoint y: 763, distance: 278.6
click at [431, 763] on div "} if ( data . licenseeType ) { const typeEl = document . querySelector ( ` inpu…" at bounding box center [833, 550] width 879 height 808
paste textarea
type textarea "}"
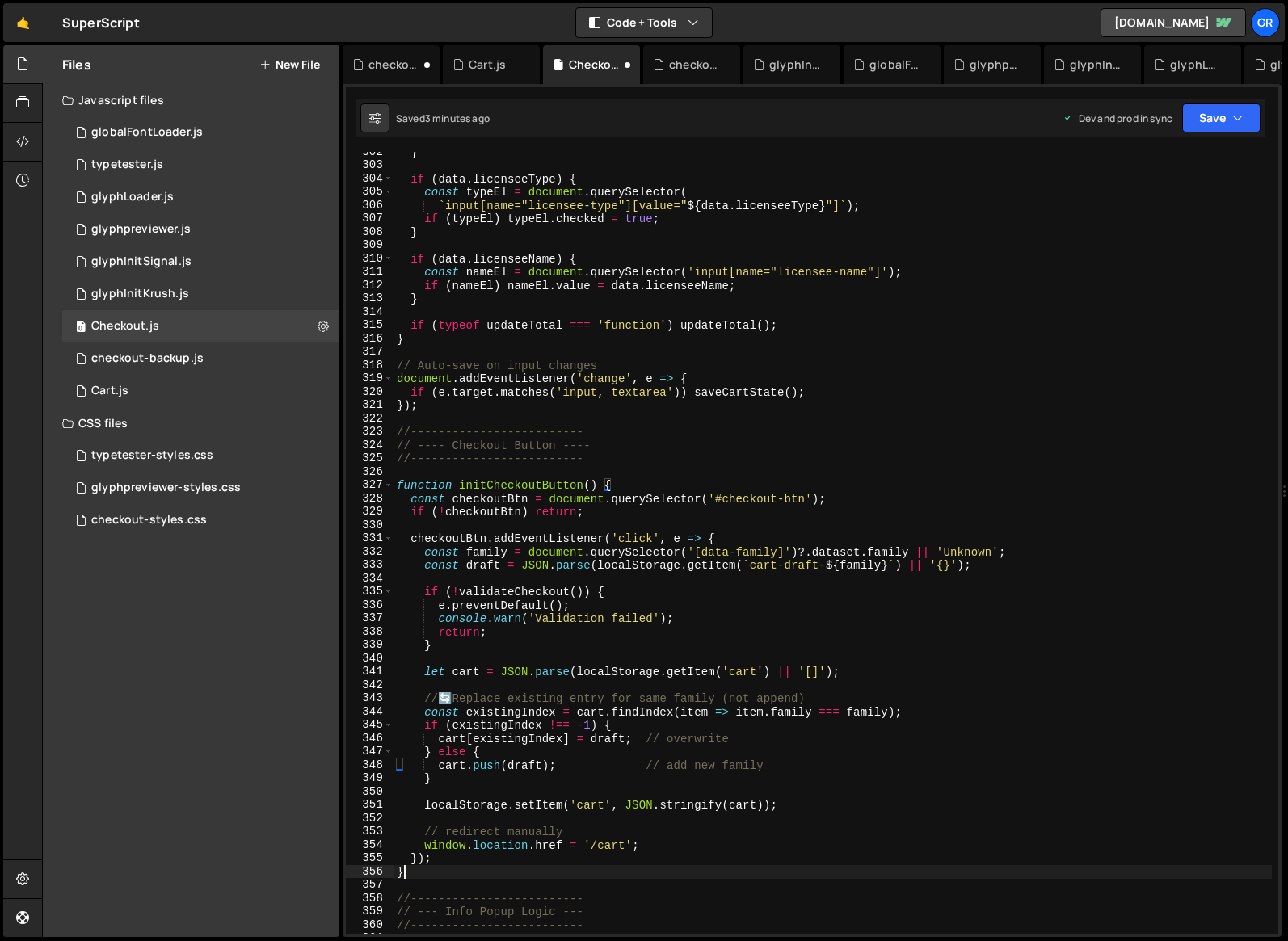
scroll to position [0, 0]
